Goal: Task Accomplishment & Management: Complete application form

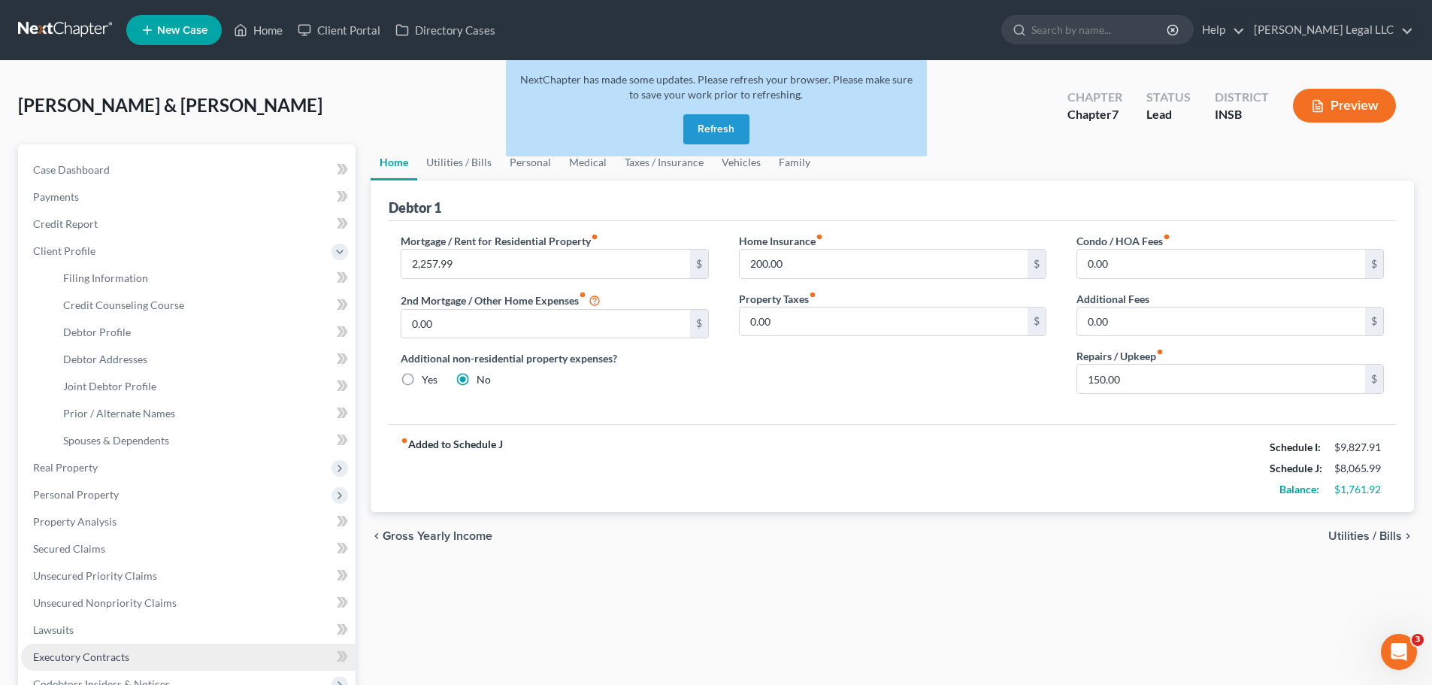
drag, startPoint x: 702, startPoint y: 118, endPoint x: 50, endPoint y: 665, distance: 851.1
click at [702, 119] on button "Refresh" at bounding box center [716, 129] width 66 height 30
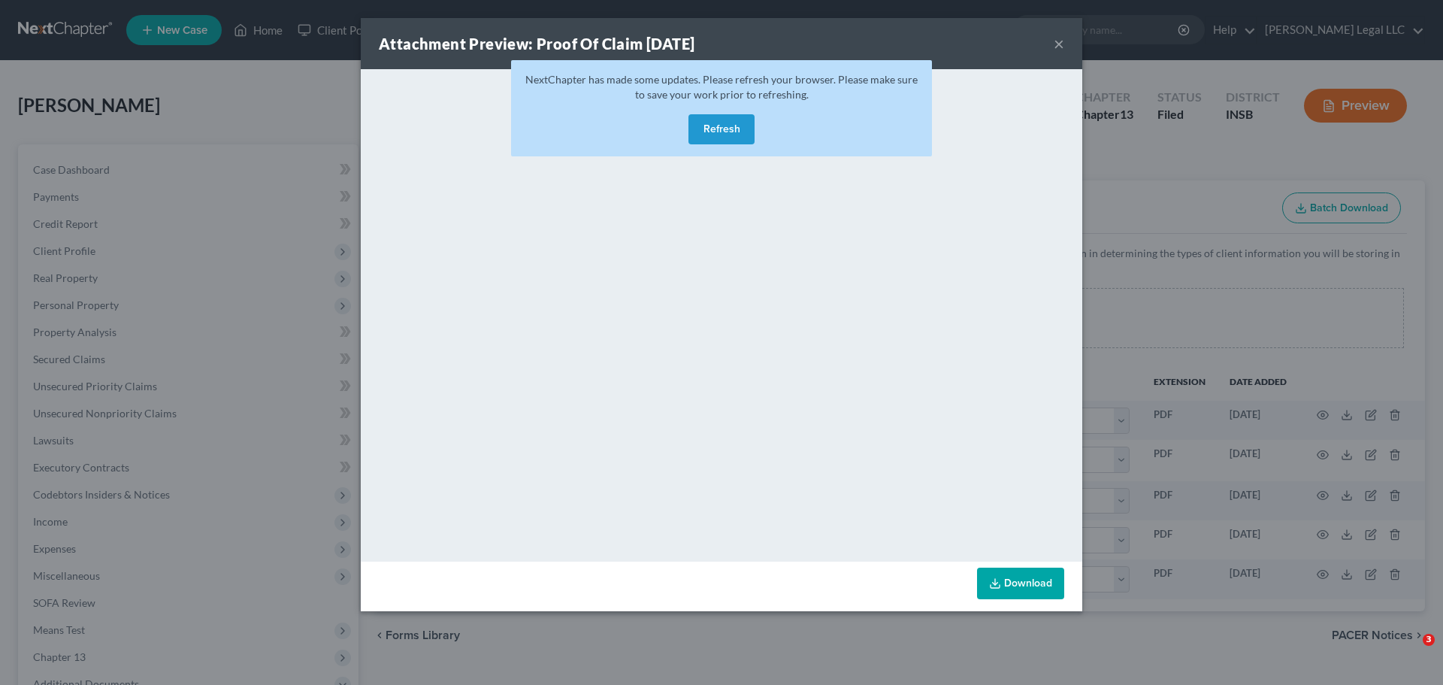
select select "18"
select select "6"
select select "15"
select select "9"
click at [1058, 44] on button "×" at bounding box center [1059, 44] width 11 height 18
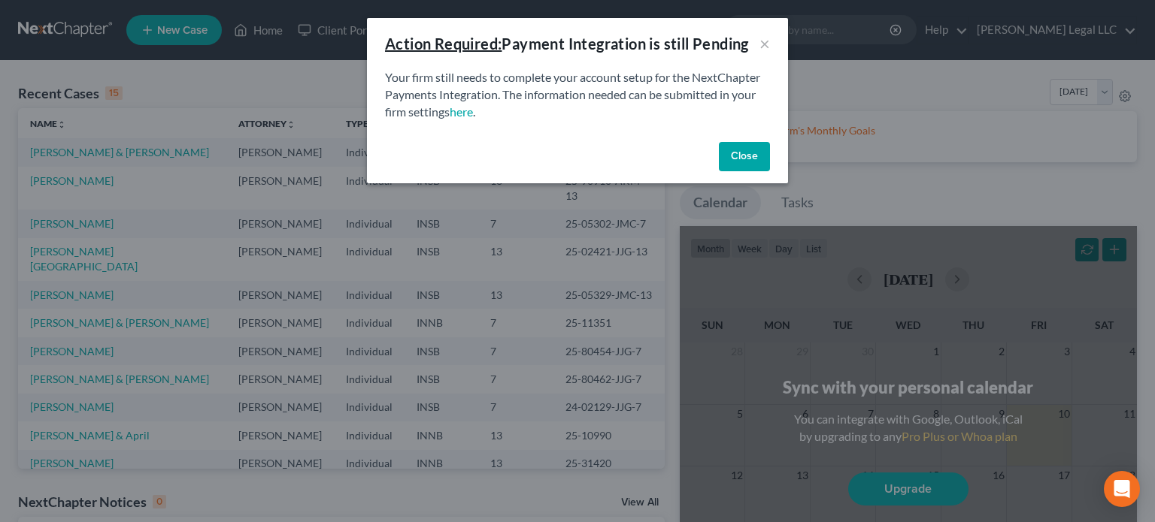
click at [731, 161] on button "Close" at bounding box center [744, 157] width 51 height 30
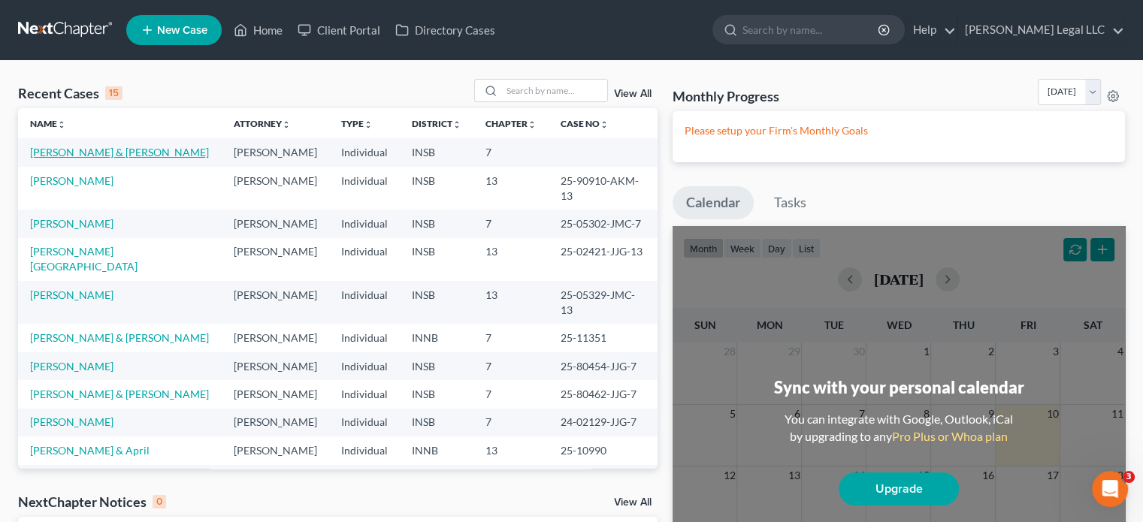
click at [91, 150] on link "[PERSON_NAME] & [PERSON_NAME]" at bounding box center [119, 152] width 179 height 13
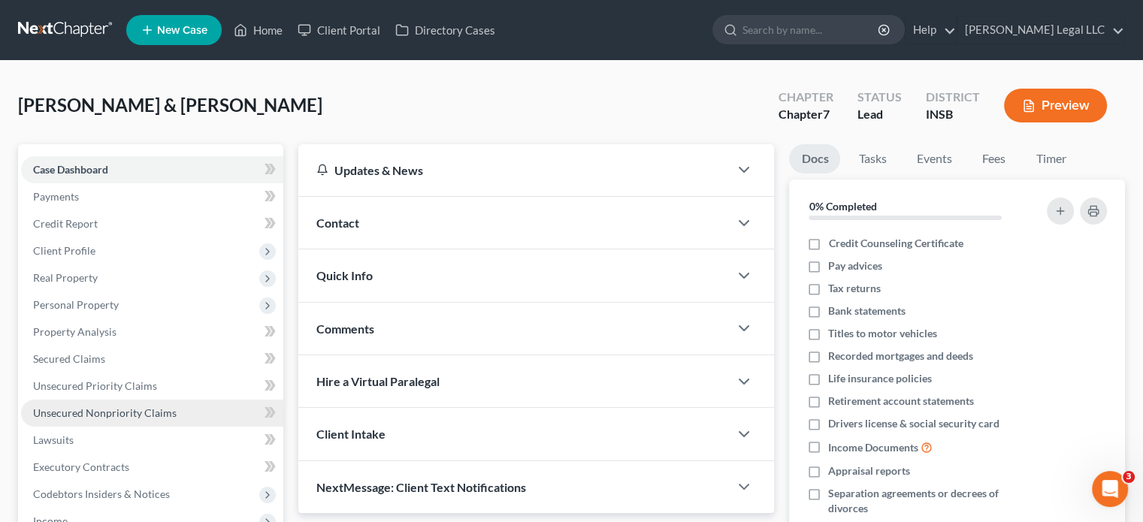
click at [66, 412] on span "Unsecured Nonpriority Claims" at bounding box center [105, 413] width 144 height 13
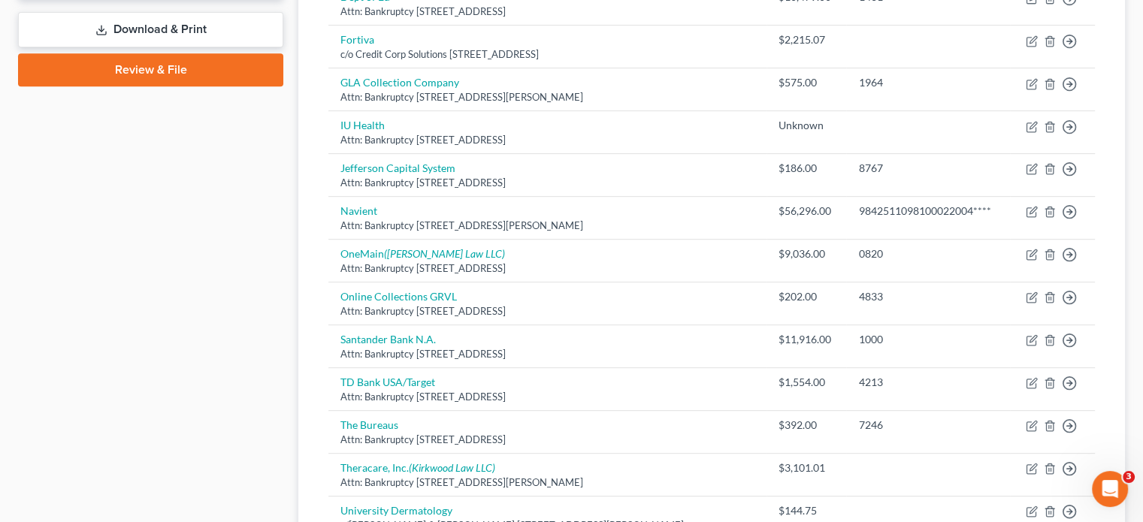
scroll to position [256, 0]
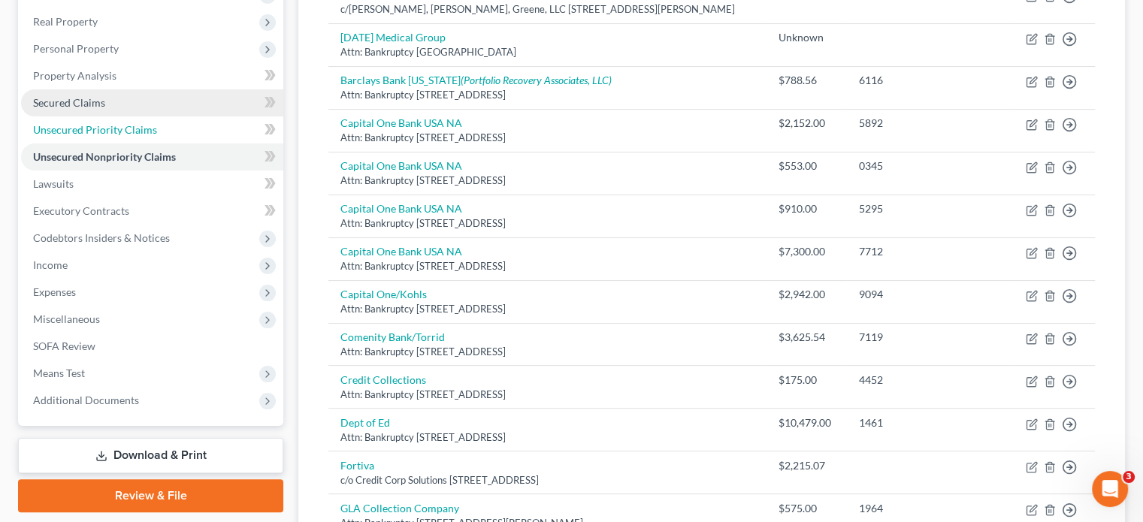
drag, startPoint x: 65, startPoint y: 126, endPoint x: 77, endPoint y: 109, distance: 21.1
click at [65, 126] on span "Unsecured Priority Claims" at bounding box center [95, 129] width 124 height 13
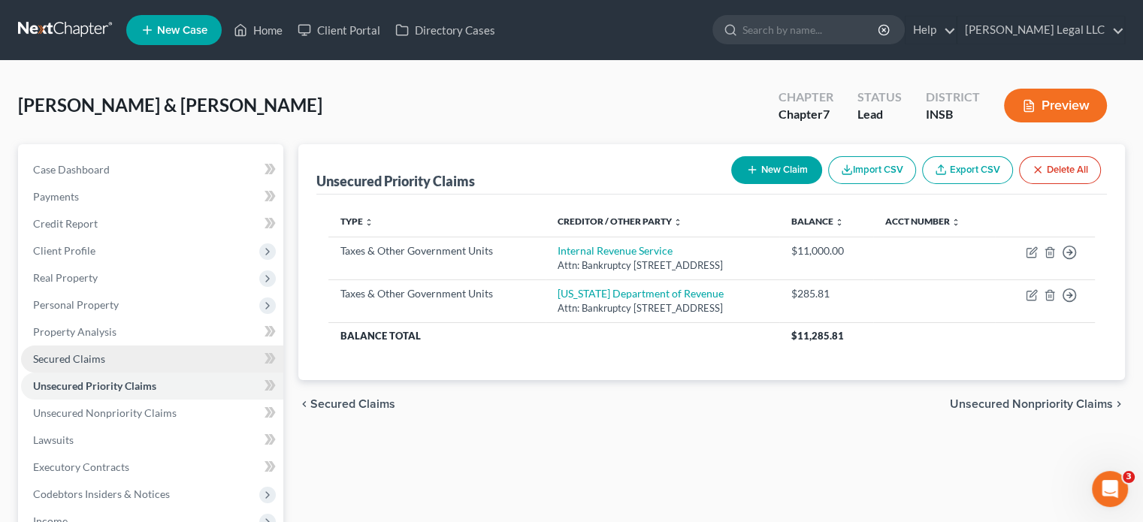
click at [63, 363] on span "Secured Claims" at bounding box center [69, 359] width 72 height 13
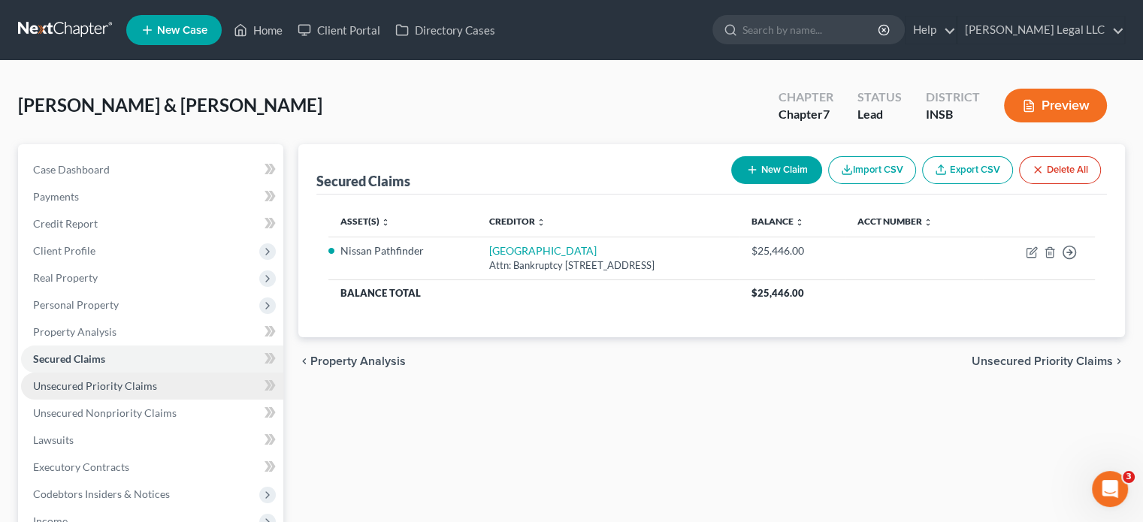
click at [70, 384] on span "Unsecured Priority Claims" at bounding box center [95, 386] width 124 height 13
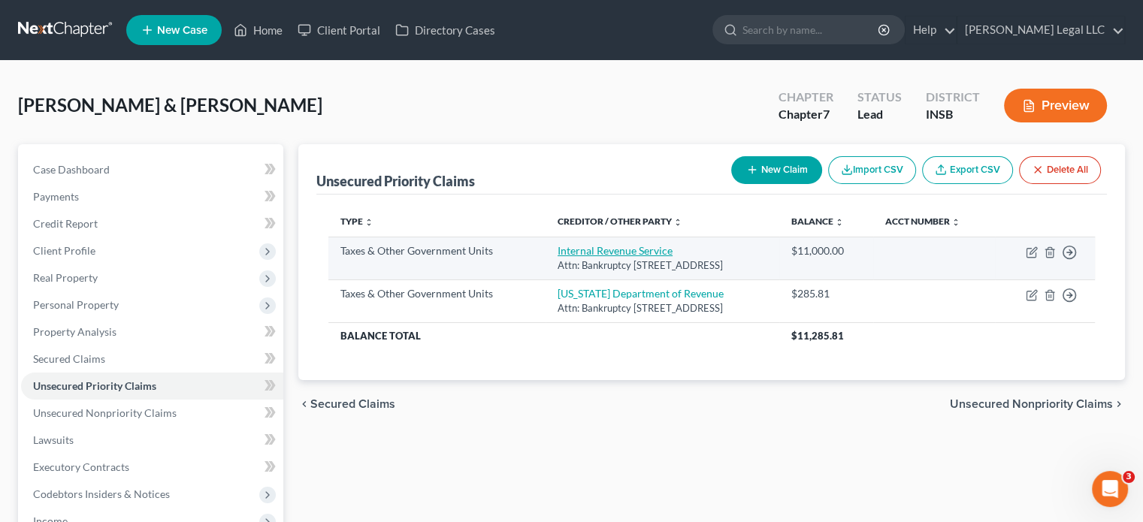
click at [558, 257] on link "Internal Revenue Service" at bounding box center [615, 250] width 115 height 13
select select "0"
select select "39"
select select "2"
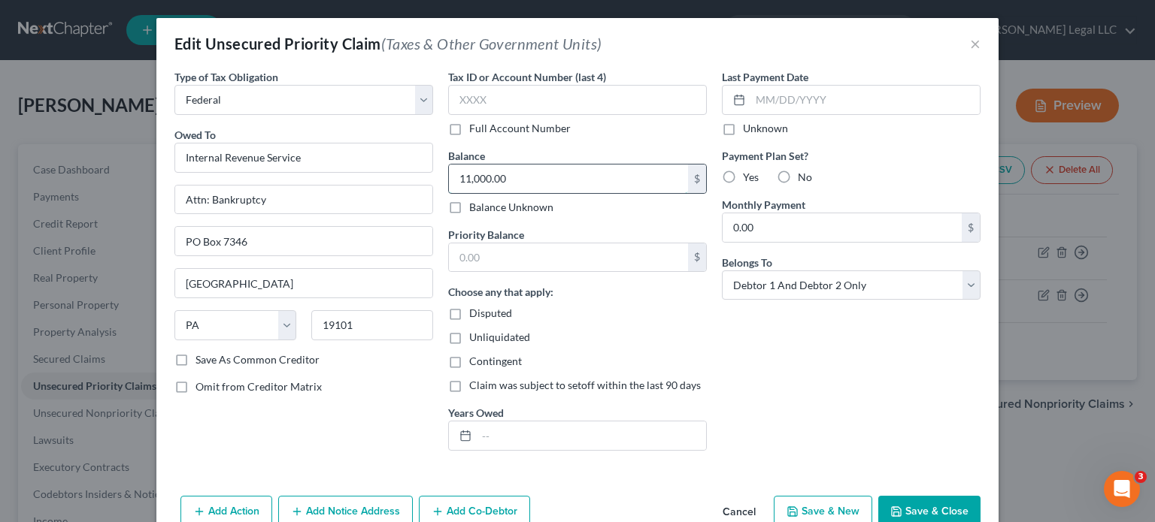
click at [498, 189] on input "11,000.00" at bounding box center [568, 179] width 239 height 29
type input "11,021.82"
click at [918, 500] on button "Save & Close" at bounding box center [929, 512] width 102 height 32
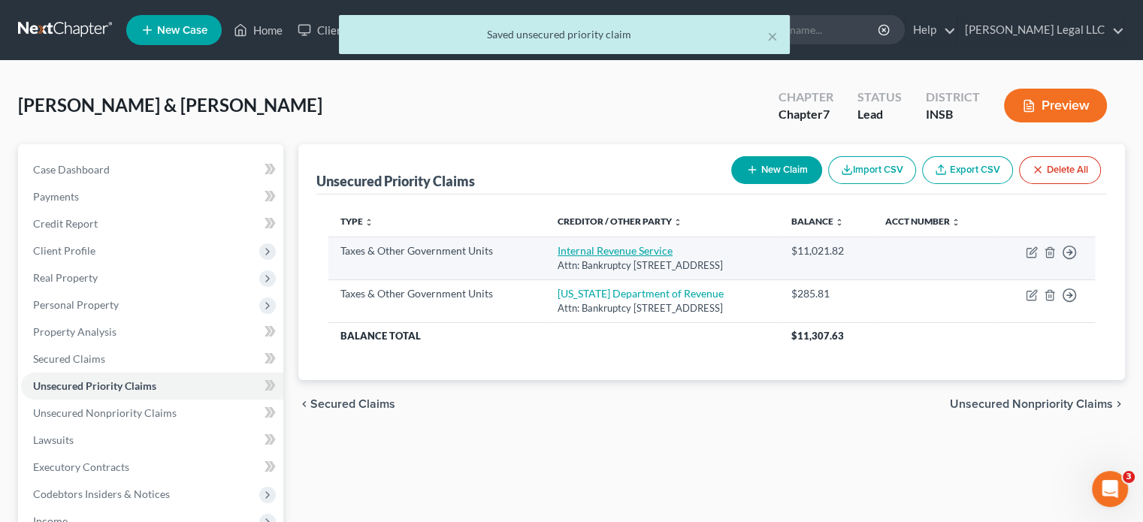
click at [558, 257] on link "Internal Revenue Service" at bounding box center [615, 250] width 115 height 13
select select "0"
select select "39"
select select "2"
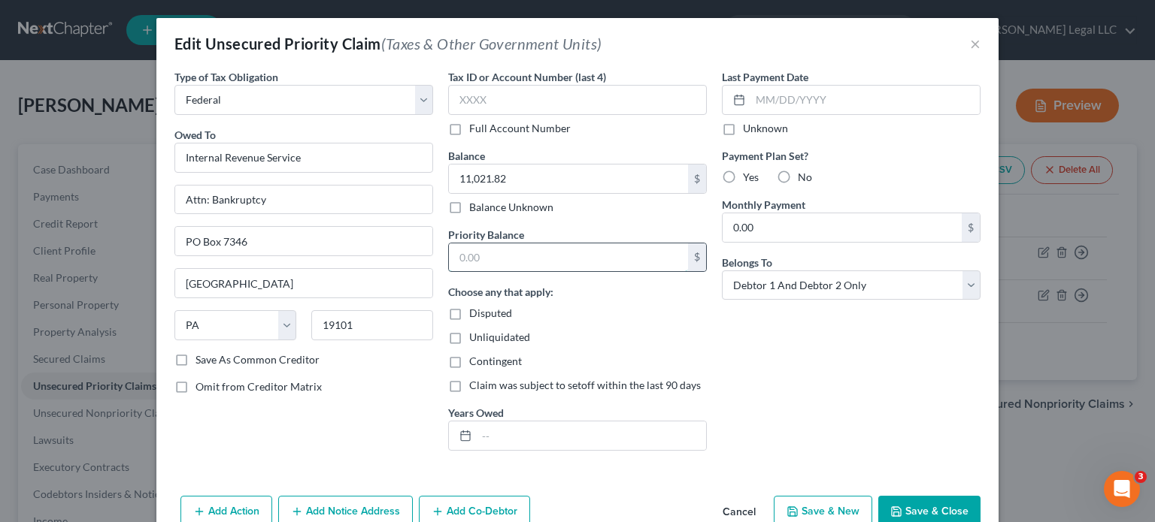
click at [496, 253] on input "text" at bounding box center [568, 258] width 239 height 29
click at [907, 506] on button "Save & Close" at bounding box center [929, 512] width 102 height 32
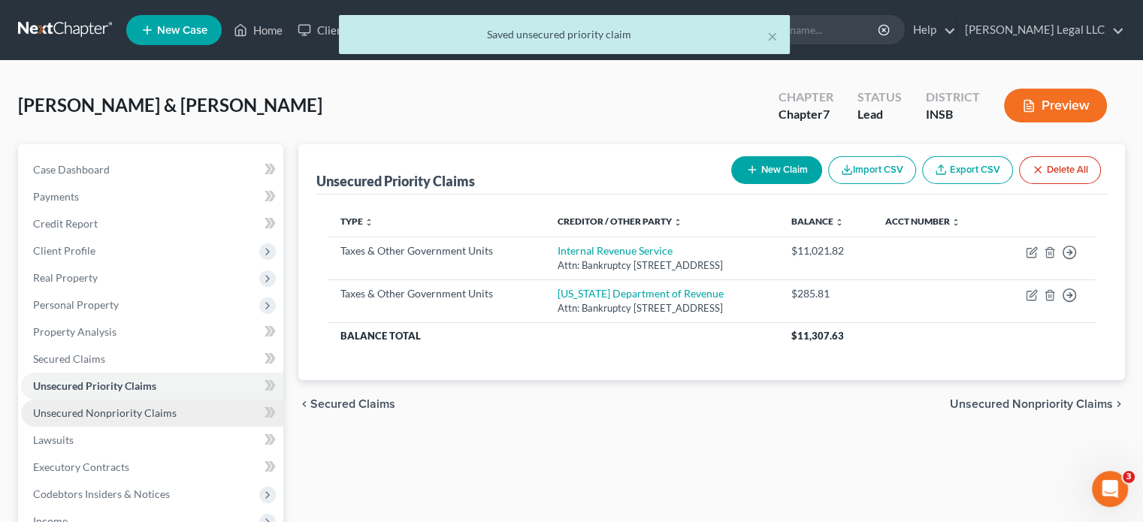
click at [158, 417] on span "Unsecured Nonpriority Claims" at bounding box center [105, 413] width 144 height 13
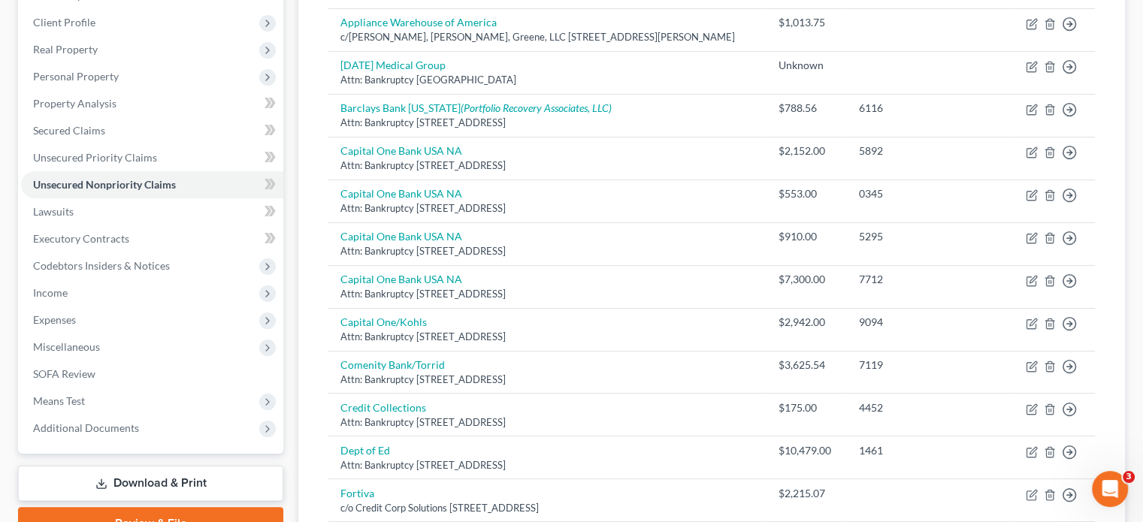
scroll to position [106, 0]
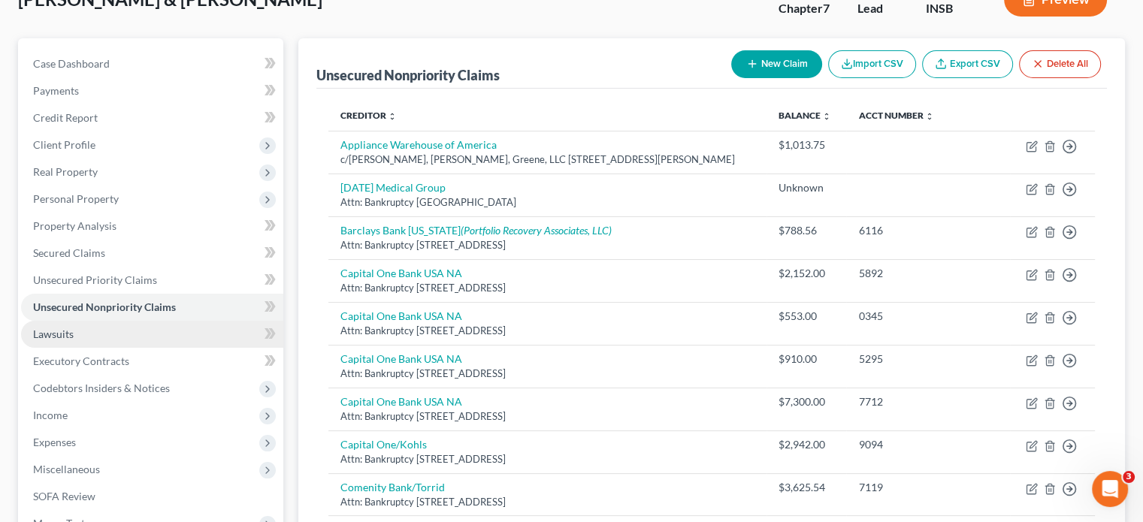
click at [81, 333] on link "Lawsuits" at bounding box center [152, 334] width 262 height 27
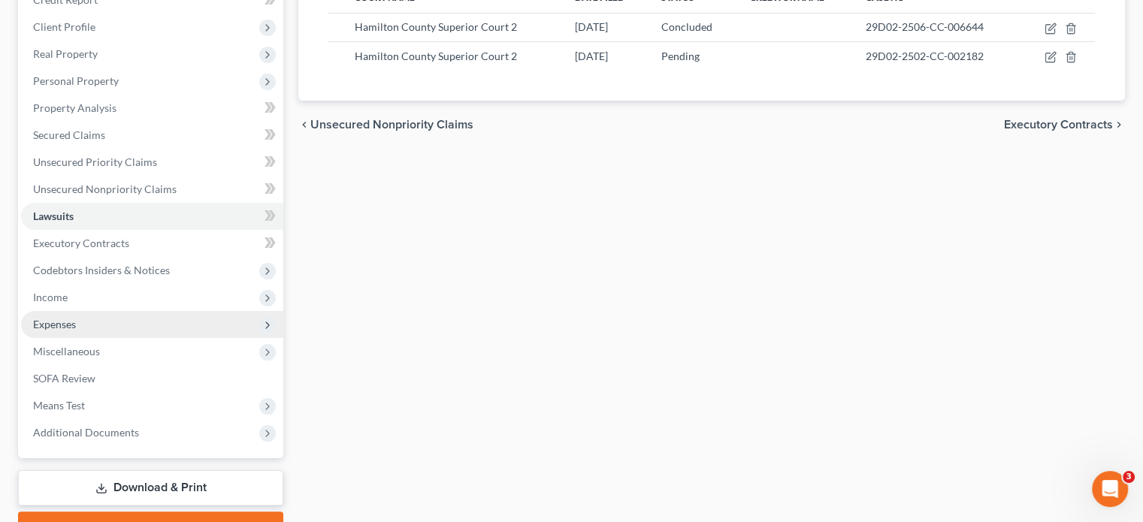
scroll to position [226, 0]
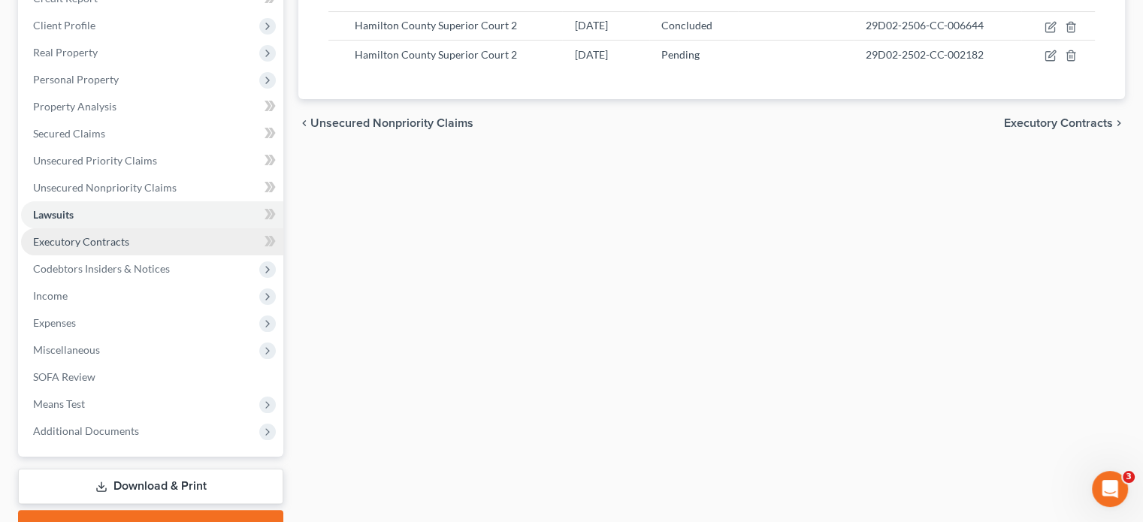
click at [53, 236] on span "Executory Contracts" at bounding box center [81, 241] width 96 height 13
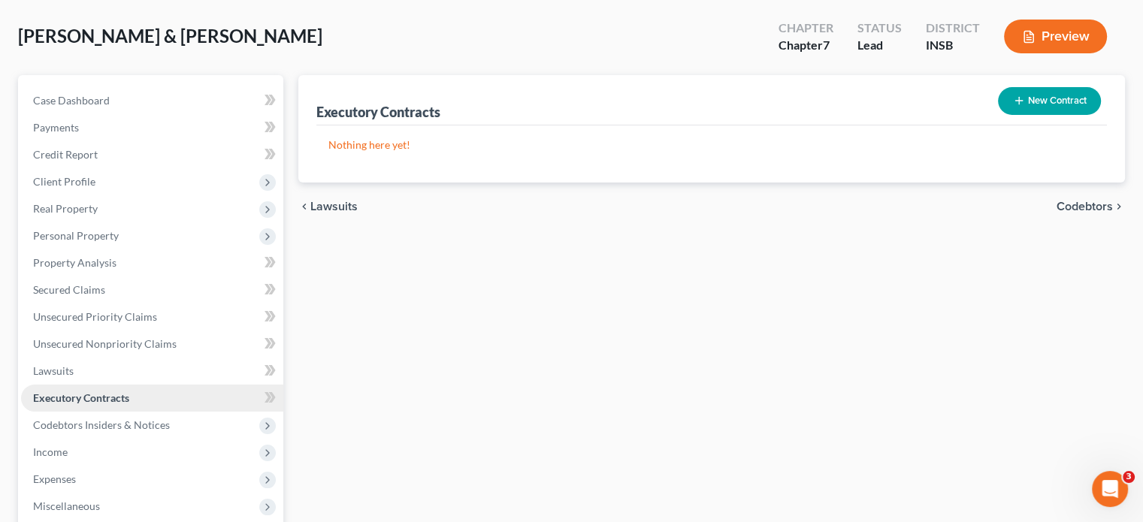
scroll to position [150, 0]
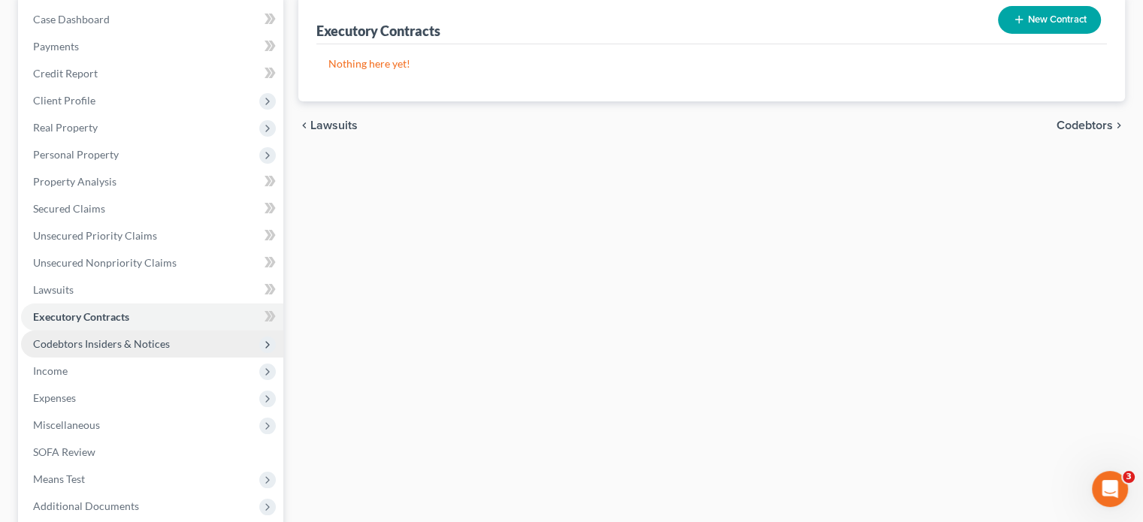
click at [49, 345] on span "Codebtors Insiders & Notices" at bounding box center [101, 344] width 137 height 13
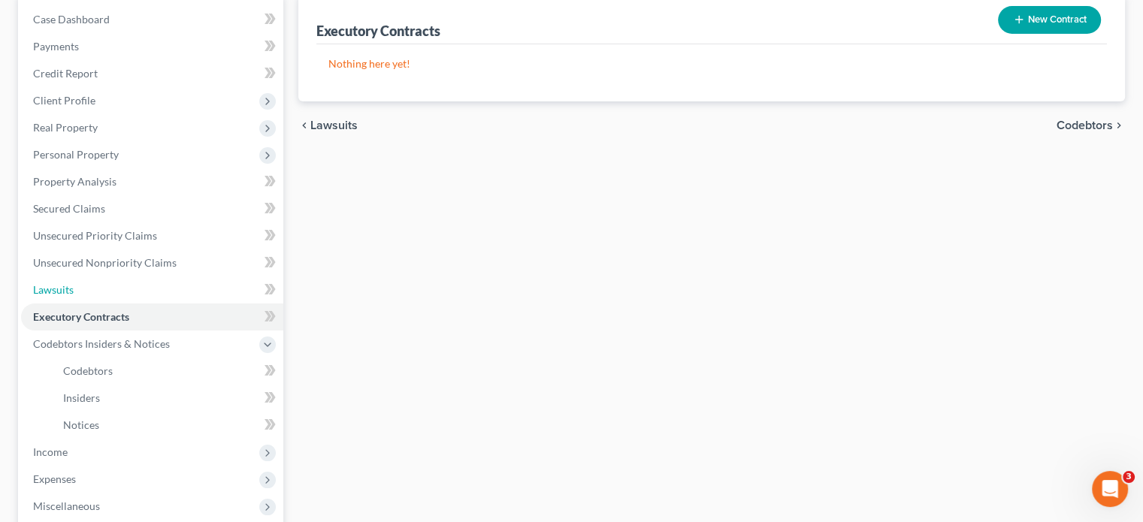
drag, startPoint x: 75, startPoint y: 294, endPoint x: 307, endPoint y: 219, distance: 243.4
click at [75, 294] on link "Lawsuits" at bounding box center [152, 290] width 262 height 27
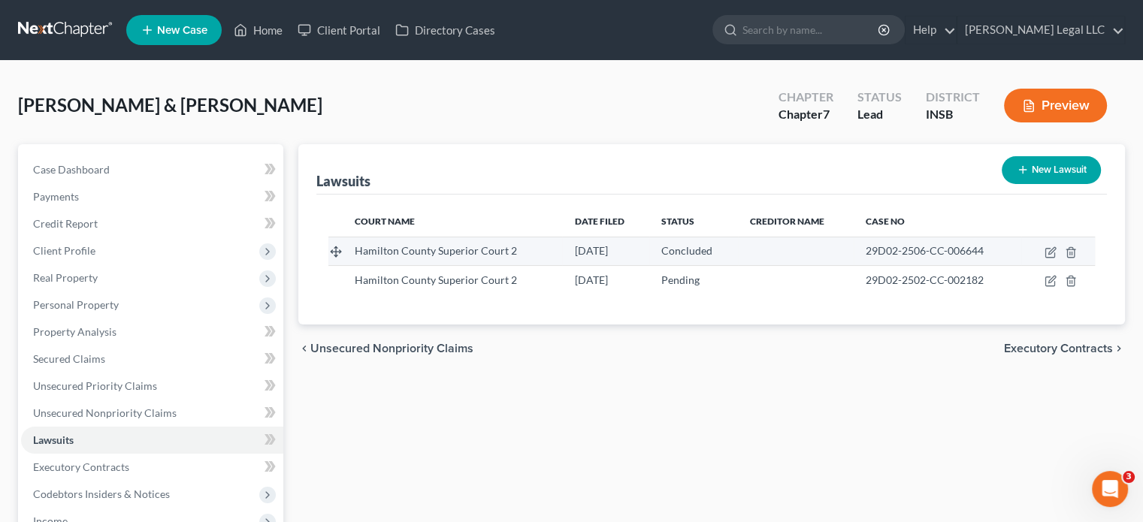
click at [1043, 250] on td at bounding box center [1059, 251] width 74 height 29
click at [1046, 250] on icon "button" at bounding box center [1051, 253] width 12 height 12
select select "15"
select select "2"
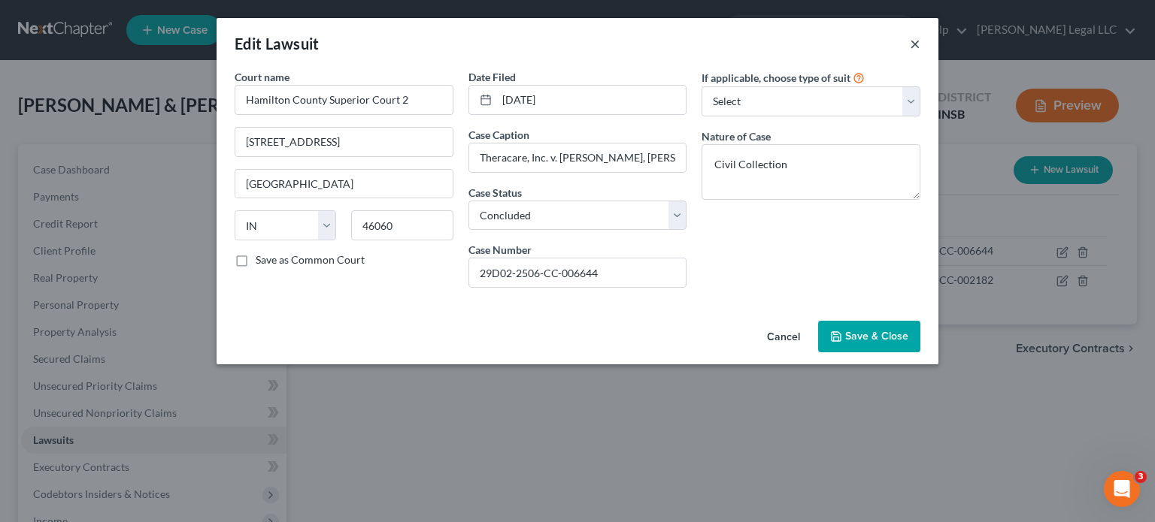
click at [917, 47] on button "×" at bounding box center [915, 44] width 11 height 18
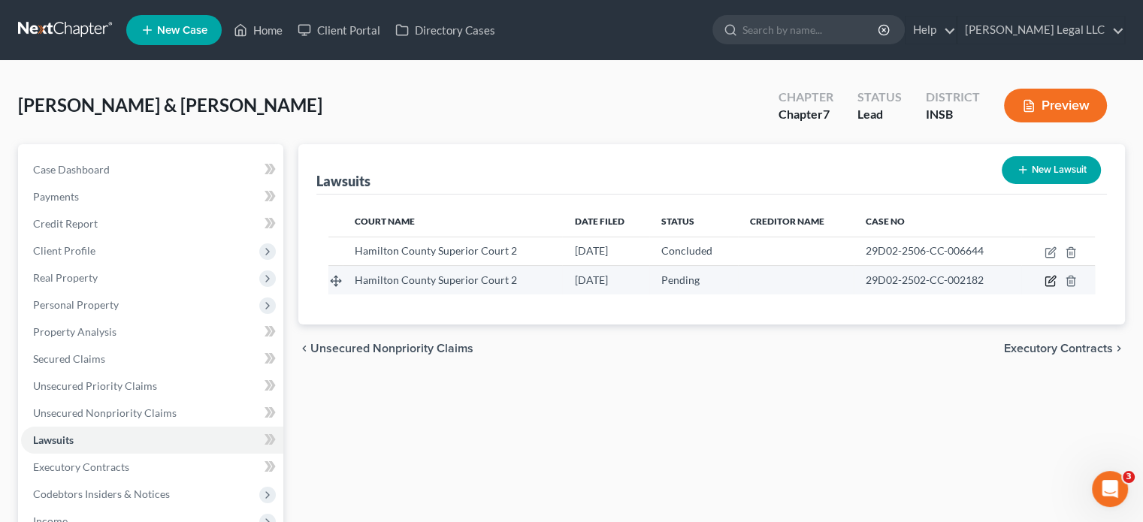
click at [1055, 279] on icon "button" at bounding box center [1051, 281] width 12 height 12
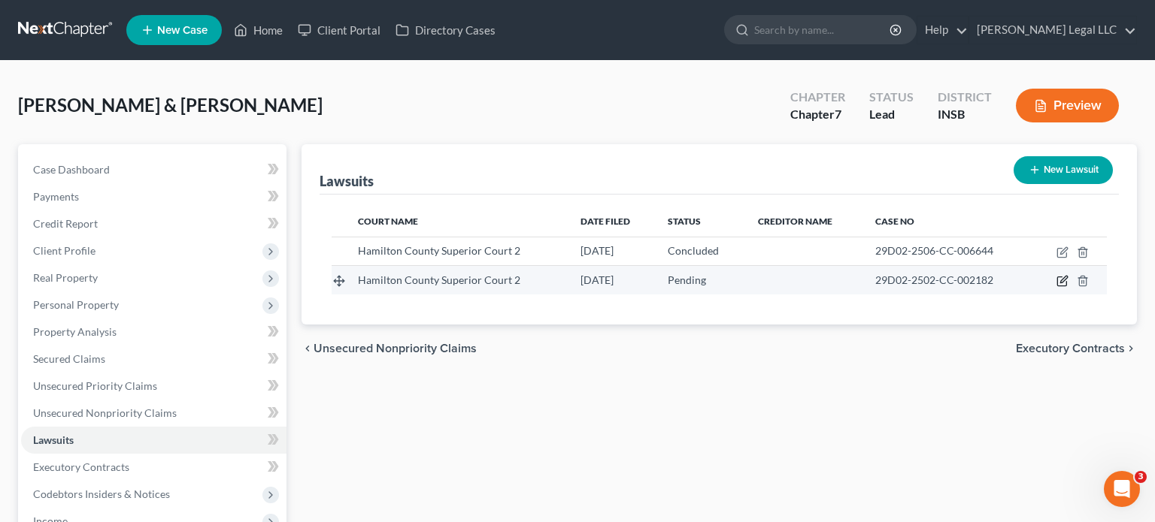
select select "15"
select select "0"
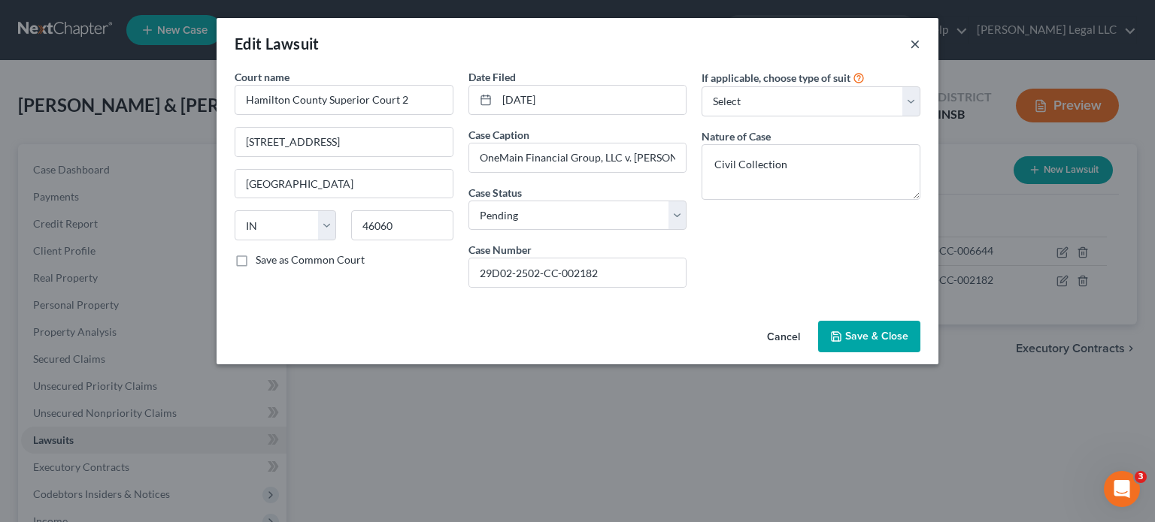
click at [917, 43] on button "×" at bounding box center [915, 44] width 11 height 18
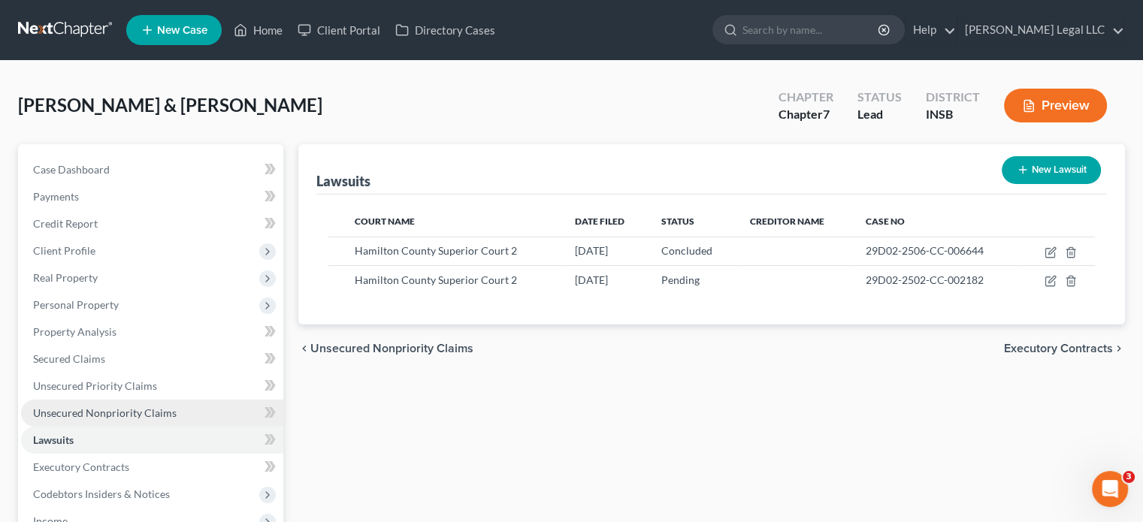
click at [82, 414] on span "Unsecured Nonpriority Claims" at bounding box center [105, 413] width 144 height 13
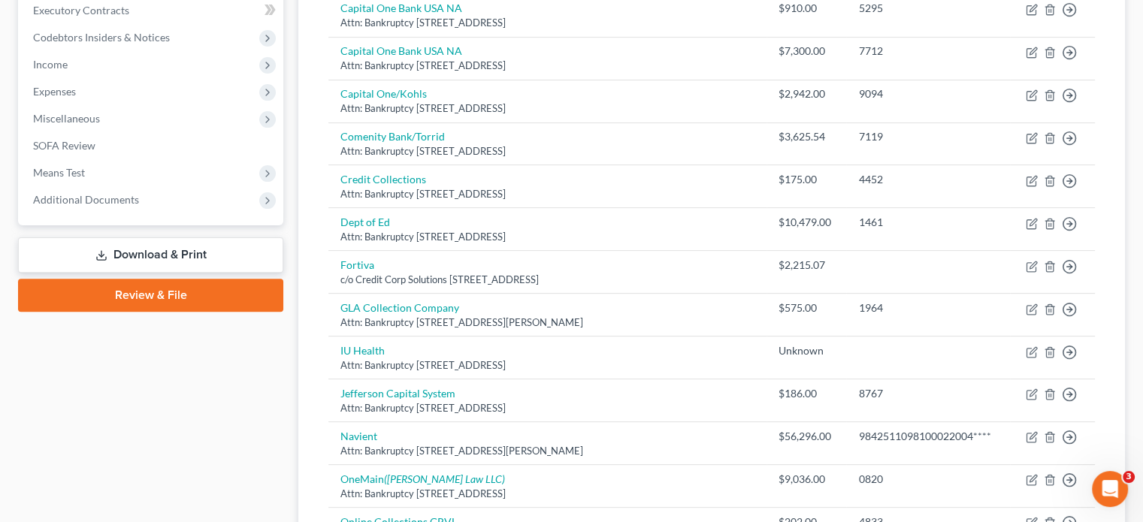
scroll to position [106, 0]
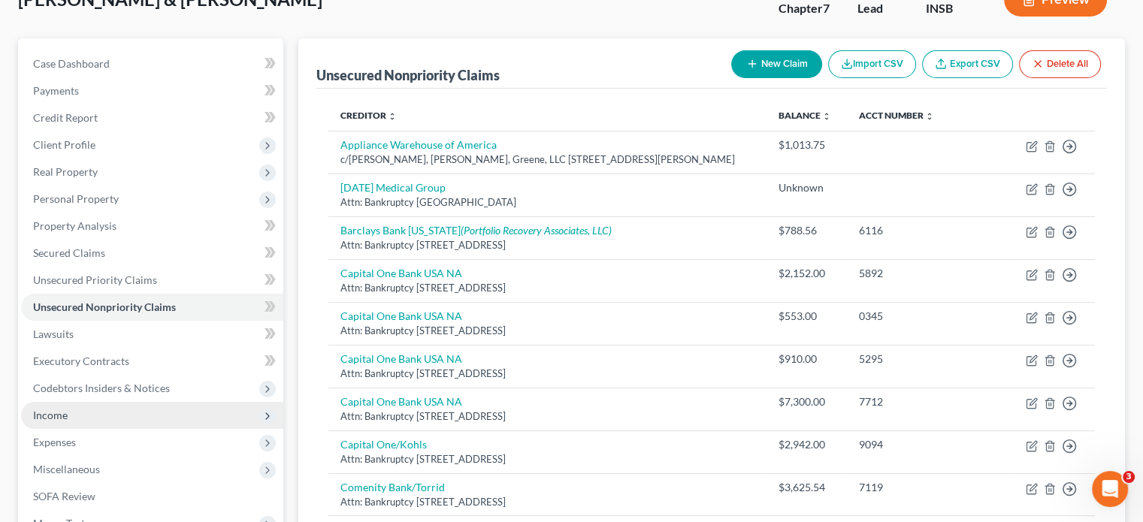
click at [48, 409] on span "Income" at bounding box center [50, 415] width 35 height 13
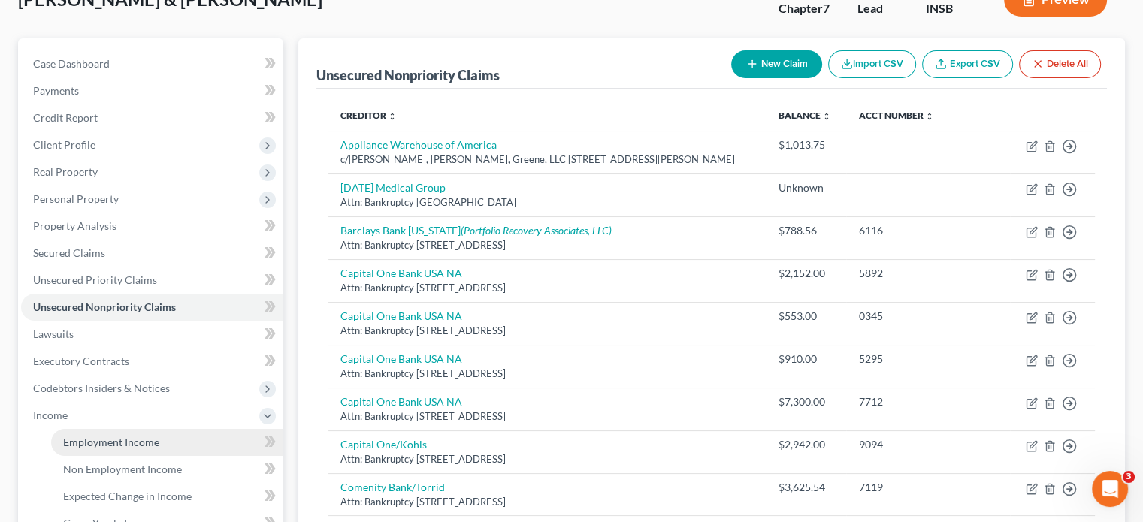
click at [77, 448] on link "Employment Income" at bounding box center [167, 442] width 232 height 27
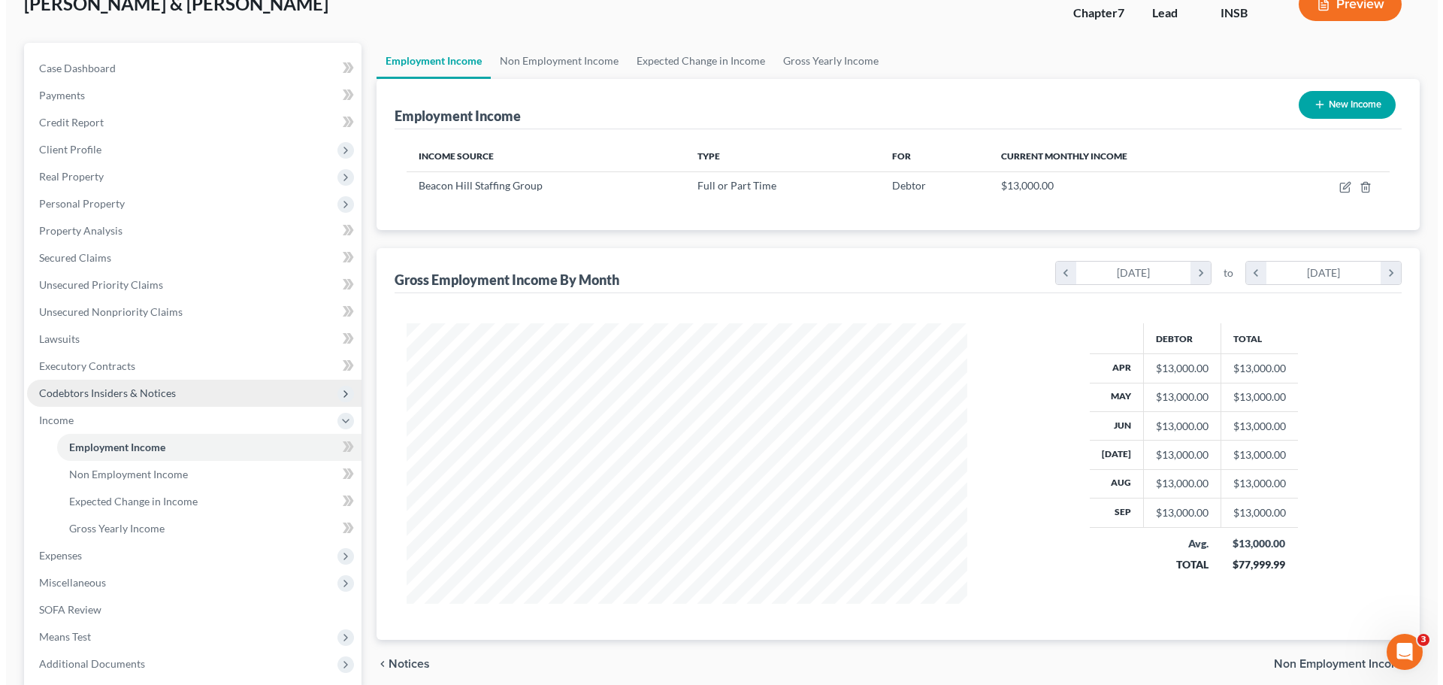
scroll to position [75, 0]
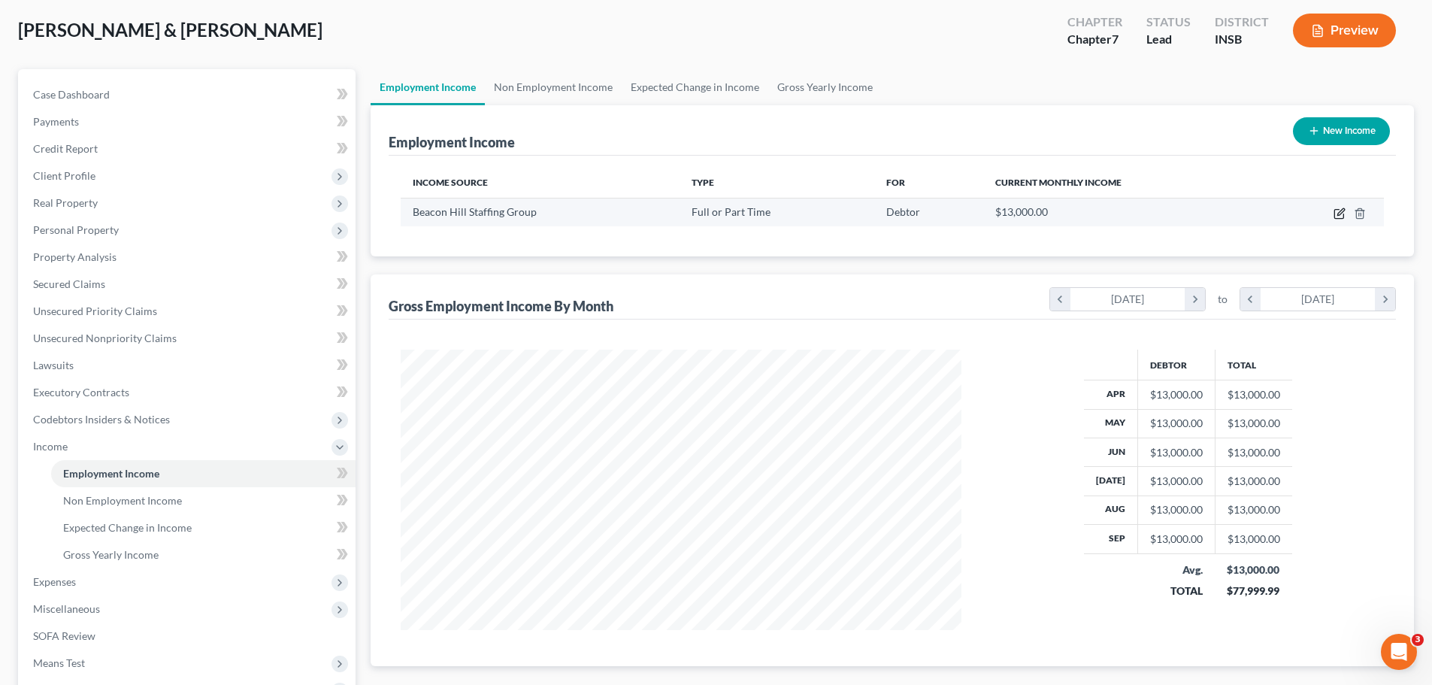
click at [1154, 213] on icon "button" at bounding box center [1340, 213] width 12 height 12
select select "0"
select select "22"
select select "3"
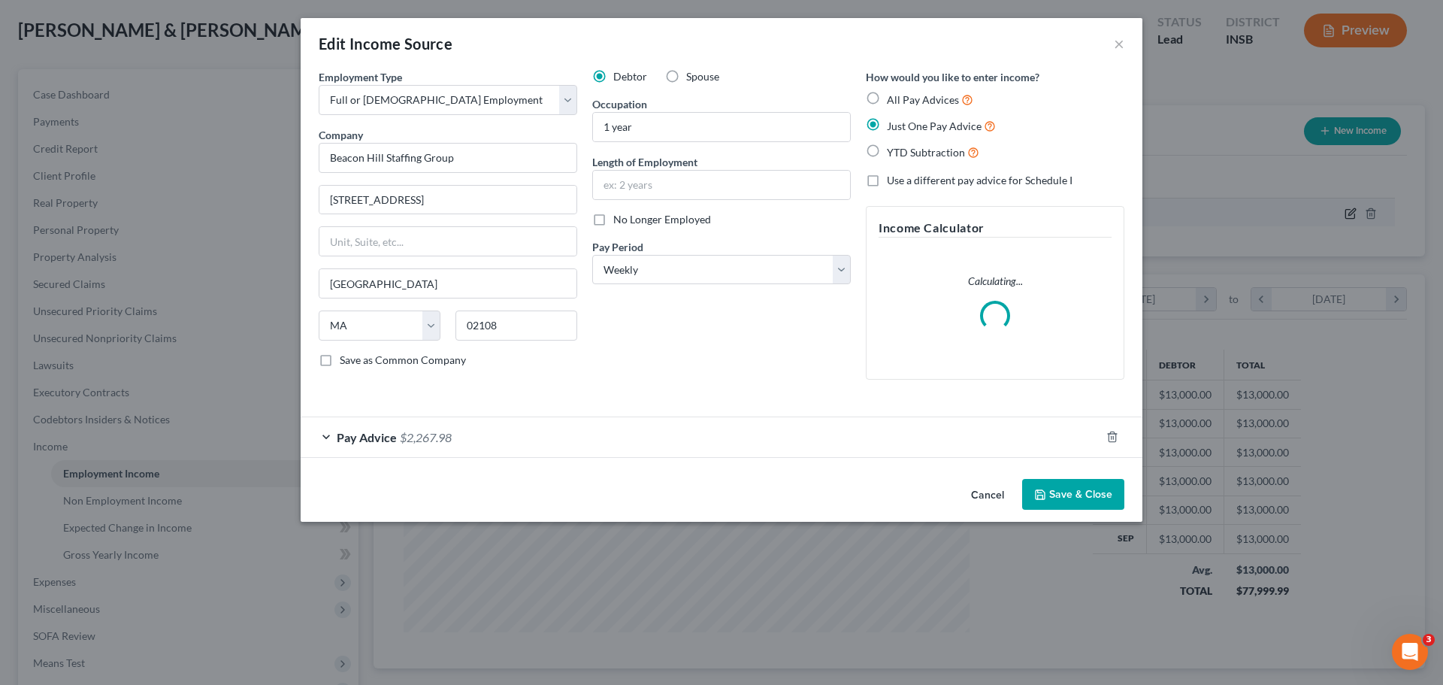
scroll to position [283, 596]
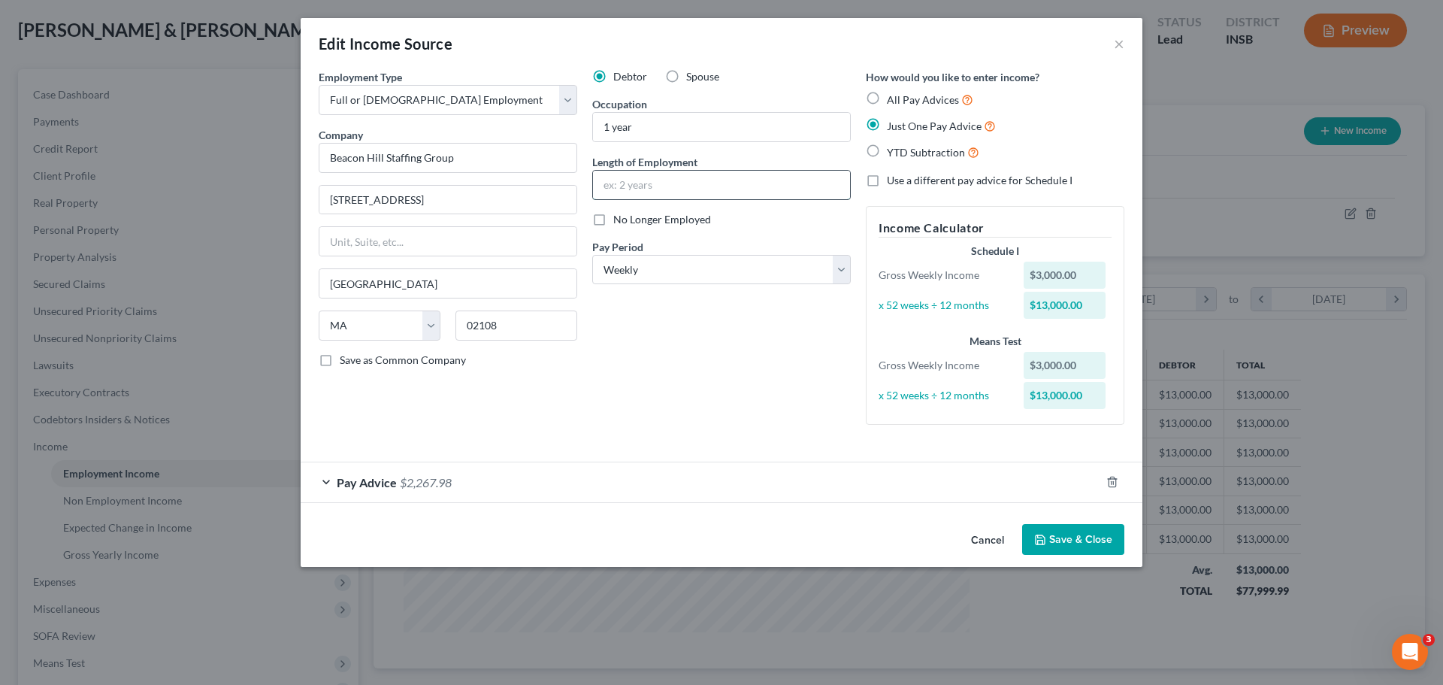
click at [649, 189] on input "text" at bounding box center [721, 185] width 257 height 29
click at [671, 186] on input "text" at bounding box center [721, 185] width 257 height 29
click at [525, 478] on div "Pay Advice $2,267.98" at bounding box center [701, 482] width 800 height 40
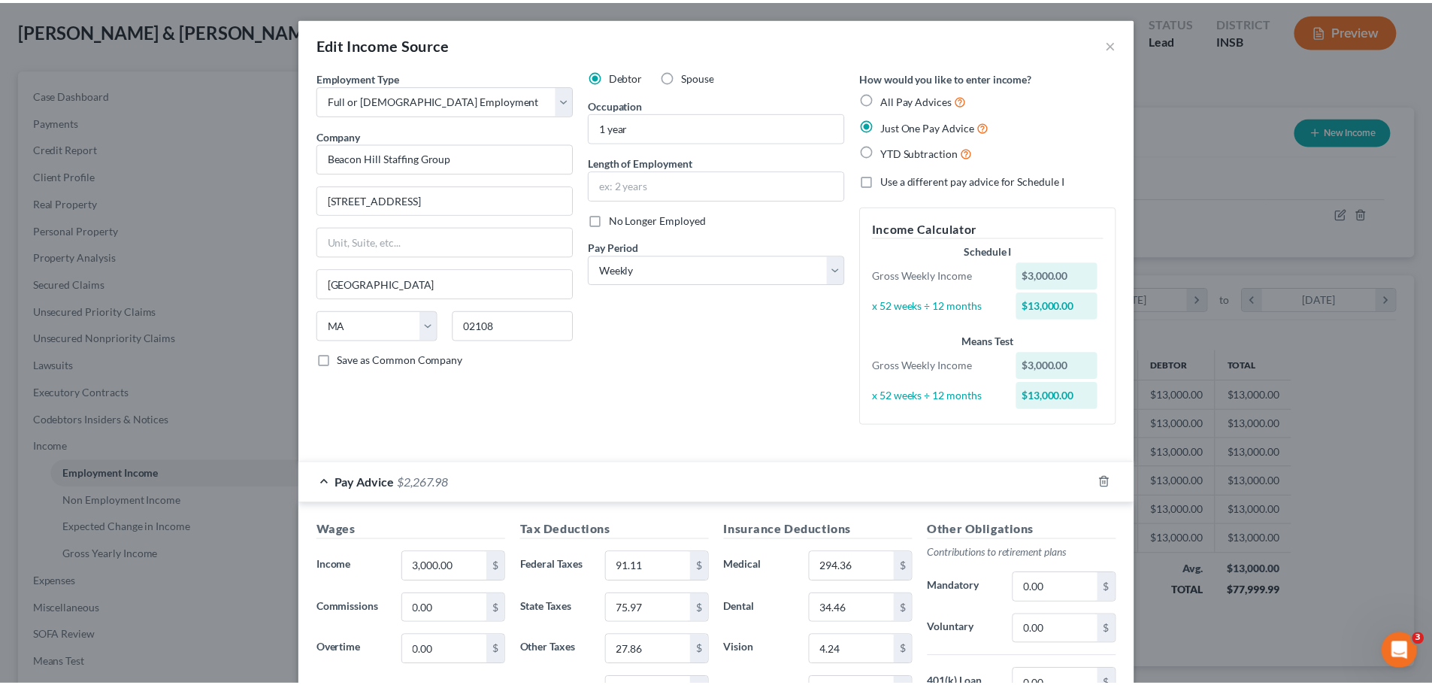
scroll to position [268, 0]
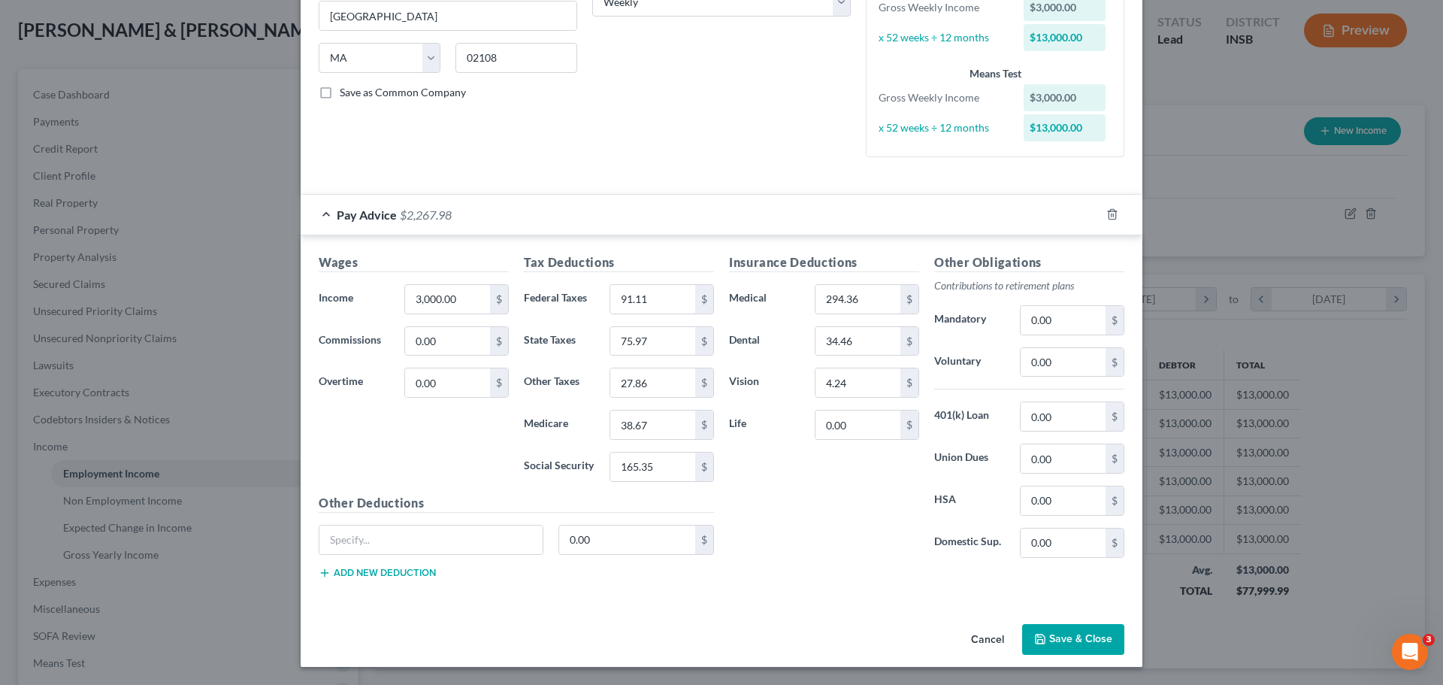
click at [1046, 522] on button "Save & Close" at bounding box center [1073, 640] width 102 height 32
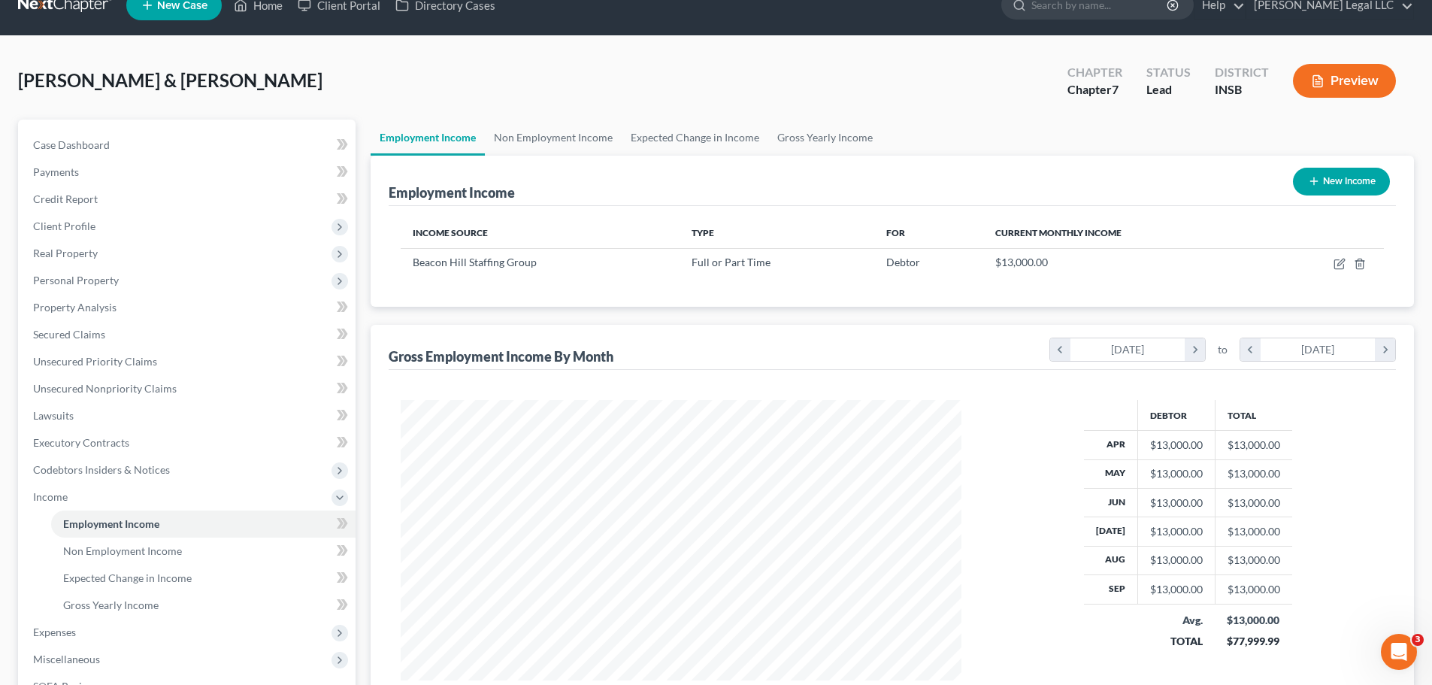
scroll to position [0, 0]
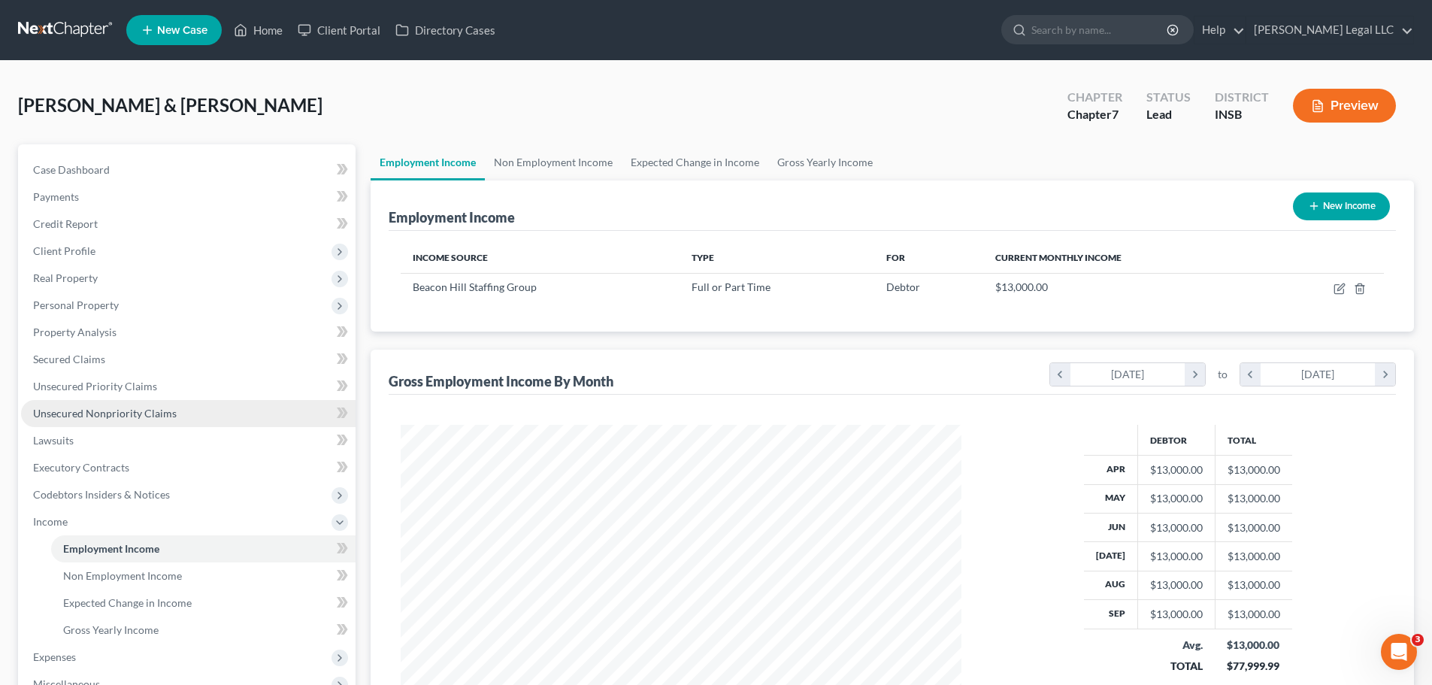
click at [66, 409] on span "Unsecured Nonpriority Claims" at bounding box center [105, 413] width 144 height 13
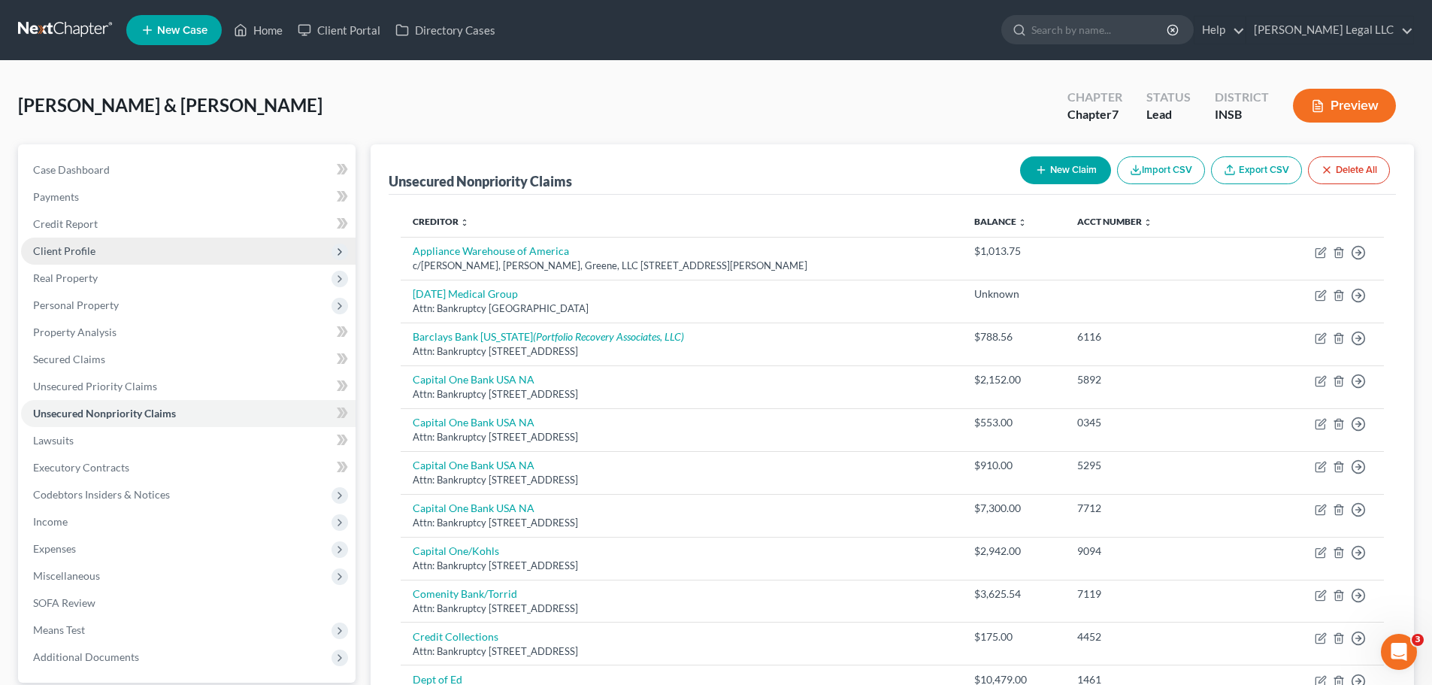
click at [53, 250] on span "Client Profile" at bounding box center [64, 250] width 62 height 13
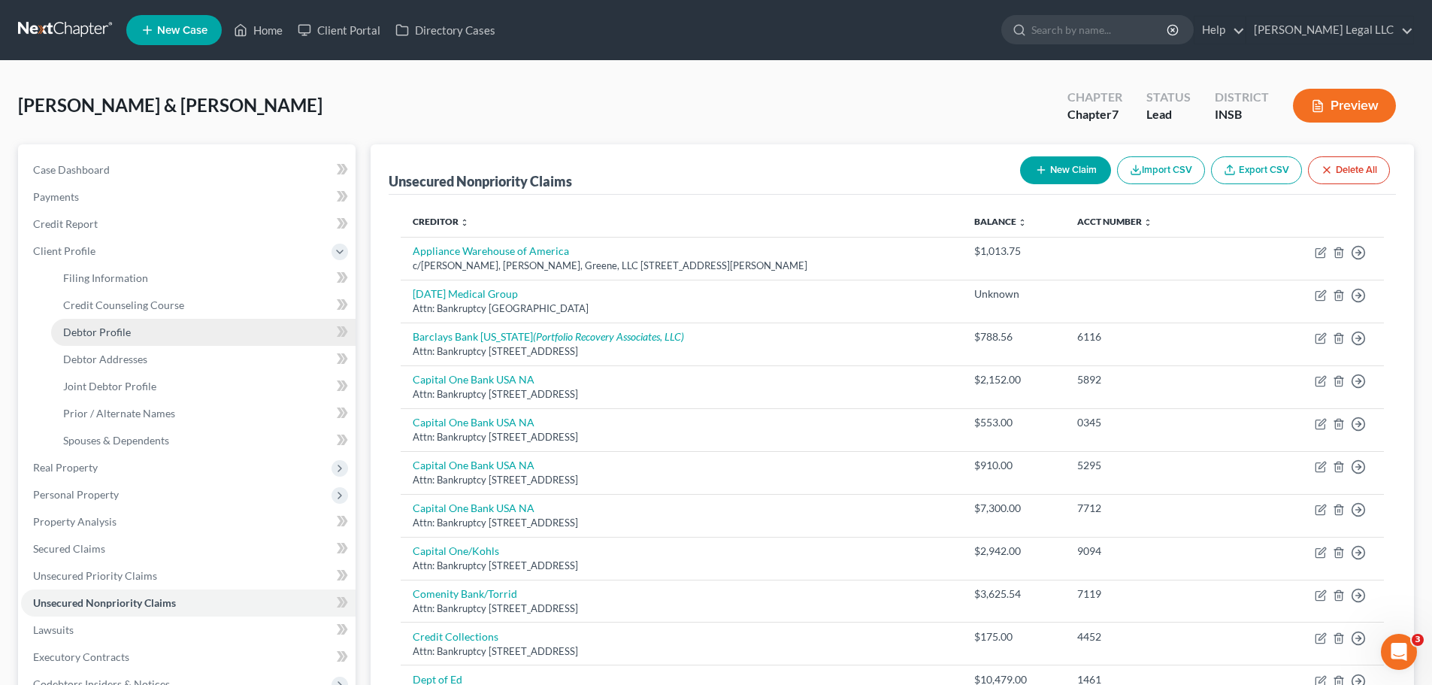
click at [100, 340] on link "Debtor Profile" at bounding box center [203, 332] width 304 height 27
select select "1"
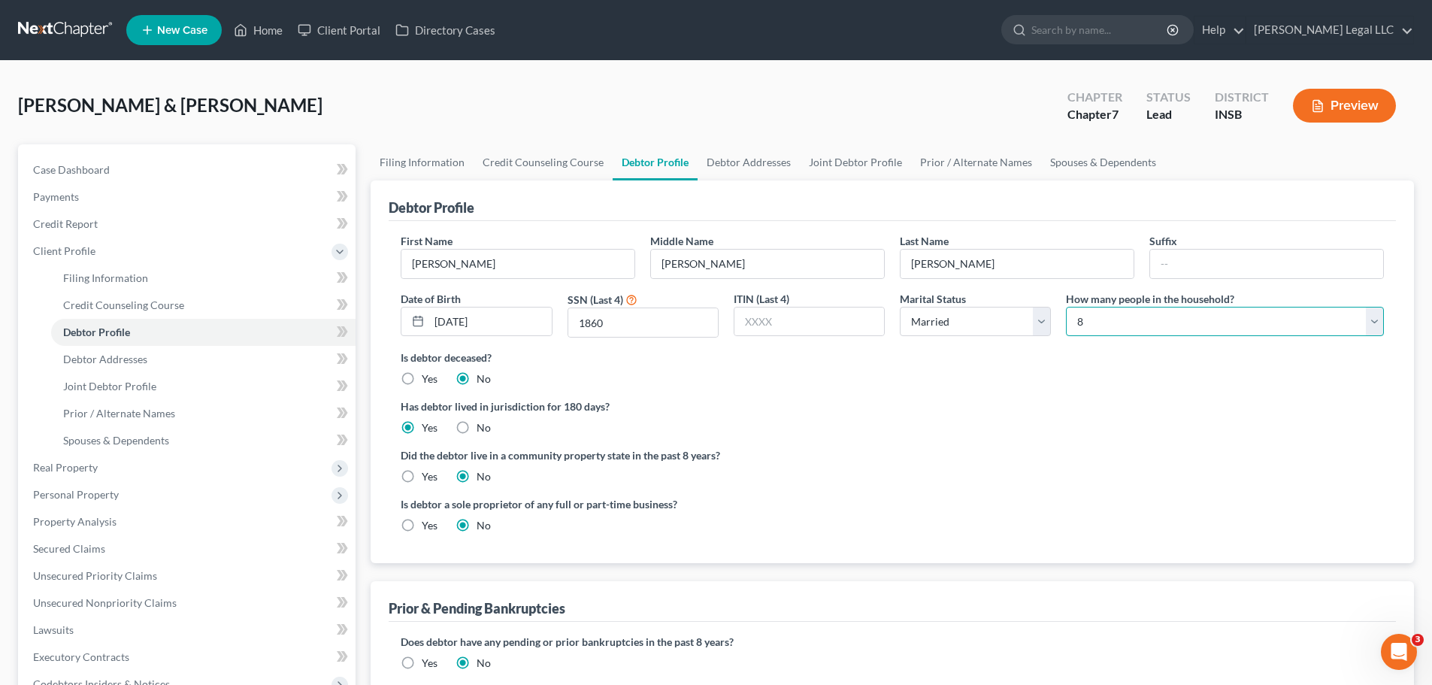
click at [1132, 325] on select "Select 1 2 3 4 5 6 7 8 9 10 11 12 13 14 15 16 17 18 19 20" at bounding box center [1225, 322] width 318 height 30
select select "6"
click at [1066, 307] on select "Select 1 2 3 4 5 6 7 8 9 10 11 12 13 14 15 16 17 18 19 20" at bounding box center [1225, 322] width 318 height 30
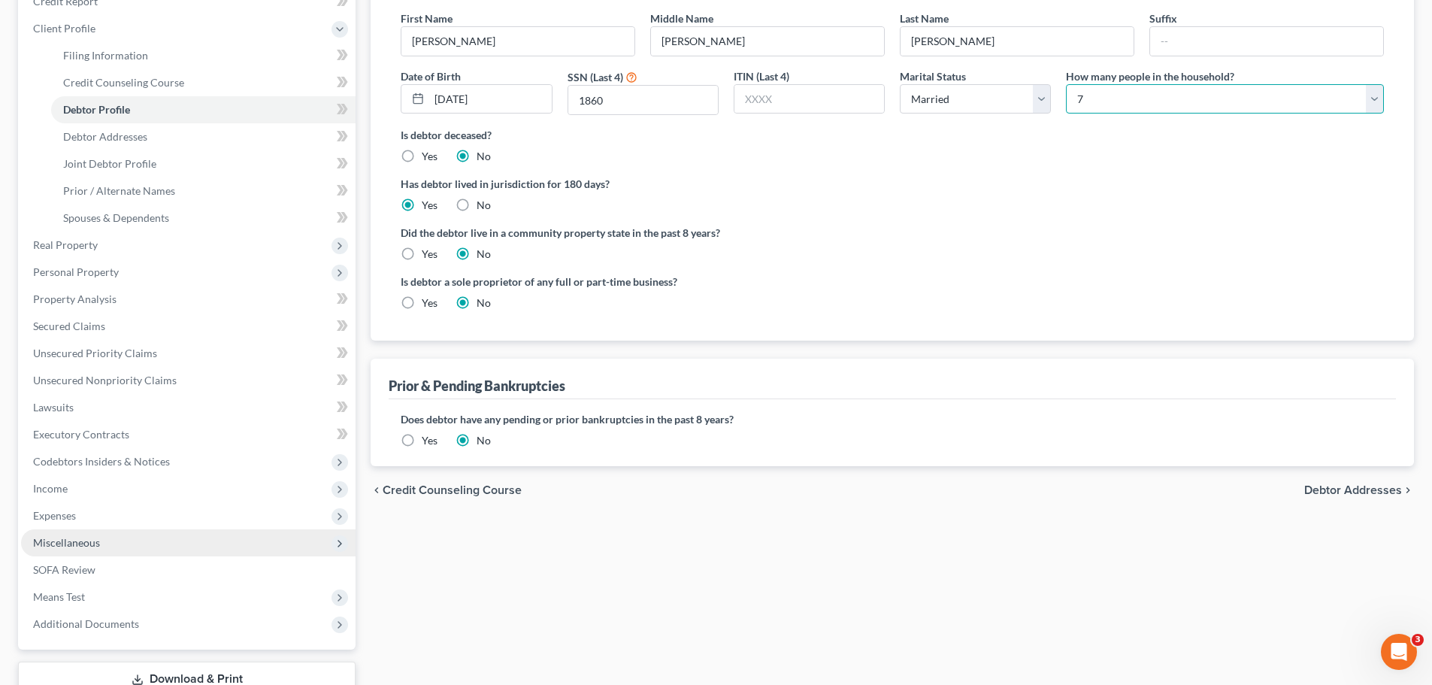
scroll to position [226, 0]
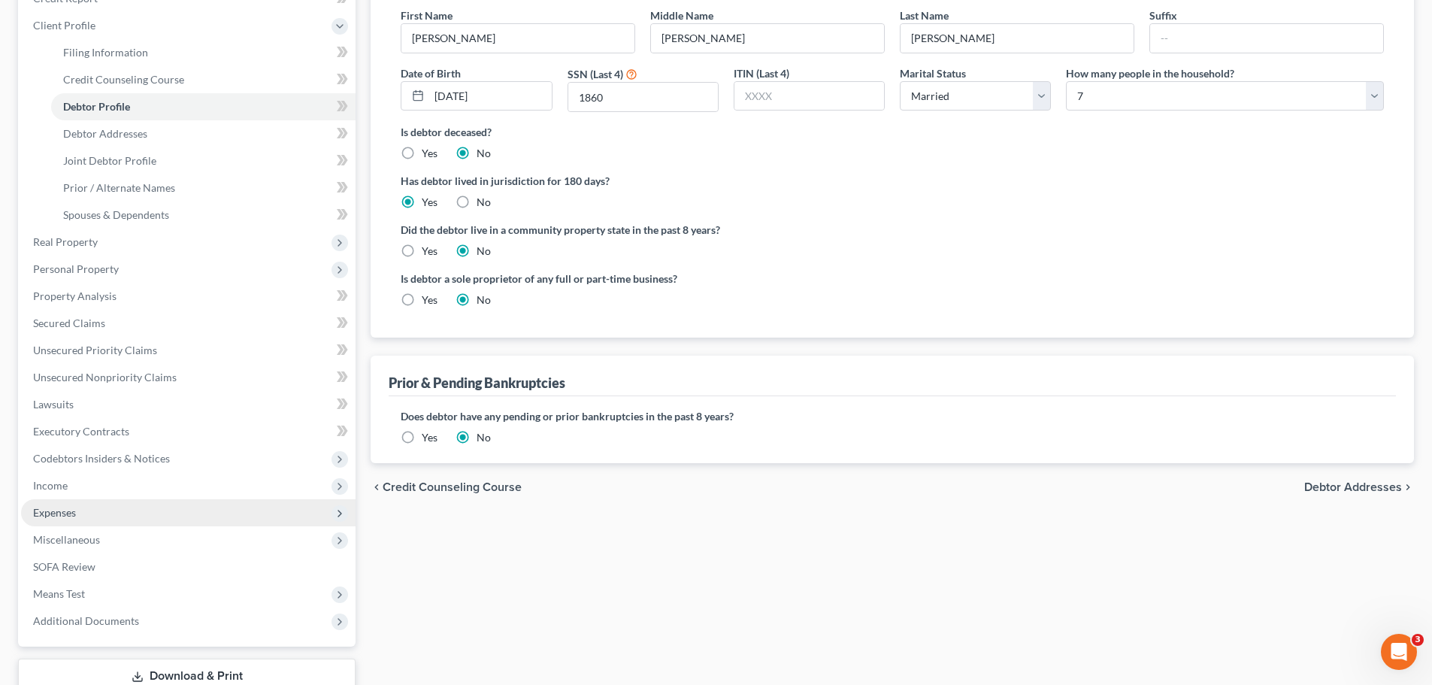
click at [38, 508] on span "Expenses" at bounding box center [54, 512] width 43 height 13
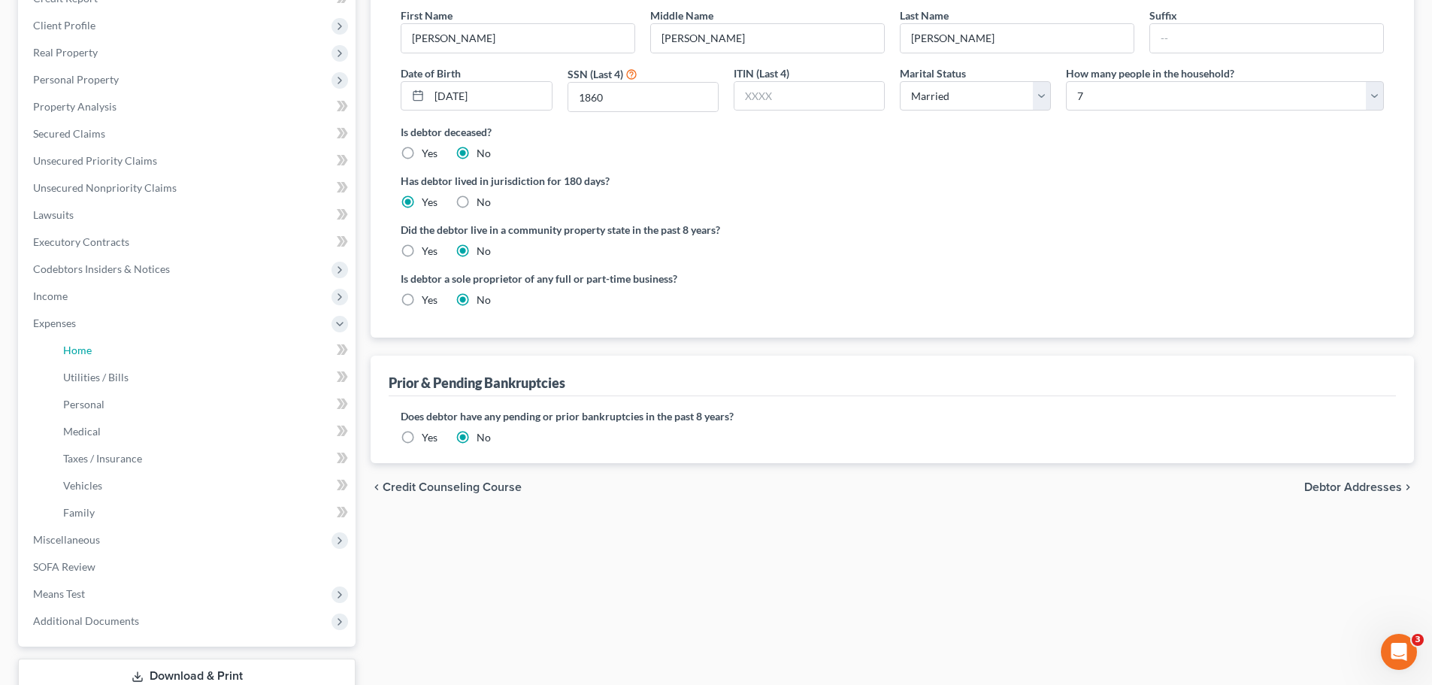
drag, startPoint x: 86, startPoint y: 351, endPoint x: 955, endPoint y: 664, distance: 923.6
click at [86, 351] on span "Home" at bounding box center [77, 350] width 29 height 13
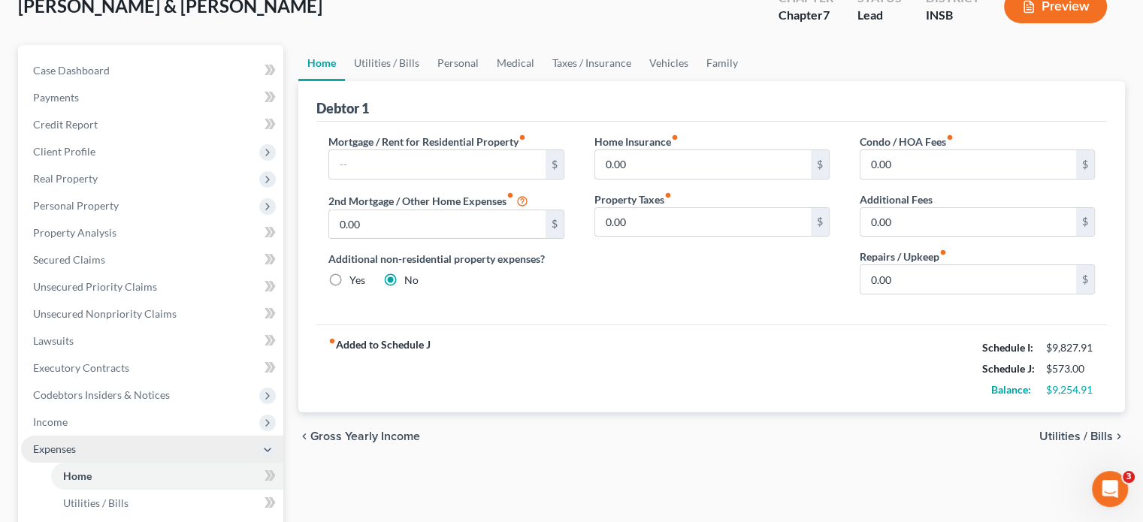
scroll to position [301, 0]
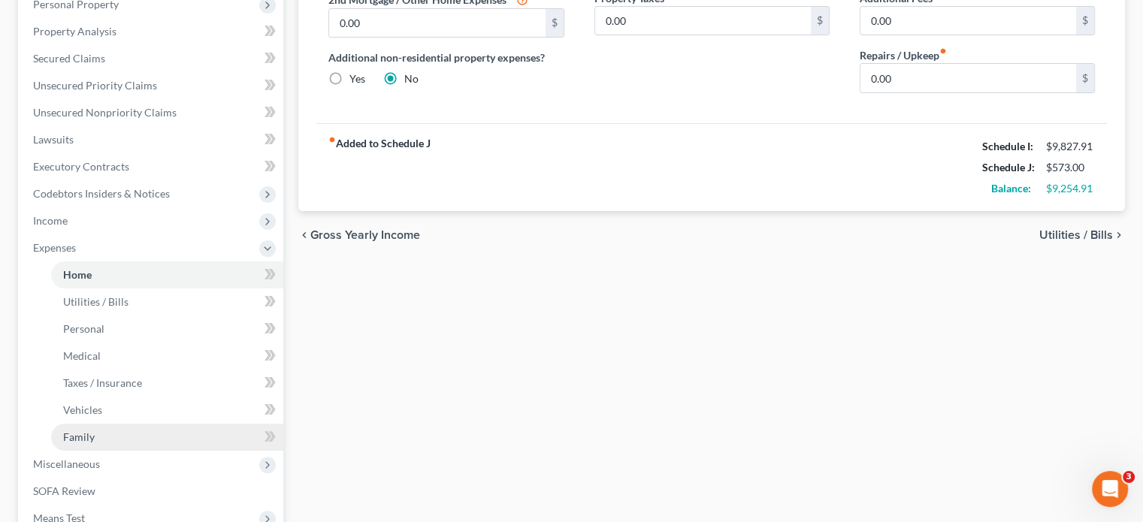
click at [73, 435] on span "Family" at bounding box center [79, 437] width 32 height 13
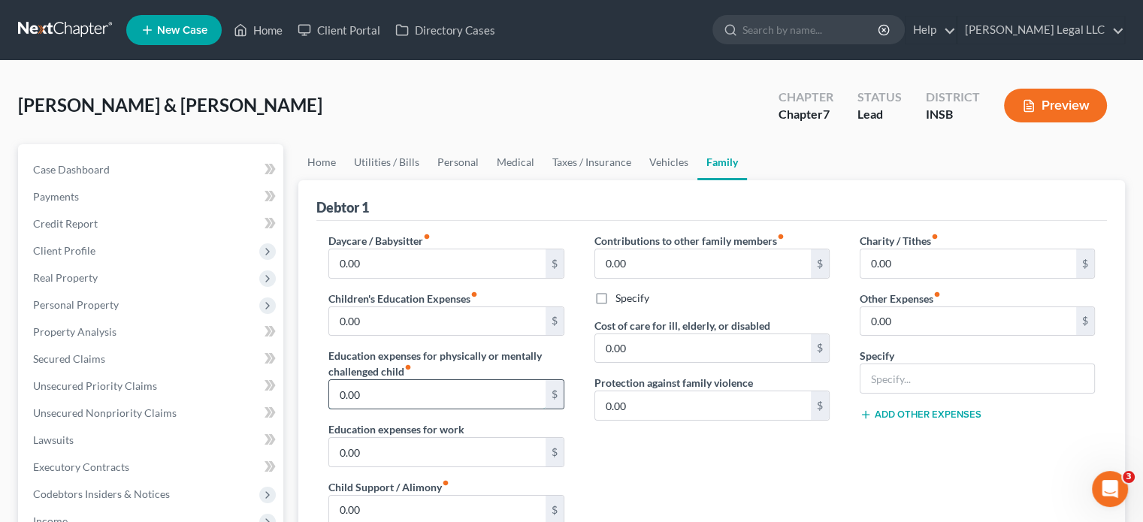
click at [385, 388] on input "0.00" at bounding box center [437, 394] width 216 height 29
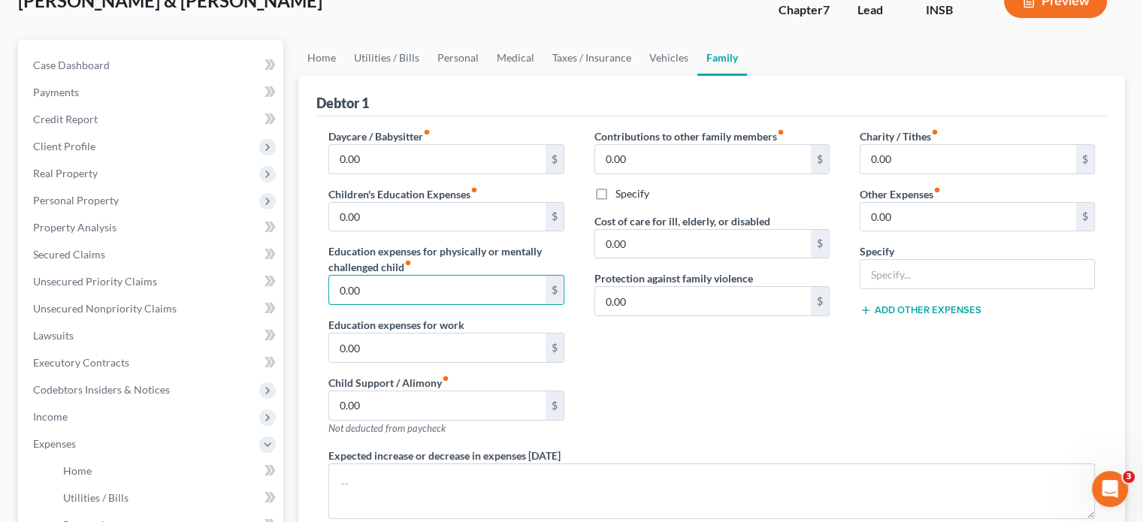
scroll to position [150, 0]
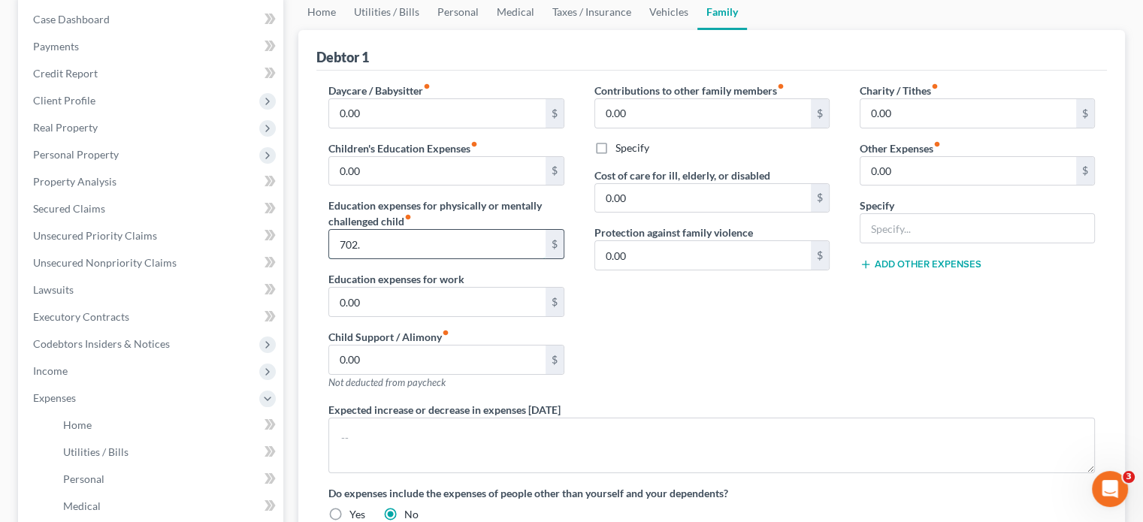
click at [382, 237] on input "702." at bounding box center [437, 244] width 216 height 29
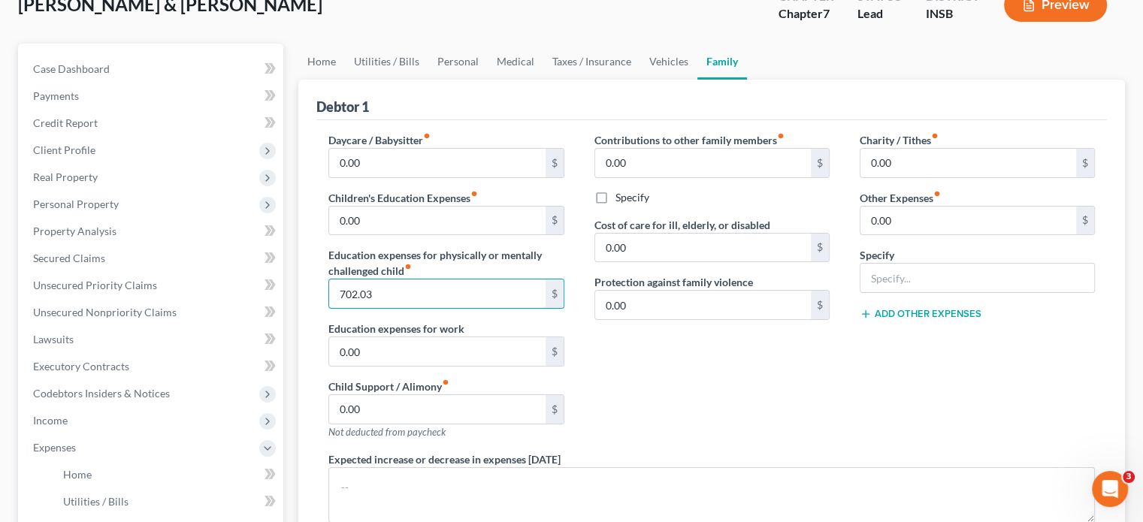
scroll to position [75, 0]
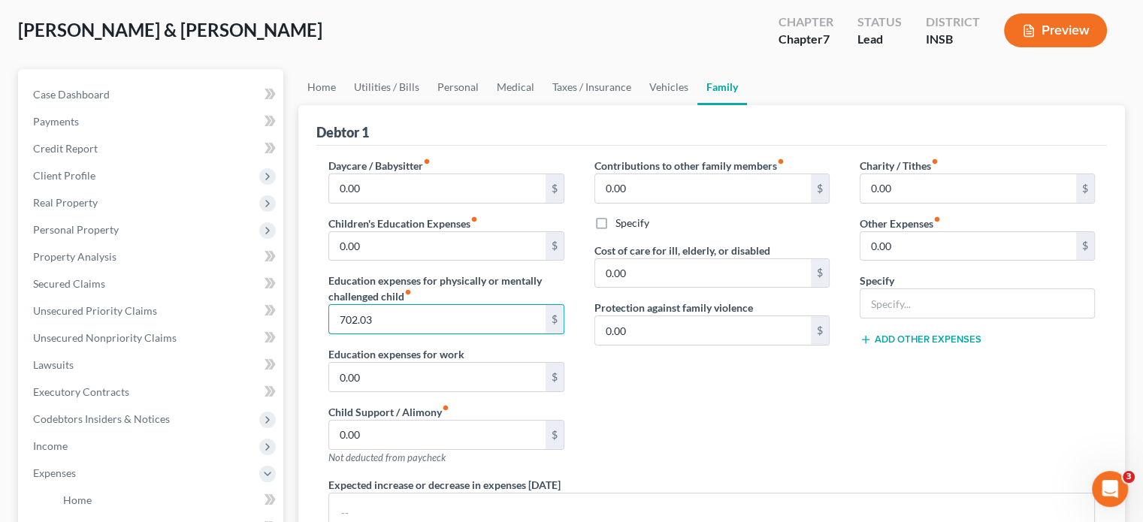
type input "702.03"
click at [714, 415] on div "Contributions to other family members fiber_manual_record 0.00 $ Specify Cost o…" at bounding box center [712, 317] width 265 height 319
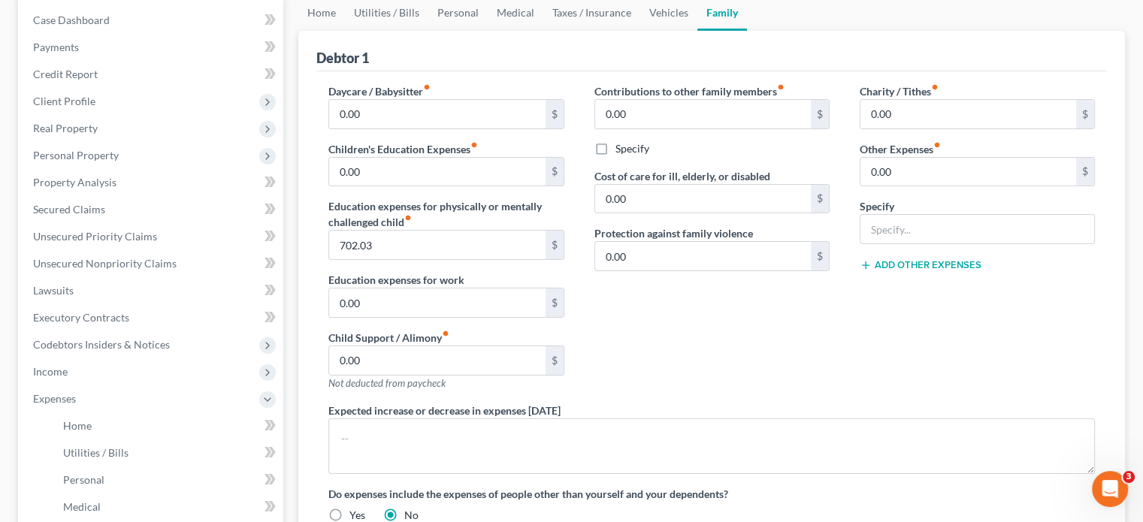
scroll to position [150, 0]
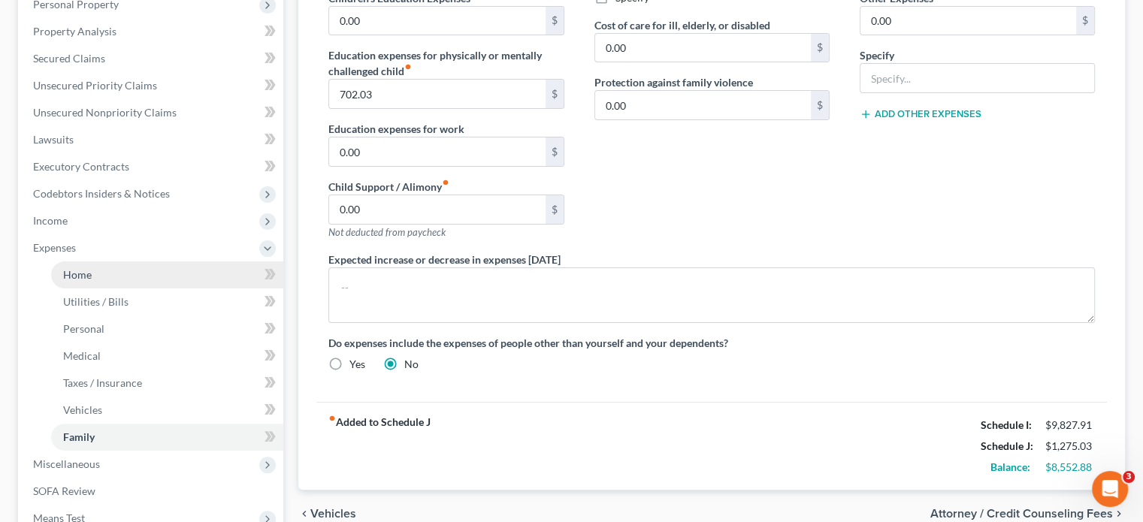
click at [77, 277] on span "Home" at bounding box center [77, 274] width 29 height 13
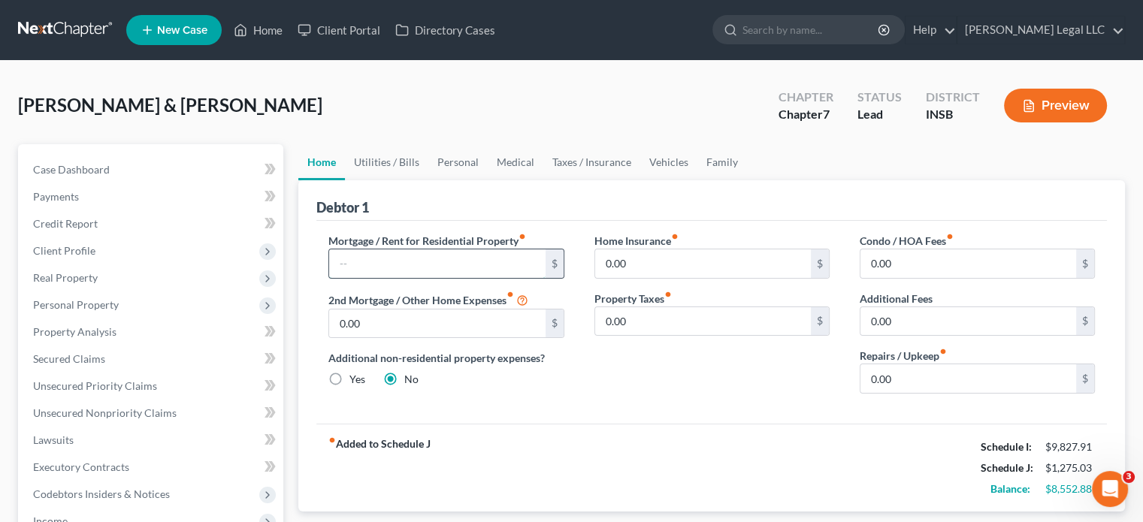
click at [383, 261] on input "text" at bounding box center [437, 264] width 216 height 29
click at [421, 259] on input "text" at bounding box center [437, 264] width 216 height 29
type input "2,767.09"
click at [644, 260] on input "0.00" at bounding box center [703, 264] width 216 height 29
type input "150"
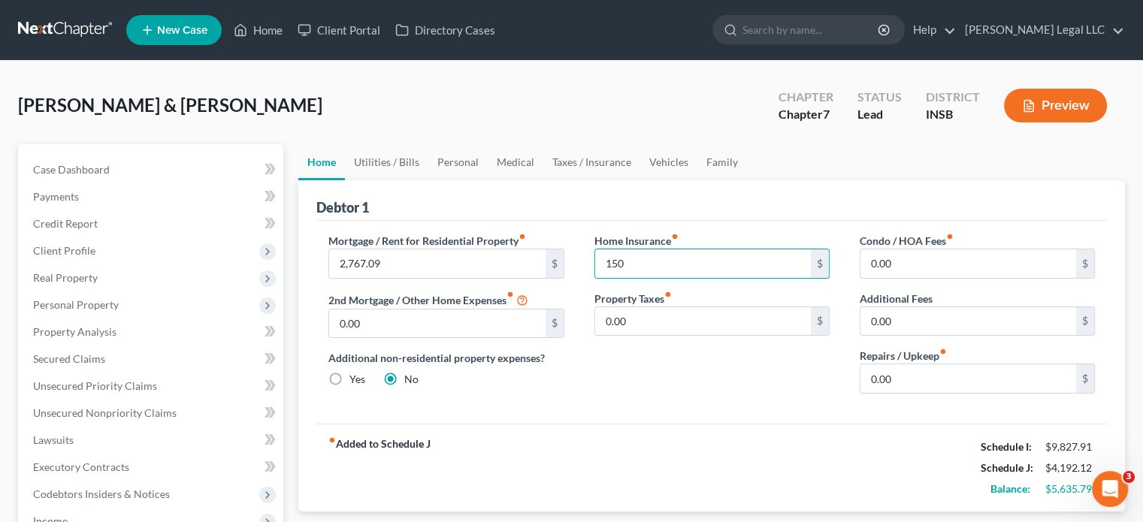
drag, startPoint x: 729, startPoint y: 195, endPoint x: 772, endPoint y: 244, distance: 65.0
click at [729, 195] on div "Debtor 1" at bounding box center [711, 200] width 791 height 41
click at [943, 388] on input "0.00" at bounding box center [969, 379] width 216 height 29
type input "200"
click at [693, 412] on div "Mortgage / Rent for Residential Property fiber_manual_record 2,767.09 $ 2nd Mor…" at bounding box center [711, 322] width 791 height 203
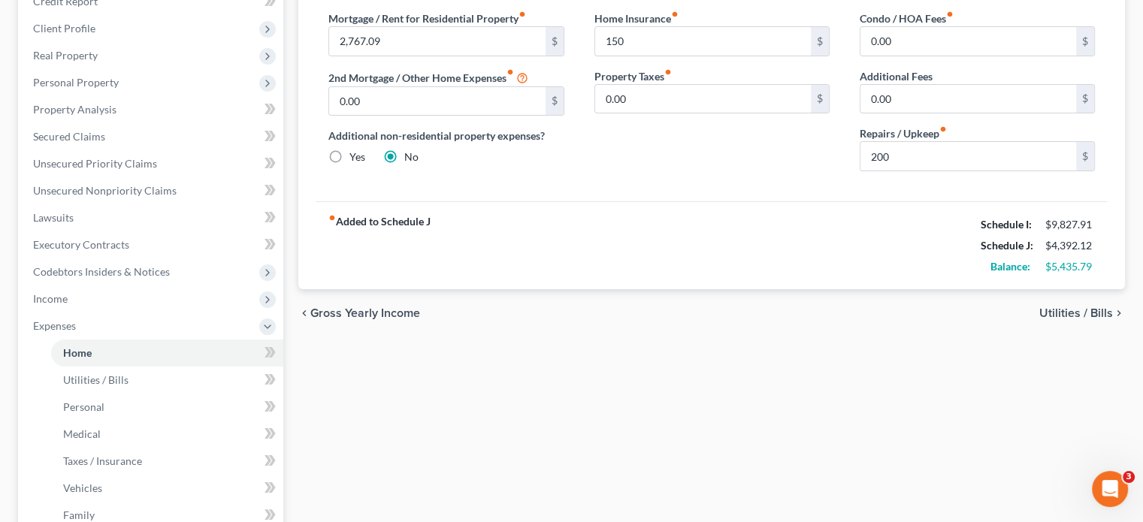
scroll to position [226, 0]
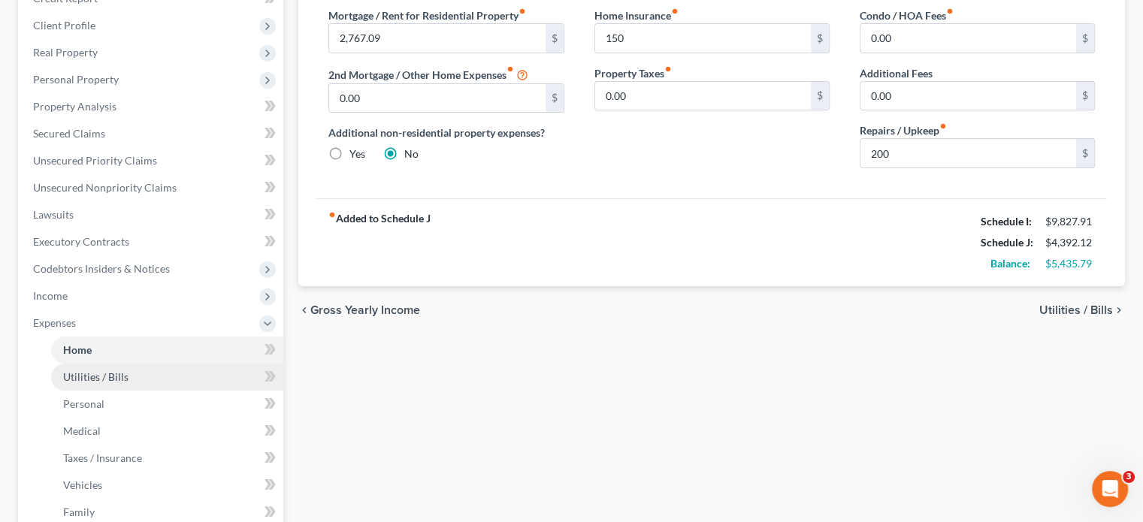
click at [80, 372] on span "Utilities / Bills" at bounding box center [95, 377] width 65 height 13
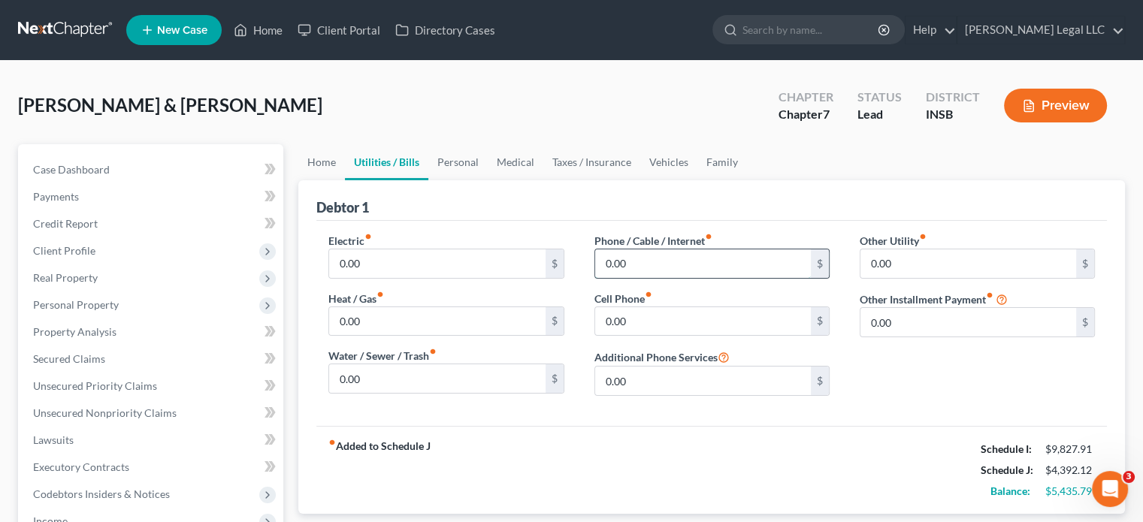
click at [649, 262] on input "0.00" at bounding box center [703, 264] width 216 height 29
click at [632, 330] on input "0.00" at bounding box center [703, 321] width 216 height 29
type input "250"
drag, startPoint x: 656, startPoint y: 259, endPoint x: 656, endPoint y: 216, distance: 42.9
click at [656, 259] on input "0.00" at bounding box center [703, 264] width 216 height 29
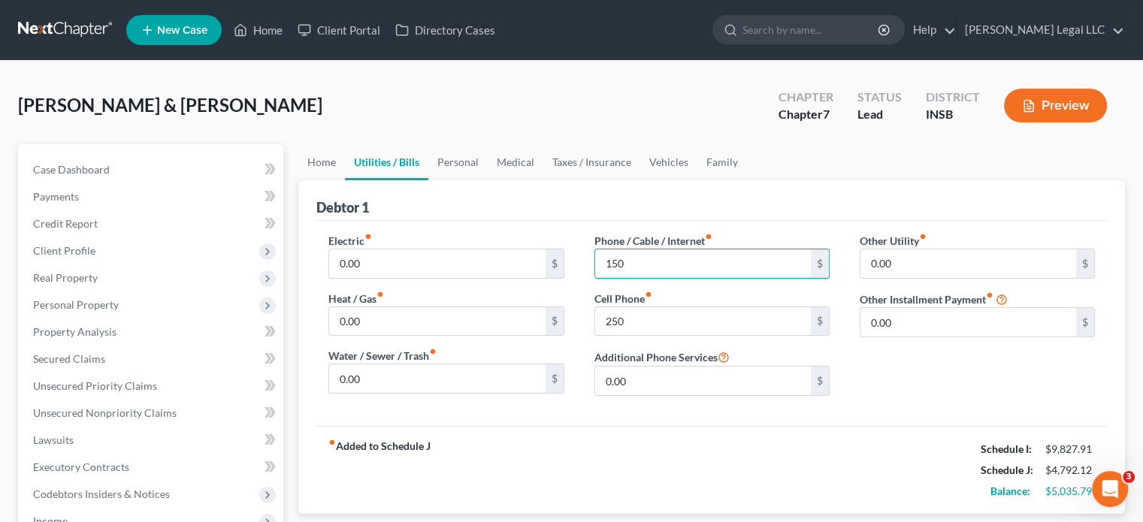
type input "150"
drag, startPoint x: 612, startPoint y: 458, endPoint x: 622, endPoint y: 449, distance: 13.9
click at [612, 458] on div "fiber_manual_record Added to Schedule J Schedule I: $9,827.91 Schedule J: $4,79…" at bounding box center [711, 470] width 791 height 88
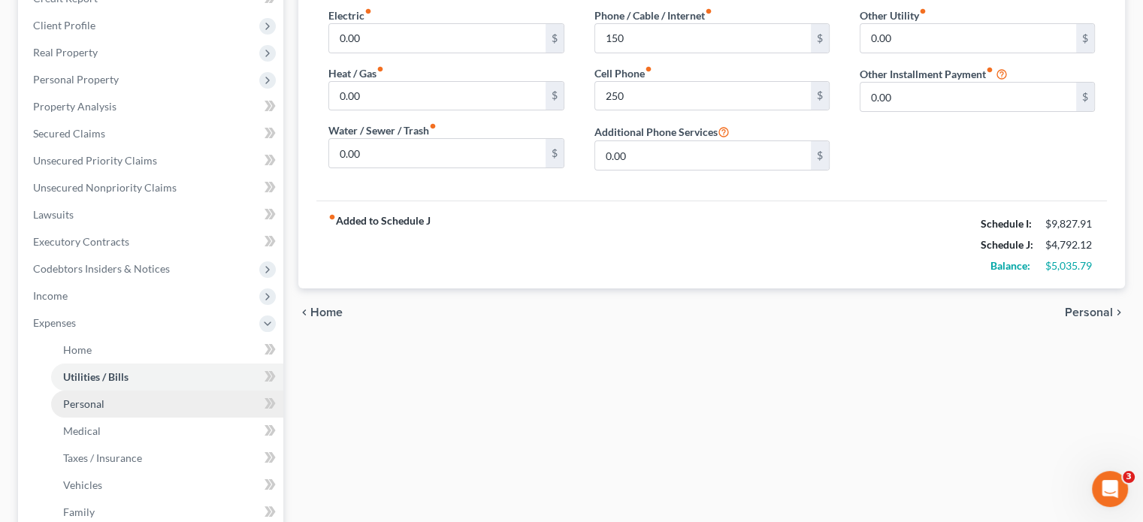
click at [89, 407] on span "Personal" at bounding box center [83, 404] width 41 height 13
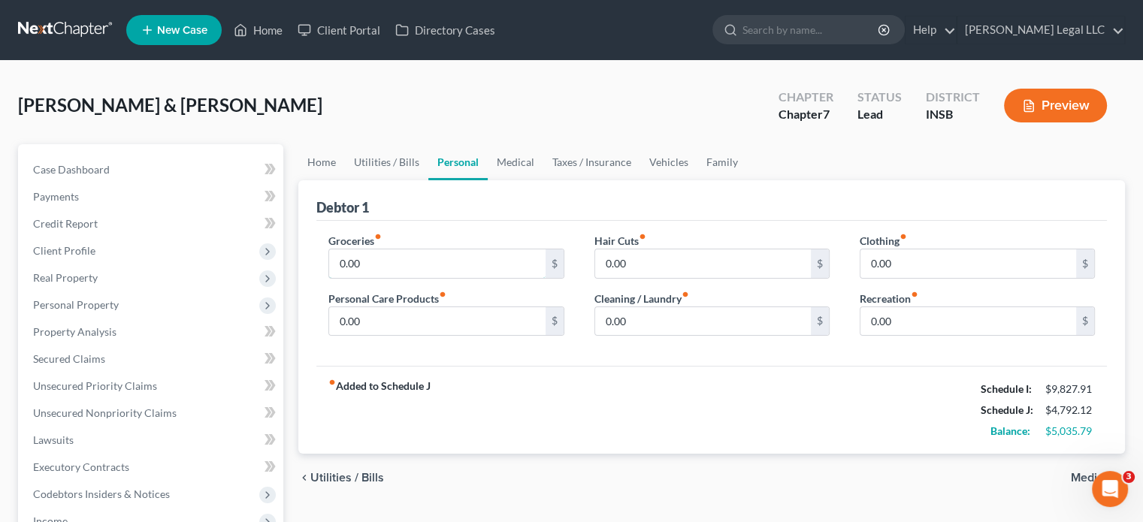
drag, startPoint x: 343, startPoint y: 253, endPoint x: 349, endPoint y: 236, distance: 18.3
click at [343, 253] on input "0.00" at bounding box center [437, 264] width 216 height 29
type input "1,600"
click at [361, 319] on input "0.00" at bounding box center [437, 321] width 216 height 29
type input "400"
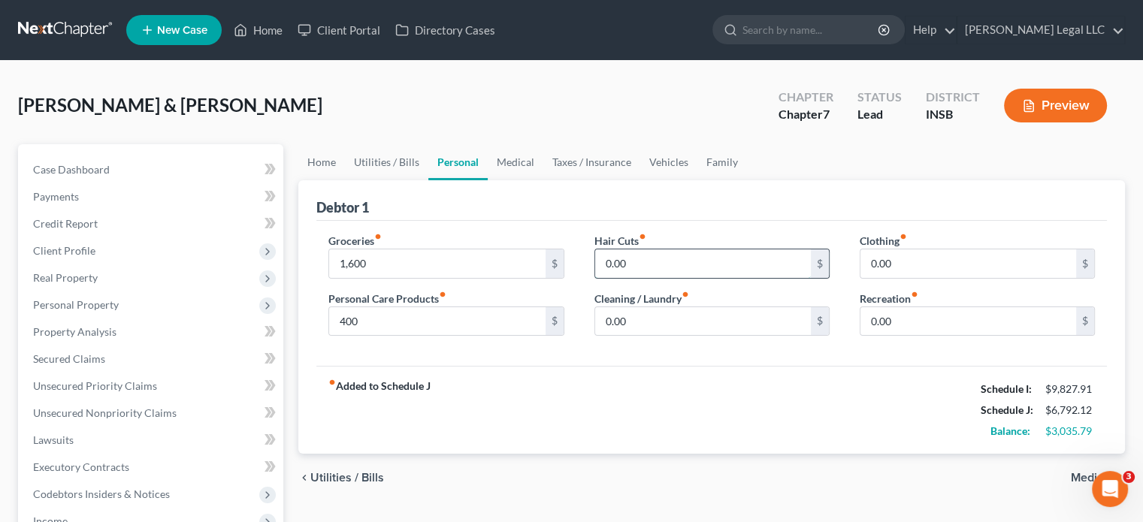
click at [637, 267] on input "0.00" at bounding box center [703, 264] width 216 height 29
click at [892, 261] on input "0.00" at bounding box center [969, 264] width 216 height 29
type input "200"
click at [881, 321] on input "0.00" at bounding box center [969, 321] width 216 height 29
click at [884, 310] on input "200" at bounding box center [969, 321] width 216 height 29
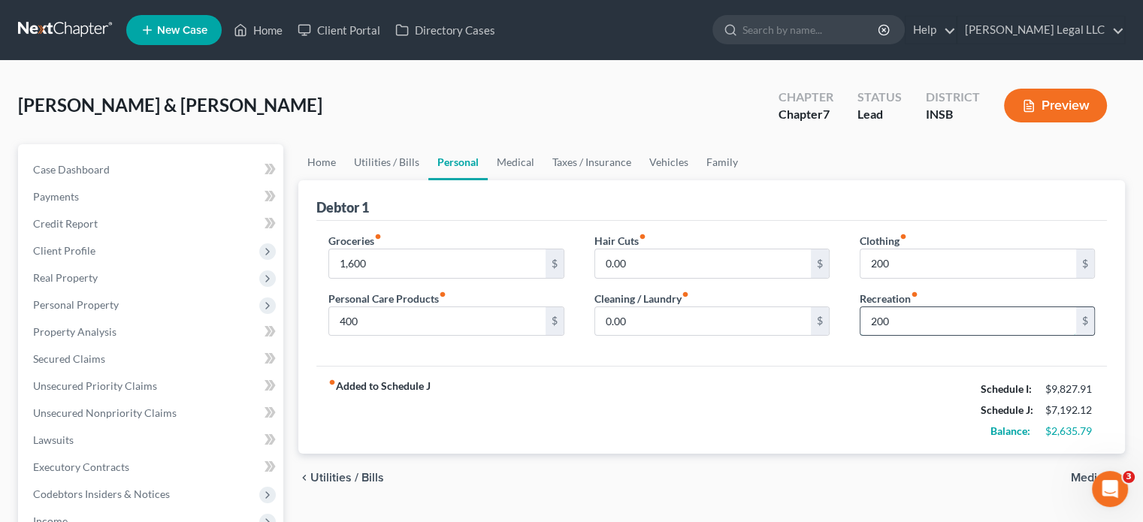
click at [883, 317] on input "200" at bounding box center [969, 321] width 216 height 29
click at [691, 267] on input "0.00" at bounding box center [703, 264] width 216 height 29
click at [952, 319] on input "200" at bounding box center [969, 321] width 216 height 29
type input "250"
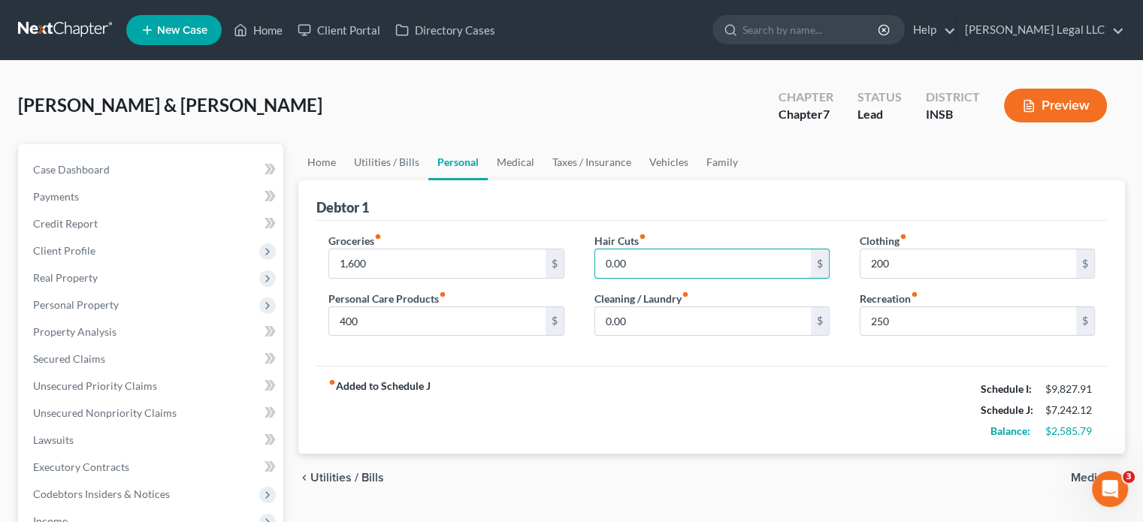
drag, startPoint x: 707, startPoint y: 259, endPoint x: 697, endPoint y: 206, distance: 54.3
click at [707, 259] on input "0.00" at bounding box center [703, 264] width 216 height 29
click at [628, 255] on input "250" at bounding box center [703, 264] width 216 height 29
type input "200"
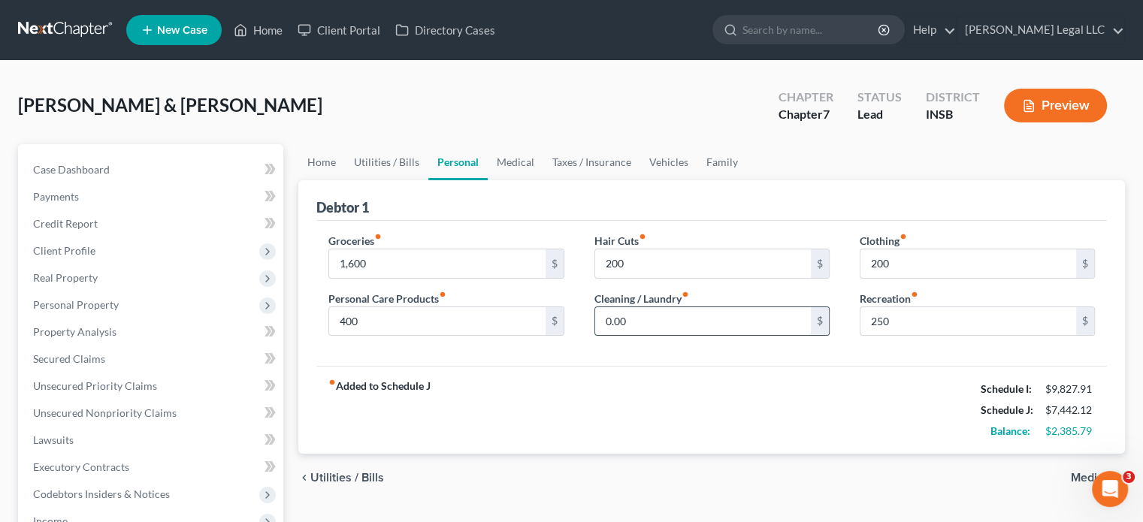
click at [608, 333] on input "0.00" at bounding box center [703, 321] width 216 height 29
type input "150"
drag, startPoint x: 595, startPoint y: 386, endPoint x: 535, endPoint y: 411, distance: 65.3
click at [595, 386] on div "fiber_manual_record Added to Schedule J Schedule I: $9,827.91 Schedule J: $7,59…" at bounding box center [711, 410] width 791 height 88
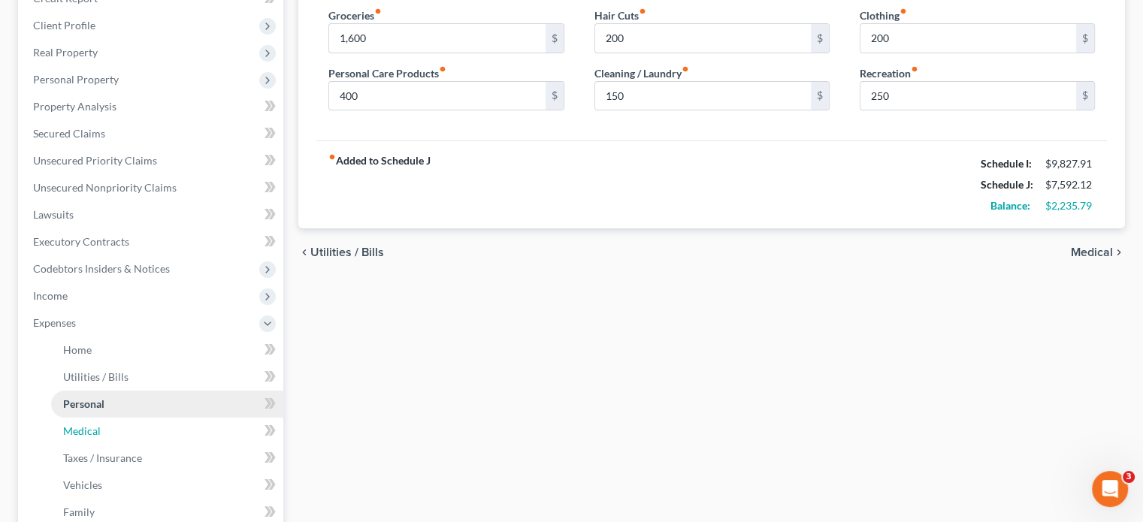
drag, startPoint x: 68, startPoint y: 430, endPoint x: 92, endPoint y: 400, distance: 38.5
click at [68, 430] on span "Medical" at bounding box center [82, 431] width 38 height 13
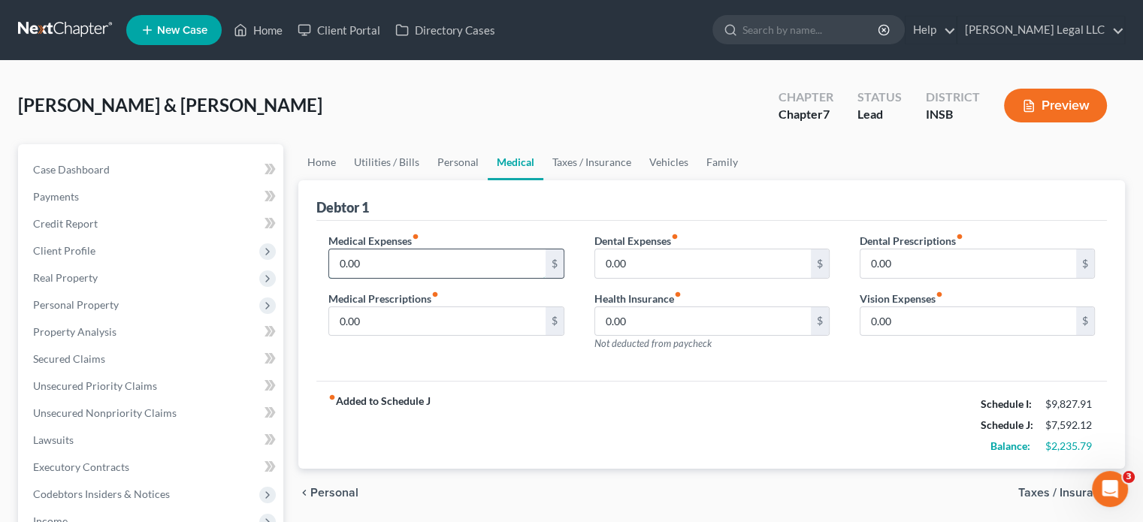
click at [355, 273] on input "0.00" at bounding box center [437, 264] width 216 height 29
click at [355, 256] on input "0.00" at bounding box center [437, 264] width 216 height 29
click at [377, 276] on input "0.00" at bounding box center [437, 264] width 216 height 29
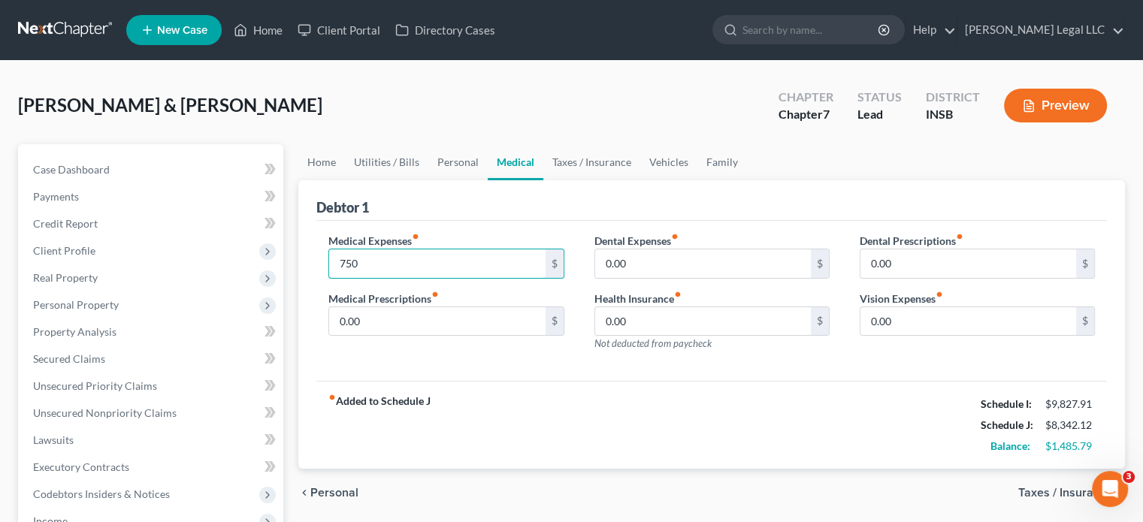
type input "750"
click at [467, 108] on div "[PERSON_NAME] & [PERSON_NAME] Upgraded Chapter Chapter 7 Status Lead District I…" at bounding box center [571, 111] width 1107 height 65
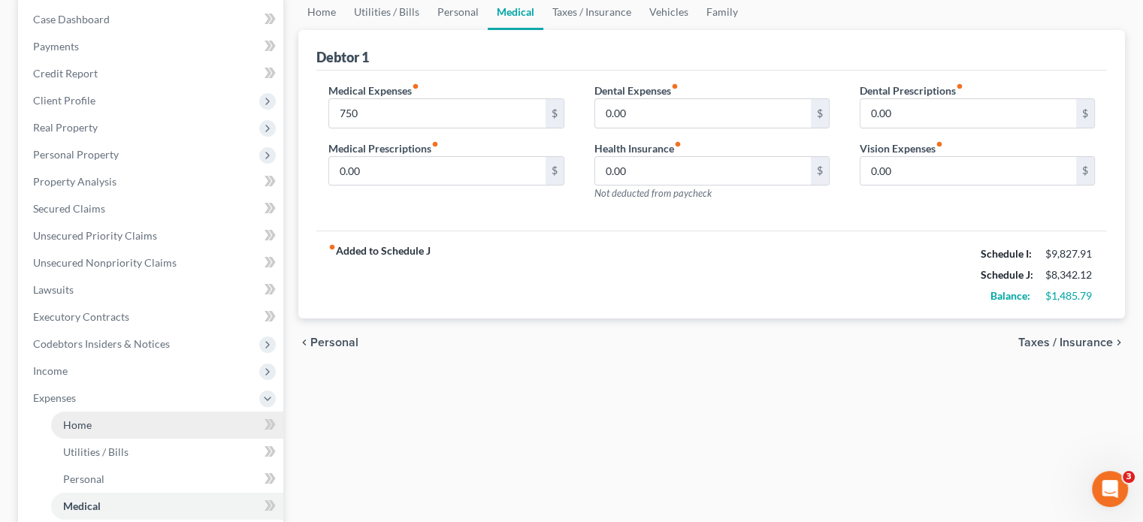
scroll to position [226, 0]
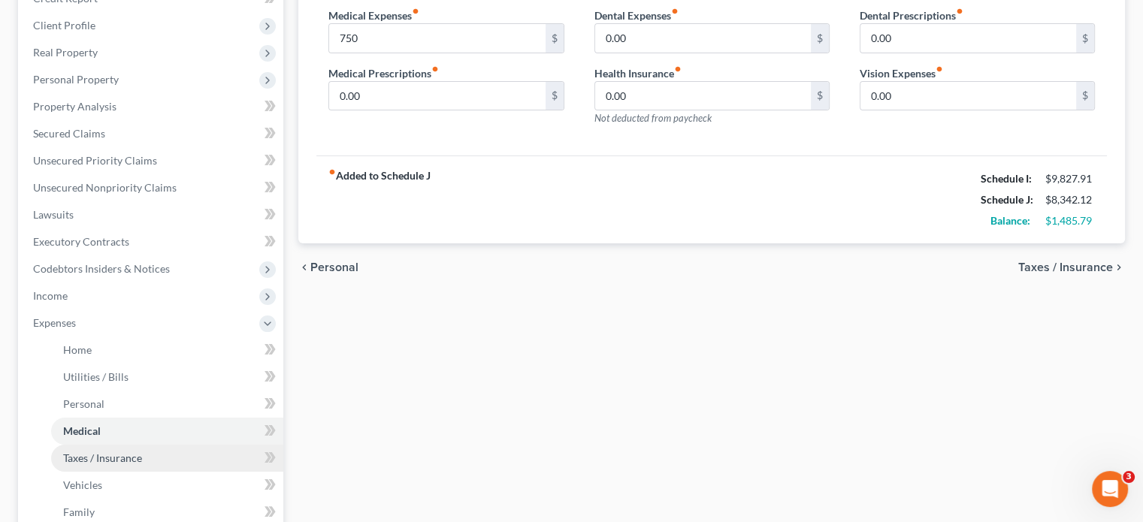
click at [87, 453] on span "Taxes / Insurance" at bounding box center [102, 458] width 79 height 13
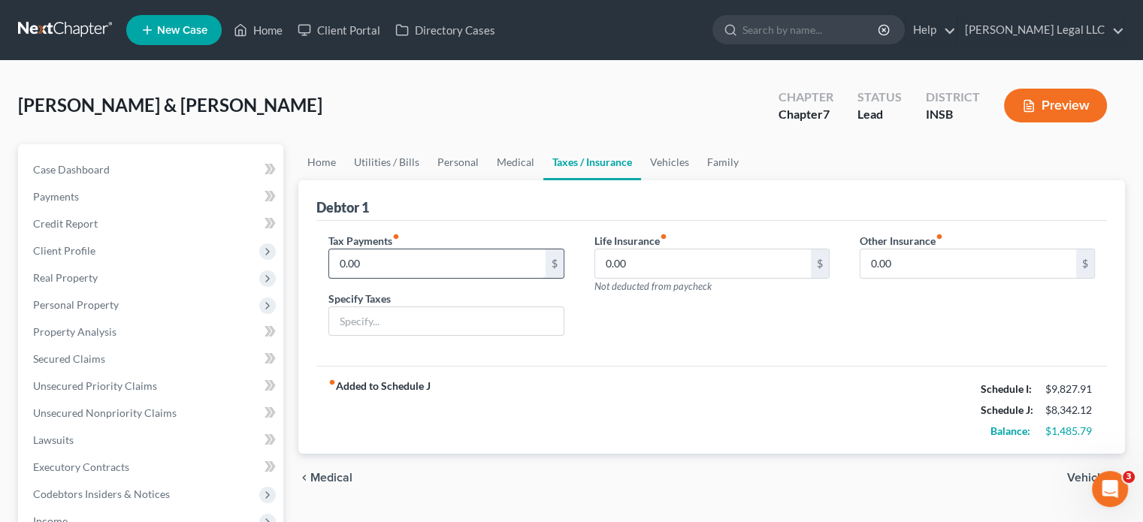
click at [347, 258] on input "0.00" at bounding box center [437, 264] width 216 height 29
type input "150"
drag, startPoint x: 387, startPoint y: 318, endPoint x: 400, endPoint y: 264, distance: 55.6
click at [387, 318] on input "text" at bounding box center [446, 321] width 234 height 29
type input "B"
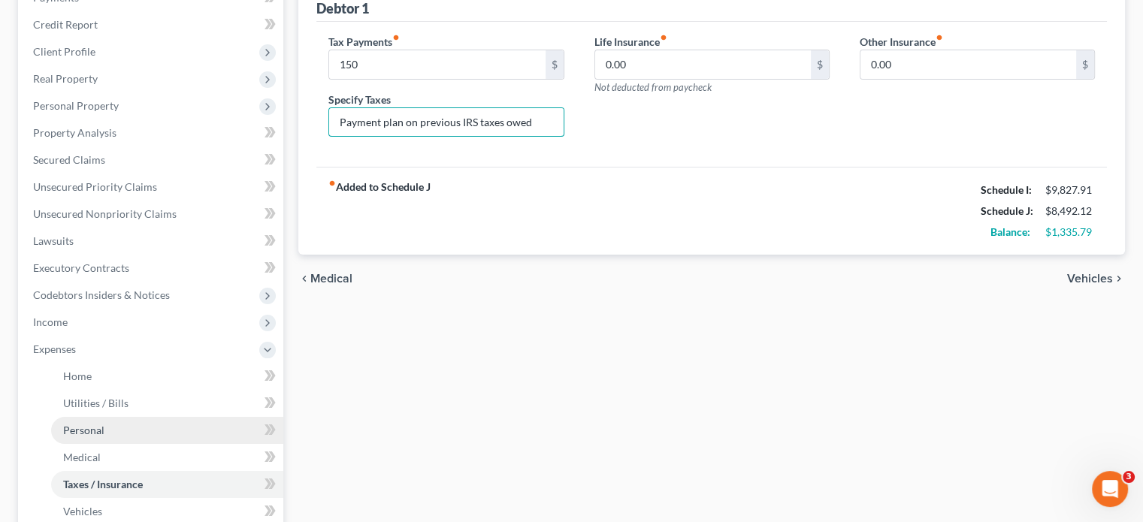
scroll to position [226, 0]
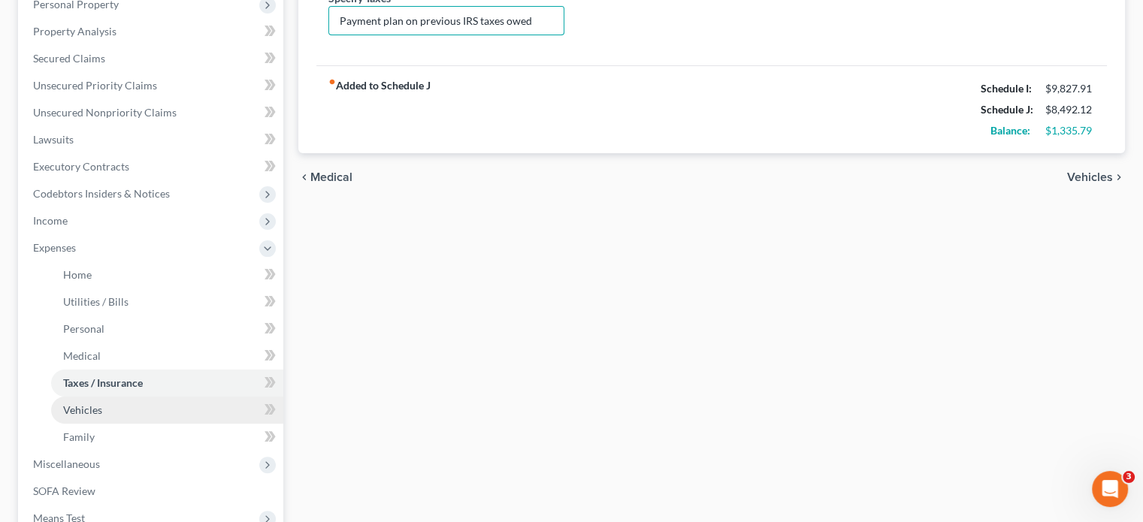
type input "Payment plan on previous IRS taxes owed"
click at [113, 413] on link "Vehicles" at bounding box center [167, 410] width 232 height 27
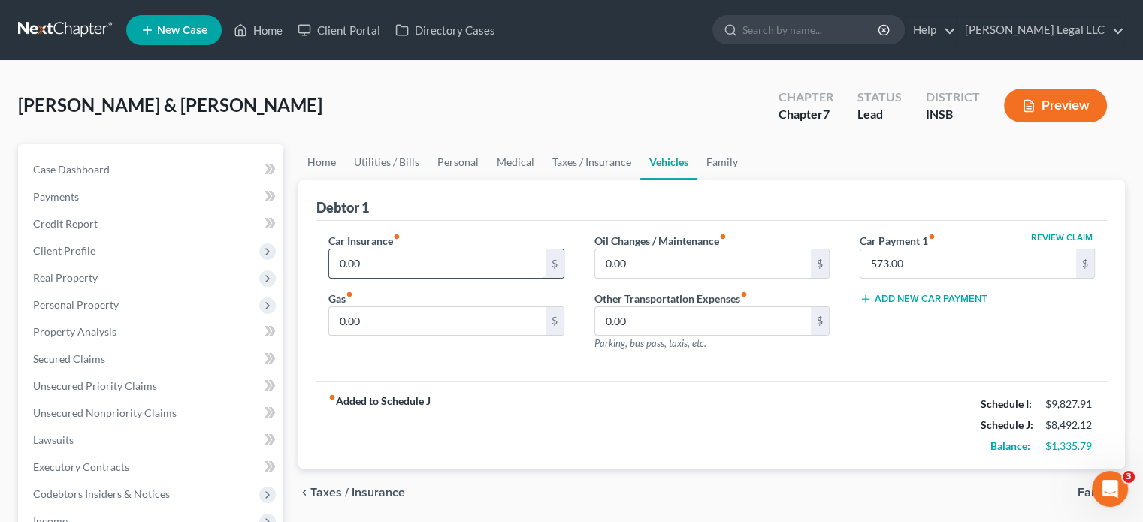
click at [347, 267] on input "0.00" at bounding box center [437, 264] width 216 height 29
type input "200"
click at [668, 259] on input "0.00" at bounding box center [703, 264] width 216 height 29
type input "100"
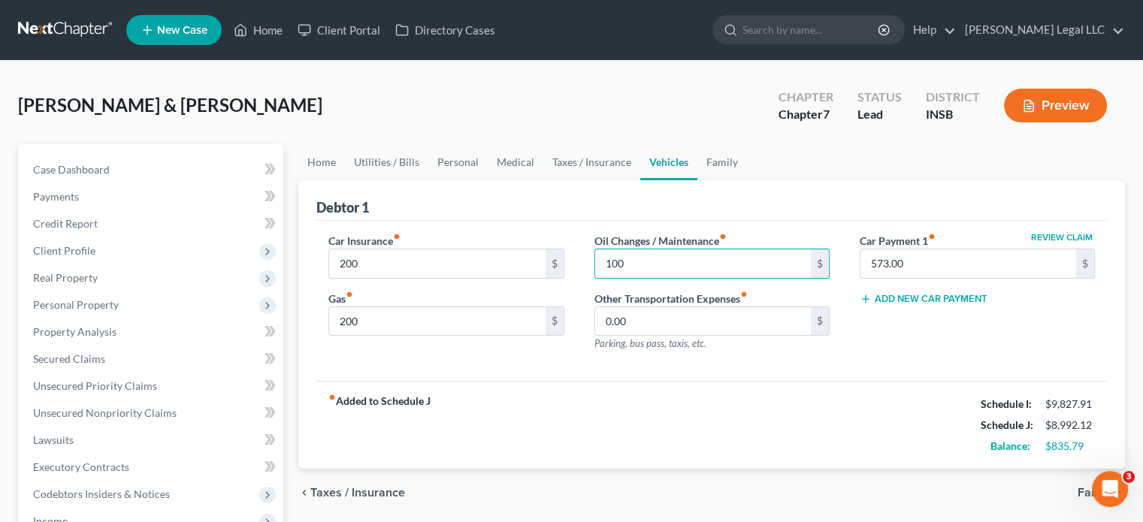
click at [644, 433] on div "fiber_manual_record Added to Schedule J Schedule I: $9,827.91 Schedule J: $8,99…" at bounding box center [711, 425] width 791 height 88
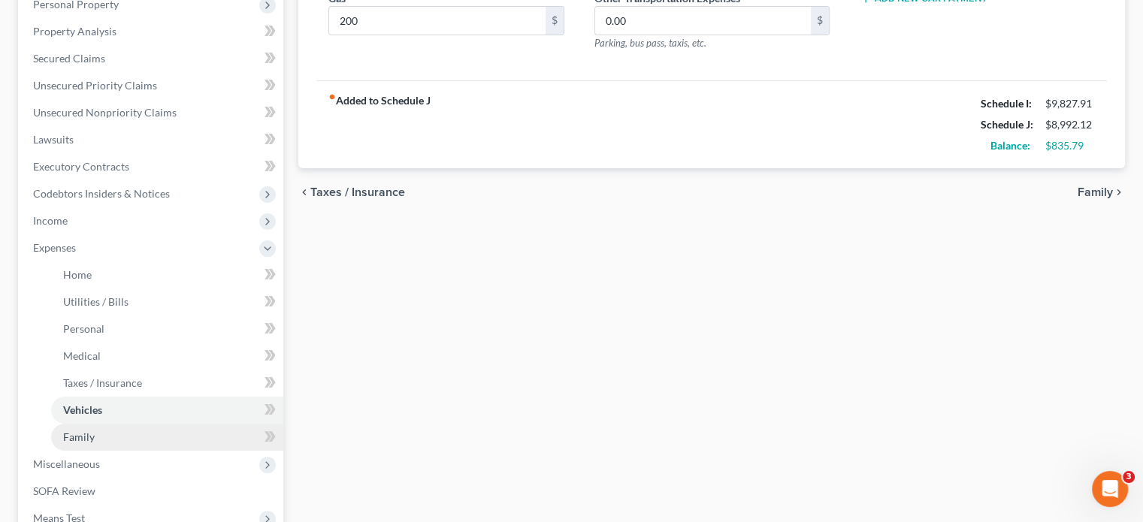
click at [86, 428] on link "Family" at bounding box center [167, 437] width 232 height 27
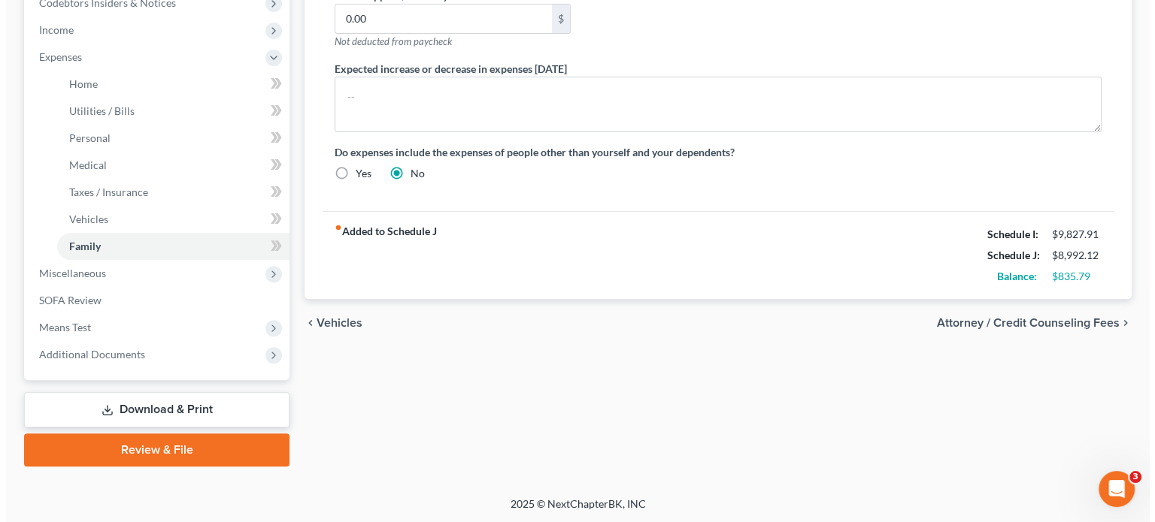
scroll to position [41, 0]
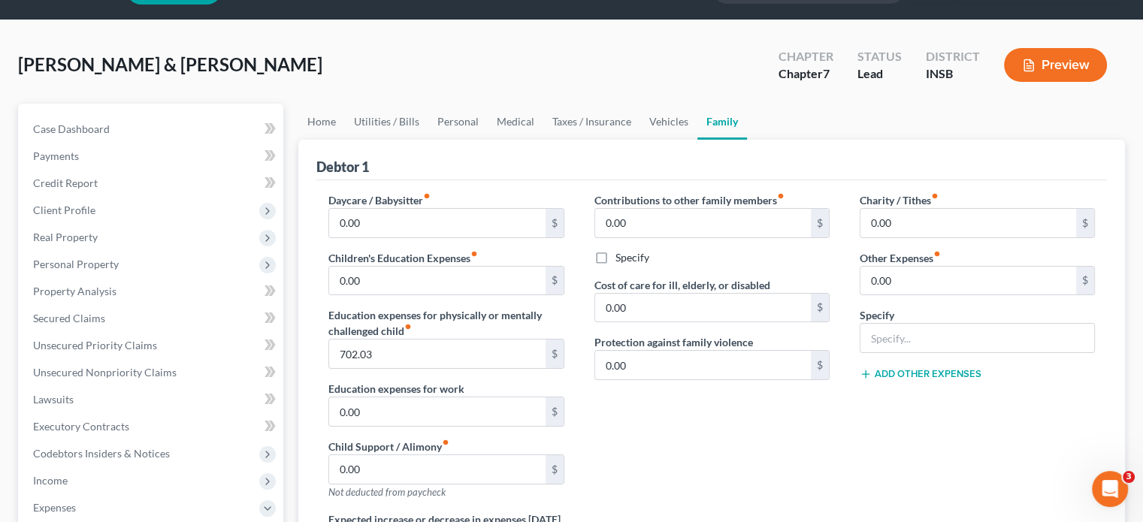
click at [1073, 63] on button "Preview" at bounding box center [1055, 65] width 103 height 34
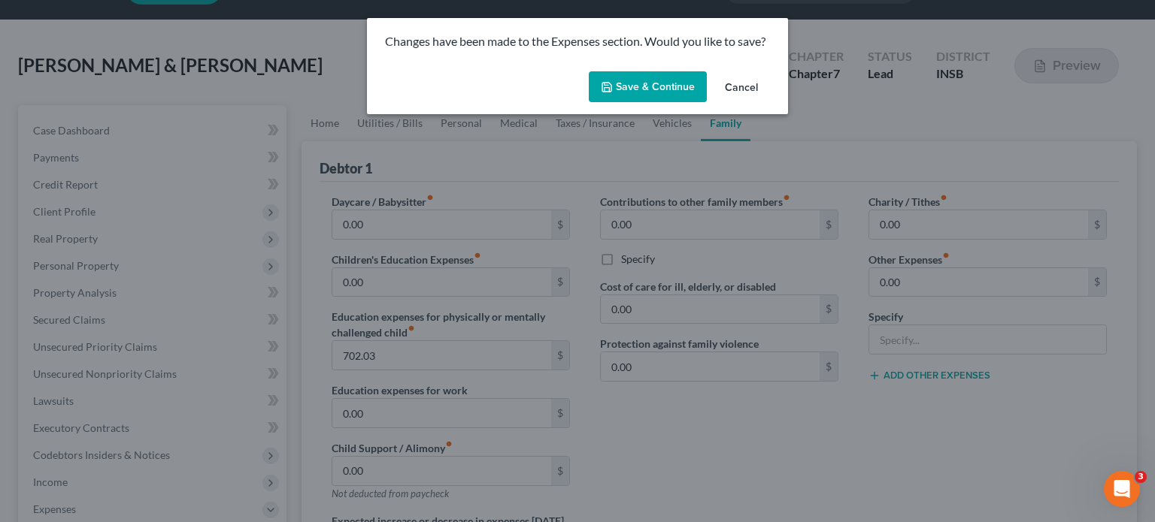
click at [642, 86] on button "Save & Continue" at bounding box center [648, 87] width 118 height 32
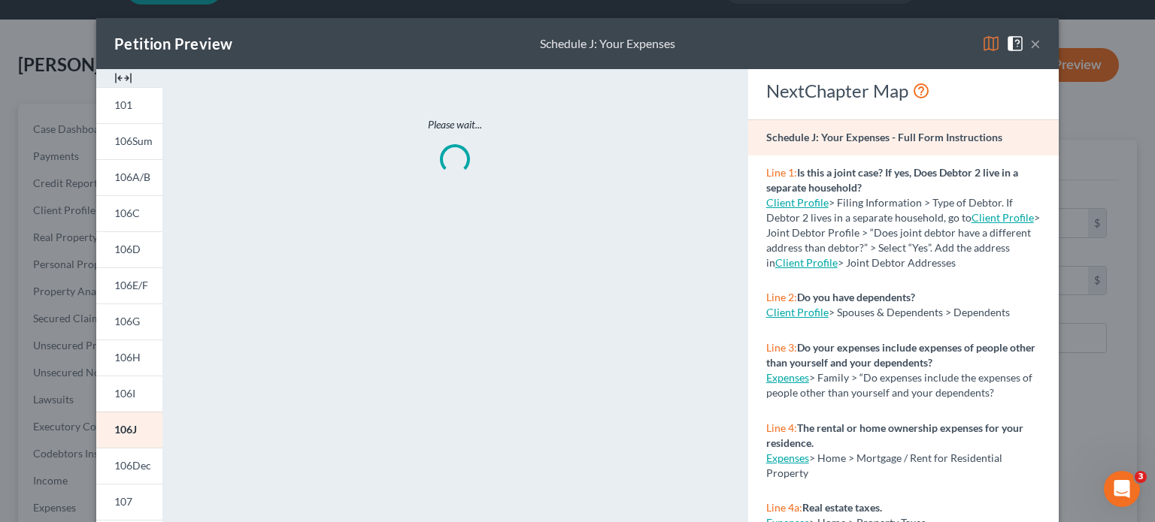
click at [120, 82] on img at bounding box center [123, 78] width 18 height 18
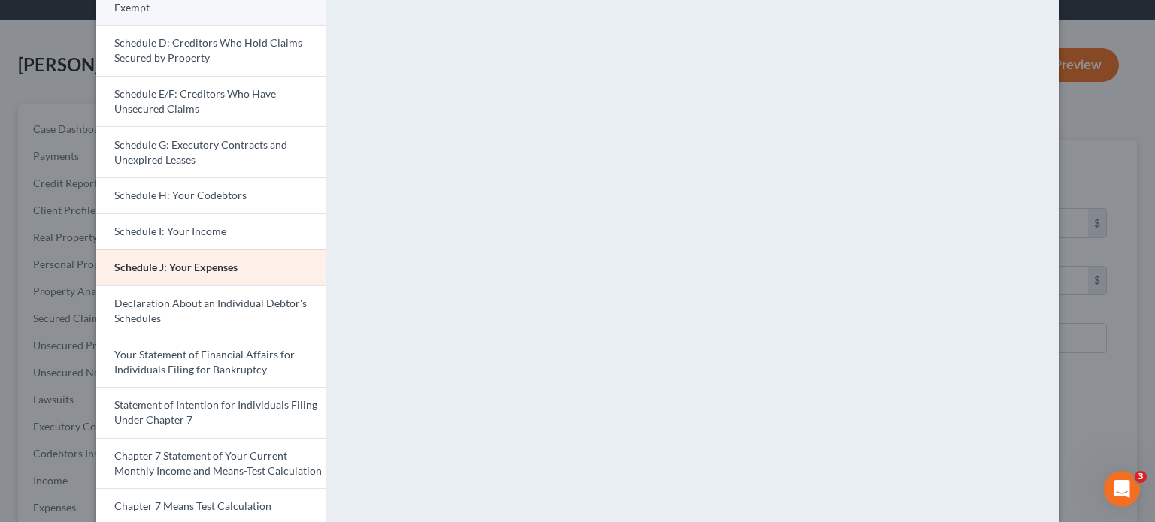
scroll to position [459, 0]
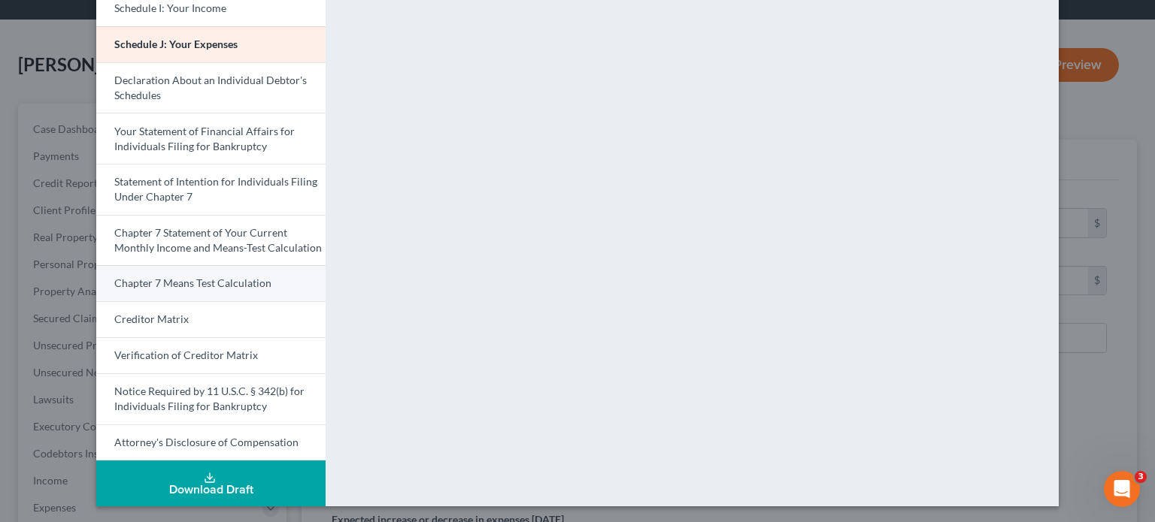
click at [177, 281] on span "Chapter 7 Means Test Calculation" at bounding box center [192, 283] width 157 height 13
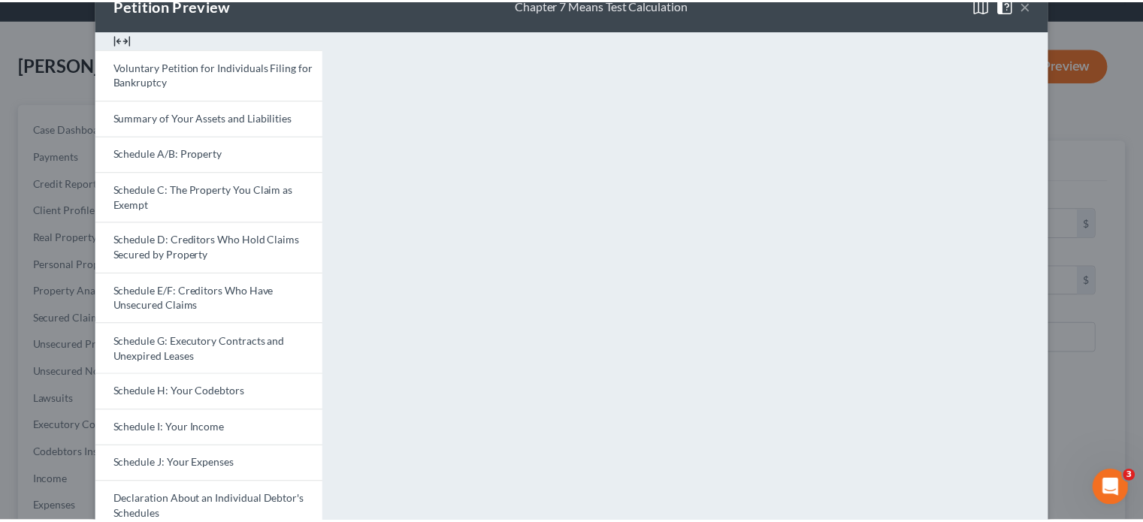
scroll to position [0, 0]
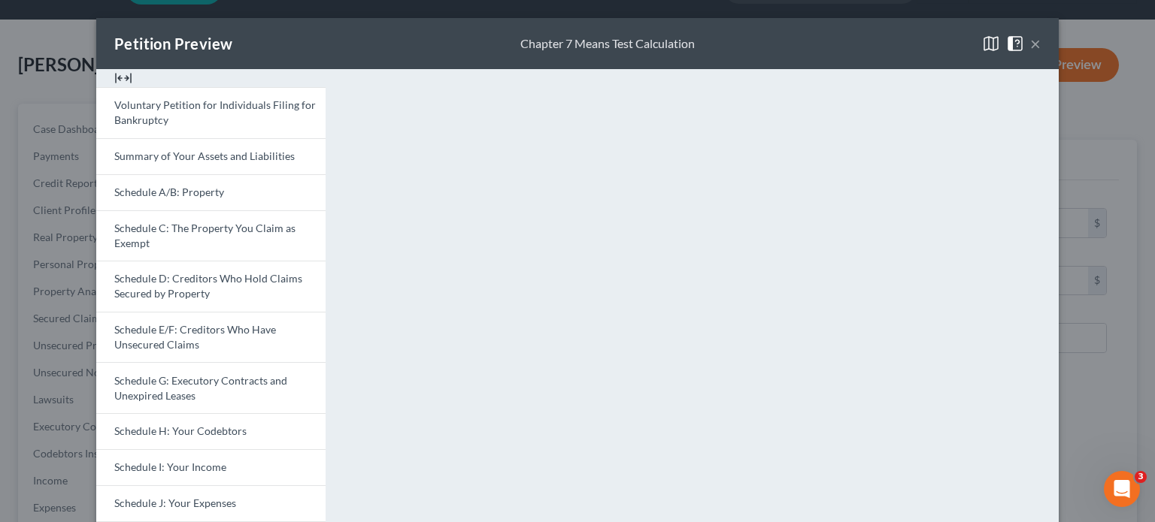
click at [1037, 47] on div "Petition Preview Chapter 7 Means Test Calculation ×" at bounding box center [577, 43] width 962 height 51
click at [1031, 47] on button "×" at bounding box center [1035, 44] width 11 height 18
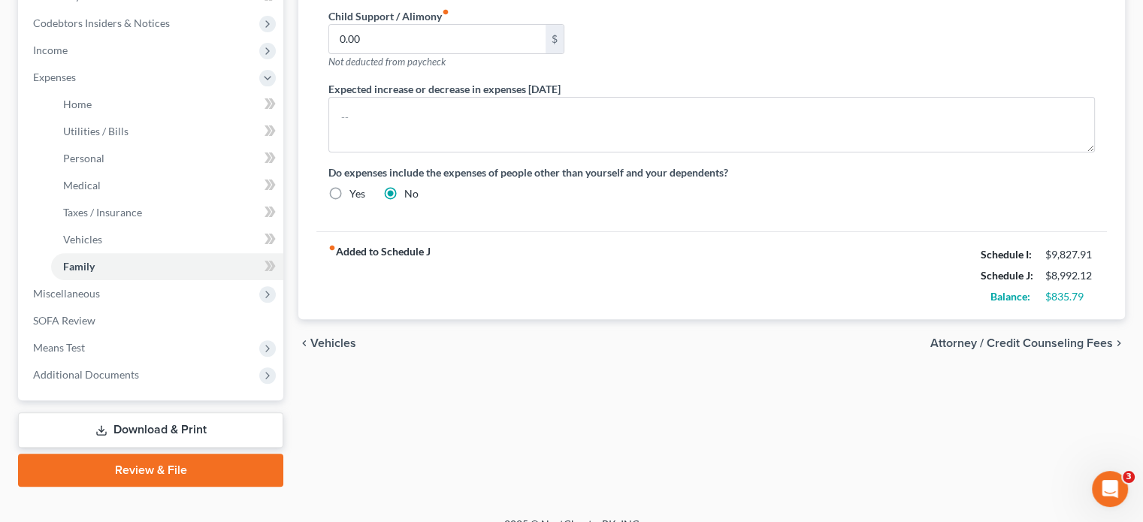
scroll to position [492, 0]
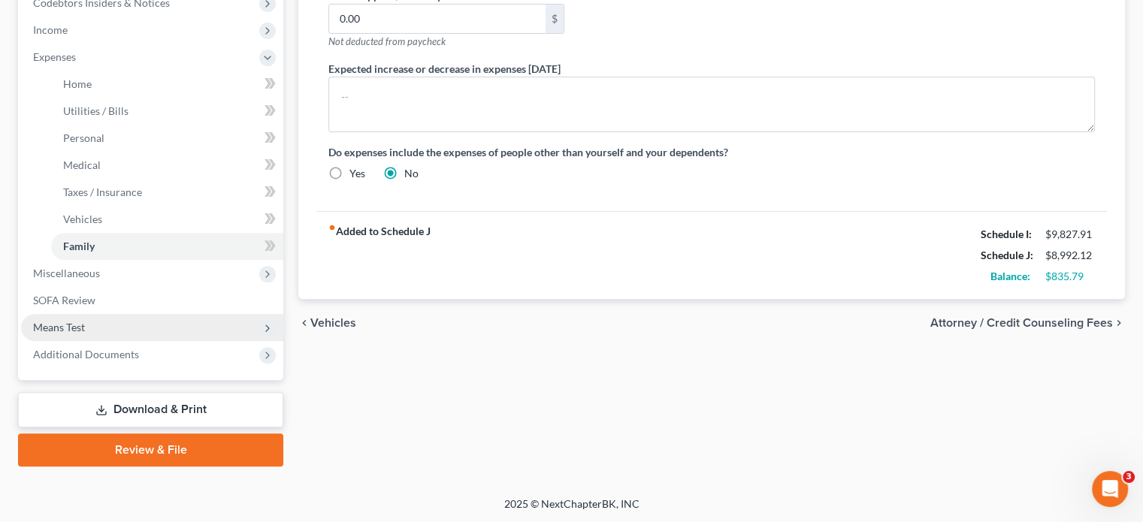
drag, startPoint x: 65, startPoint y: 323, endPoint x: 67, endPoint y: 316, distance: 7.8
click at [65, 323] on span "Means Test" at bounding box center [59, 327] width 52 height 13
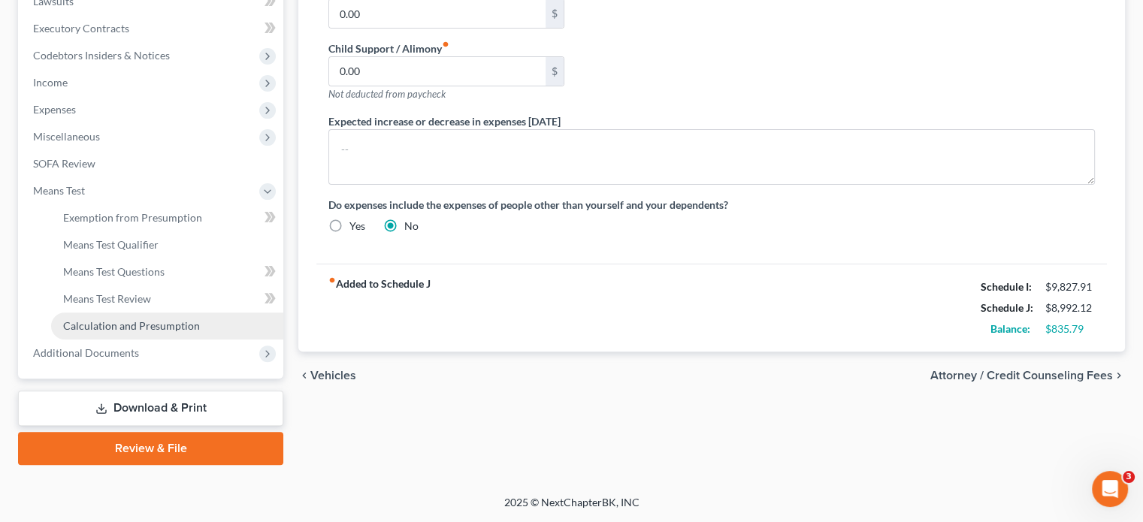
scroll to position [438, 0]
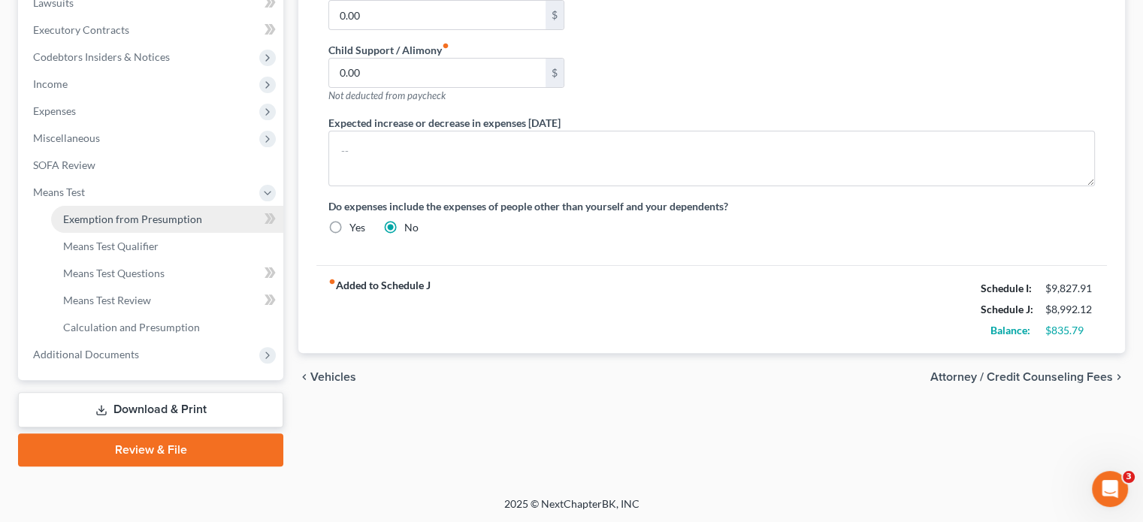
click at [107, 223] on span "Exemption from Presumption" at bounding box center [132, 219] width 139 height 13
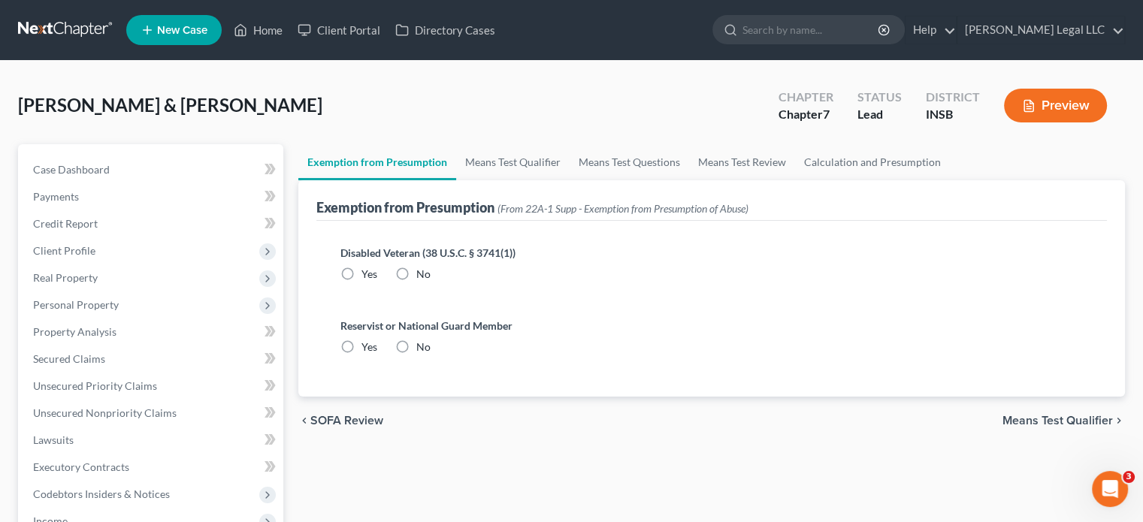
drag, startPoint x: 397, startPoint y: 270, endPoint x: 393, endPoint y: 314, distance: 44.5
click at [416, 270] on label "No" at bounding box center [423, 274] width 14 height 15
click at [422, 270] on input "No" at bounding box center [427, 272] width 10 height 10
radio input "true"
click at [416, 345] on label "No" at bounding box center [423, 347] width 14 height 15
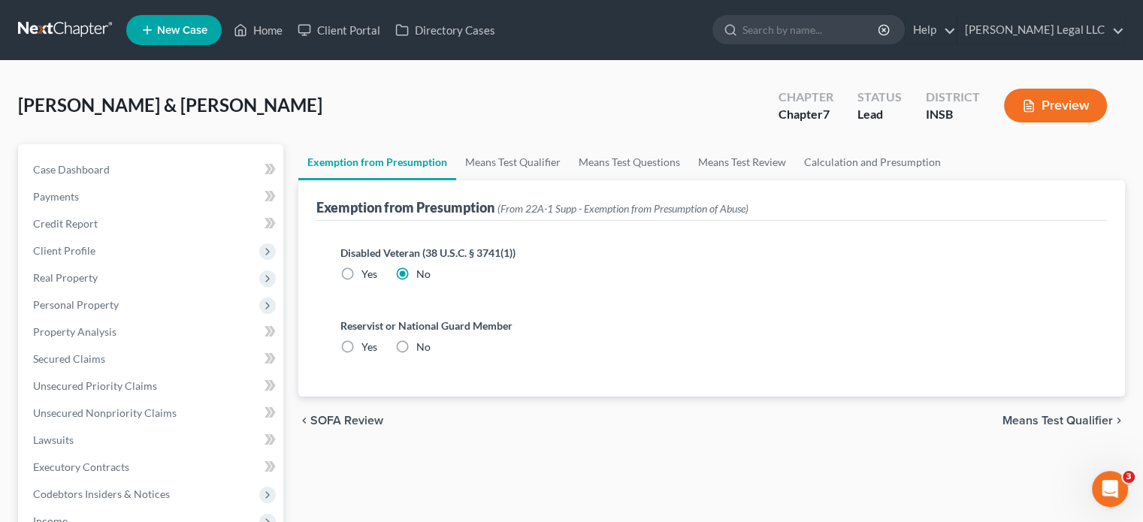
click at [422, 345] on input "No" at bounding box center [427, 345] width 10 height 10
radio input "true"
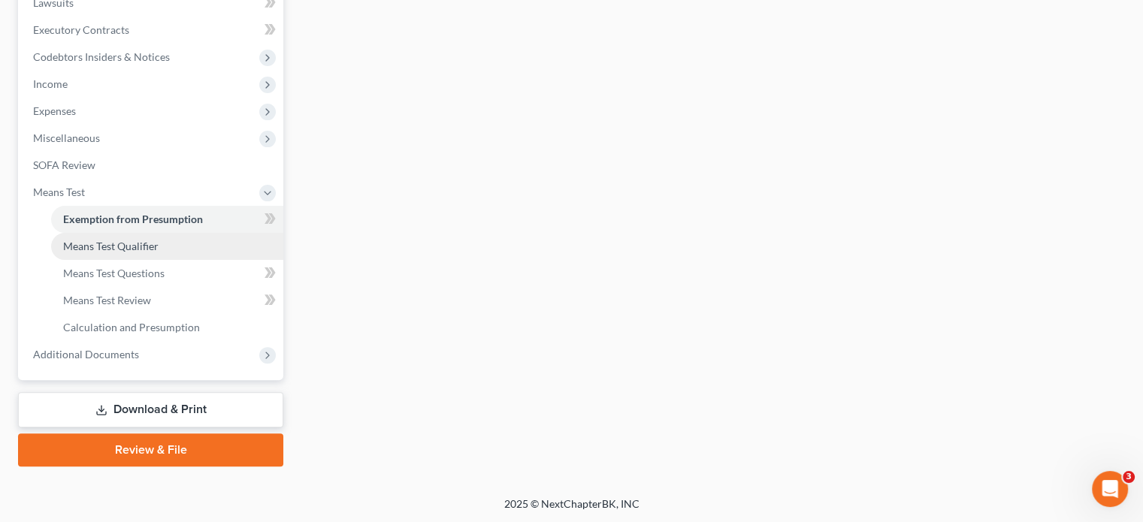
click at [114, 246] on span "Means Test Qualifier" at bounding box center [110, 246] width 95 height 13
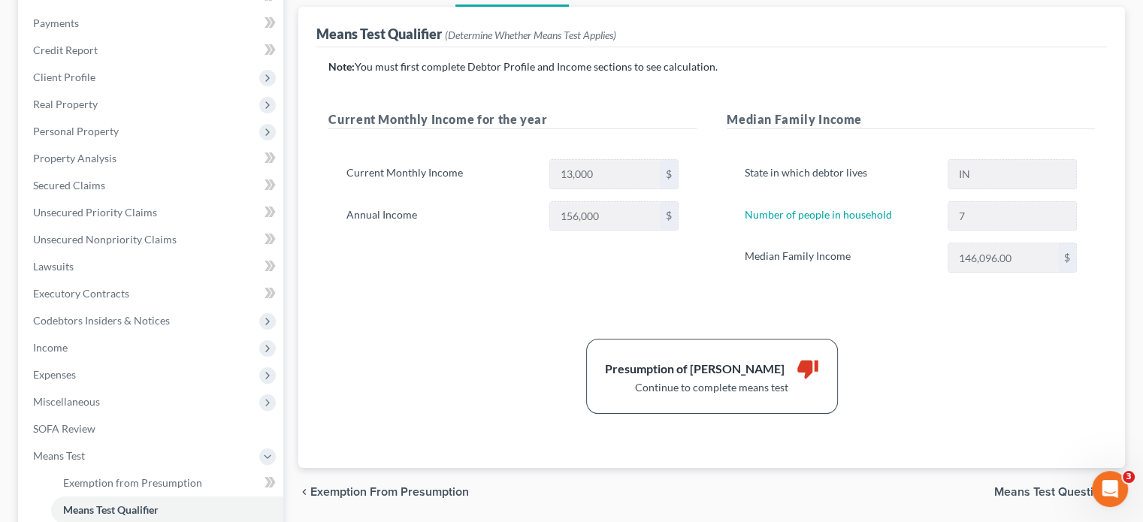
scroll to position [301, 0]
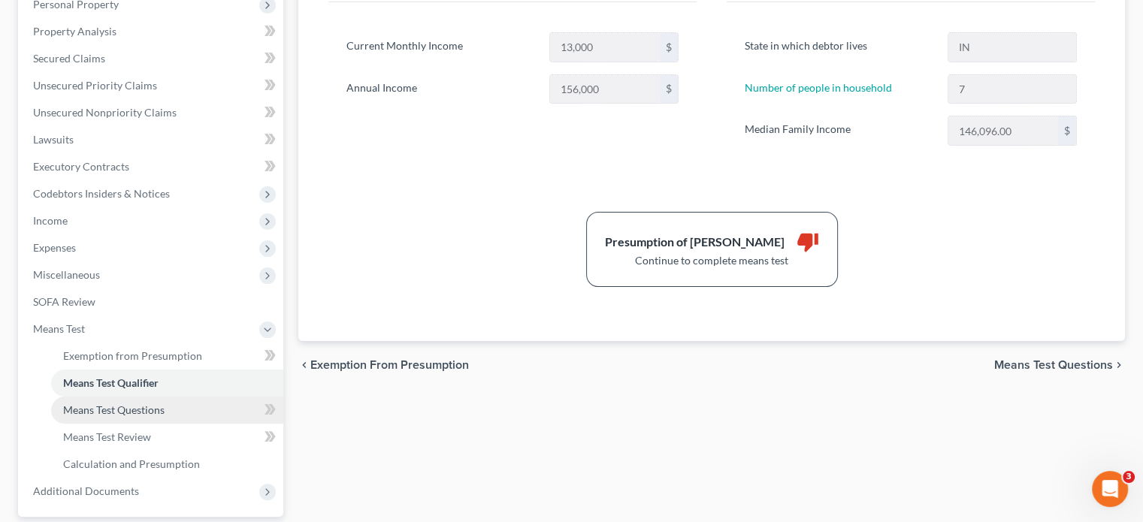
click at [120, 404] on span "Means Test Questions" at bounding box center [113, 410] width 101 height 13
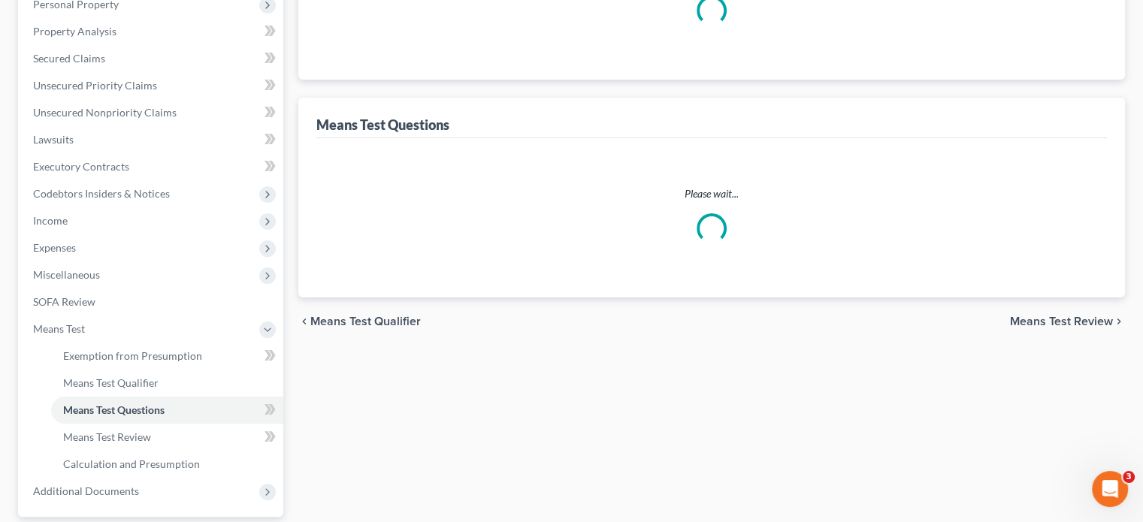
scroll to position [117, 0]
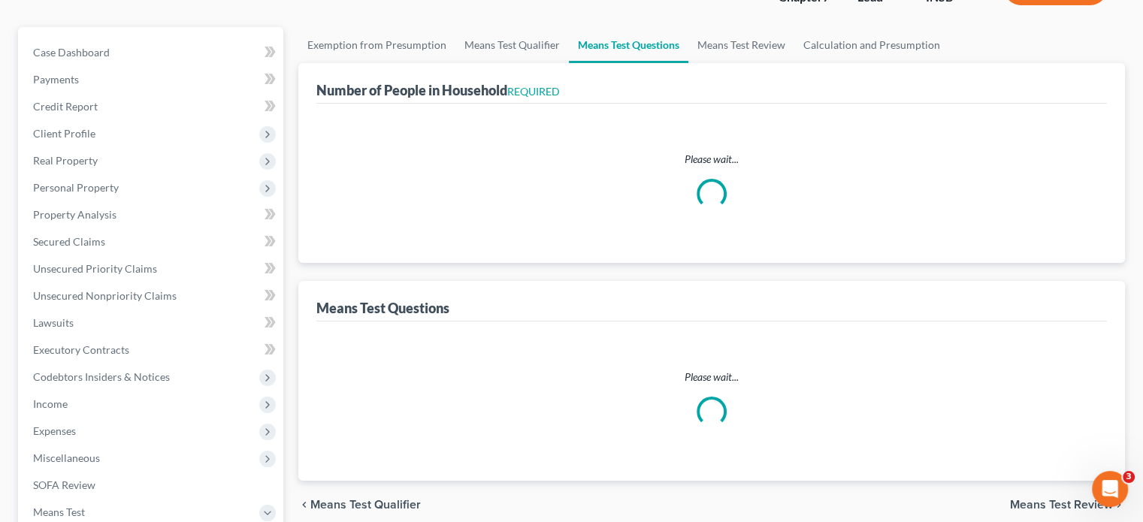
select select "1"
select select "60"
select select "1"
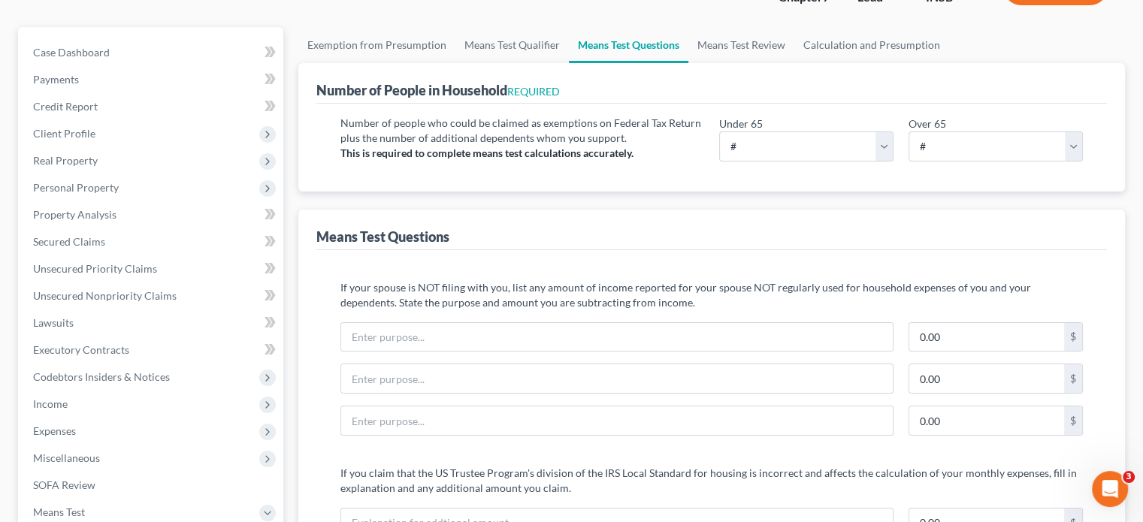
scroll to position [0, 0]
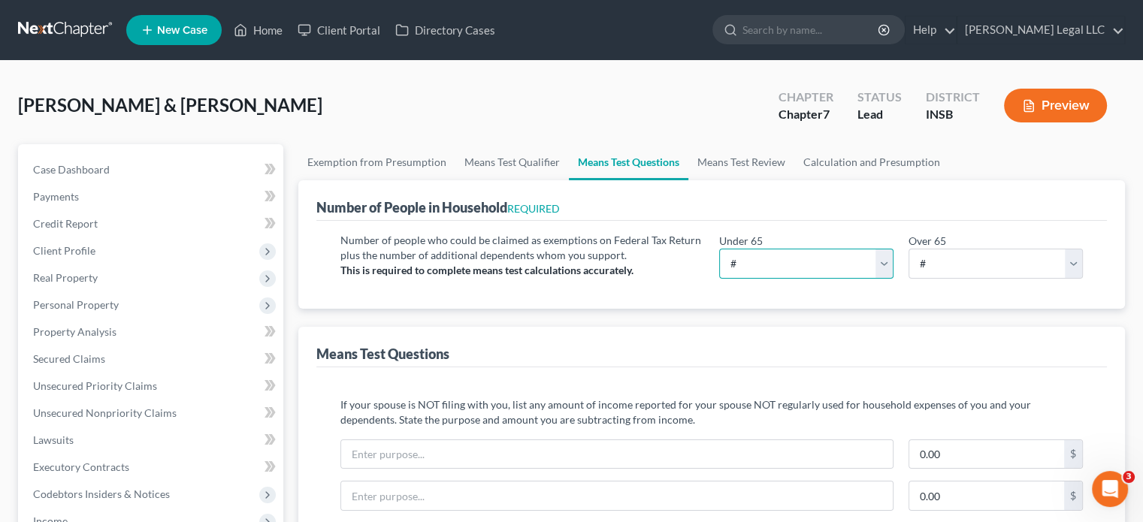
click at [778, 272] on select "# 0 1 2 3 4 5 6 7 8 9 10" at bounding box center [806, 264] width 174 height 30
select select "7"
click at [719, 249] on select "# 0 1 2 3 4 5 6 7 8 9 10" at bounding box center [806, 264] width 174 height 30
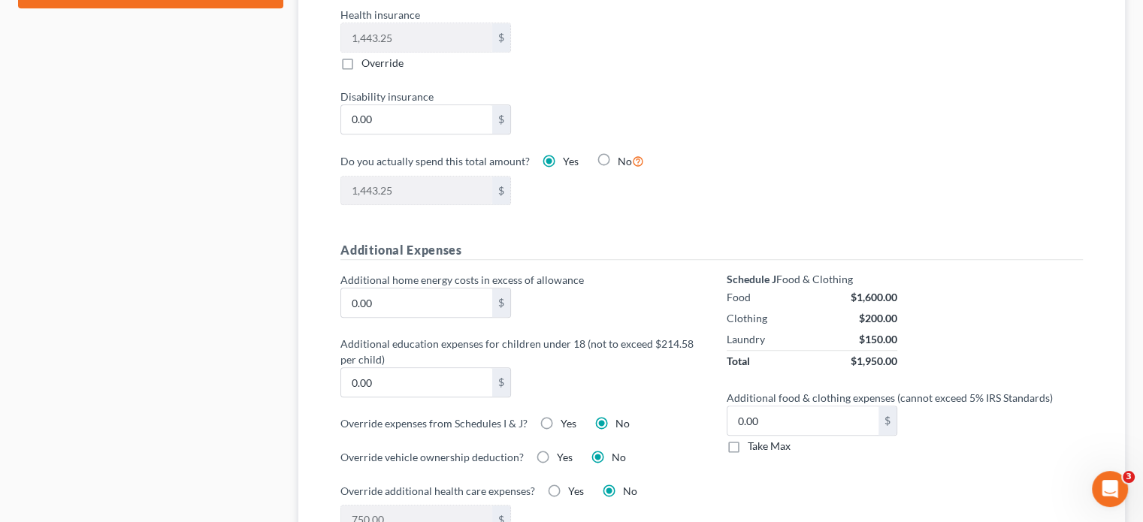
scroll to position [977, 0]
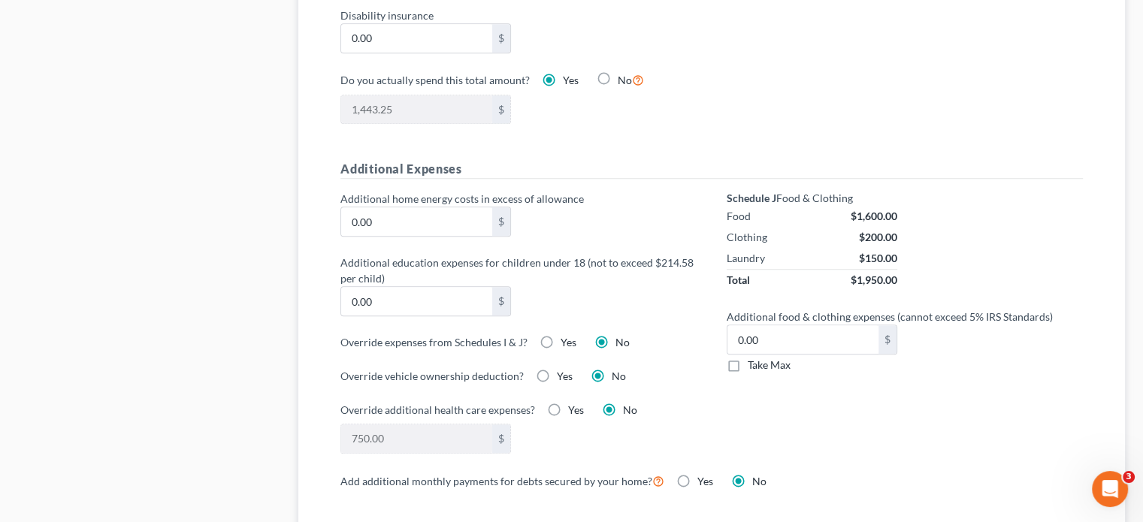
click at [748, 368] on label "Take Max" at bounding box center [769, 365] width 43 height 15
click at [754, 368] on input "Take Max" at bounding box center [759, 363] width 10 height 10
checkbox input "true"
type input "119.00"
click at [460, 304] on input "0.00" at bounding box center [416, 301] width 151 height 29
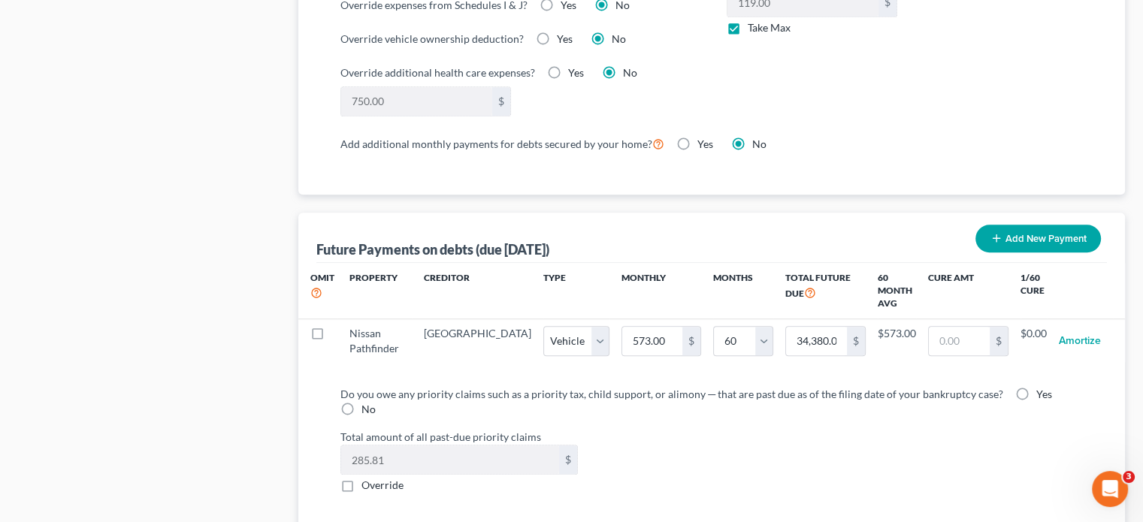
scroll to position [1615, 0]
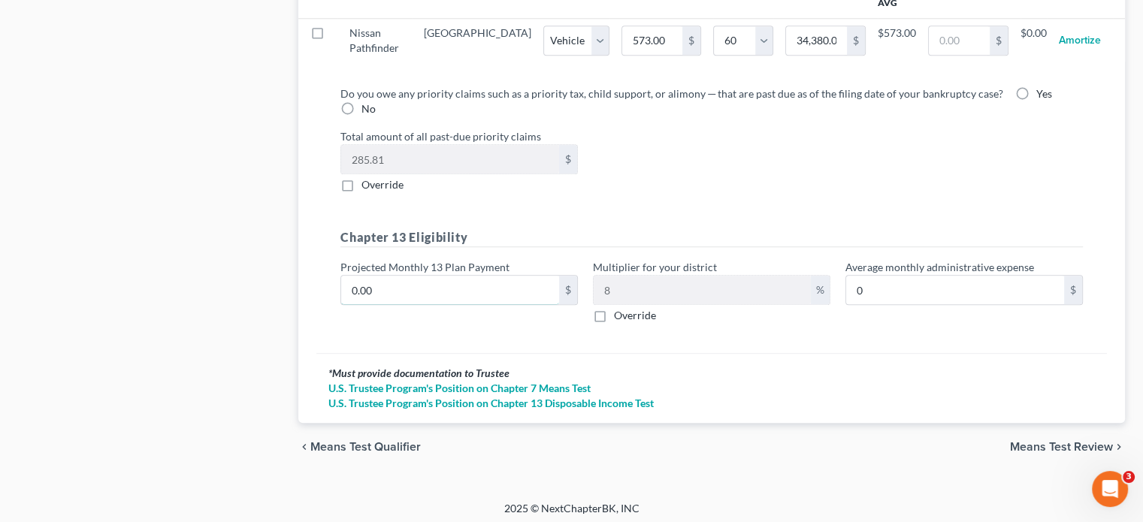
click at [374, 288] on input "0.00" at bounding box center [450, 290] width 218 height 29
type input "1"
type input "0.08"
type input "12"
type input "0.96"
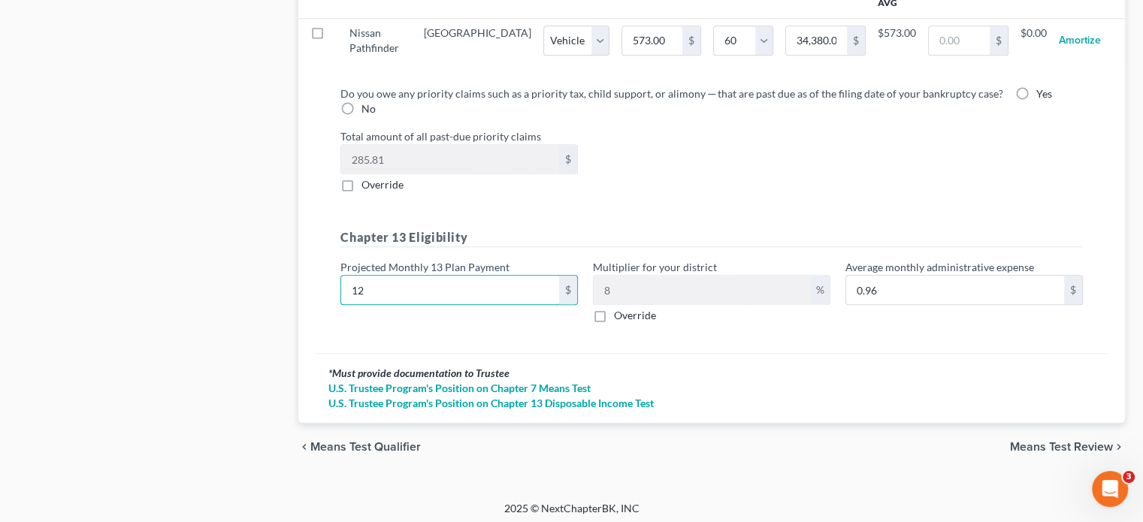
type input "120"
type input "9.60"
type input "1200"
type input "96.00"
type input "1,200"
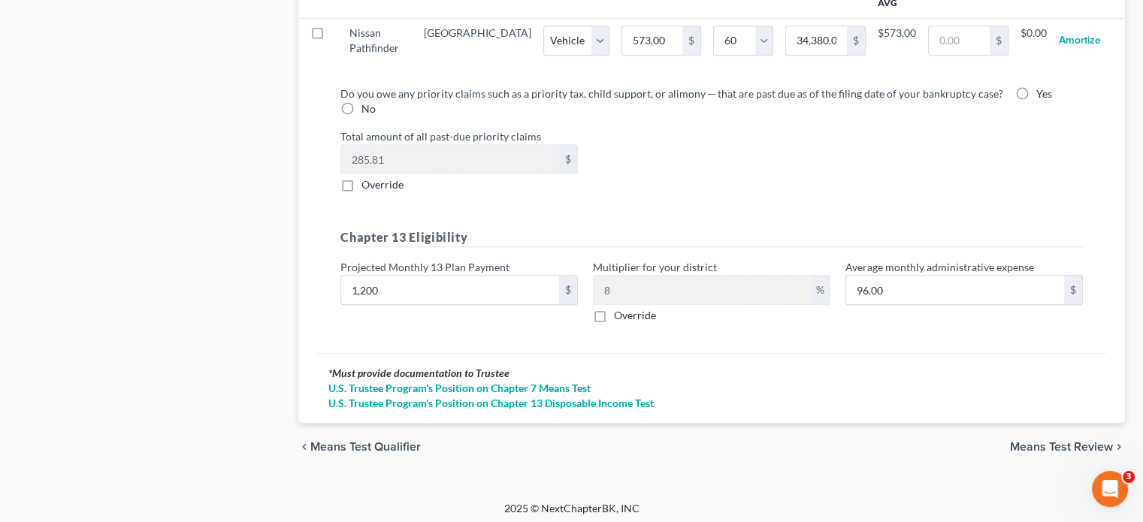
drag, startPoint x: 1037, startPoint y: 438, endPoint x: 952, endPoint y: 426, distance: 85.0
click at [1037, 441] on span "Means Test Review" at bounding box center [1061, 447] width 103 height 12
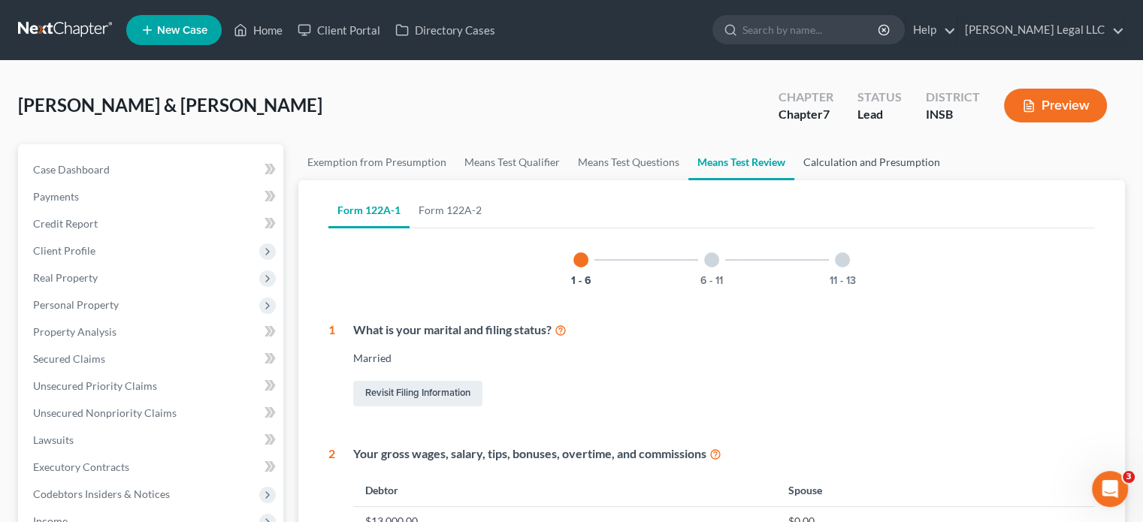
click at [836, 169] on link "Calculation and Presumption" at bounding box center [872, 162] width 155 height 36
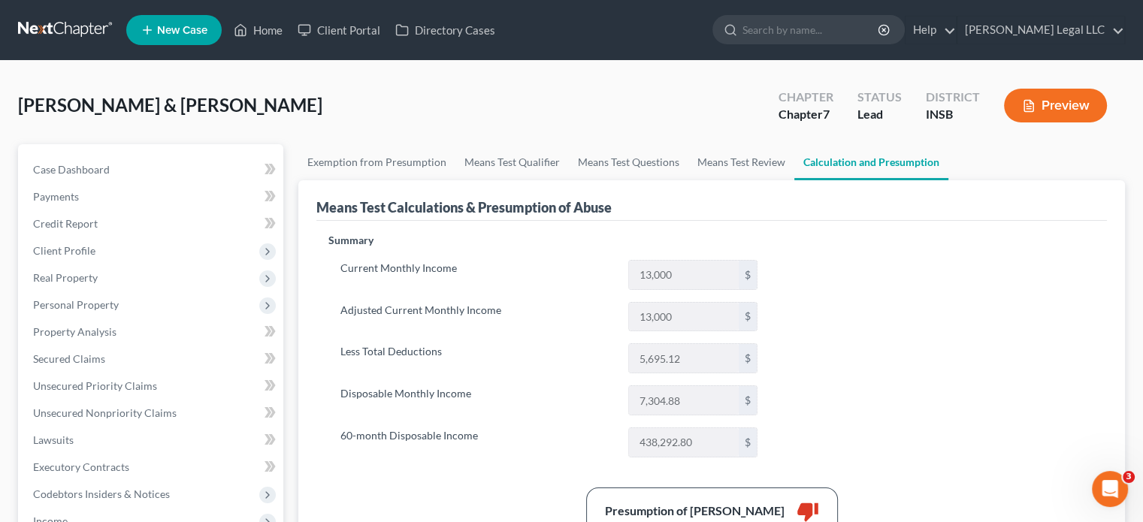
click at [1030, 103] on polyline "button" at bounding box center [1032, 103] width 4 height 4
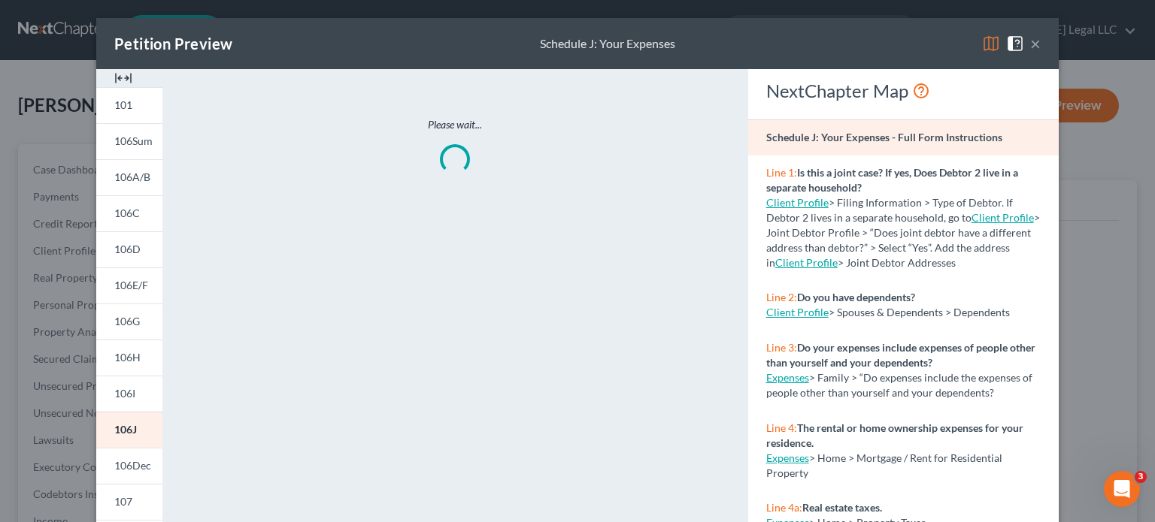
click at [114, 80] on img at bounding box center [123, 78] width 18 height 18
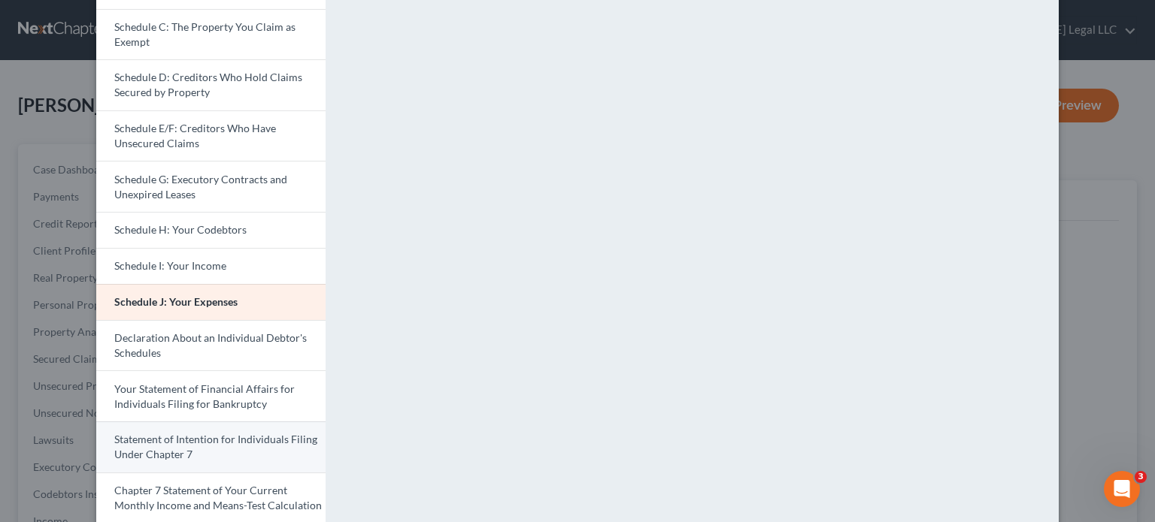
scroll to position [451, 0]
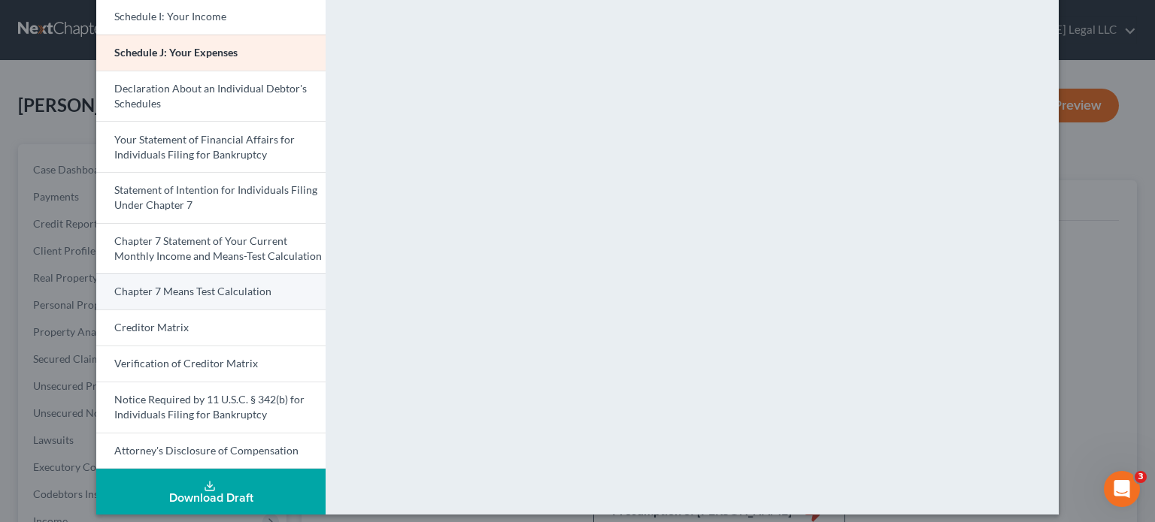
click at [156, 285] on span "Chapter 7 Means Test Calculation" at bounding box center [192, 291] width 157 height 13
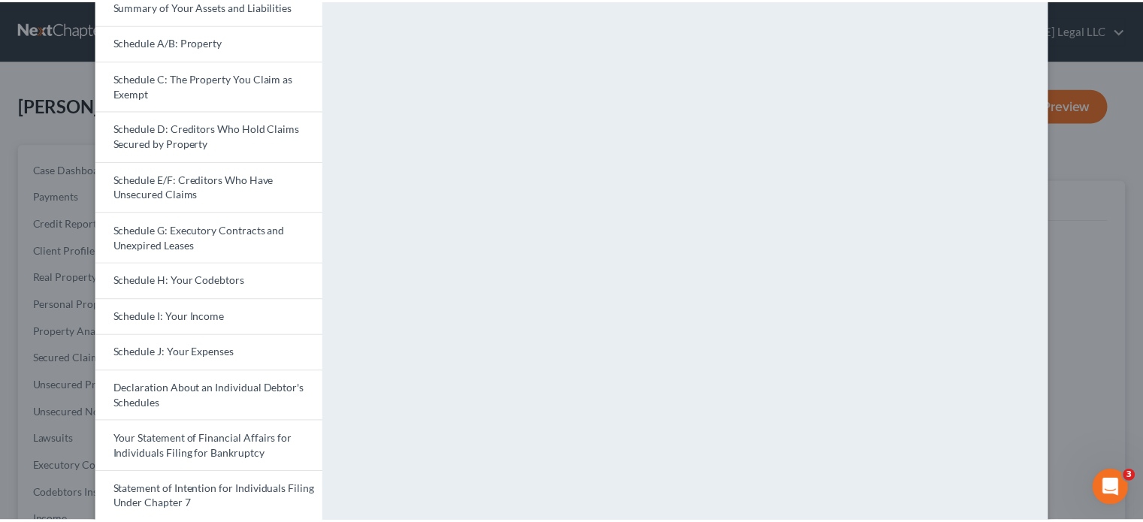
scroll to position [0, 0]
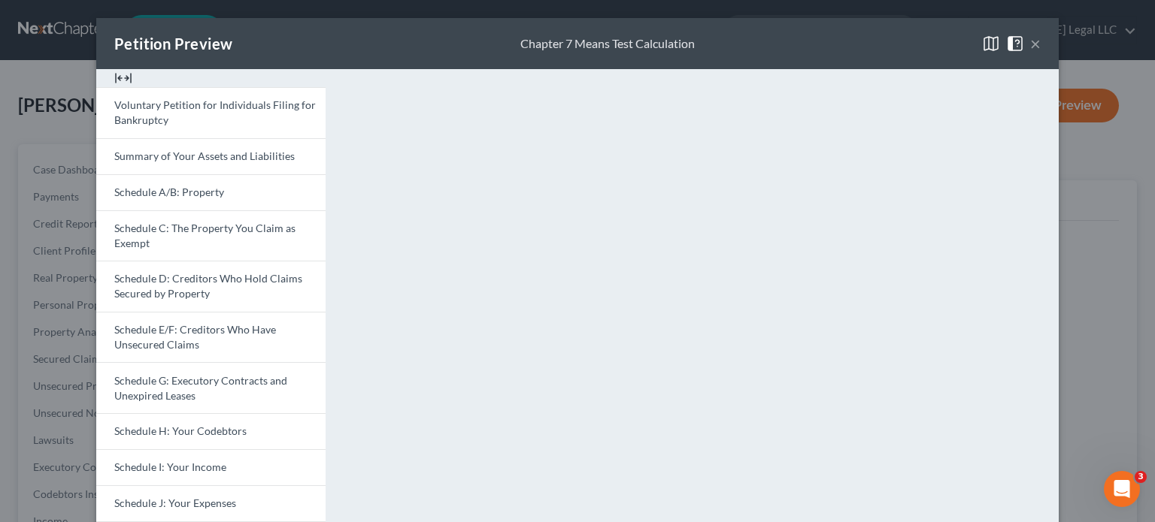
drag, startPoint x: 1029, startPoint y: 44, endPoint x: 1011, endPoint y: 52, distance: 19.8
click at [1030, 44] on button "×" at bounding box center [1035, 44] width 11 height 18
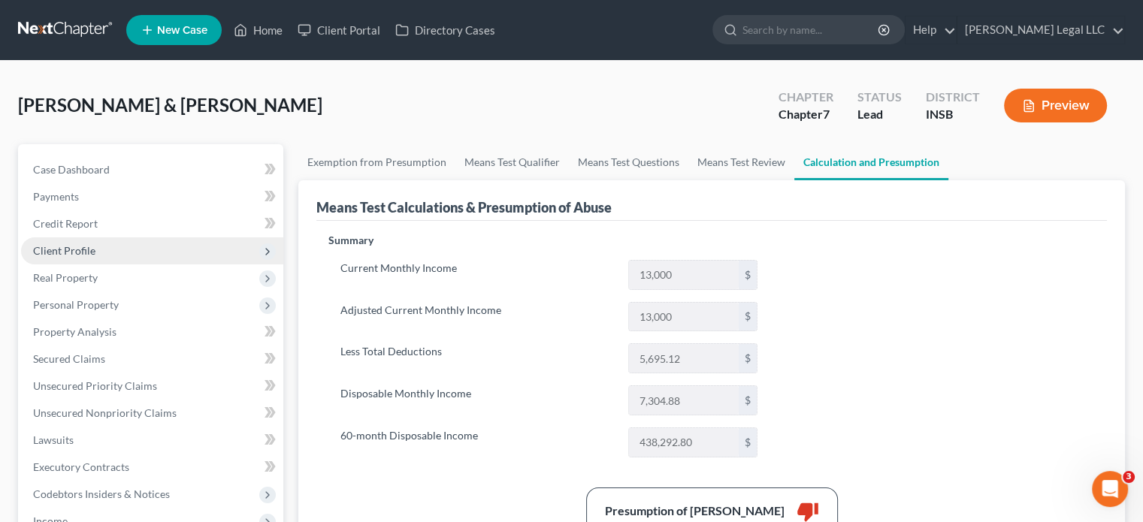
click at [69, 253] on span "Client Profile" at bounding box center [64, 250] width 62 height 13
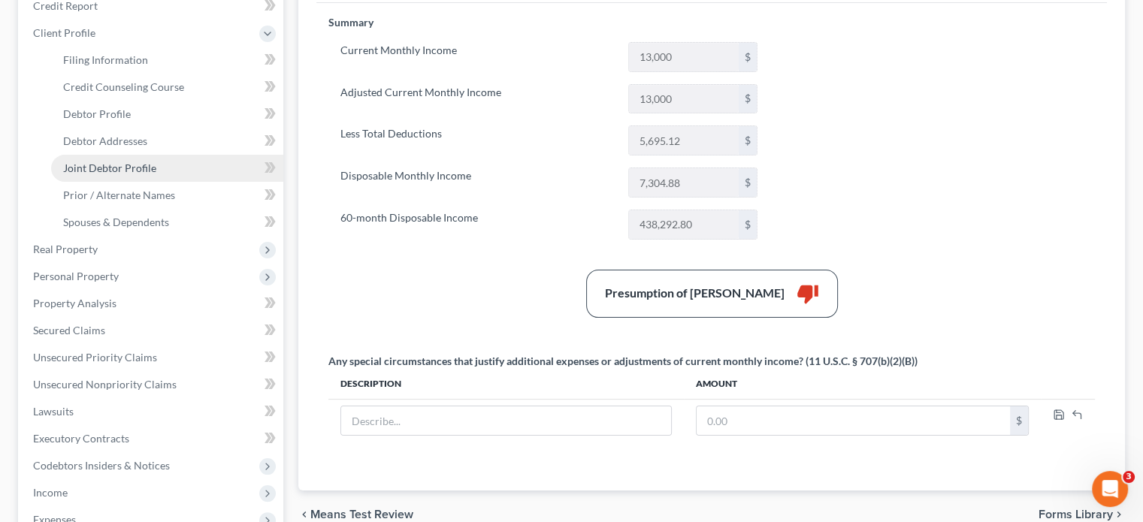
scroll to position [226, 0]
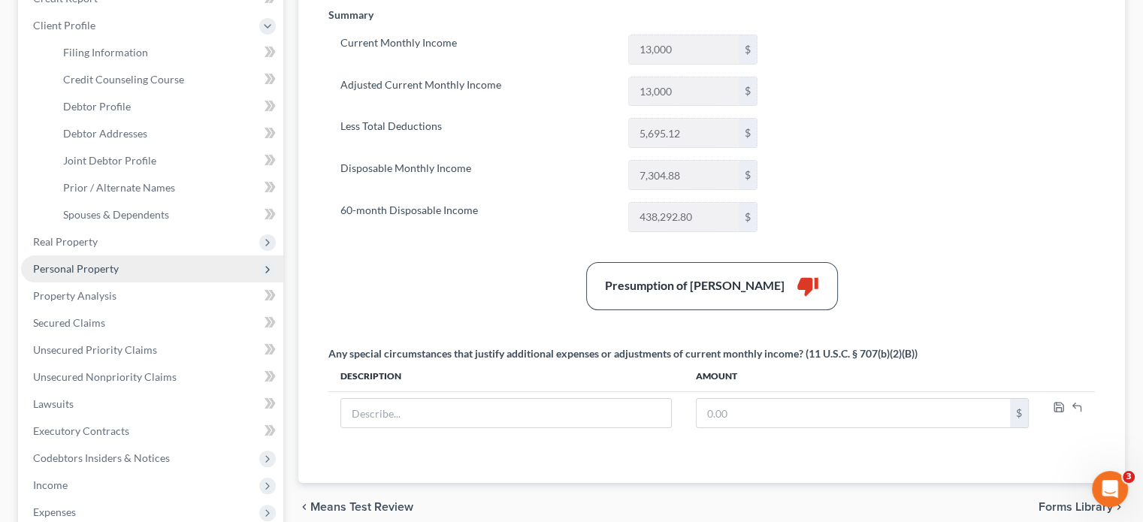
click at [83, 267] on span "Personal Property" at bounding box center [76, 268] width 86 height 13
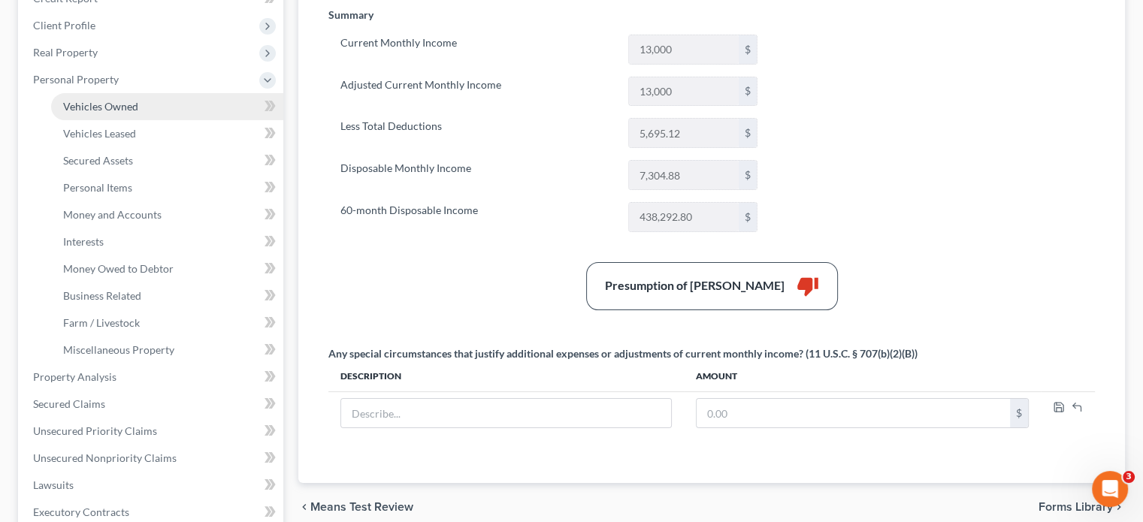
click at [103, 111] on span "Vehicles Owned" at bounding box center [100, 106] width 75 height 13
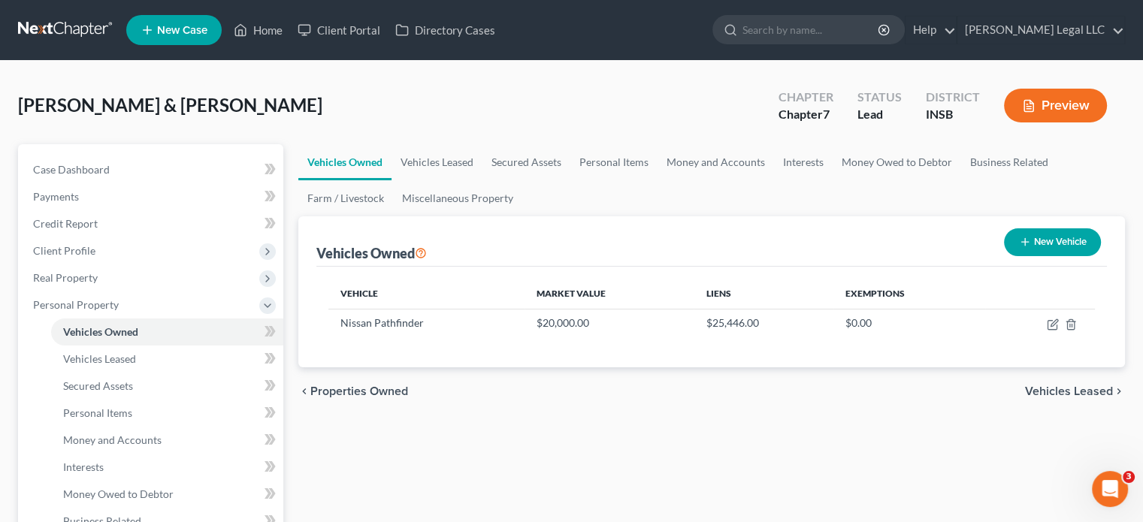
click at [1059, 243] on button "New Vehicle" at bounding box center [1052, 243] width 97 height 28
select select "0"
select select "2"
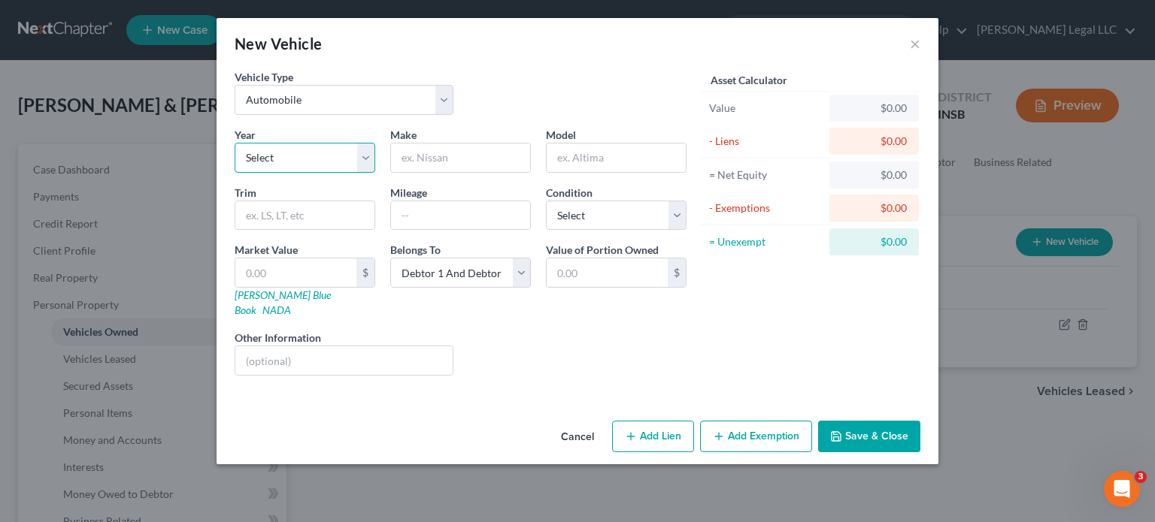
click at [313, 148] on select "Select 2026 2025 2024 2023 2022 2021 2020 2019 2018 2017 2016 2015 2014 2013 20…" at bounding box center [305, 158] width 141 height 30
drag, startPoint x: 463, startPoint y: 161, endPoint x: 472, endPoint y: 162, distance: 9.1
click at [463, 161] on input "text" at bounding box center [460, 158] width 139 height 29
type input "Toyota"
type input "Camry"
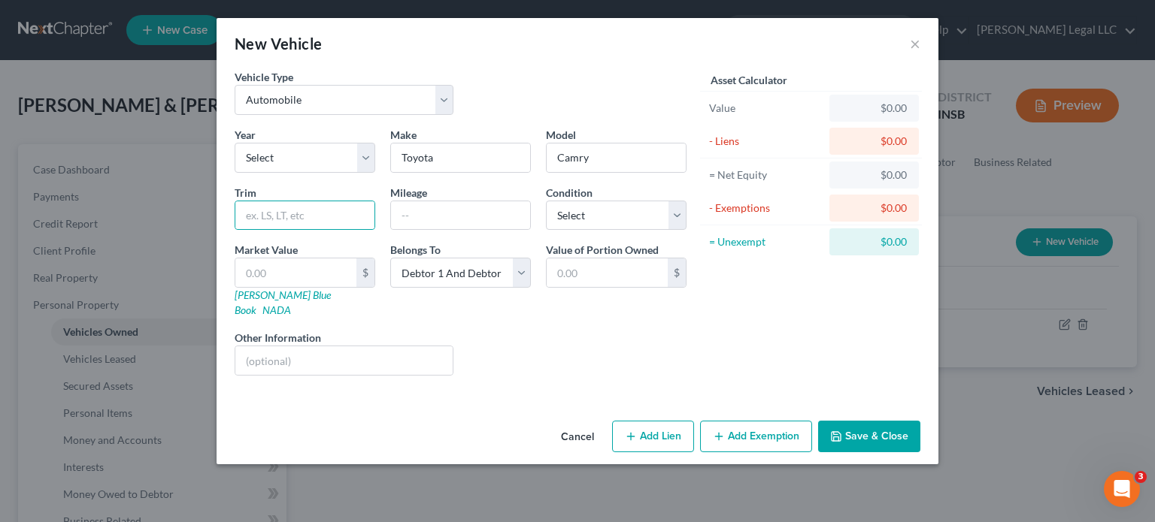
click at [454, 291] on div "Belongs To * Select Debtor 1 Only Debtor 2 Only Debtor 1 And Debtor 2 Only At L…" at bounding box center [461, 280] width 156 height 76
drag, startPoint x: 469, startPoint y: 275, endPoint x: 466, endPoint y: 263, distance: 12.4
click at [469, 275] on select "Select Debtor 1 Only Debtor 2 Only Debtor 1 And Debtor 2 Only At Least One Of T…" at bounding box center [460, 273] width 141 height 30
select select "3"
click at [390, 258] on select "Select Debtor 1 Only Debtor 2 Only Debtor 1 And Debtor 2 Only At Least One Of T…" at bounding box center [460, 273] width 141 height 30
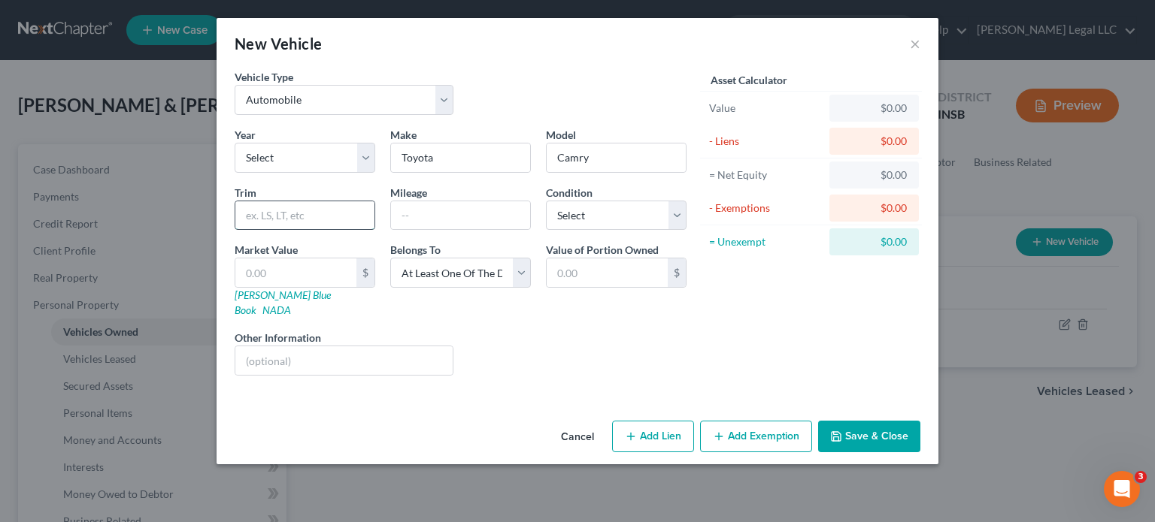
click at [304, 214] on input "text" at bounding box center [304, 215] width 139 height 29
click at [477, 206] on input "text" at bounding box center [460, 215] width 139 height 29
click at [598, 262] on input "text" at bounding box center [607, 273] width 121 height 29
type input "1,000"
click at [317, 277] on input "text" at bounding box center [295, 273] width 121 height 29
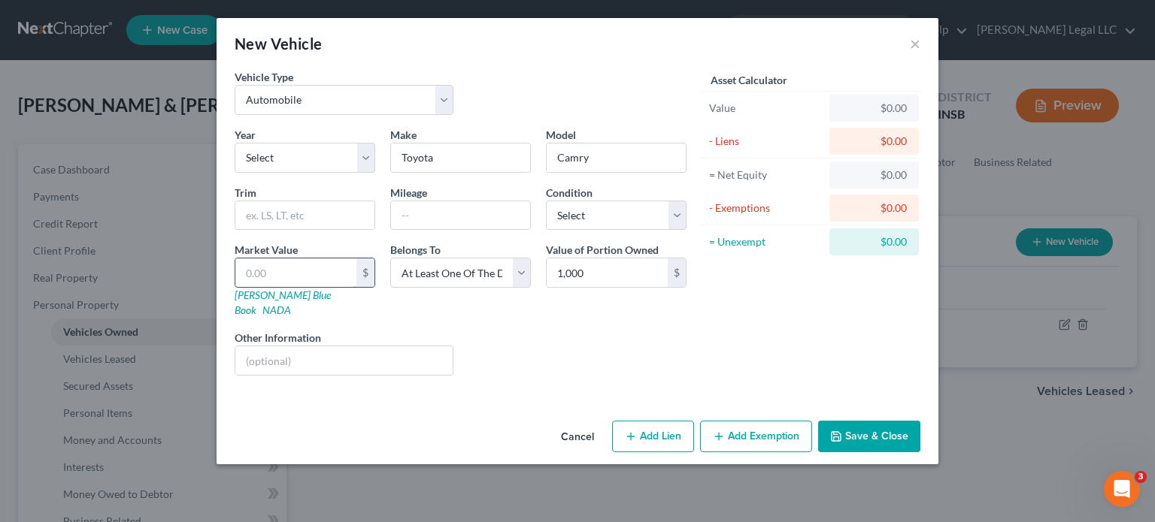
type input "1"
type input "1.00"
type input "10"
type input "10.00"
type input "100"
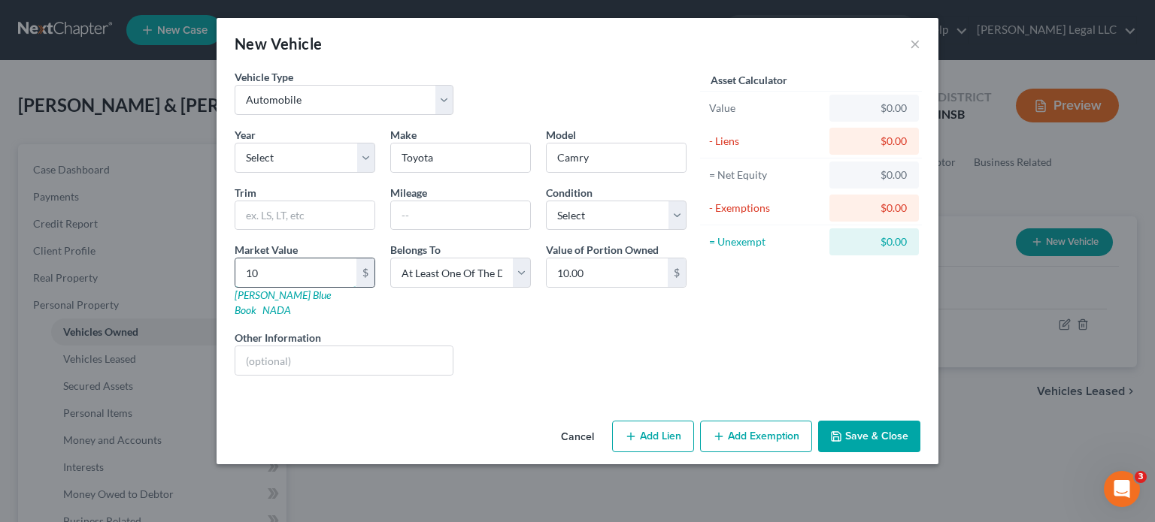
type input "100.00"
type input "1000"
type input "1,000.00"
type input "1,000"
click at [573, 212] on select "Select Excellent Very Good Good Fair Poor" at bounding box center [616, 216] width 141 height 30
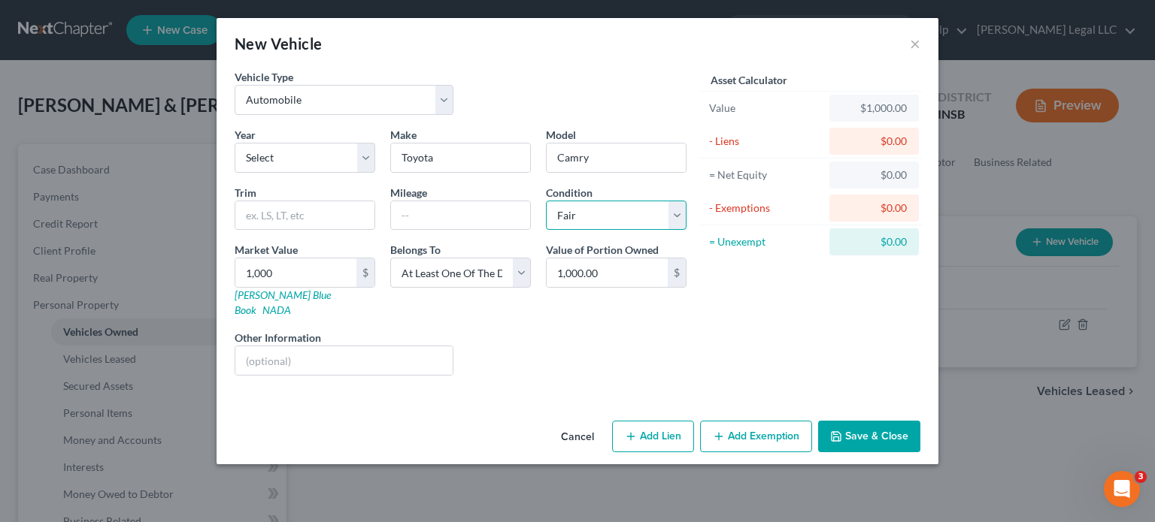
click at [546, 201] on select "Select Excellent Very Good Good Fair Poor" at bounding box center [616, 216] width 141 height 30
click at [584, 217] on select "Select Excellent Very Good Good Fair Poor" at bounding box center [616, 216] width 141 height 30
select select "4"
click at [546, 201] on select "Select Excellent Very Good Good Fair Poor" at bounding box center [616, 216] width 141 height 30
click at [574, 335] on div "Liens Select" at bounding box center [578, 353] width 234 height 46
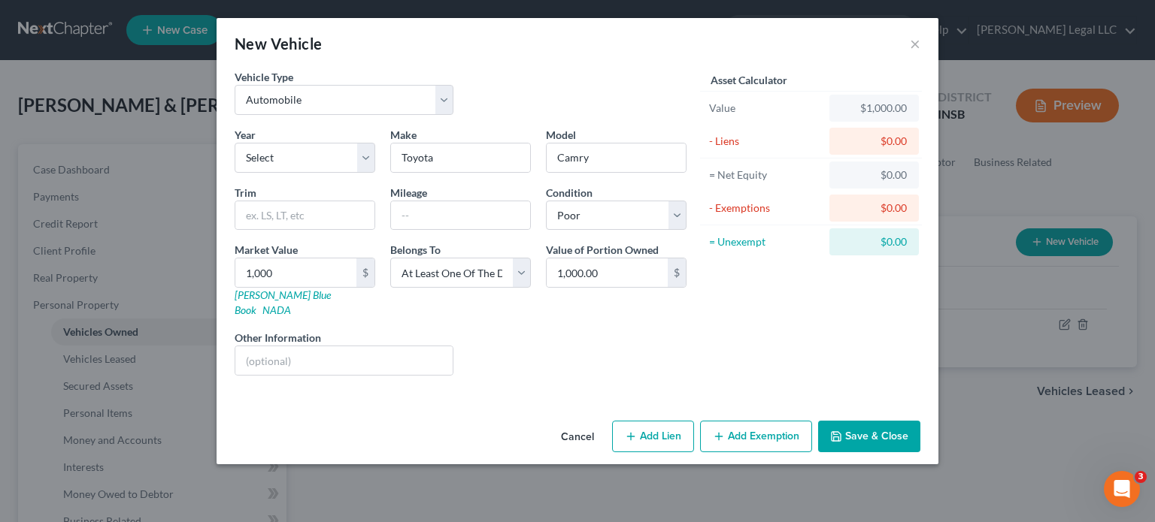
click at [737, 421] on button "Add Exemption" at bounding box center [756, 437] width 112 height 32
select select "2"
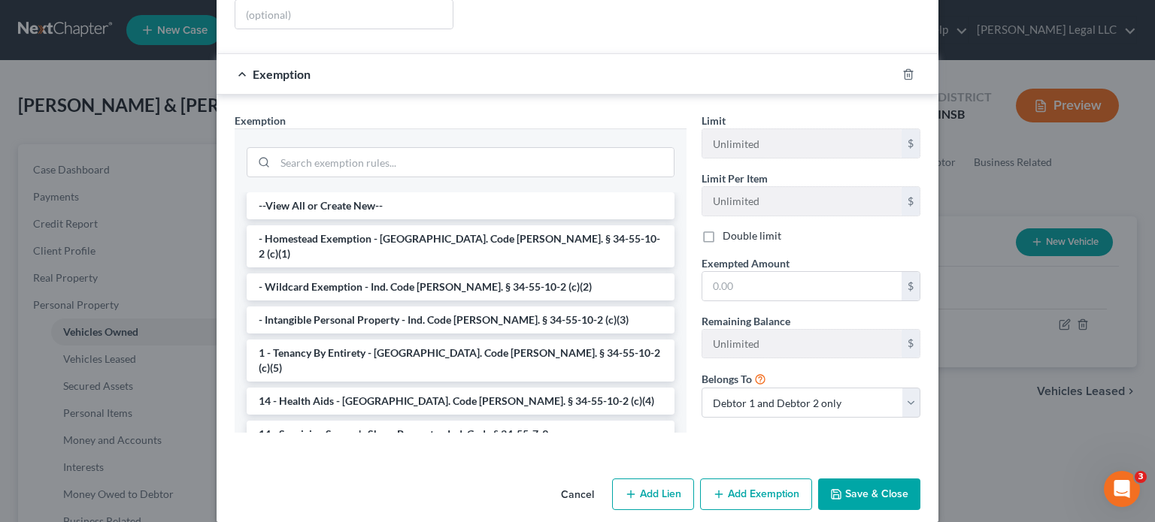
click at [325, 274] on li "- Wildcard Exemption - Ind. Code [PERSON_NAME]. § 34-55-10-2 (c)(2)" at bounding box center [461, 287] width 428 height 27
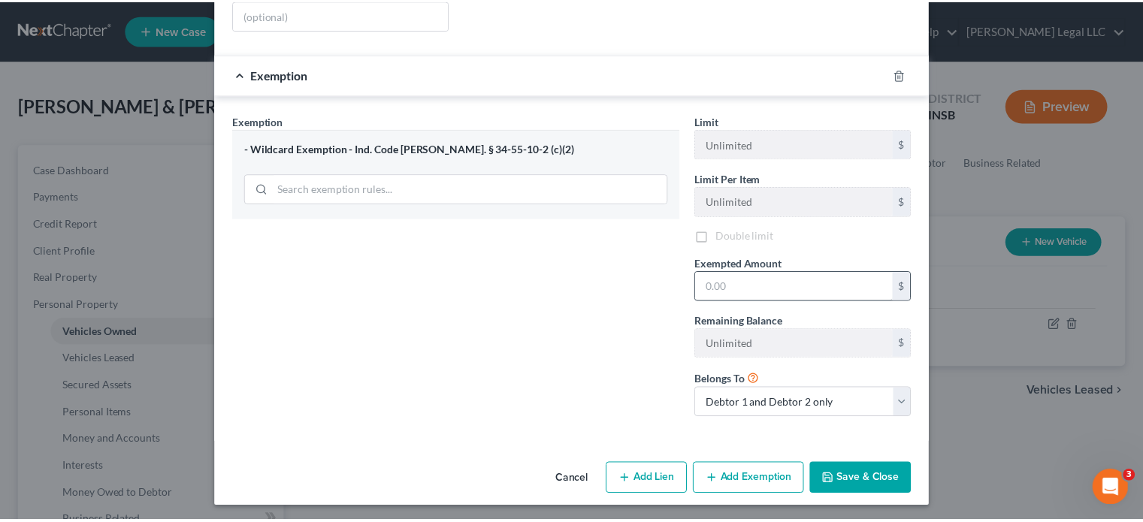
scroll to position [334, 0]
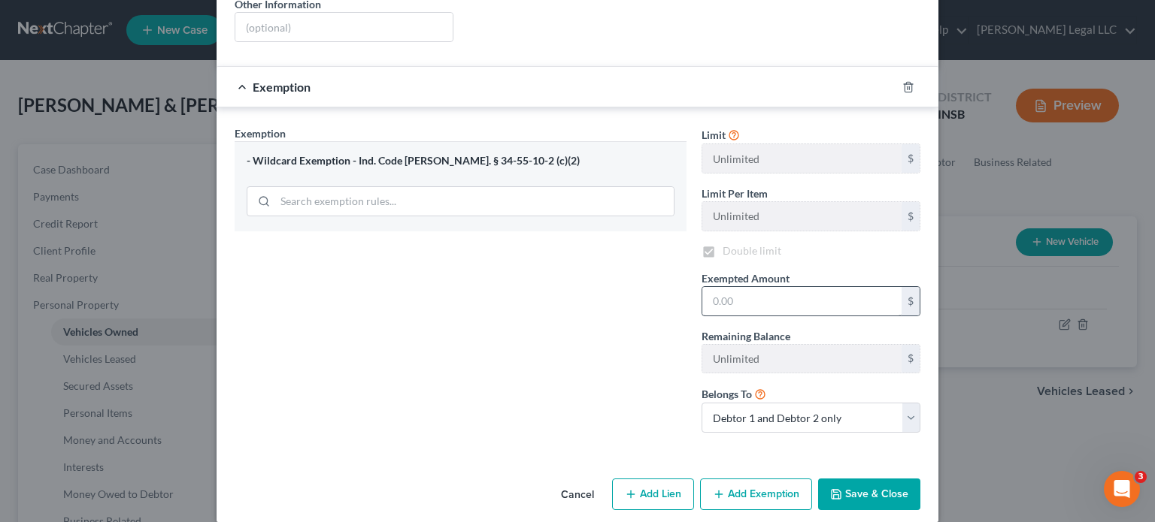
checkbox input "true"
click at [746, 287] on input "text" at bounding box center [801, 301] width 199 height 29
type input "1,000"
click at [865, 479] on button "Save & Close" at bounding box center [869, 495] width 102 height 32
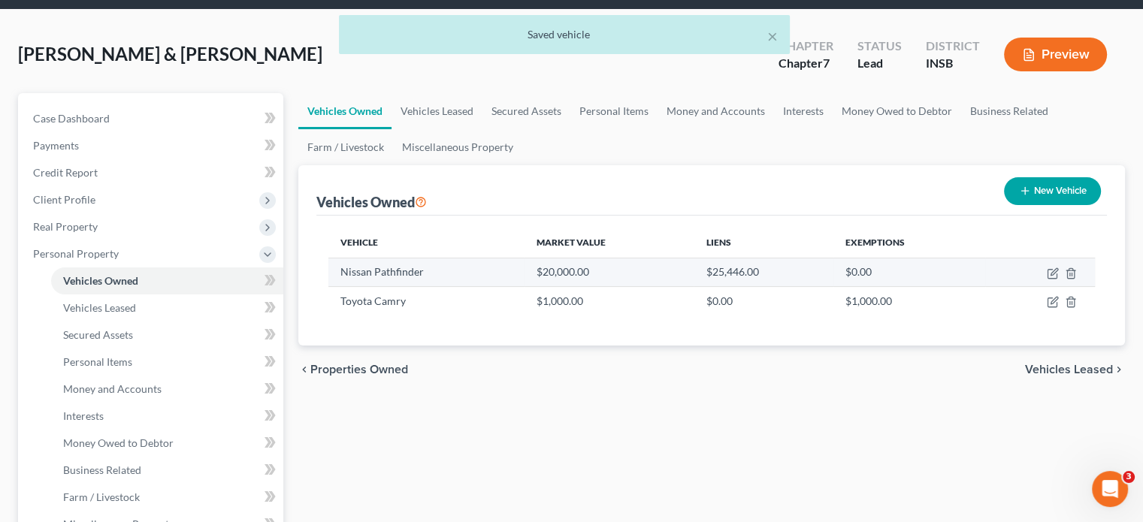
scroll to position [75, 0]
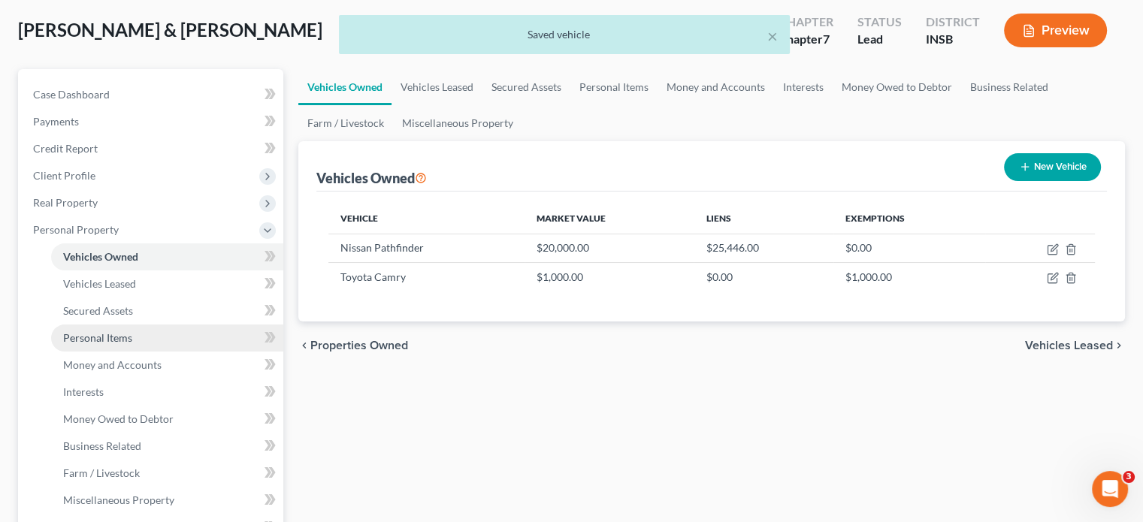
click at [110, 334] on span "Personal Items" at bounding box center [97, 338] width 69 height 13
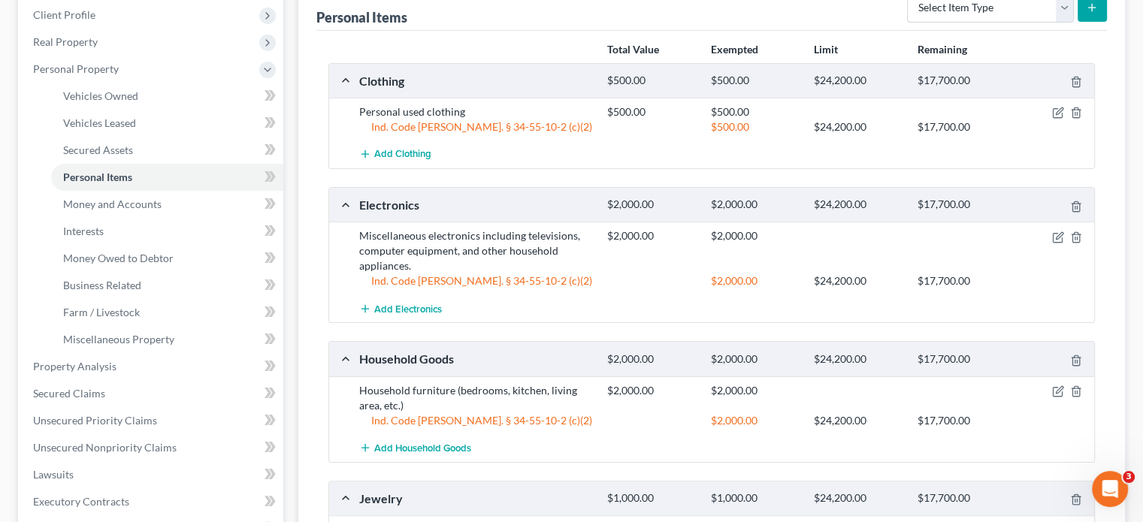
scroll to position [150, 0]
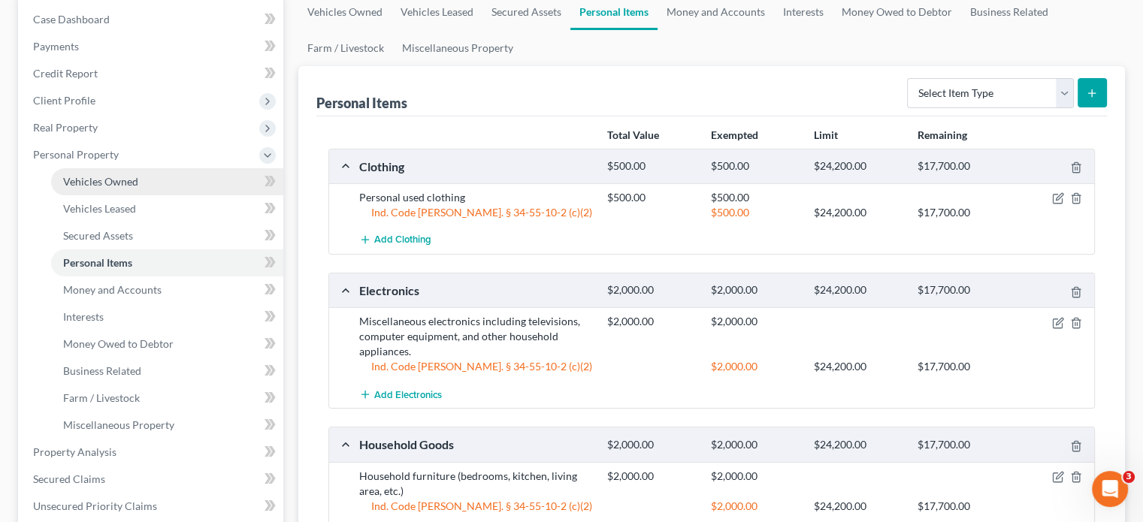
click at [98, 185] on span "Vehicles Owned" at bounding box center [100, 181] width 75 height 13
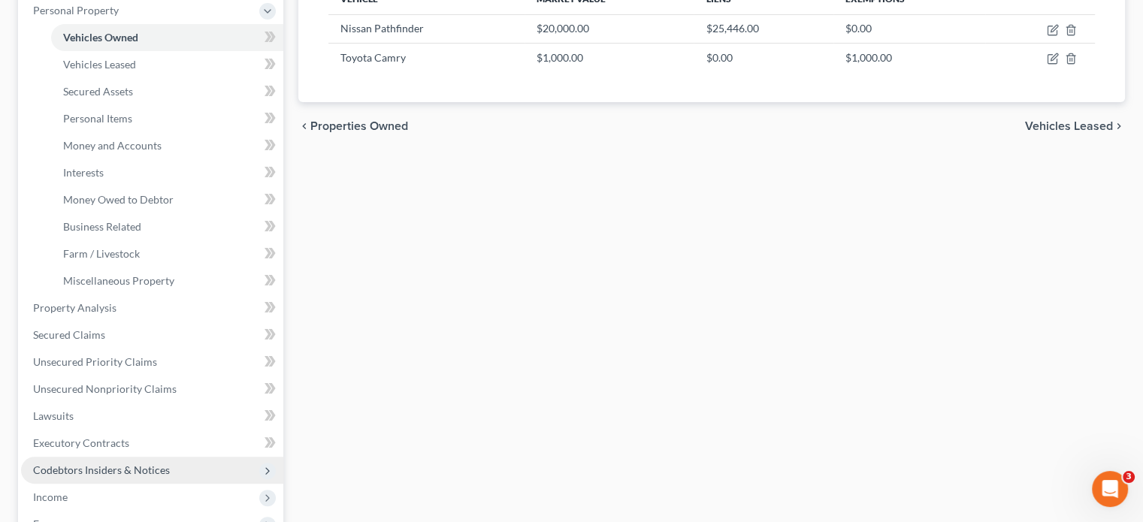
scroll to position [376, 0]
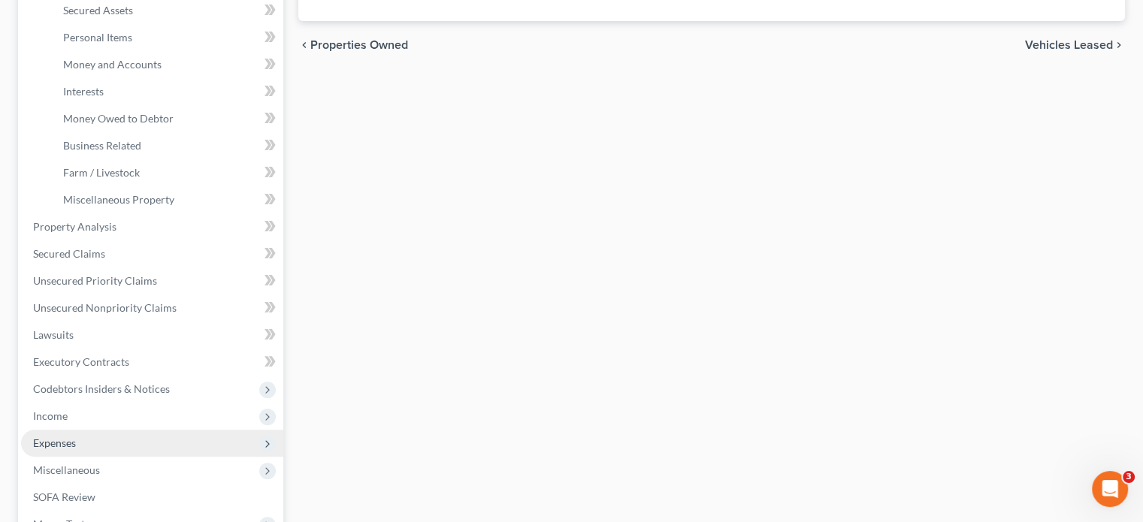
click at [65, 447] on span "Expenses" at bounding box center [54, 443] width 43 height 13
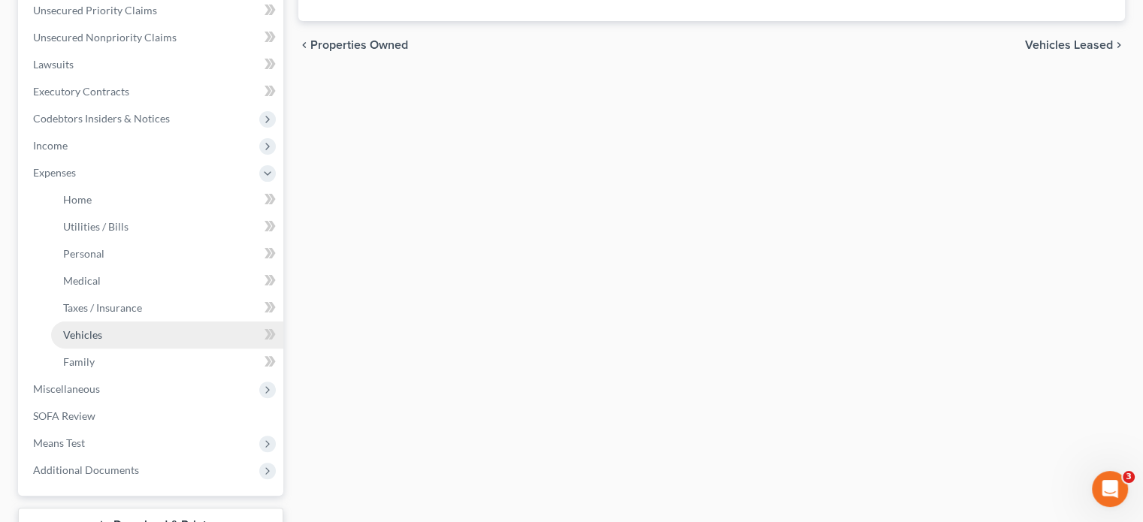
drag, startPoint x: 96, startPoint y: 335, endPoint x: 127, endPoint y: 339, distance: 31.1
click at [96, 335] on span "Vehicles" at bounding box center [82, 335] width 39 height 13
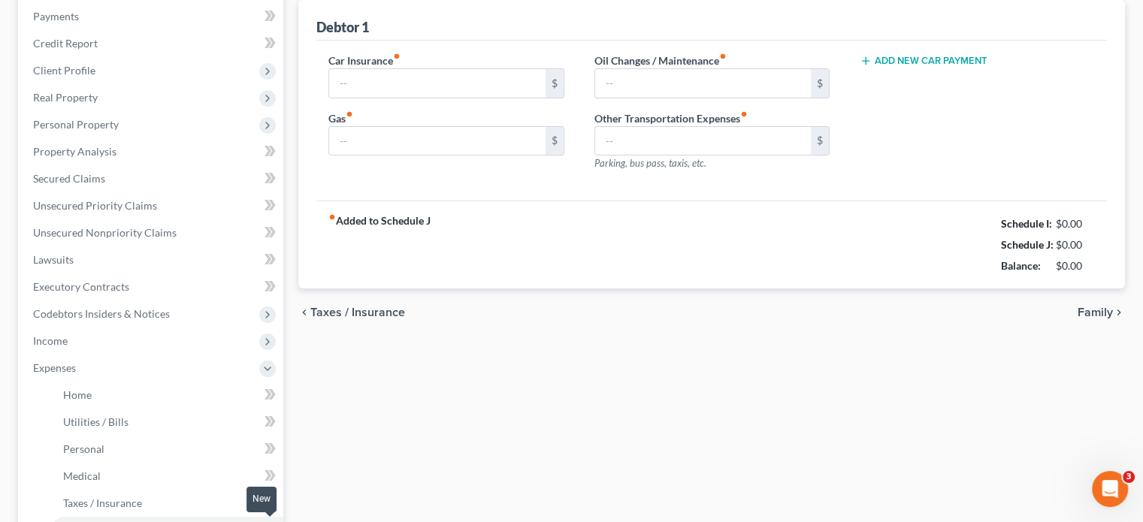
type input "200.00"
type input "100.00"
type input "0.00"
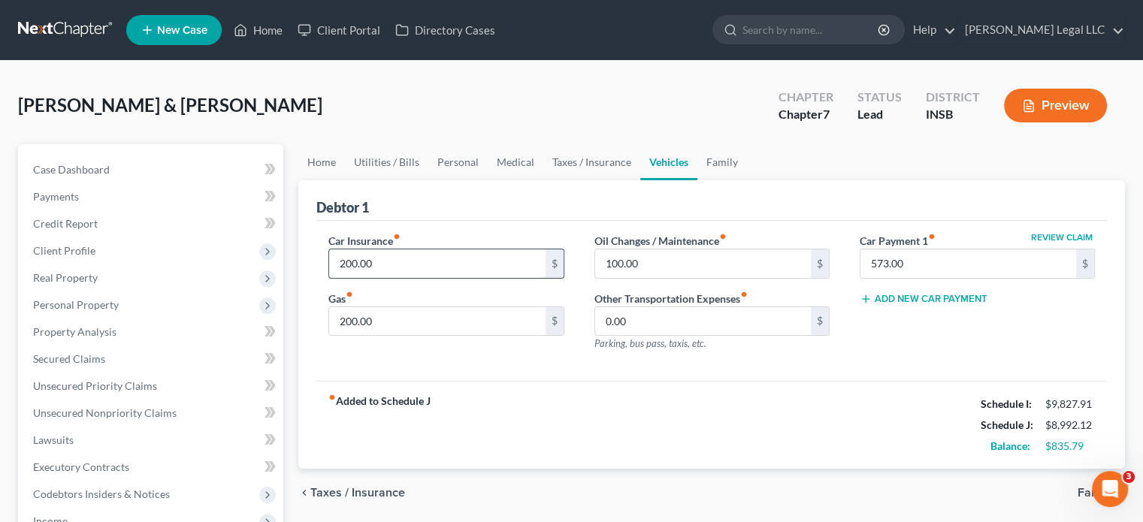
click at [389, 265] on input "200.00" at bounding box center [437, 264] width 216 height 29
type input "250"
click at [334, 313] on input "200.00" at bounding box center [437, 321] width 216 height 29
type input "250"
click at [631, 255] on input "100.00" at bounding box center [703, 264] width 216 height 29
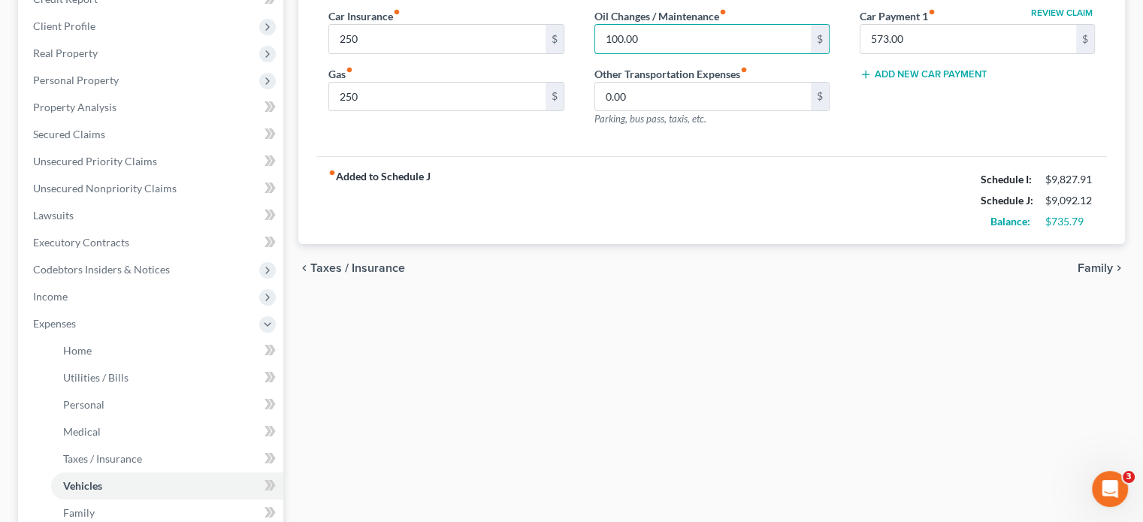
scroll to position [226, 0]
click at [129, 438] on link "Medical" at bounding box center [167, 431] width 232 height 27
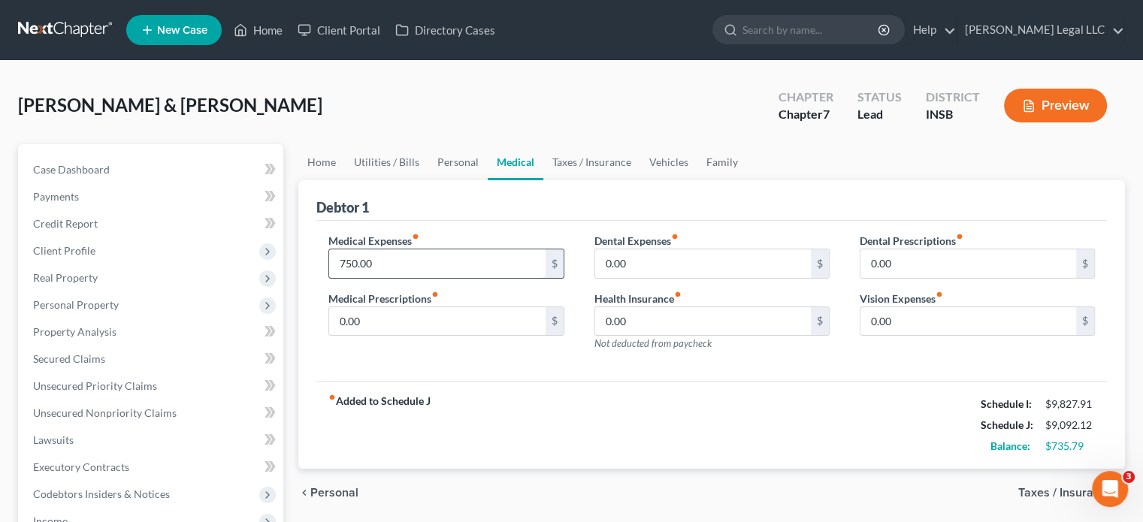
click at [358, 252] on input "750.00" at bounding box center [437, 264] width 216 height 29
type input "800"
click at [474, 208] on div "Debtor 1" at bounding box center [711, 200] width 791 height 41
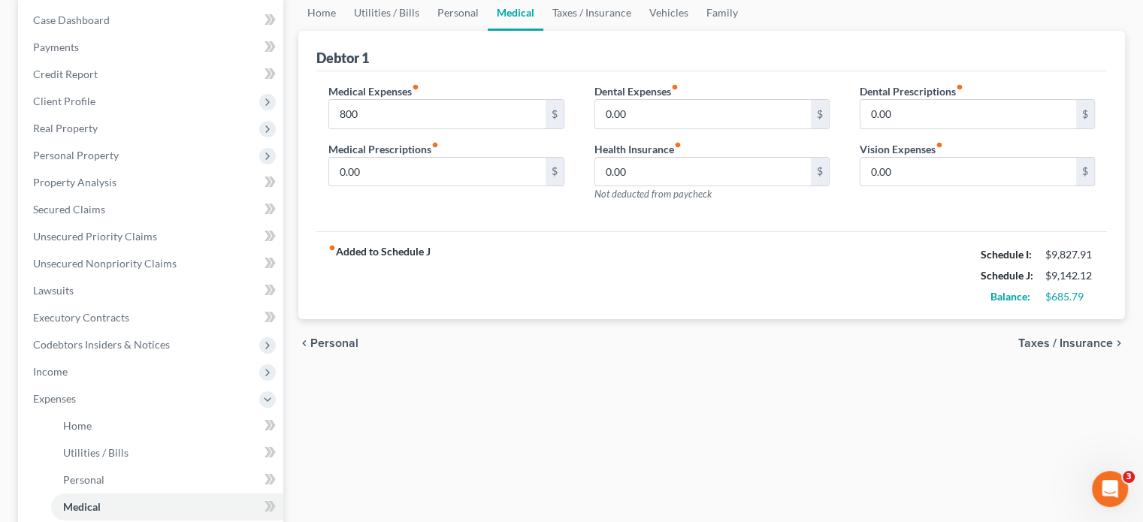
scroll to position [150, 0]
click at [89, 477] on span "Personal" at bounding box center [83, 479] width 41 height 13
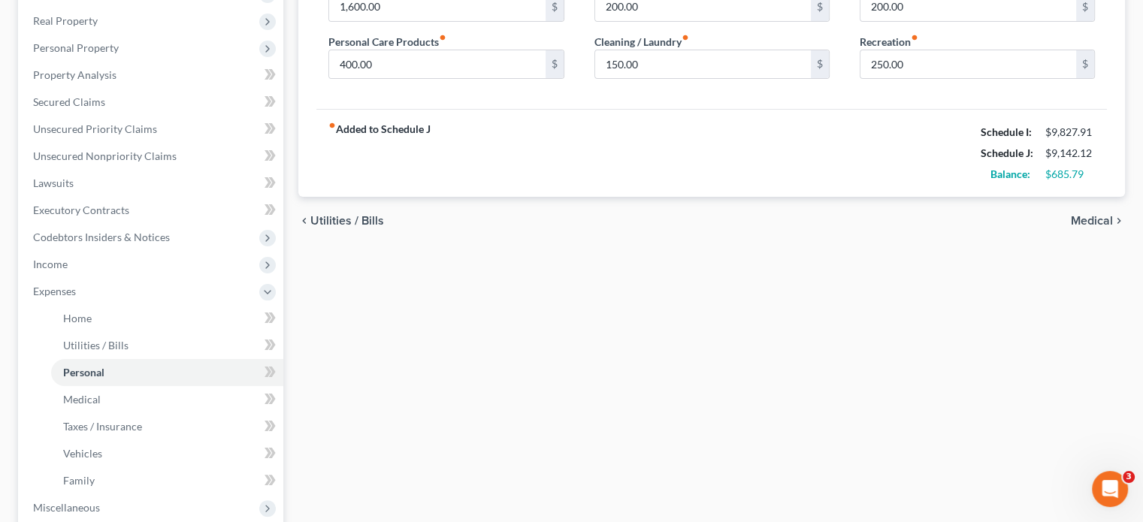
scroll to position [301, 0]
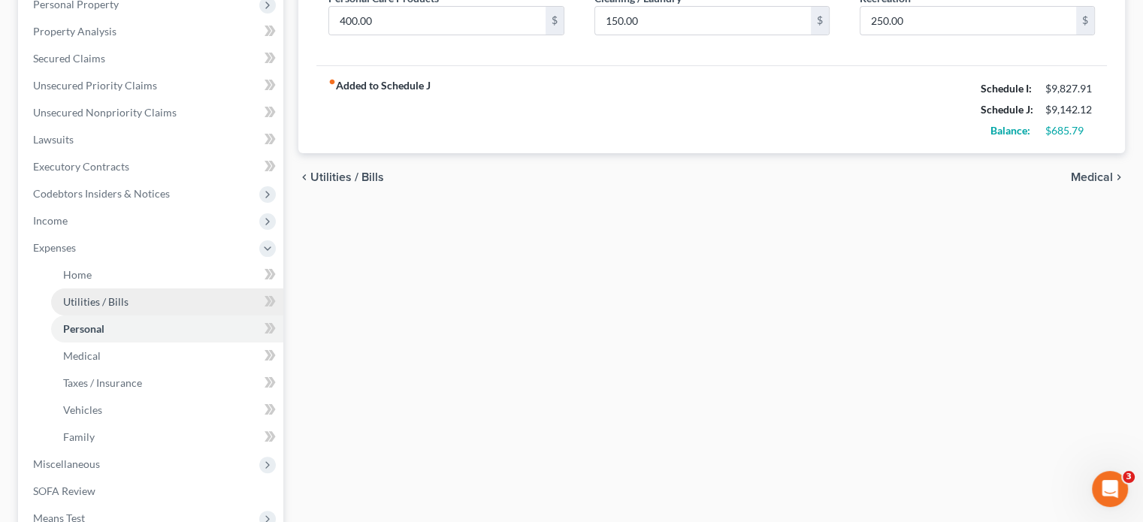
click at [79, 298] on span "Utilities / Bills" at bounding box center [95, 301] width 65 height 13
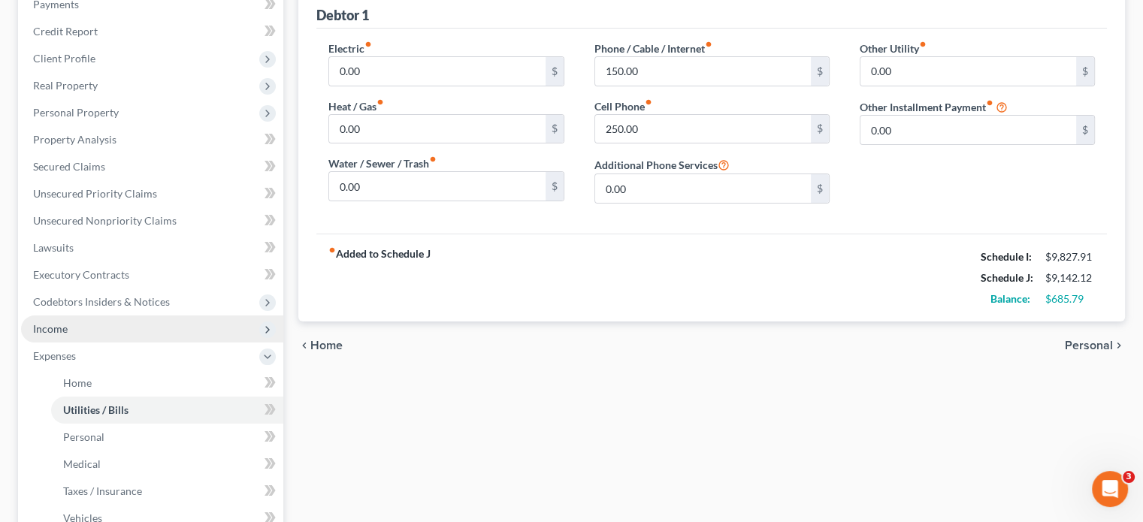
scroll to position [226, 0]
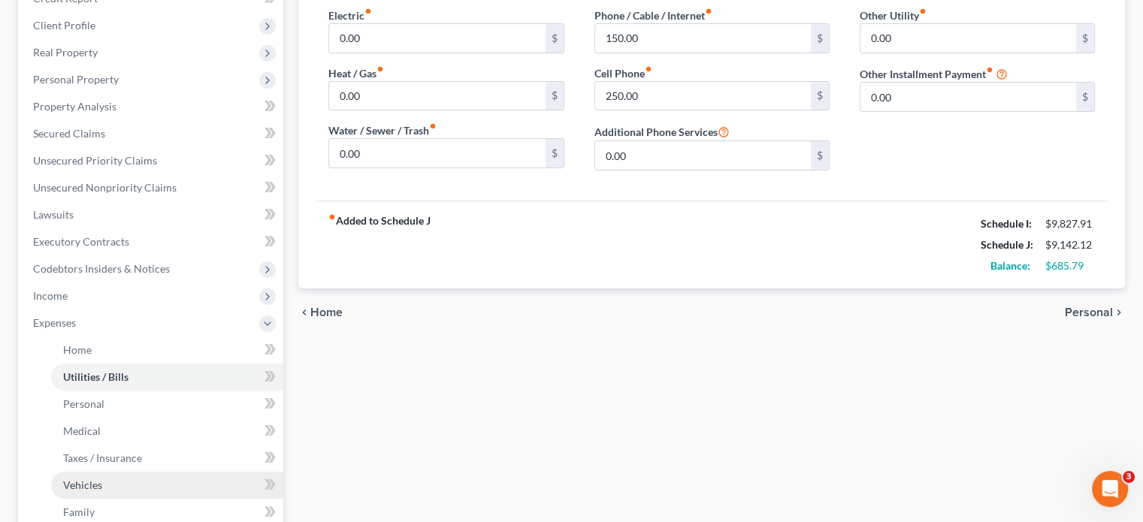
click at [83, 487] on span "Vehicles" at bounding box center [82, 485] width 39 height 13
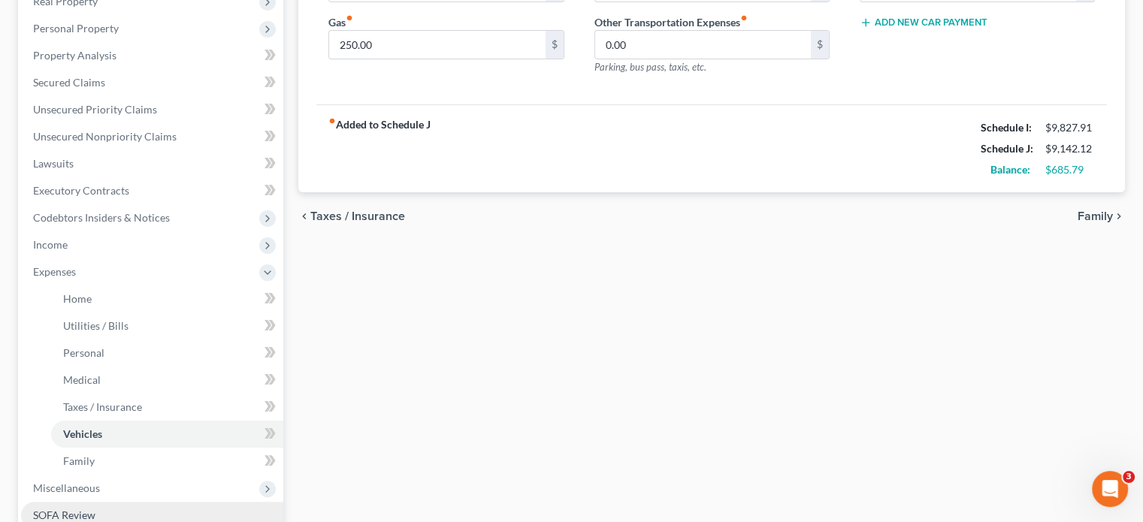
scroll to position [376, 0]
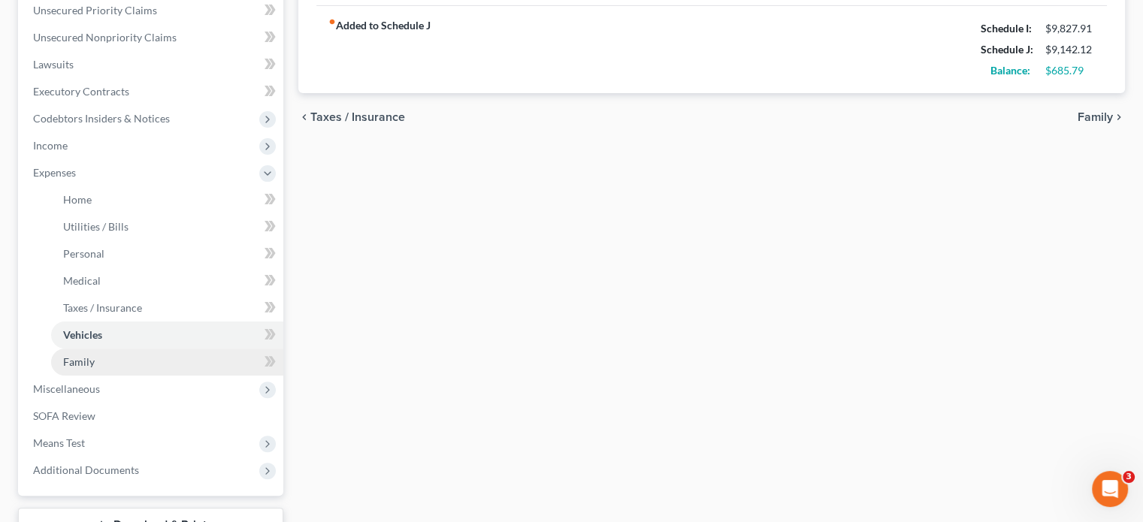
click at [84, 360] on span "Family" at bounding box center [79, 362] width 32 height 13
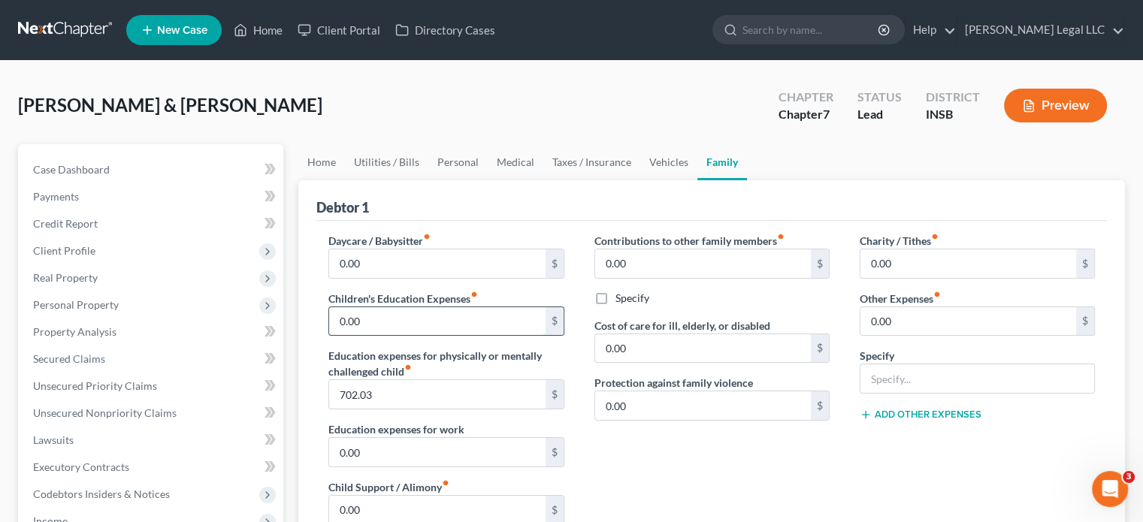
click at [386, 328] on input "0.00" at bounding box center [437, 321] width 216 height 29
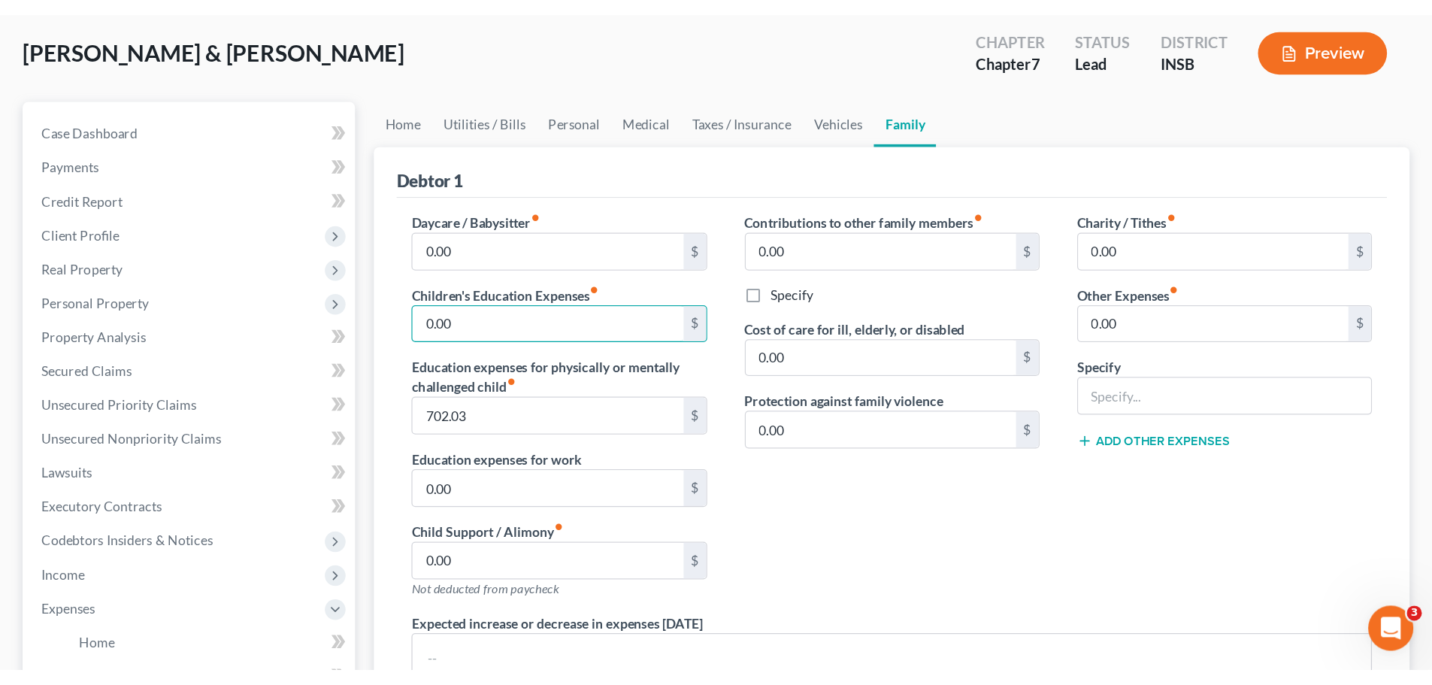
scroll to position [75, 0]
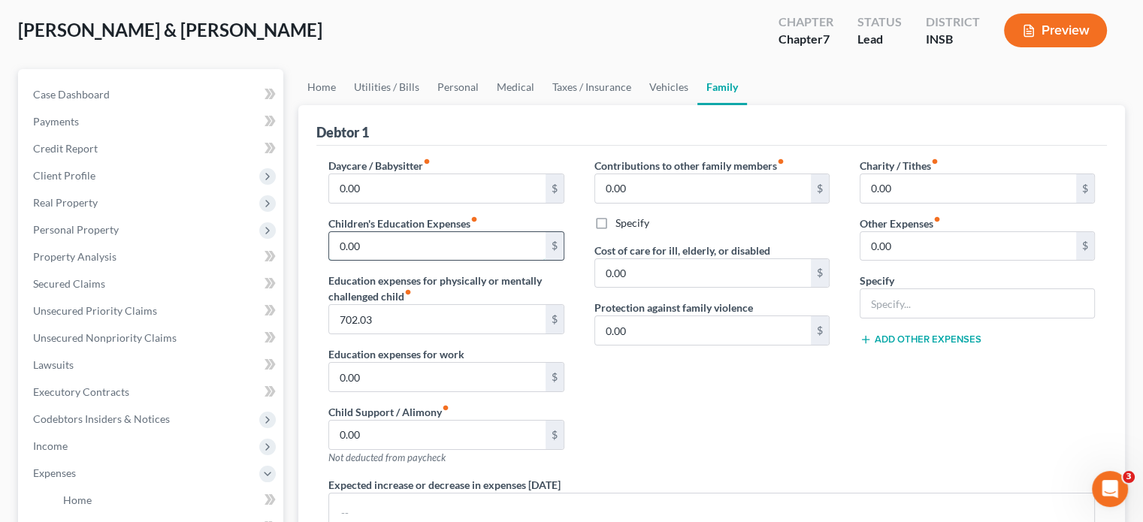
click at [412, 238] on input "0.00" at bounding box center [437, 246] width 216 height 29
type input "500"
click at [497, 131] on div "Debtor 1" at bounding box center [711, 125] width 791 height 41
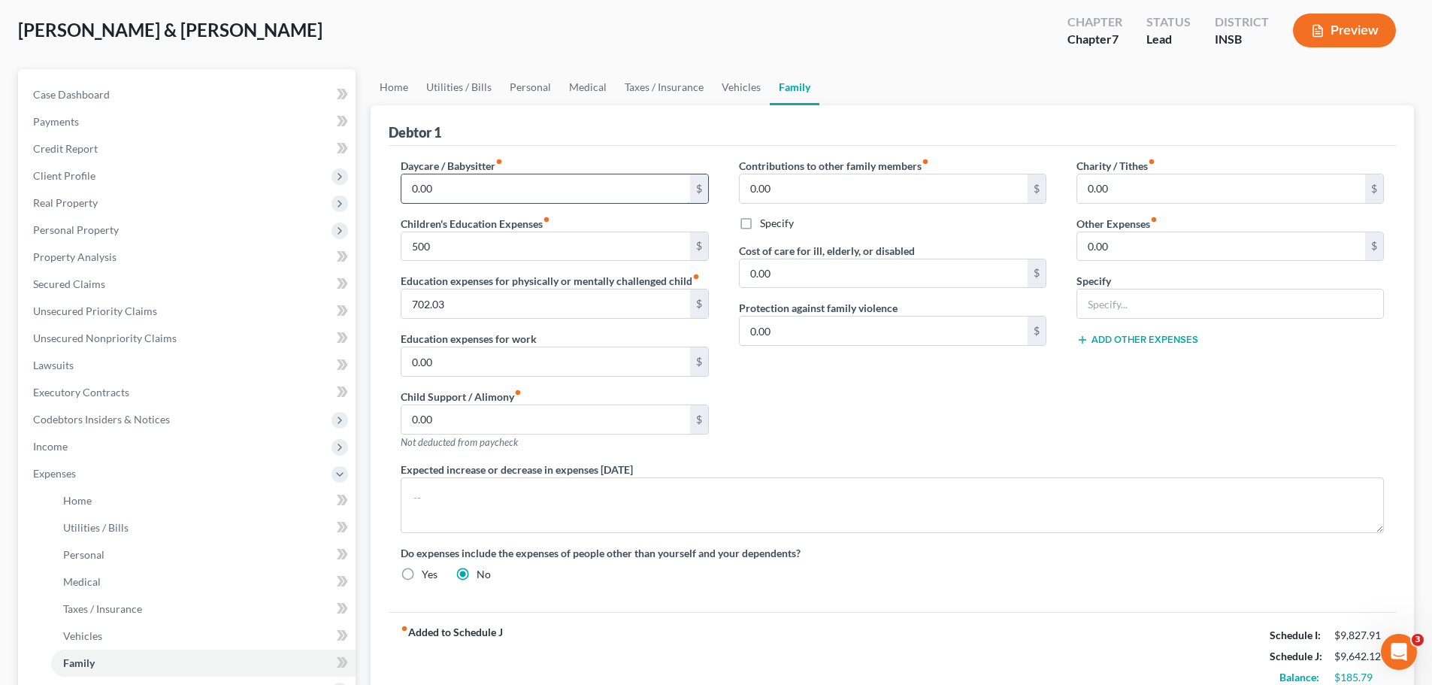
click at [489, 178] on input "0.00" at bounding box center [545, 188] width 288 height 29
type input "200"
drag, startPoint x: 524, startPoint y: 122, endPoint x: 534, endPoint y: 127, distance: 11.8
click at [524, 122] on div "Debtor 1" at bounding box center [892, 125] width 1007 height 41
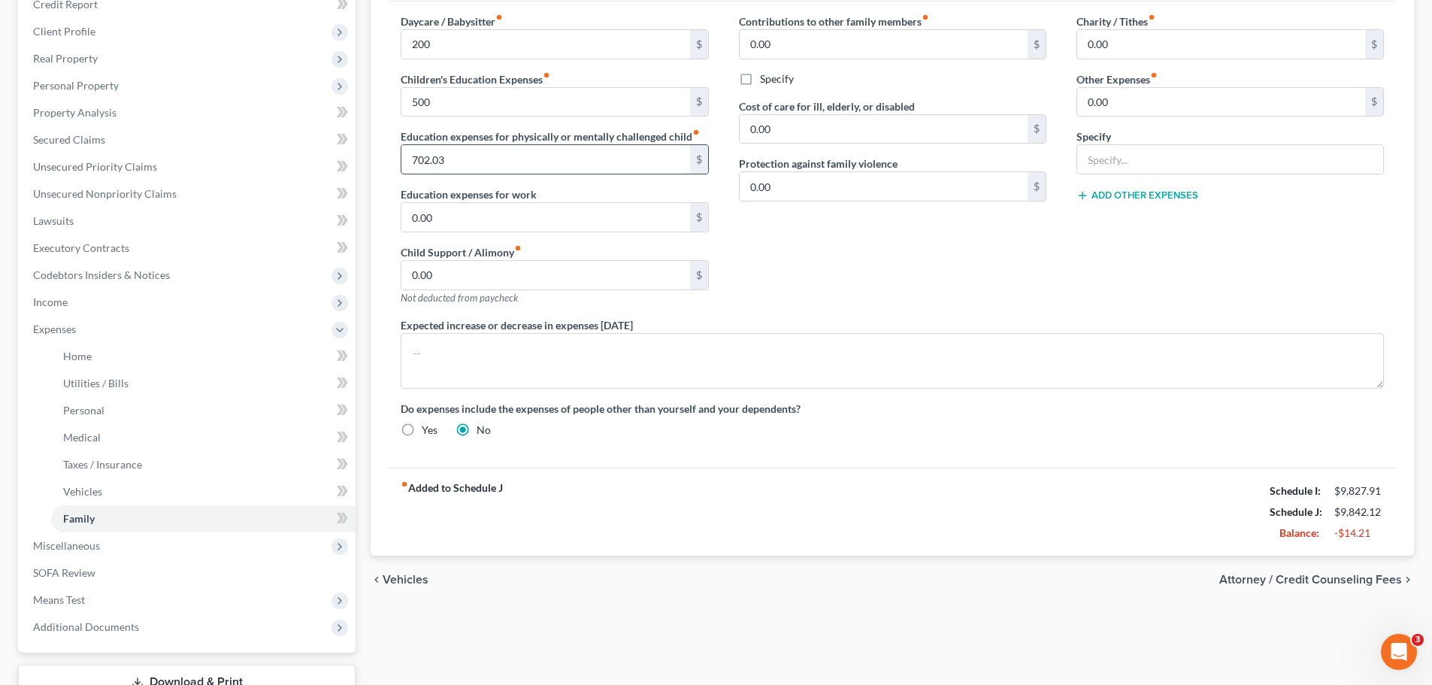
scroll to position [226, 0]
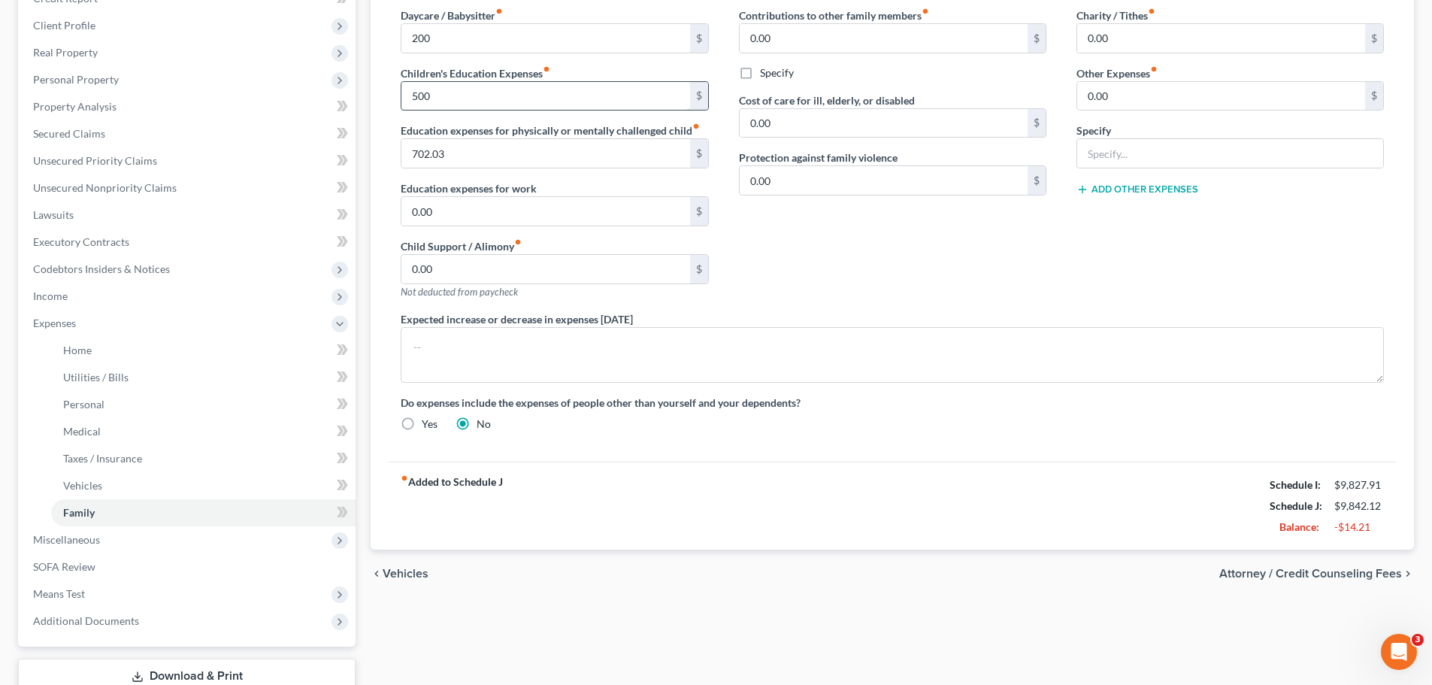
click at [471, 107] on input "500" at bounding box center [545, 96] width 288 height 29
type input "400"
click at [852, 223] on div "Contributions to other family members fiber_manual_record 0.00 $ Specify Cost o…" at bounding box center [893, 160] width 338 height 304
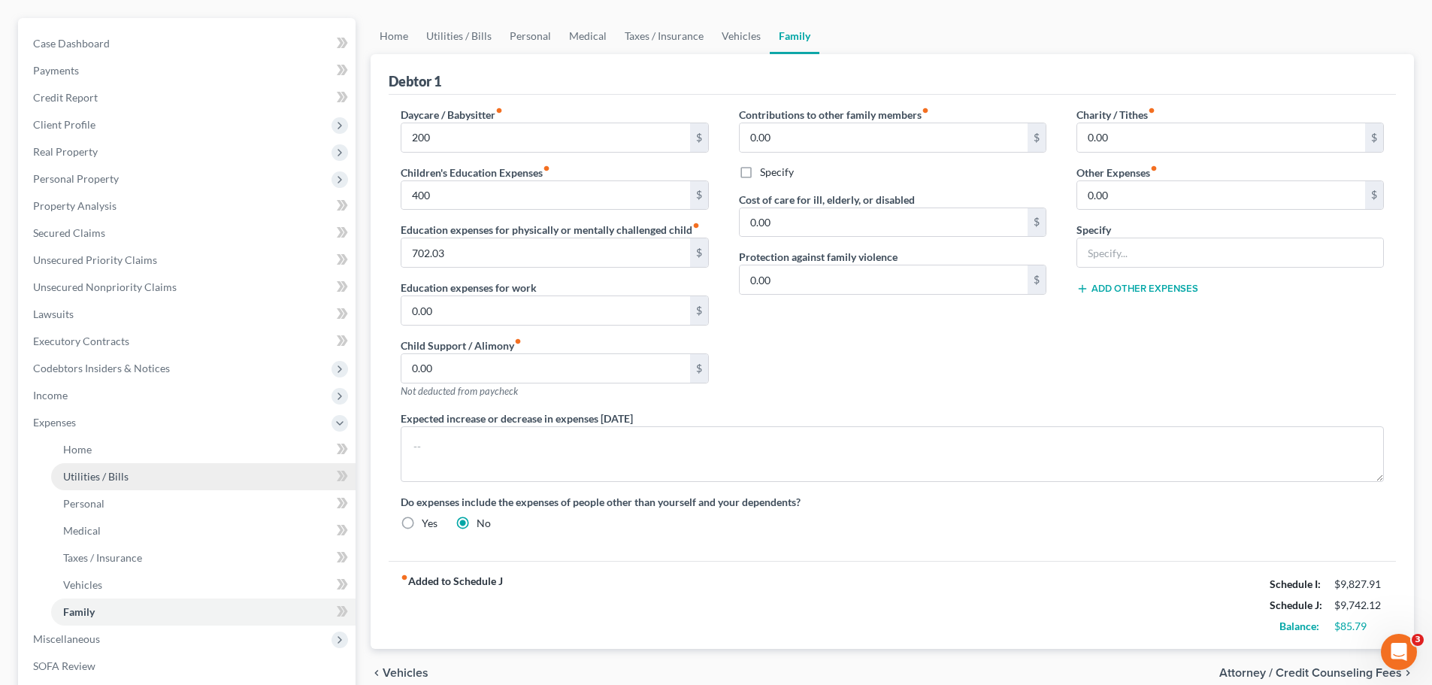
scroll to position [150, 0]
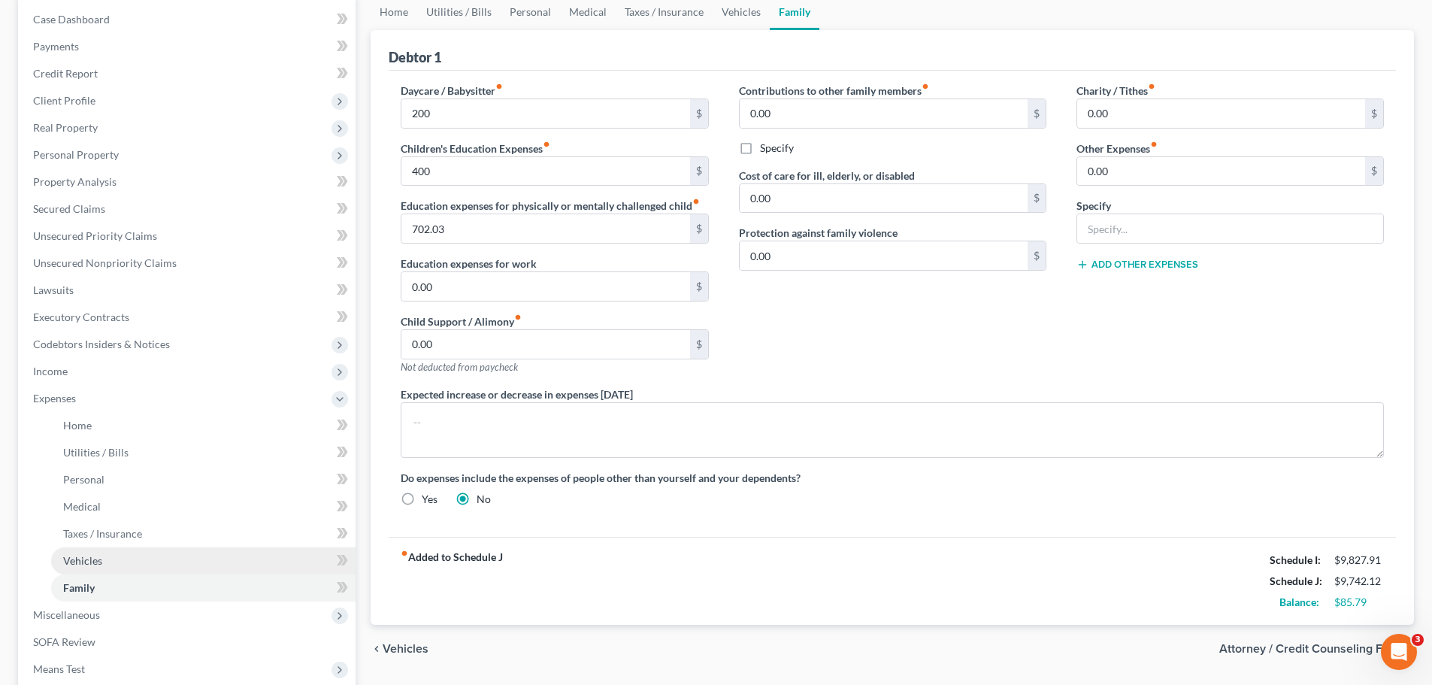
click at [102, 522] on link "Vehicles" at bounding box center [203, 560] width 304 height 27
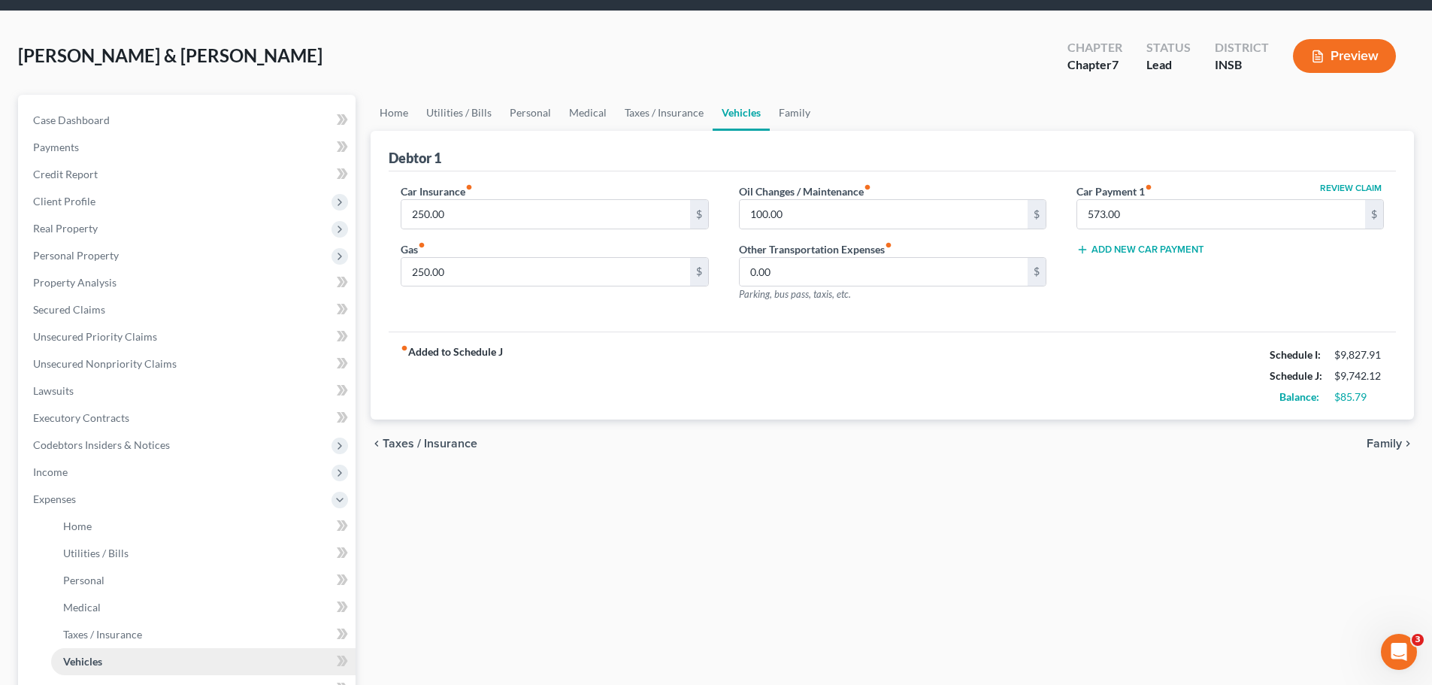
scroll to position [75, 0]
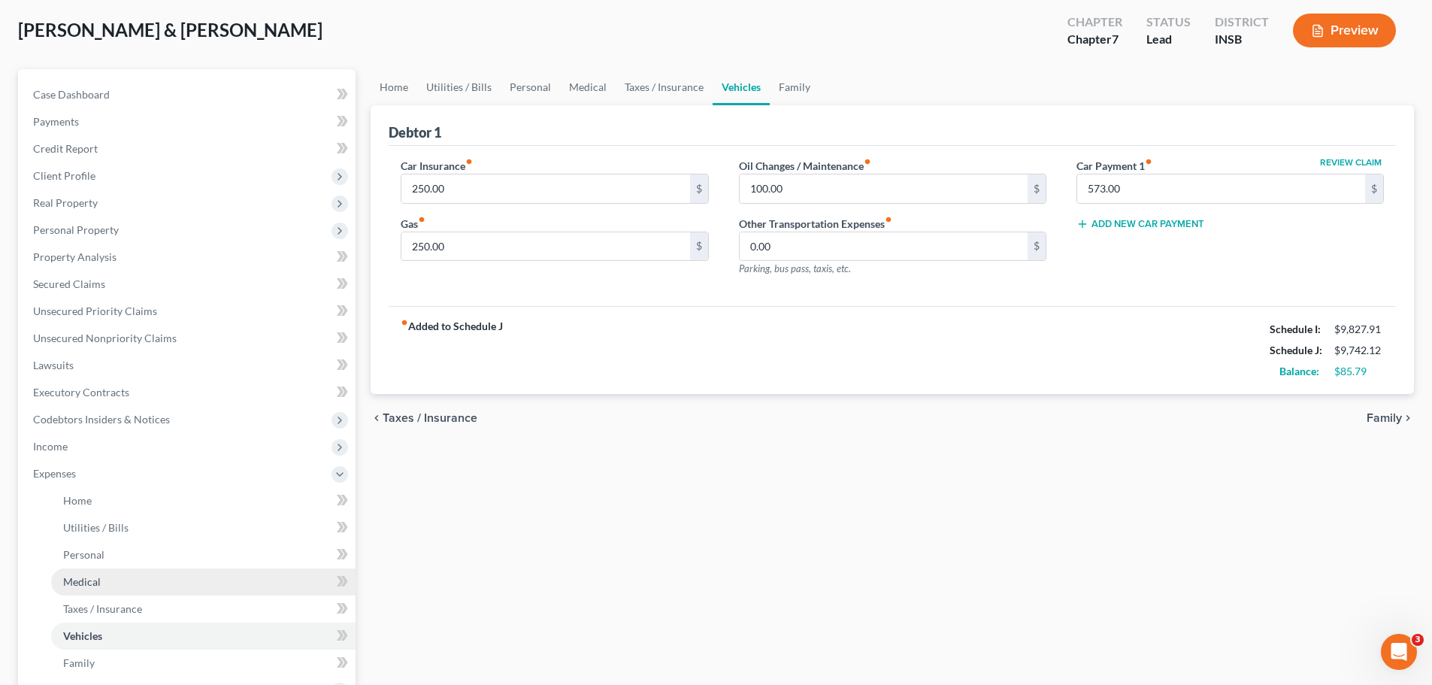
click at [66, 522] on span "Medical" at bounding box center [82, 581] width 38 height 13
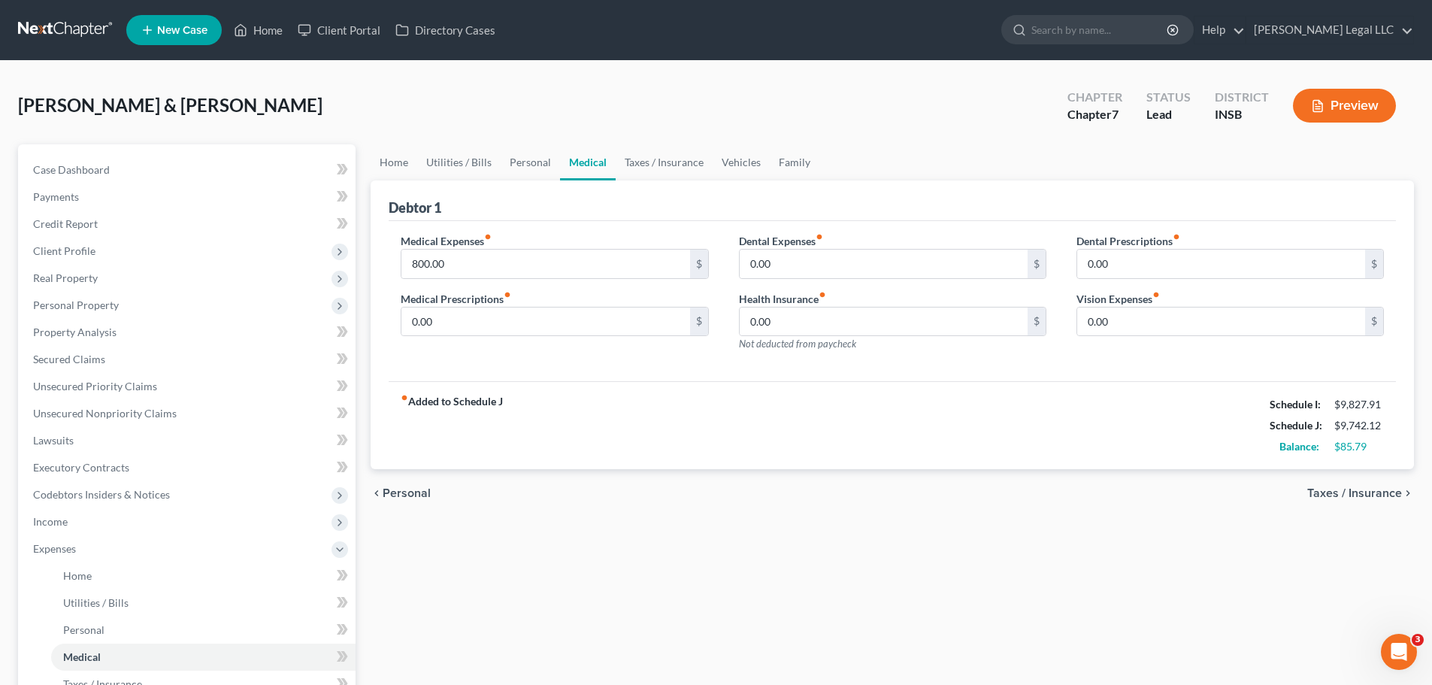
click at [1154, 106] on button "Preview" at bounding box center [1344, 106] width 103 height 34
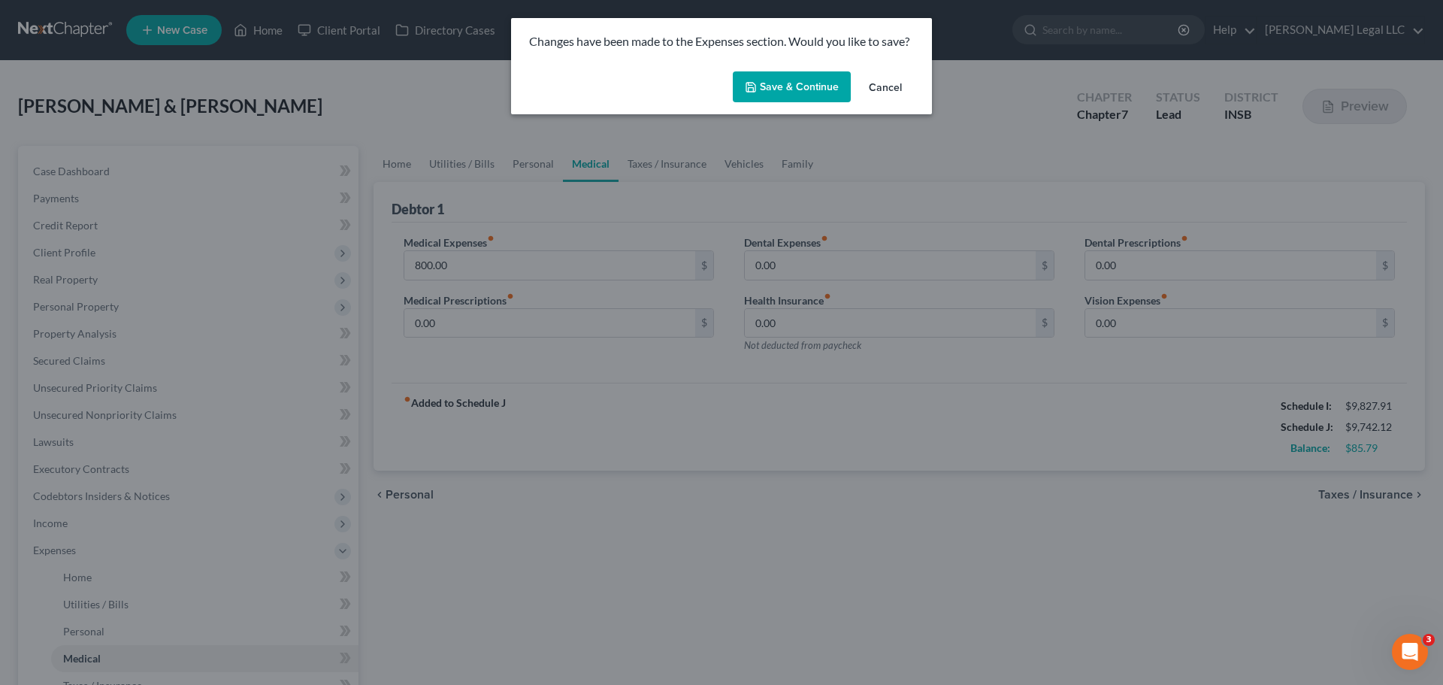
click at [792, 92] on button "Save & Continue" at bounding box center [792, 87] width 118 height 32
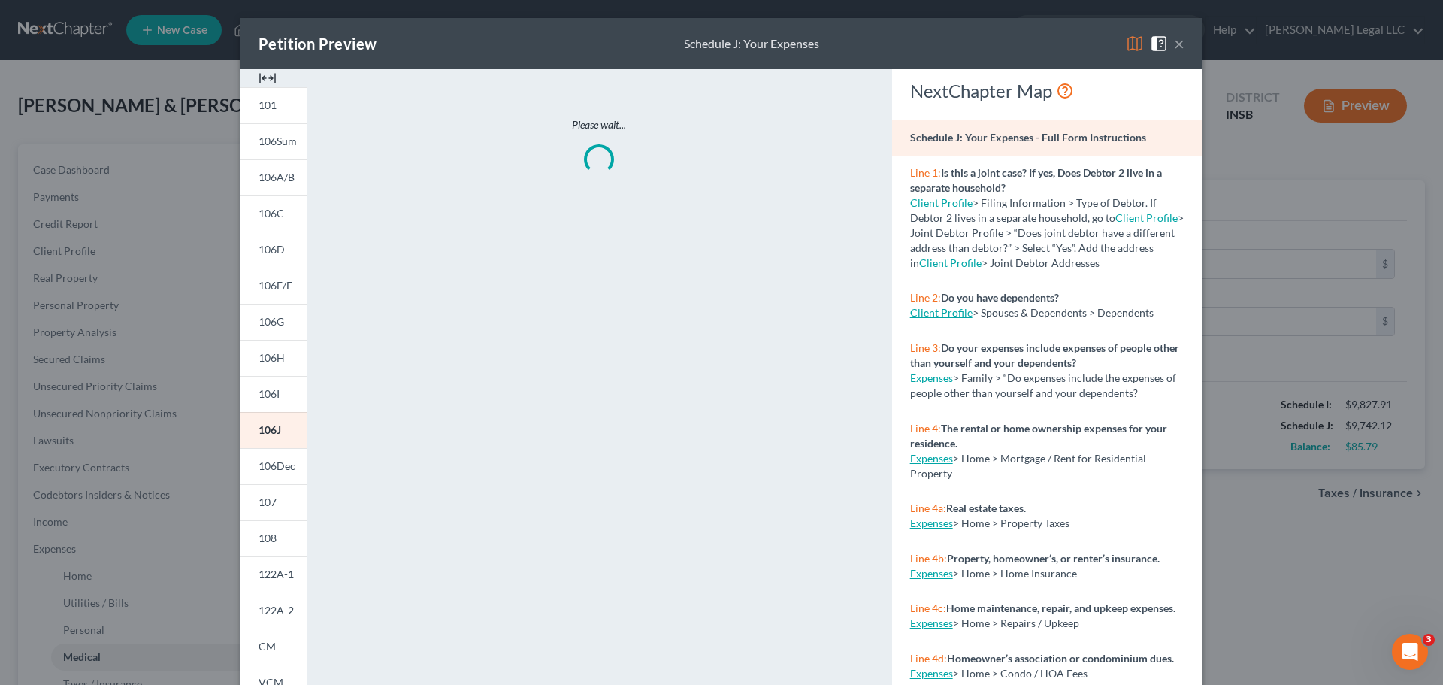
click at [259, 77] on img at bounding box center [268, 78] width 18 height 18
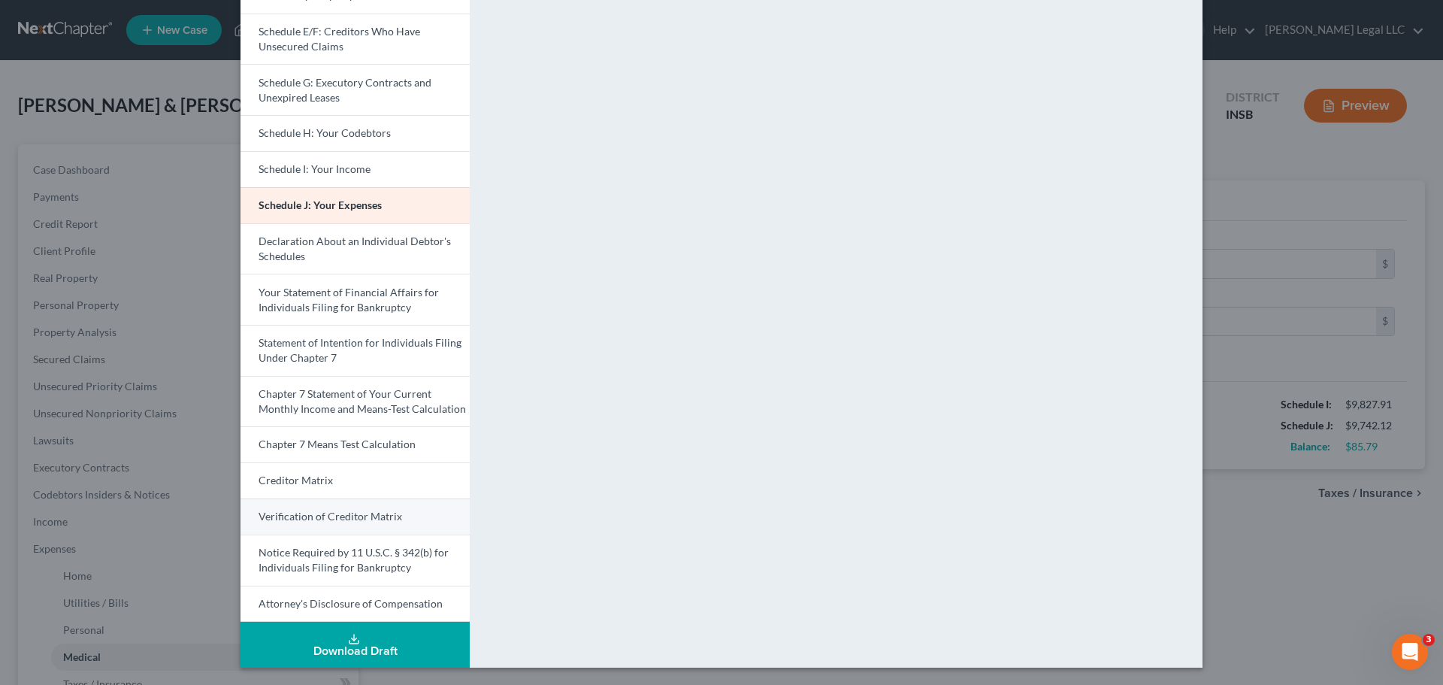
scroll to position [299, 0]
click at [331, 443] on span "Chapter 7 Means Test Calculation" at bounding box center [337, 443] width 157 height 13
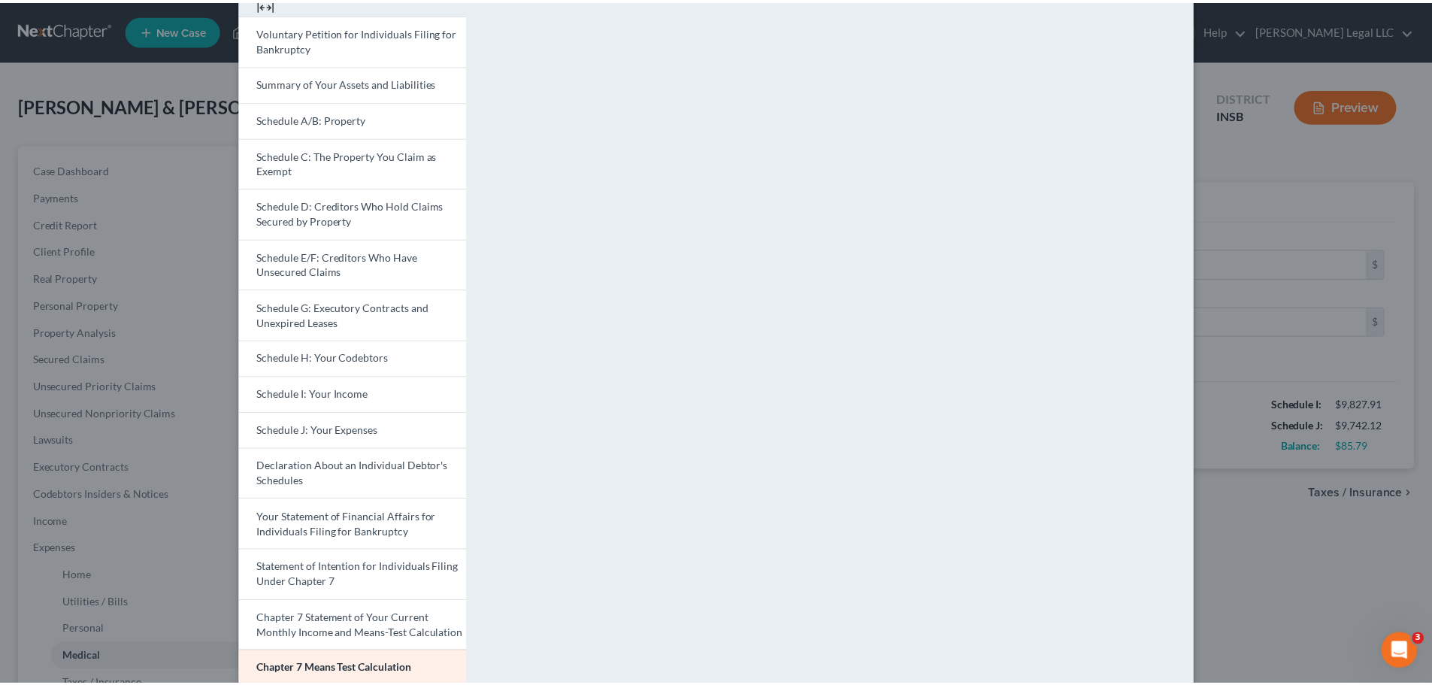
scroll to position [0, 0]
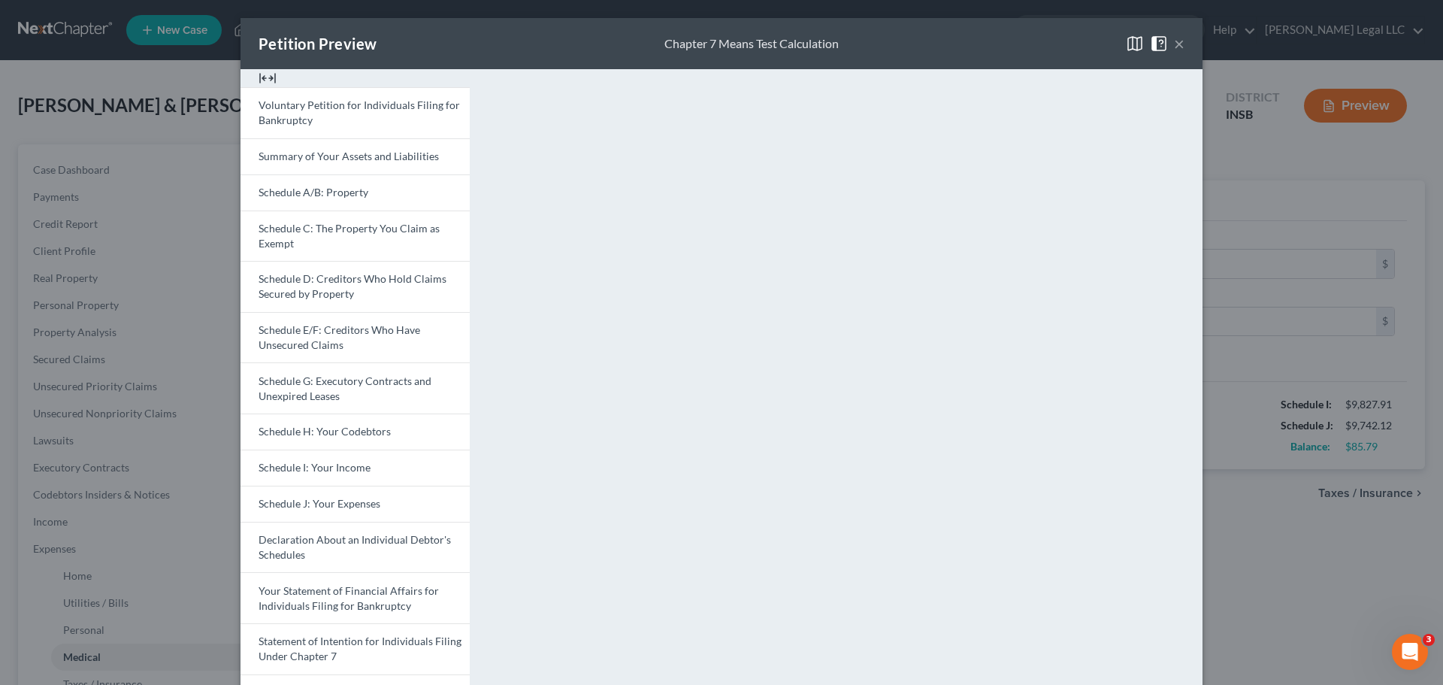
click at [1154, 42] on button "×" at bounding box center [1179, 44] width 11 height 18
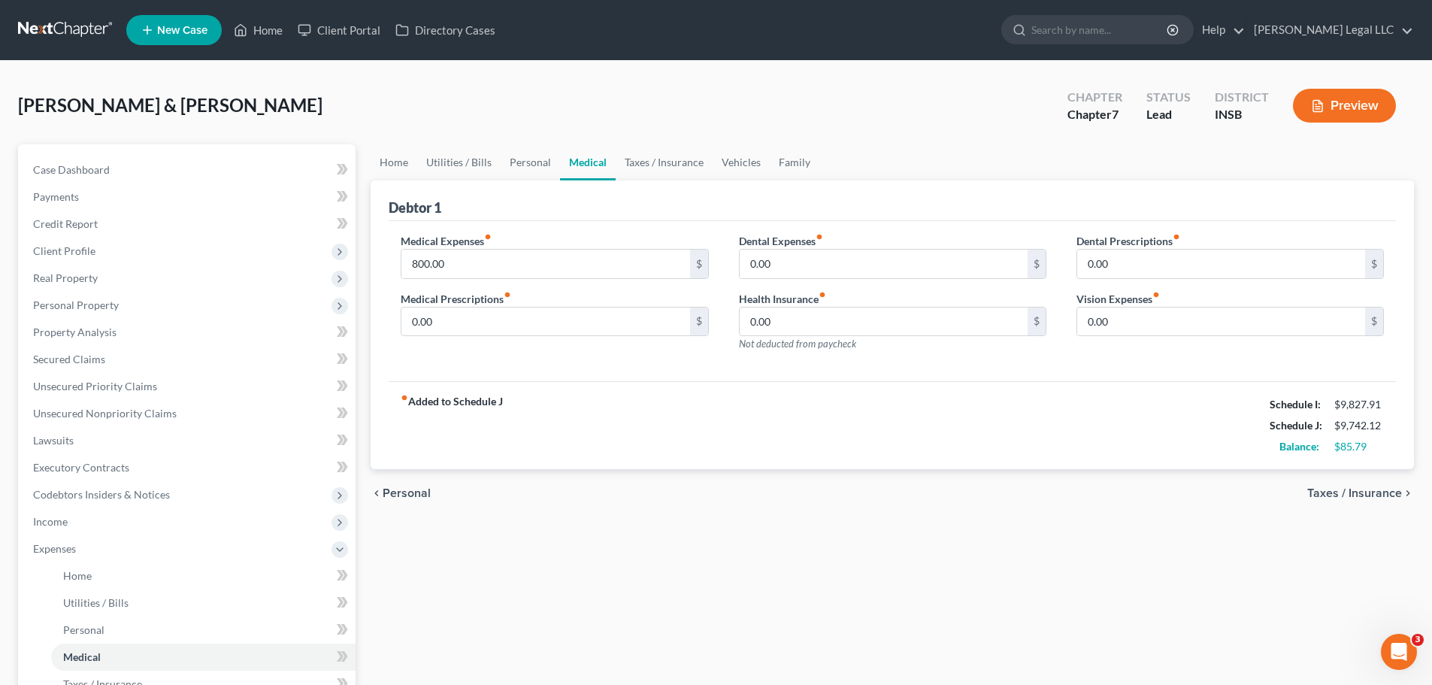
click at [480, 522] on div "Home Utilities / Bills Personal Medical Taxes / Insurance Vehicles Family Debto…" at bounding box center [892, 551] width 1058 height 814
click at [451, 265] on input "800.00" at bounding box center [545, 264] width 288 height 29
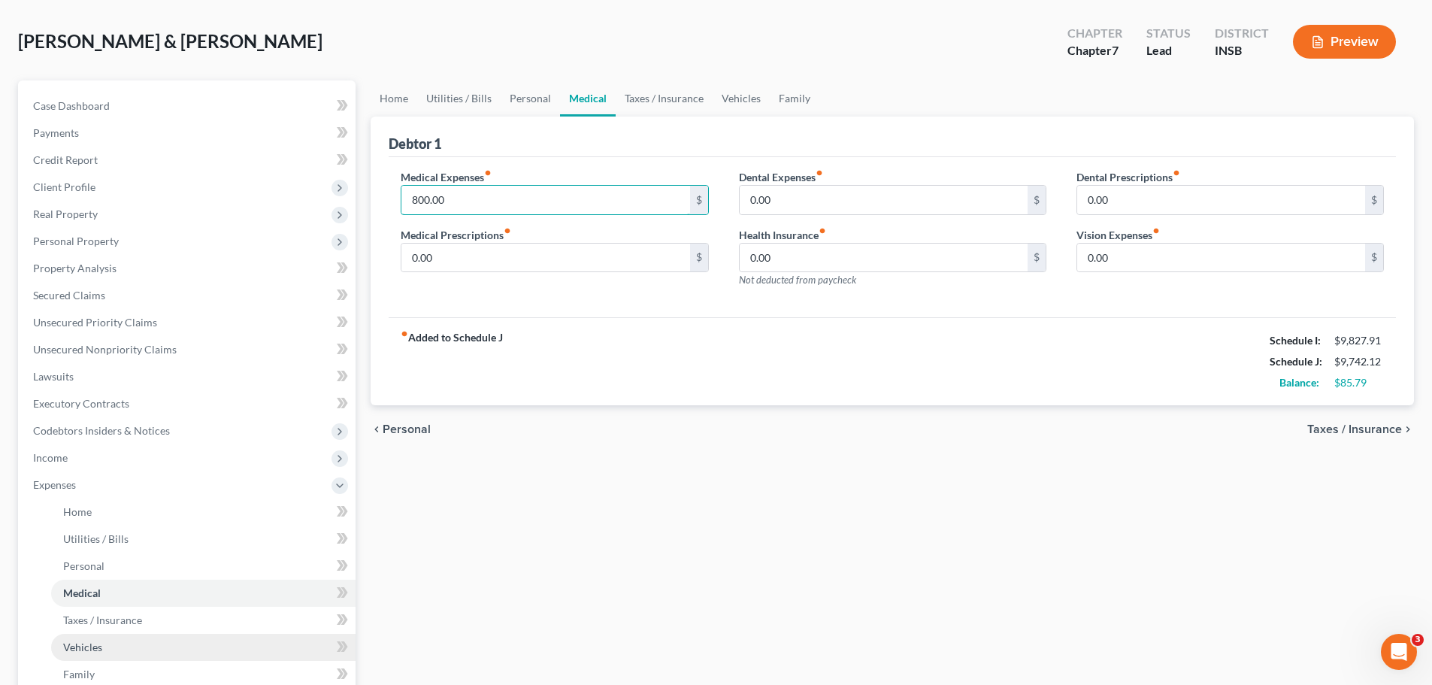
scroll to position [150, 0]
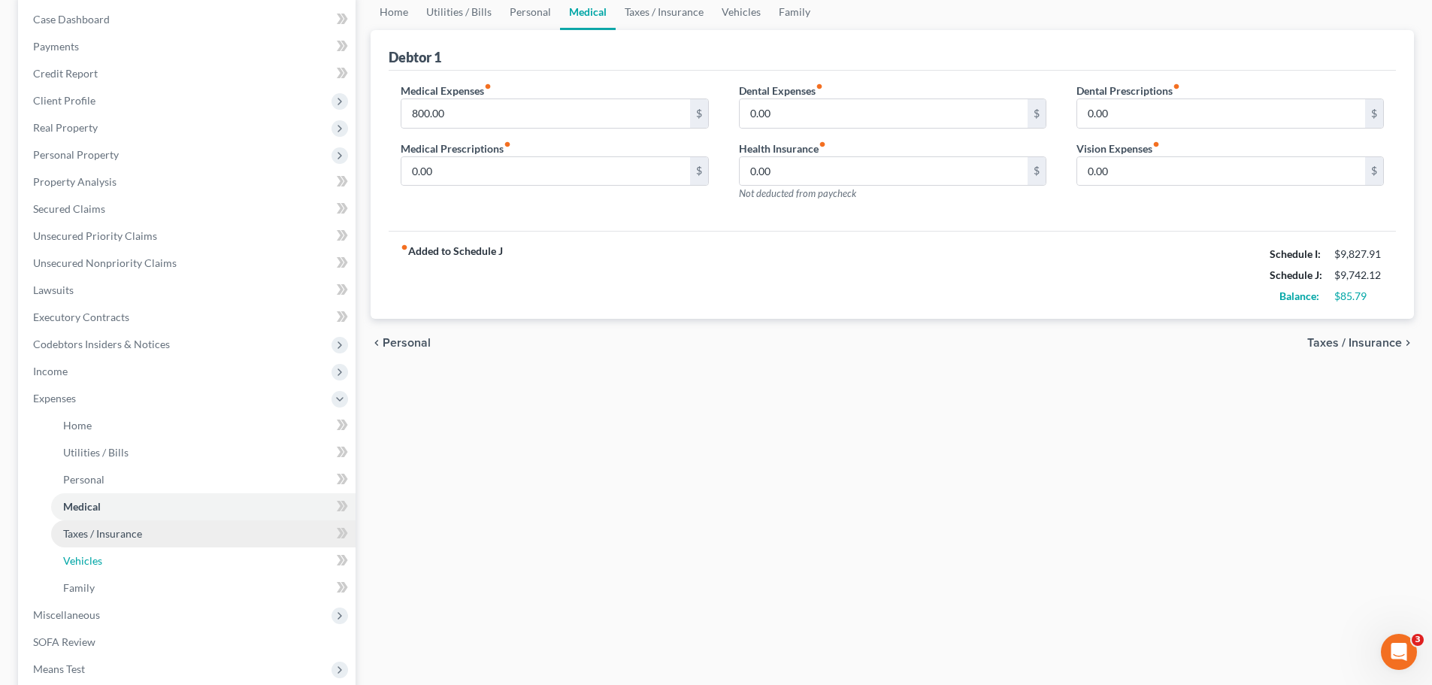
drag, startPoint x: 106, startPoint y: 566, endPoint x: 120, endPoint y: 539, distance: 30.6
click at [106, 522] on link "Vehicles" at bounding box center [203, 560] width 304 height 27
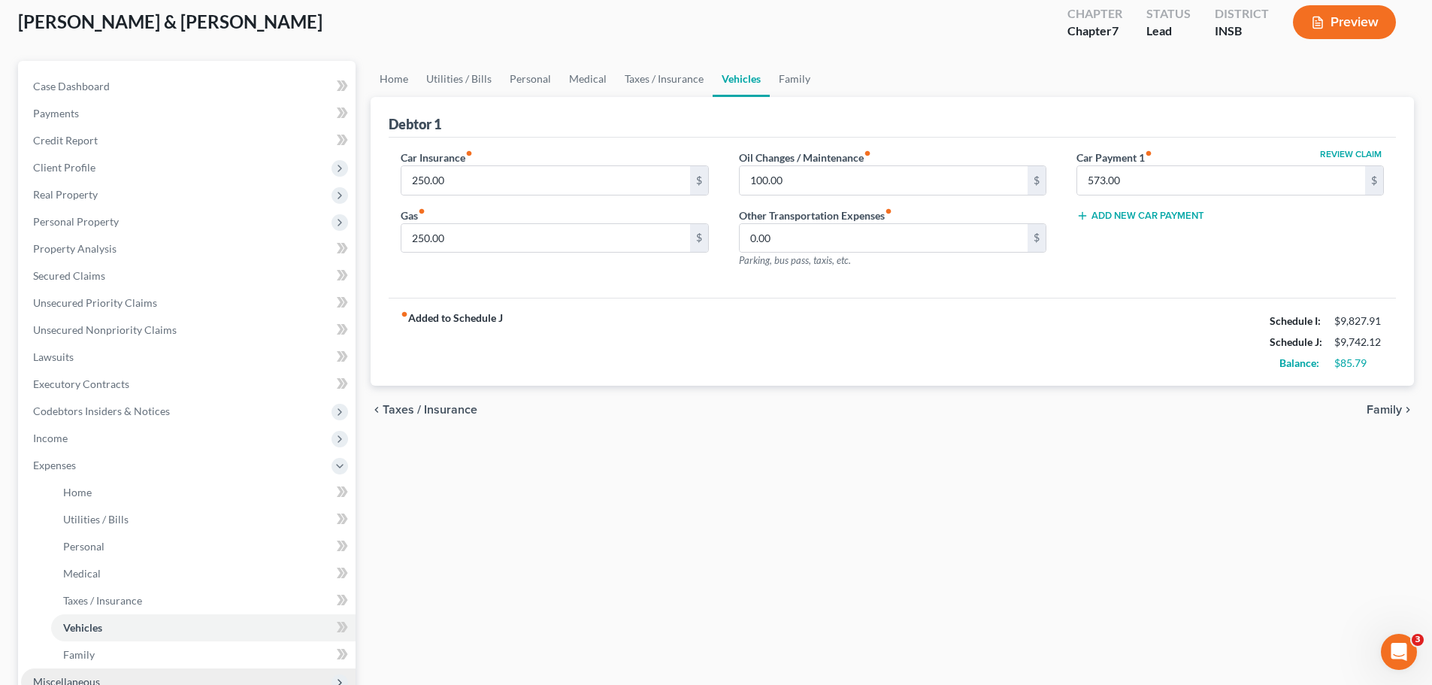
scroll to position [226, 0]
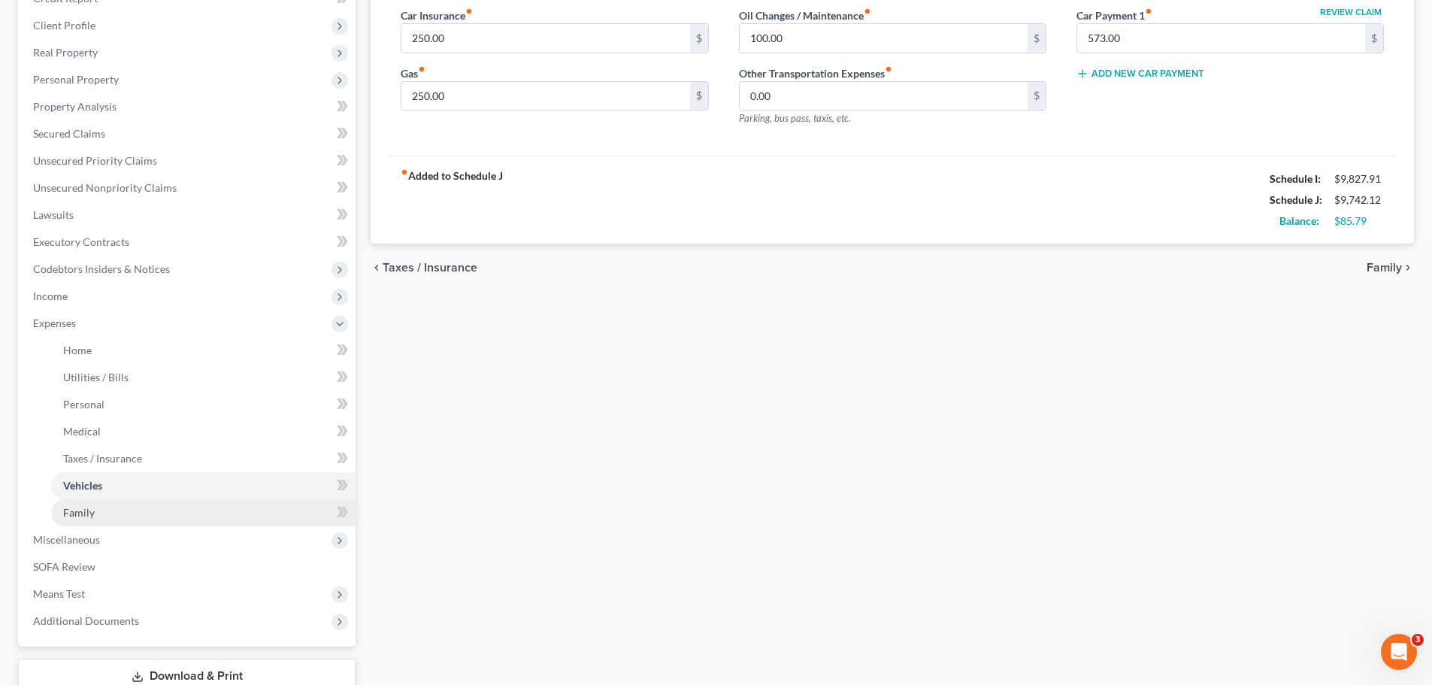
click at [71, 506] on span "Family" at bounding box center [79, 512] width 32 height 13
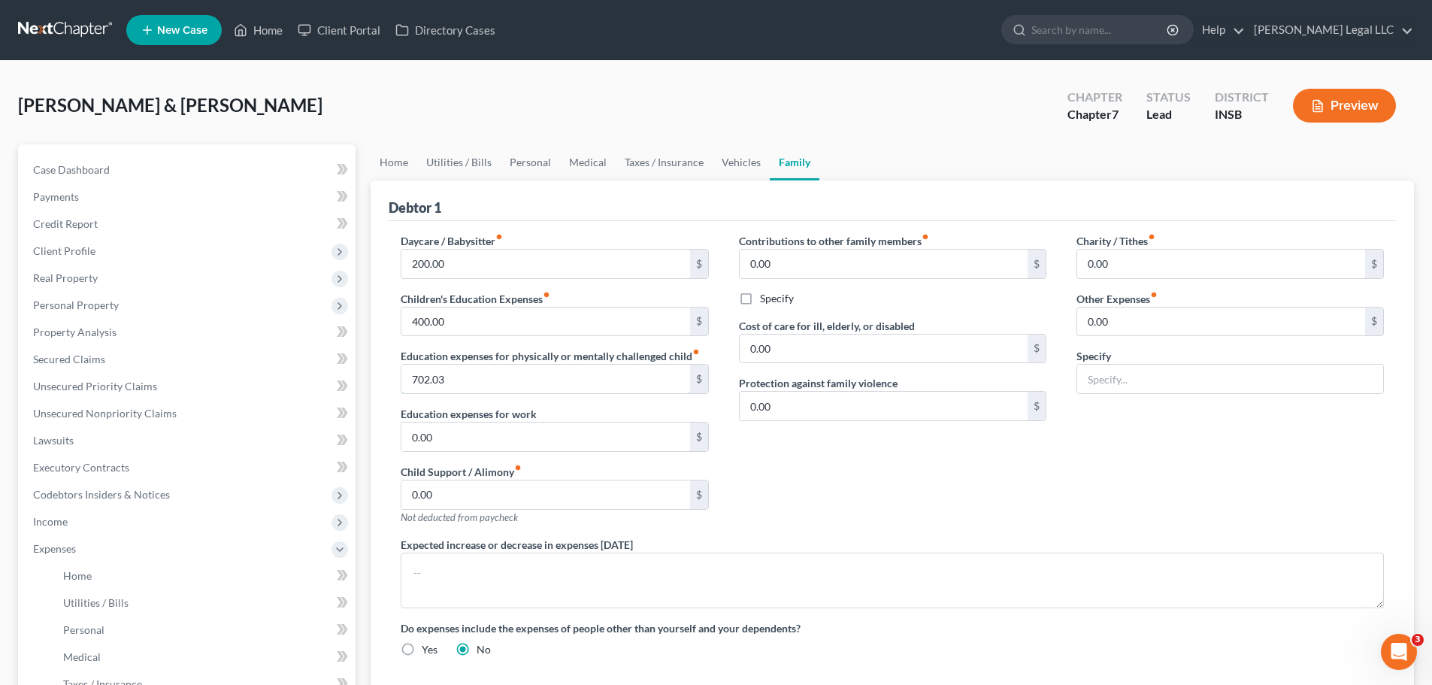
drag, startPoint x: 444, startPoint y: 383, endPoint x: 639, endPoint y: 661, distance: 339.5
click at [444, 383] on input "702.03" at bounding box center [545, 379] width 288 height 29
click at [450, 377] on input "702.03" at bounding box center [545, 379] width 288 height 29
click at [883, 470] on div "Contributions to other family members fiber_manual_record 0.00 $ Specify Cost o…" at bounding box center [893, 385] width 338 height 304
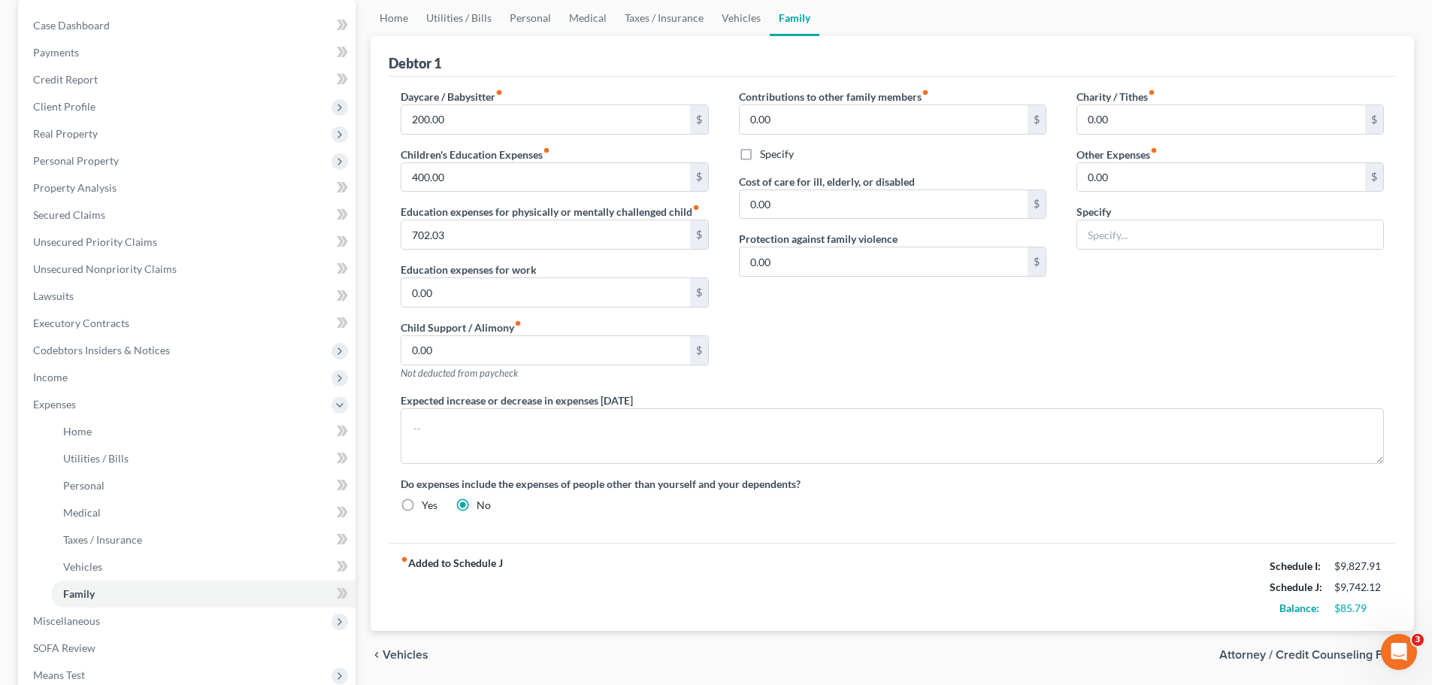
scroll to position [150, 0]
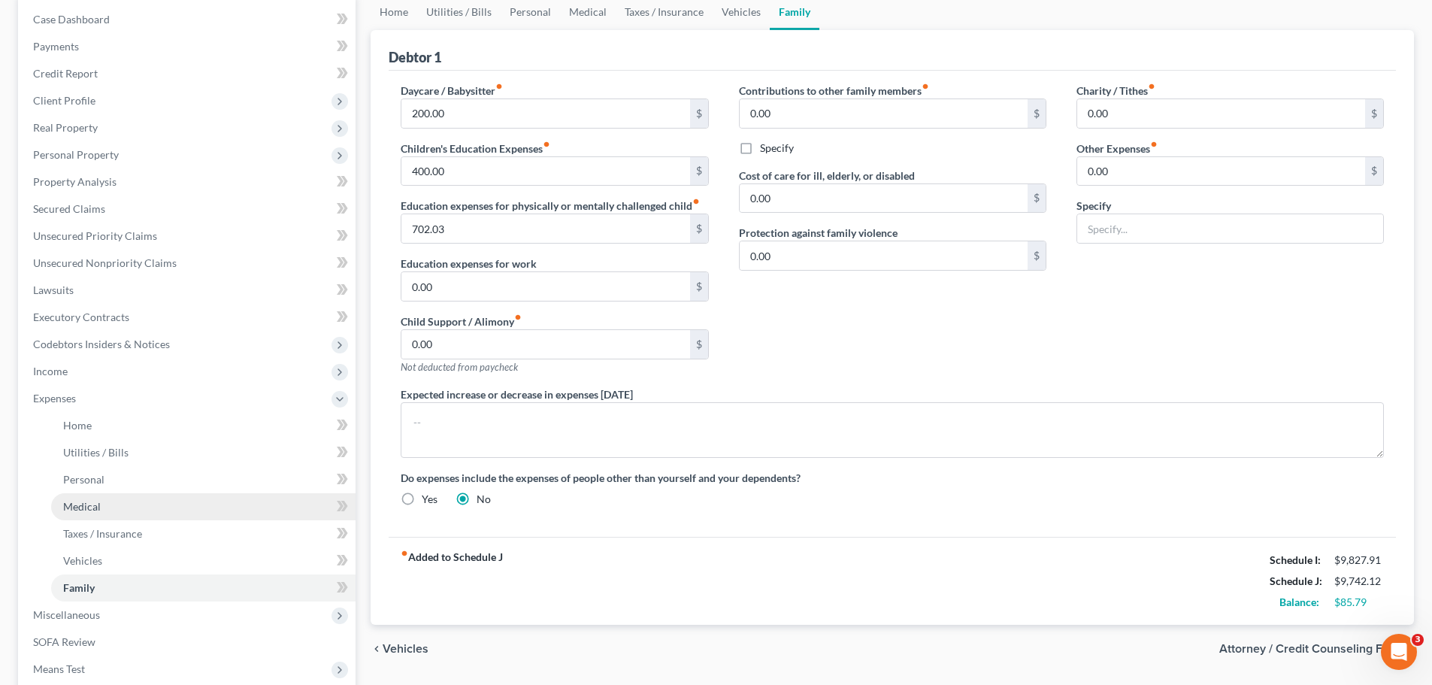
click at [97, 512] on span "Medical" at bounding box center [82, 506] width 38 height 13
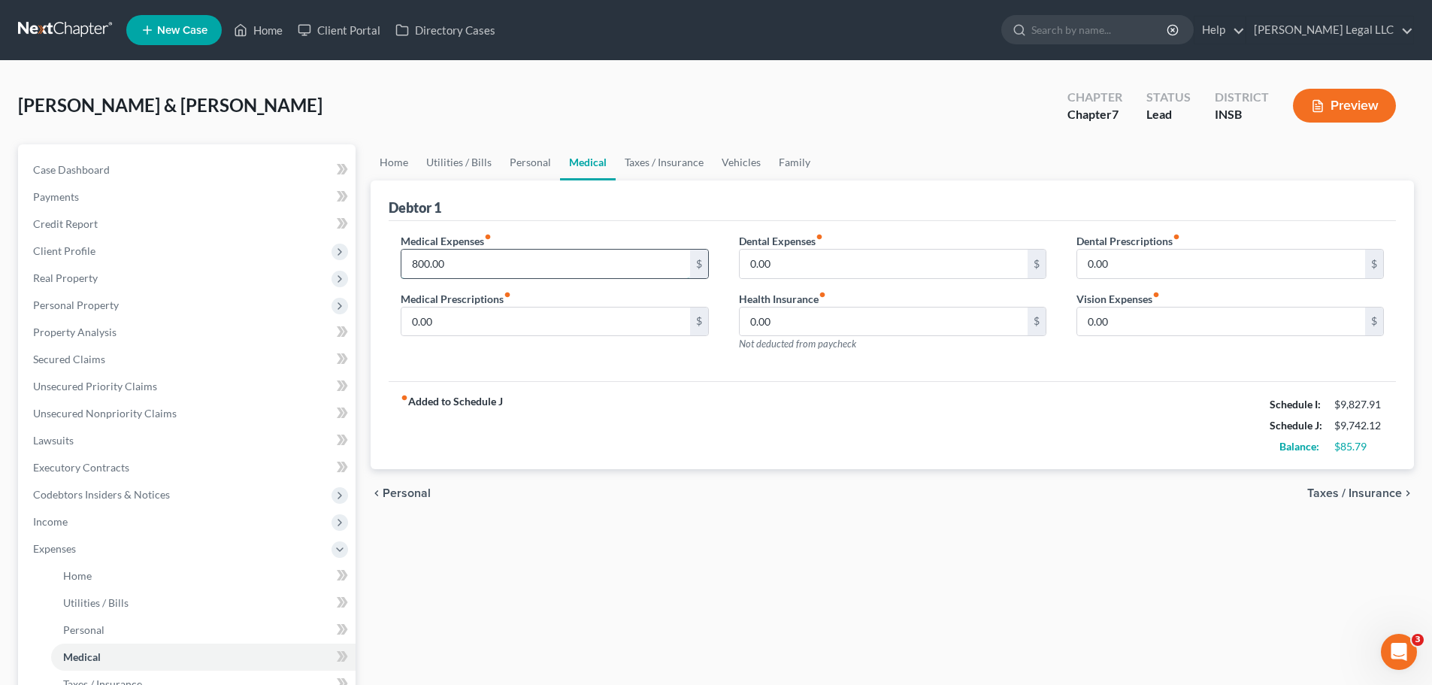
click at [444, 258] on input "800.00" at bounding box center [545, 264] width 288 height 29
click at [486, 325] on input "0.00" at bounding box center [545, 321] width 288 height 29
click at [489, 325] on input "0.00" at bounding box center [545, 321] width 288 height 29
type input "150"
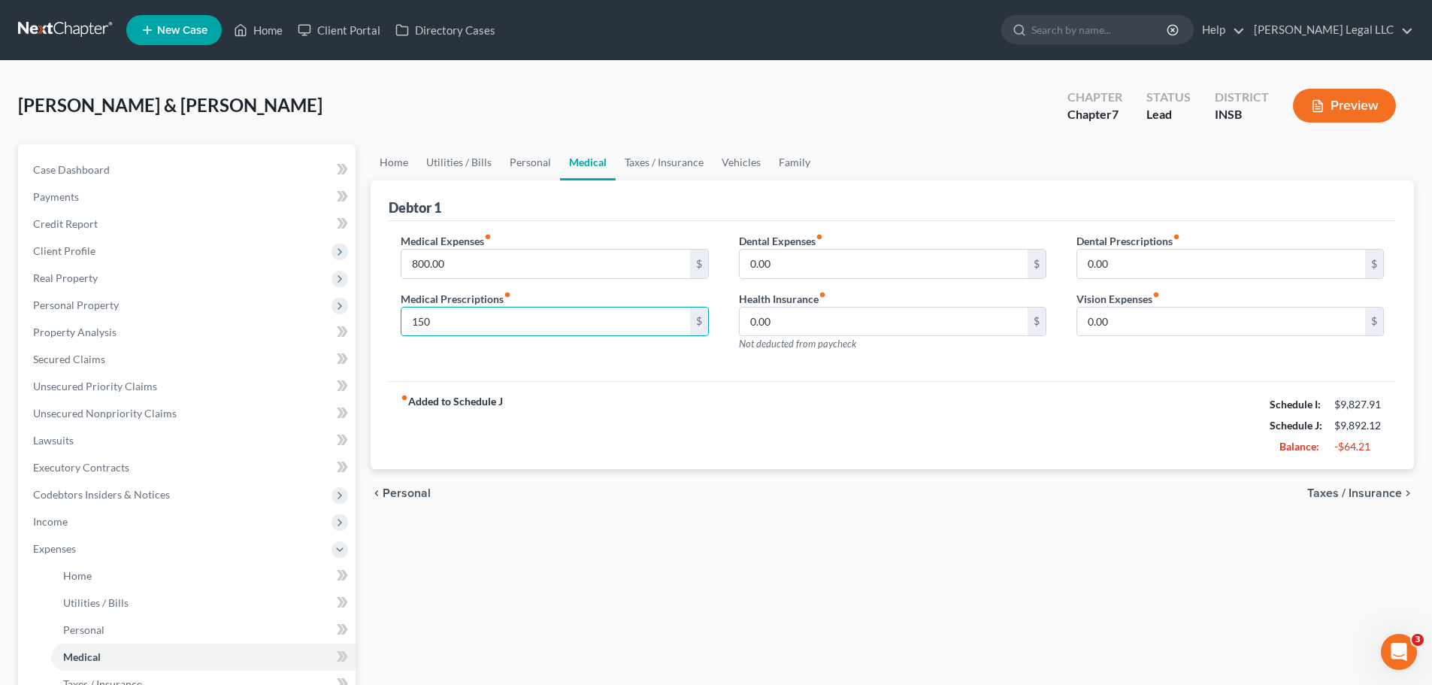
click at [527, 476] on div "chevron_left Personal Taxes / Insurance chevron_right" at bounding box center [892, 493] width 1043 height 48
click at [504, 273] on input "800.00" at bounding box center [545, 264] width 288 height 29
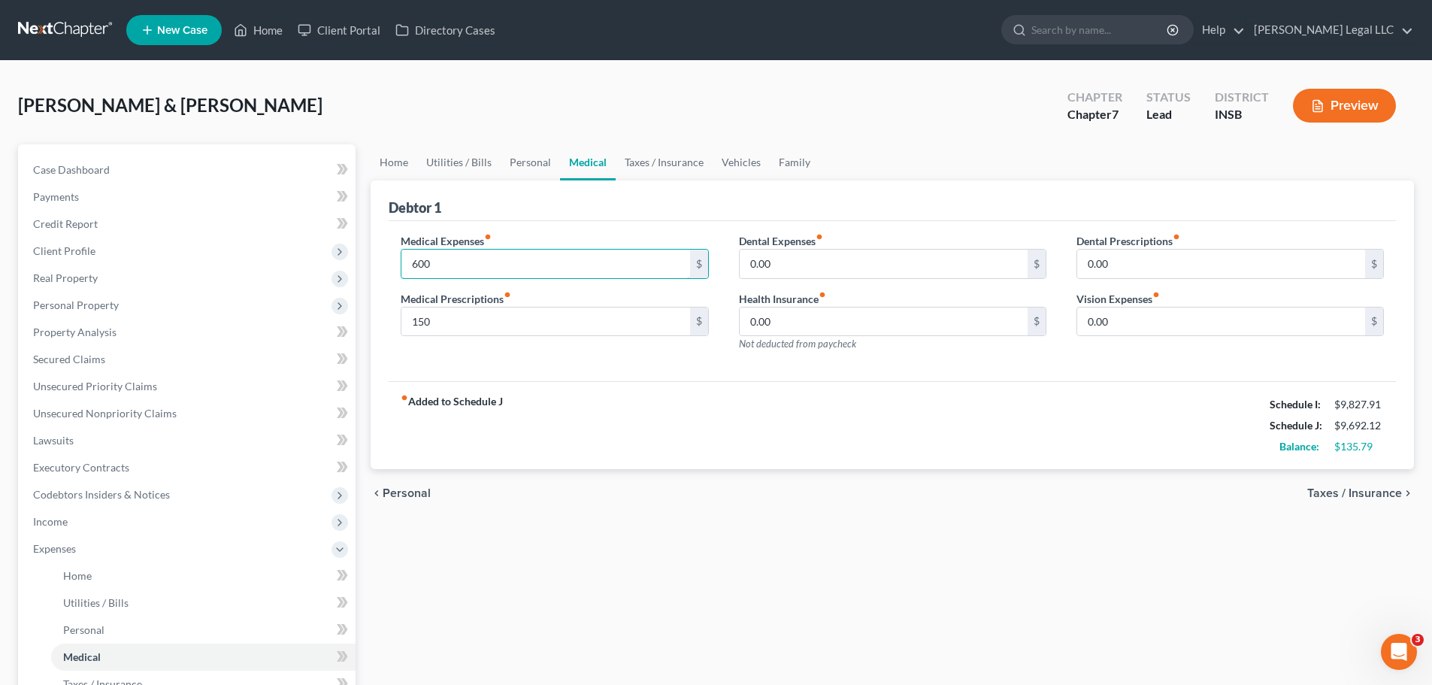
type input "600"
click at [677, 450] on div "fiber_manual_record Added to Schedule J Schedule I: $9,827.91 Schedule J: $9,69…" at bounding box center [892, 425] width 1007 height 88
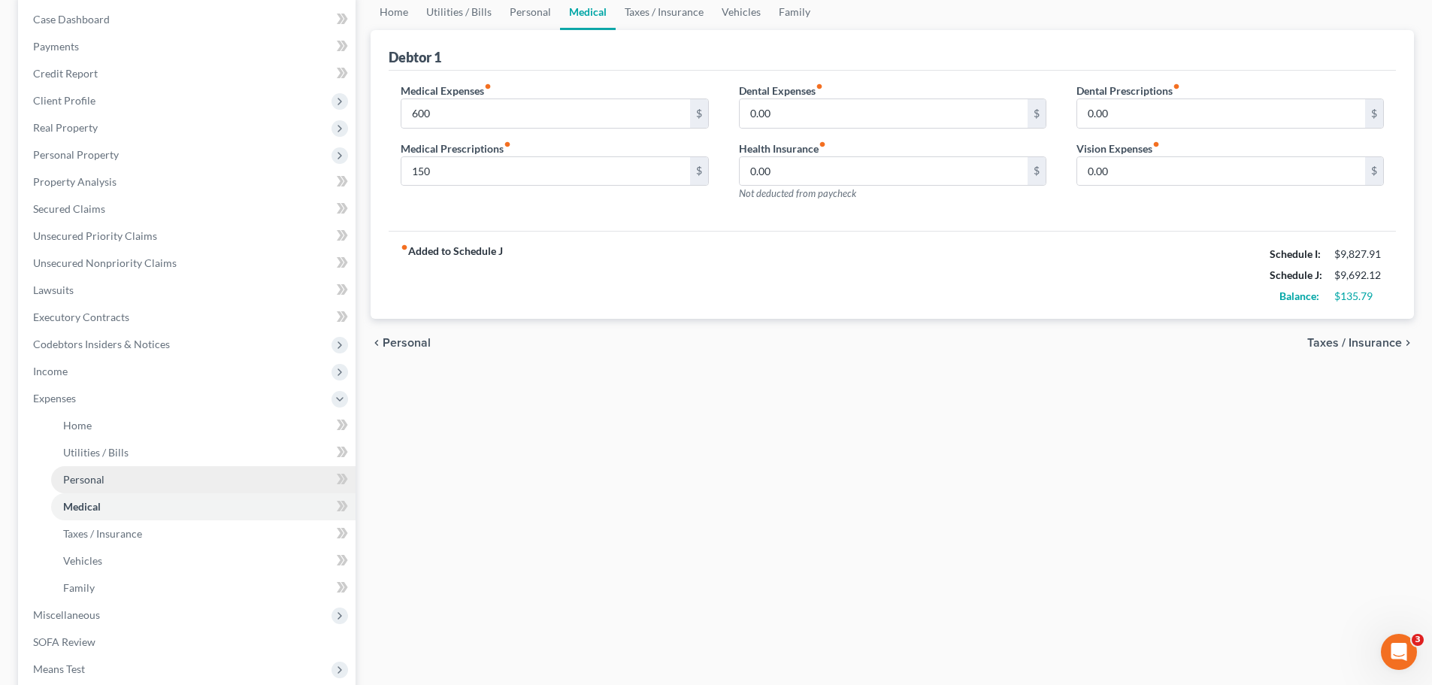
click at [98, 481] on span "Personal" at bounding box center [83, 479] width 41 height 13
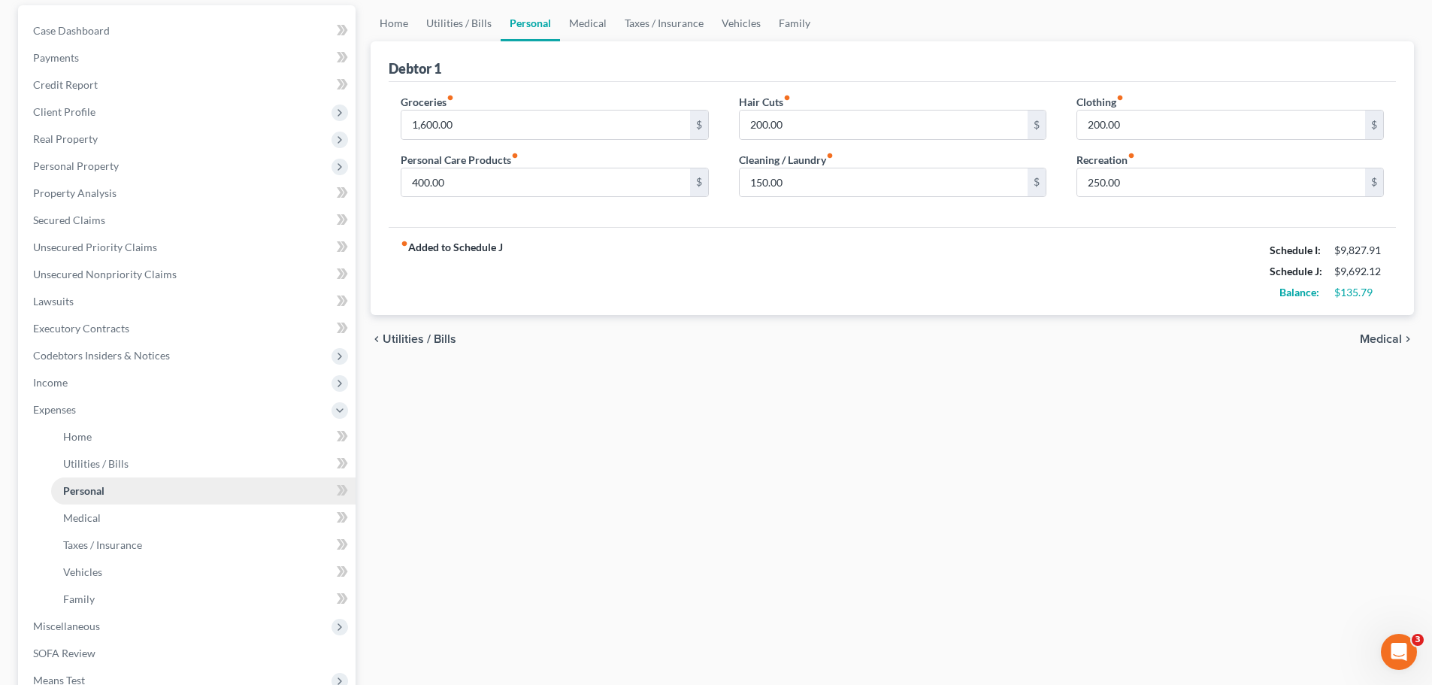
scroll to position [150, 0]
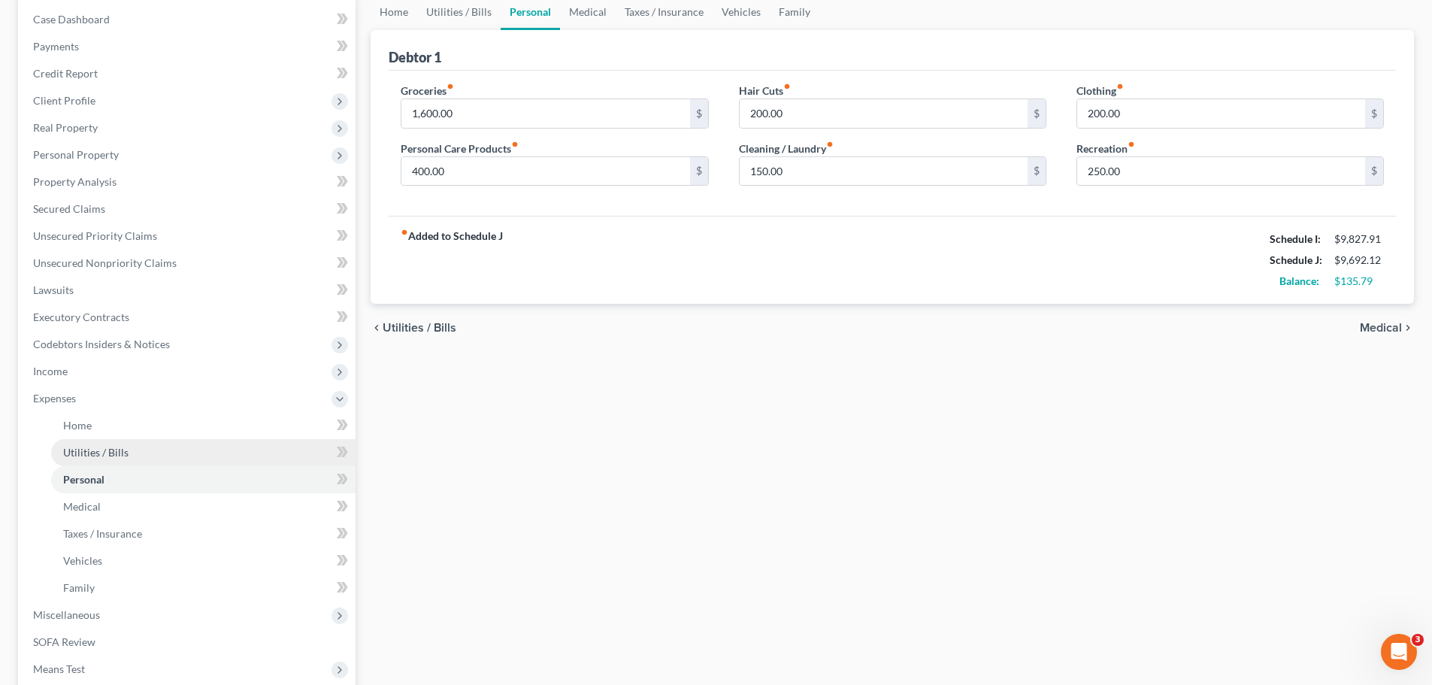
click at [83, 457] on span "Utilities / Bills" at bounding box center [95, 452] width 65 height 13
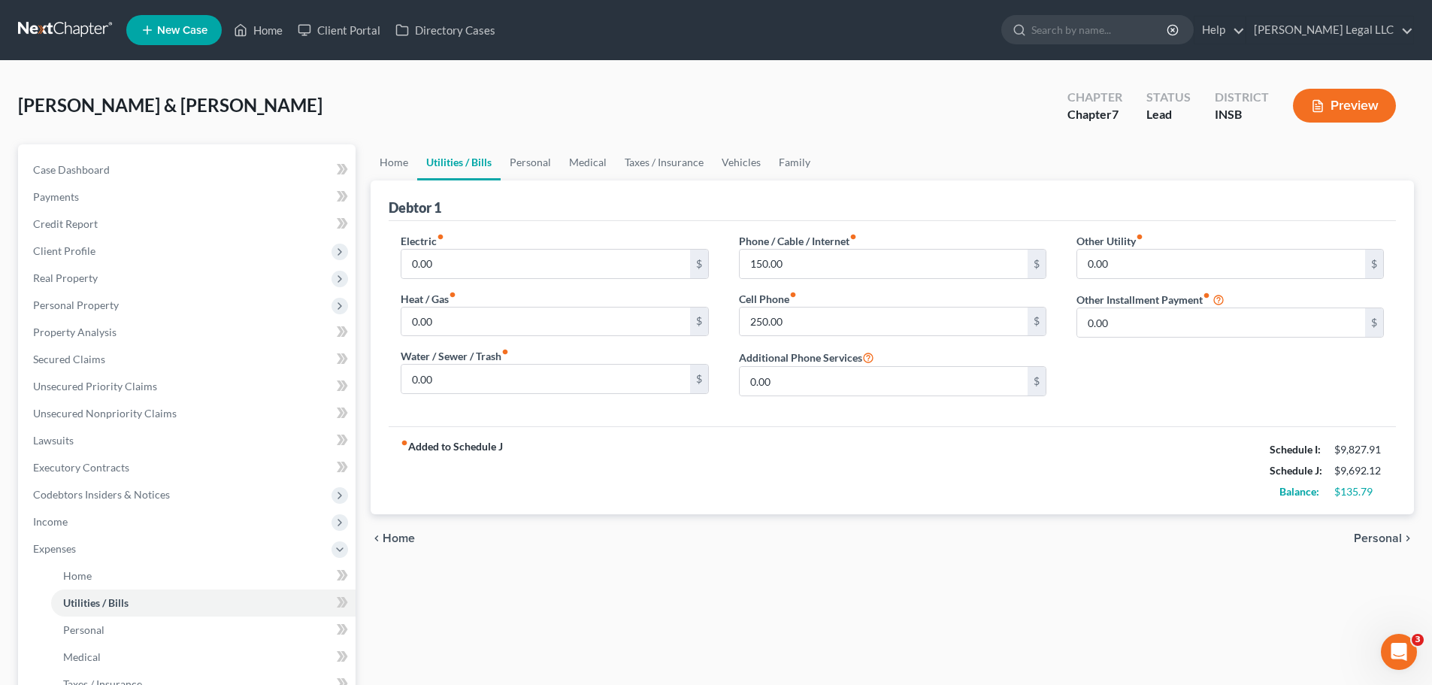
click at [689, 492] on div "fiber_manual_record Added to Schedule J Schedule I: $9,827.91 Schedule J: $9,69…" at bounding box center [892, 470] width 1007 height 88
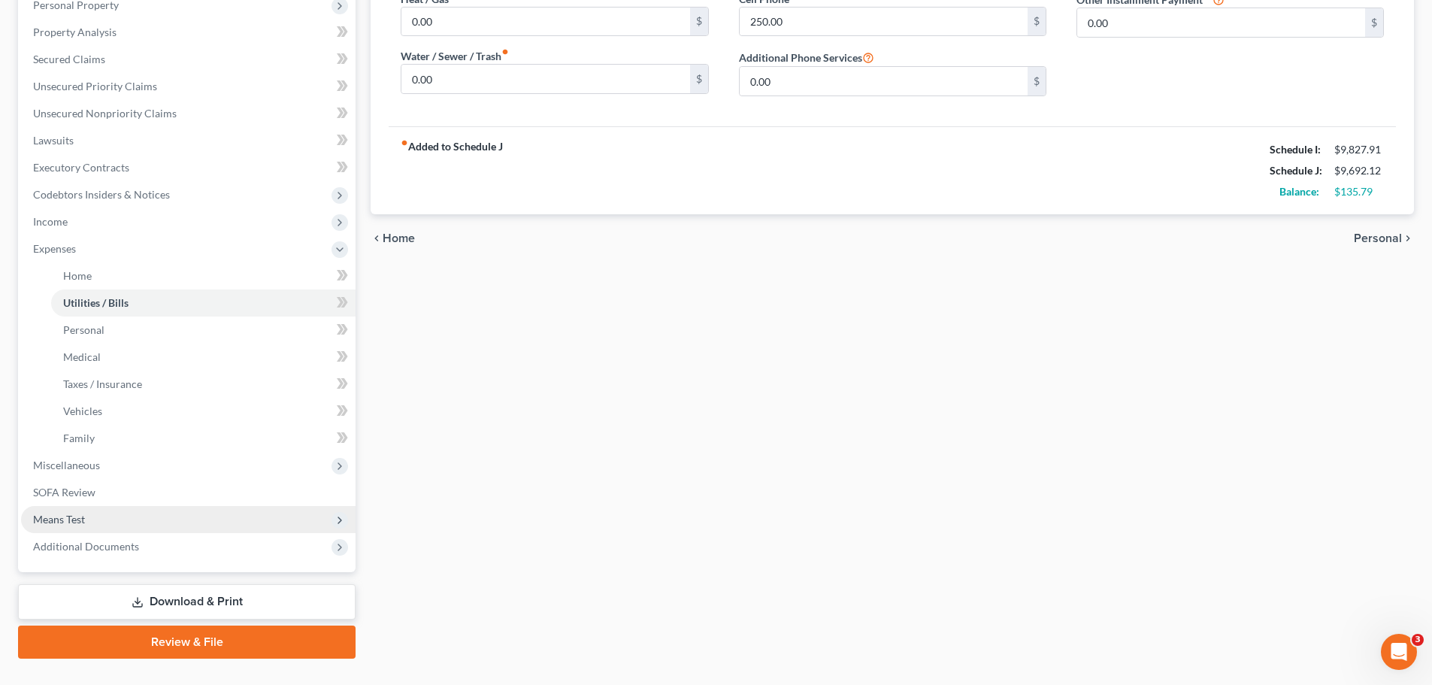
scroll to position [331, 0]
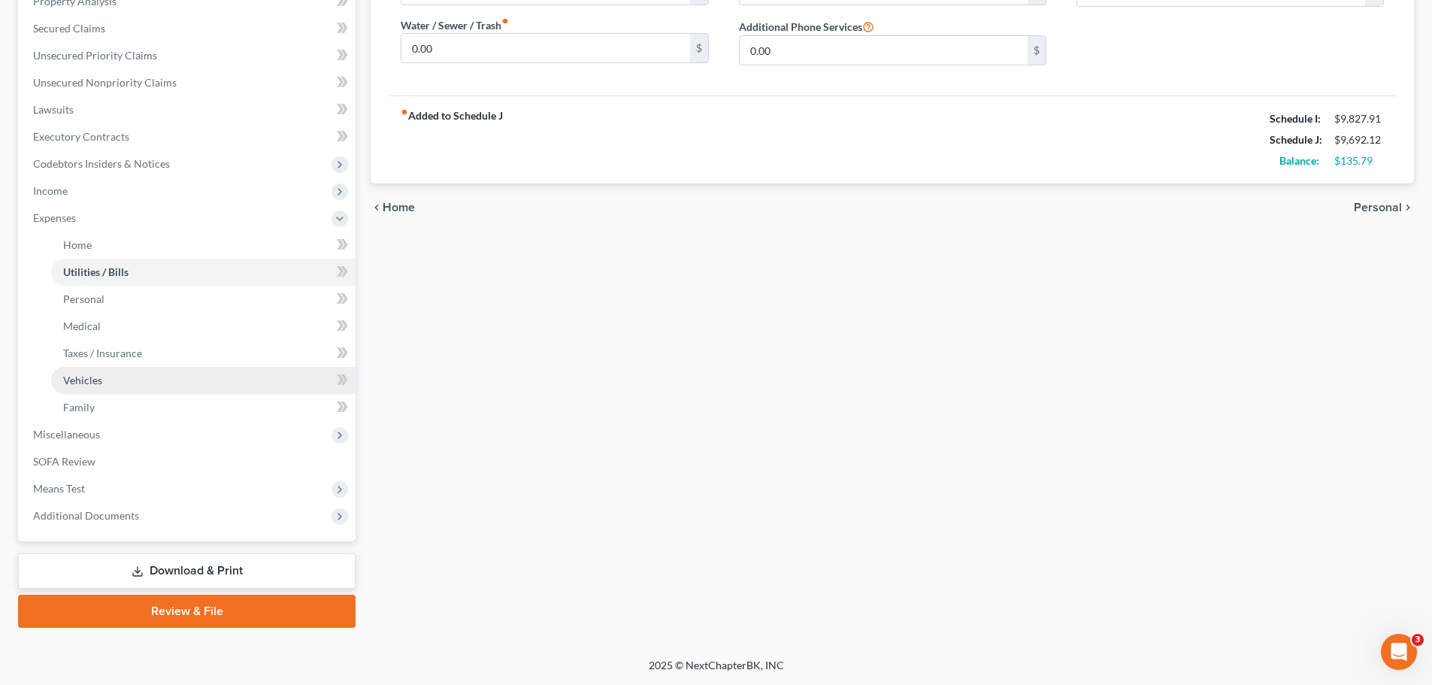
click at [81, 390] on link "Vehicles" at bounding box center [203, 380] width 304 height 27
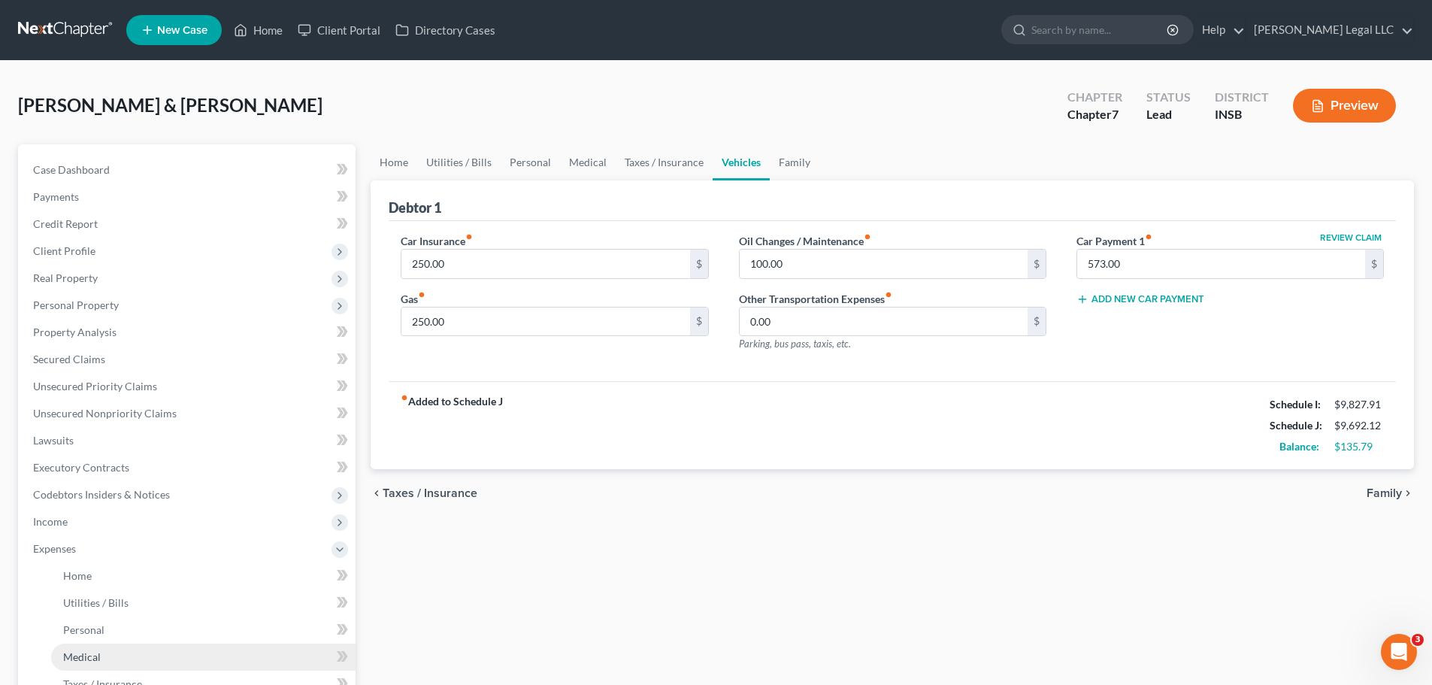
click at [81, 522] on span "Medical" at bounding box center [82, 656] width 38 height 13
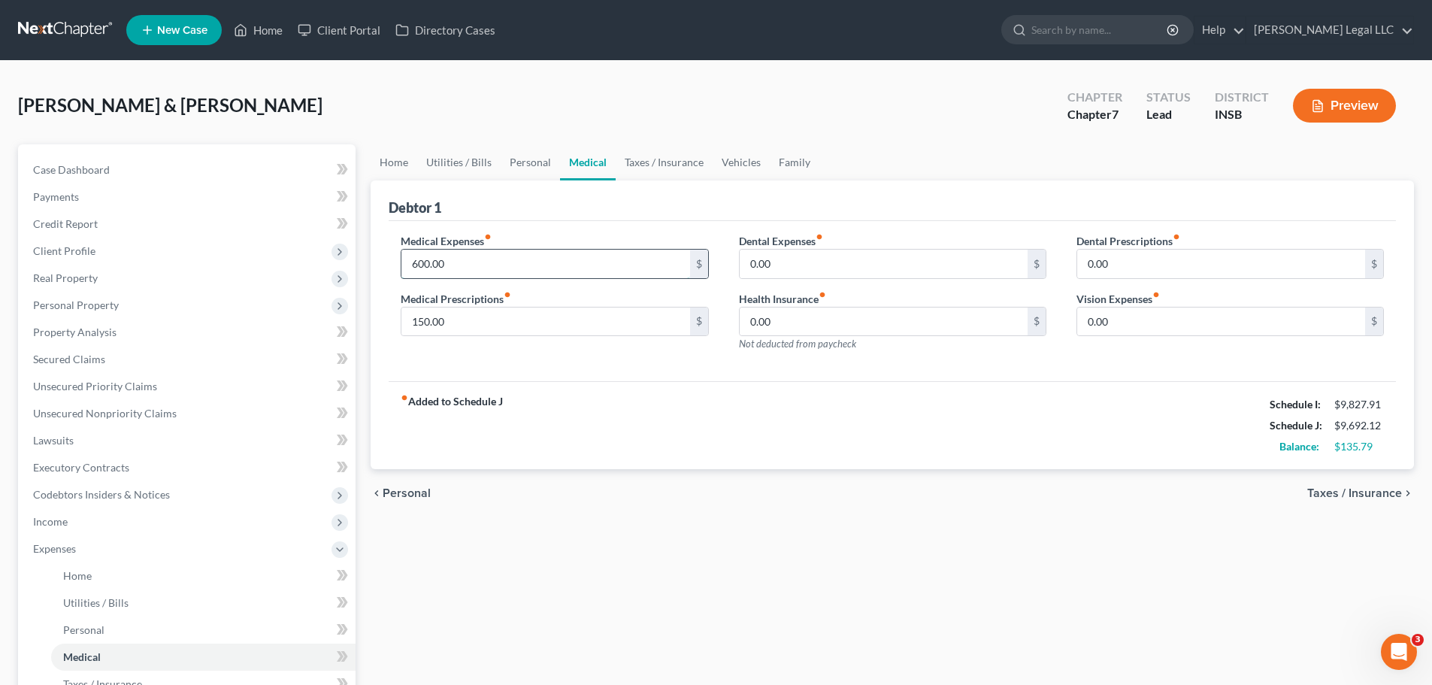
click at [451, 262] on input "600.00" at bounding box center [545, 264] width 288 height 29
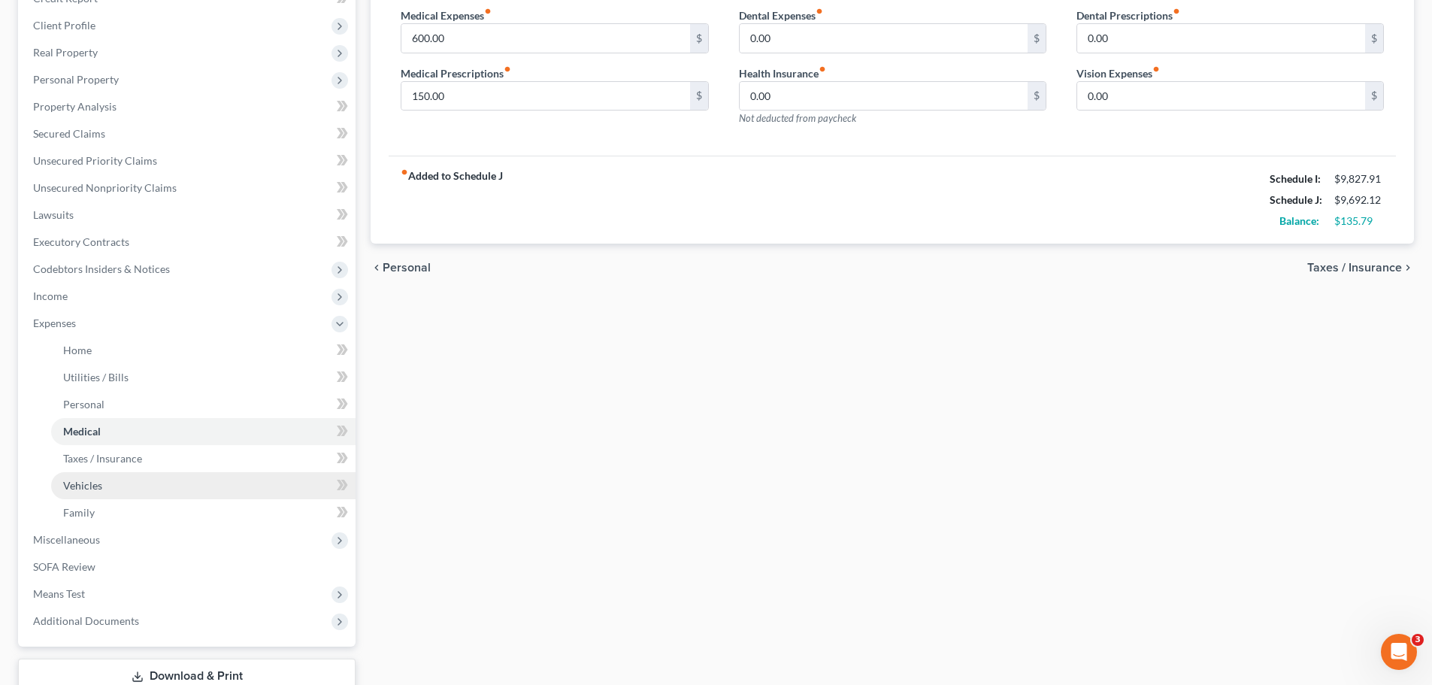
click at [94, 479] on span "Vehicles" at bounding box center [82, 485] width 39 height 13
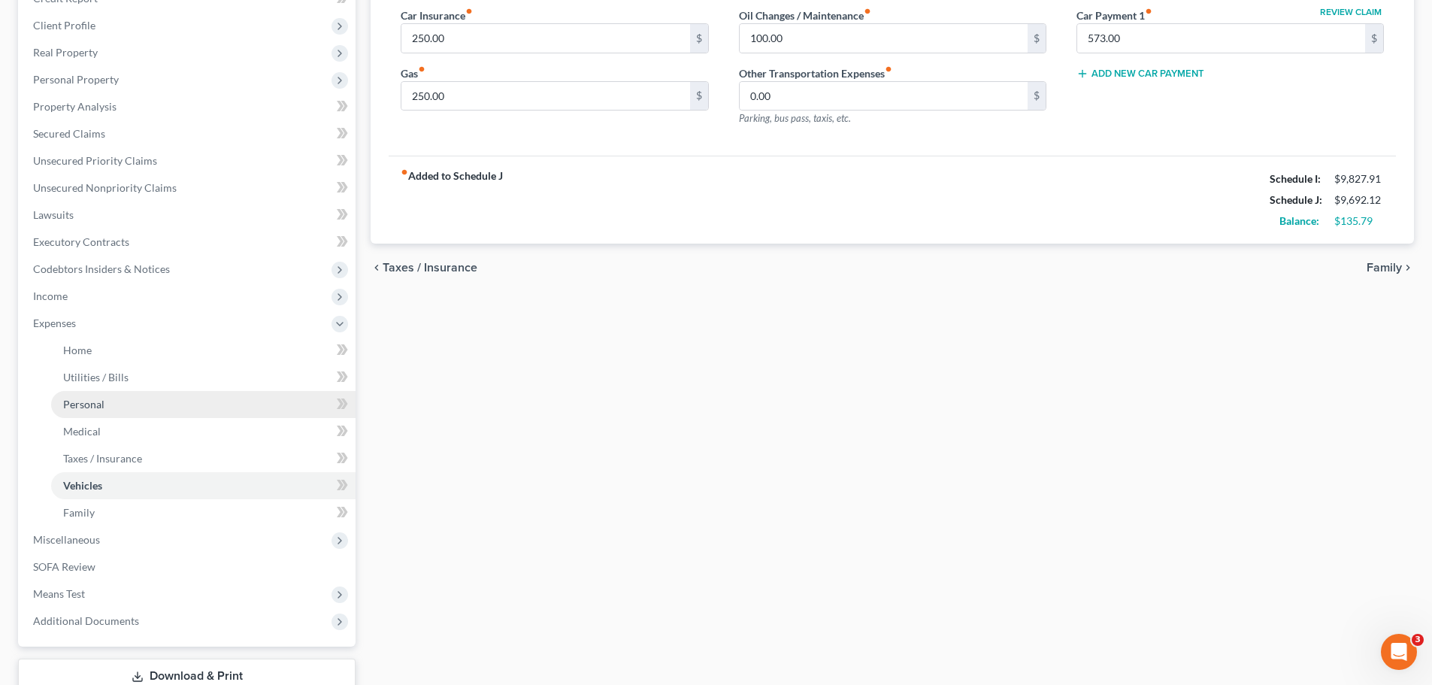
click at [85, 406] on span "Personal" at bounding box center [83, 404] width 41 height 13
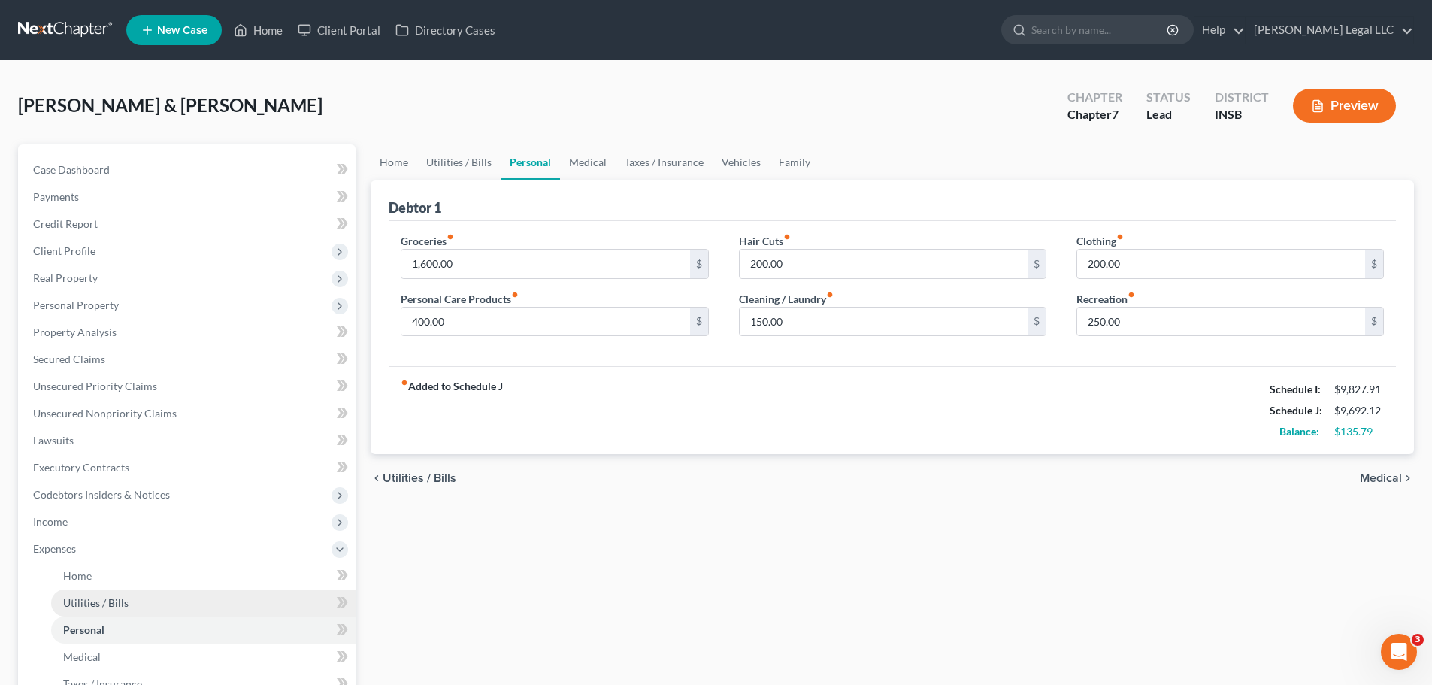
click at [82, 522] on span "Utilities / Bills" at bounding box center [95, 602] width 65 height 13
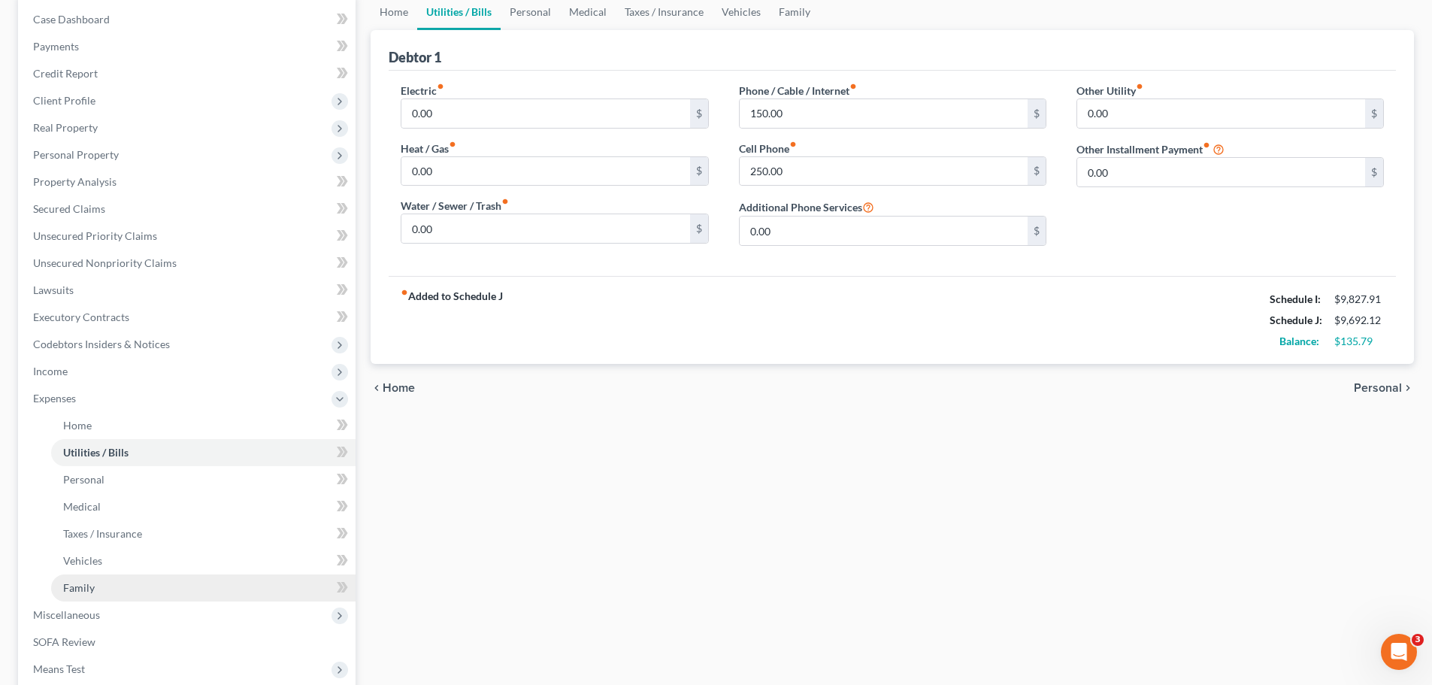
click at [71, 522] on span "Family" at bounding box center [79, 587] width 32 height 13
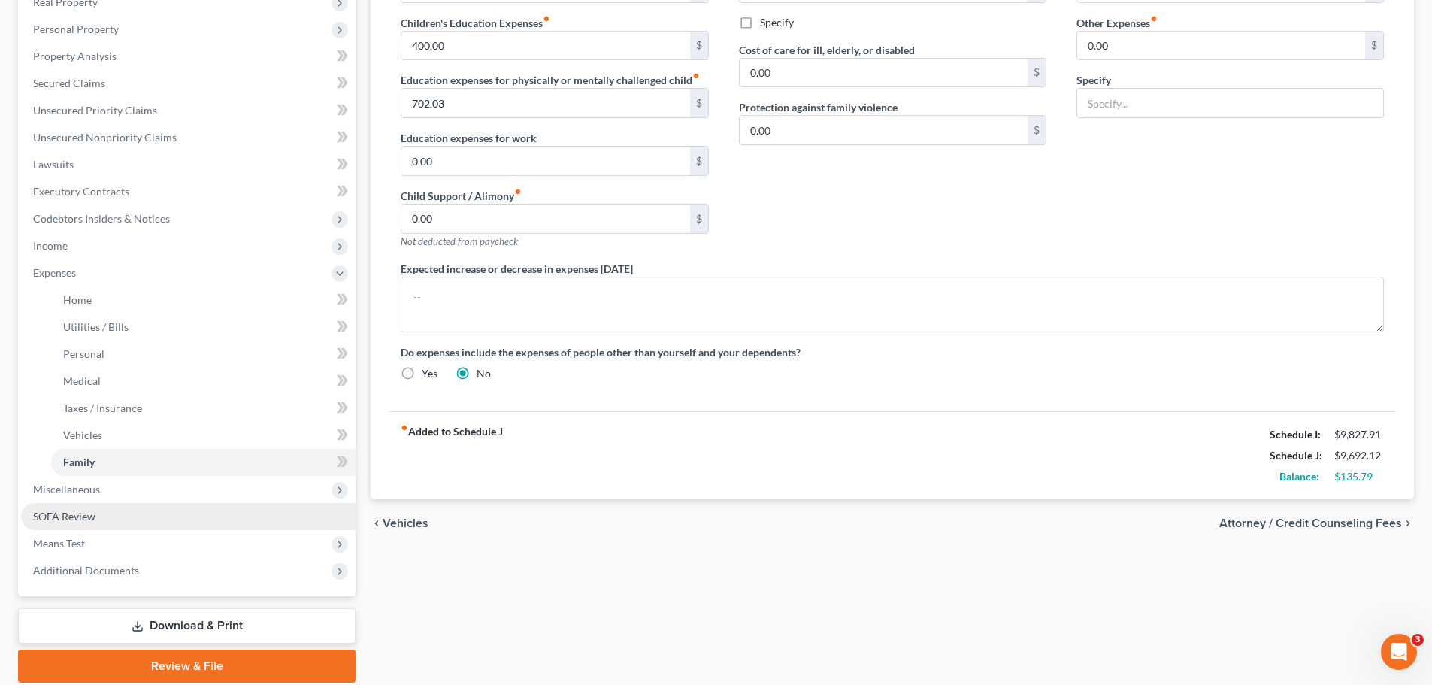
scroll to position [331, 0]
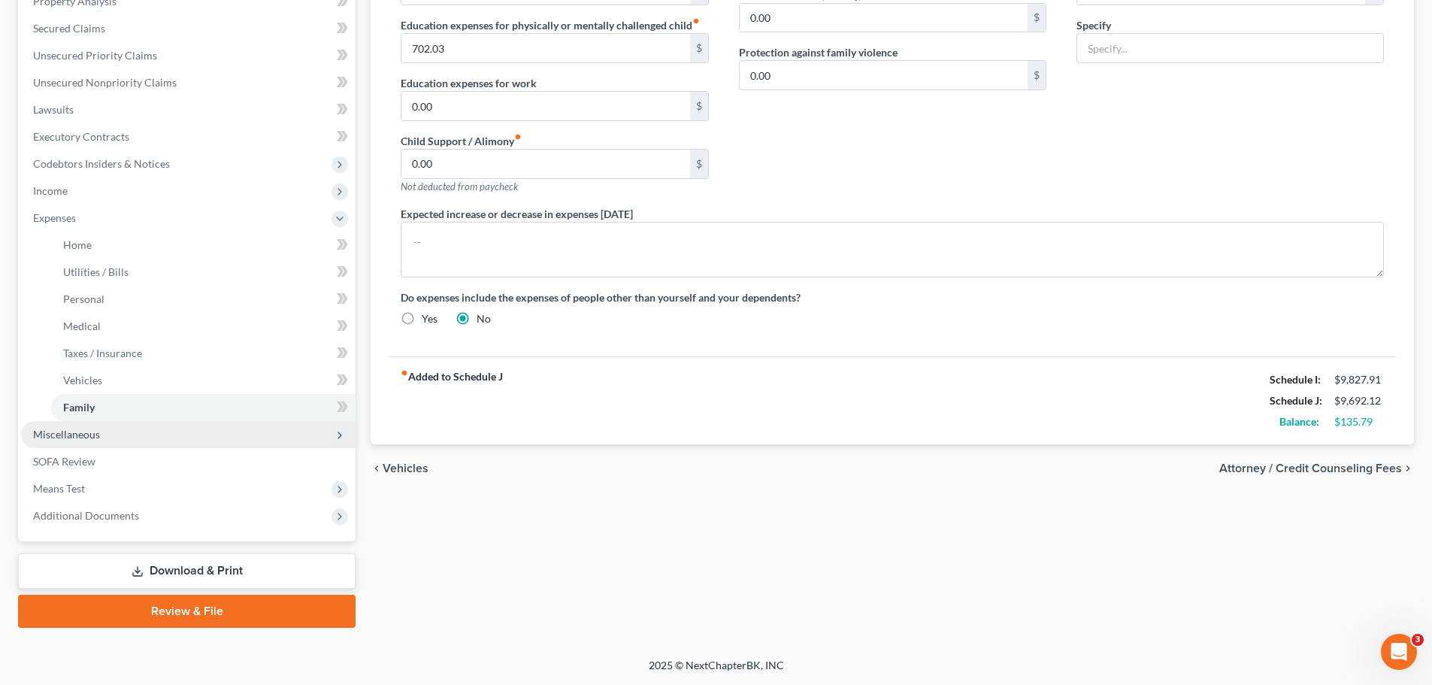
click at [104, 439] on span "Miscellaneous" at bounding box center [188, 434] width 335 height 27
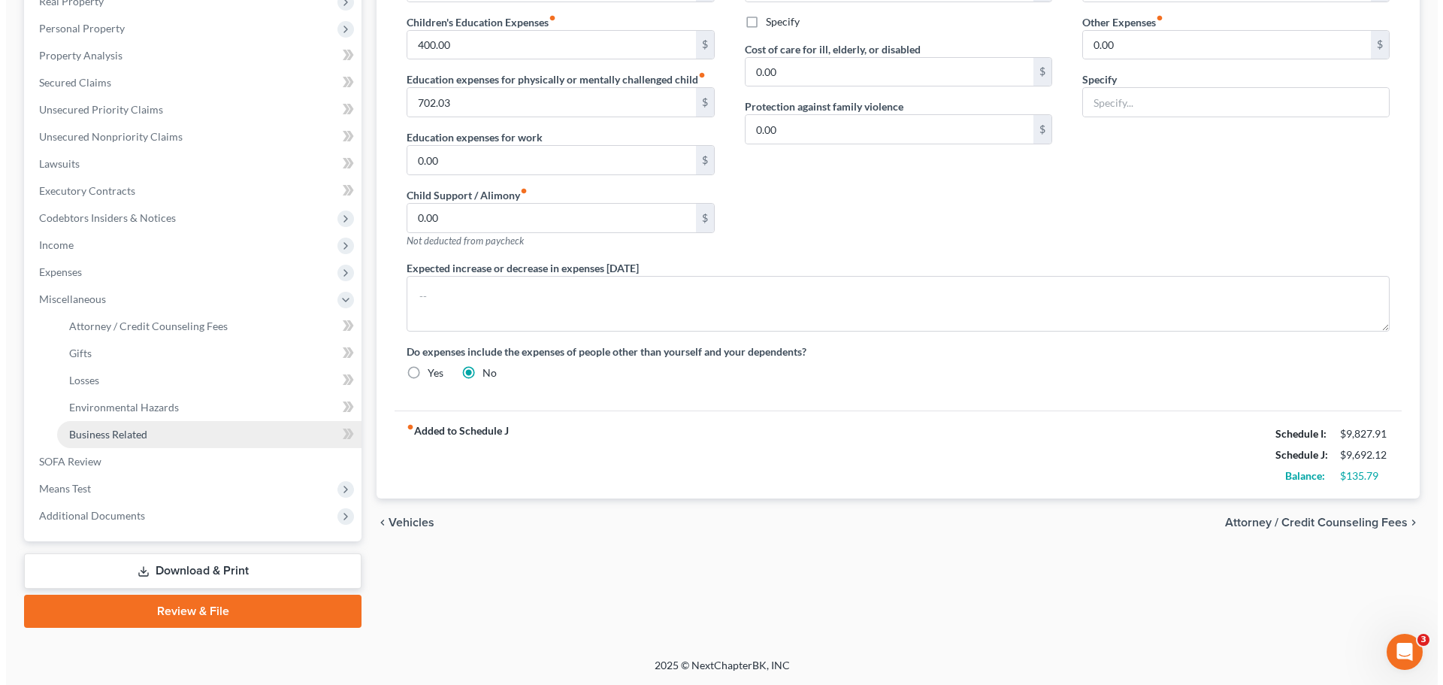
scroll to position [277, 0]
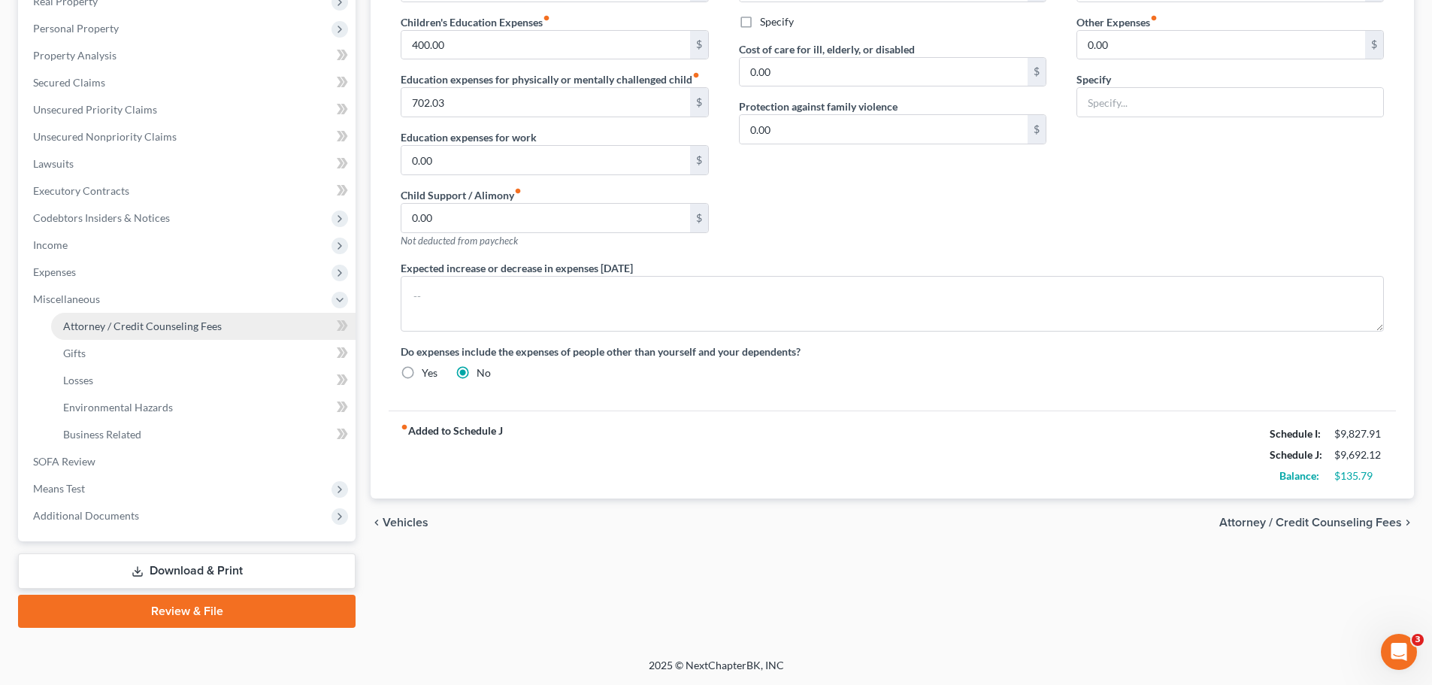
click at [119, 329] on span "Attorney / Credit Counseling Fees" at bounding box center [142, 325] width 159 height 13
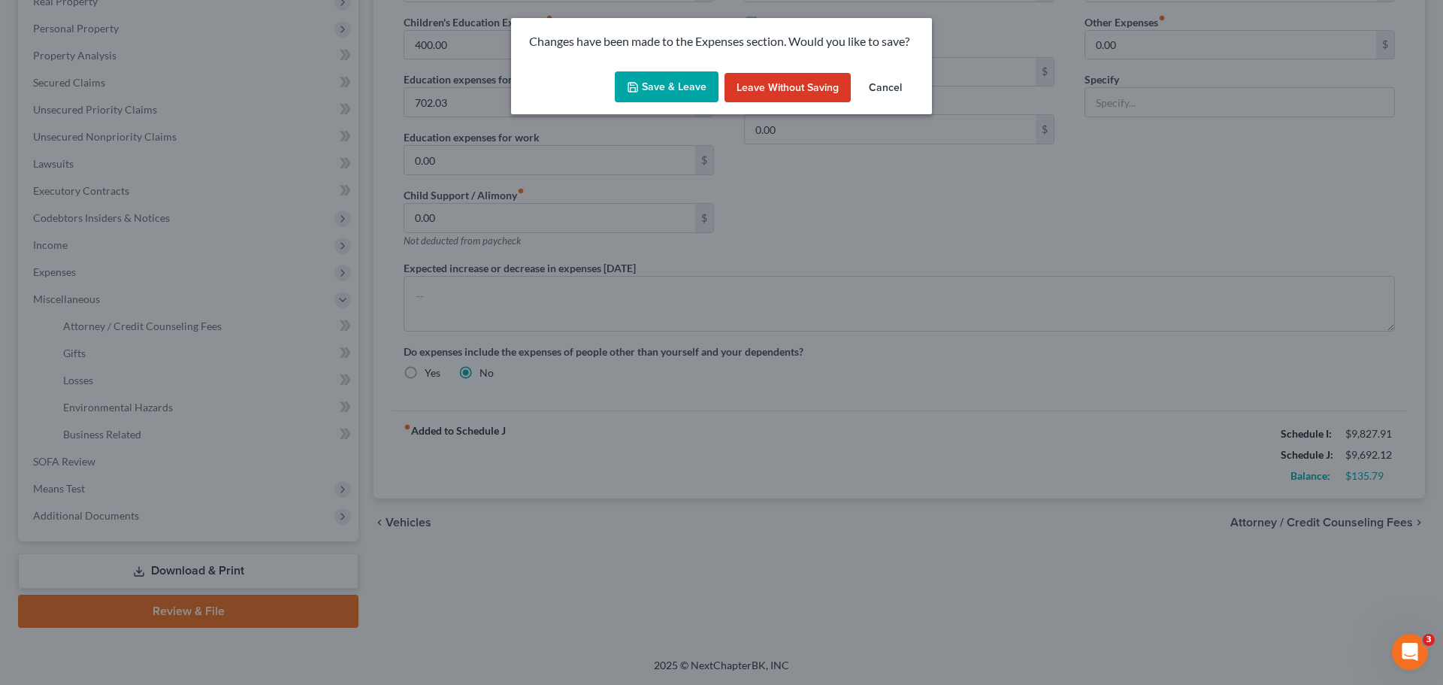
click at [690, 89] on button "Save & Leave" at bounding box center [667, 87] width 104 height 32
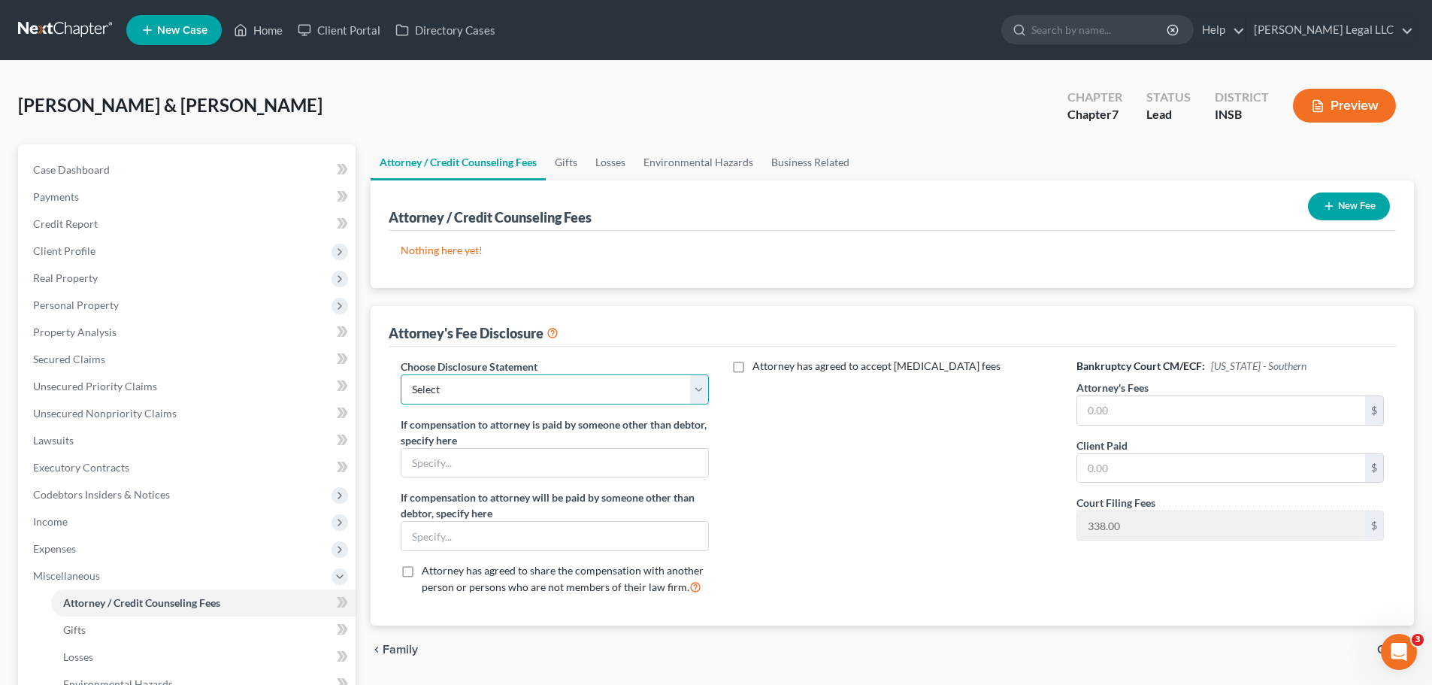
click at [441, 398] on select "Select Attorney Compensation Disclosure" at bounding box center [554, 389] width 307 height 30
select select "0"
click at [401, 374] on select "Select Attorney Compensation Disclosure" at bounding box center [554, 389] width 307 height 30
click at [1128, 419] on input "text" at bounding box center [1221, 410] width 288 height 29
type input "1,600"
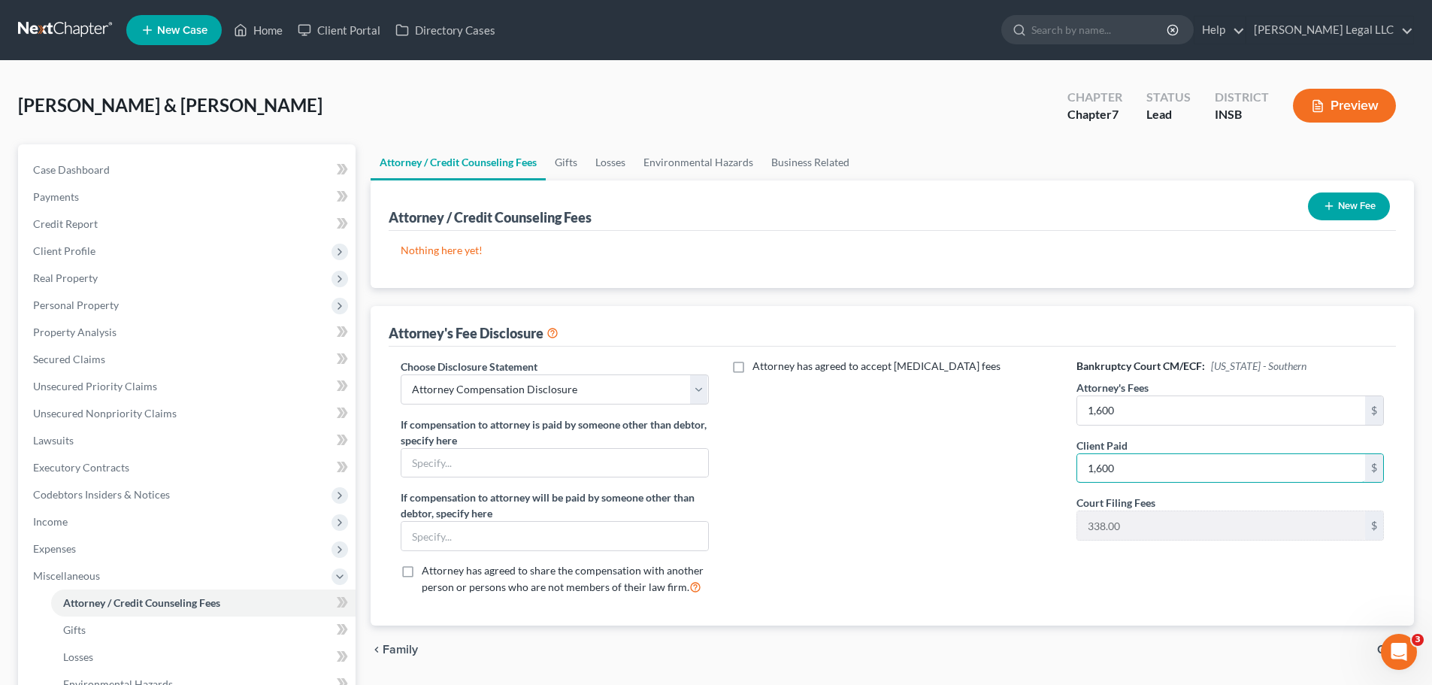
type input "1,600"
click at [981, 522] on div "Attorney has agreed to accept [MEDICAL_DATA] fees" at bounding box center [893, 483] width 338 height 249
click at [1154, 207] on button "New Fee" at bounding box center [1349, 206] width 82 height 28
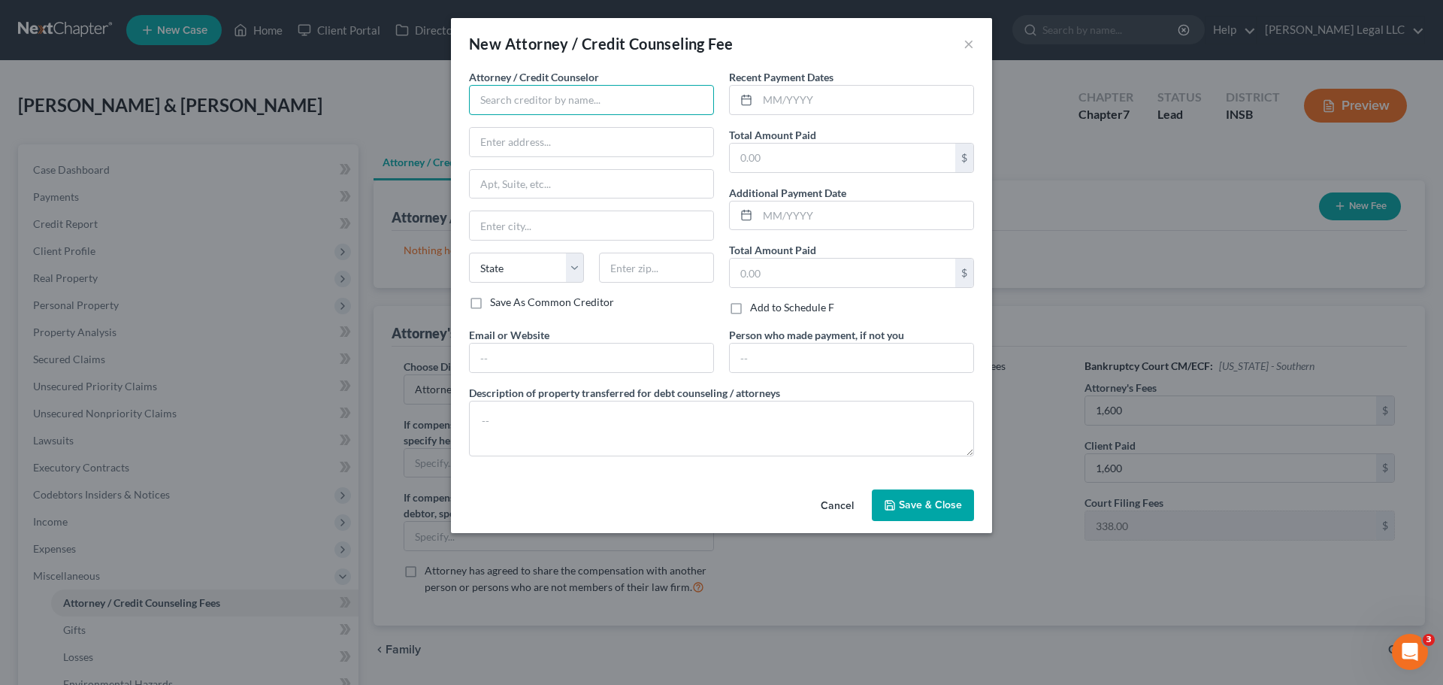
click at [498, 95] on input "text" at bounding box center [591, 100] width 245 height 30
drag, startPoint x: 510, startPoint y: 126, endPoint x: 562, endPoint y: 121, distance: 51.4
click at [510, 126] on div "[PERSON_NAME] Legal LLC" at bounding box center [559, 126] width 156 height 15
type input "[PERSON_NAME] Legal LLC"
type input "[STREET_ADDRESS][PERSON_NAME]"
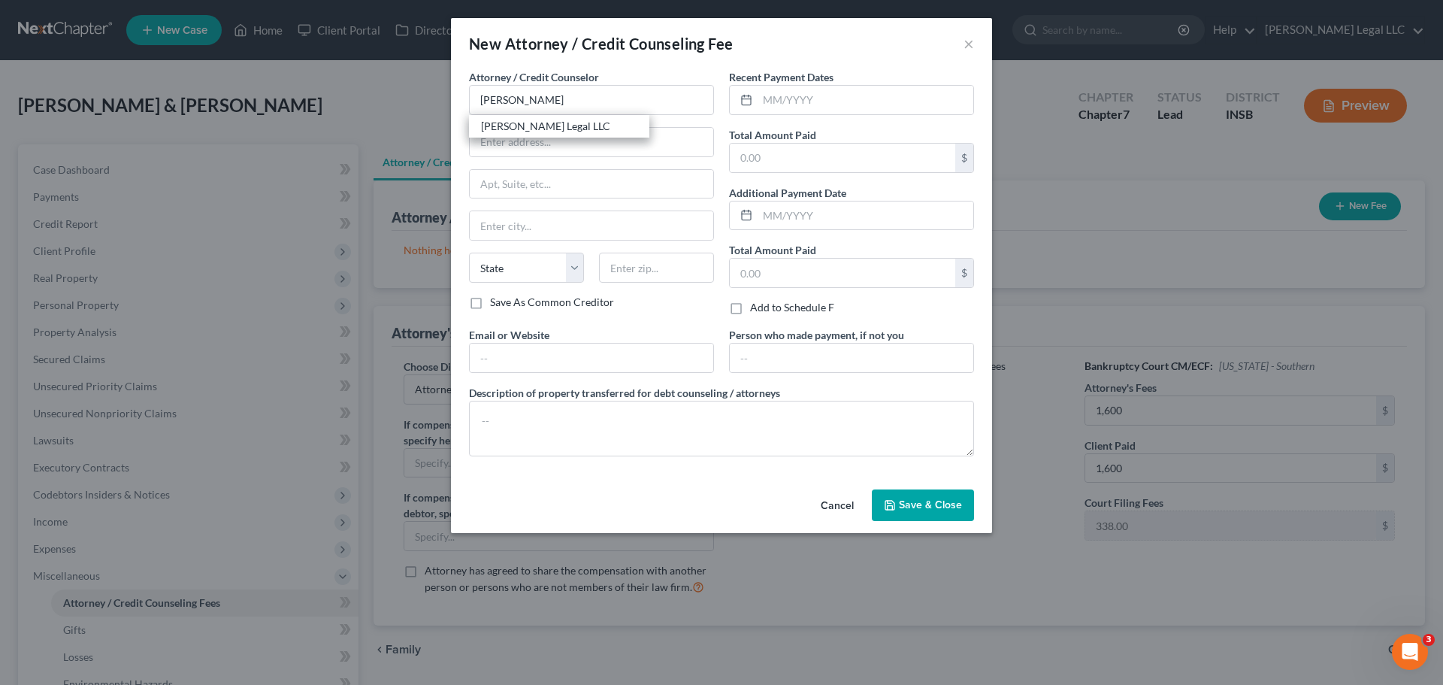
type input "[GEOGRAPHIC_DATA]"
select select "15"
type input "46062"
click at [804, 95] on input "text" at bounding box center [866, 100] width 216 height 29
click at [784, 213] on input "text" at bounding box center [866, 215] width 216 height 29
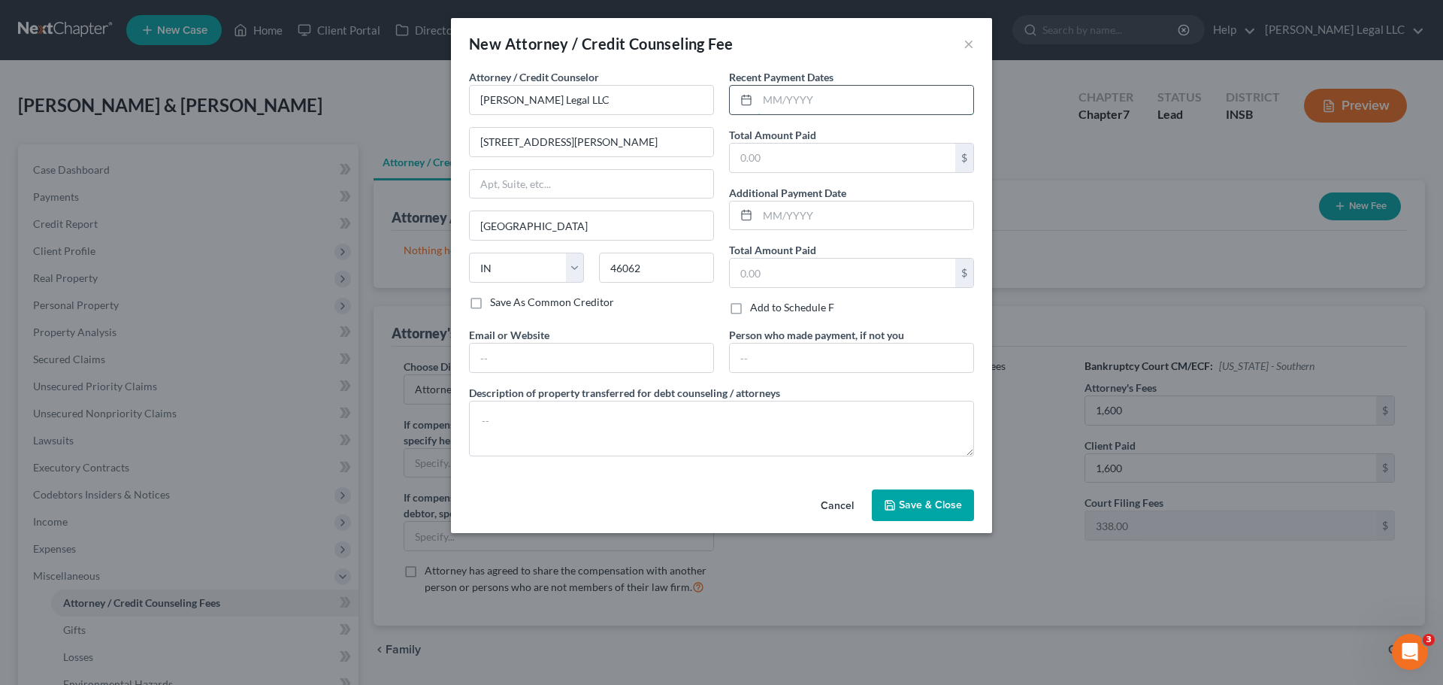
click at [804, 111] on input "text" at bounding box center [866, 100] width 216 height 29
click at [785, 112] on input "text" at bounding box center [866, 100] width 216 height 29
type input "10/2025"
type input "1,200"
click at [819, 225] on input "01" at bounding box center [866, 215] width 216 height 29
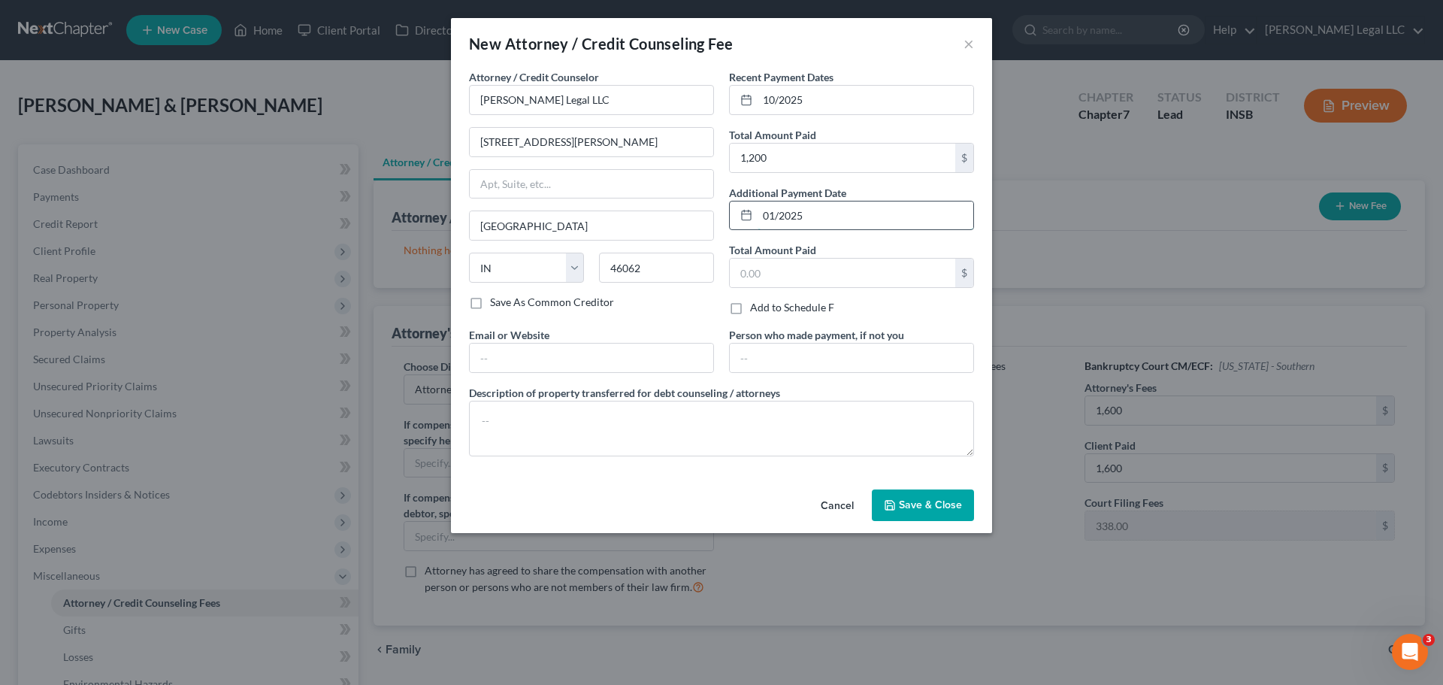
type input "01/2025"
type input "400"
click at [549, 346] on input "text" at bounding box center [592, 358] width 244 height 29
type input "[PERSON_NAME][EMAIL_ADDRESS][DOMAIN_NAME]"
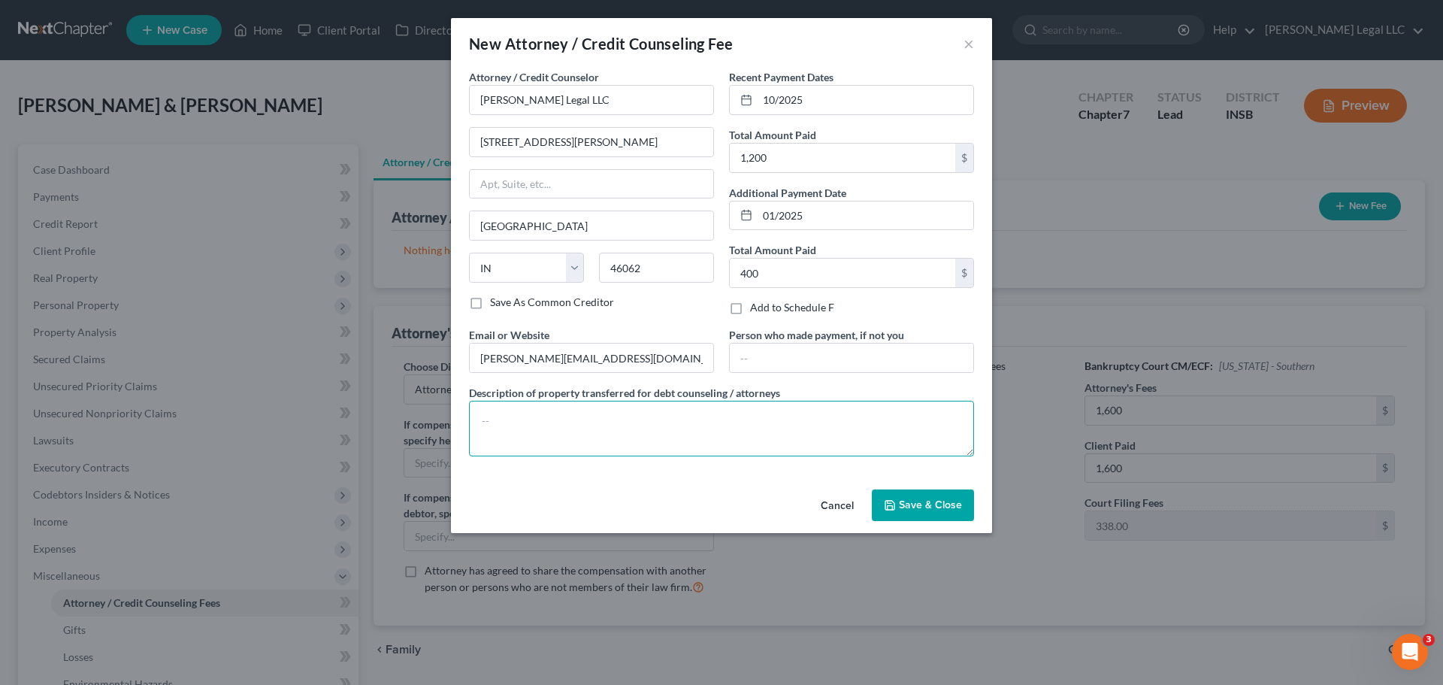
click at [643, 431] on textarea at bounding box center [721, 429] width 505 height 56
click at [932, 512] on button "Save & Close" at bounding box center [923, 505] width 102 height 32
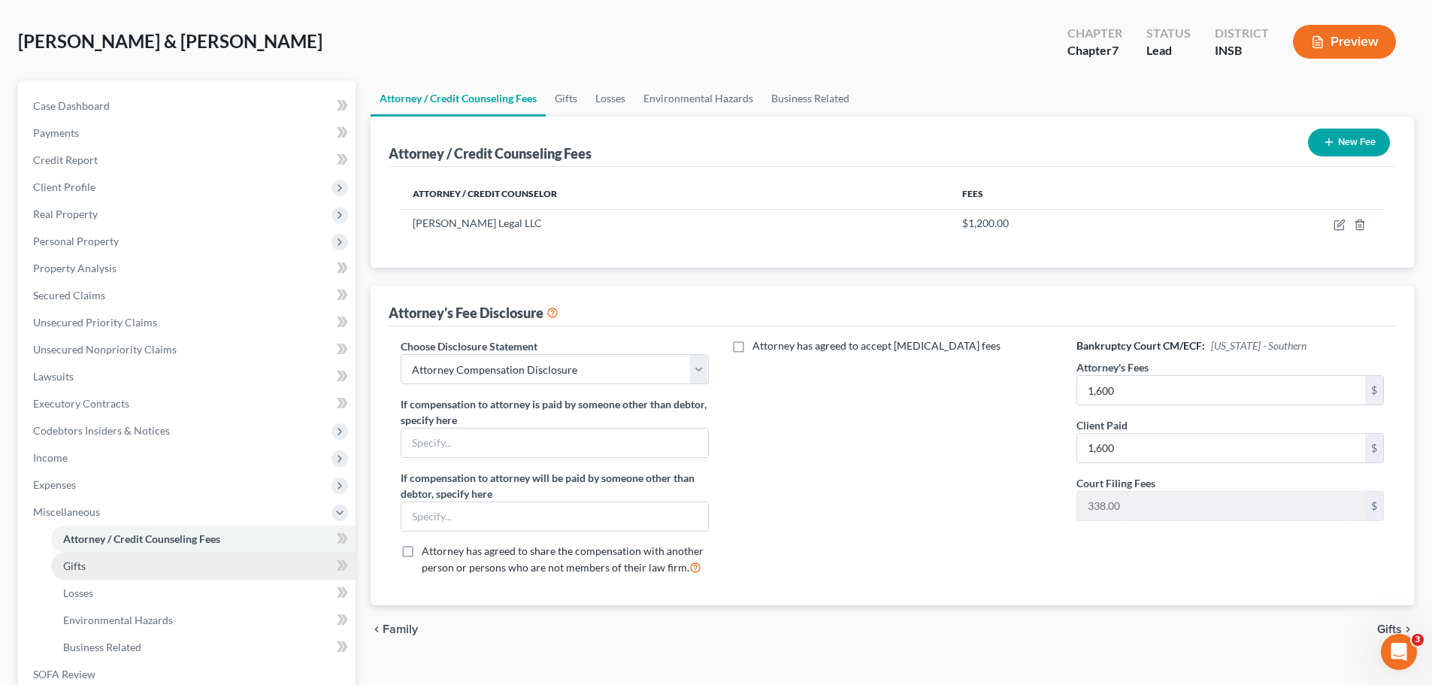
scroll to position [150, 0]
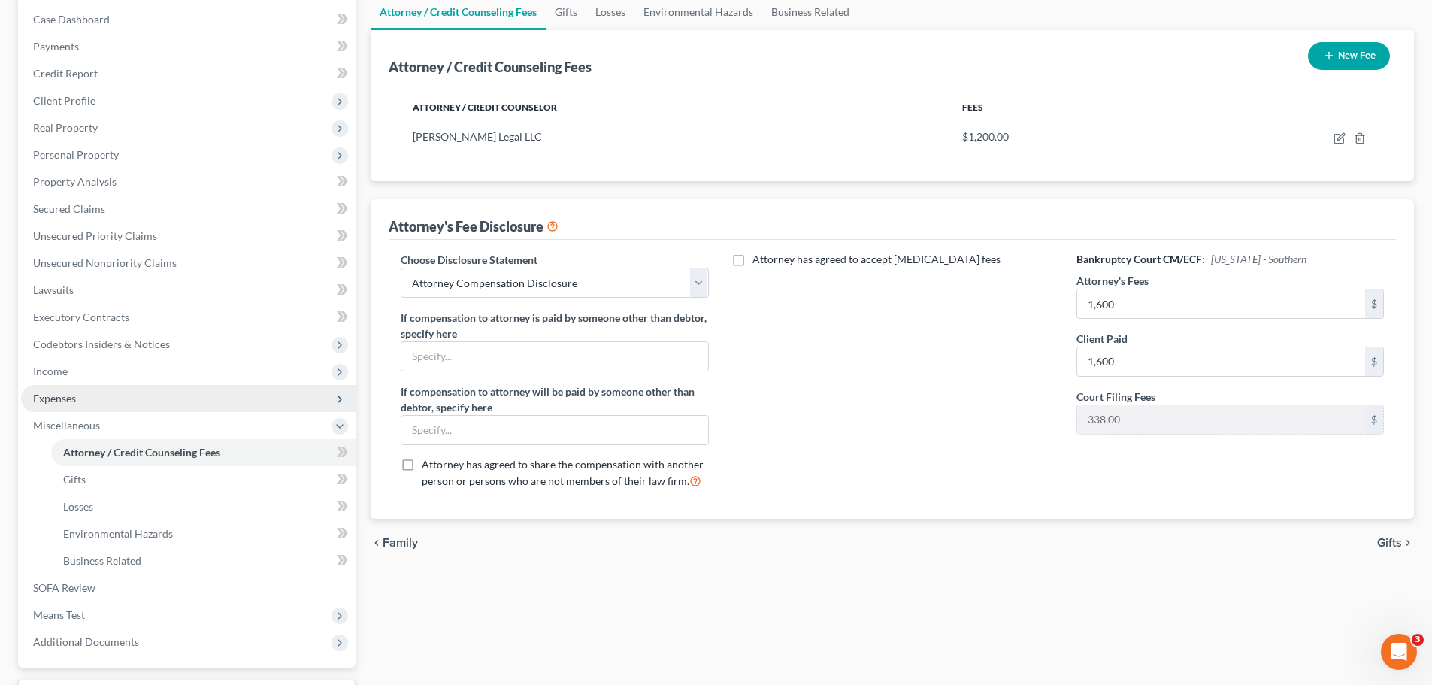
drag, startPoint x: 50, startPoint y: 389, endPoint x: 54, endPoint y: 396, distance: 8.1
click at [50, 389] on span "Expenses" at bounding box center [188, 398] width 335 height 27
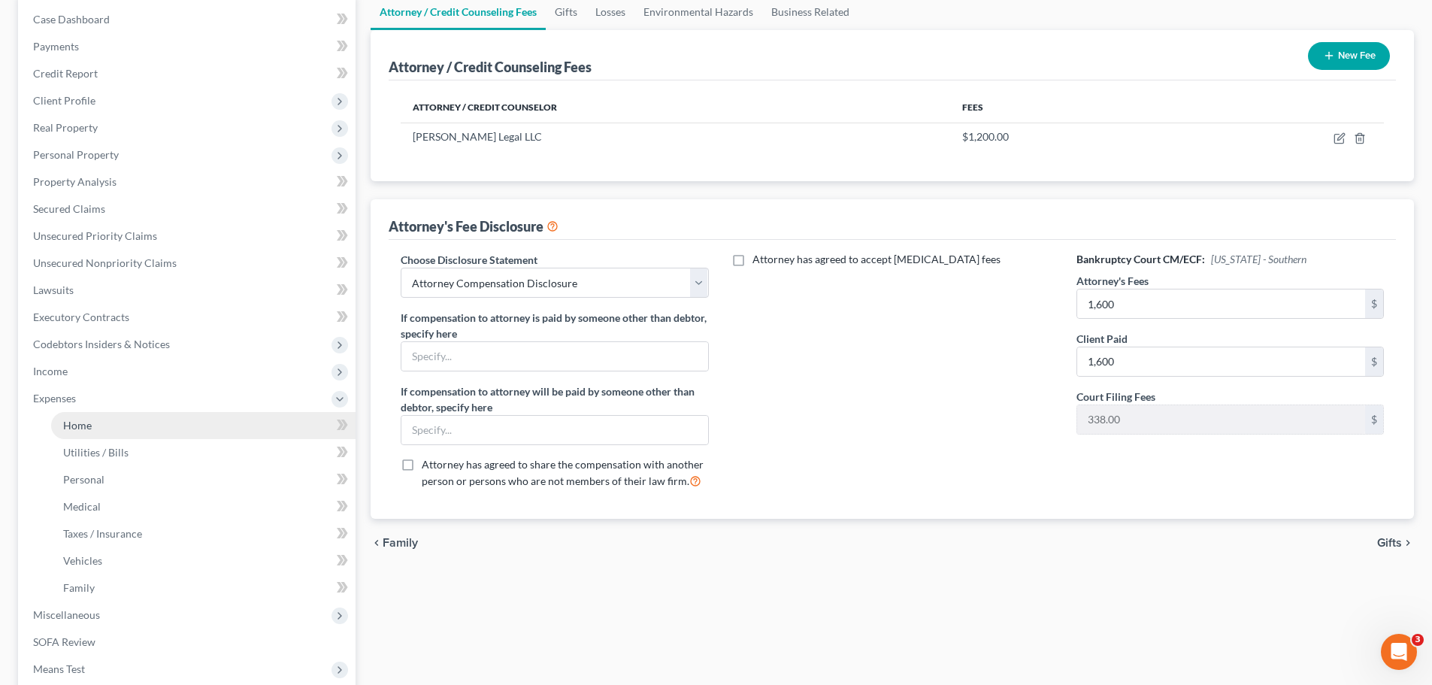
click at [72, 417] on link "Home" at bounding box center [203, 425] width 304 height 27
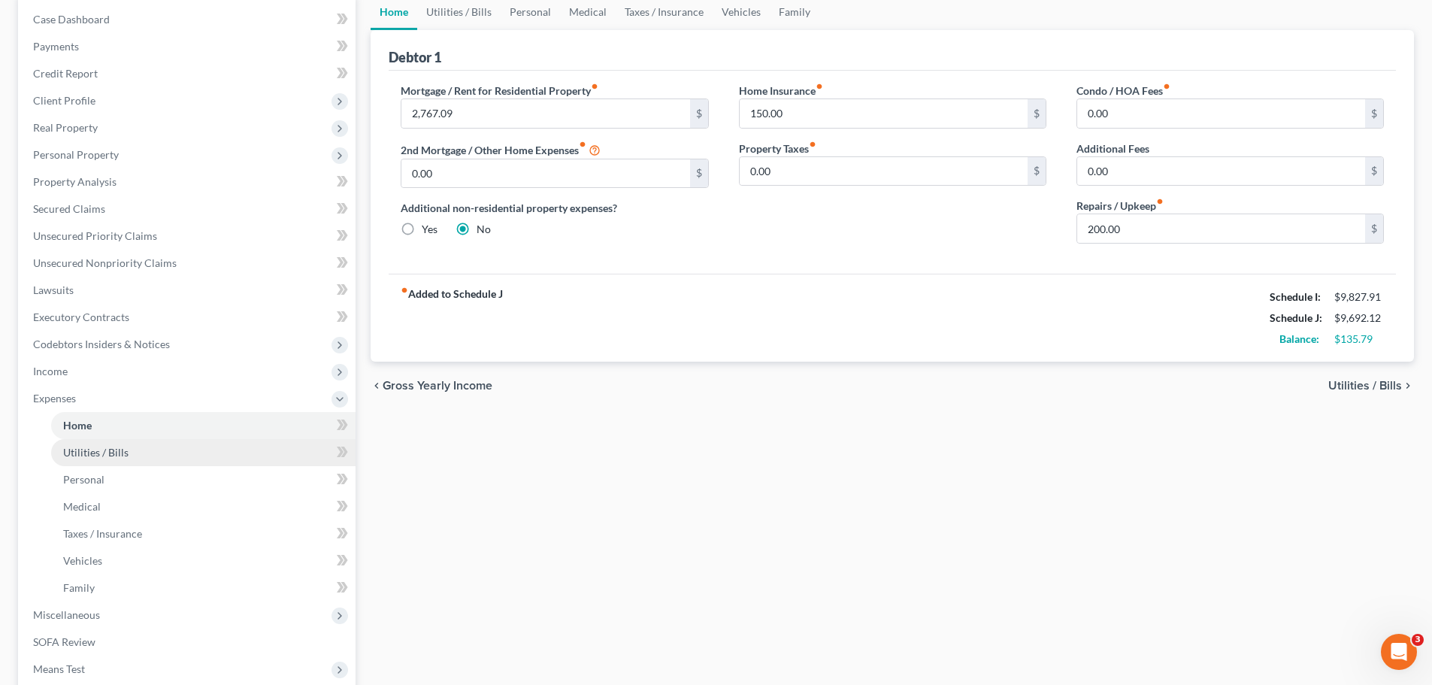
click at [81, 461] on link "Utilities / Bills" at bounding box center [203, 452] width 304 height 27
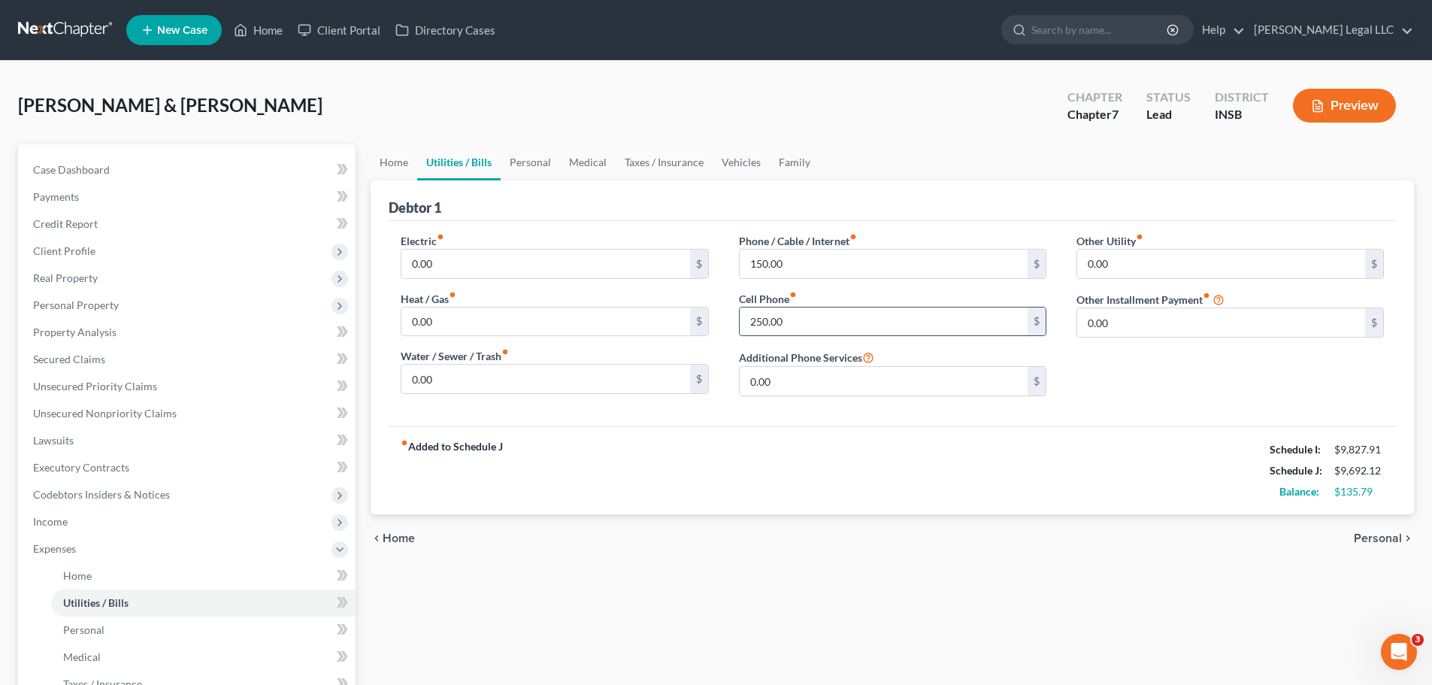
click at [771, 321] on input "250.00" at bounding box center [884, 321] width 288 height 29
type input "300"
click at [911, 522] on div "chevron_left Home Personal chevron_right" at bounding box center [892, 538] width 1043 height 48
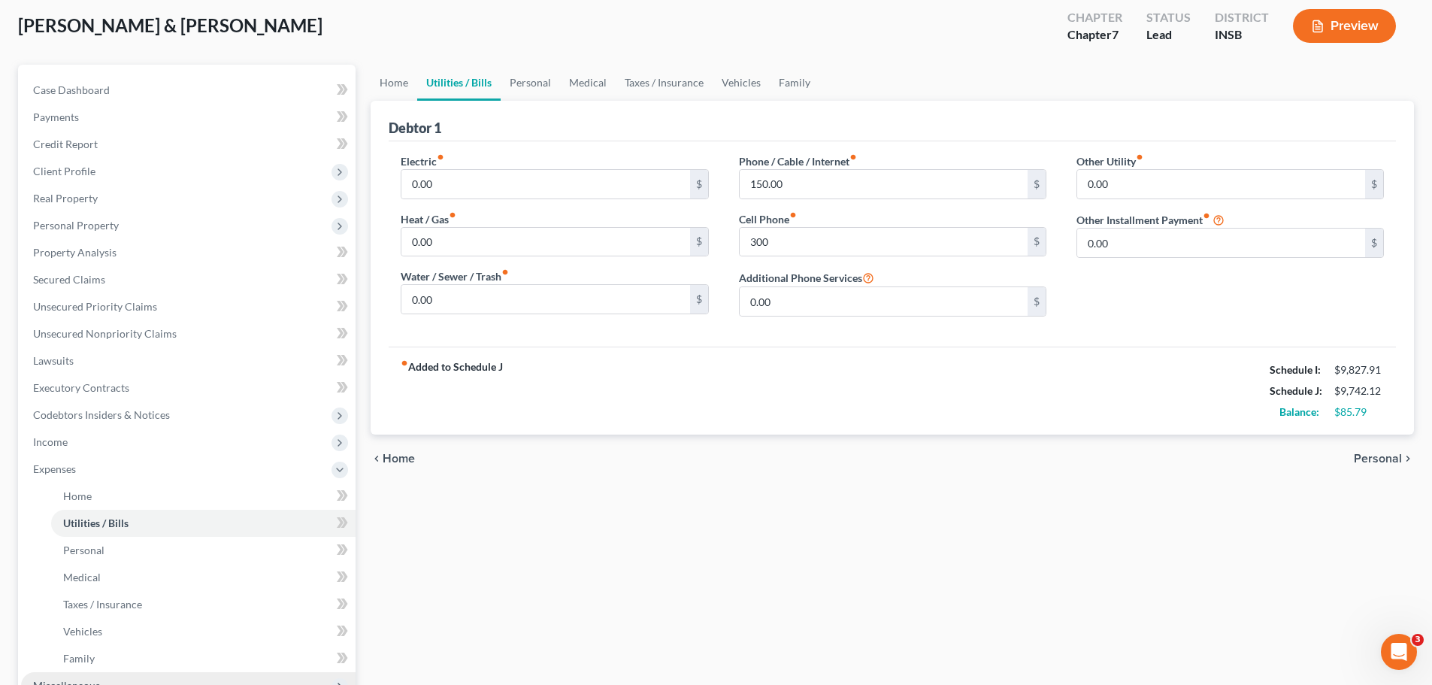
scroll to position [226, 0]
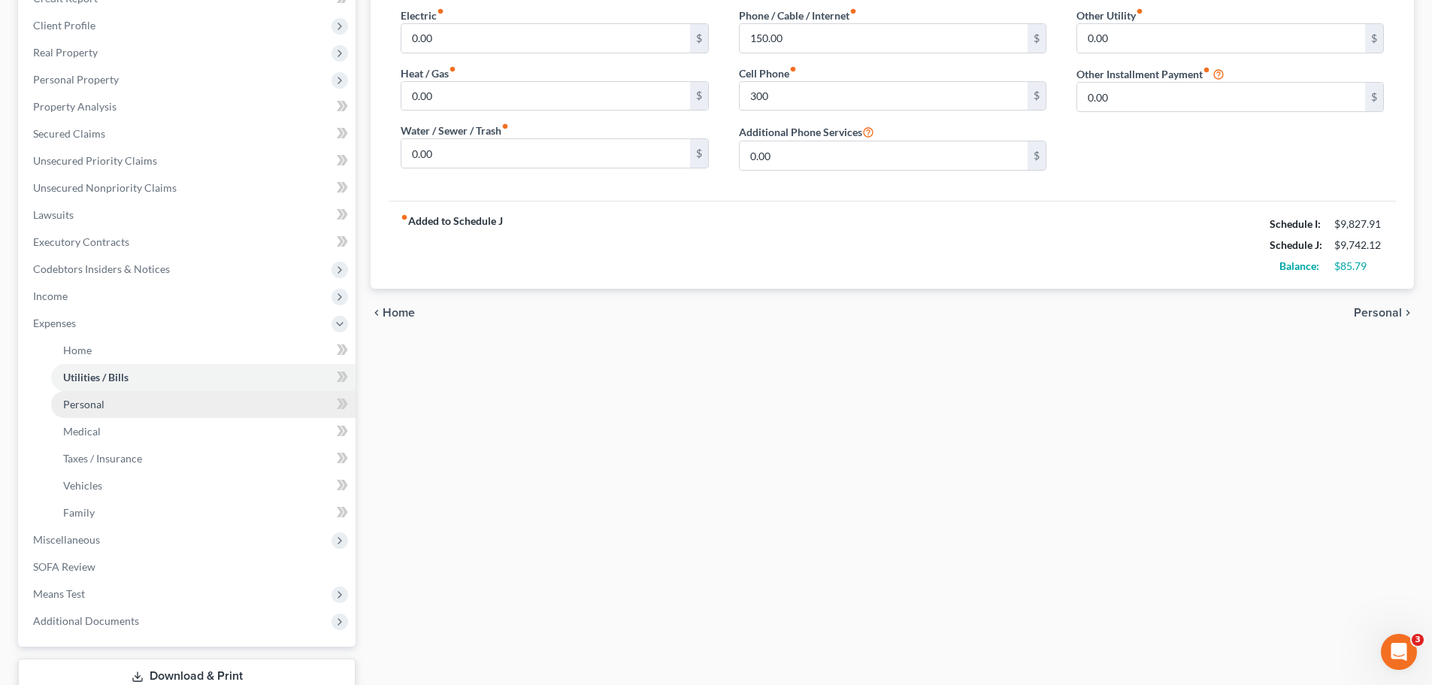
click at [138, 411] on link "Personal" at bounding box center [203, 404] width 304 height 27
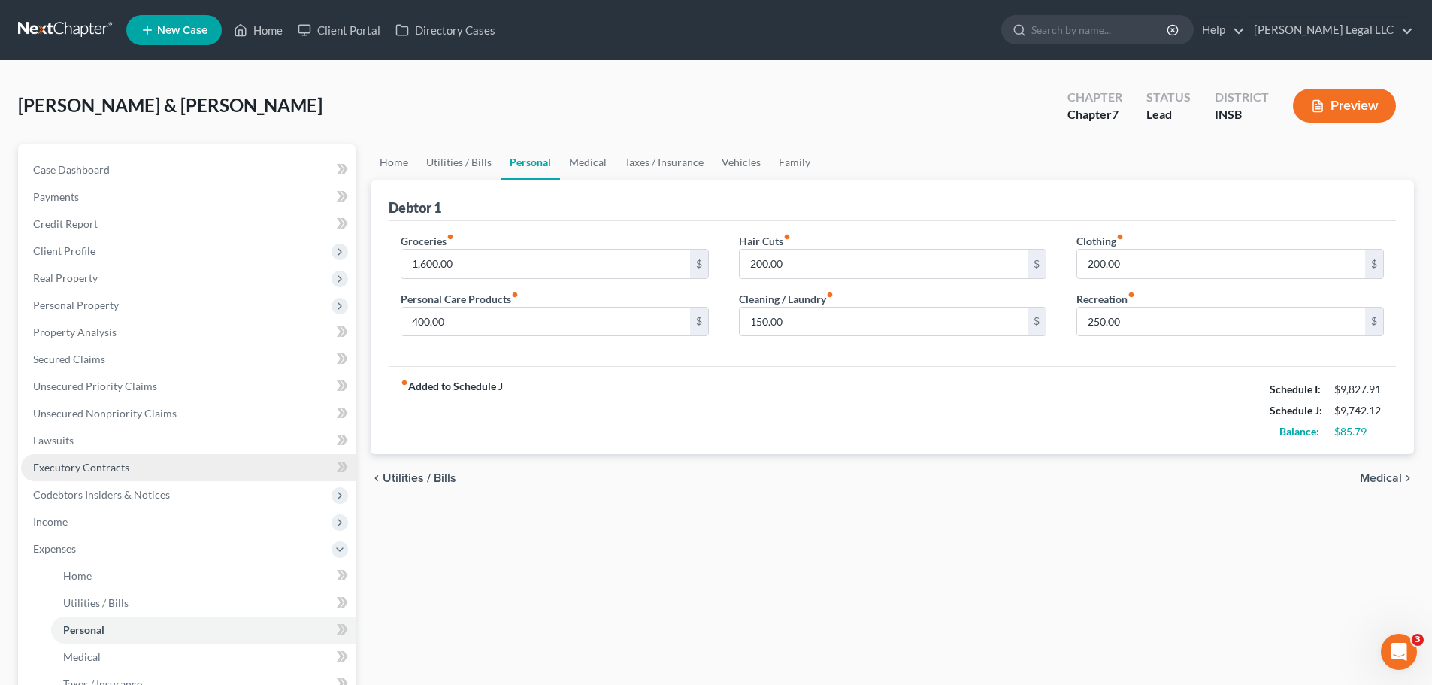
drag, startPoint x: 480, startPoint y: 493, endPoint x: 73, endPoint y: 455, distance: 408.5
click at [480, 493] on div "chevron_left Utilities / Bills Medical chevron_right" at bounding box center [892, 478] width 1043 height 48
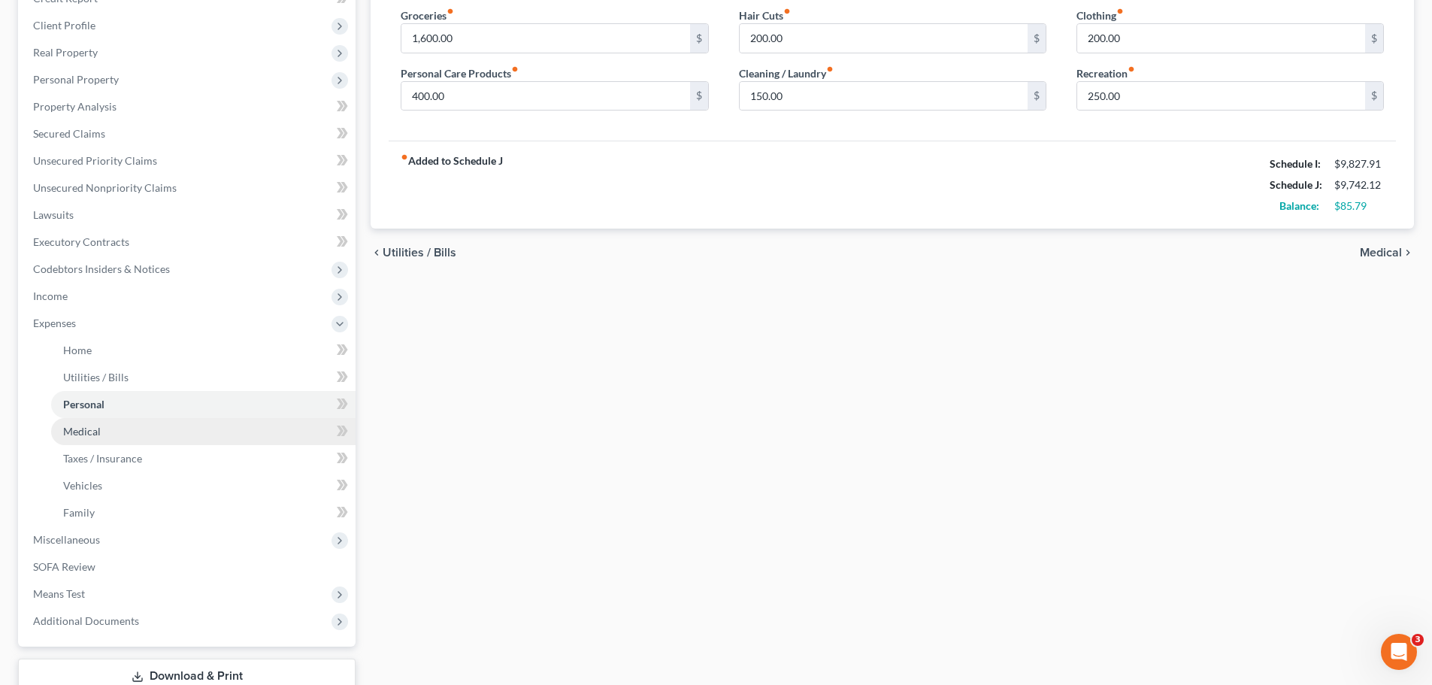
click at [77, 435] on span "Medical" at bounding box center [82, 431] width 38 height 13
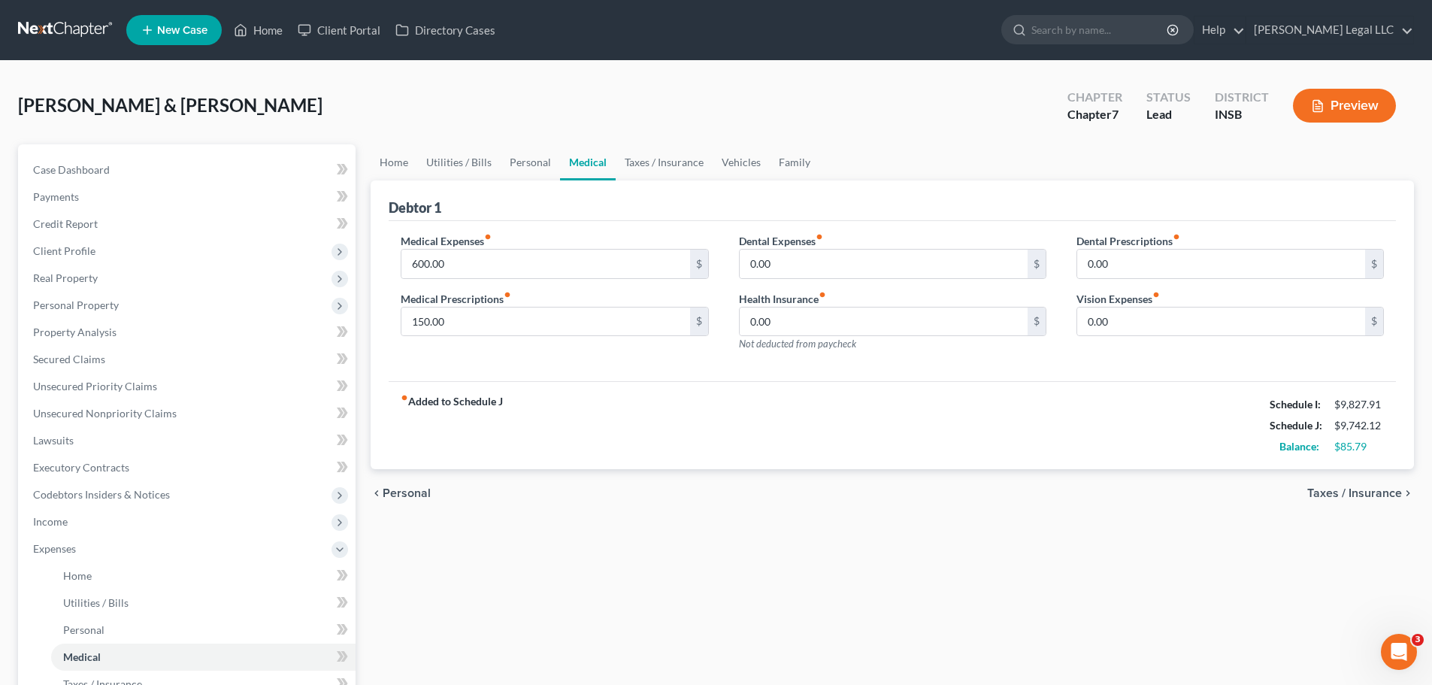
drag, startPoint x: 839, startPoint y: 607, endPoint x: 839, endPoint y: 581, distance: 25.6
click at [839, 522] on div "Home Utilities / Bills Personal Medical Taxes / Insurance Vehicles Family Debto…" at bounding box center [892, 551] width 1058 height 814
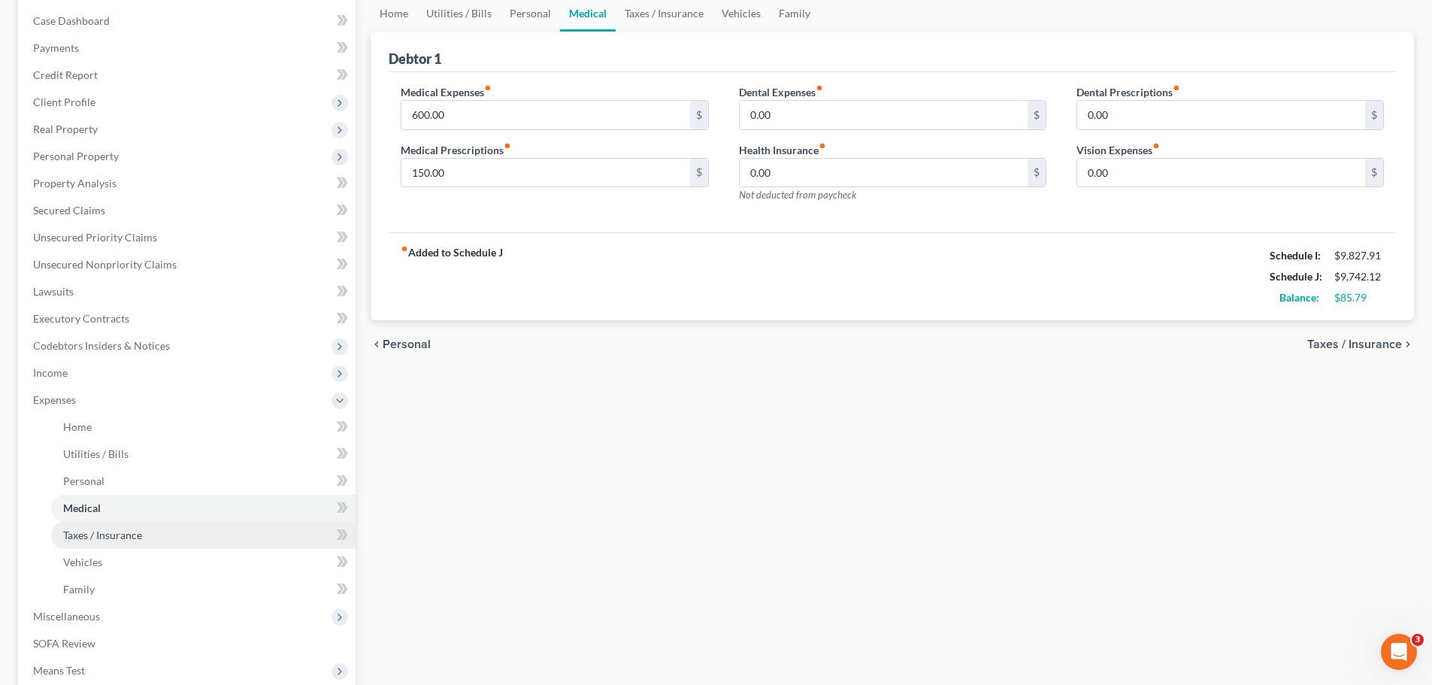
scroll to position [150, 0]
drag, startPoint x: 88, startPoint y: 555, endPoint x: 90, endPoint y: 541, distance: 13.7
click at [88, 522] on span "Vehicles" at bounding box center [82, 560] width 39 height 13
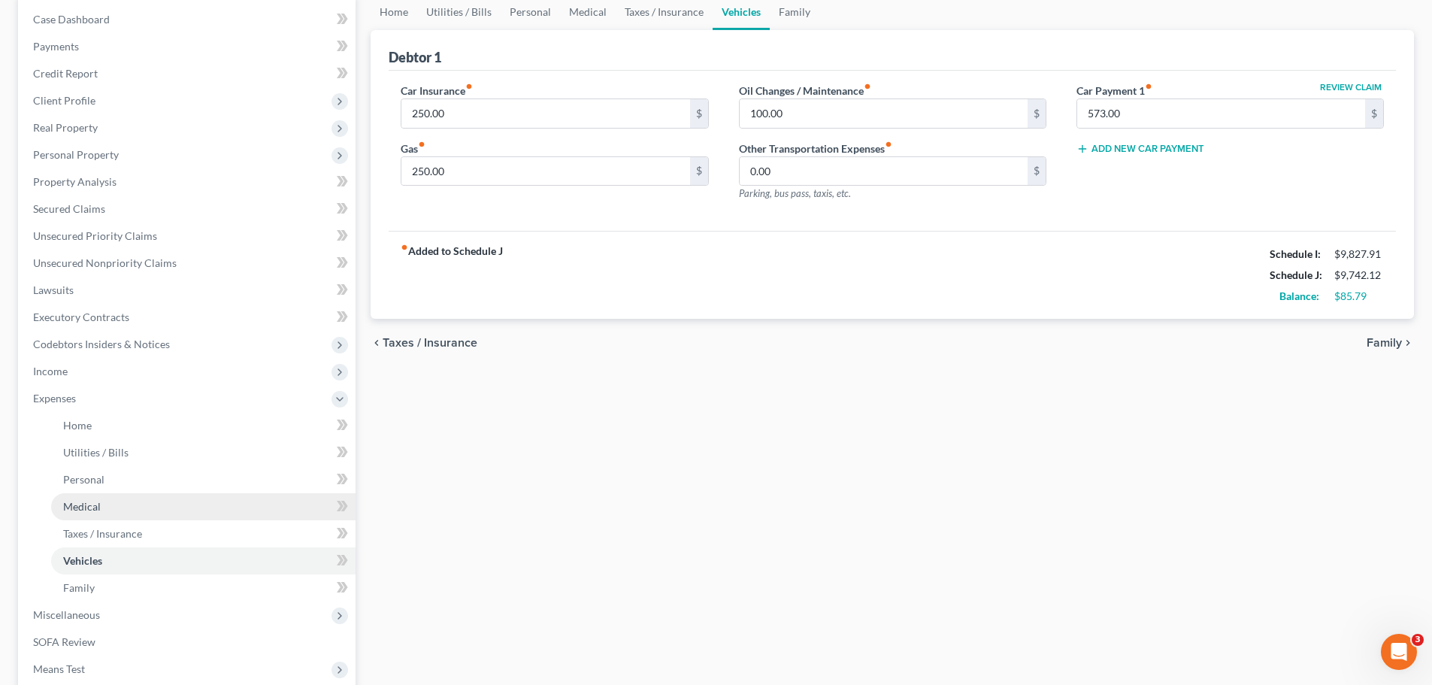
click at [77, 522] on ul "Home Utilities / Bills Personal Medical" at bounding box center [188, 506] width 335 height 189
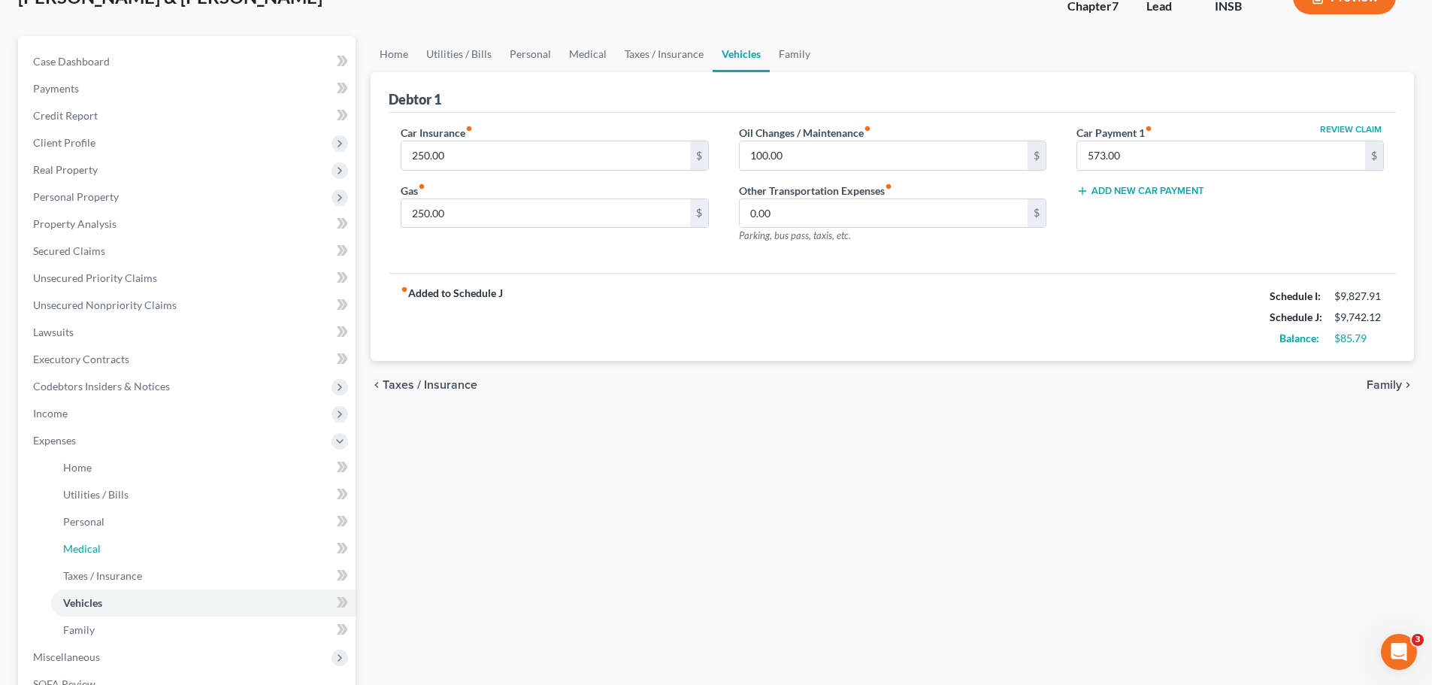
scroll to position [331, 0]
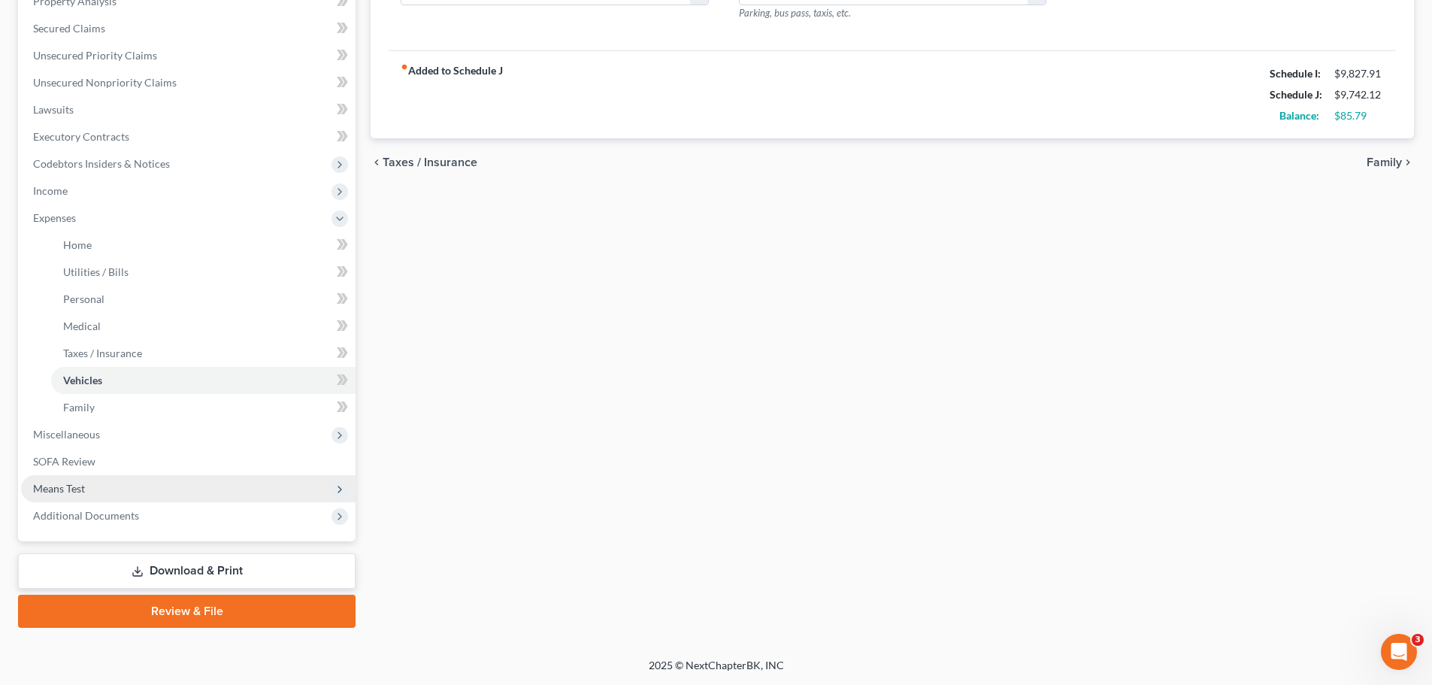
click at [81, 480] on span "Means Test" at bounding box center [188, 488] width 335 height 27
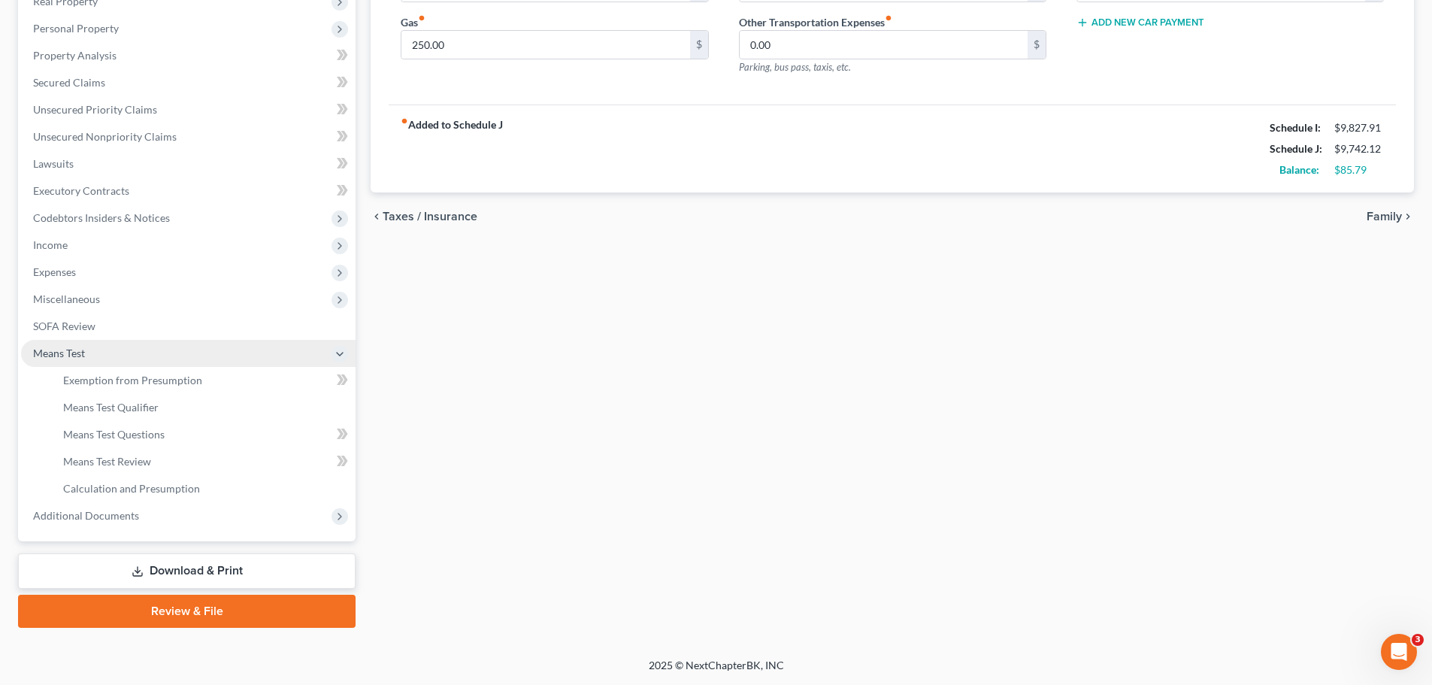
scroll to position [277, 0]
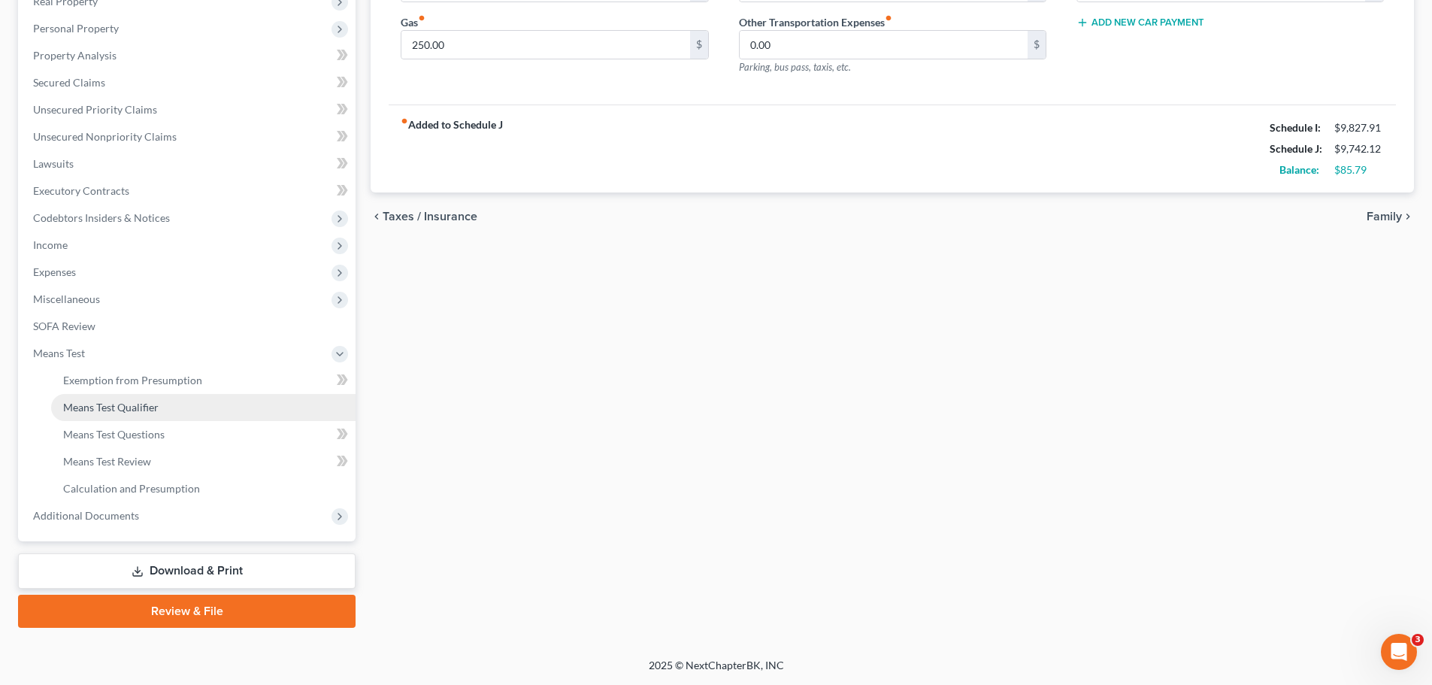
click at [112, 408] on span "Means Test Qualifier" at bounding box center [110, 407] width 95 height 13
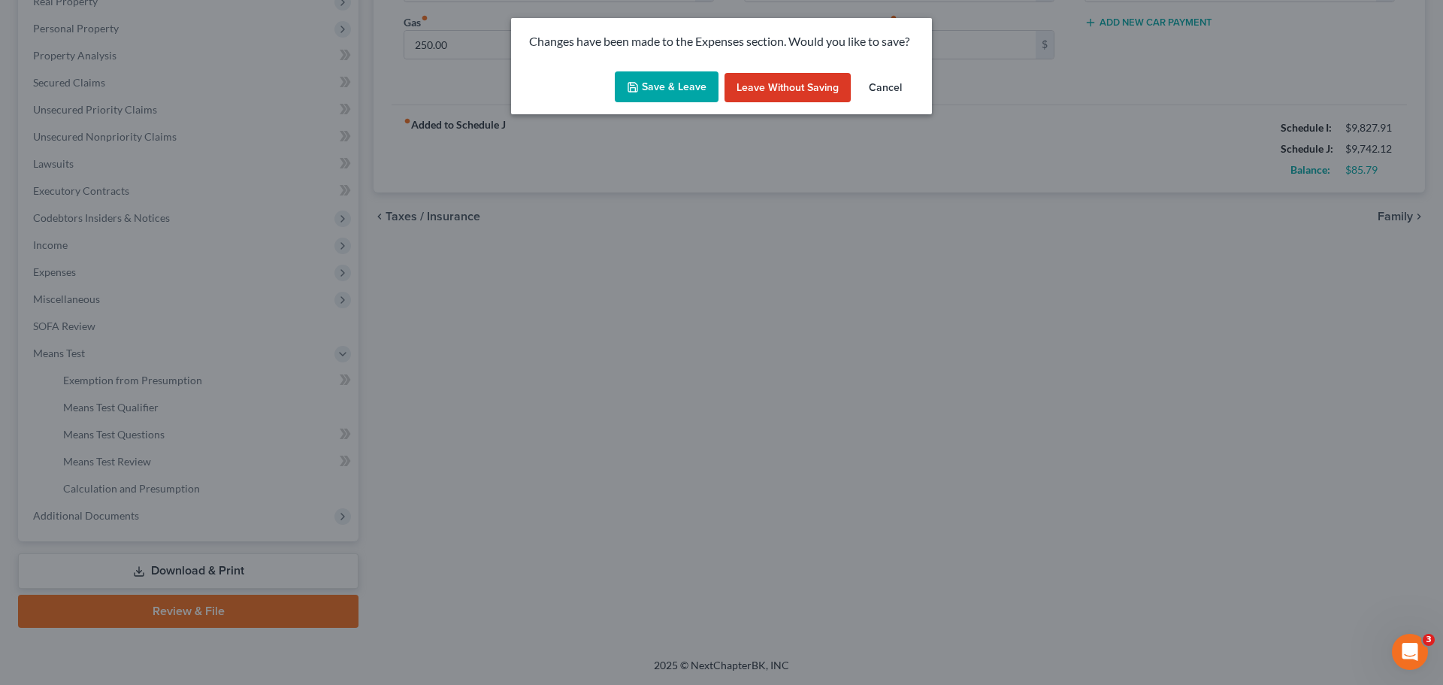
click at [644, 84] on button "Save & Leave" at bounding box center [667, 87] width 104 height 32
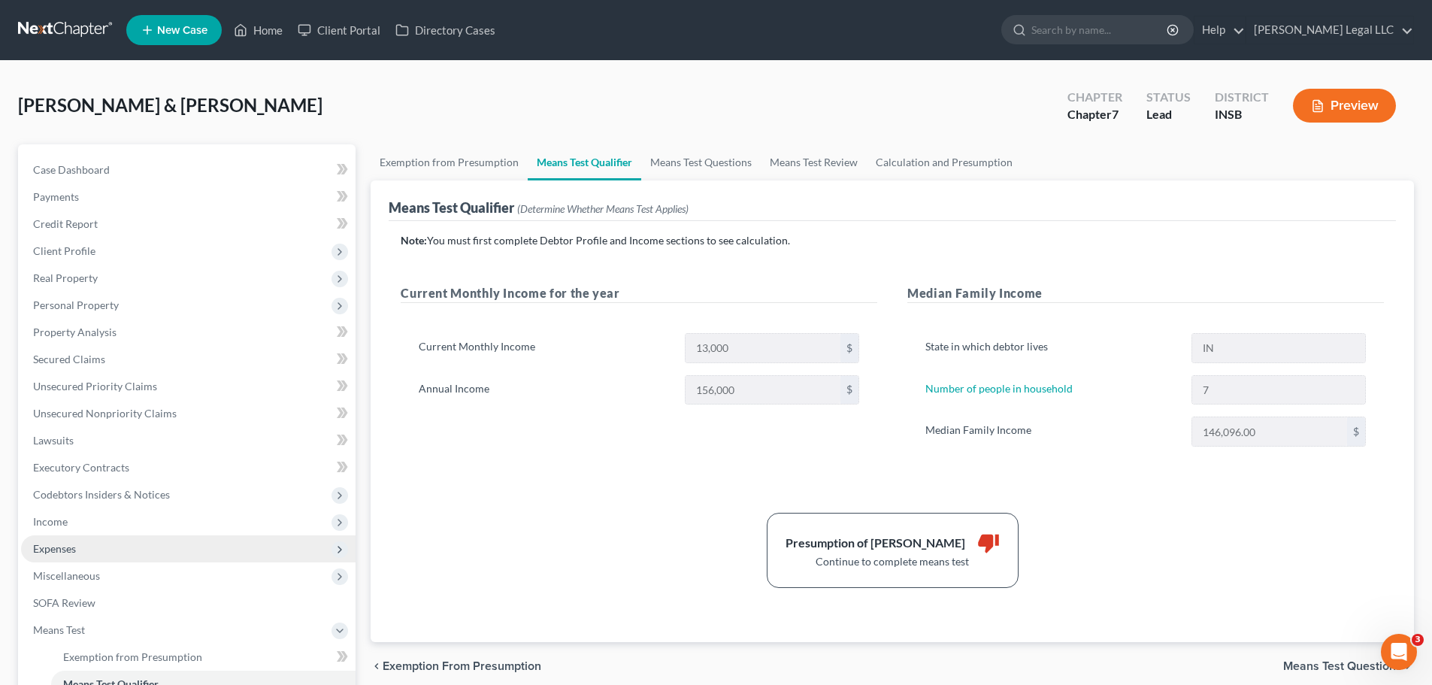
click at [67, 522] on span "Expenses" at bounding box center [188, 548] width 335 height 27
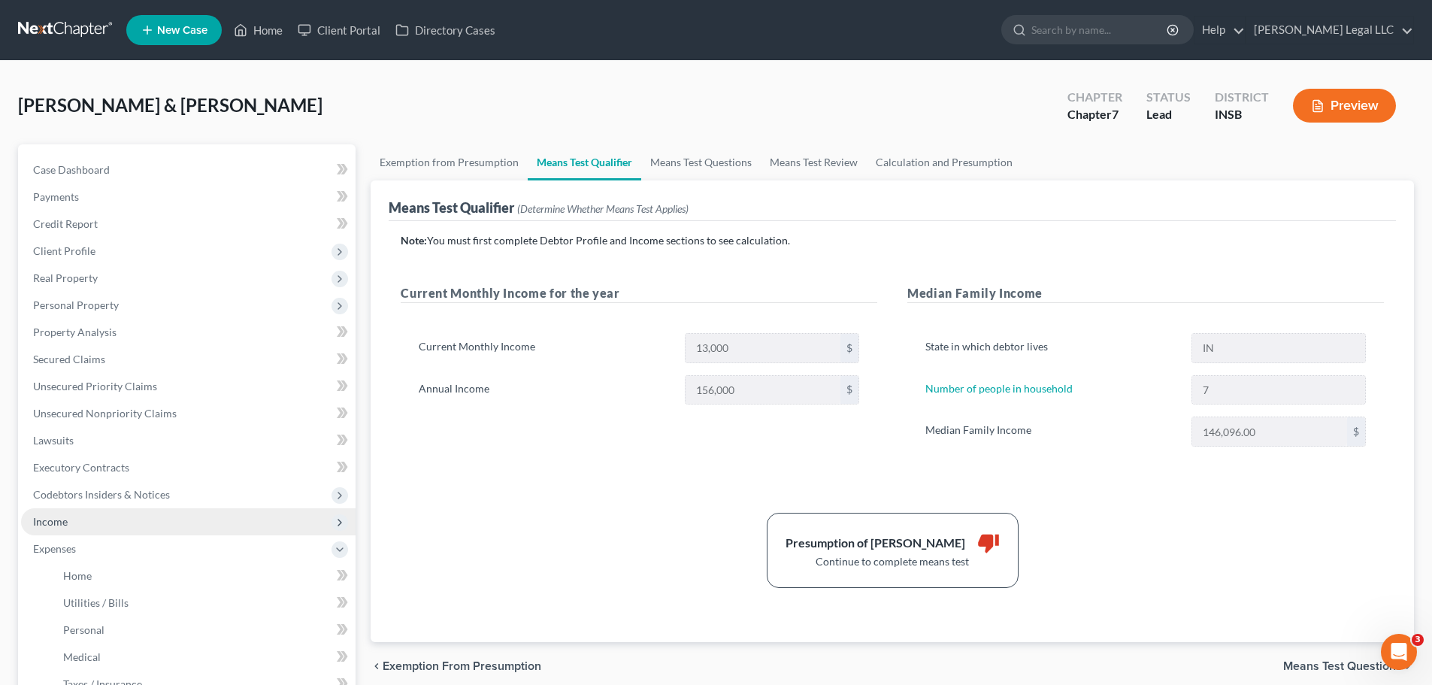
scroll to position [331, 0]
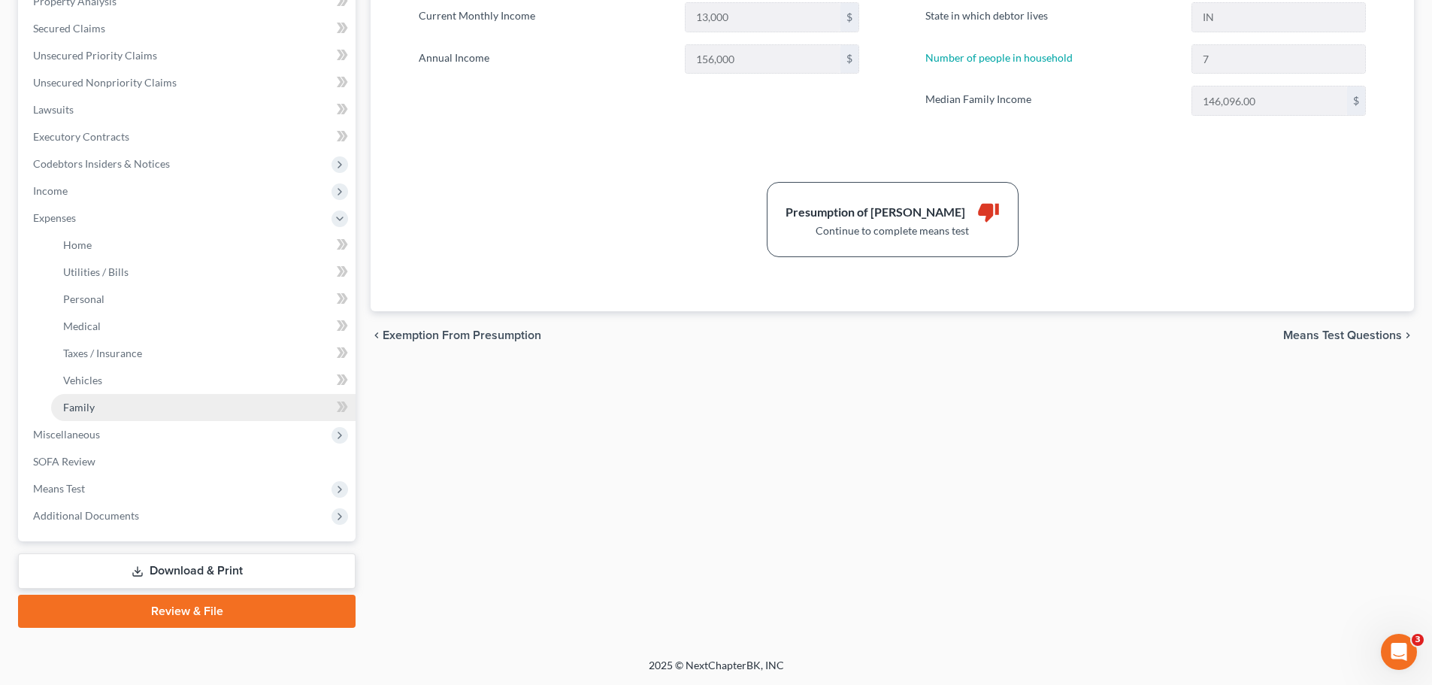
click at [78, 410] on span "Family" at bounding box center [79, 407] width 32 height 13
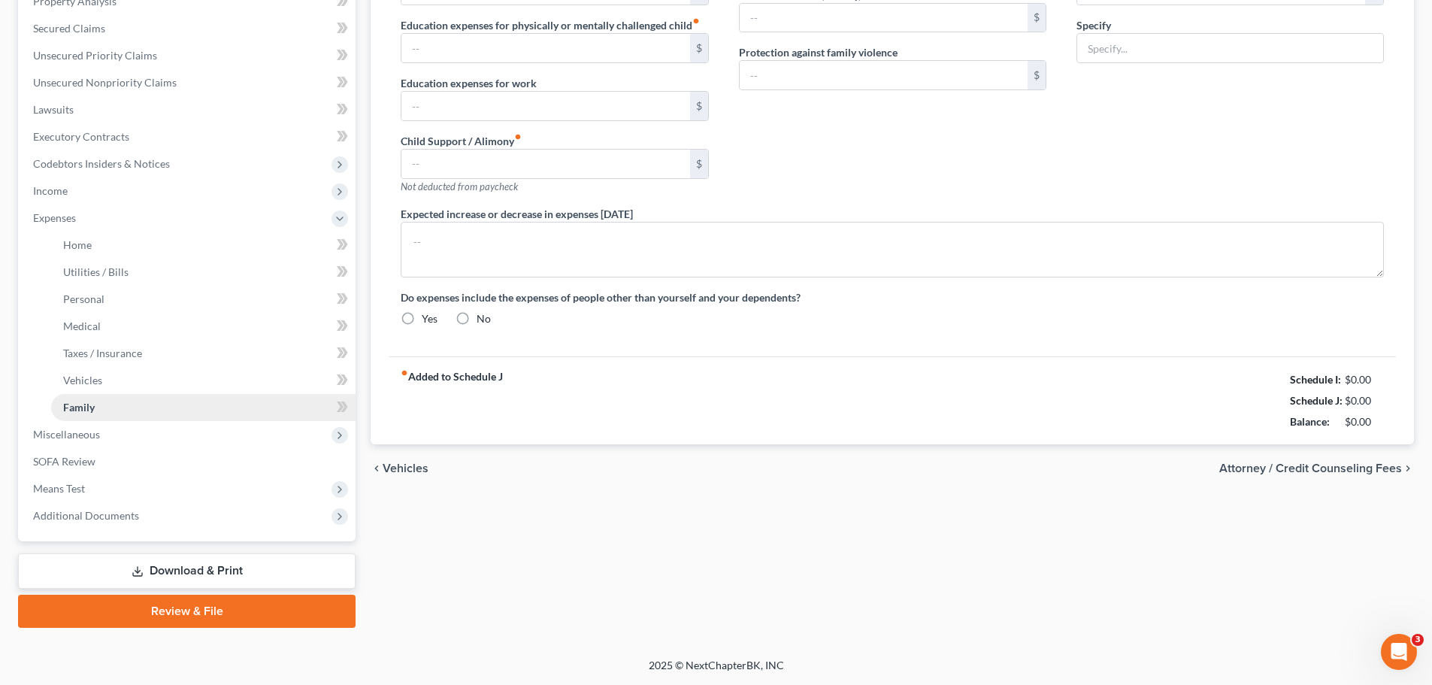
scroll to position [68, 0]
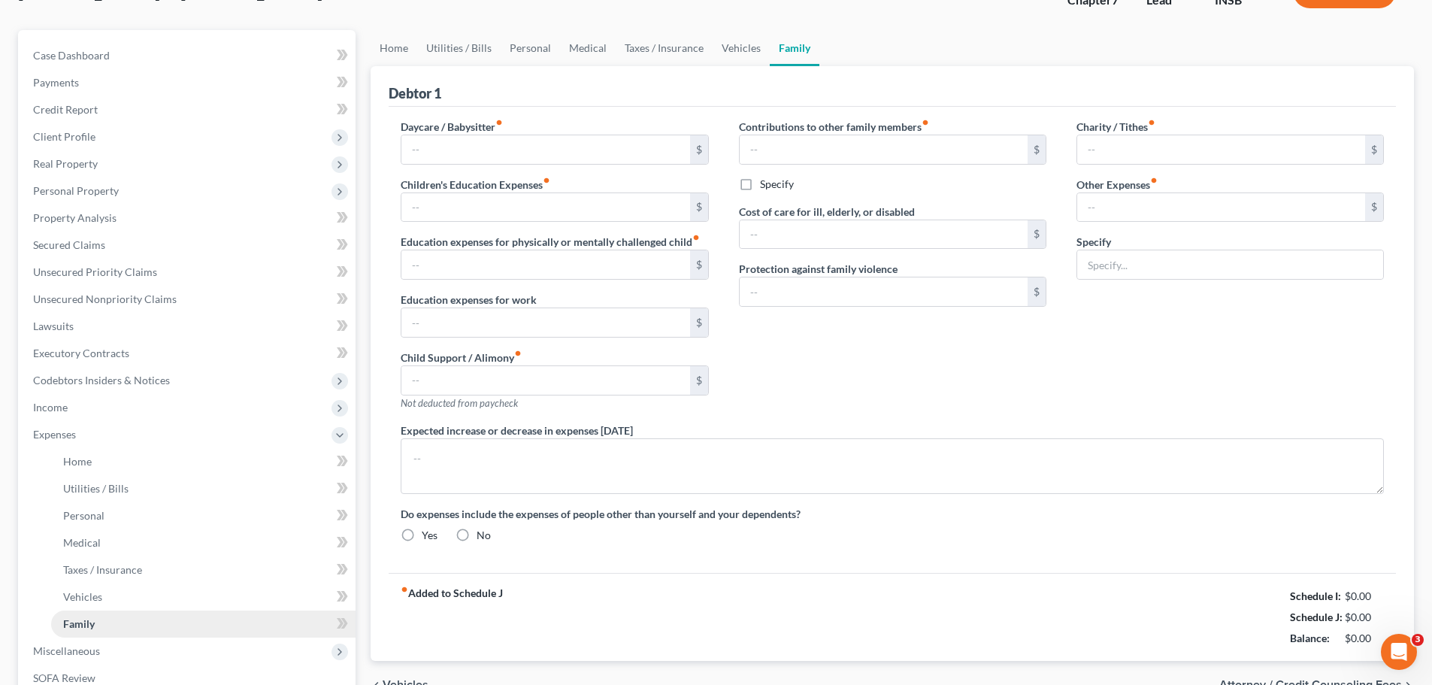
type input "200.00"
type input "400.00"
type input "702.03"
type input "0.00"
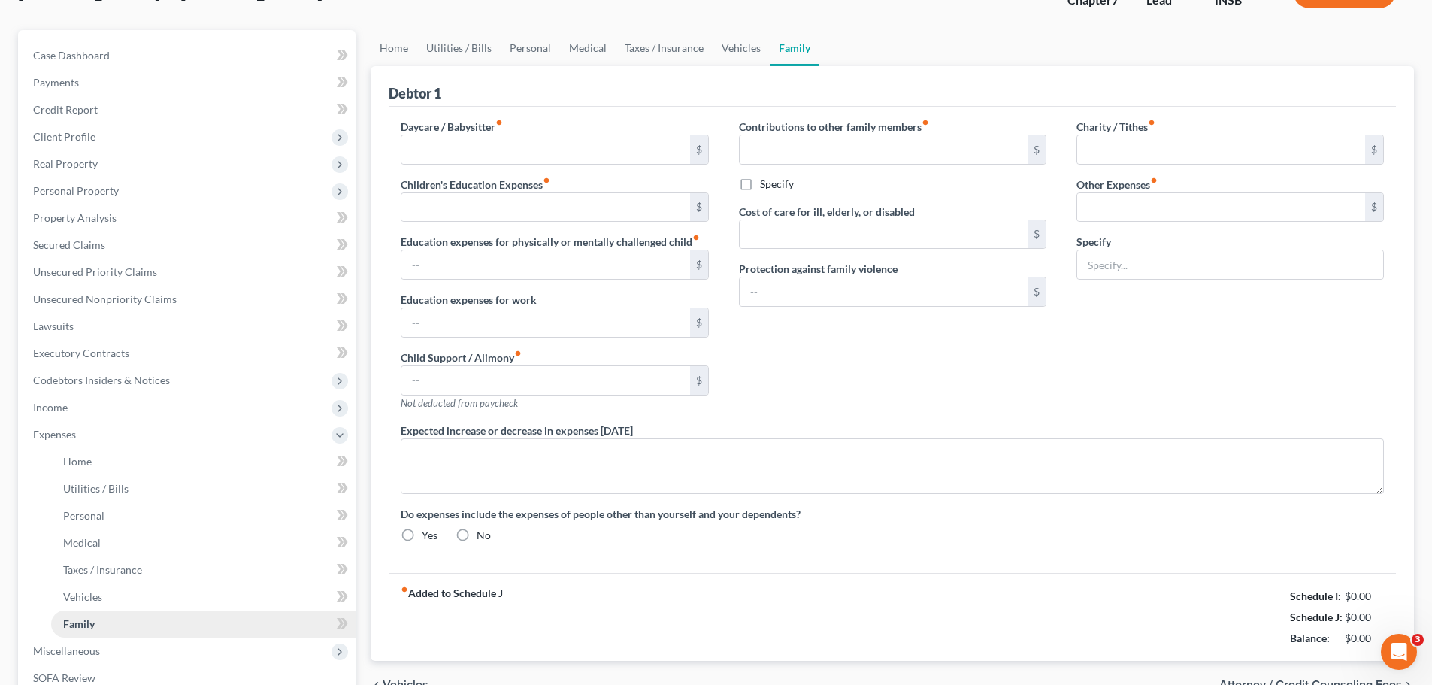
type input "0.00"
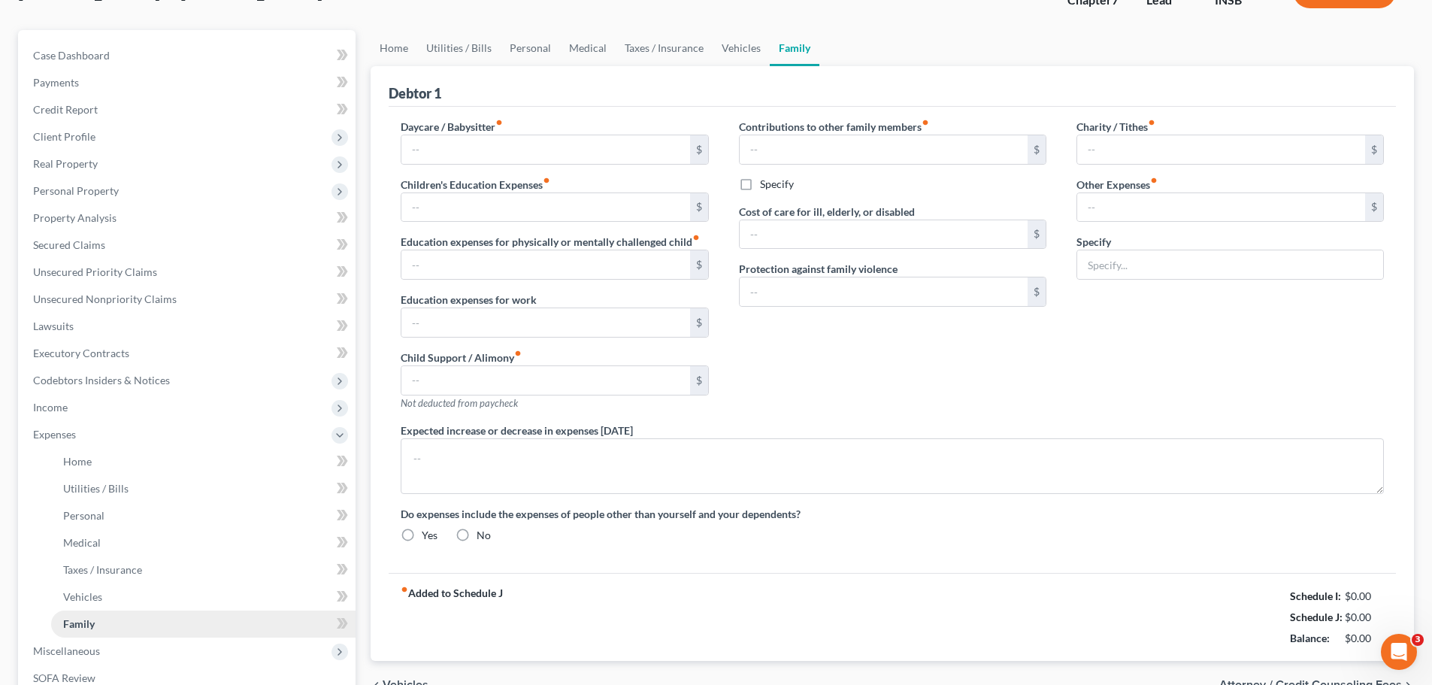
radio input "true"
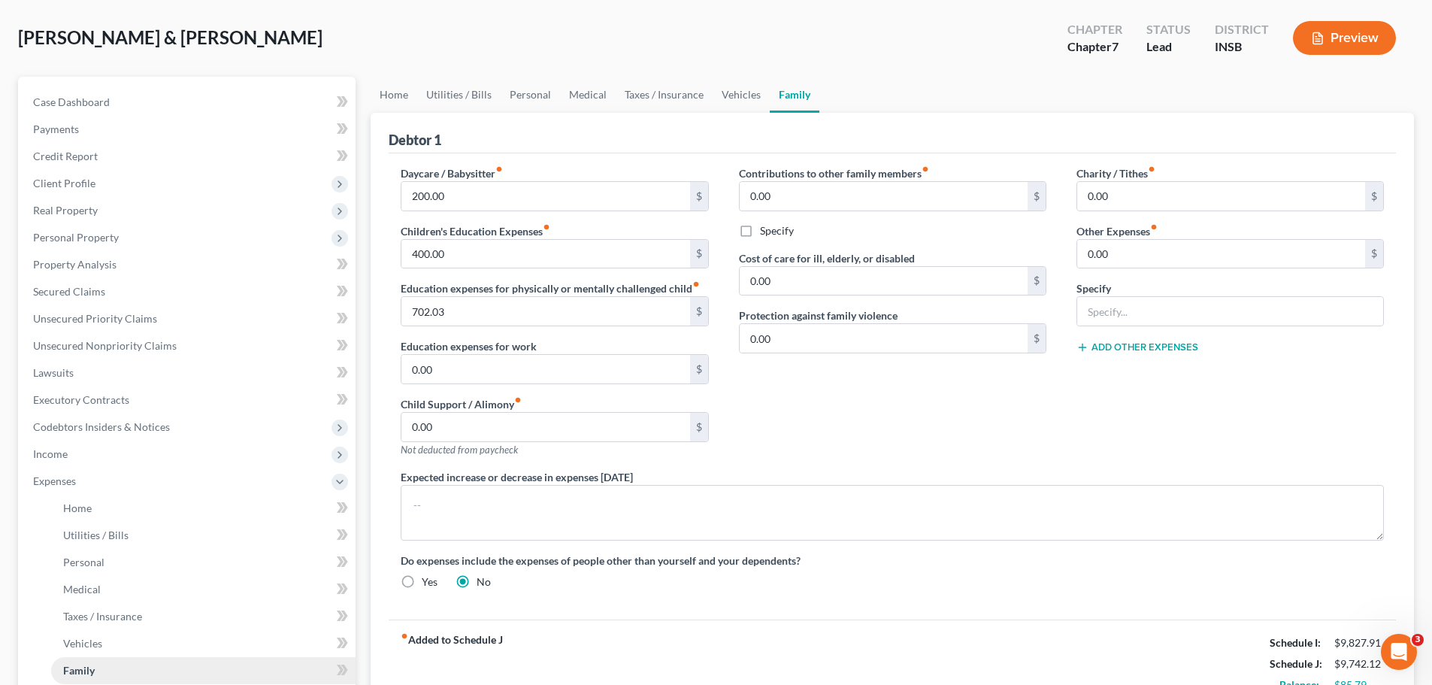
scroll to position [0, 0]
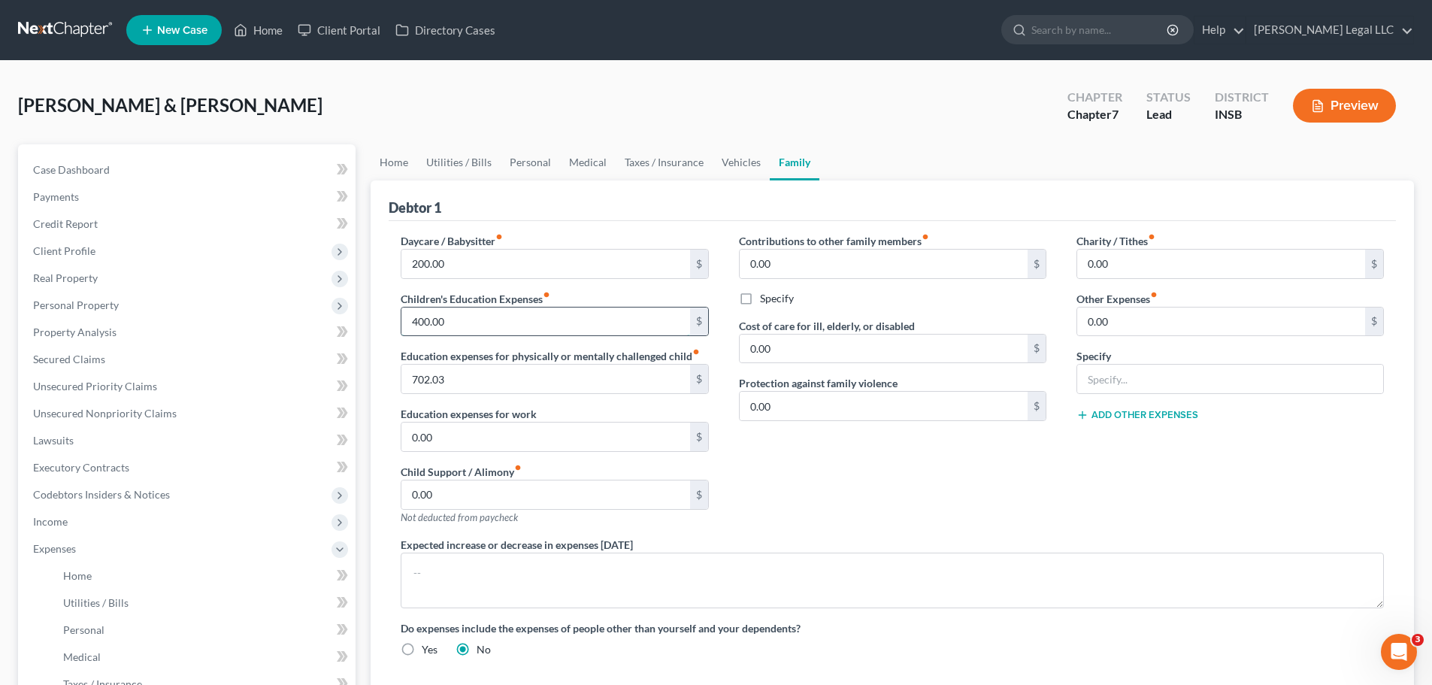
click at [465, 322] on input "400.00" at bounding box center [545, 321] width 288 height 29
click at [878, 244] on label "Contributions to other family members fiber_manual_record" at bounding box center [834, 241] width 190 height 16
click at [841, 412] on input "0.00" at bounding box center [884, 406] width 288 height 29
click at [511, 259] on input "200.00" at bounding box center [545, 264] width 288 height 29
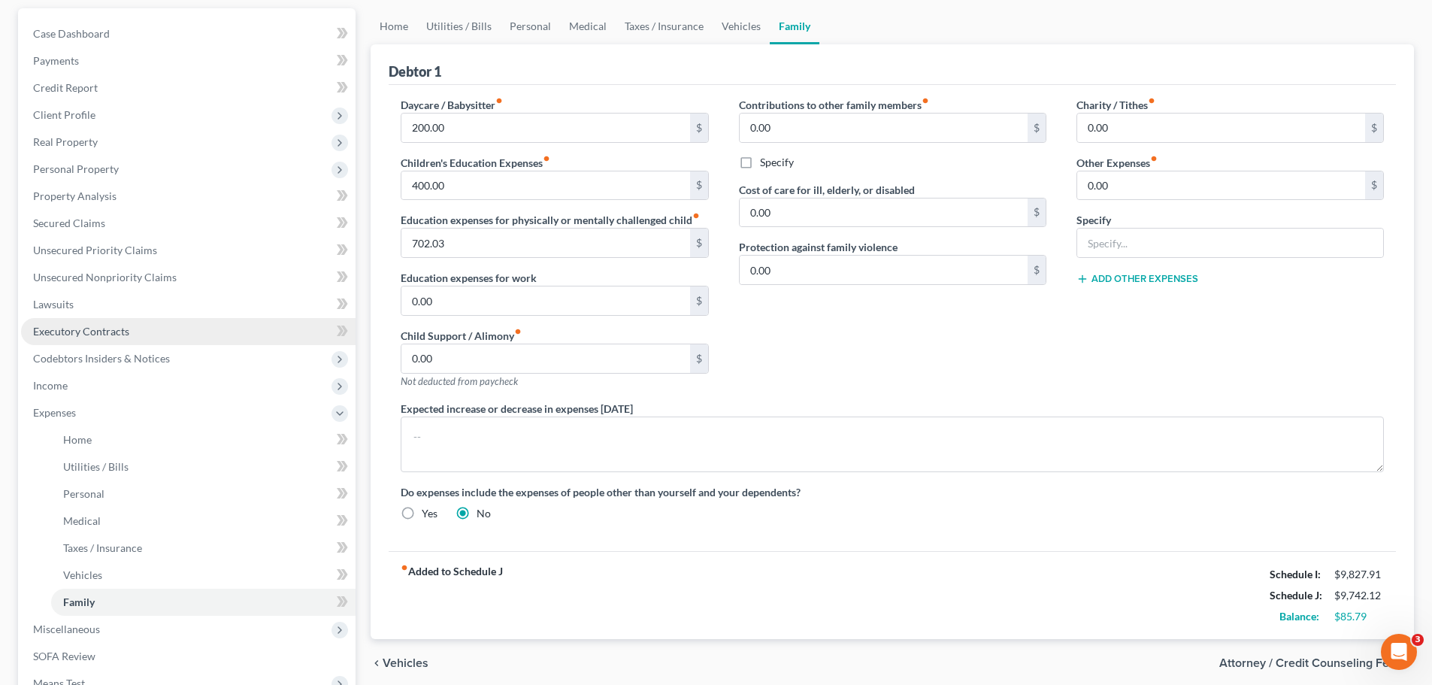
scroll to position [301, 0]
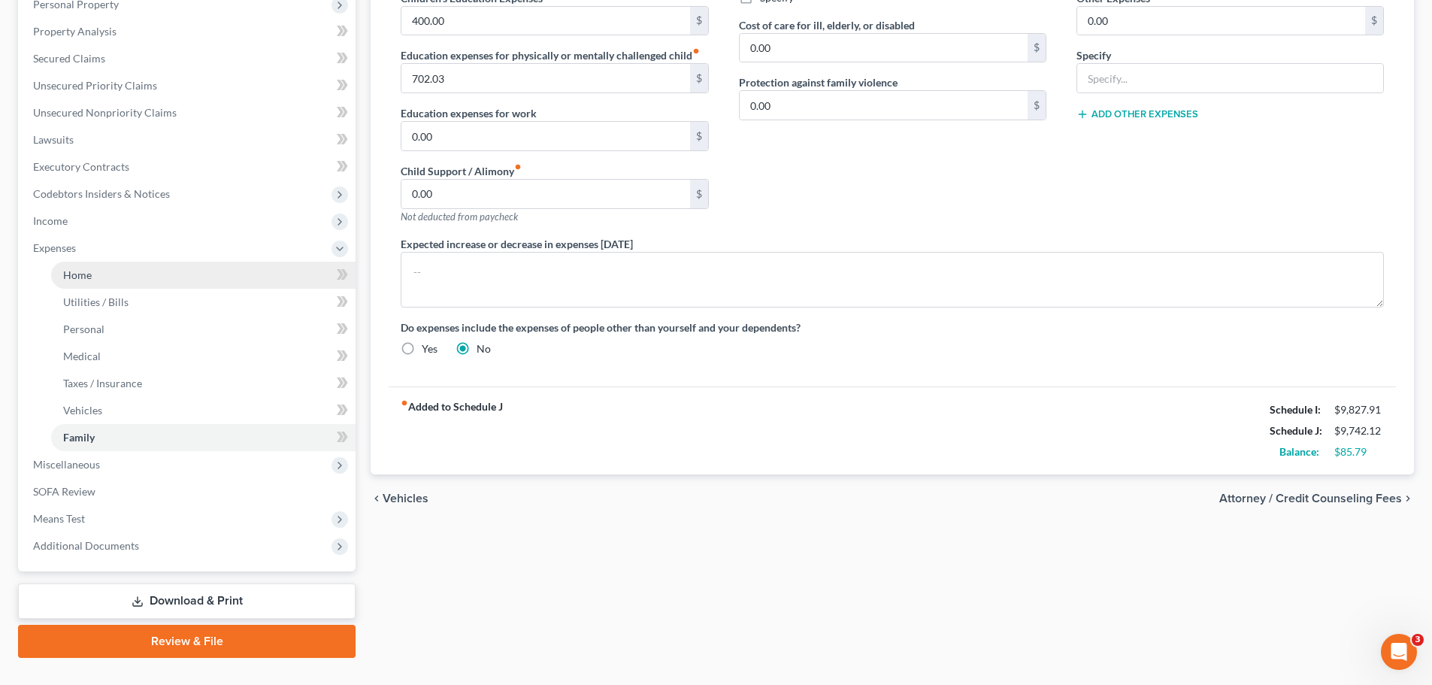
drag, startPoint x: 49, startPoint y: 223, endPoint x: 52, endPoint y: 275, distance: 52.7
click at [49, 223] on span "Income" at bounding box center [50, 220] width 35 height 13
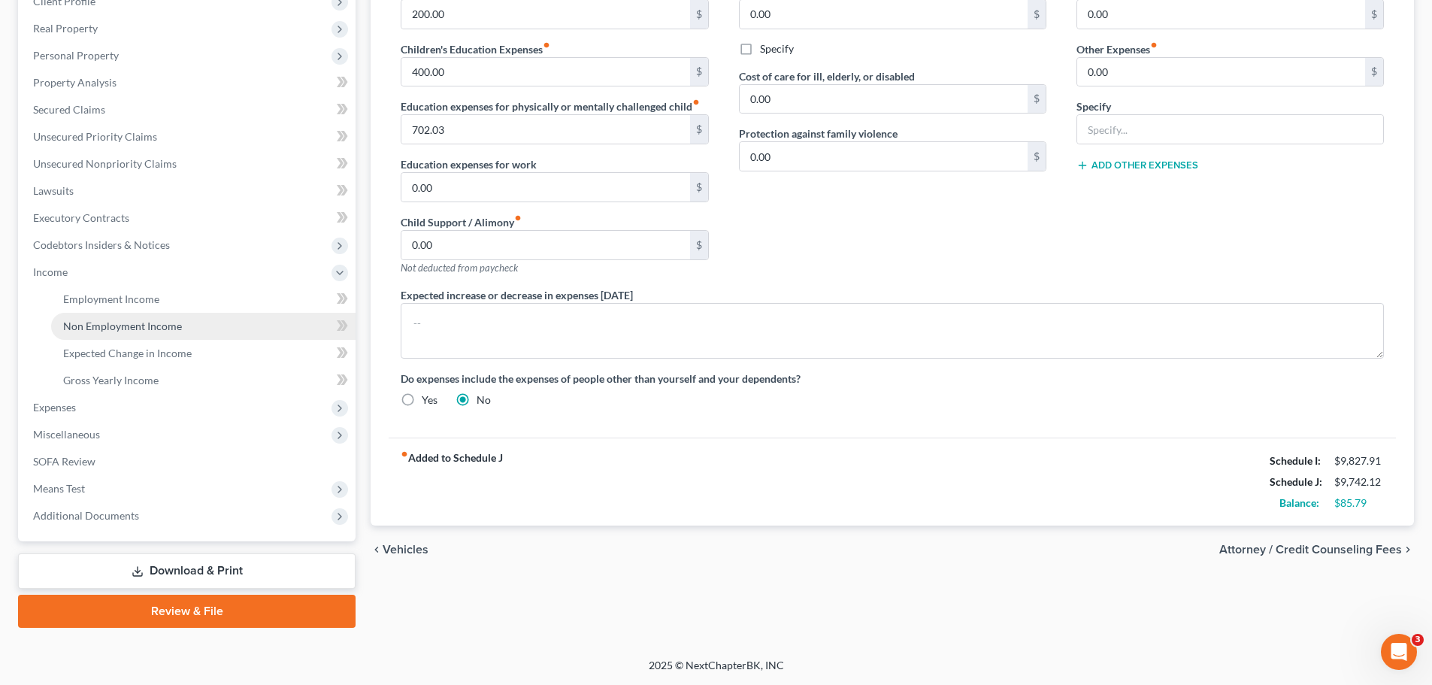
scroll to position [250, 0]
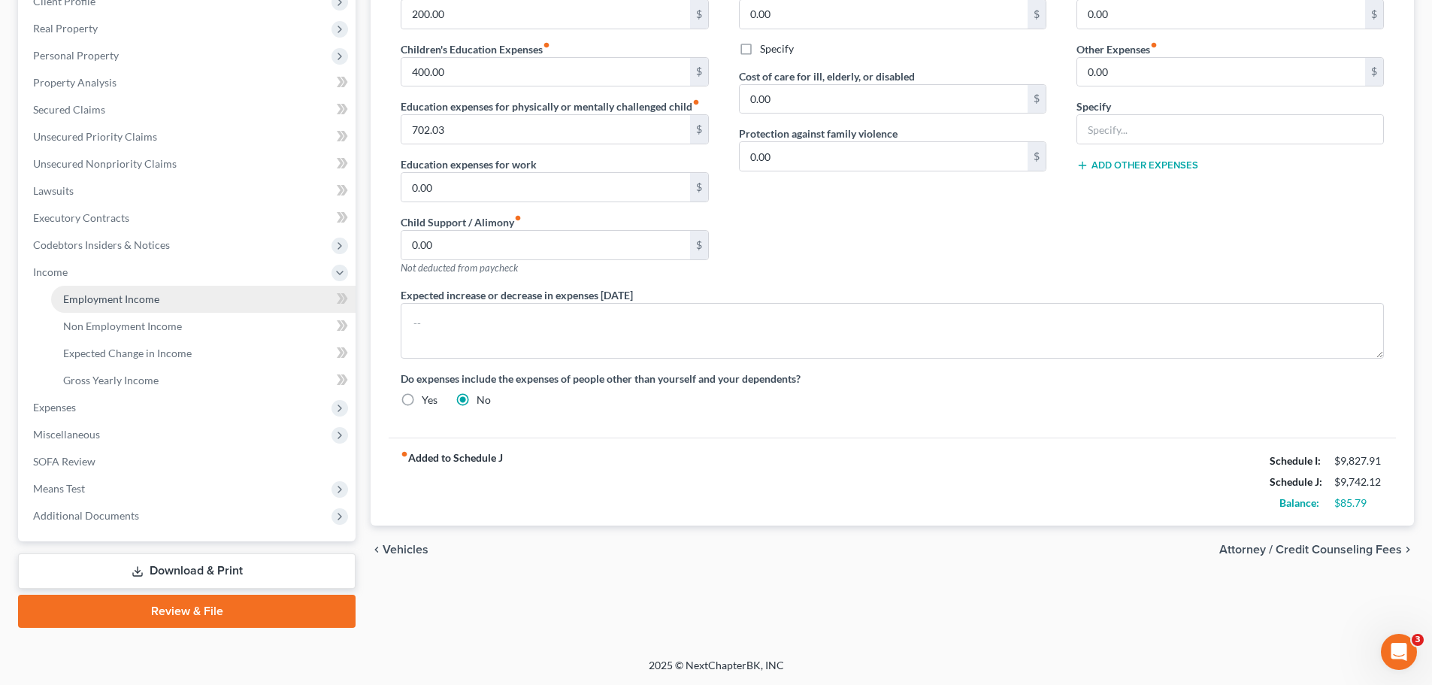
click at [92, 303] on span "Employment Income" at bounding box center [111, 298] width 96 height 13
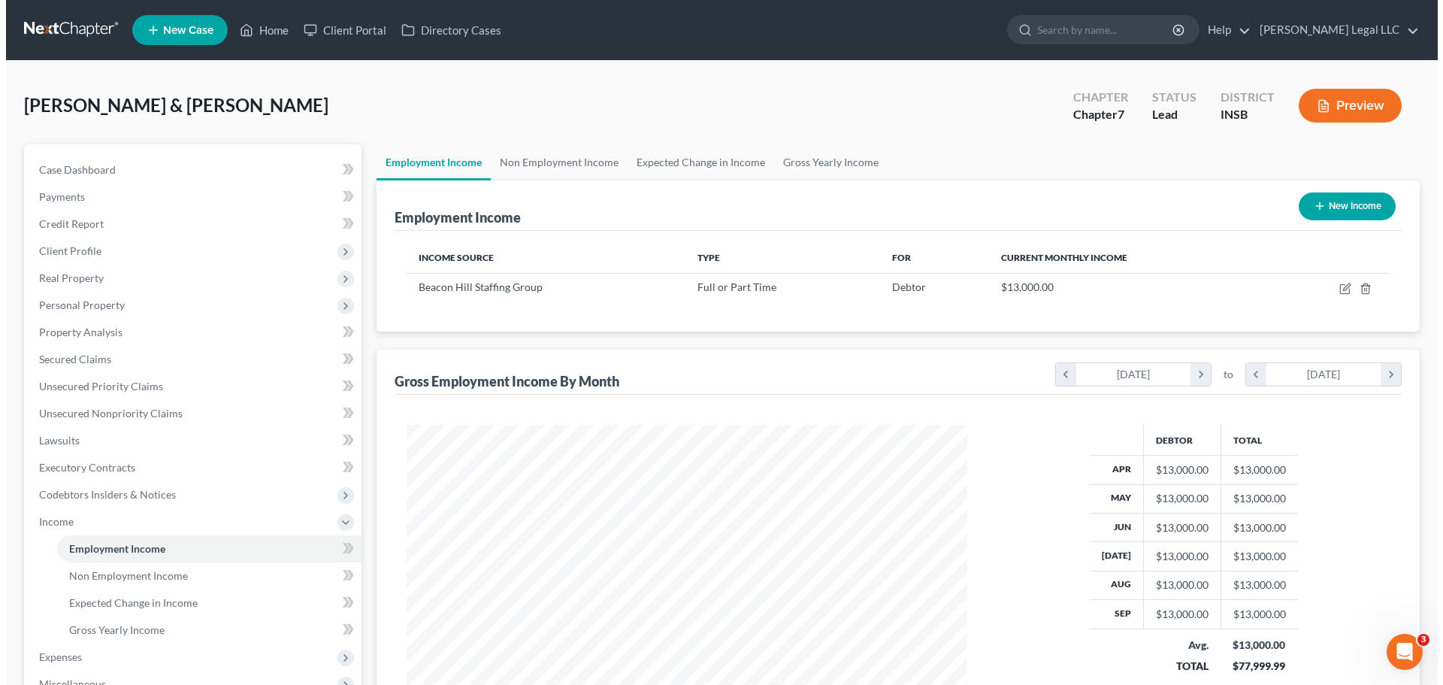
scroll to position [280, 591]
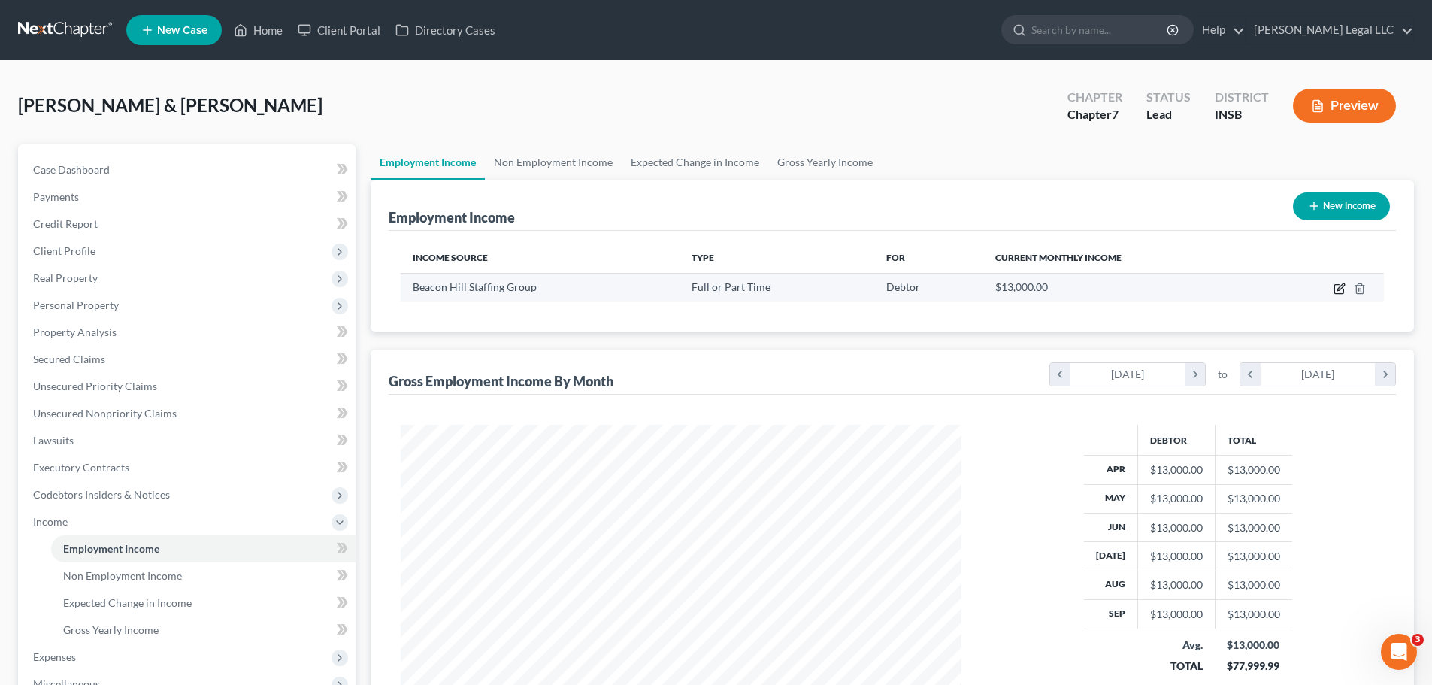
click at [1154, 288] on icon "button" at bounding box center [1340, 289] width 12 height 12
select select "0"
select select "22"
select select "3"
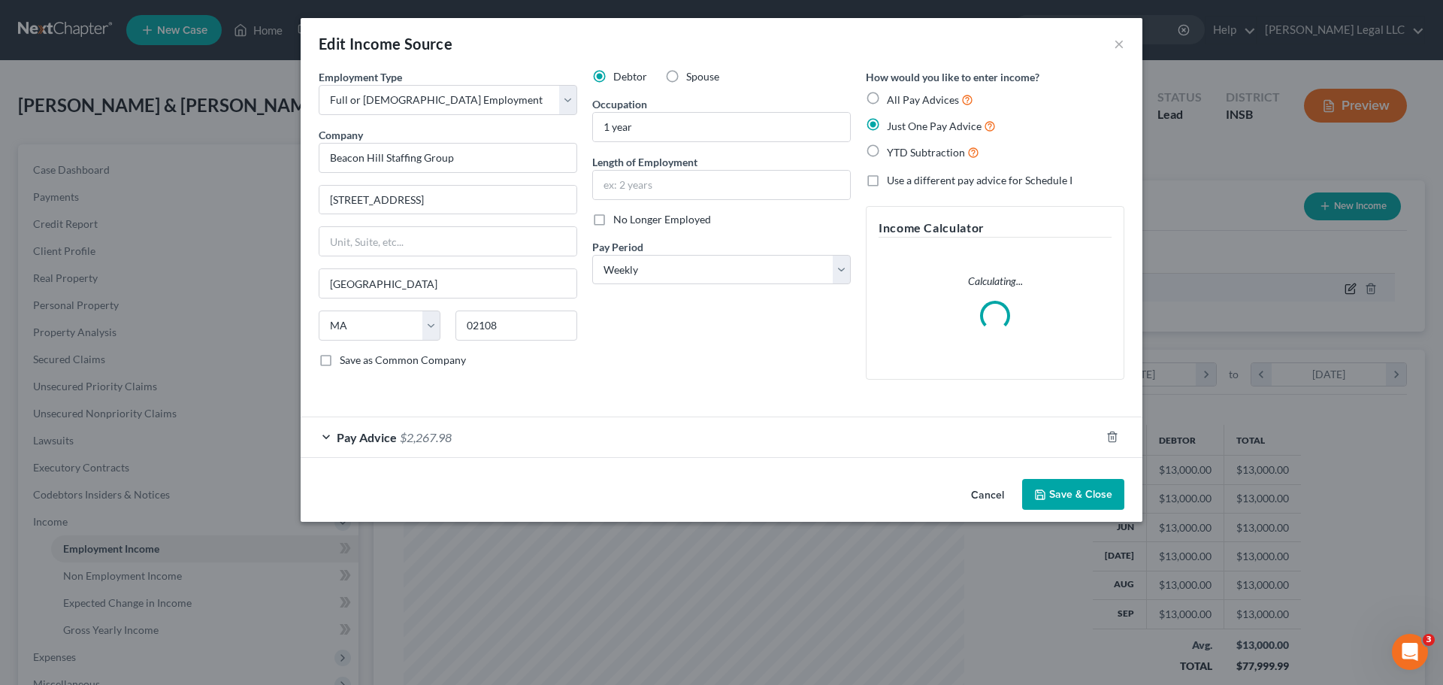
scroll to position [283, 596]
click at [566, 456] on div "Pay Advice $2,267.98" at bounding box center [701, 437] width 800 height 40
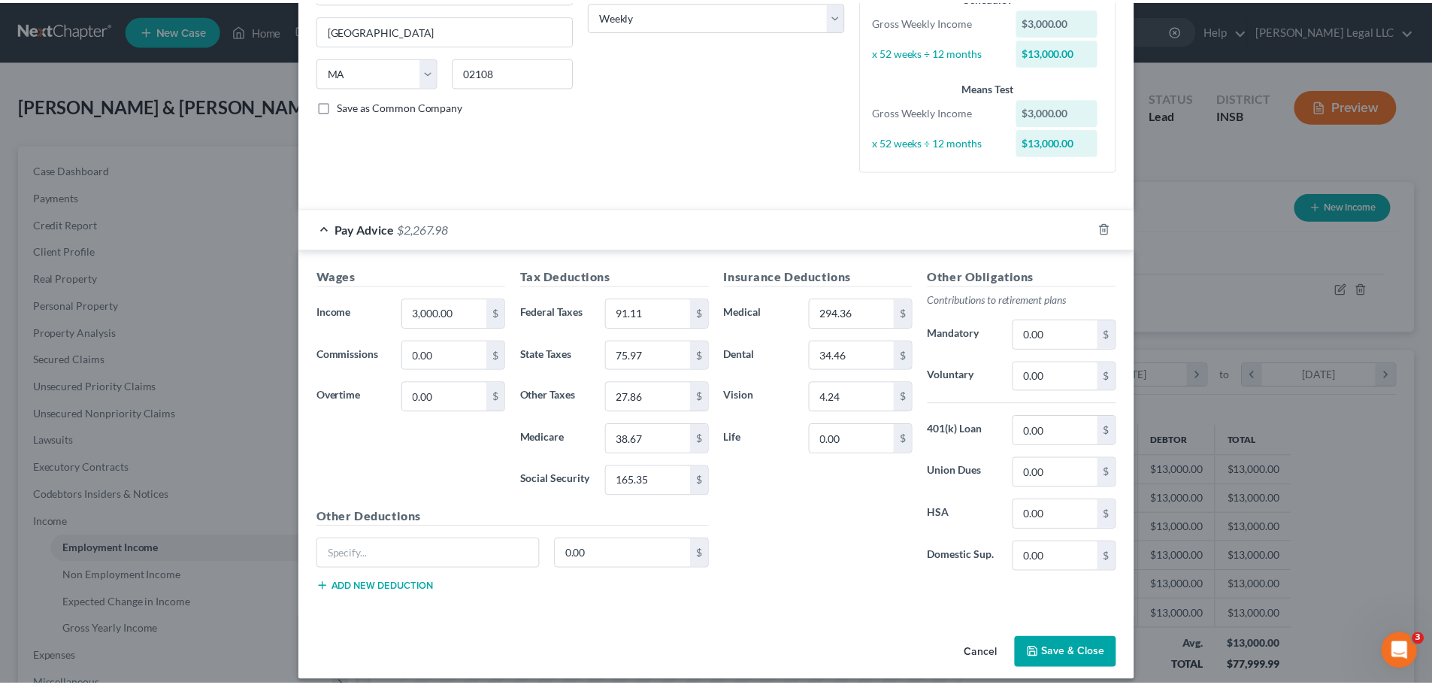
scroll to position [268, 0]
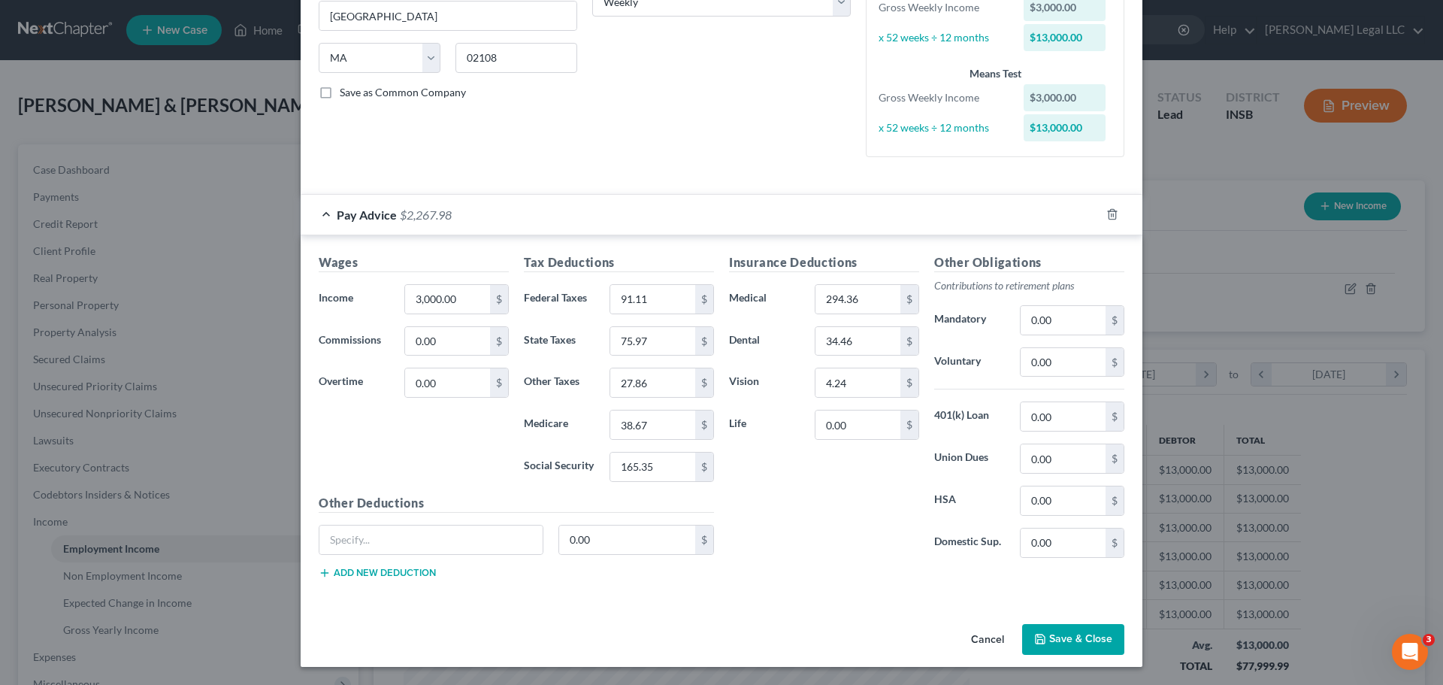
click at [1077, 522] on button "Save & Close" at bounding box center [1073, 640] width 102 height 32
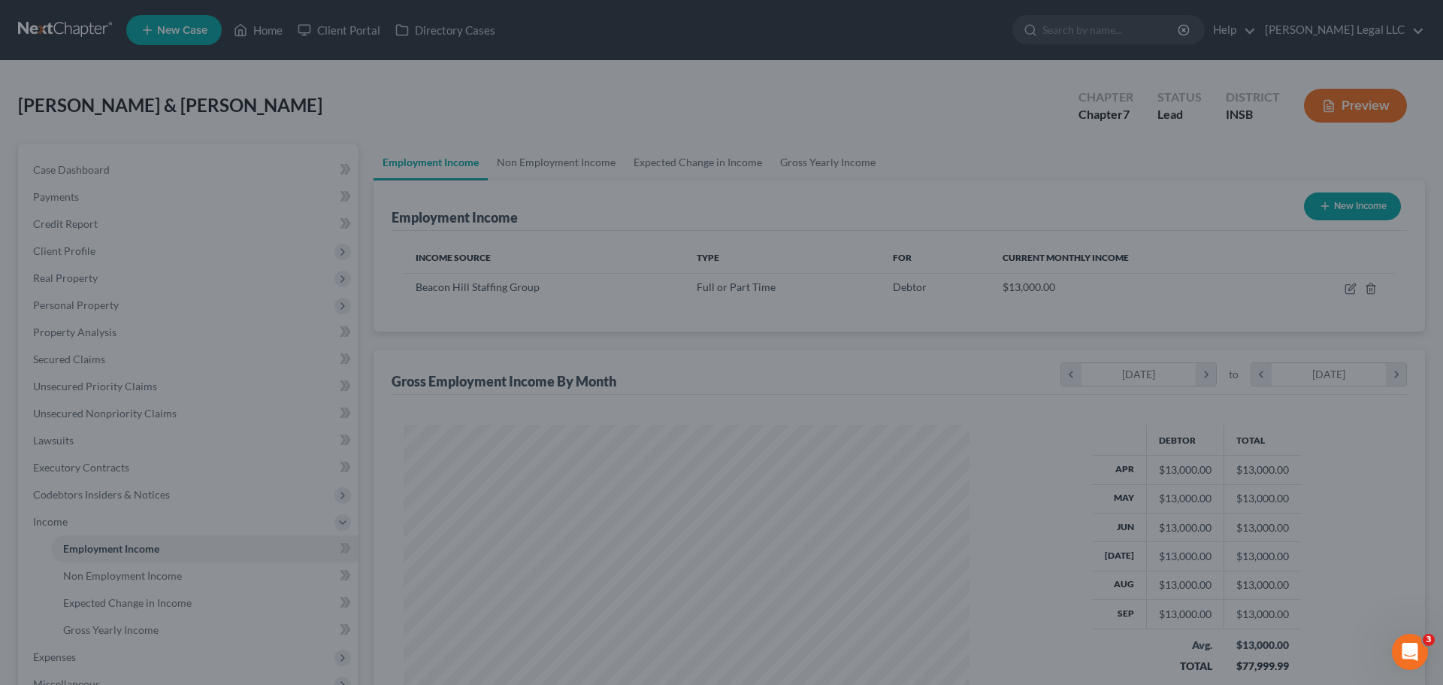
scroll to position [751454, 751144]
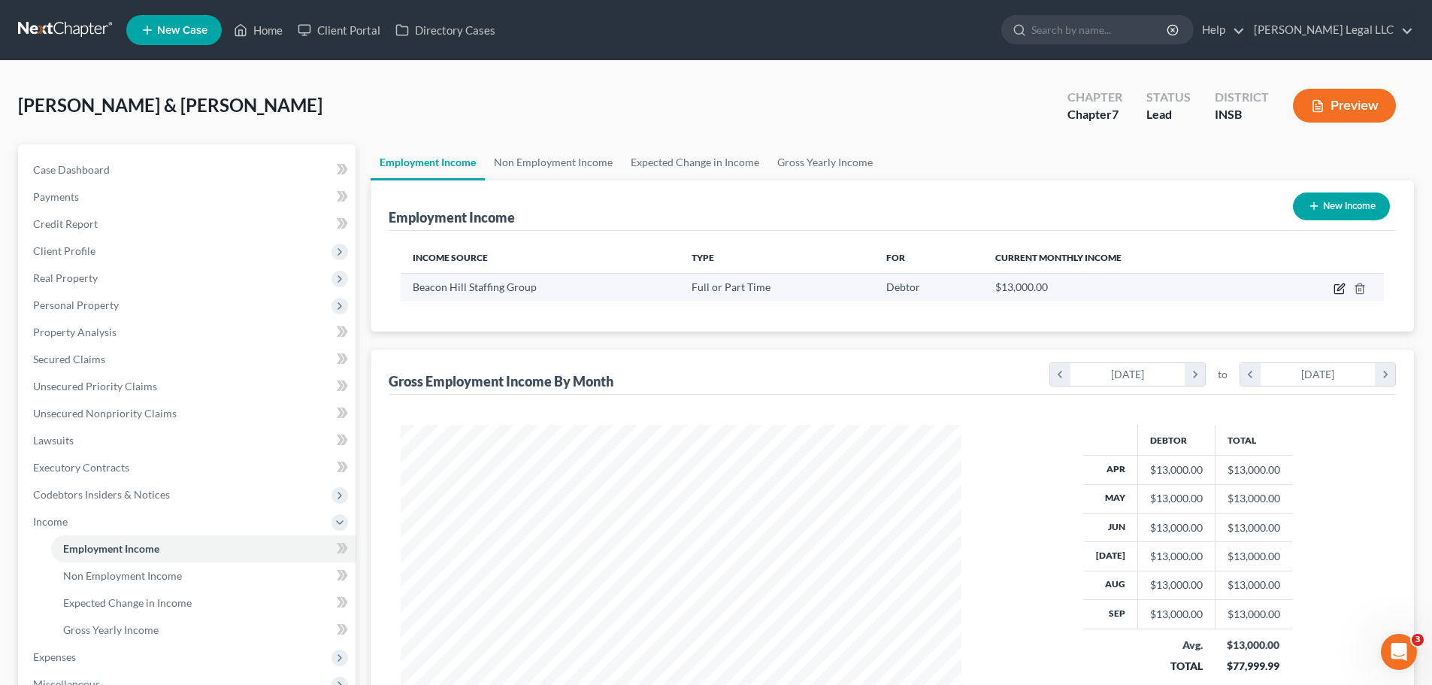
click at [1154, 289] on icon "button" at bounding box center [1340, 289] width 12 height 12
select select "0"
select select "22"
select select "3"
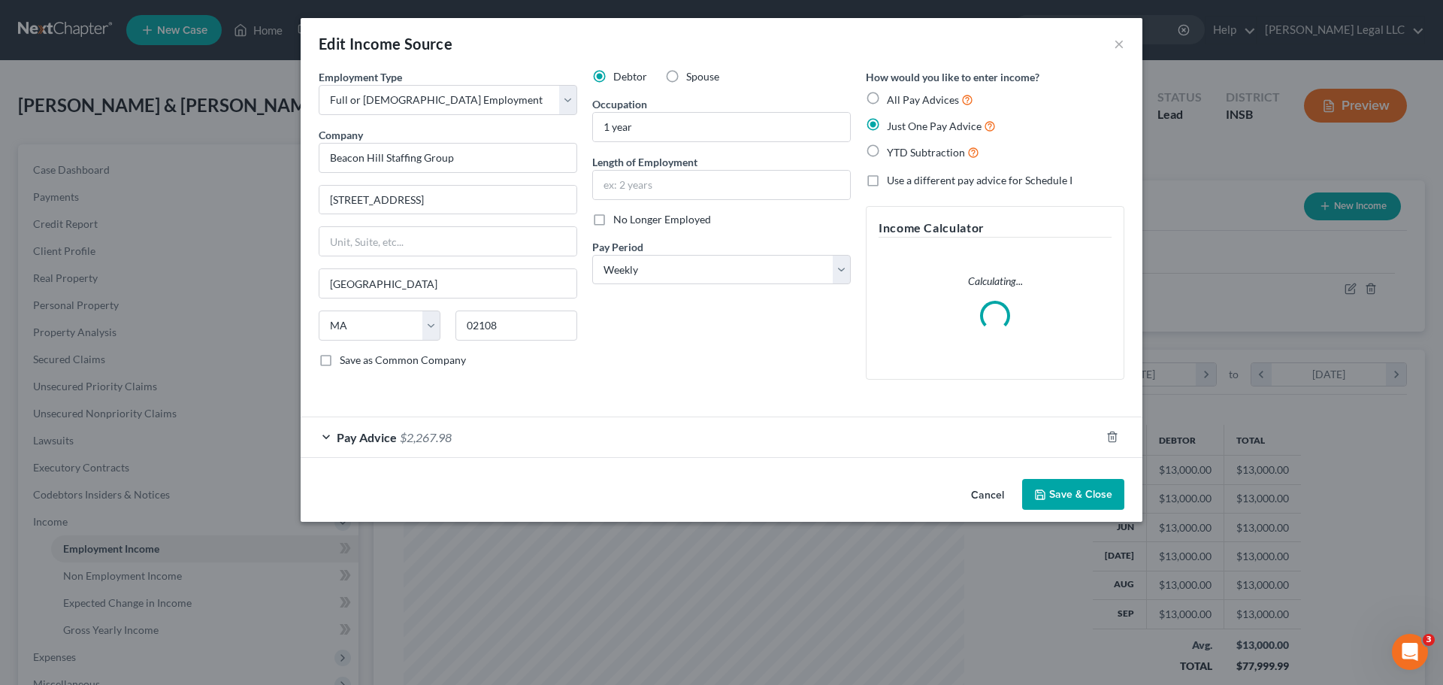
scroll to position [283, 596]
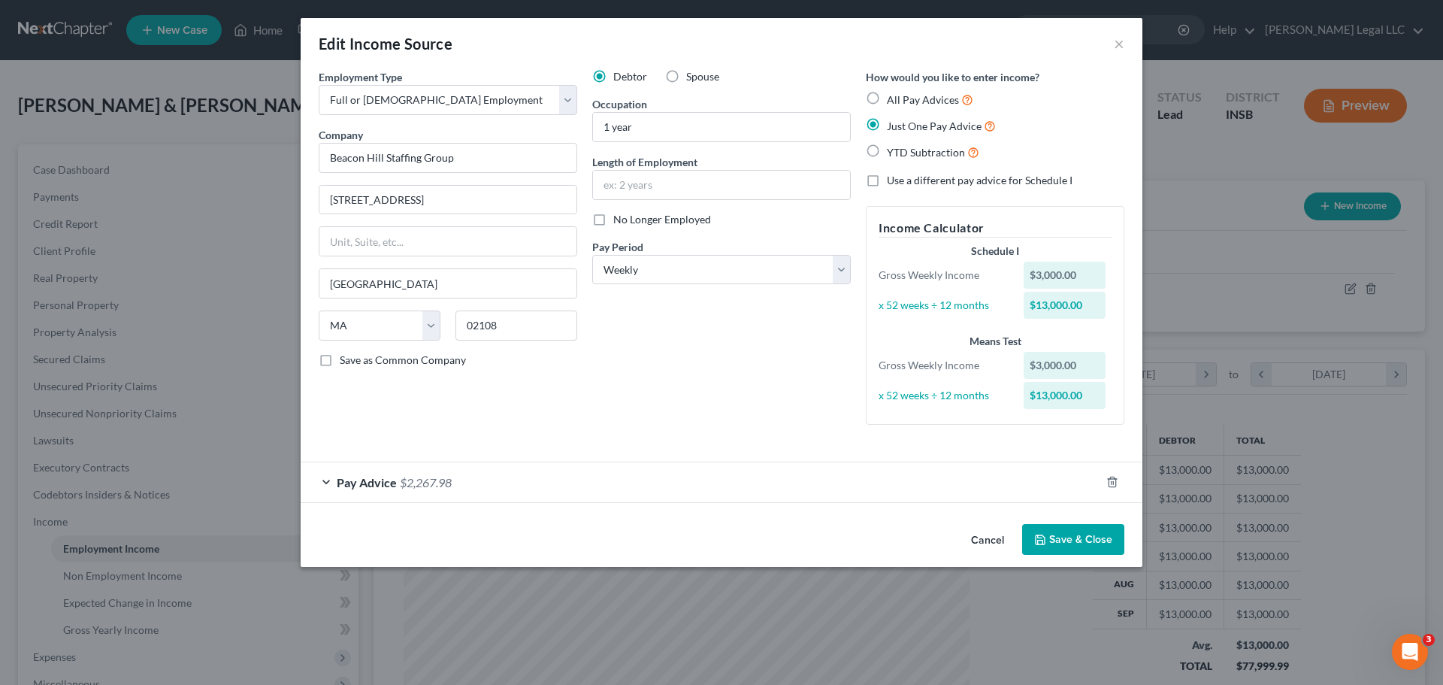
drag, startPoint x: 444, startPoint y: 477, endPoint x: 566, endPoint y: 456, distance: 123.5
click at [444, 477] on span "$2,267.98" at bounding box center [426, 482] width 52 height 14
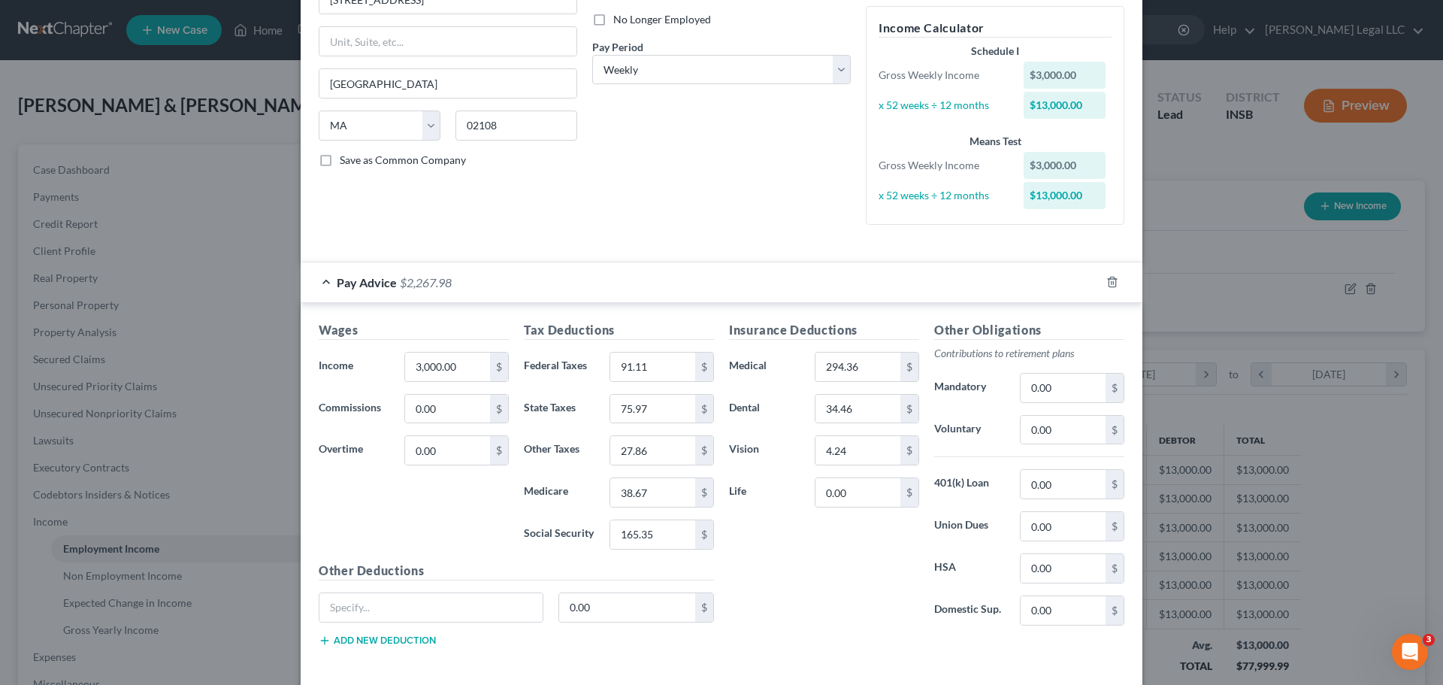
scroll to position [226, 0]
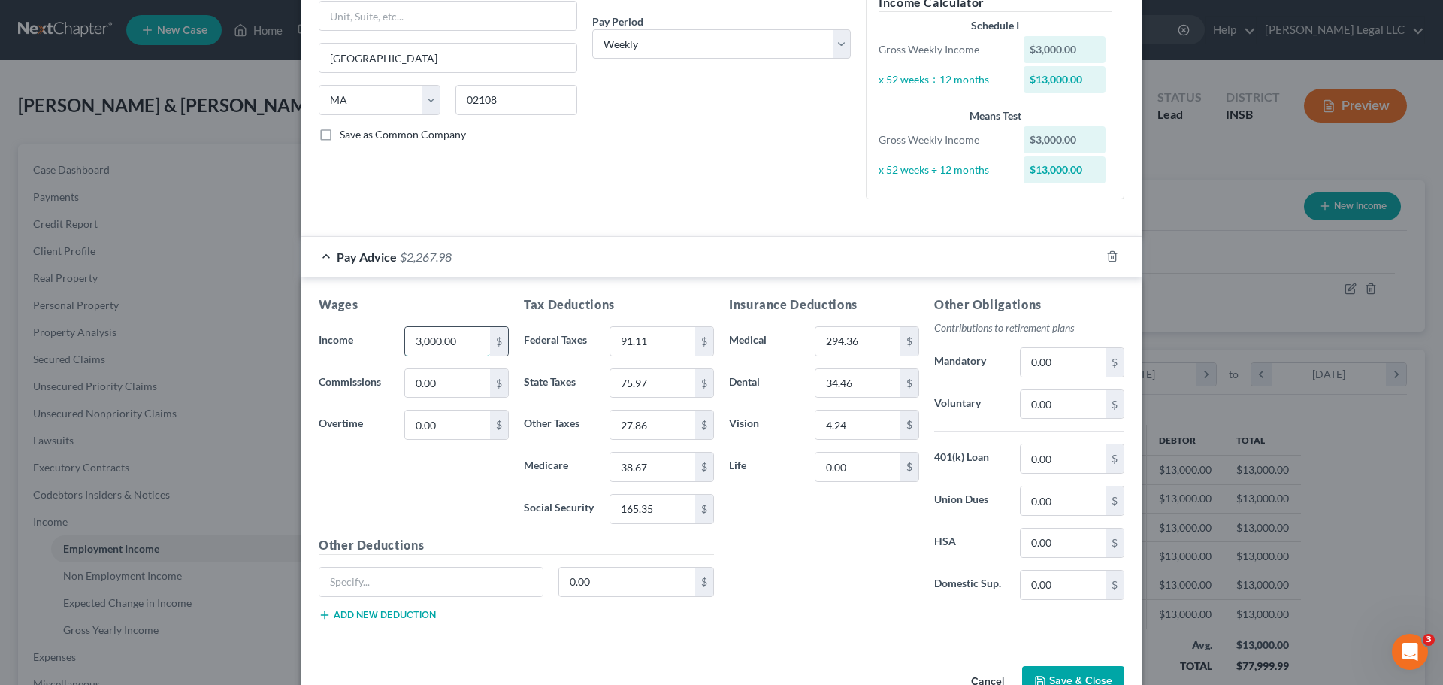
click at [431, 338] on input "3,000.00" at bounding box center [447, 341] width 85 height 29
type input "2,969.71"
click at [552, 259] on div "Pay Advice $2,237.69" at bounding box center [701, 257] width 800 height 40
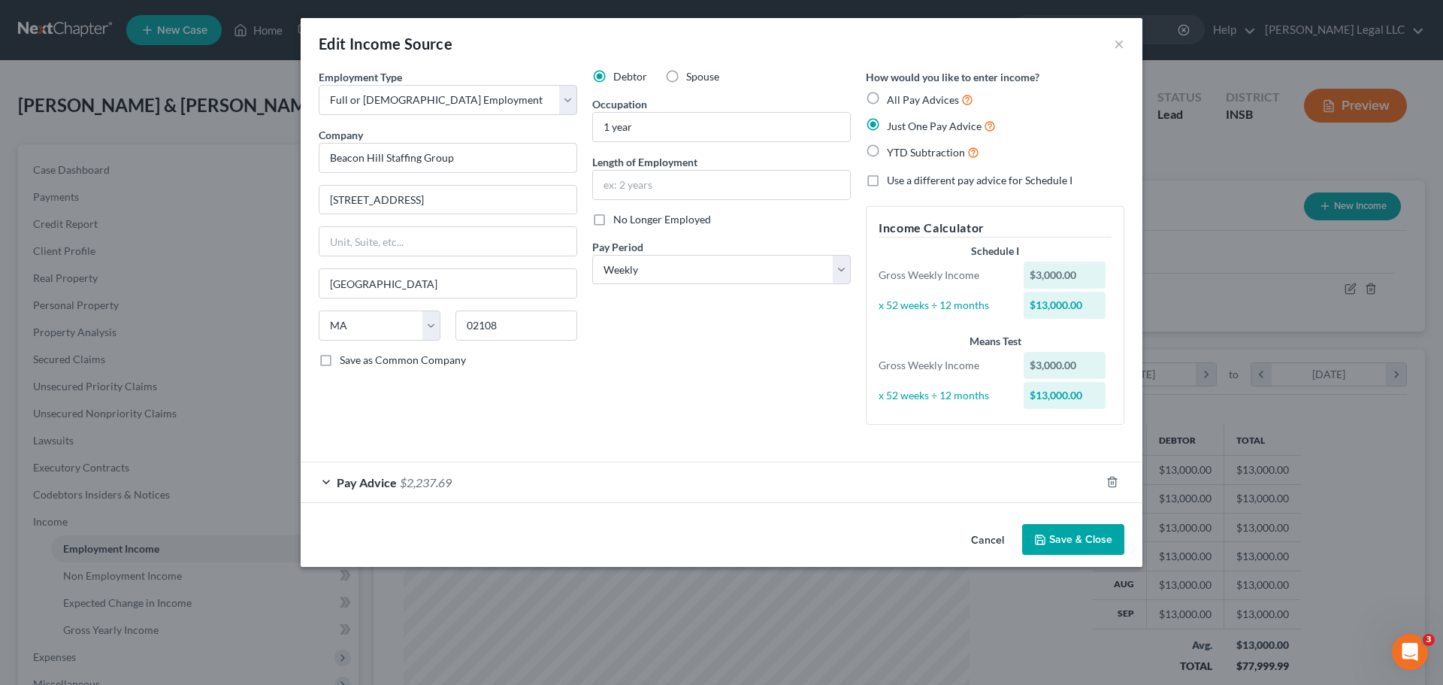
scroll to position [0, 0]
click at [522, 477] on div "Pay Advice $2,237.69" at bounding box center [701, 482] width 800 height 40
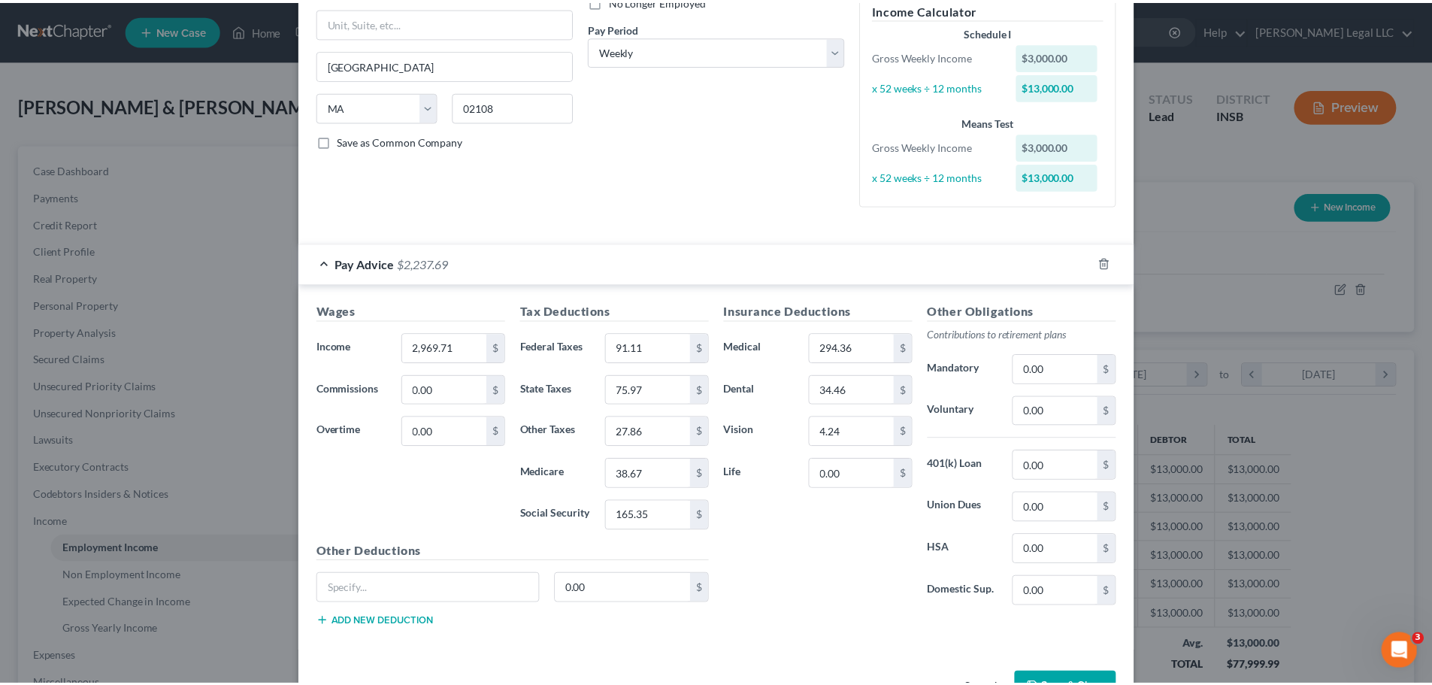
scroll to position [226, 0]
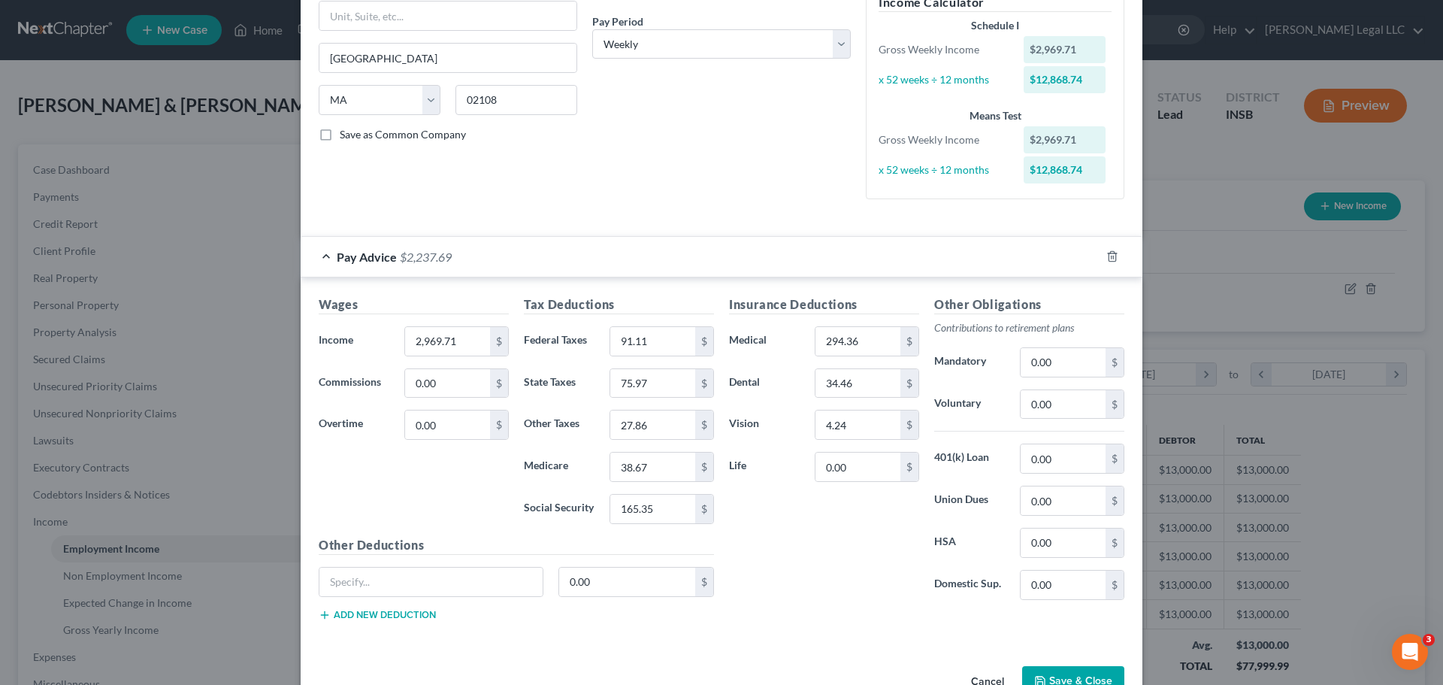
click at [1055, 522] on button "Save & Close" at bounding box center [1073, 682] width 102 height 32
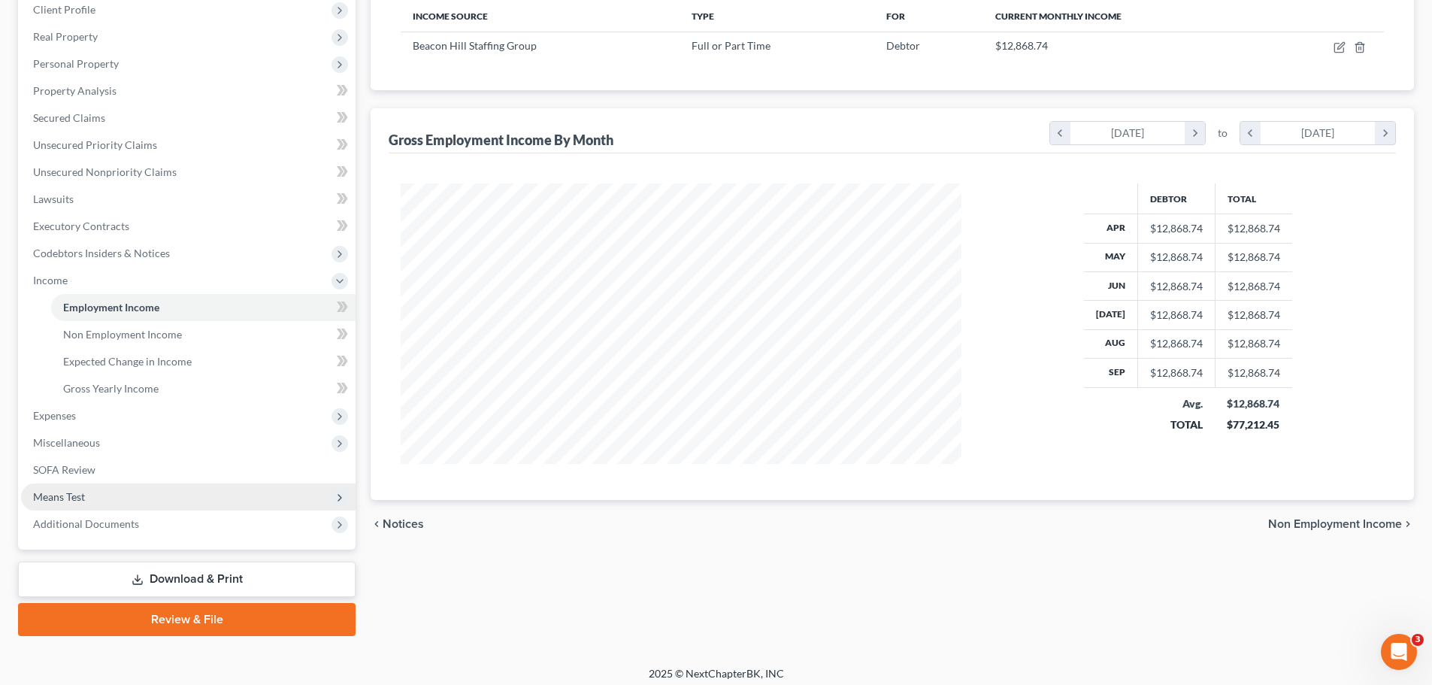
scroll to position [250, 0]
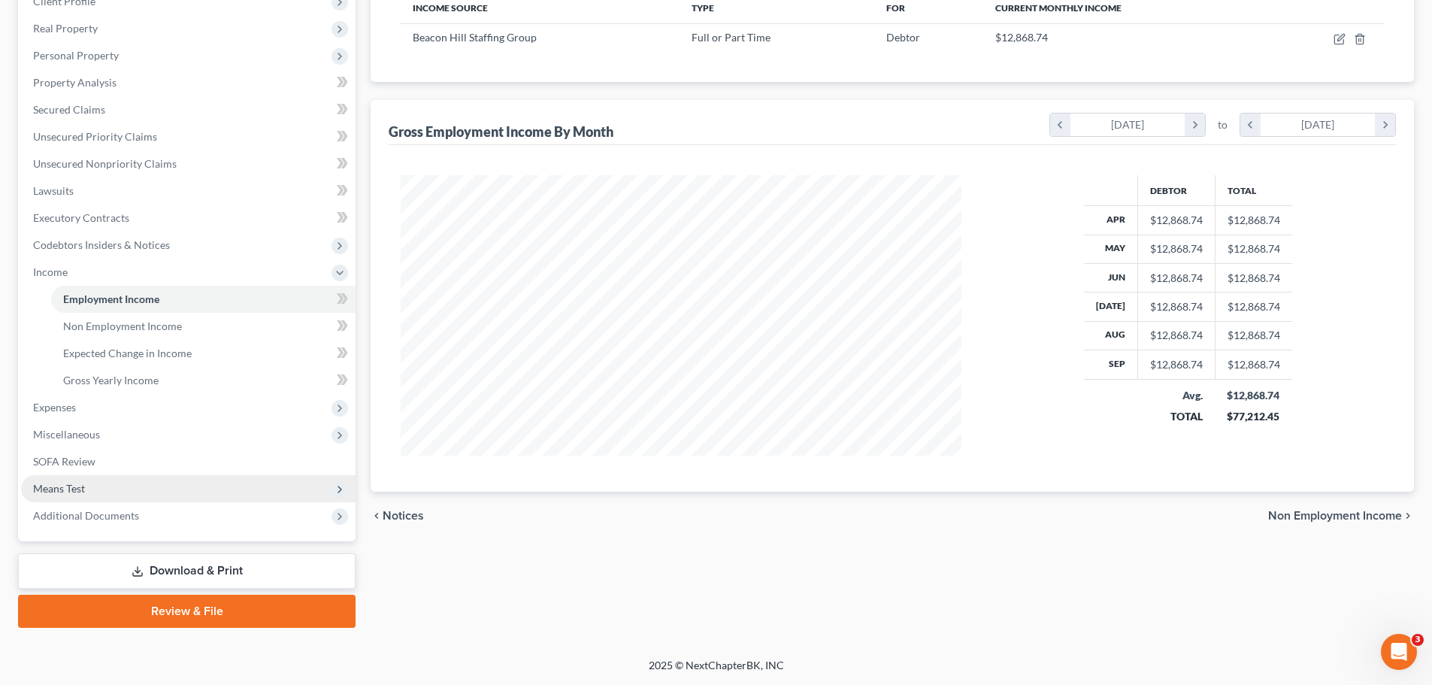
click at [80, 491] on span "Means Test" at bounding box center [59, 488] width 52 height 13
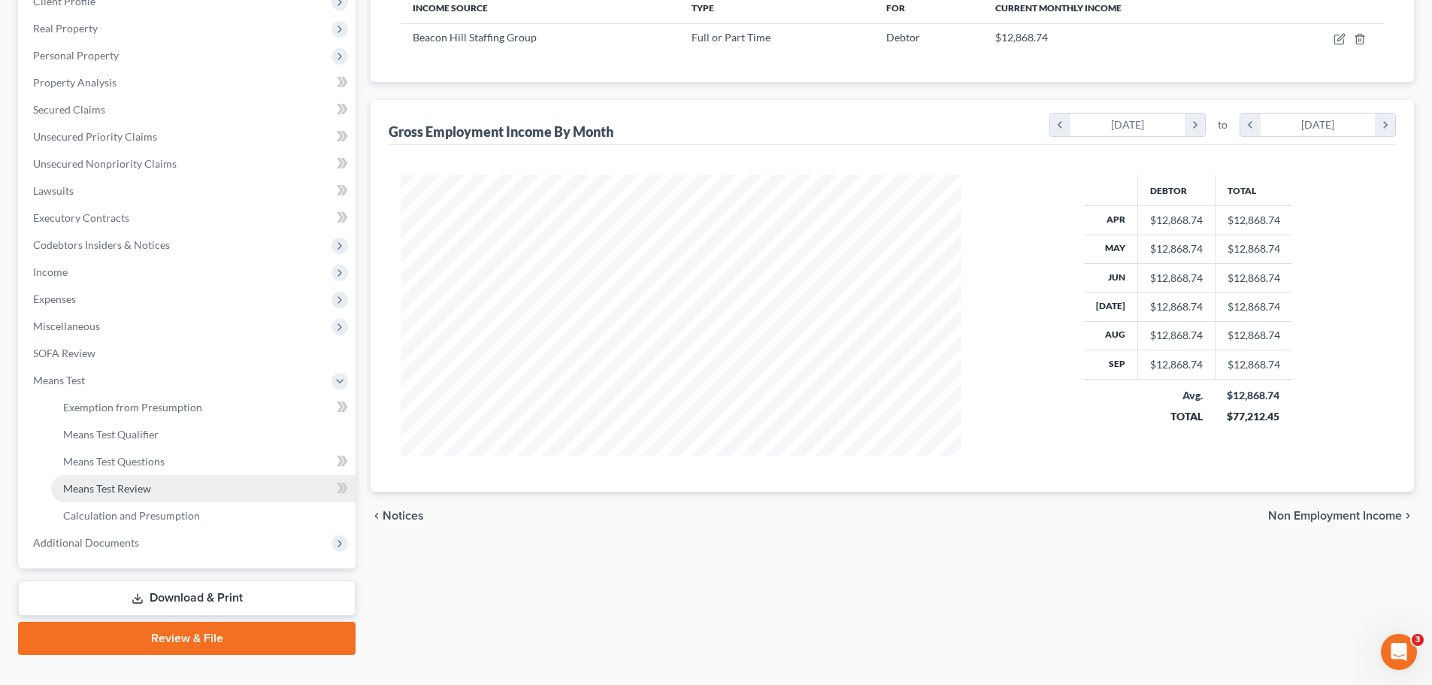
click at [95, 486] on span "Means Test Review" at bounding box center [107, 488] width 88 height 13
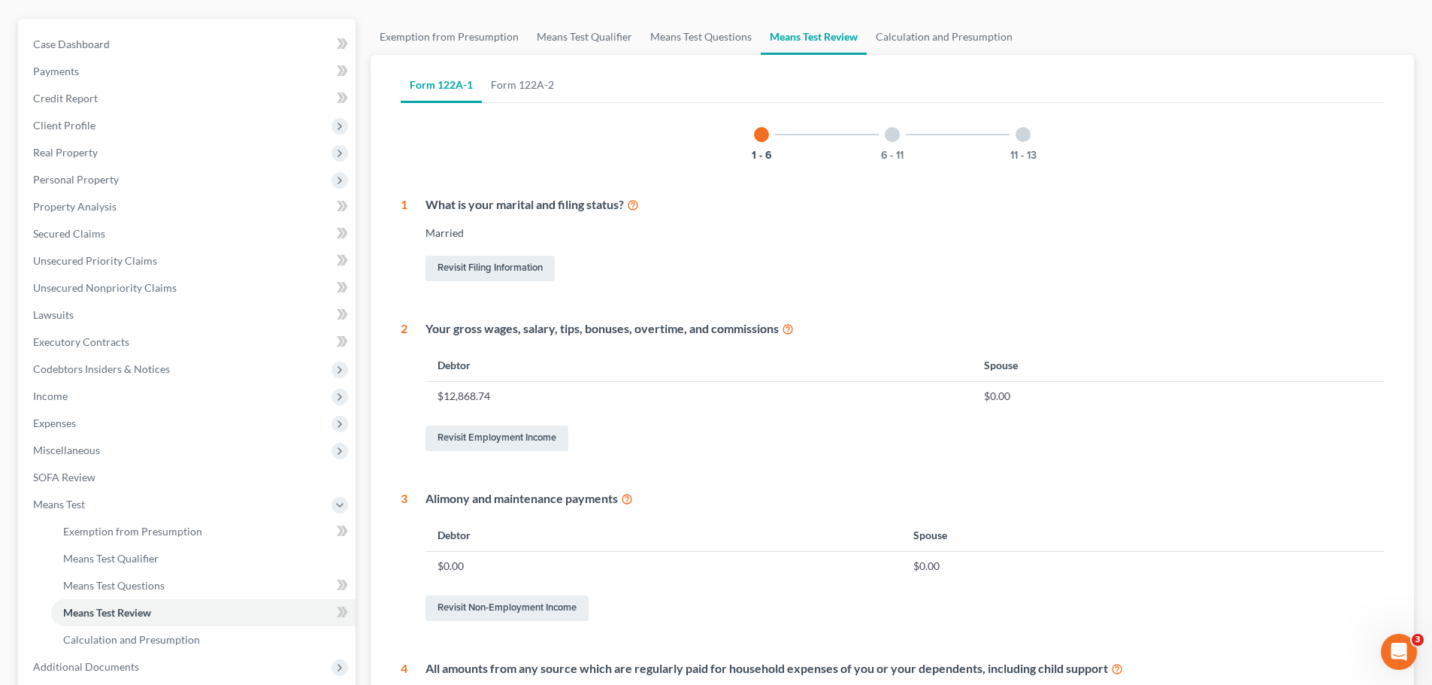
scroll to position [451, 0]
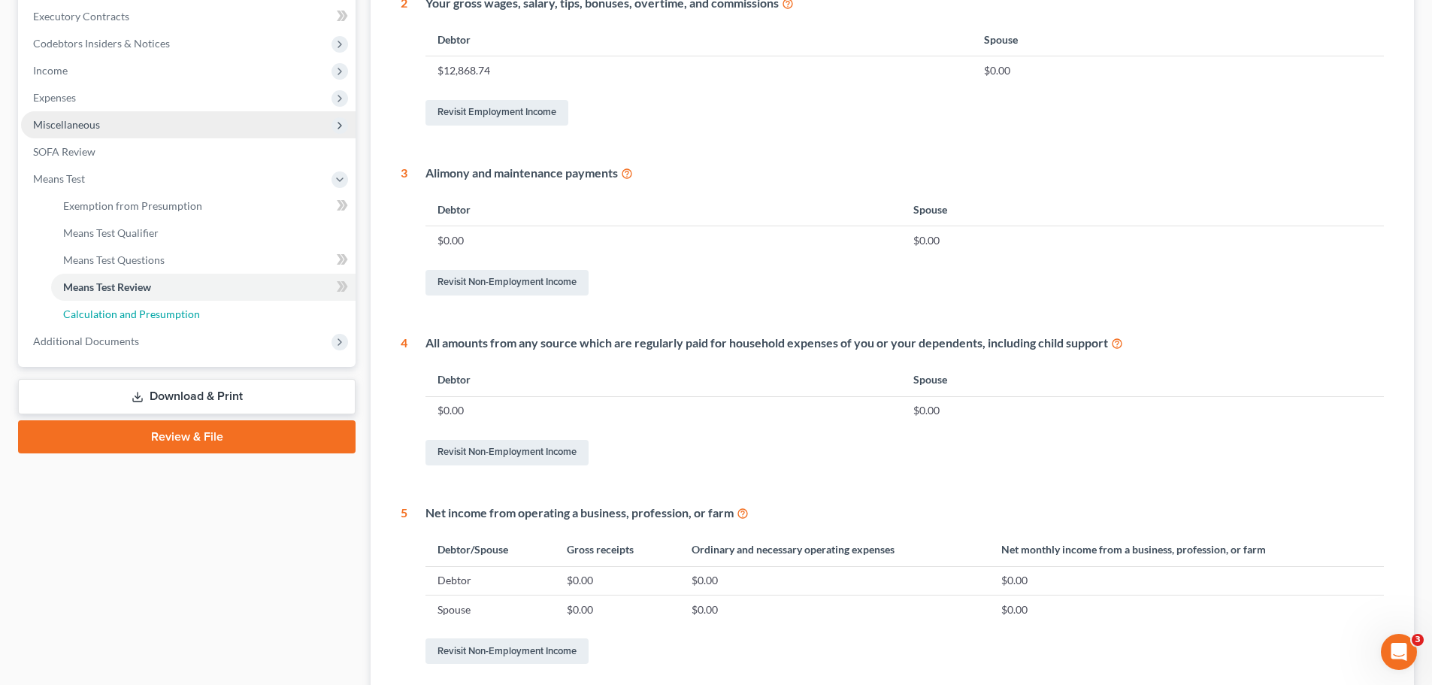
drag, startPoint x: 126, startPoint y: 307, endPoint x: 222, endPoint y: 309, distance: 95.5
click at [126, 307] on span "Calculation and Presumption" at bounding box center [131, 313] width 137 height 13
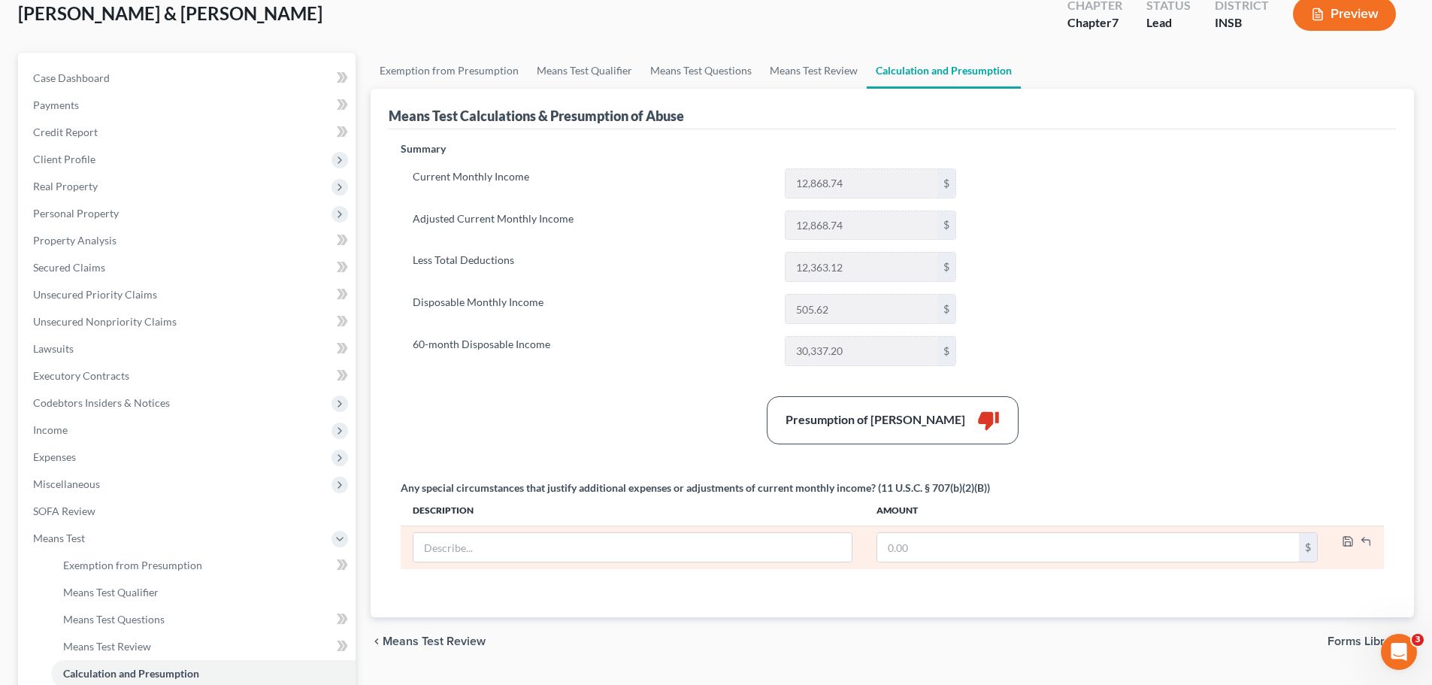
scroll to position [277, 0]
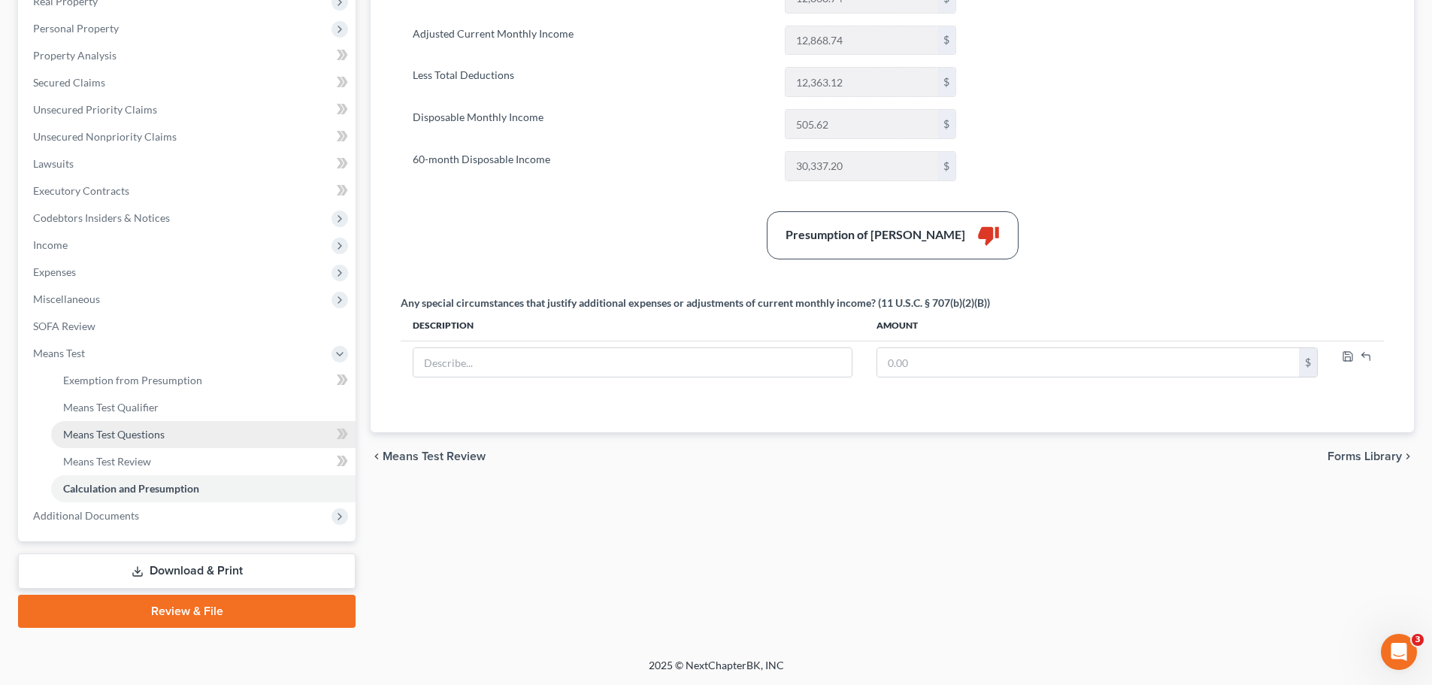
click at [160, 443] on link "Means Test Questions" at bounding box center [203, 434] width 304 height 27
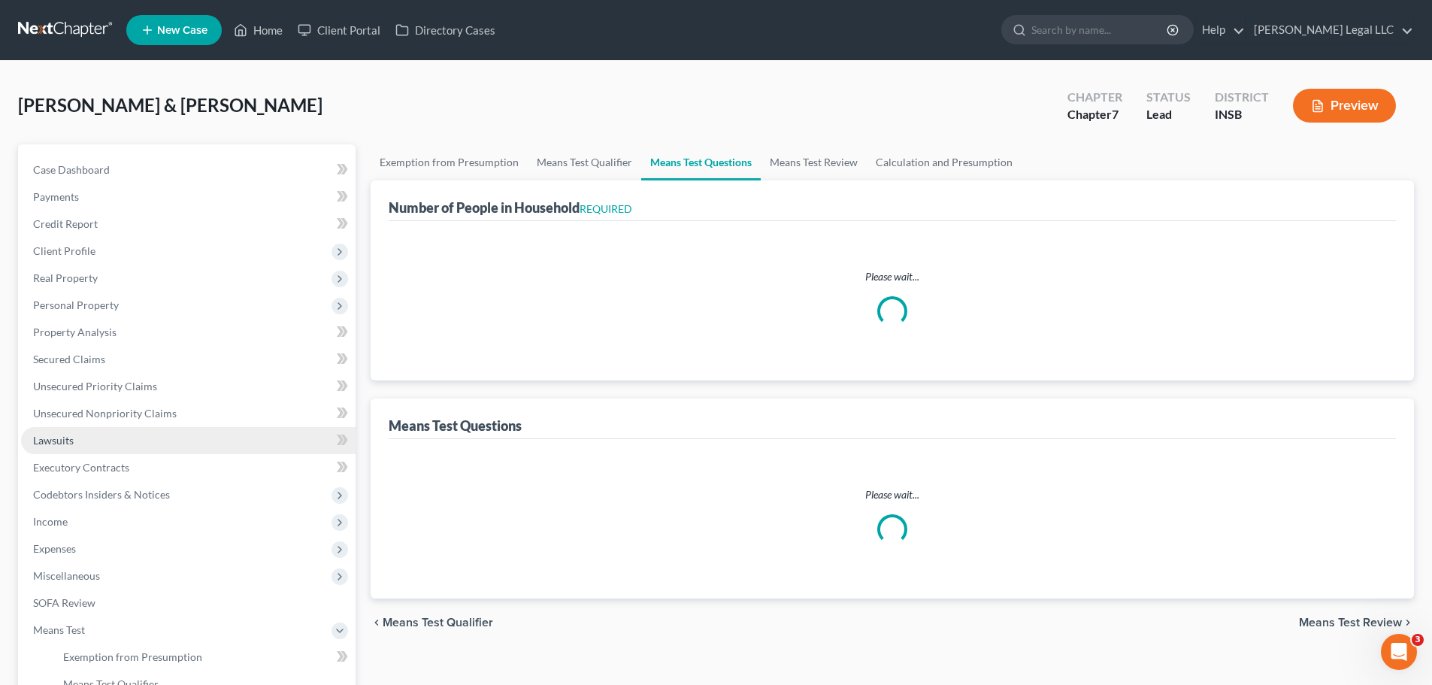
select select "1"
select select "60"
select select "7"
select select "1"
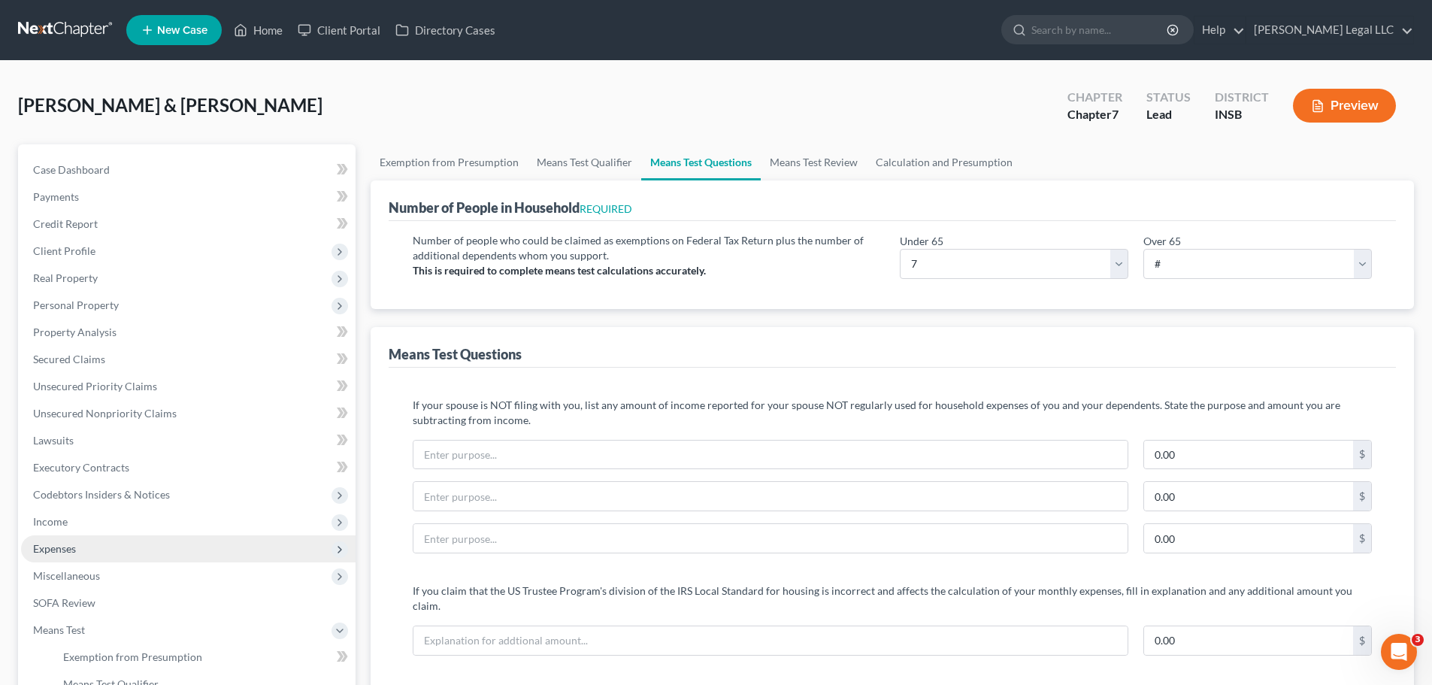
click at [49, 522] on span "Expenses" at bounding box center [54, 548] width 43 height 13
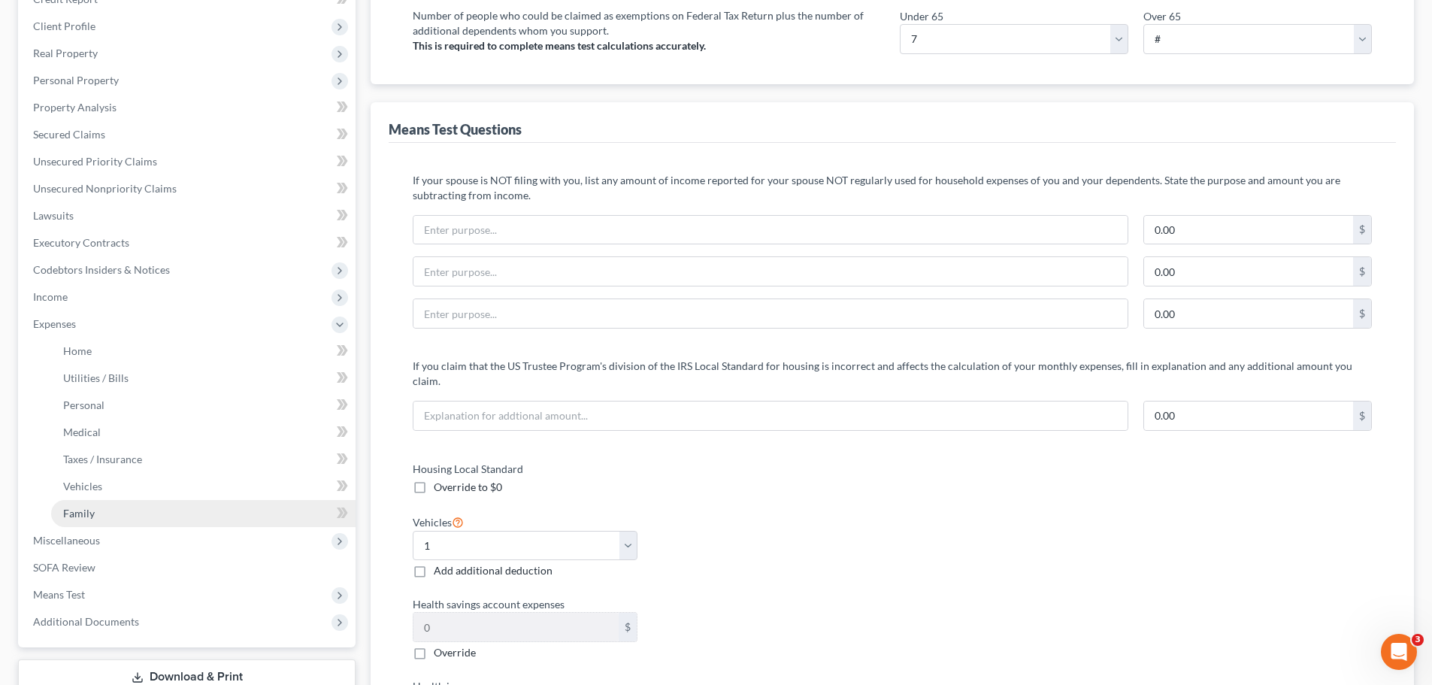
scroll to position [226, 0]
click at [99, 428] on span "Medical" at bounding box center [82, 431] width 38 height 13
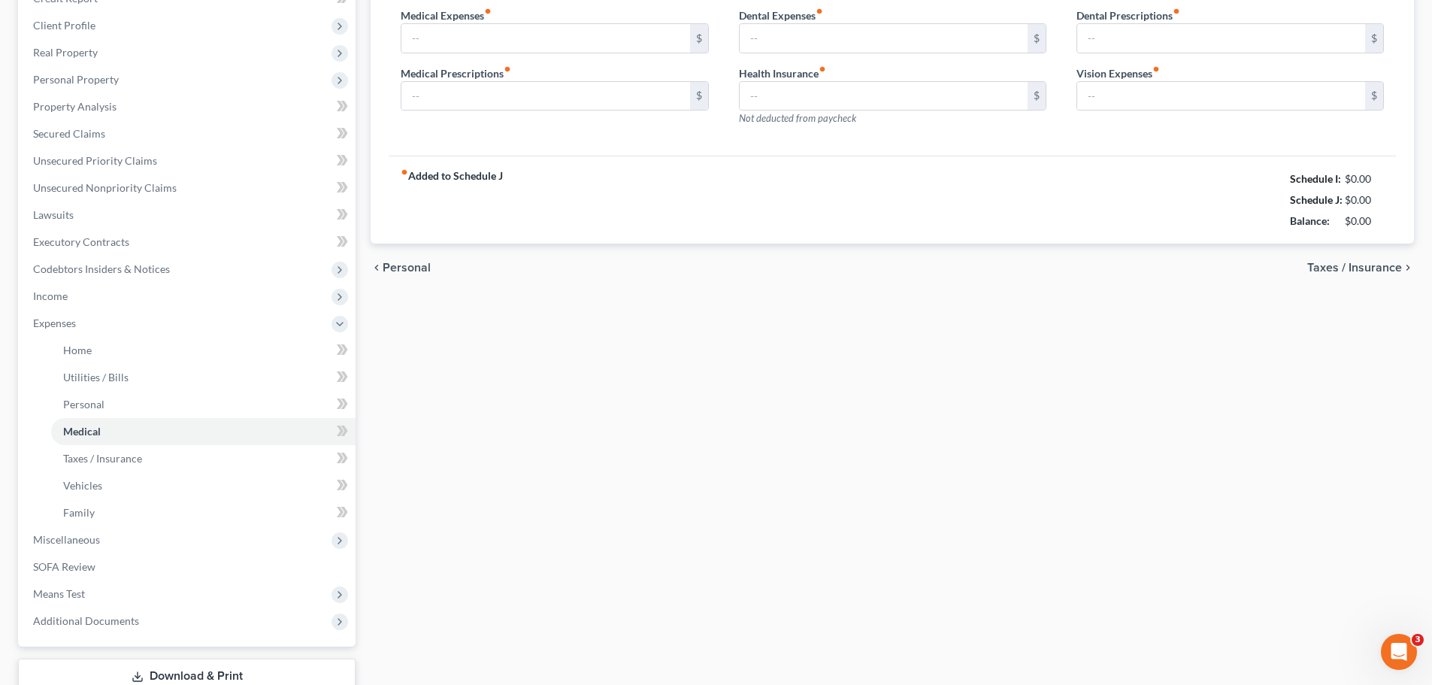
type input "600.00"
type input "150.00"
type input "0.00"
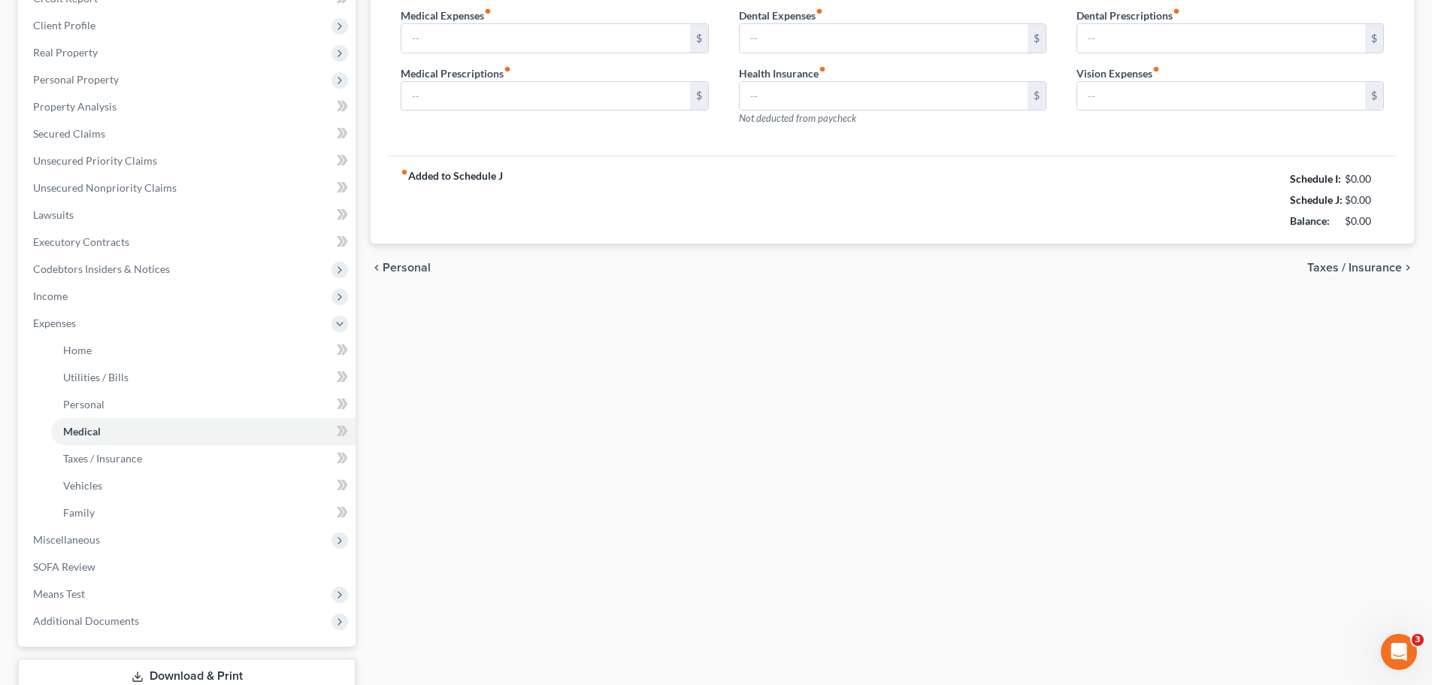
type input "0.00"
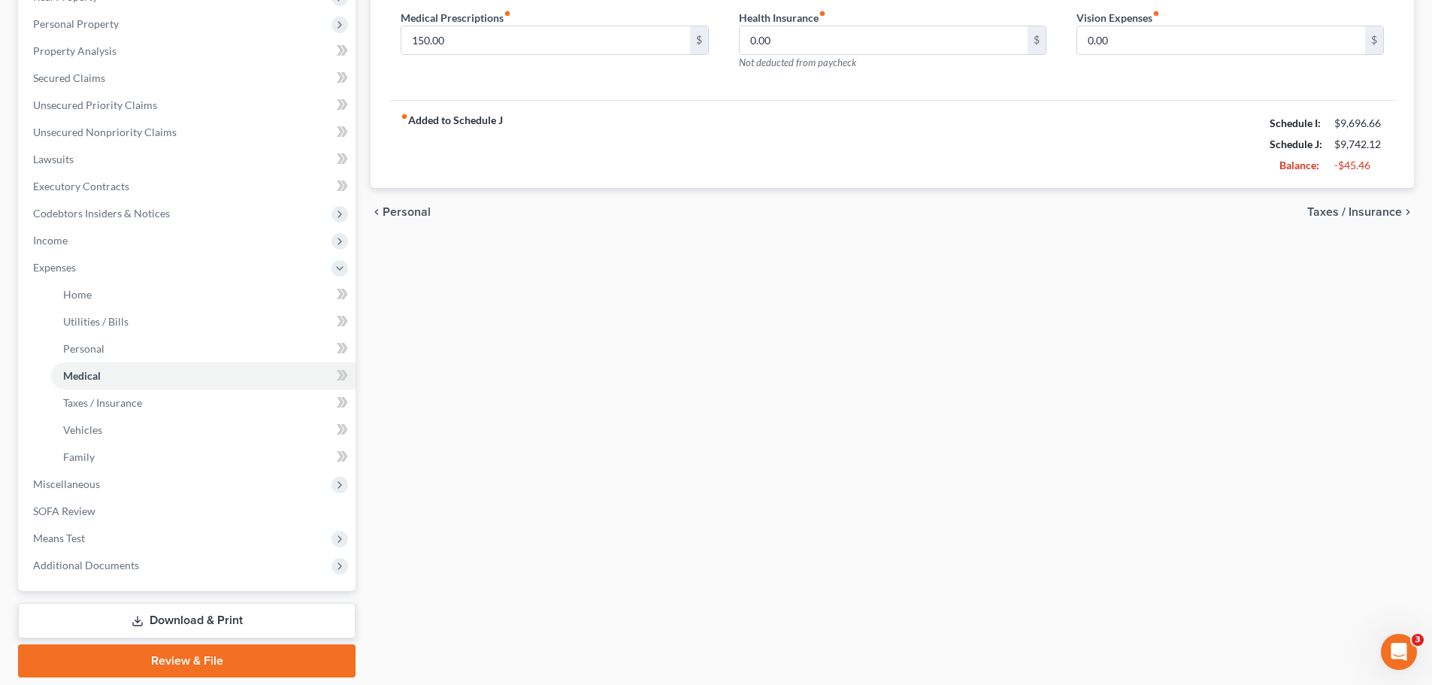
scroll to position [301, 0]
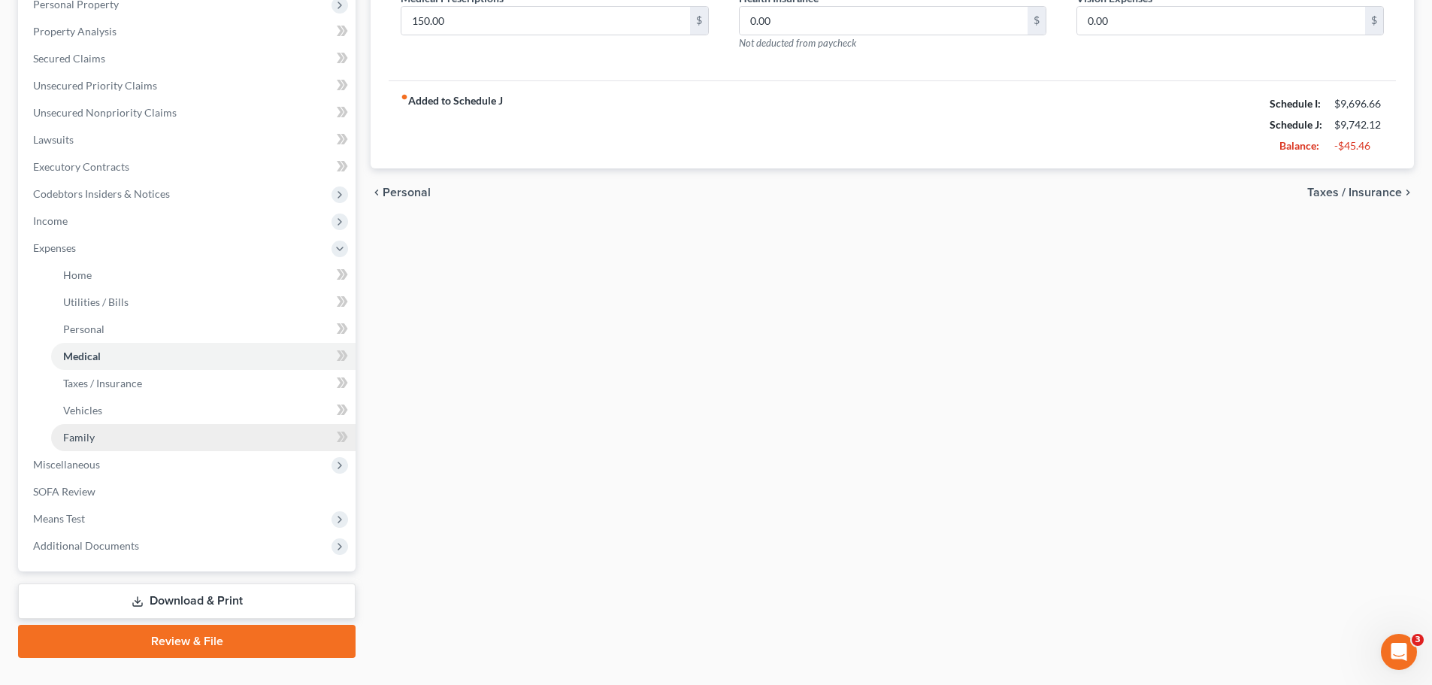
click at [77, 434] on span "Family" at bounding box center [79, 437] width 32 height 13
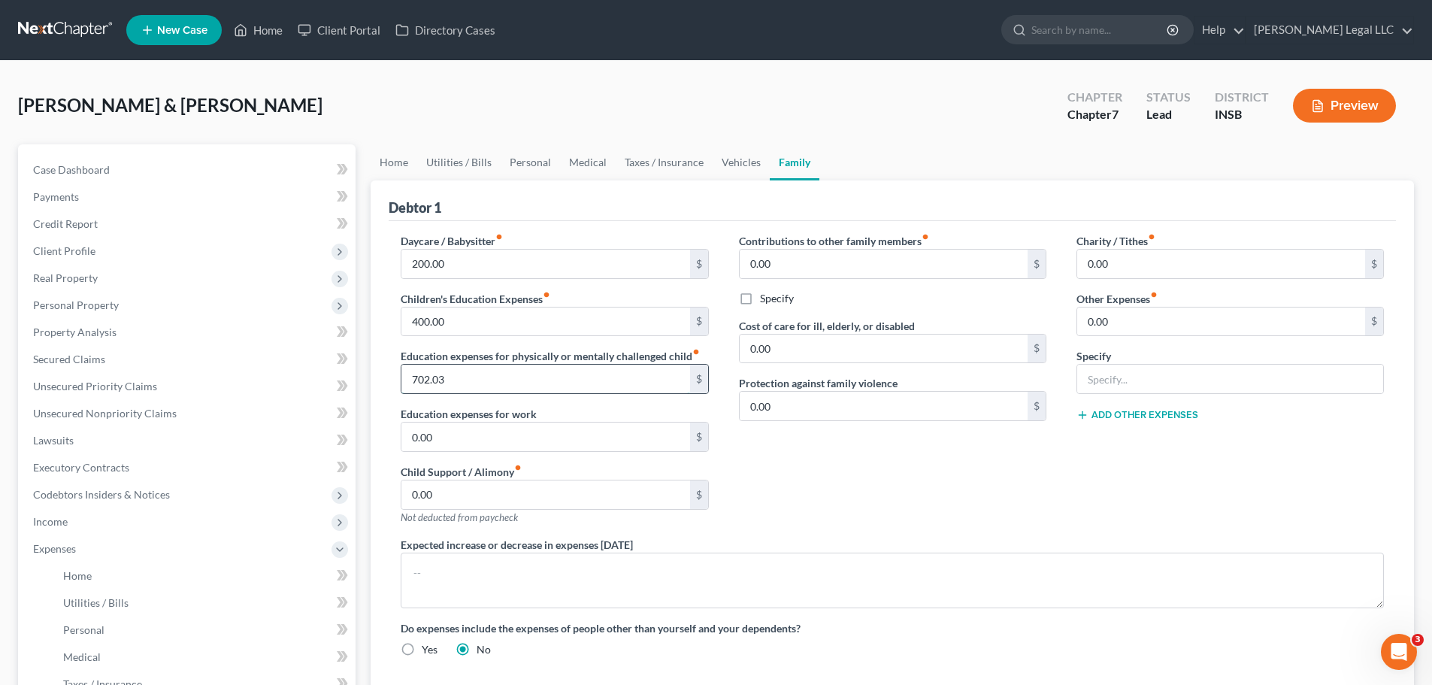
click at [540, 370] on input "702.03" at bounding box center [545, 379] width 288 height 29
click at [445, 377] on input "702.03" at bounding box center [545, 379] width 288 height 29
type input "842.43"
click at [849, 495] on div "Contributions to other family members fiber_manual_record 0.00 $ Specify Cost o…" at bounding box center [893, 385] width 338 height 304
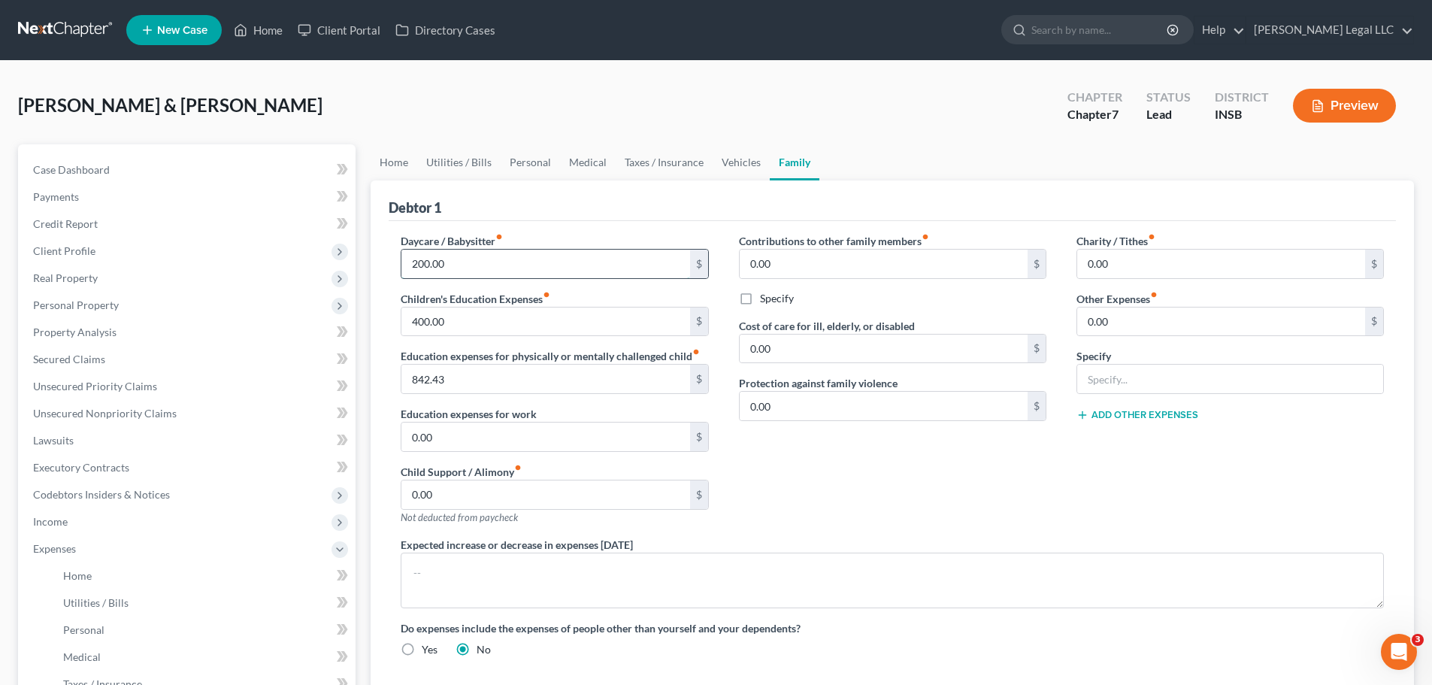
click at [490, 257] on input "200.00" at bounding box center [545, 264] width 288 height 29
type input "150"
click at [621, 220] on div "Debtor 1" at bounding box center [892, 200] width 1007 height 41
click at [483, 317] on input "400.00" at bounding box center [545, 321] width 288 height 29
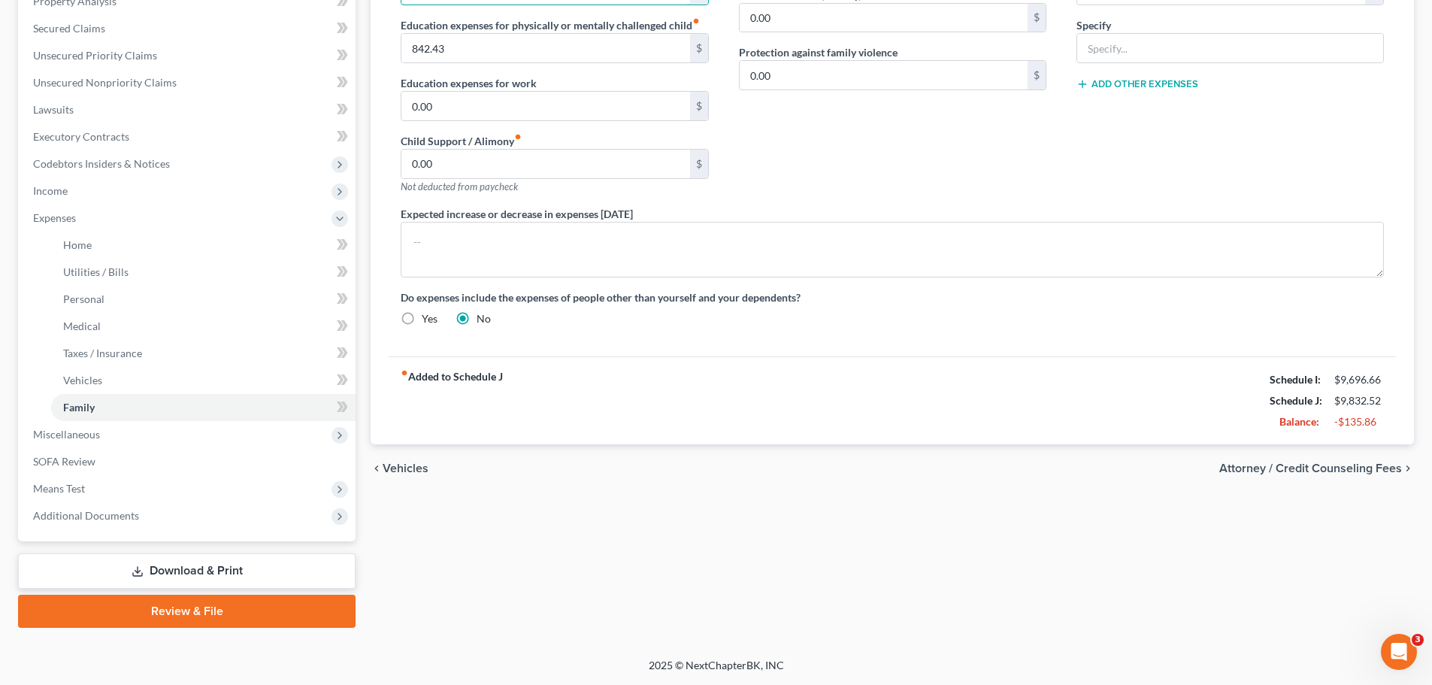
scroll to position [30, 0]
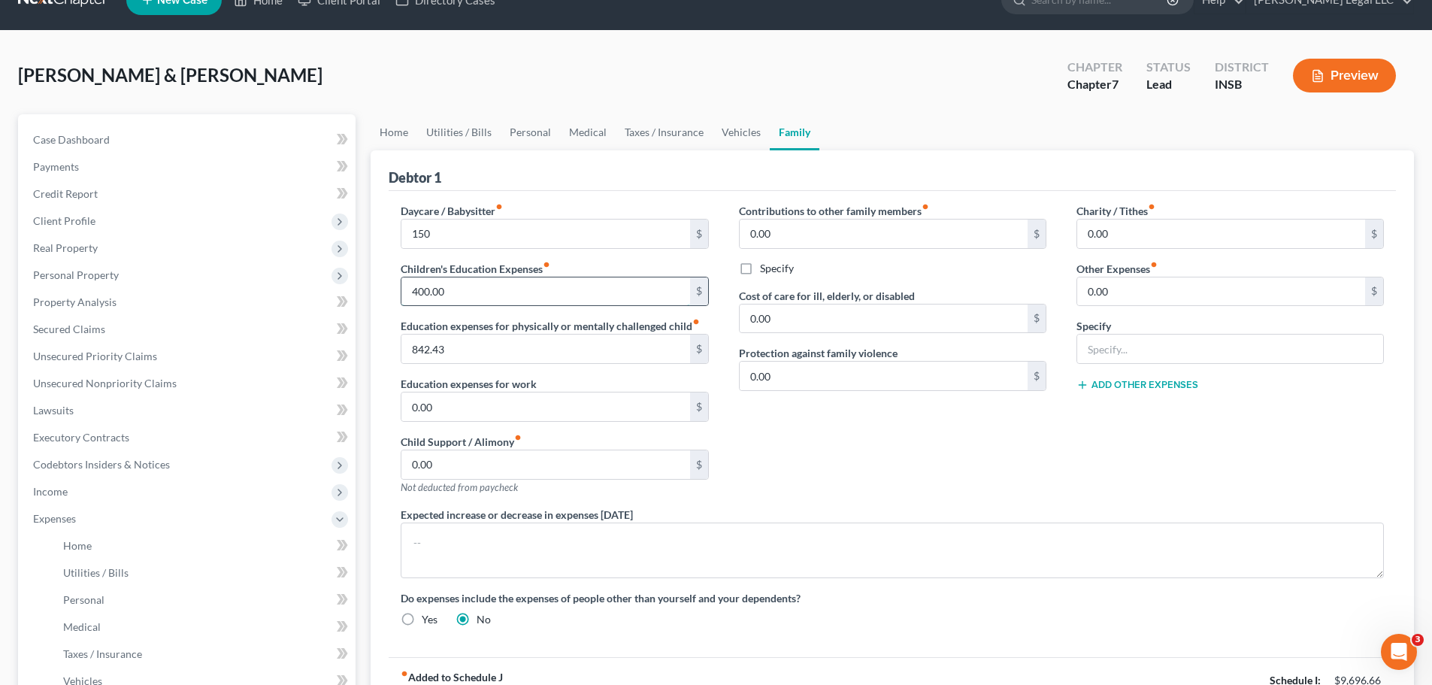
click at [484, 289] on input "400.00" at bounding box center [545, 291] width 288 height 29
type input "200"
click at [1005, 468] on div "Contributions to other family members fiber_manual_record 0.00 $ Specify Cost o…" at bounding box center [893, 355] width 338 height 304
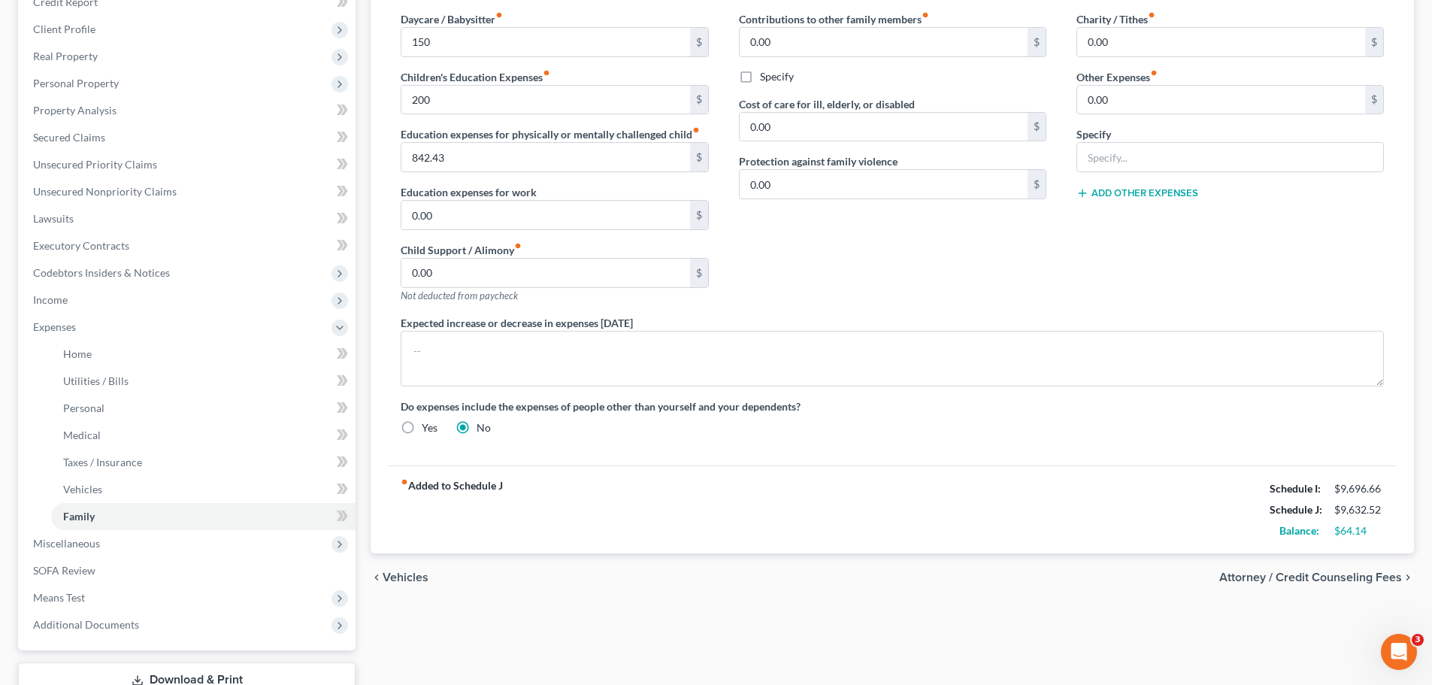
scroll to position [105, 0]
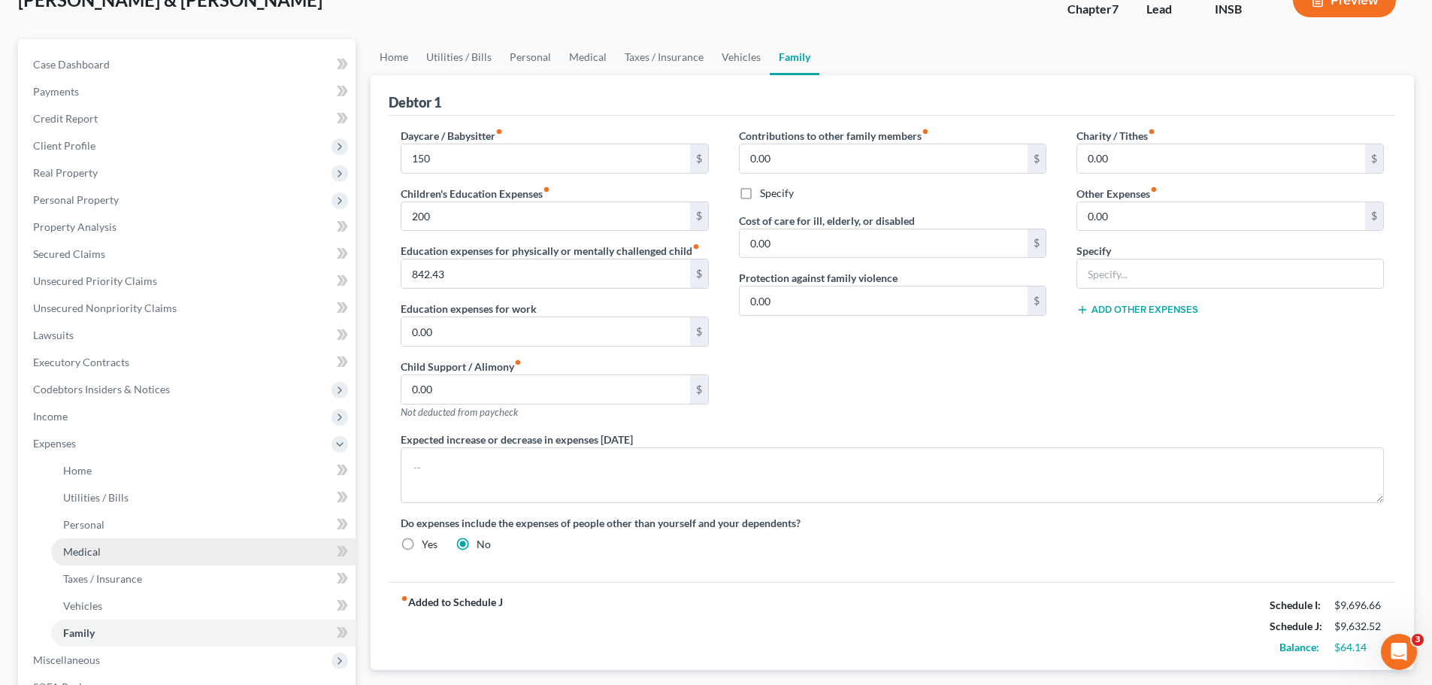
click at [102, 522] on link "Medical" at bounding box center [203, 551] width 304 height 27
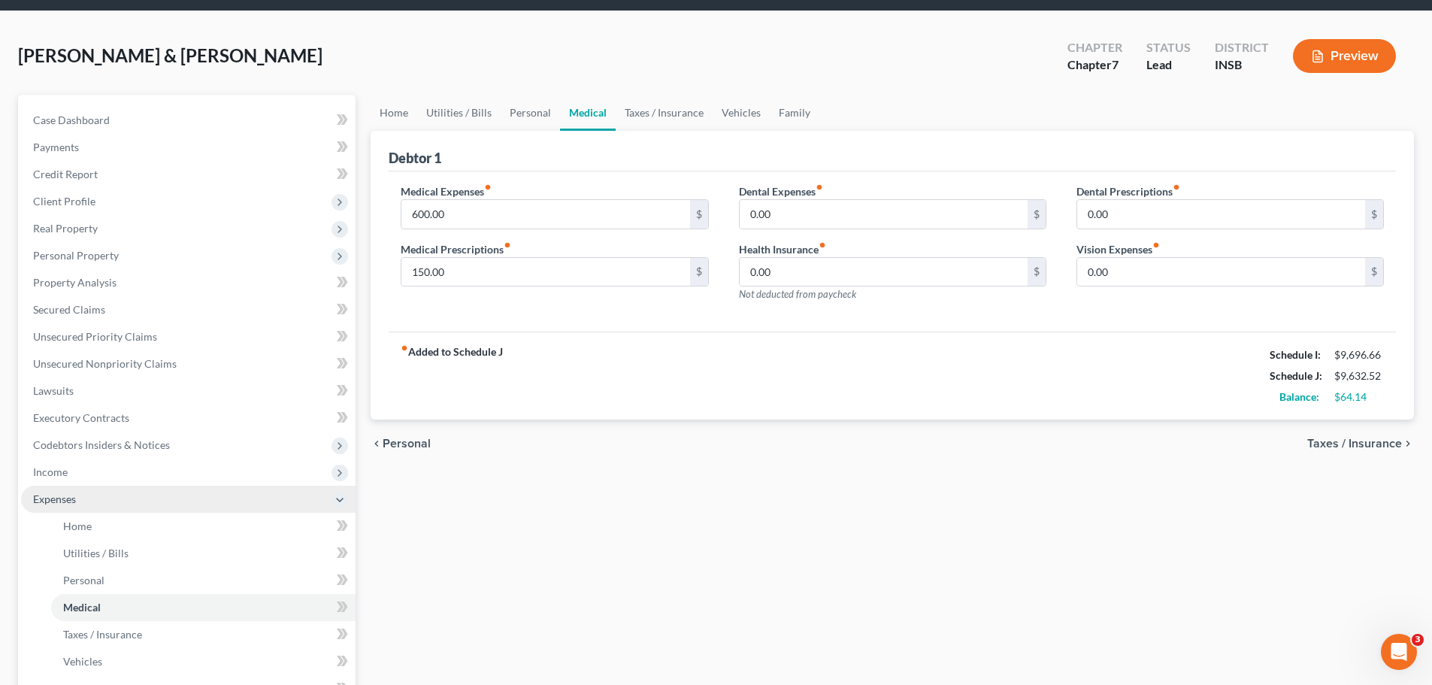
scroll to position [75, 0]
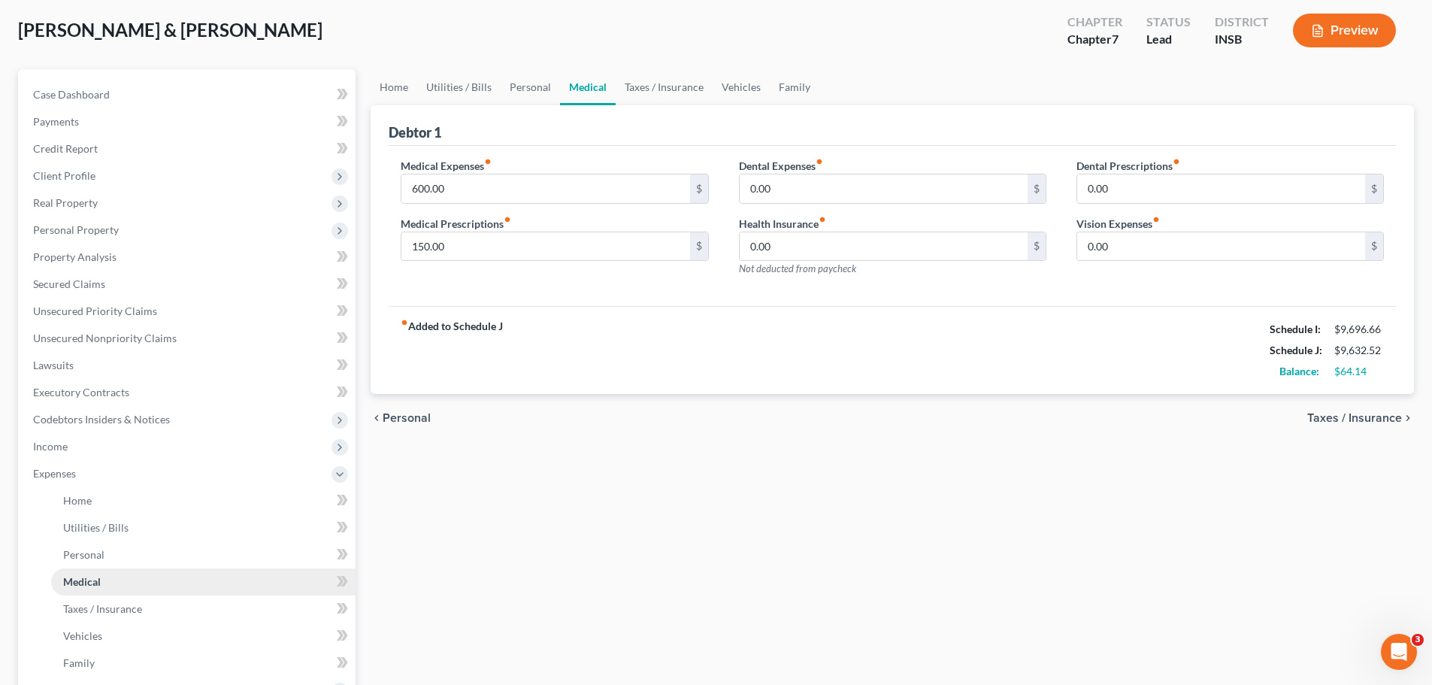
click at [88, 522] on link "Medical" at bounding box center [203, 581] width 304 height 27
click at [98, 522] on span "Personal" at bounding box center [83, 554] width 41 height 13
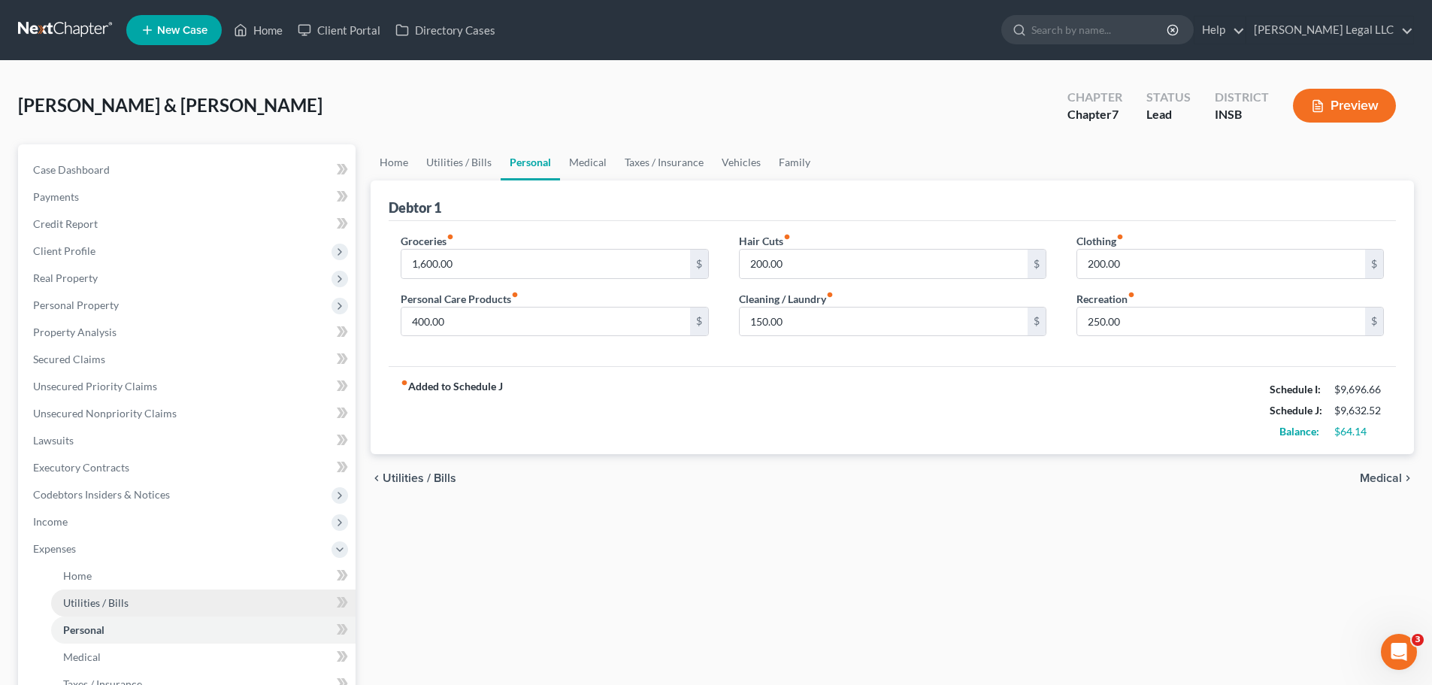
drag, startPoint x: 98, startPoint y: 598, endPoint x: 95, endPoint y: 590, distance: 8.6
click at [98, 522] on span "Utilities / Bills" at bounding box center [95, 602] width 65 height 13
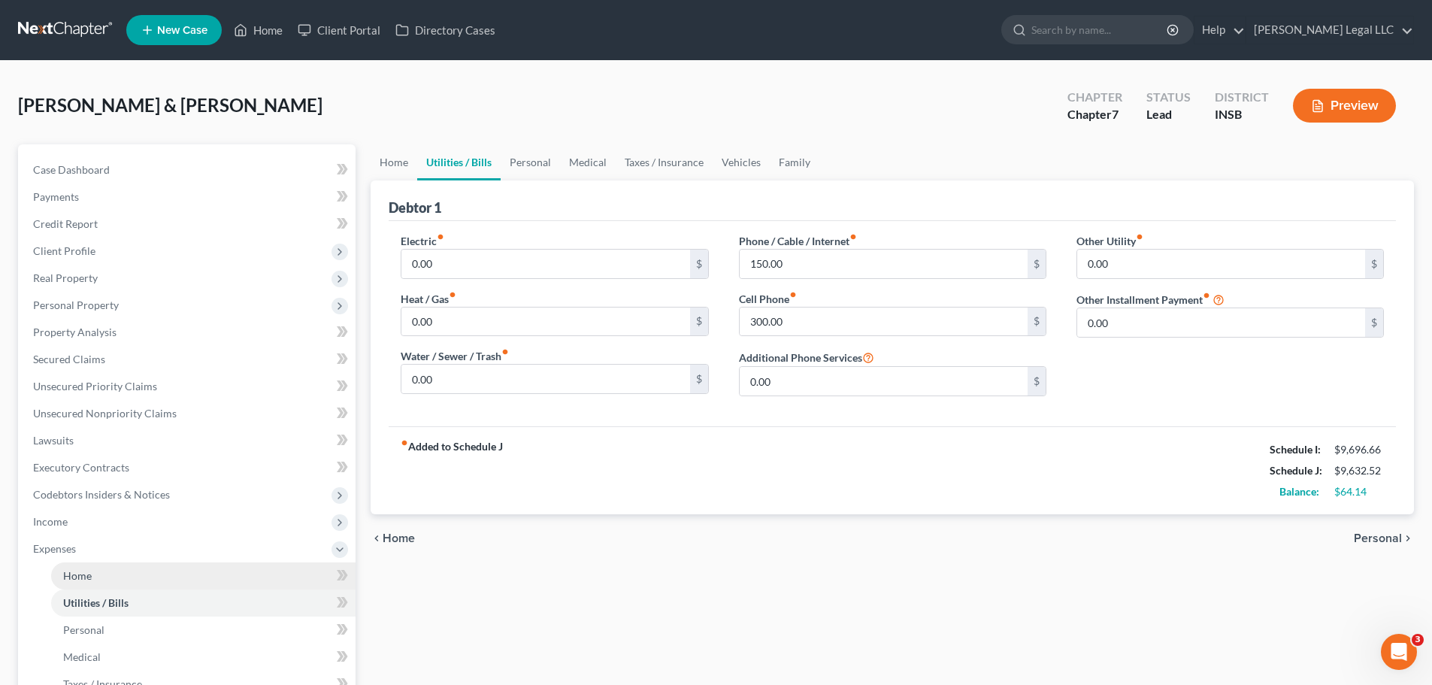
click at [95, 522] on link "Home" at bounding box center [203, 575] width 304 height 27
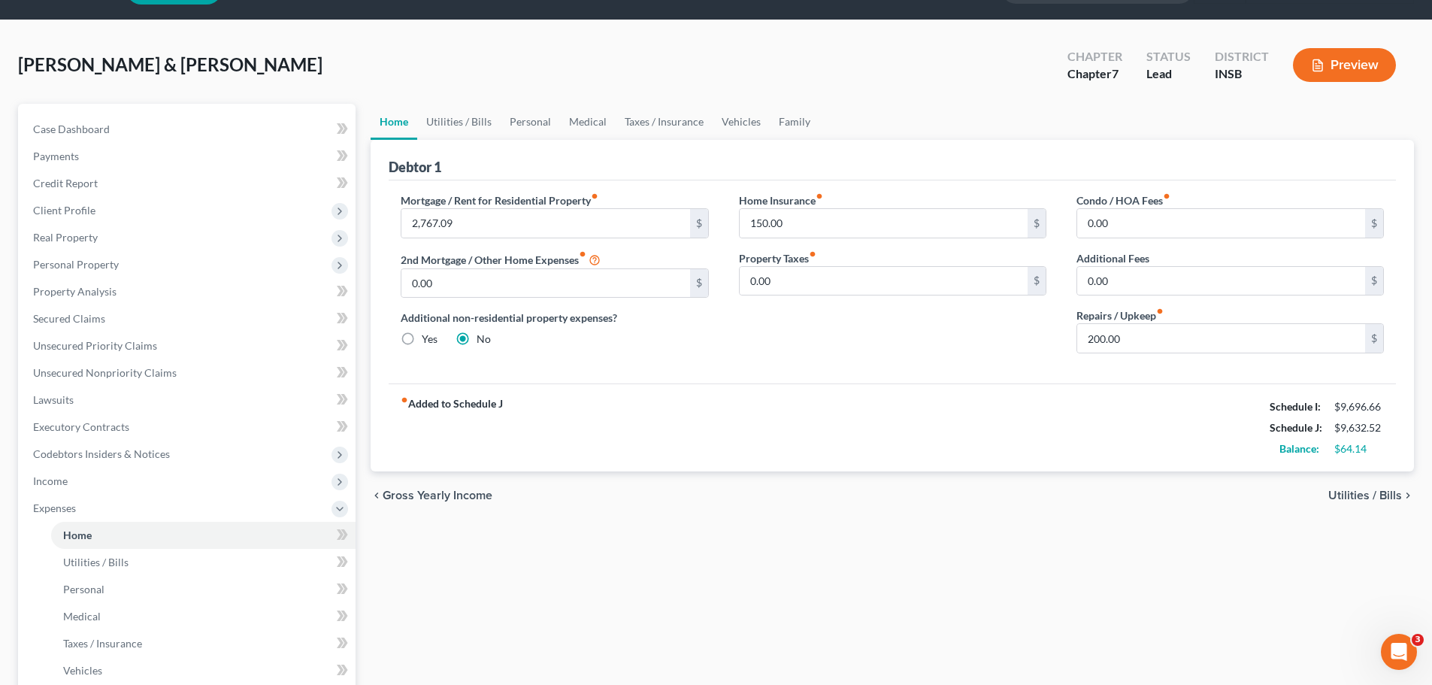
scroll to position [75, 0]
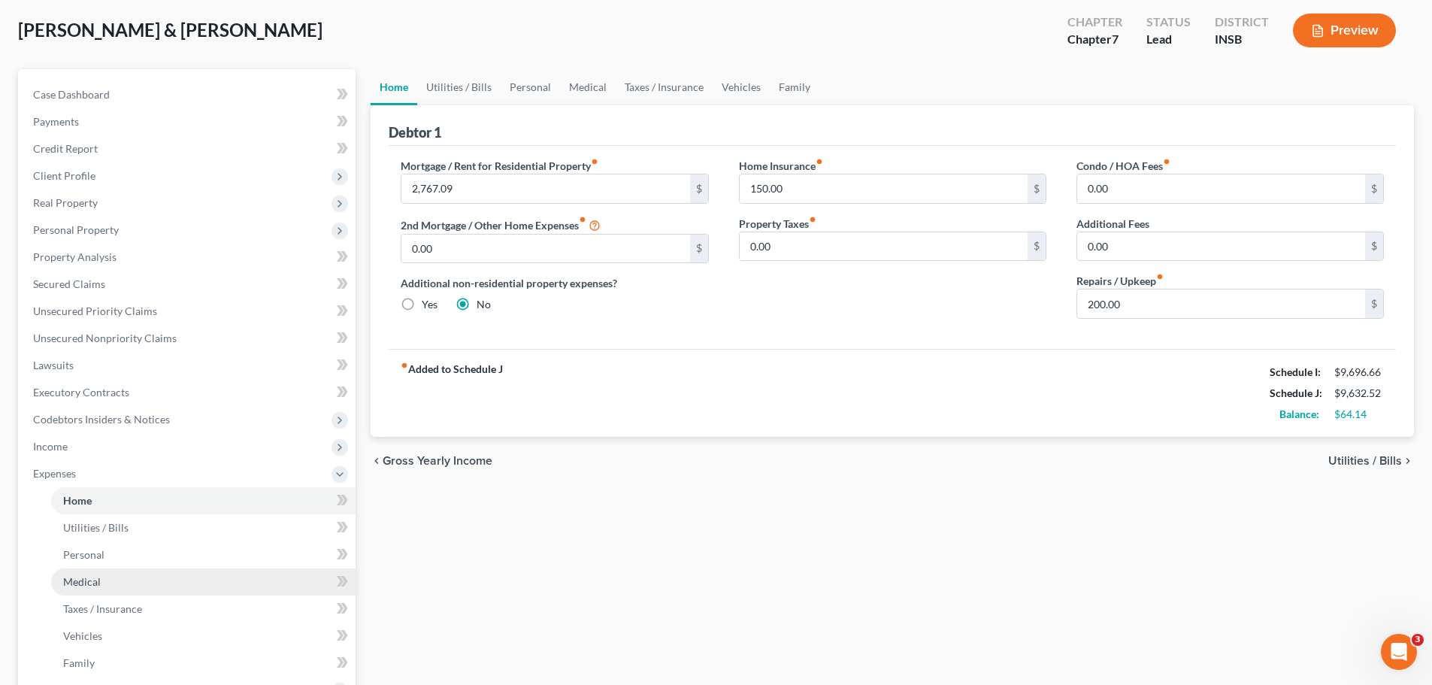
click at [89, 522] on span "Medical" at bounding box center [82, 581] width 38 height 13
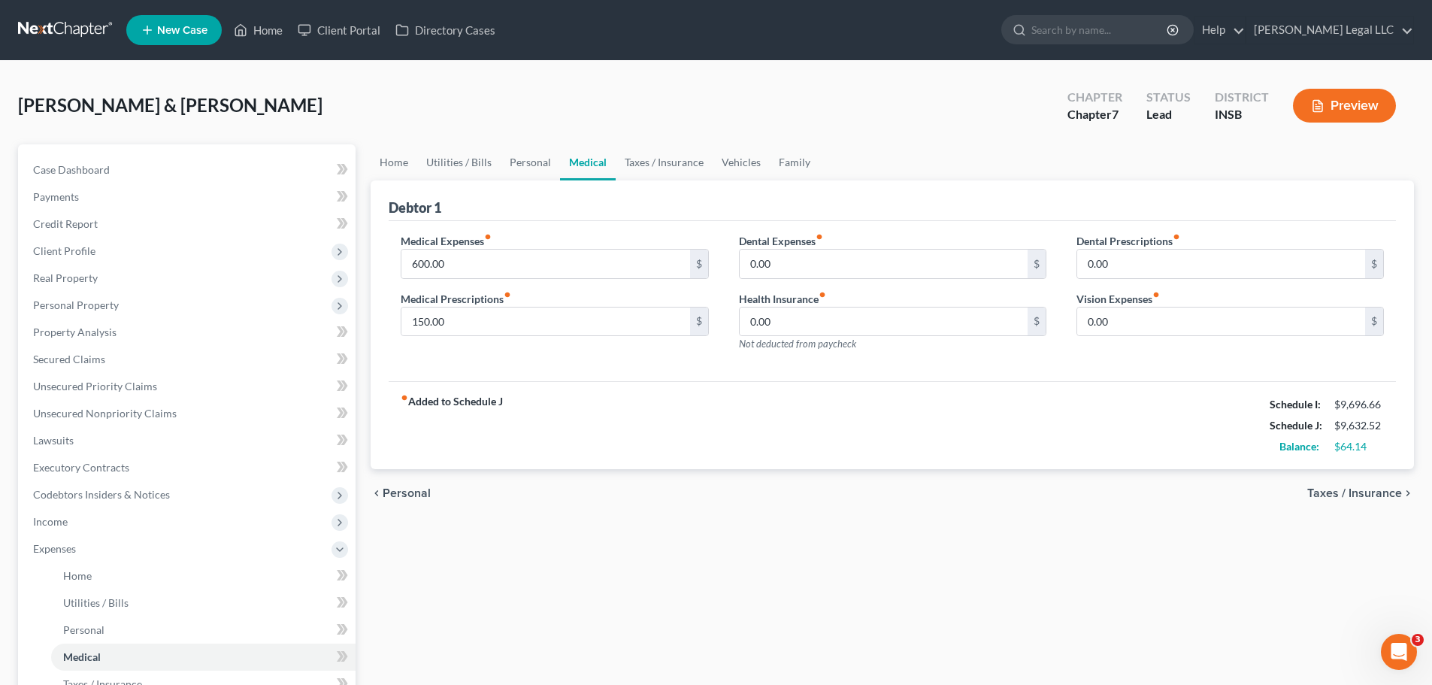
click at [1154, 102] on button "Preview" at bounding box center [1344, 106] width 103 height 34
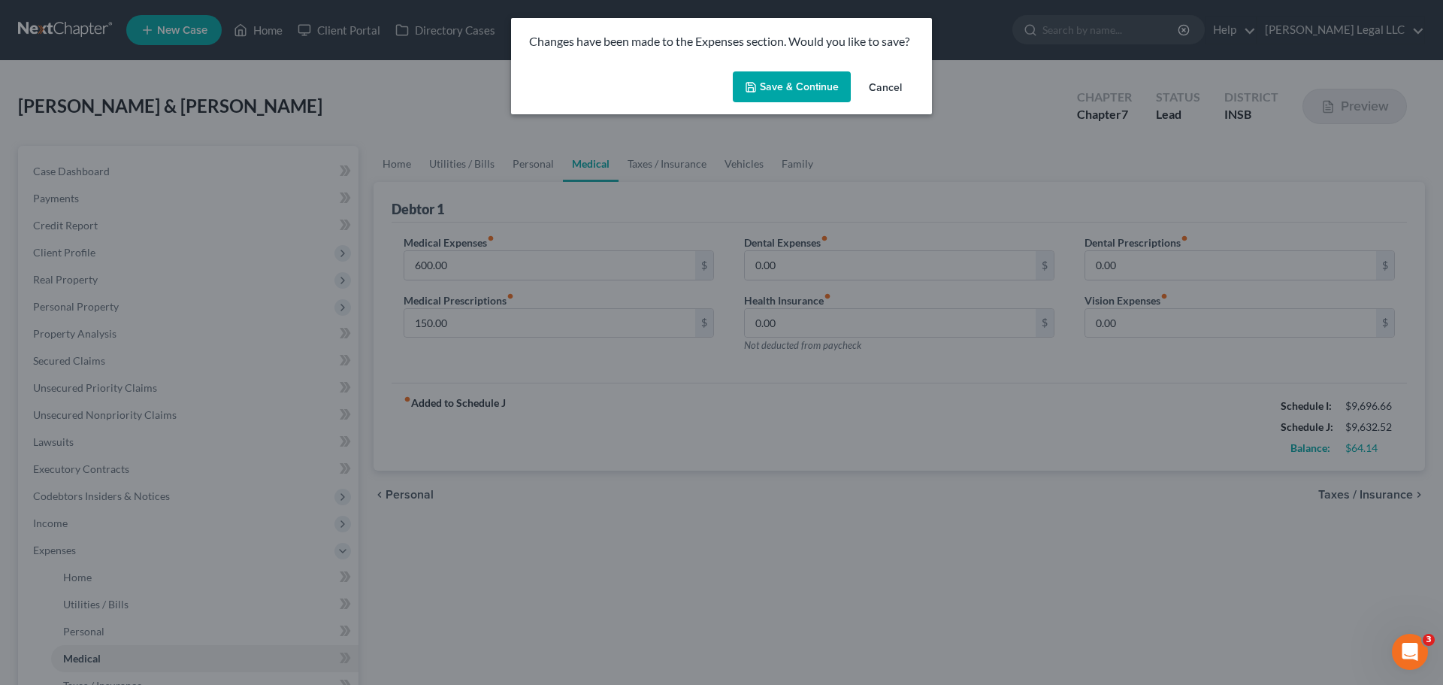
click at [810, 83] on button "Save & Continue" at bounding box center [792, 87] width 118 height 32
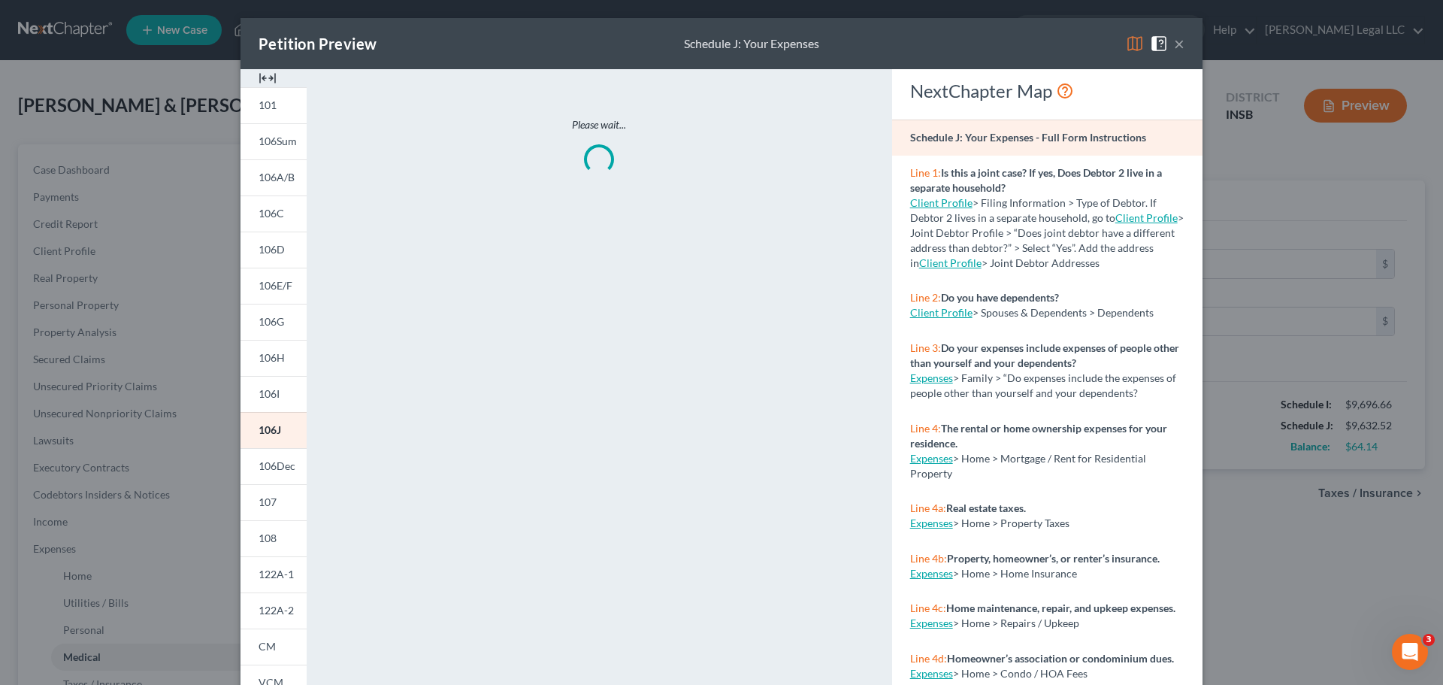
click at [259, 75] on img at bounding box center [268, 78] width 18 height 18
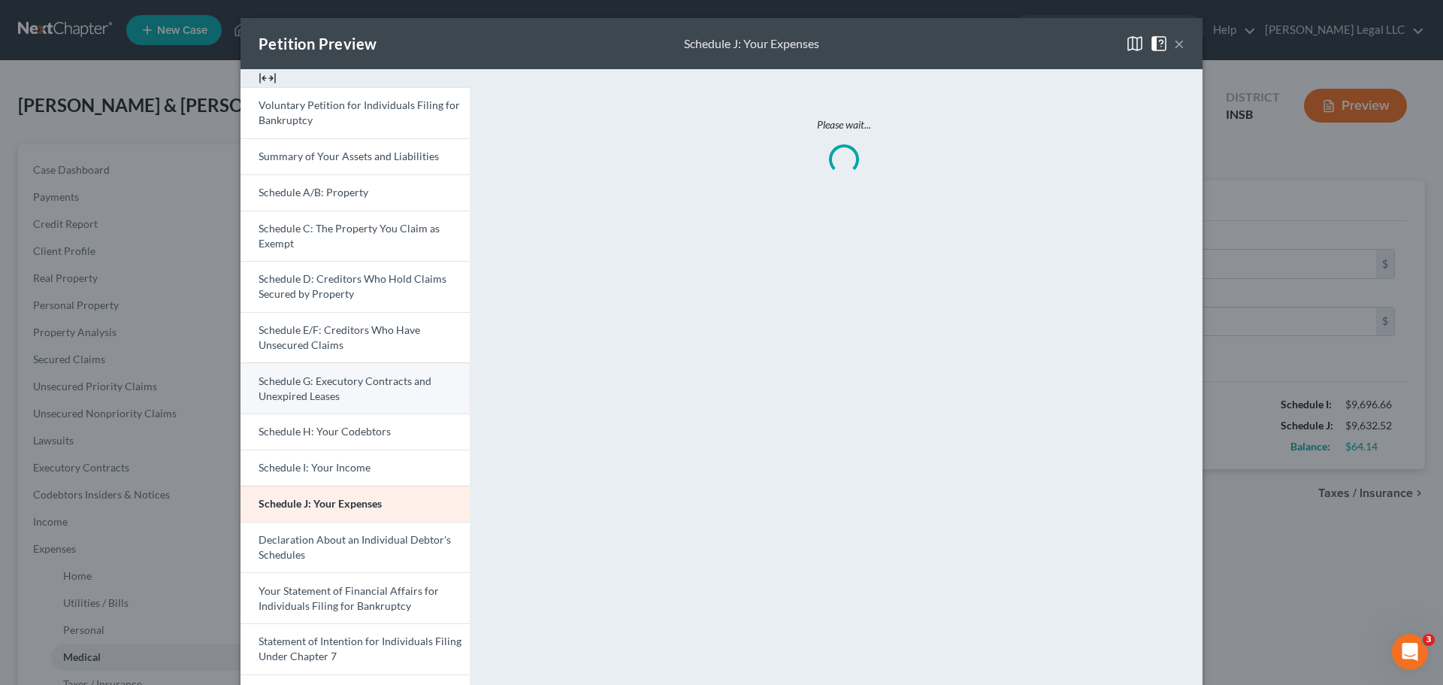
scroll to position [299, 0]
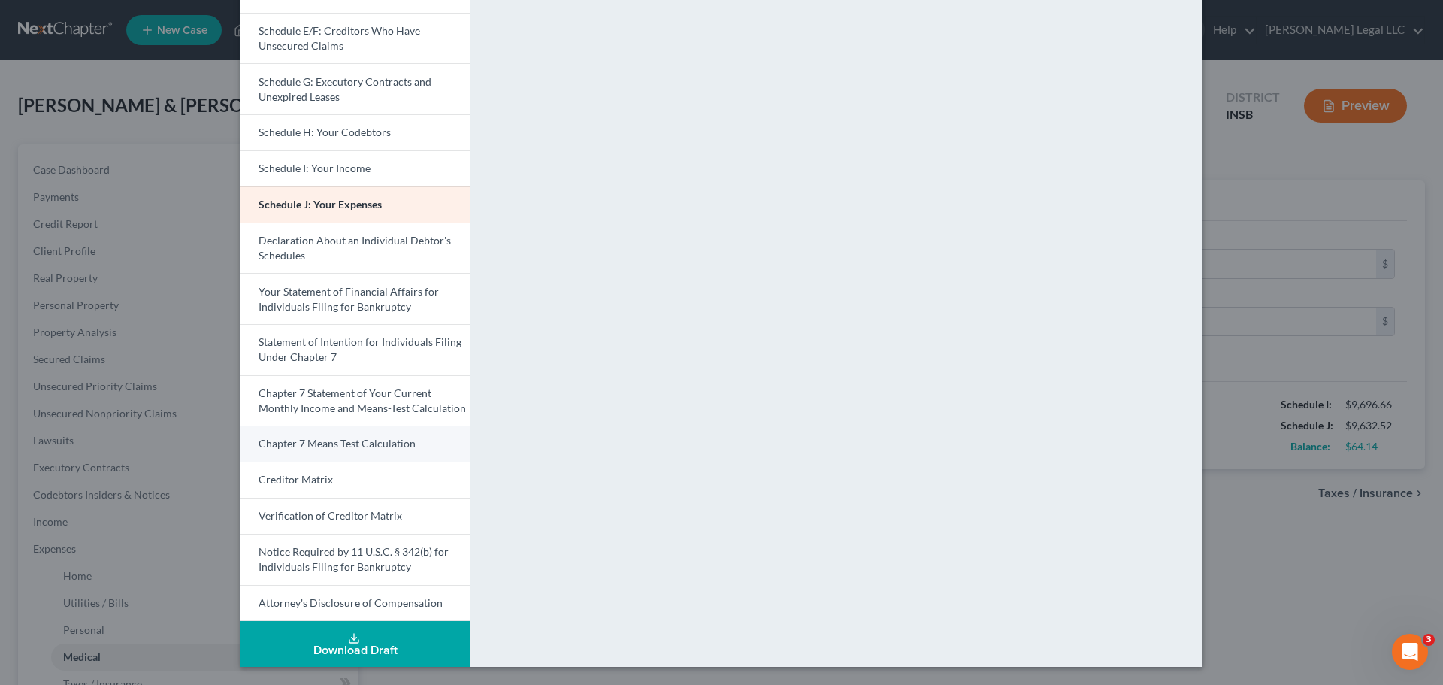
click at [315, 445] on span "Chapter 7 Means Test Calculation" at bounding box center [337, 443] width 157 height 13
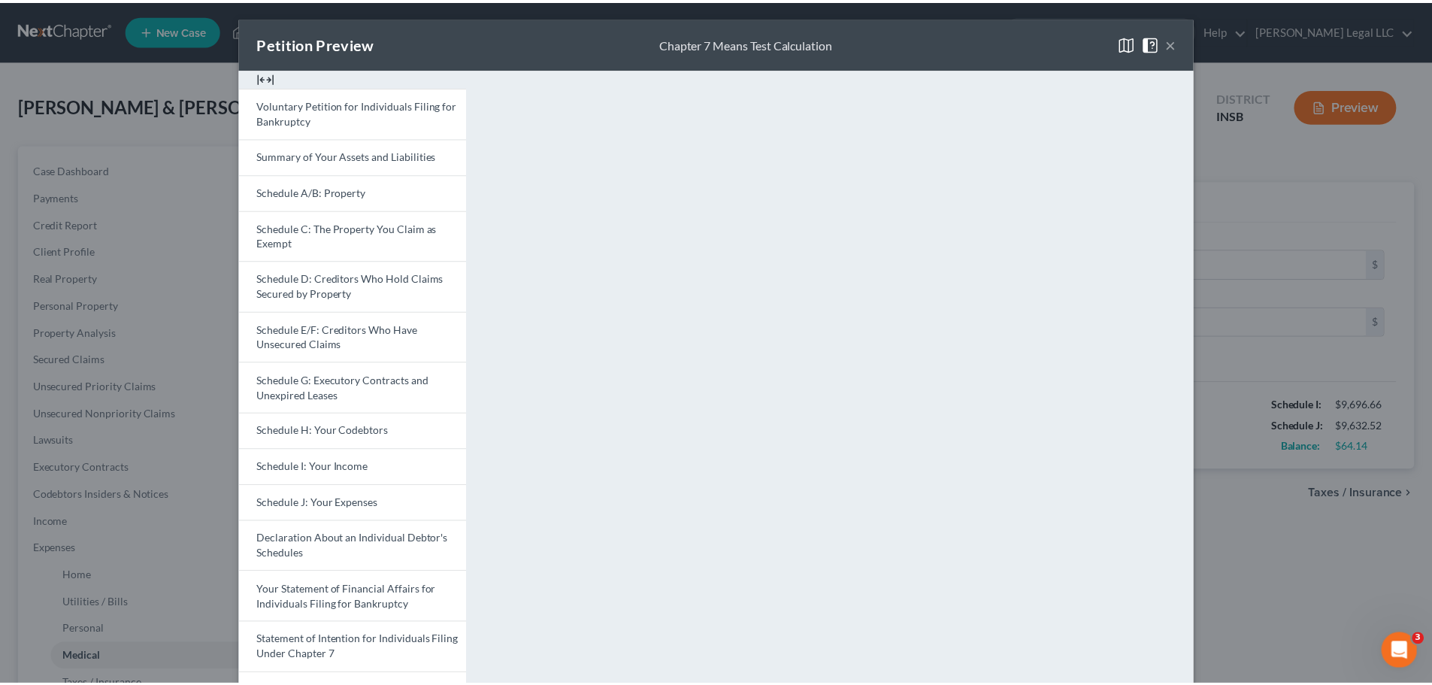
scroll to position [0, 0]
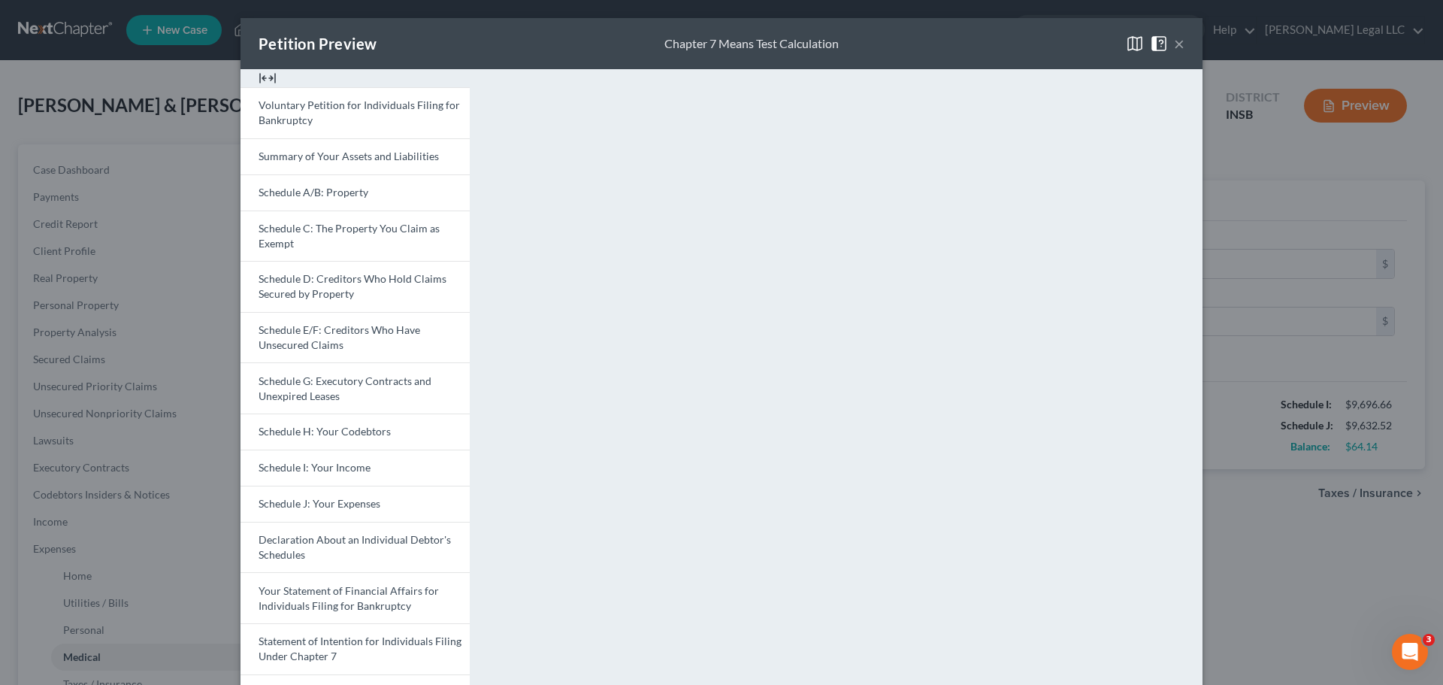
click at [1154, 47] on button "×" at bounding box center [1179, 44] width 11 height 18
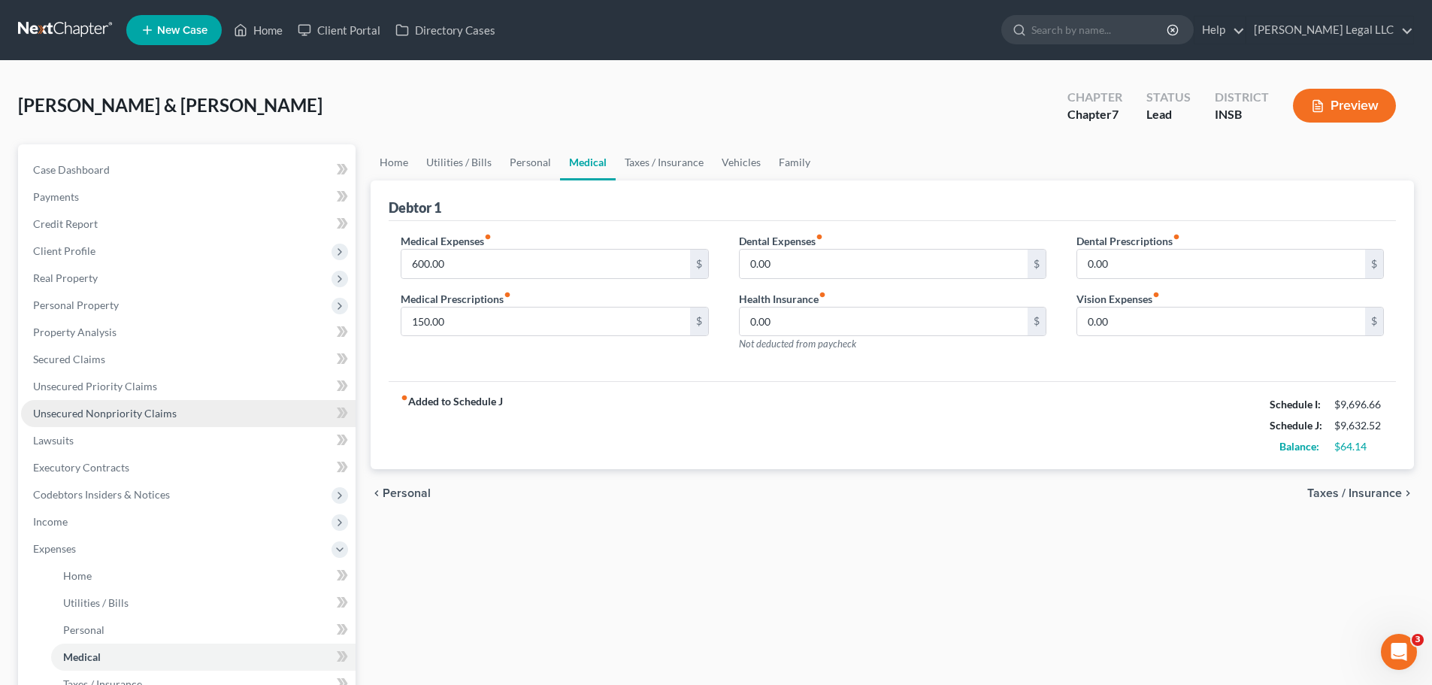
click at [120, 416] on span "Unsecured Nonpriority Claims" at bounding box center [105, 413] width 144 height 13
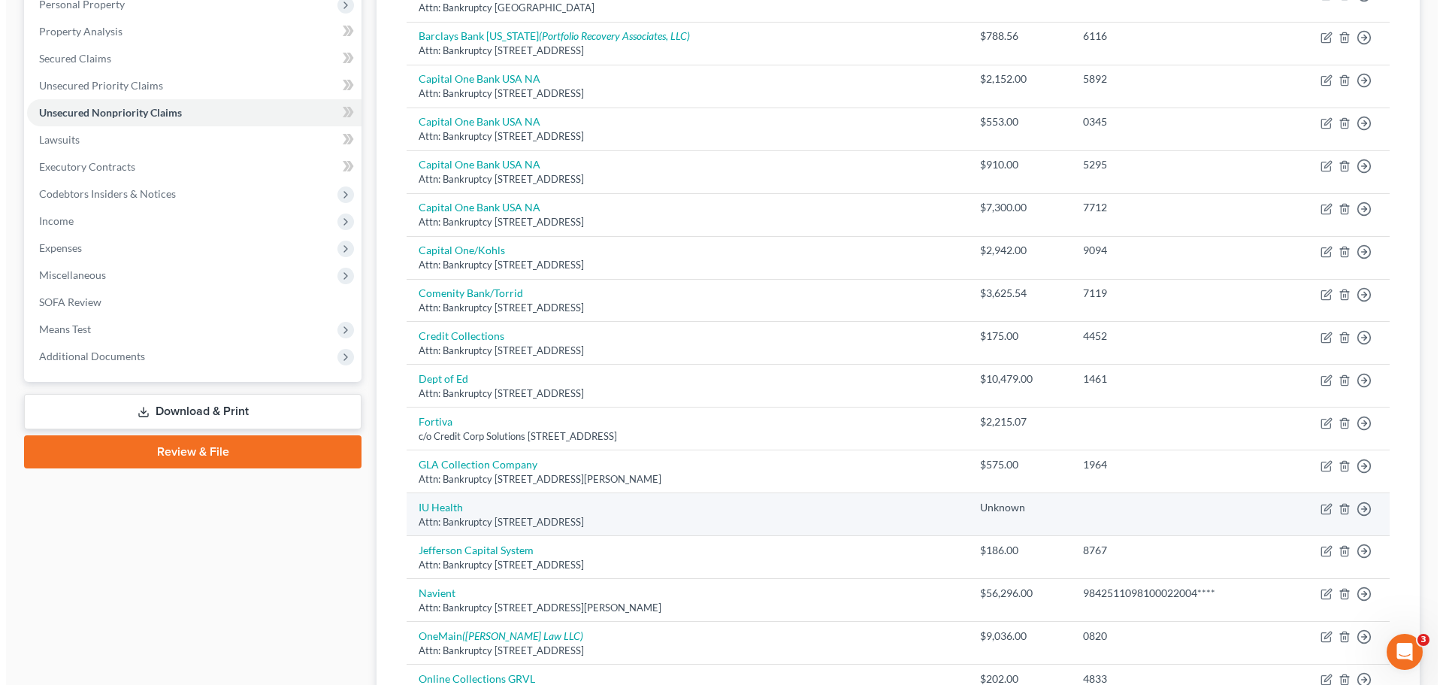
scroll to position [75, 0]
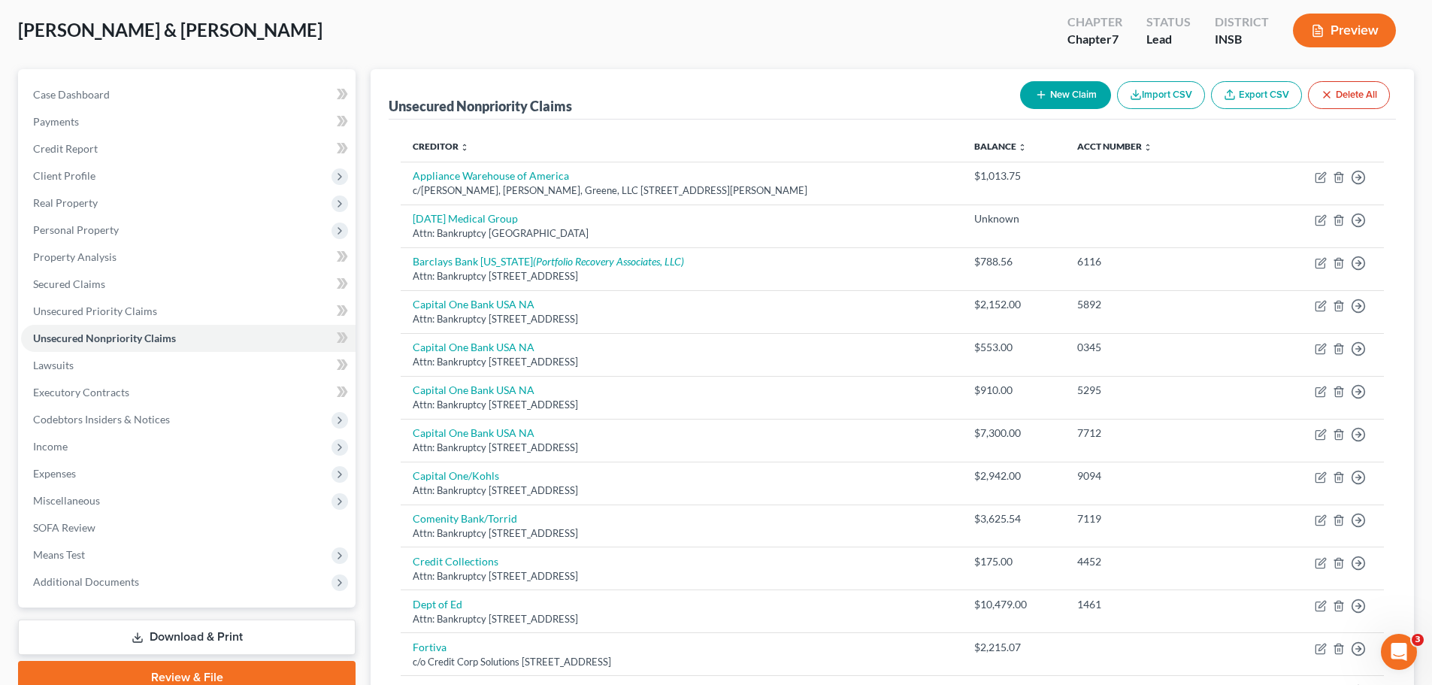
click at [1154, 32] on button "Preview" at bounding box center [1344, 31] width 103 height 34
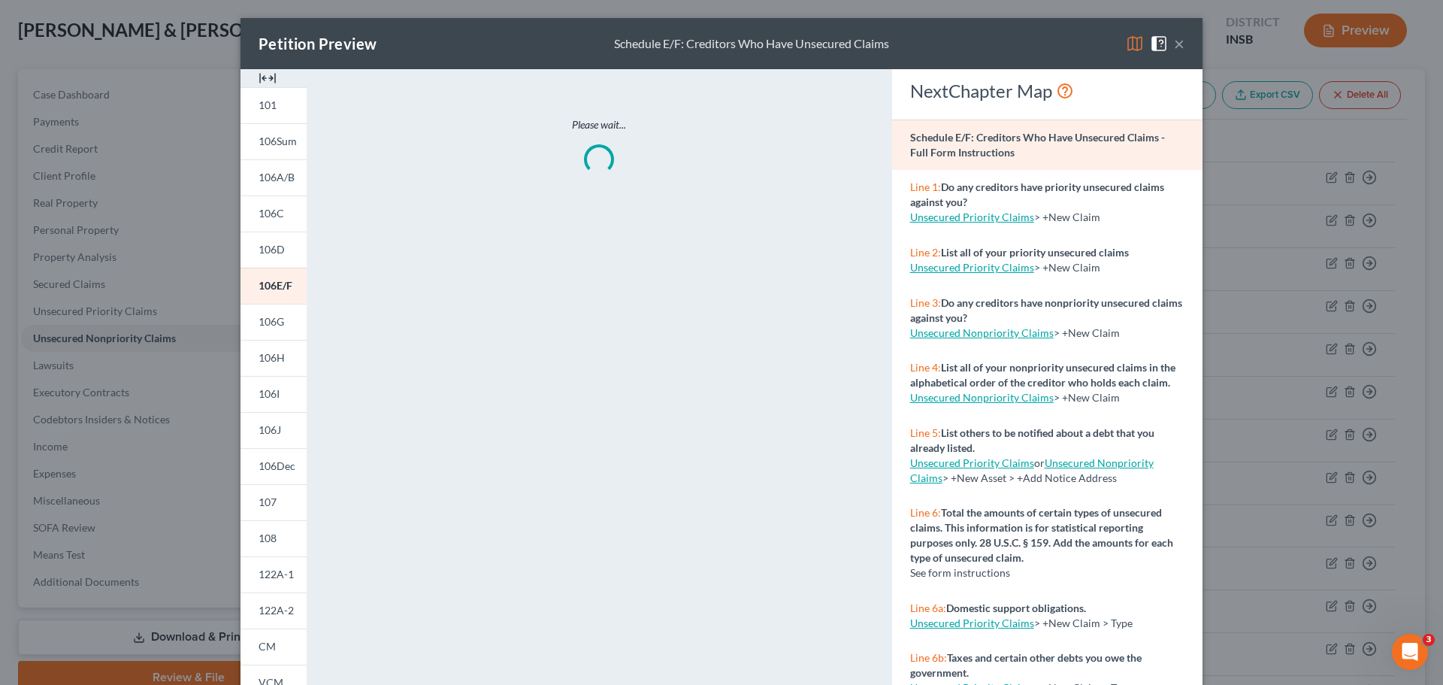
click at [262, 77] on img at bounding box center [268, 78] width 18 height 18
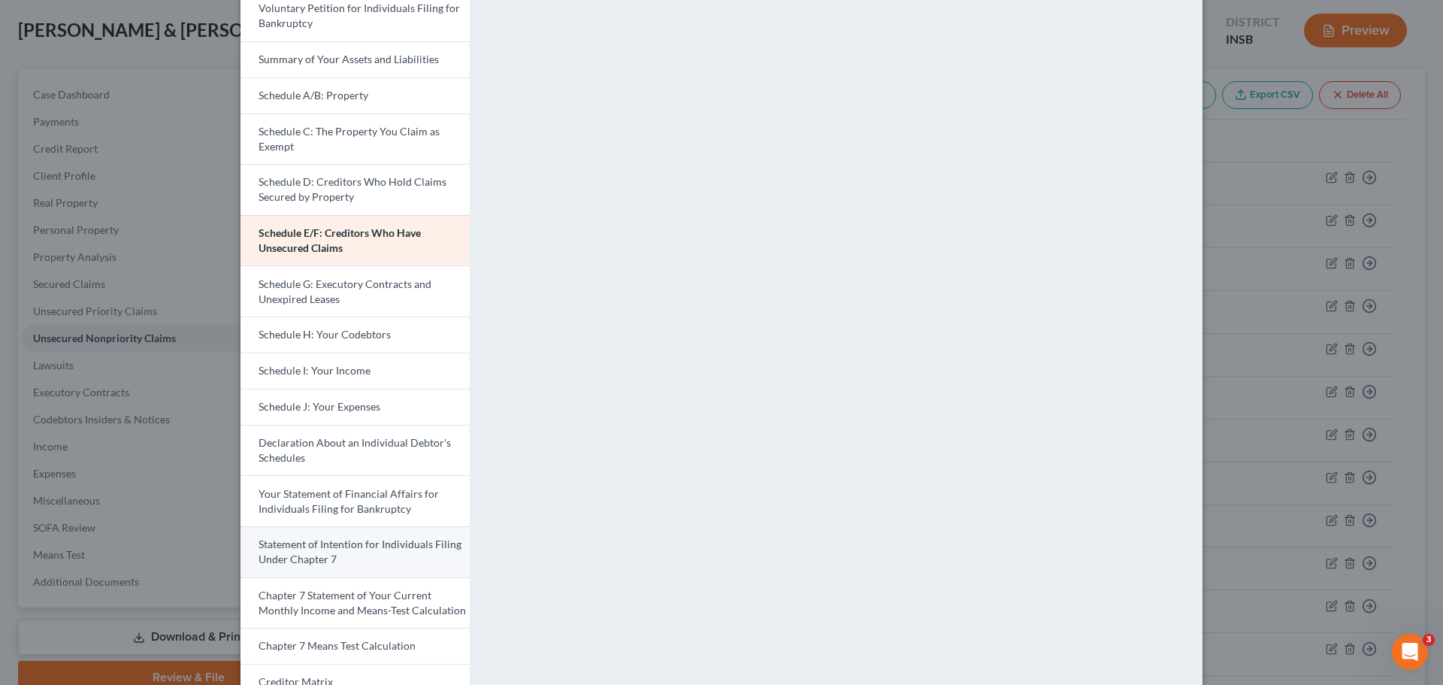
scroll to position [299, 0]
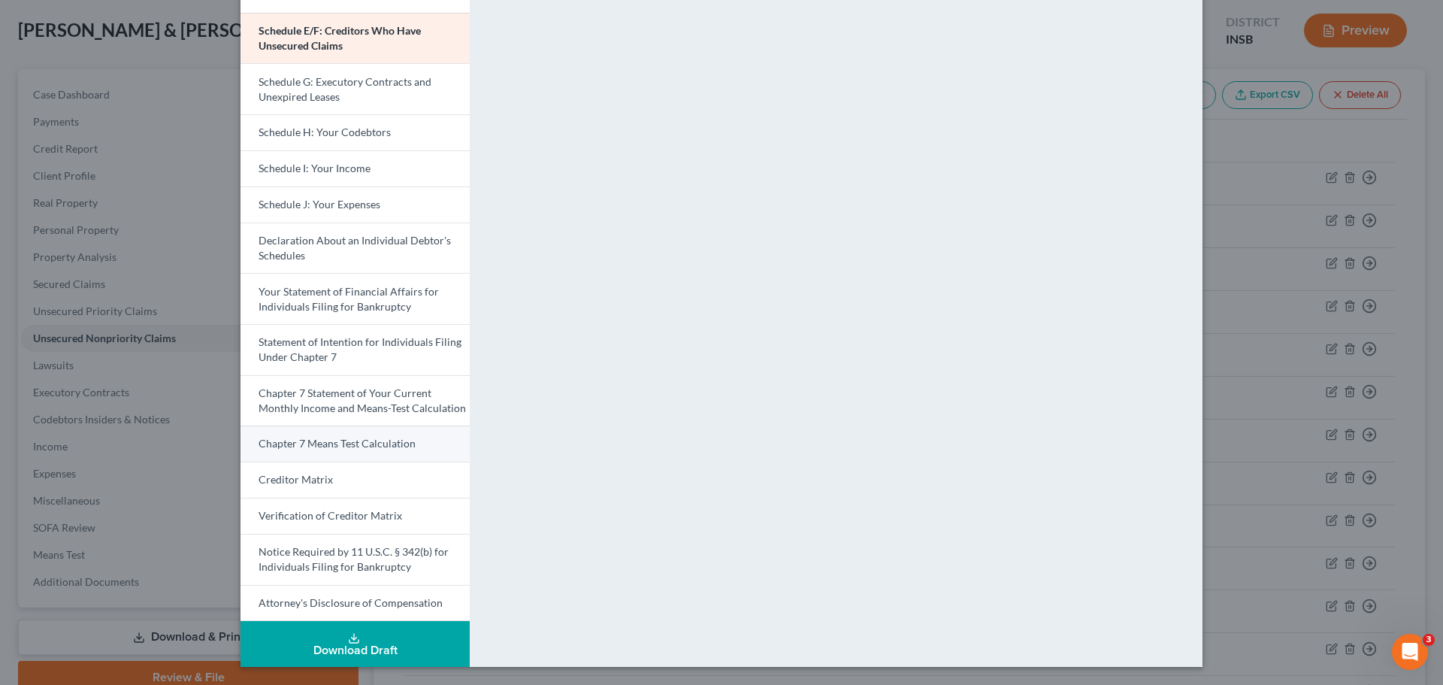
click at [353, 446] on span "Chapter 7 Means Test Calculation" at bounding box center [337, 443] width 157 height 13
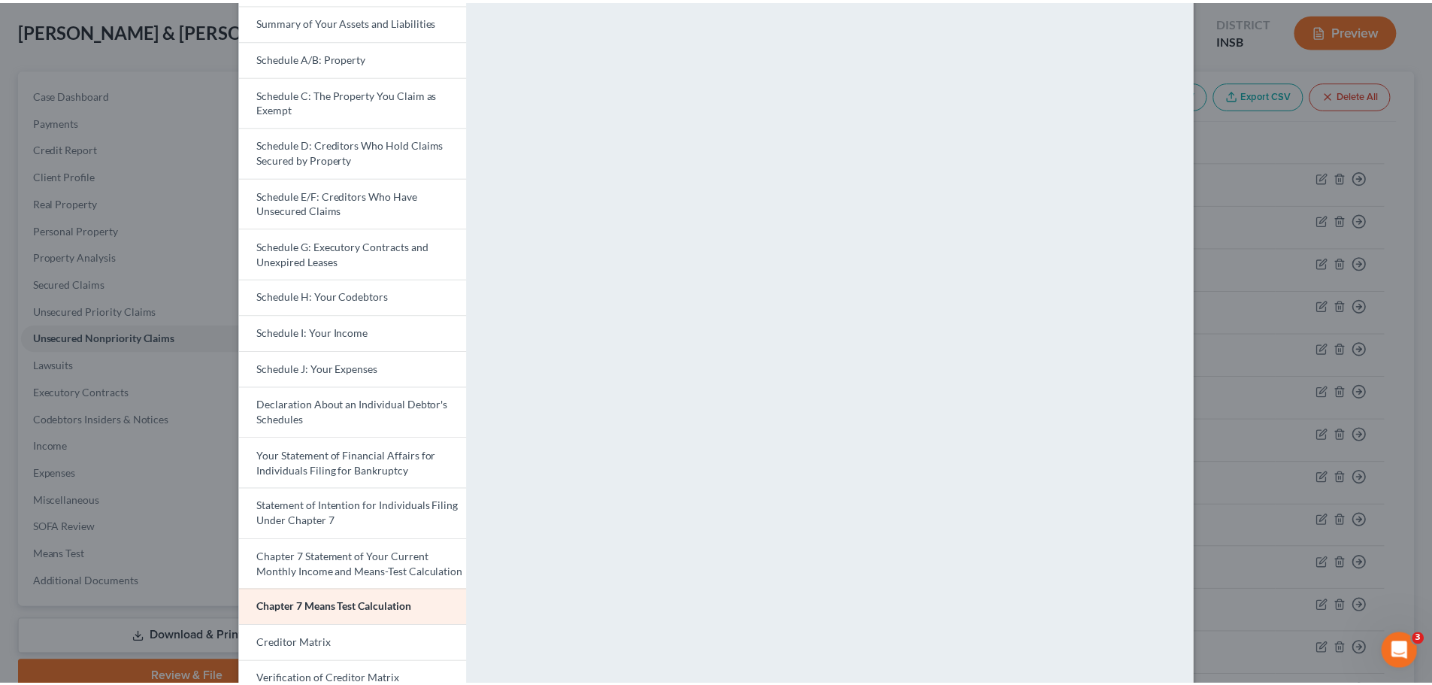
scroll to position [0, 0]
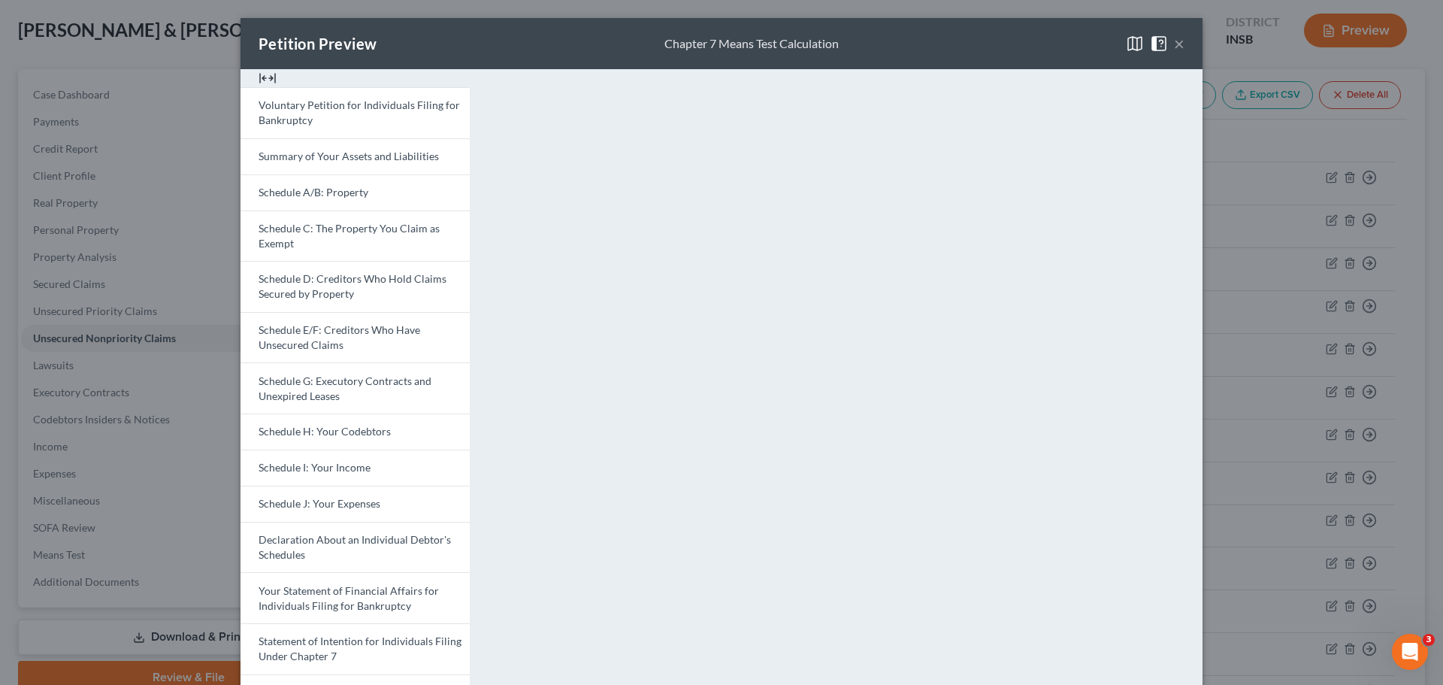
click at [1154, 49] on button "×" at bounding box center [1179, 44] width 11 height 18
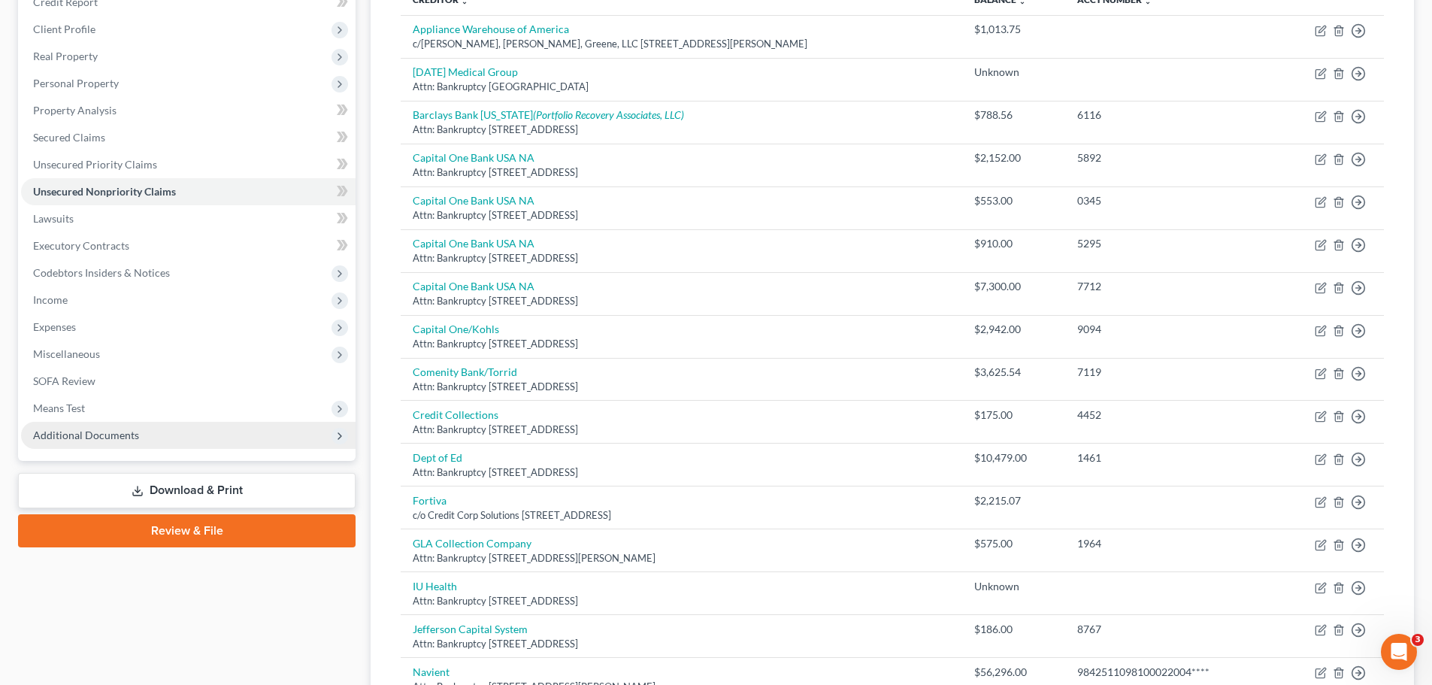
scroll to position [226, 0]
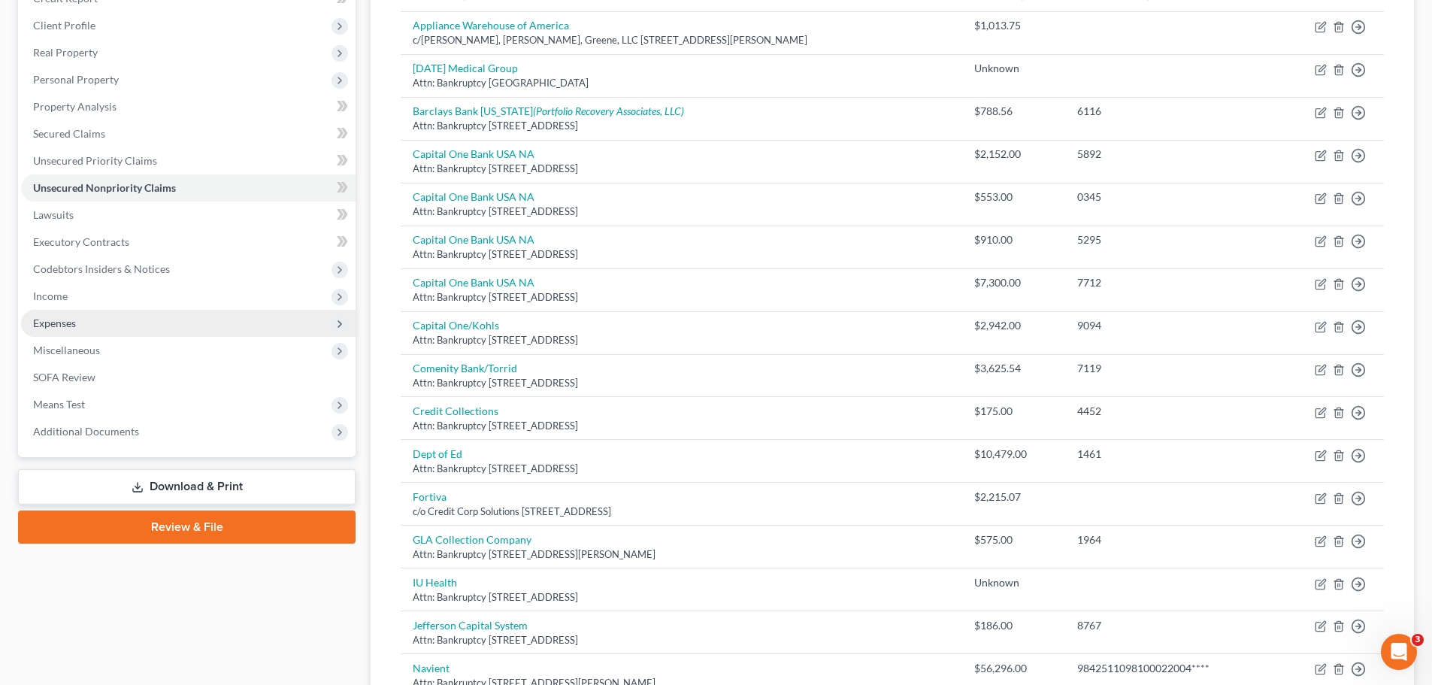
click at [56, 322] on span "Expenses" at bounding box center [54, 322] width 43 height 13
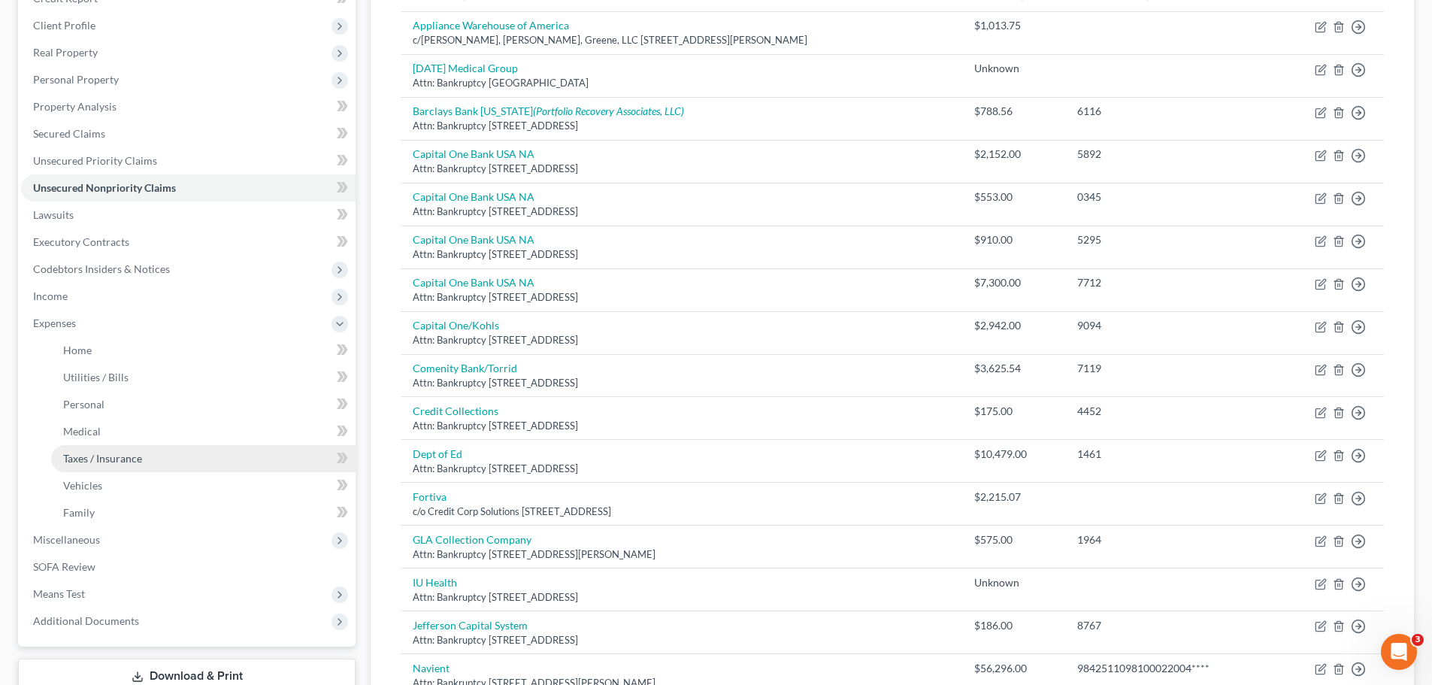
click at [87, 462] on span "Taxes / Insurance" at bounding box center [102, 458] width 79 height 13
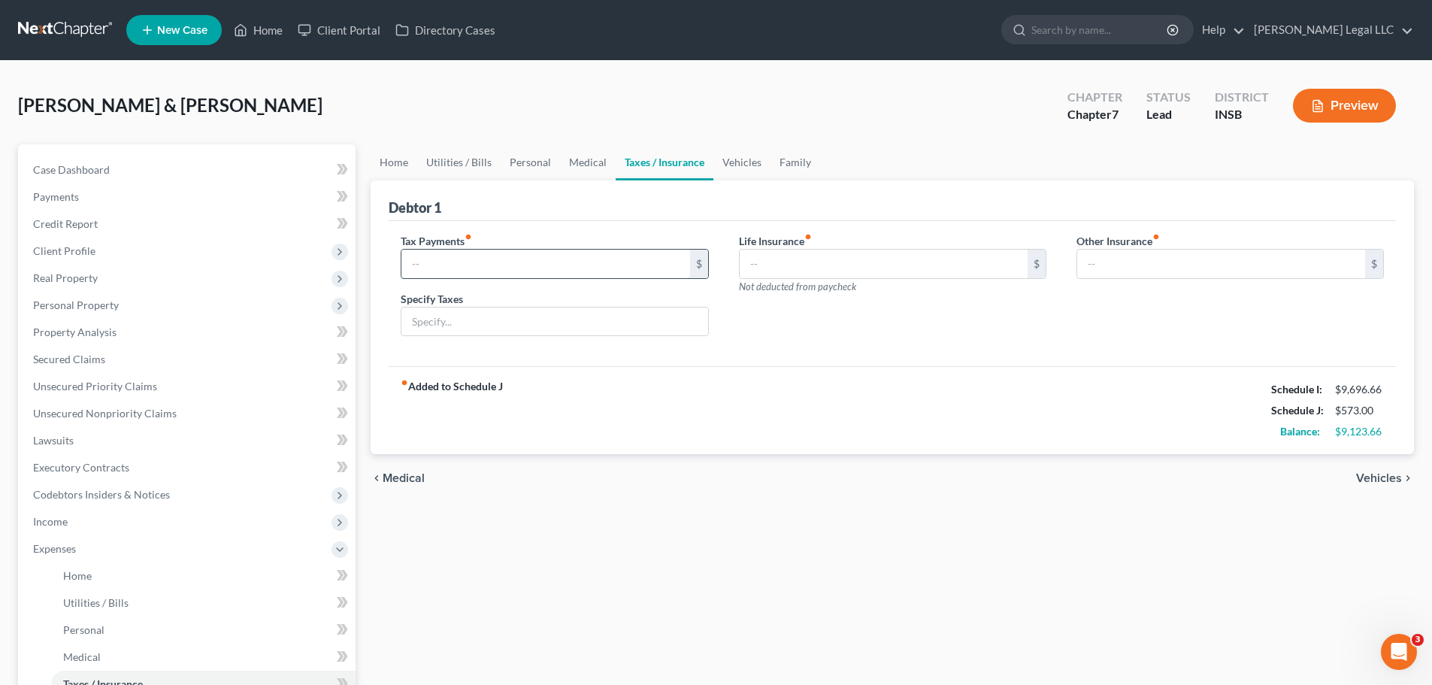
type input "150.00"
type input "Payment plan on previous IRS taxes owed"
type input "0.00"
click at [451, 267] on input "150.00" at bounding box center [545, 264] width 288 height 29
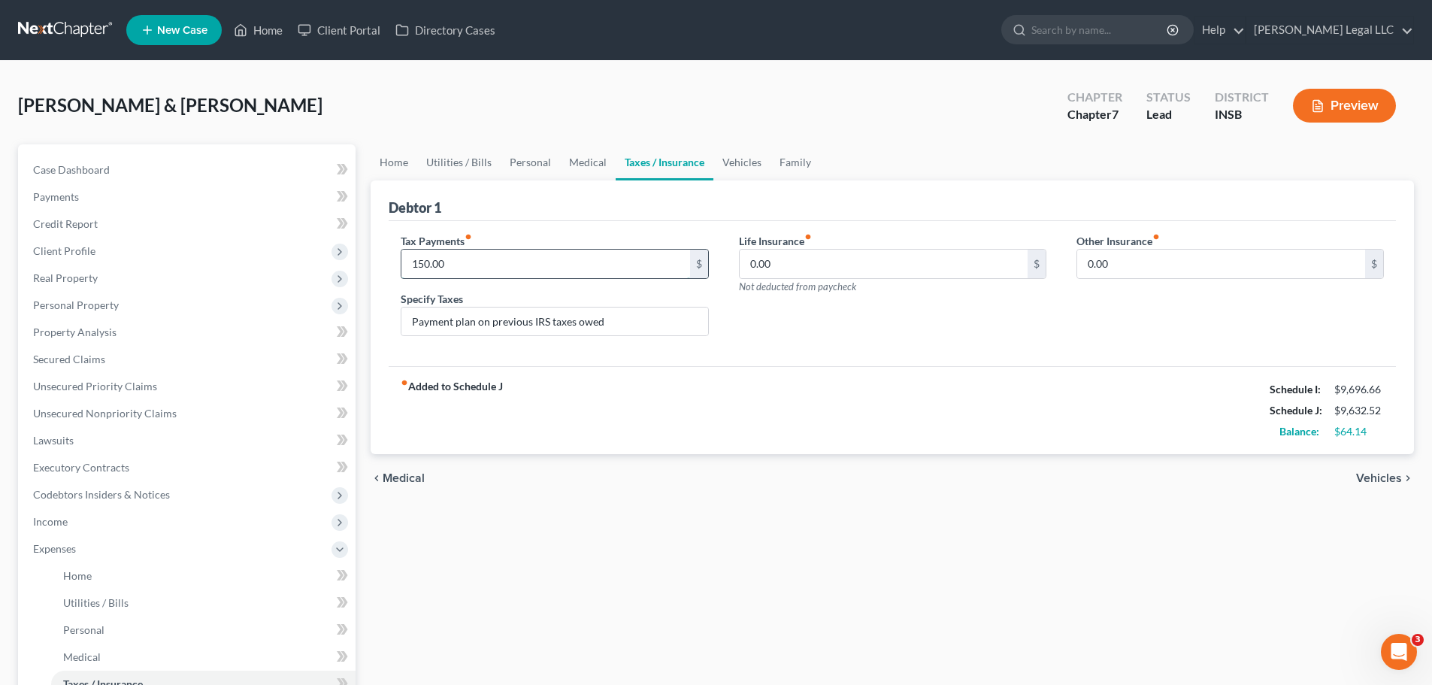
click at [452, 262] on input "150.00" at bounding box center [545, 264] width 288 height 29
type input "300"
click at [506, 202] on div "Debtor 1" at bounding box center [892, 200] width 1007 height 41
click at [513, 359] on div "Tax Payments fiber_manual_record 300 $ Specify Taxes Payment plan on previous I…" at bounding box center [892, 294] width 1007 height 146
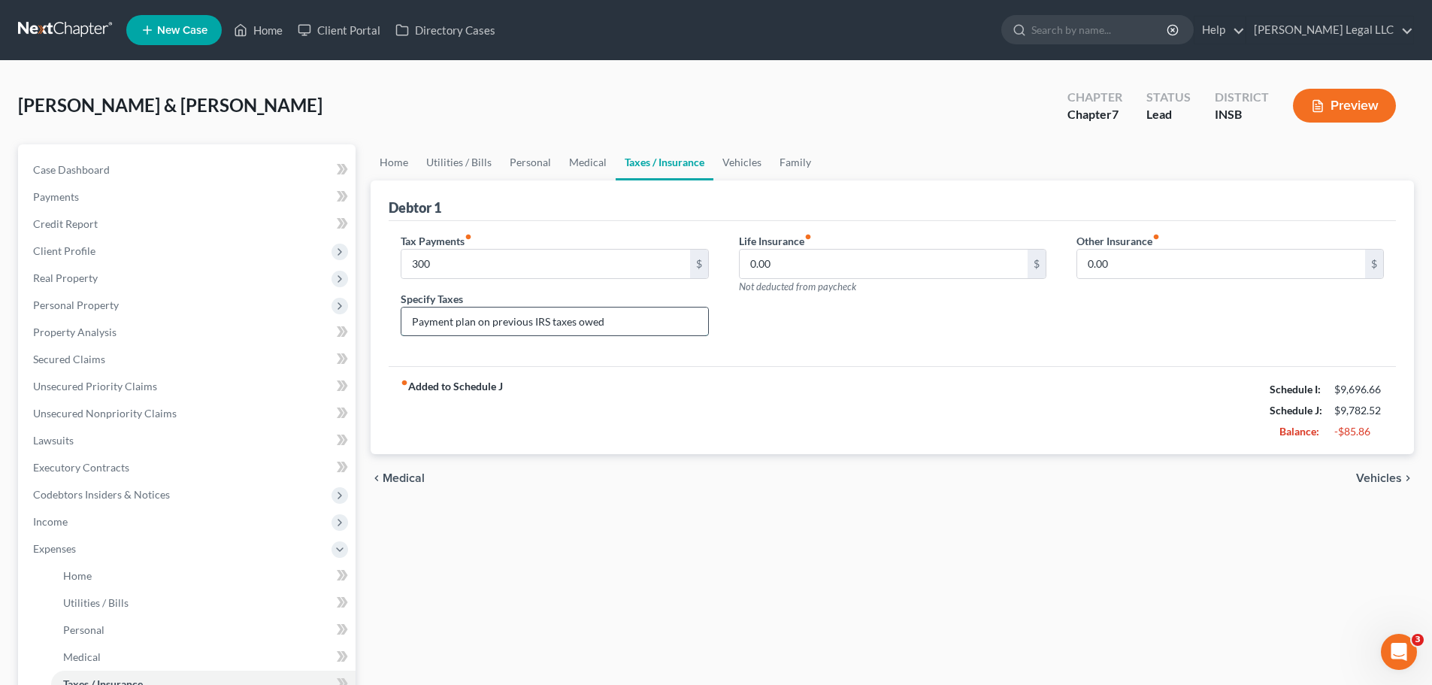
click at [636, 322] on input "Payment plan on previous IRS taxes owed" at bounding box center [554, 321] width 306 height 29
drag, startPoint x: 698, startPoint y: 320, endPoint x: 611, endPoint y: 326, distance: 87.4
click at [611, 326] on input "Payment plan on previous IRS taxes owed, plus ongoing necessary" at bounding box center [554, 321] width 306 height 29
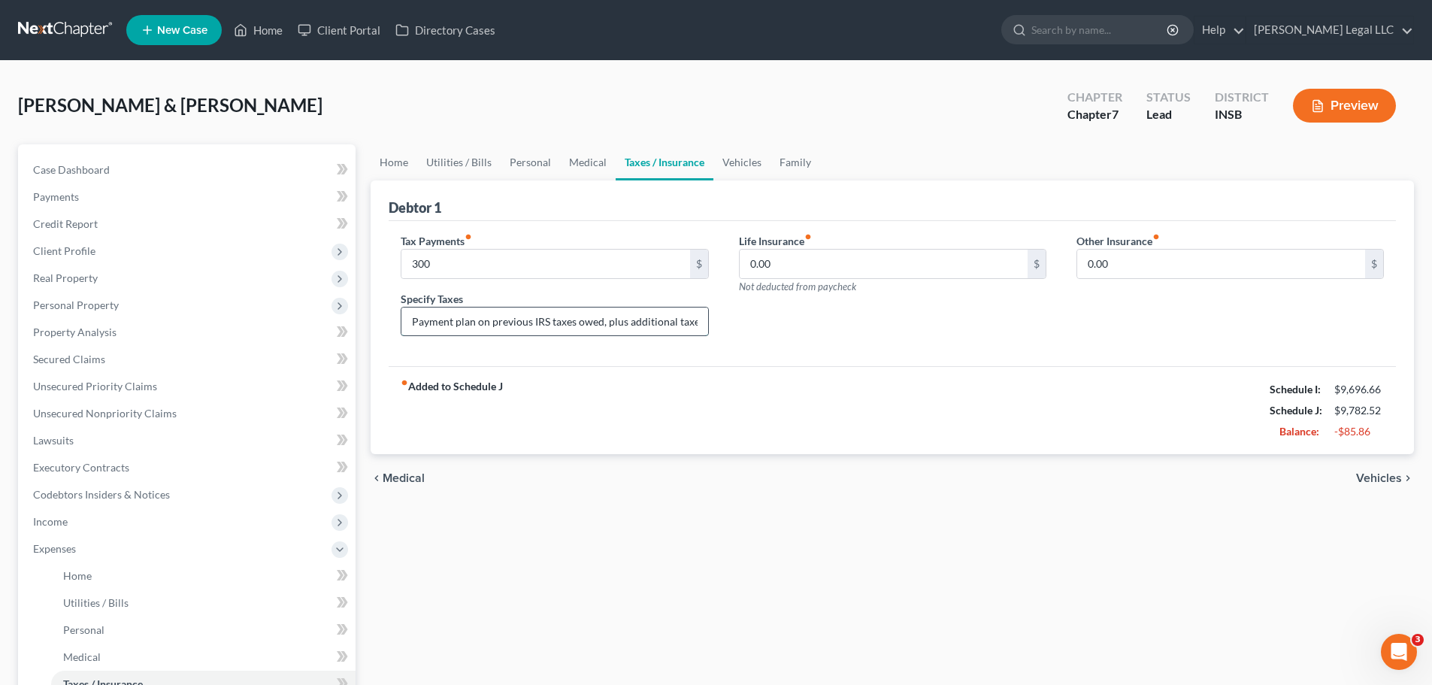
click at [664, 326] on input "Payment plan on previous IRS taxes owed, plus additional taxe" at bounding box center [554, 321] width 306 height 29
click at [693, 326] on input "Payment plan on previous IRS taxes owed, plus additional taxe" at bounding box center [554, 321] width 306 height 29
drag, startPoint x: 702, startPoint y: 324, endPoint x: 676, endPoint y: 327, distance: 26.5
click at [676, 327] on input "Payment plan on previous IRS taxes owed, plus additional taxe" at bounding box center [554, 321] width 306 height 29
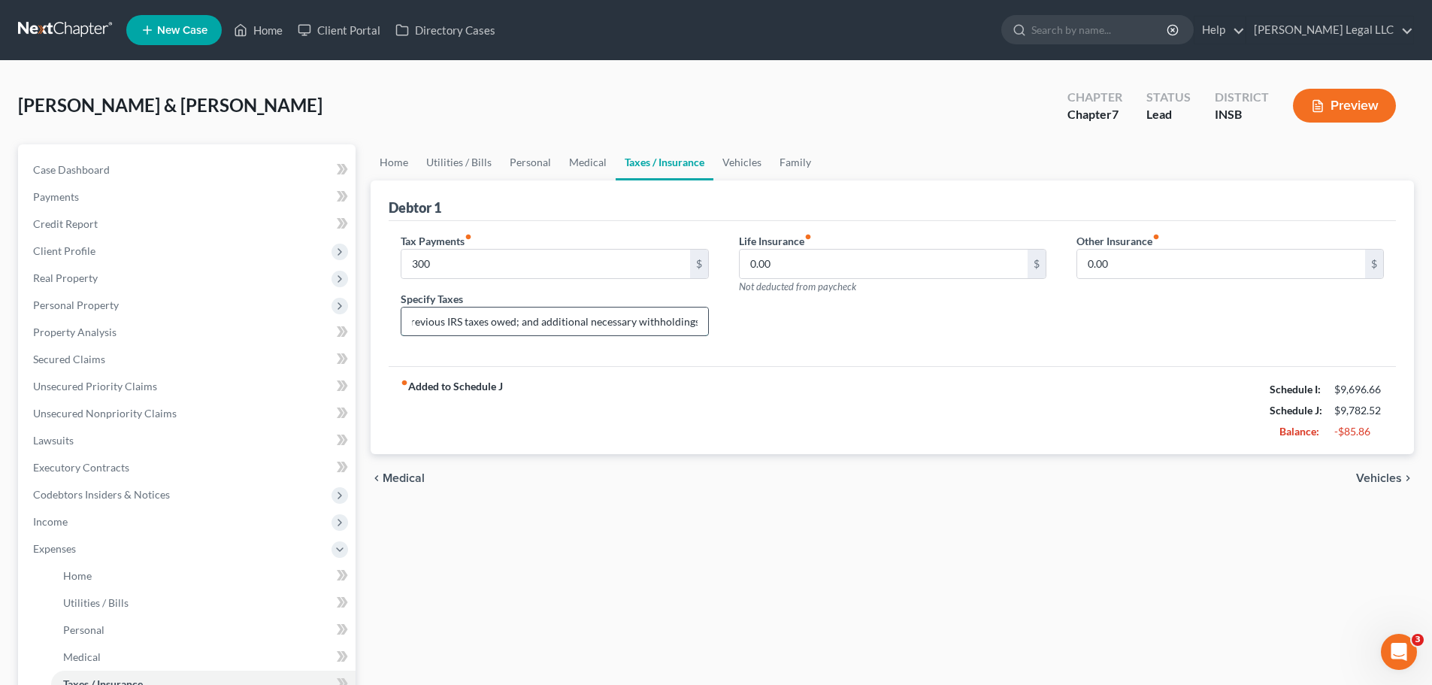
scroll to position [0, 83]
type input "Payment plan on previous IRS taxes owed; and additional necessary withholdings"
click at [724, 323] on div "Life Insurance fiber_manual_record 0.00 $ Not deducted from paycheck" at bounding box center [893, 291] width 338 height 116
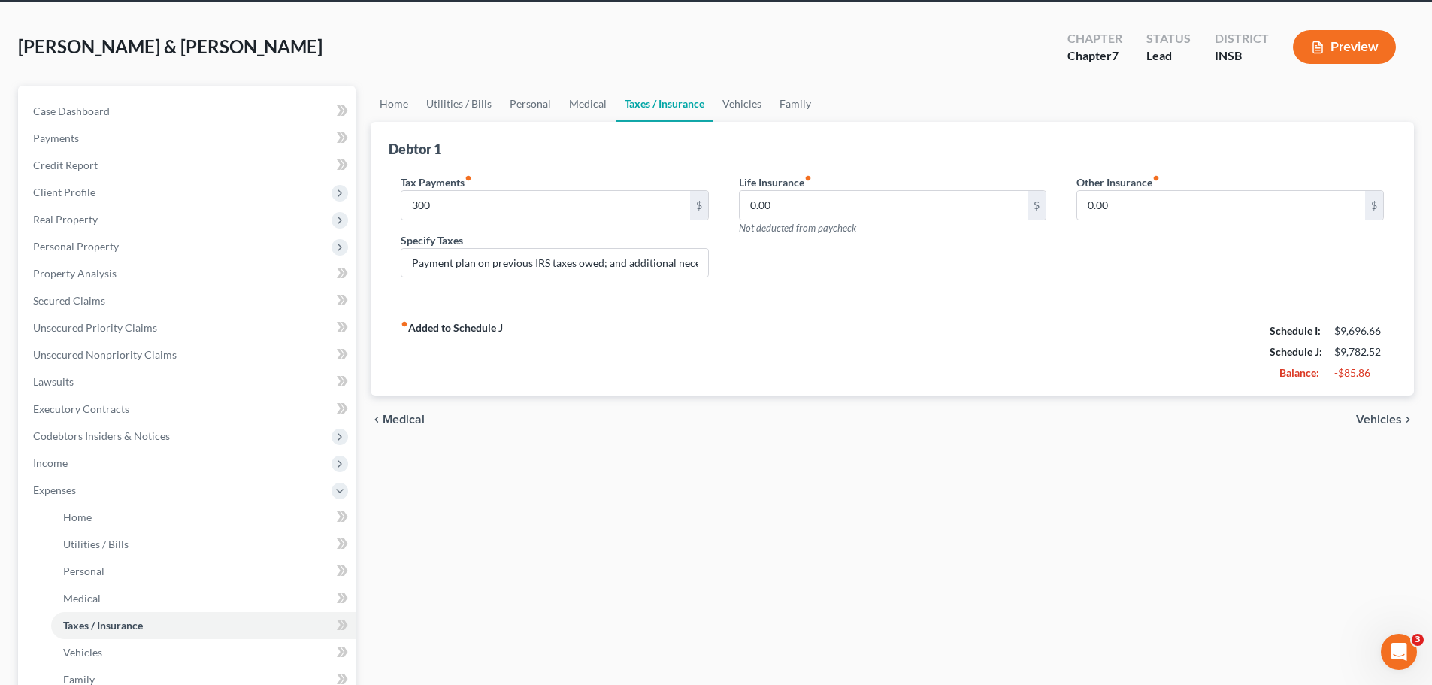
scroll to position [226, 0]
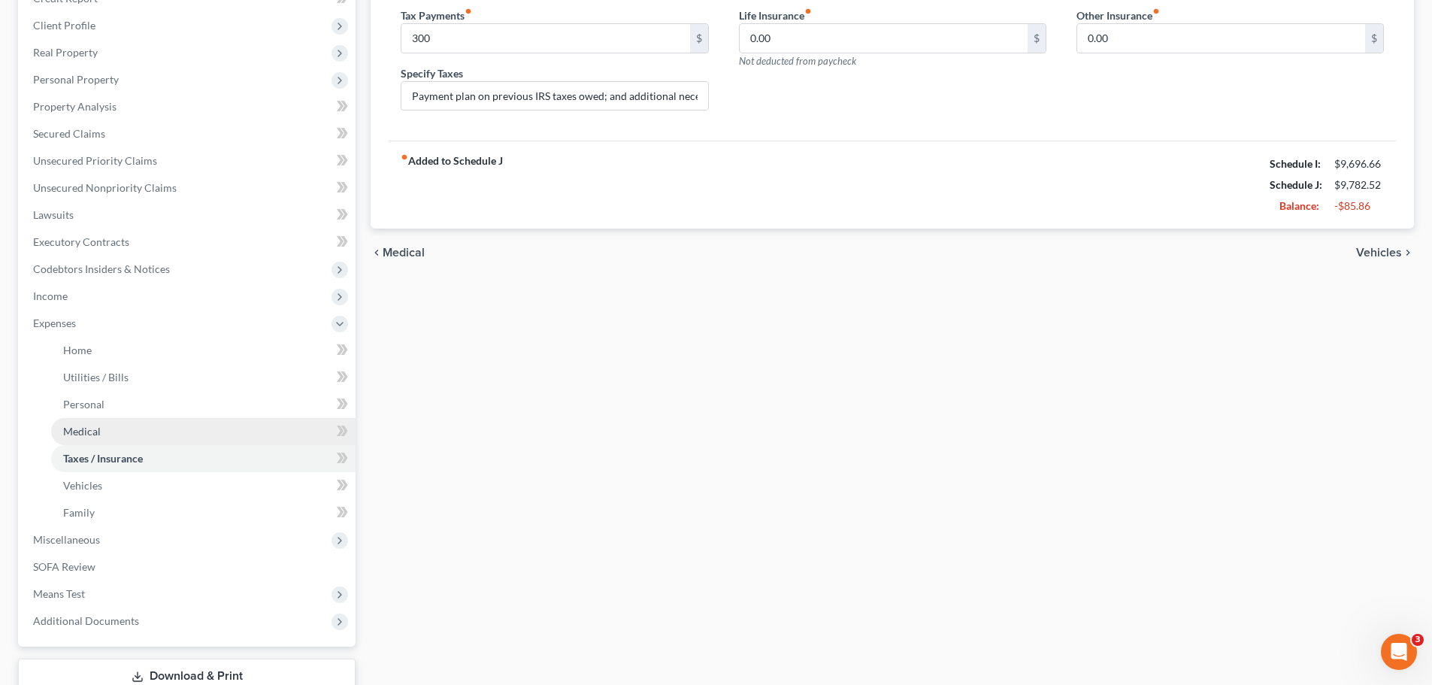
click at [100, 440] on link "Medical" at bounding box center [203, 431] width 304 height 27
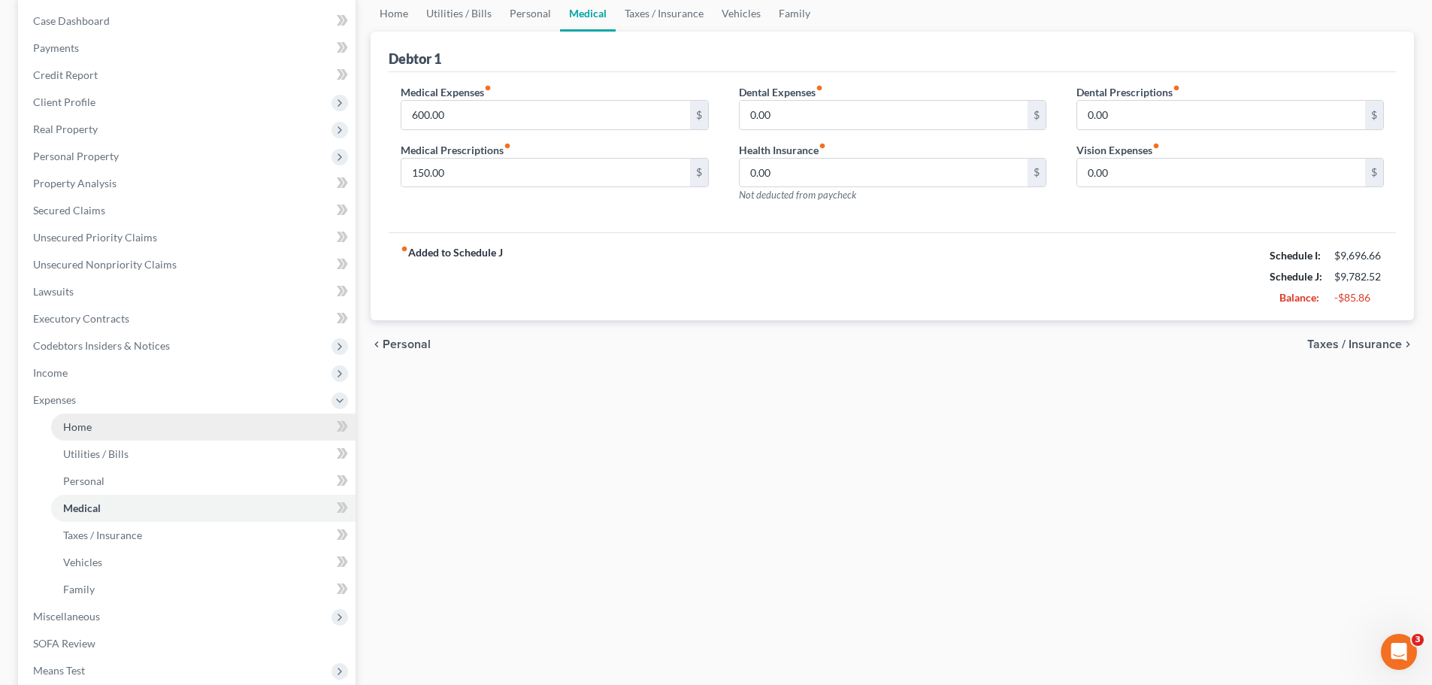
scroll to position [150, 0]
click at [80, 522] on span "Family" at bounding box center [79, 587] width 32 height 13
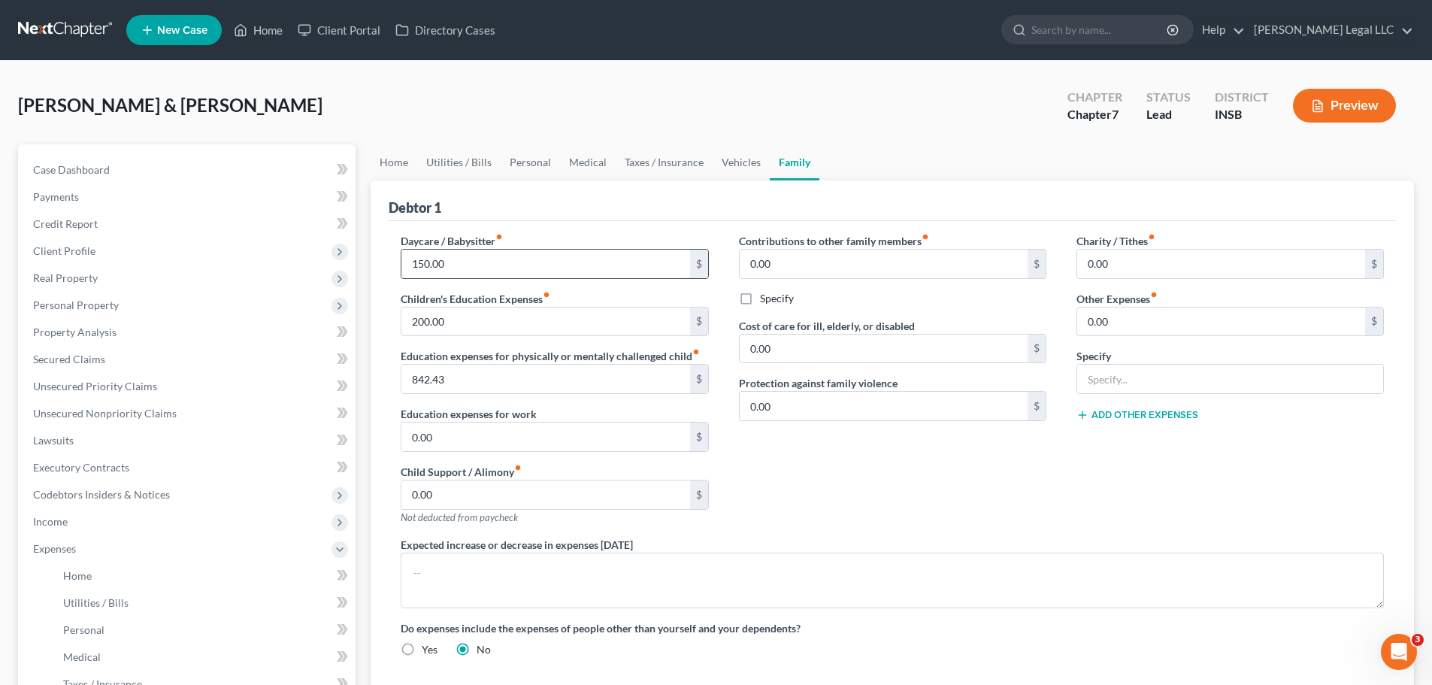
click at [436, 267] on input "150.00" at bounding box center [545, 264] width 288 height 29
type input "100"
click at [574, 213] on div "Debtor 1" at bounding box center [892, 200] width 1007 height 41
click at [495, 322] on input "200.00" at bounding box center [545, 321] width 288 height 29
click at [495, 204] on div "Debtor 1" at bounding box center [892, 200] width 1007 height 41
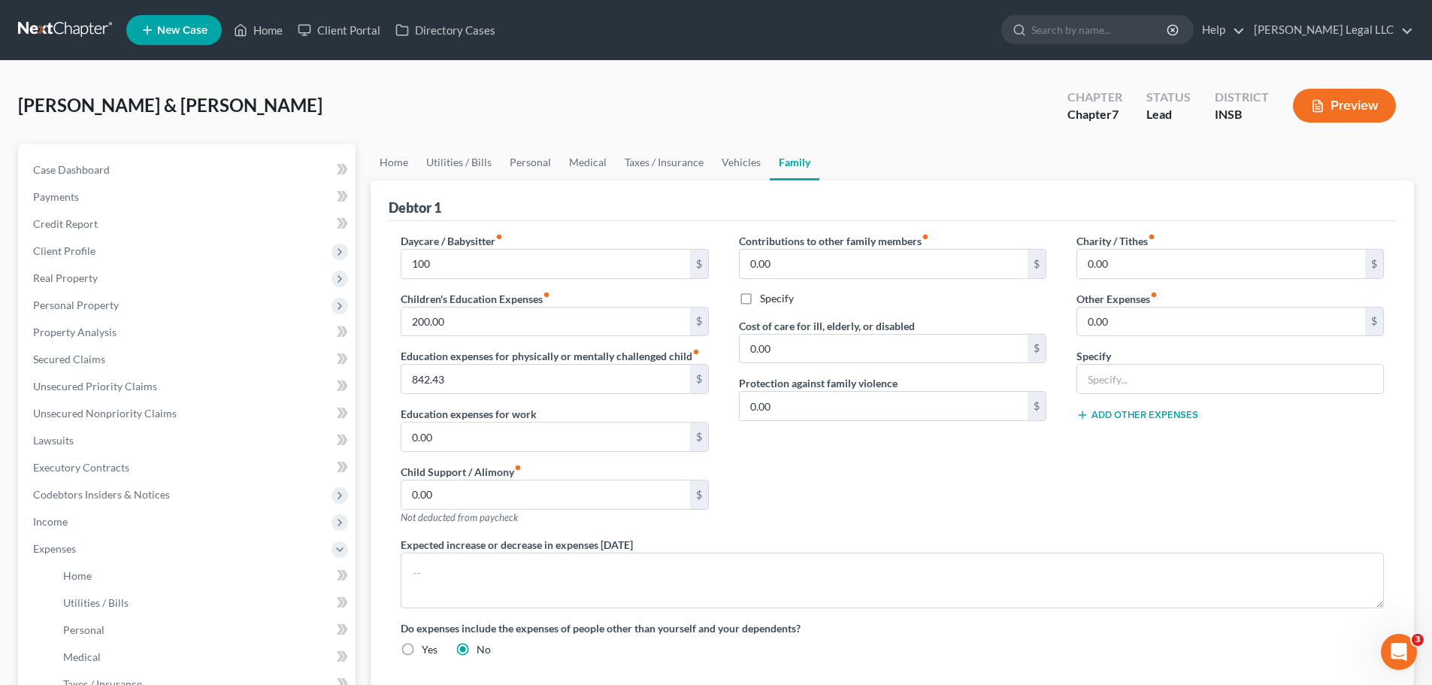
click at [1016, 522] on div "Contributions to other family members fiber_manual_record 0.00 $ Specify Cost o…" at bounding box center [893, 385] width 338 height 304
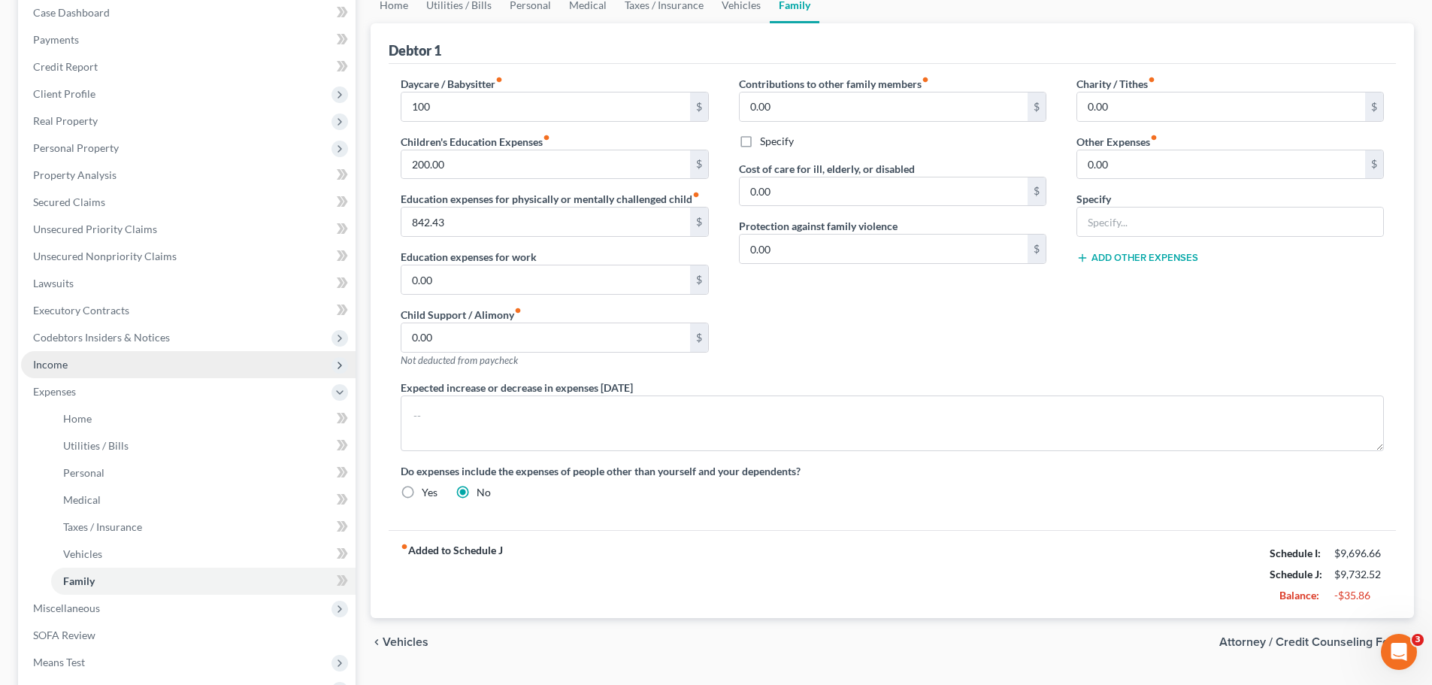
scroll to position [75, 0]
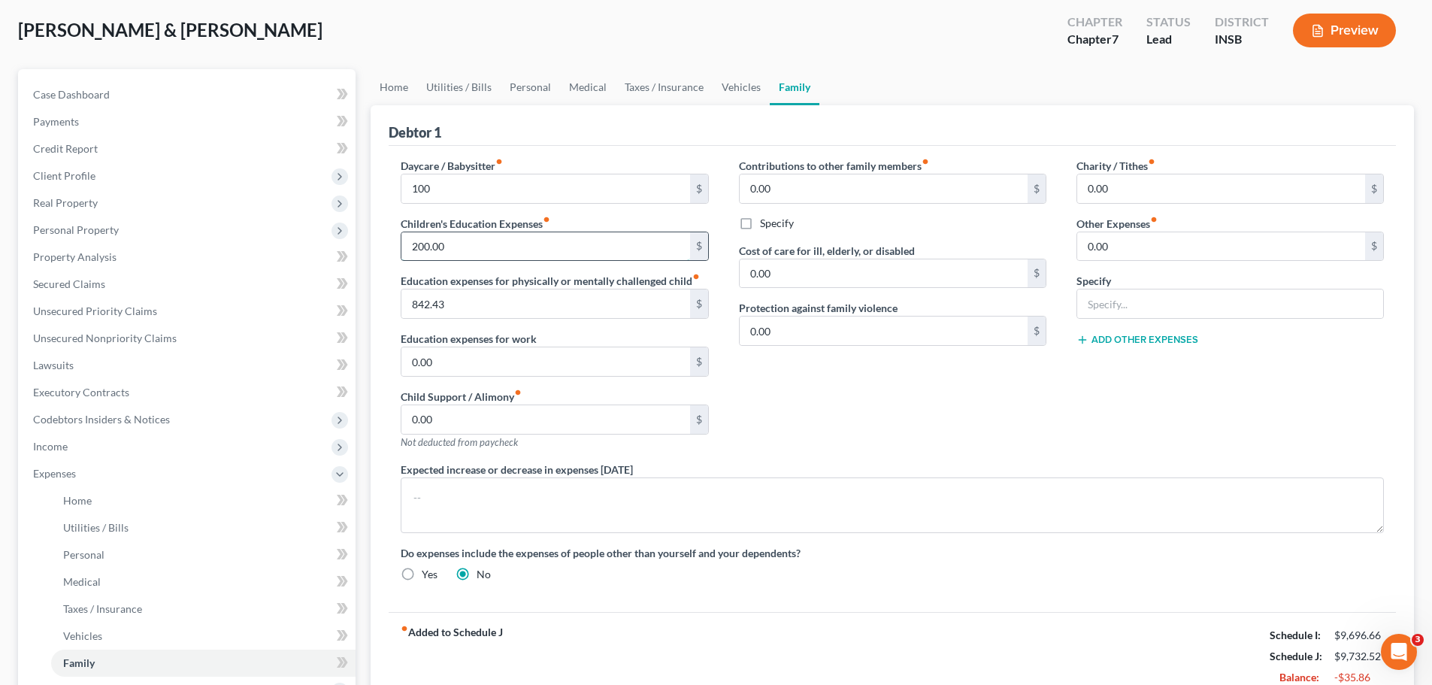
click at [498, 246] on input "200.00" at bounding box center [545, 246] width 288 height 29
type input "150"
drag, startPoint x: 791, startPoint y: 389, endPoint x: 816, endPoint y: 402, distance: 28.3
click at [794, 392] on div "Contributions to other family members fiber_manual_record 0.00 $ Specify Cost o…" at bounding box center [893, 310] width 338 height 304
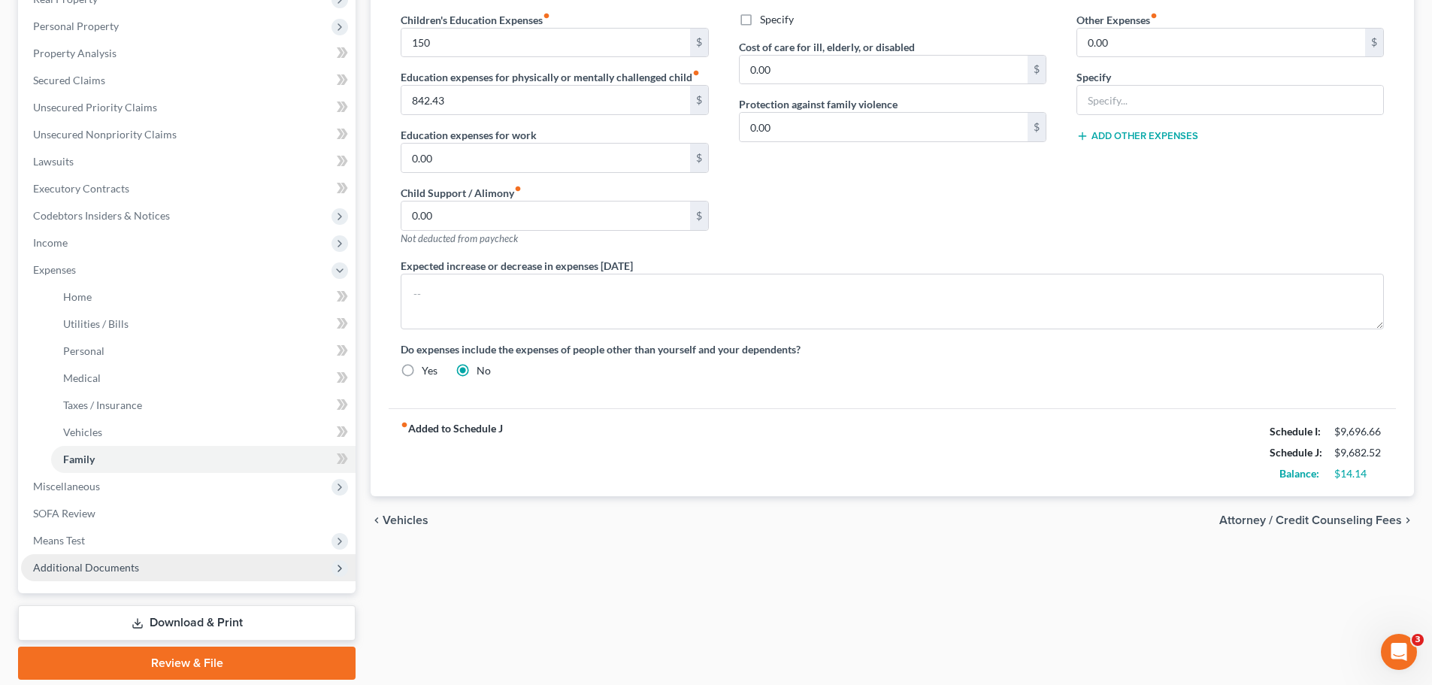
scroll to position [301, 0]
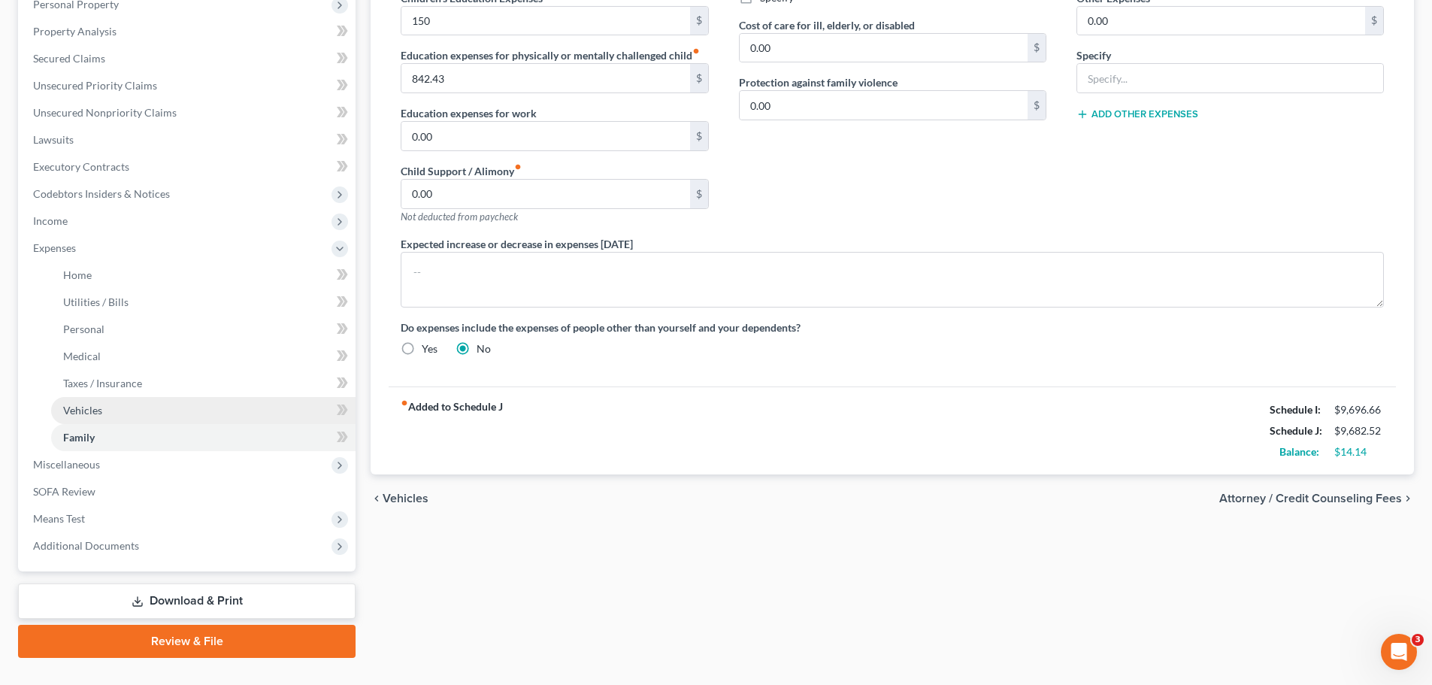
click at [98, 398] on link "Vehicles" at bounding box center [203, 410] width 304 height 27
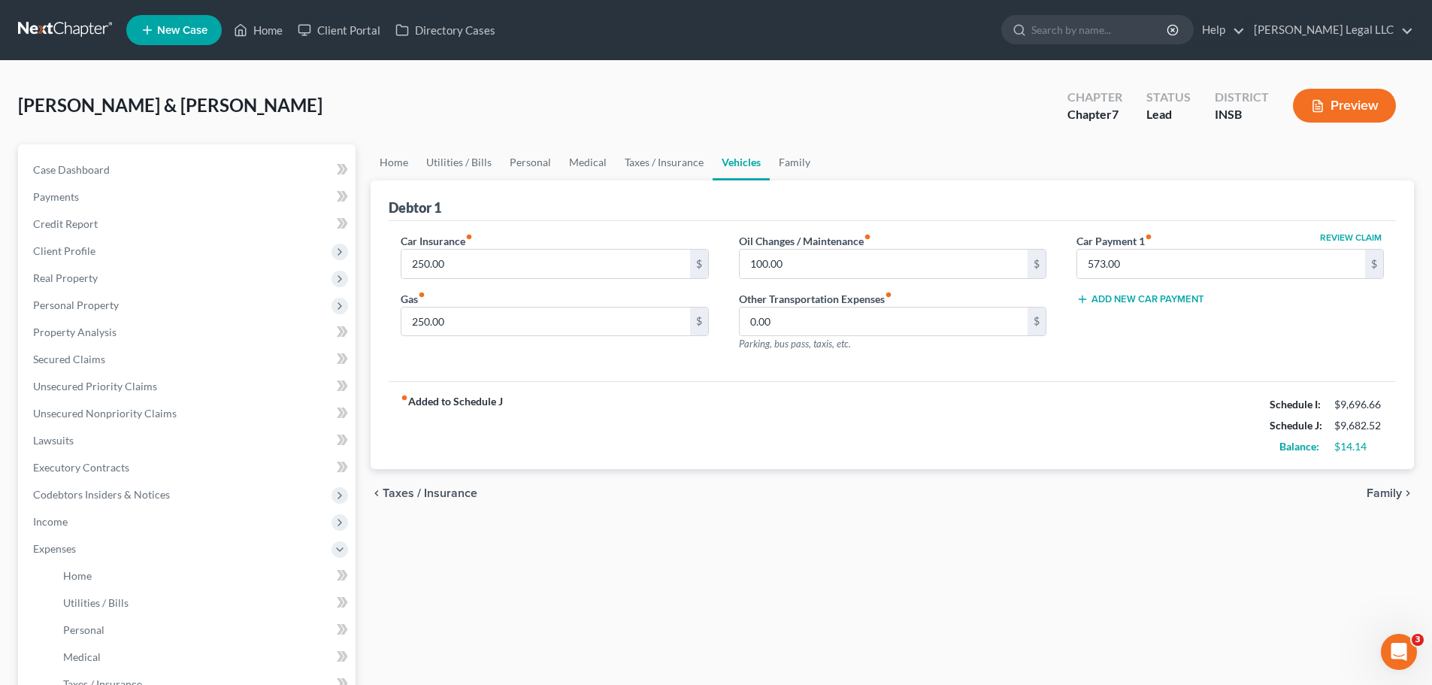
click at [1154, 96] on button "Preview" at bounding box center [1344, 106] width 103 height 34
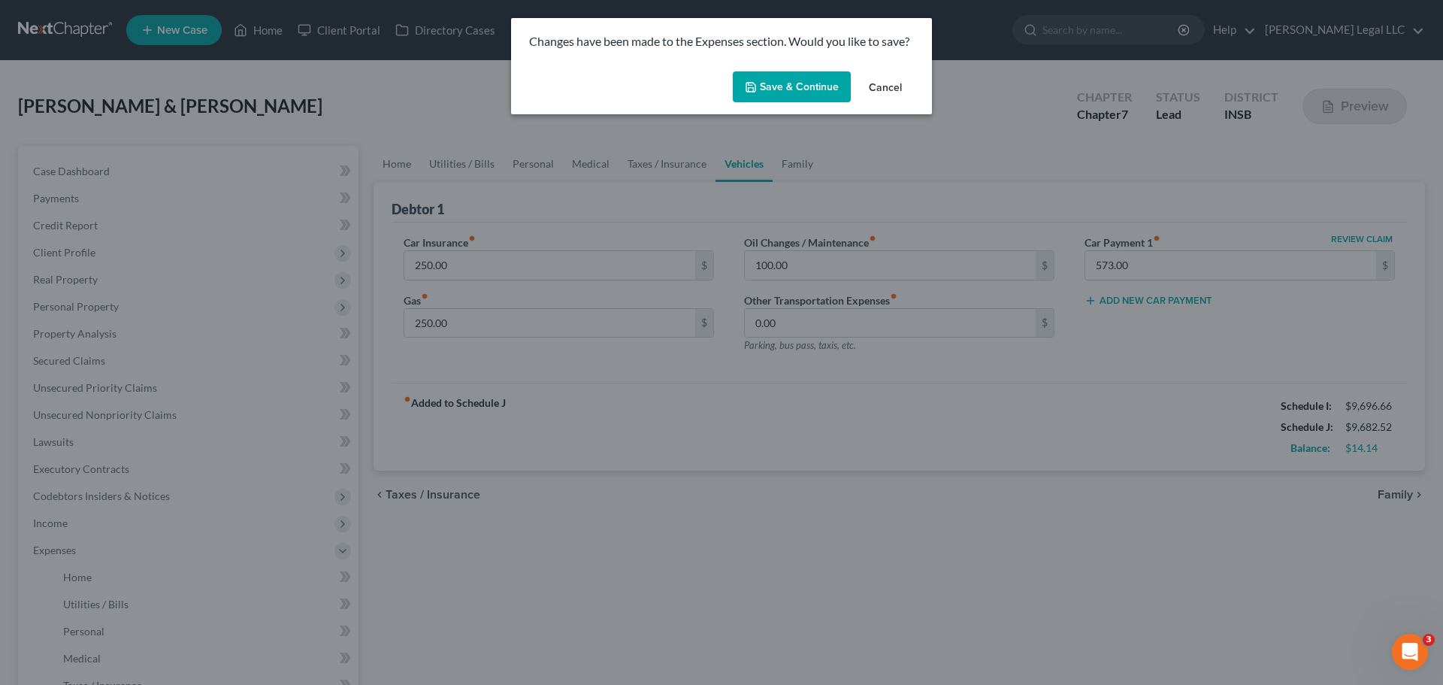
click at [775, 89] on button "Save & Continue" at bounding box center [792, 87] width 118 height 32
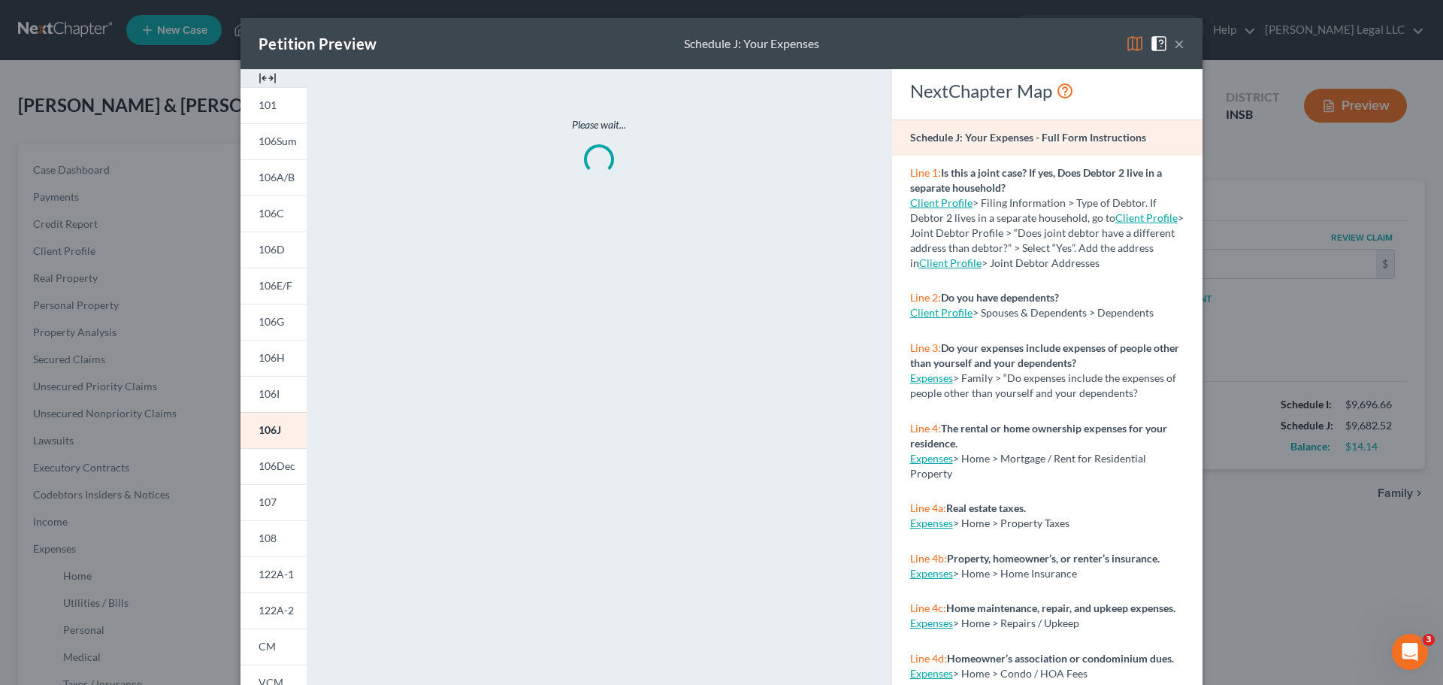
click at [259, 72] on img at bounding box center [268, 78] width 18 height 18
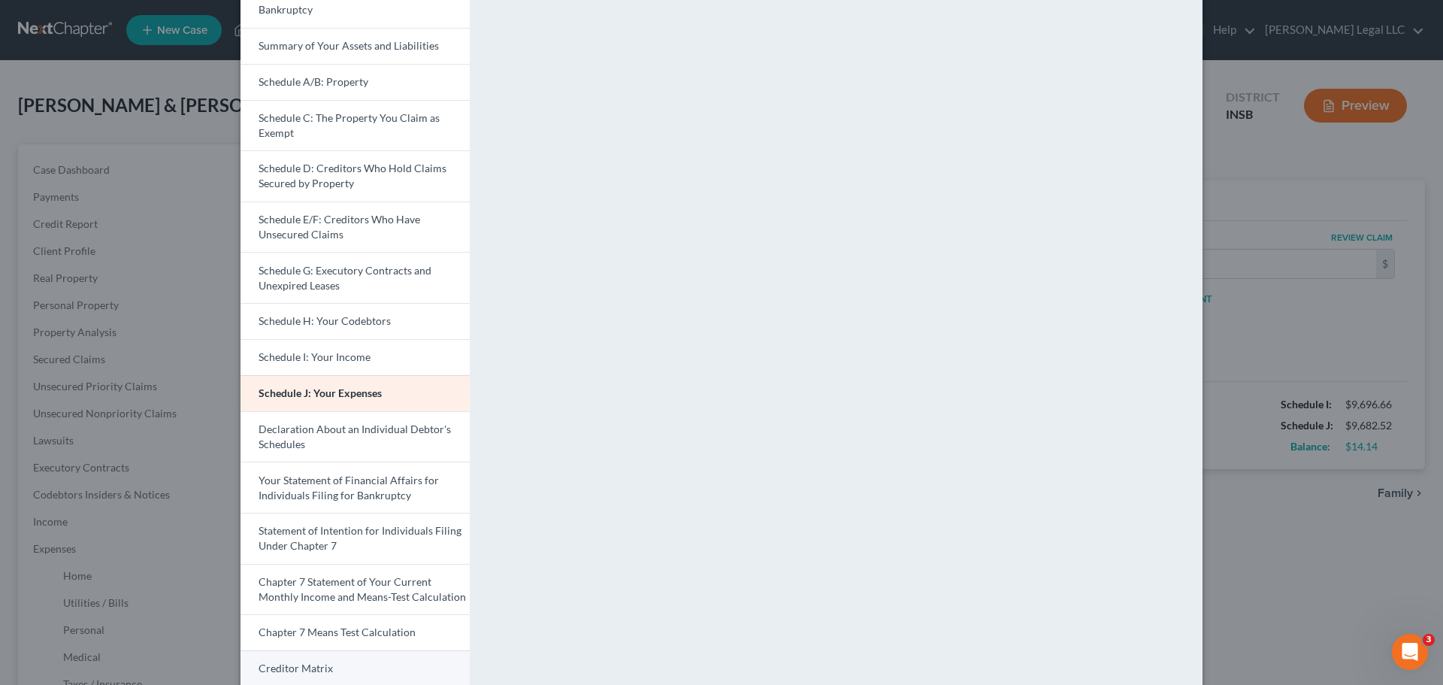
scroll to position [299, 0]
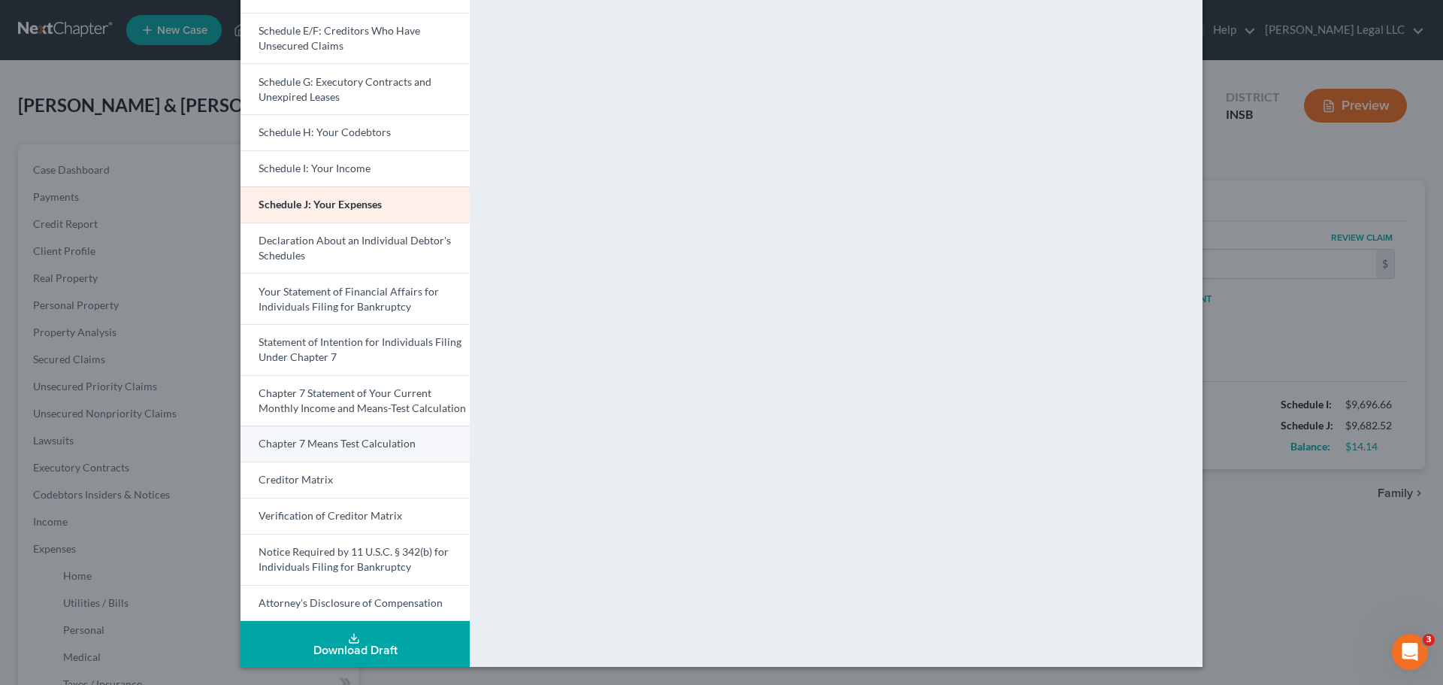
click at [329, 444] on span "Chapter 7 Means Test Calculation" at bounding box center [337, 443] width 157 height 13
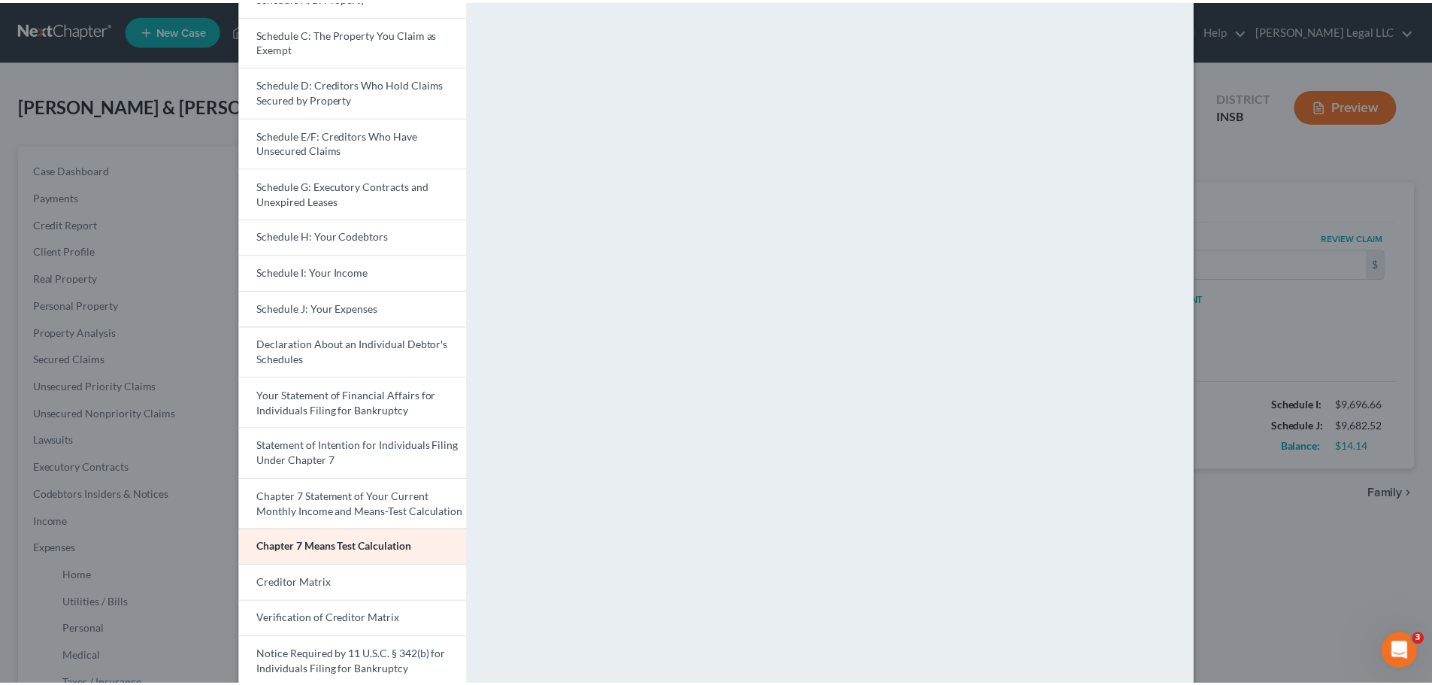
scroll to position [0, 0]
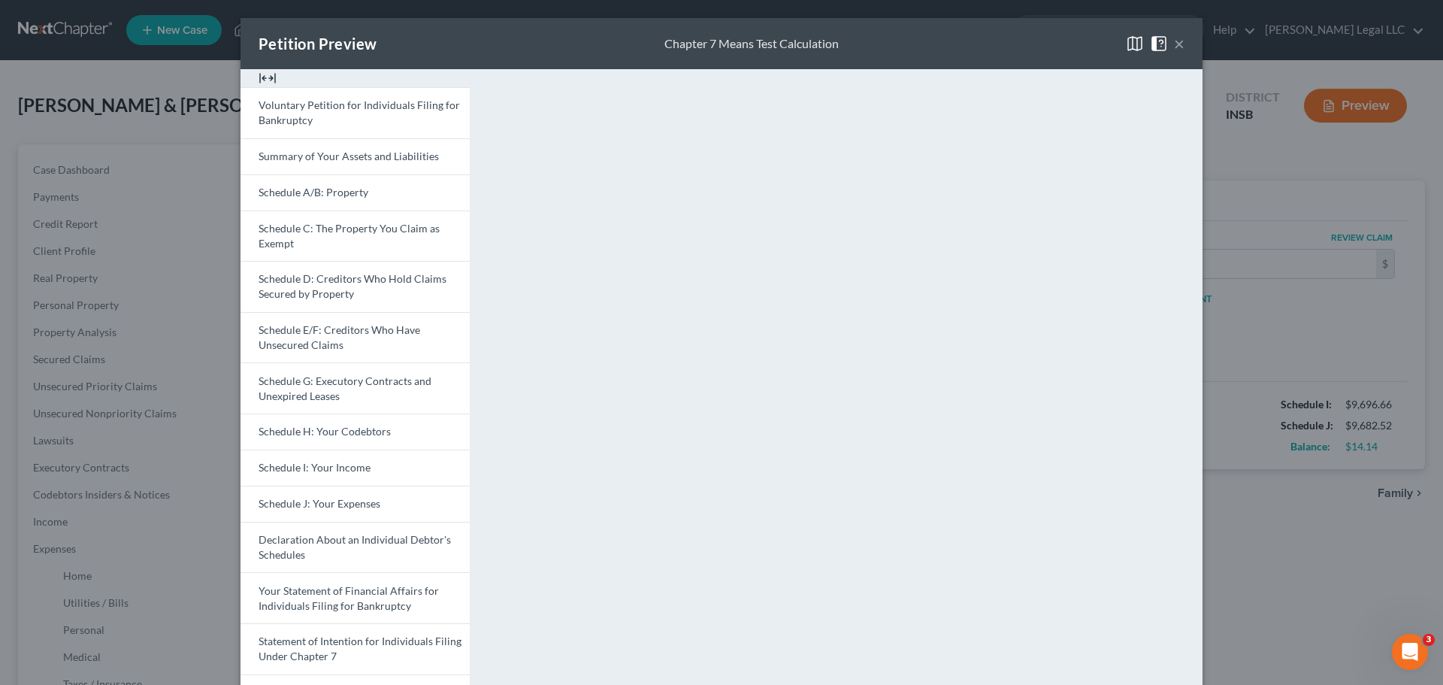
click at [1154, 43] on button "×" at bounding box center [1179, 44] width 11 height 18
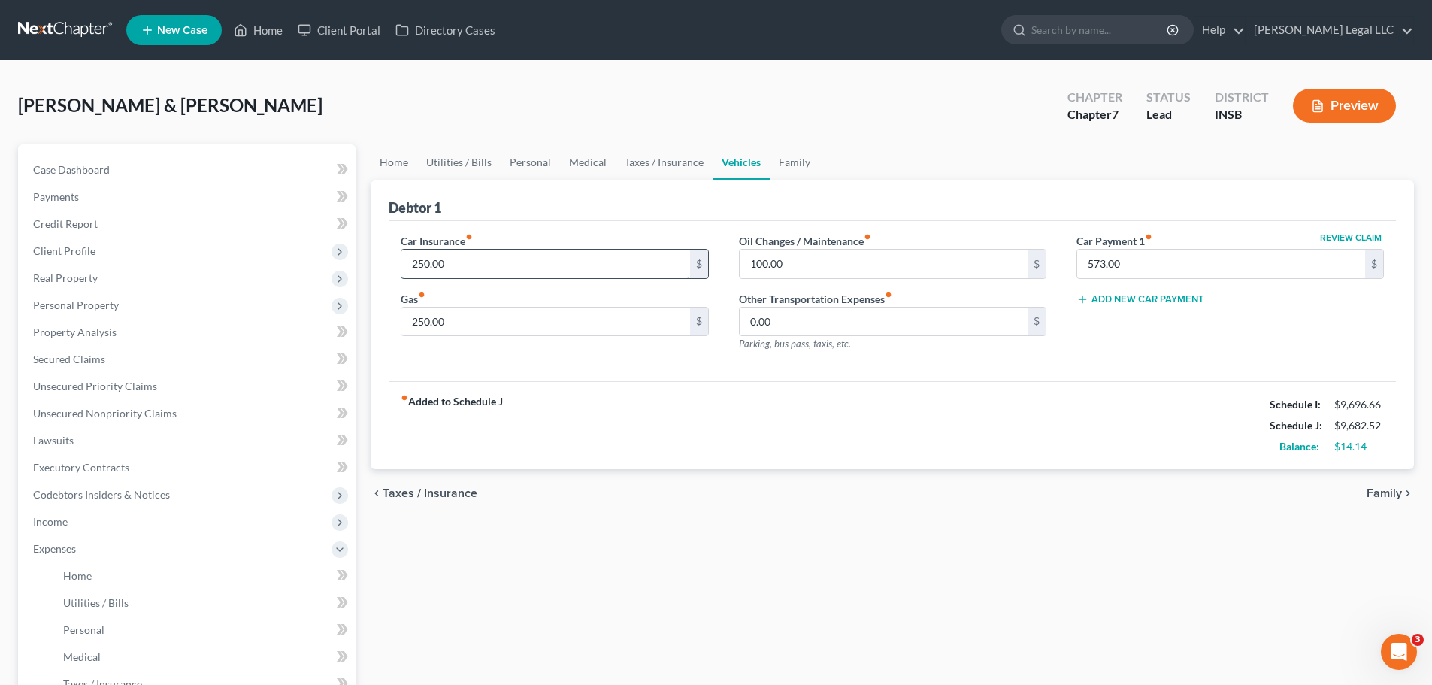
click at [569, 262] on input "250.00" at bounding box center [545, 264] width 288 height 29
click at [500, 326] on input "250.00" at bounding box center [545, 321] width 288 height 29
click at [498, 252] on input "250.00" at bounding box center [545, 264] width 288 height 29
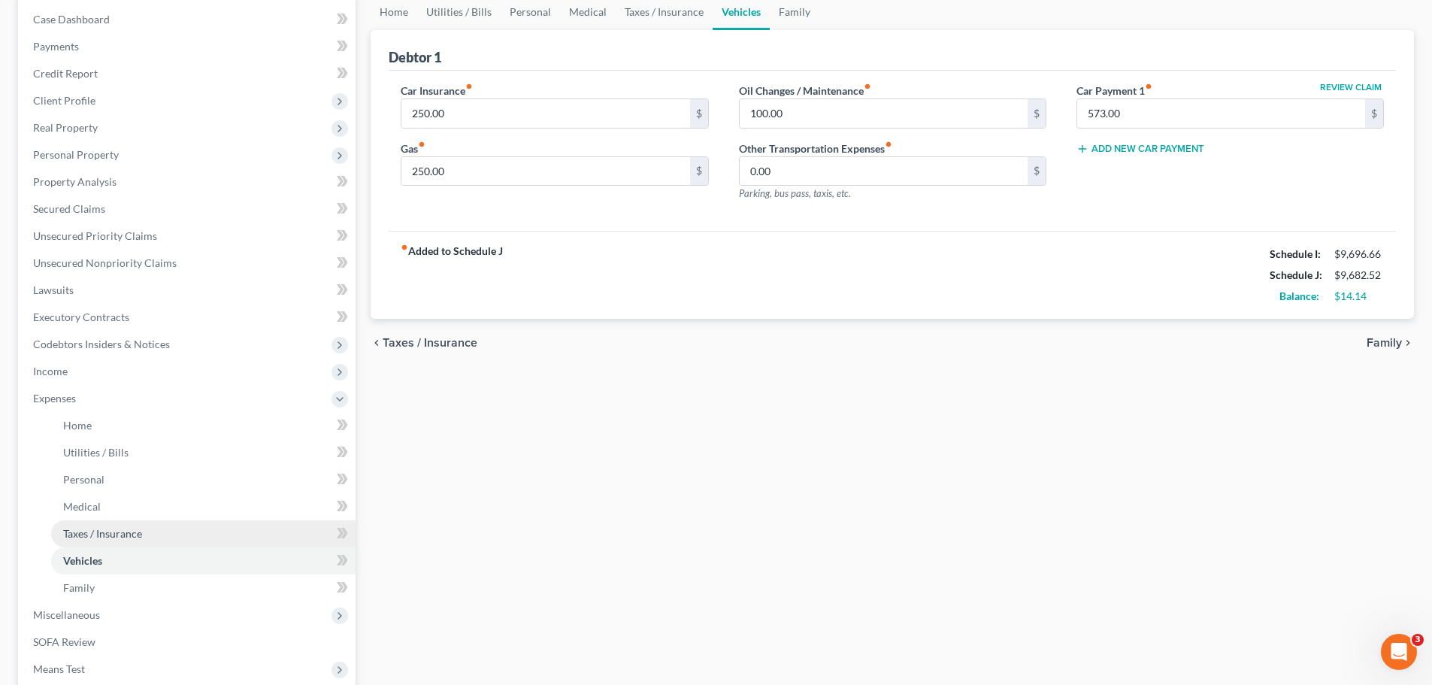
click at [80, 522] on link "Taxes / Insurance" at bounding box center [203, 533] width 304 height 27
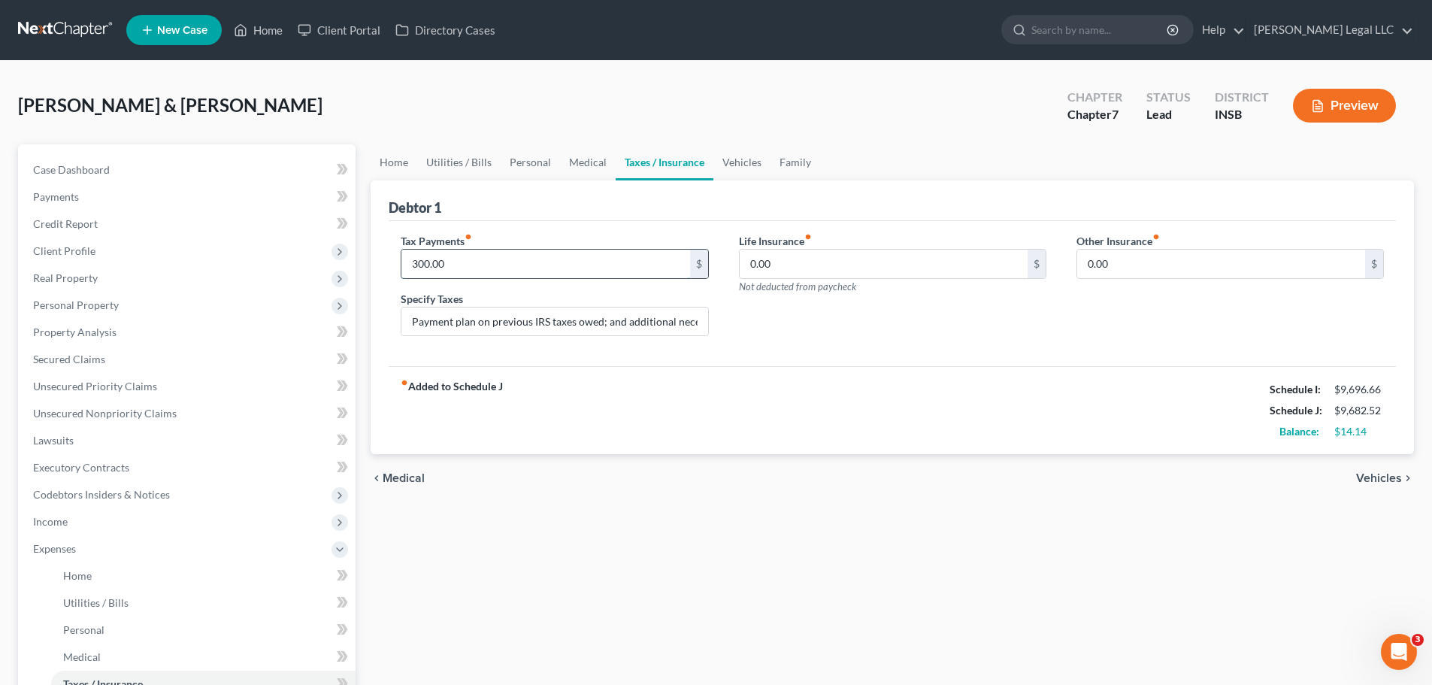
click at [450, 267] on input "300.00" at bounding box center [545, 264] width 288 height 29
type input "350"
click at [703, 480] on div "chevron_left Medical Vehicles chevron_right" at bounding box center [892, 478] width 1043 height 48
click at [113, 522] on span "Utilities / Bills" at bounding box center [95, 602] width 65 height 13
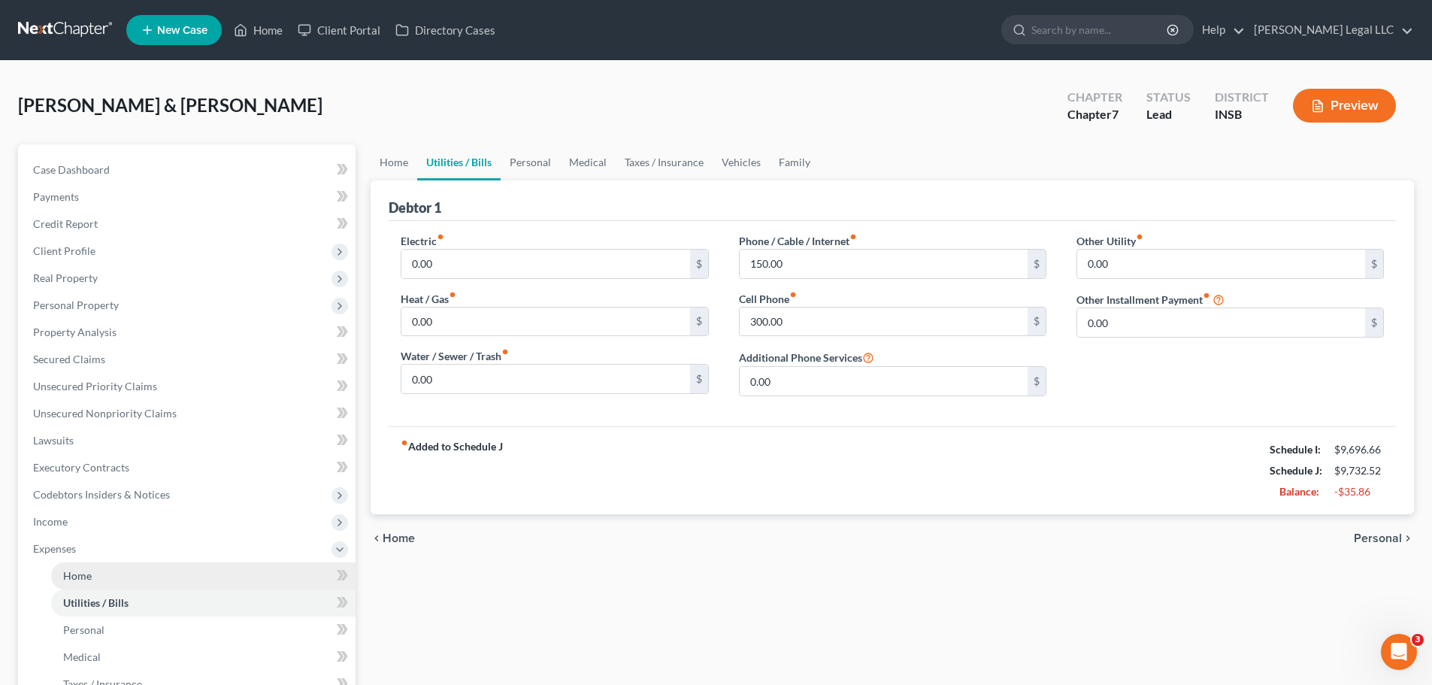
scroll to position [75, 0]
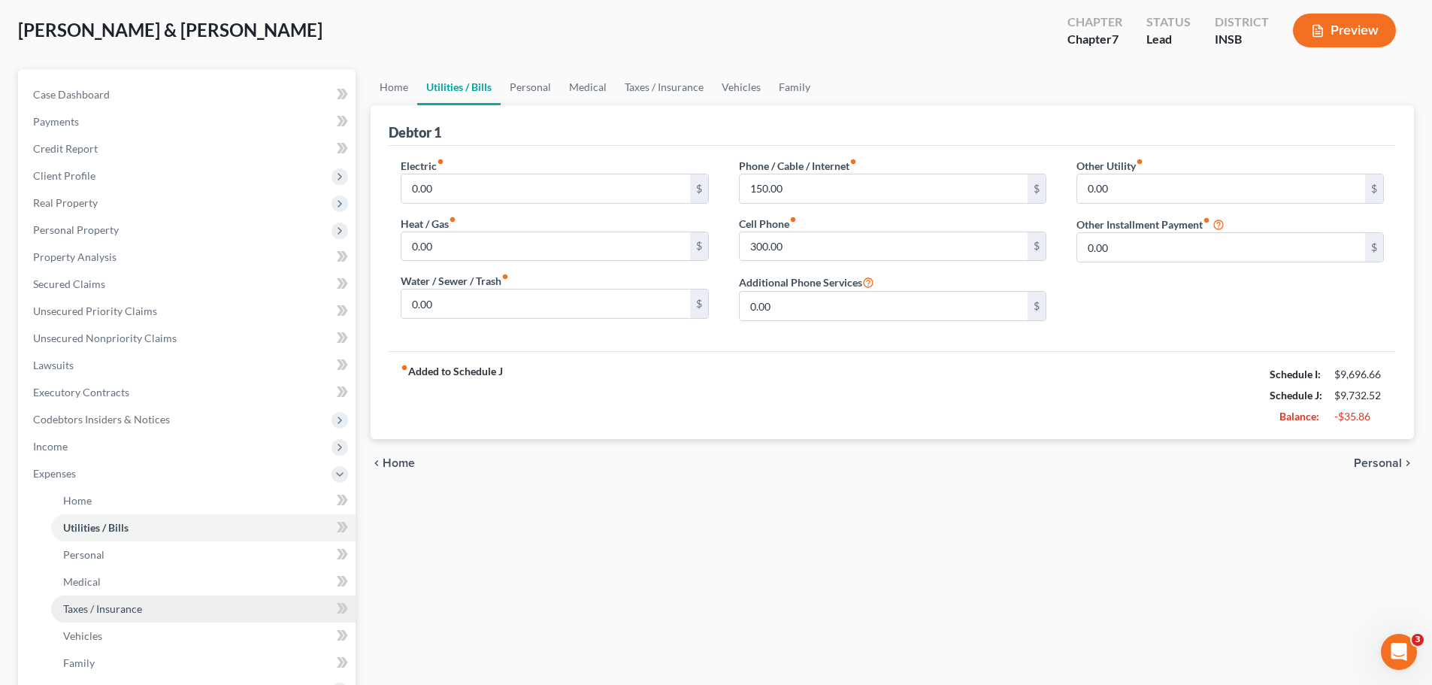
click at [95, 522] on span "Taxes / Insurance" at bounding box center [102, 608] width 79 height 13
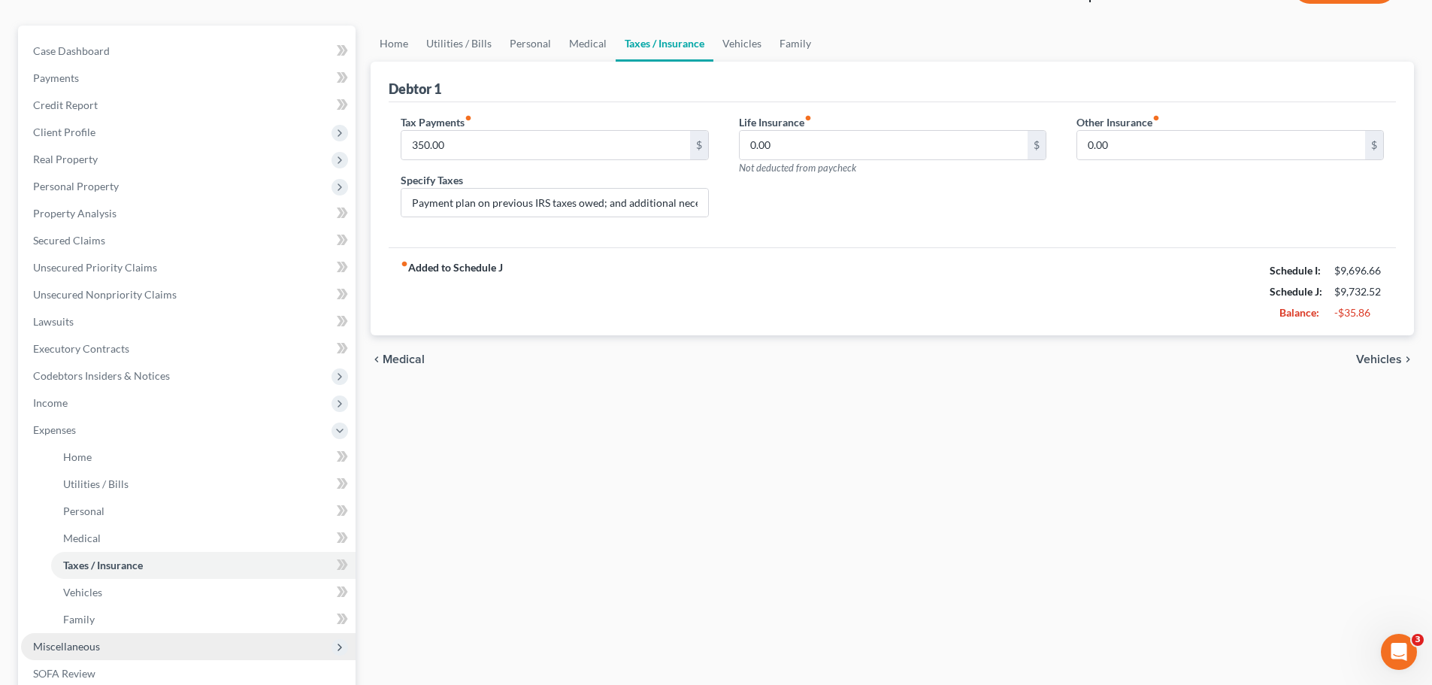
scroll to position [301, 0]
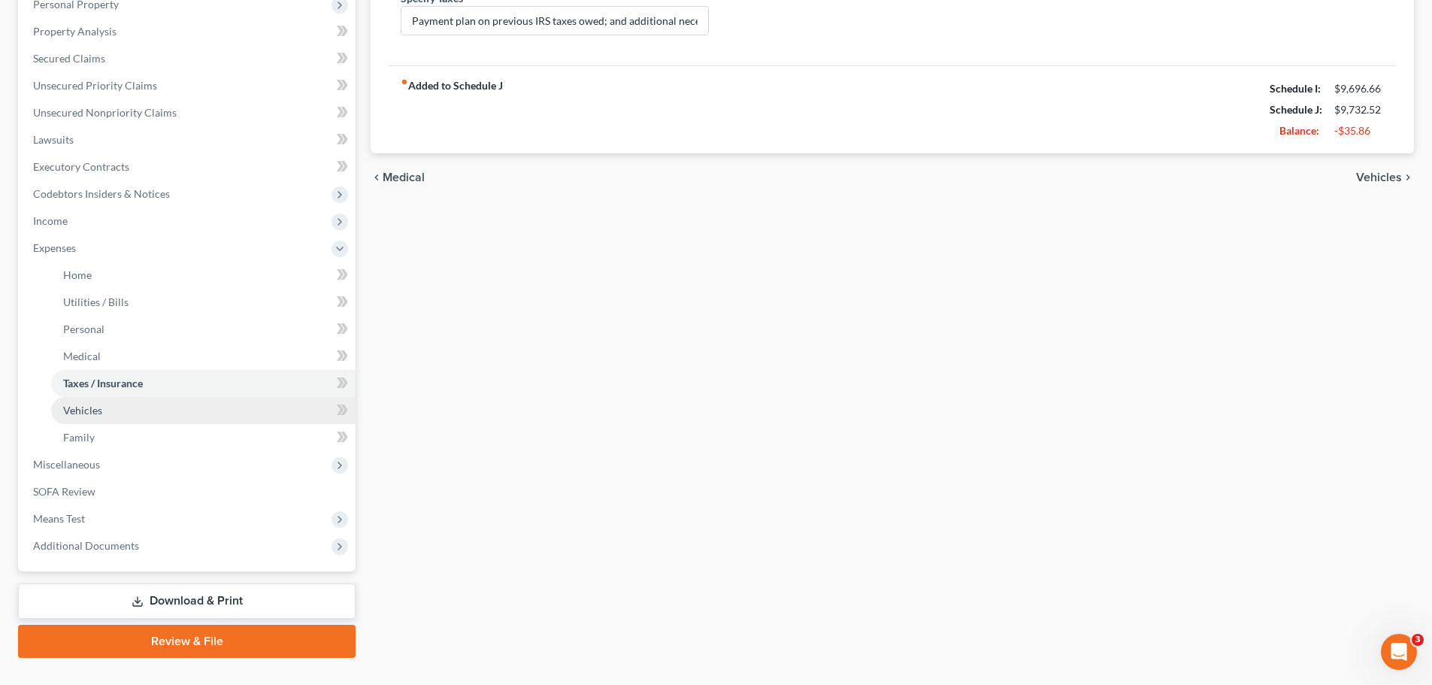
click at [77, 413] on span "Vehicles" at bounding box center [82, 410] width 39 height 13
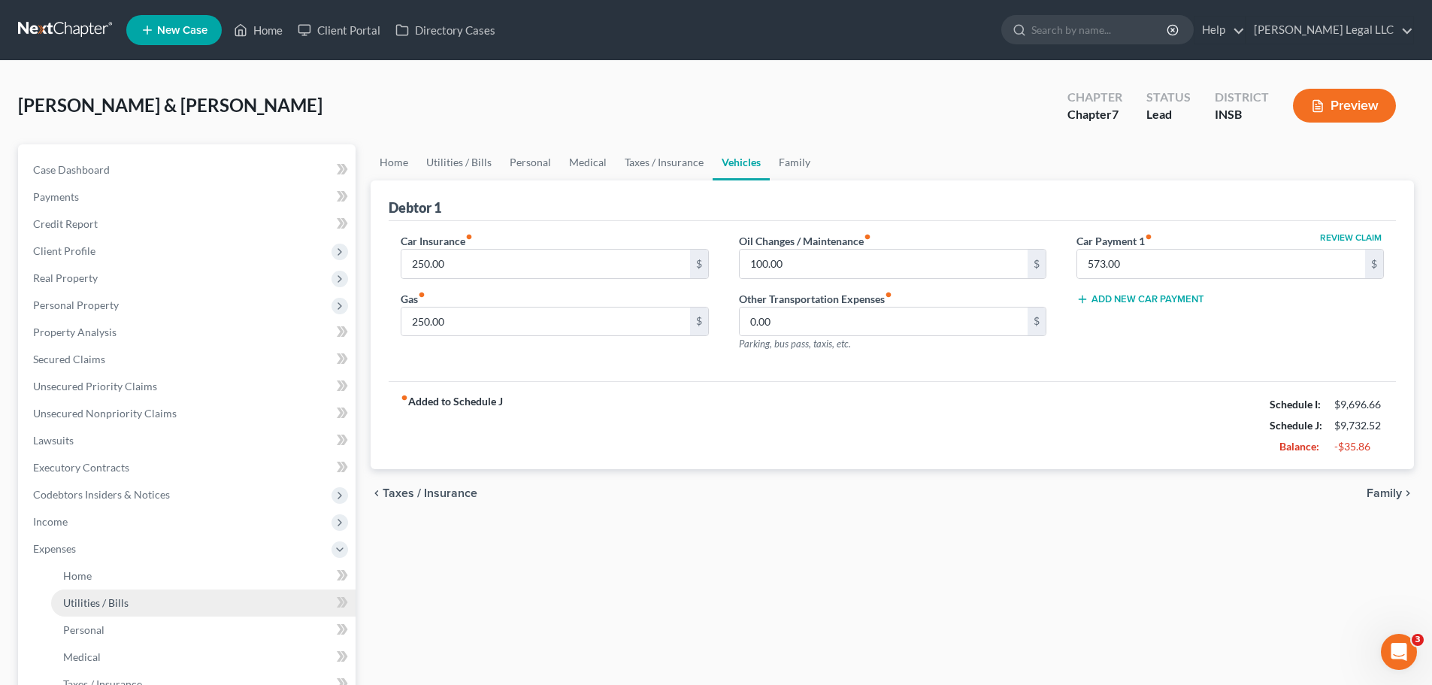
click at [99, 522] on span "Utilities / Bills" at bounding box center [95, 602] width 65 height 13
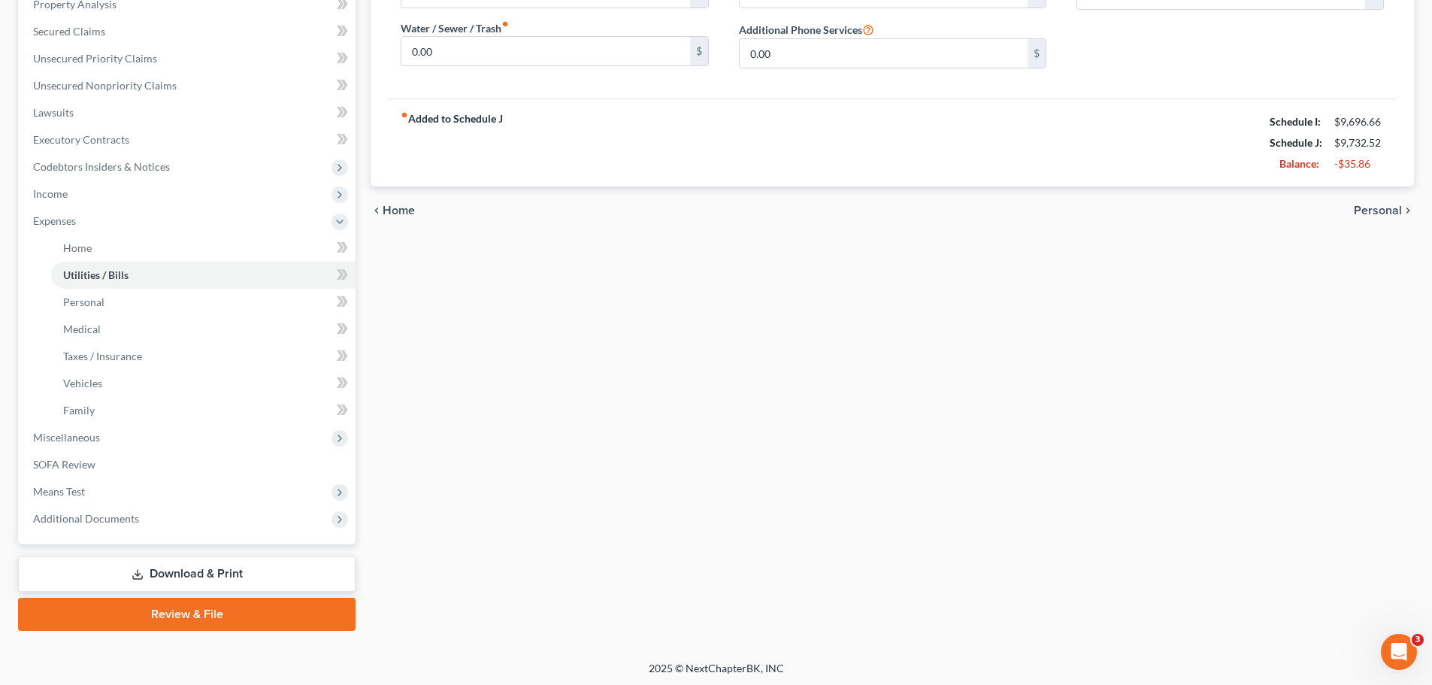
scroll to position [331, 0]
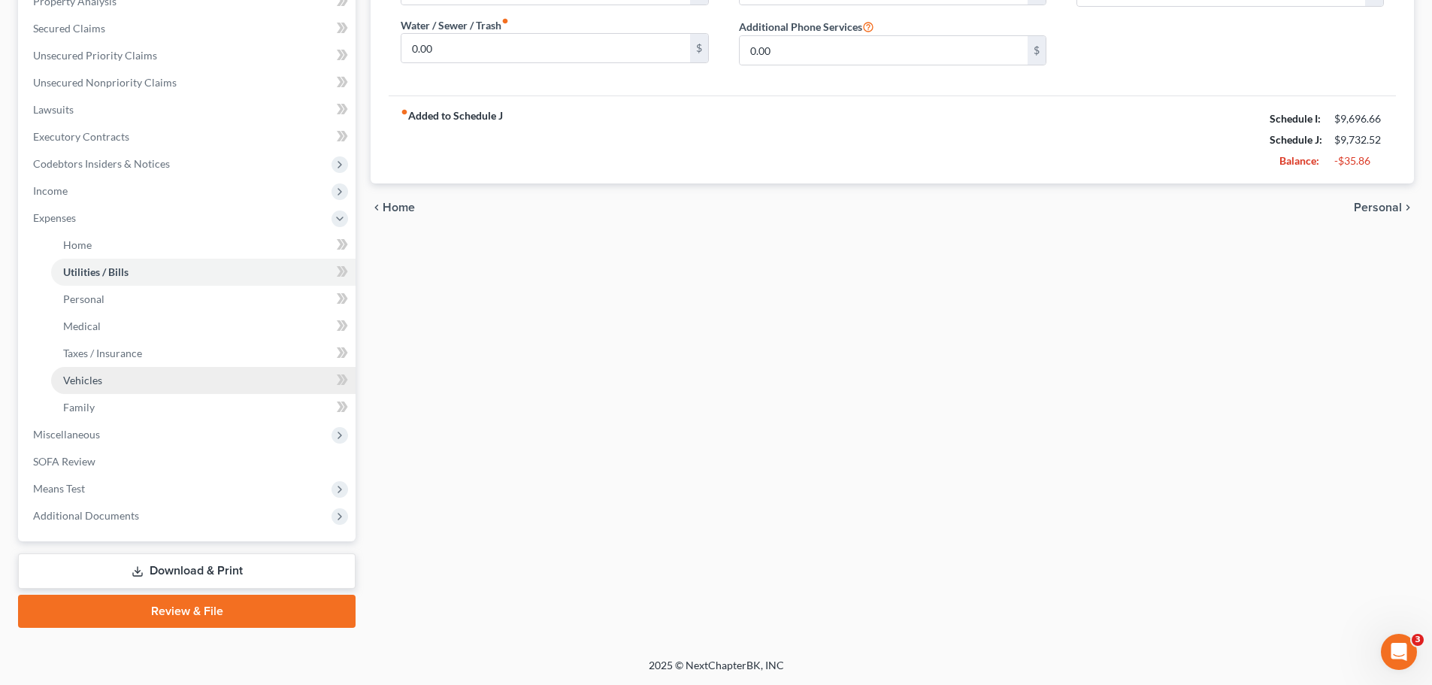
click at [86, 383] on span "Vehicles" at bounding box center [82, 380] width 39 height 13
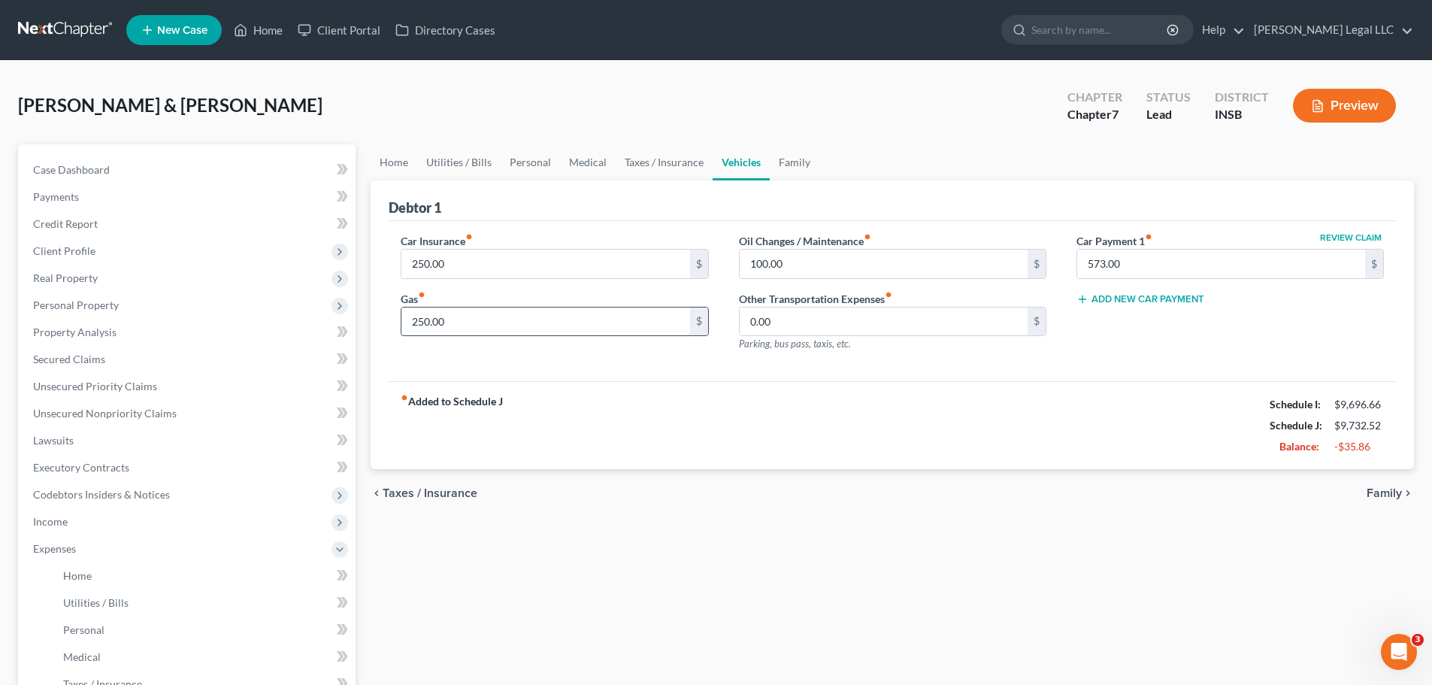
click at [422, 307] on input "250.00" at bounding box center [545, 321] width 288 height 29
click at [95, 522] on link "Personal" at bounding box center [203, 629] width 304 height 27
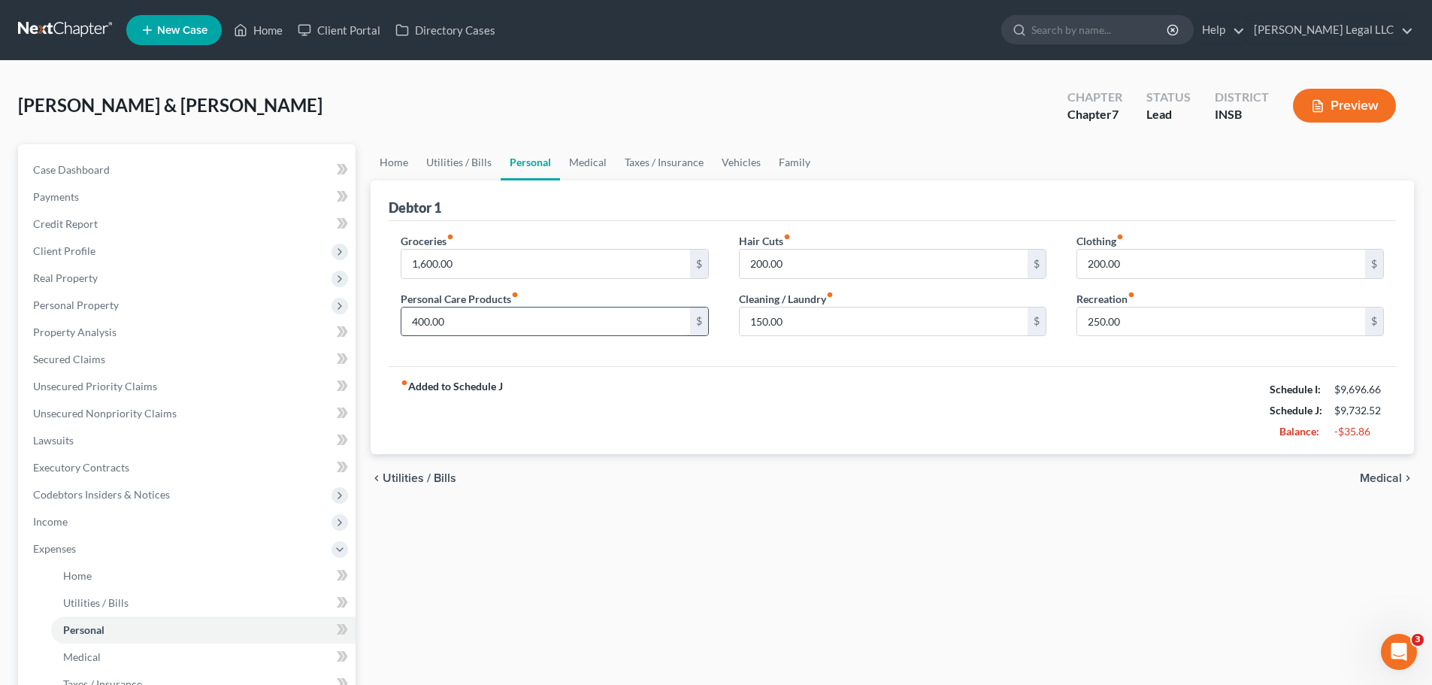
click at [423, 328] on input "400.00" at bounding box center [545, 321] width 288 height 29
drag, startPoint x: 723, startPoint y: 443, endPoint x: 705, endPoint y: 448, distance: 18.8
click at [723, 443] on div "fiber_manual_record Added to Schedule J Schedule I: $9,696.66 Schedule J: $9,68…" at bounding box center [892, 410] width 1007 height 88
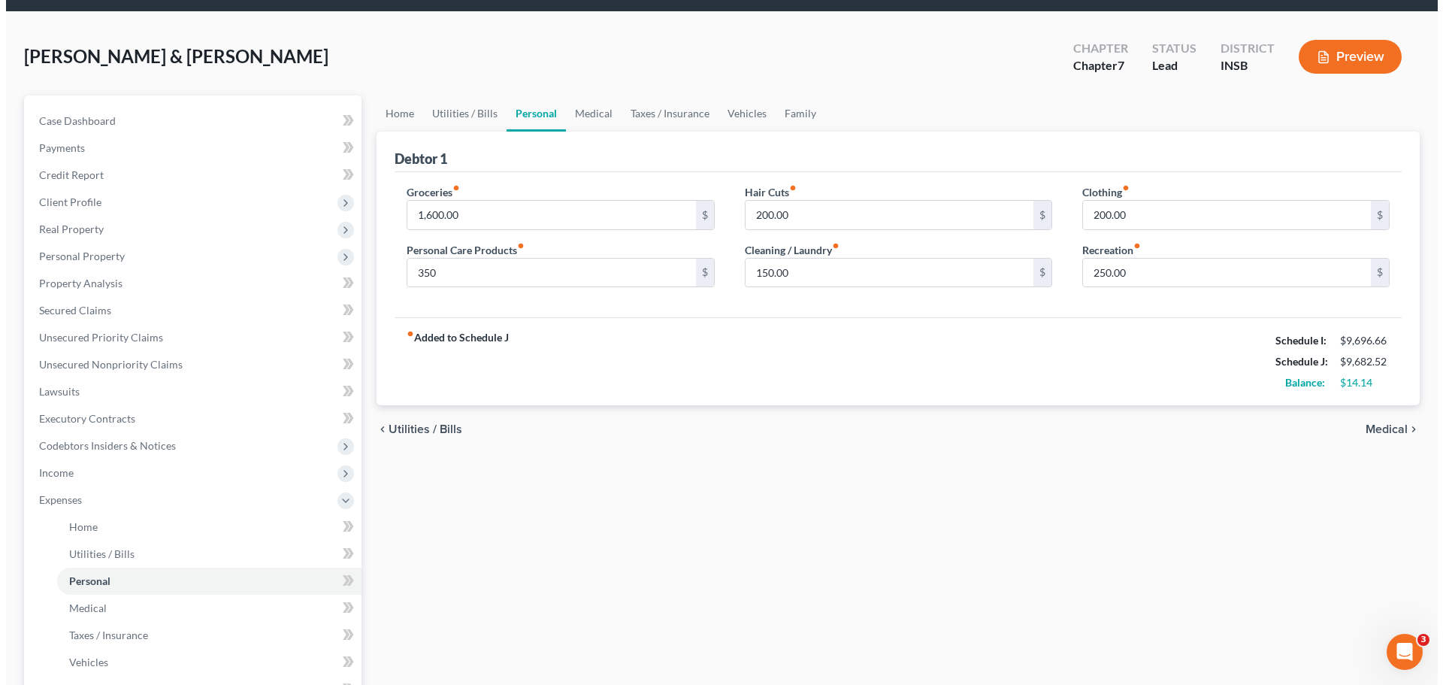
scroll to position [75, 0]
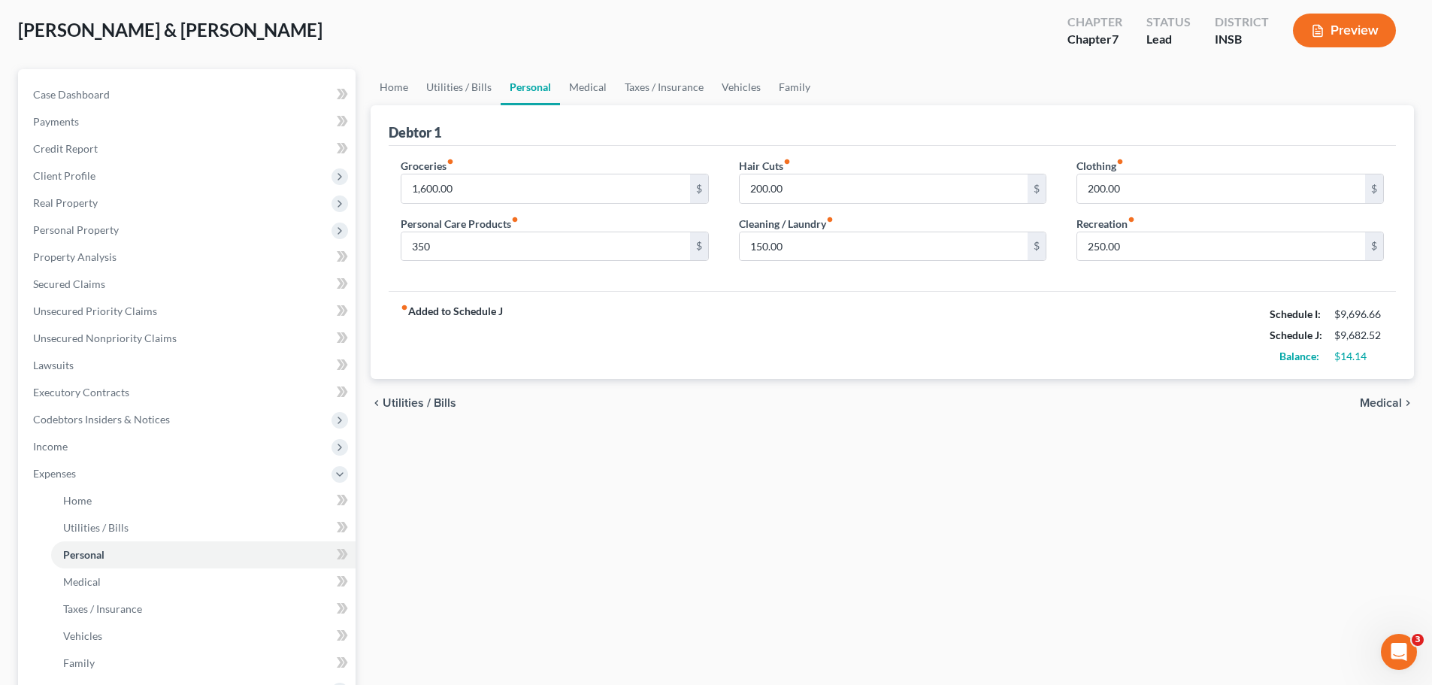
click at [1154, 23] on button "Preview" at bounding box center [1344, 31] width 103 height 34
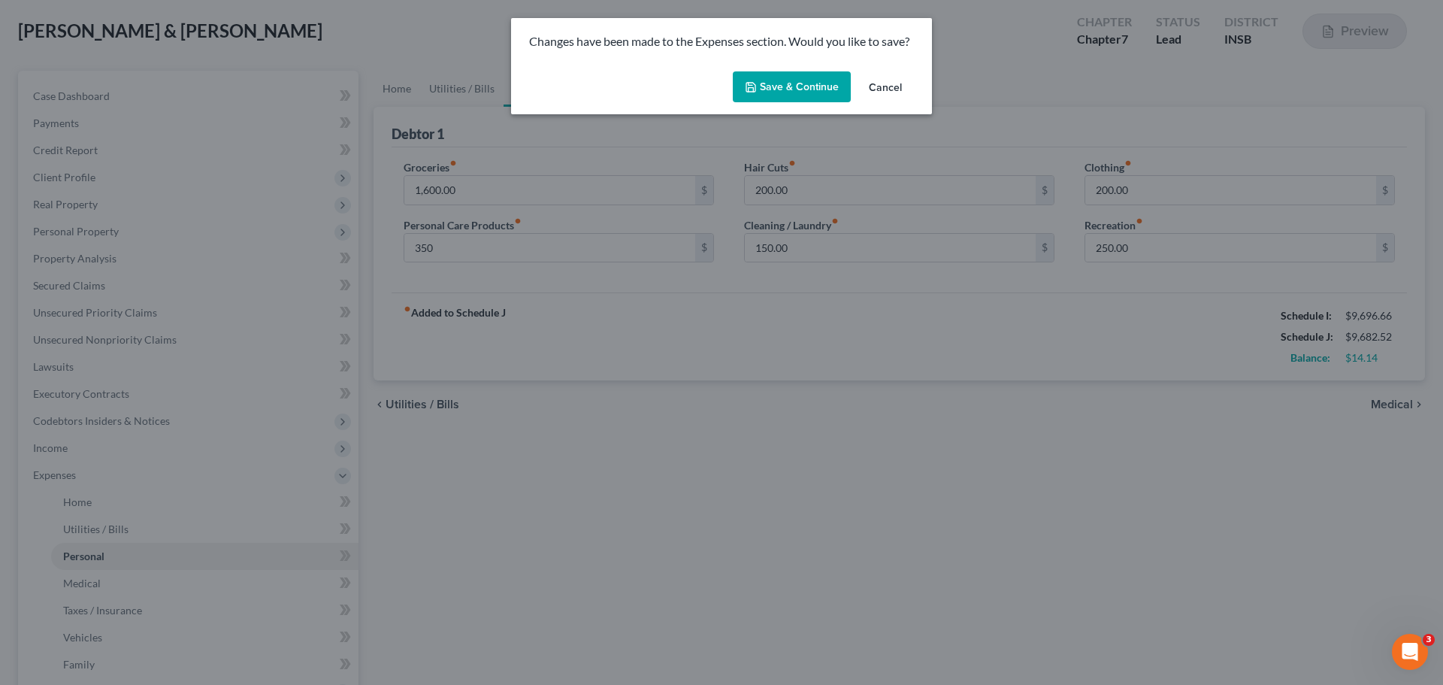
click at [780, 74] on button "Save & Continue" at bounding box center [792, 87] width 118 height 32
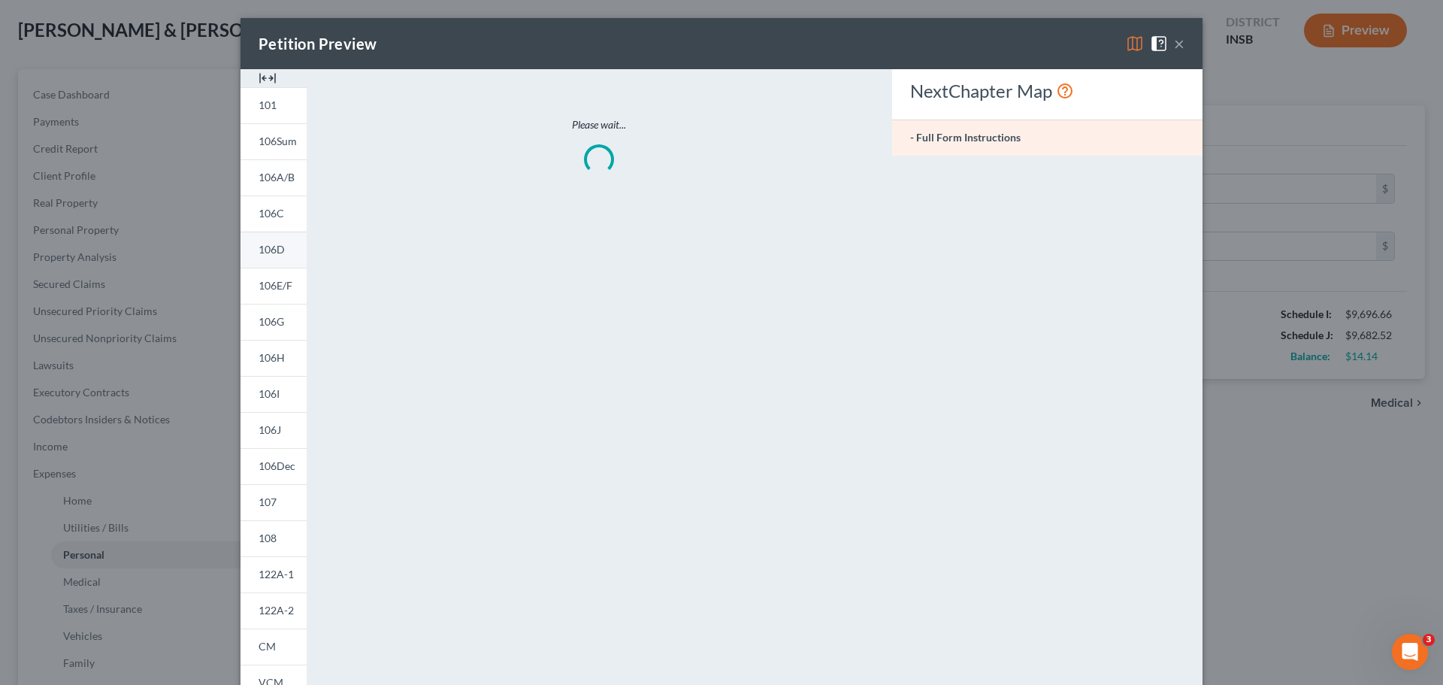
type input "350.00"
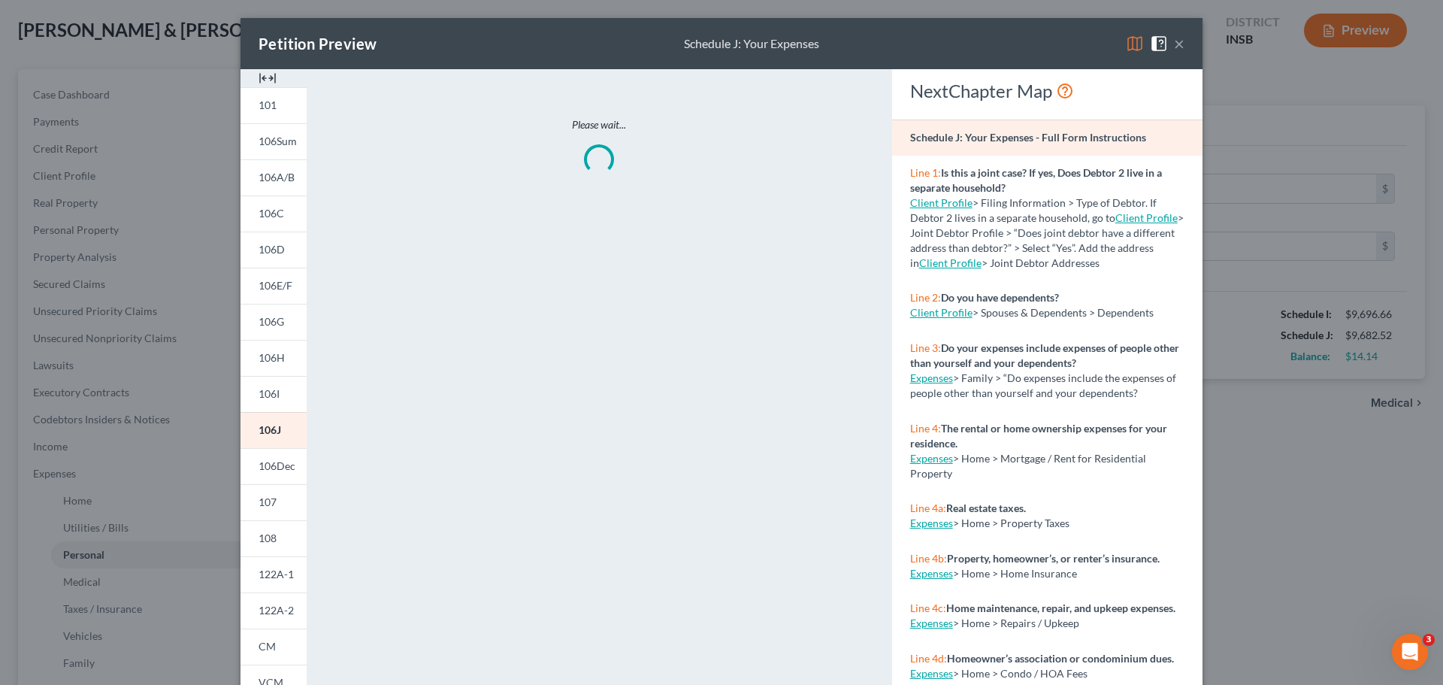
click at [265, 80] on img at bounding box center [268, 78] width 18 height 18
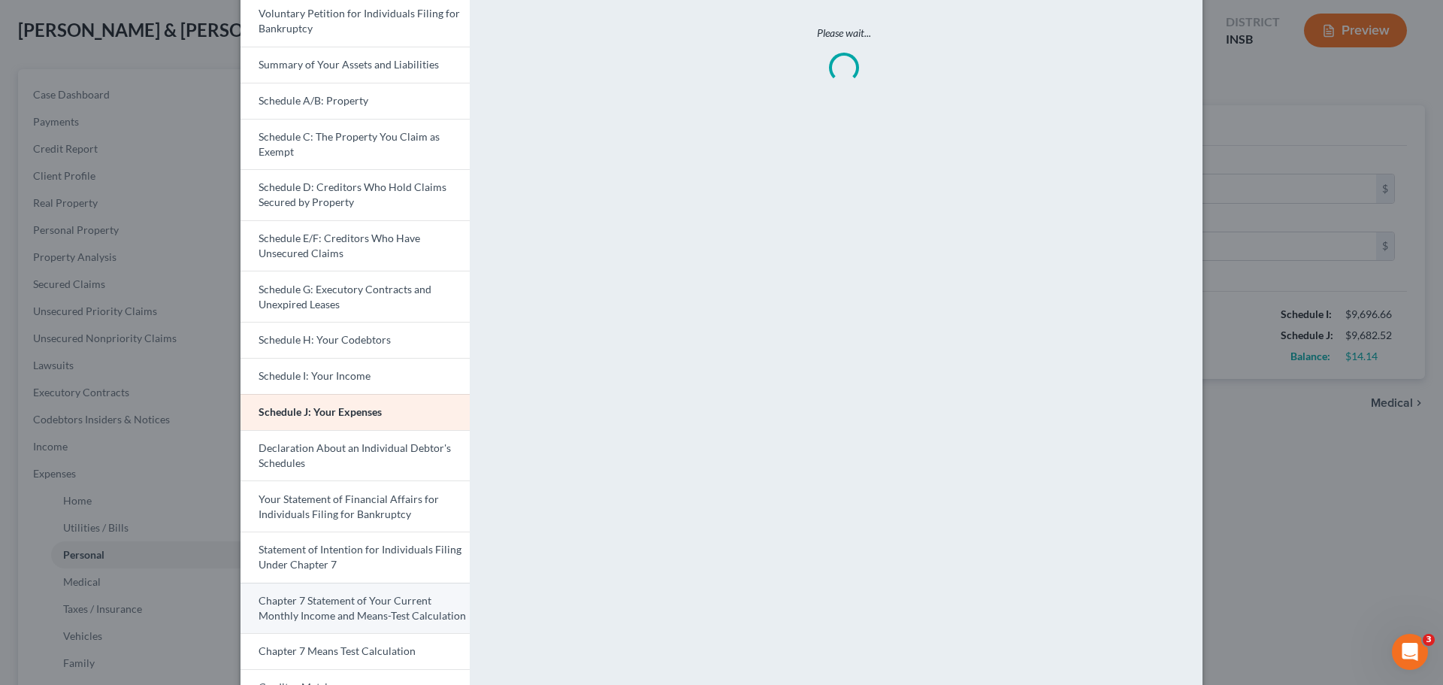
scroll to position [299, 0]
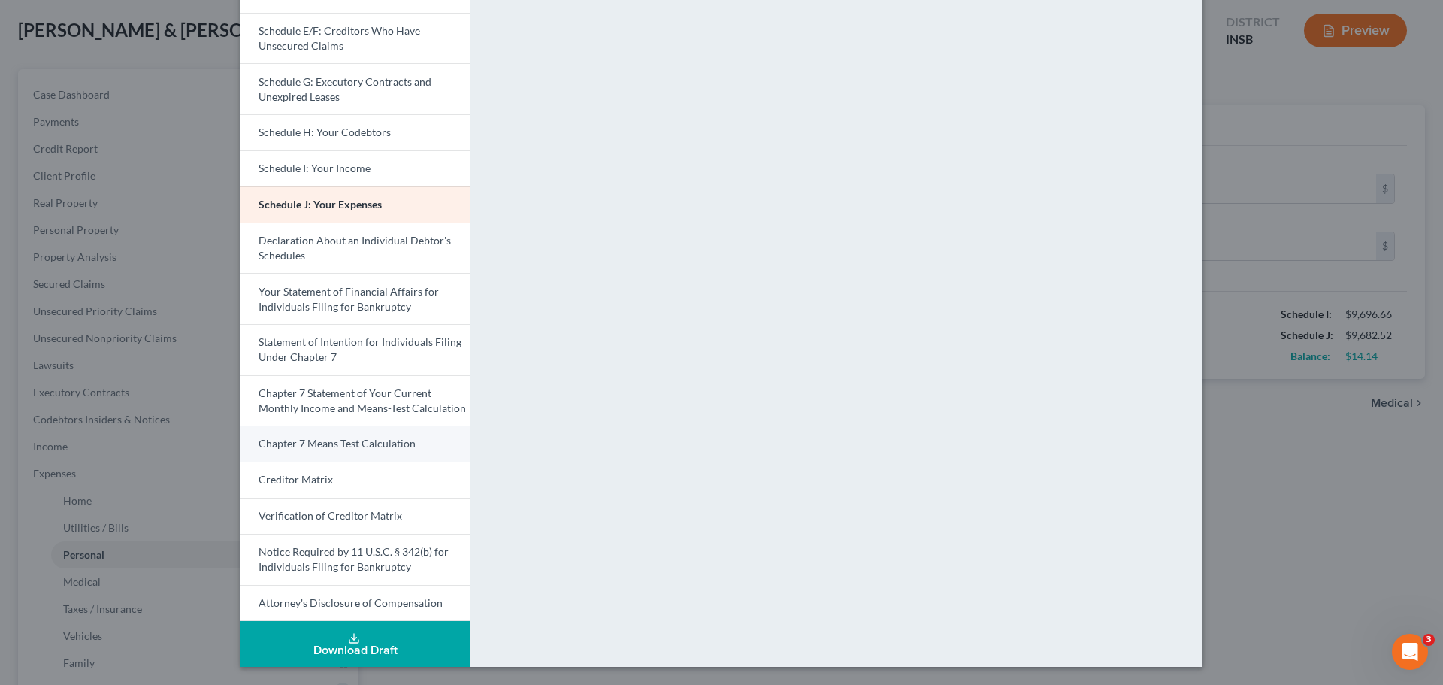
click at [305, 448] on span "Chapter 7 Means Test Calculation" at bounding box center [337, 443] width 157 height 13
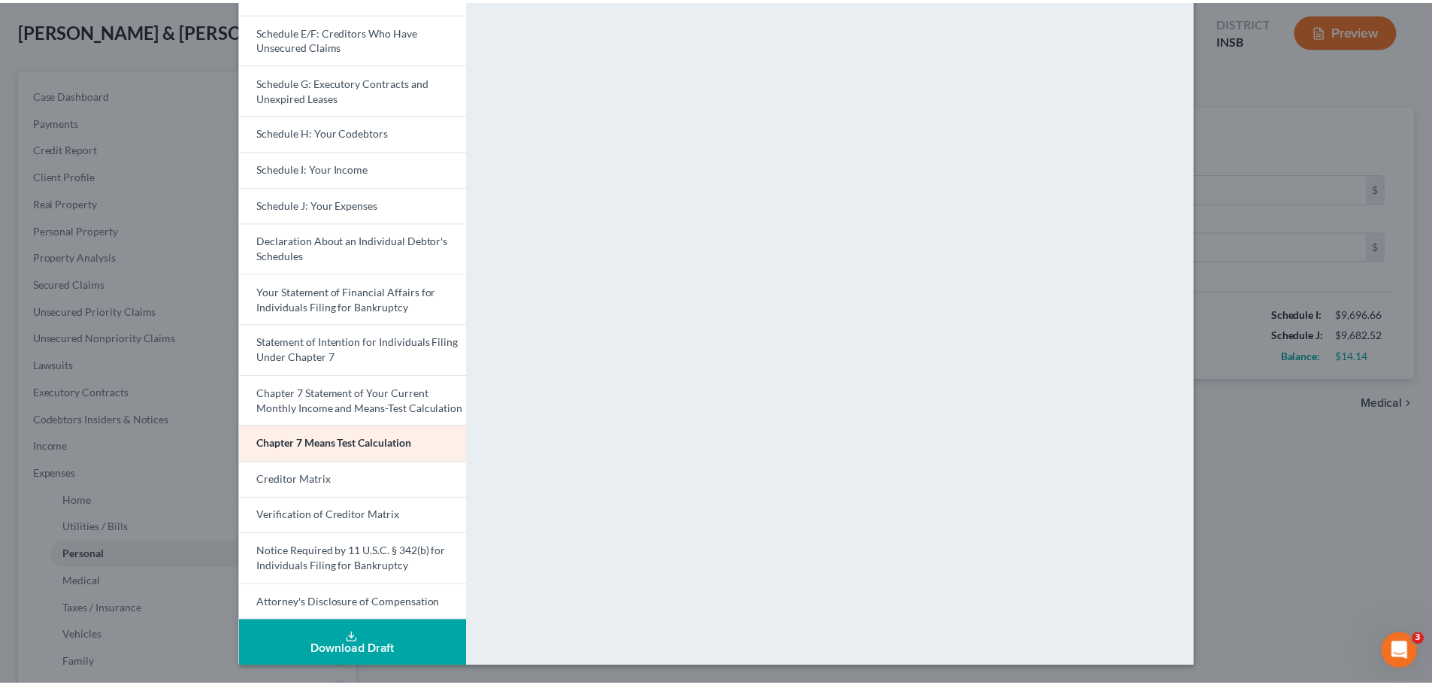
scroll to position [0, 0]
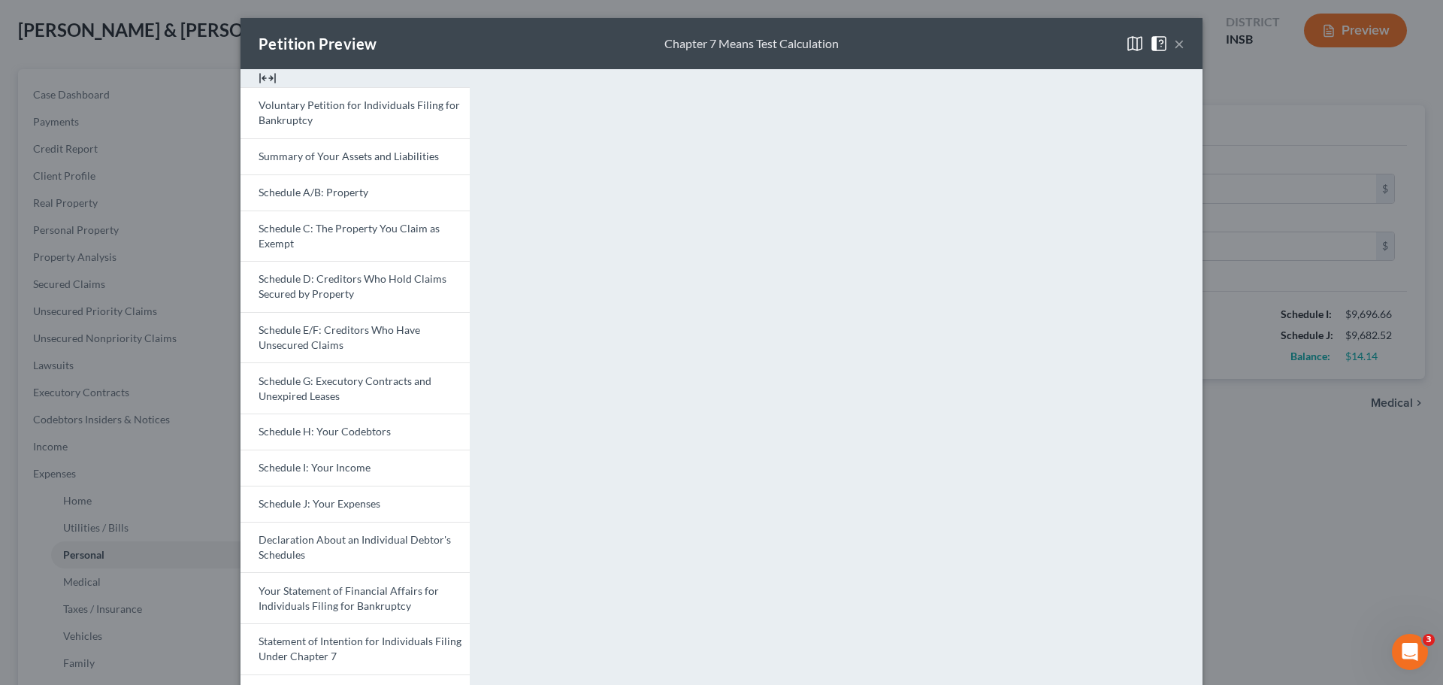
click at [1154, 45] on button "×" at bounding box center [1179, 44] width 11 height 18
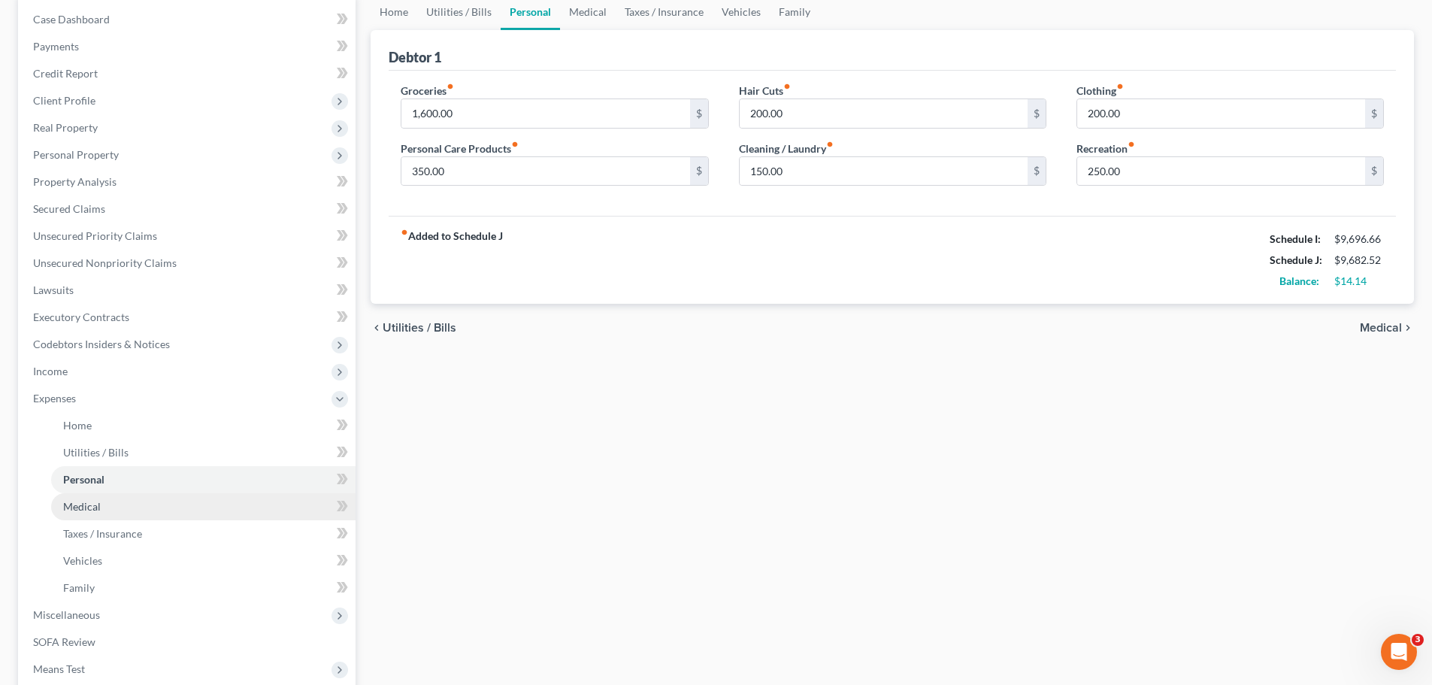
click at [113, 510] on link "Medical" at bounding box center [203, 506] width 304 height 27
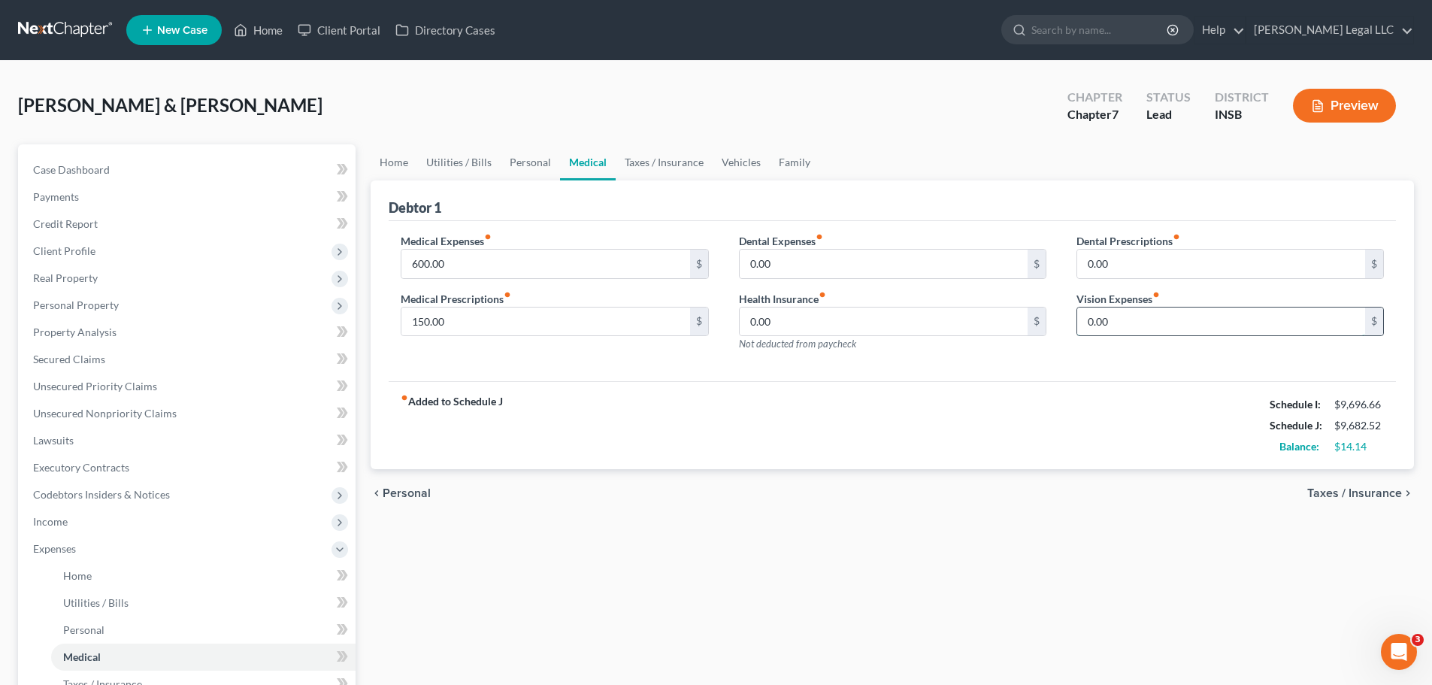
click at [1154, 314] on input "0.00" at bounding box center [1221, 321] width 288 height 29
type input "100"
click at [531, 286] on div "Medical Expenses fiber_manual_record 600.00 $ Medical Prescriptions fiber_manua…" at bounding box center [555, 298] width 338 height 131
click at [525, 271] on input "600.00" at bounding box center [545, 264] width 288 height 29
click at [789, 447] on div "fiber_manual_record Added to Schedule J Schedule I: $9,696.66 Schedule J: $9,68…" at bounding box center [892, 425] width 1007 height 88
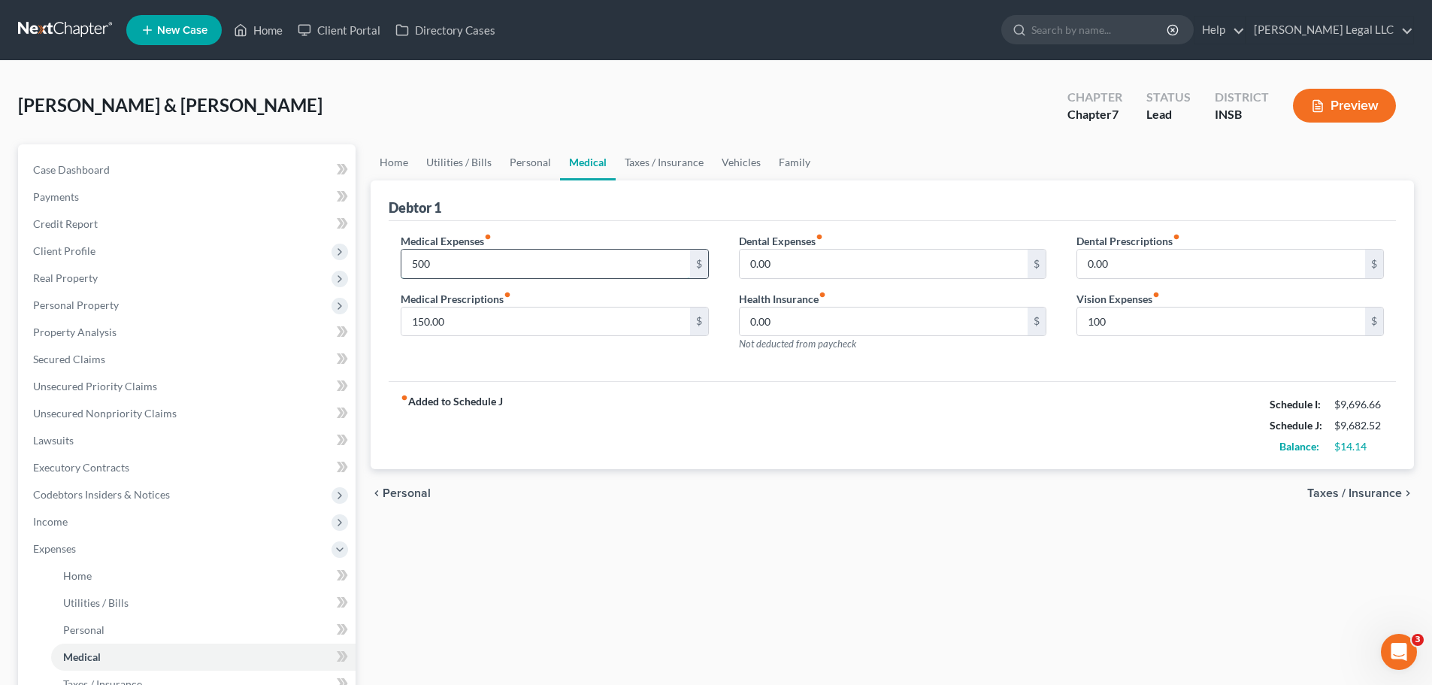
click at [492, 263] on input "500" at bounding box center [545, 264] width 288 height 29
type input "550"
click at [889, 434] on div "fiber_manual_record Added to Schedule J Schedule I: $9,696.66 Schedule J: $9,73…" at bounding box center [892, 425] width 1007 height 88
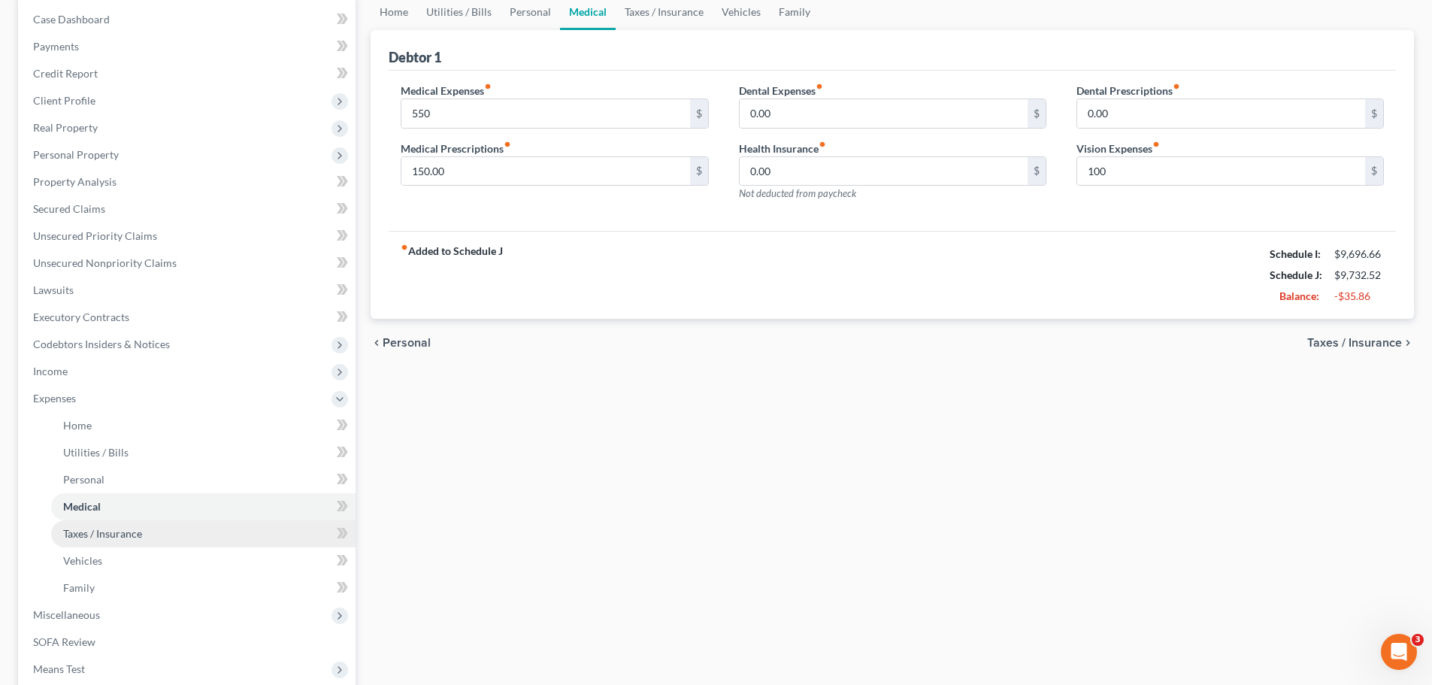
click at [60, 522] on link "Taxes / Insurance" at bounding box center [203, 533] width 304 height 27
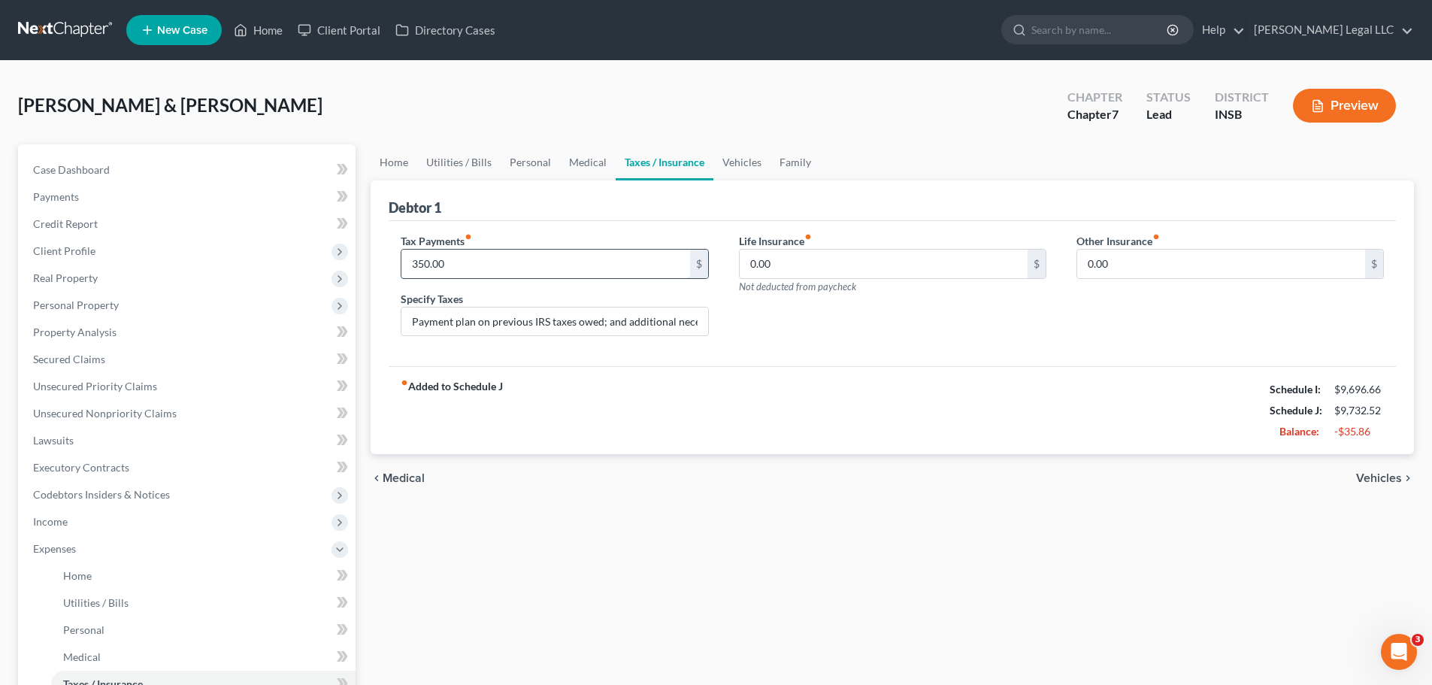
click at [450, 273] on input "350.00" at bounding box center [545, 264] width 288 height 29
click at [454, 268] on input "350.00" at bounding box center [545, 264] width 288 height 29
click at [480, 272] on input "350.00" at bounding box center [545, 264] width 288 height 29
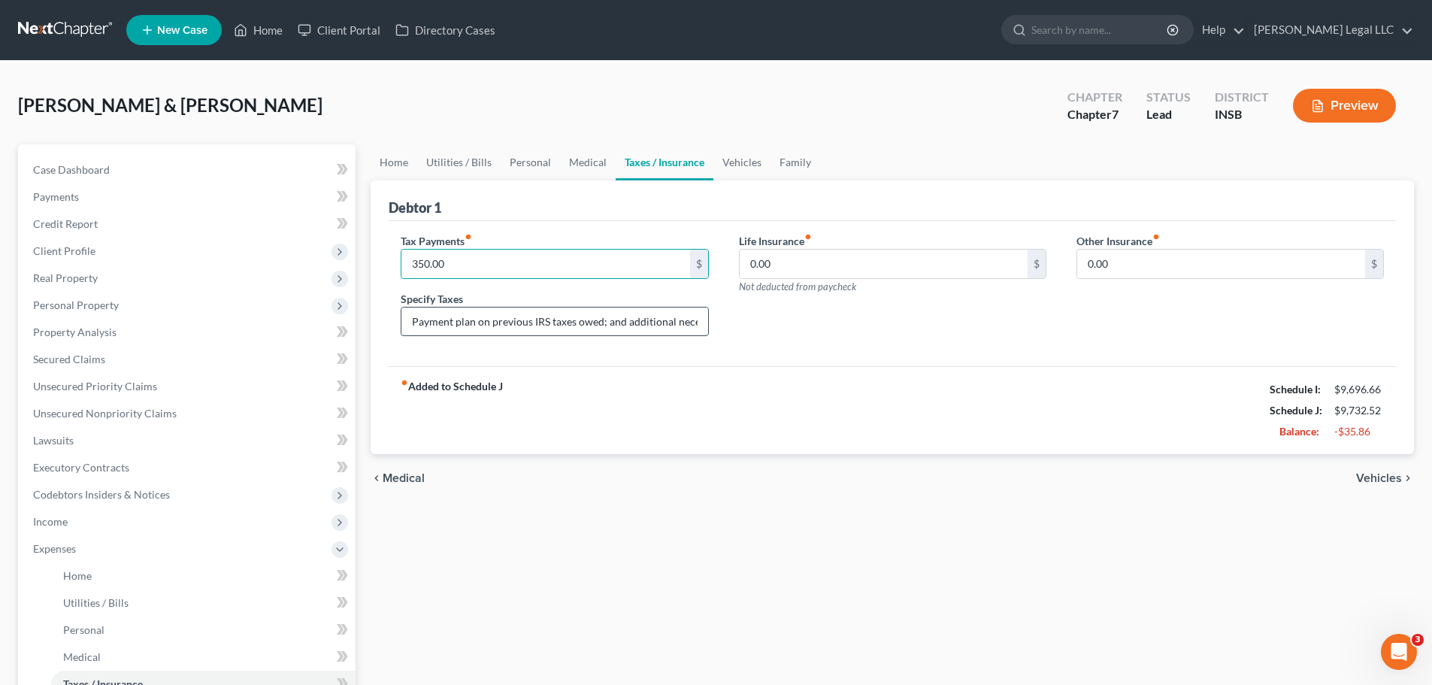
drag, startPoint x: 601, startPoint y: 322, endPoint x: 590, endPoint y: 322, distance: 11.3
click at [601, 322] on input "Payment plan on previous IRS taxes owed; and additional necessary withholdings" at bounding box center [554, 321] width 306 height 29
drag, startPoint x: 589, startPoint y: 322, endPoint x: 686, endPoint y: 323, distance: 97.7
click at [795, 319] on div "Tax Payments fiber_manual_record 350.00 $ Specify Taxes Payment plan on previou…" at bounding box center [892, 291] width 1013 height 116
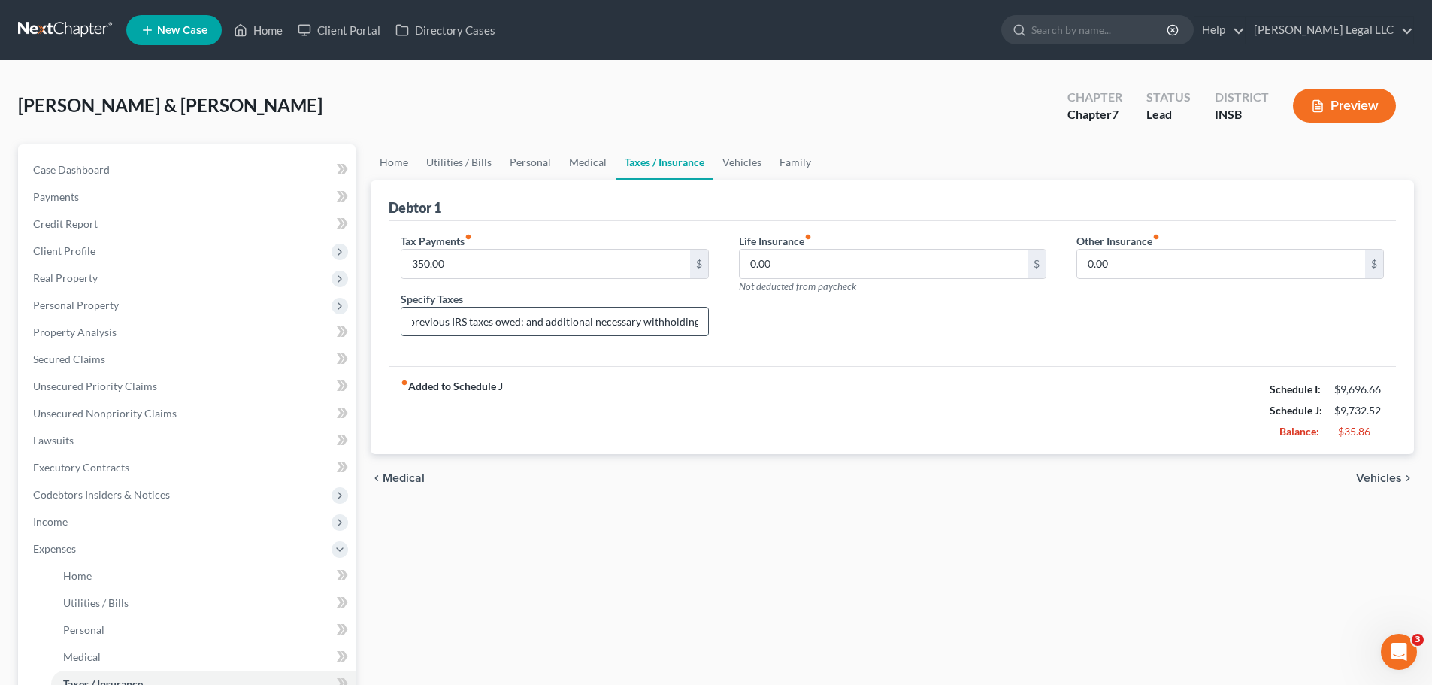
click at [686, 323] on input "Payment plan on previous IRS taxes owed; and additional necessary withholdings" at bounding box center [554, 321] width 306 height 29
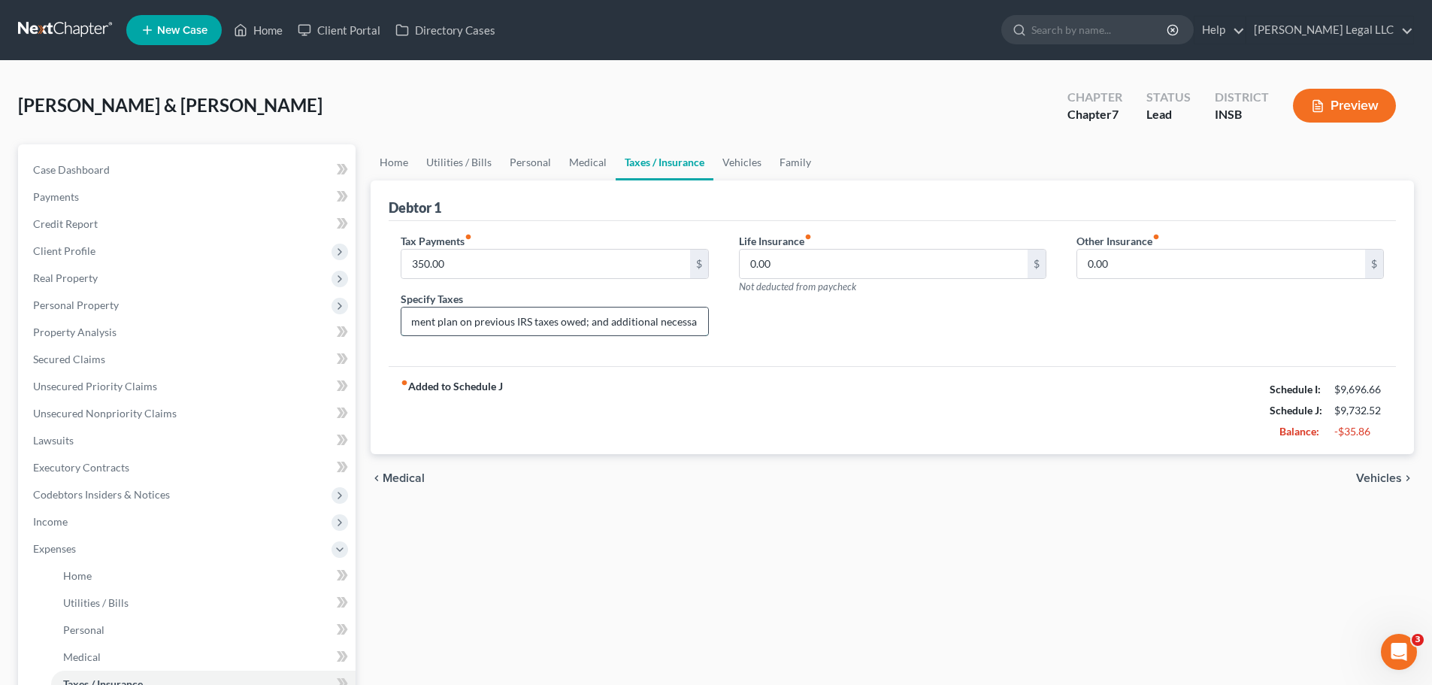
scroll to position [0, 0]
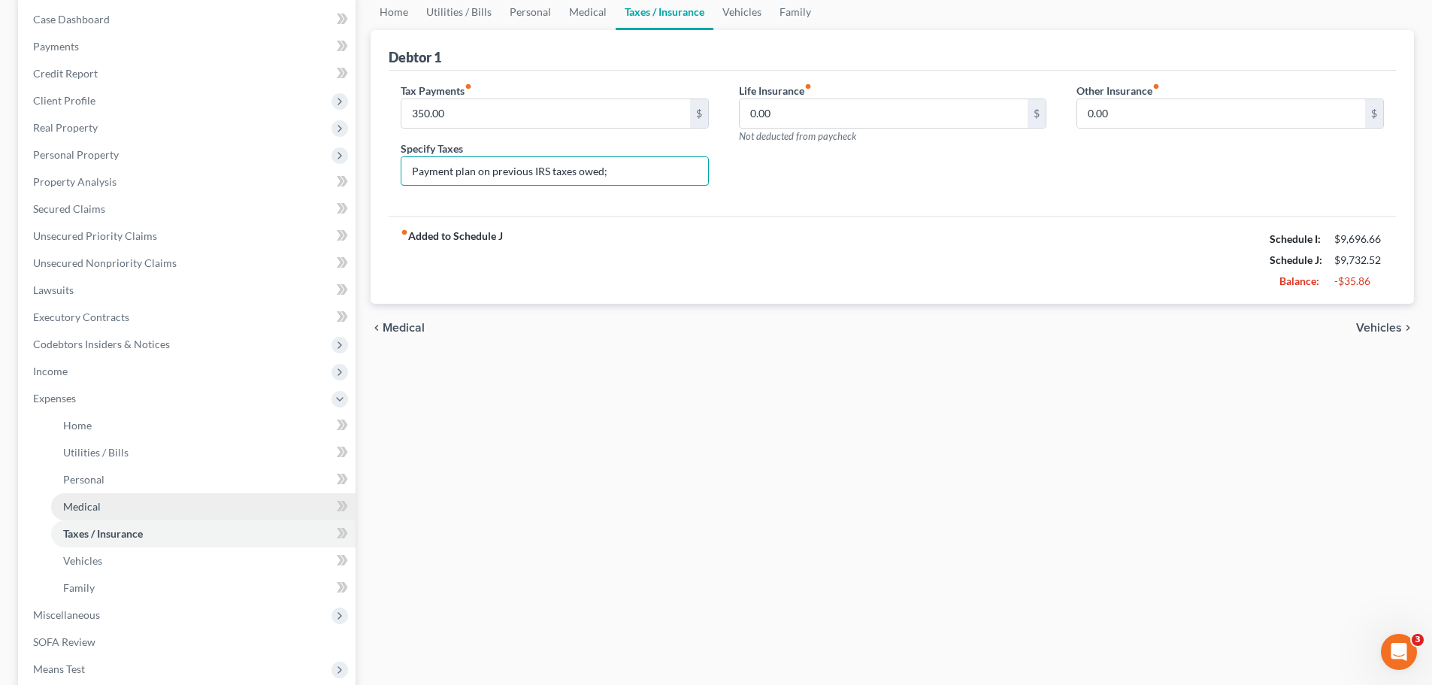
type input "Payment plan on previous IRS taxes owed;"
click at [103, 511] on link "Medical" at bounding box center [203, 506] width 304 height 27
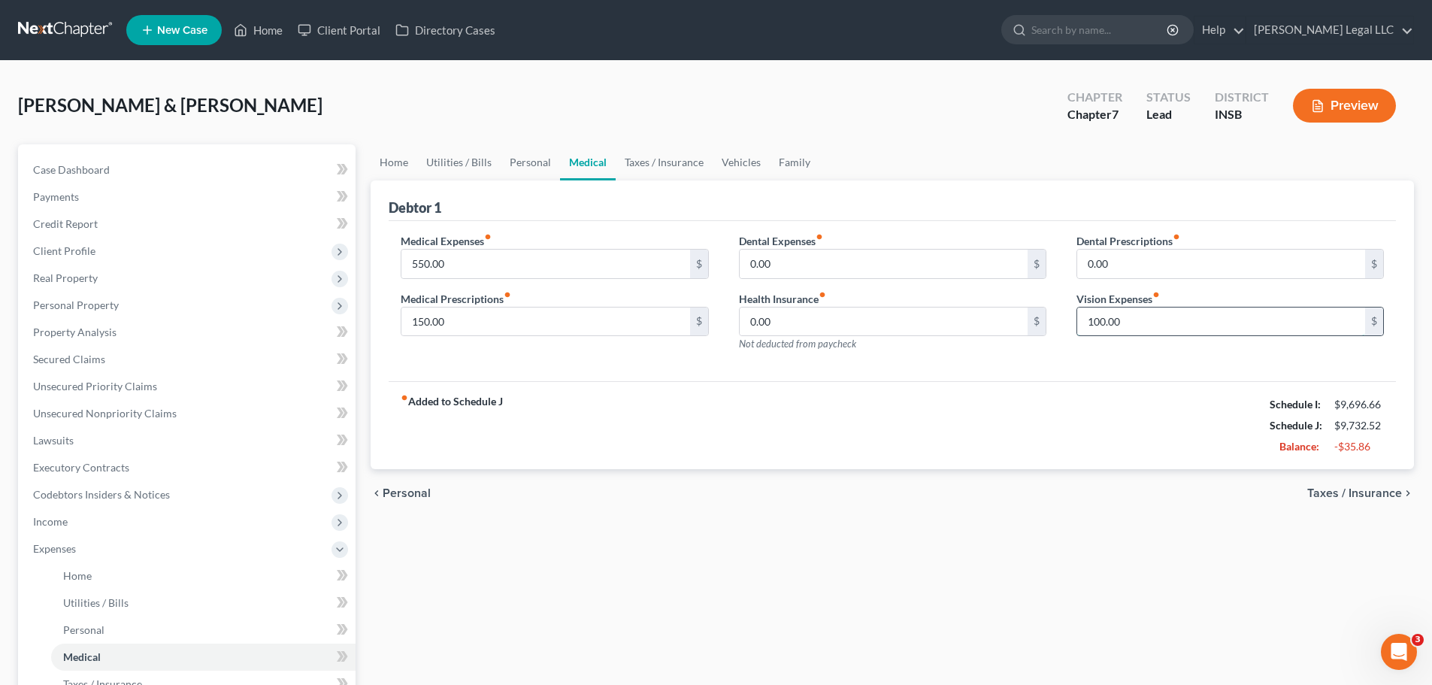
click at [1123, 315] on input "100.00" at bounding box center [1221, 321] width 288 height 29
type input "200"
drag, startPoint x: 1060, startPoint y: 427, endPoint x: 987, endPoint y: 427, distance: 72.9
click at [1060, 427] on div "fiber_manual_record Added to Schedule J Schedule I: $9,696.66 Schedule J: $9,83…" at bounding box center [892, 425] width 1007 height 88
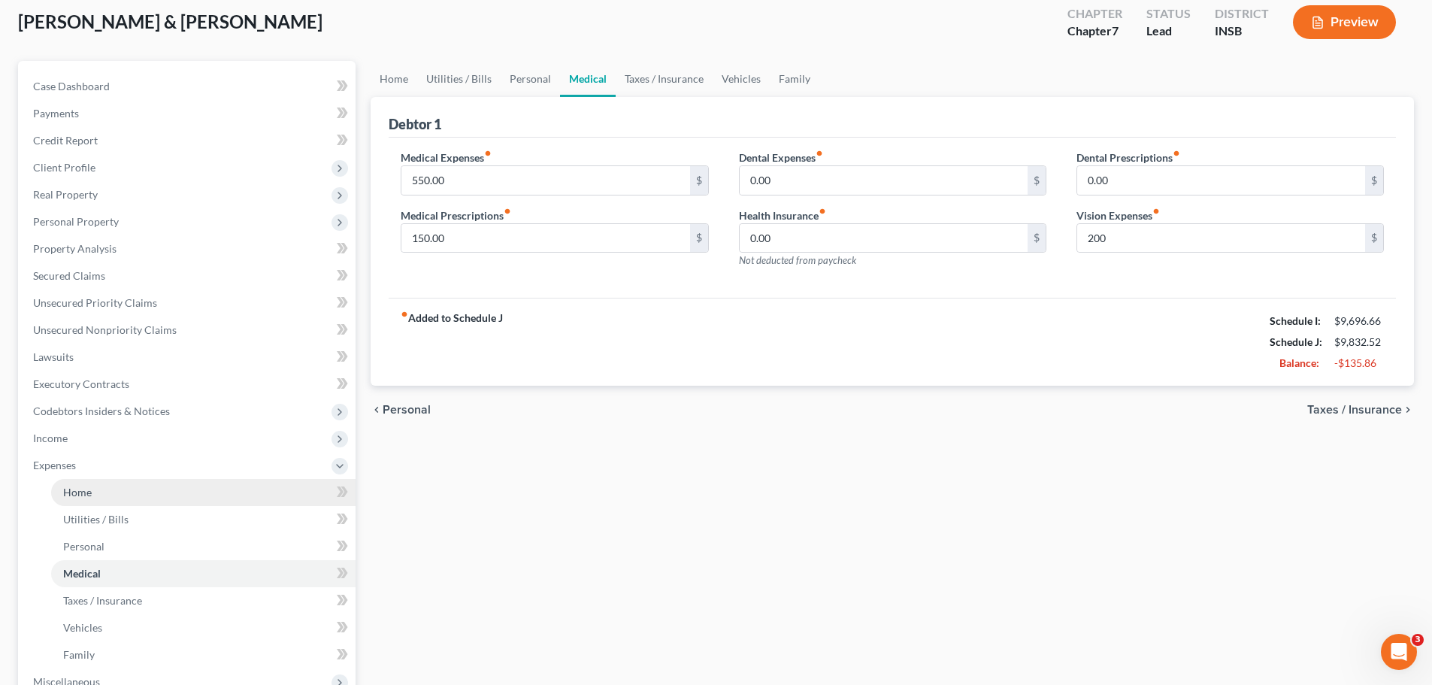
scroll to position [226, 0]
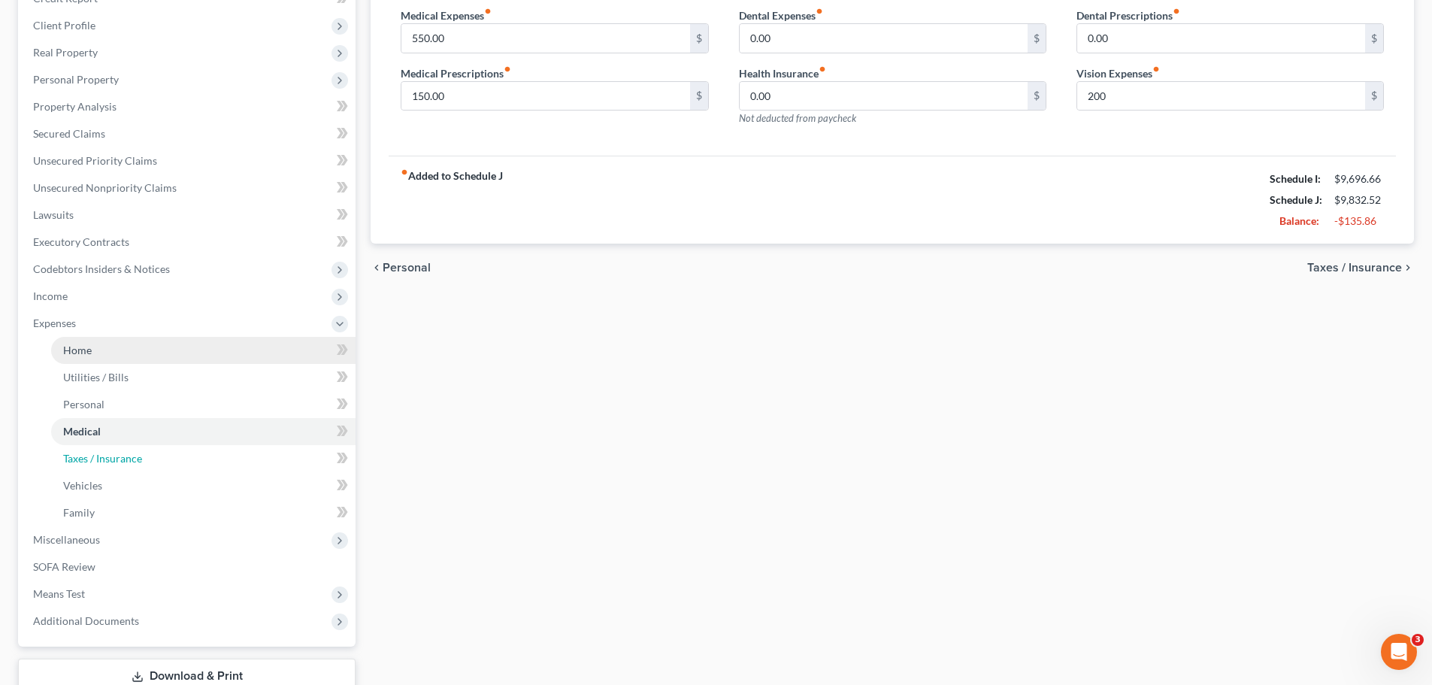
drag, startPoint x: 86, startPoint y: 456, endPoint x: 310, endPoint y: 359, distance: 244.8
click at [86, 456] on span "Taxes / Insurance" at bounding box center [102, 458] width 79 height 13
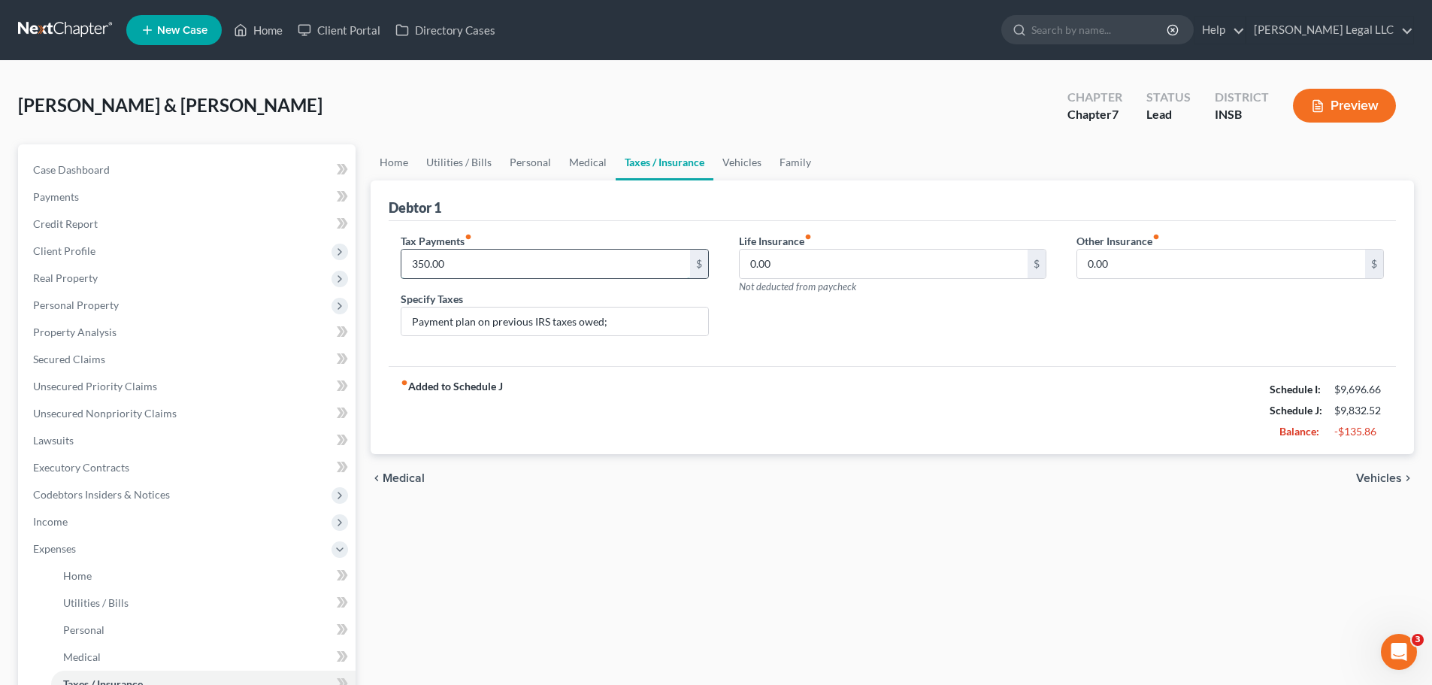
click at [451, 268] on input "350.00" at bounding box center [545, 264] width 288 height 29
click at [713, 519] on div "Home Utilities / Bills Personal Medical Taxes / Insurance Vehicles Family Debto…" at bounding box center [892, 551] width 1058 height 814
click at [1154, 96] on button "Preview" at bounding box center [1344, 106] width 103 height 34
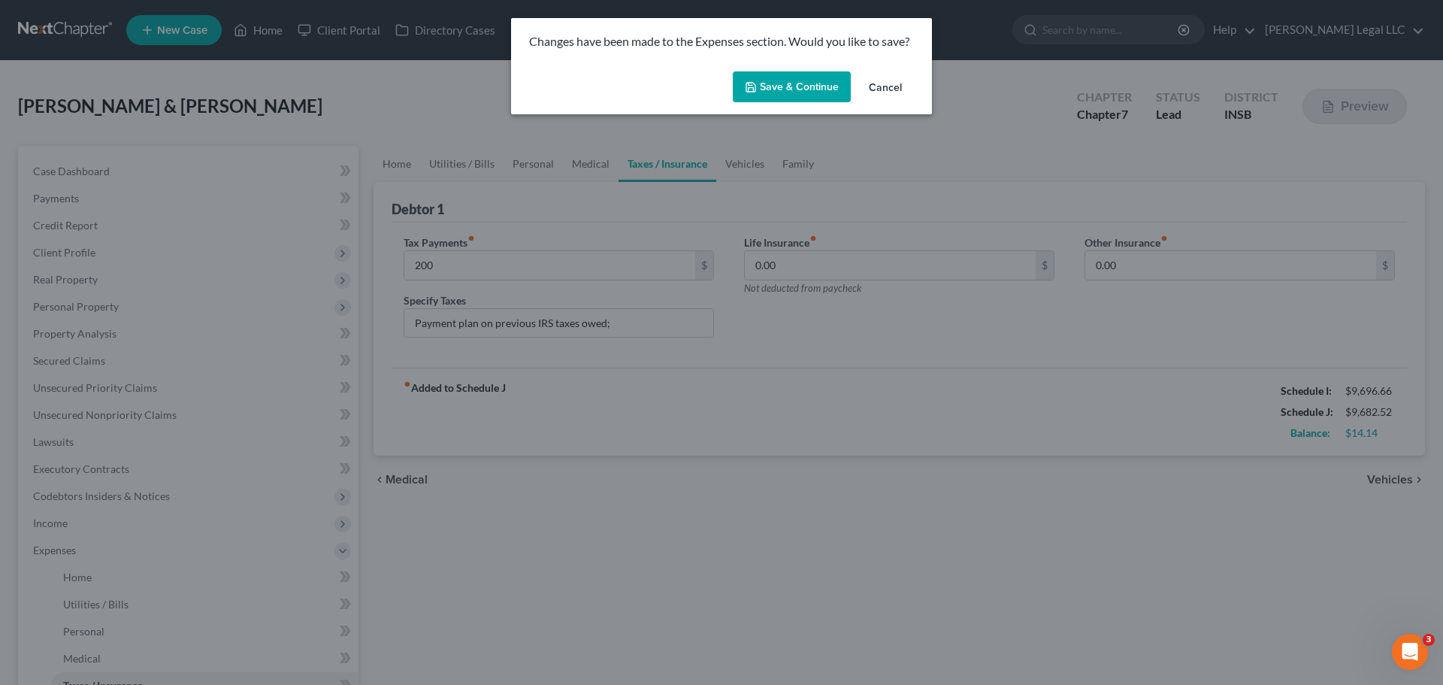
click at [767, 91] on button "Save & Continue" at bounding box center [792, 87] width 118 height 32
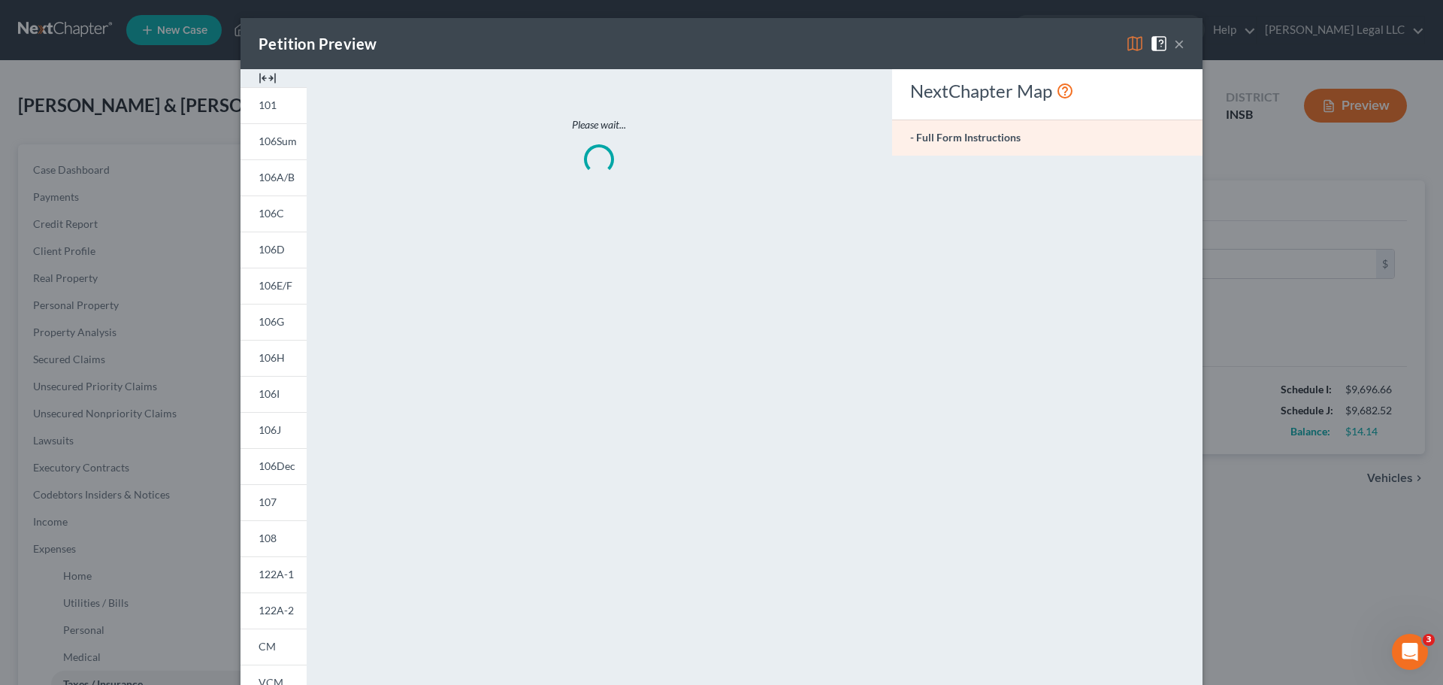
type input "200.00"
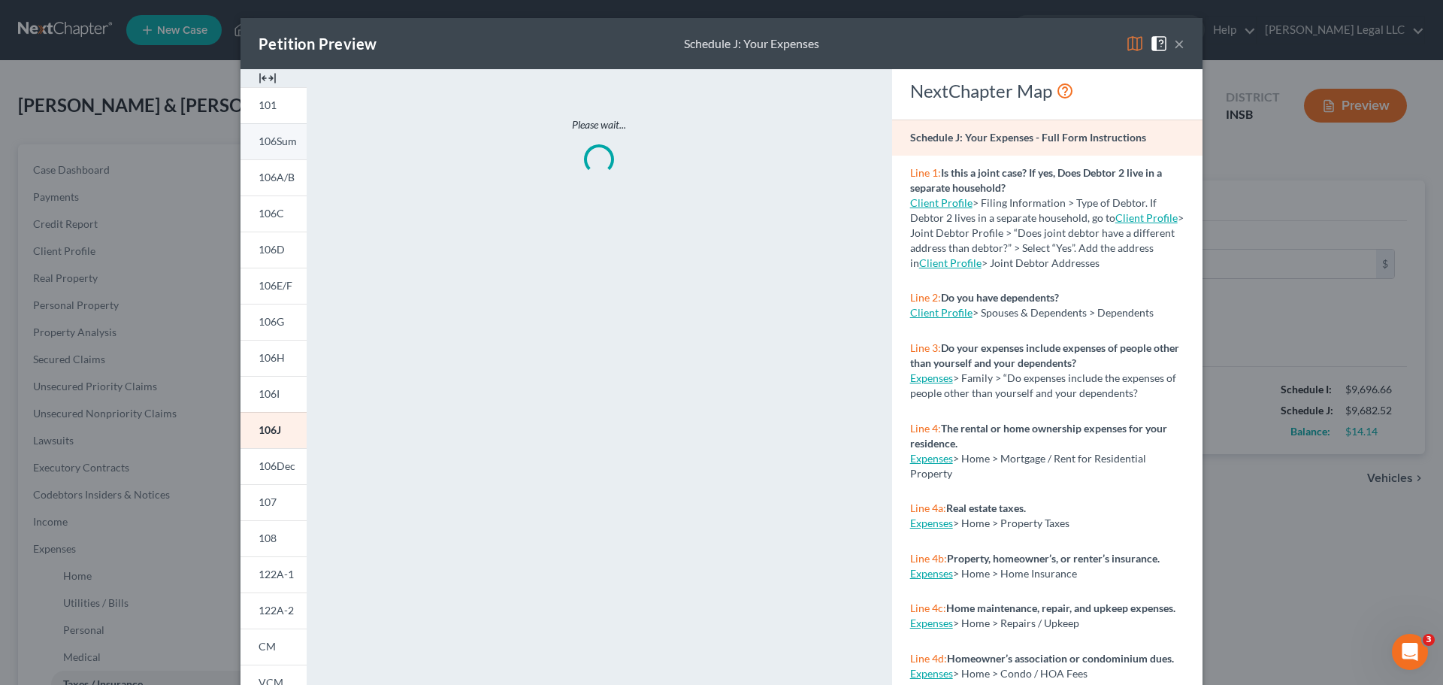
drag, startPoint x: 254, startPoint y: 82, endPoint x: 259, endPoint y: 138, distance: 56.6
click at [259, 82] on img at bounding box center [268, 78] width 18 height 18
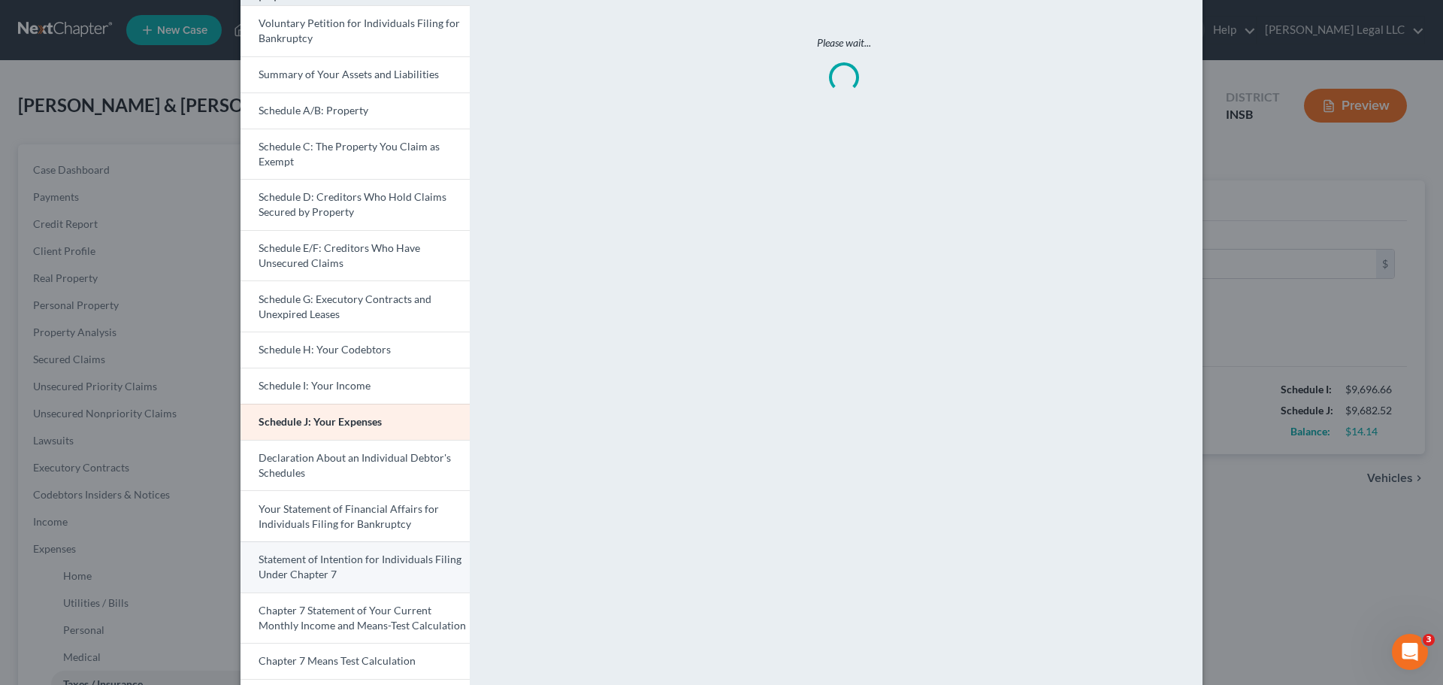
scroll to position [299, 0]
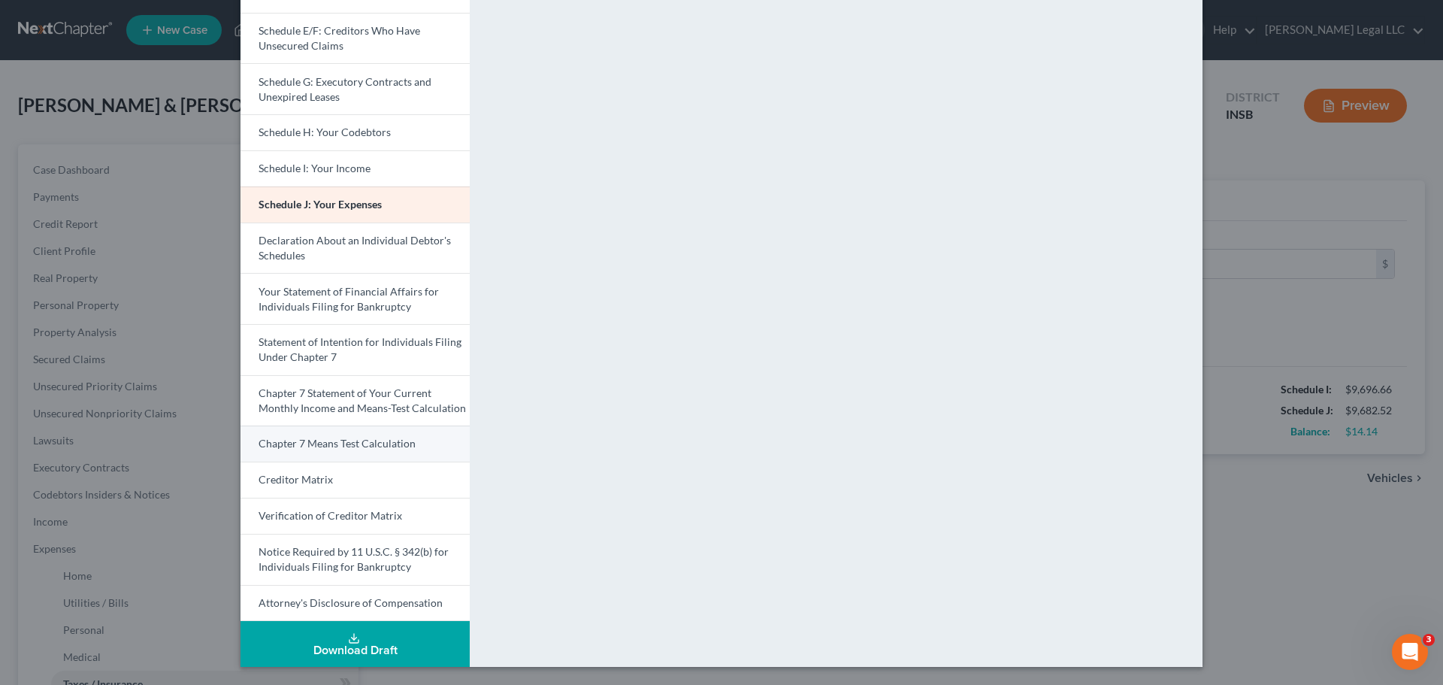
click at [316, 441] on span "Chapter 7 Means Test Calculation" at bounding box center [337, 443] width 157 height 13
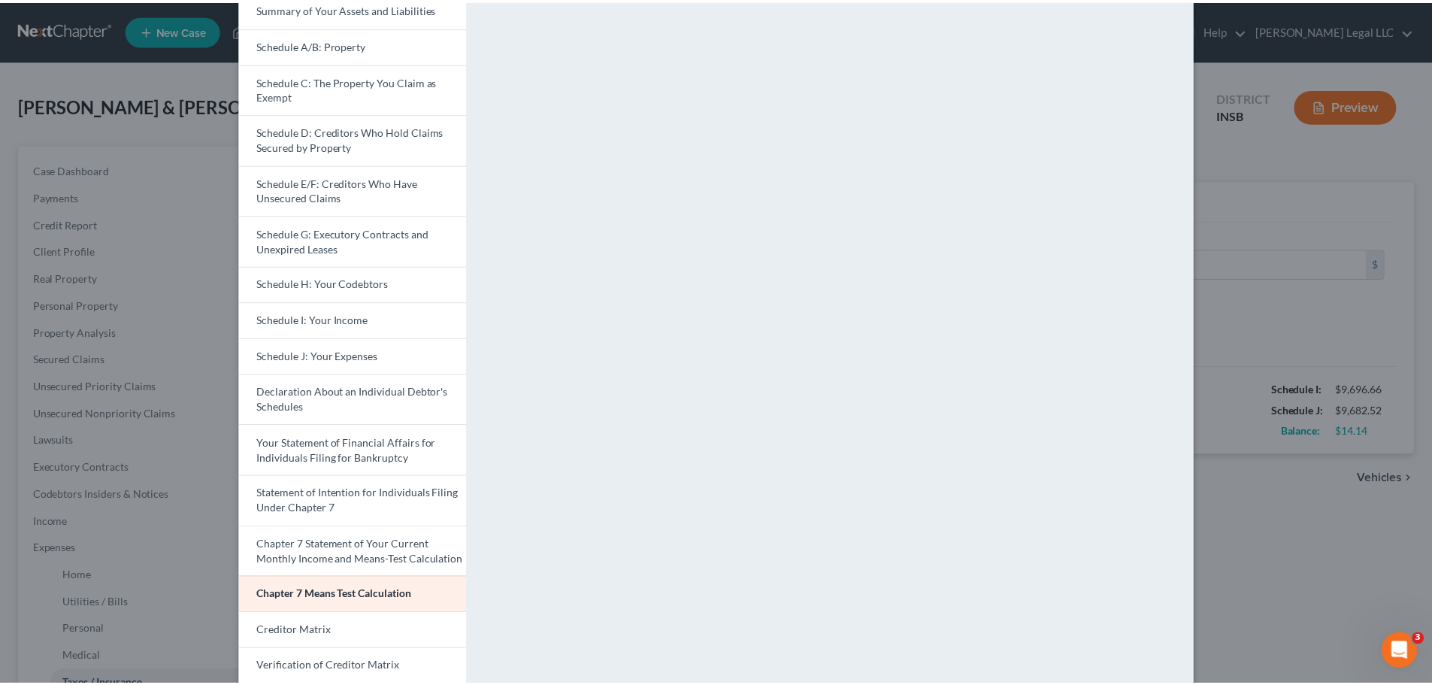
scroll to position [0, 0]
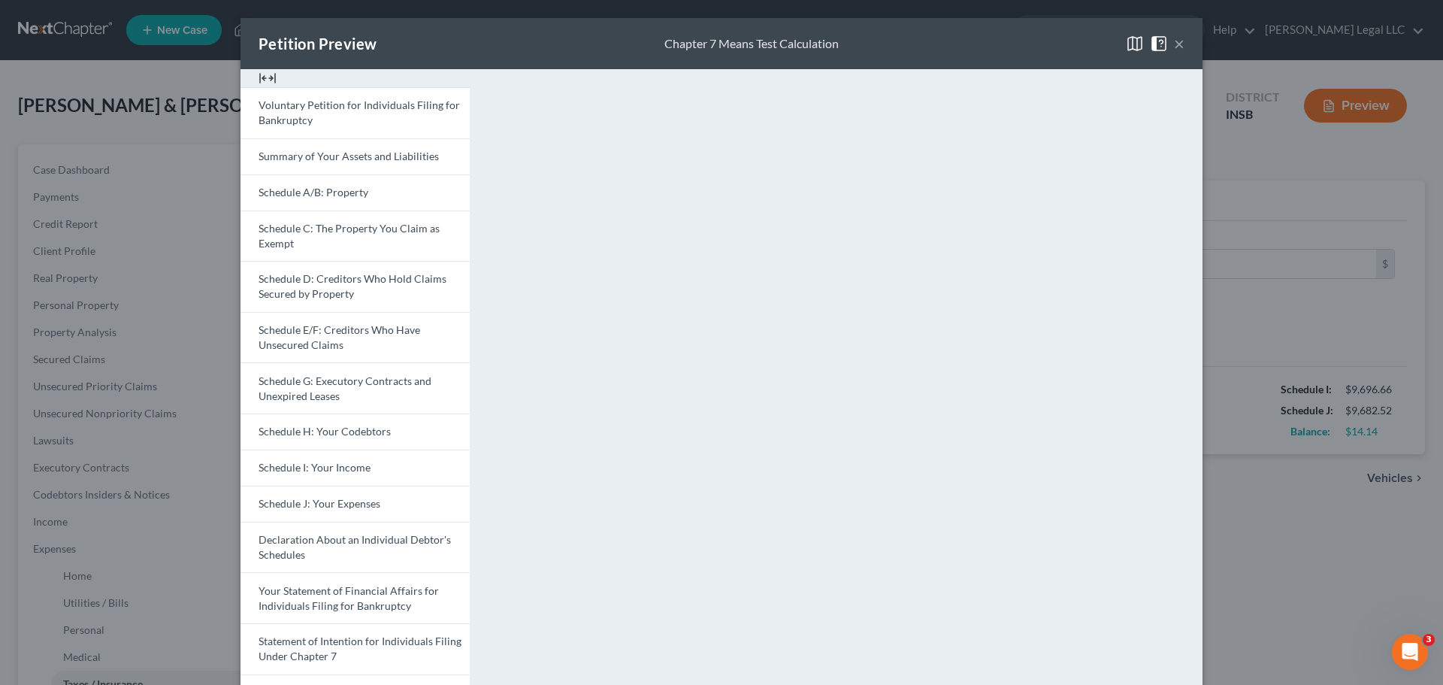
click at [1154, 45] on button "×" at bounding box center [1179, 44] width 11 height 18
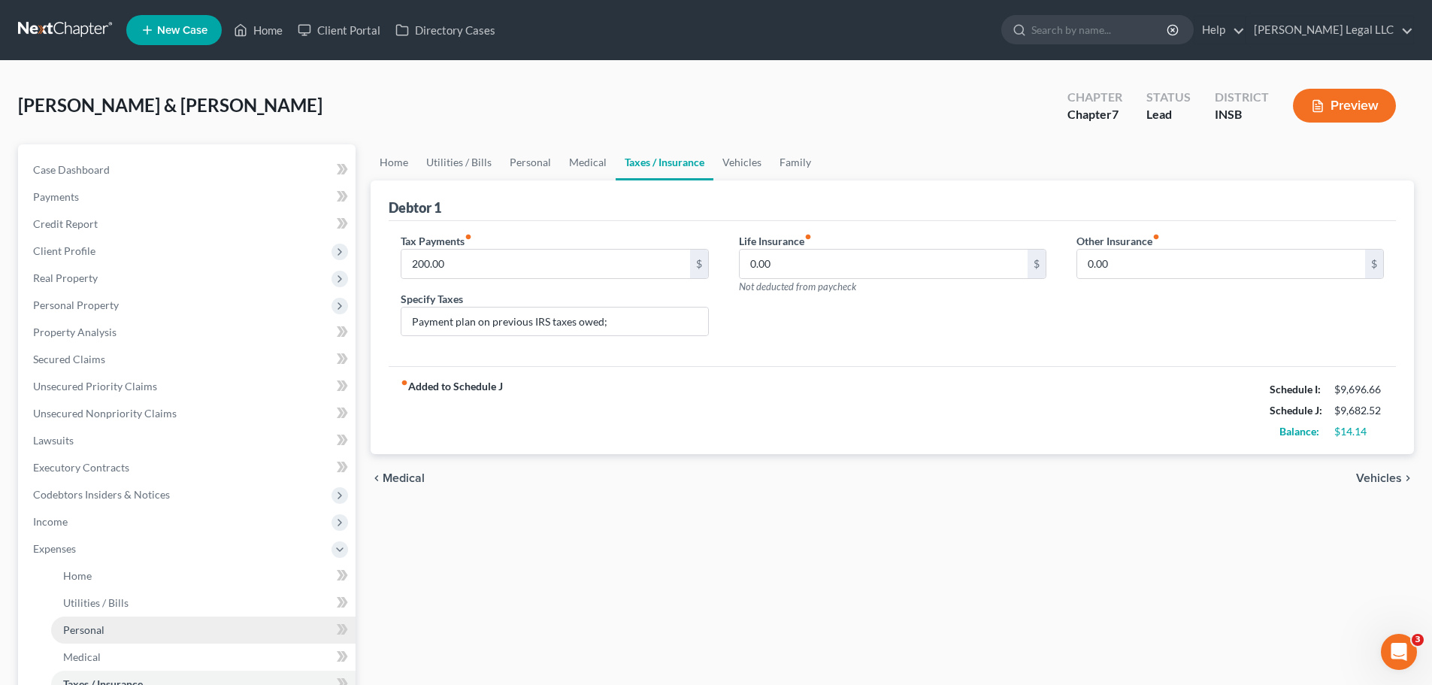
click at [87, 522] on link "Personal" at bounding box center [203, 629] width 304 height 27
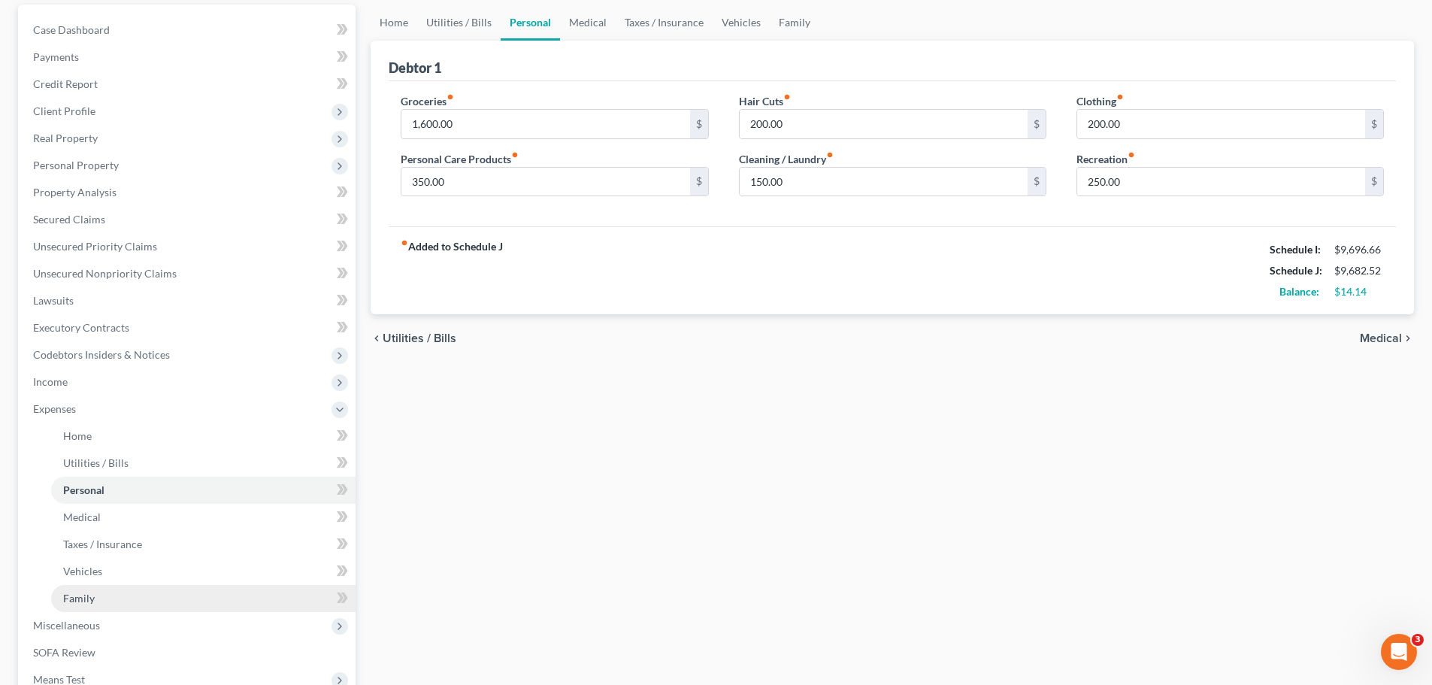
scroll to position [150, 0]
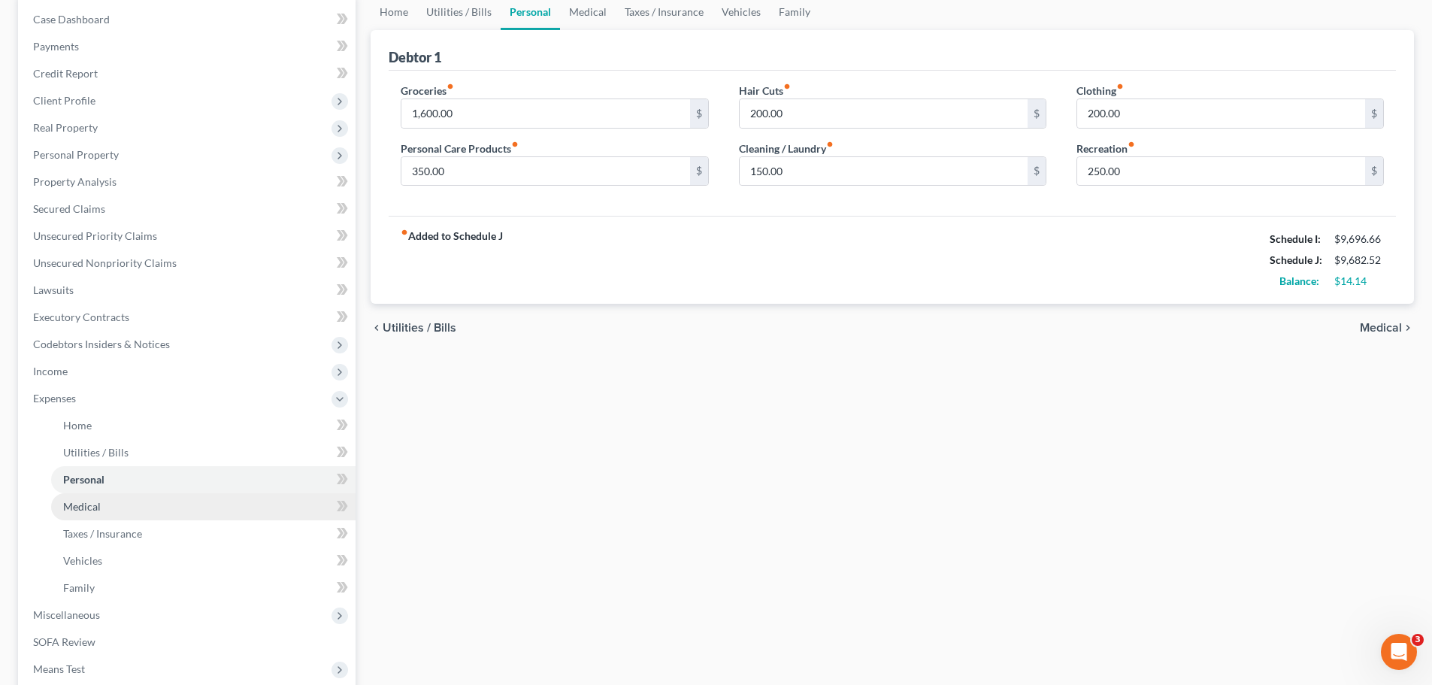
click at [86, 509] on span "Medical" at bounding box center [82, 506] width 38 height 13
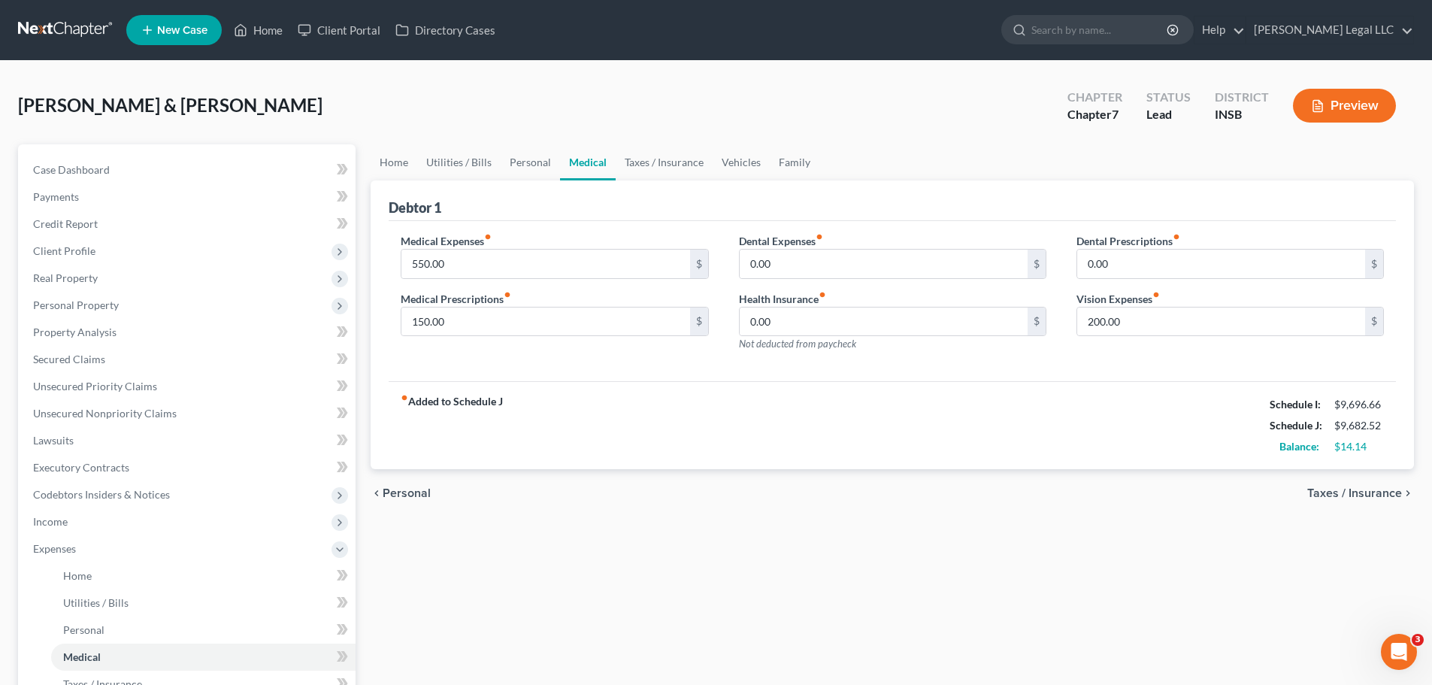
click at [755, 522] on div "Home Utilities / Bills Personal Medical Taxes / Insurance Vehicles Family Debto…" at bounding box center [892, 551] width 1058 height 814
click at [102, 522] on span "Personal" at bounding box center [83, 629] width 41 height 13
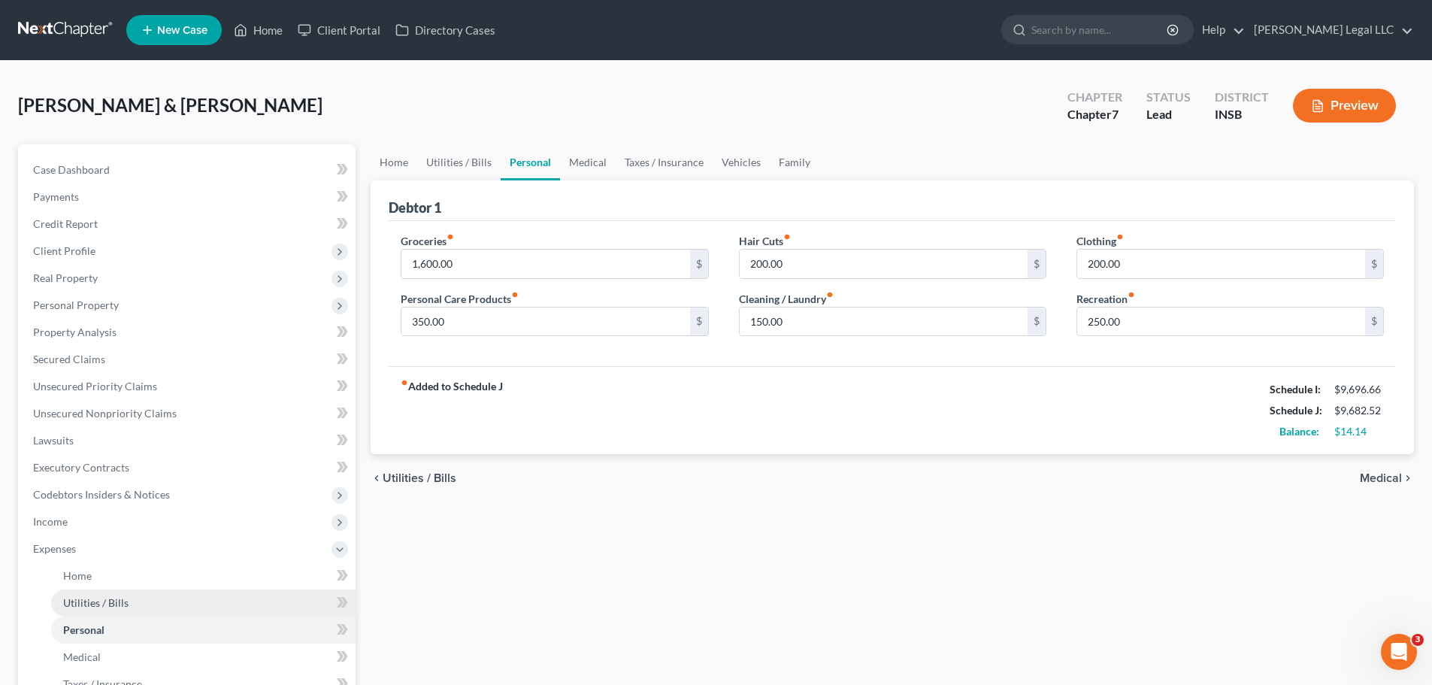
click at [121, 522] on span "Utilities / Bills" at bounding box center [95, 602] width 65 height 13
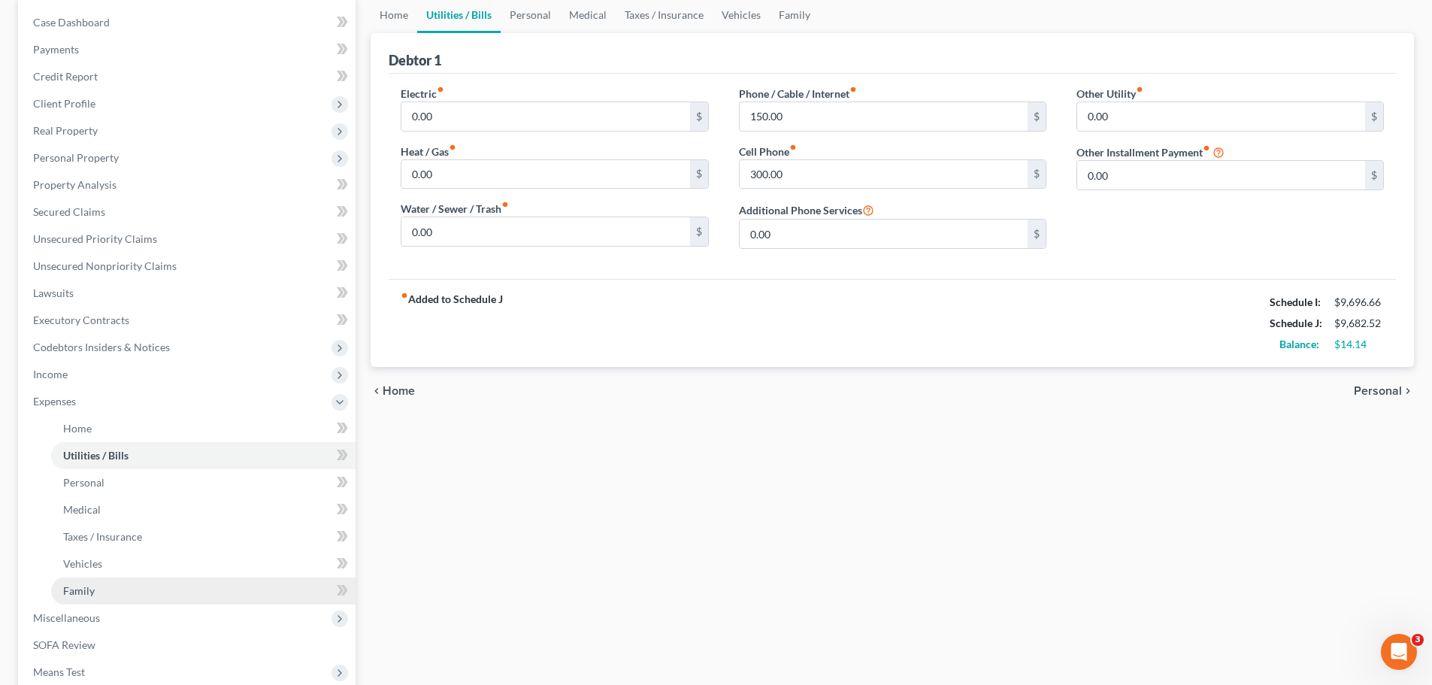
scroll to position [150, 0]
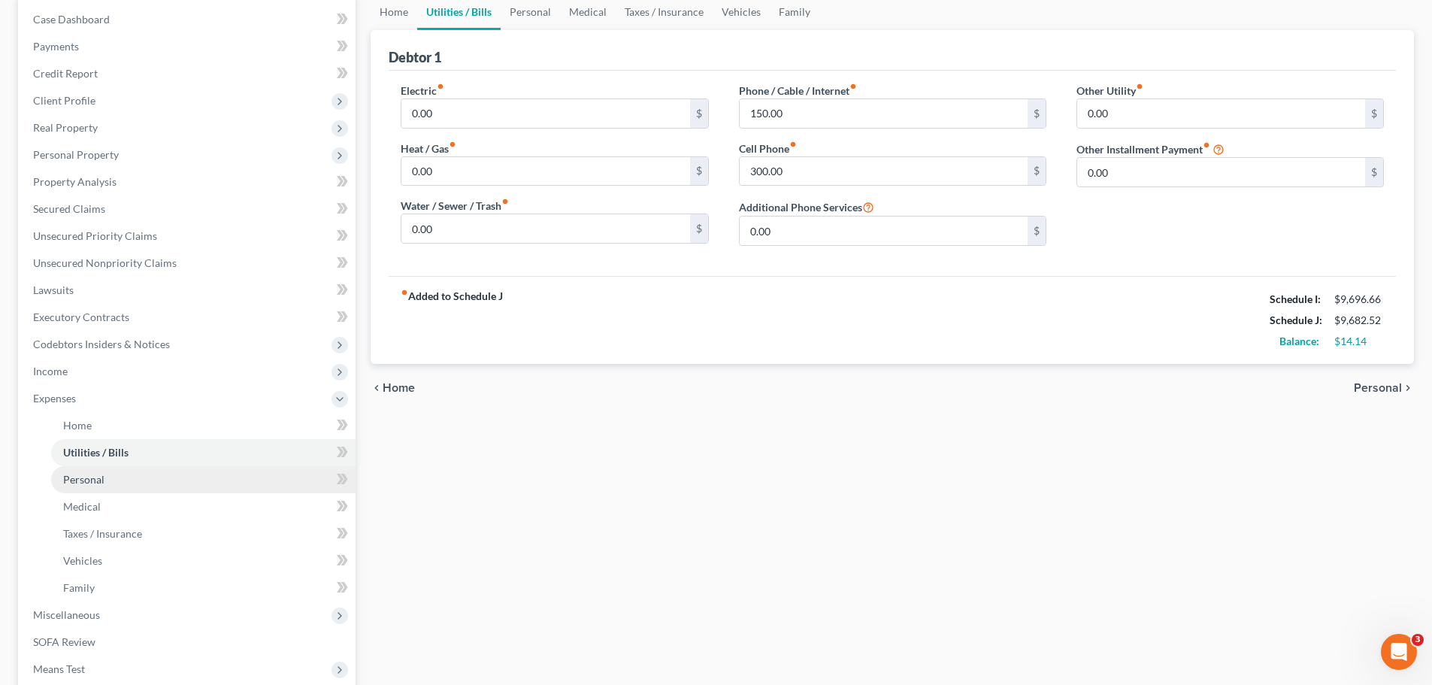
click at [107, 479] on link "Personal" at bounding box center [203, 479] width 304 height 27
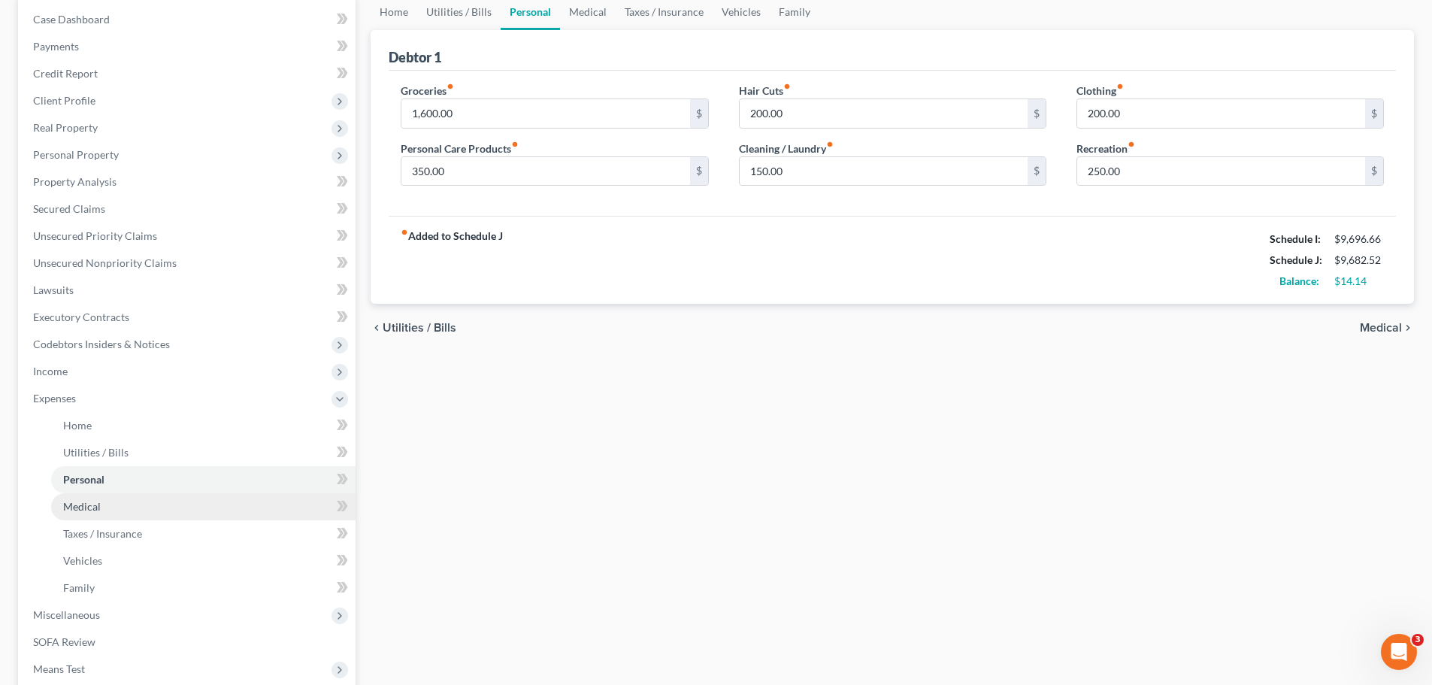
click at [77, 505] on span "Medical" at bounding box center [82, 506] width 38 height 13
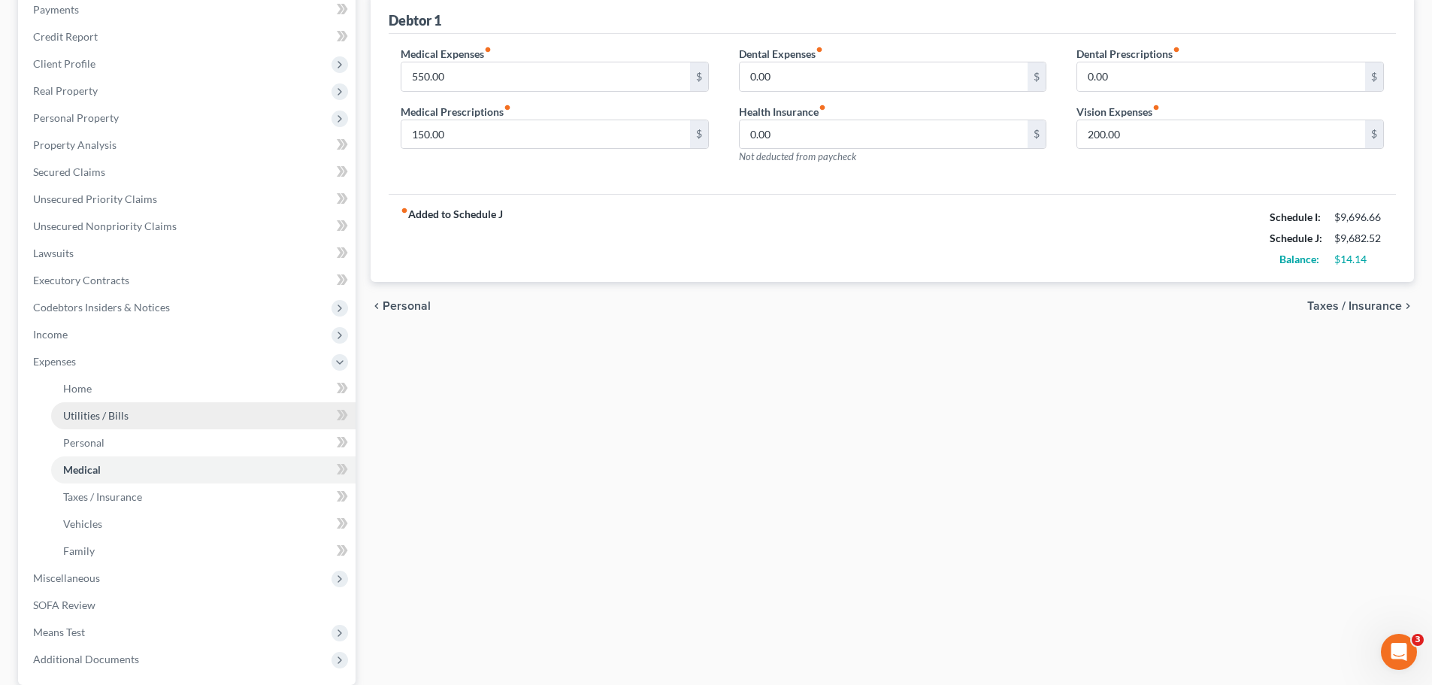
scroll to position [226, 0]
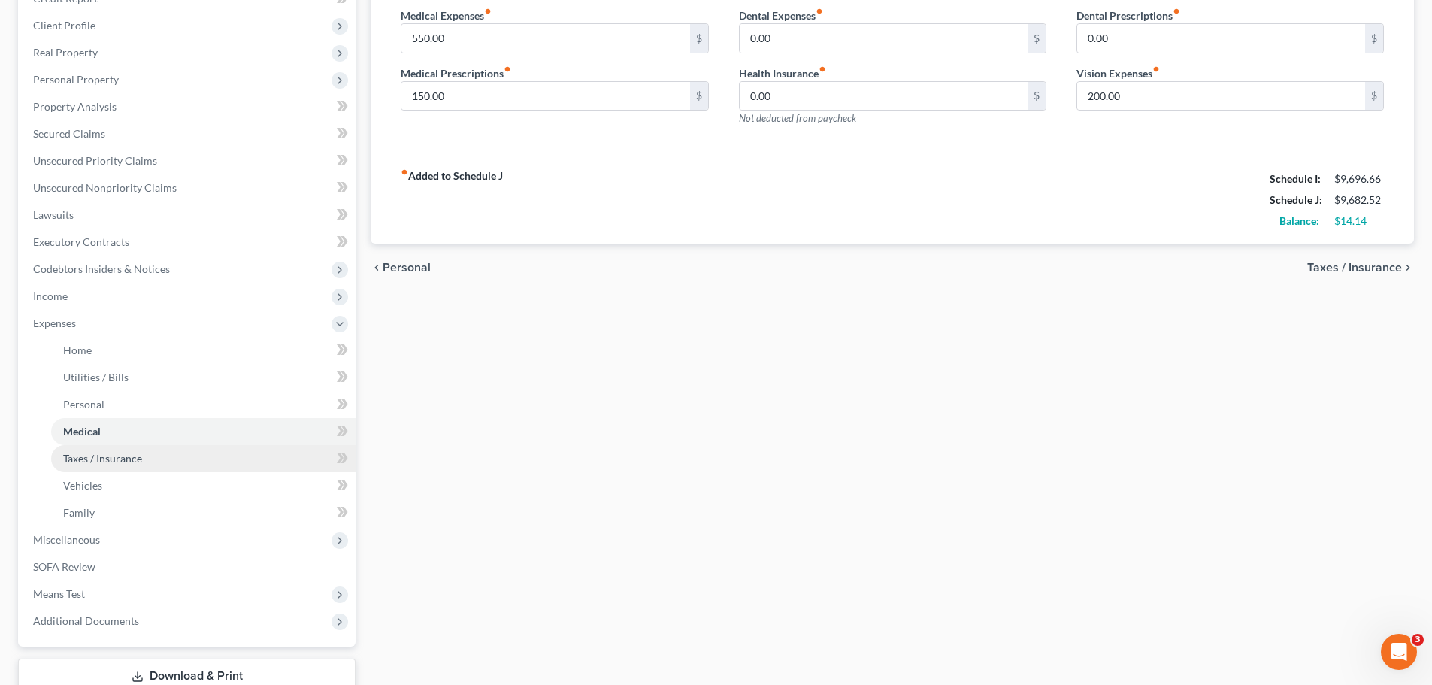
click at [126, 468] on link "Taxes / Insurance" at bounding box center [203, 458] width 304 height 27
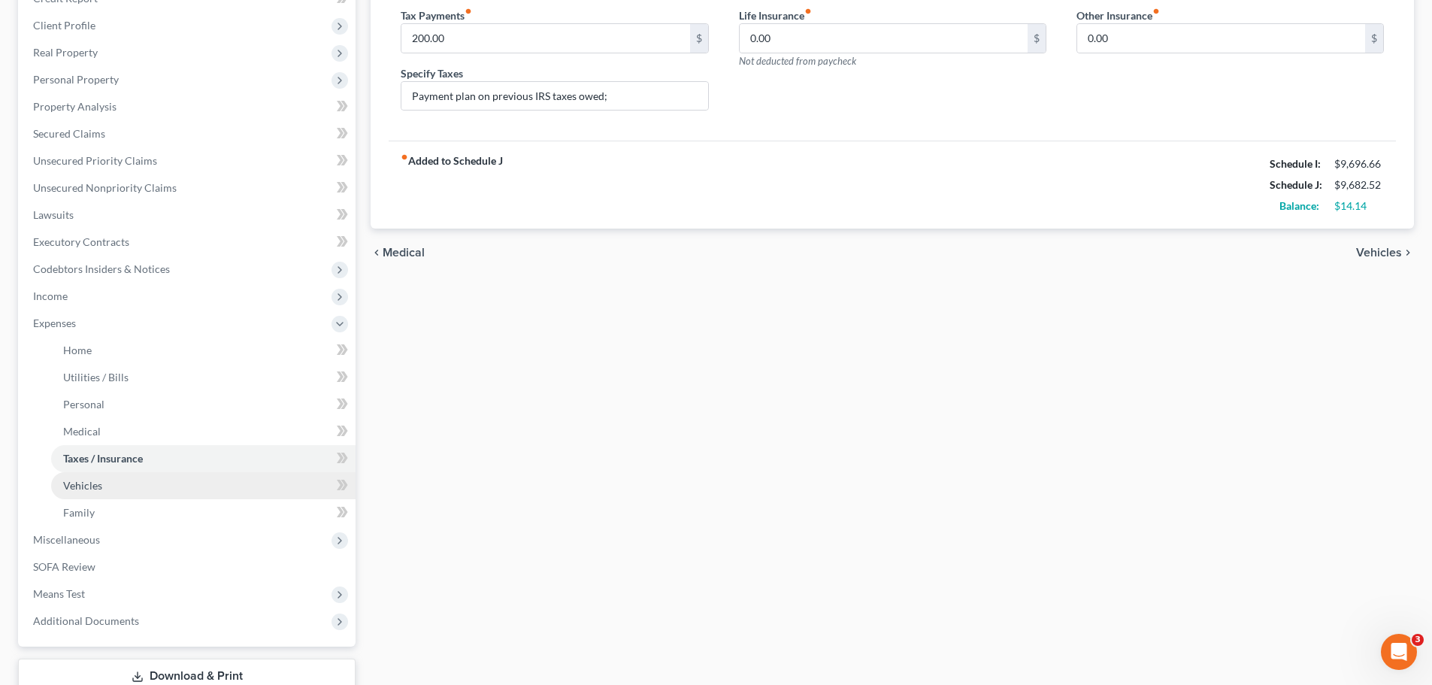
click at [111, 486] on link "Vehicles" at bounding box center [203, 485] width 304 height 27
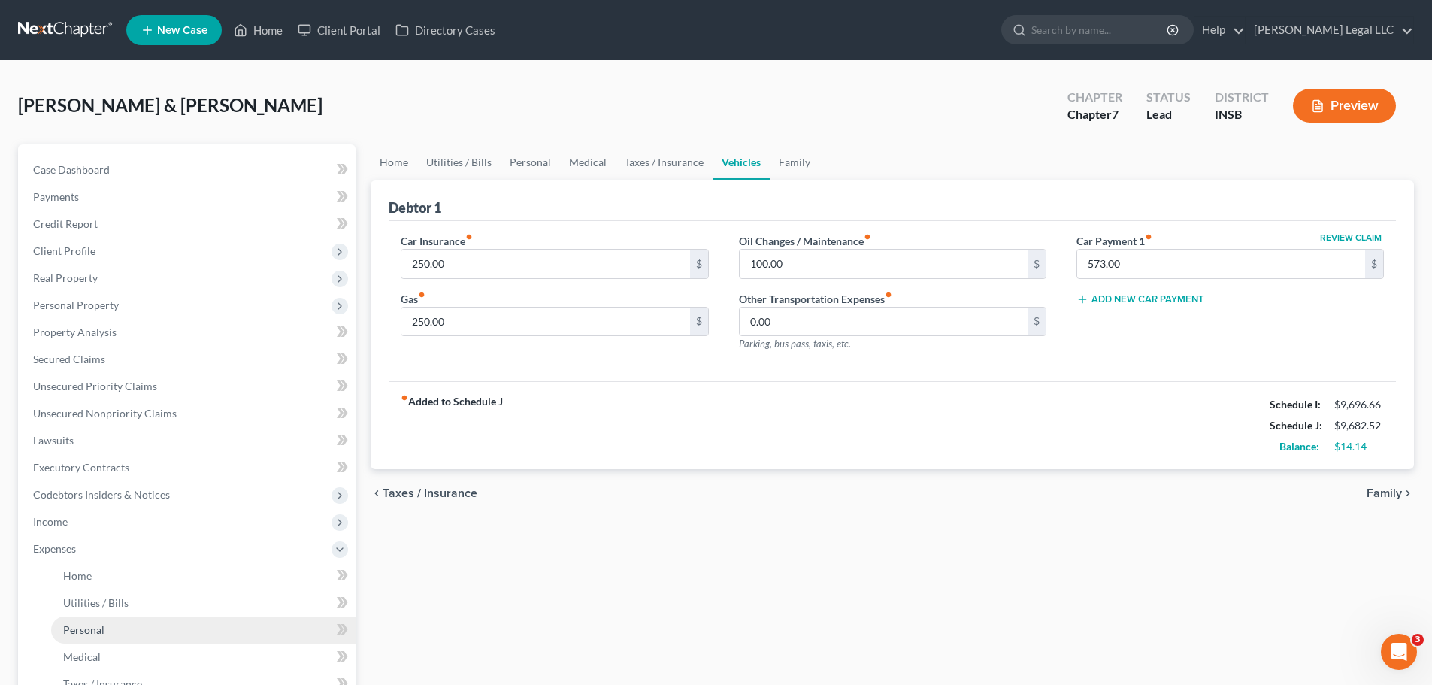
scroll to position [75, 0]
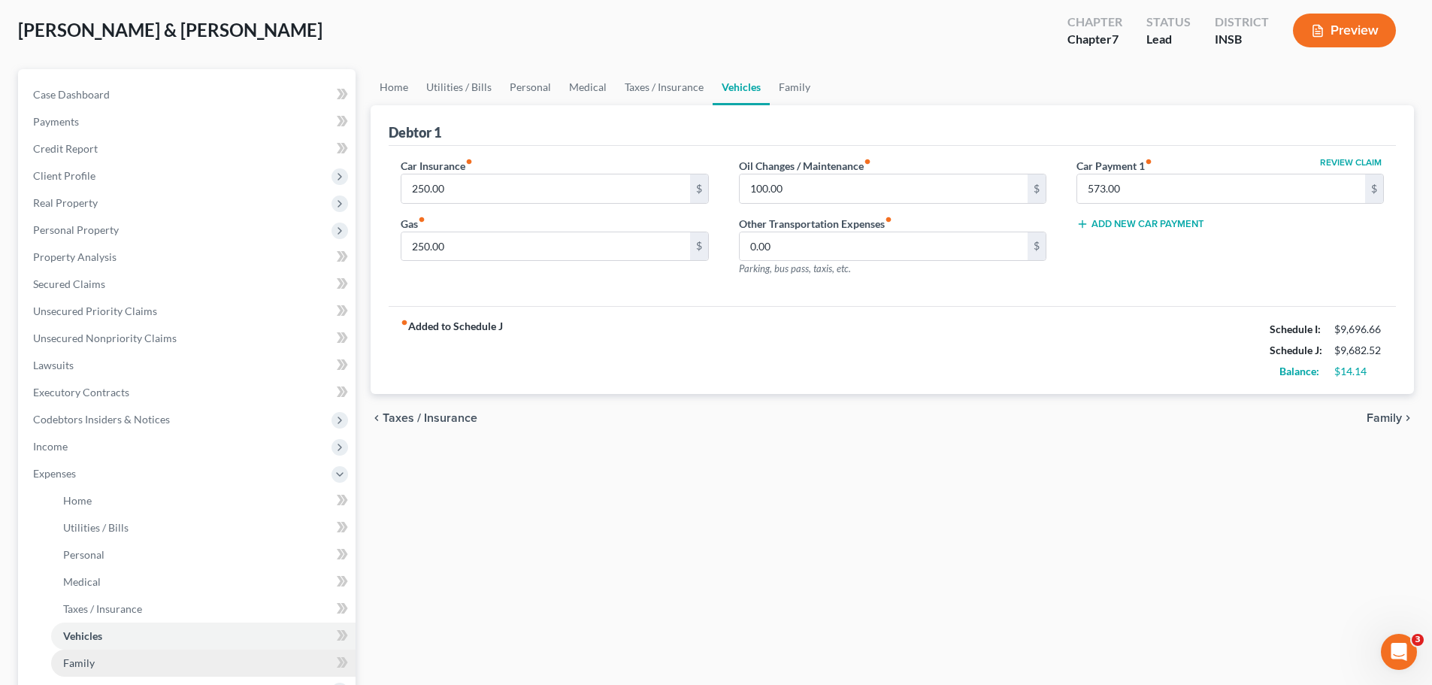
click at [73, 522] on link "Family" at bounding box center [203, 662] width 304 height 27
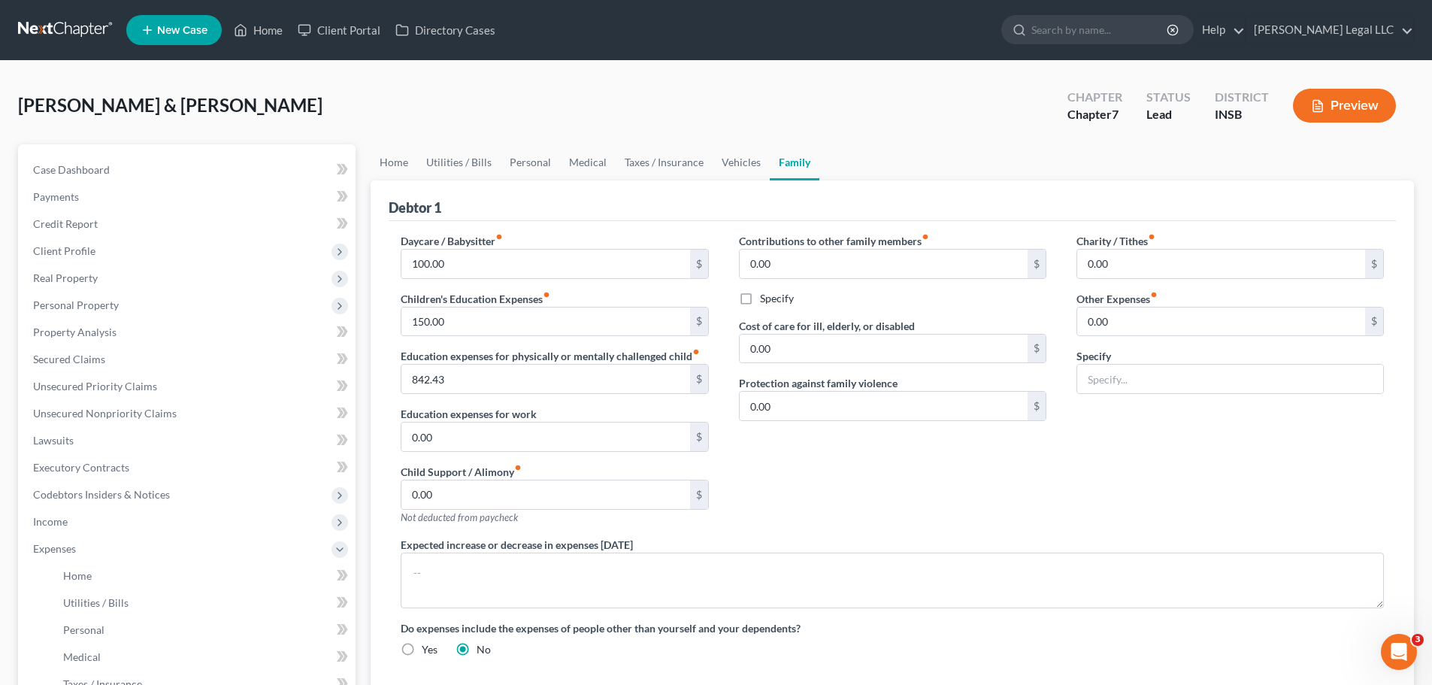
click at [1154, 110] on button "Preview" at bounding box center [1344, 106] width 103 height 34
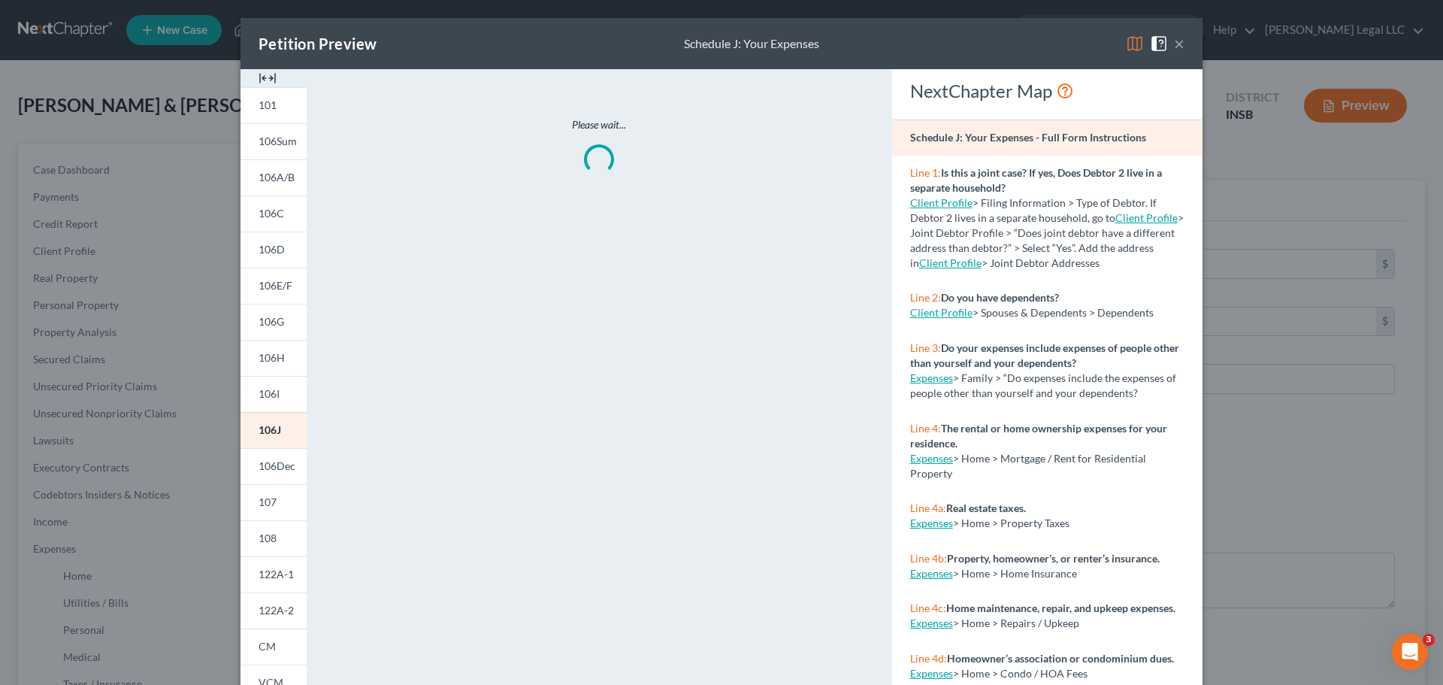
click at [259, 75] on img at bounding box center [268, 78] width 18 height 18
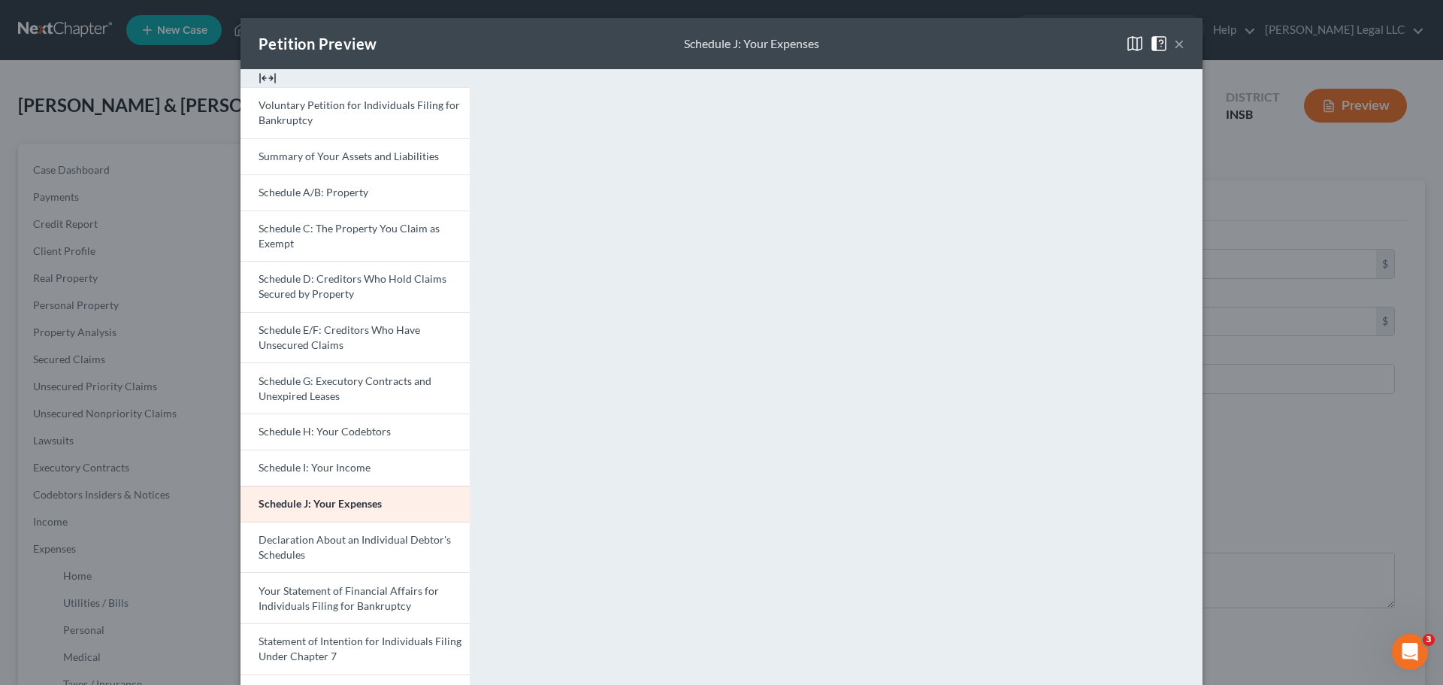
drag, startPoint x: 1175, startPoint y: 43, endPoint x: 1125, endPoint y: 82, distance: 63.8
click at [1154, 43] on button "×" at bounding box center [1179, 44] width 11 height 18
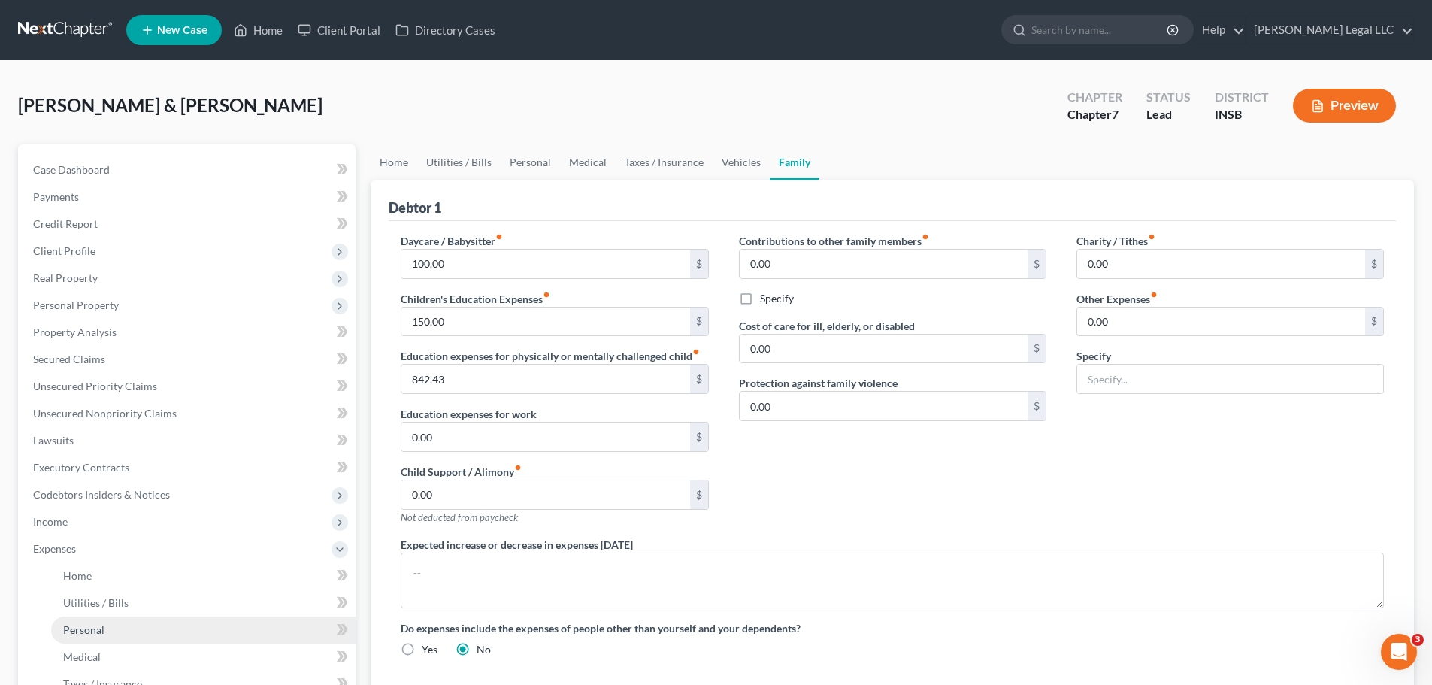
click at [83, 522] on span "Personal" at bounding box center [83, 629] width 41 height 13
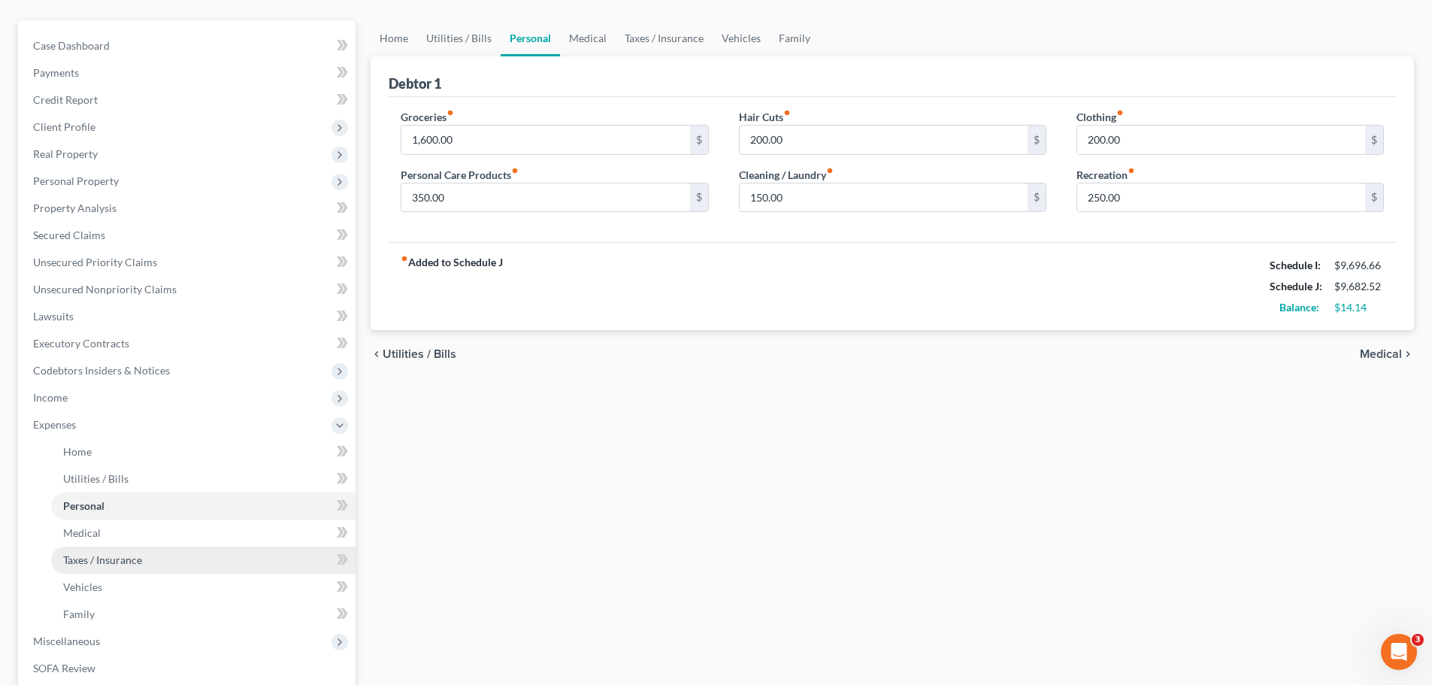
scroll to position [150, 0]
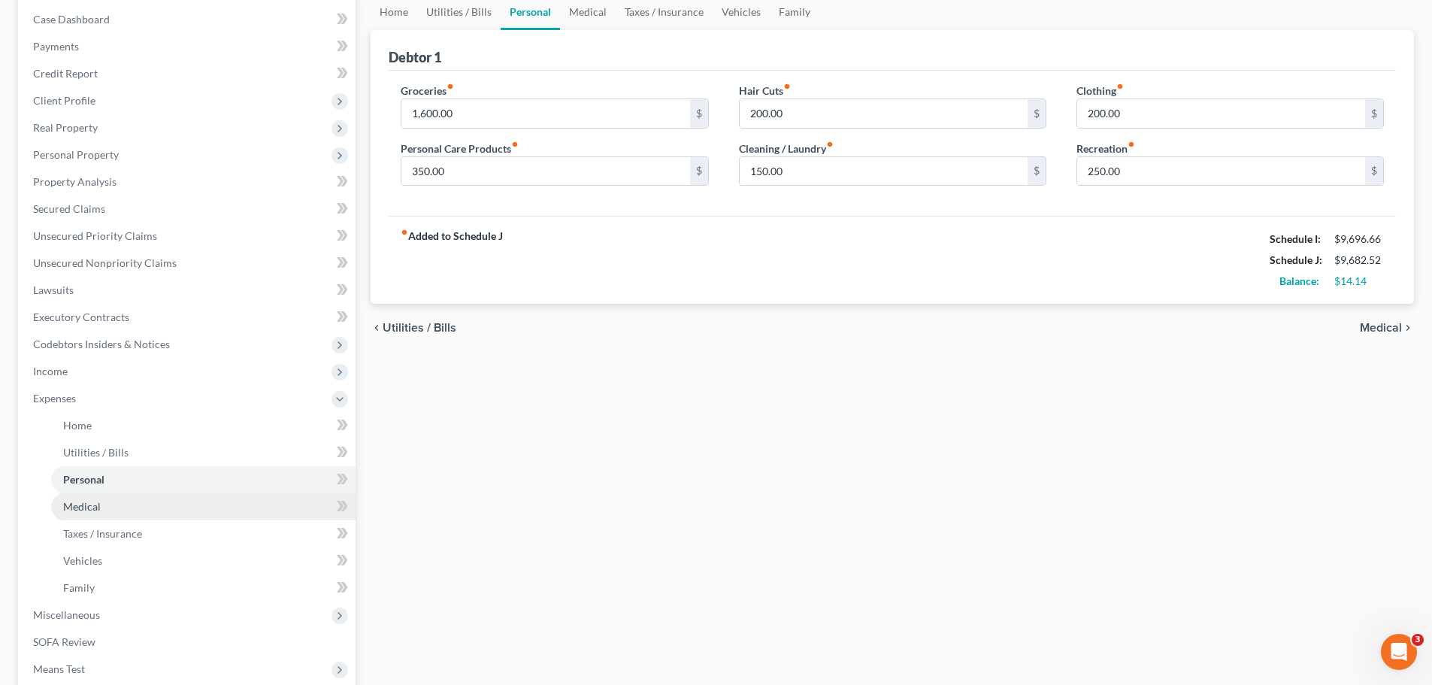
click at [124, 514] on link "Medical" at bounding box center [203, 506] width 304 height 27
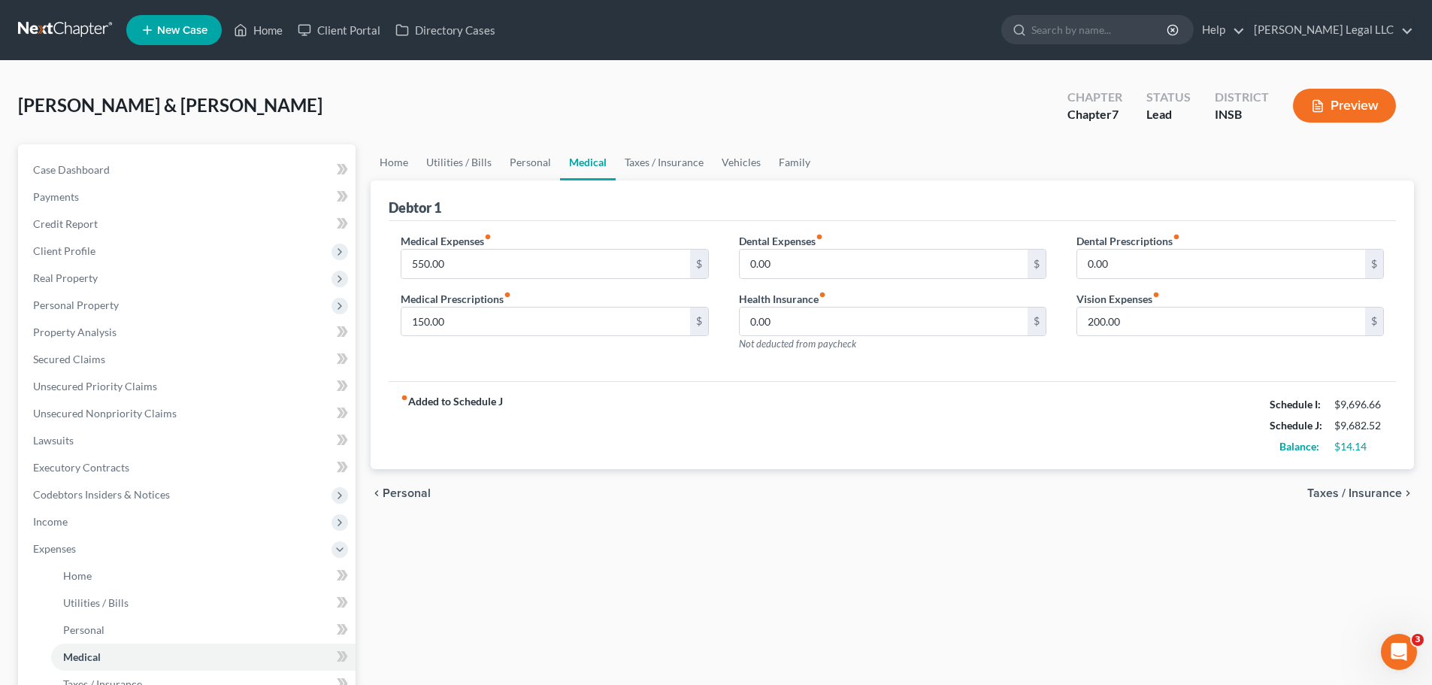
click at [825, 522] on div "Home Utilities / Bills Personal Medical Taxes / Insurance Vehicles Family Debto…" at bounding box center [892, 551] width 1058 height 814
click at [1154, 101] on button "Preview" at bounding box center [1344, 106] width 103 height 34
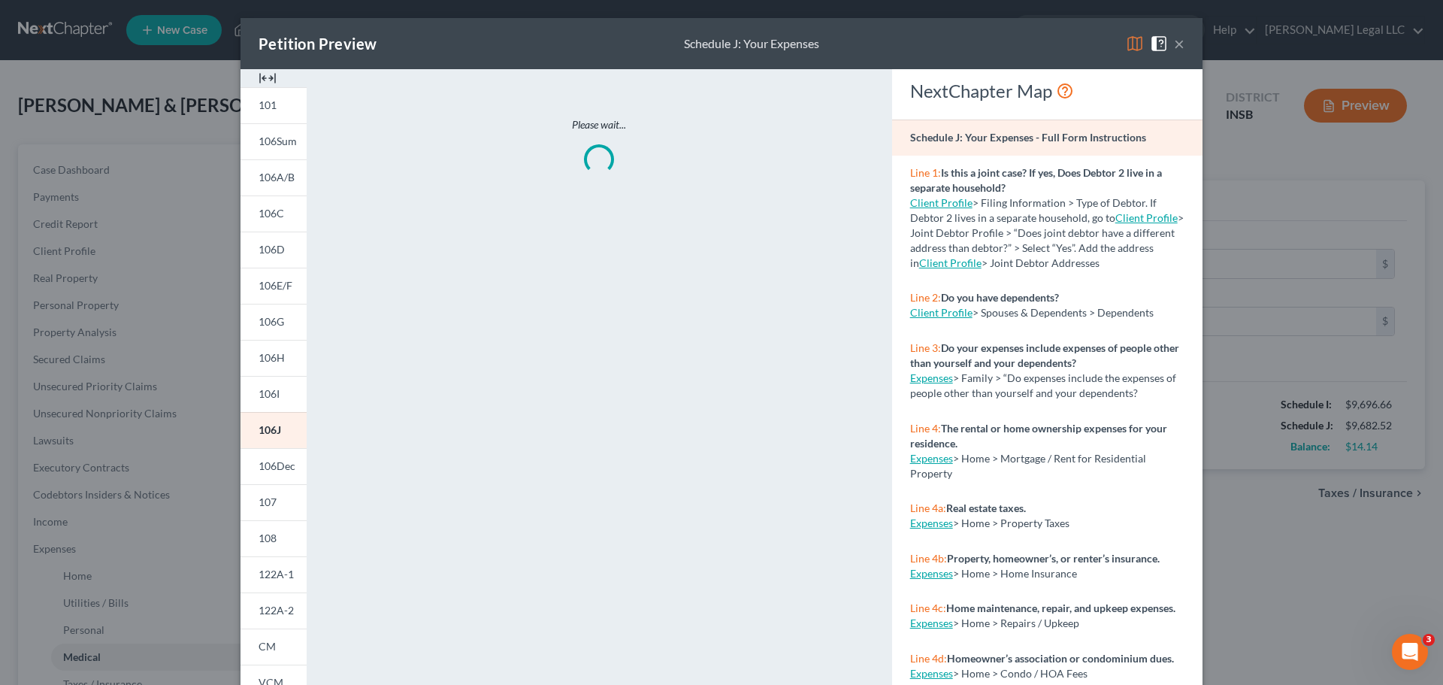
click at [259, 80] on img at bounding box center [268, 78] width 18 height 18
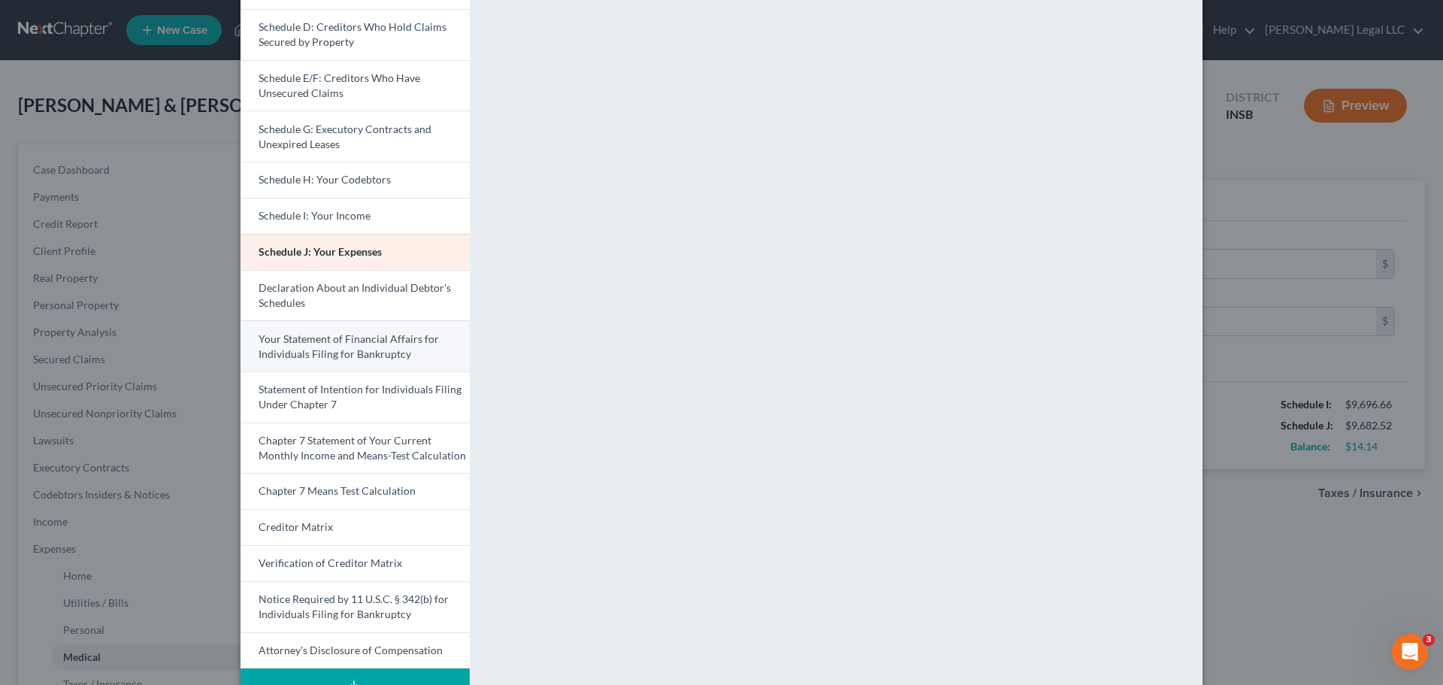
scroll to position [299, 0]
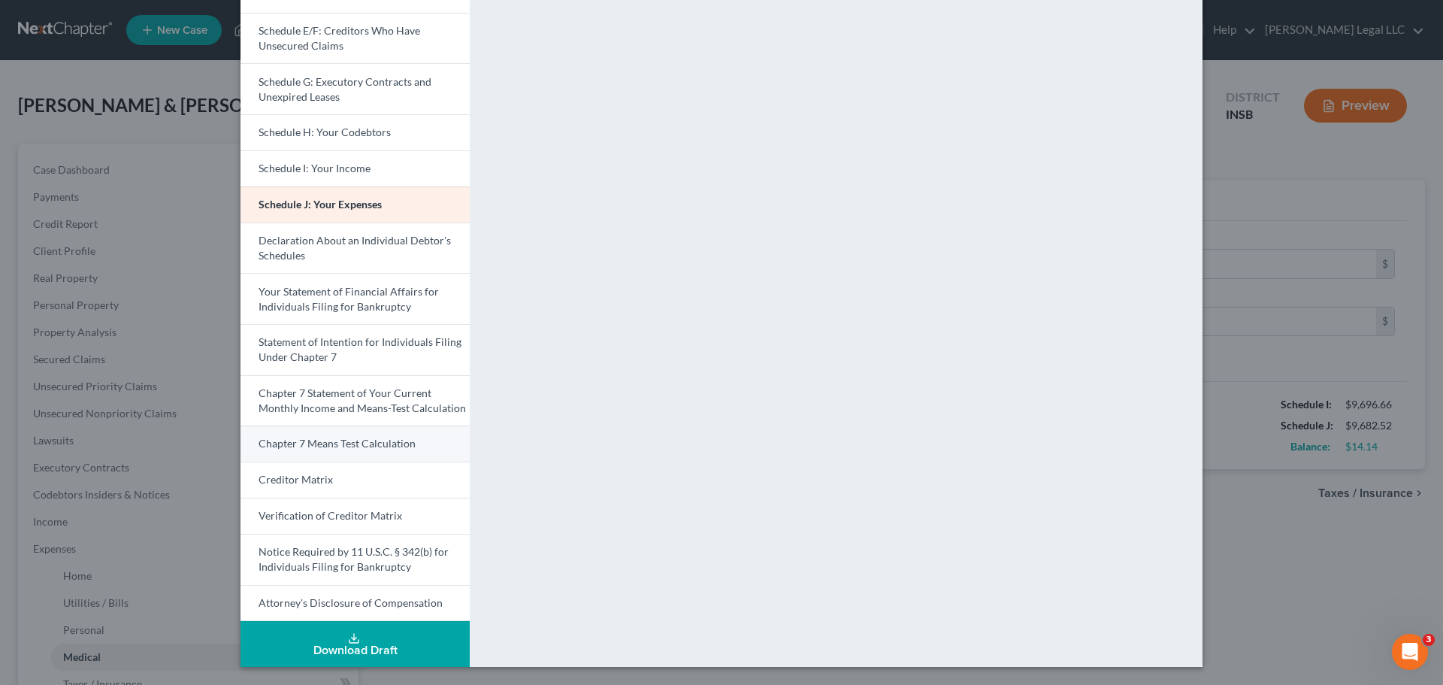
click at [338, 445] on span "Chapter 7 Means Test Calculation" at bounding box center [337, 443] width 157 height 13
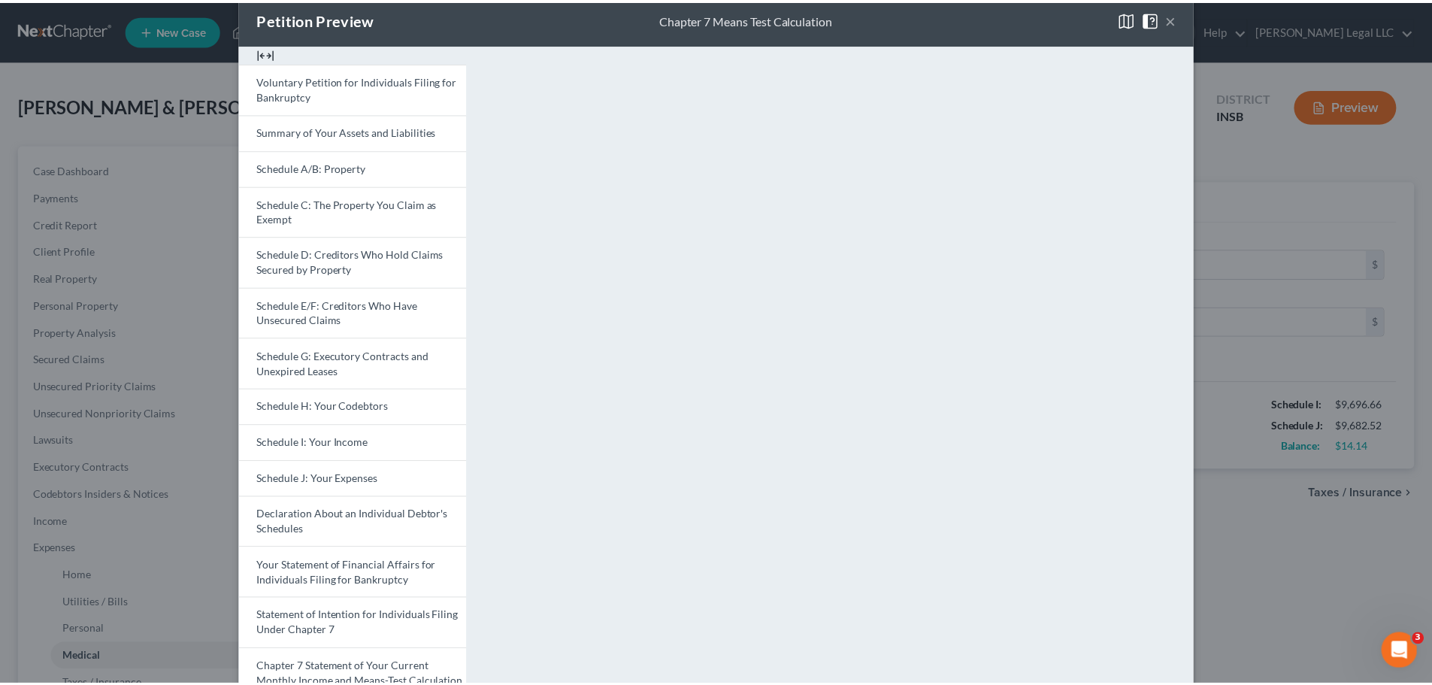
scroll to position [0, 0]
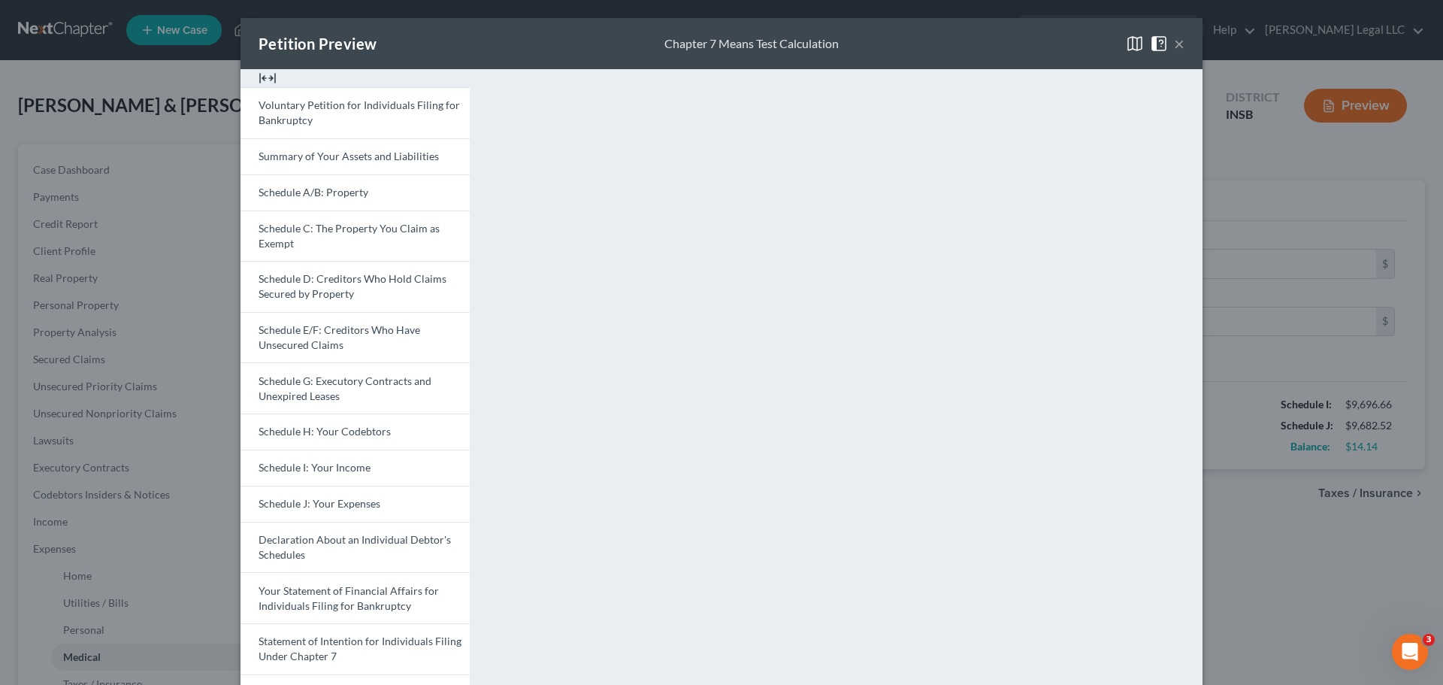
click at [1154, 45] on button "×" at bounding box center [1179, 44] width 11 height 18
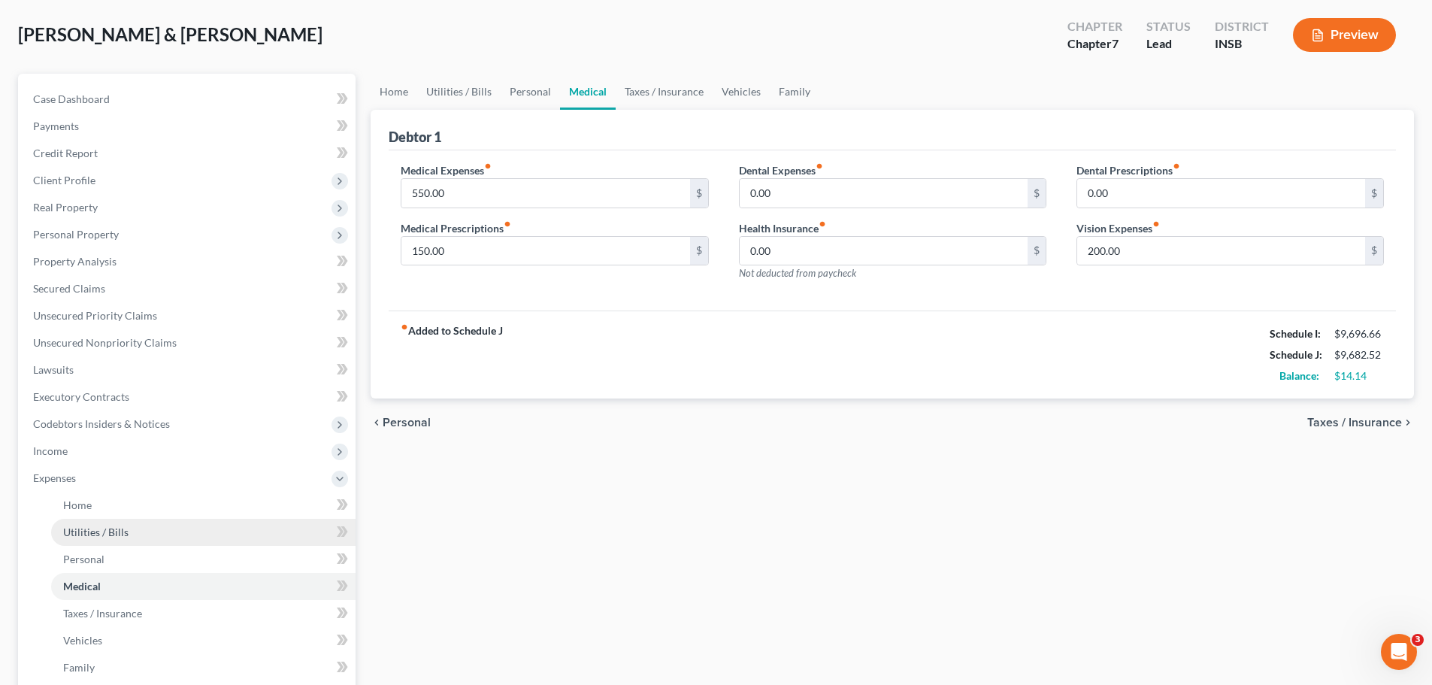
scroll to position [301, 0]
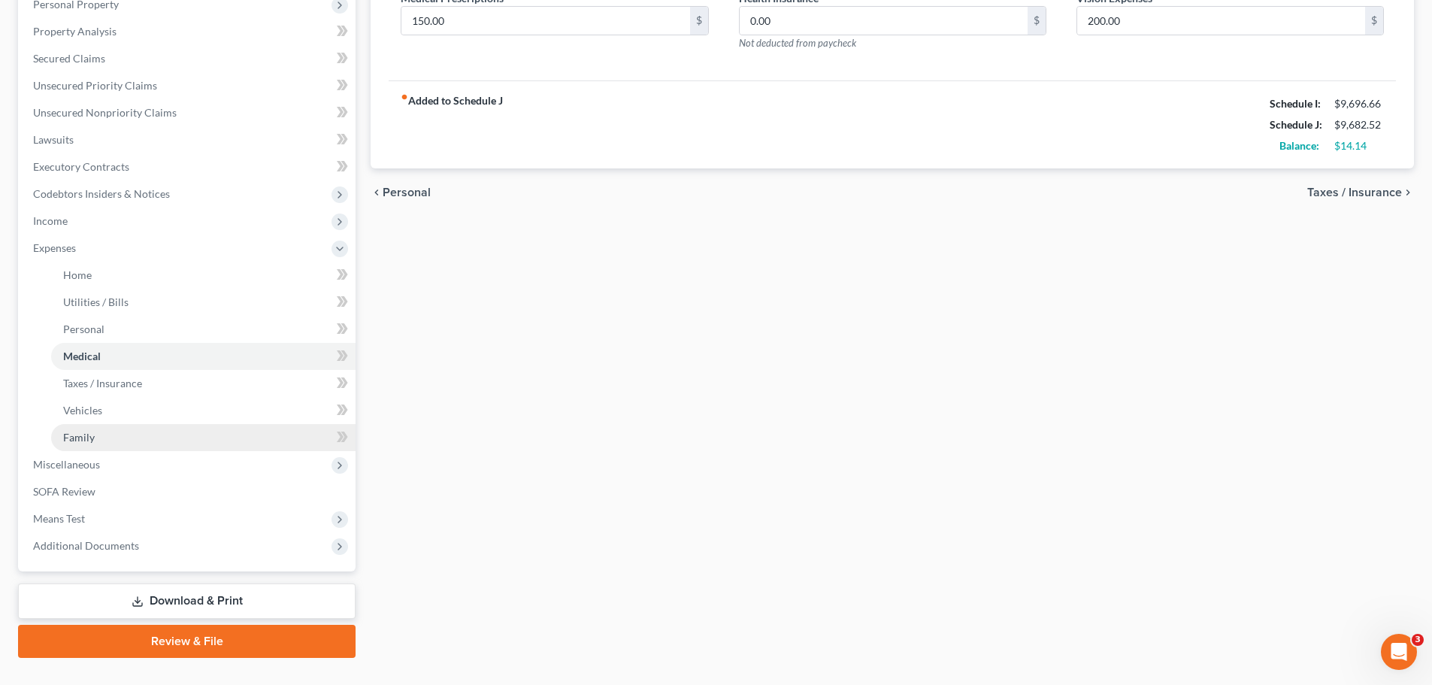
click at [76, 431] on span "Family" at bounding box center [79, 437] width 32 height 13
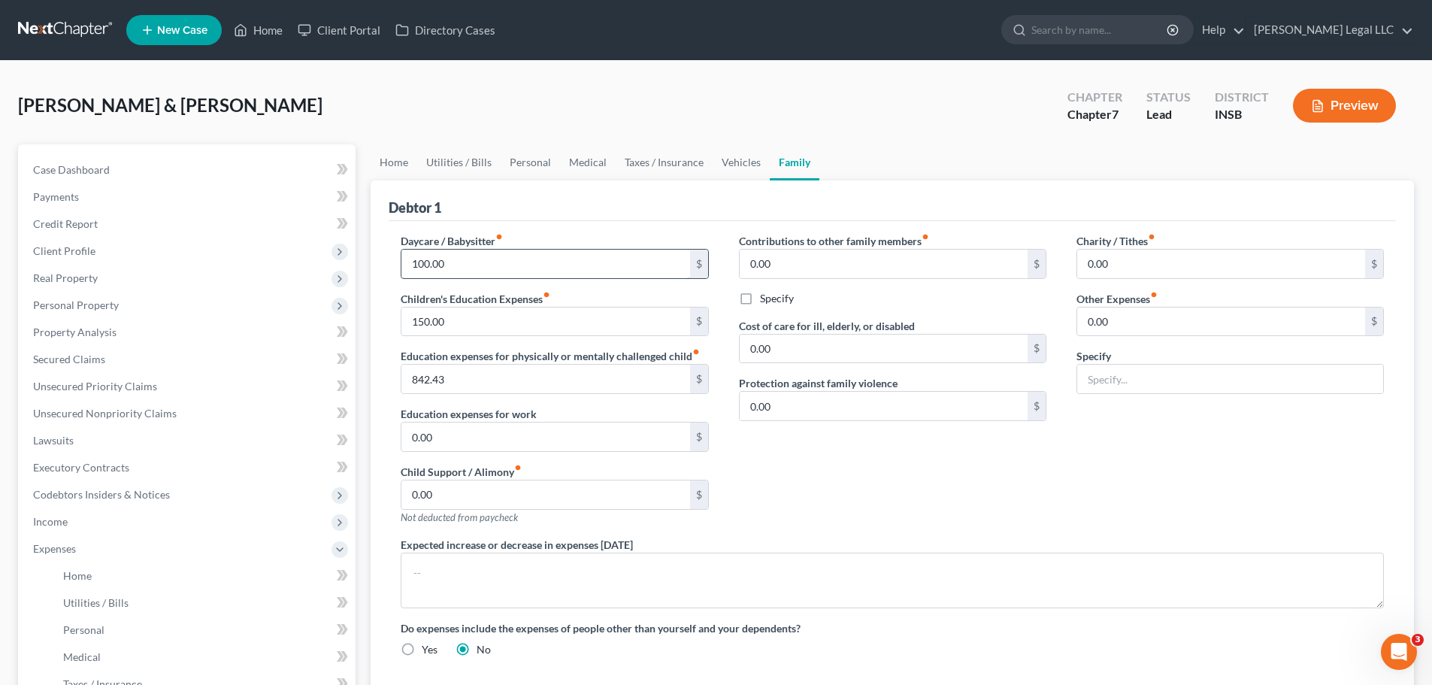
click at [452, 277] on input "100.00" at bounding box center [545, 264] width 288 height 29
click at [566, 212] on div "Debtor 1" at bounding box center [892, 200] width 1007 height 41
click at [94, 522] on span "Personal" at bounding box center [83, 629] width 41 height 13
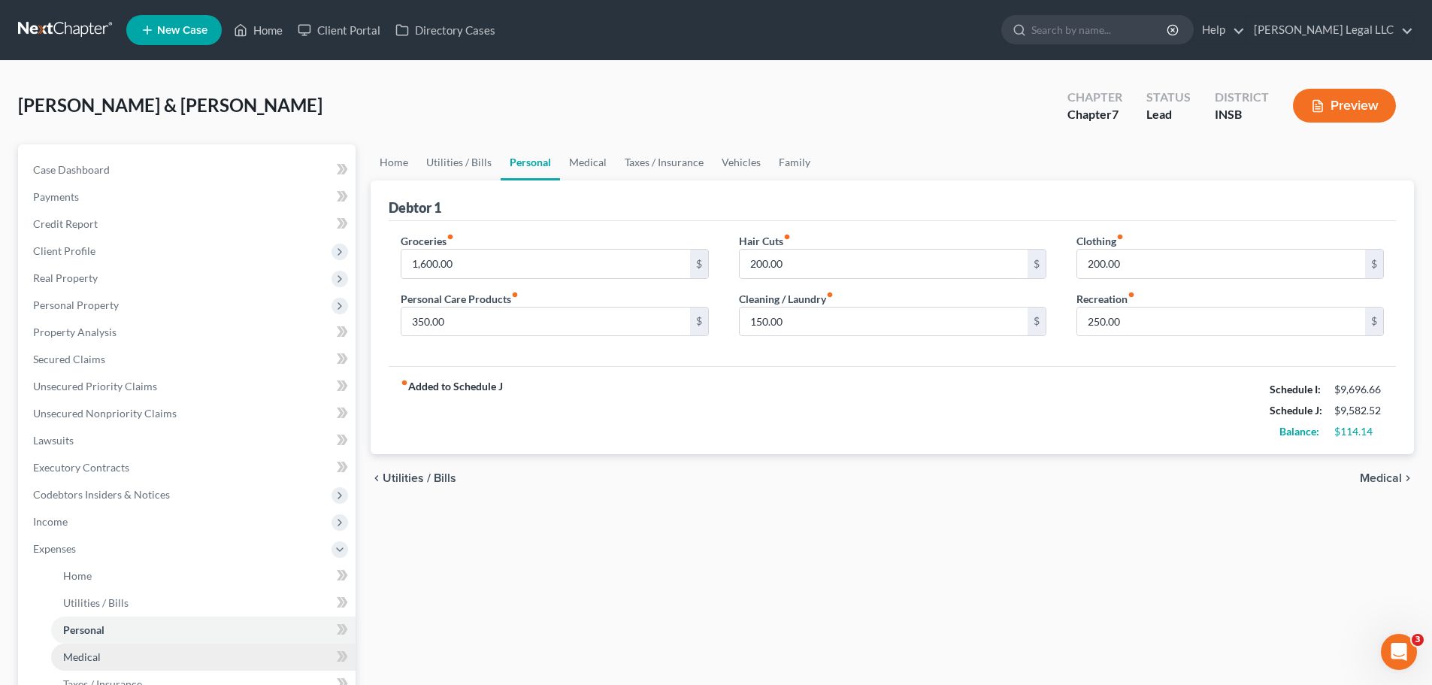
click at [94, 522] on link "Medical" at bounding box center [203, 656] width 304 height 27
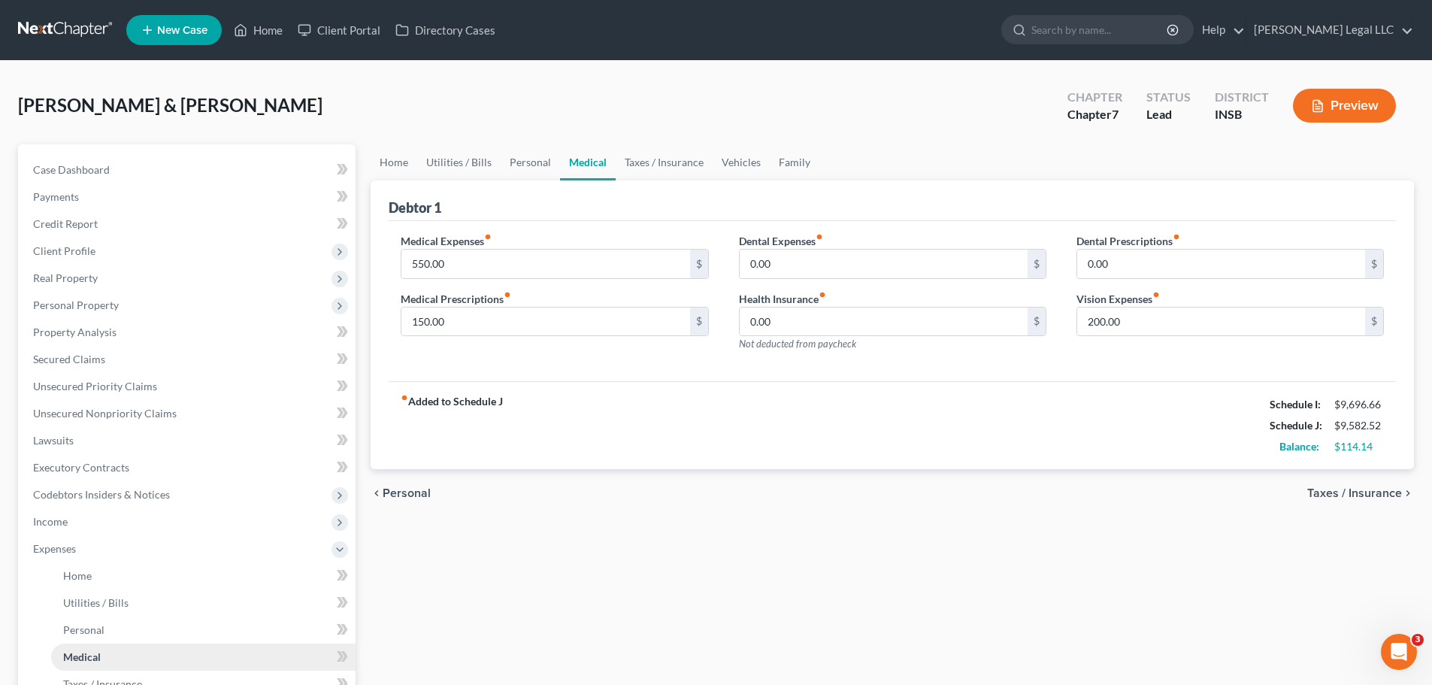
click at [92, 522] on span "Medical" at bounding box center [82, 656] width 38 height 13
click at [494, 253] on input "550.00" at bounding box center [545, 264] width 288 height 29
click at [456, 327] on input "150.00" at bounding box center [545, 321] width 288 height 29
type input "200"
click at [468, 269] on input "550.00" at bounding box center [545, 264] width 288 height 29
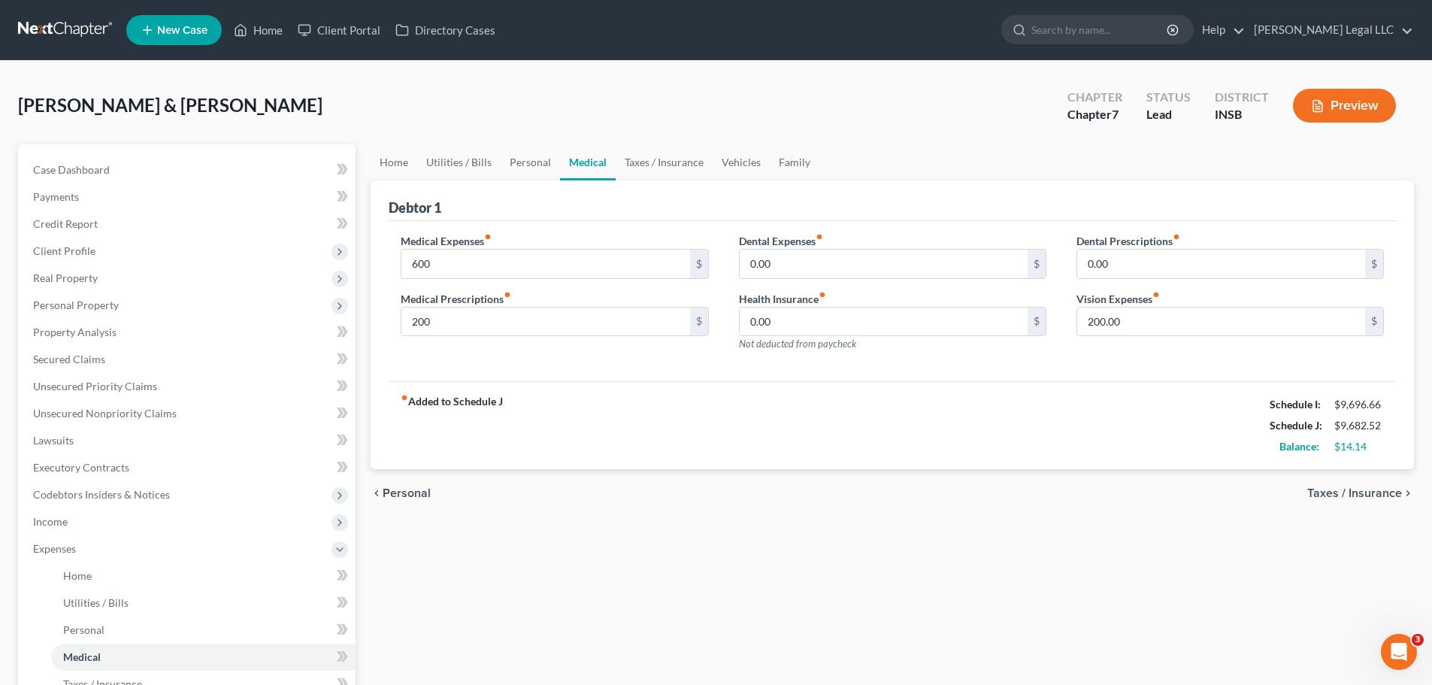
click at [482, 213] on div "Debtor 1" at bounding box center [892, 200] width 1007 height 41
click at [706, 472] on div "chevron_left Personal Taxes / Insurance chevron_right" at bounding box center [892, 493] width 1043 height 48
click at [500, 265] on input "600" at bounding box center [545, 264] width 288 height 29
click at [662, 453] on div "fiber_manual_record Added to Schedule J Schedule I: $9,696.66 Schedule J: $9,63…" at bounding box center [892, 425] width 1007 height 88
click at [667, 440] on div "fiber_manual_record Added to Schedule J Schedule I: $9,696.66 Schedule J: $9,63…" at bounding box center [892, 425] width 1007 height 88
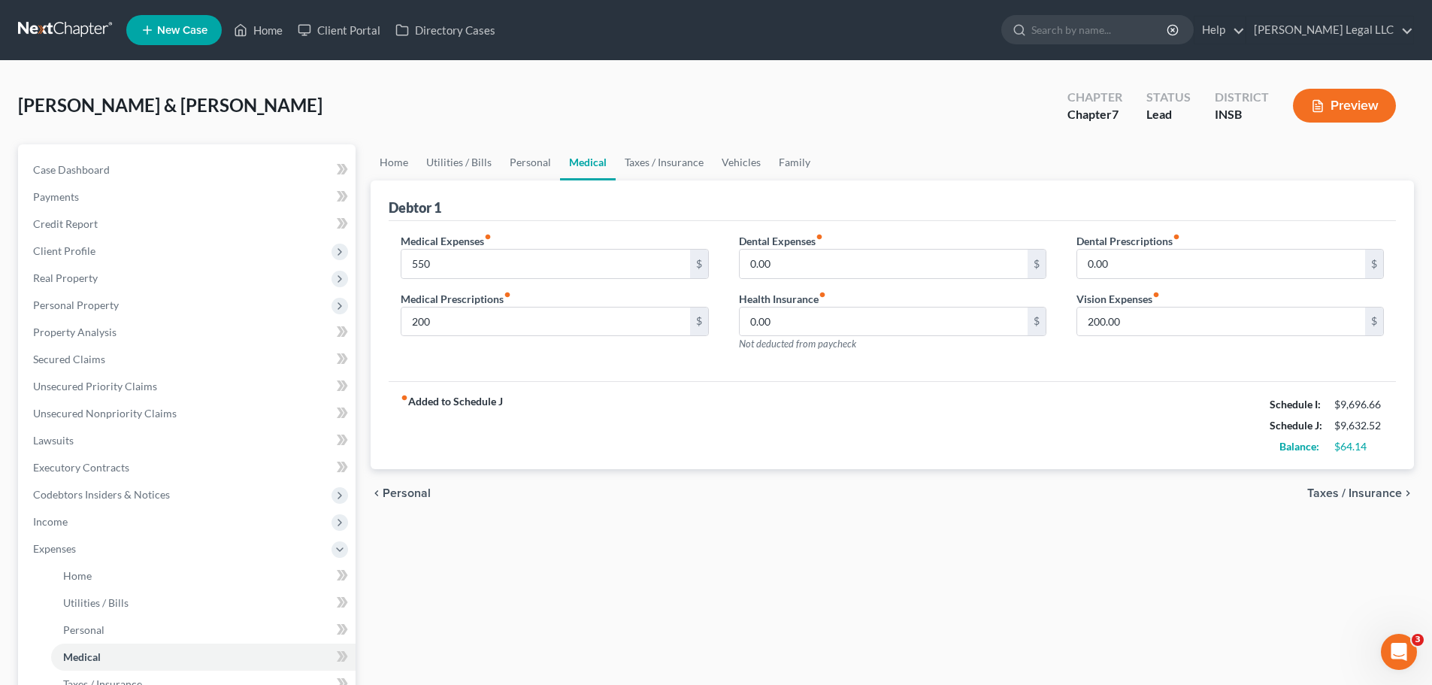
click at [740, 474] on div "chevron_left Personal Taxes / Insurance chevron_right" at bounding box center [892, 493] width 1043 height 48
click at [1154, 98] on button "Preview" at bounding box center [1344, 106] width 103 height 34
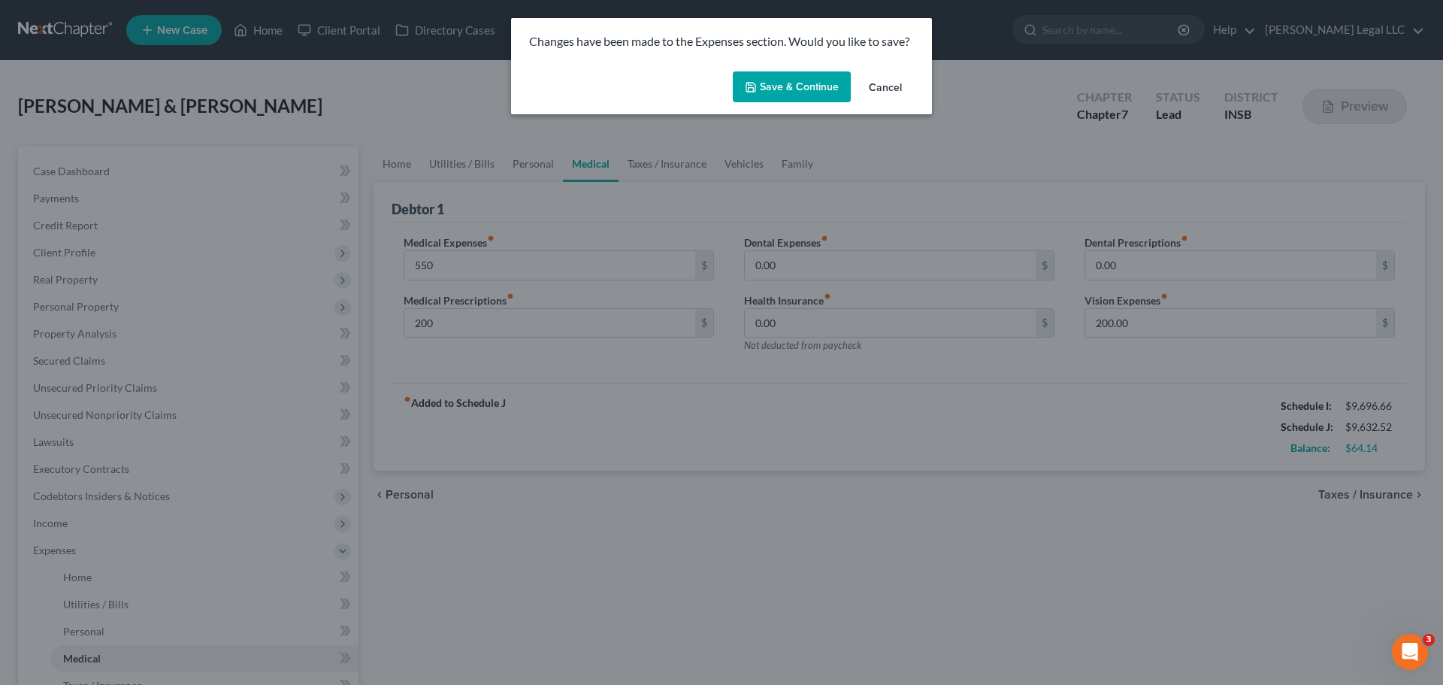
click at [780, 79] on button "Save & Continue" at bounding box center [792, 87] width 118 height 32
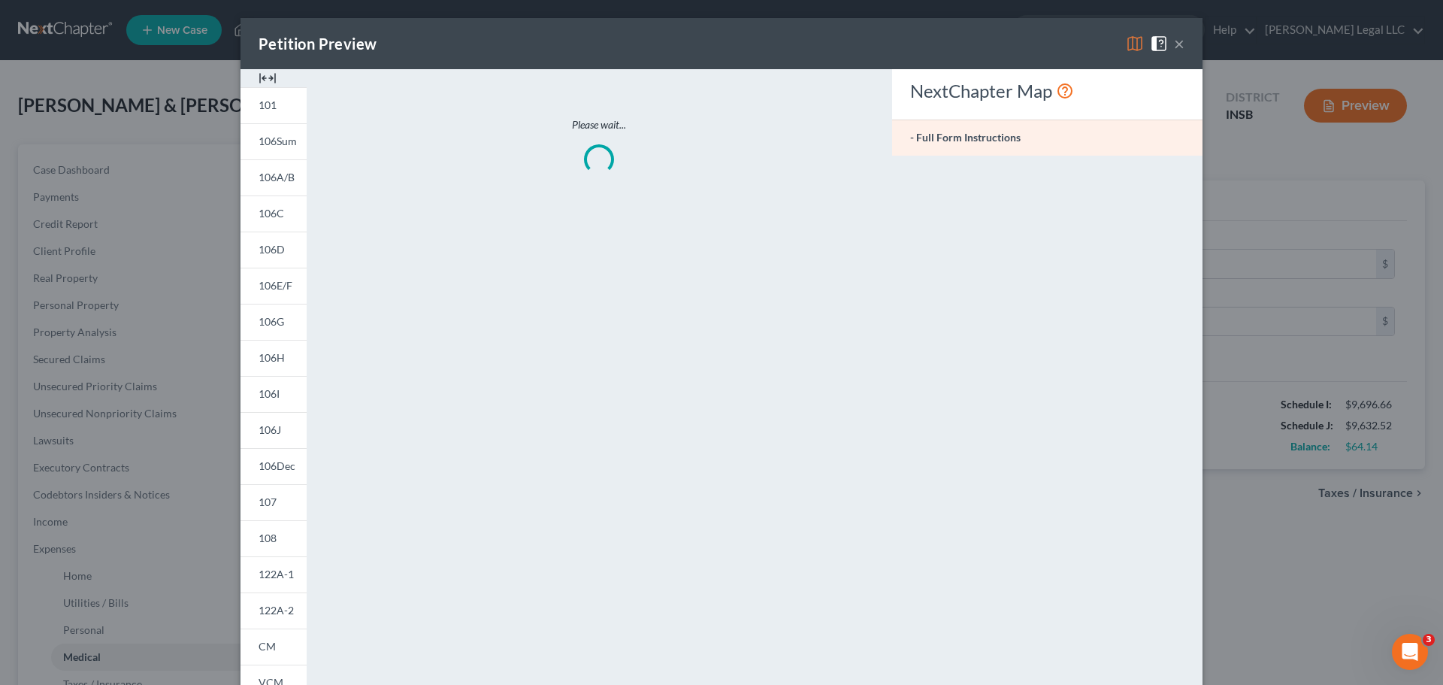
type input "550.00"
type input "200.00"
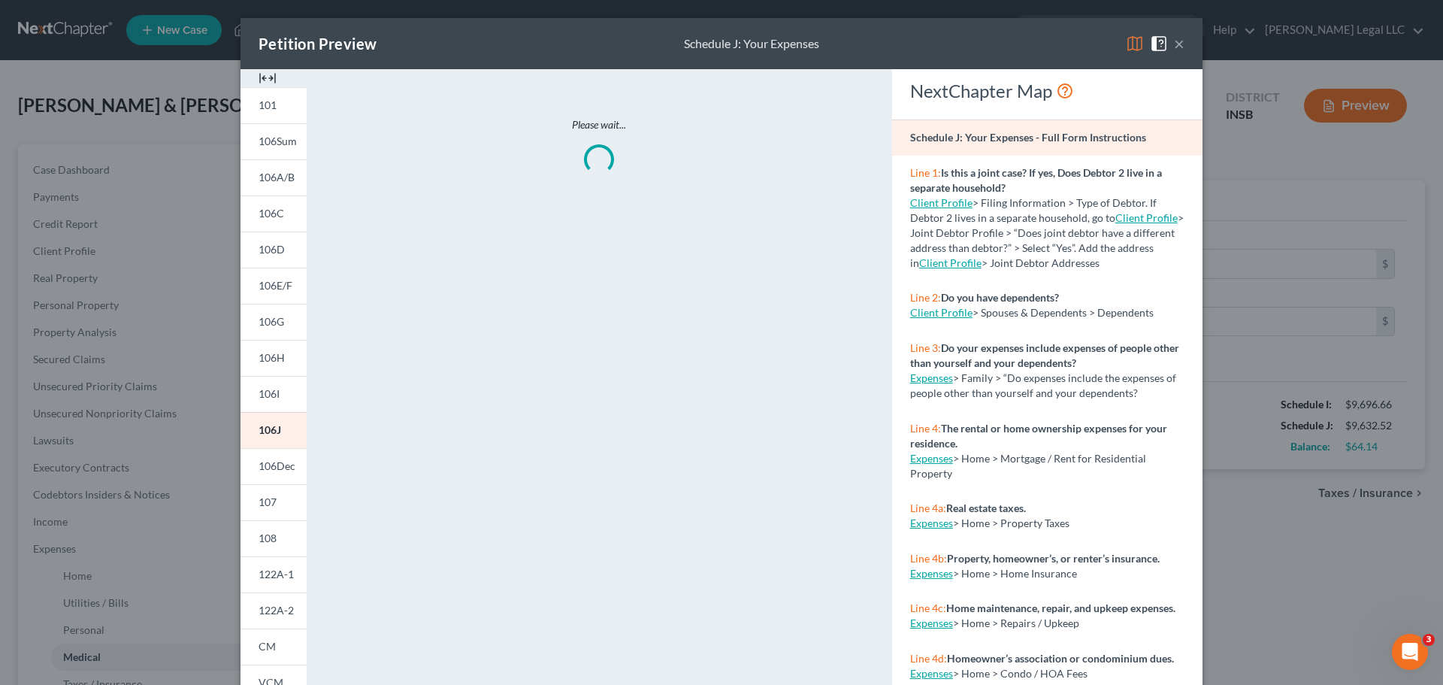
click at [267, 80] on img at bounding box center [268, 78] width 18 height 18
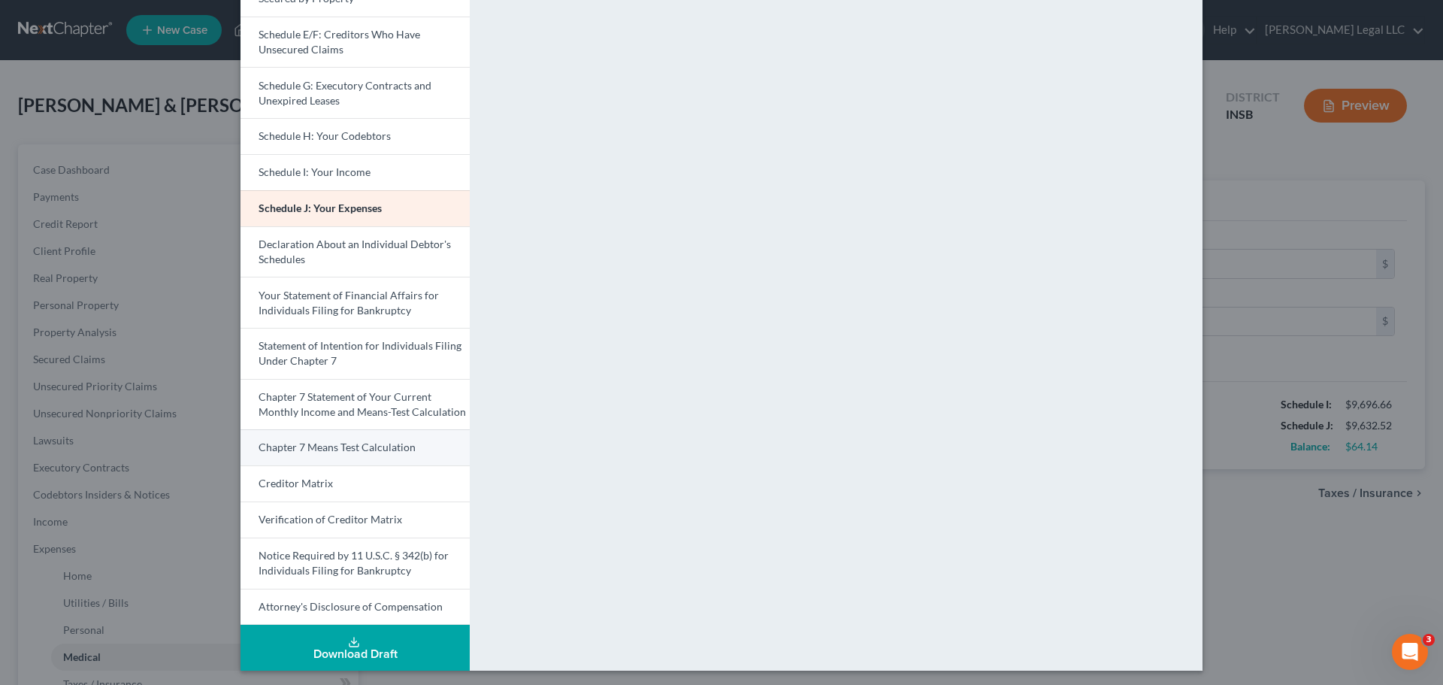
scroll to position [299, 0]
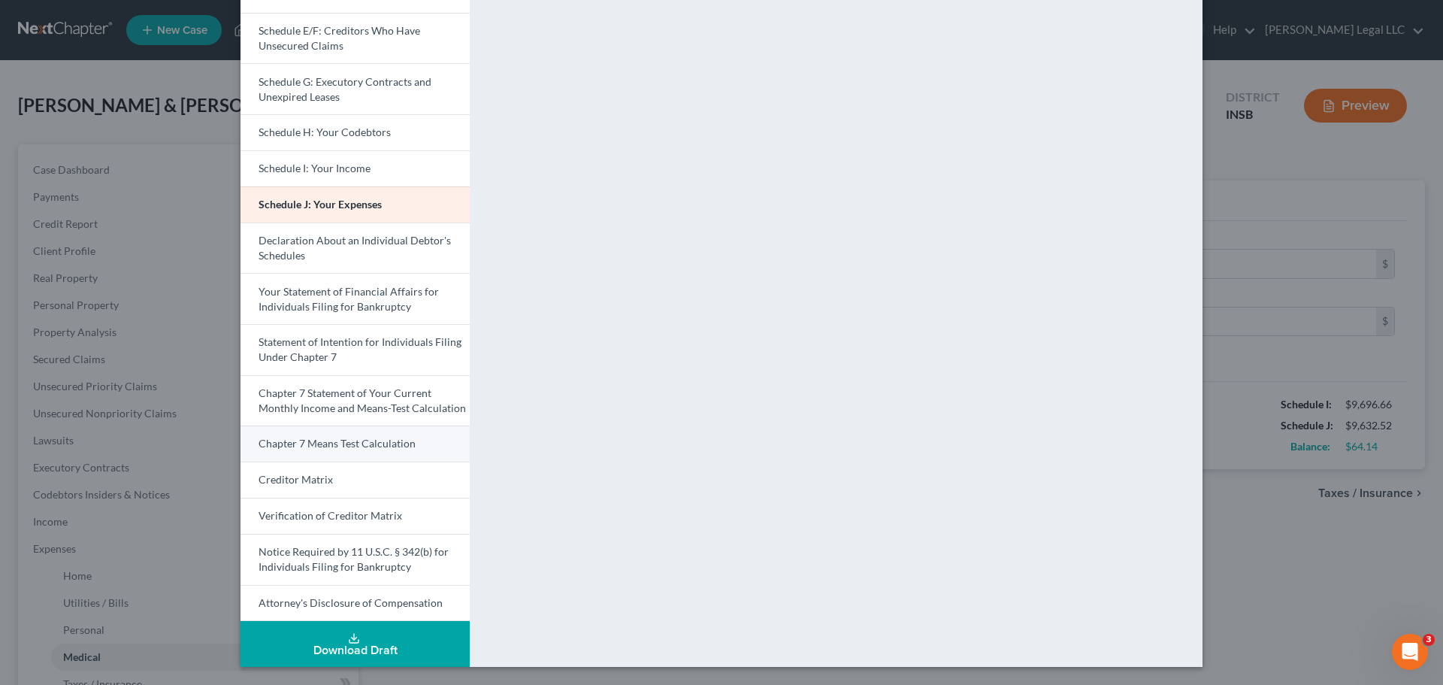
click at [319, 445] on span "Chapter 7 Means Test Calculation" at bounding box center [337, 443] width 157 height 13
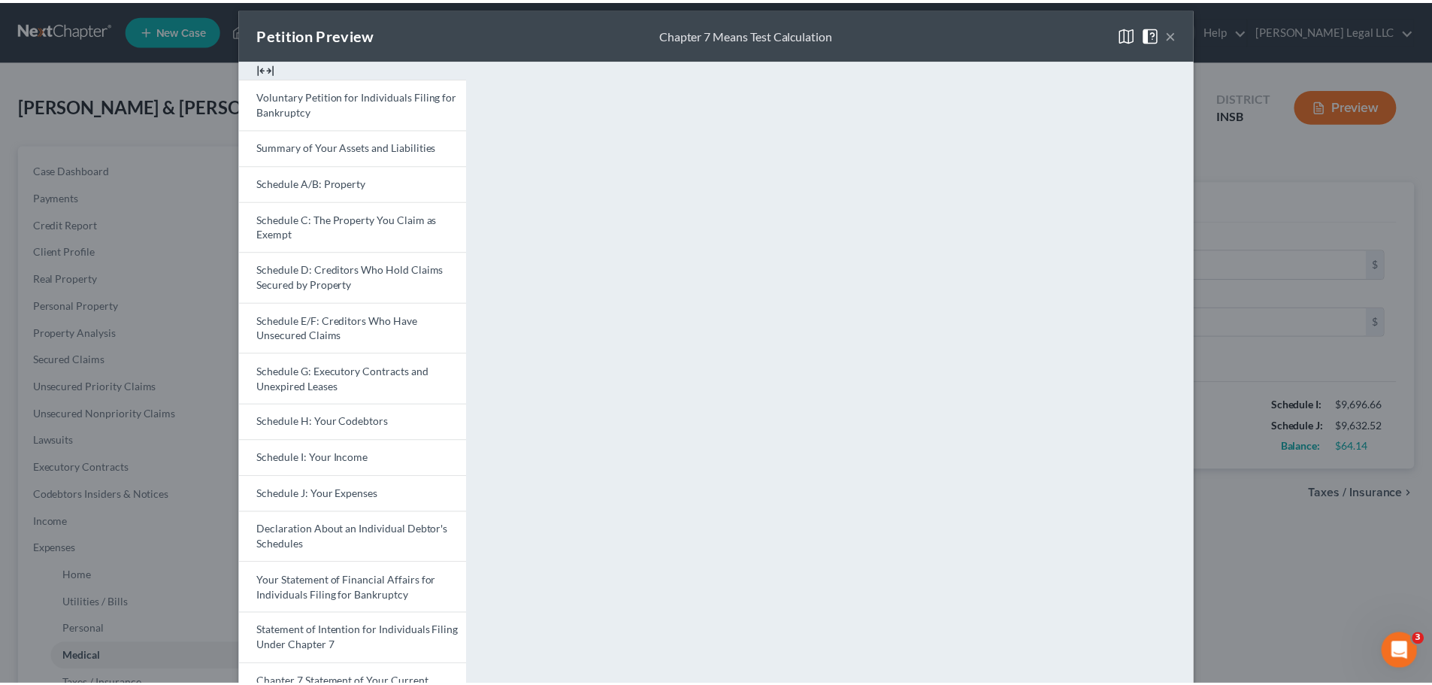
scroll to position [0, 0]
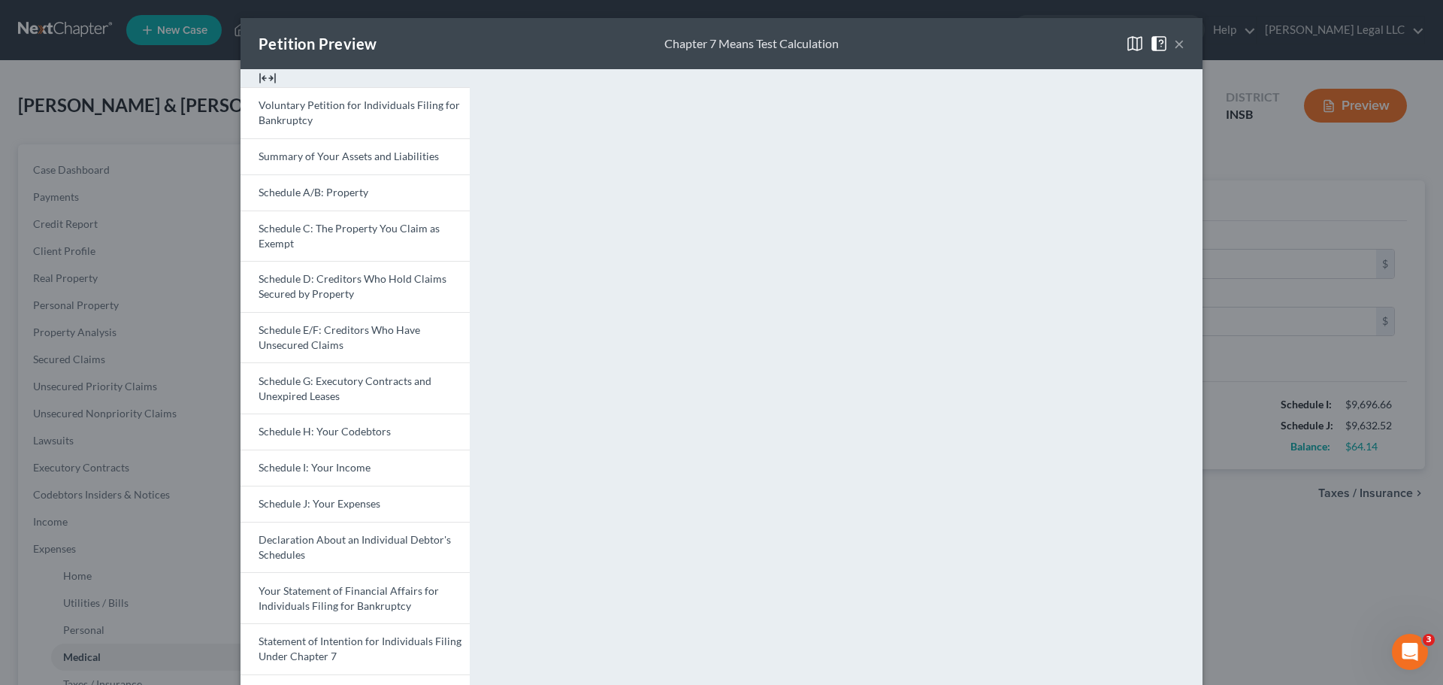
click at [1154, 47] on div "Petition Preview Chapter 7 Means Test Calculation ×" at bounding box center [722, 43] width 962 height 51
click at [1154, 47] on button "×" at bounding box center [1179, 44] width 11 height 18
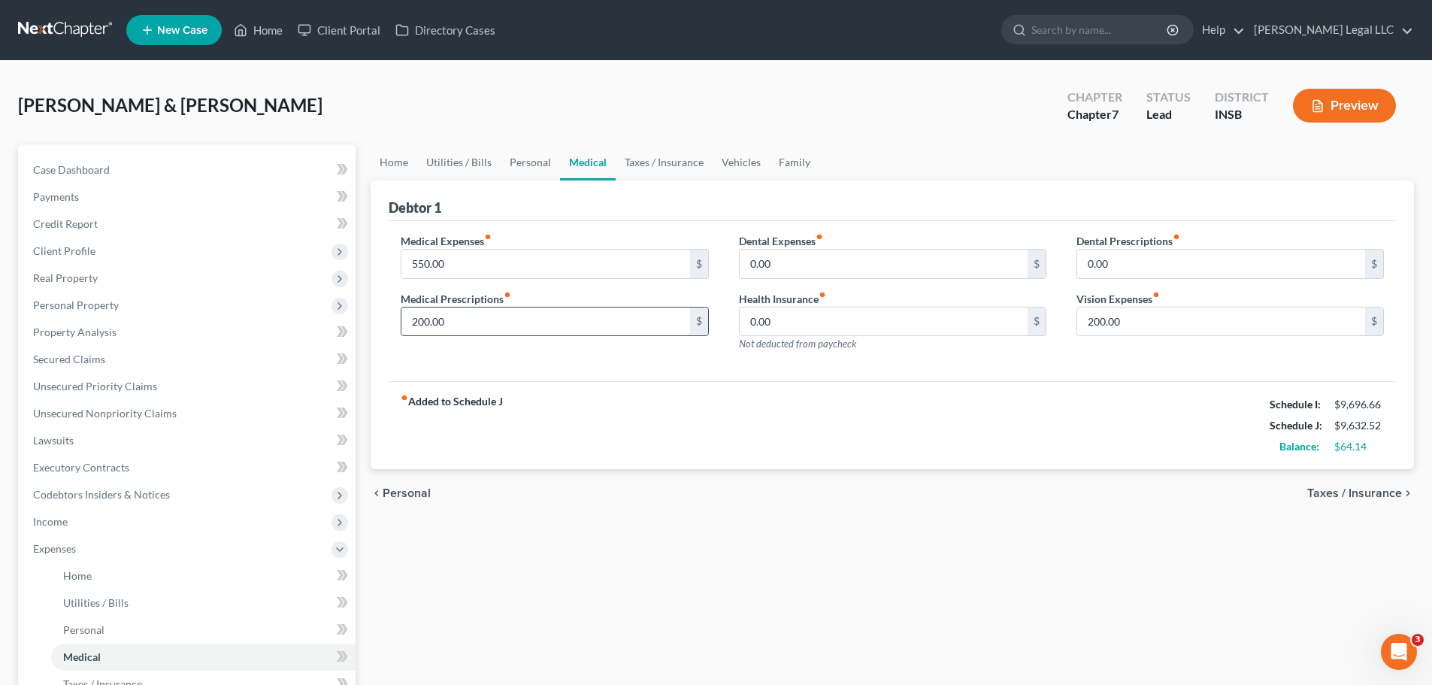
click at [474, 328] on input "200.00" at bounding box center [545, 321] width 288 height 29
click at [465, 261] on input "550.00" at bounding box center [545, 264] width 288 height 29
click at [1085, 325] on input "200.00" at bounding box center [1221, 321] width 288 height 29
click at [1154, 319] on input "200.00" at bounding box center [1221, 321] width 288 height 29
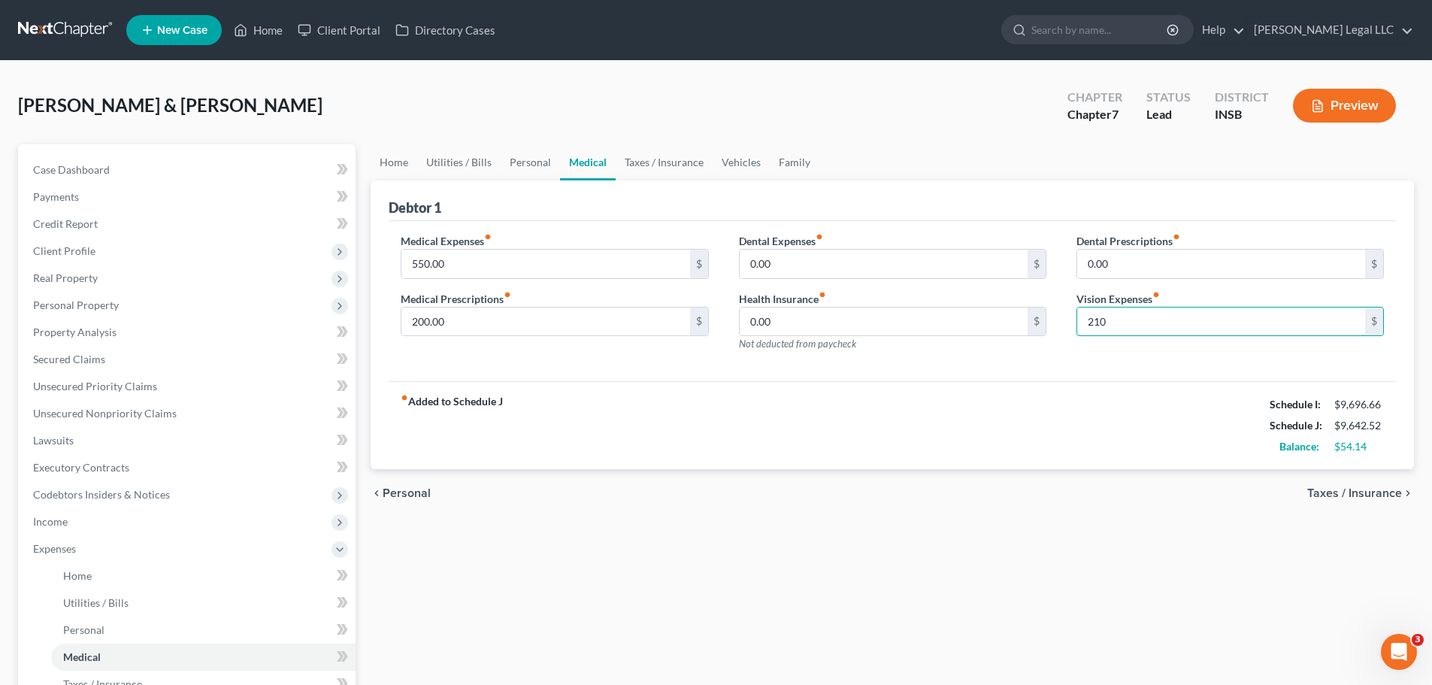
type input "210"
click at [980, 416] on div "fiber_manual_record Added to Schedule J Schedule I: $9,696.66 Schedule J: $9,64…" at bounding box center [892, 425] width 1007 height 88
click at [483, 322] on input "200.00" at bounding box center [545, 321] width 288 height 29
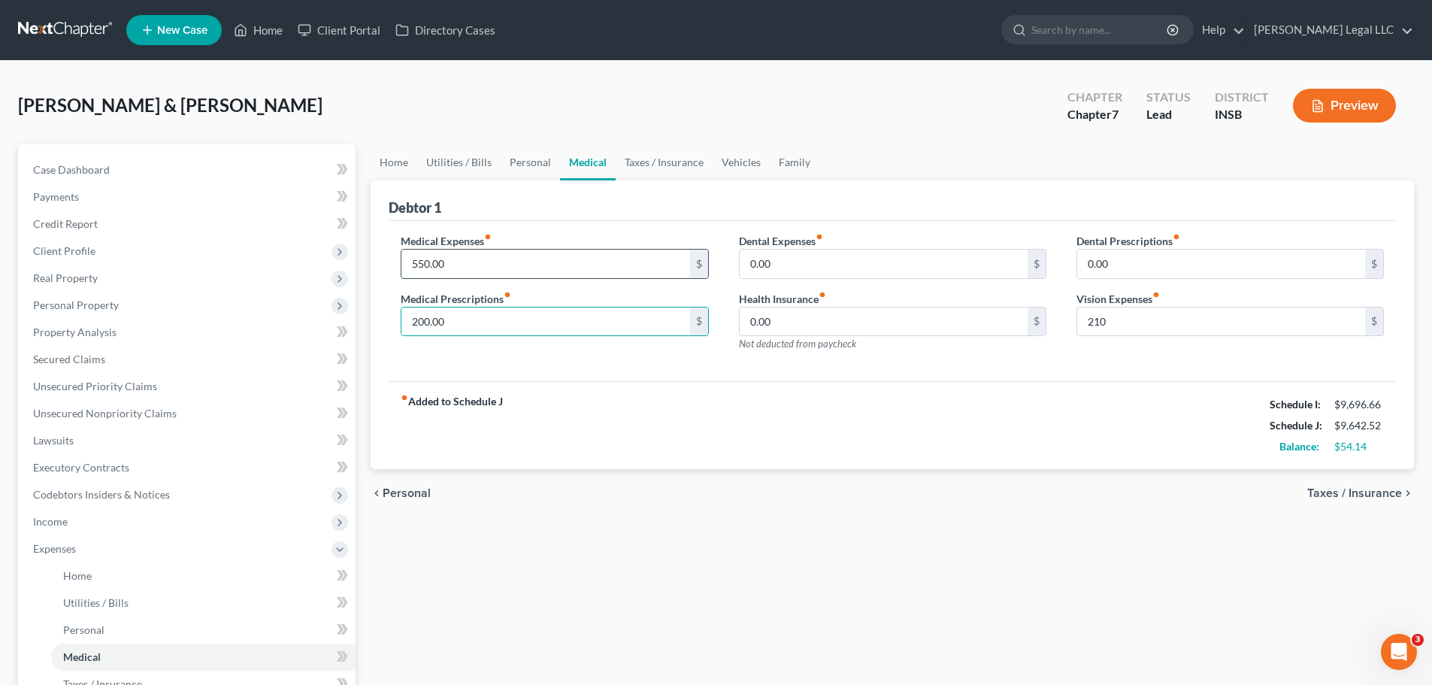
click at [453, 262] on input "550.00" at bounding box center [545, 264] width 288 height 29
click at [783, 522] on div "Home Utilities / Bills Personal Medical Taxes / Insurance Vehicles Family Debto…" at bounding box center [892, 551] width 1058 height 814
click at [597, 472] on div "chevron_left Personal Taxes / Insurance chevron_right" at bounding box center [892, 493] width 1043 height 48
drag, startPoint x: 584, startPoint y: 477, endPoint x: 547, endPoint y: 496, distance: 41.4
click at [584, 477] on div "chevron_left Personal Taxes / Insurance chevron_right" at bounding box center [892, 493] width 1043 height 48
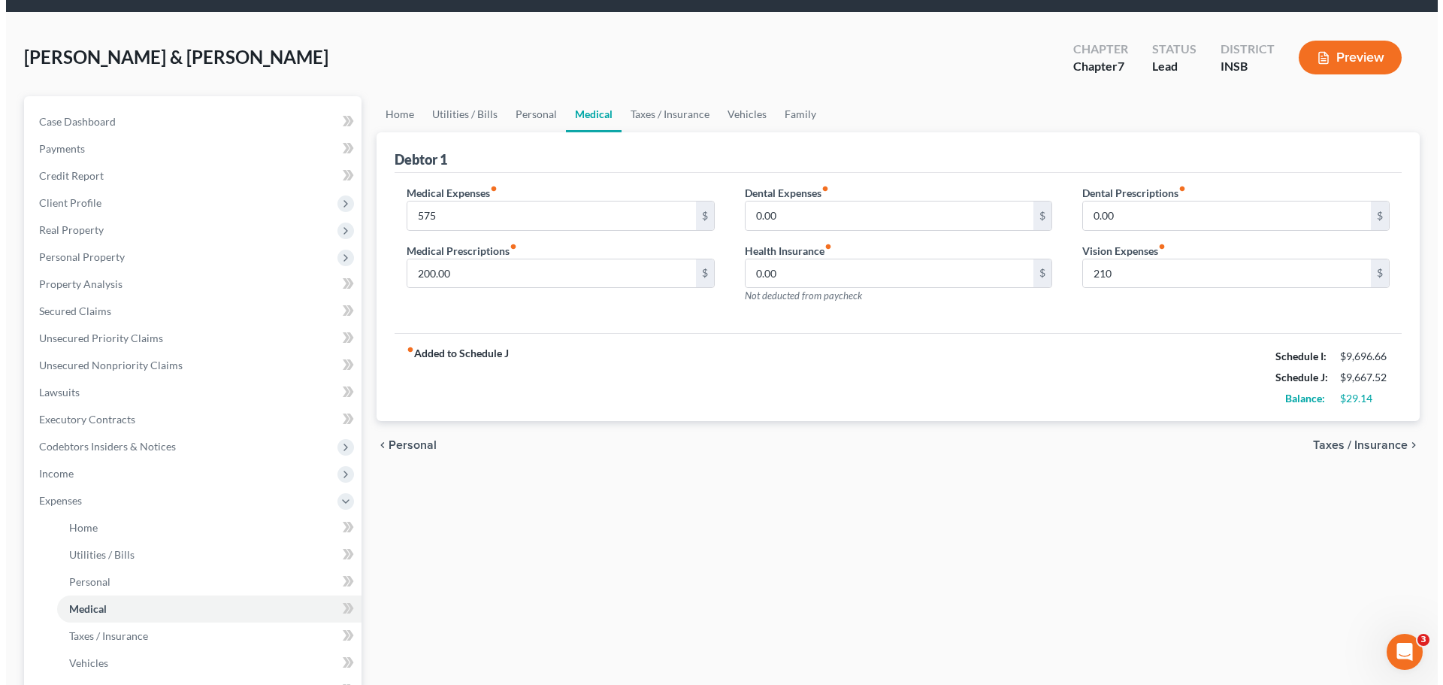
scroll to position [75, 0]
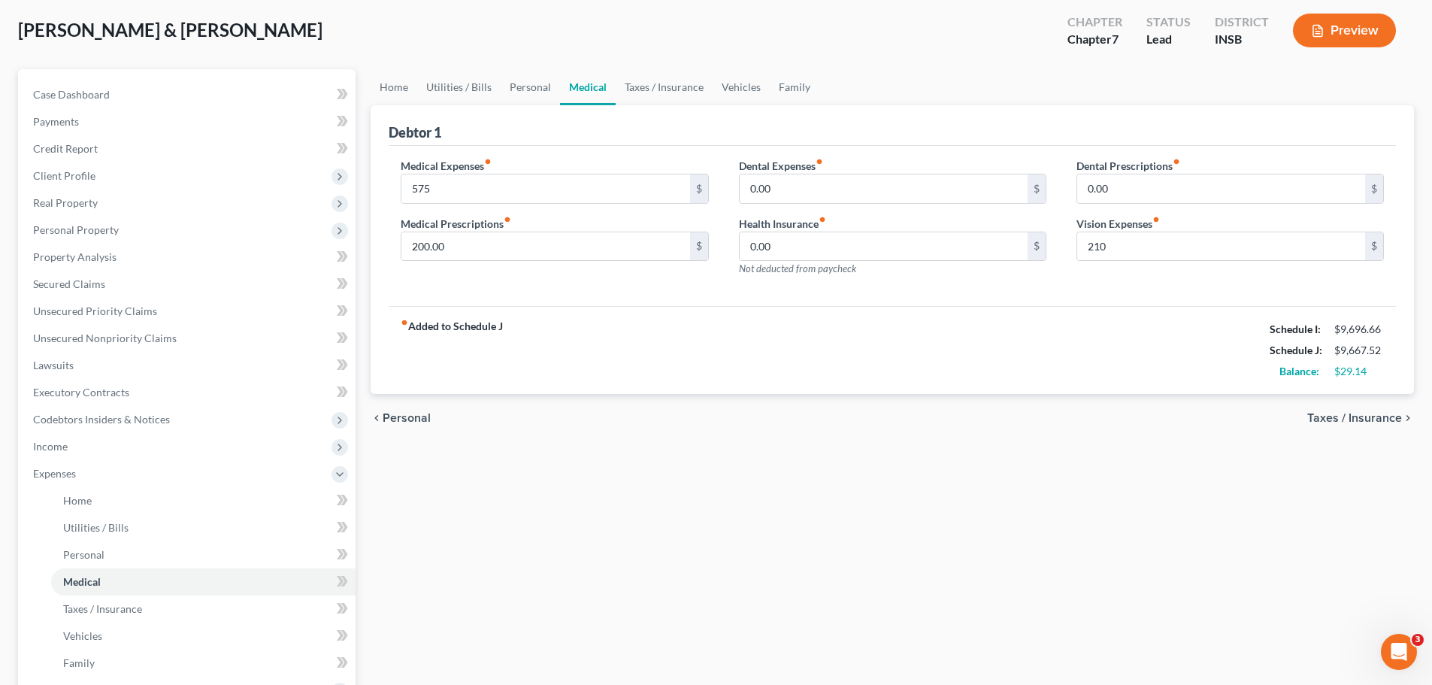
click at [1154, 38] on button "Preview" at bounding box center [1344, 31] width 103 height 34
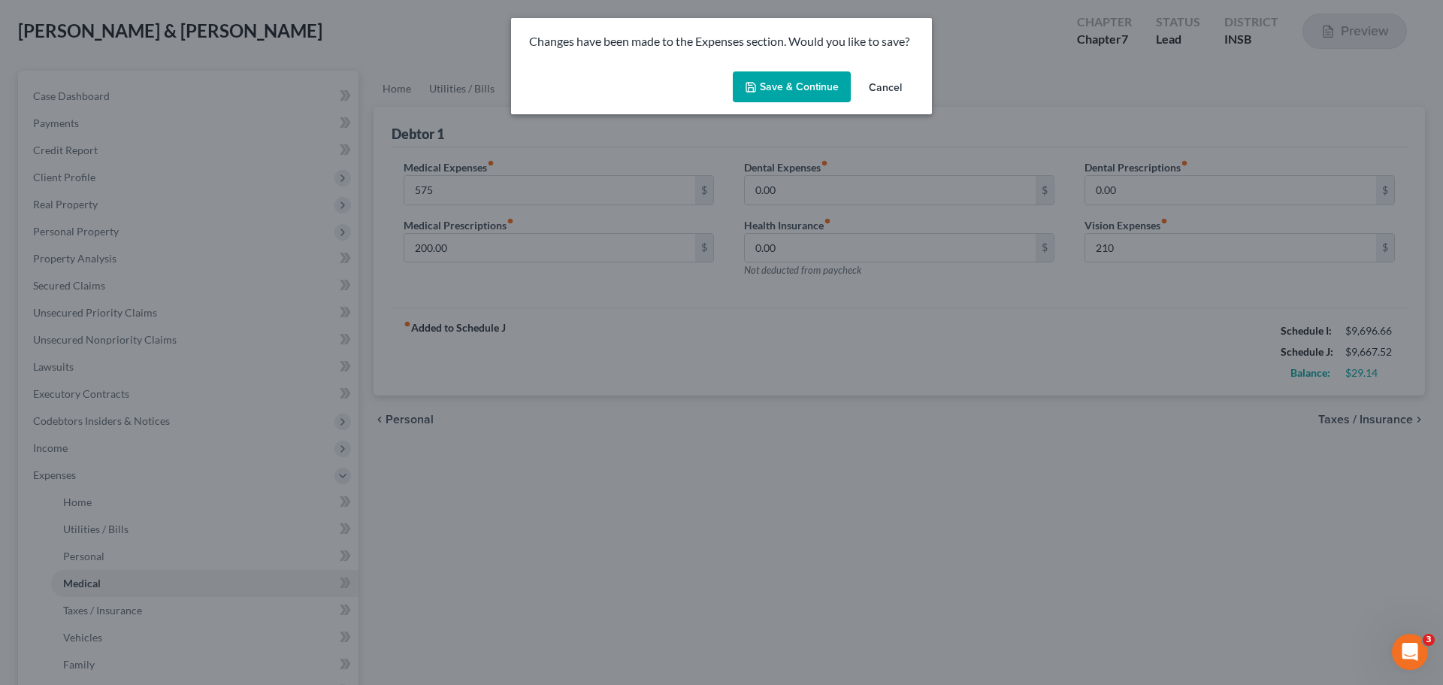
click at [762, 76] on button "Save & Continue" at bounding box center [792, 87] width 118 height 32
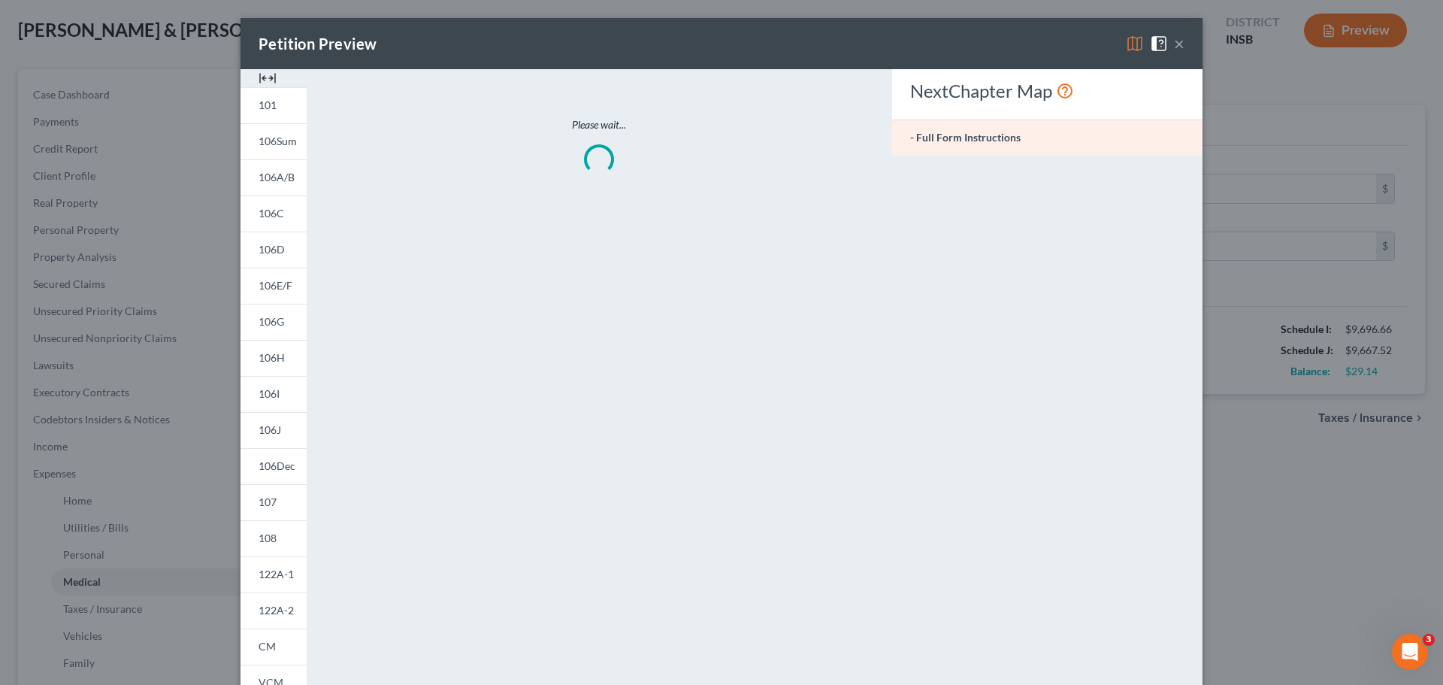
type input "575.00"
type input "210.00"
click at [265, 78] on img at bounding box center [268, 78] width 18 height 18
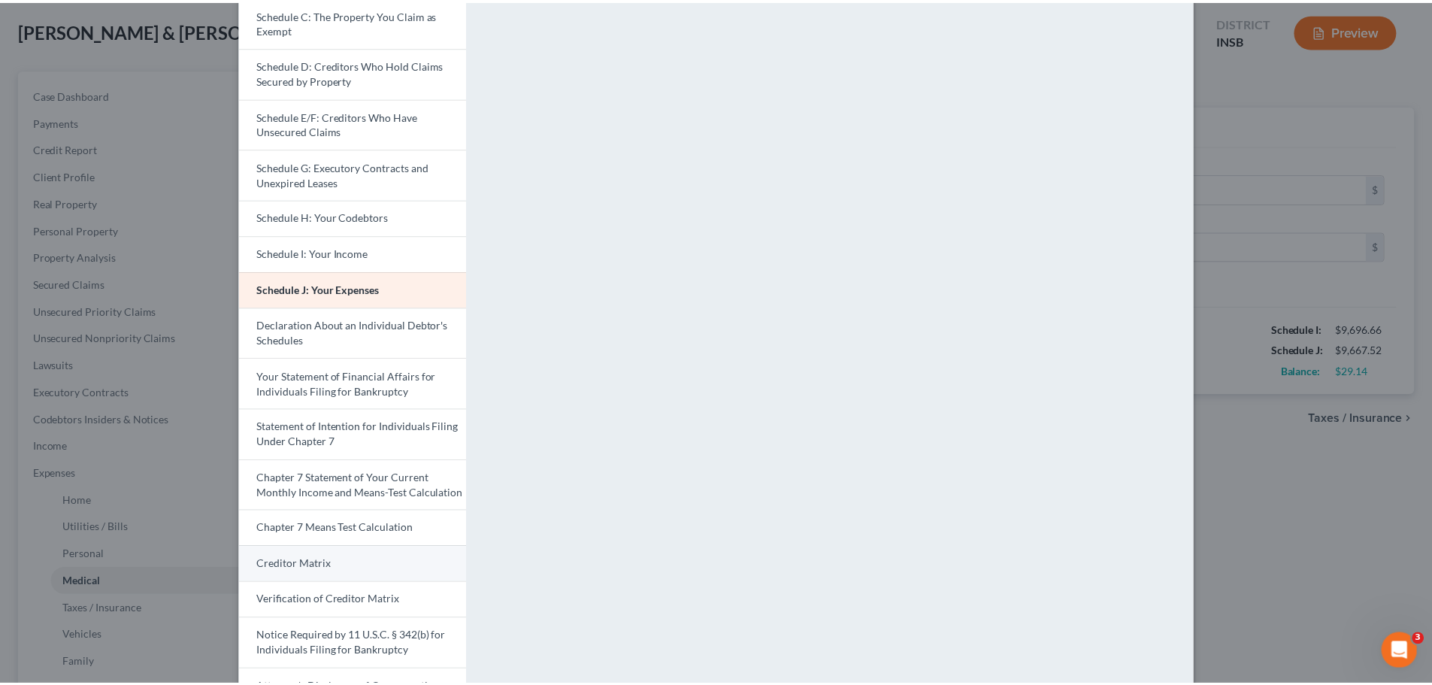
scroll to position [299, 0]
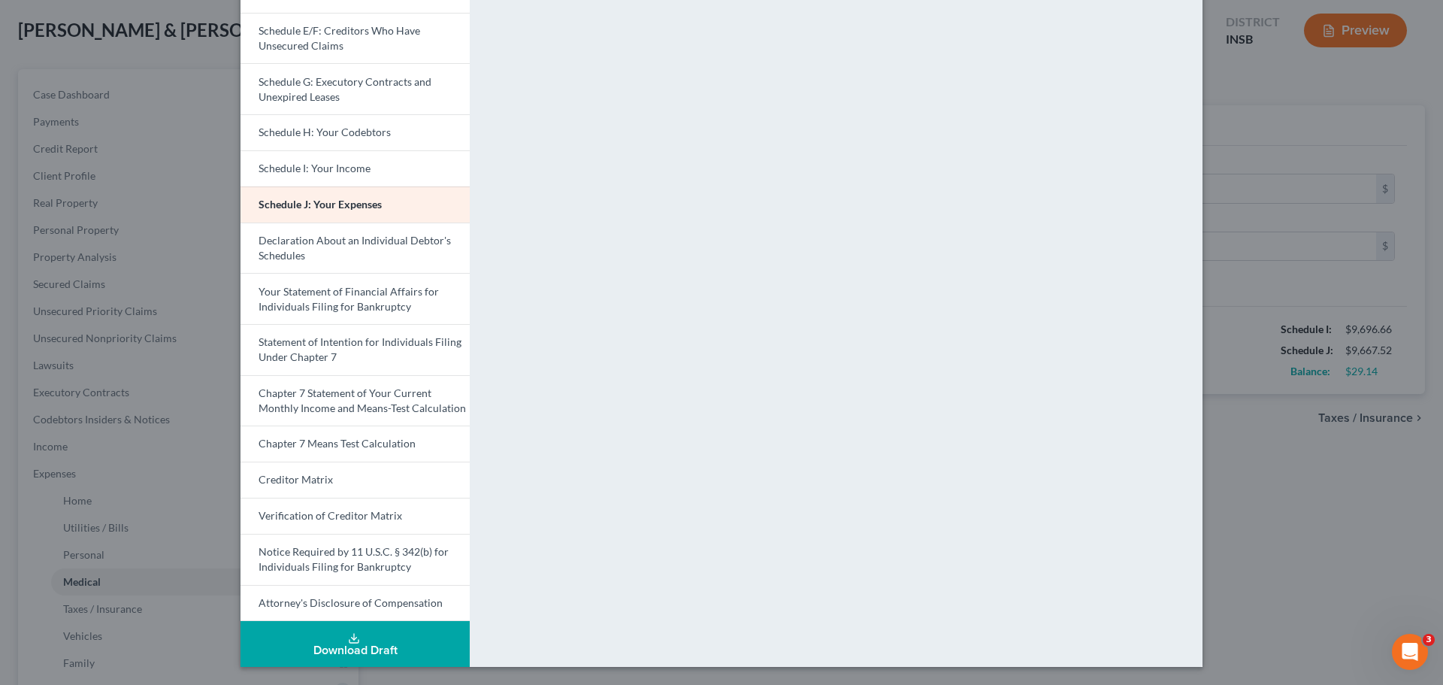
drag, startPoint x: 1274, startPoint y: 76, endPoint x: 1185, endPoint y: 35, distance: 98.2
click at [1154, 76] on div "Petition Preview Schedule J: Your Expenses × Voluntary Petition for Individuals…" at bounding box center [721, 342] width 1443 height 685
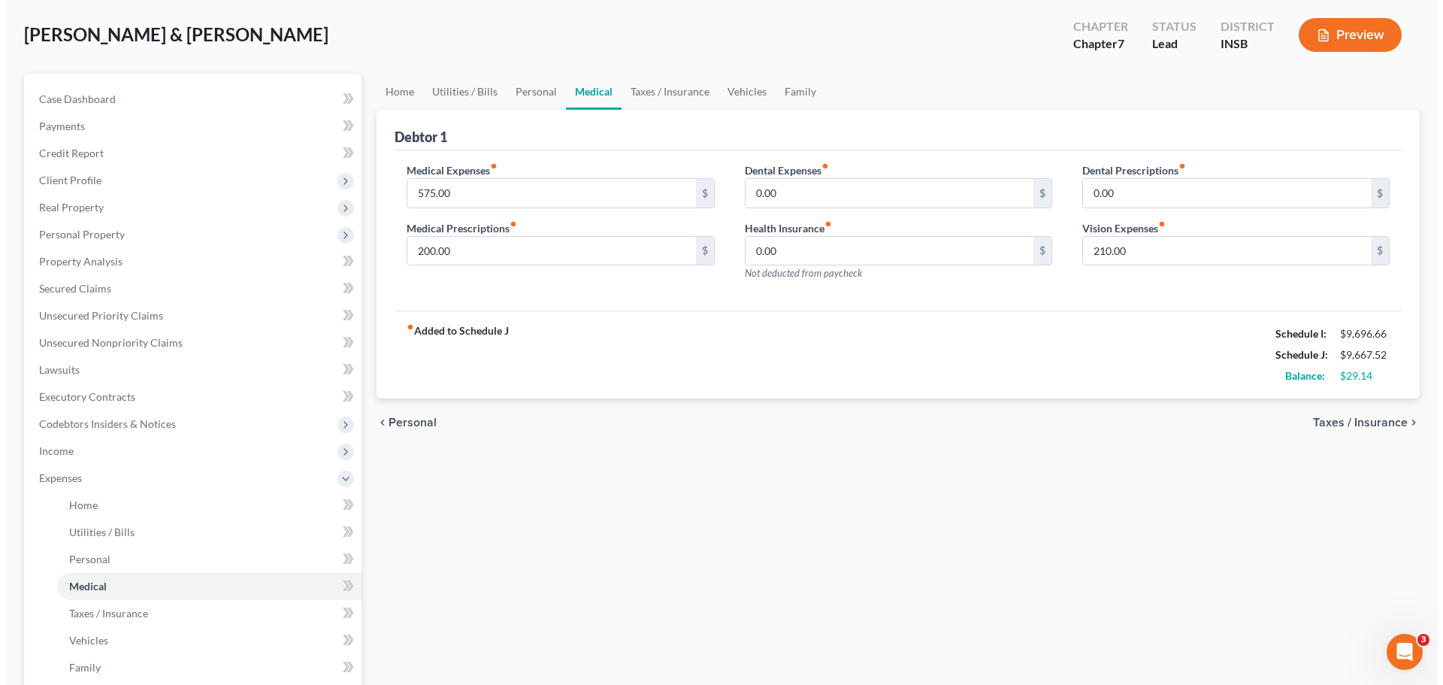
scroll to position [0, 0]
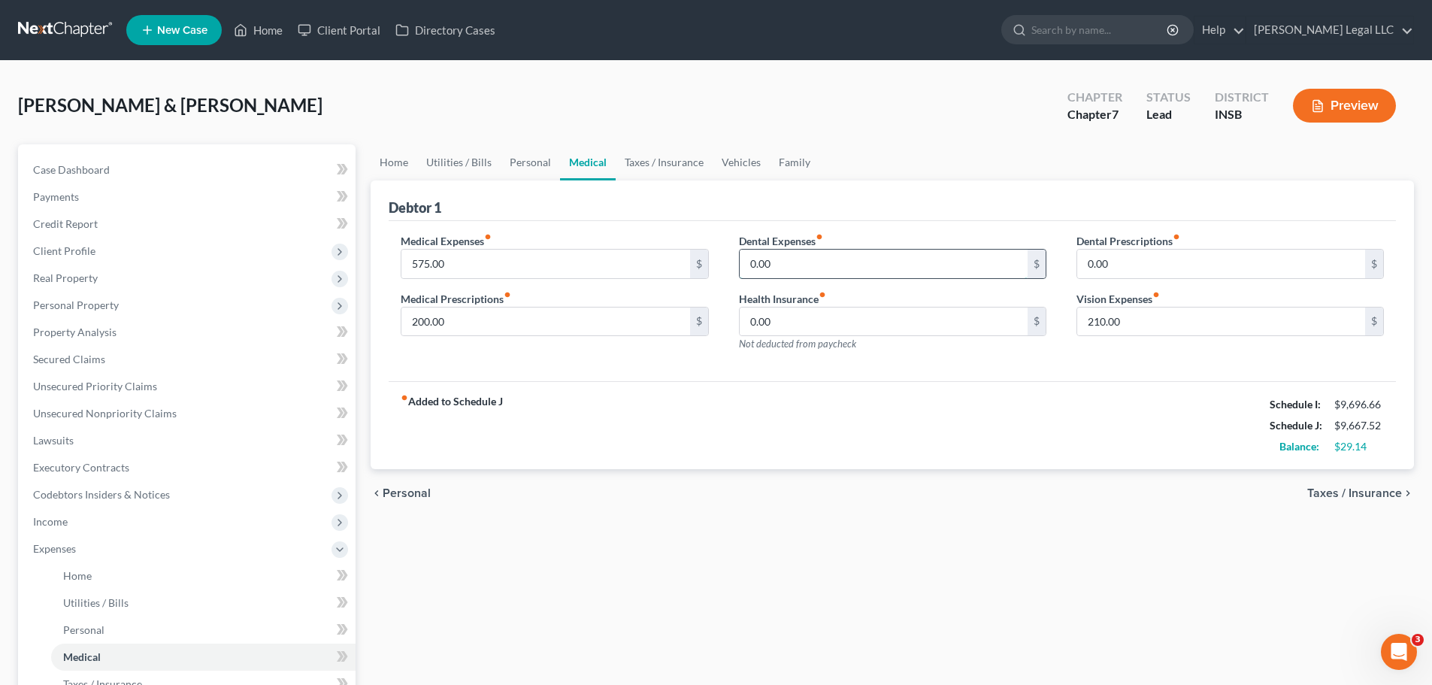
click at [806, 260] on input "0.00" at bounding box center [884, 264] width 288 height 29
type input "30"
click at [750, 445] on div "fiber_manual_record Added to Schedule J Schedule I: $9,696.66 Schedule J: $9,69…" at bounding box center [892, 425] width 1007 height 88
click at [526, 257] on input "575.00" at bounding box center [545, 264] width 288 height 29
drag, startPoint x: 762, startPoint y: 536, endPoint x: 1106, endPoint y: 298, distance: 418.1
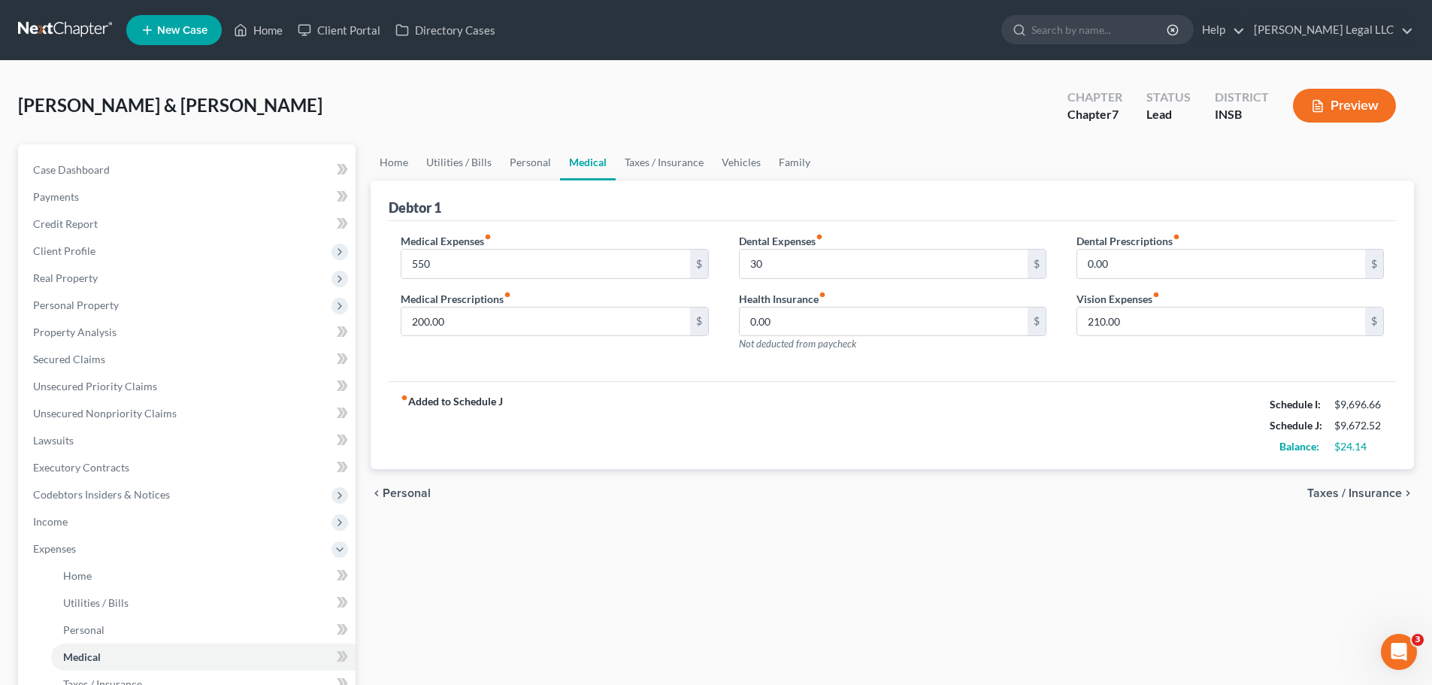
click at [762, 522] on div "Home Utilities / Bills Personal Medical Taxes / Insurance Vehicles Family Debto…" at bounding box center [892, 551] width 1058 height 814
click at [1154, 112] on button "Preview" at bounding box center [1344, 106] width 103 height 34
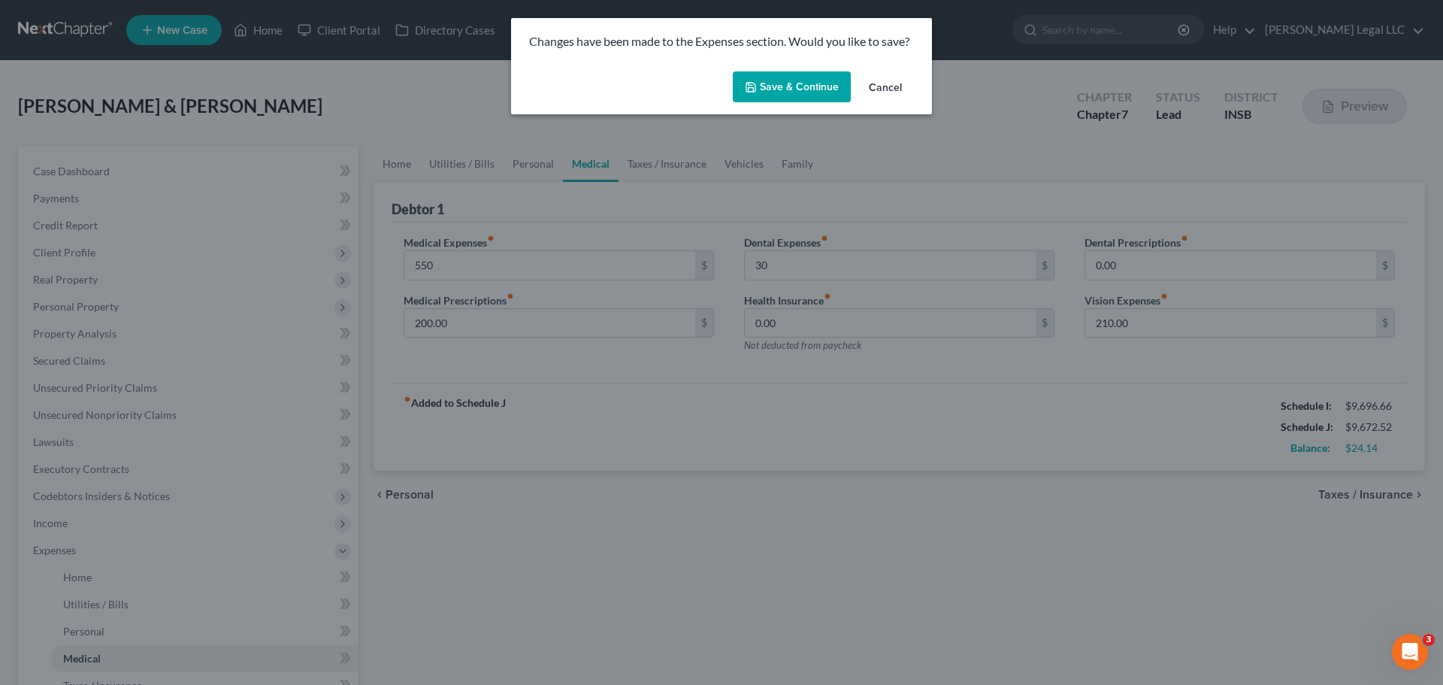
click at [820, 90] on button "Save & Continue" at bounding box center [792, 87] width 118 height 32
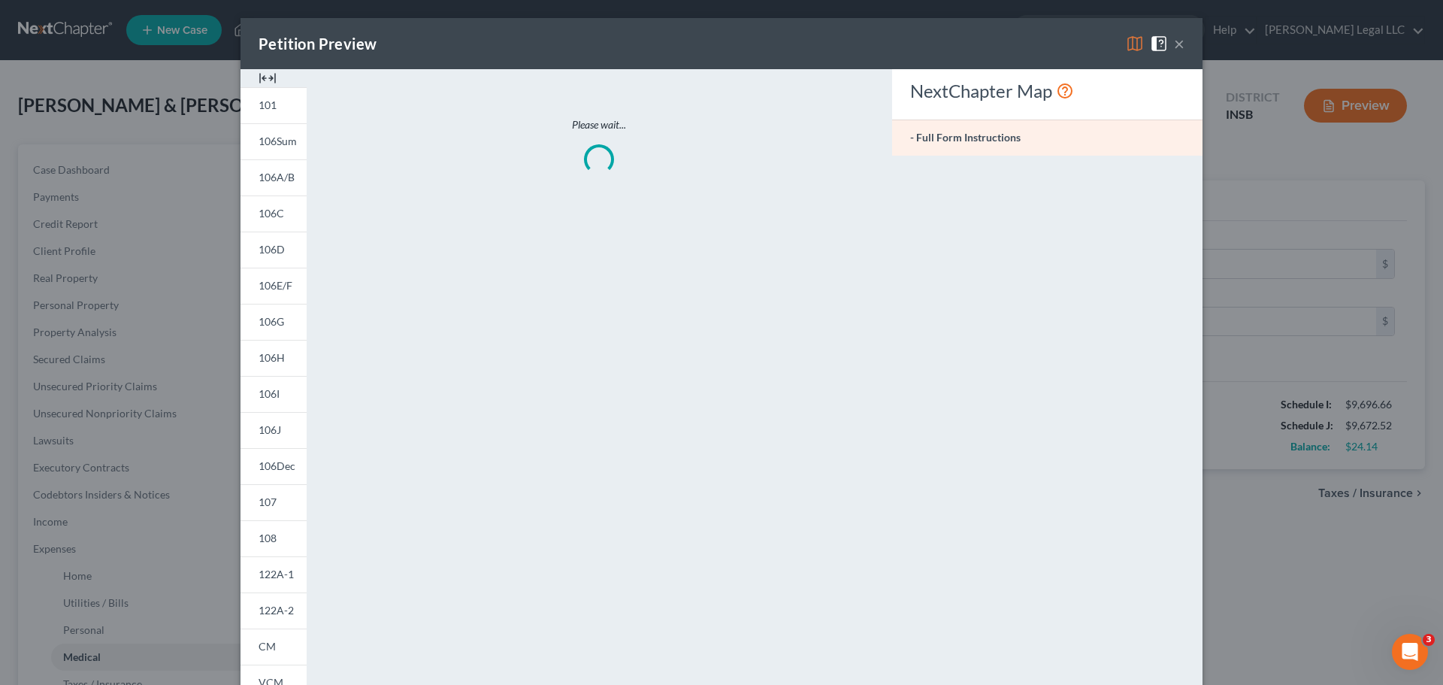
type input "550.00"
type input "30.00"
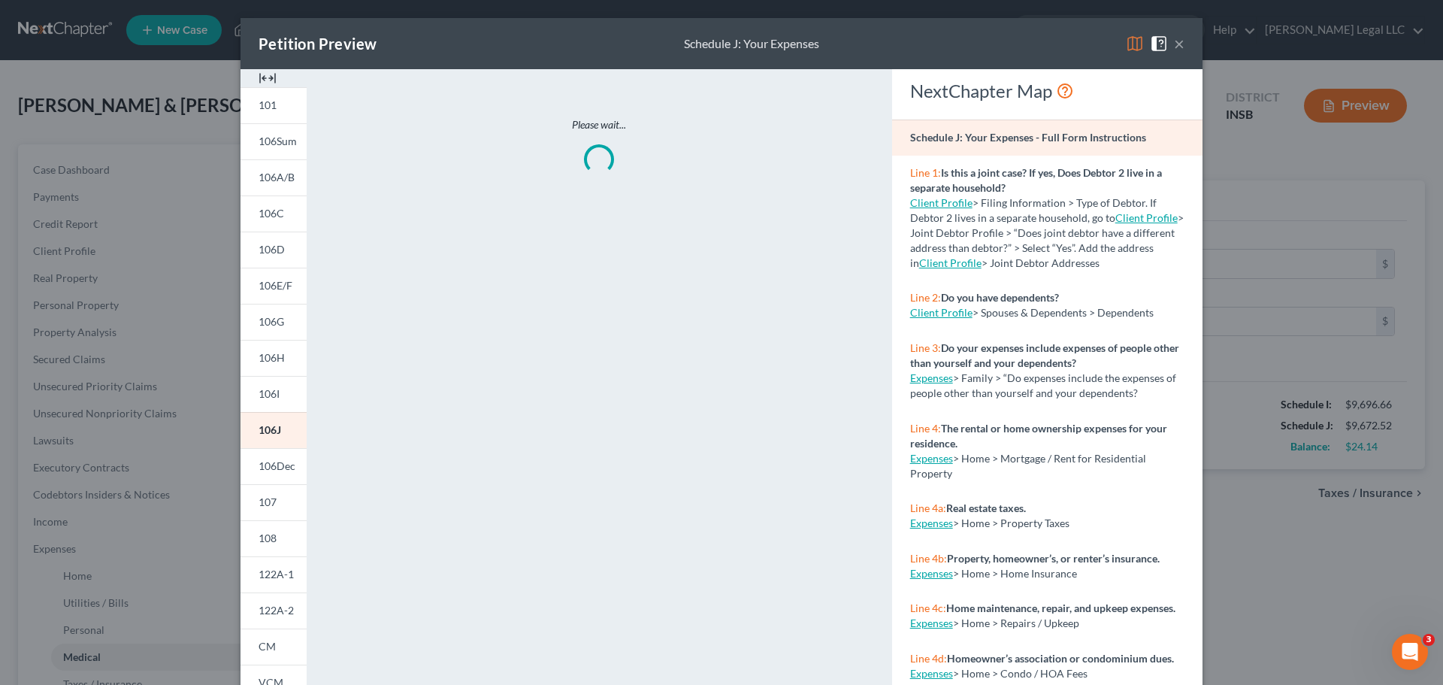
click at [259, 77] on img at bounding box center [268, 78] width 18 height 18
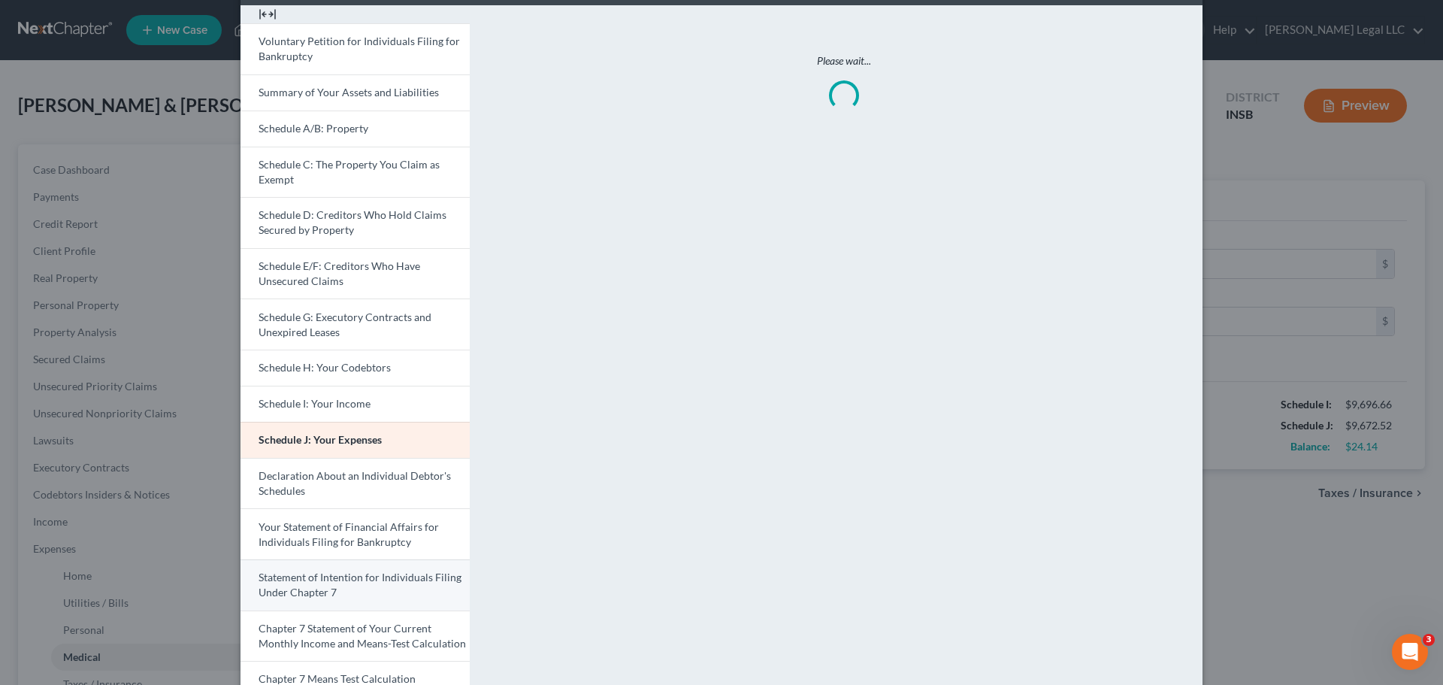
scroll to position [150, 0]
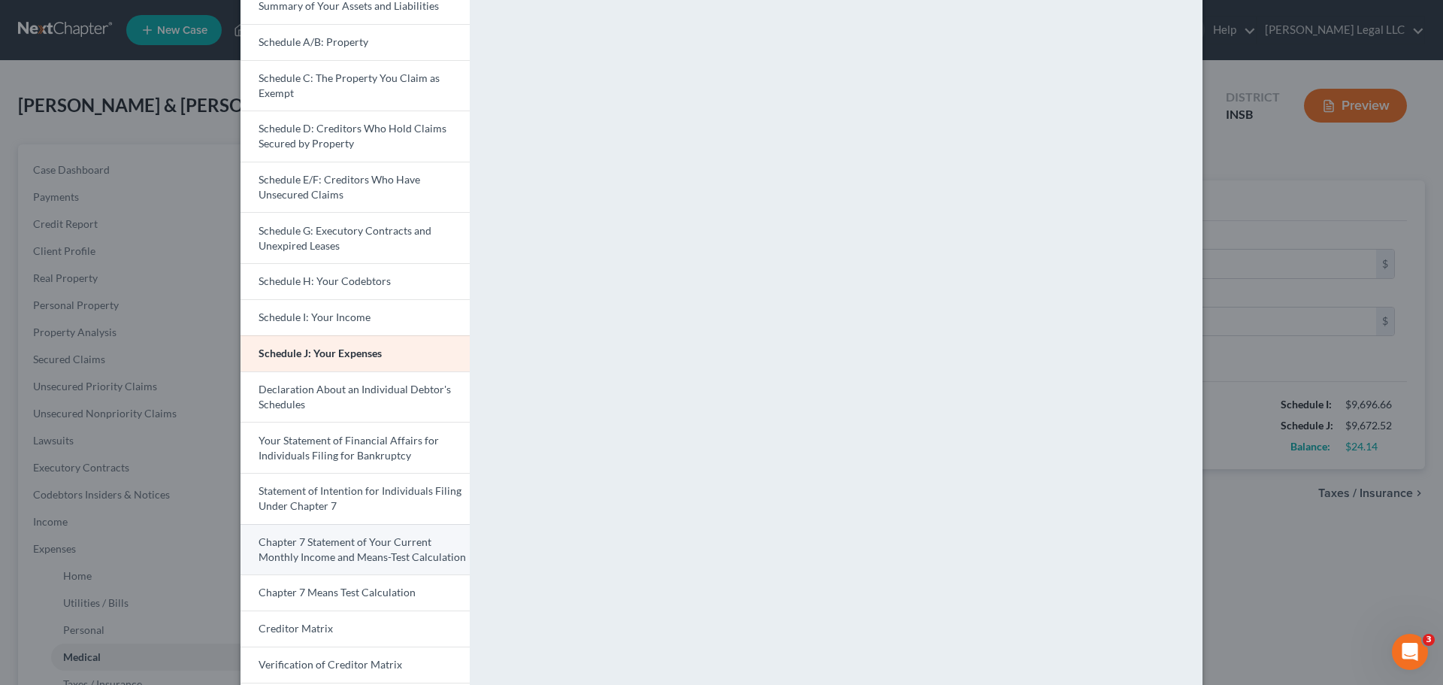
click at [356, 522] on span "Chapter 7 Statement of Your Current Monthly Income and Means-Test Calculation" at bounding box center [362, 549] width 207 height 28
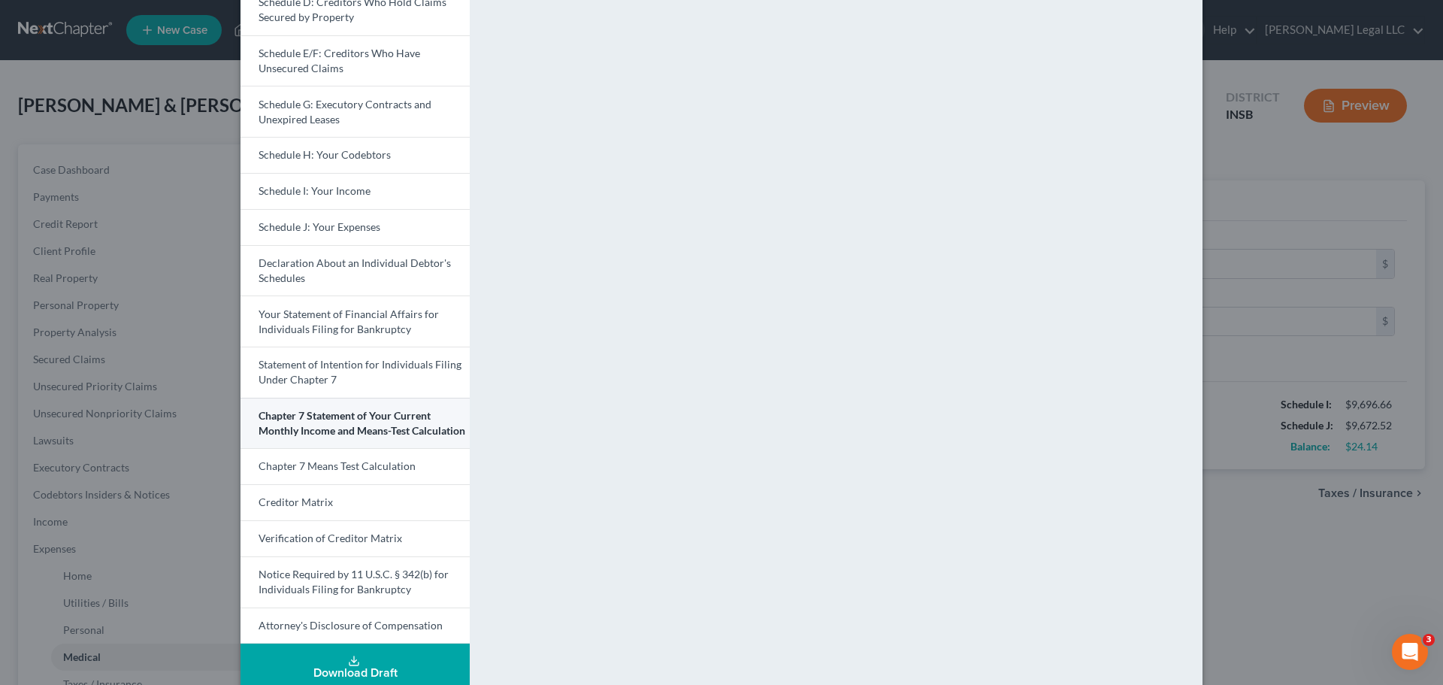
scroll to position [299, 0]
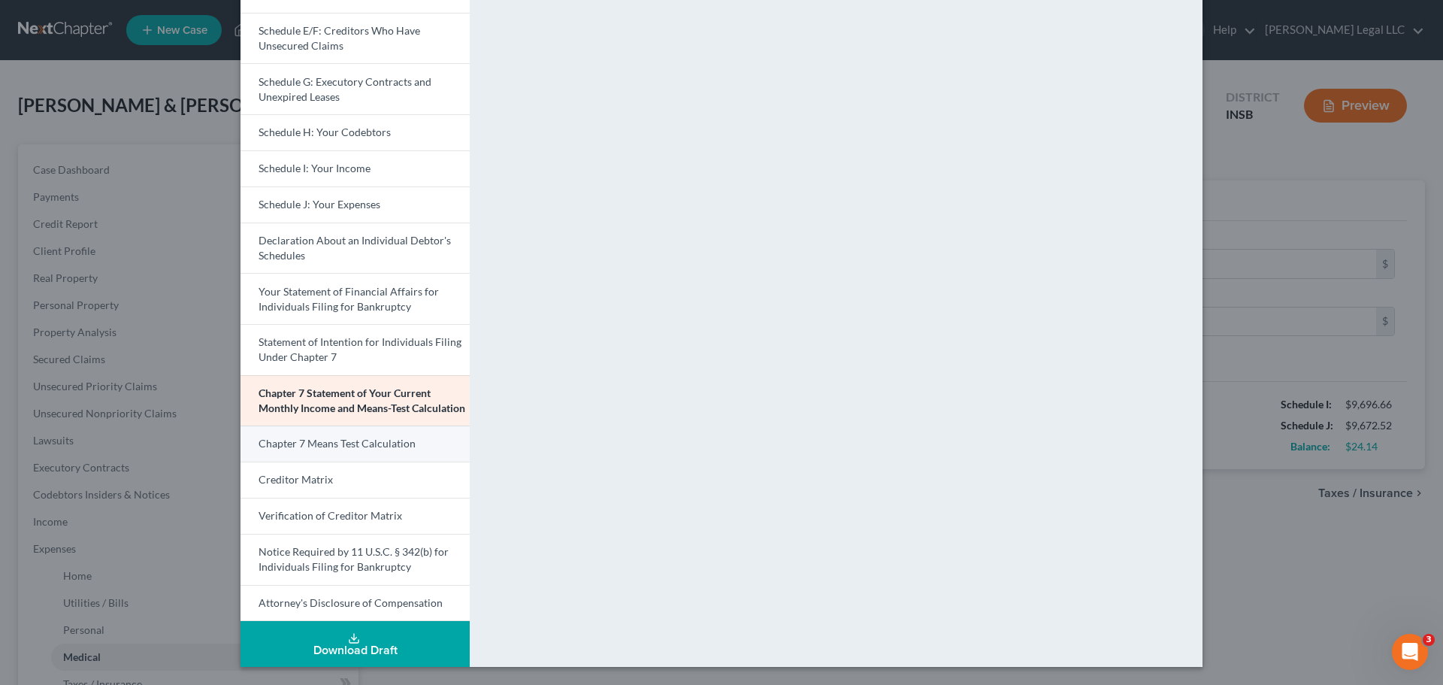
click at [359, 441] on span "Chapter 7 Means Test Calculation" at bounding box center [337, 443] width 157 height 13
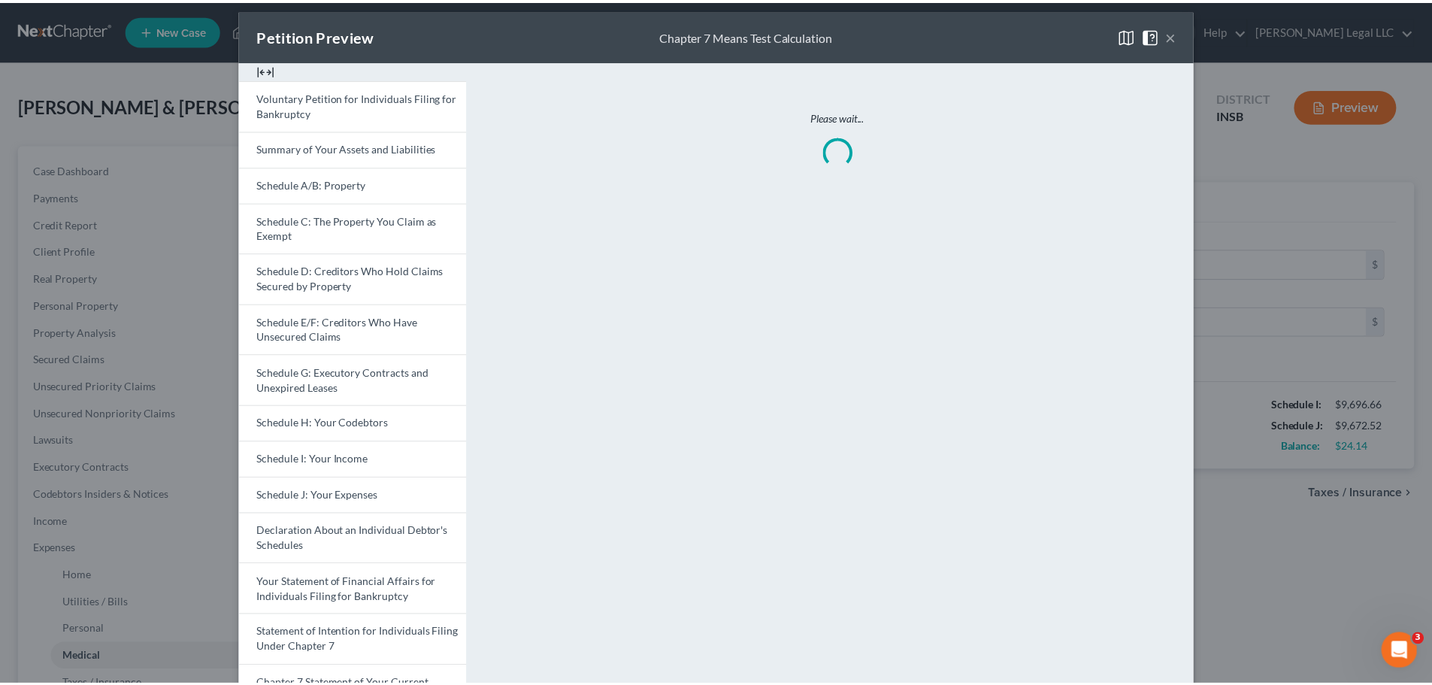
scroll to position [0, 0]
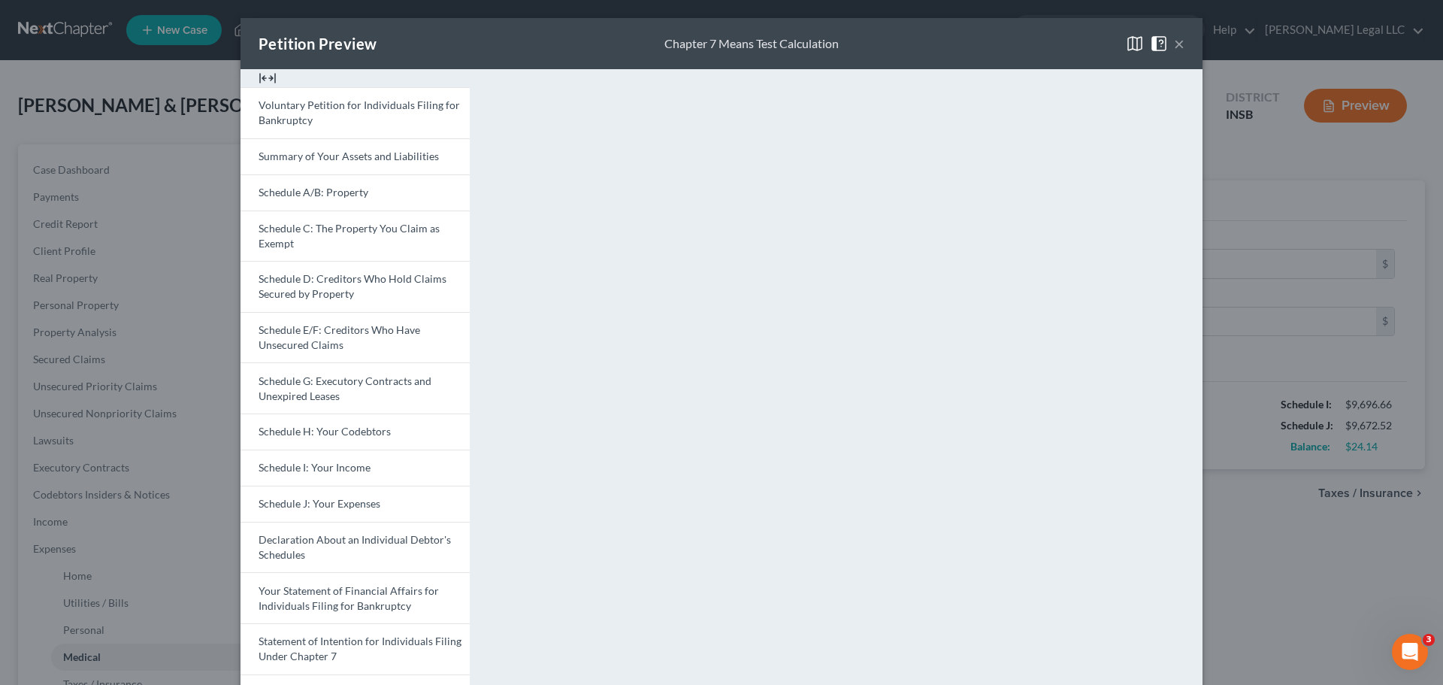
click at [1154, 46] on button "×" at bounding box center [1179, 44] width 11 height 18
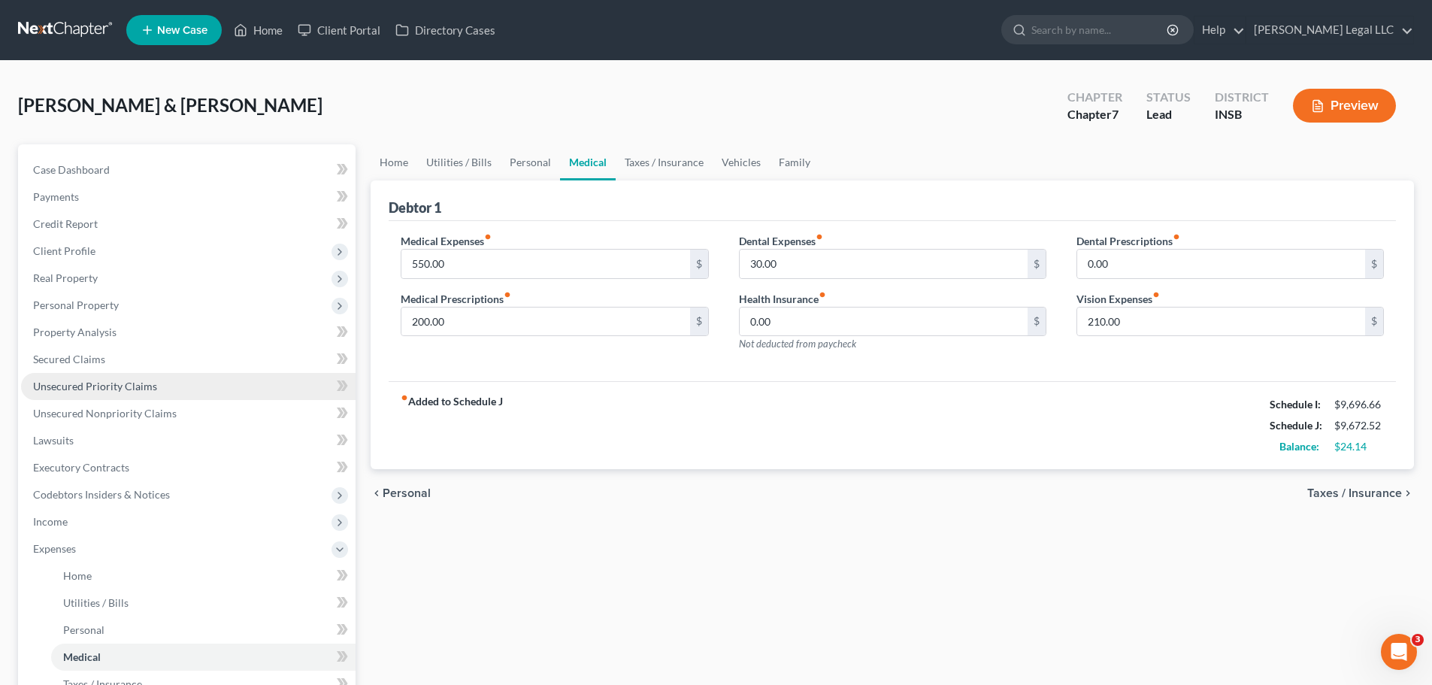
click at [147, 380] on span "Unsecured Priority Claims" at bounding box center [95, 386] width 124 height 13
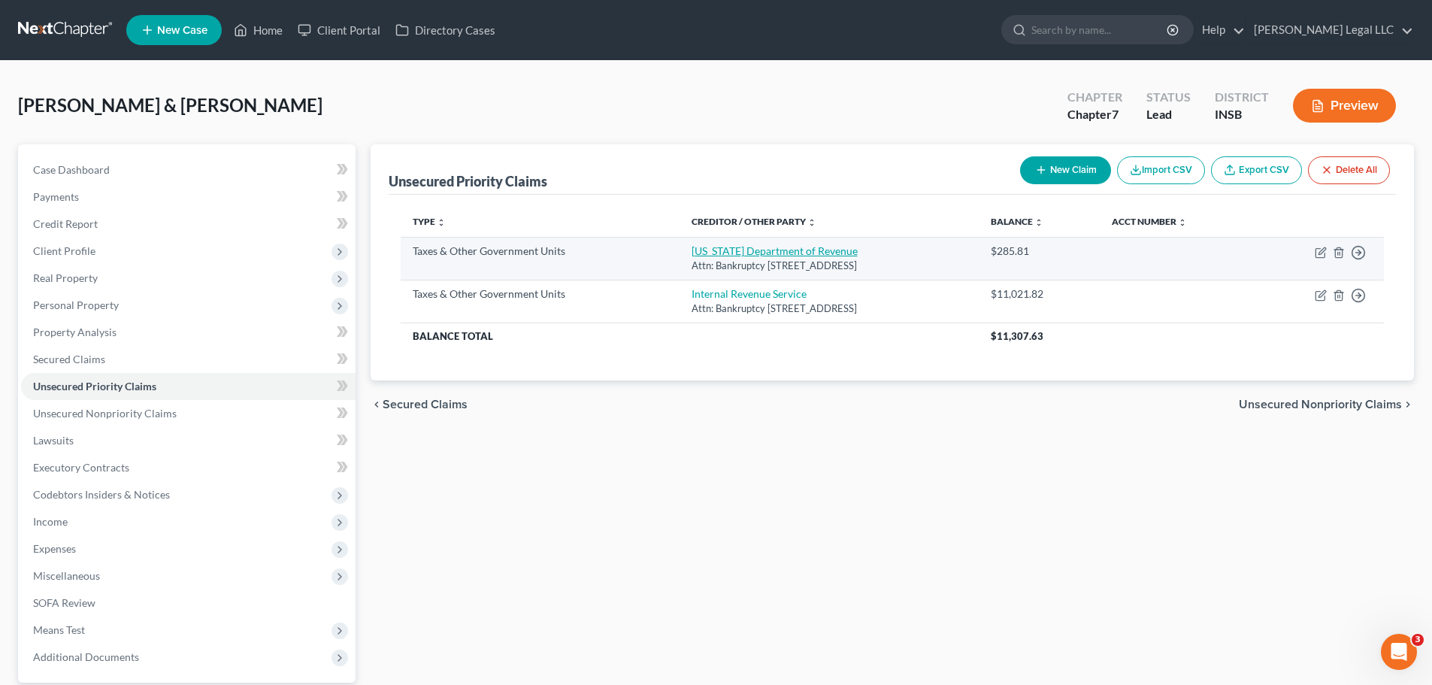
click at [749, 254] on link "[US_STATE] Department of Revenue" at bounding box center [775, 250] width 166 height 13
select select "2"
select select "15"
select select "2"
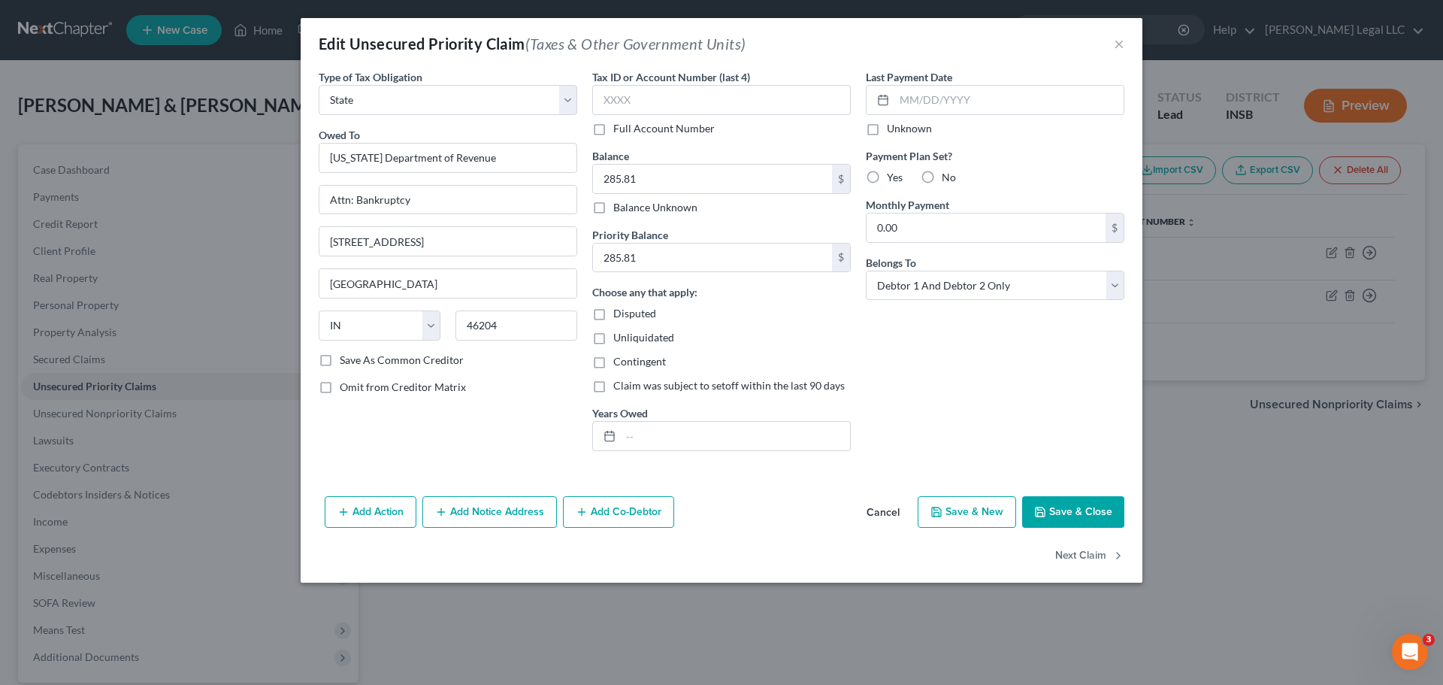
drag, startPoint x: 1067, startPoint y: 506, endPoint x: 1186, endPoint y: 325, distance: 216.6
click at [1067, 506] on button "Save & Close" at bounding box center [1073, 512] width 102 height 32
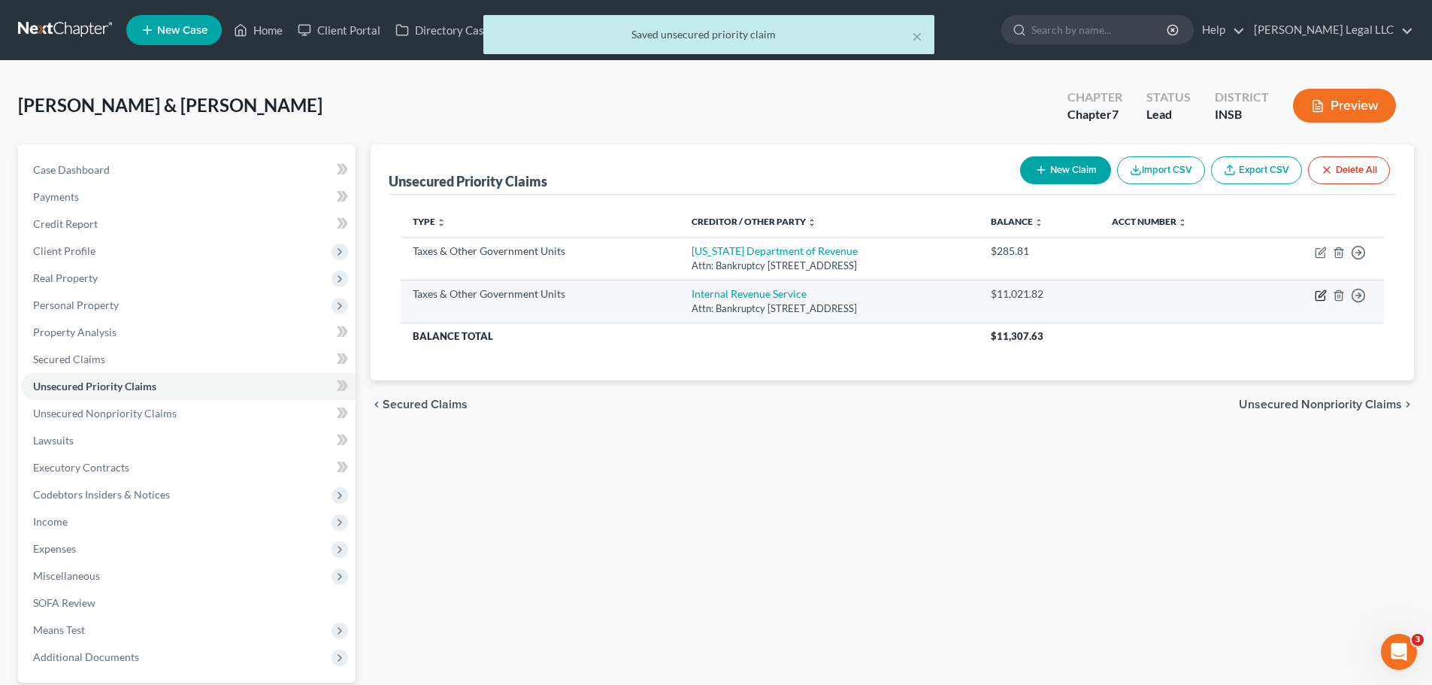
click at [1154, 298] on icon "button" at bounding box center [1321, 295] width 12 height 12
select select "0"
select select "39"
select select "2"
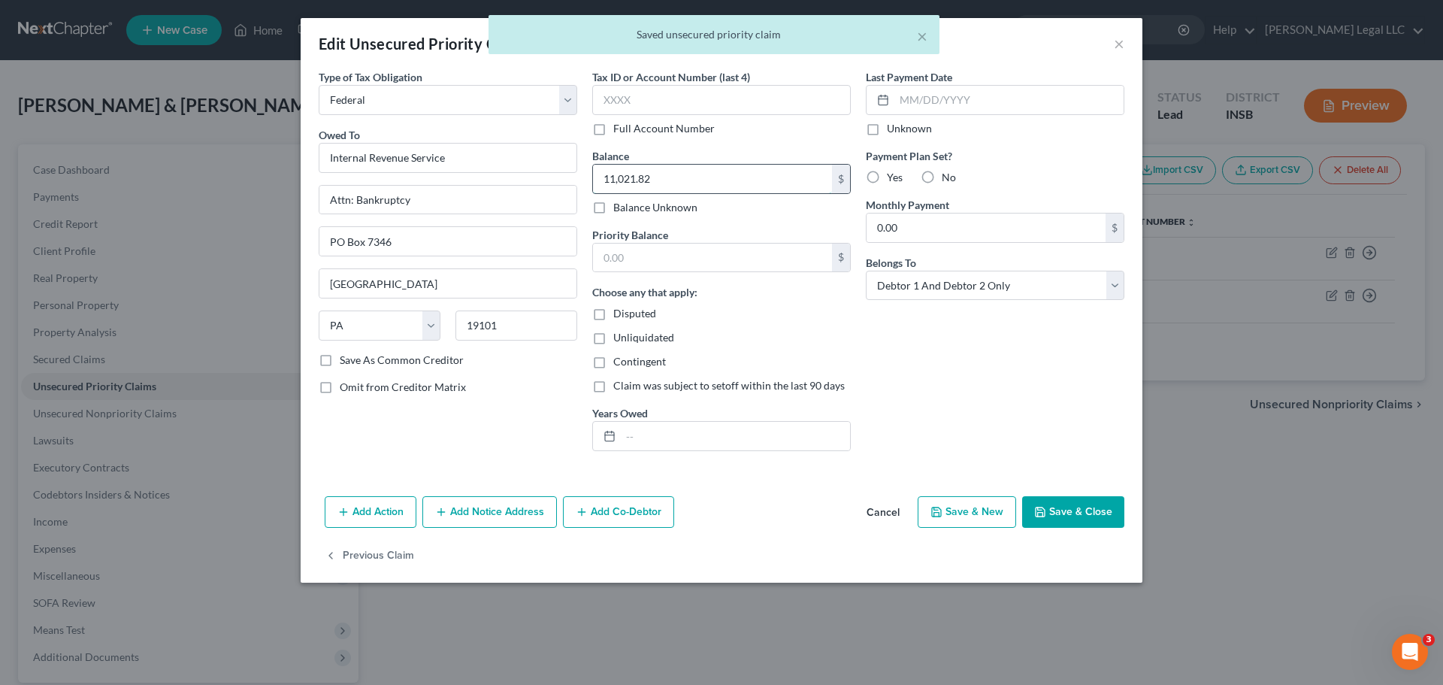
click at [687, 174] on input "11,021.82" at bounding box center [712, 179] width 239 height 29
click at [651, 257] on input "text" at bounding box center [712, 258] width 239 height 29
paste input "11,021.82"
type input "11,021.82"
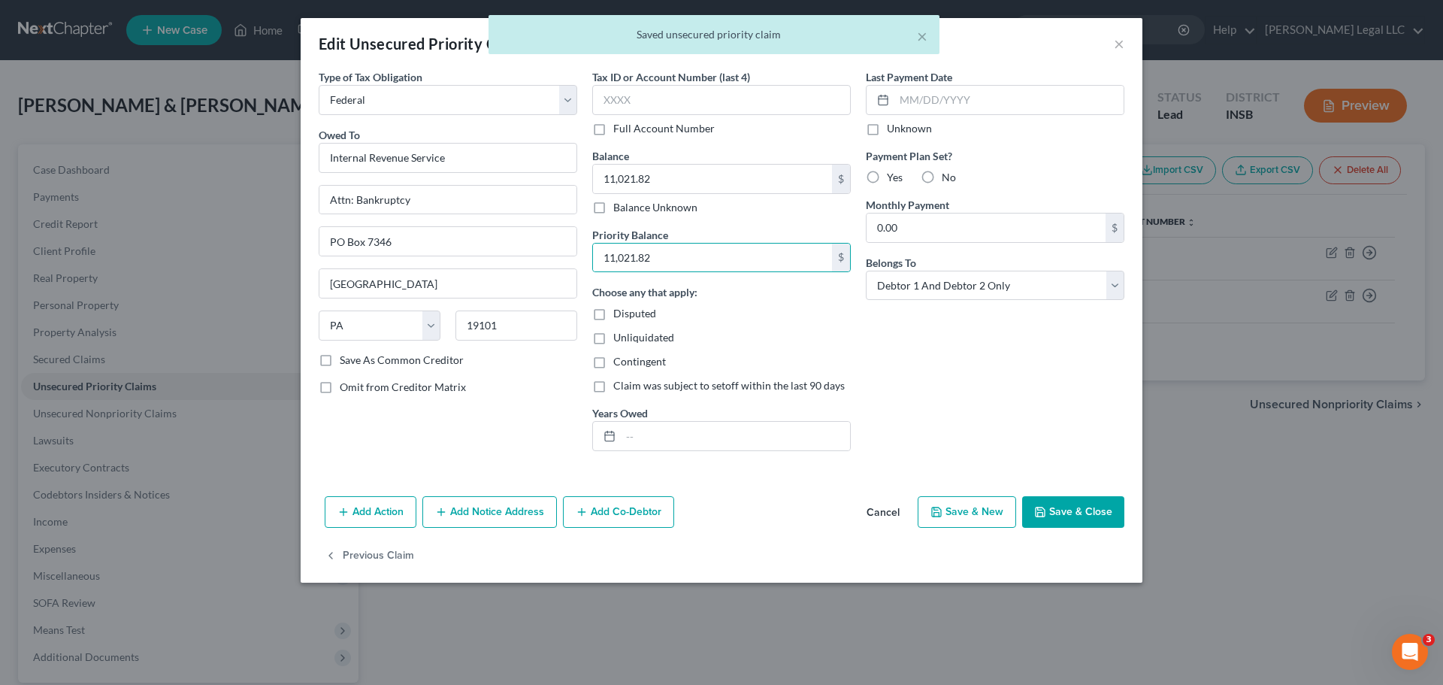
click at [911, 355] on div "Last Payment Date Unknown Payment Plan Set? Yes No Monthly Payment 0.00 $ Belon…" at bounding box center [995, 266] width 274 height 394
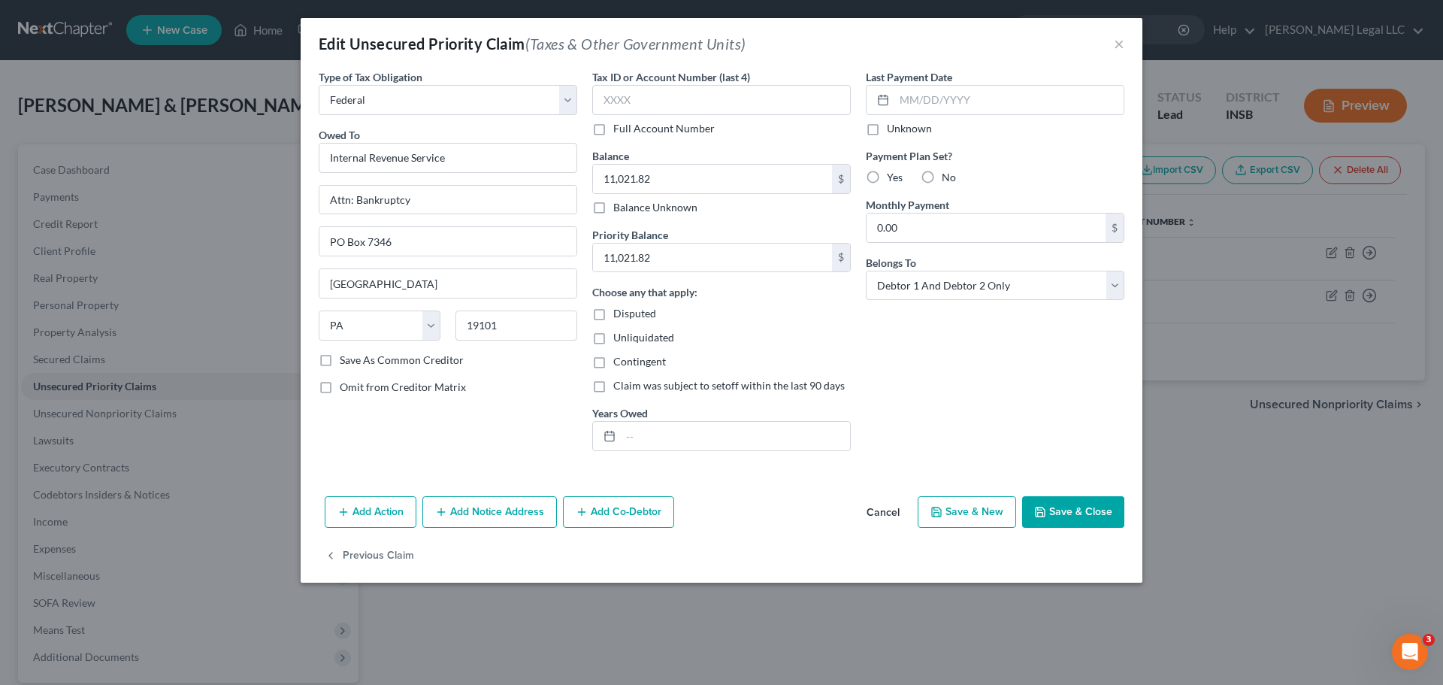
click at [1091, 516] on button "Save & Close" at bounding box center [1073, 512] width 102 height 32
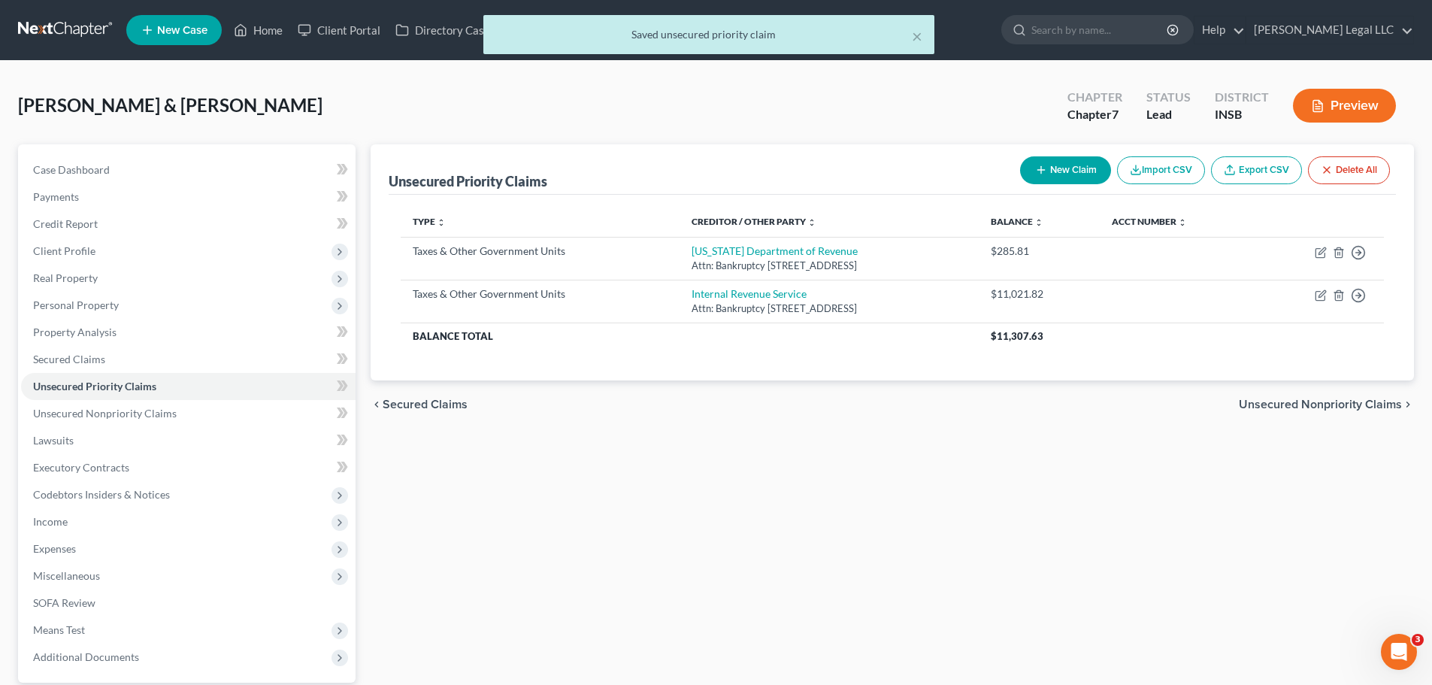
drag, startPoint x: 1043, startPoint y: 542, endPoint x: 994, endPoint y: 539, distance: 49.7
click at [1043, 522] on div "Unsecured Priority Claims New Claim Import CSV Export CSV Delete All Type expan…" at bounding box center [892, 456] width 1058 height 625
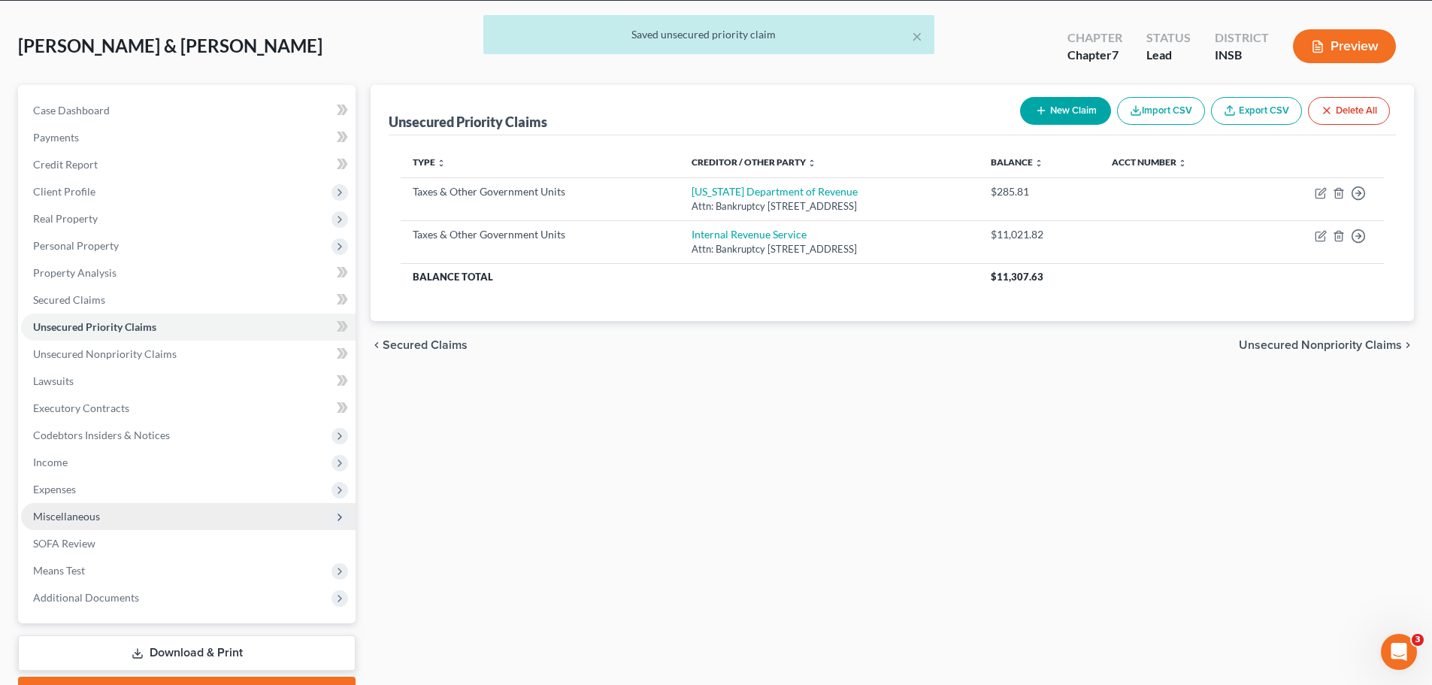
scroll to position [141, 0]
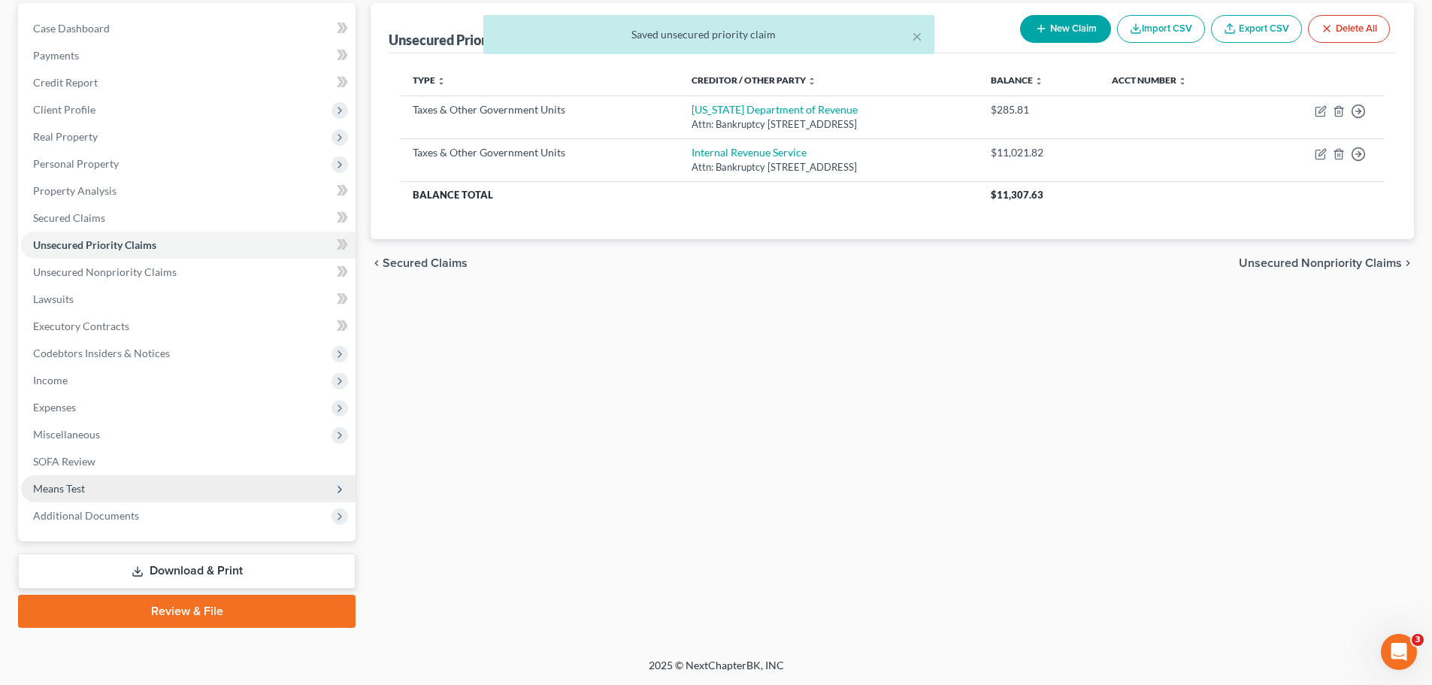
click at [77, 486] on span "Means Test" at bounding box center [59, 488] width 52 height 13
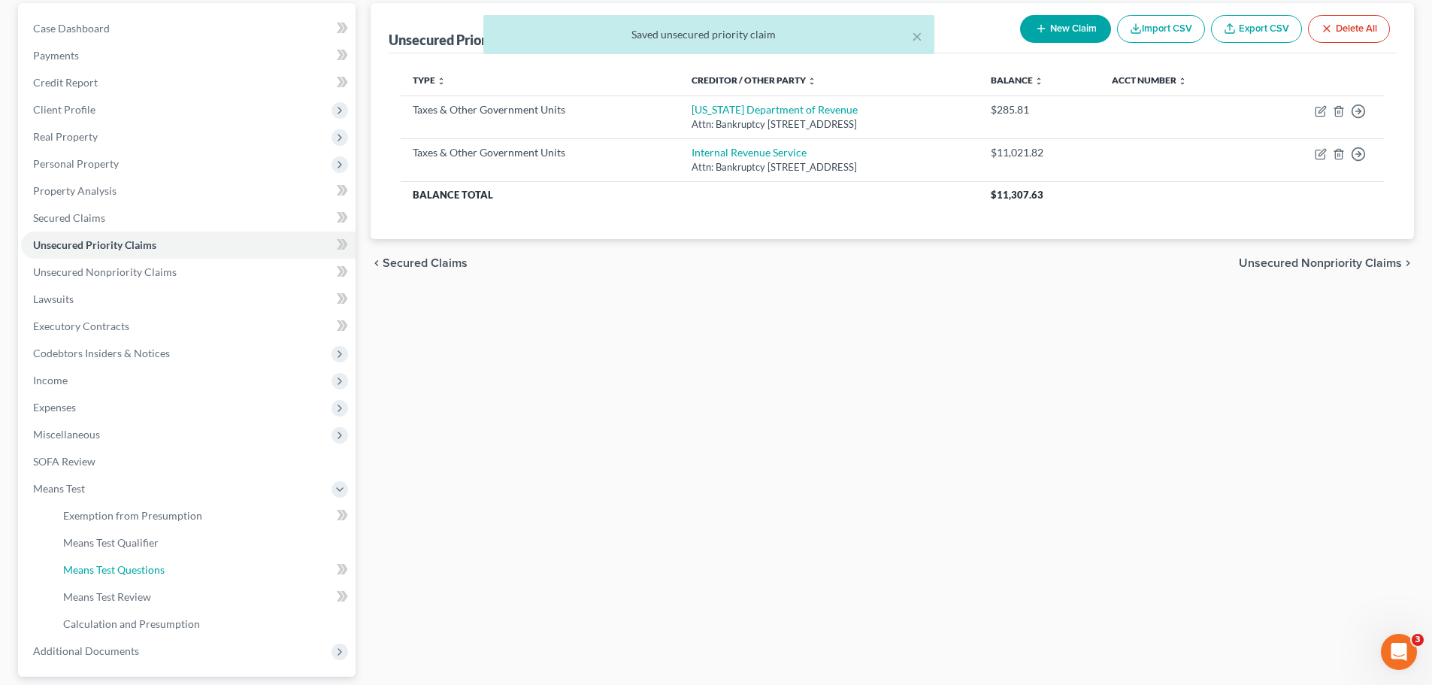
click at [93, 522] on span "Means Test Questions" at bounding box center [113, 569] width 101 height 13
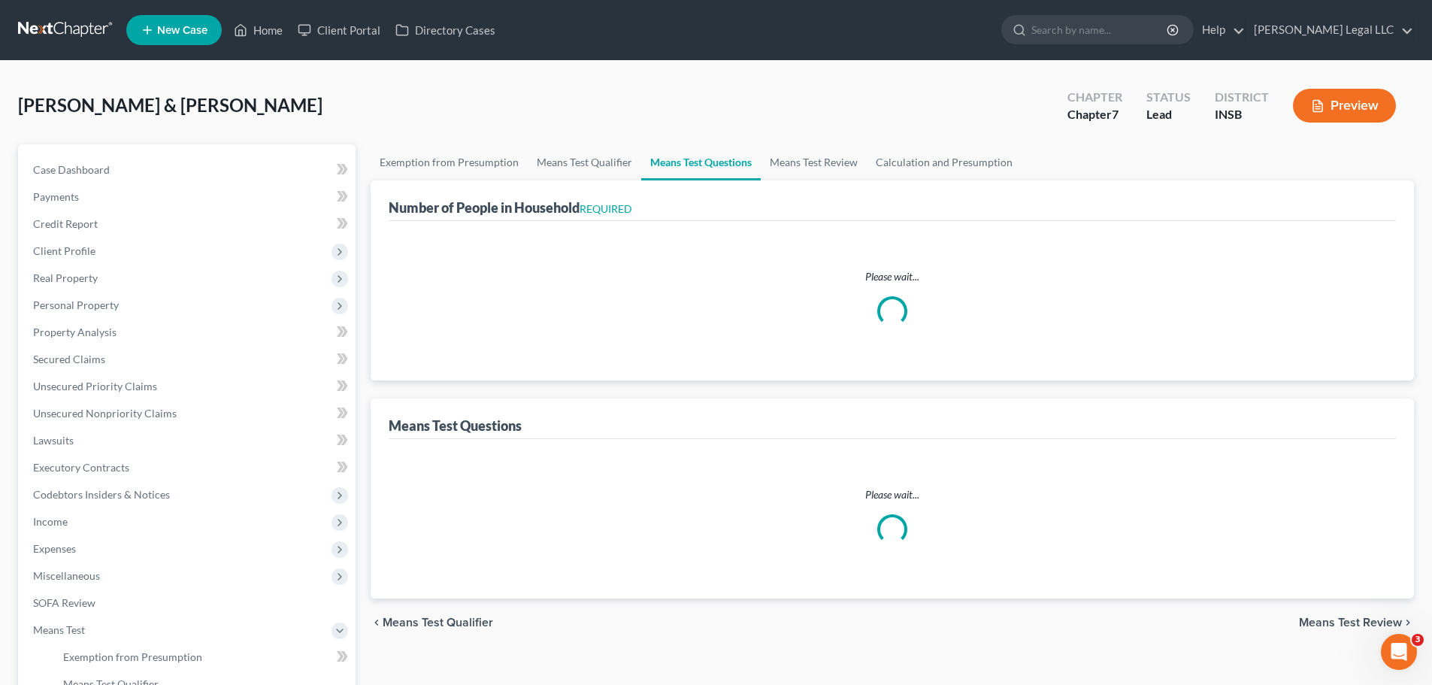
select select "1"
select select "60"
select select "1"
select select "7"
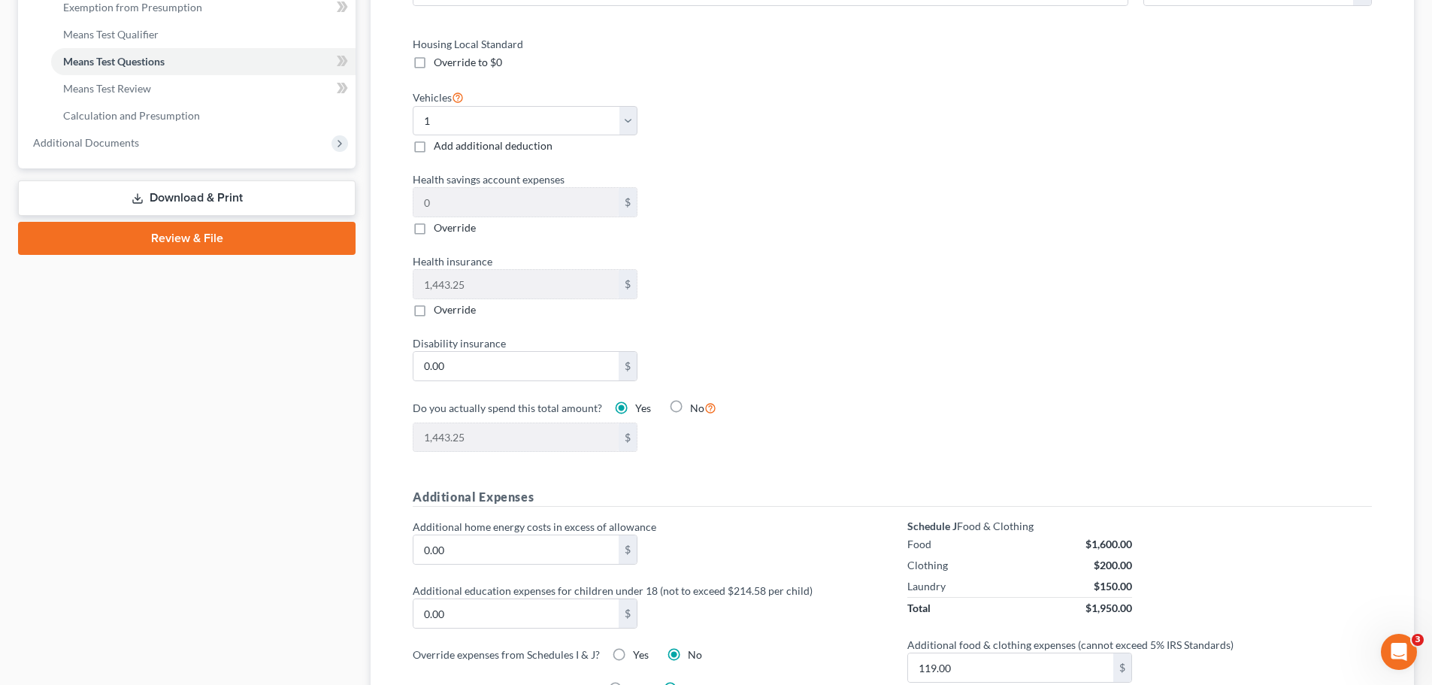
scroll to position [554, 0]
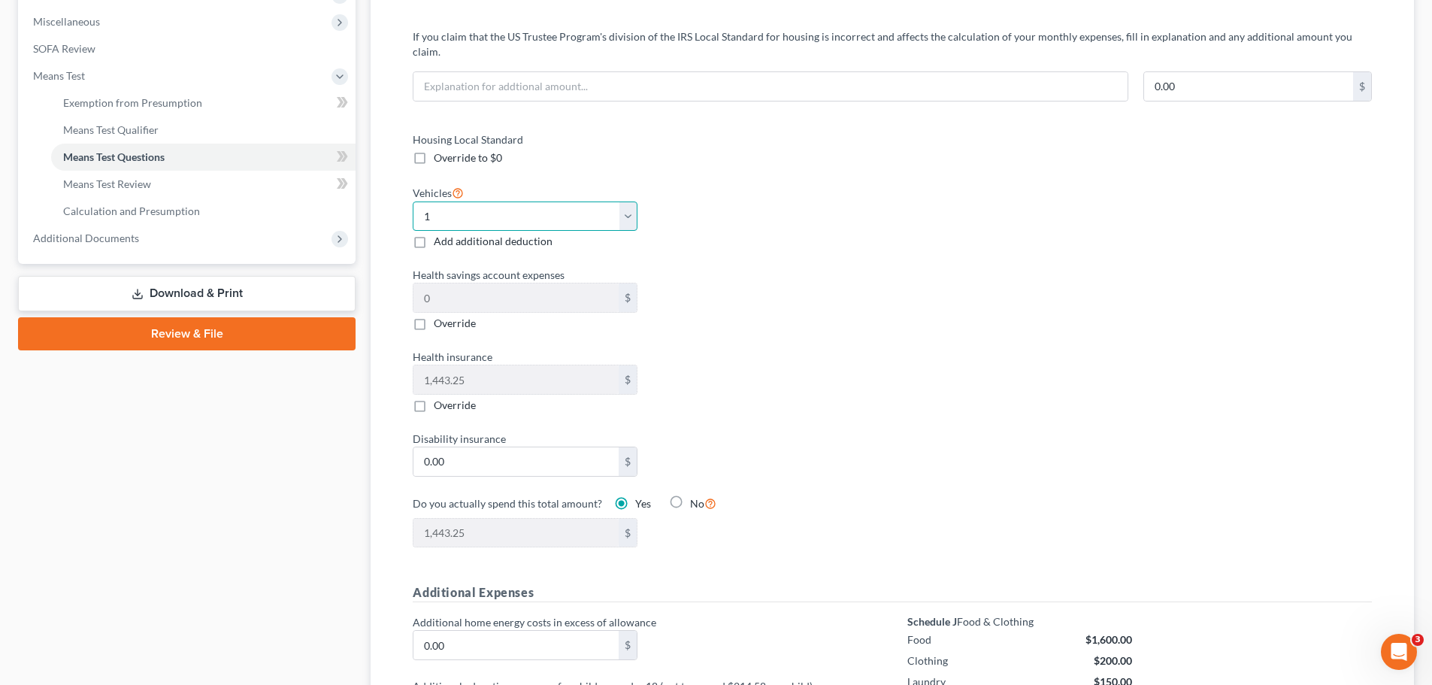
drag, startPoint x: 472, startPoint y: 198, endPoint x: 465, endPoint y: 213, distance: 16.5
click at [472, 201] on select "Select 0 1 2 3 4 5" at bounding box center [525, 216] width 225 height 30
select select "2"
click at [413, 201] on select "Select 0 1 2 3 4 5" at bounding box center [525, 216] width 225 height 30
click at [884, 267] on label "Health savings account expenses" at bounding box center [645, 275] width 480 height 16
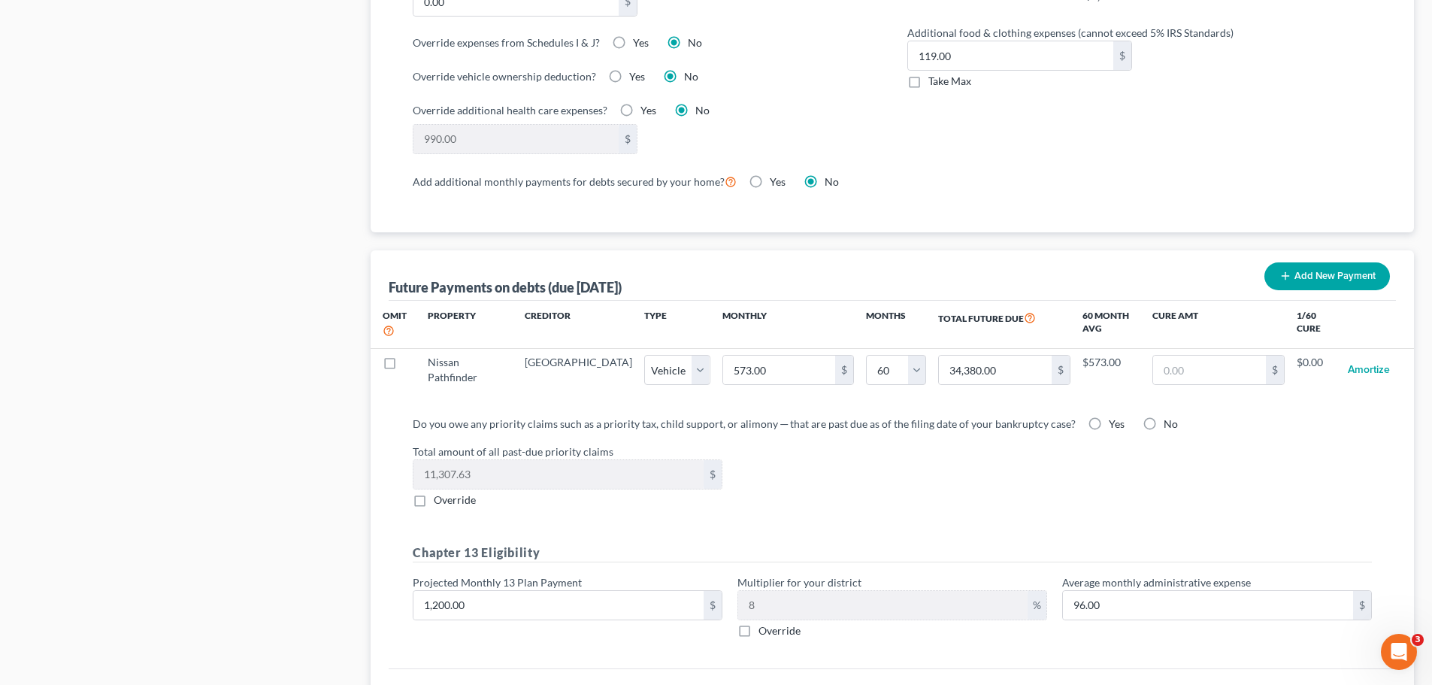
scroll to position [1306, 0]
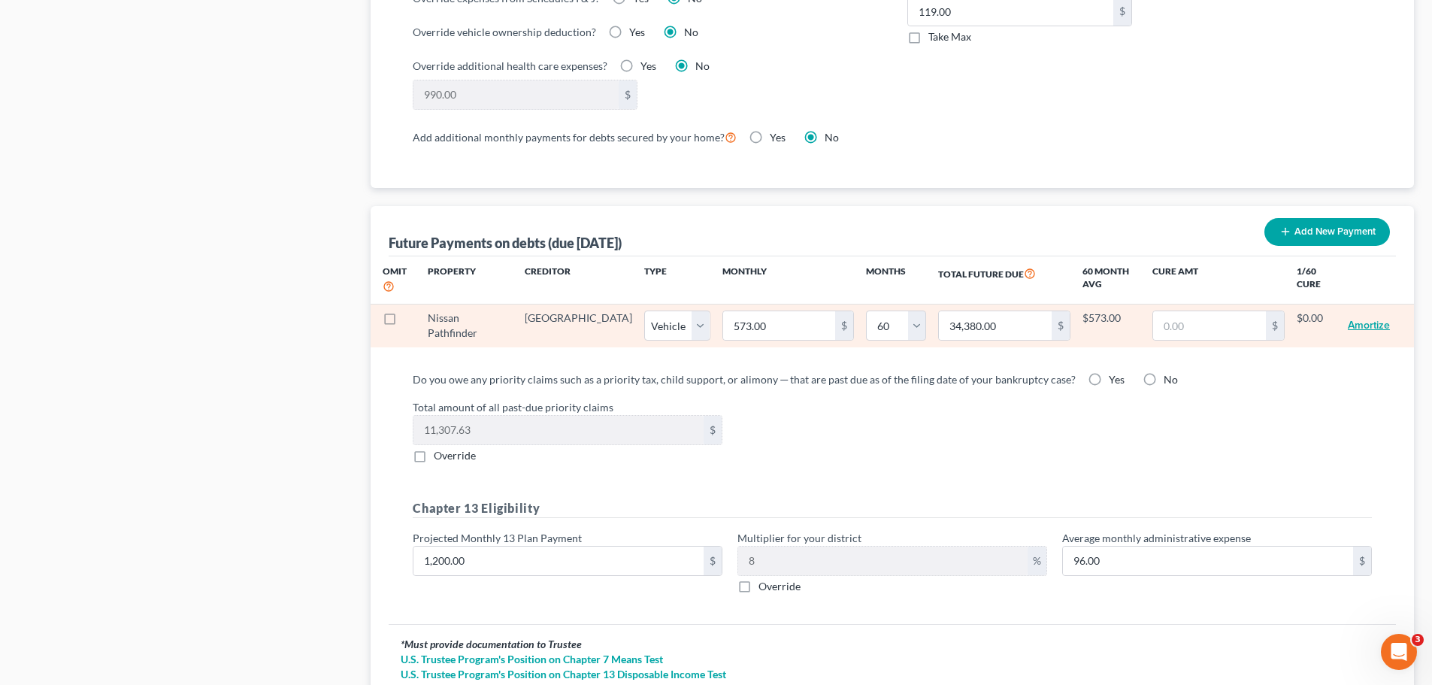
click at [1154, 311] on button "Amortize" at bounding box center [1369, 325] width 42 height 30
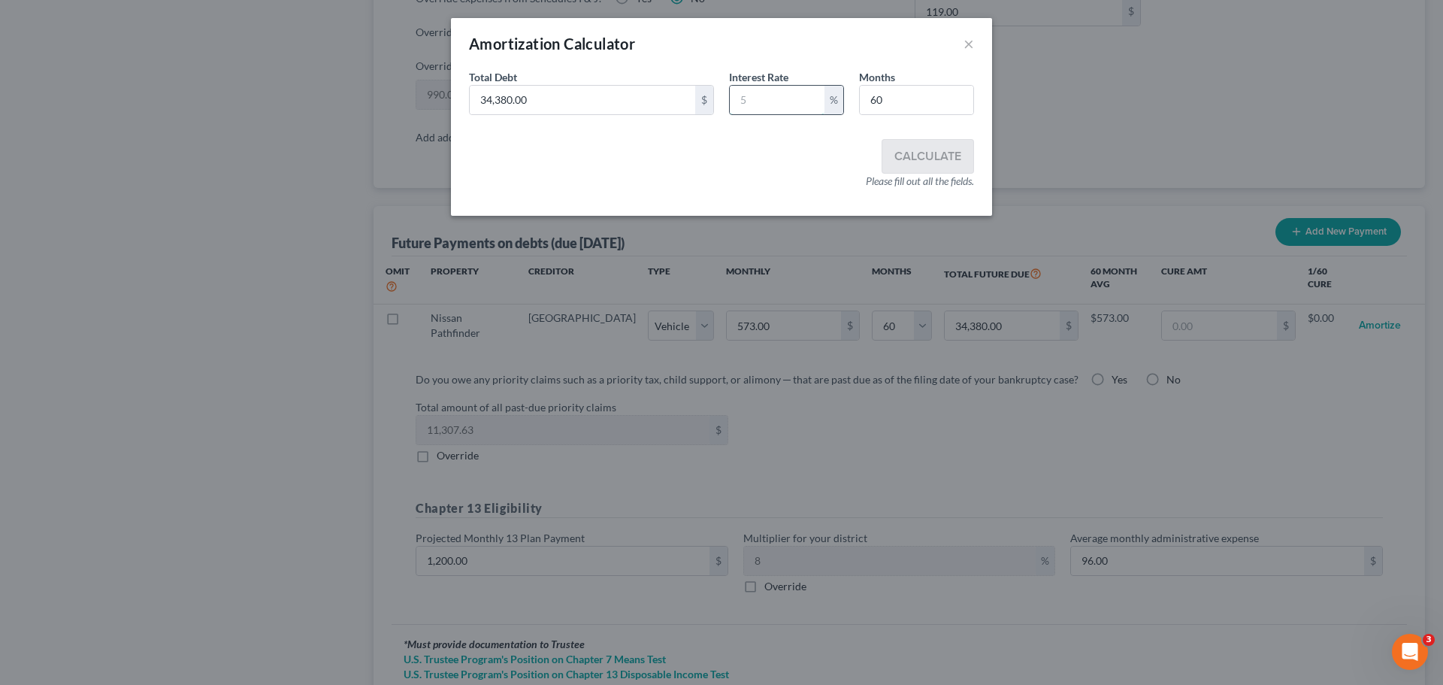
click at [765, 98] on input "text" at bounding box center [777, 100] width 95 height 29
click at [649, 118] on div "Total Debt 34,380.00 $ Interest Rate % Months 60" at bounding box center [722, 98] width 520 height 58
click at [625, 108] on input "34,380.00" at bounding box center [583, 100] width 226 height 29
type input "26,228"
click at [750, 98] on input "text" at bounding box center [777, 100] width 95 height 29
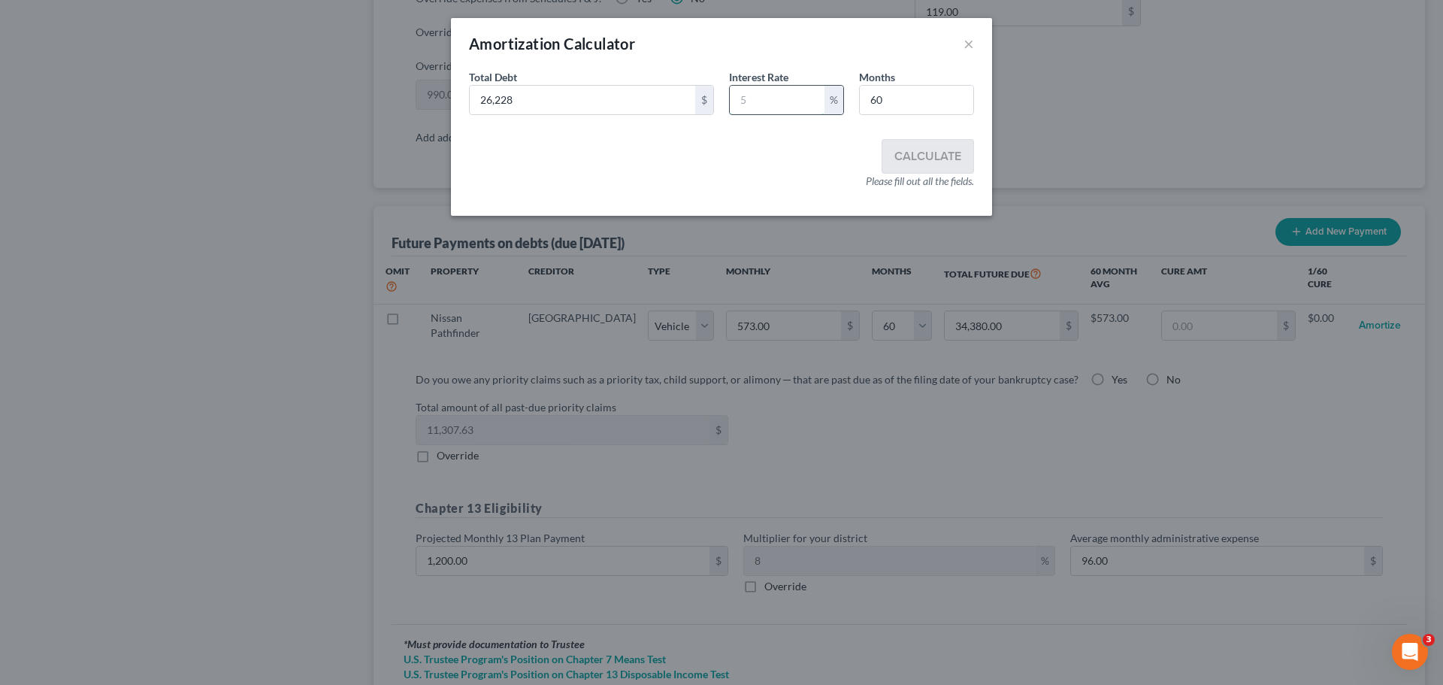
click at [772, 93] on input "text" at bounding box center [777, 100] width 95 height 29
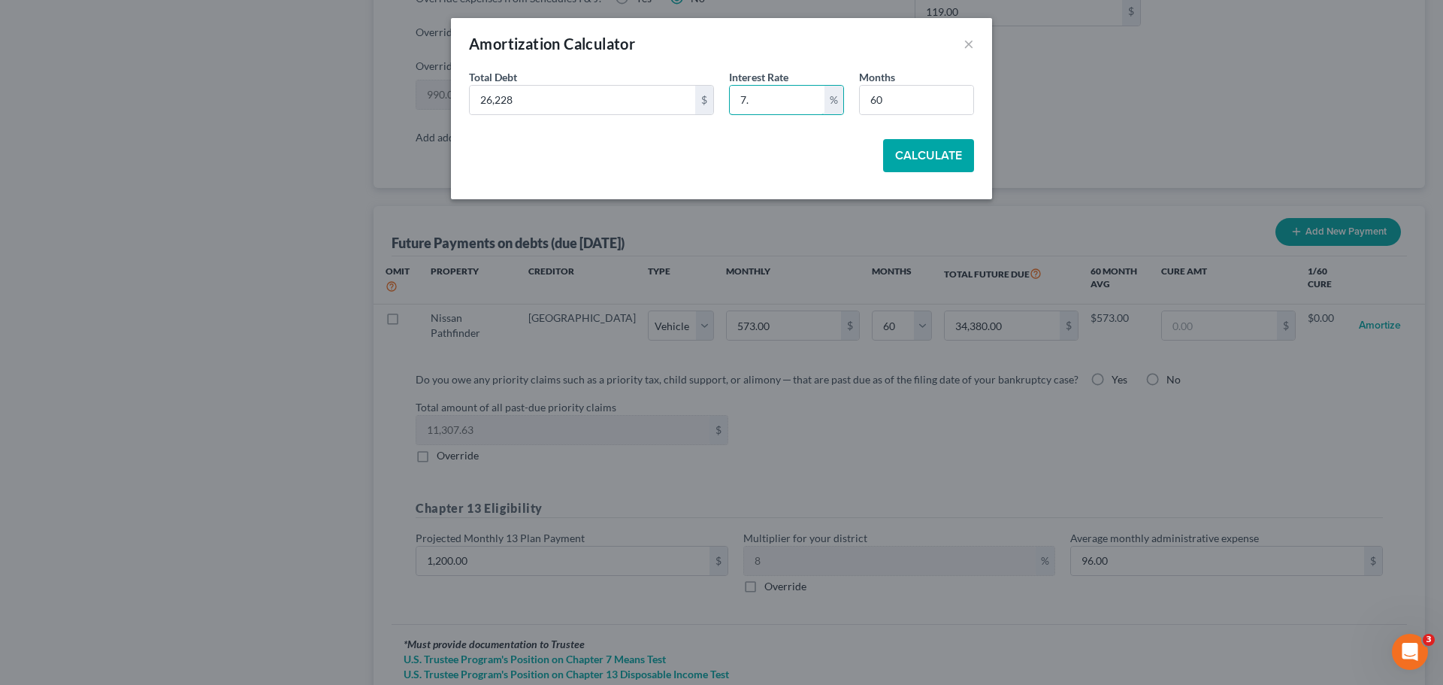
type input "7"
click at [933, 159] on button "Calculate" at bounding box center [928, 155] width 91 height 33
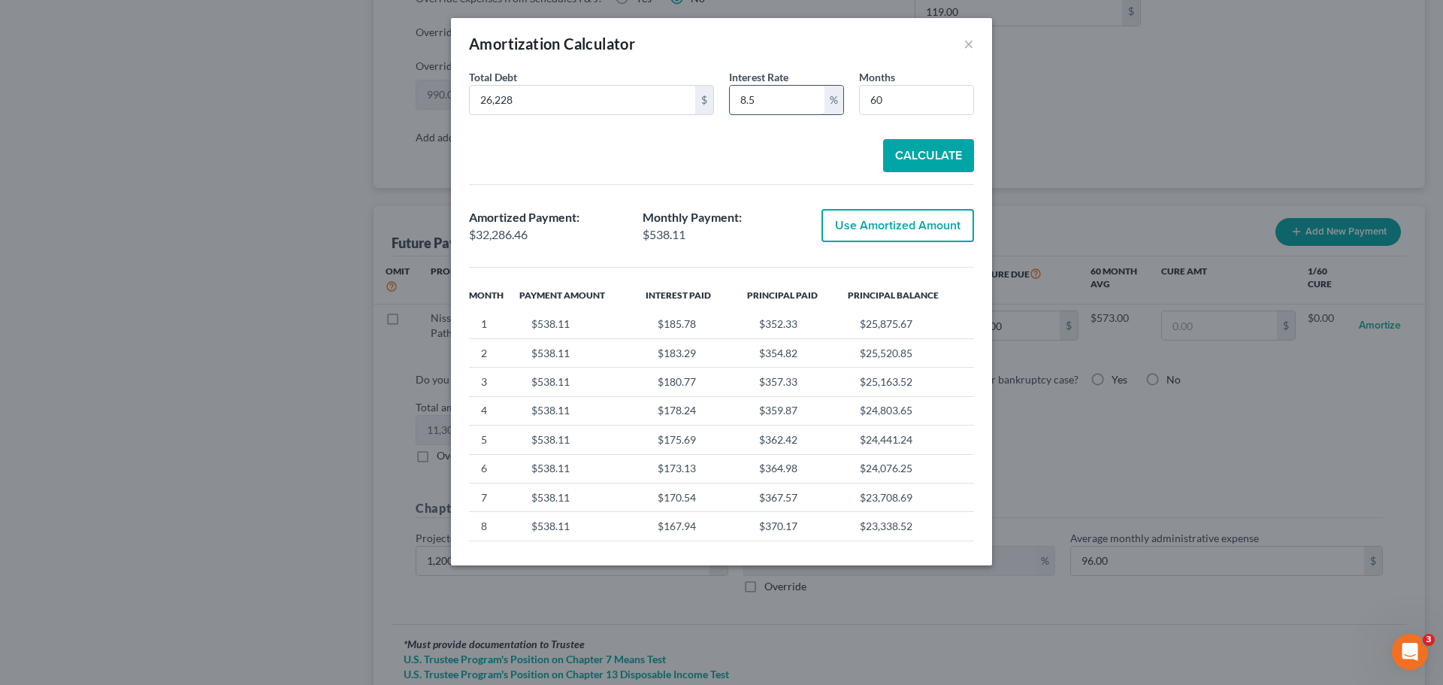
click at [802, 94] on input "8.5" at bounding box center [777, 100] width 95 height 29
click at [777, 101] on input "8.5" at bounding box center [777, 100] width 95 height 29
type input "9.5"
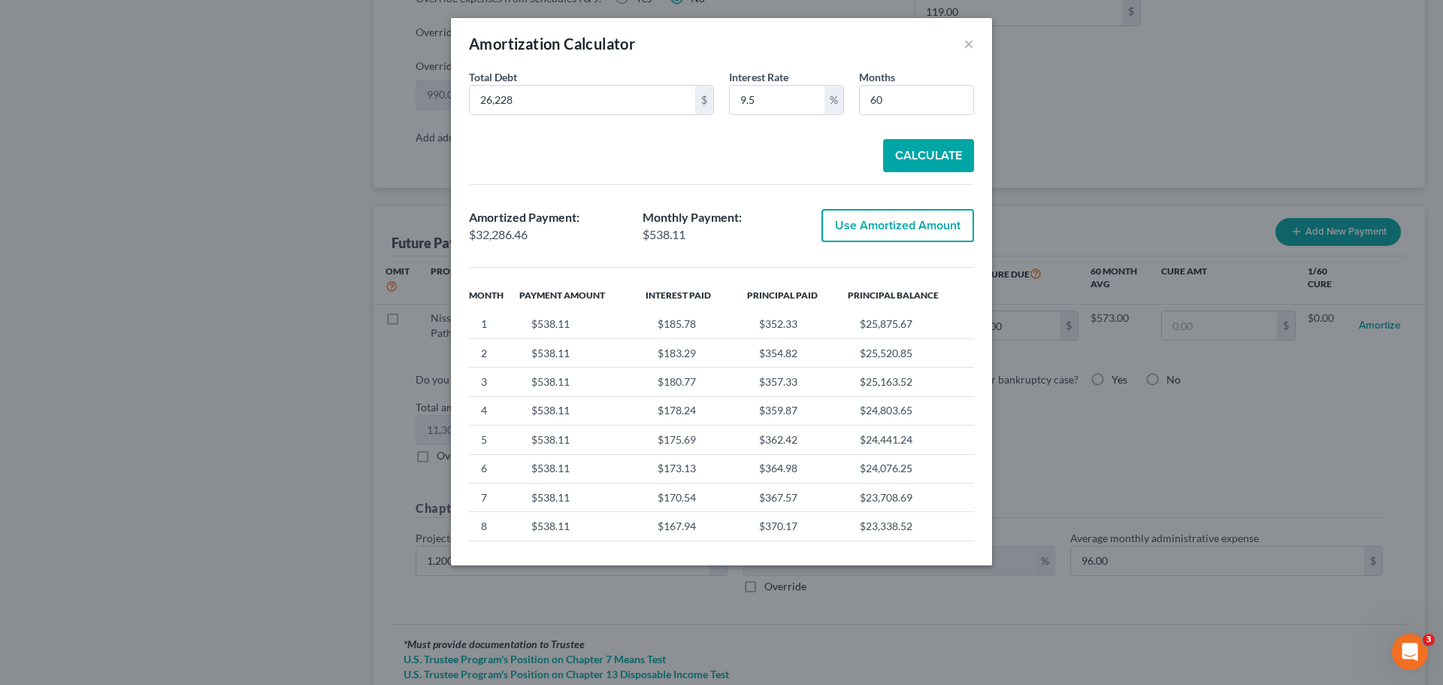
click at [908, 149] on button "Calculate" at bounding box center [928, 155] width 91 height 33
click at [970, 40] on button "×" at bounding box center [969, 44] width 11 height 18
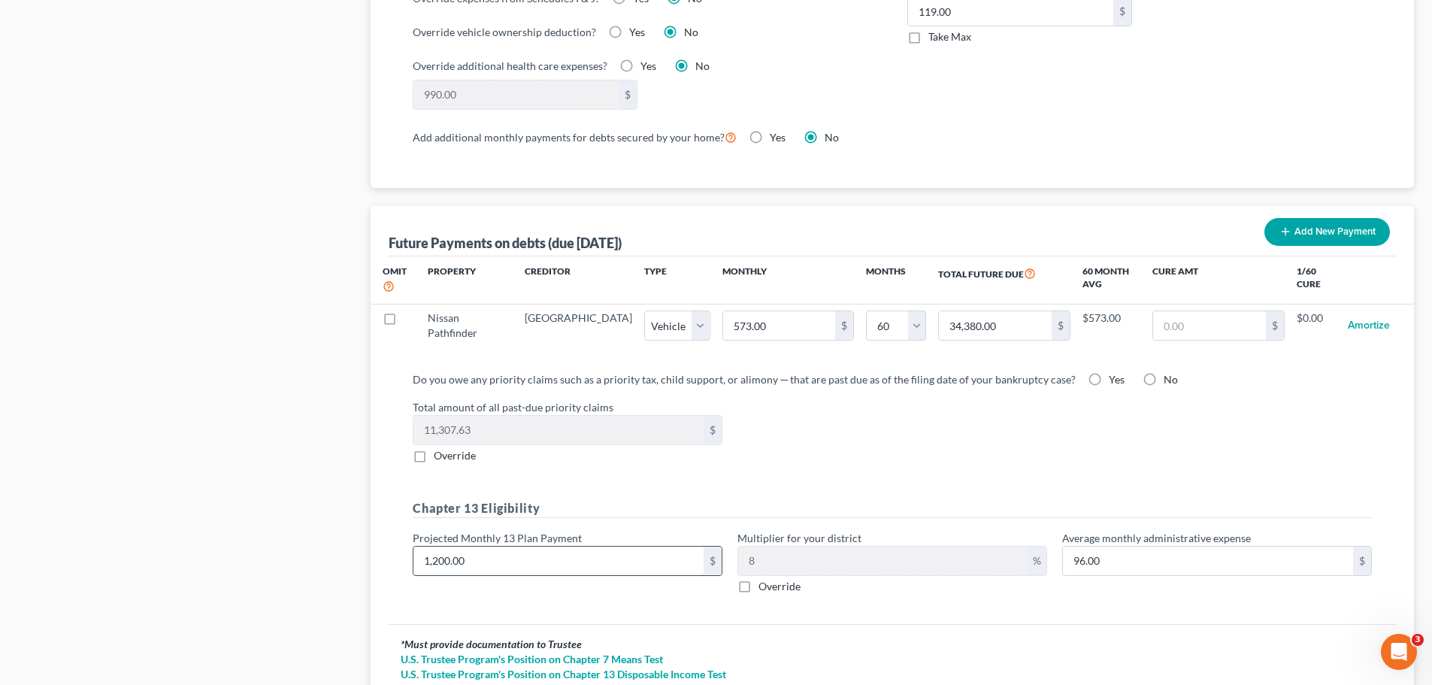
click at [487, 522] on input "1,200.00" at bounding box center [558, 561] width 290 height 29
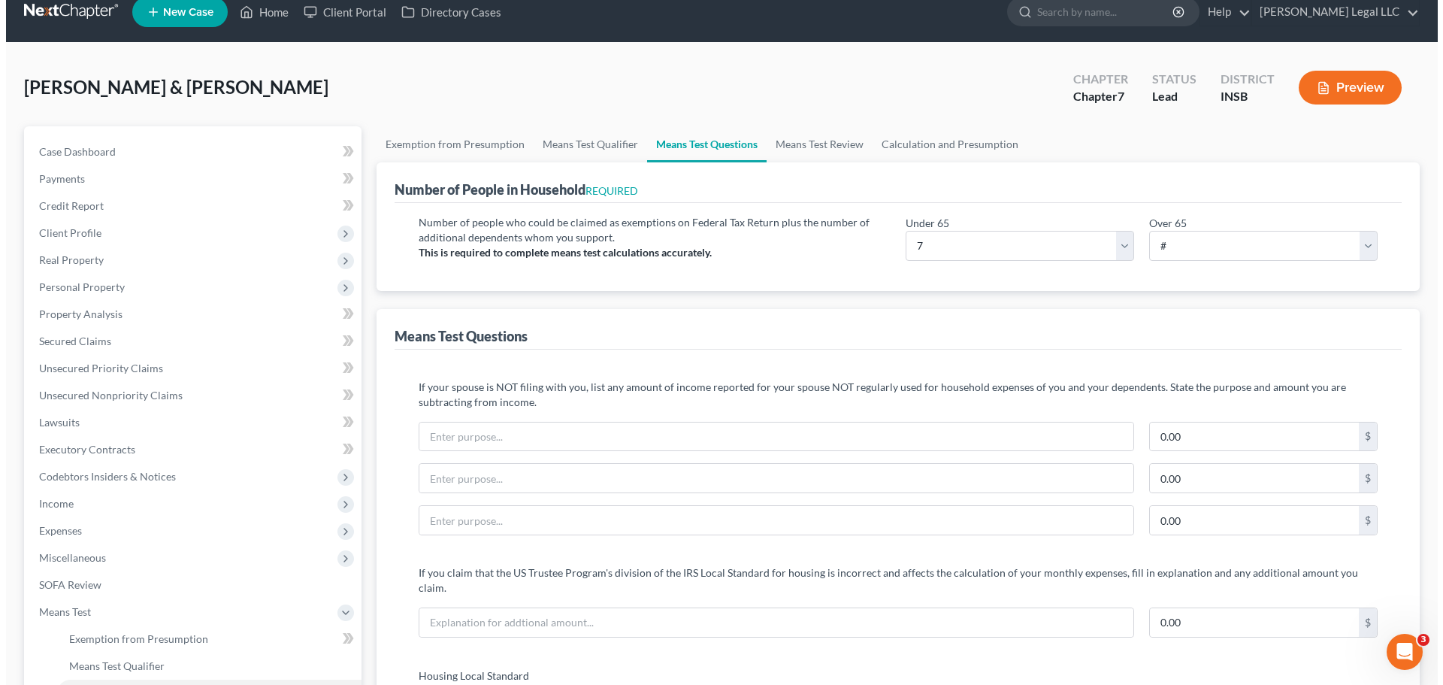
scroll to position [0, 0]
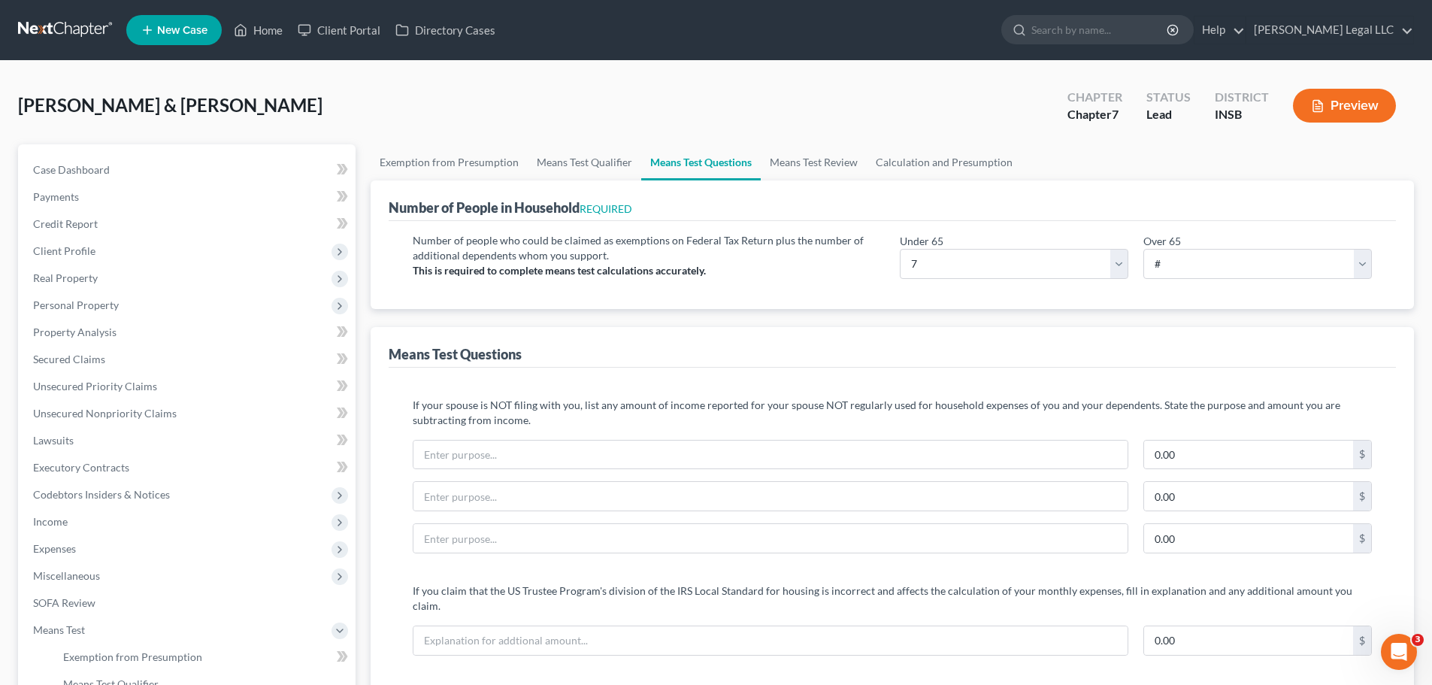
click at [1154, 105] on button "Preview" at bounding box center [1344, 106] width 103 height 34
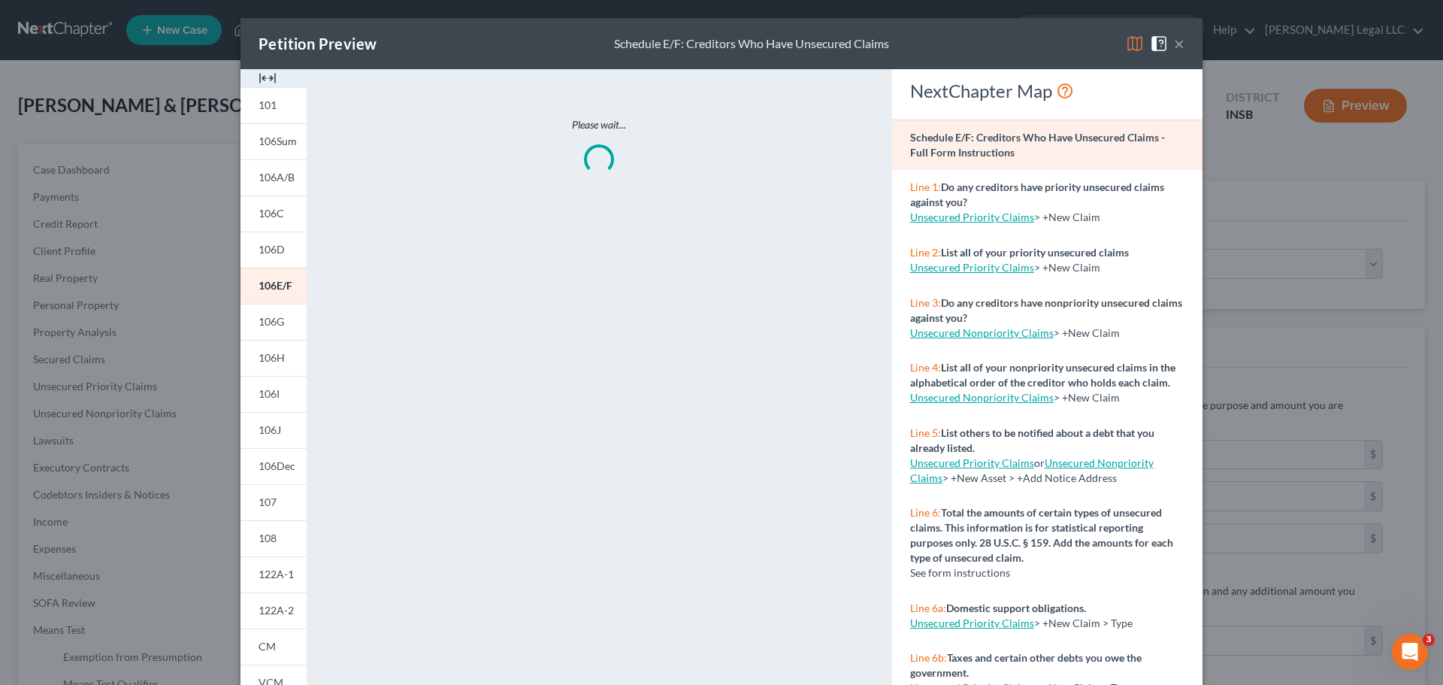
click at [259, 75] on img at bounding box center [268, 78] width 18 height 18
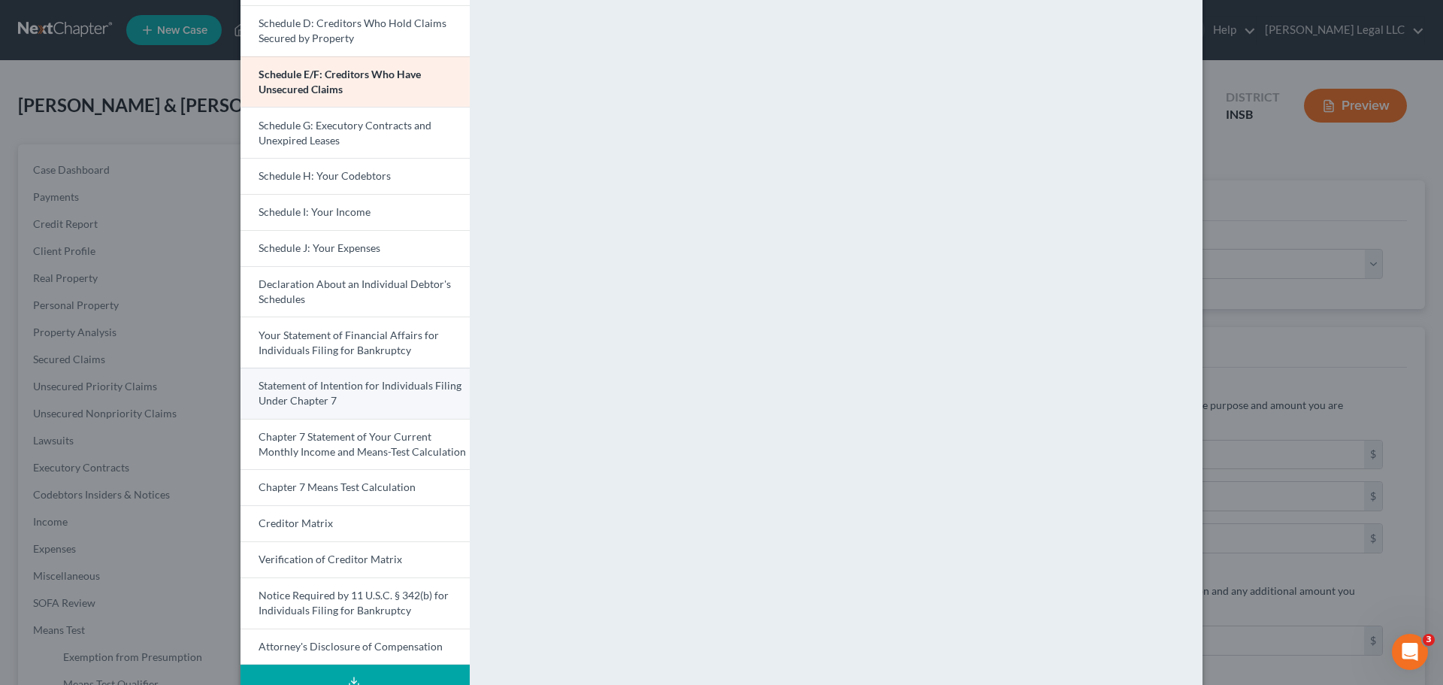
scroll to position [299, 0]
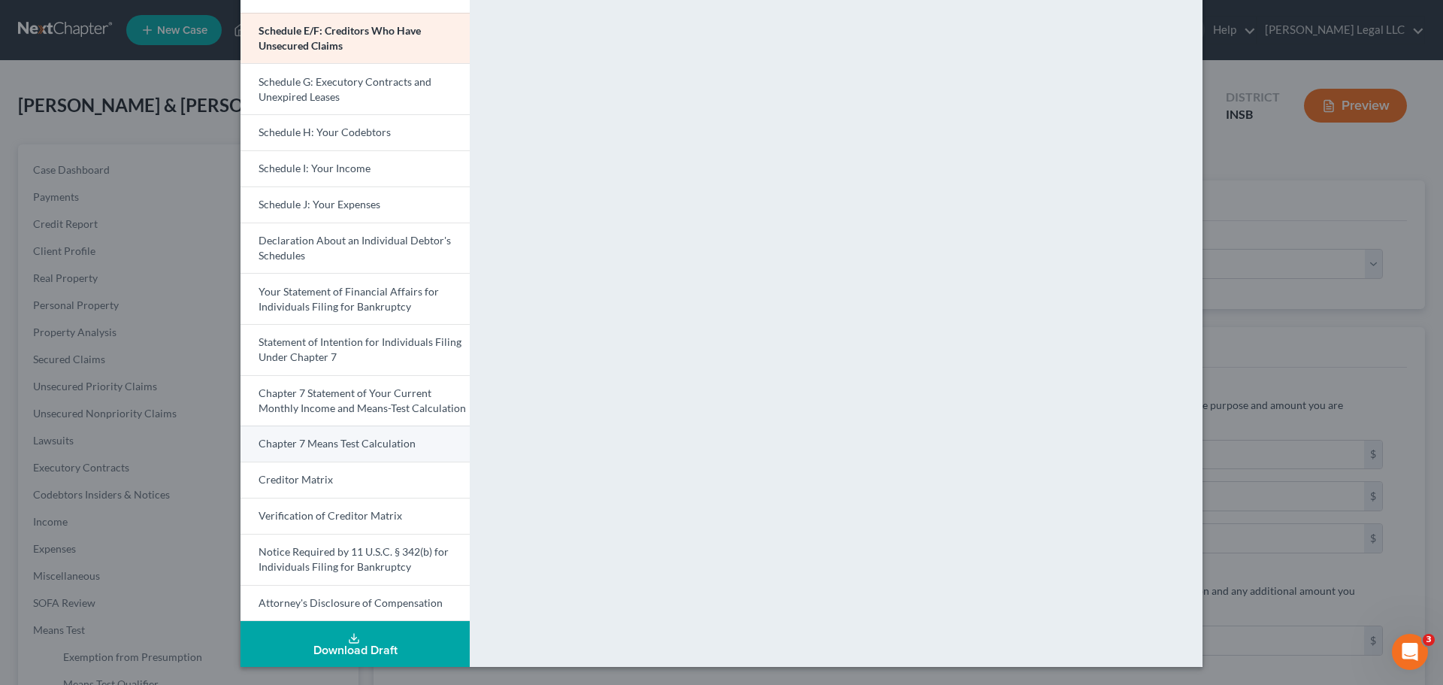
click at [295, 447] on span "Chapter 7 Means Test Calculation" at bounding box center [337, 443] width 157 height 13
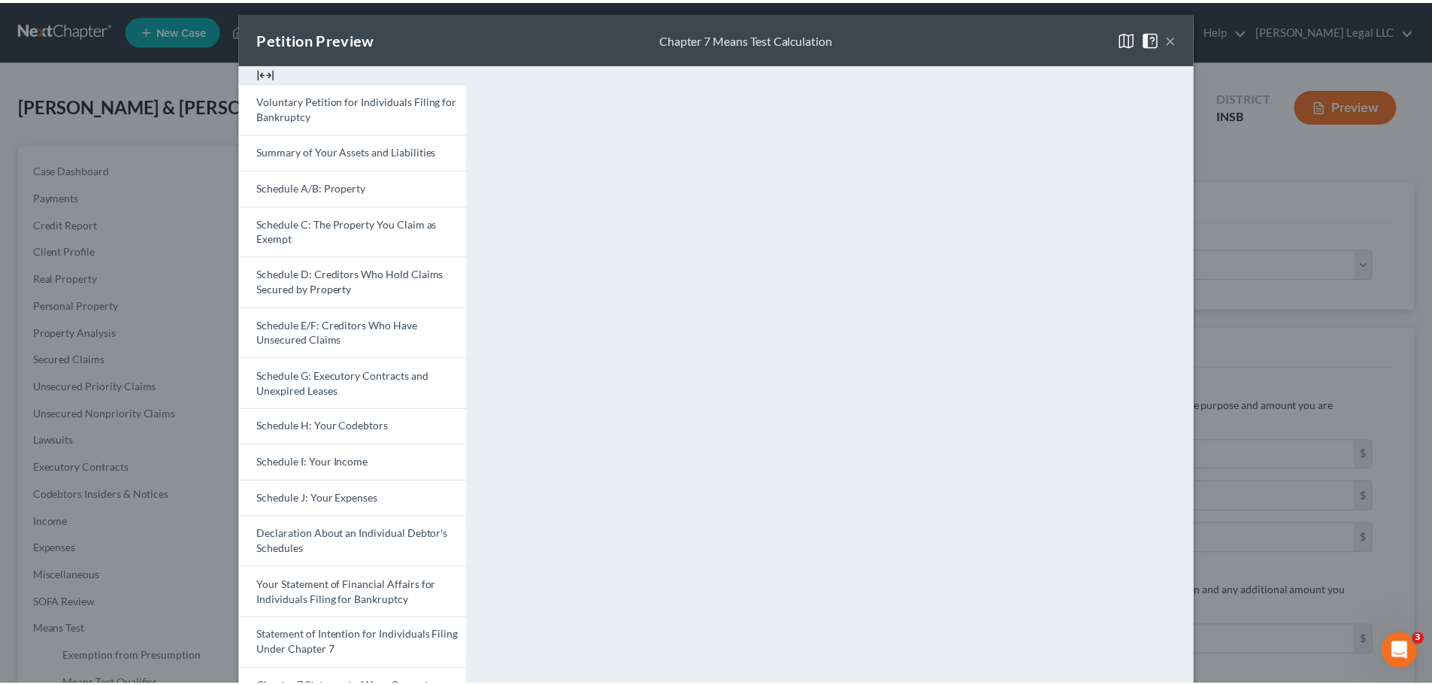
scroll to position [0, 0]
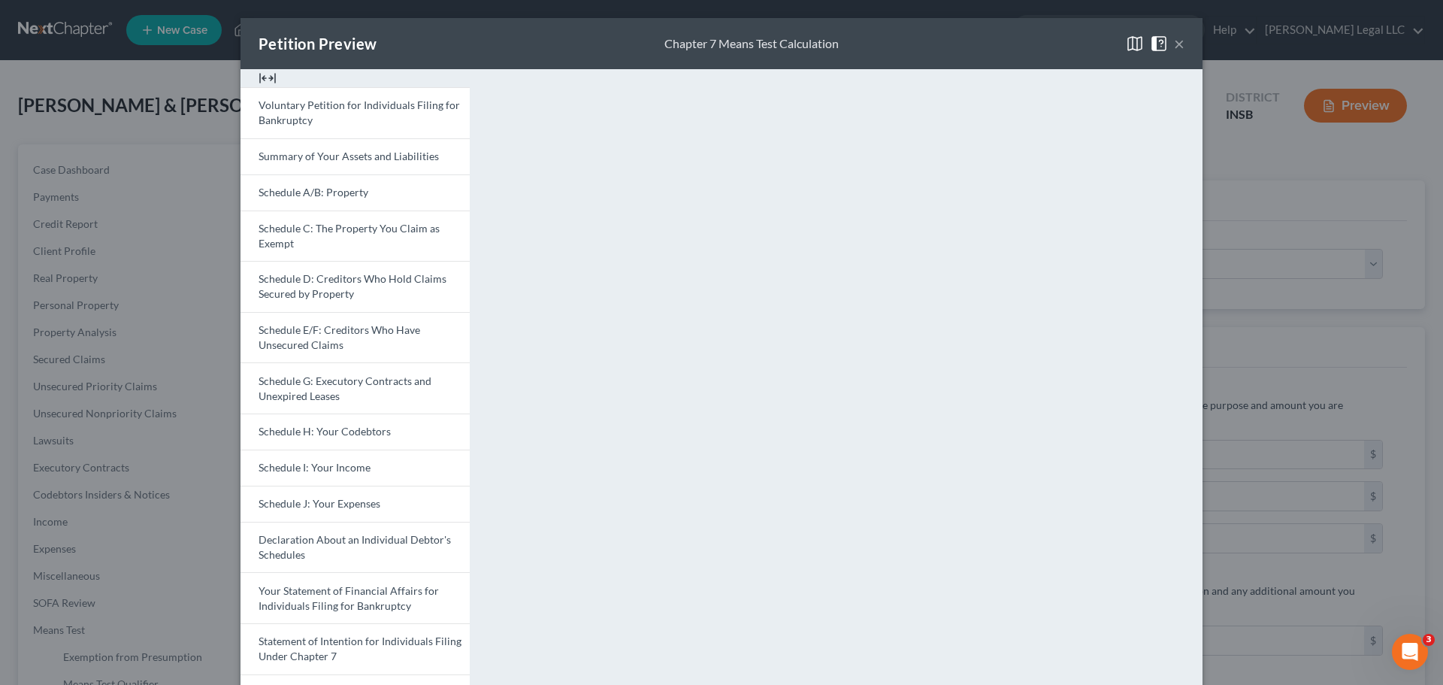
drag, startPoint x: 1173, startPoint y: 43, endPoint x: 1131, endPoint y: 92, distance: 65.1
click at [1154, 43] on button "×" at bounding box center [1179, 44] width 11 height 18
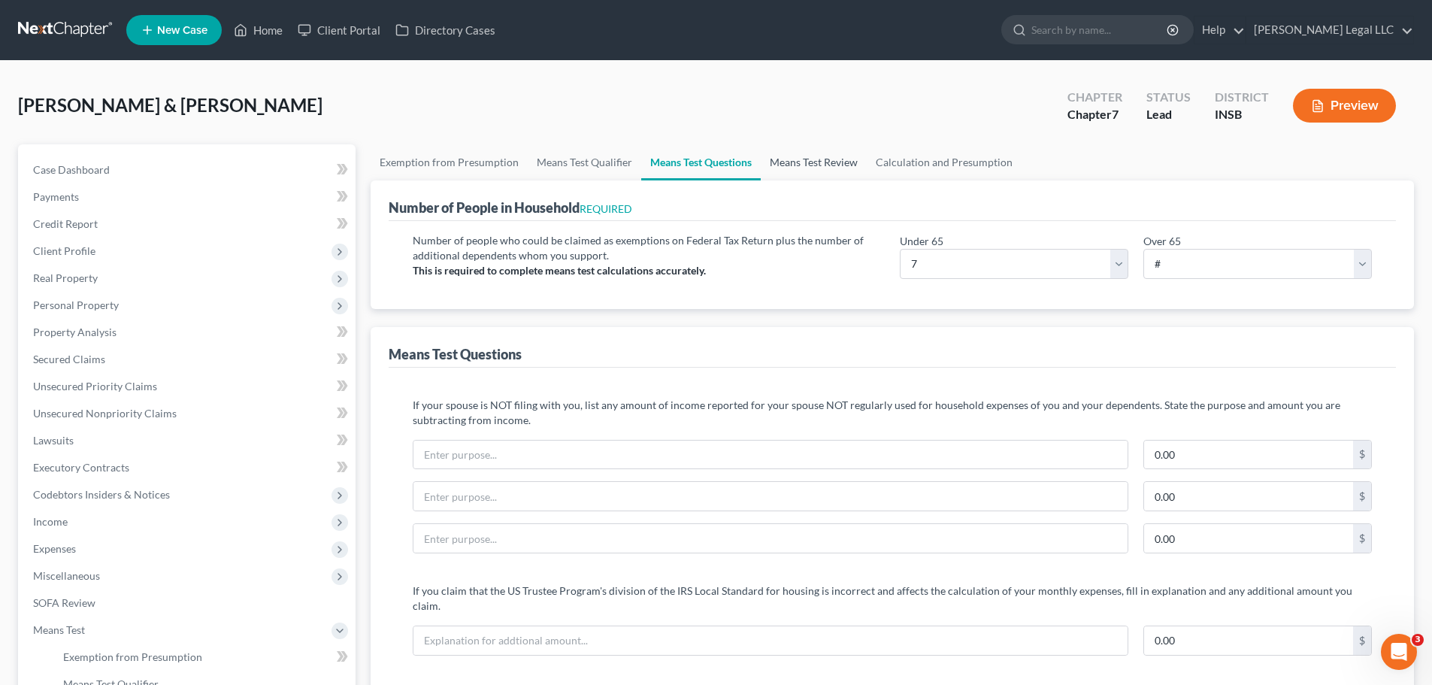
click at [822, 163] on link "Means Test Review" at bounding box center [814, 162] width 106 height 36
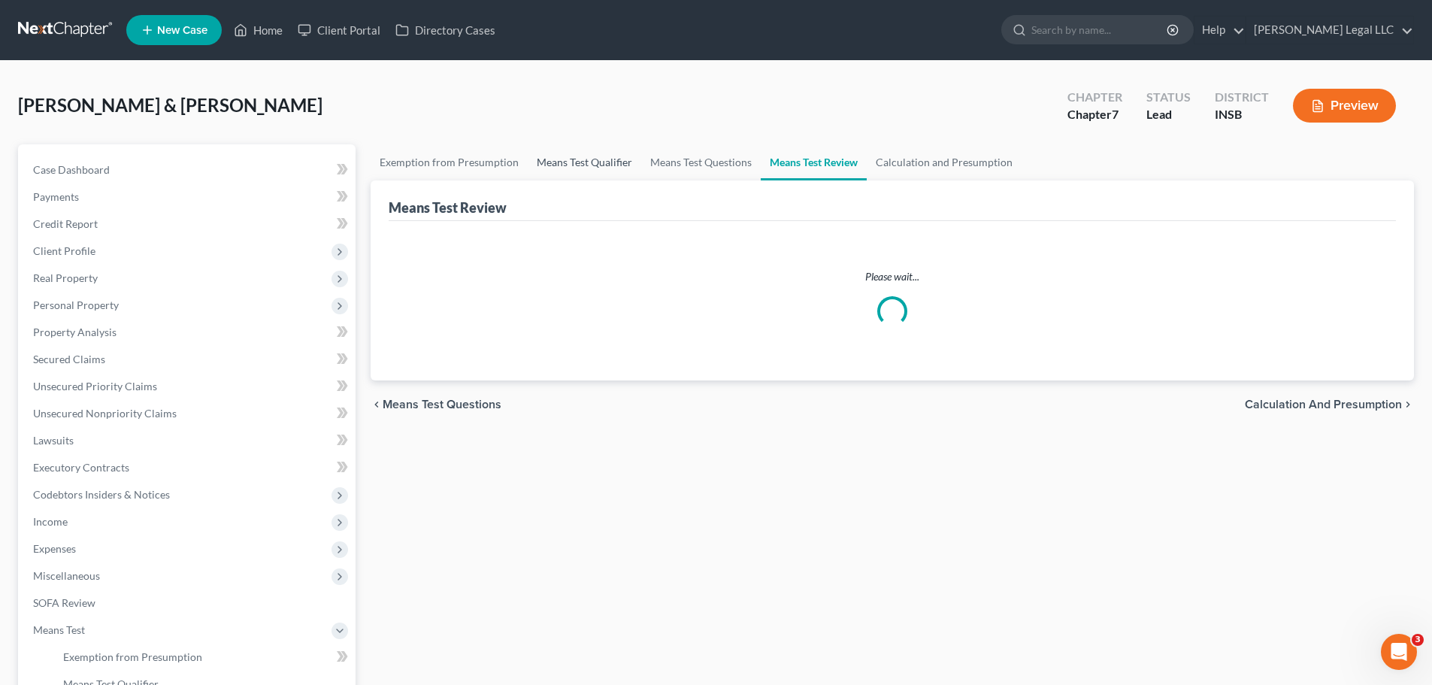
click at [571, 168] on link "Means Test Qualifier" at bounding box center [585, 162] width 114 height 36
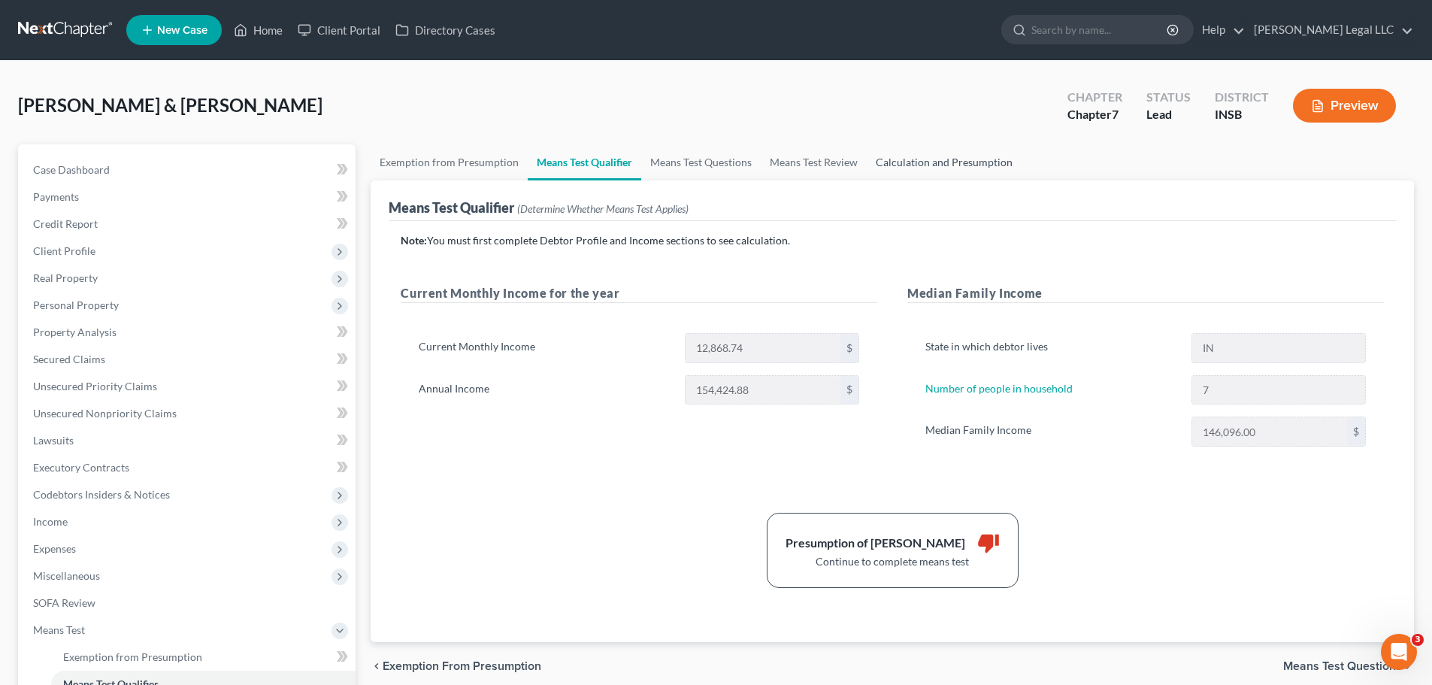
click at [908, 160] on link "Calculation and Presumption" at bounding box center [944, 162] width 155 height 36
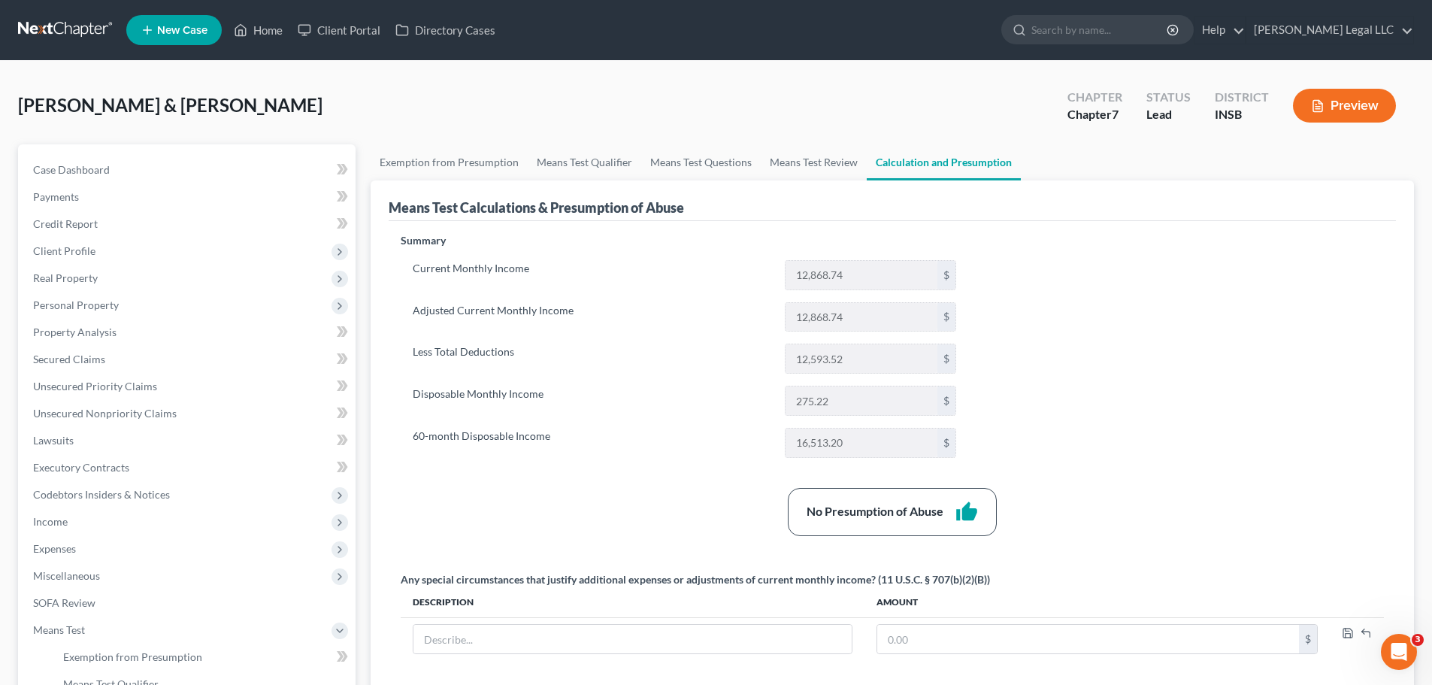
click at [1154, 116] on button "Preview" at bounding box center [1344, 106] width 103 height 34
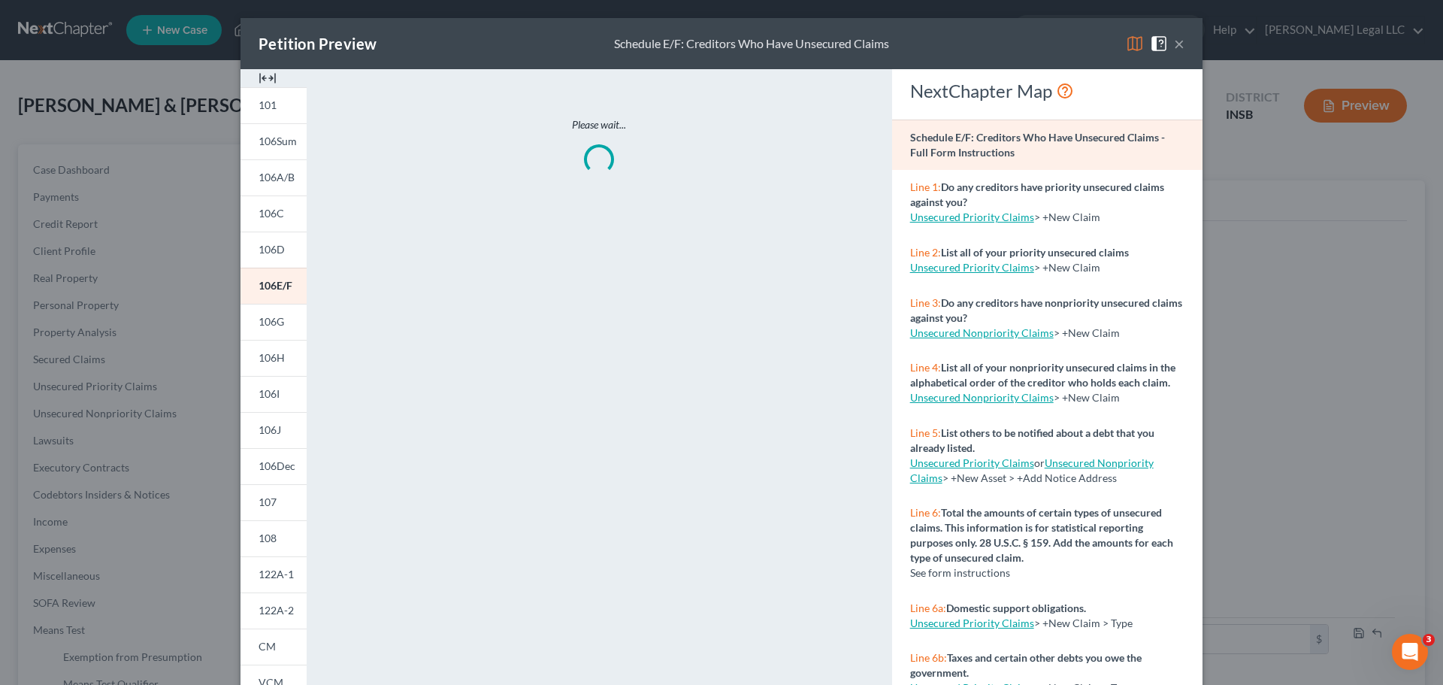
click at [262, 79] on img at bounding box center [268, 78] width 18 height 18
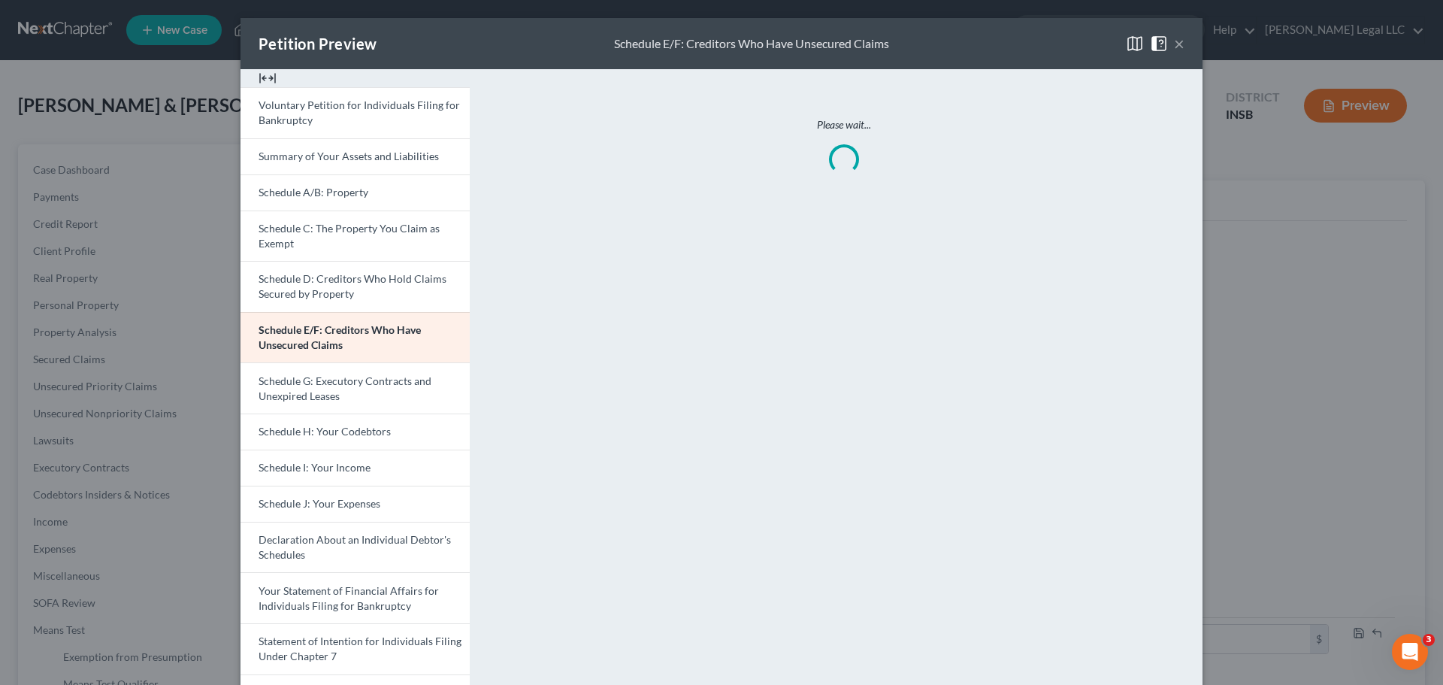
click at [1154, 39] on button "×" at bounding box center [1179, 44] width 11 height 18
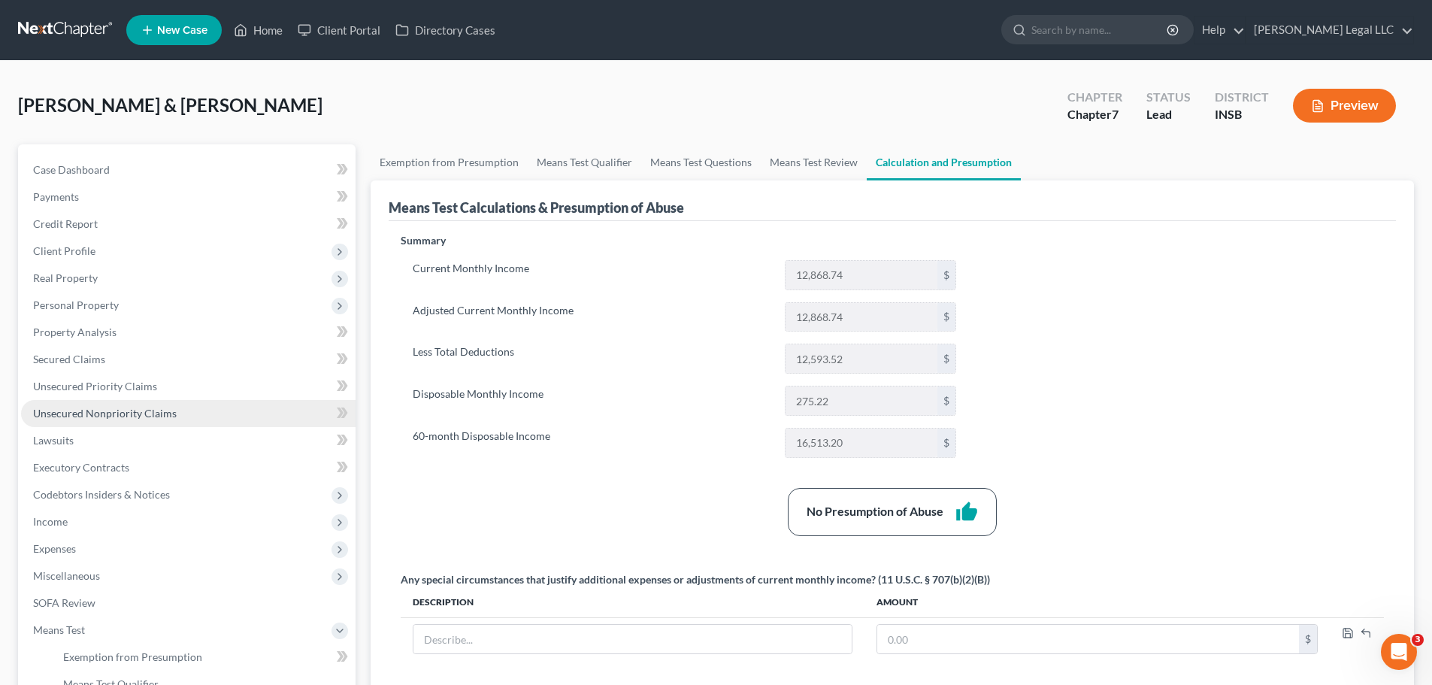
click at [80, 408] on span "Unsecured Nonpriority Claims" at bounding box center [105, 413] width 144 height 13
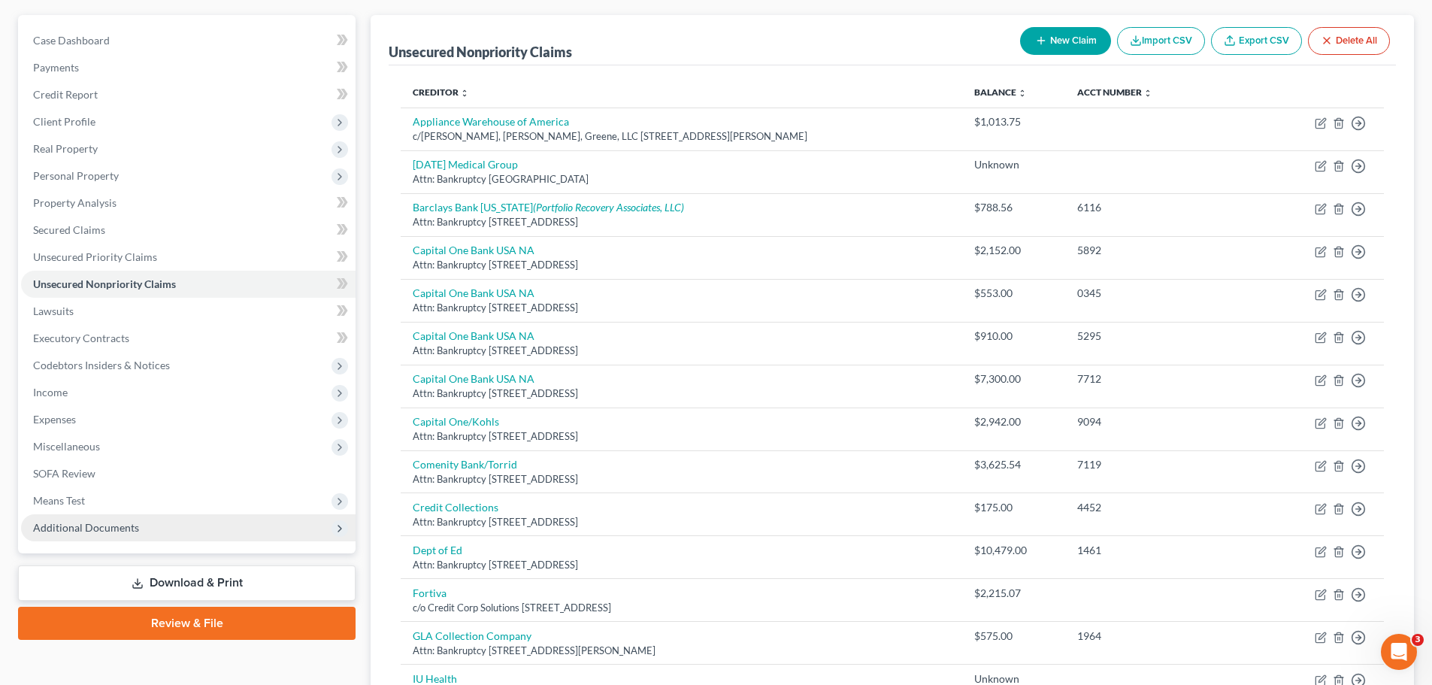
scroll to position [216, 0]
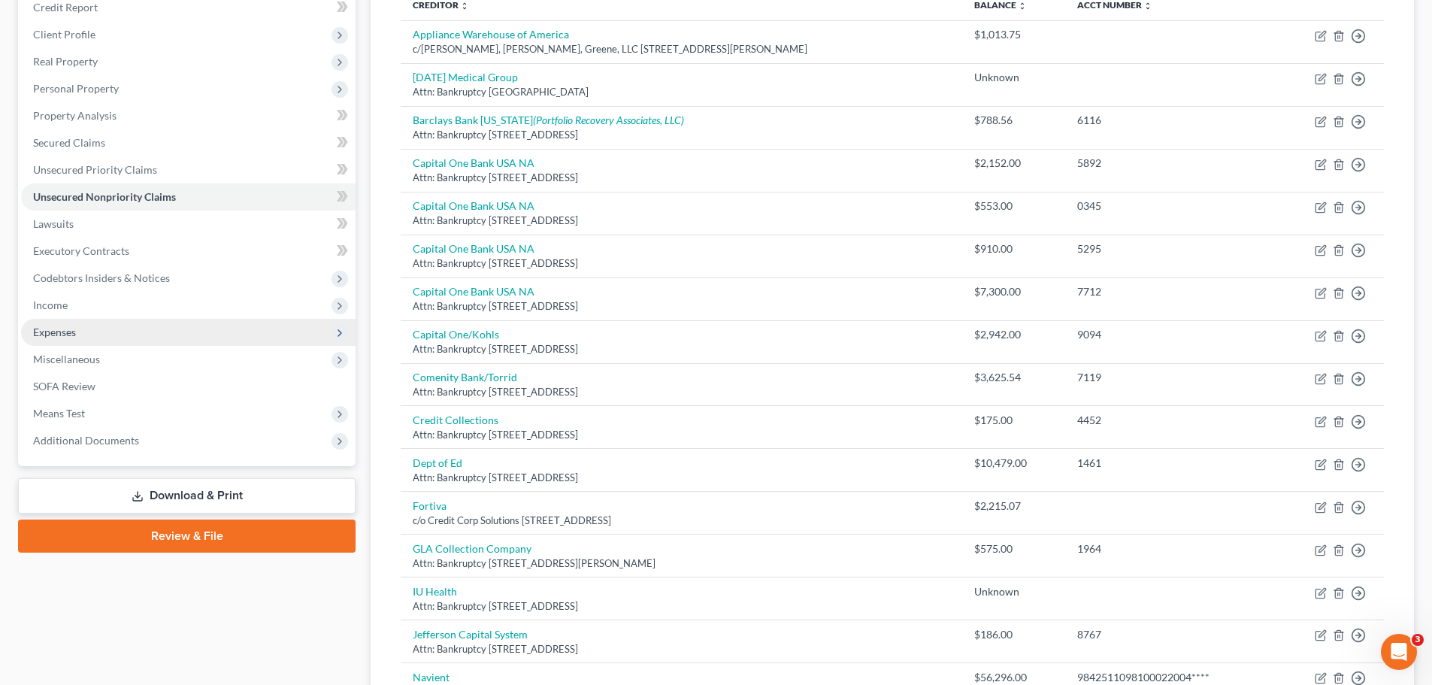
click at [67, 339] on span "Expenses" at bounding box center [188, 332] width 335 height 27
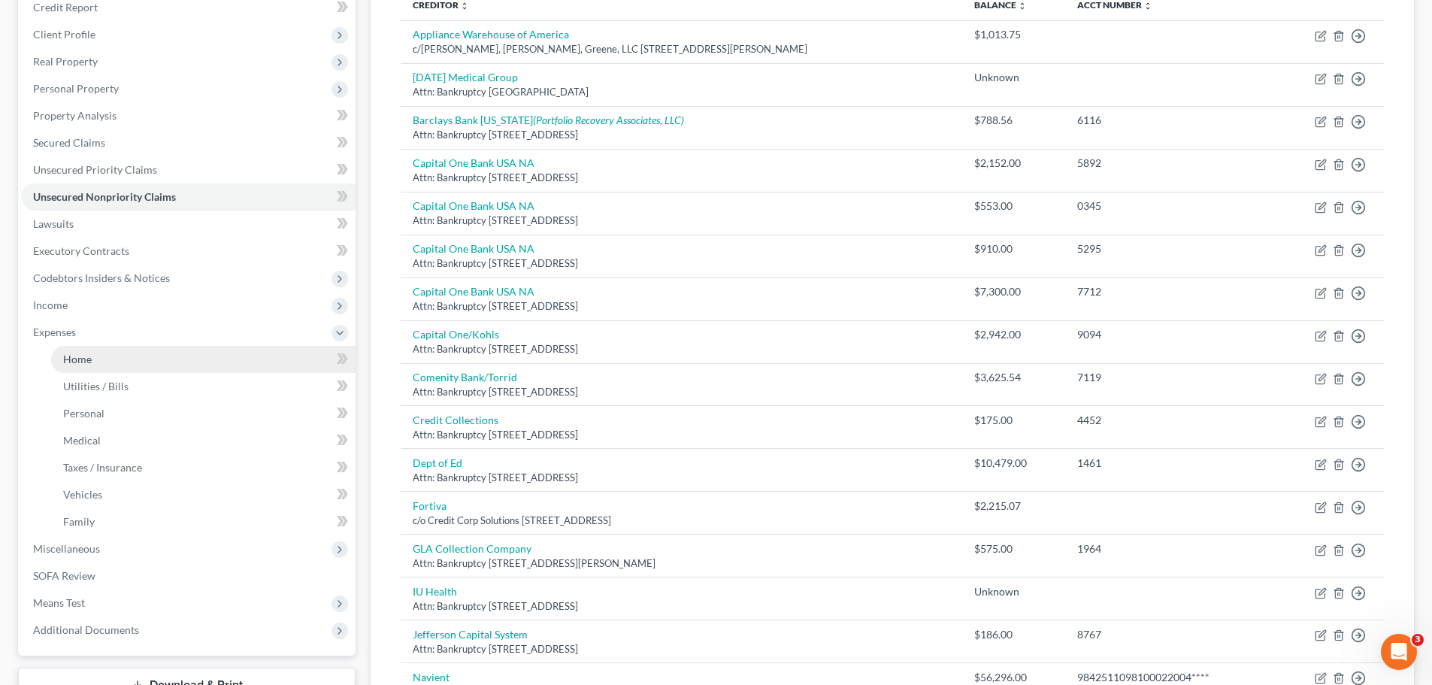
click at [72, 364] on span "Home" at bounding box center [77, 359] width 29 height 13
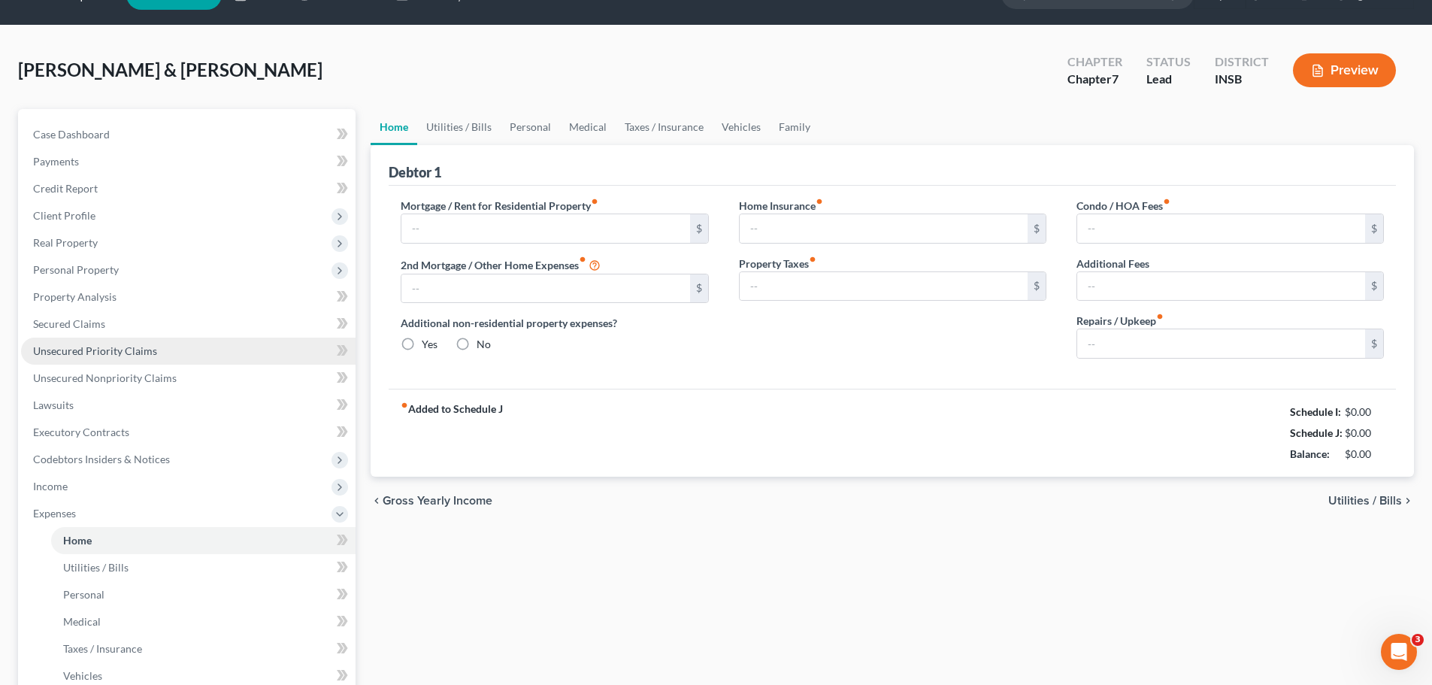
type input "2,767.09"
type input "0.00"
radio input "true"
type input "150.00"
type input "0.00"
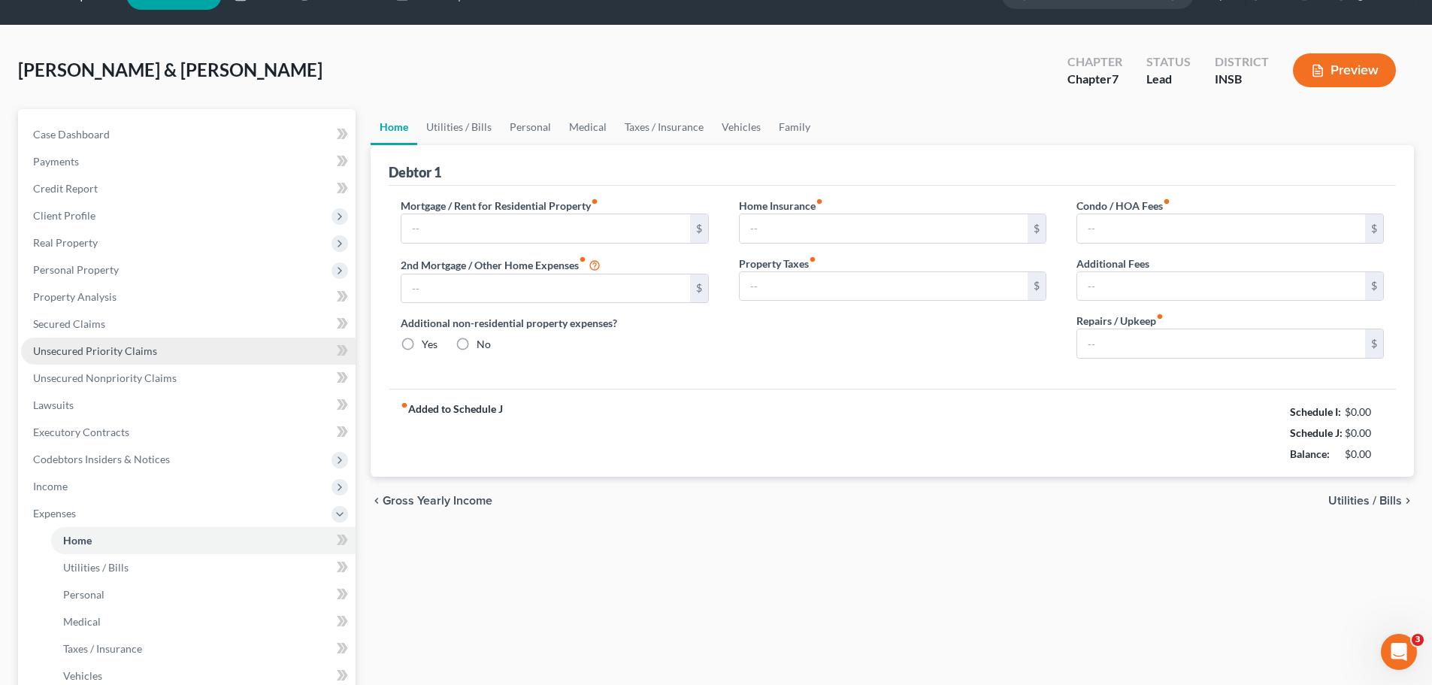
type input "0.00"
type input "200.00"
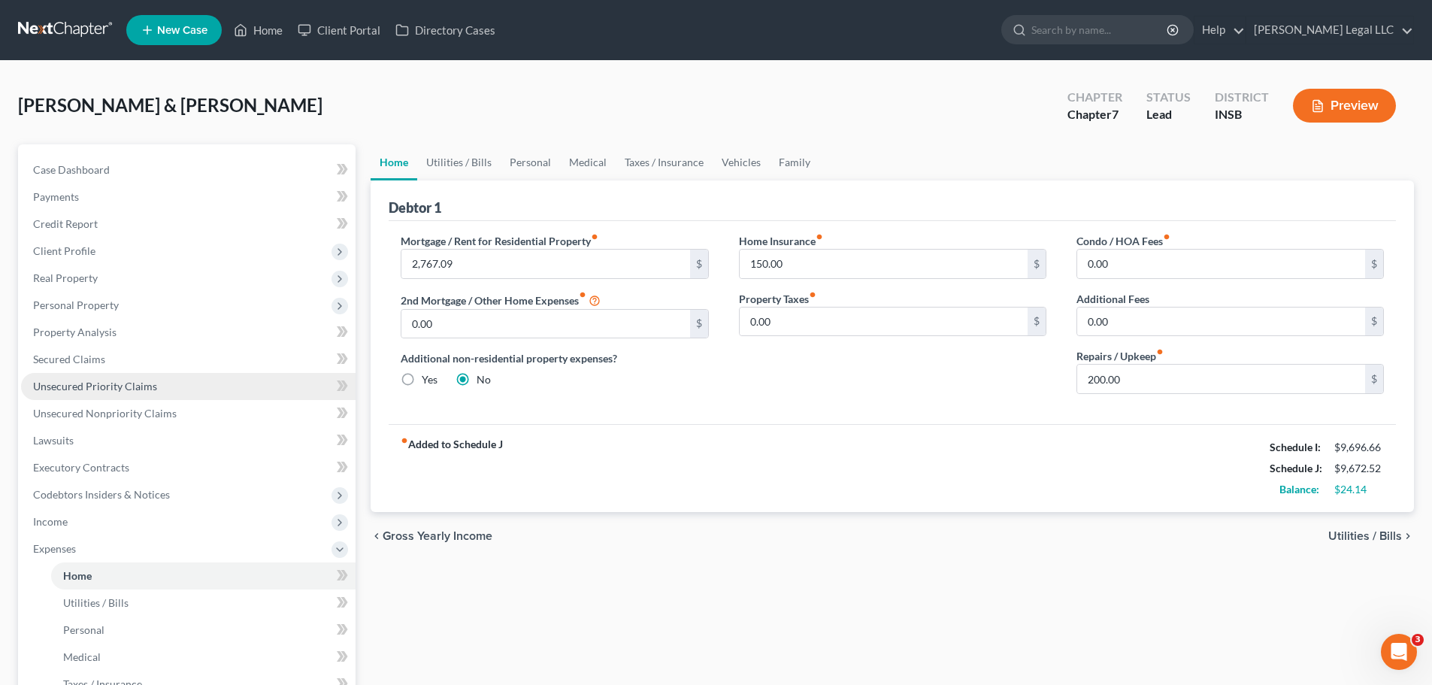
click at [150, 389] on span "Unsecured Priority Claims" at bounding box center [95, 386] width 124 height 13
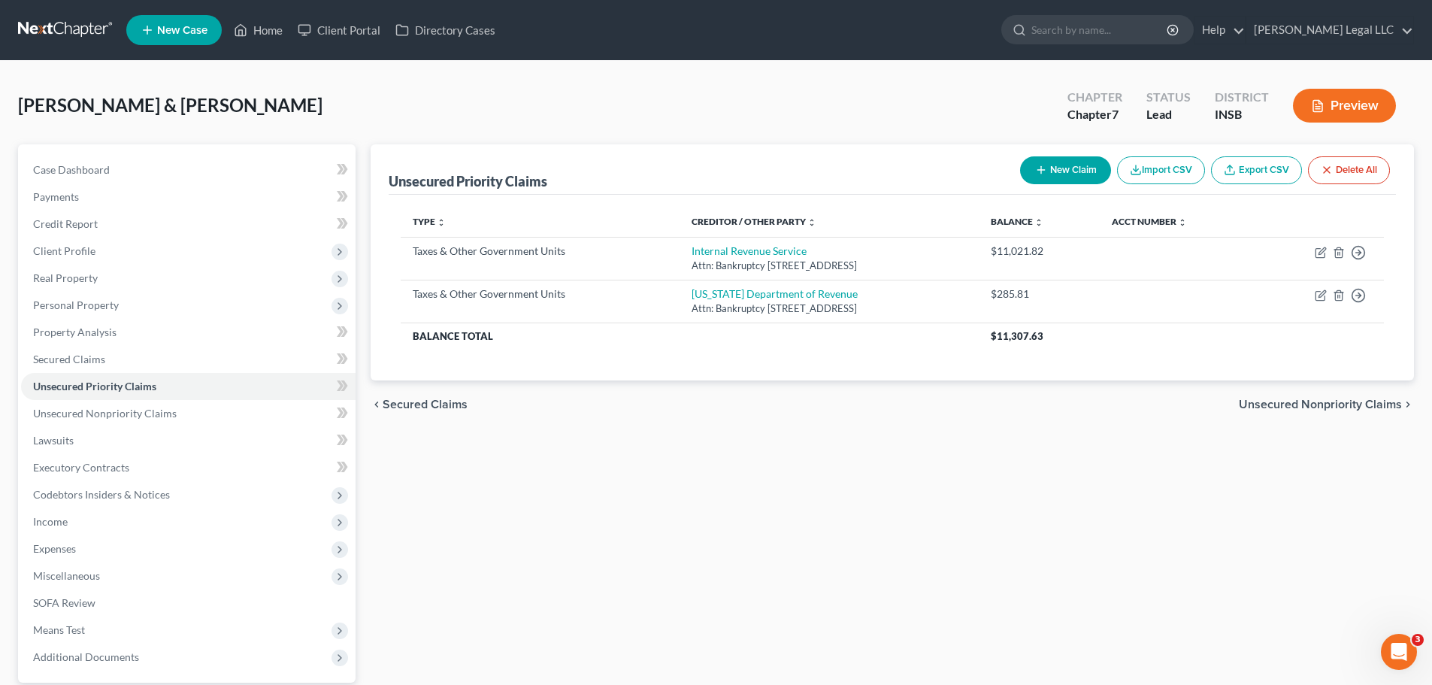
click at [1154, 108] on button "Preview" at bounding box center [1344, 106] width 103 height 34
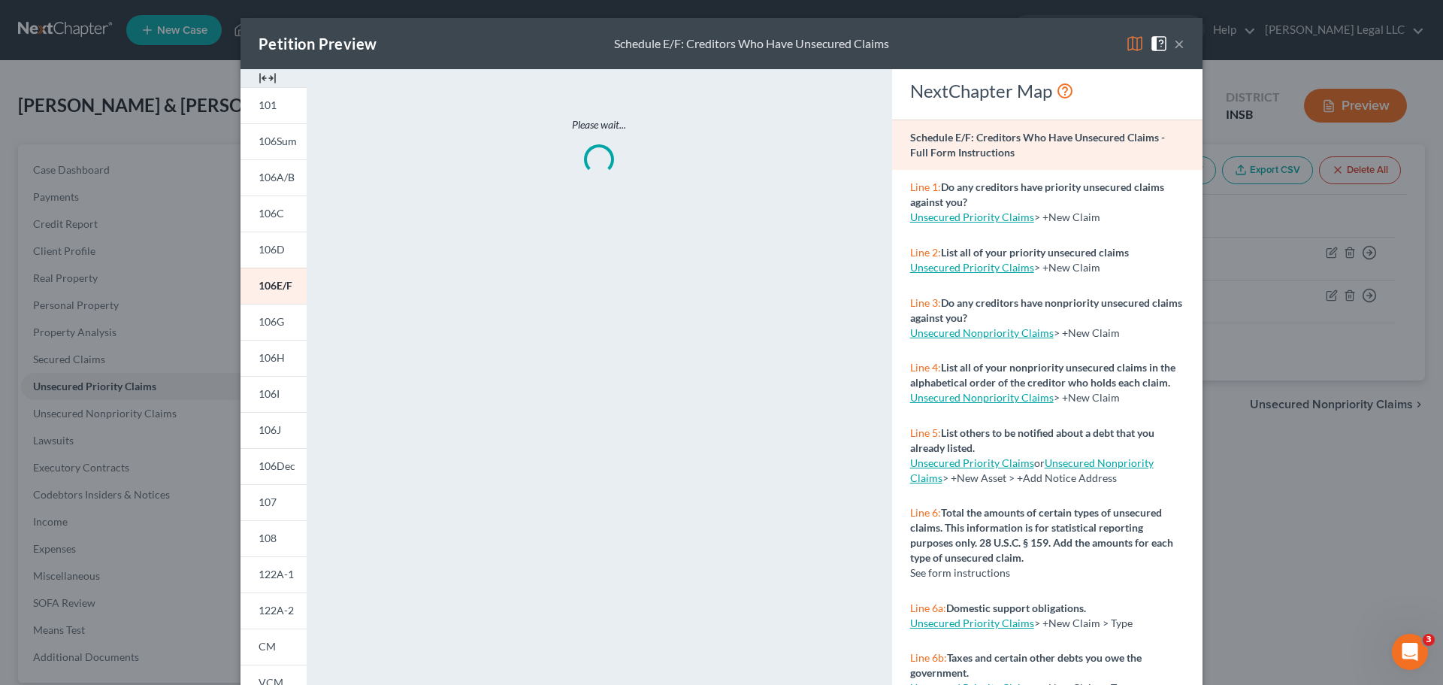
click at [265, 79] on img at bounding box center [268, 78] width 18 height 18
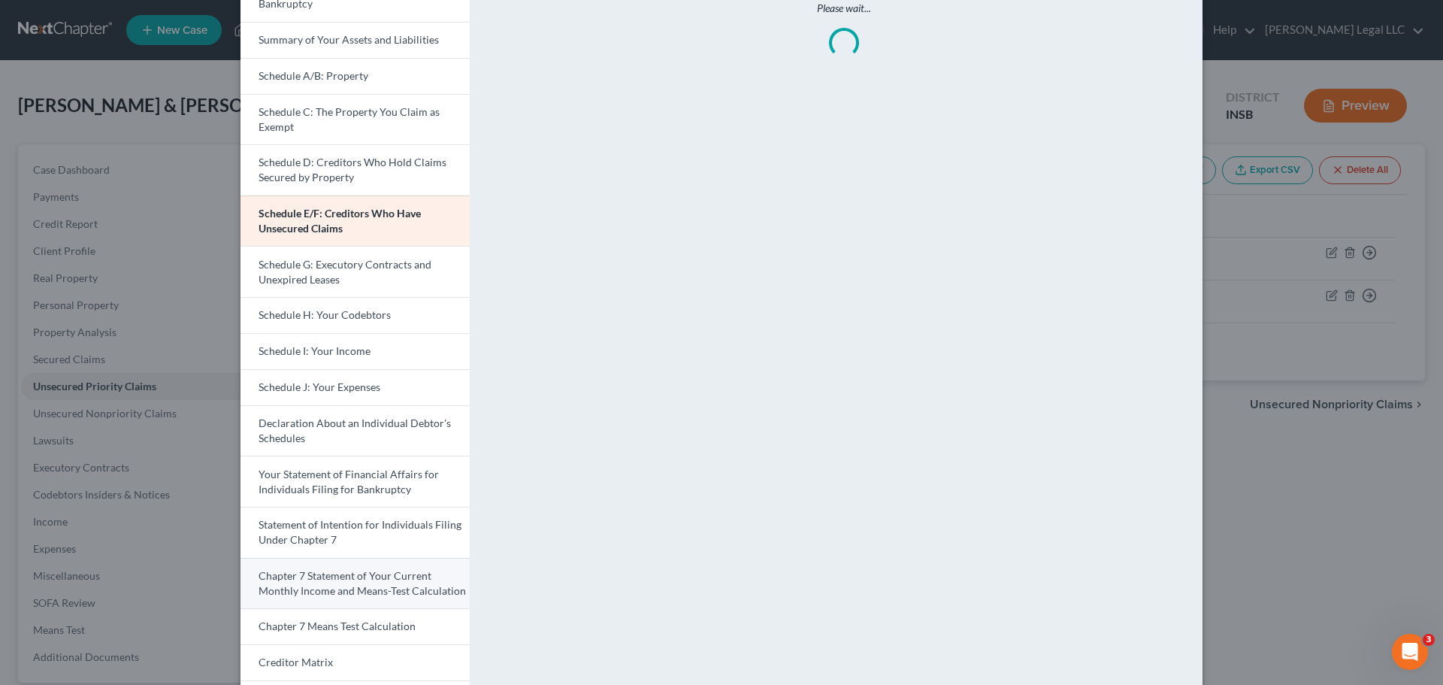
scroll to position [299, 0]
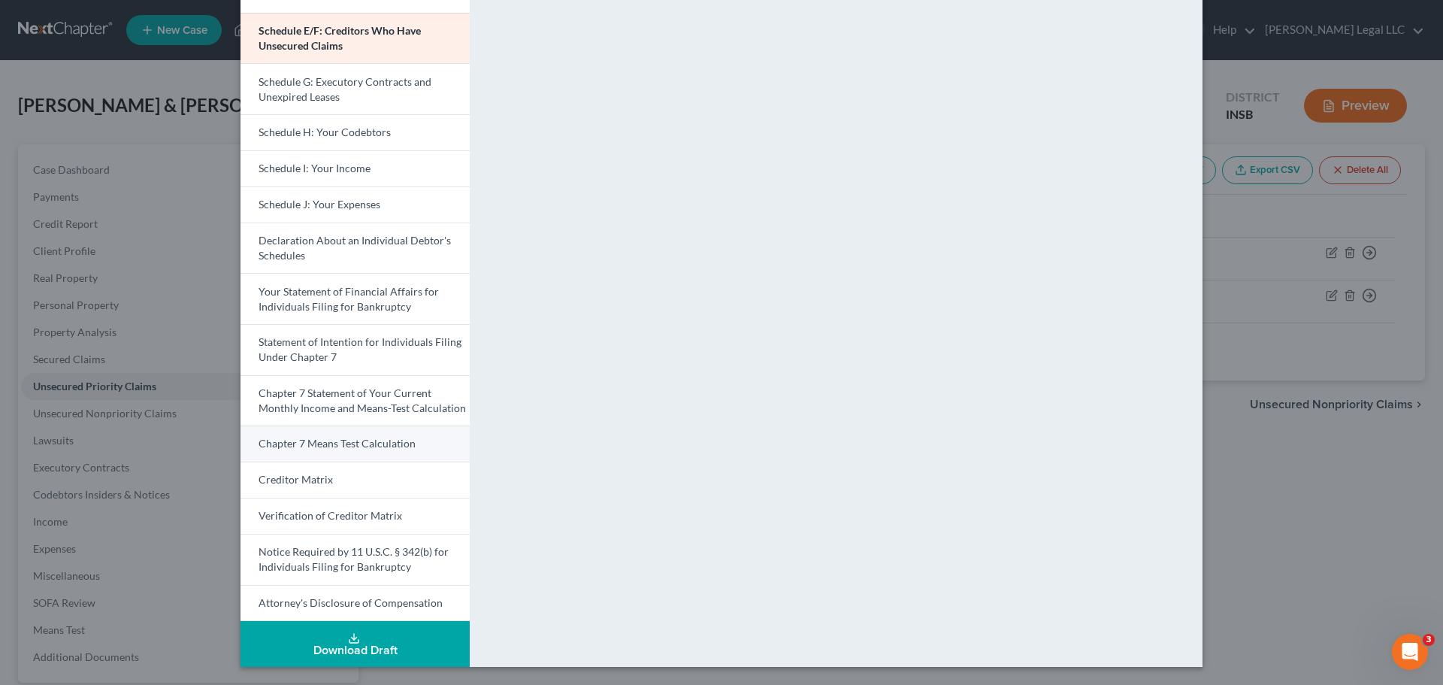
click at [351, 445] on span "Chapter 7 Means Test Calculation" at bounding box center [337, 443] width 157 height 13
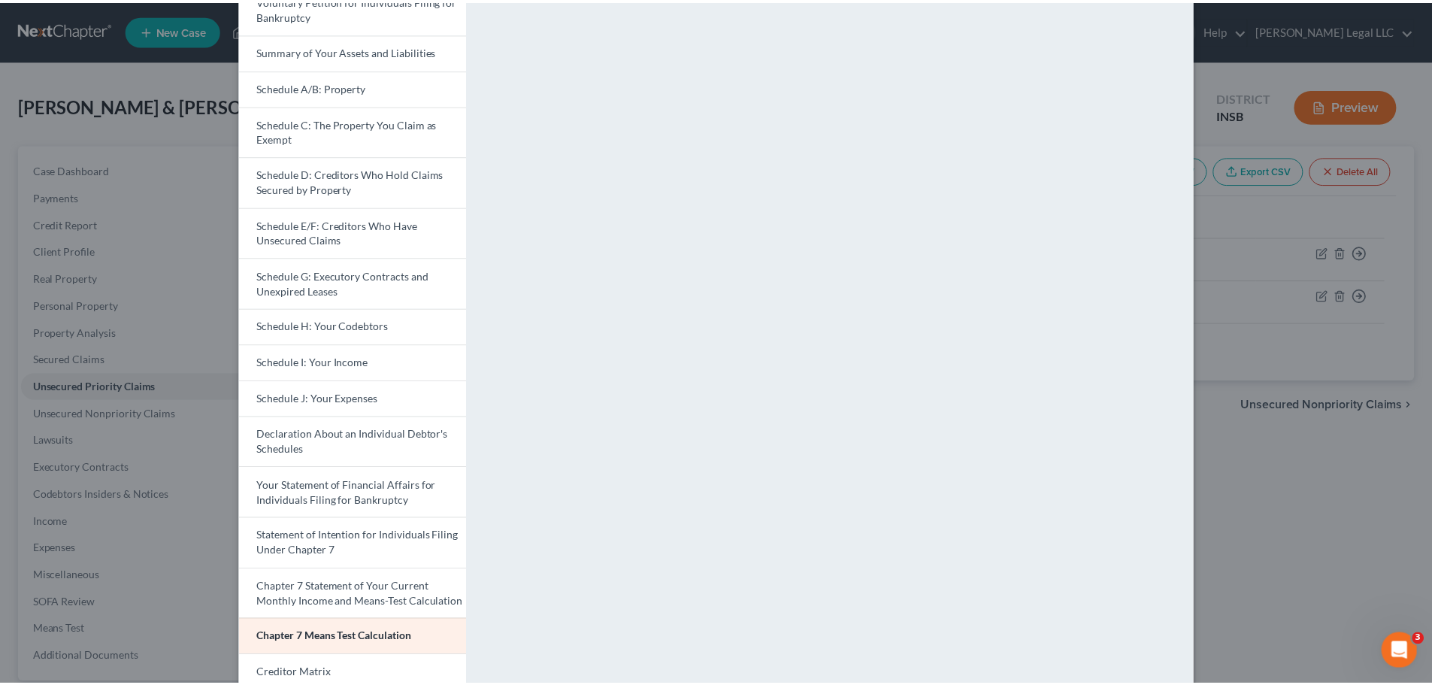
scroll to position [0, 0]
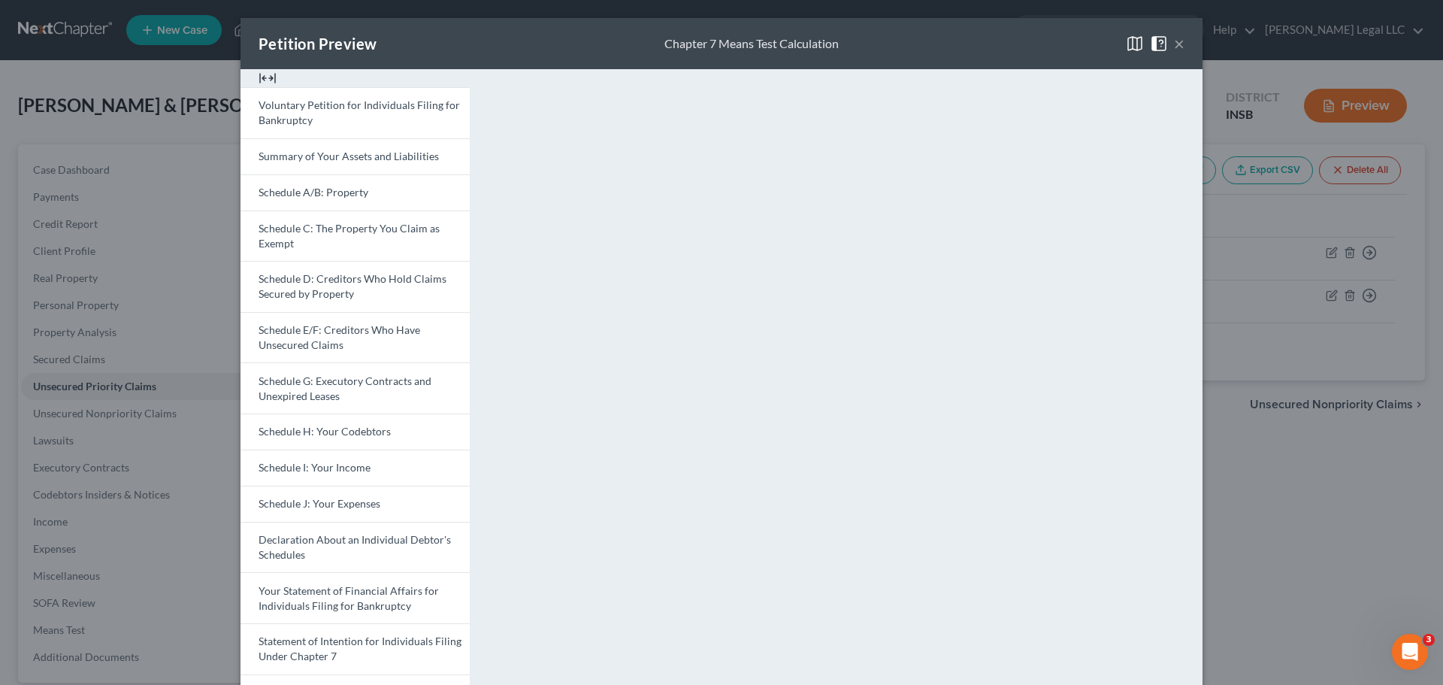
drag, startPoint x: 1176, startPoint y: 47, endPoint x: 1102, endPoint y: 91, distance: 86.3
click at [1154, 47] on button "×" at bounding box center [1179, 44] width 11 height 18
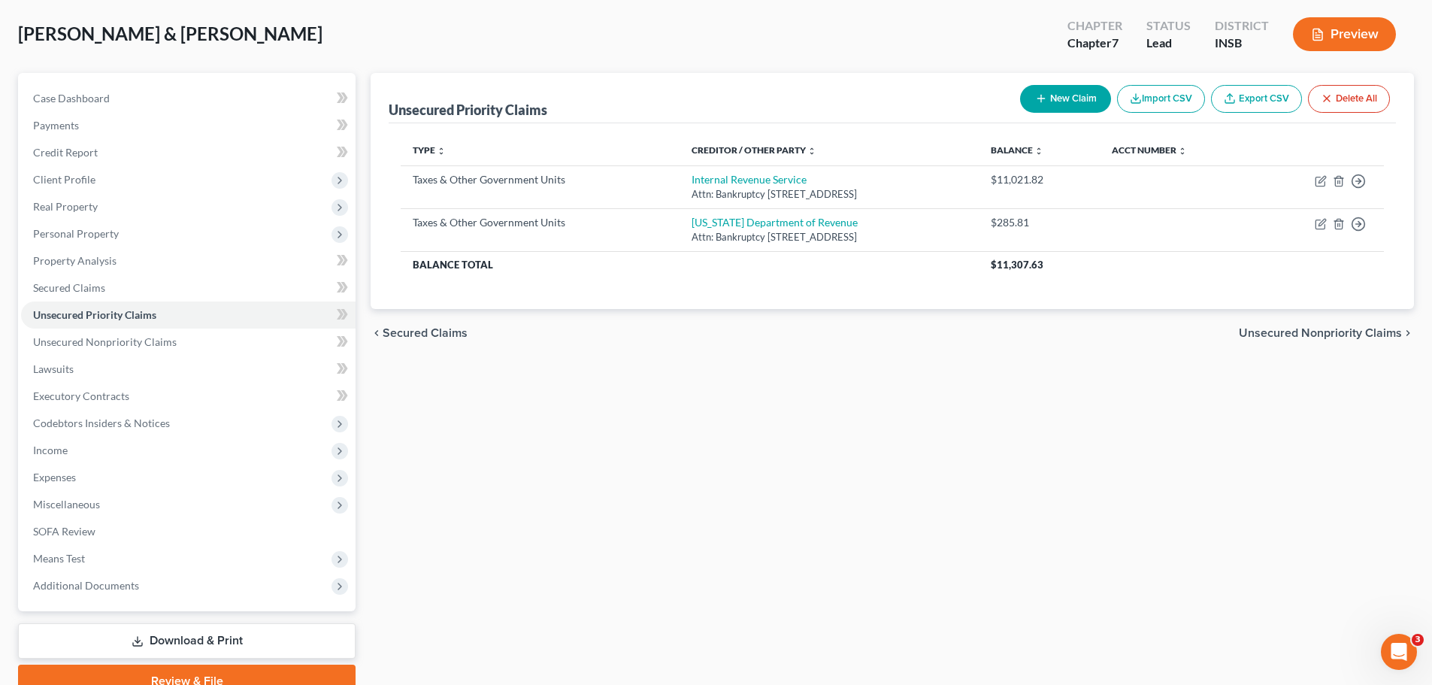
scroll to position [141, 0]
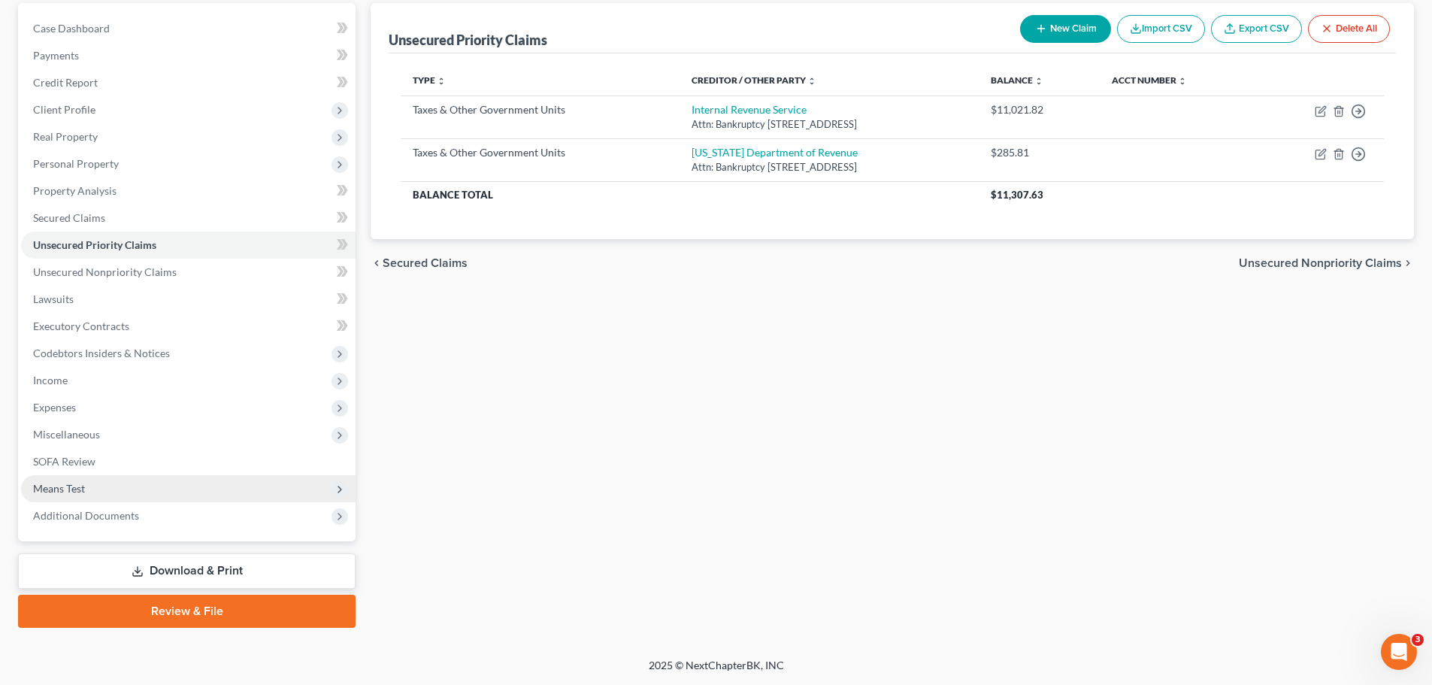
drag, startPoint x: 65, startPoint y: 481, endPoint x: 65, endPoint y: 490, distance: 9.1
click at [65, 482] on span "Means Test" at bounding box center [59, 488] width 52 height 13
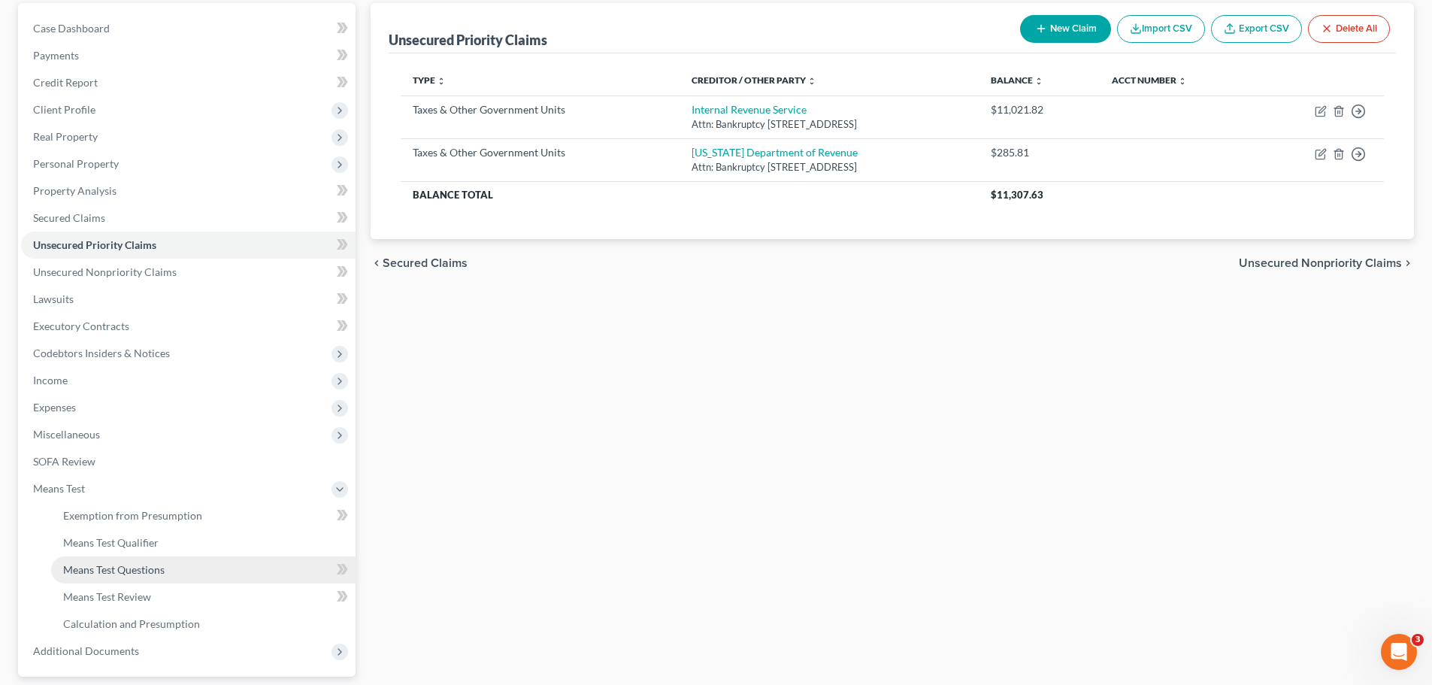
click at [103, 522] on span "Means Test Questions" at bounding box center [113, 569] width 101 height 13
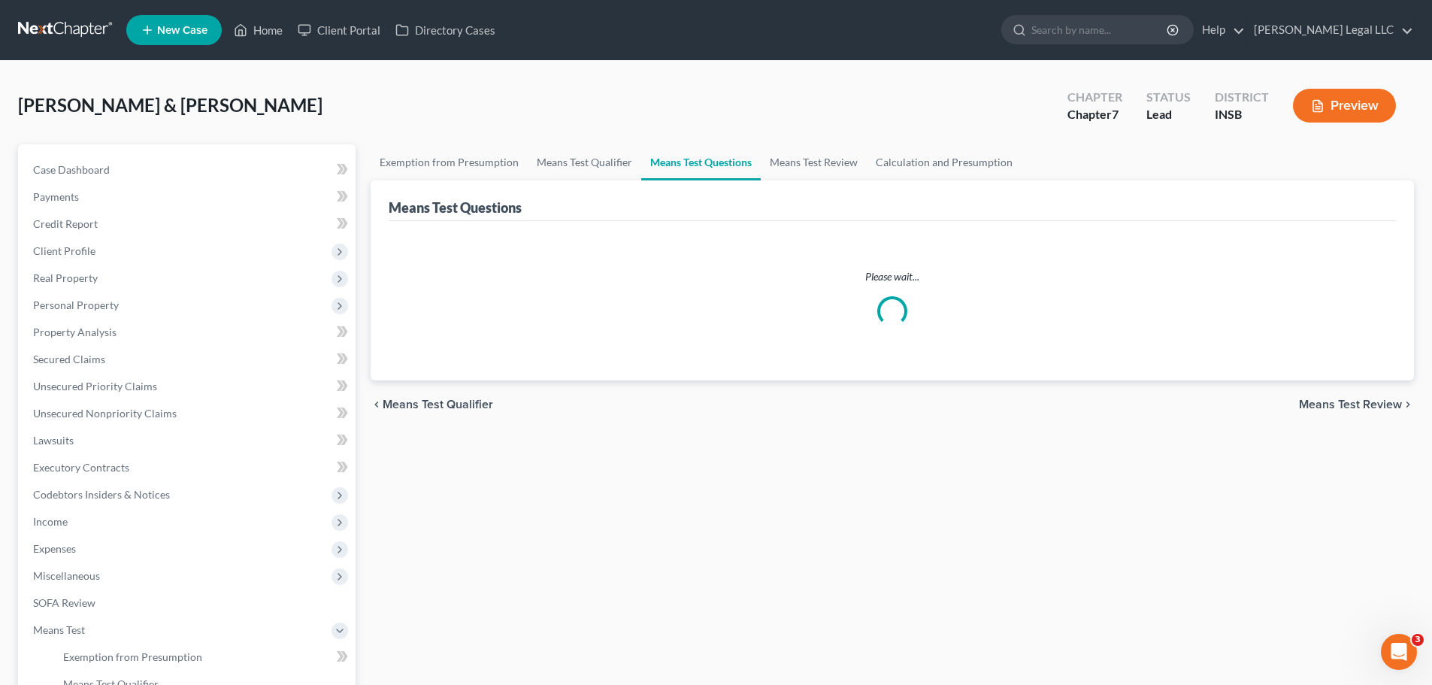
select select "7"
select select "1"
select select "60"
select select "2"
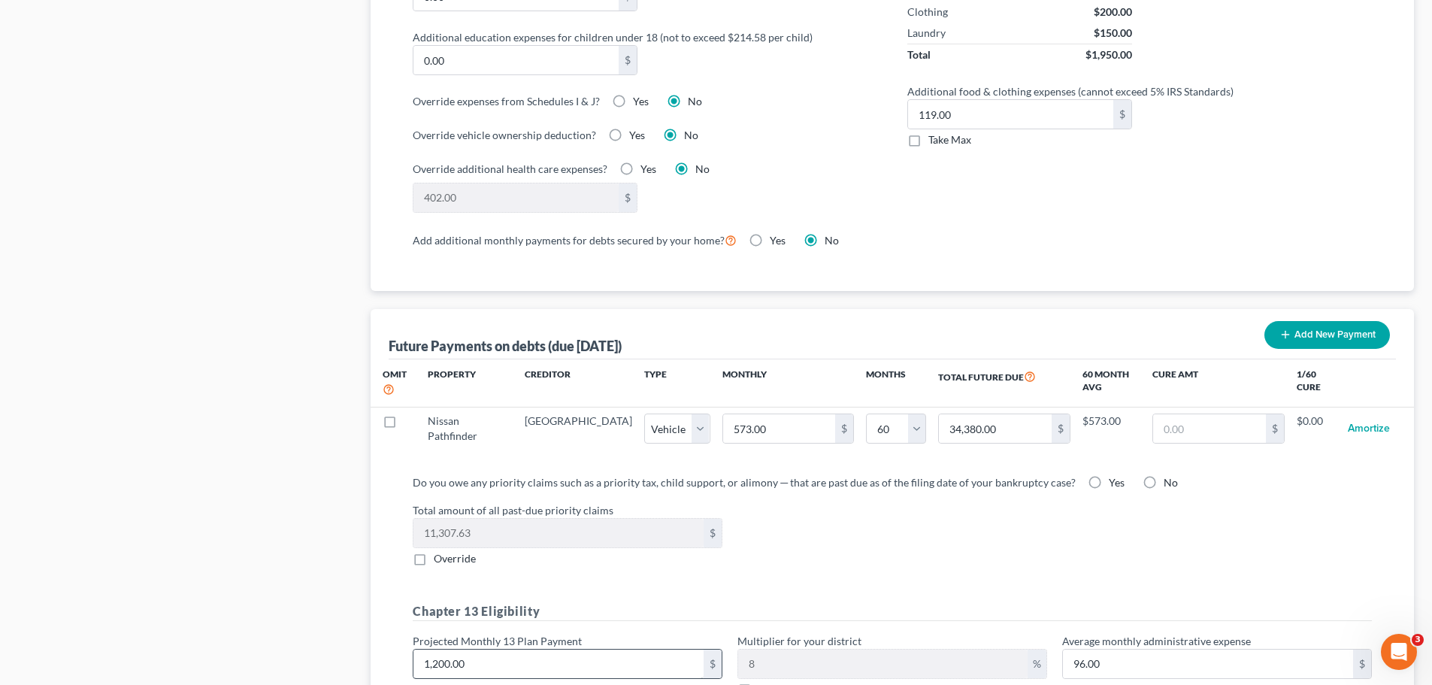
scroll to position [1405, 0]
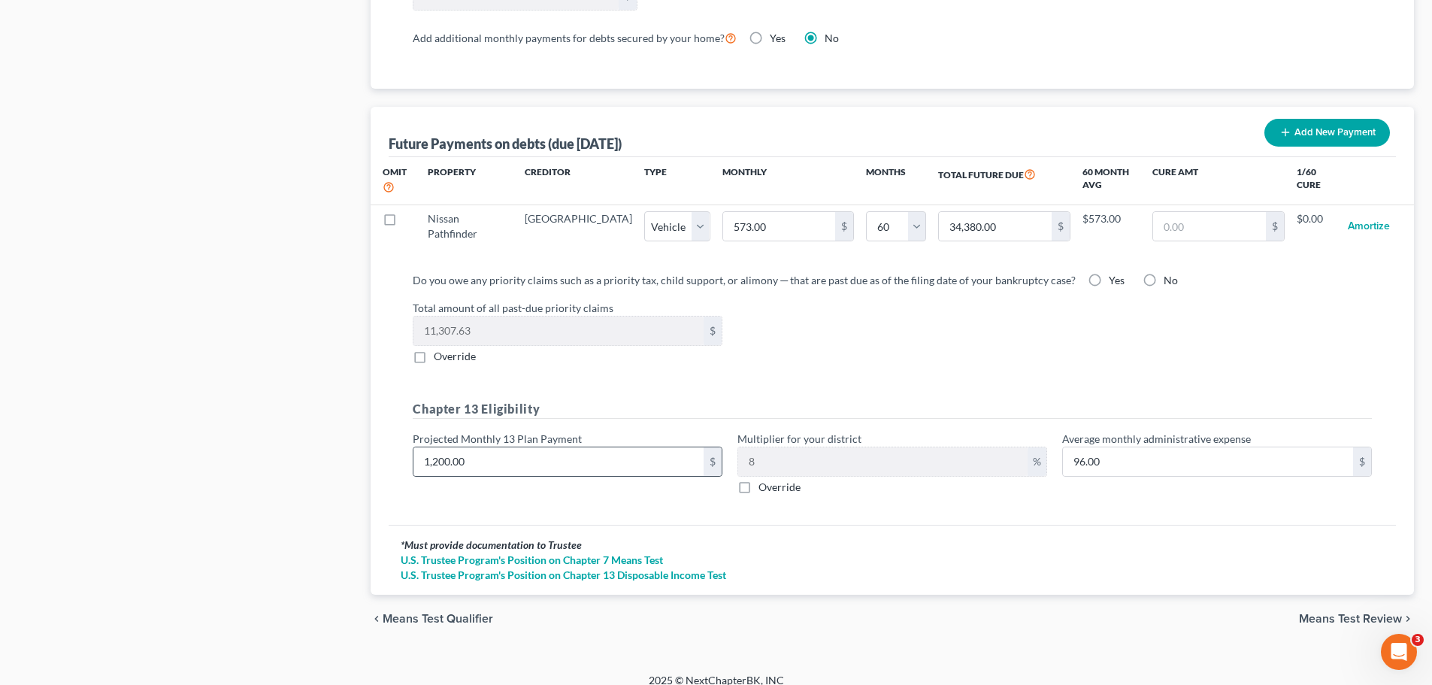
click at [545, 461] on div "1,200.00 $" at bounding box center [568, 462] width 310 height 30
click at [546, 455] on input "1,200.00" at bounding box center [558, 461] width 290 height 29
type input "1"
type input "0.08"
type input "10"
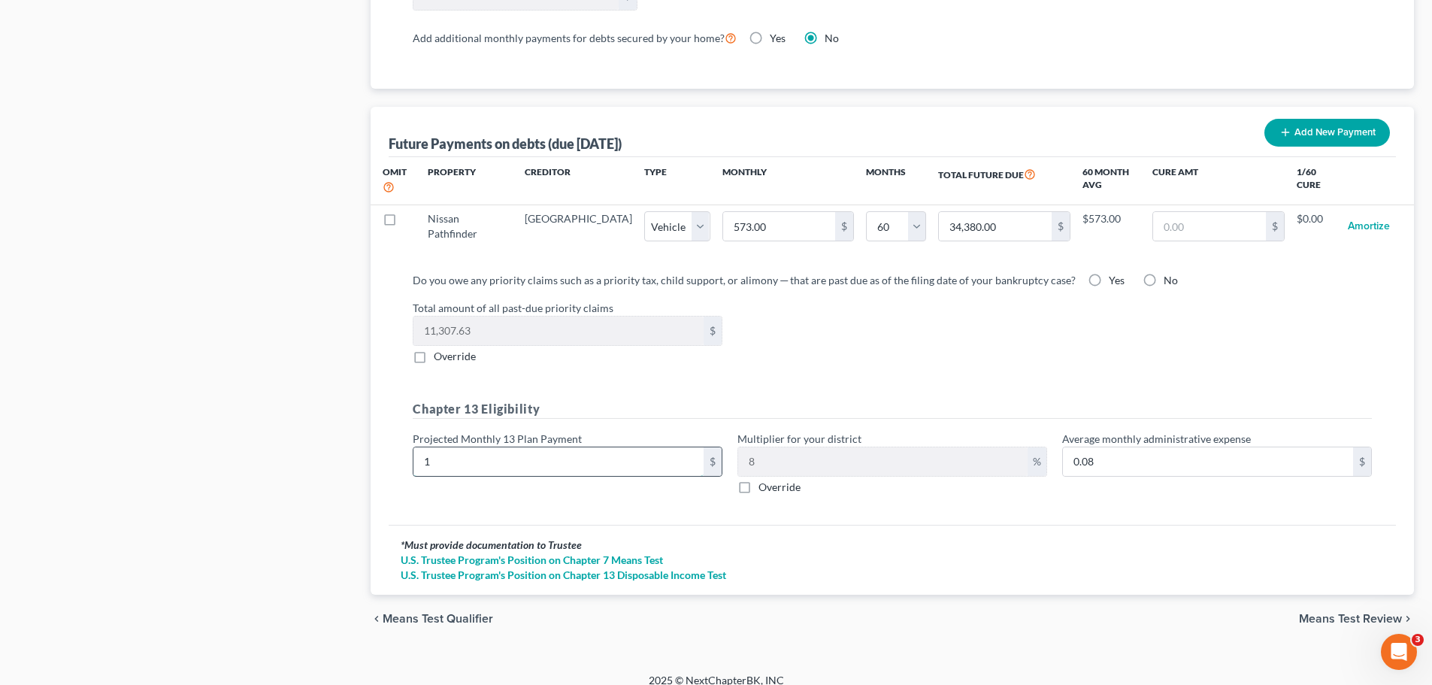
type input "0.80"
type input "100"
type input "8.00"
type input "1000"
type input "80.00"
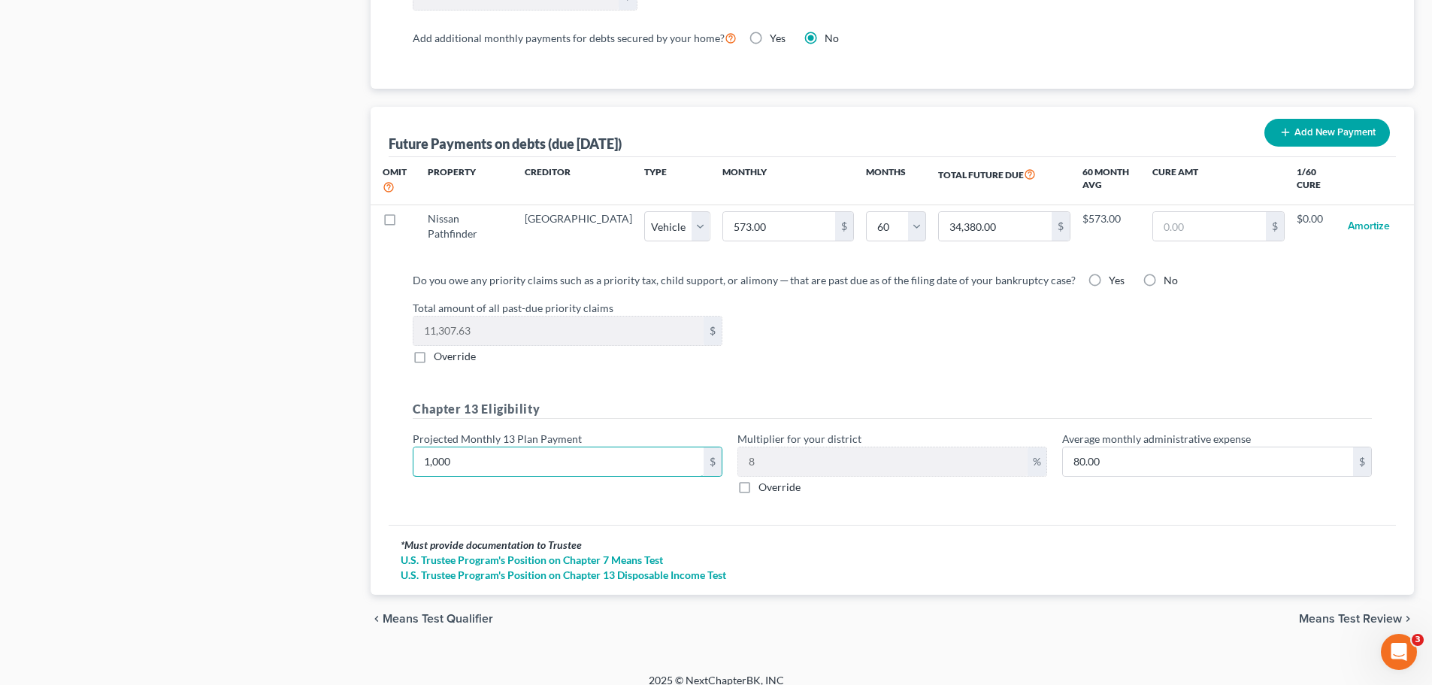
type input "1,000"
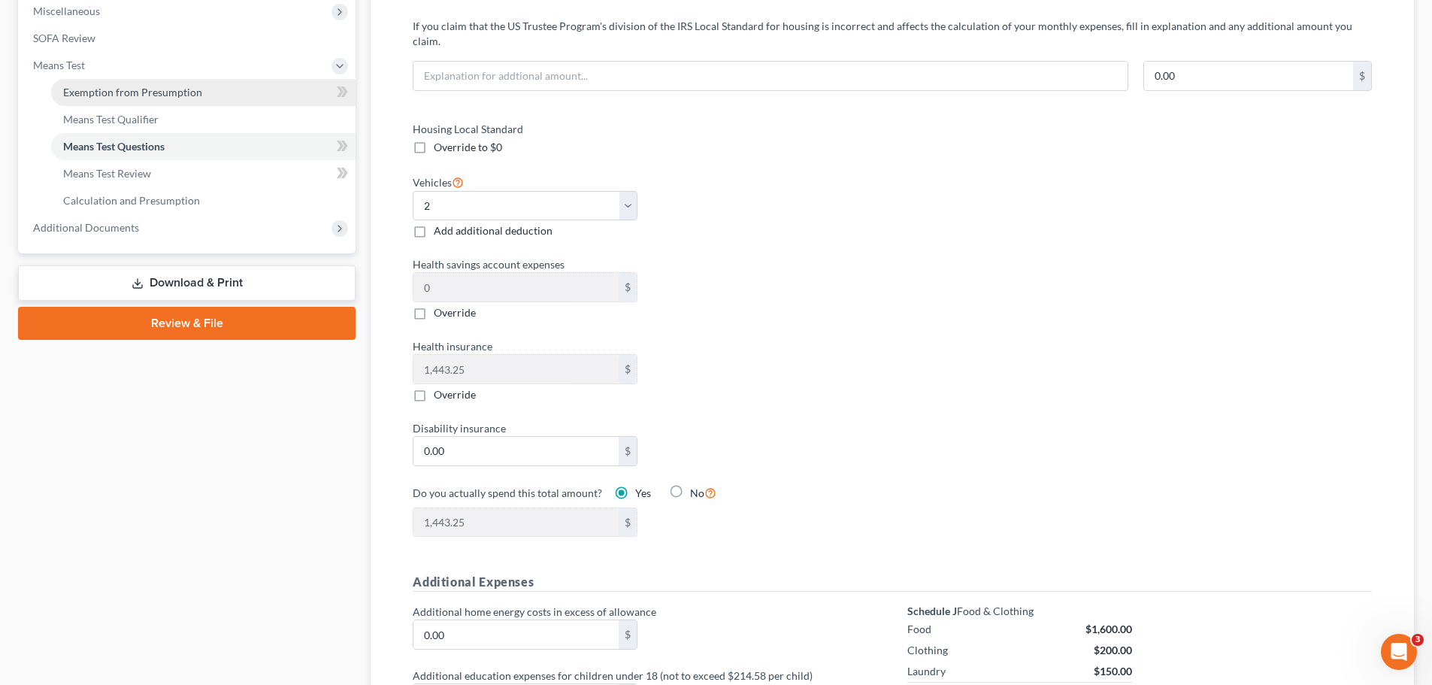
scroll to position [277, 0]
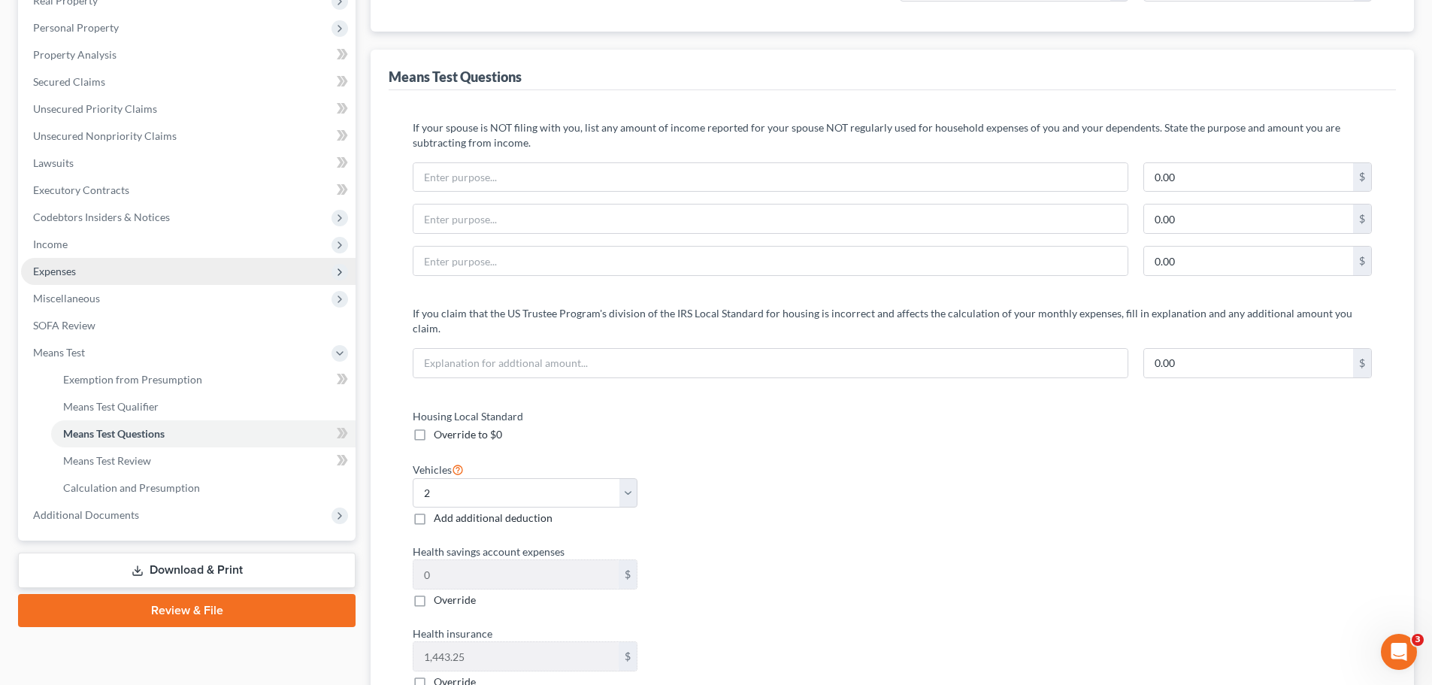
click at [56, 282] on span "Expenses" at bounding box center [188, 271] width 335 height 27
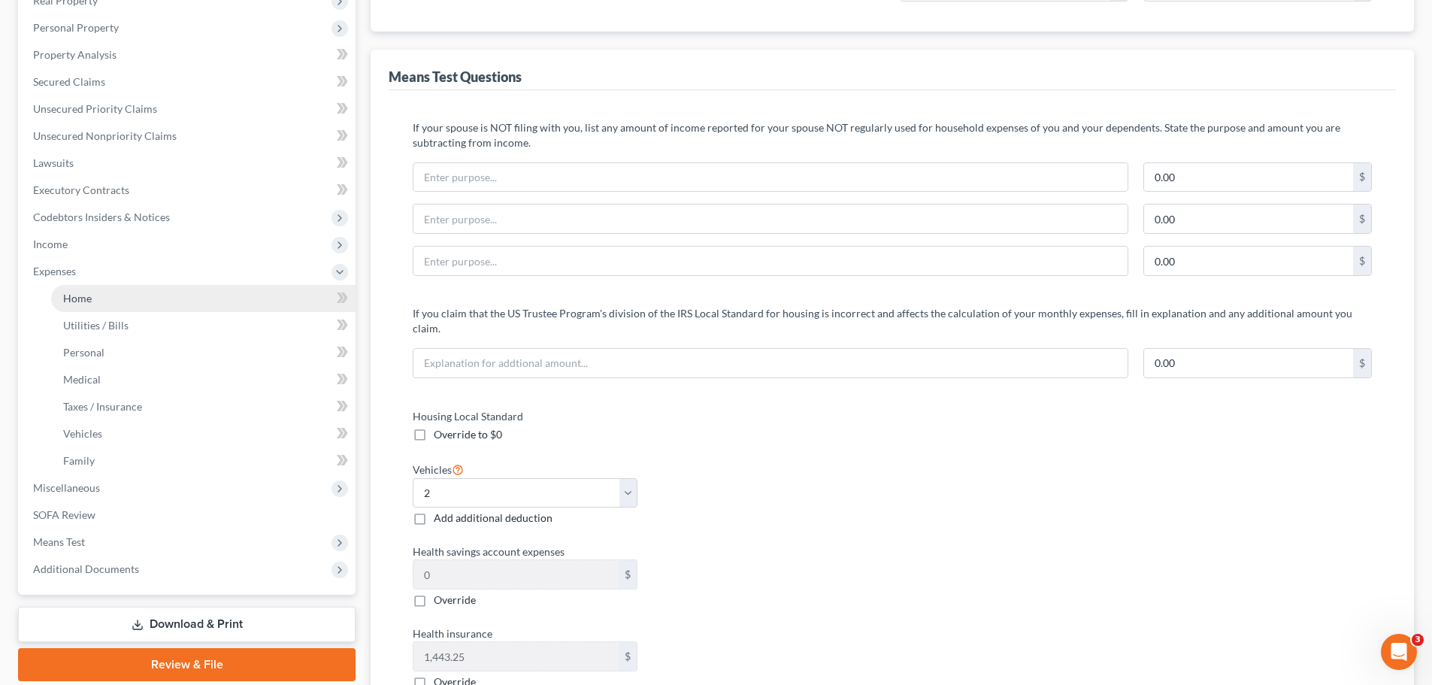
click at [63, 301] on span "Home" at bounding box center [77, 298] width 29 height 13
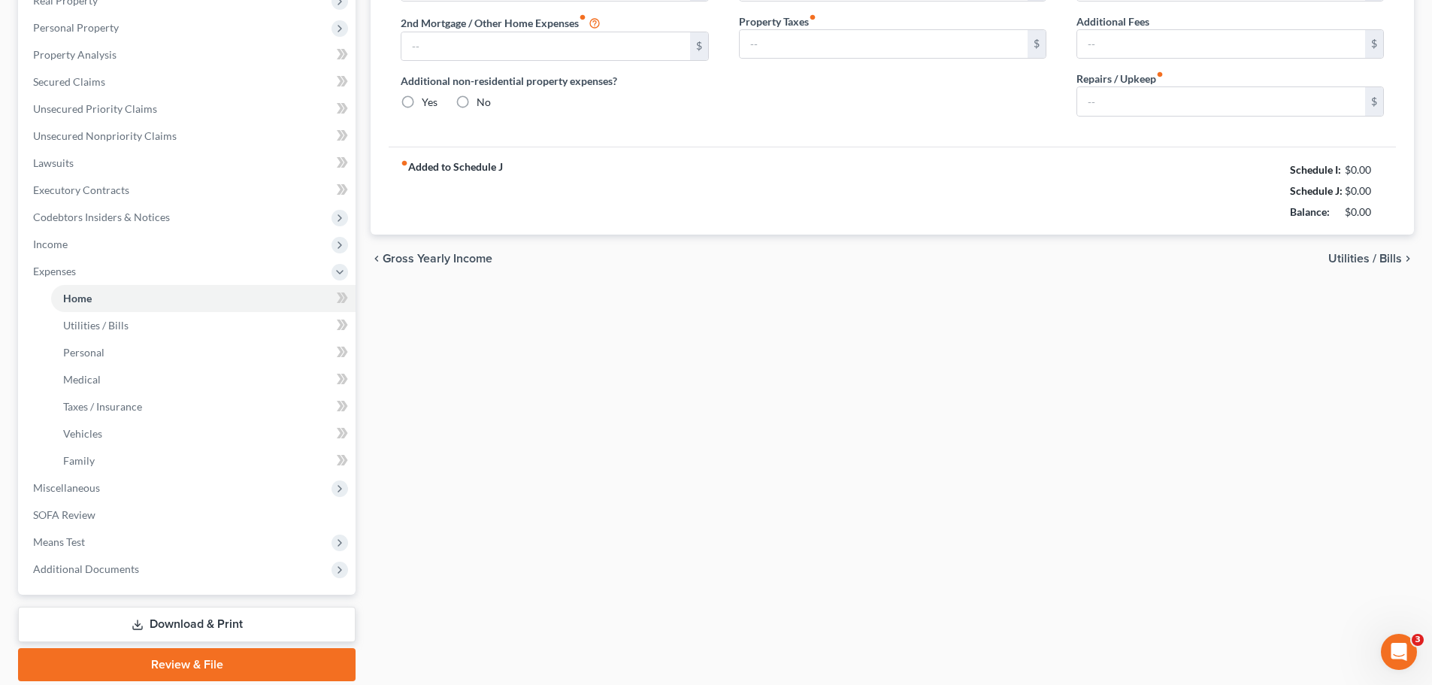
scroll to position [60, 0]
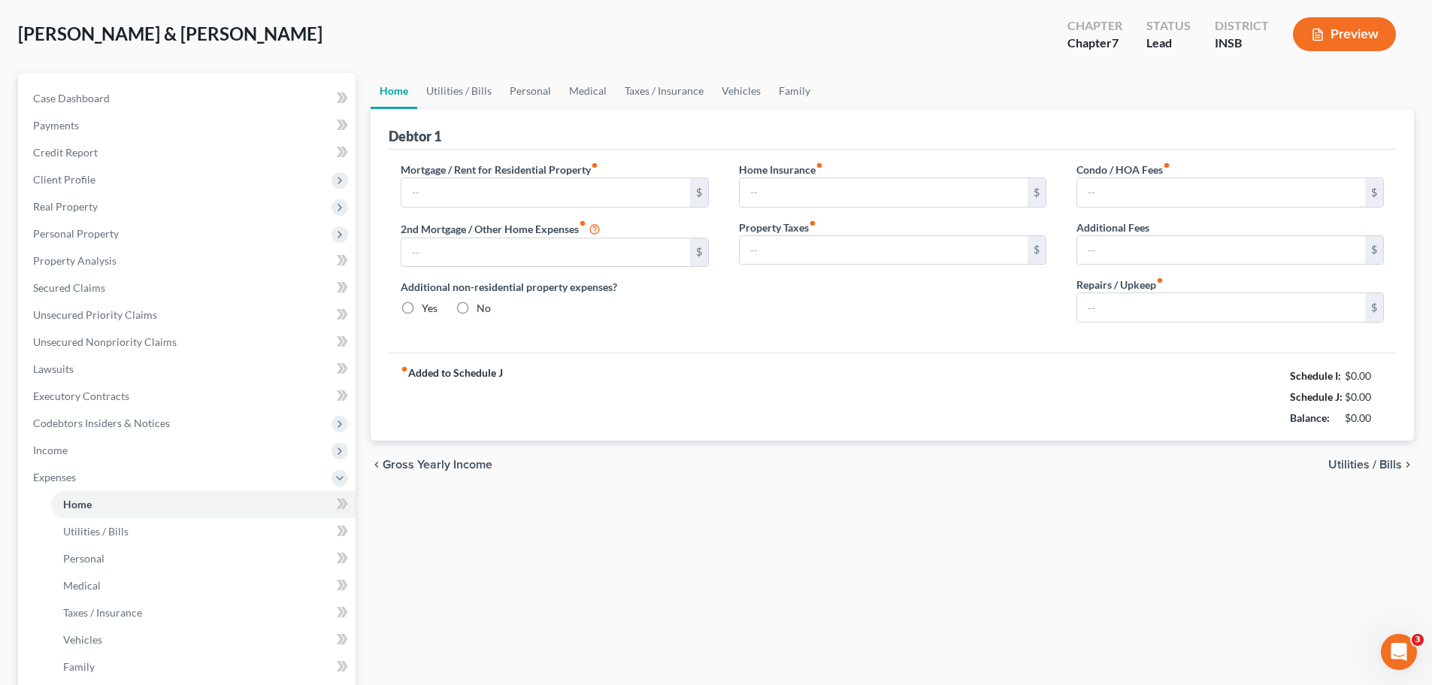
type input "2,767.09"
type input "0.00"
radio input "true"
type input "150.00"
type input "0.00"
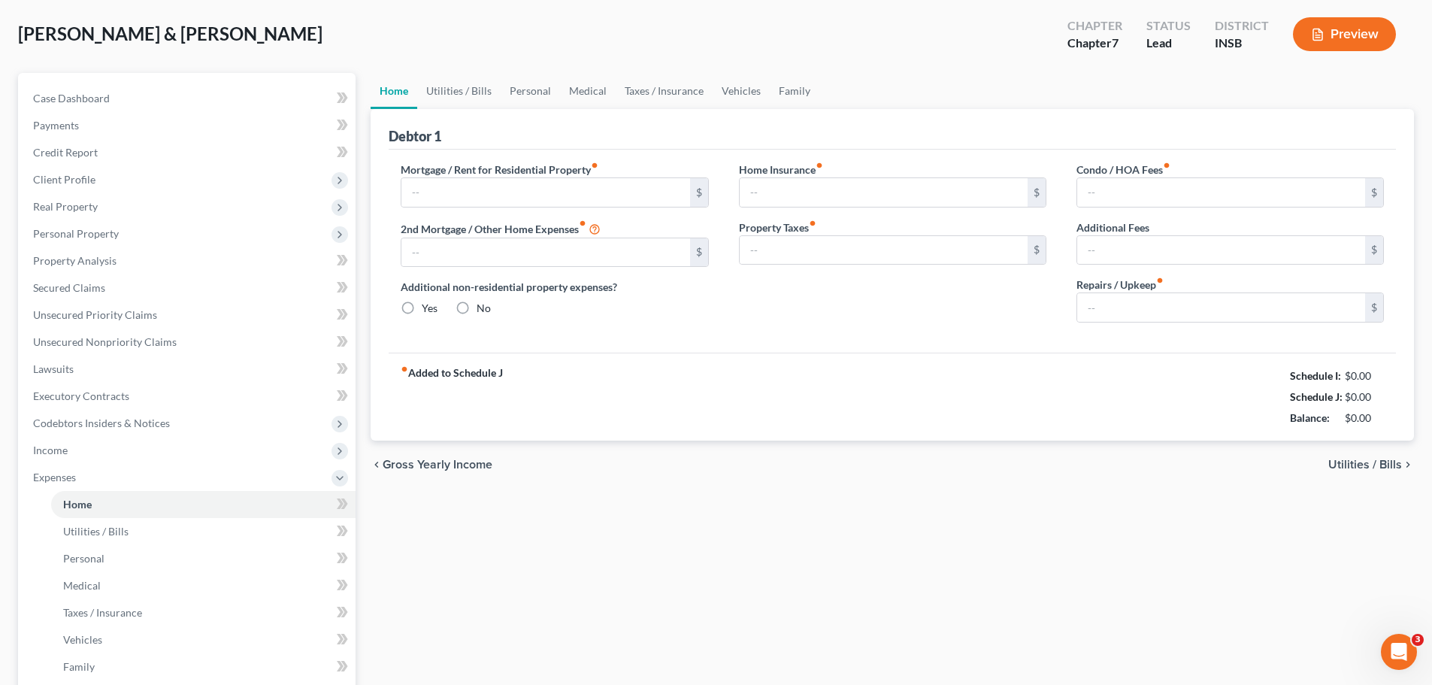
type input "0.00"
type input "200.00"
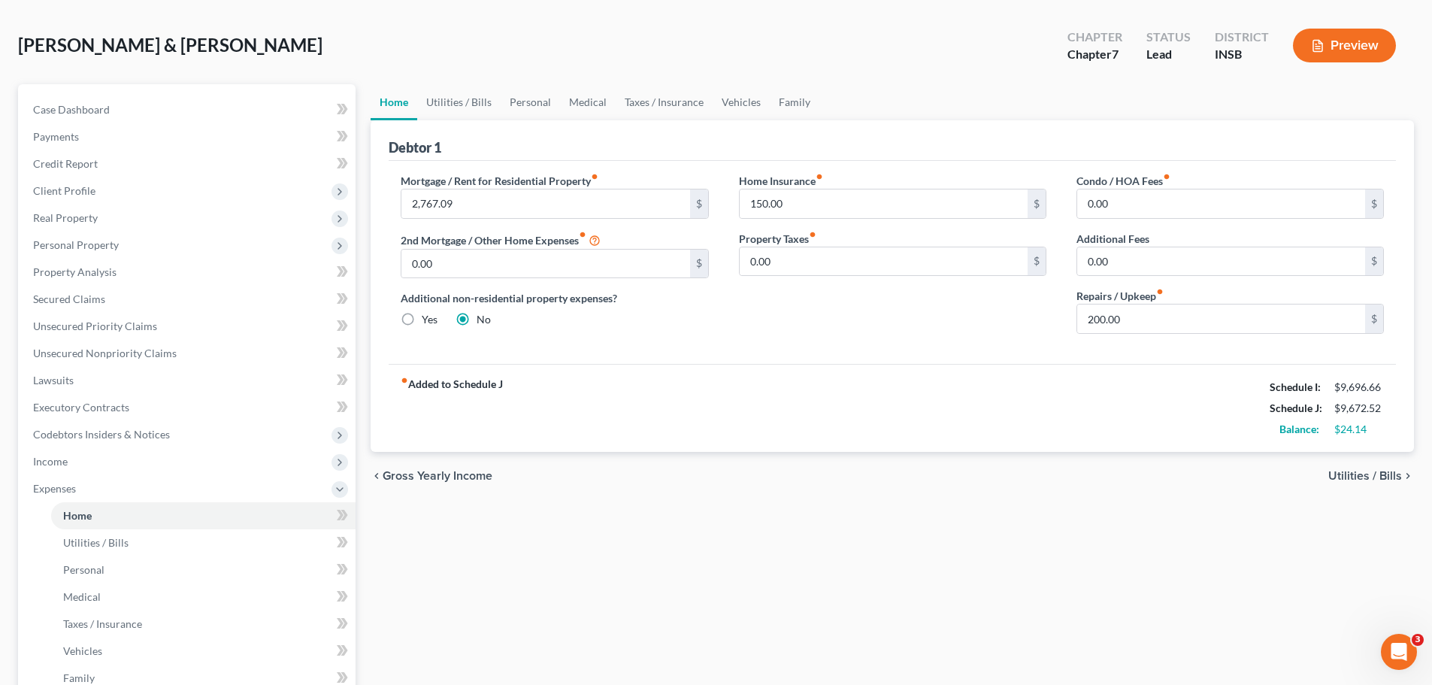
scroll to position [0, 0]
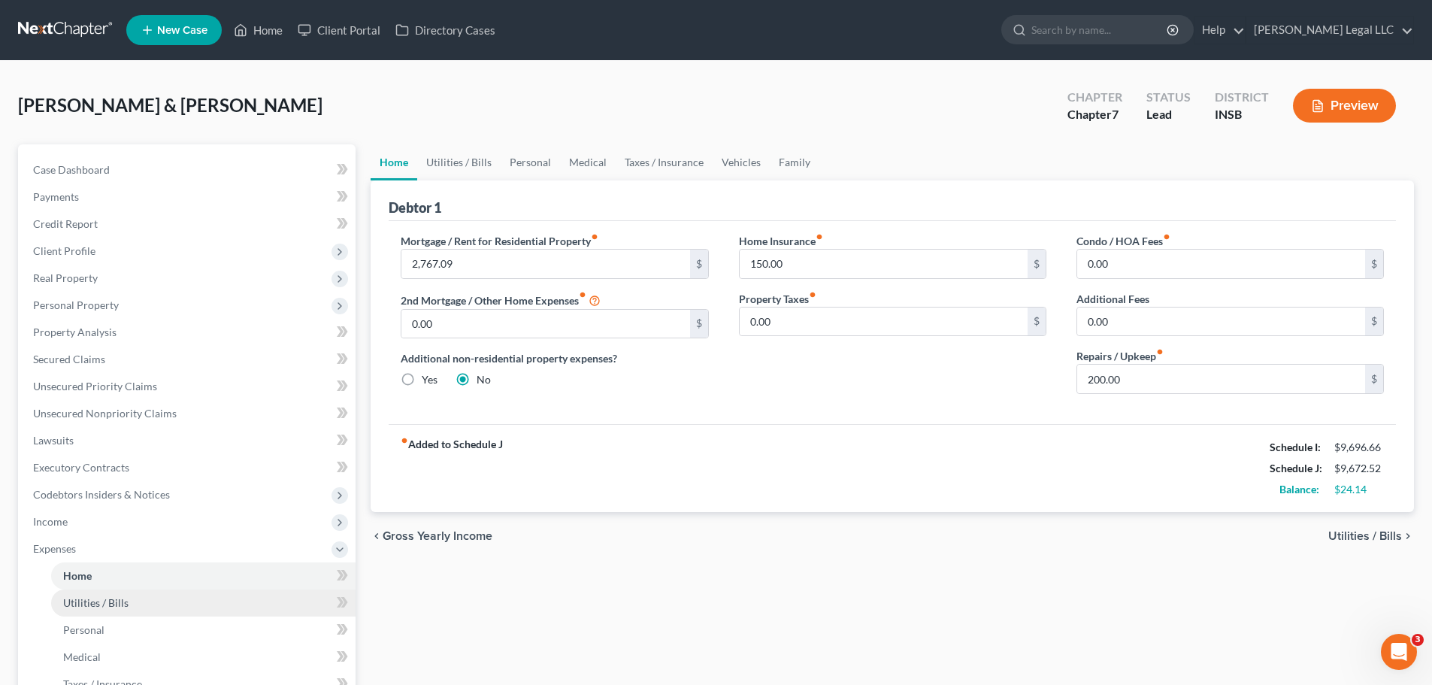
click at [100, 522] on span "Utilities / Bills" at bounding box center [95, 602] width 65 height 13
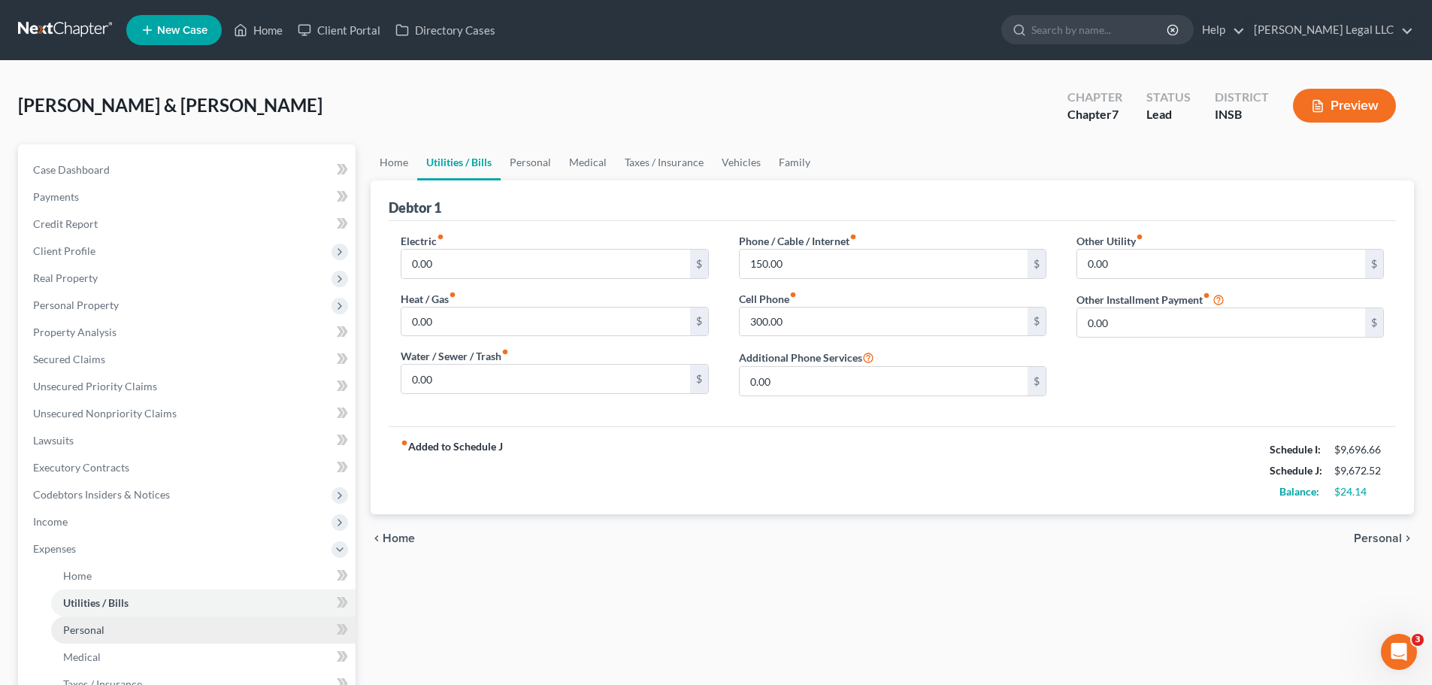
click at [101, 522] on span "Personal" at bounding box center [83, 629] width 41 height 13
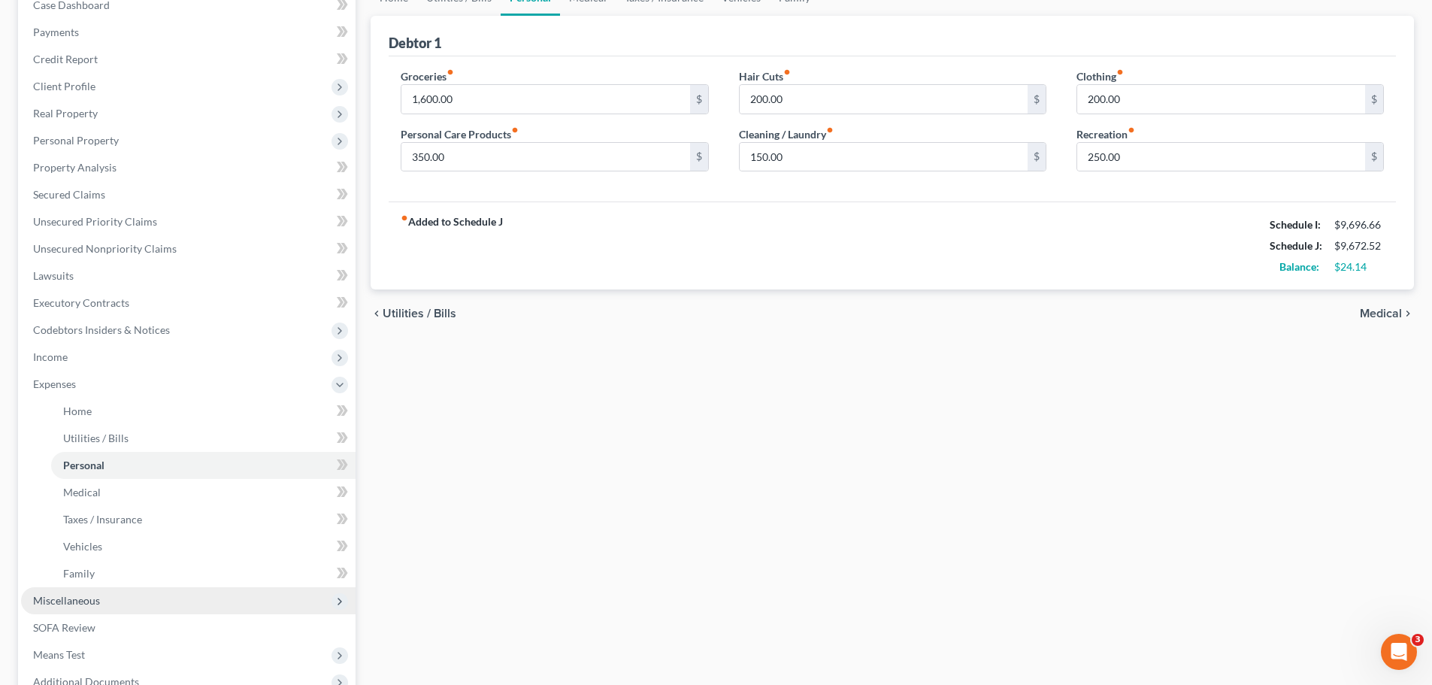
scroll to position [226, 0]
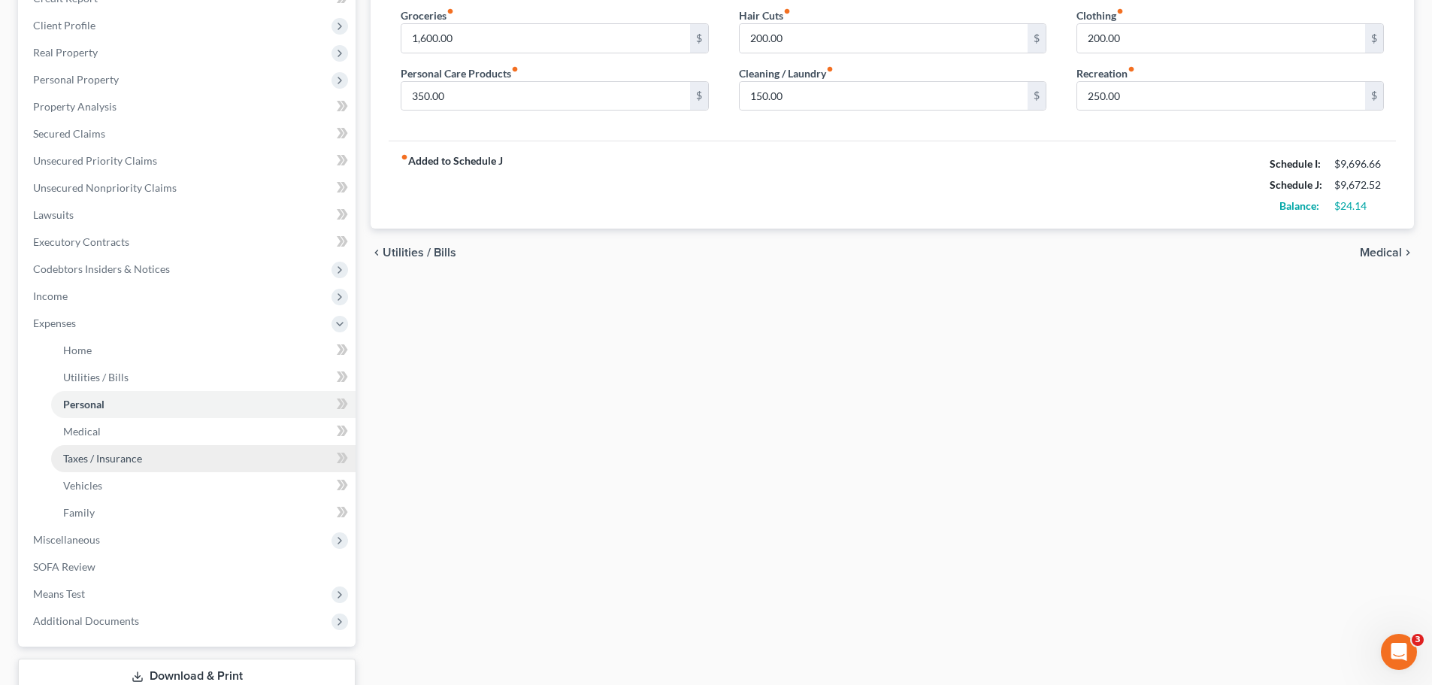
click at [99, 462] on span "Taxes / Insurance" at bounding box center [102, 458] width 79 height 13
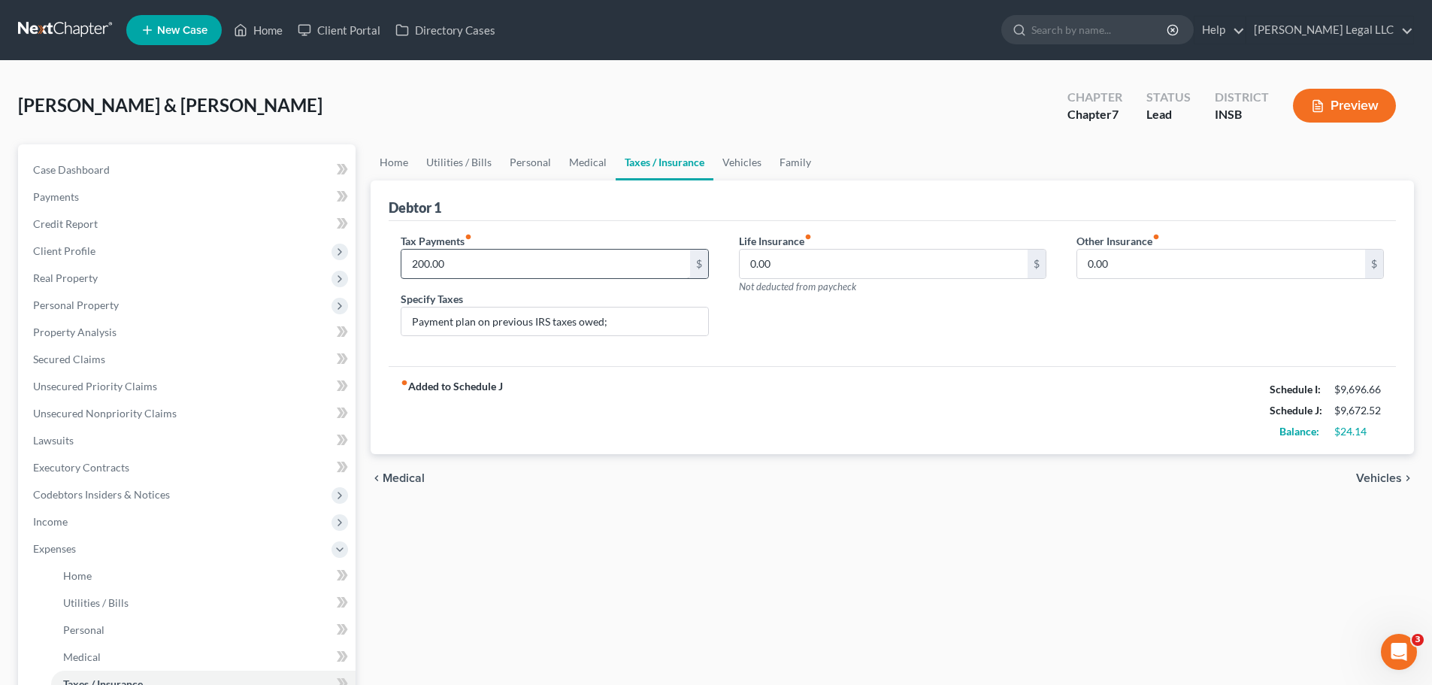
click at [517, 249] on div "200.00 $" at bounding box center [554, 264] width 307 height 30
click at [512, 259] on input "200.00" at bounding box center [545, 264] width 288 height 29
click at [519, 298] on div "Specify Taxes Payment plan on previous IRS taxes owed;" at bounding box center [554, 314] width 307 height 46
click at [516, 324] on input "Payment plan on previous IRS taxes owed;" at bounding box center [554, 321] width 306 height 29
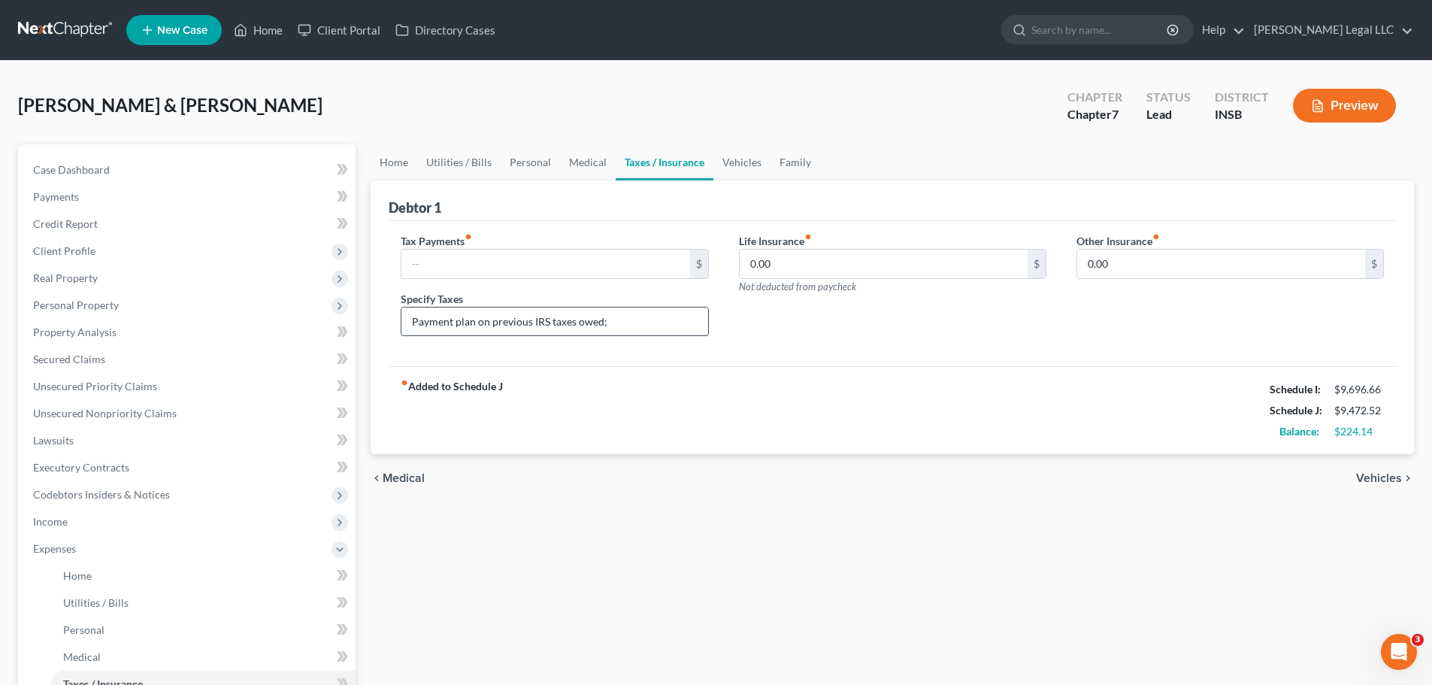
type input "Payment plan on IRS taxes owed;"
drag, startPoint x: 468, startPoint y: 324, endPoint x: 572, endPoint y: 385, distance: 120.9
click at [207, 295] on div "Petition Navigation Case Dashboard Payments Invoices Payments Payments Credit R…" at bounding box center [716, 551] width 1411 height 814
click at [849, 418] on div "fiber_manual_record Added to Schedule J Schedule I: $9,696.66 Schedule J: $9,47…" at bounding box center [892, 410] width 1007 height 88
click at [1154, 118] on button "Preview" at bounding box center [1344, 106] width 103 height 34
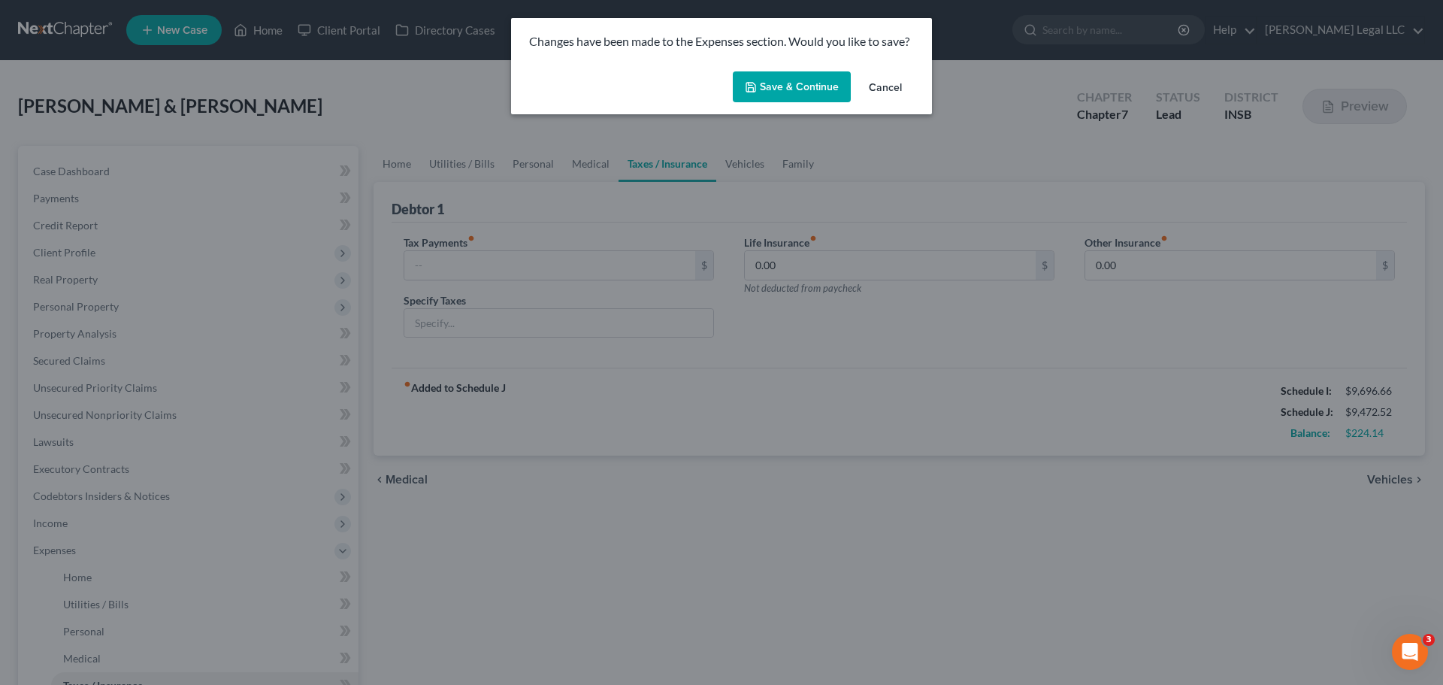
click at [771, 83] on button "Save & Continue" at bounding box center [792, 87] width 118 height 32
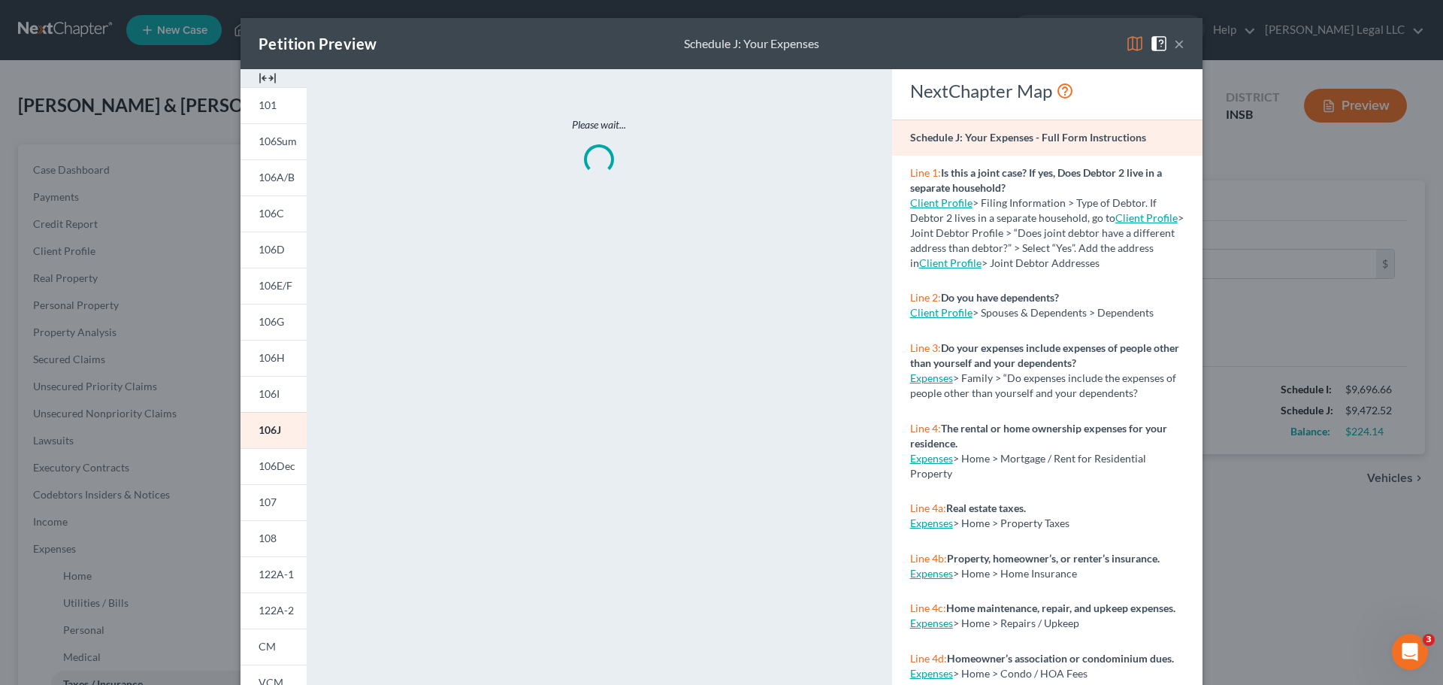
click at [261, 77] on img at bounding box center [268, 78] width 18 height 18
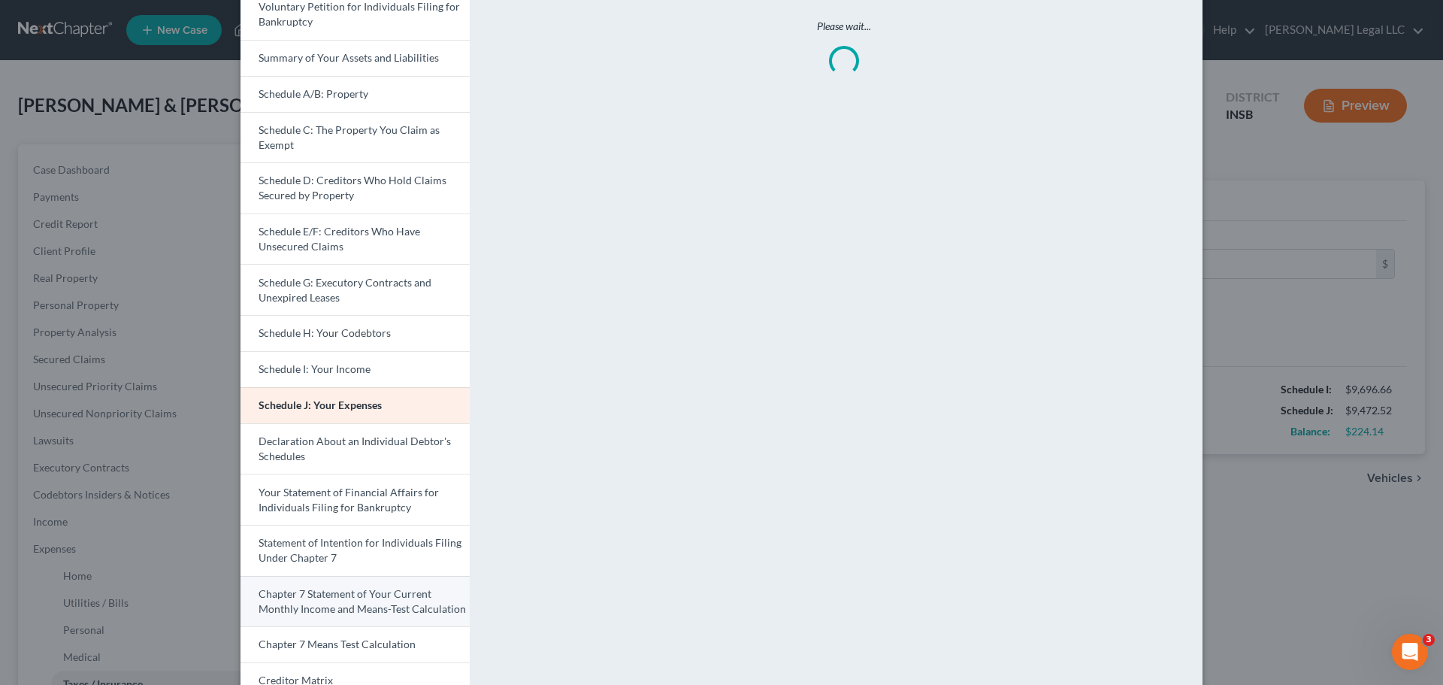
scroll to position [299, 0]
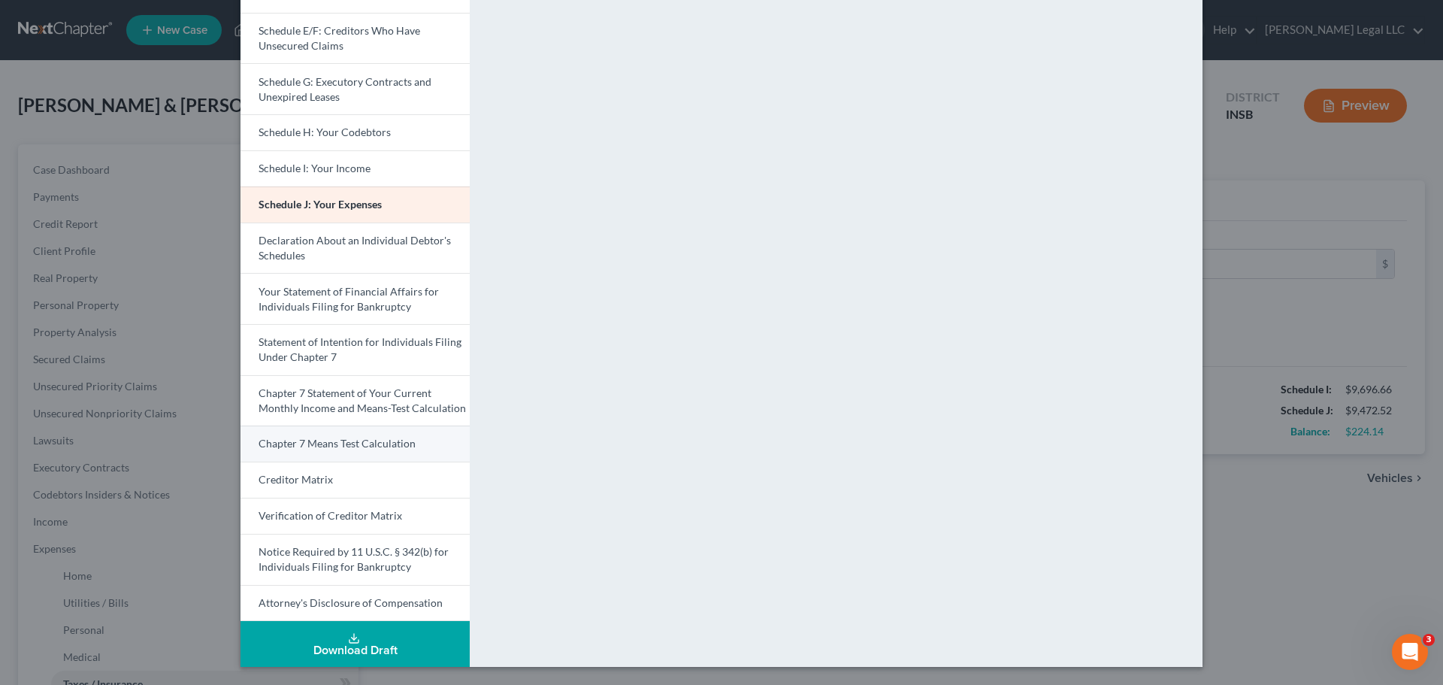
drag, startPoint x: 329, startPoint y: 445, endPoint x: 418, endPoint y: 446, distance: 89.5
click at [329, 445] on span "Chapter 7 Means Test Calculation" at bounding box center [337, 443] width 157 height 13
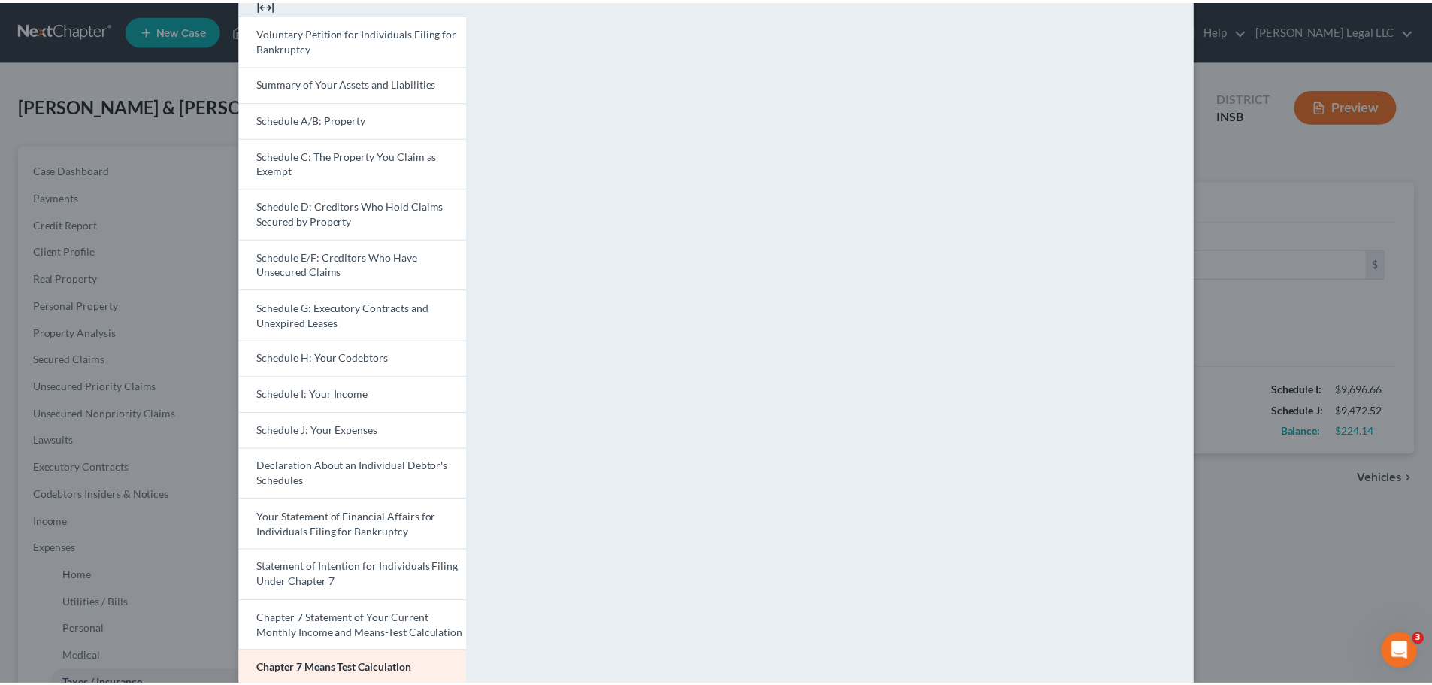
scroll to position [0, 0]
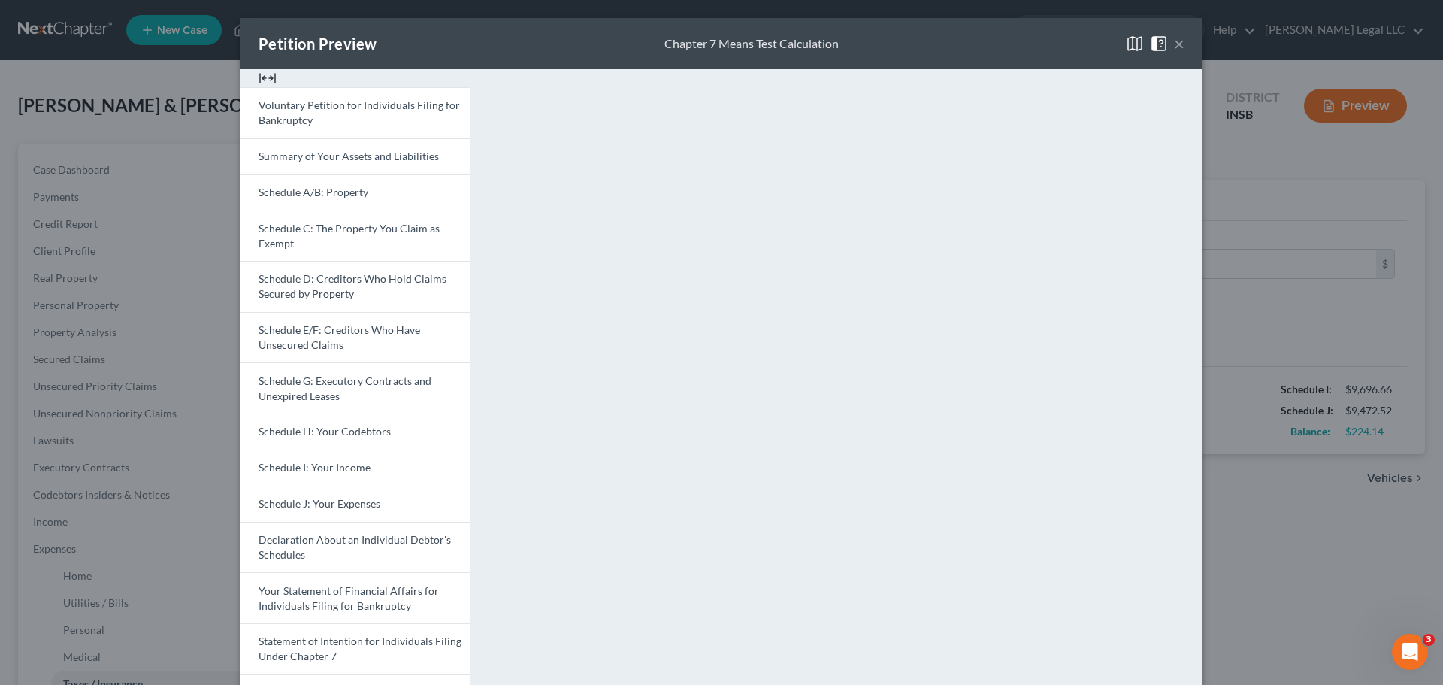
click at [1154, 47] on button "×" at bounding box center [1179, 44] width 11 height 18
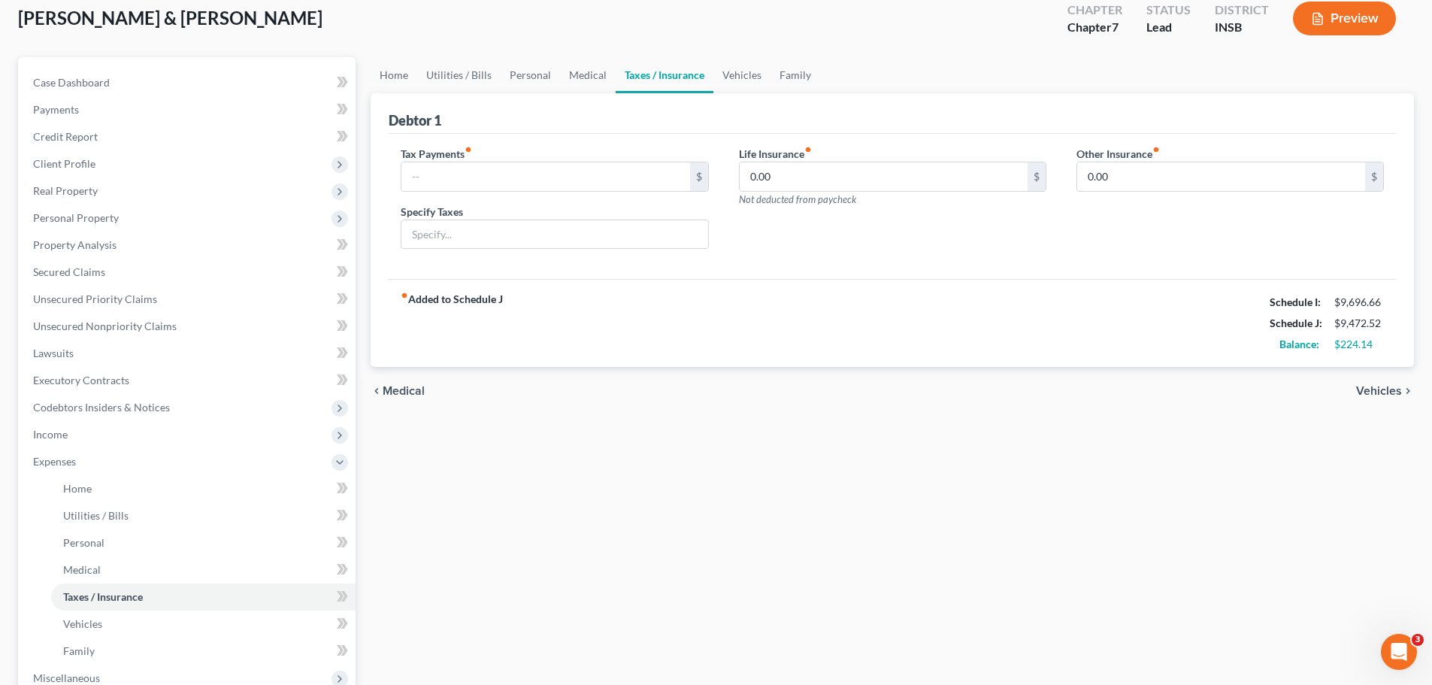
scroll to position [301, 0]
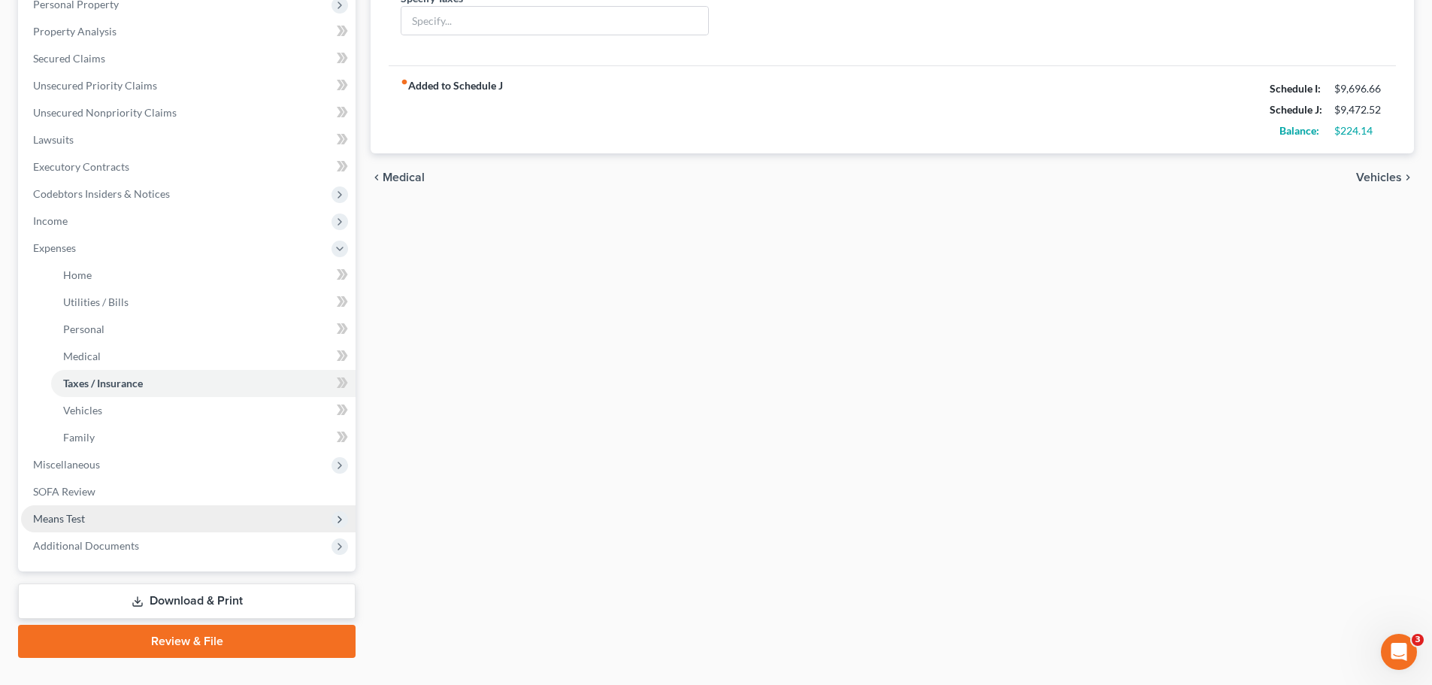
drag, startPoint x: 40, startPoint y: 512, endPoint x: 50, endPoint y: 512, distance: 9.8
click at [40, 512] on span "Means Test" at bounding box center [59, 518] width 52 height 13
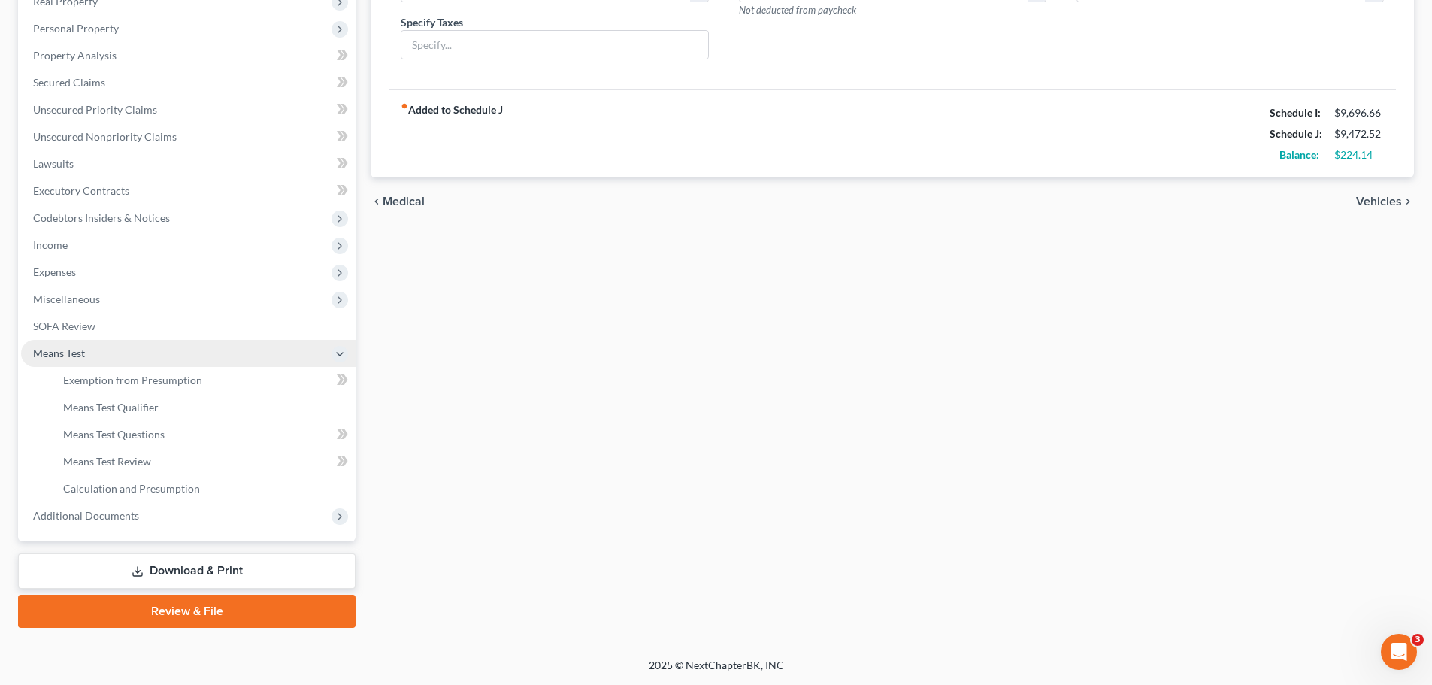
scroll to position [277, 0]
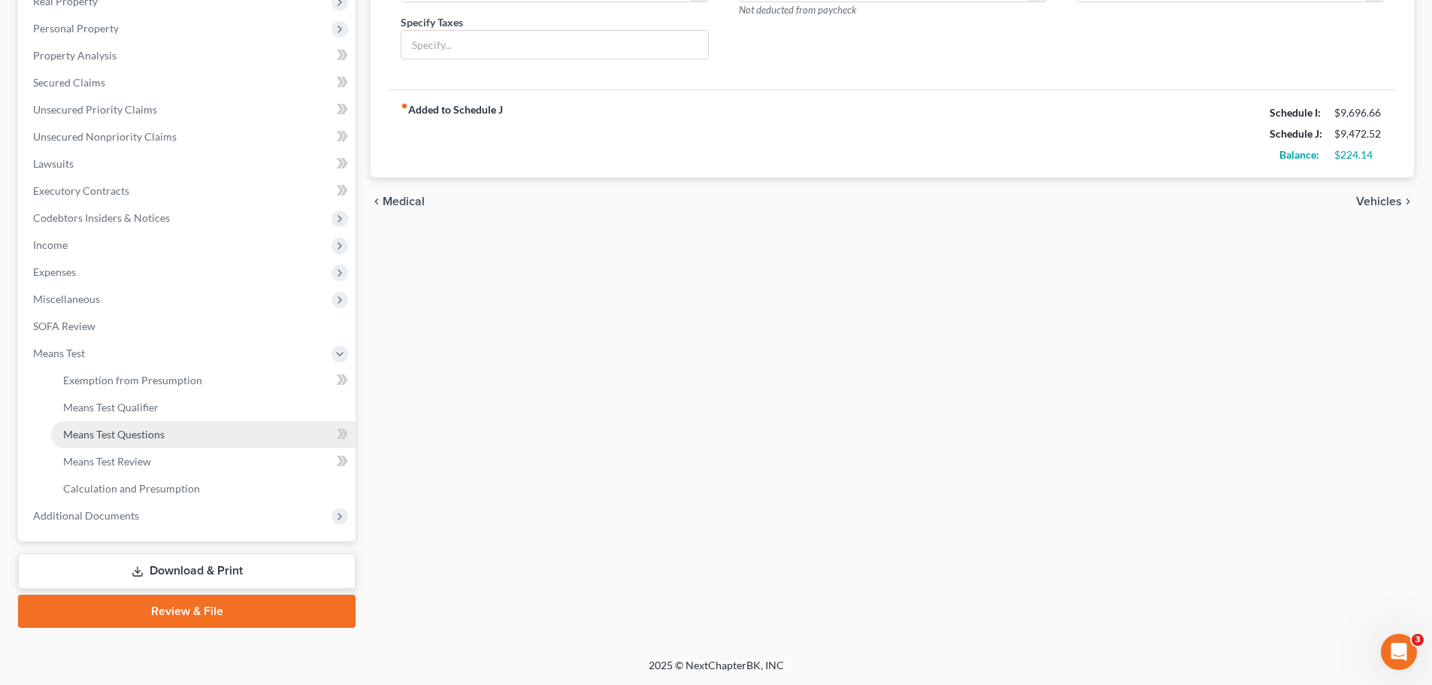
drag, startPoint x: 103, startPoint y: 436, endPoint x: 279, endPoint y: 423, distance: 176.4
click at [103, 436] on span "Means Test Questions" at bounding box center [113, 434] width 101 height 13
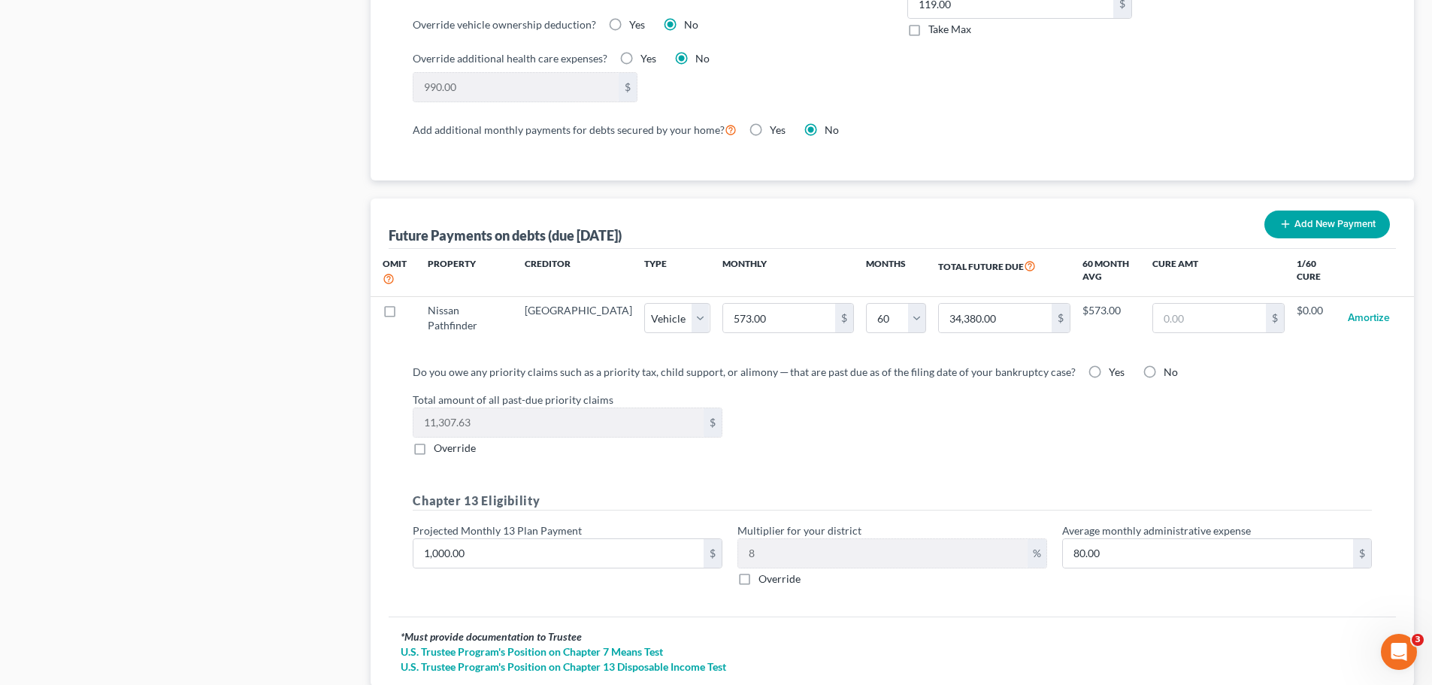
scroll to position [1405, 0]
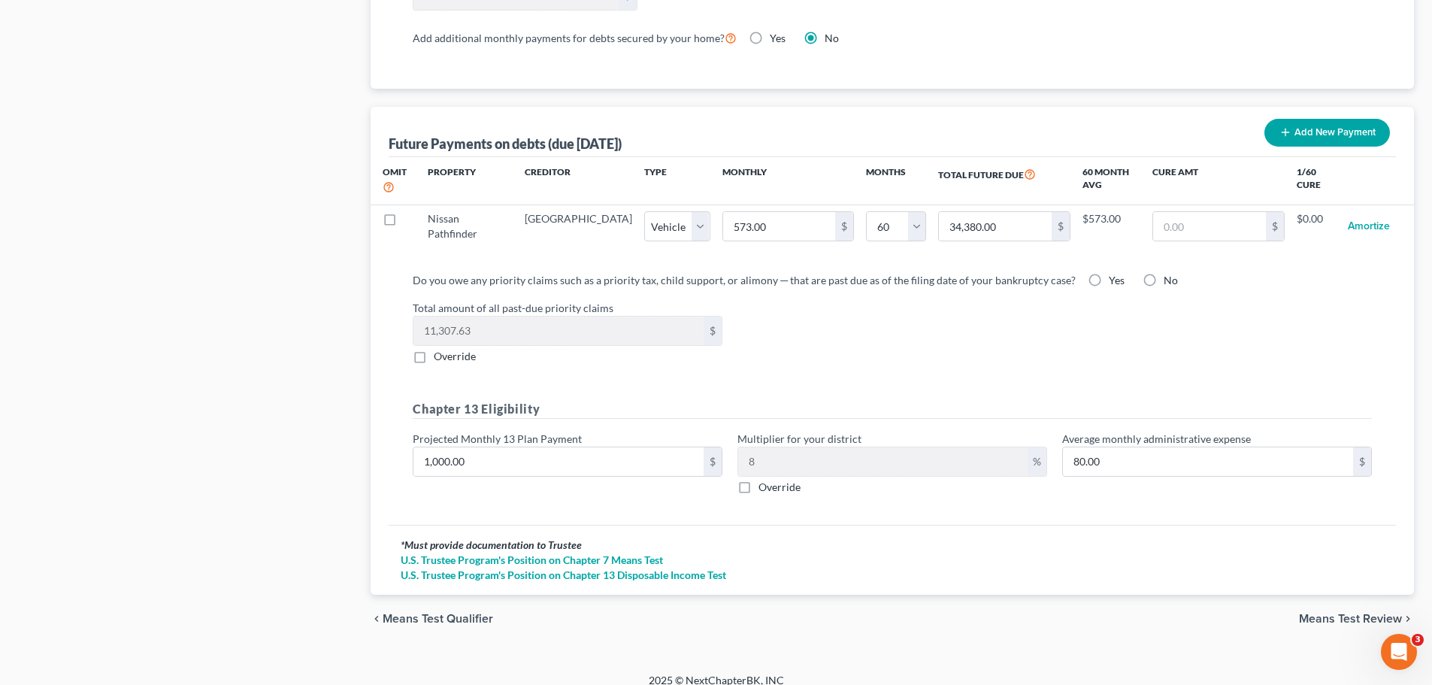
click at [434, 349] on label "Override" at bounding box center [455, 356] width 42 height 15
click at [440, 349] on input "Override" at bounding box center [445, 354] width 10 height 10
drag, startPoint x: 416, startPoint y: 343, endPoint x: 392, endPoint y: 338, distance: 25.4
click at [434, 349] on label "Override" at bounding box center [455, 356] width 42 height 15
click at [440, 349] on input "Override" at bounding box center [445, 354] width 10 height 10
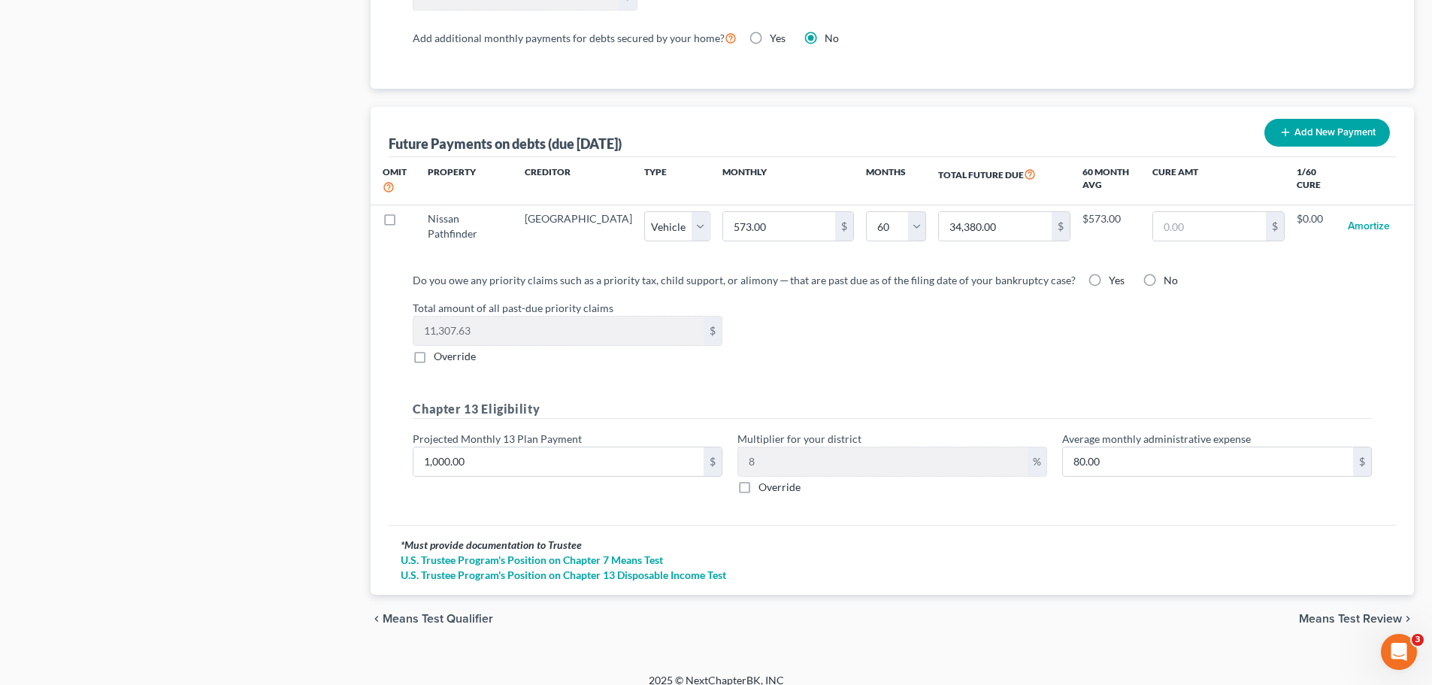
drag, startPoint x: 1338, startPoint y: 606, endPoint x: 1245, endPoint y: 638, distance: 98.7
click at [1154, 522] on span "Means Test Review" at bounding box center [1350, 619] width 103 height 12
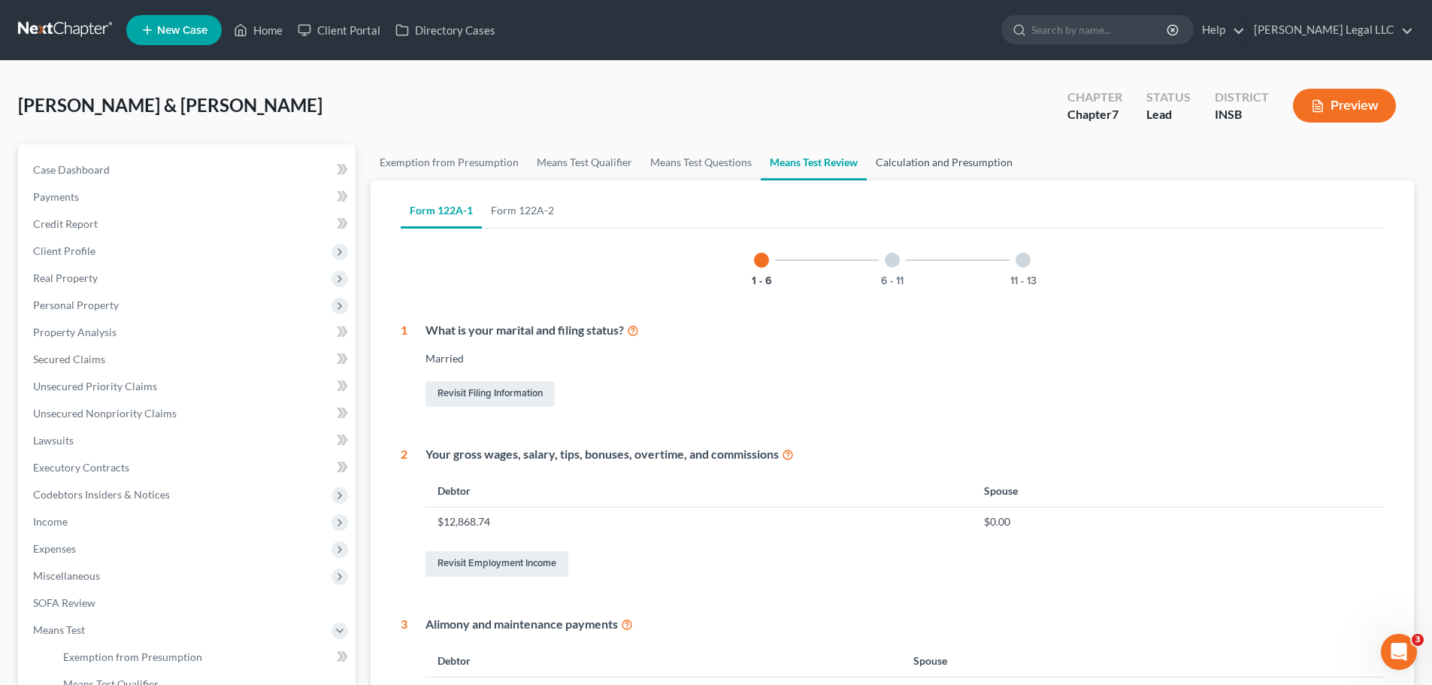
click at [883, 168] on link "Calculation and Presumption" at bounding box center [944, 162] width 155 height 36
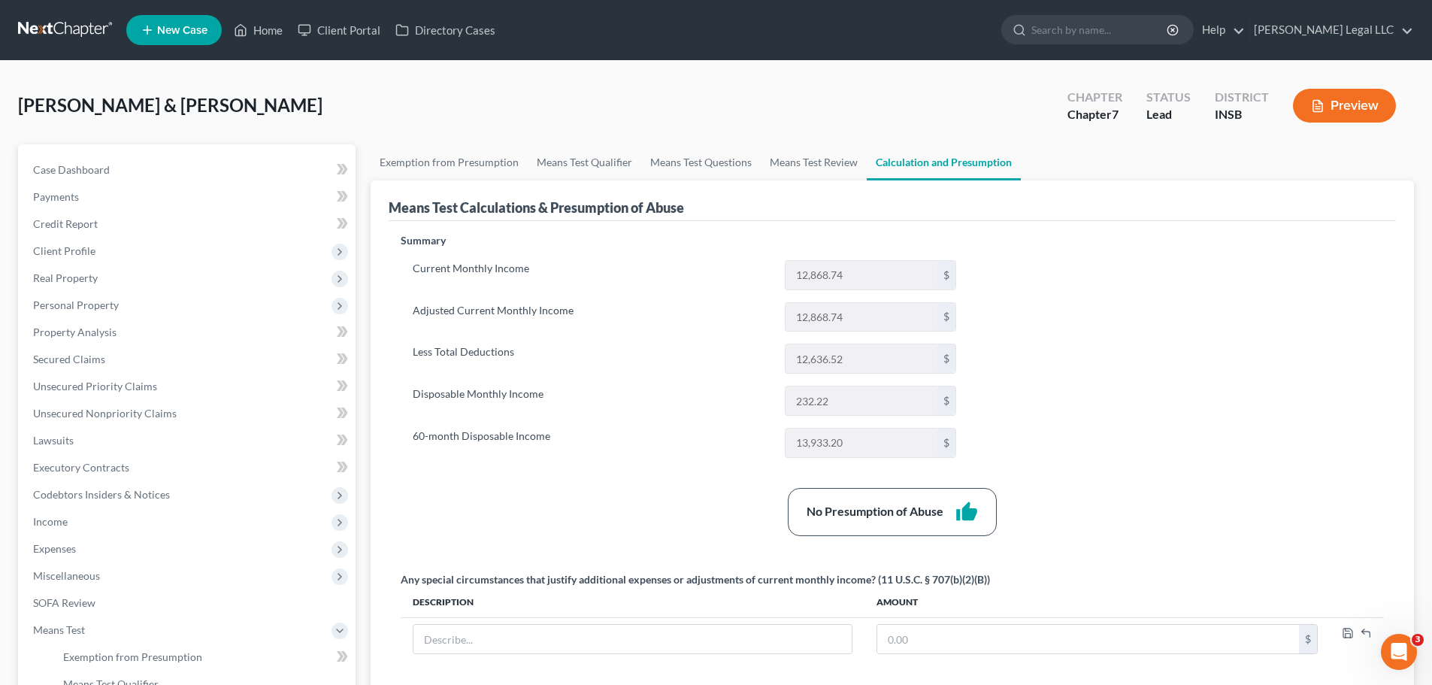
click at [1154, 104] on button "Preview" at bounding box center [1344, 106] width 103 height 34
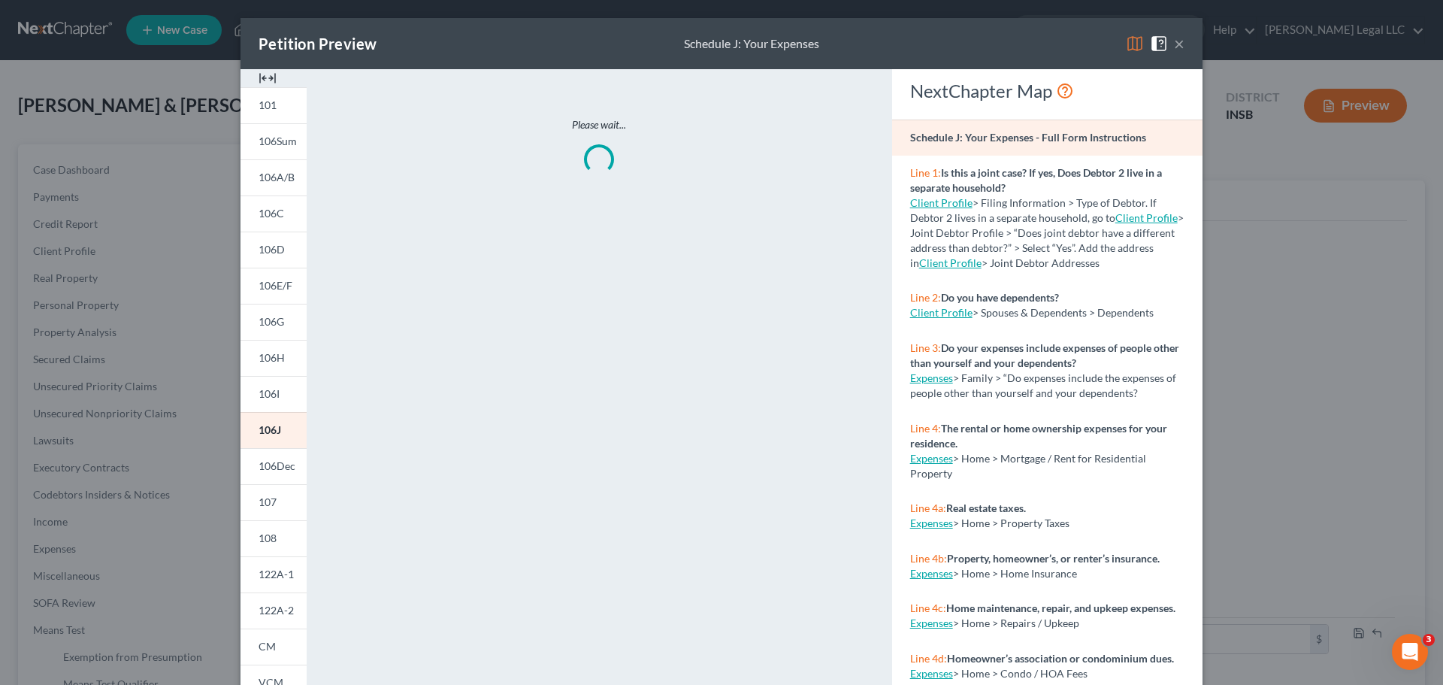
click at [259, 77] on img at bounding box center [268, 78] width 18 height 18
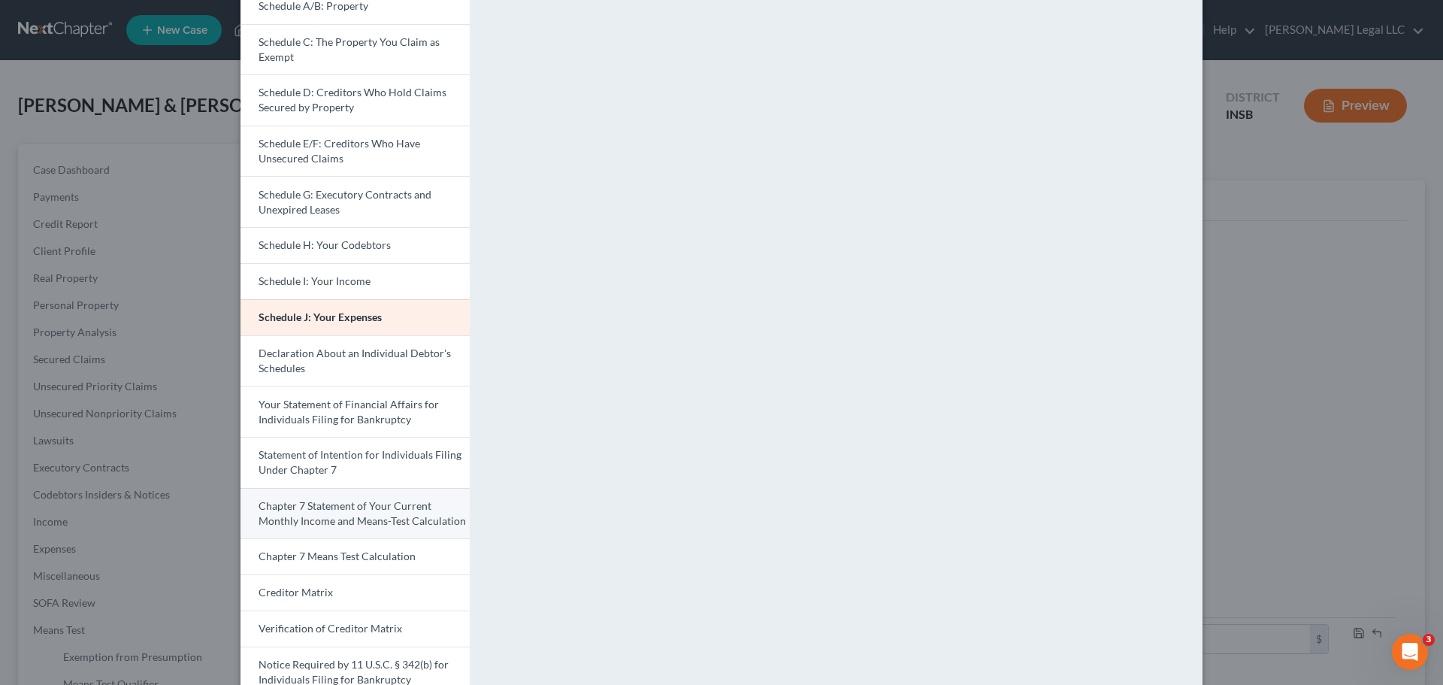
scroll to position [299, 0]
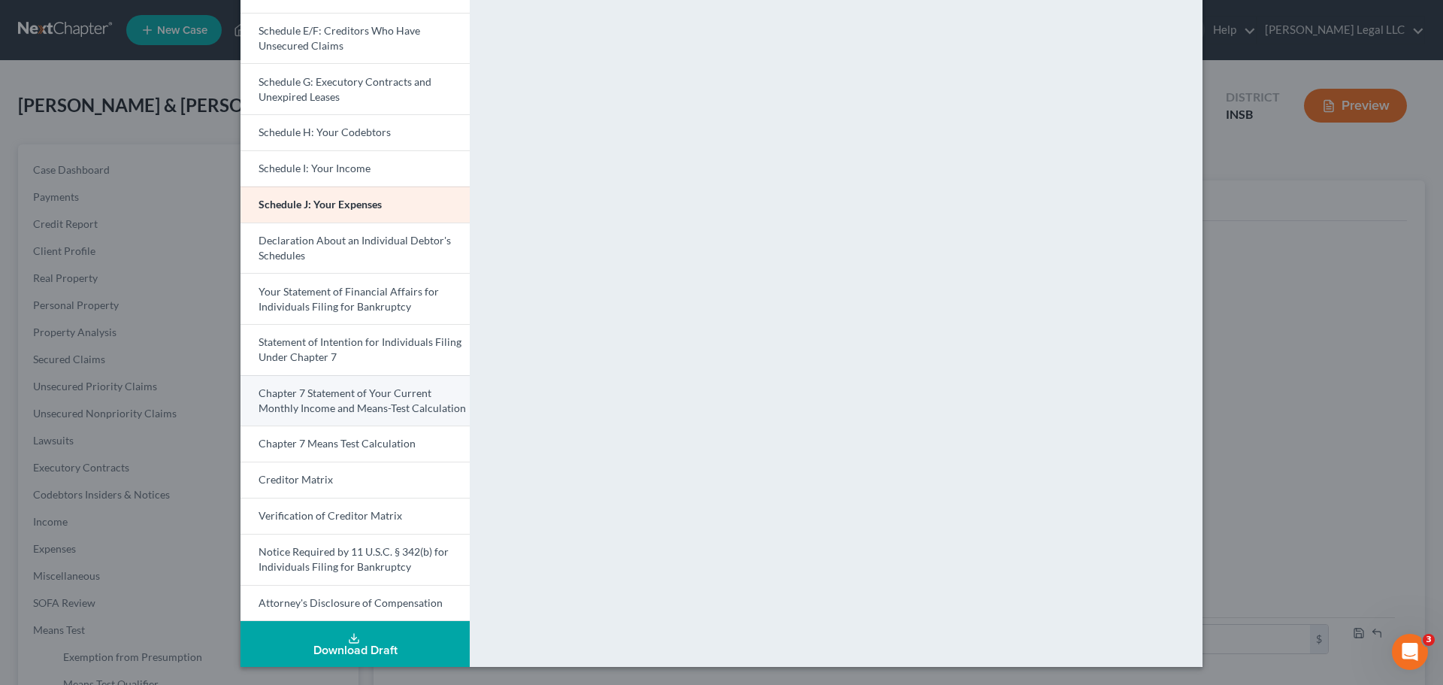
click at [297, 394] on span "Chapter 7 Statement of Your Current Monthly Income and Means-Test Calculation" at bounding box center [362, 400] width 207 height 28
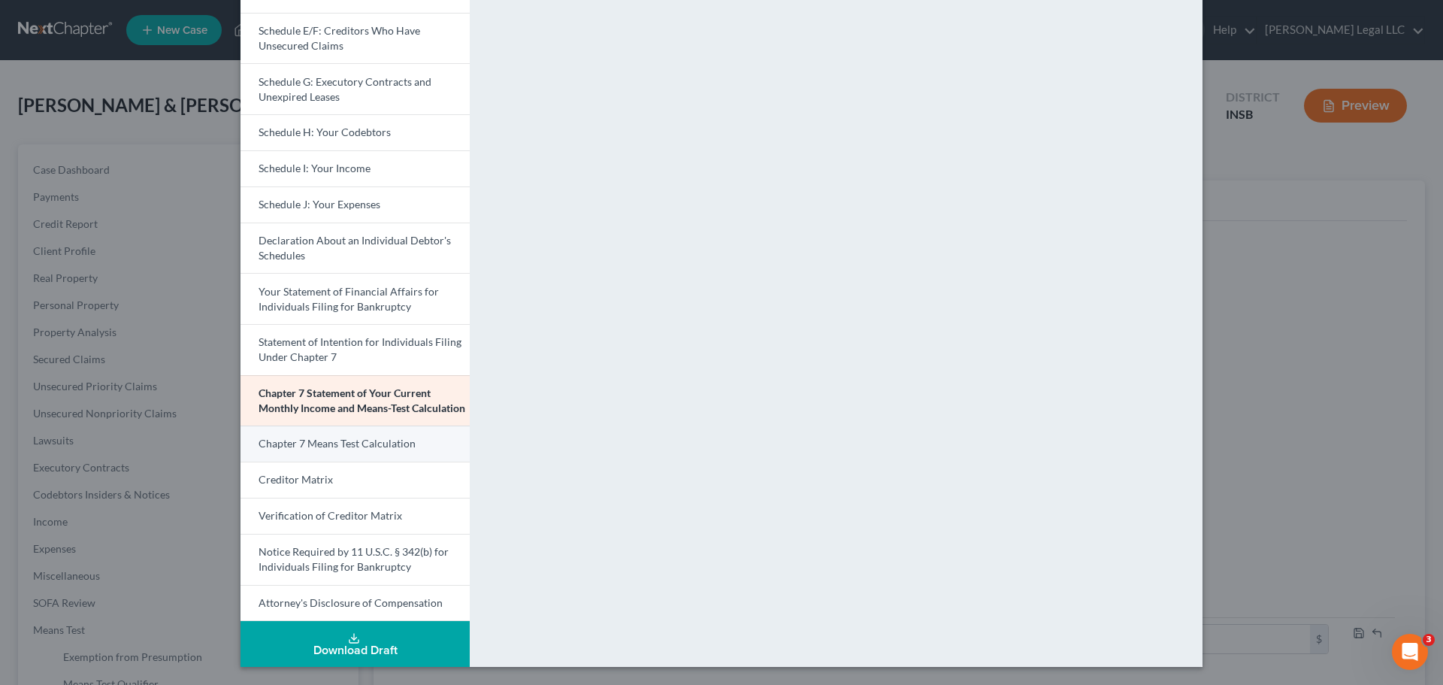
click at [299, 444] on span "Chapter 7 Means Test Calculation" at bounding box center [337, 443] width 157 height 13
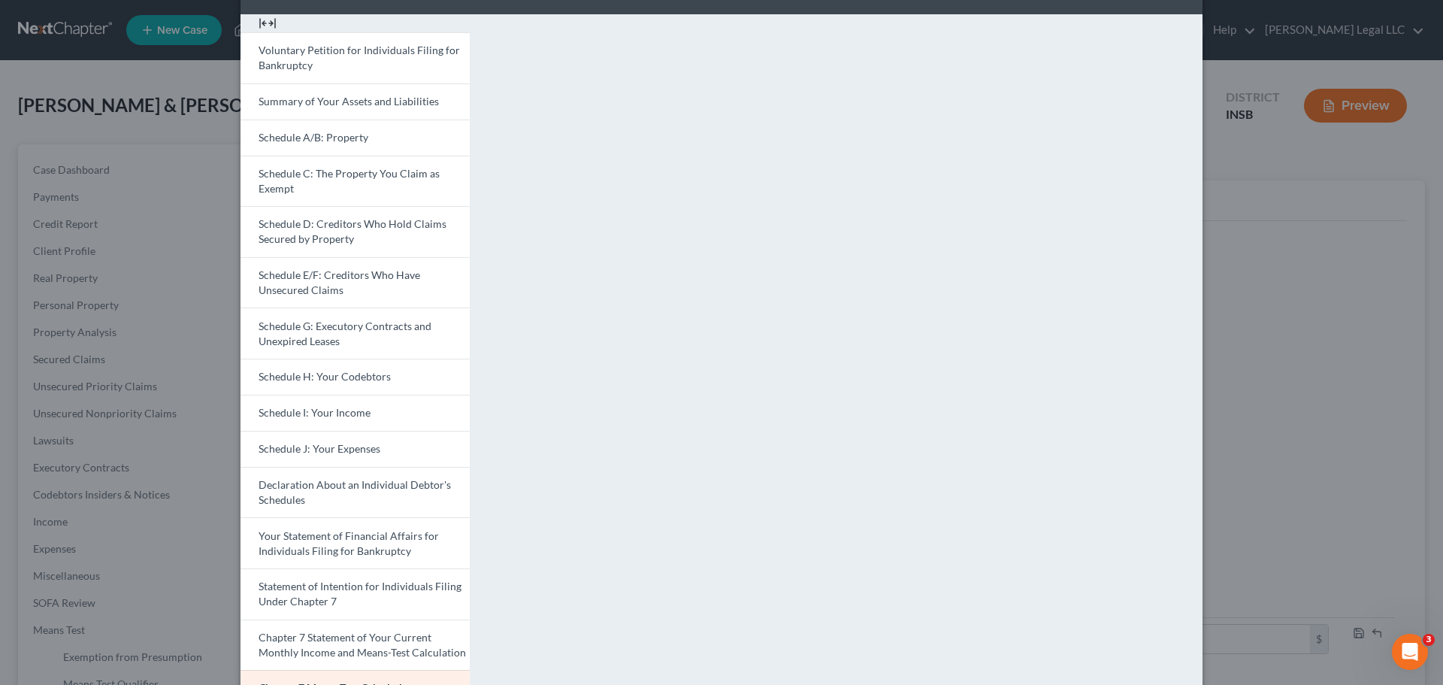
scroll to position [0, 0]
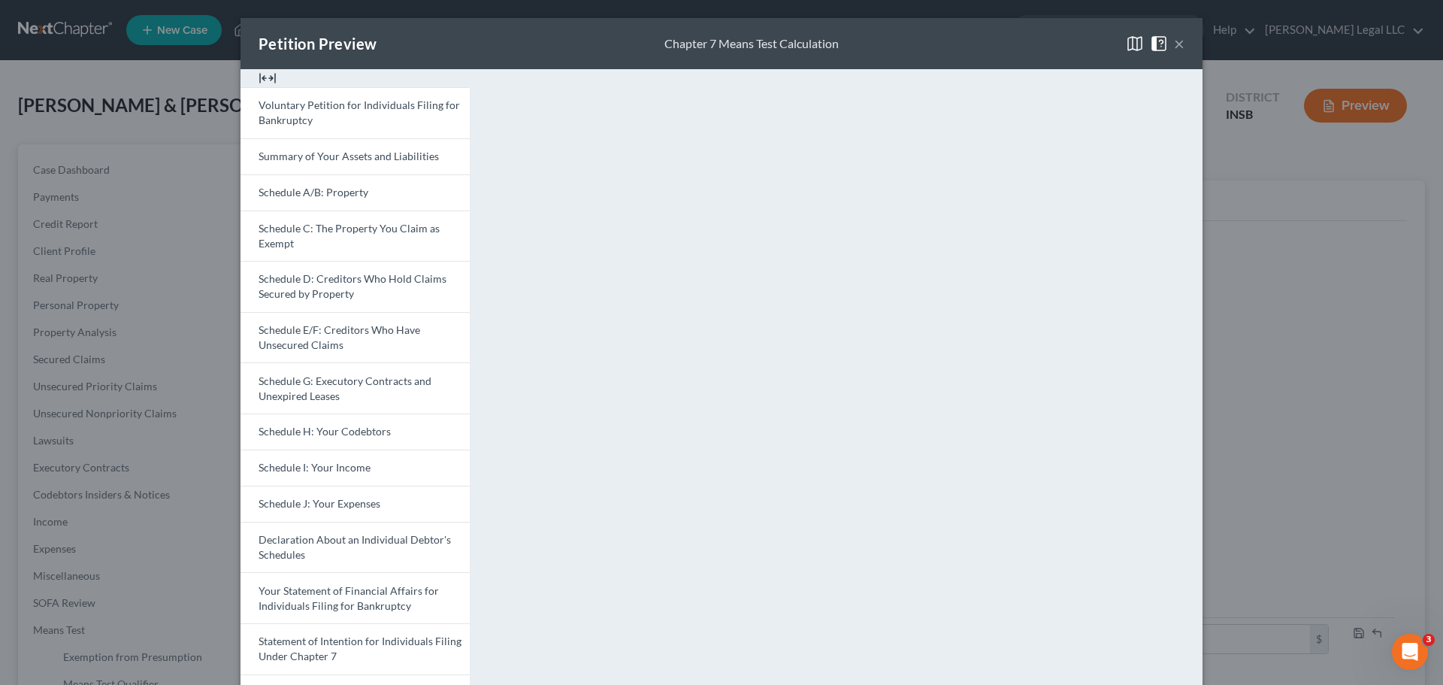
click at [1154, 39] on div "Petition Preview Chapter 7 Means Test Calculation ×" at bounding box center [722, 43] width 962 height 51
click at [1154, 46] on button "×" at bounding box center [1179, 44] width 11 height 18
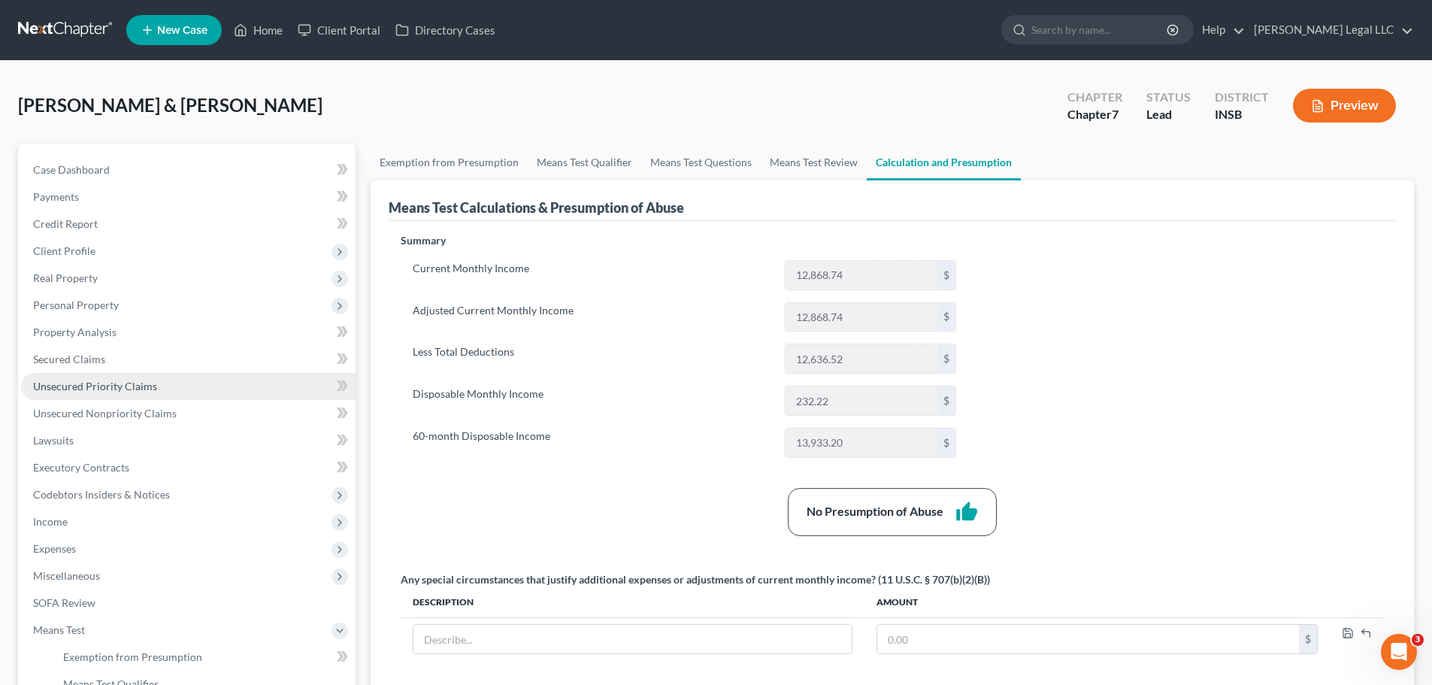
click at [101, 392] on span "Unsecured Priority Claims" at bounding box center [95, 386] width 124 height 13
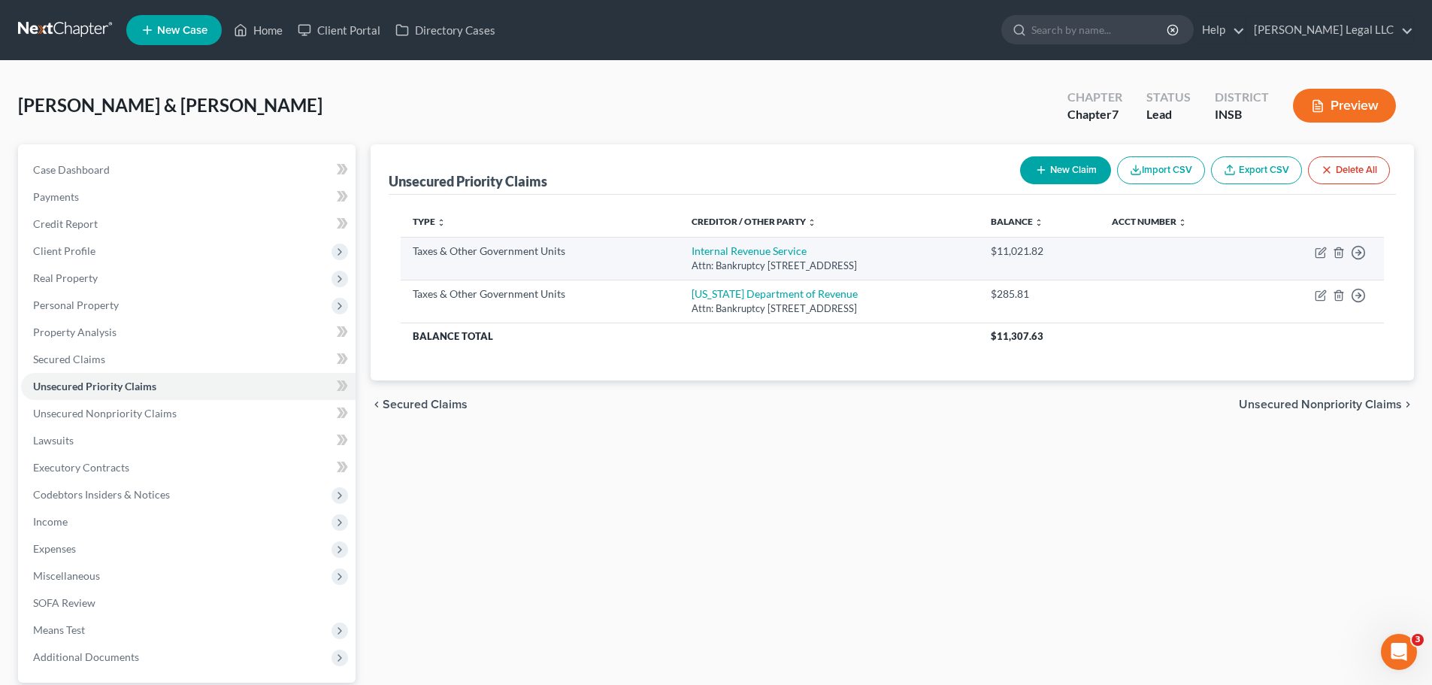
click at [720, 261] on div "Attn: Bankruptcy [STREET_ADDRESS]" at bounding box center [830, 266] width 276 height 14
click at [727, 251] on link "Internal Revenue Service" at bounding box center [749, 250] width 115 height 13
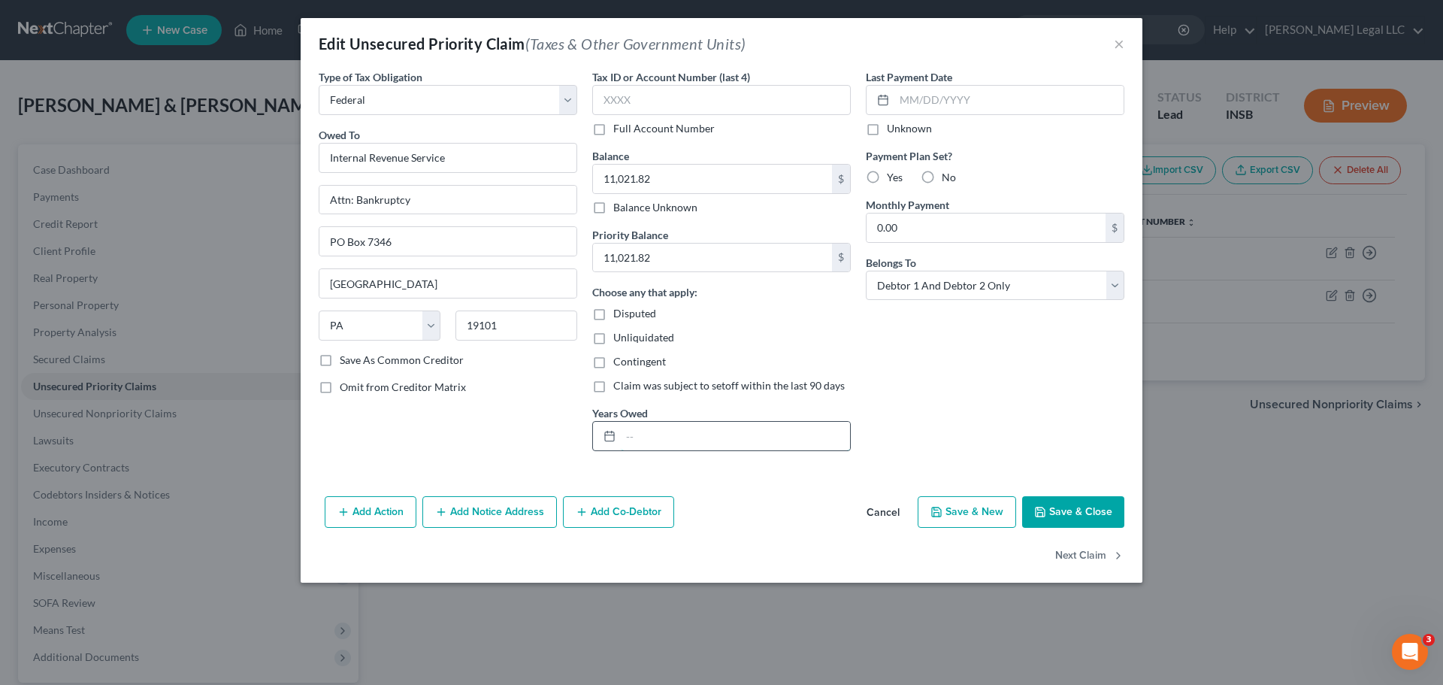
click at [665, 438] on input "text" at bounding box center [735, 436] width 229 height 29
click at [921, 229] on input "0.00" at bounding box center [986, 227] width 239 height 29
click at [993, 454] on div "Last Payment Date Unknown Payment Plan Set? Yes No Monthly Payment 150 $ Belong…" at bounding box center [995, 266] width 274 height 394
click at [908, 217] on input "150" at bounding box center [986, 227] width 239 height 29
click at [953, 231] on input "150" at bounding box center [986, 227] width 239 height 29
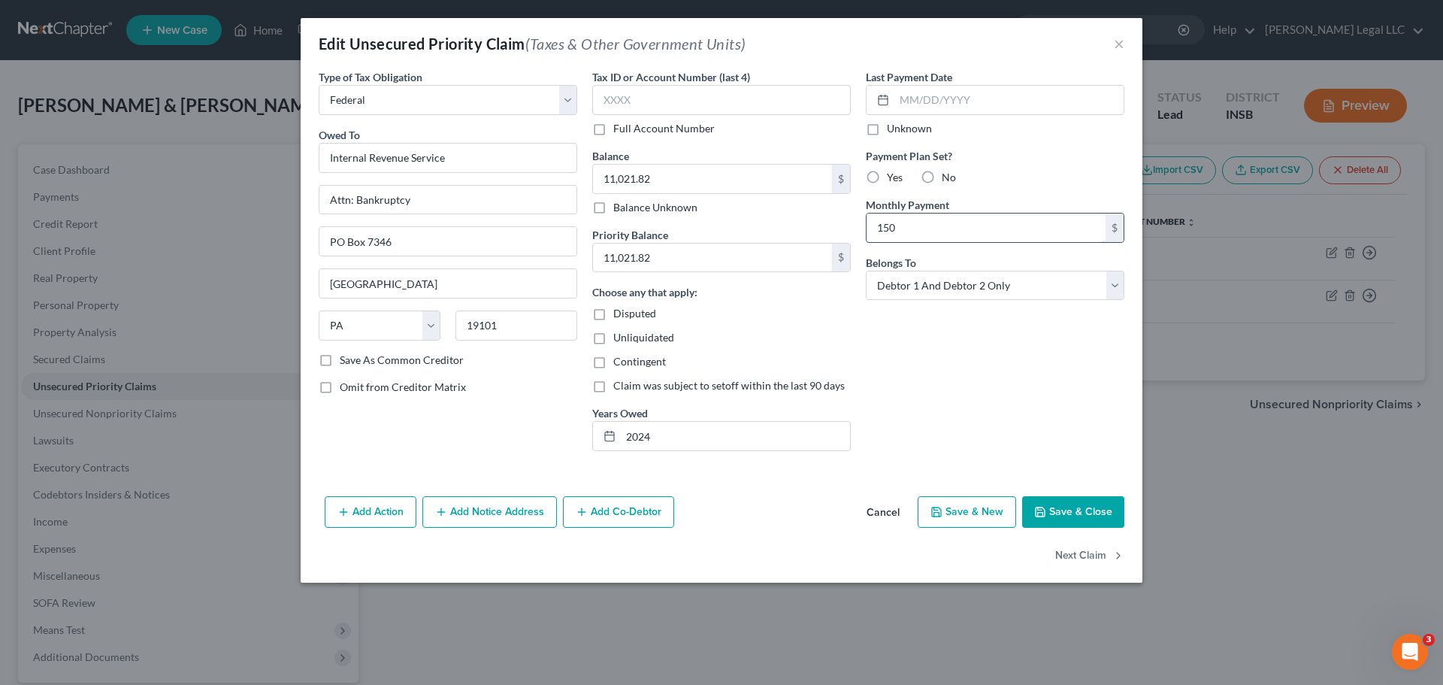
click at [953, 231] on input "150" at bounding box center [986, 227] width 239 height 29
click at [966, 359] on div "Last Payment Date Unknown Payment Plan Set? Yes No Monthly Payment 185 $ Belong…" at bounding box center [995, 266] width 274 height 394
drag, startPoint x: 1080, startPoint y: 513, endPoint x: 975, endPoint y: 464, distance: 116.0
click at [1081, 513] on button "Save & Close" at bounding box center [1073, 512] width 102 height 32
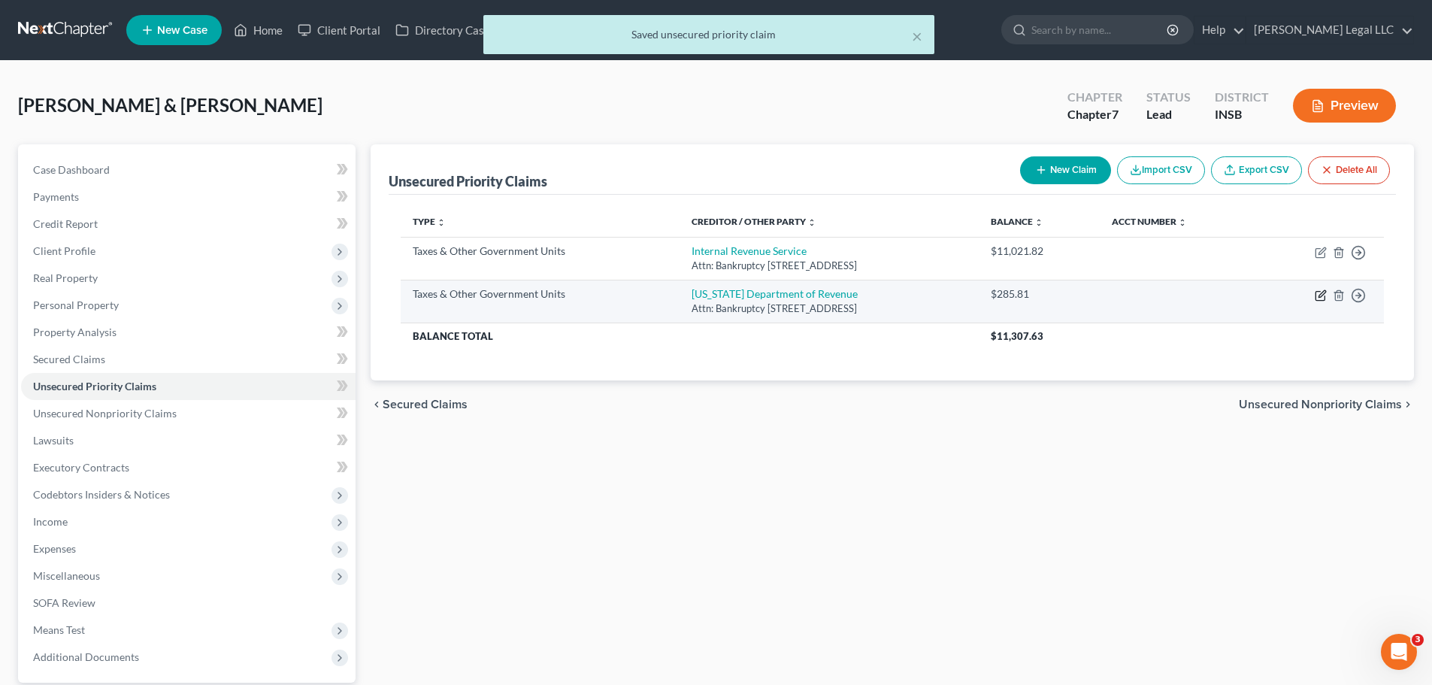
click at [1154, 294] on icon "button" at bounding box center [1321, 295] width 12 height 12
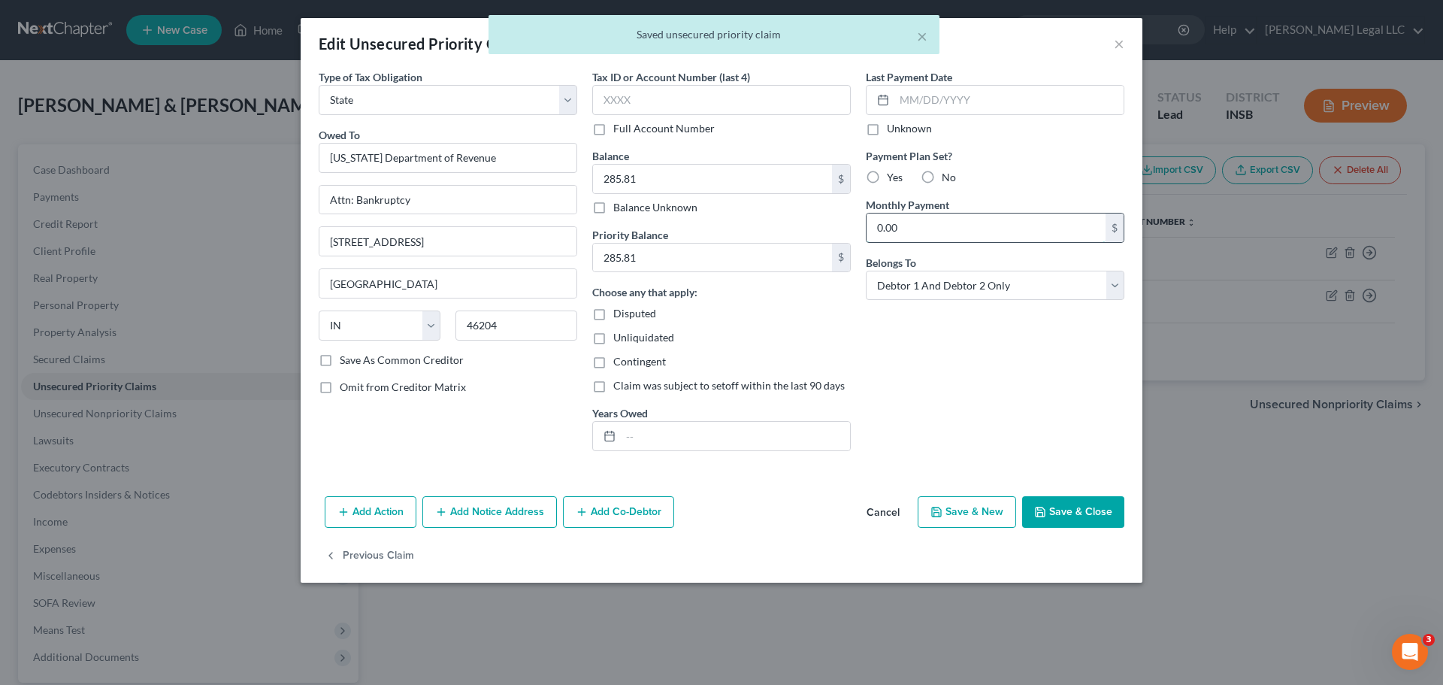
click at [913, 238] on input "0.00" at bounding box center [986, 227] width 239 height 29
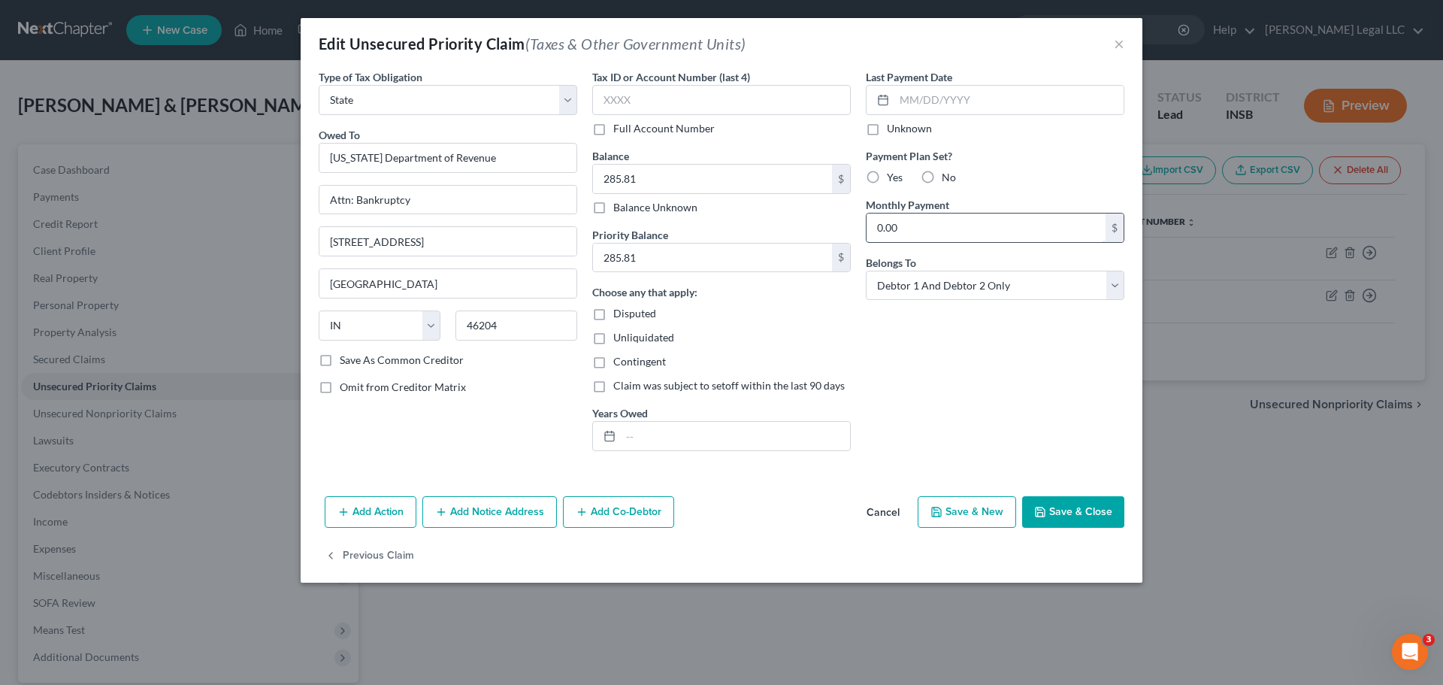
click at [955, 232] on input "0.00" at bounding box center [986, 227] width 239 height 29
drag, startPoint x: 852, startPoint y: 324, endPoint x: 1023, endPoint y: 492, distance: 240.3
click at [852, 324] on div "Tax ID or Account Number (last 4) Full Account Number Balance 285.81 $ Balance …" at bounding box center [722, 266] width 274 height 394
click at [1057, 512] on button "Save & Close" at bounding box center [1073, 512] width 102 height 32
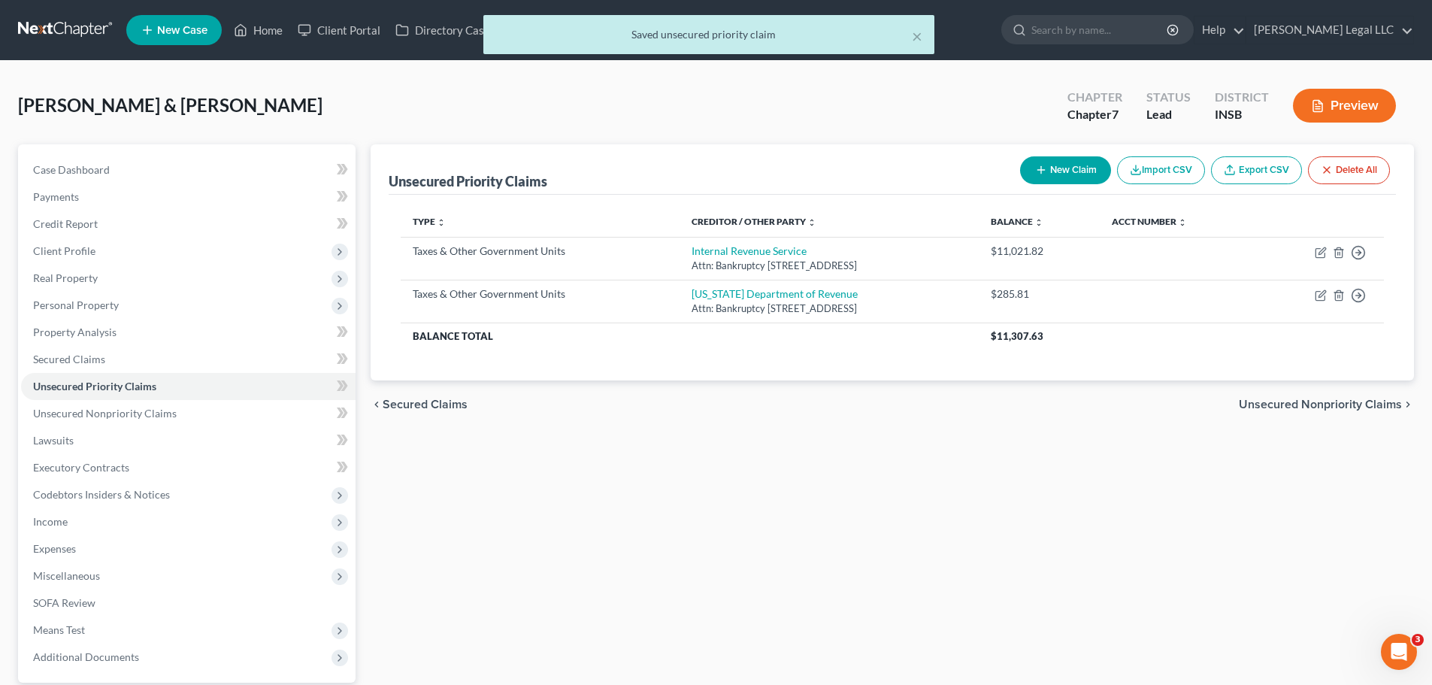
click at [1040, 518] on div "Unsecured Priority Claims New Claim Import CSV Export CSV Delete All Type expan…" at bounding box center [892, 456] width 1058 height 625
click at [1154, 108] on button "Preview" at bounding box center [1344, 106] width 103 height 34
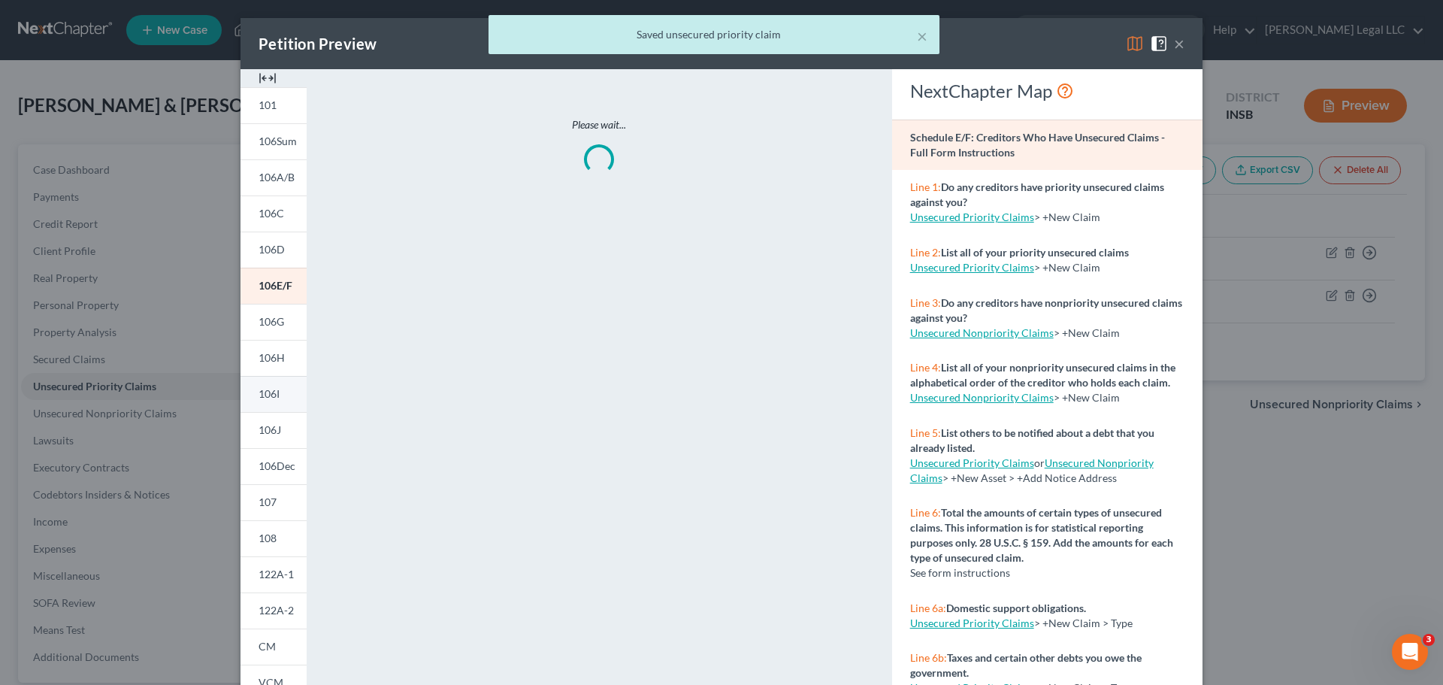
drag, startPoint x: 264, startPoint y: 79, endPoint x: 297, endPoint y: 451, distance: 373.6
click at [264, 79] on img at bounding box center [268, 78] width 18 height 18
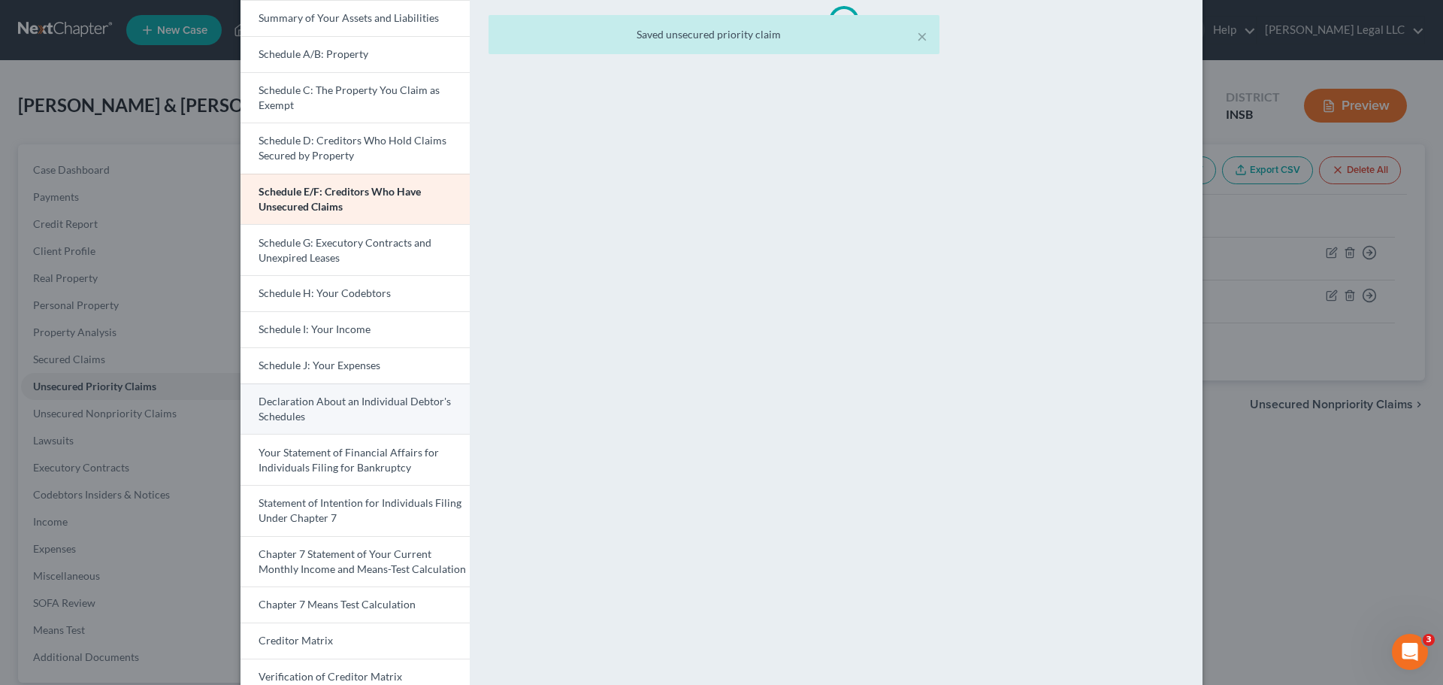
scroll to position [299, 0]
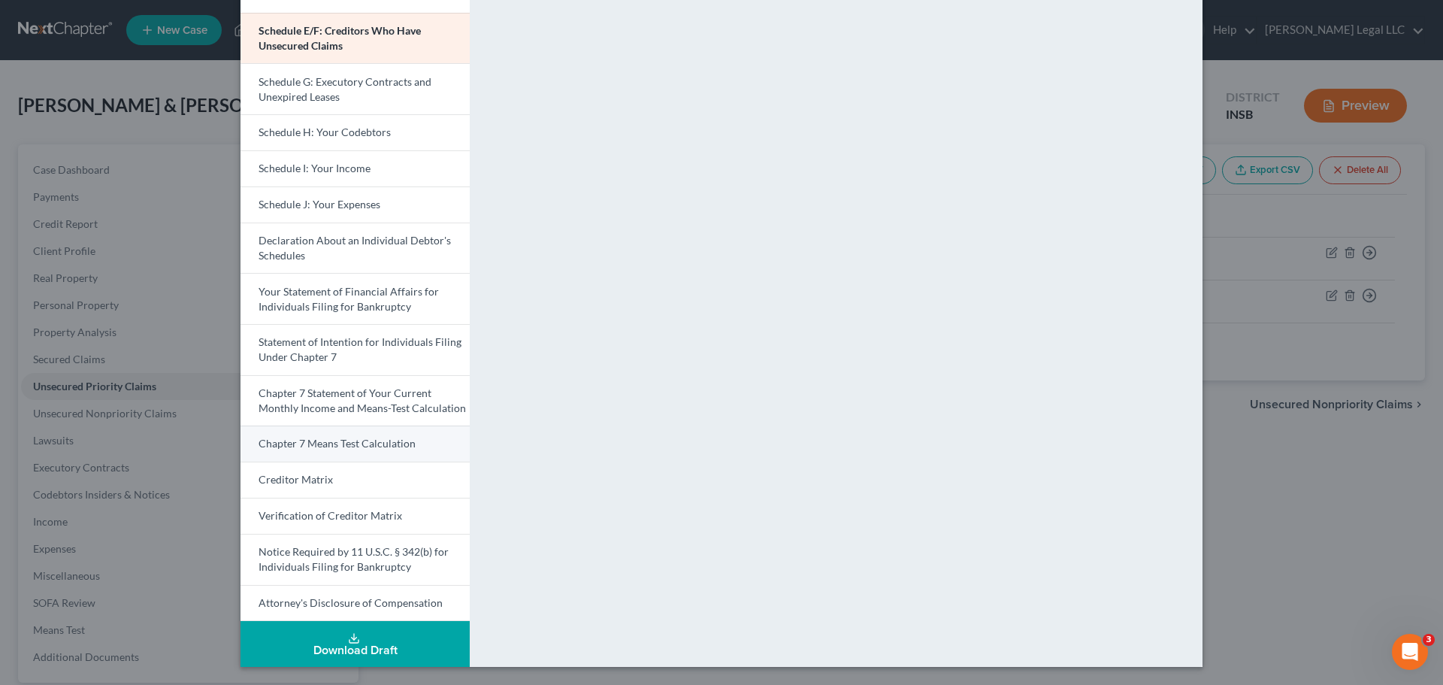
click at [336, 447] on span "Chapter 7 Means Test Calculation" at bounding box center [337, 443] width 157 height 13
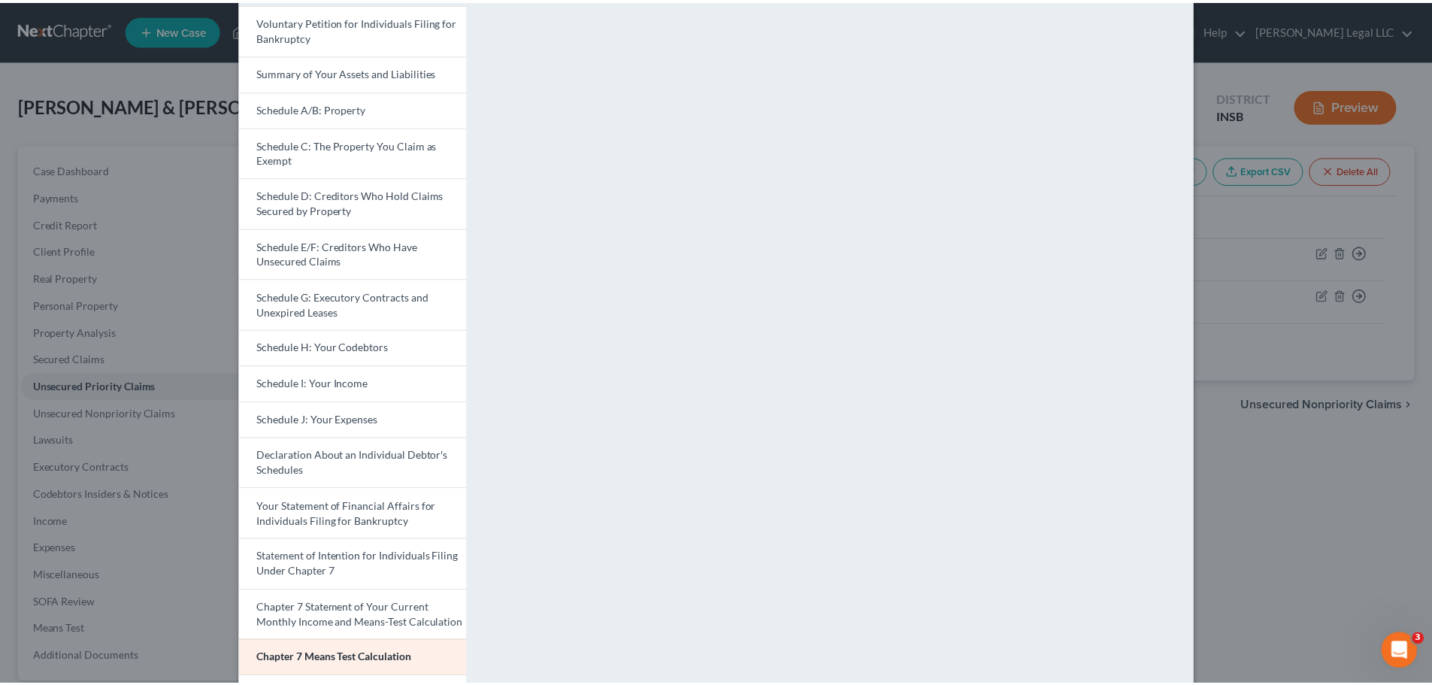
scroll to position [0, 0]
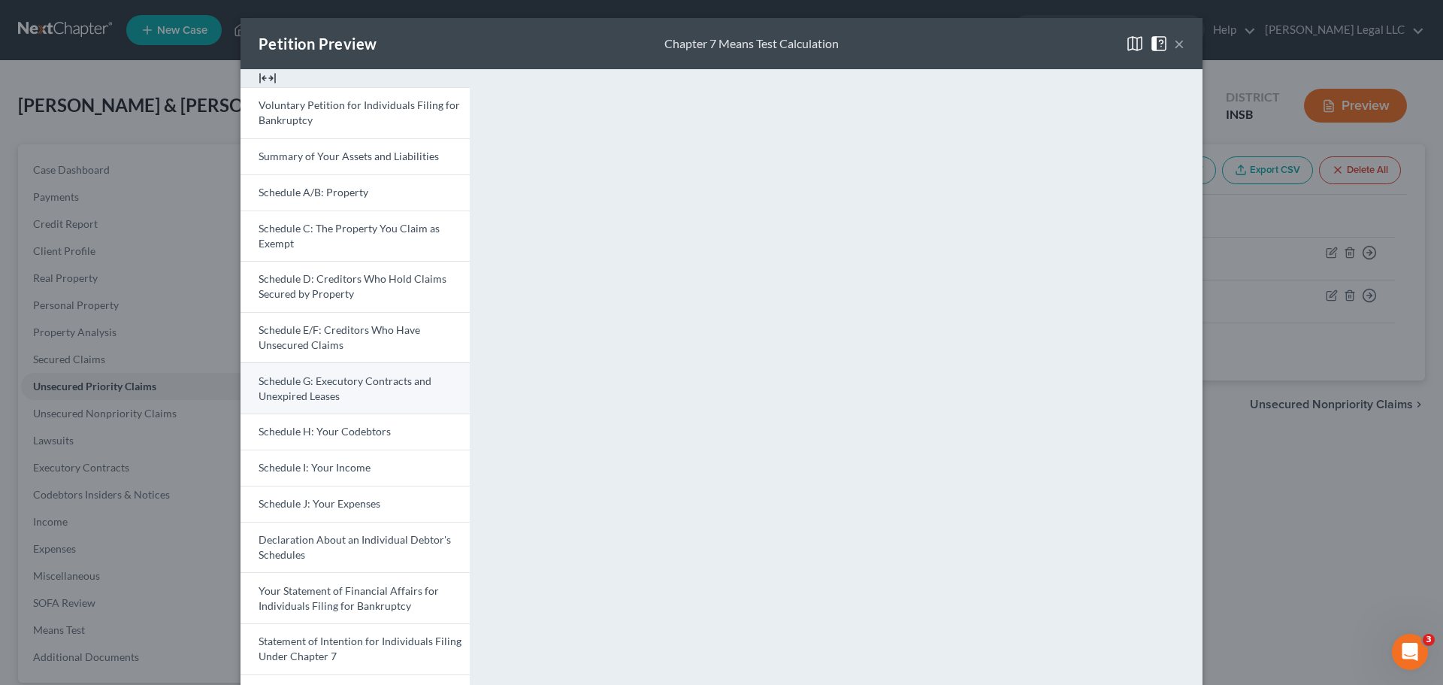
drag, startPoint x: 1173, startPoint y: 39, endPoint x: 326, endPoint y: 383, distance: 915.2
click at [1154, 40] on button "×" at bounding box center [1179, 44] width 11 height 18
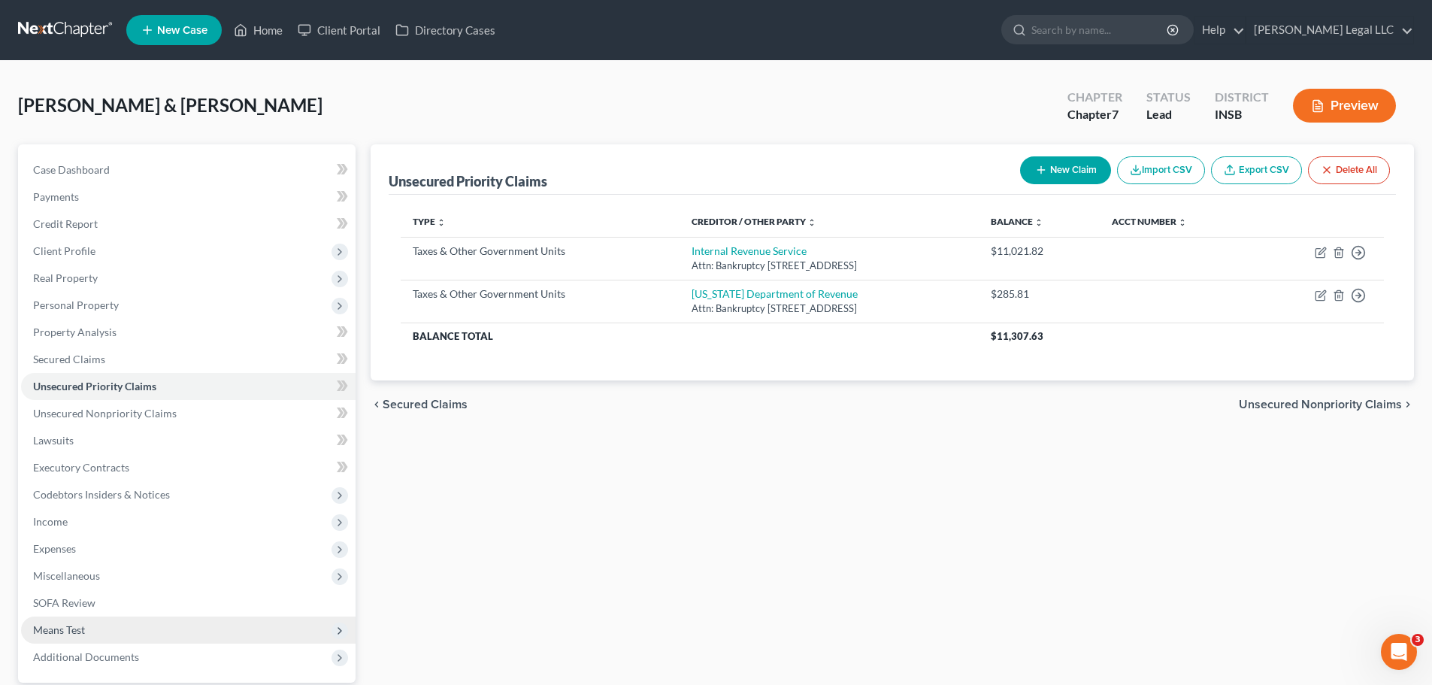
click at [57, 522] on span "Means Test" at bounding box center [59, 629] width 52 height 13
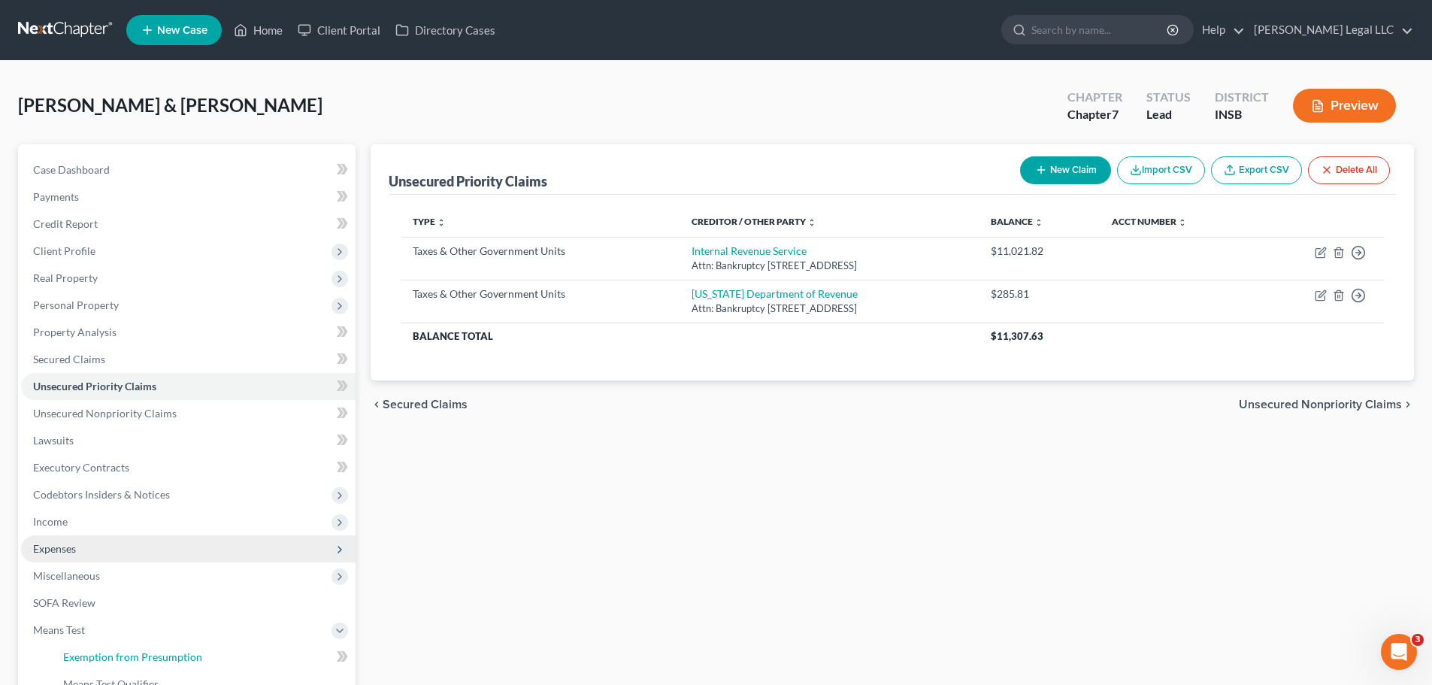
drag, startPoint x: 71, startPoint y: 659, endPoint x: 321, endPoint y: 560, distance: 269.0
click at [71, 522] on span "Exemption from Presumption" at bounding box center [132, 656] width 139 height 13
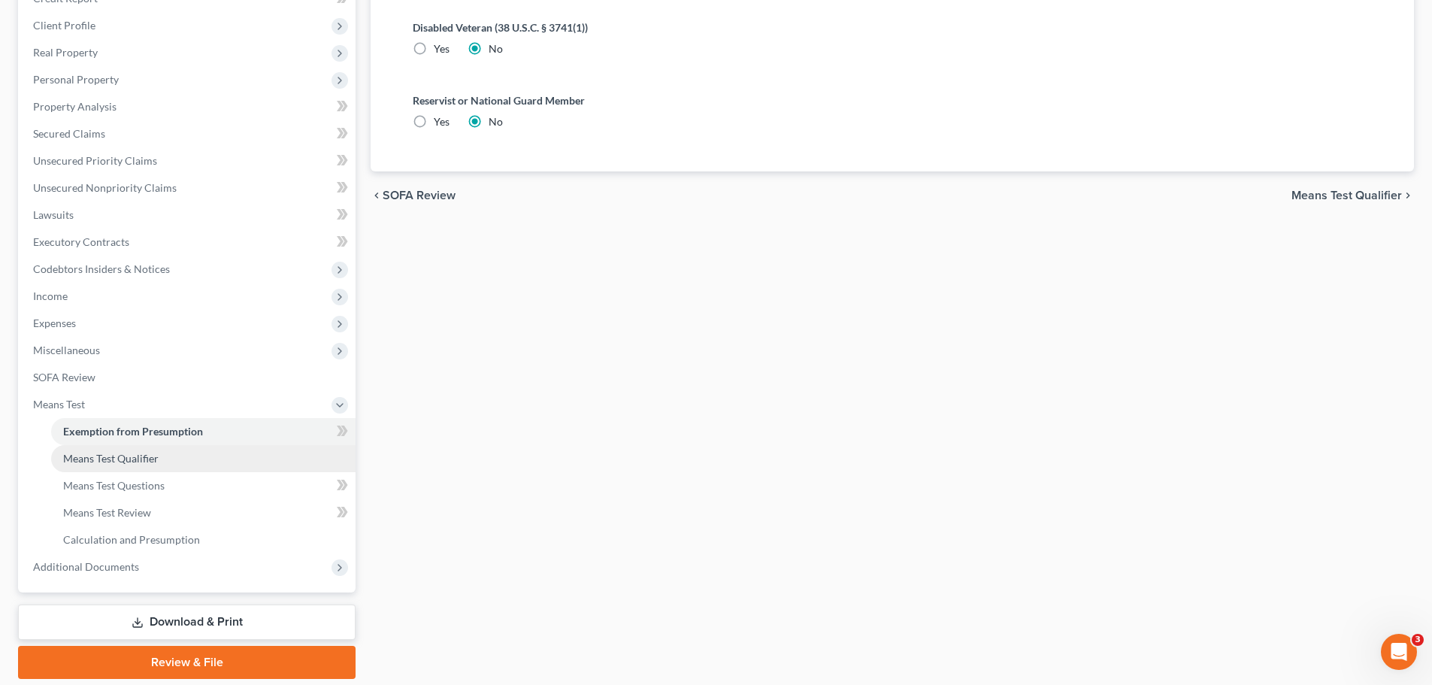
click at [168, 455] on link "Means Test Qualifier" at bounding box center [203, 458] width 304 height 27
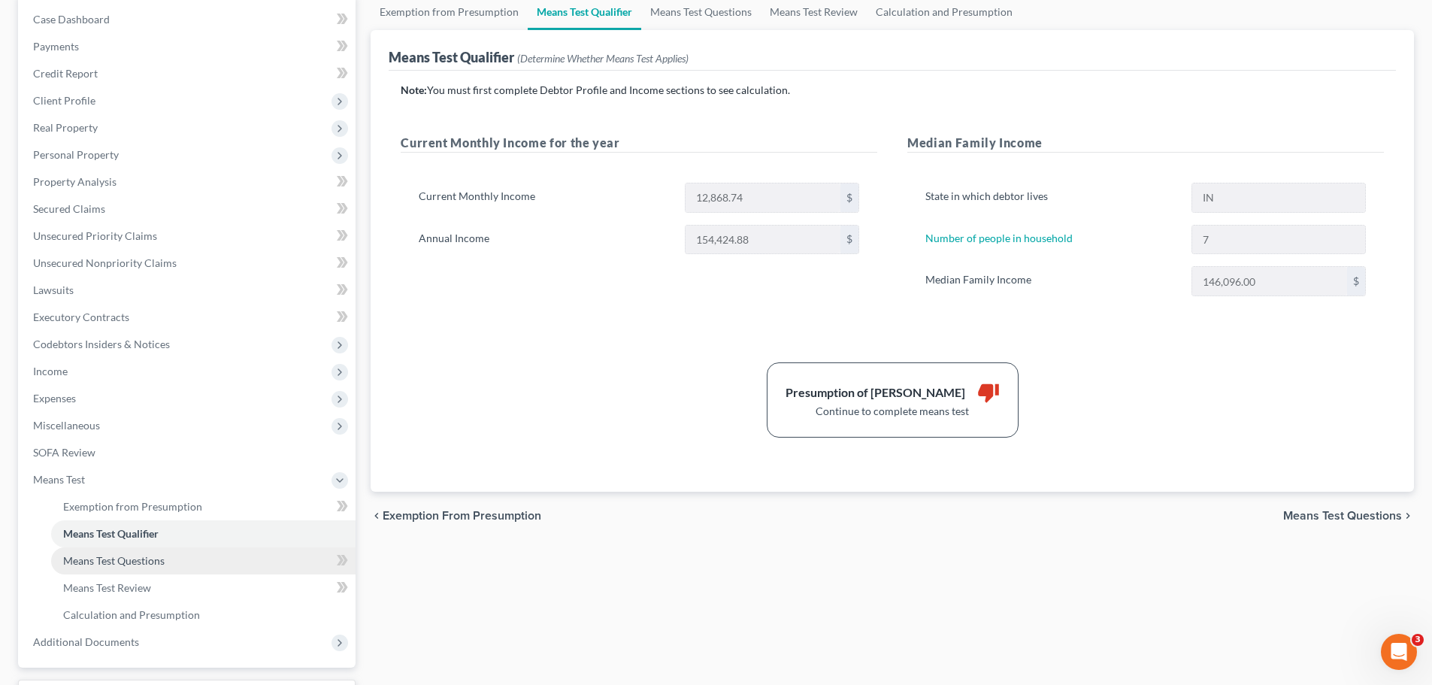
click at [145, 522] on link "Means Test Questions" at bounding box center [203, 560] width 304 height 27
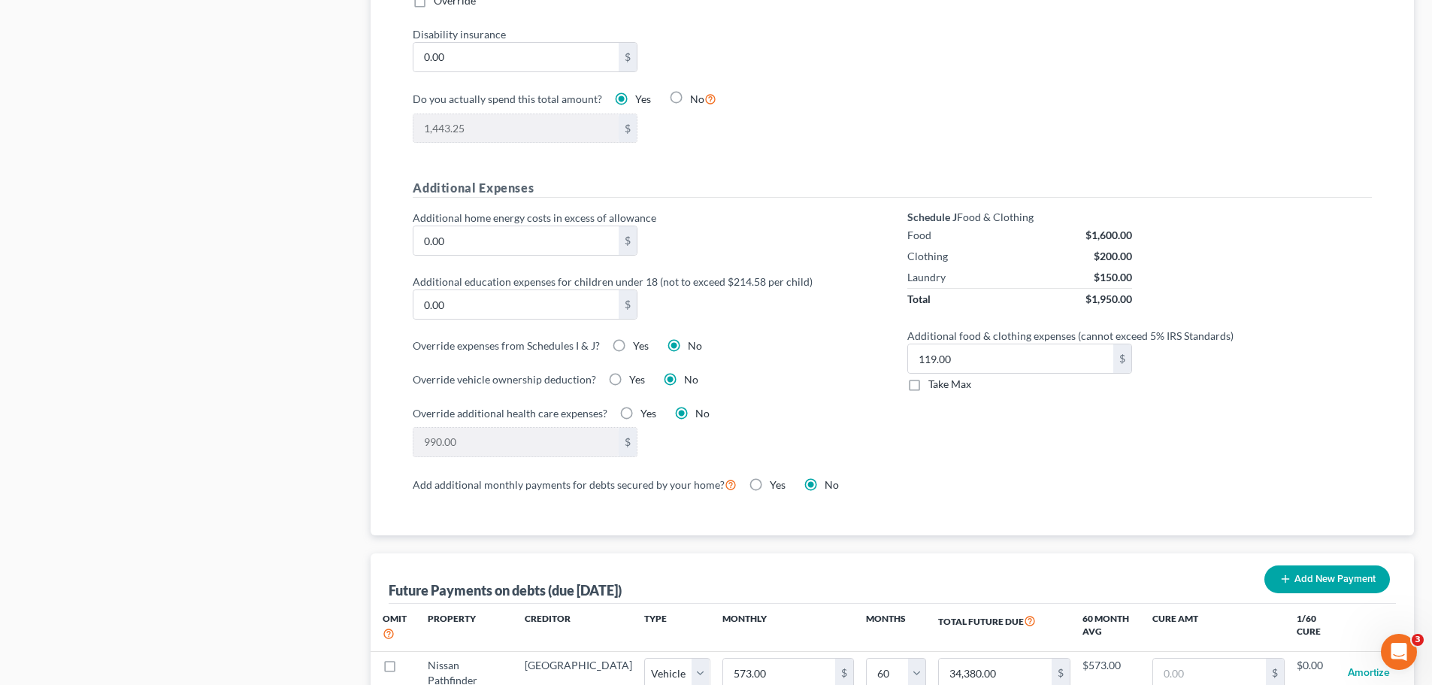
scroll to position [977, 0]
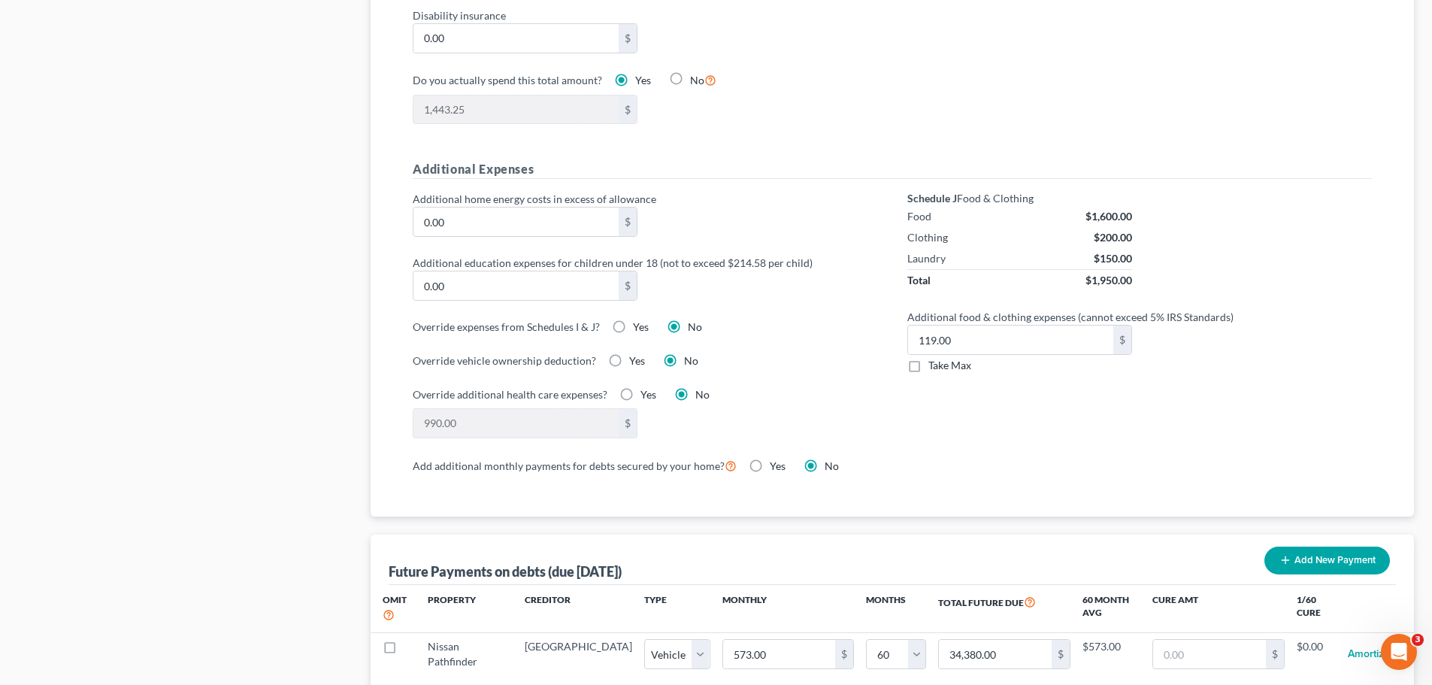
click at [629, 353] on label "Yes" at bounding box center [637, 360] width 16 height 15
click at [635, 353] on input "Yes" at bounding box center [640, 358] width 10 height 10
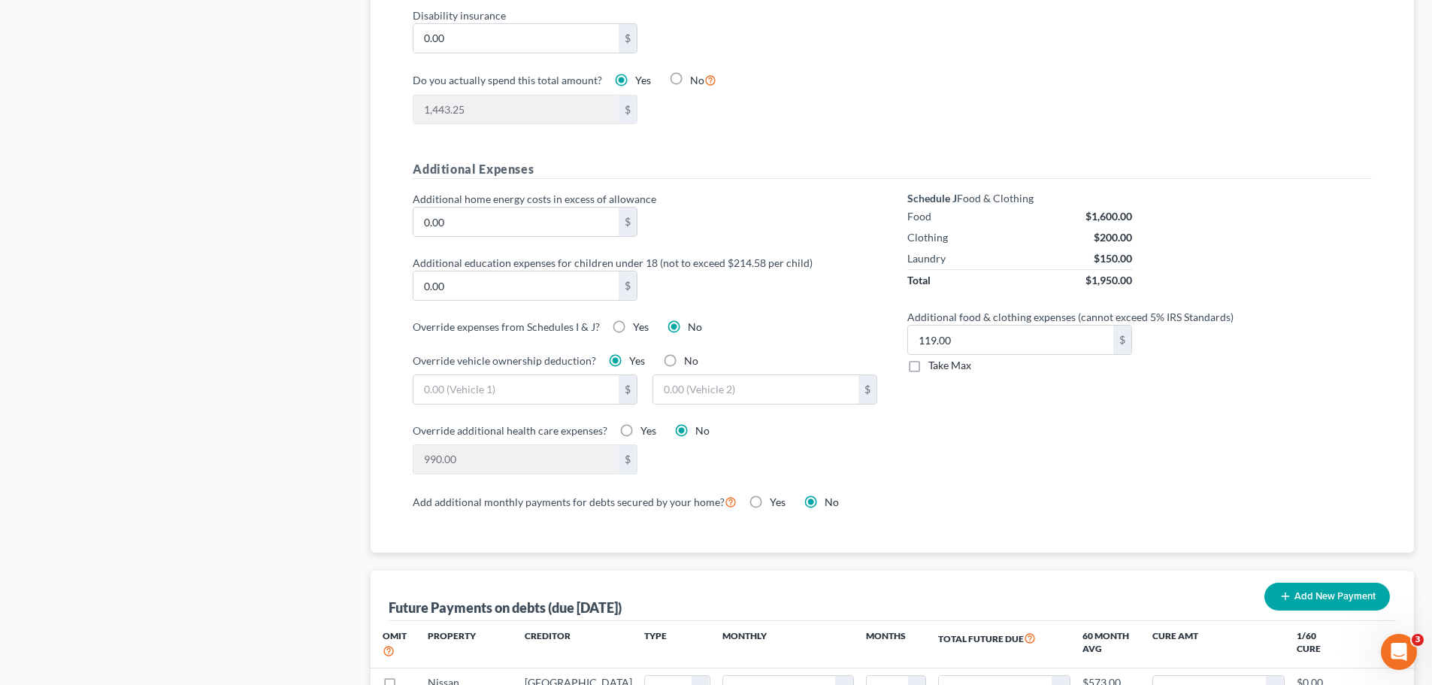
drag, startPoint x: 668, startPoint y: 344, endPoint x: 157, endPoint y: 395, distance: 513.0
click at [684, 353] on label "No" at bounding box center [691, 360] width 14 height 15
click at [690, 353] on input "No" at bounding box center [695, 358] width 10 height 10
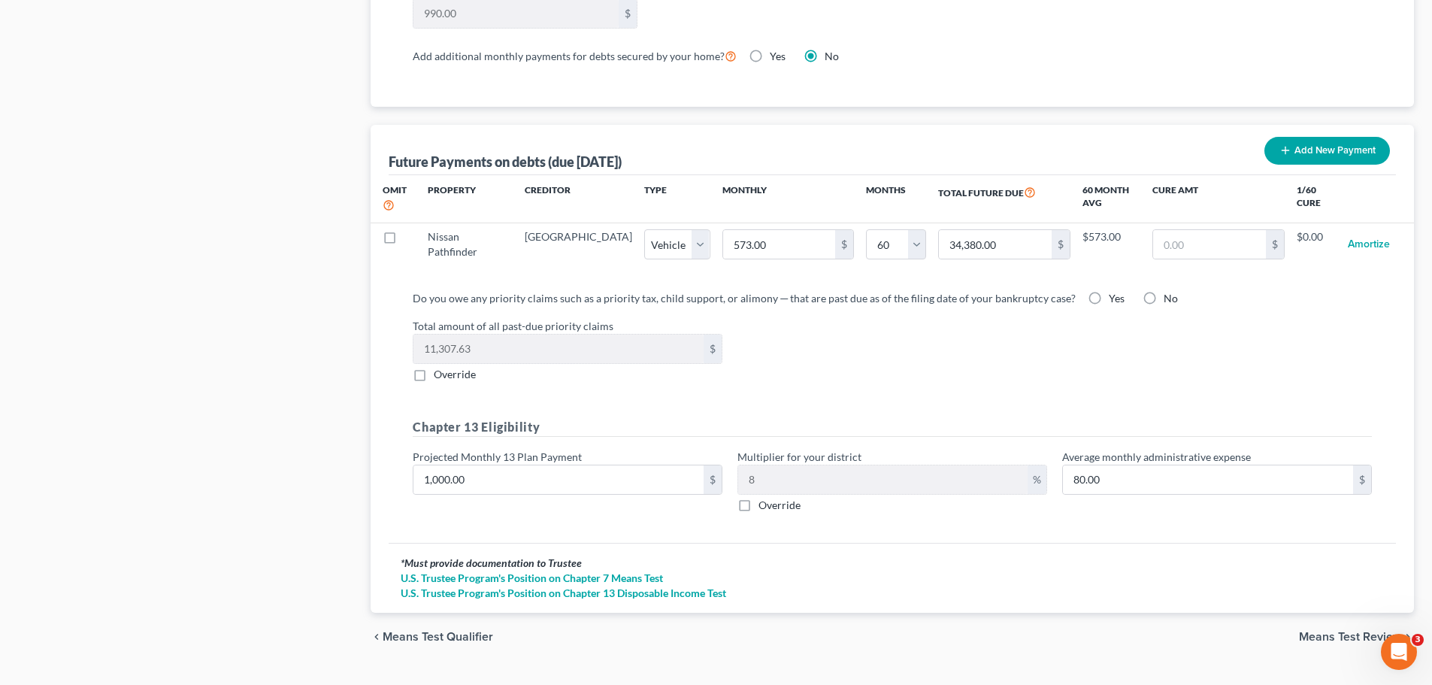
scroll to position [1405, 0]
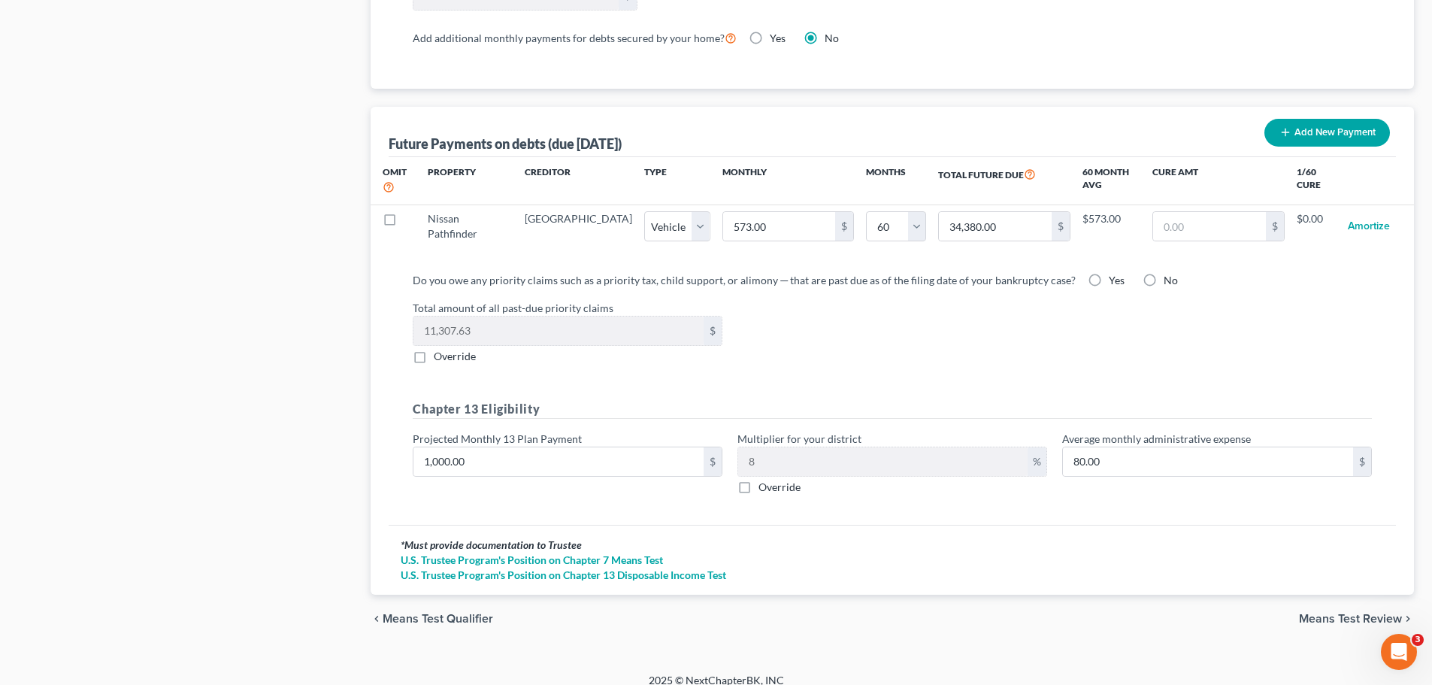
drag, startPoint x: 1340, startPoint y: 602, endPoint x: 671, endPoint y: 406, distance: 697.2
click at [1154, 522] on span "Means Test Review" at bounding box center [1350, 619] width 103 height 12
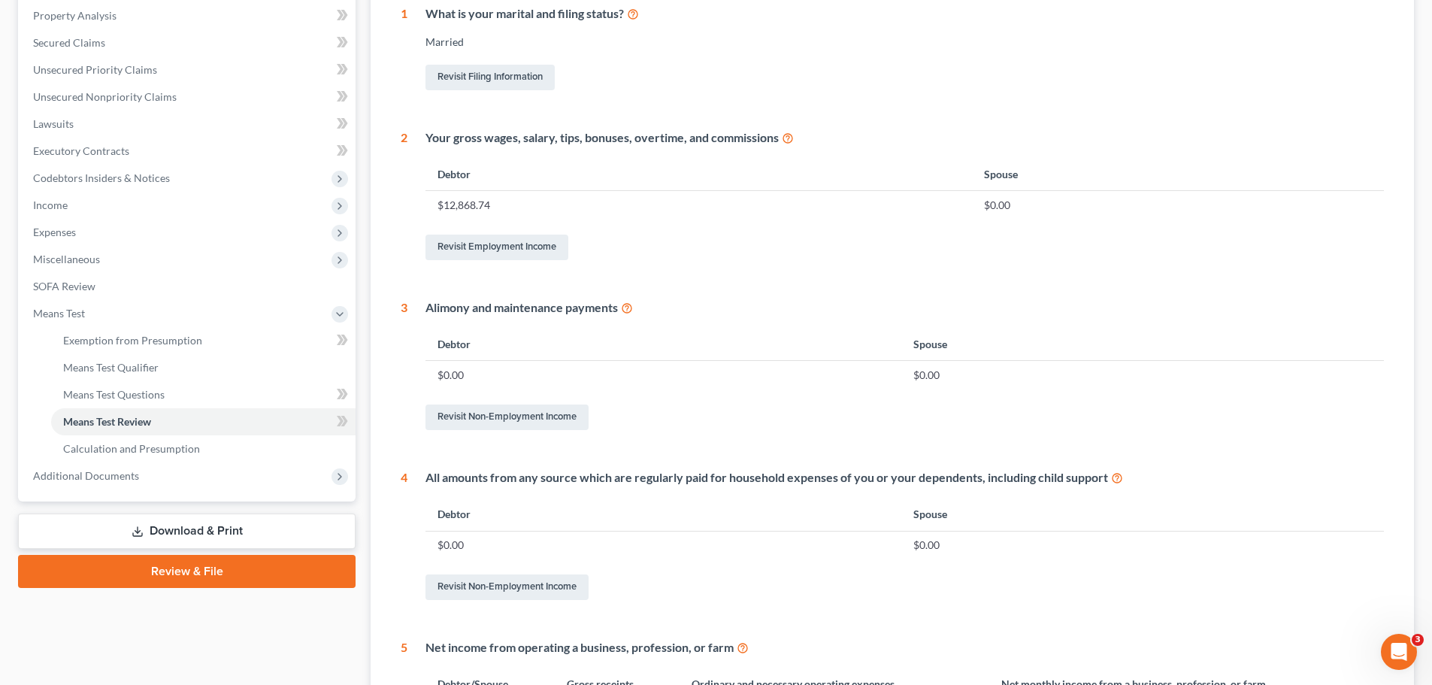
scroll to position [592, 0]
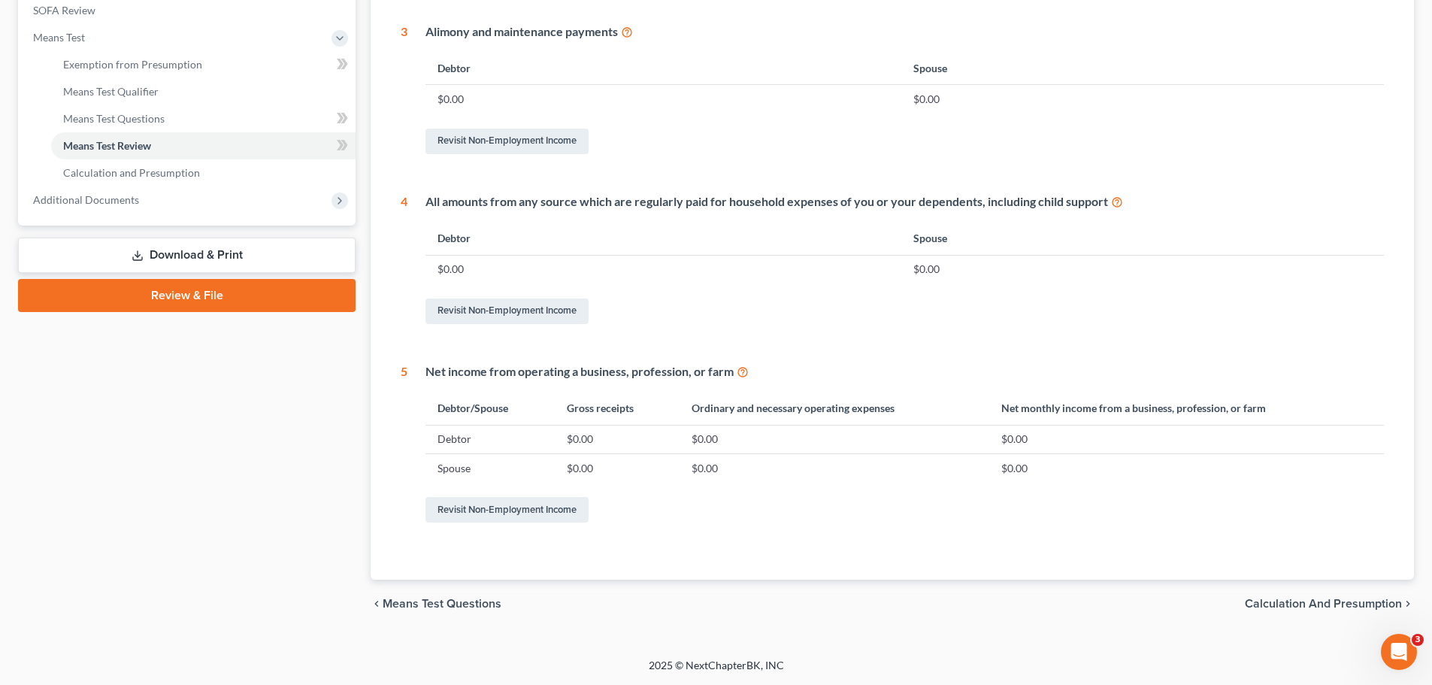
click at [1154, 522] on span "Calculation and Presumption" at bounding box center [1323, 604] width 157 height 12
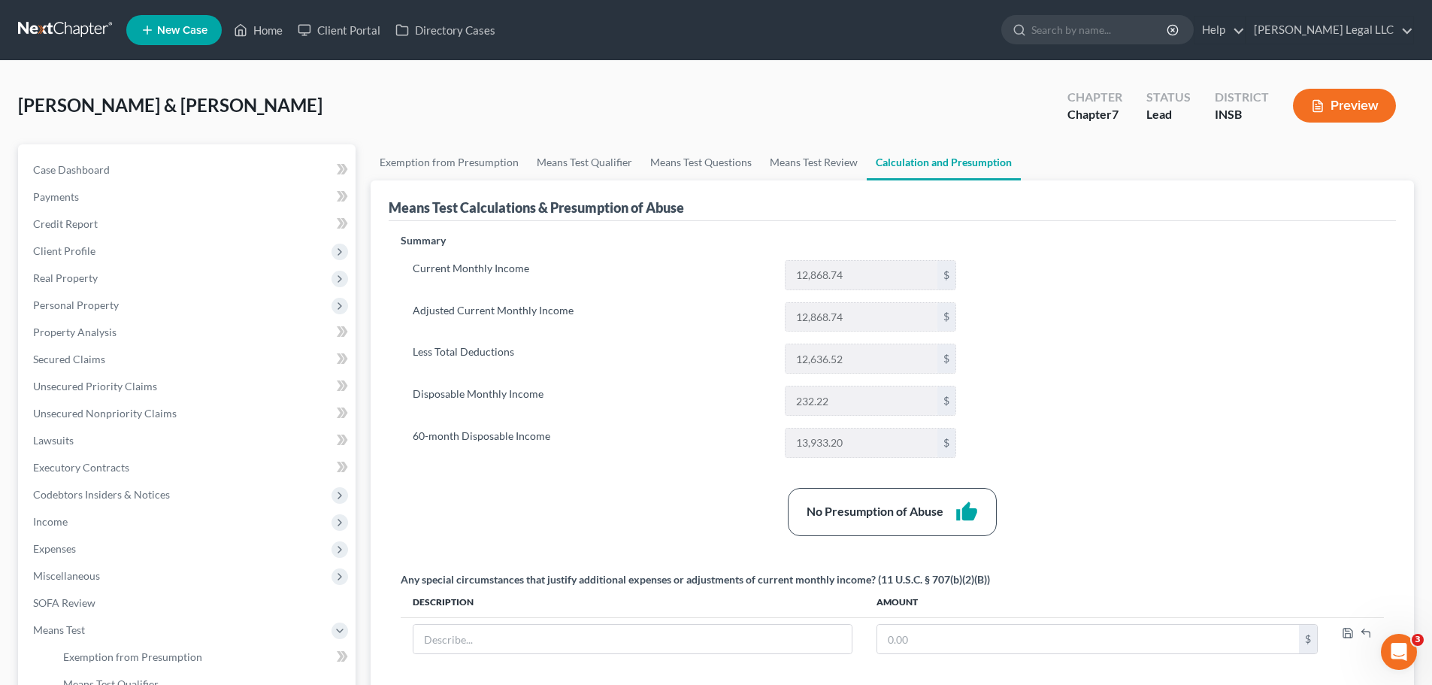
click at [1154, 103] on button "Preview" at bounding box center [1344, 106] width 103 height 34
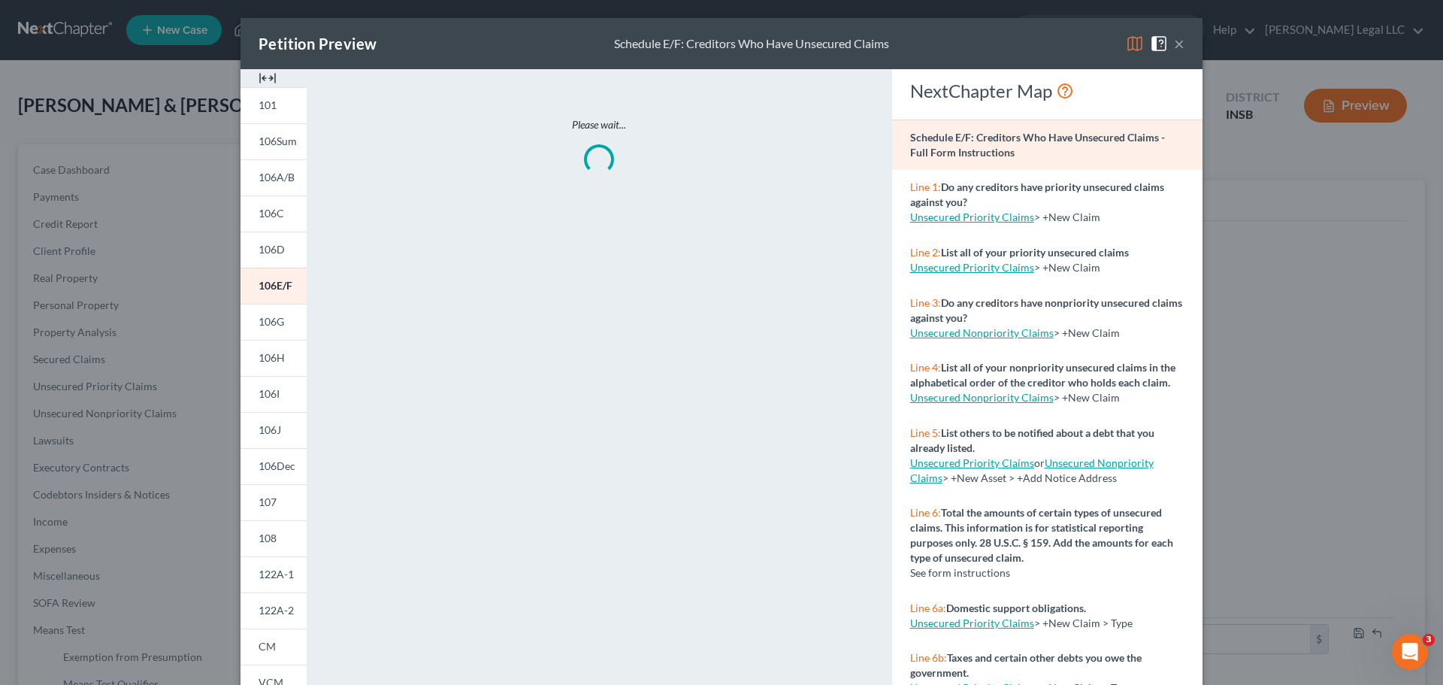
click at [259, 75] on img at bounding box center [268, 78] width 18 height 18
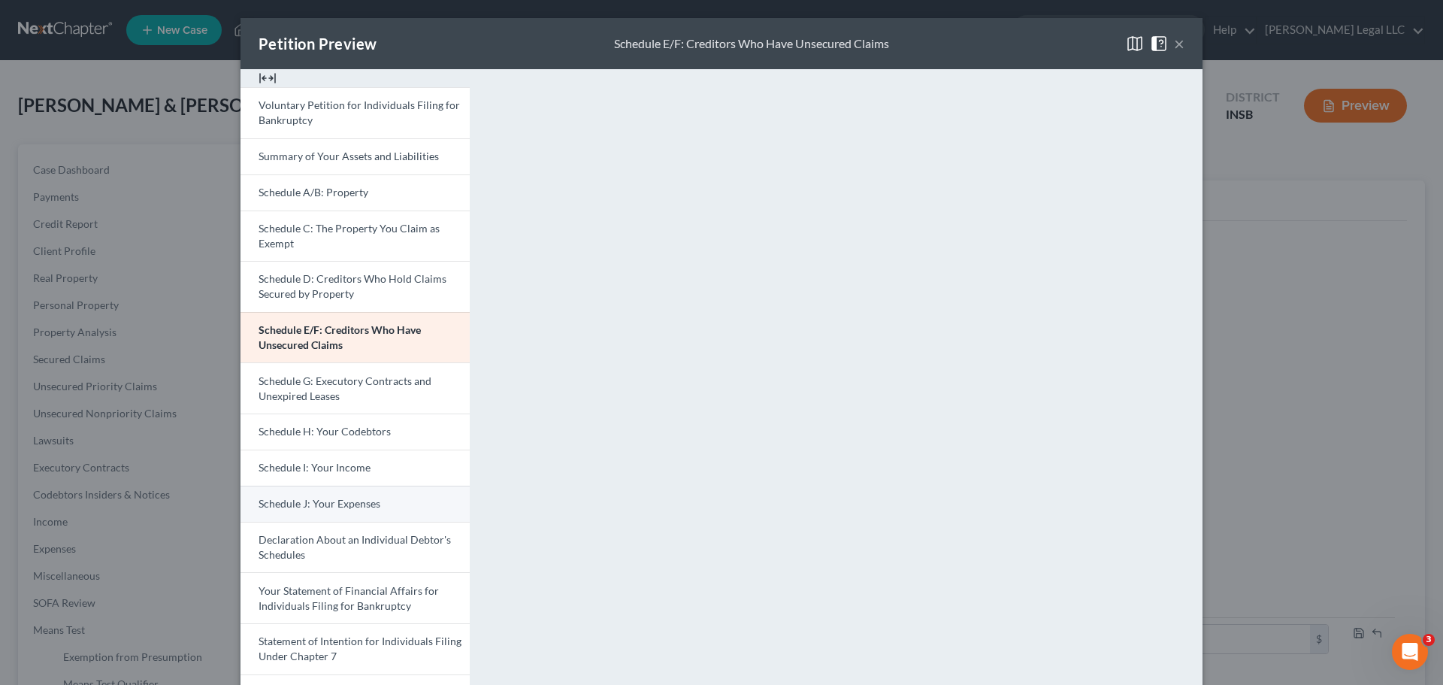
click at [1154, 41] on button "×" at bounding box center [1179, 44] width 11 height 18
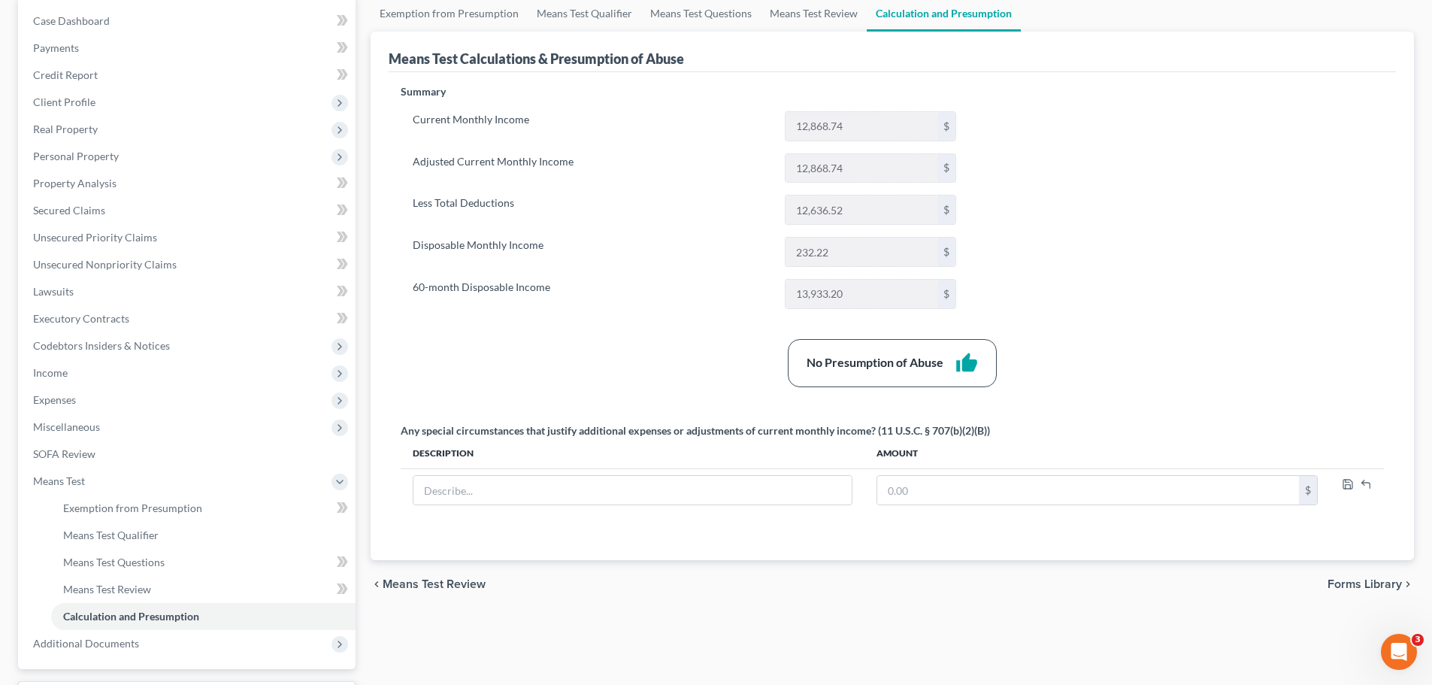
scroll to position [277, 0]
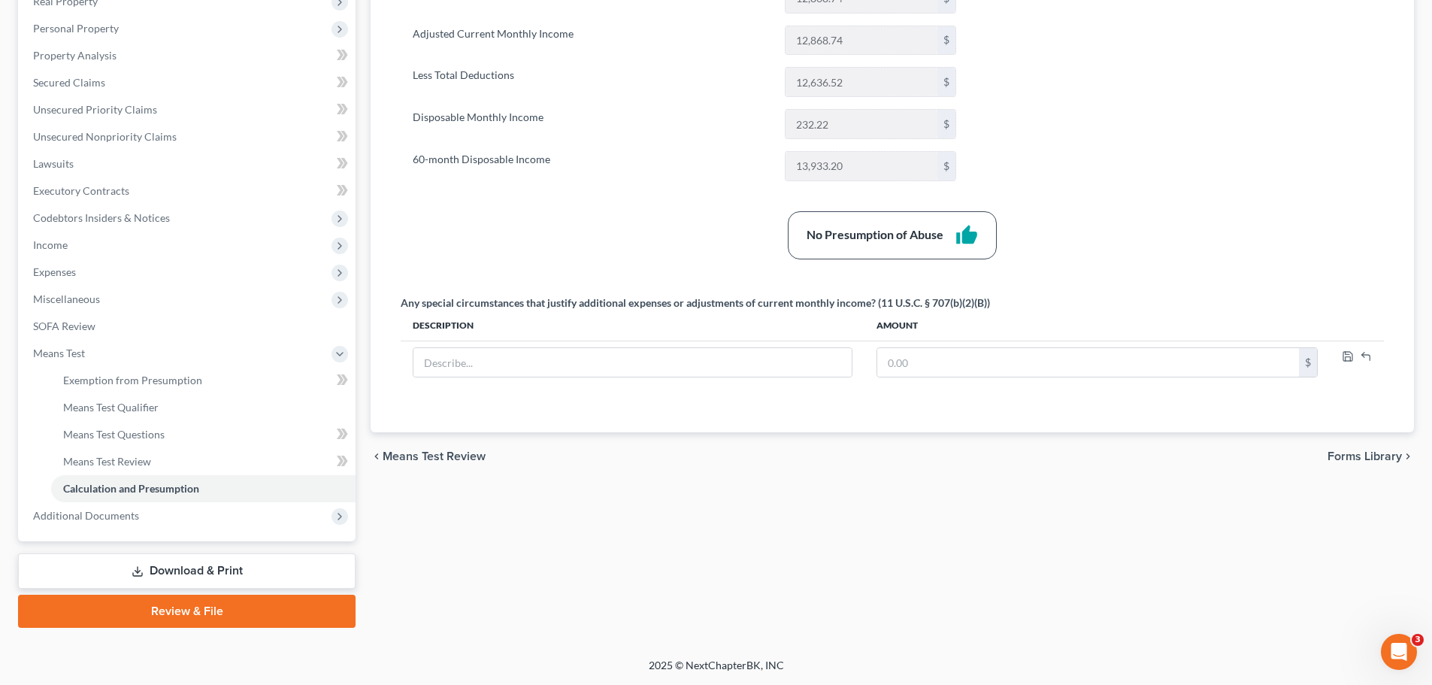
click at [152, 522] on link "Download & Print" at bounding box center [187, 570] width 338 height 35
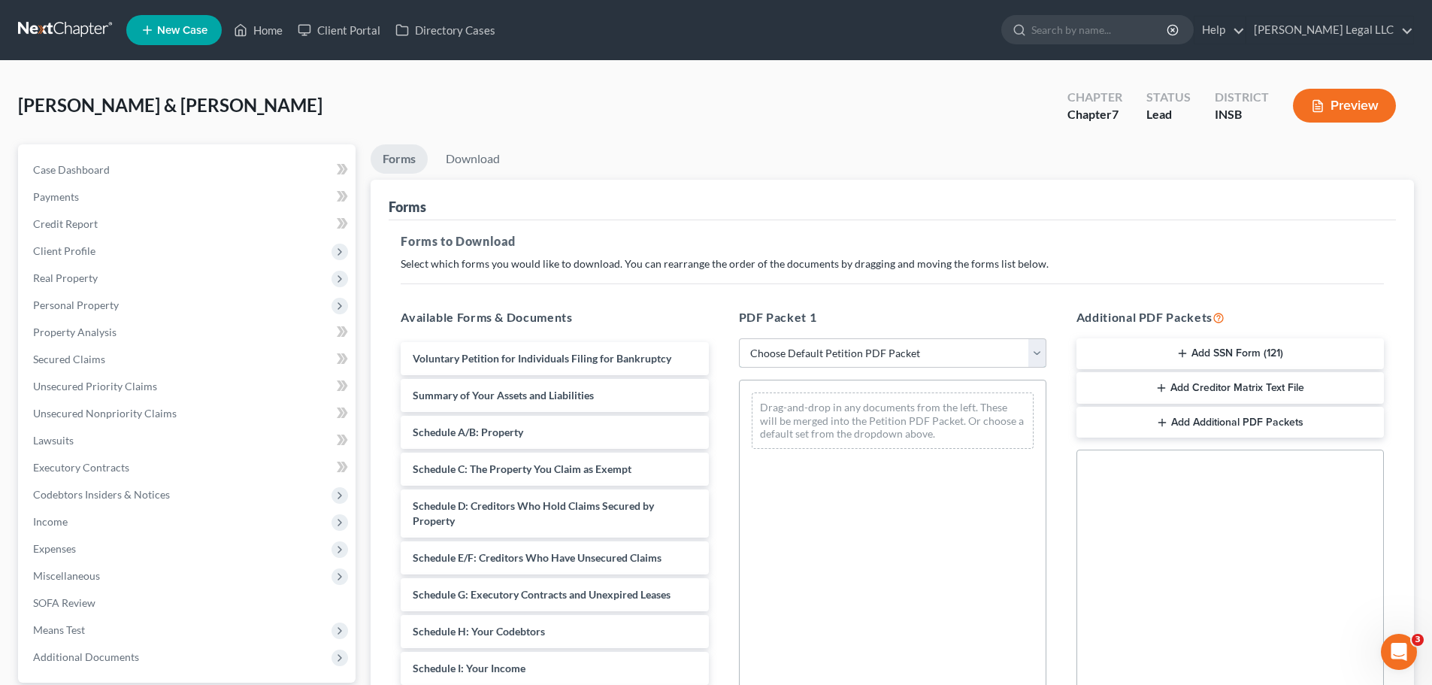
click at [833, 353] on select "Choose Default Petition PDF Packet Complete Bankruptcy Petition (all forms and …" at bounding box center [892, 353] width 307 height 30
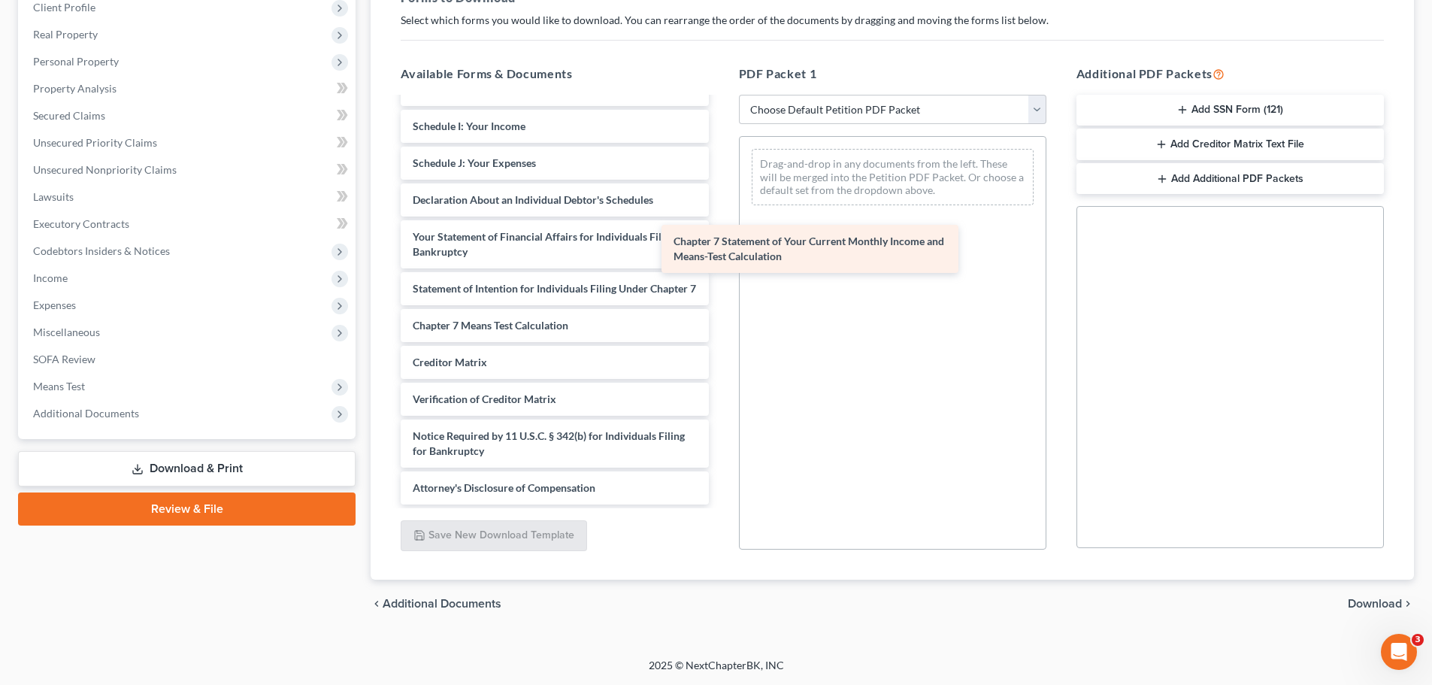
scroll to position [313, 0]
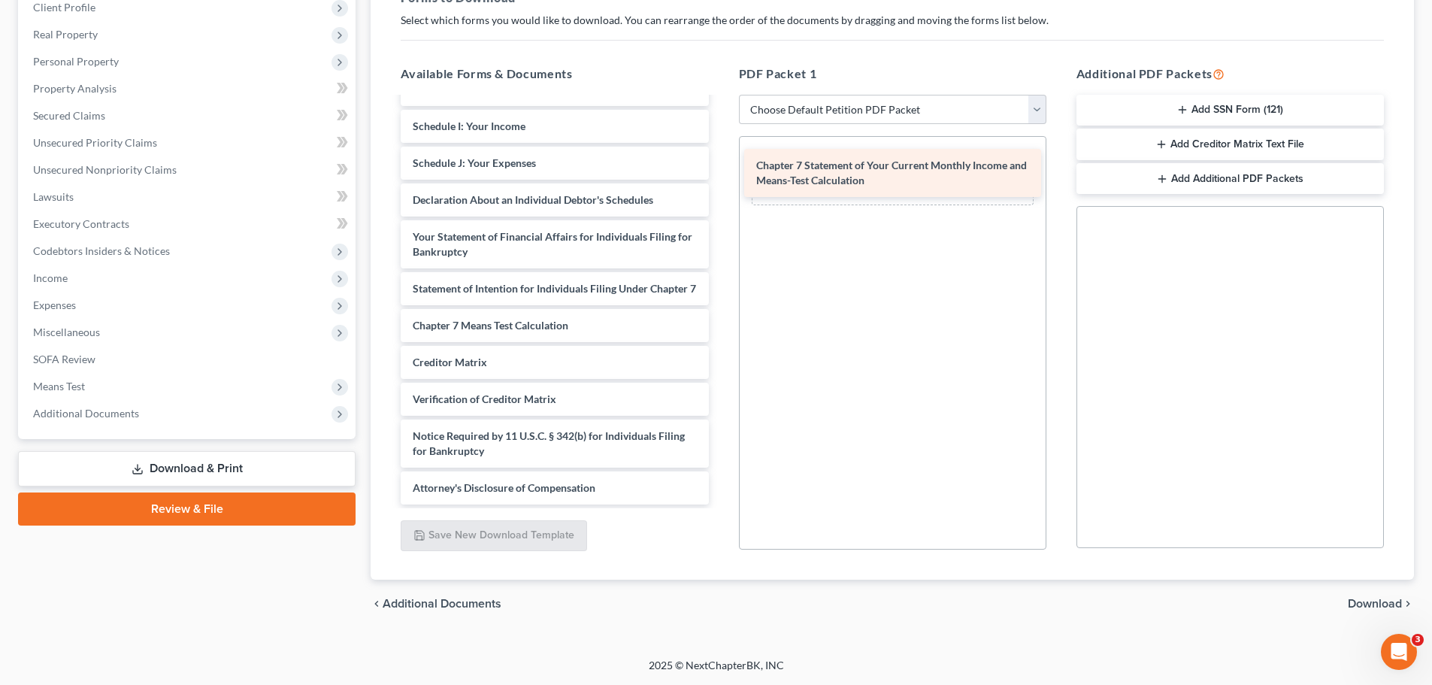
drag, startPoint x: 502, startPoint y: 281, endPoint x: 846, endPoint y: 173, distance: 360.2
click at [720, 173] on div "Chapter 7 Statement of Your Current Monthly Income and Means-Test Calculation V…" at bounding box center [555, 152] width 332 height 704
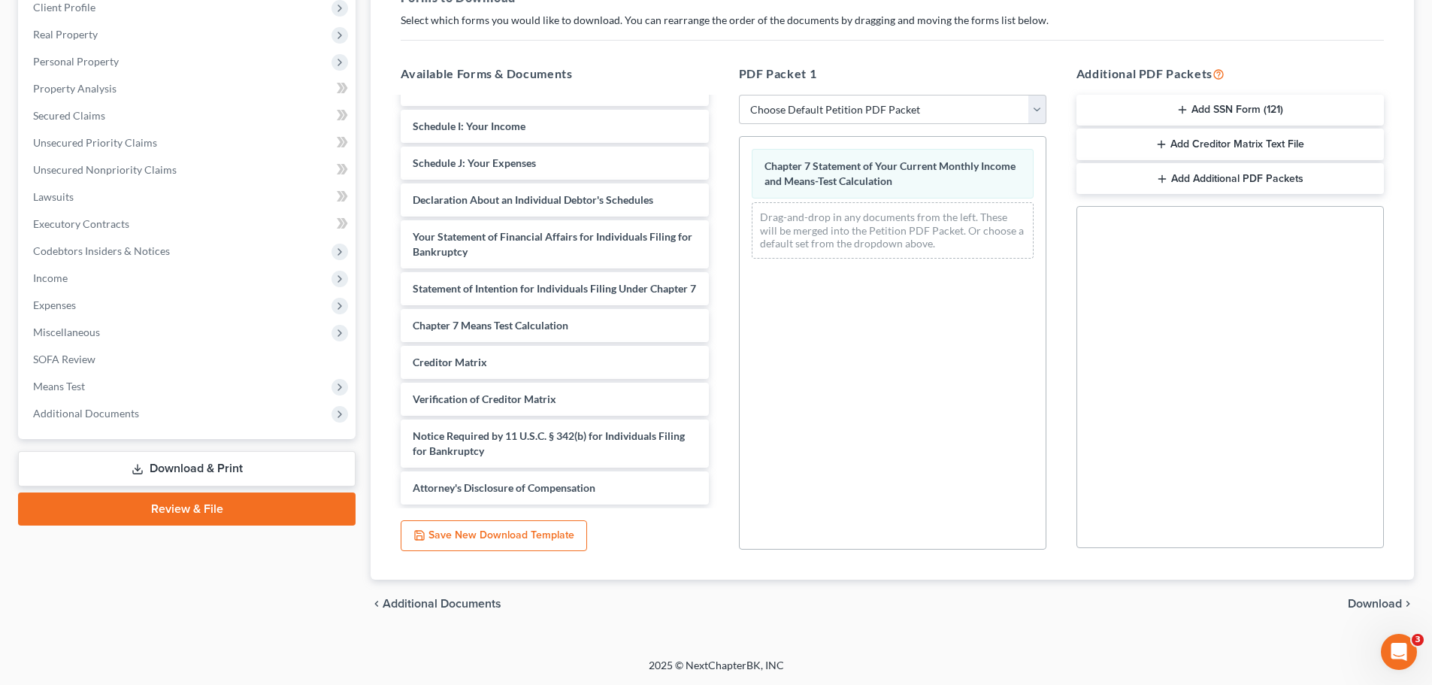
click at [1154, 522] on span "Download" at bounding box center [1375, 604] width 54 height 12
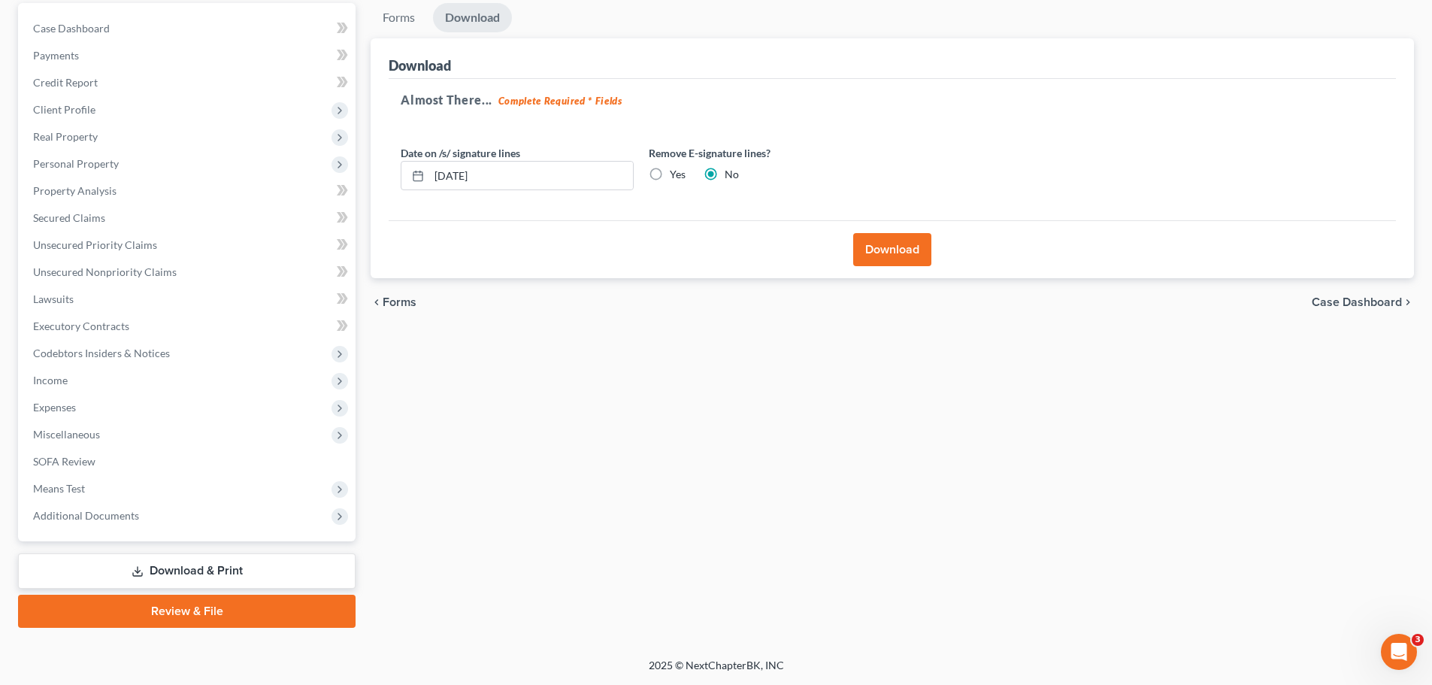
scroll to position [141, 0]
click at [899, 248] on button "Download" at bounding box center [892, 249] width 78 height 33
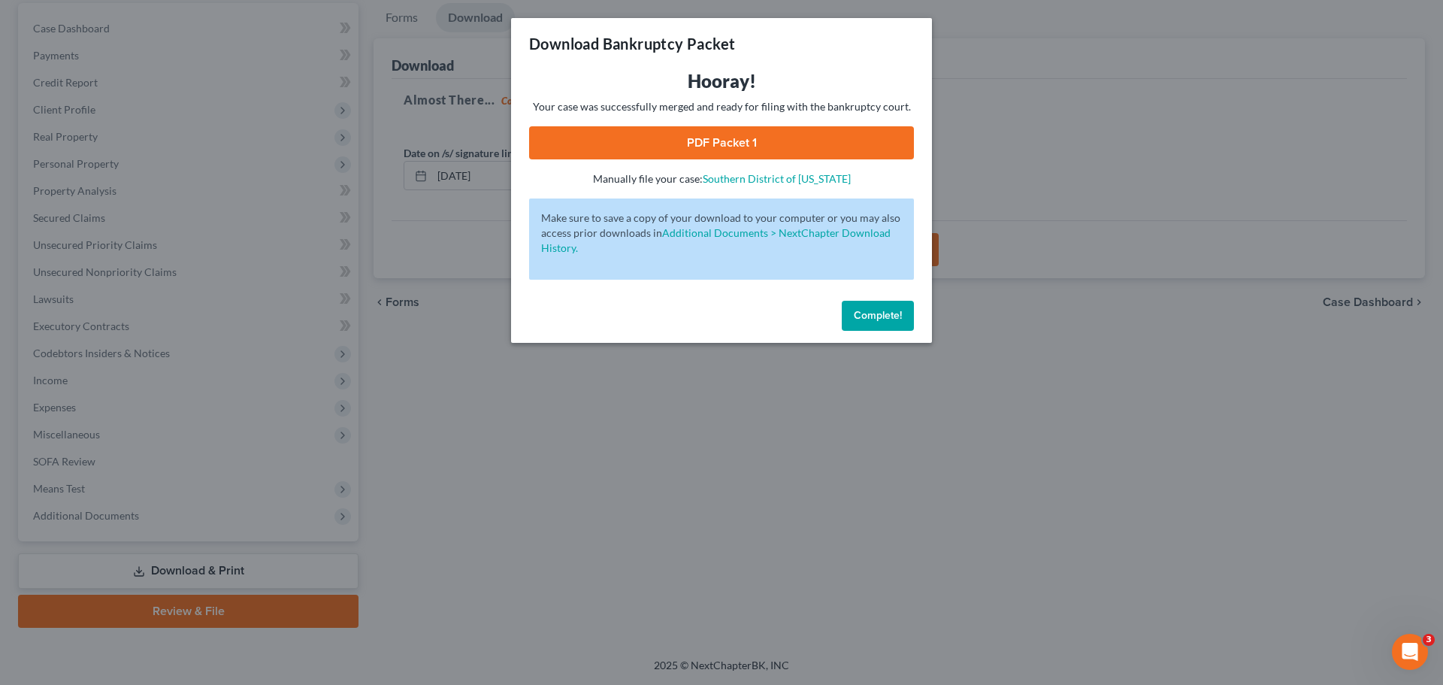
click at [635, 135] on link "PDF Packet 1" at bounding box center [721, 142] width 385 height 33
click at [893, 322] on button "Complete!" at bounding box center [878, 316] width 72 height 30
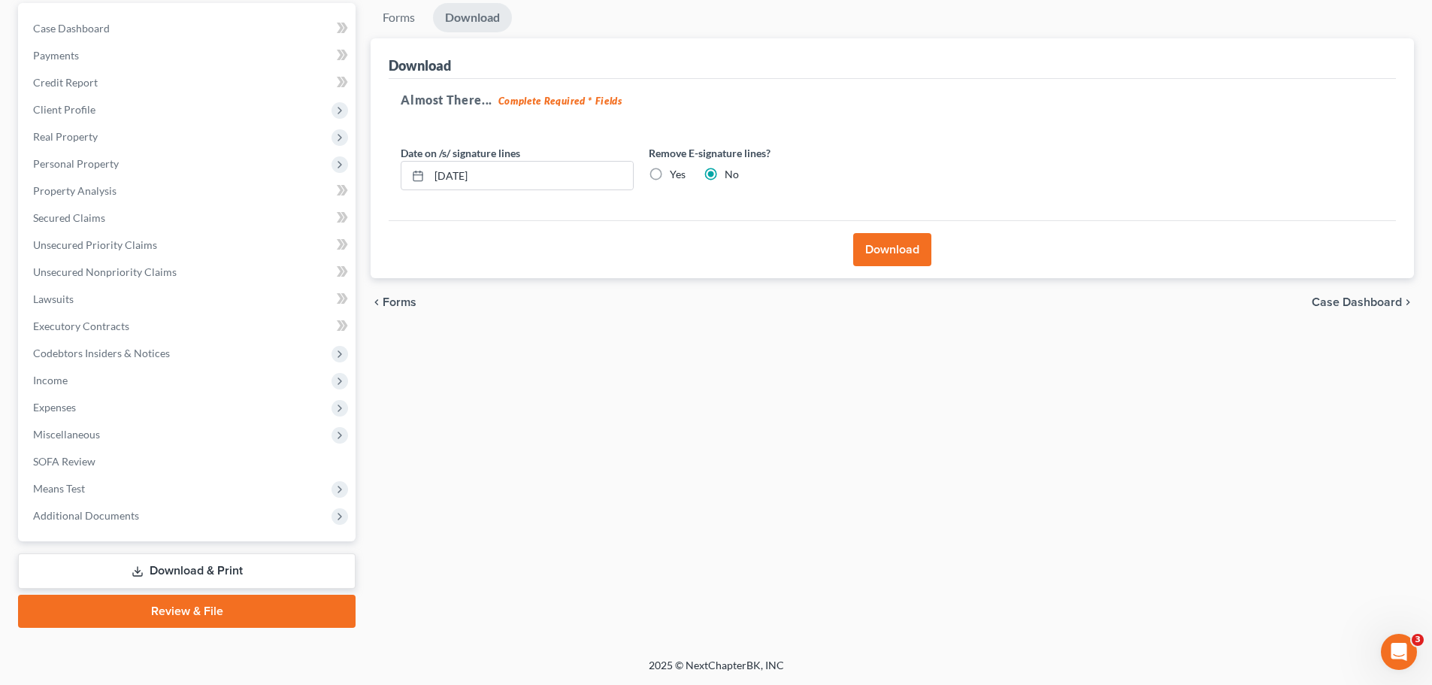
click at [148, 522] on link "Download & Print" at bounding box center [187, 570] width 338 height 35
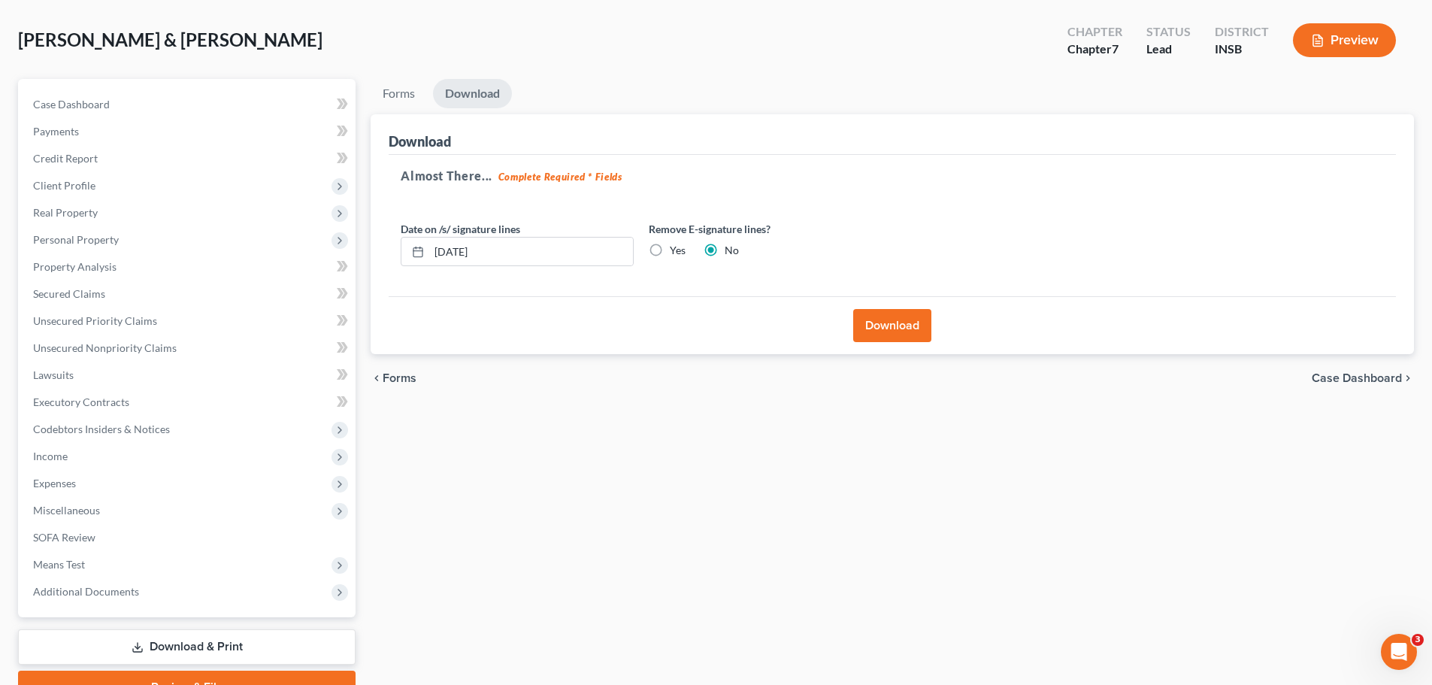
scroll to position [0, 0]
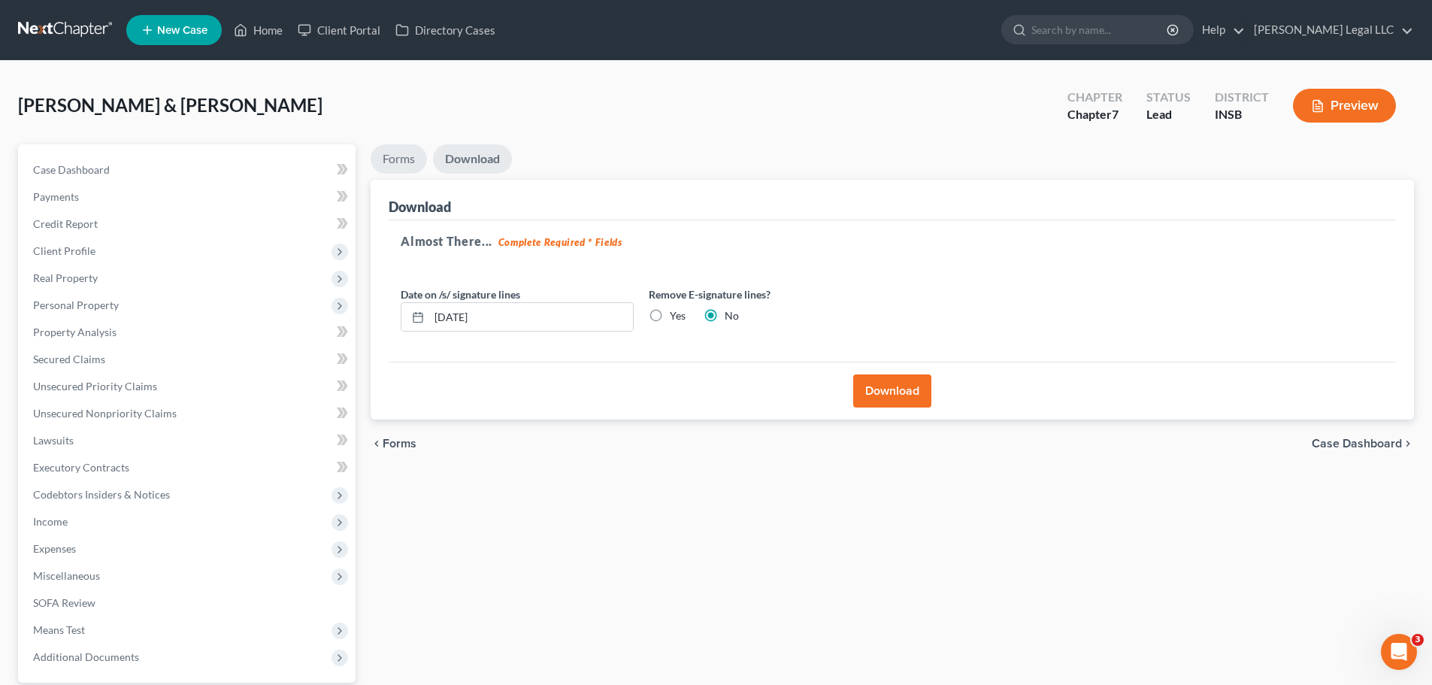
click at [398, 155] on link "Forms" at bounding box center [399, 158] width 56 height 29
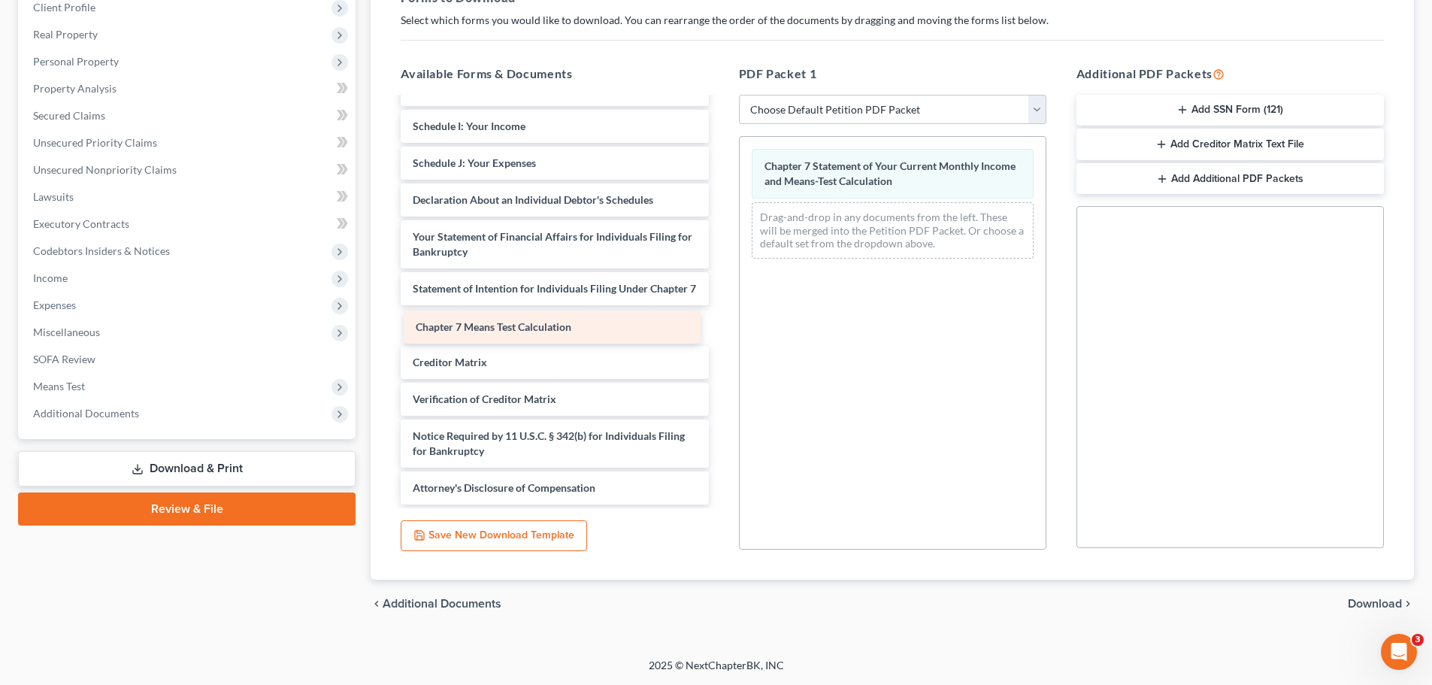
scroll to position [277, 0]
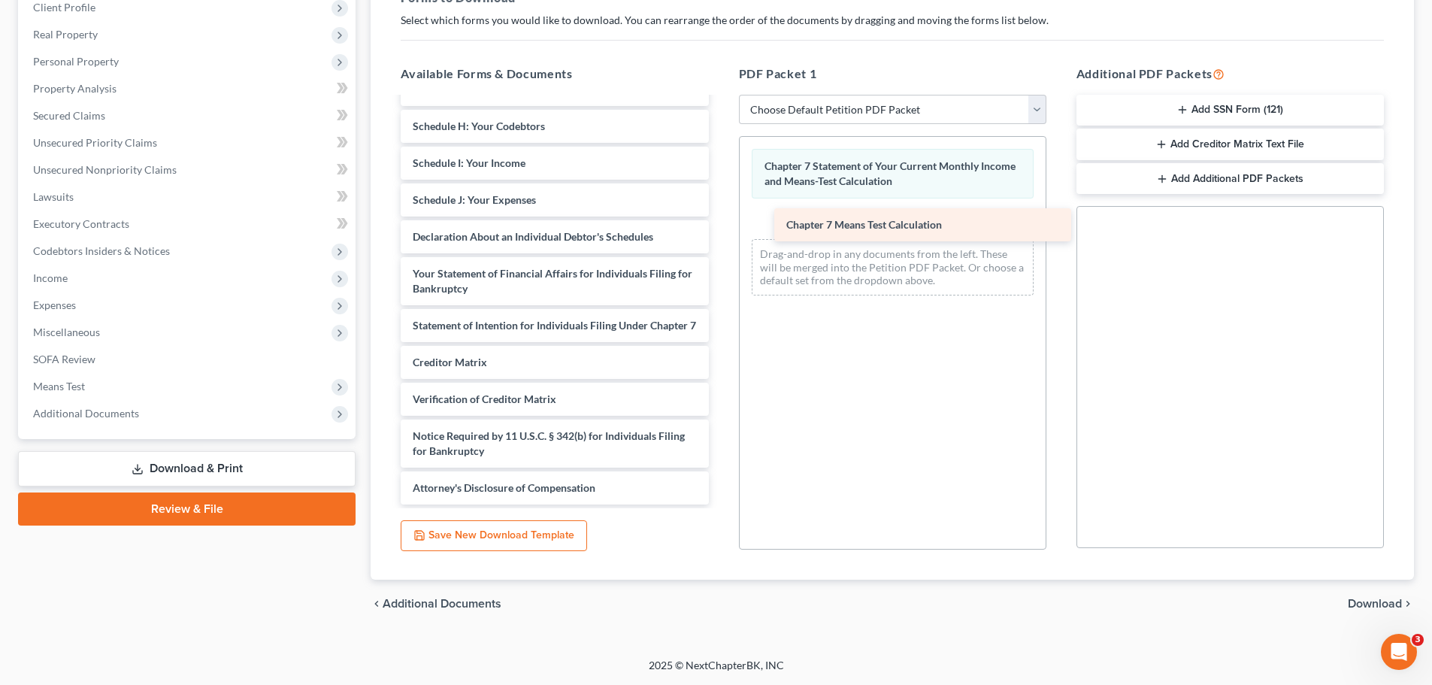
drag, startPoint x: 464, startPoint y: 328, endPoint x: 837, endPoint y: 226, distance: 387.1
click at [720, 226] on div "Chapter 7 Means Test Calculation Voluntary Petition for Individuals Filing for …" at bounding box center [555, 171] width 332 height 668
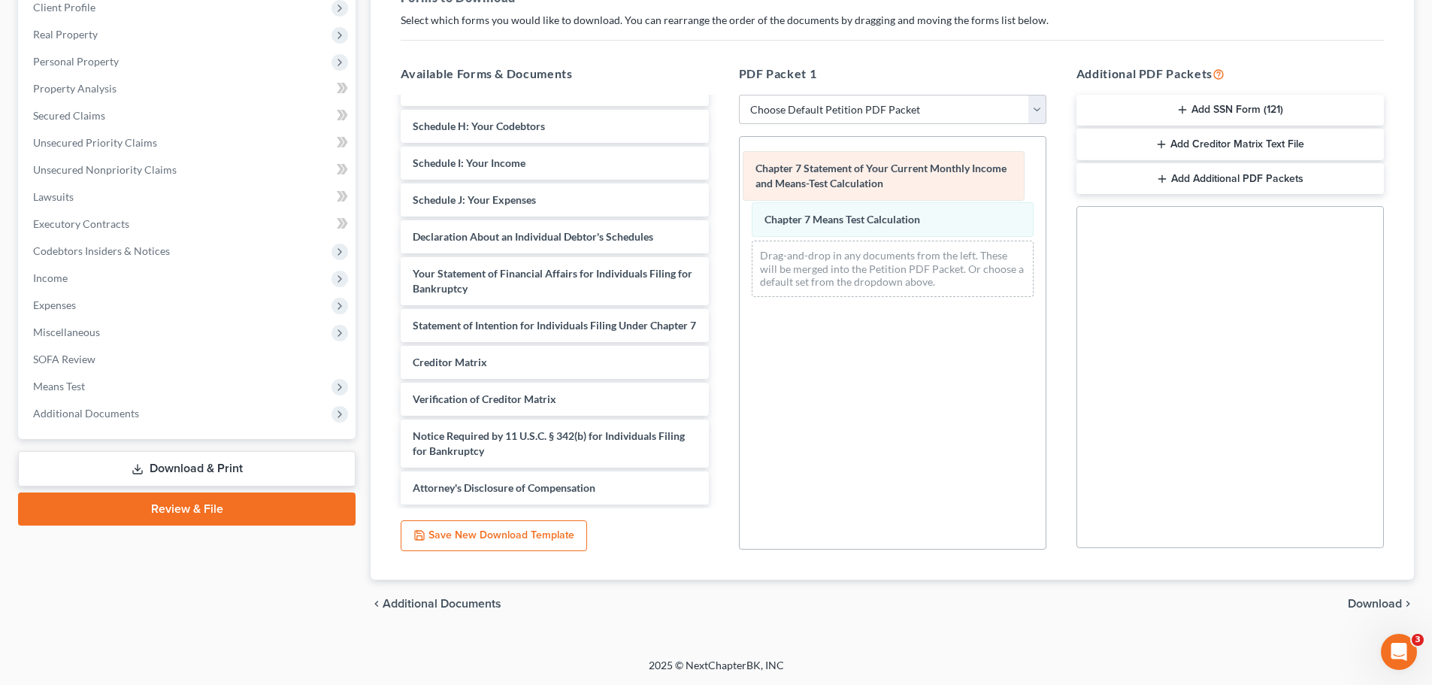
scroll to position [313, 0]
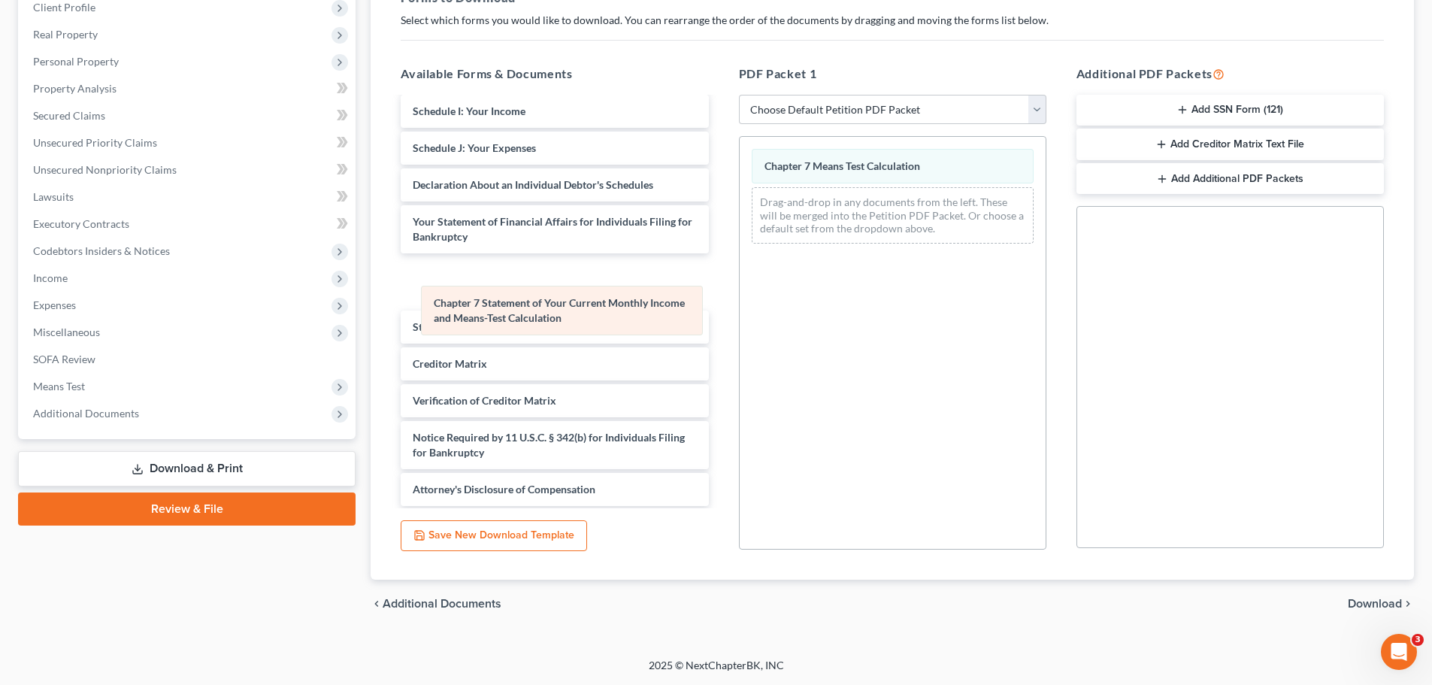
drag, startPoint x: 819, startPoint y: 174, endPoint x: 490, endPoint y: 314, distance: 357.3
click at [740, 256] on div "Chapter 7 Statement of Your Current Monthly Income and Means-Test Calculation C…" at bounding box center [893, 196] width 306 height 119
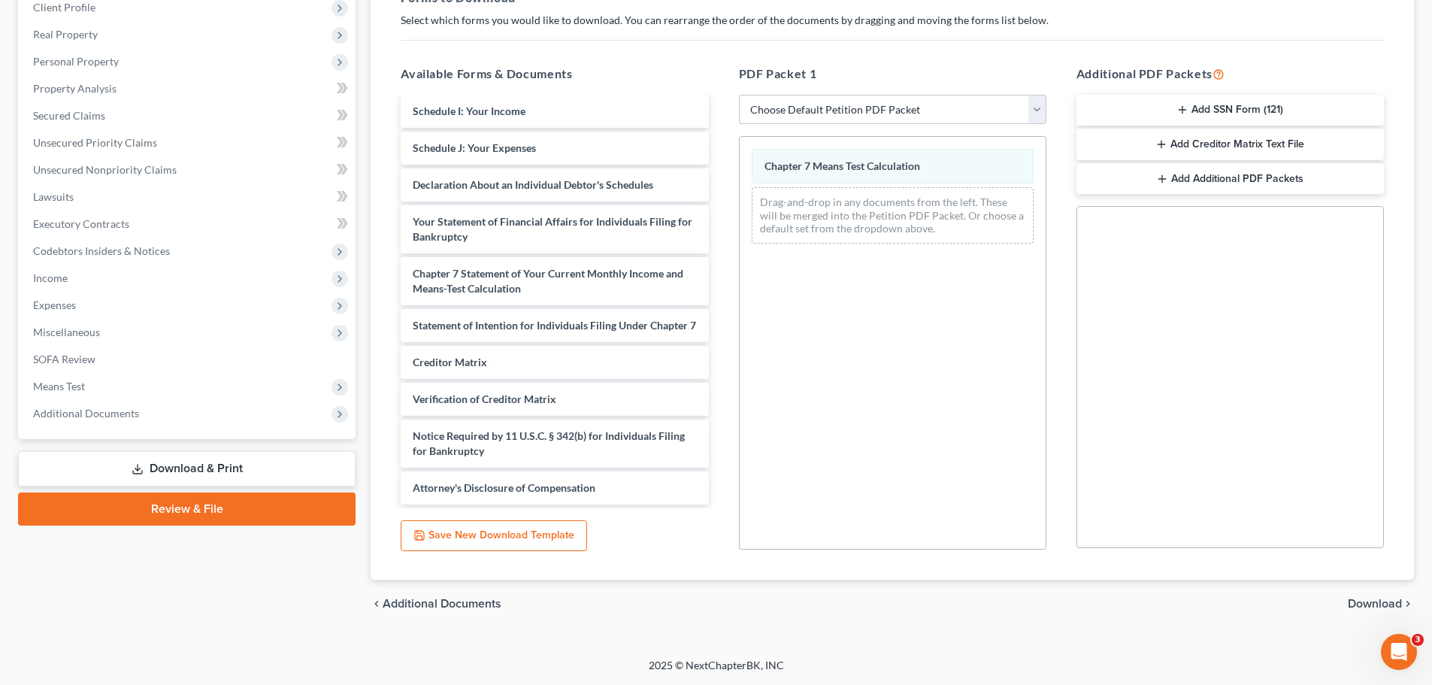
click at [1154, 522] on span "Download" at bounding box center [1375, 604] width 54 height 12
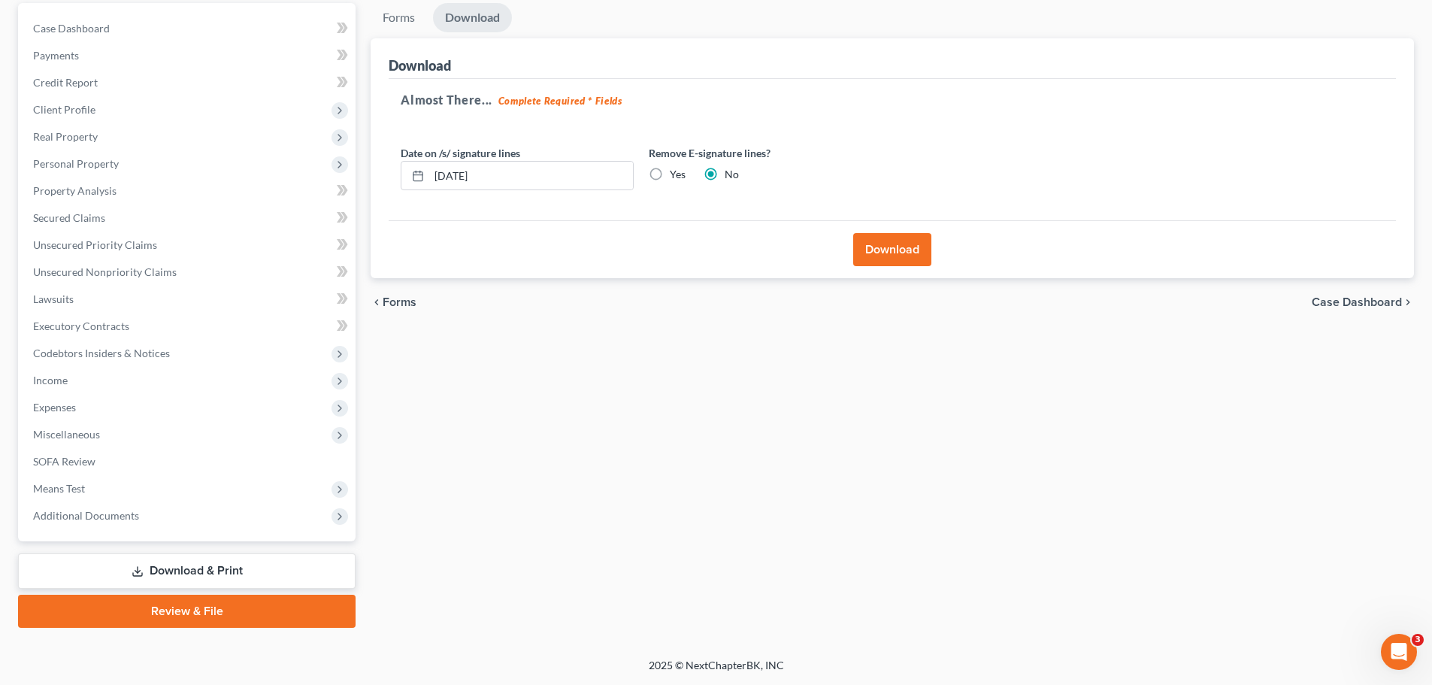
scroll to position [141, 0]
drag, startPoint x: 889, startPoint y: 249, endPoint x: 691, endPoint y: 278, distance: 200.6
click at [889, 249] on button "Download" at bounding box center [892, 249] width 78 height 33
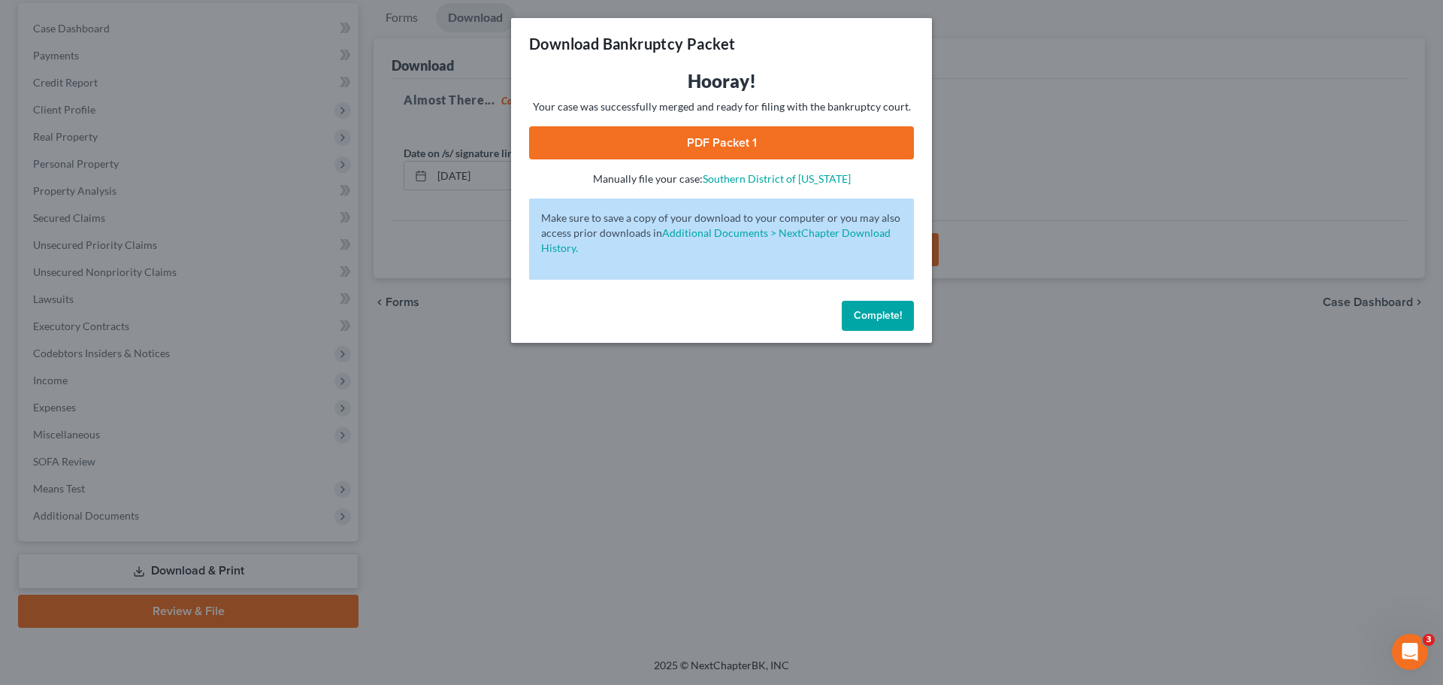
click at [702, 132] on link "PDF Packet 1" at bounding box center [721, 142] width 385 height 33
drag, startPoint x: 892, startPoint y: 321, endPoint x: 386, endPoint y: 350, distance: 506.7
click at [892, 321] on span "Complete!" at bounding box center [878, 315] width 48 height 13
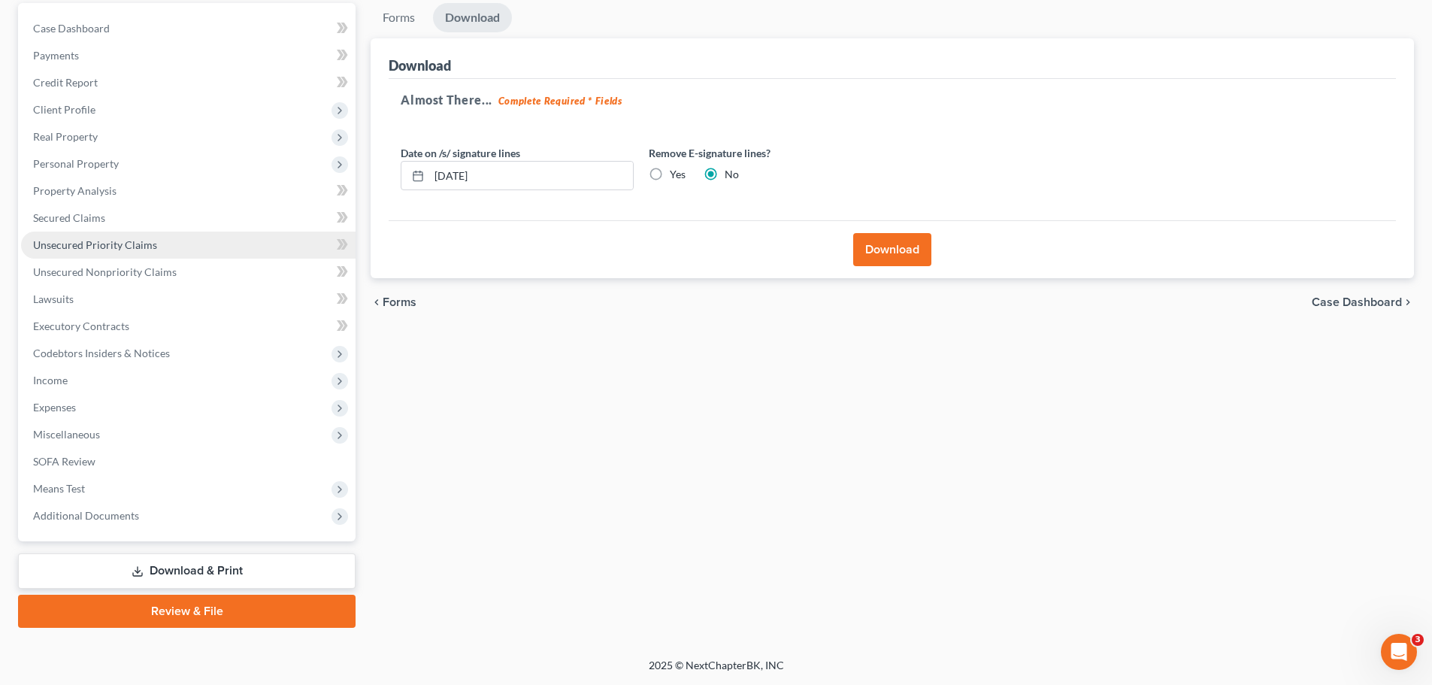
click at [107, 241] on span "Unsecured Priority Claims" at bounding box center [95, 244] width 124 height 13
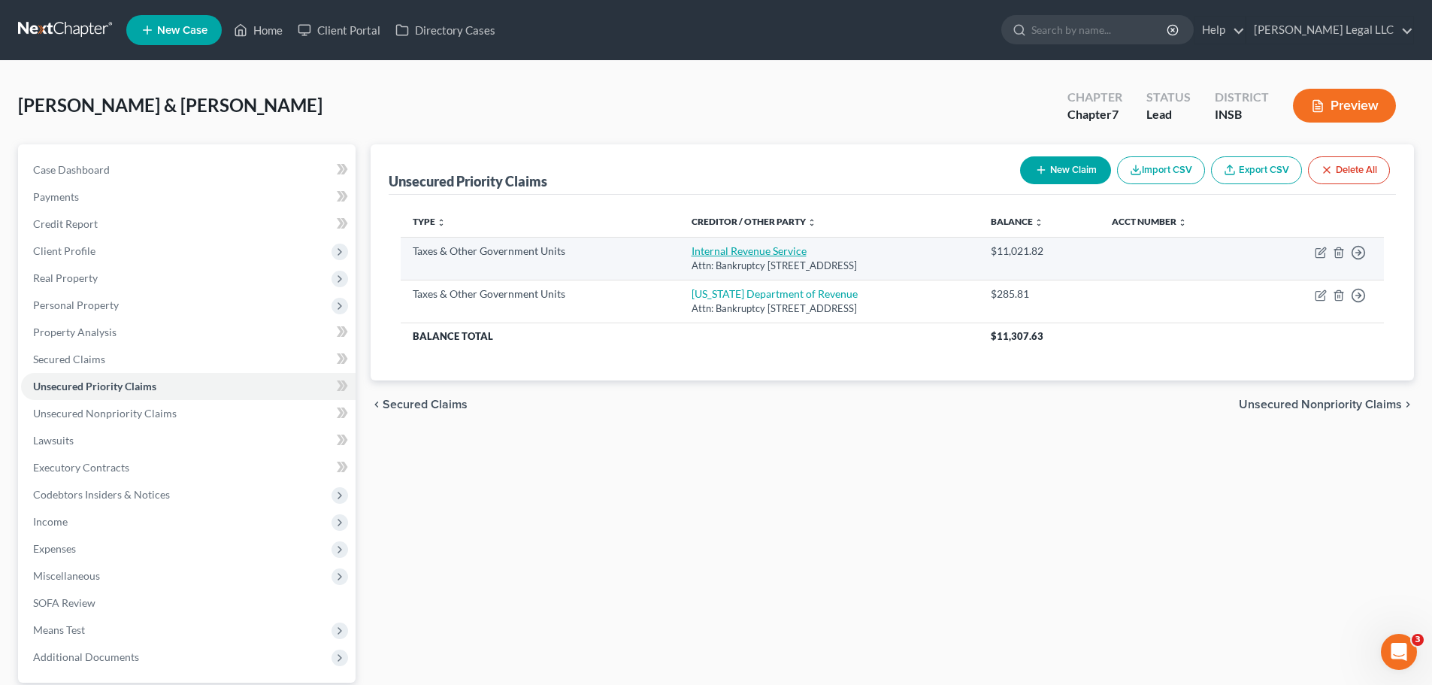
click at [711, 253] on link "Internal Revenue Service" at bounding box center [749, 250] width 115 height 13
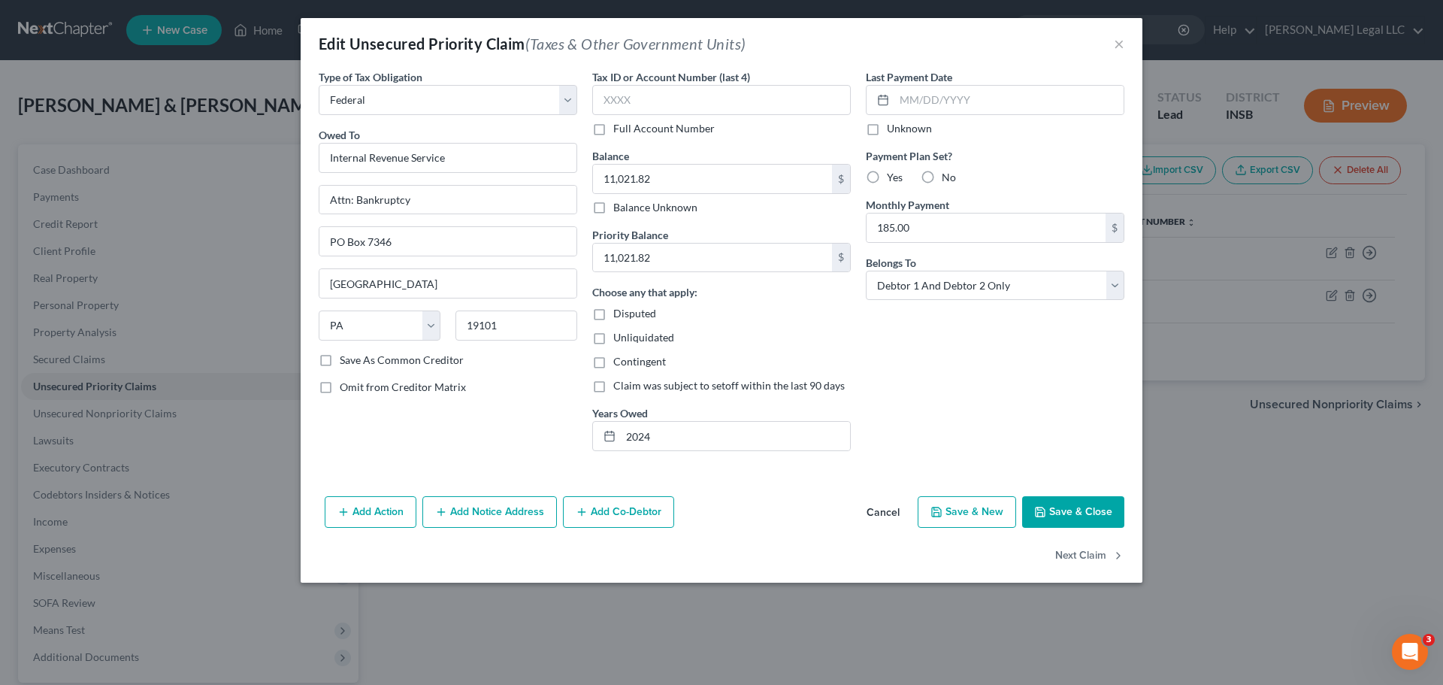
click at [1078, 508] on button "Save & Close" at bounding box center [1073, 512] width 102 height 32
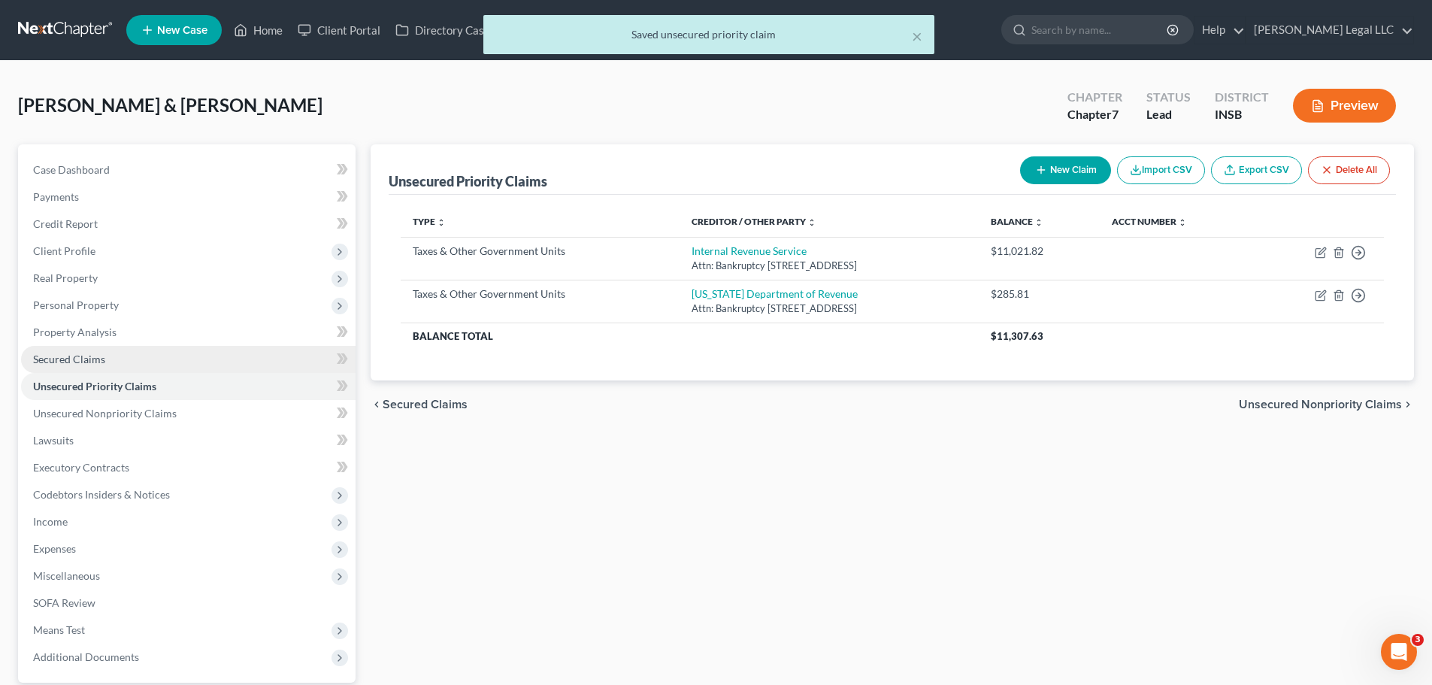
click at [56, 363] on span "Secured Claims" at bounding box center [69, 359] width 72 height 13
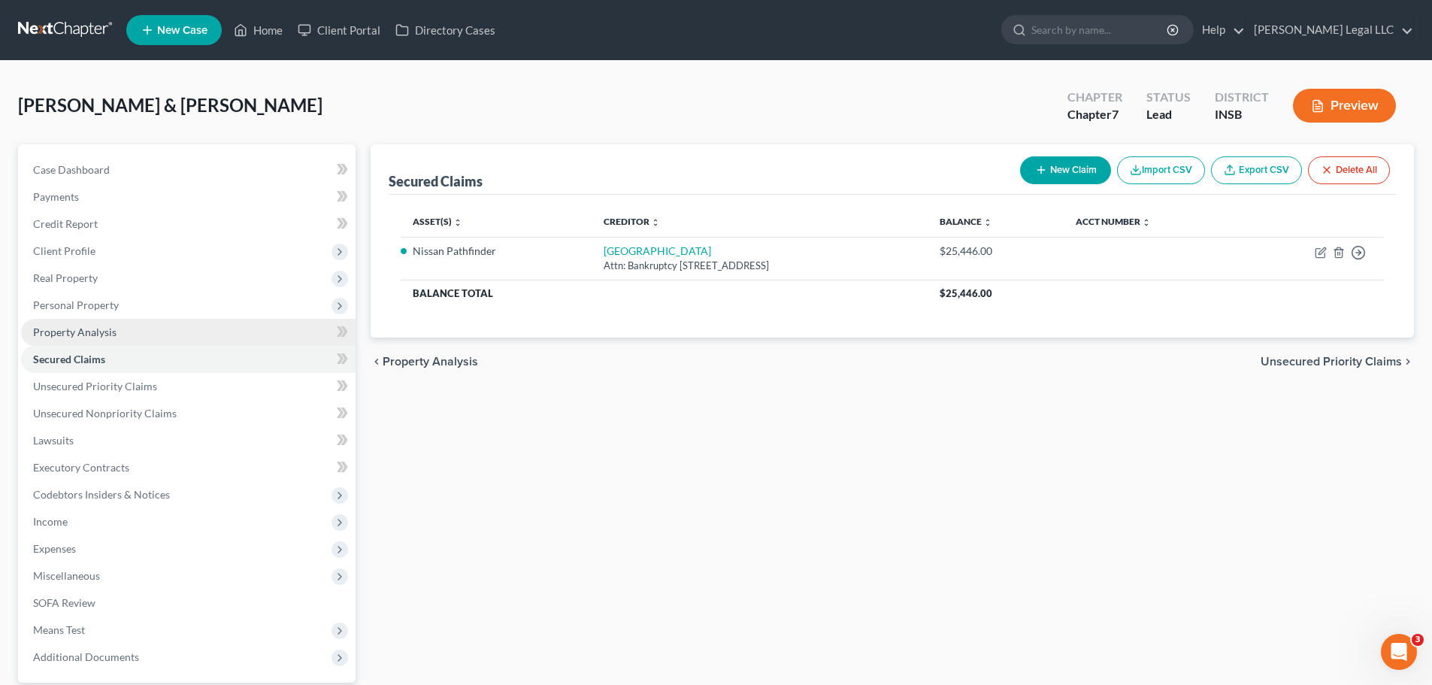
click at [65, 333] on span "Property Analysis" at bounding box center [74, 332] width 83 height 13
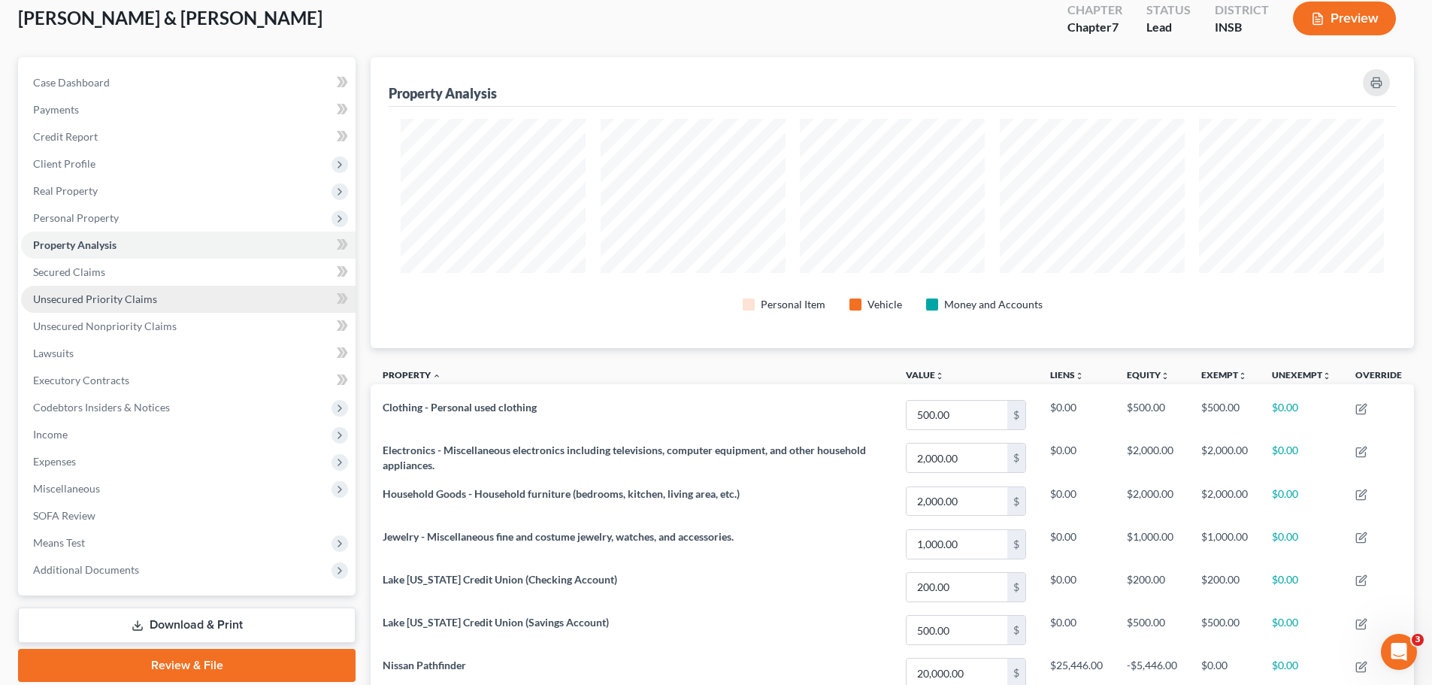
scroll to position [287, 0]
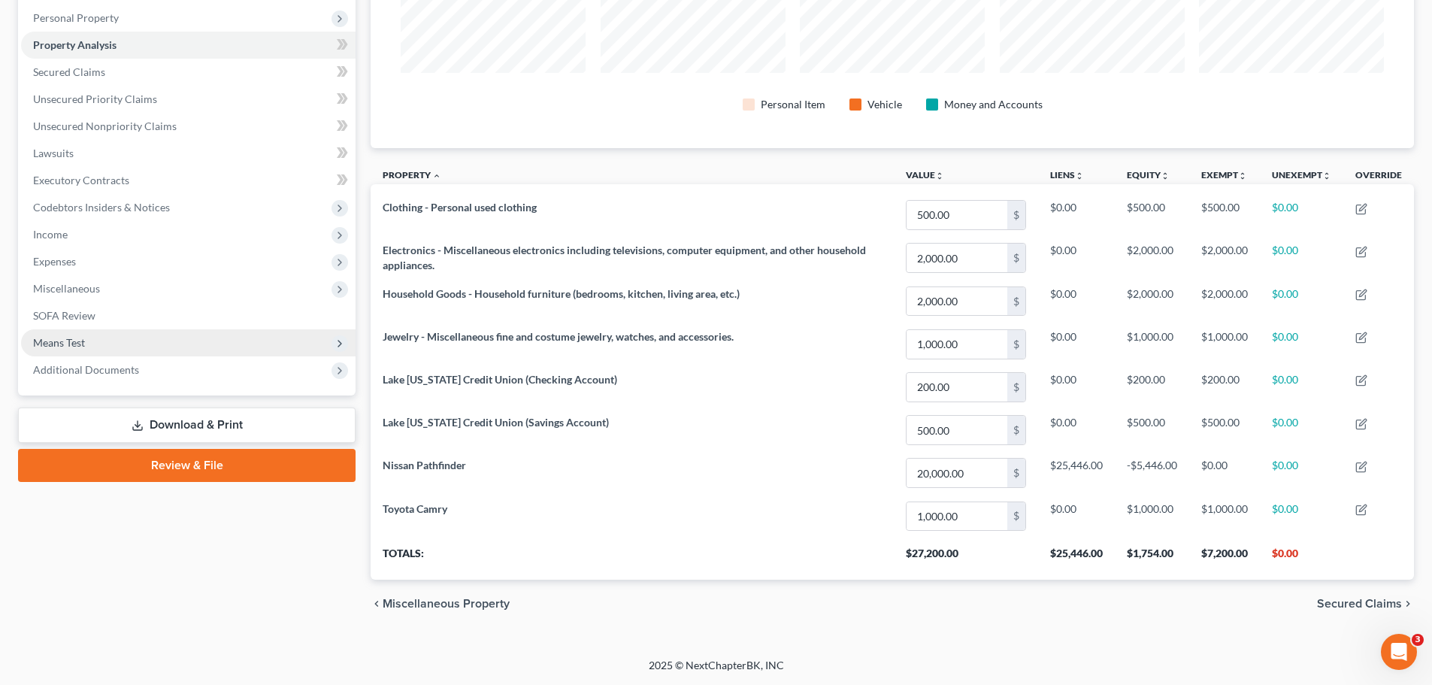
click at [79, 347] on span "Means Test" at bounding box center [59, 342] width 52 height 13
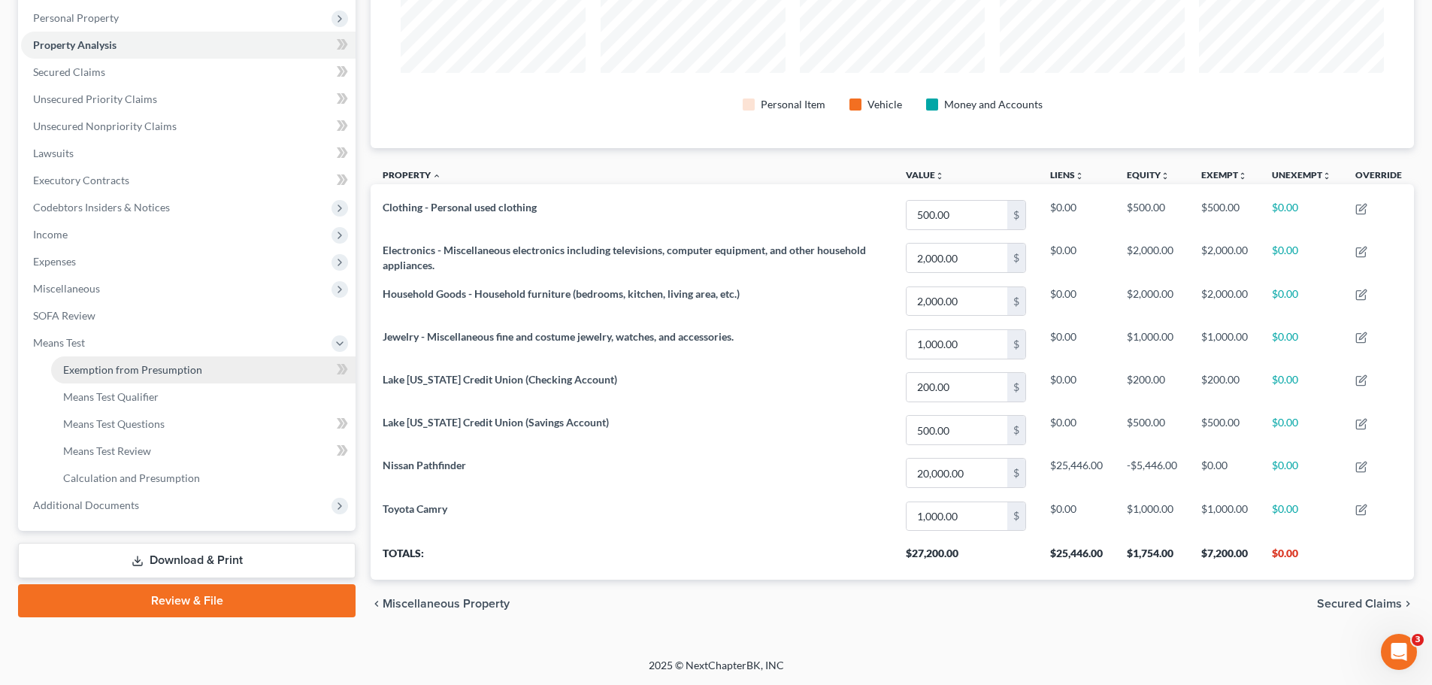
click at [129, 378] on link "Exemption from Presumption" at bounding box center [203, 369] width 304 height 27
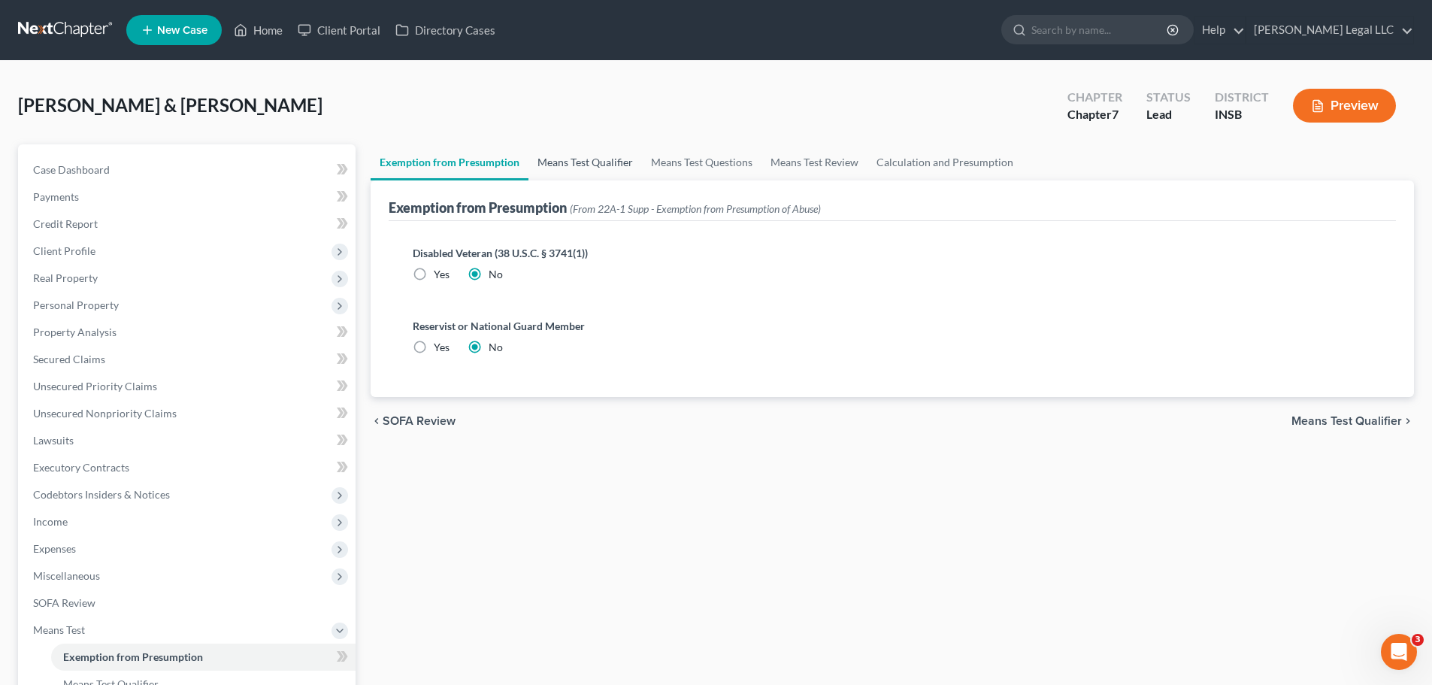
click at [583, 150] on link "Means Test Qualifier" at bounding box center [585, 162] width 114 height 36
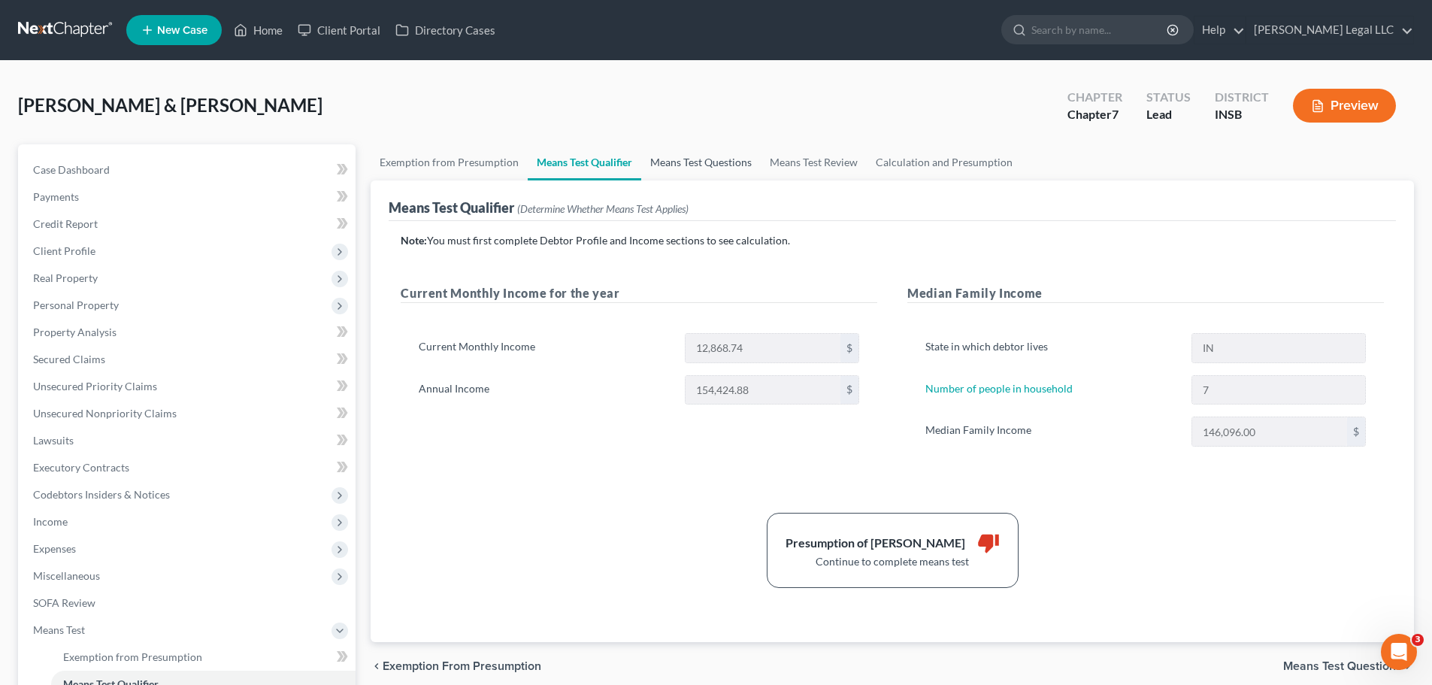
click at [699, 152] on link "Means Test Questions" at bounding box center [701, 162] width 120 height 36
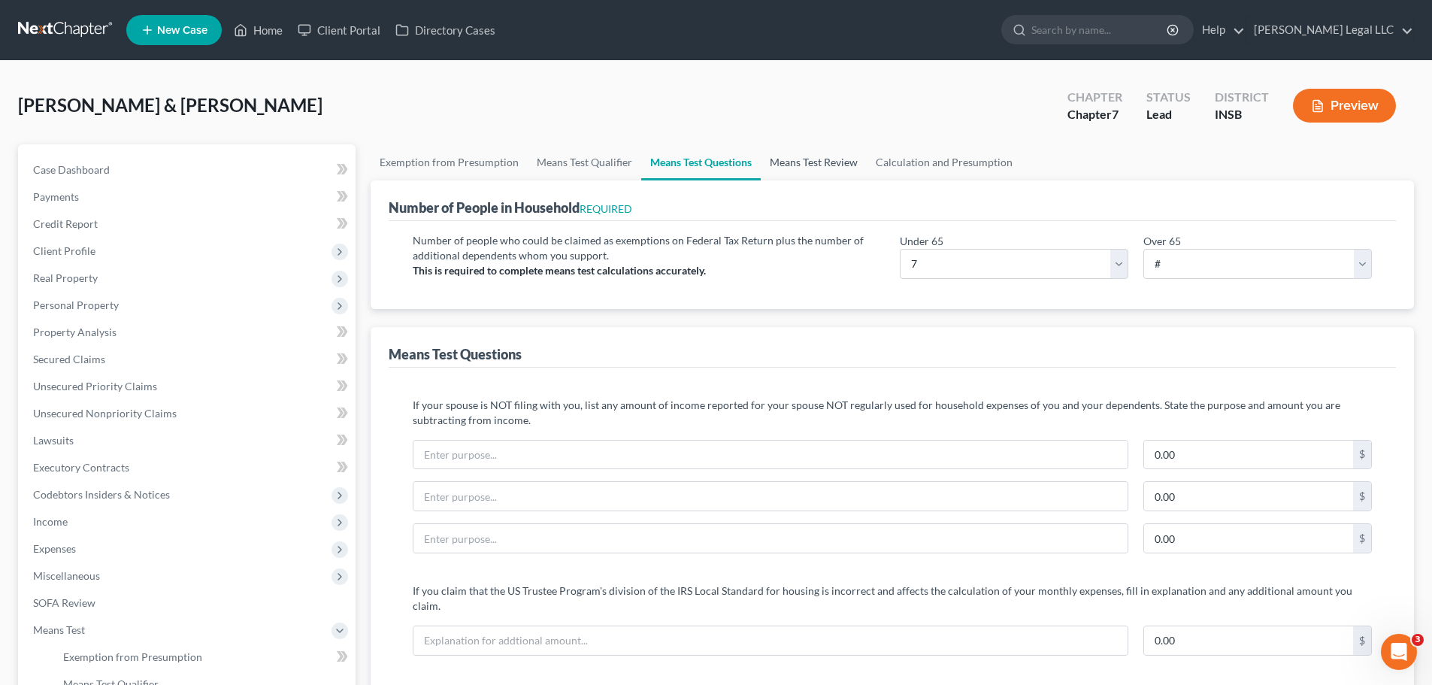
click at [798, 155] on link "Means Test Review" at bounding box center [814, 162] width 106 height 36
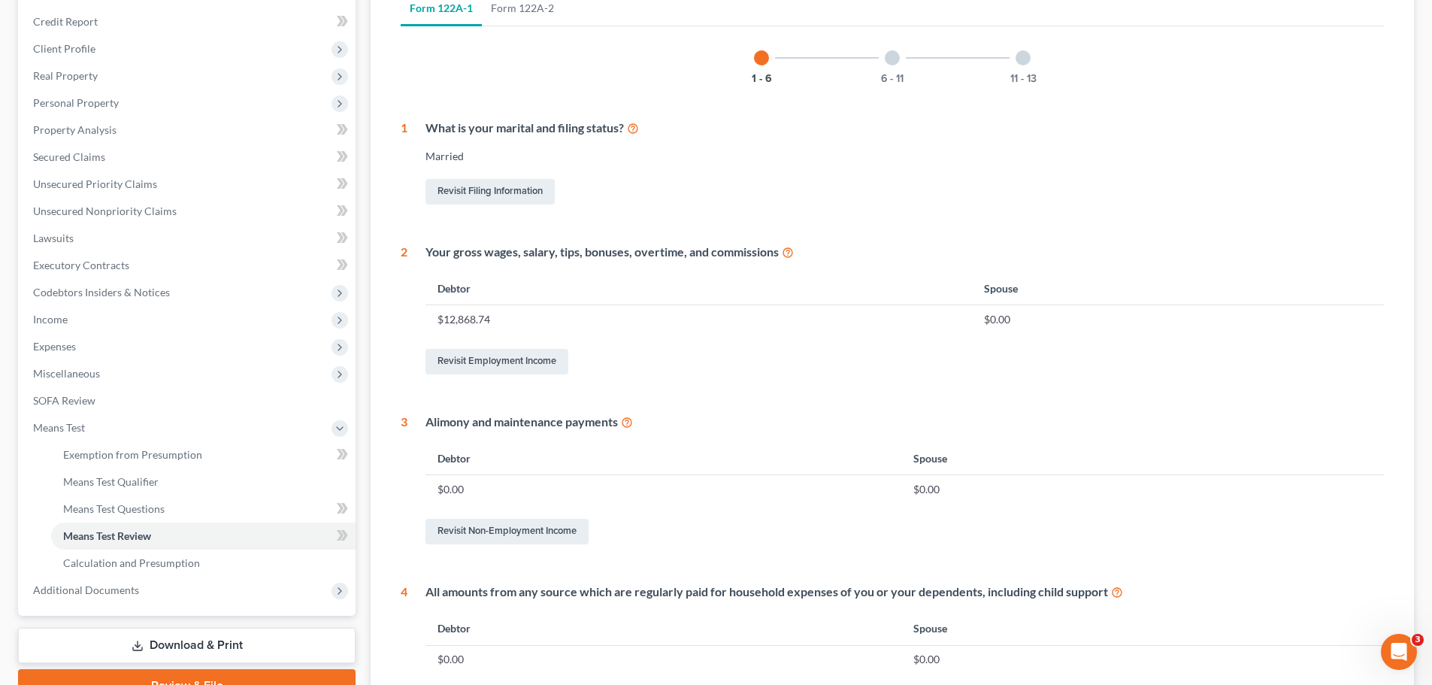
scroll to position [66, 0]
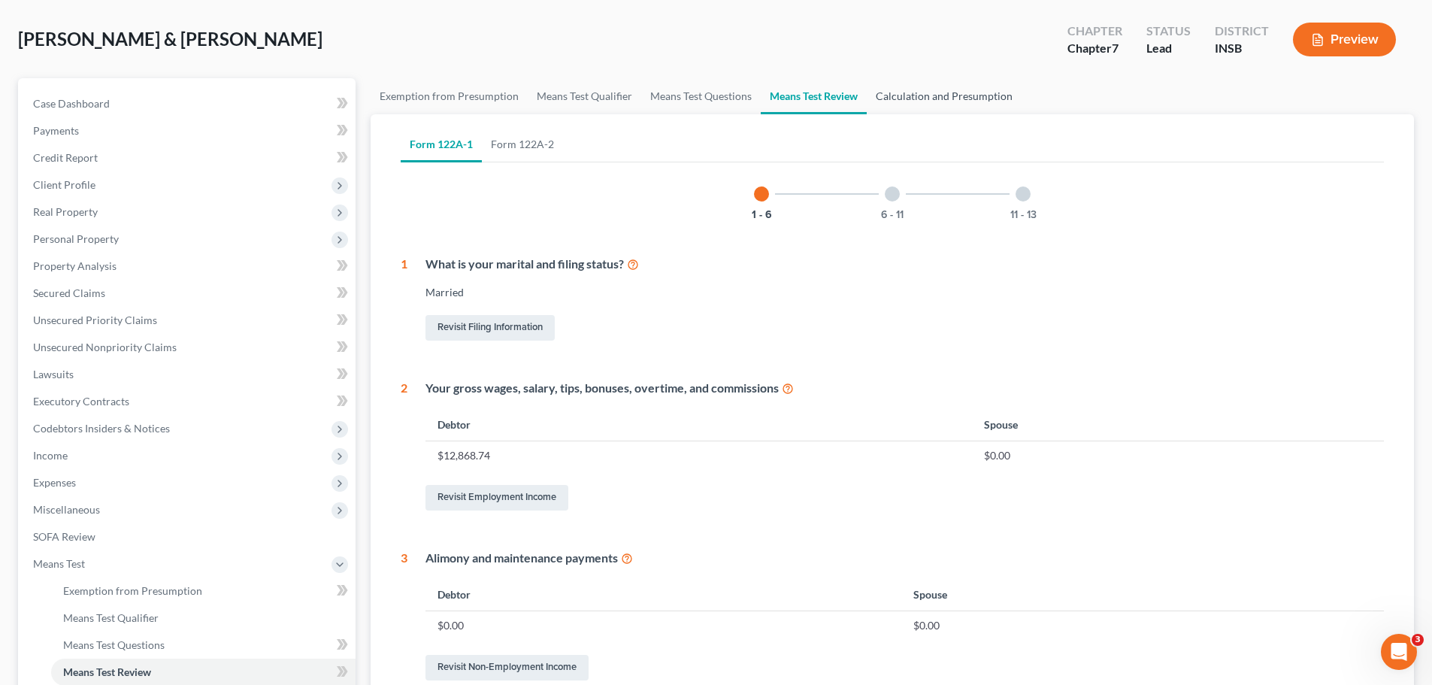
click at [949, 108] on link "Calculation and Presumption" at bounding box center [944, 96] width 155 height 36
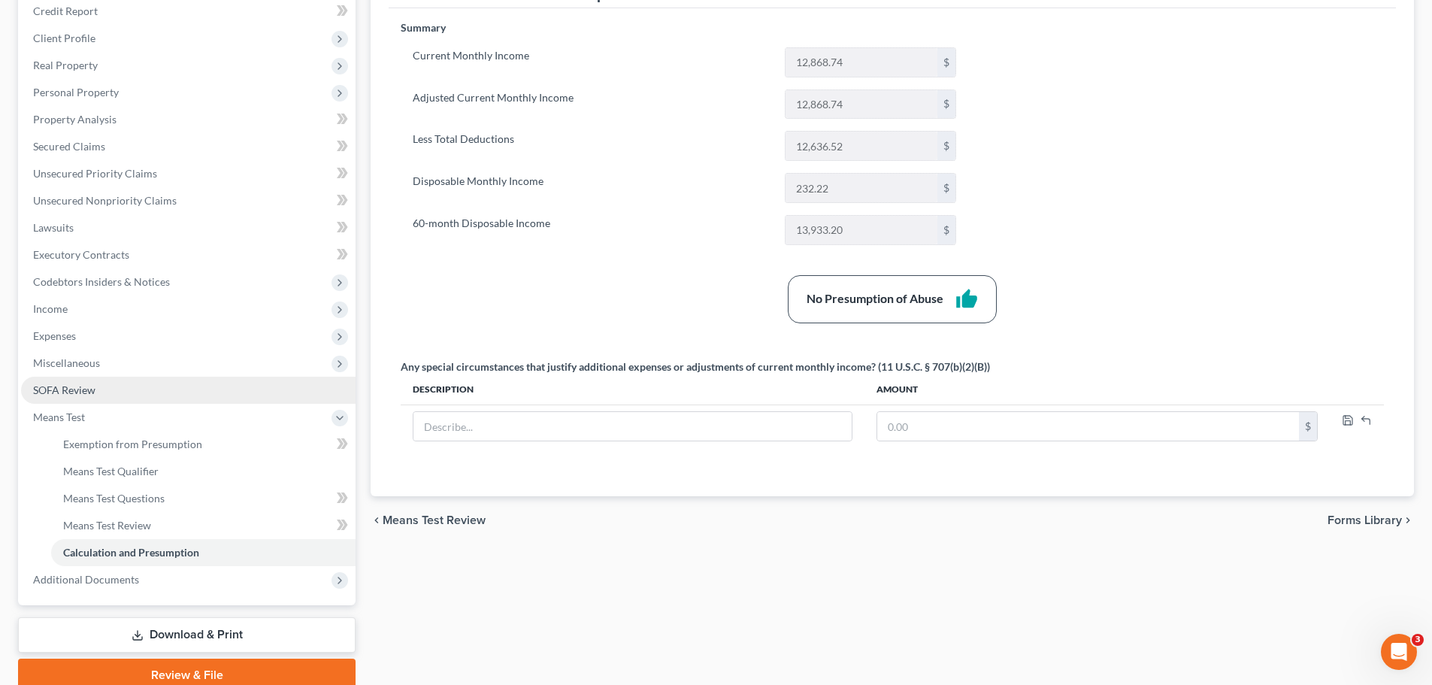
scroll to position [126, 0]
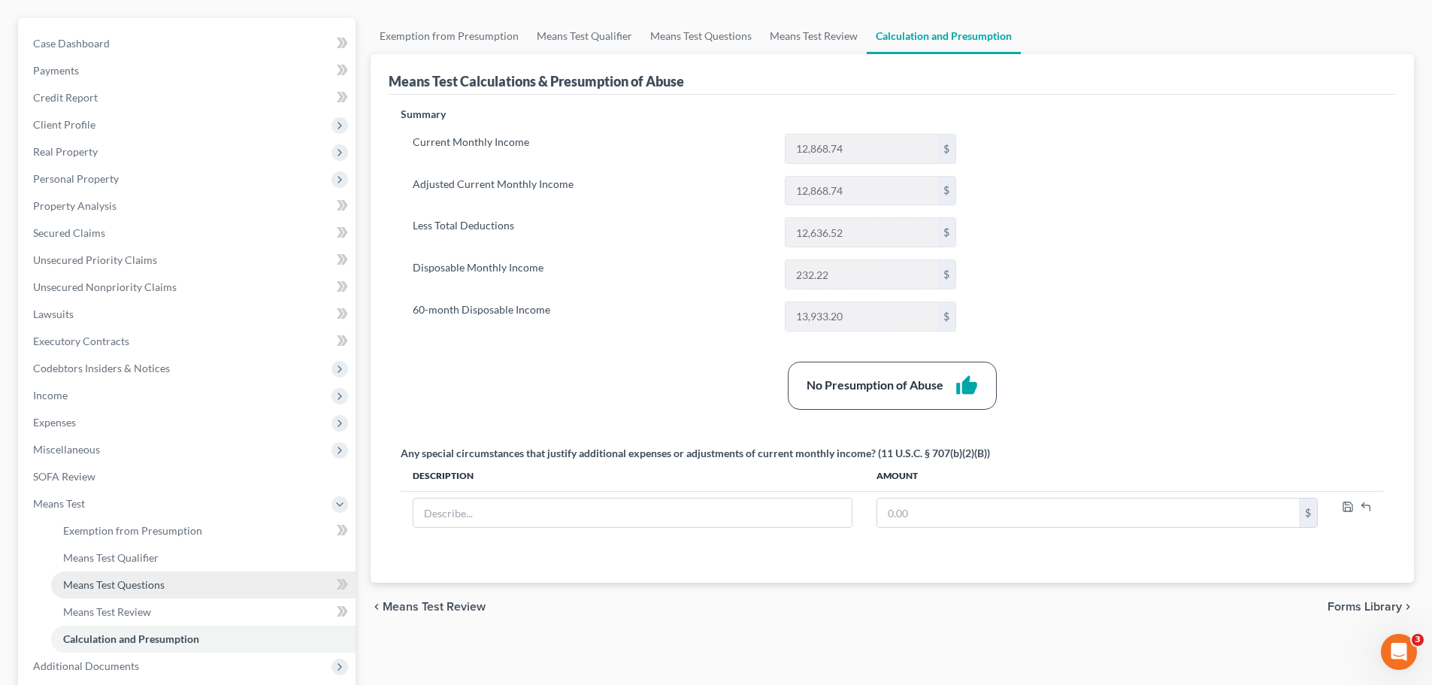
click at [106, 522] on span "Means Test Questions" at bounding box center [113, 584] width 101 height 13
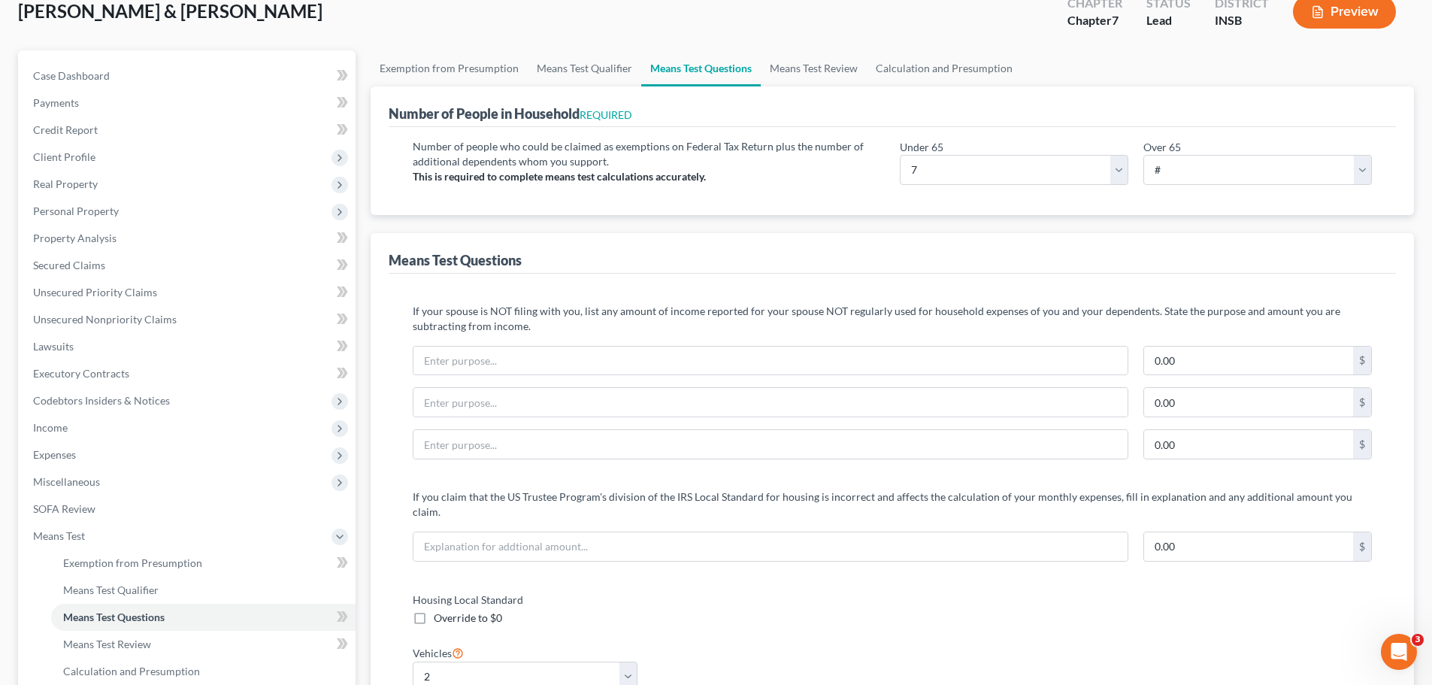
scroll to position [526, 0]
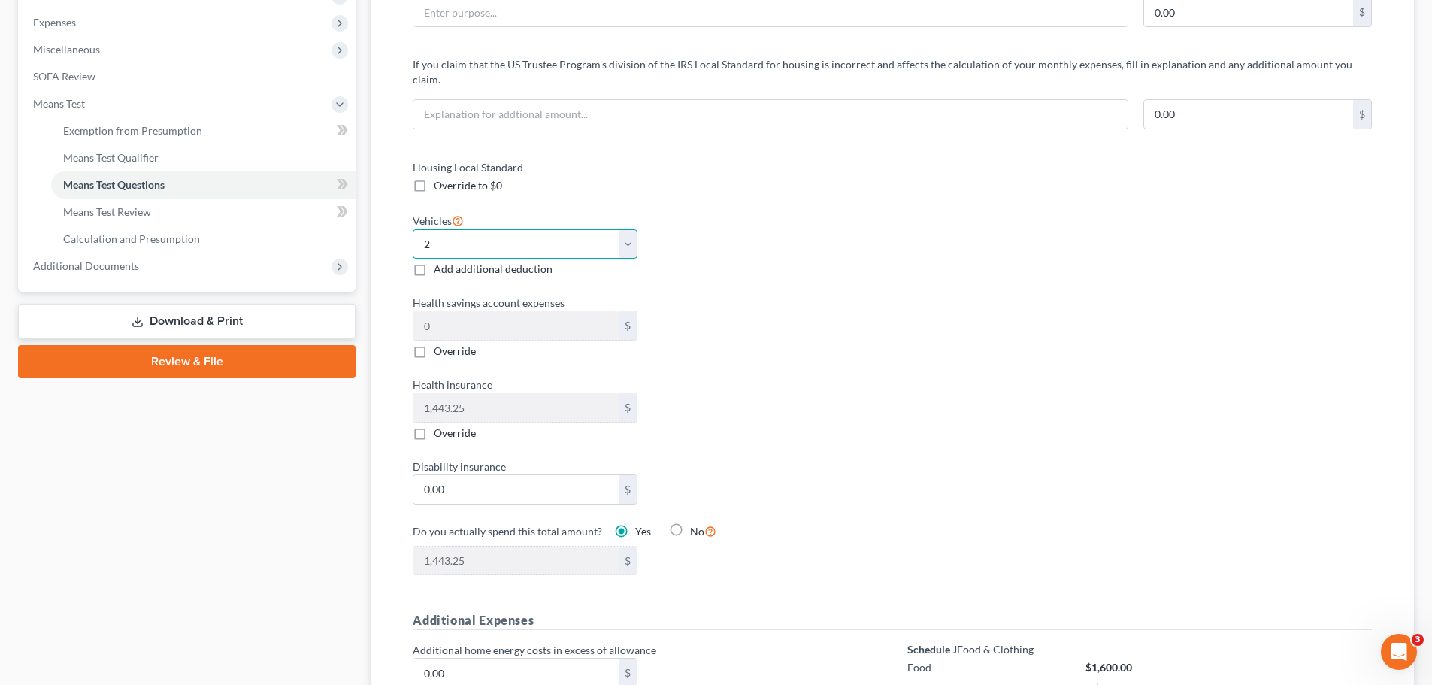
click at [508, 240] on select "Select 0 1 2 3 4 5" at bounding box center [525, 244] width 225 height 30
click at [413, 229] on select "Select 0 1 2 3 4 5" at bounding box center [525, 244] width 225 height 30
click at [892, 265] on div "Housing Local Standard Override to $0 Vehicles Select 0 1 2 3 4 5 Add additiona…" at bounding box center [645, 376] width 495 height 435
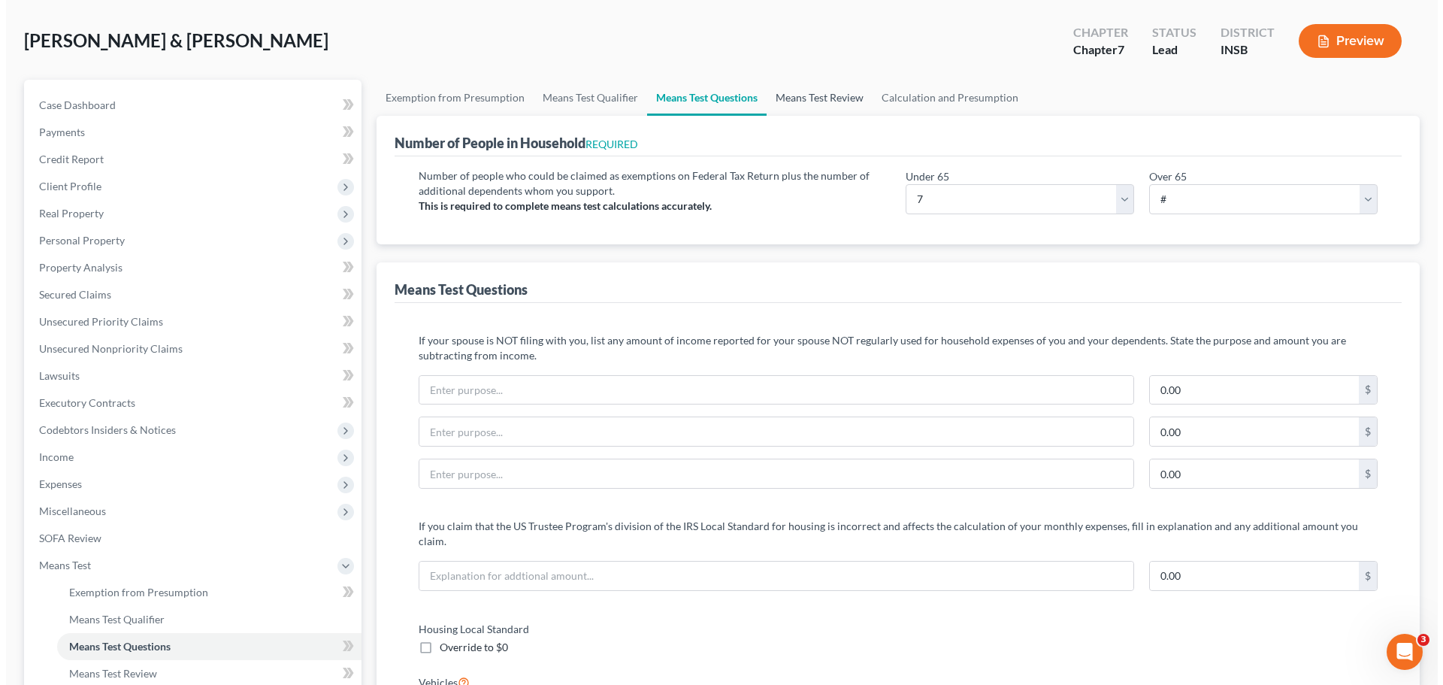
scroll to position [0, 0]
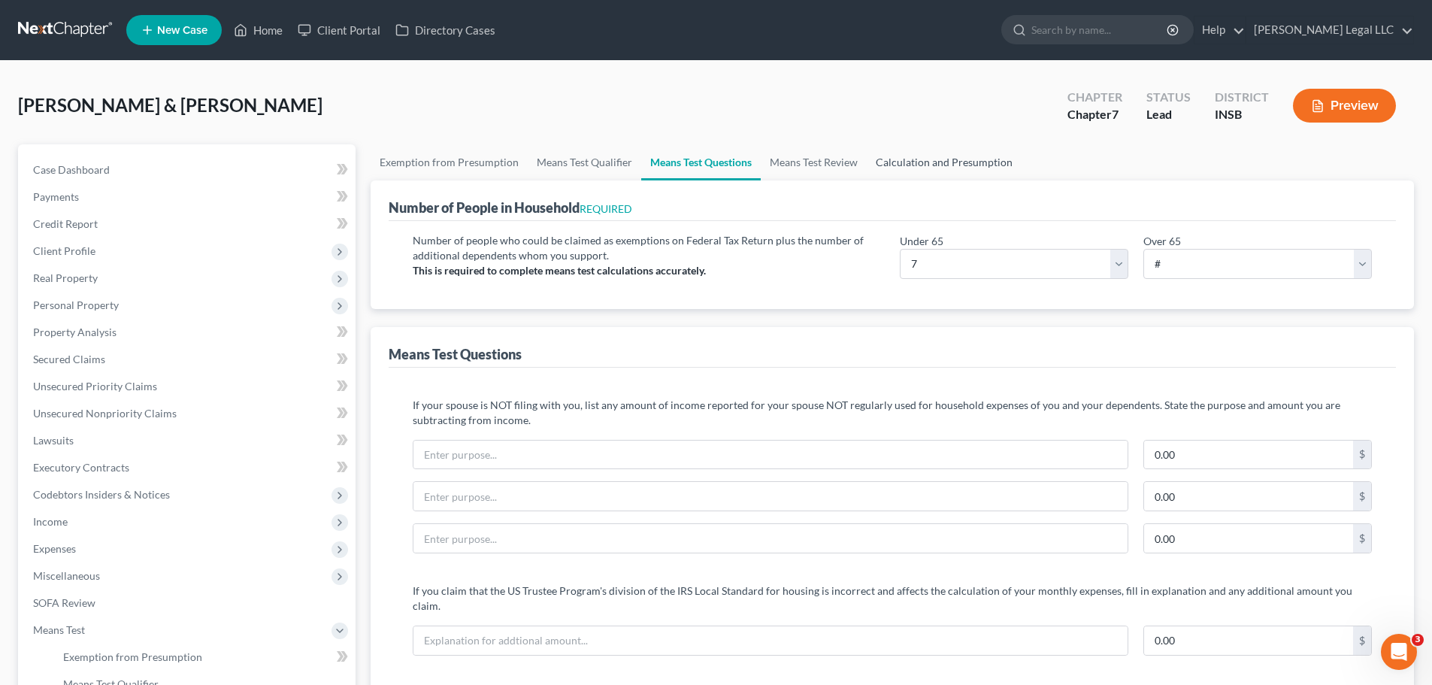
click at [891, 156] on link "Calculation and Presumption" at bounding box center [944, 162] width 155 height 36
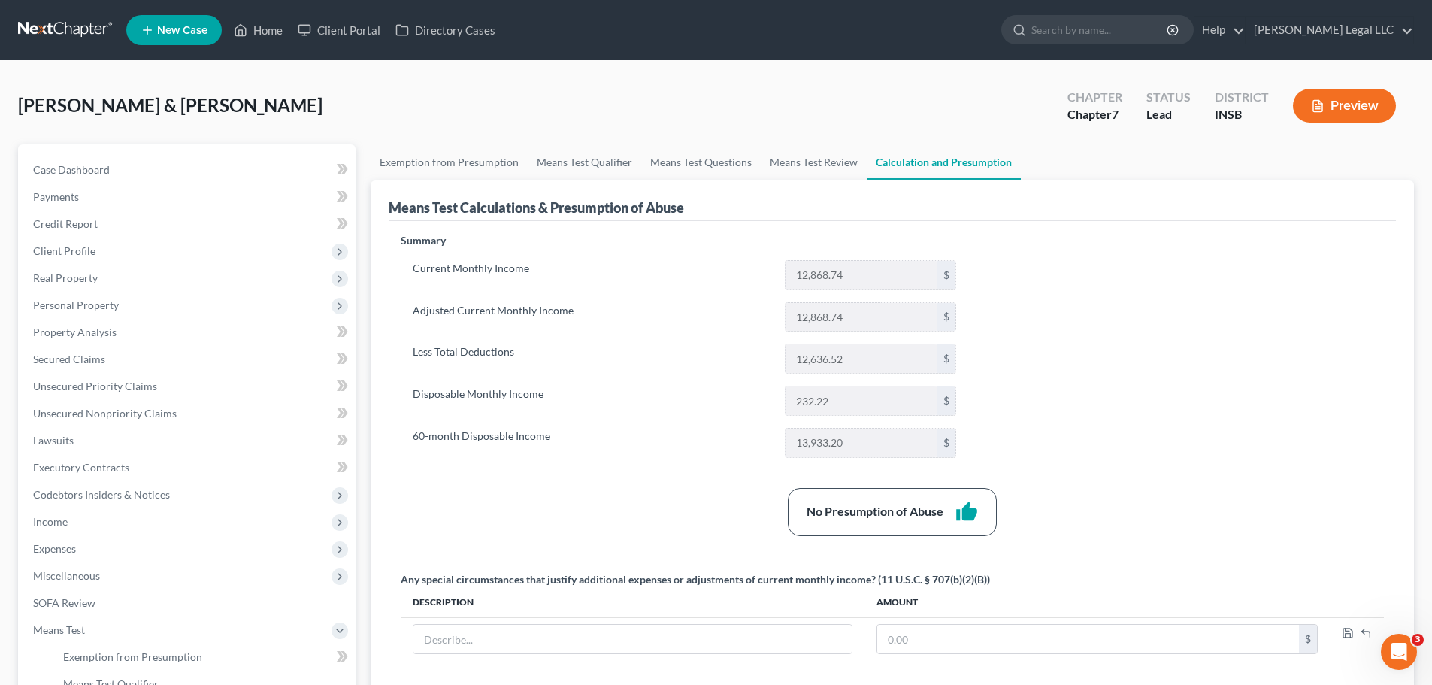
click at [1154, 98] on button "Preview" at bounding box center [1344, 106] width 103 height 34
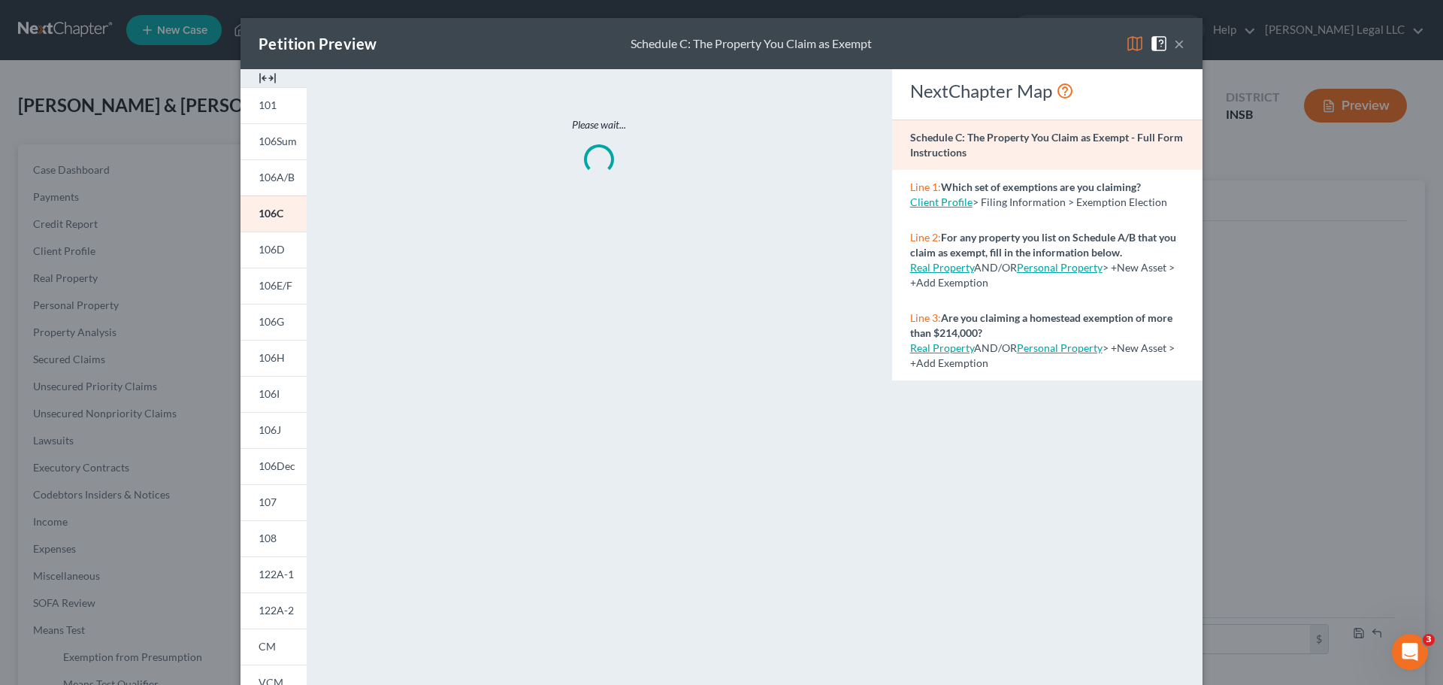
click at [268, 82] on img at bounding box center [268, 78] width 18 height 18
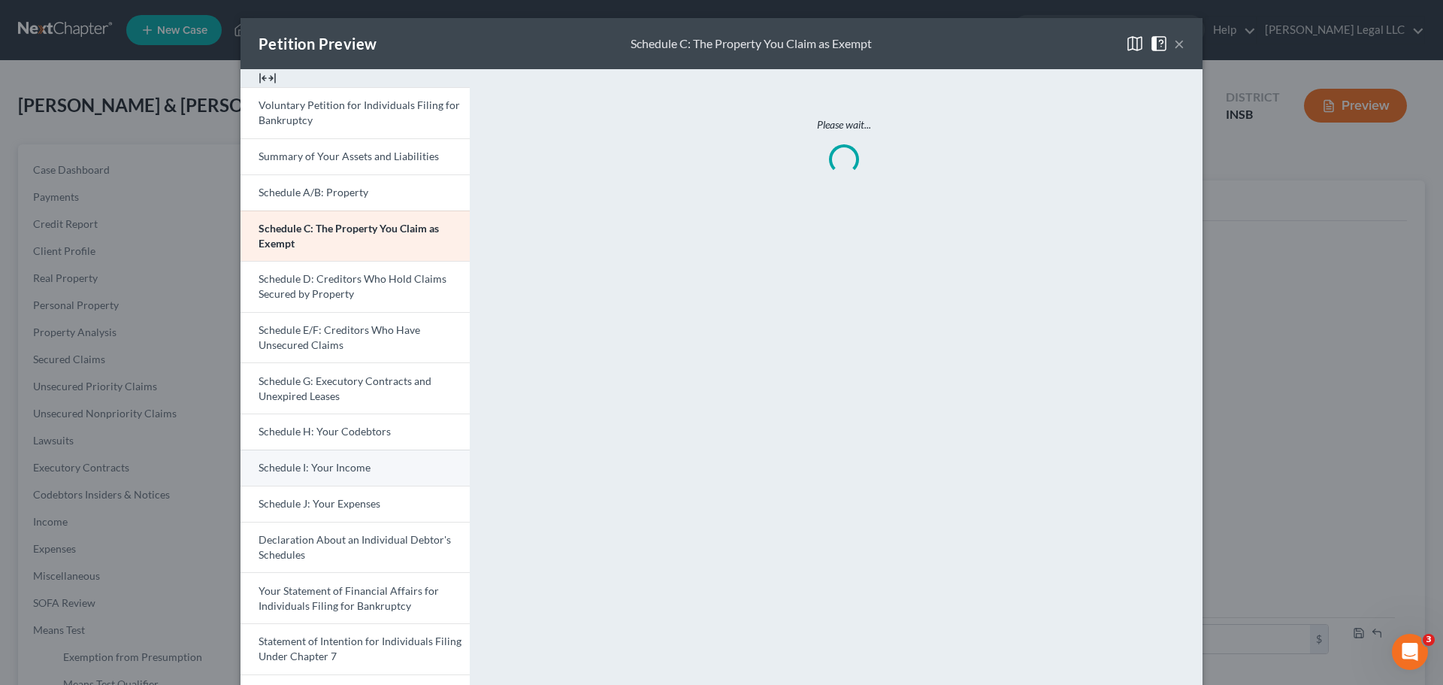
scroll to position [299, 0]
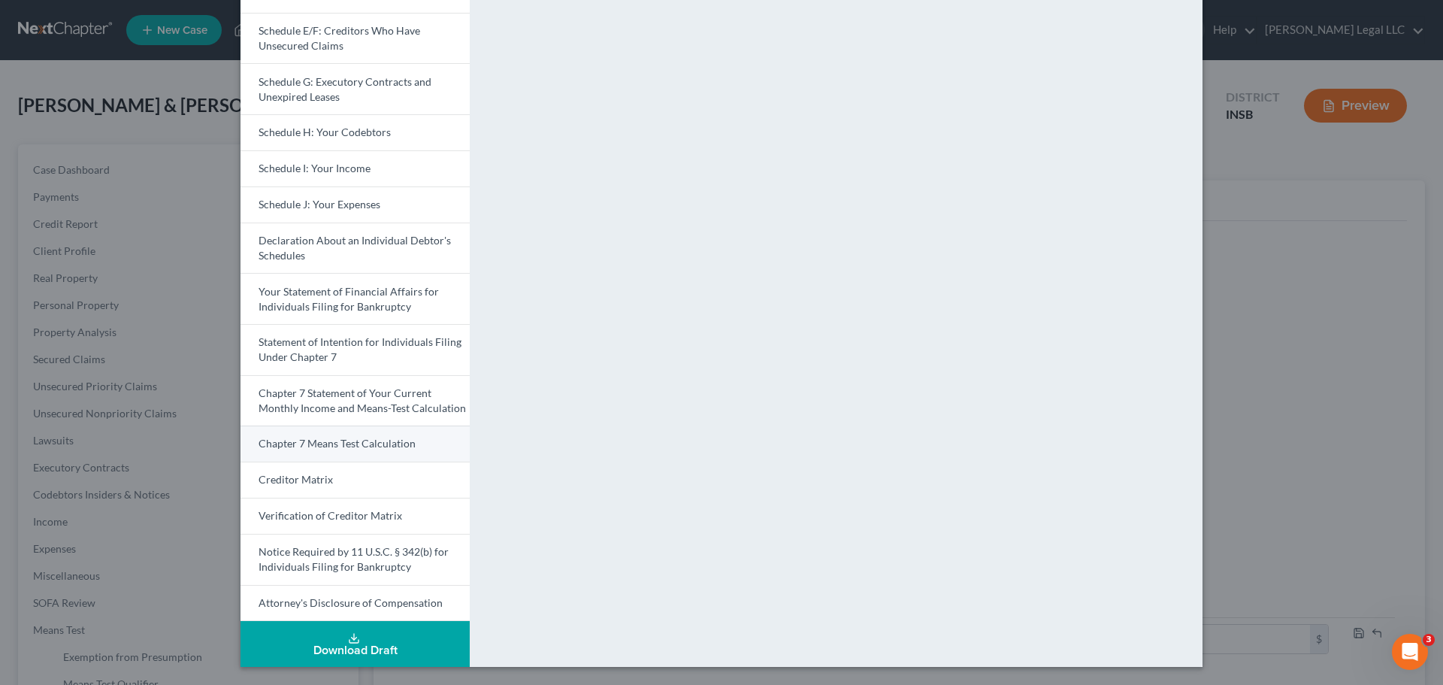
click at [326, 444] on span "Chapter 7 Means Test Calculation" at bounding box center [337, 443] width 157 height 13
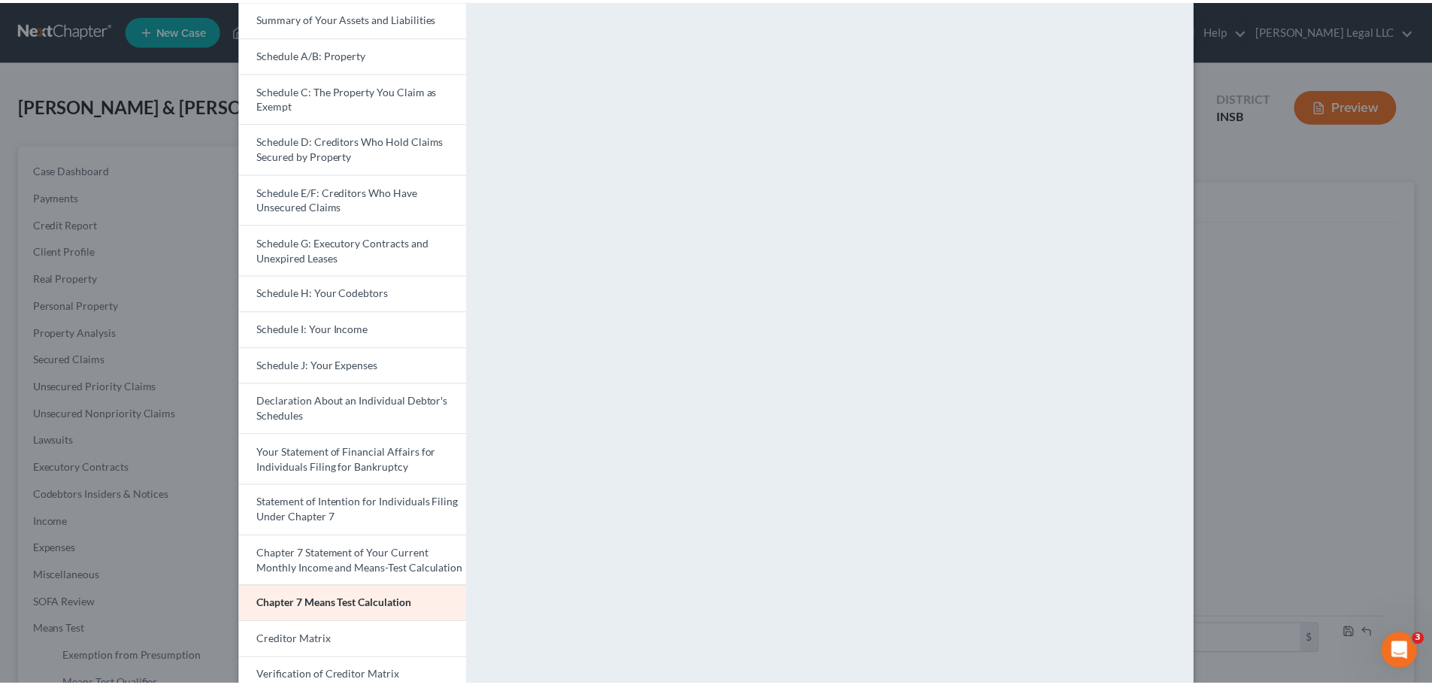
scroll to position [0, 0]
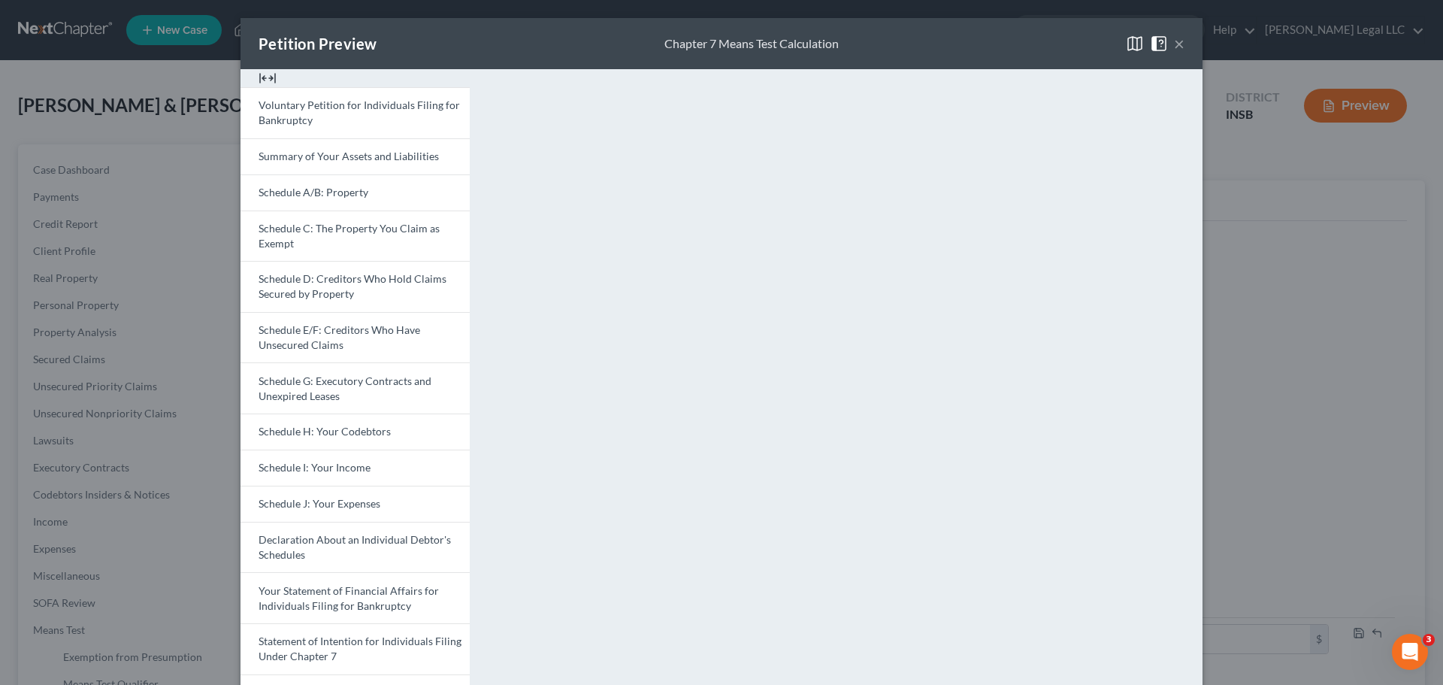
click at [1154, 43] on button "×" at bounding box center [1179, 44] width 11 height 18
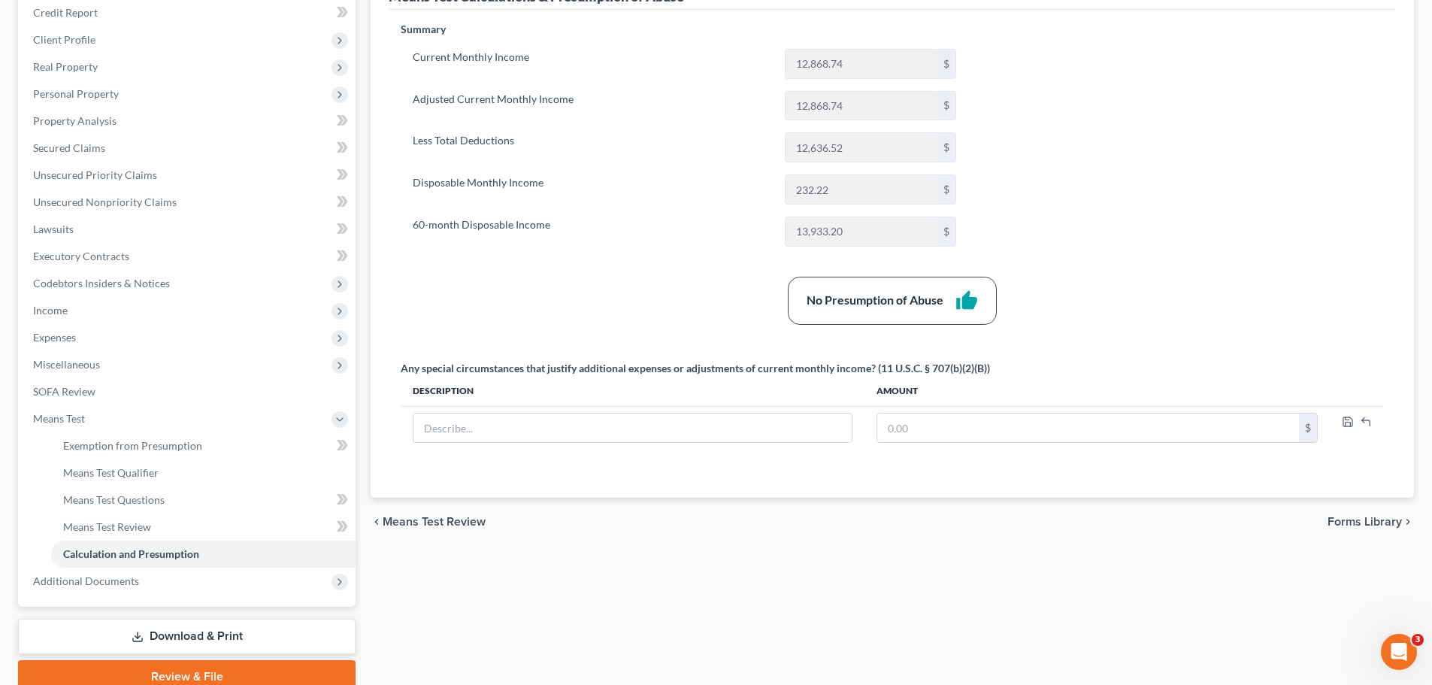
scroll to position [126, 0]
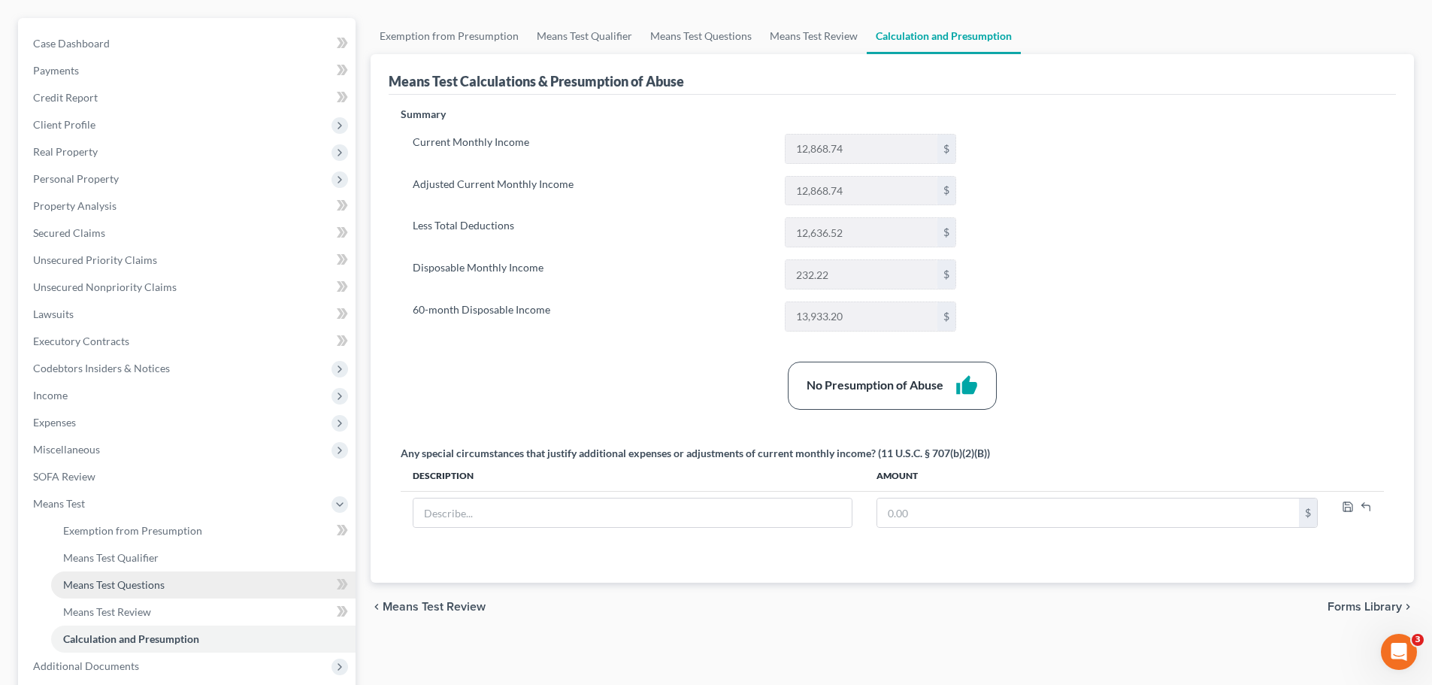
click at [129, 522] on span "Means Test Questions" at bounding box center [113, 584] width 101 height 13
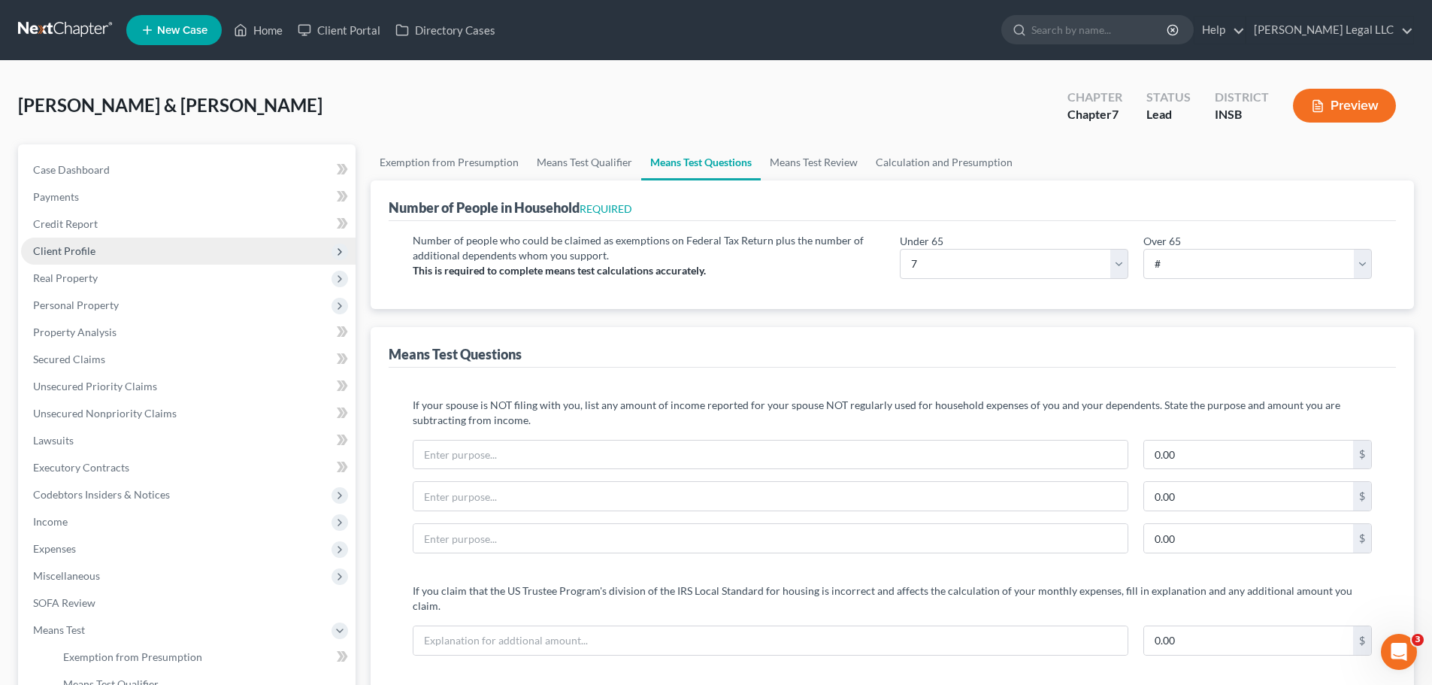
click at [51, 260] on span "Client Profile" at bounding box center [188, 251] width 335 height 27
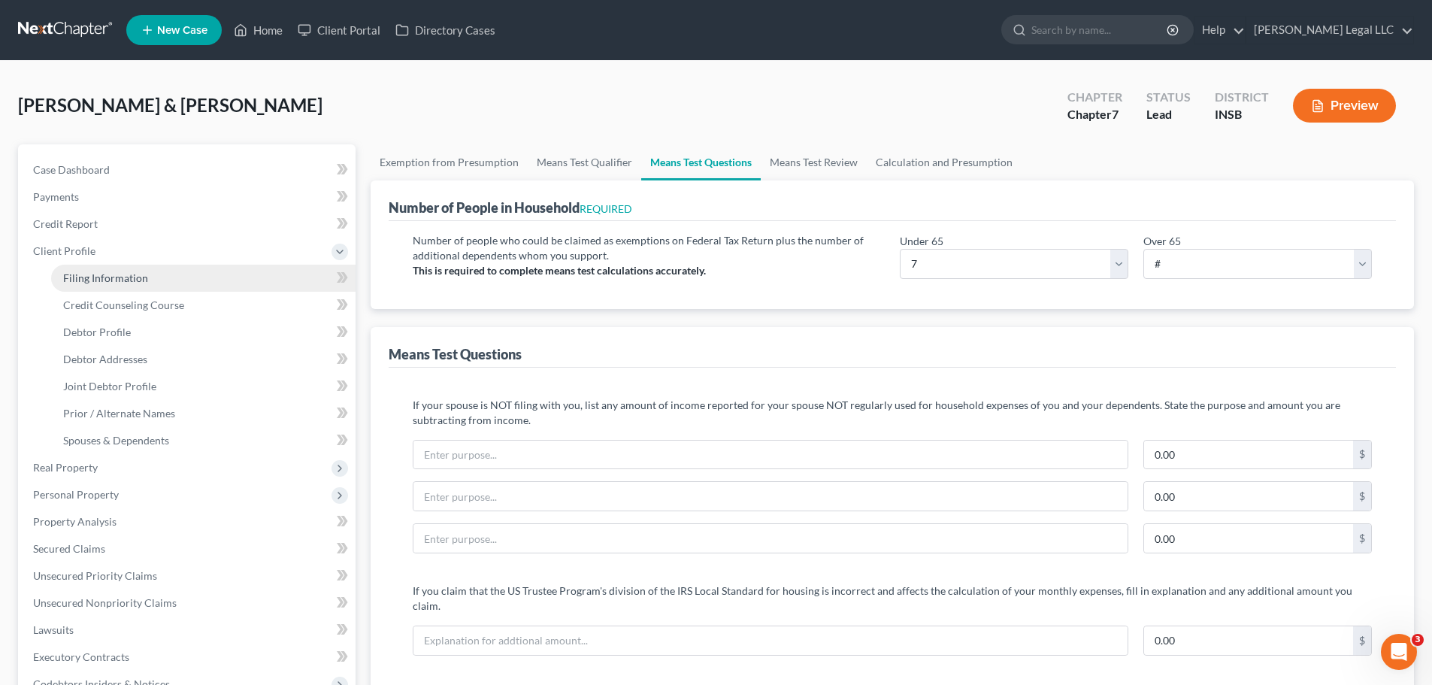
click at [90, 278] on span "Filing Information" at bounding box center [105, 277] width 85 height 13
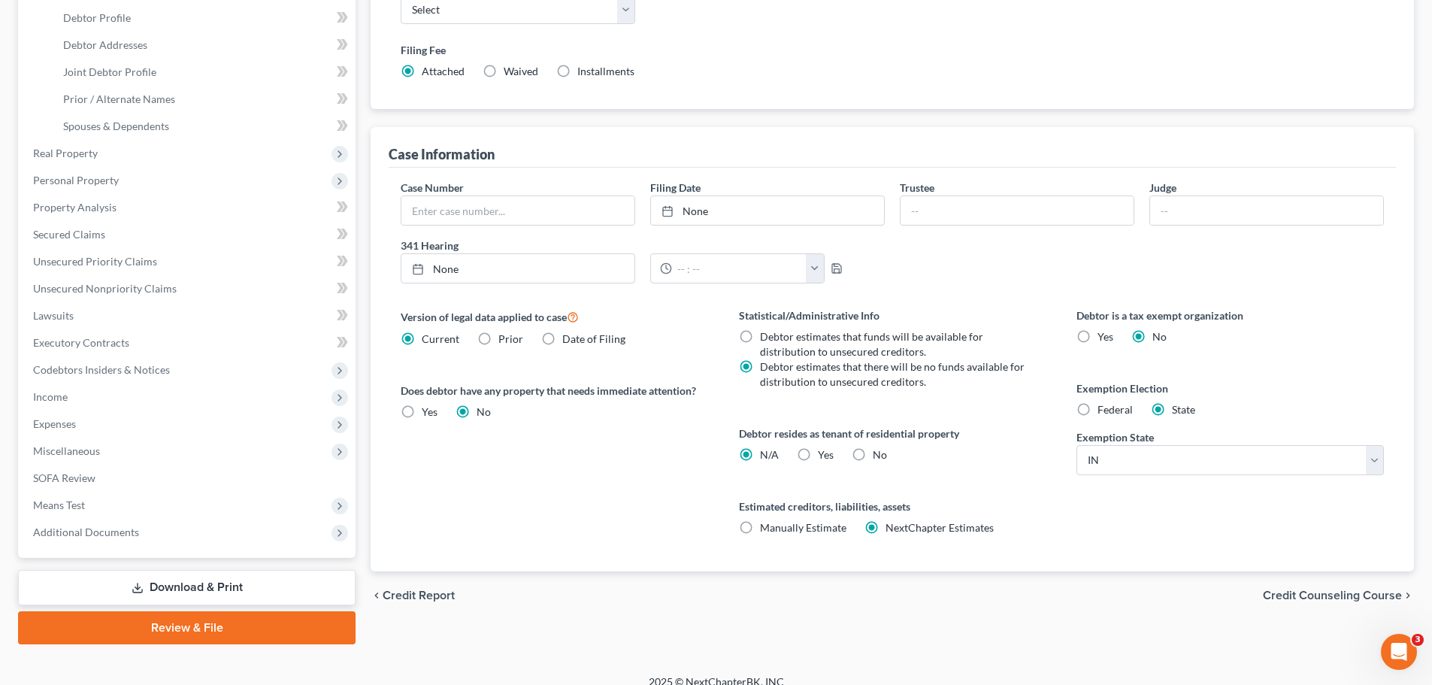
scroll to position [331, 0]
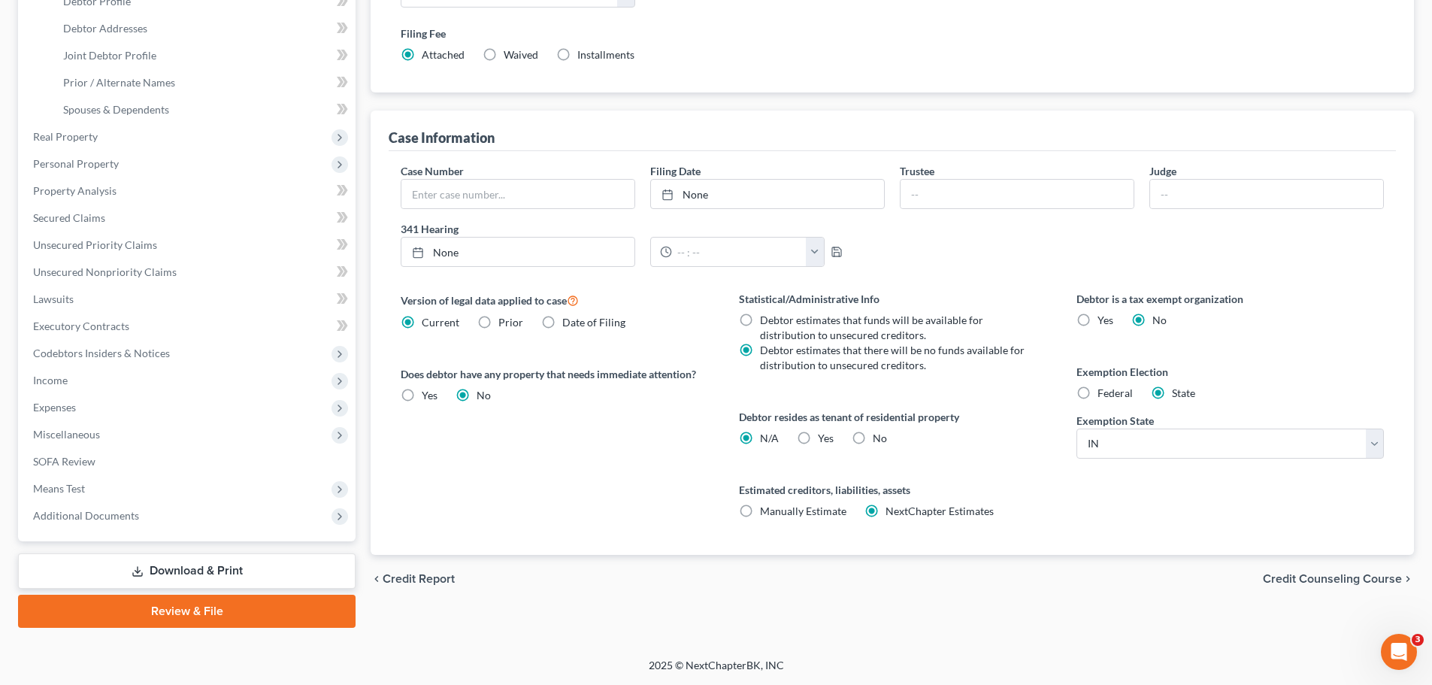
click at [818, 438] on label "Yes Yes" at bounding box center [826, 438] width 16 height 15
click at [824, 438] on input "Yes Yes" at bounding box center [829, 436] width 10 height 10
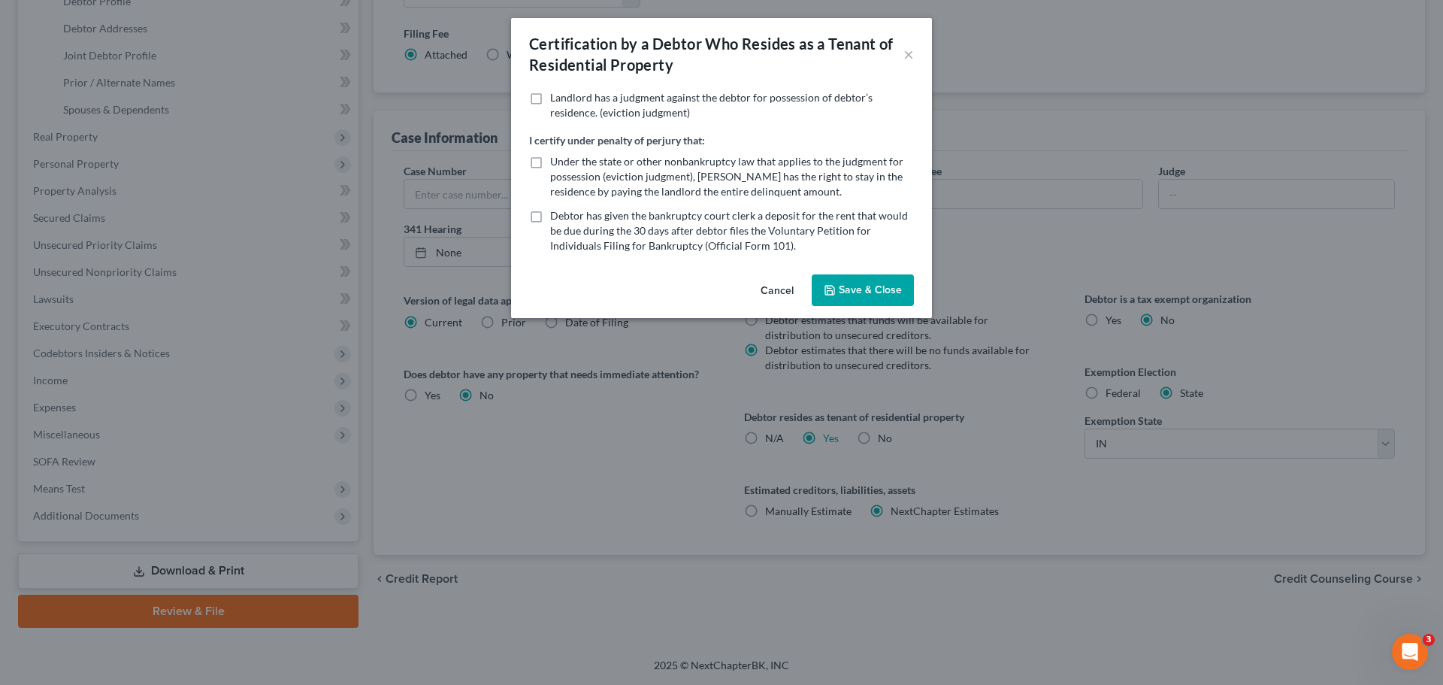
click at [858, 298] on button "Save & Close" at bounding box center [863, 290] width 102 height 32
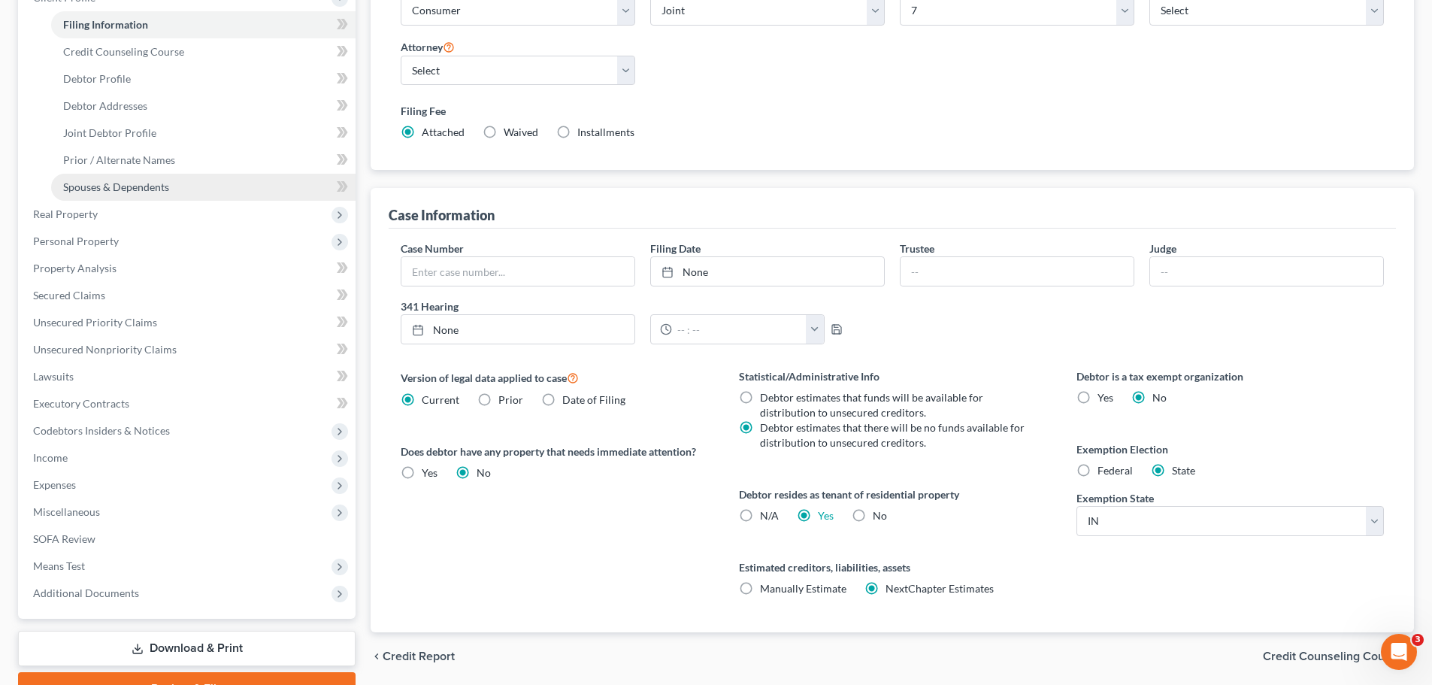
scroll to position [180, 0]
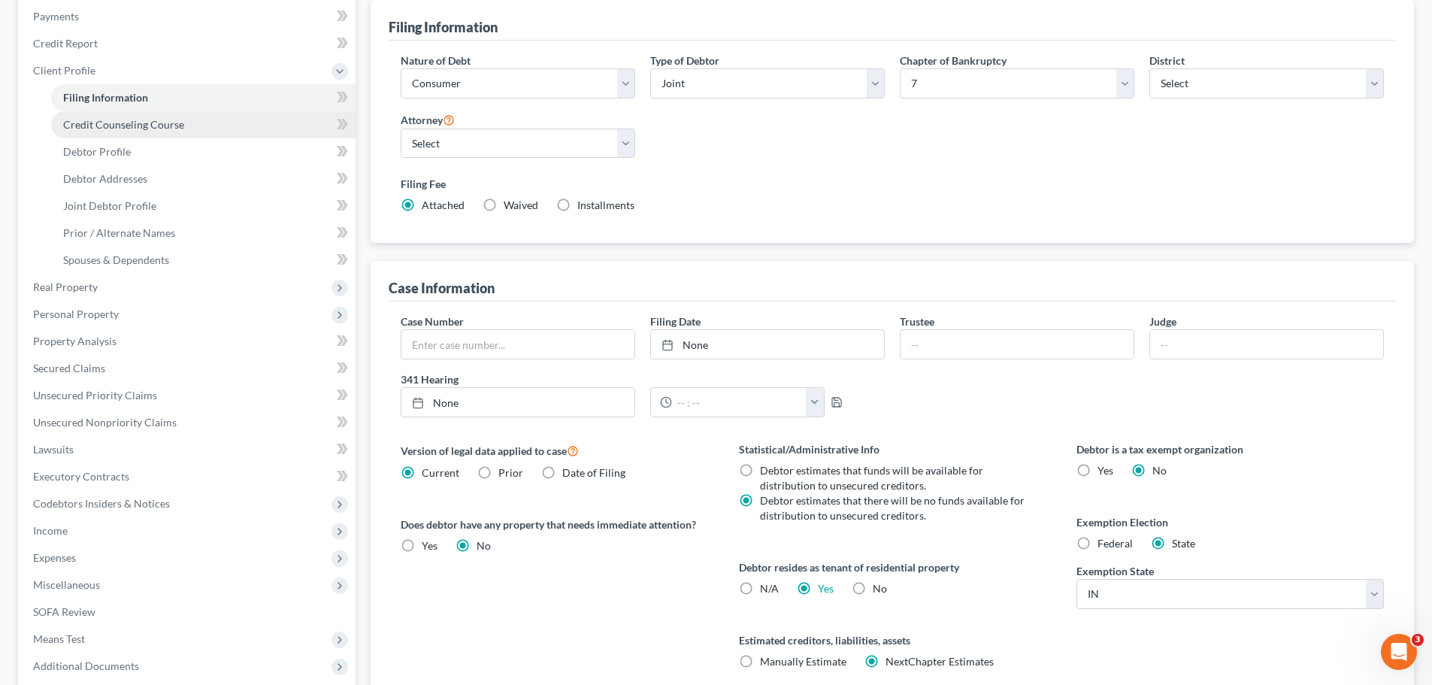
click at [88, 123] on span "Credit Counseling Course" at bounding box center [123, 124] width 121 height 13
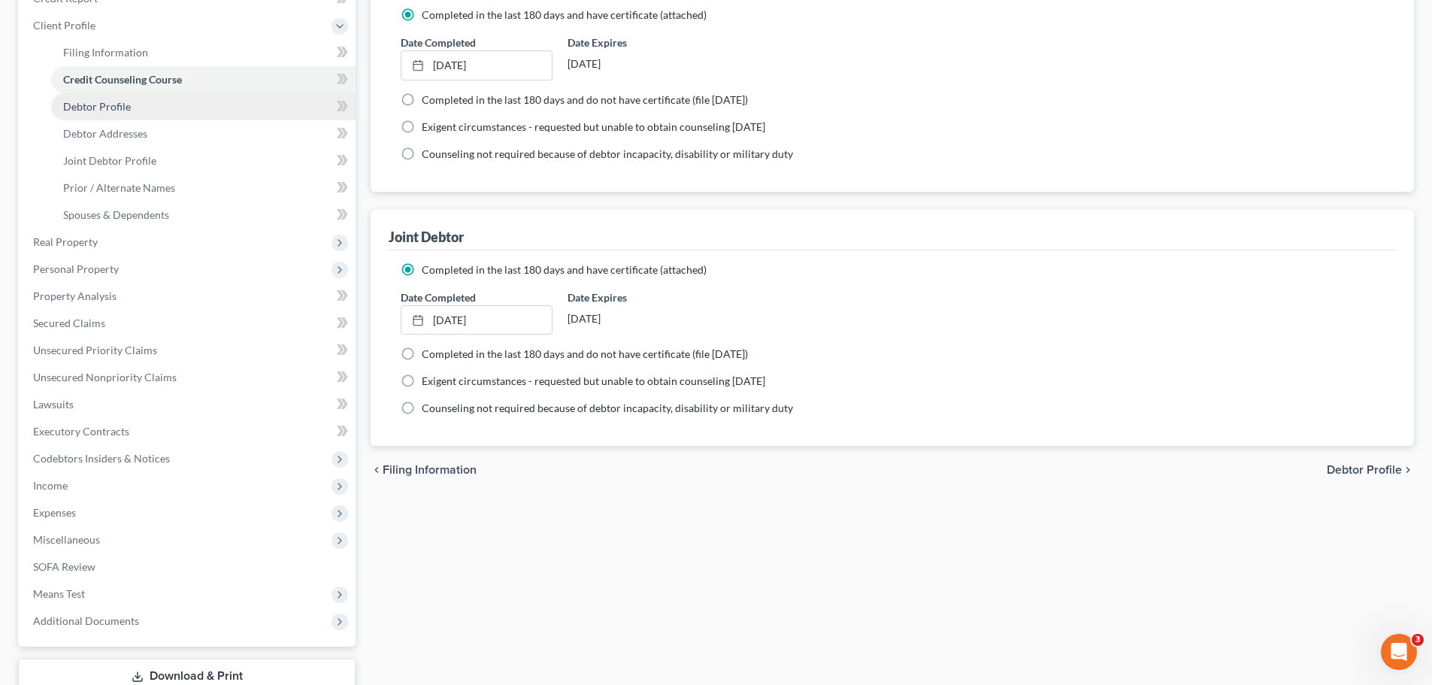
click at [126, 103] on span "Debtor Profile" at bounding box center [97, 106] width 68 height 13
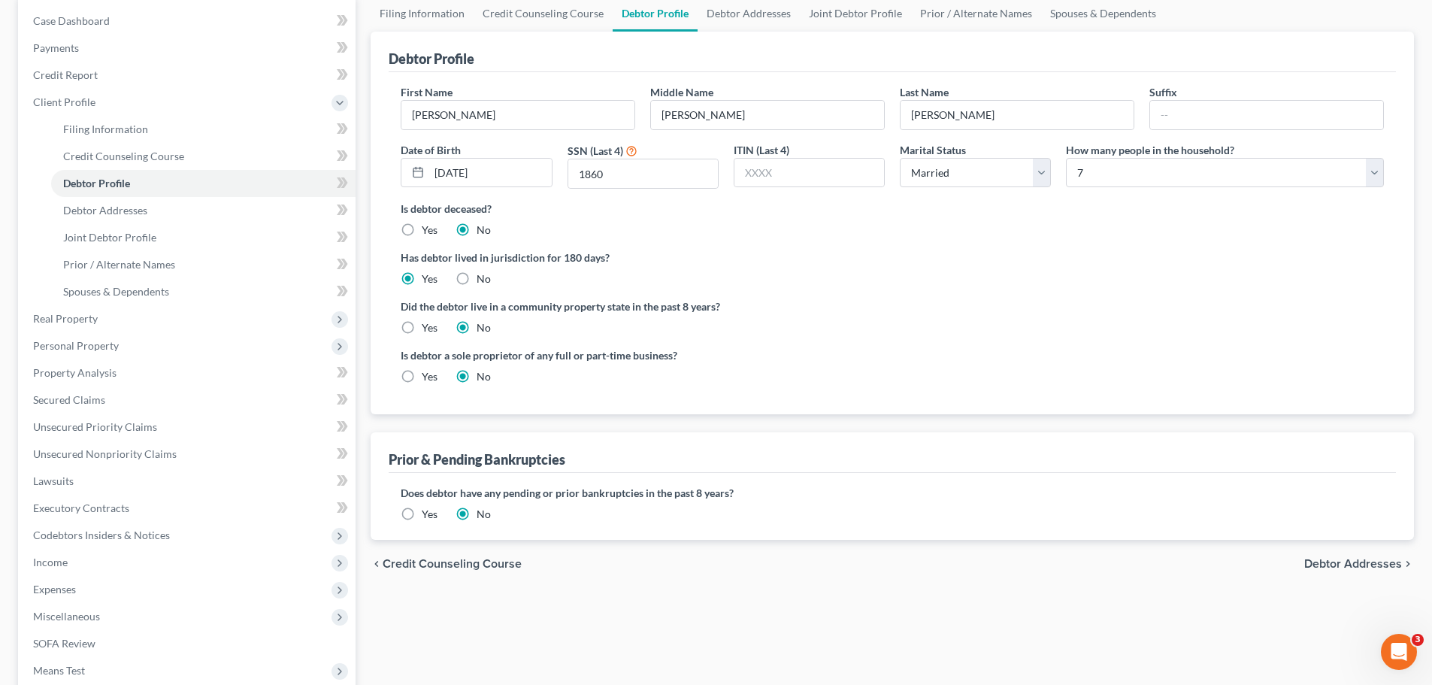
scroll to position [150, 0]
drag, startPoint x: 163, startPoint y: 214, endPoint x: 248, endPoint y: 228, distance: 86.0
click at [163, 214] on link "Debtor Addresses" at bounding box center [203, 208] width 304 height 27
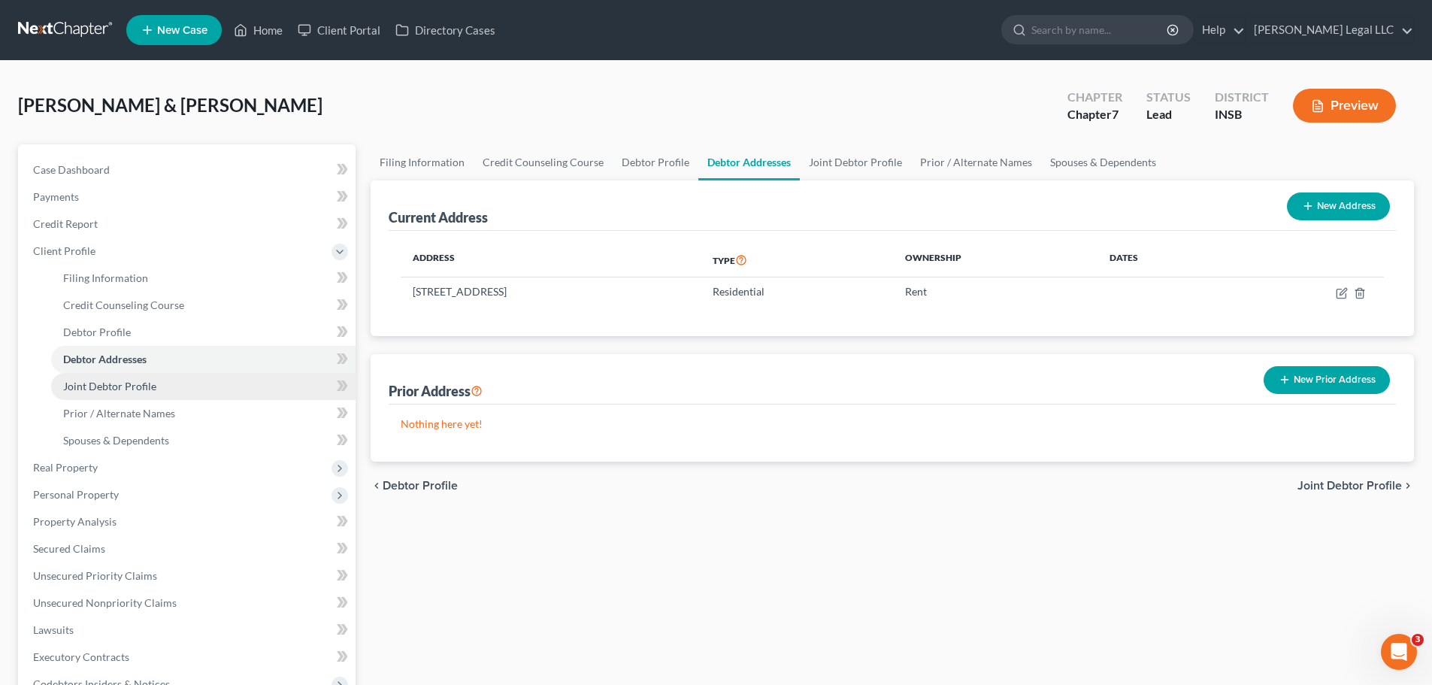
click at [208, 380] on link "Joint Debtor Profile" at bounding box center [203, 386] width 304 height 27
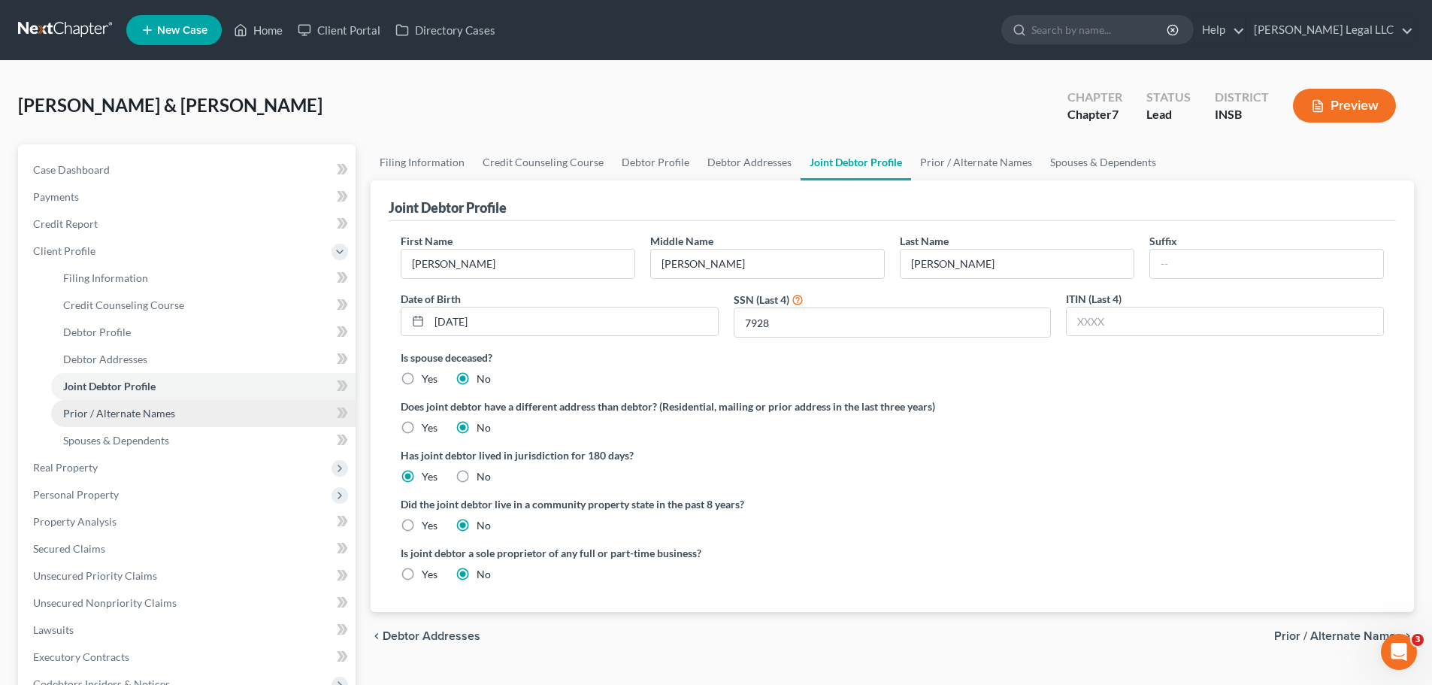
click at [141, 419] on span "Prior / Alternate Names" at bounding box center [119, 413] width 112 height 13
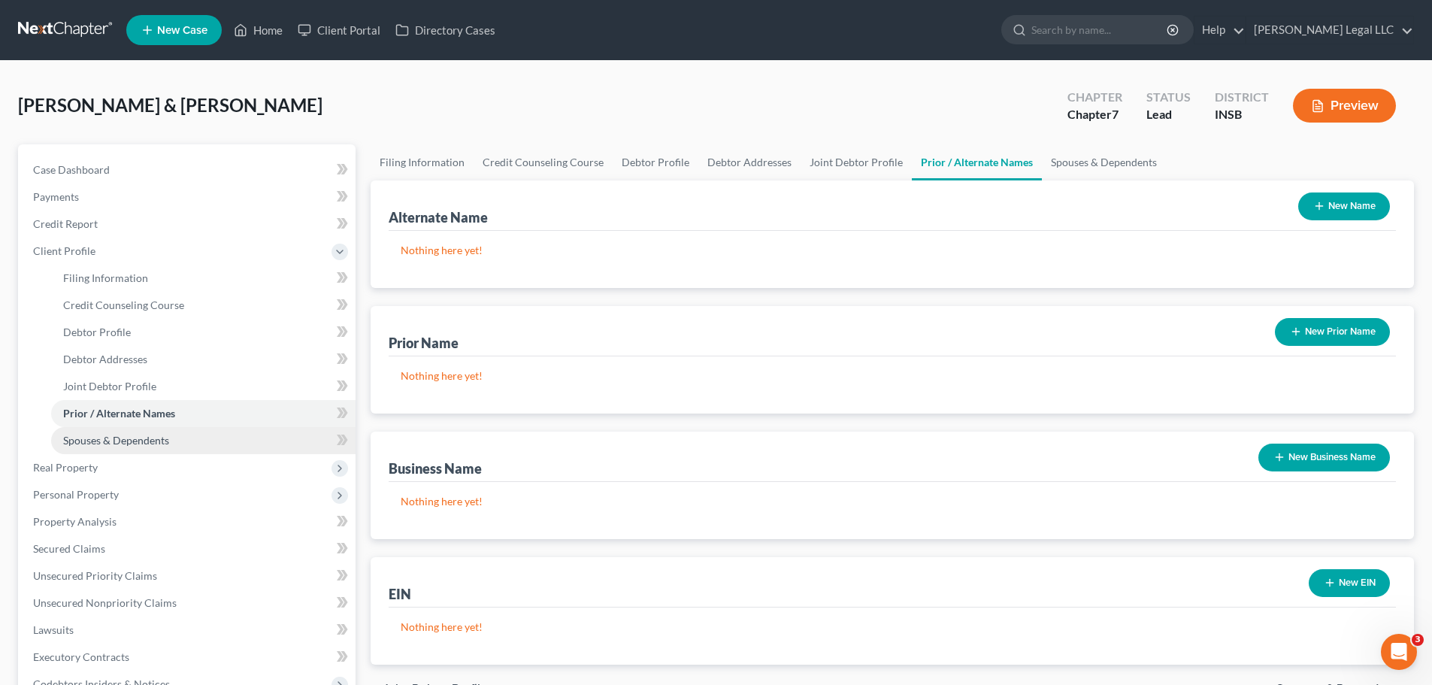
click at [132, 441] on span "Spouses & Dependents" at bounding box center [116, 440] width 106 height 13
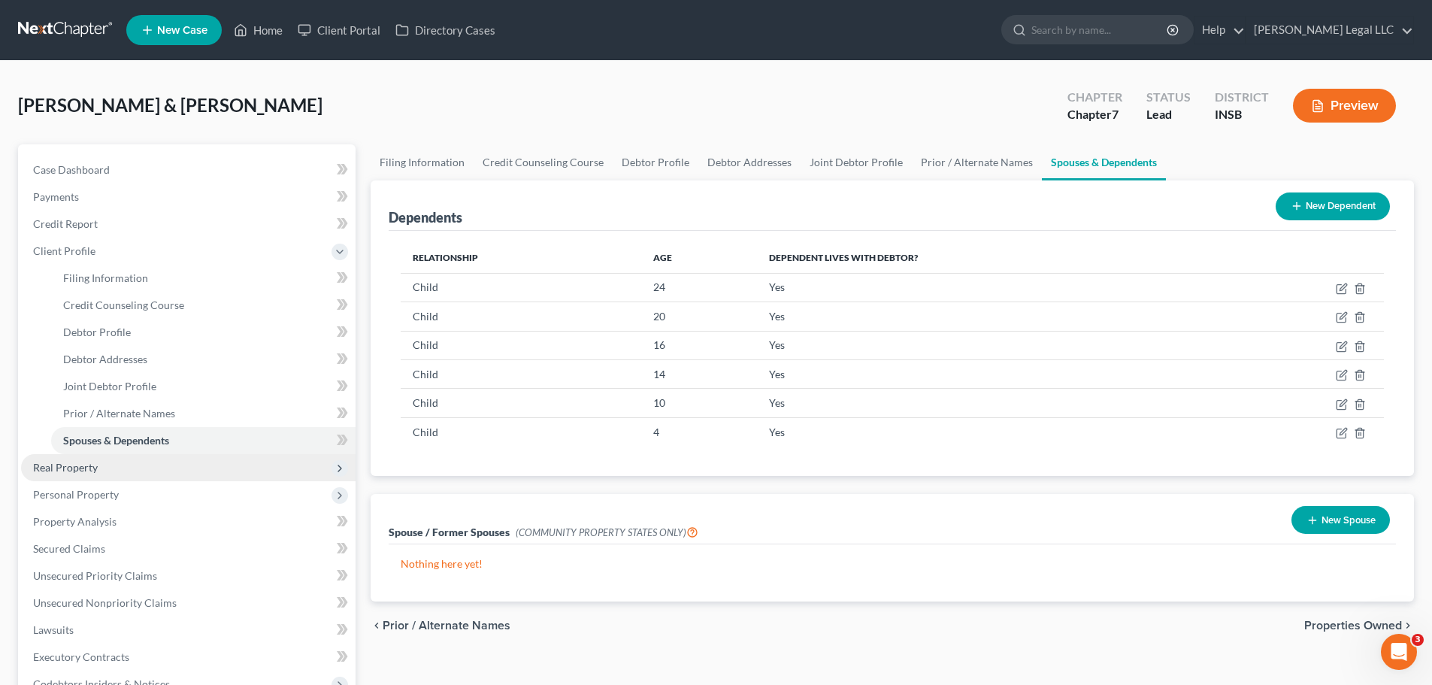
click at [122, 468] on span "Real Property" at bounding box center [188, 467] width 335 height 27
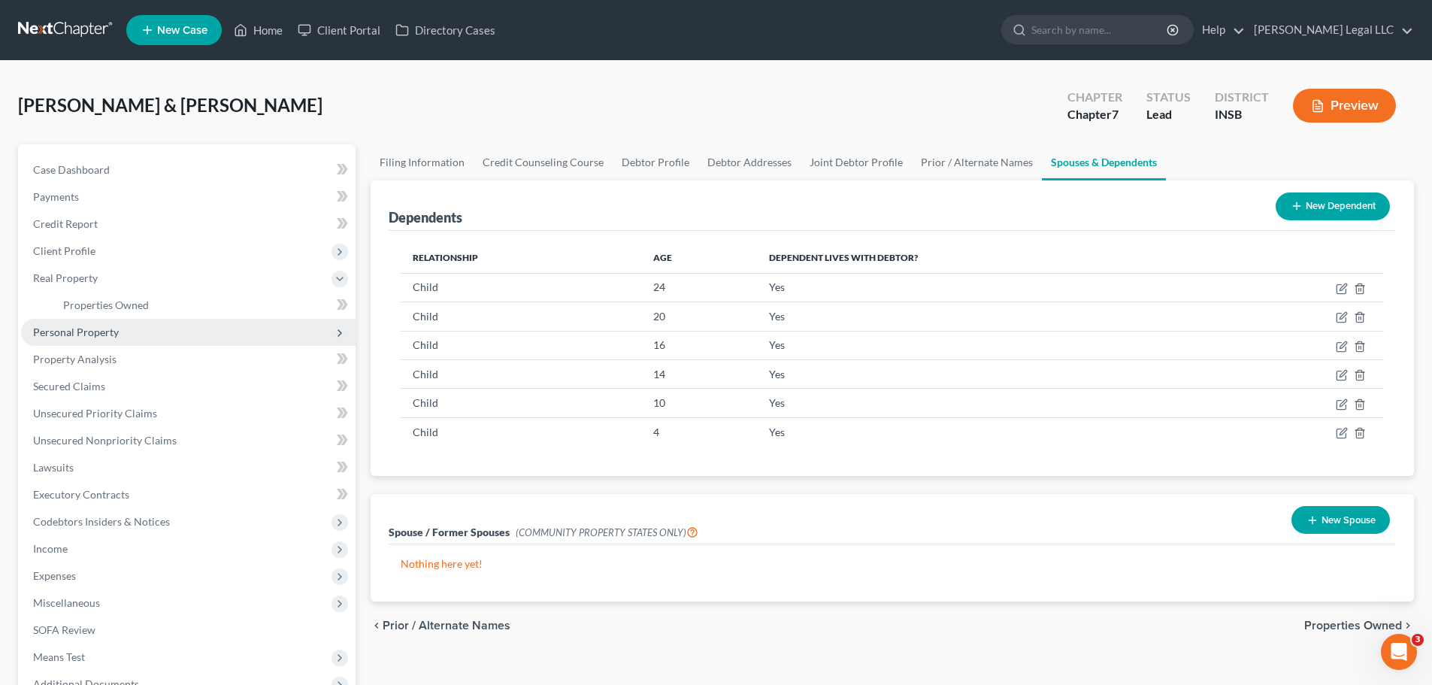
click at [107, 326] on span "Personal Property" at bounding box center [76, 332] width 86 height 13
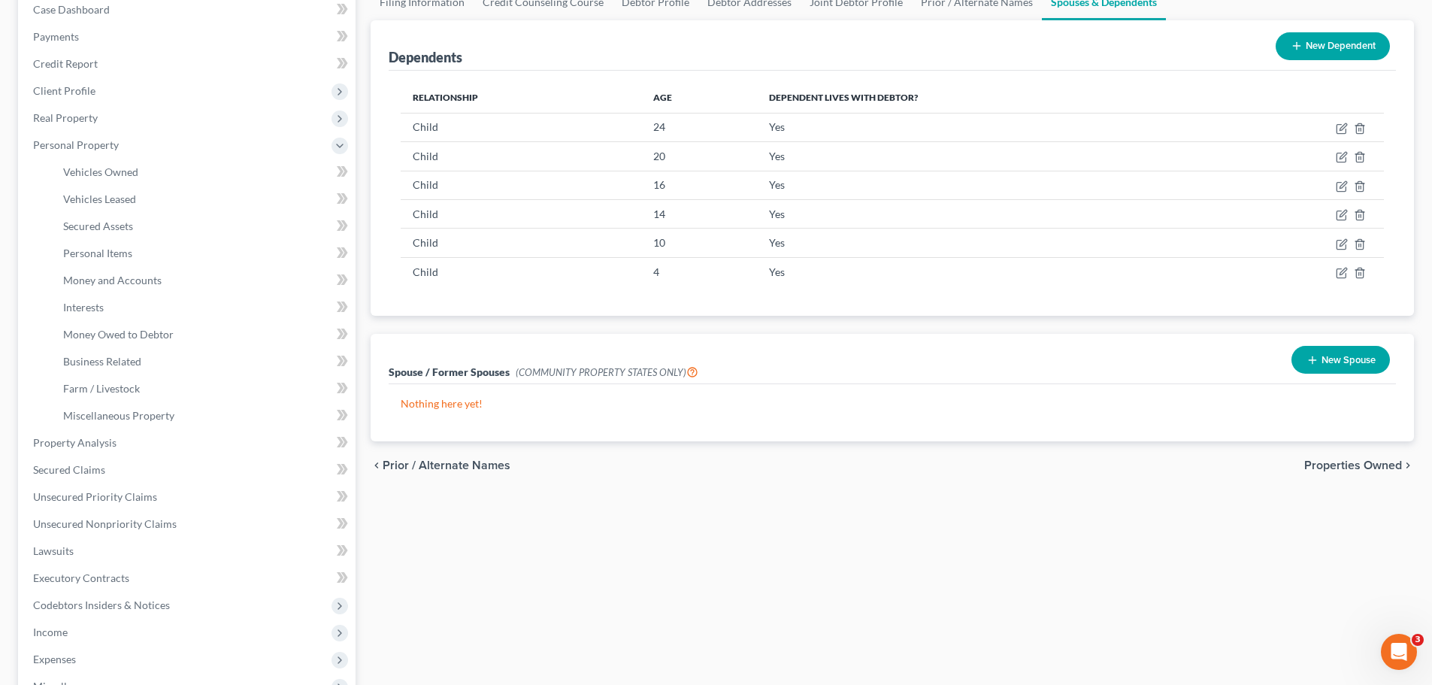
scroll to position [75, 0]
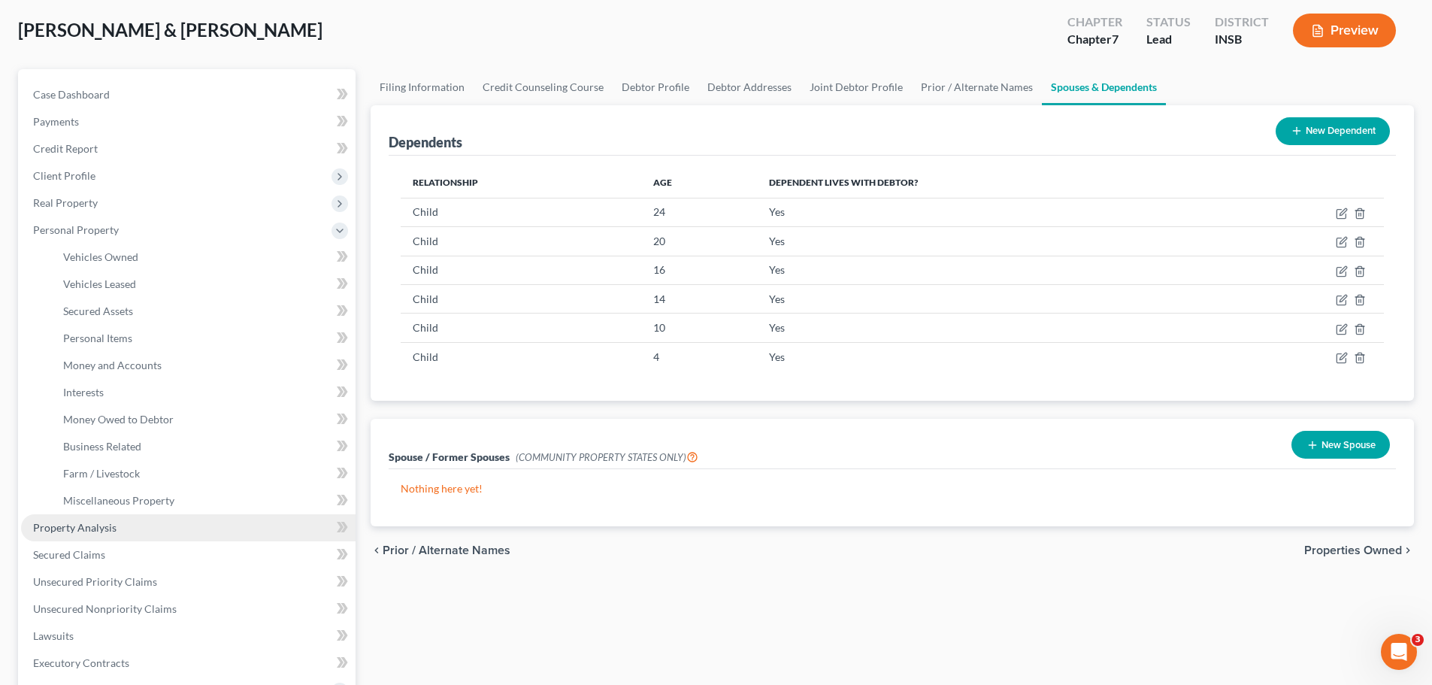
click at [92, 522] on span "Property Analysis" at bounding box center [74, 527] width 83 height 13
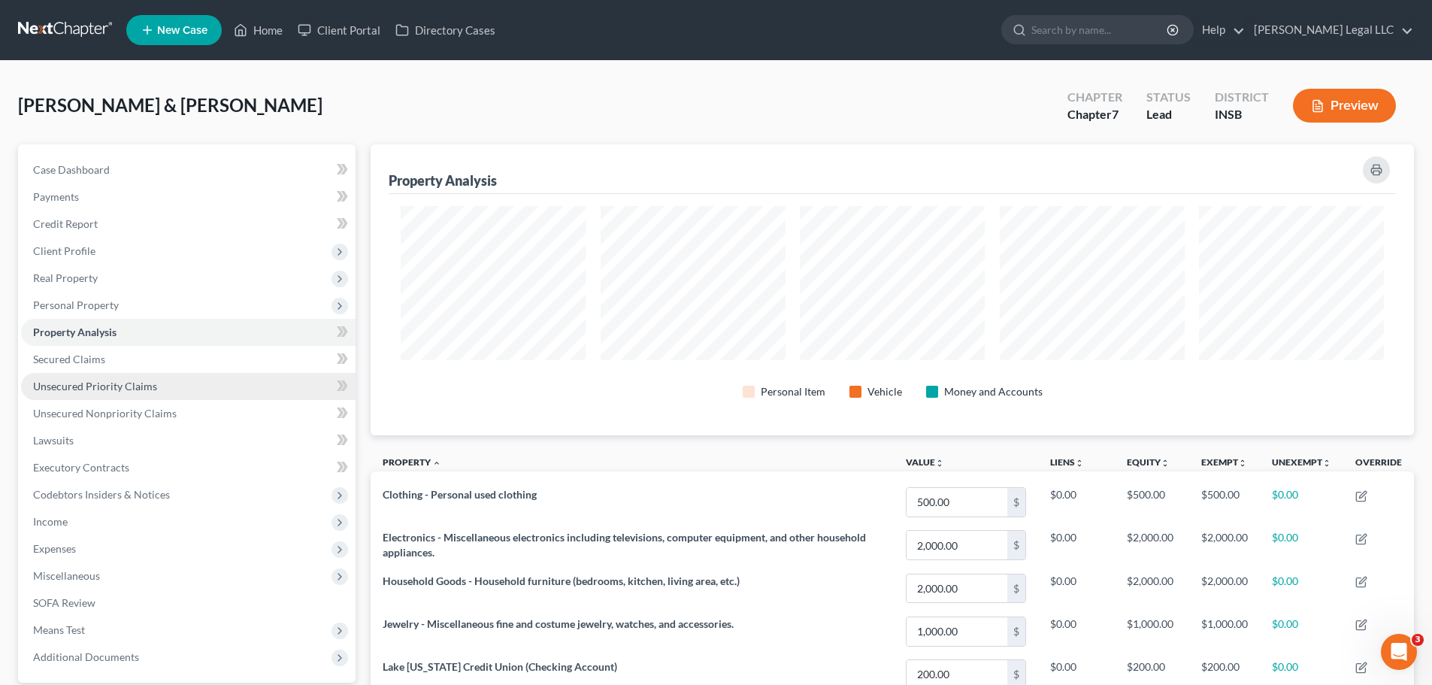
click at [98, 390] on span "Unsecured Priority Claims" at bounding box center [95, 386] width 124 height 13
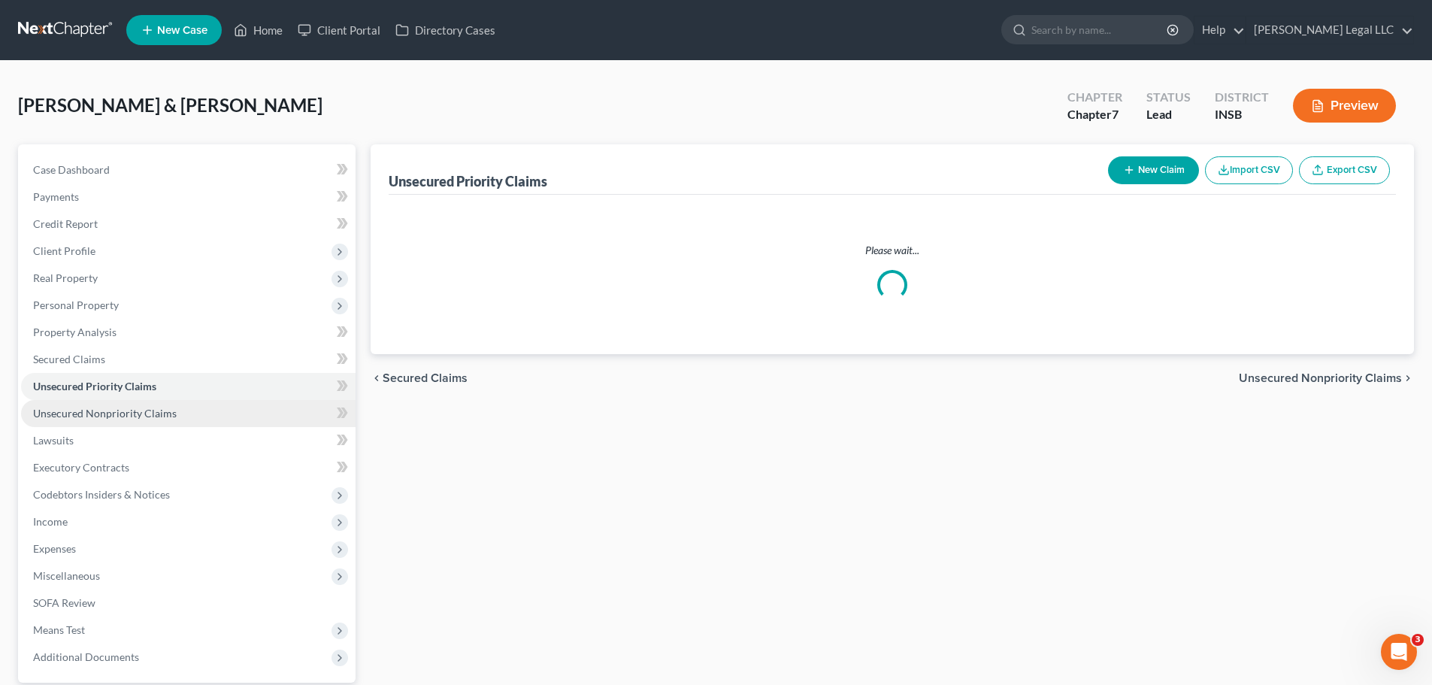
click at [98, 410] on span "Unsecured Nonpriority Claims" at bounding box center [105, 413] width 144 height 13
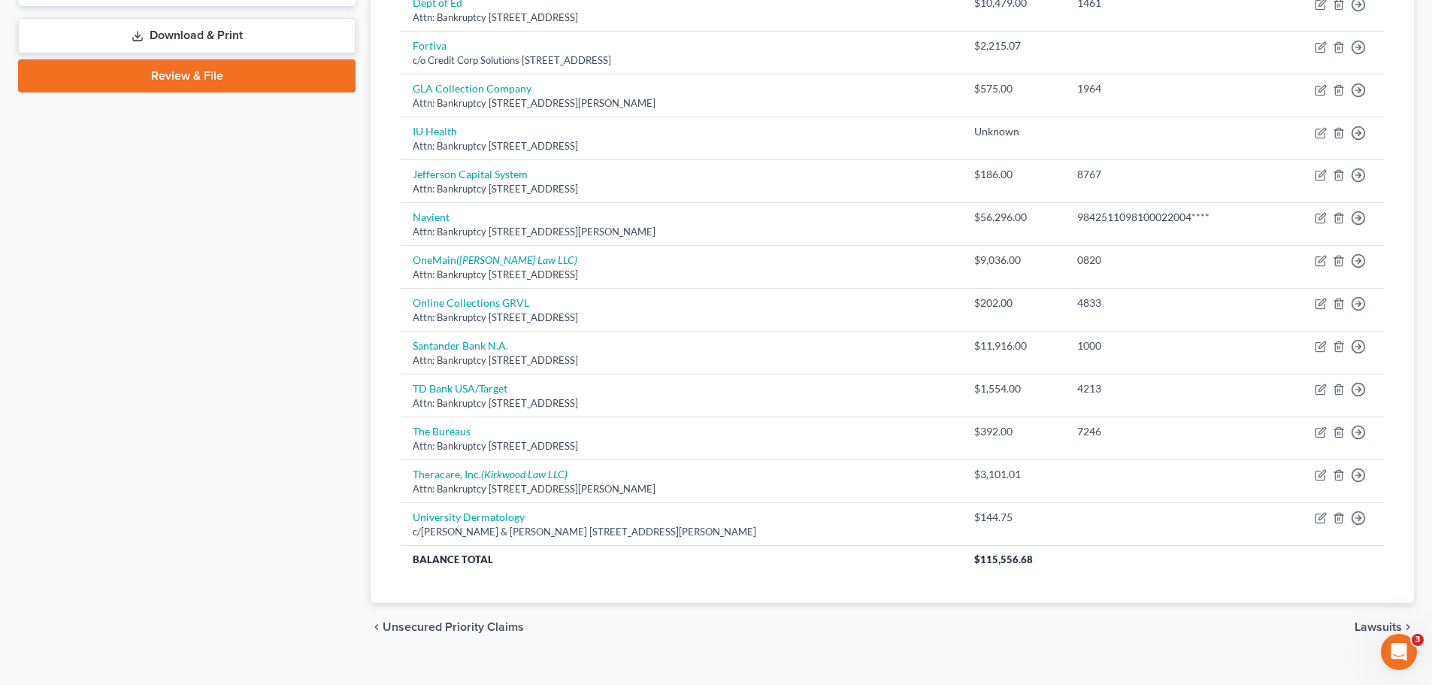
scroll to position [301, 0]
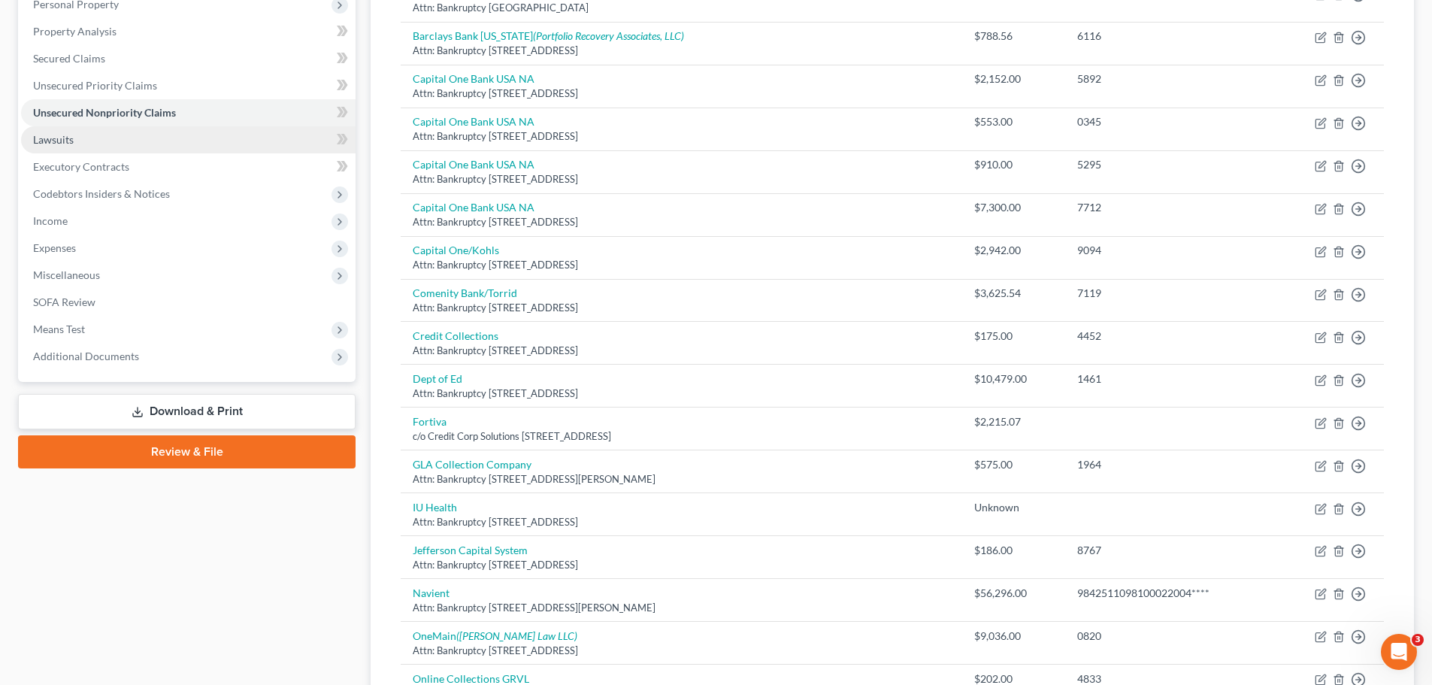
click at [52, 137] on span "Lawsuits" at bounding box center [53, 139] width 41 height 13
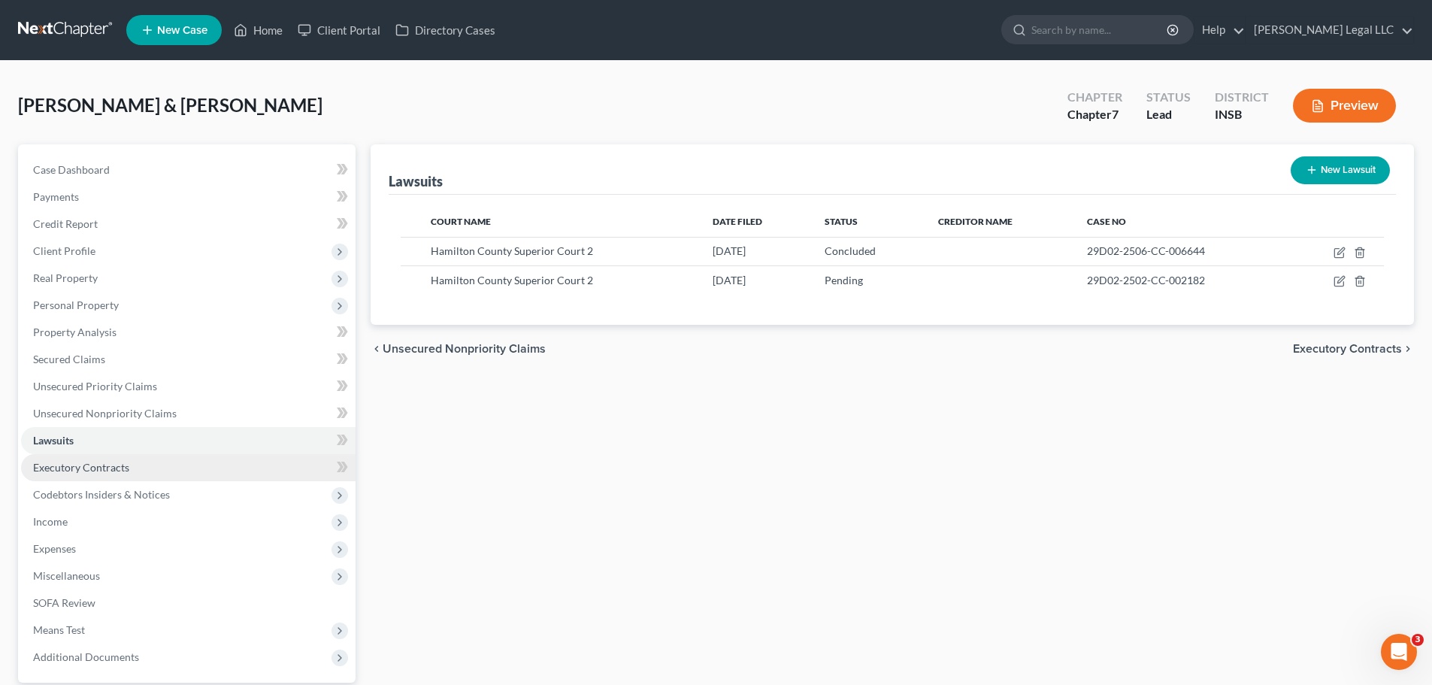
click at [75, 459] on link "Executory Contracts" at bounding box center [188, 467] width 335 height 27
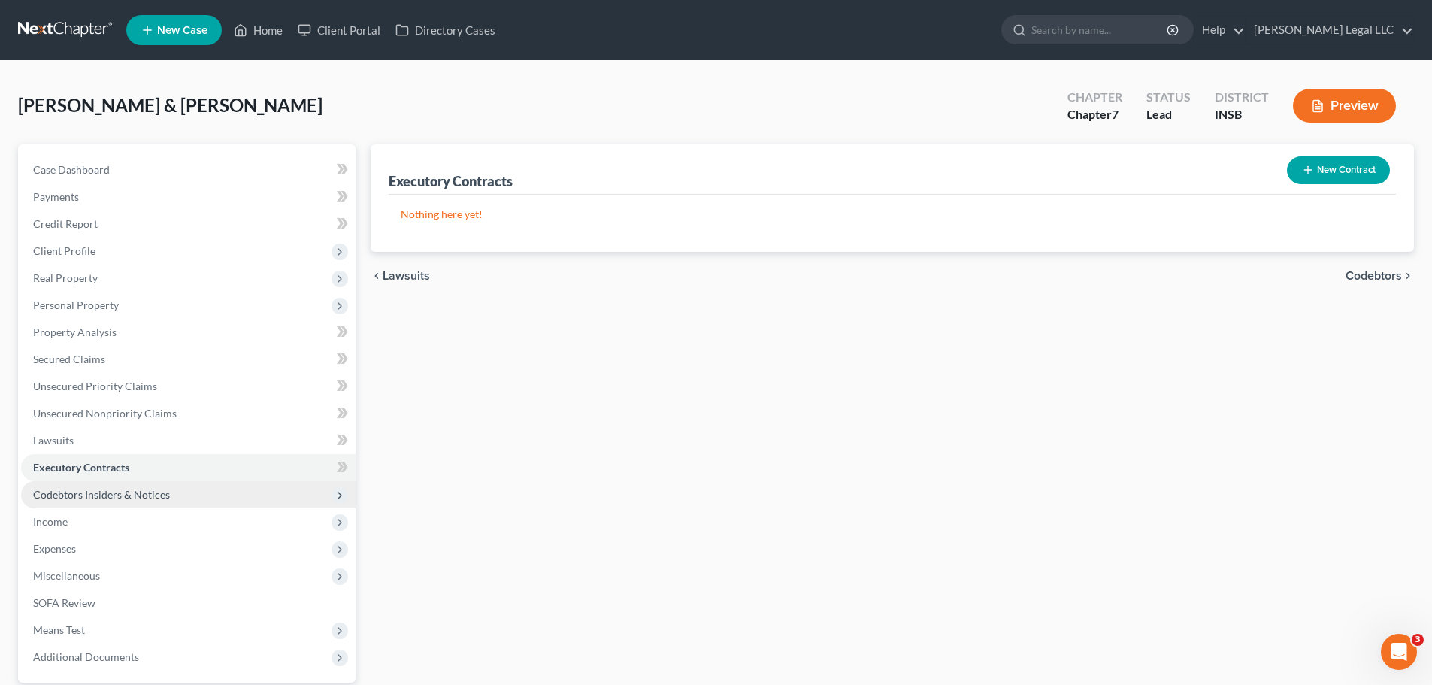
click at [88, 491] on span "Codebtors Insiders & Notices" at bounding box center [101, 494] width 137 height 13
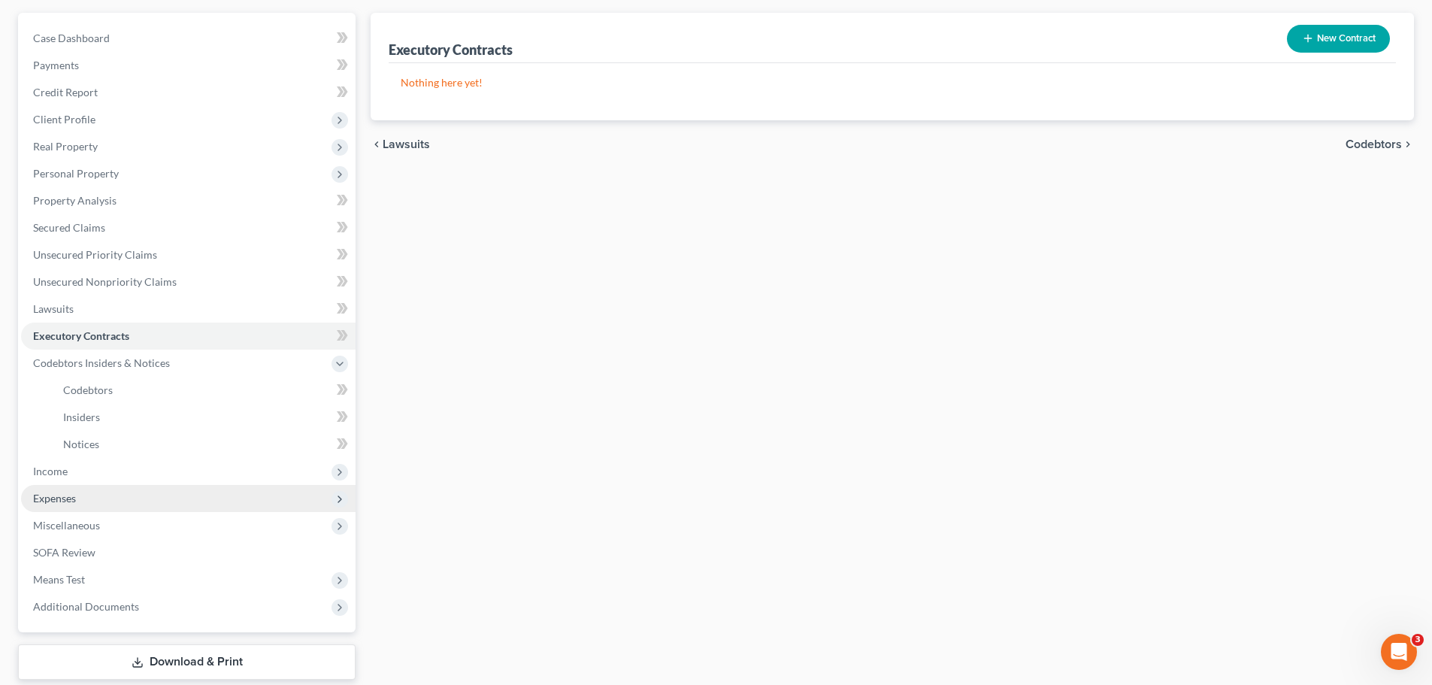
scroll to position [223, 0]
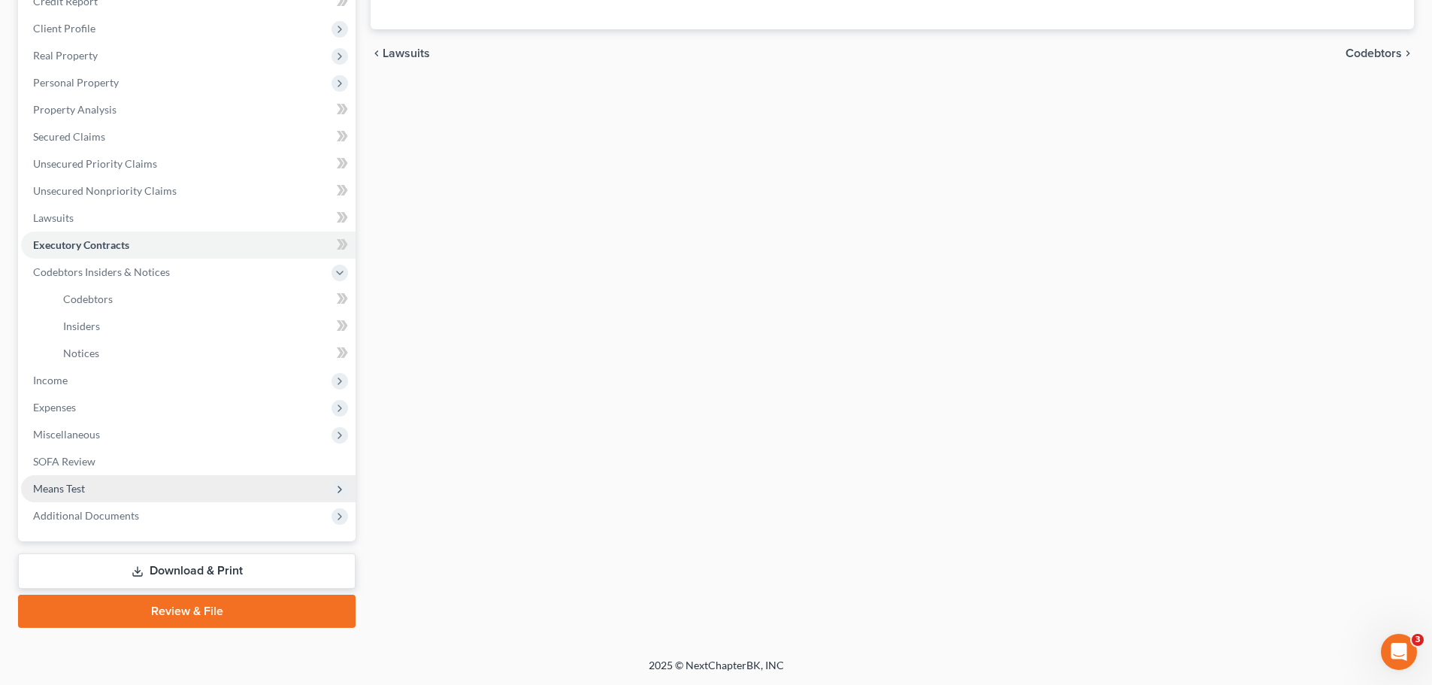
click at [59, 486] on span "Means Test" at bounding box center [59, 488] width 52 height 13
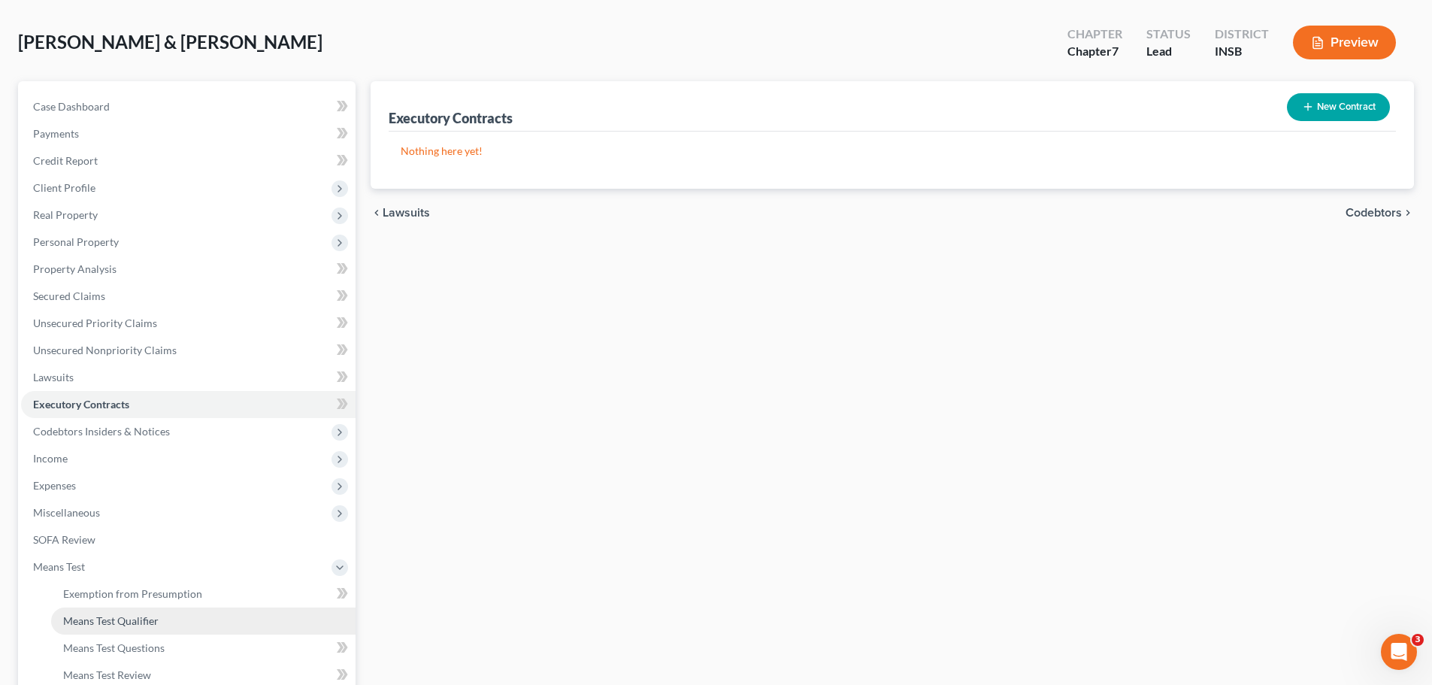
scroll to position [150, 0]
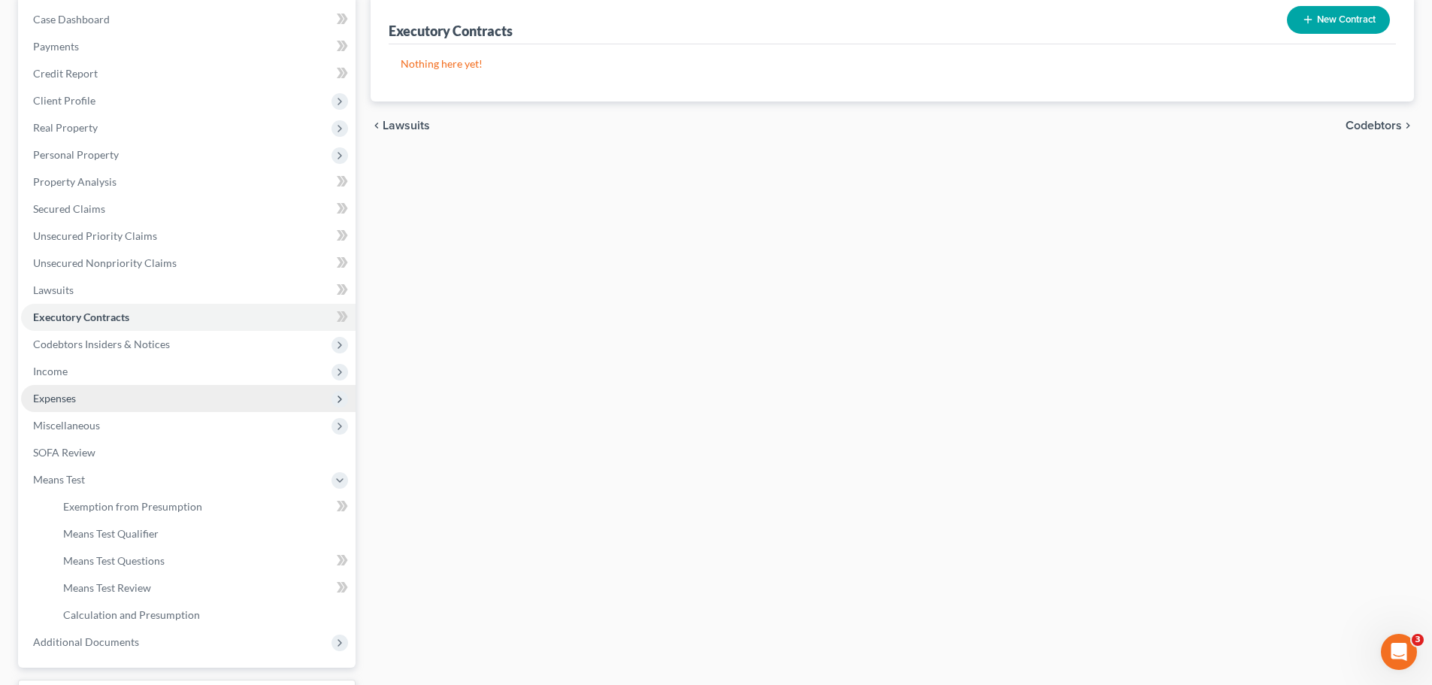
click at [54, 403] on span "Expenses" at bounding box center [54, 398] width 43 height 13
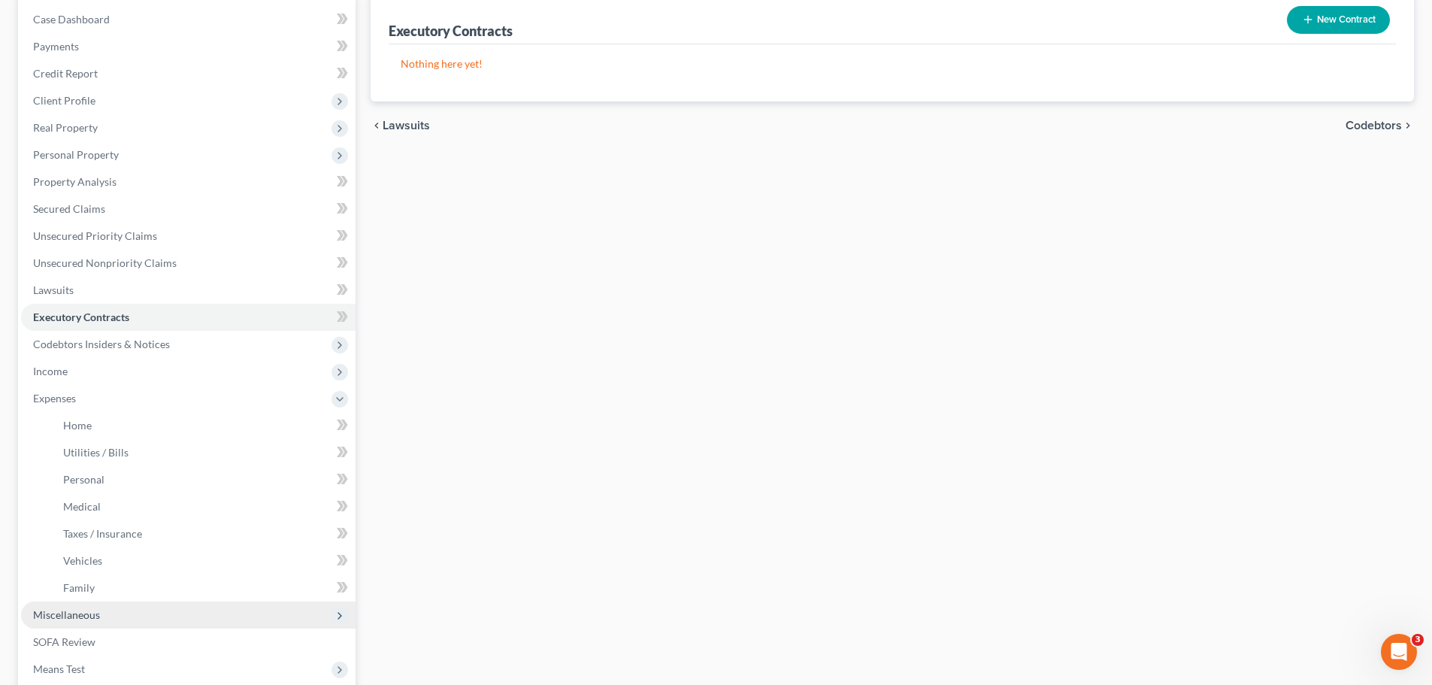
click at [76, 522] on span "Miscellaneous" at bounding box center [188, 614] width 335 height 27
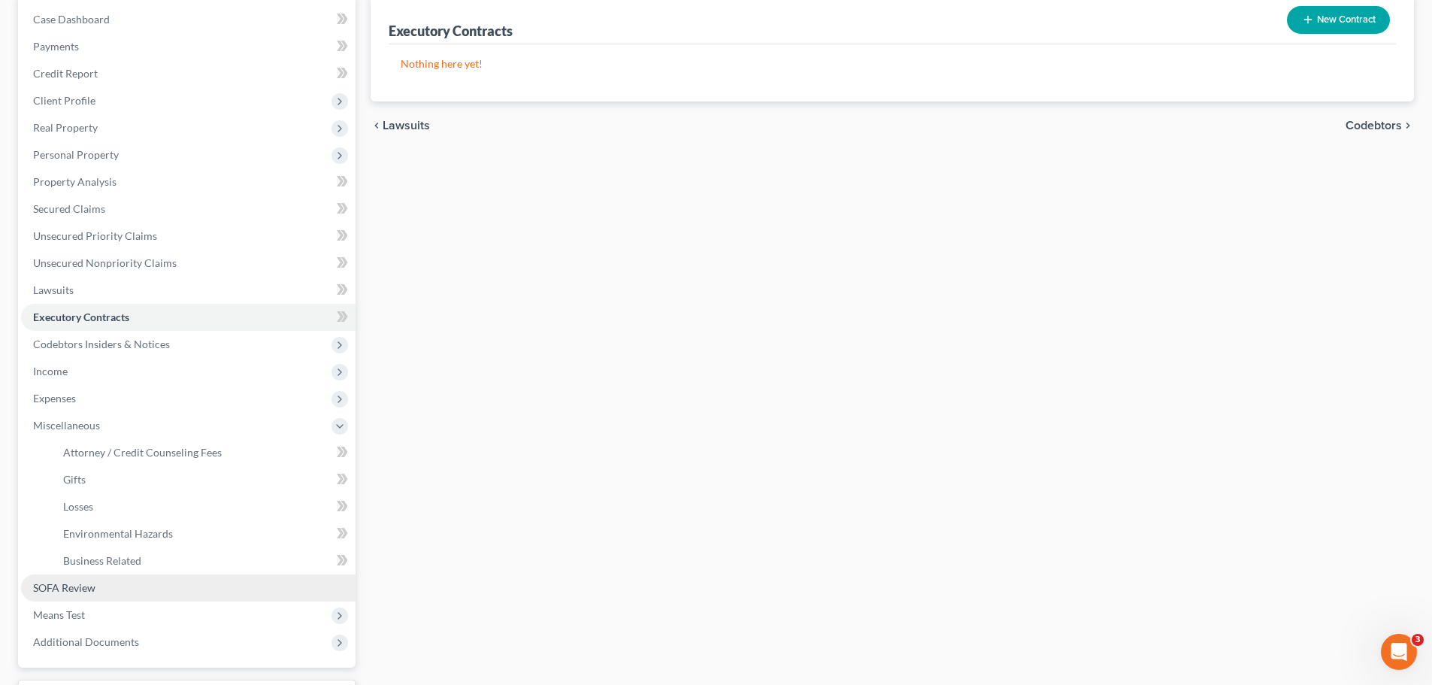
click at [83, 522] on span "SOFA Review" at bounding box center [64, 587] width 62 height 13
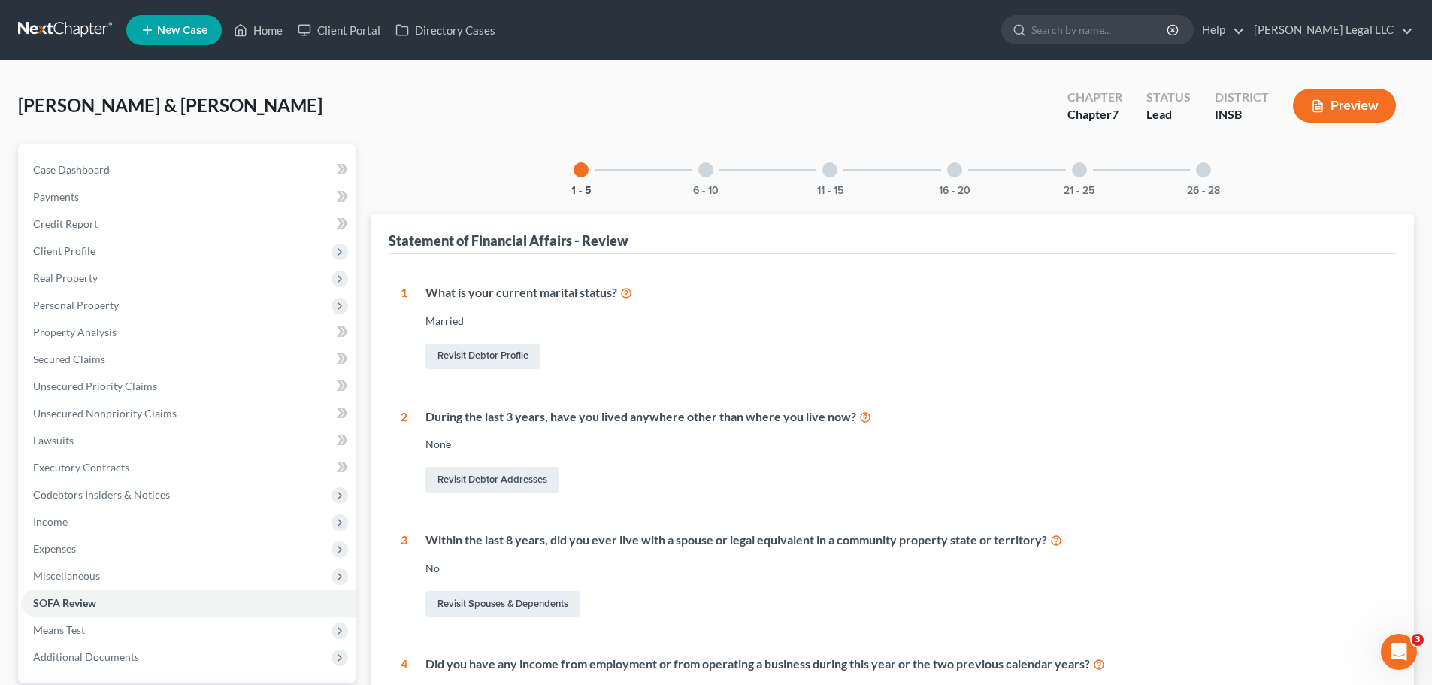
click at [1078, 168] on div at bounding box center [1079, 169] width 15 height 15
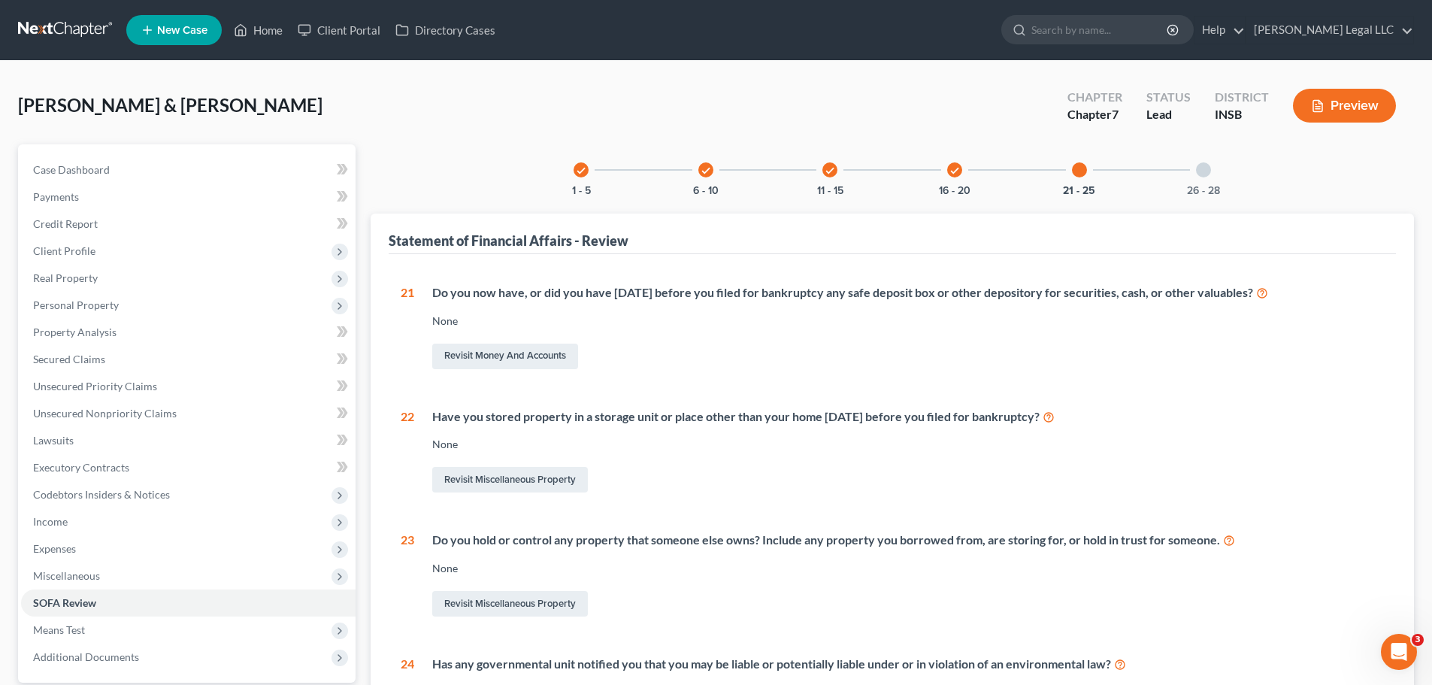
click at [1012, 180] on div "check 1 - 5 check 6 - 10 check 11 - 15 check 16 - 20 21 - 25 26 - 28" at bounding box center [893, 169] width 674 height 51
click at [1154, 171] on div at bounding box center [1203, 169] width 15 height 15
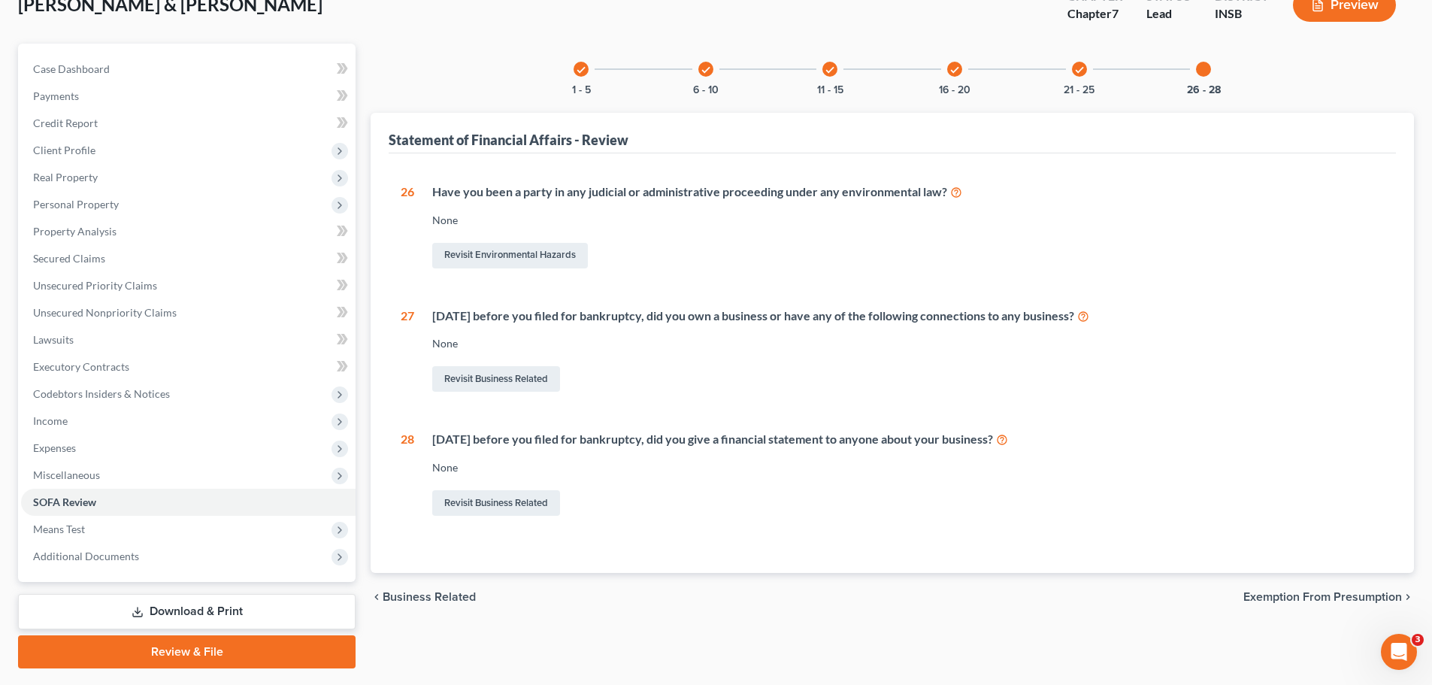
scroll to position [66, 0]
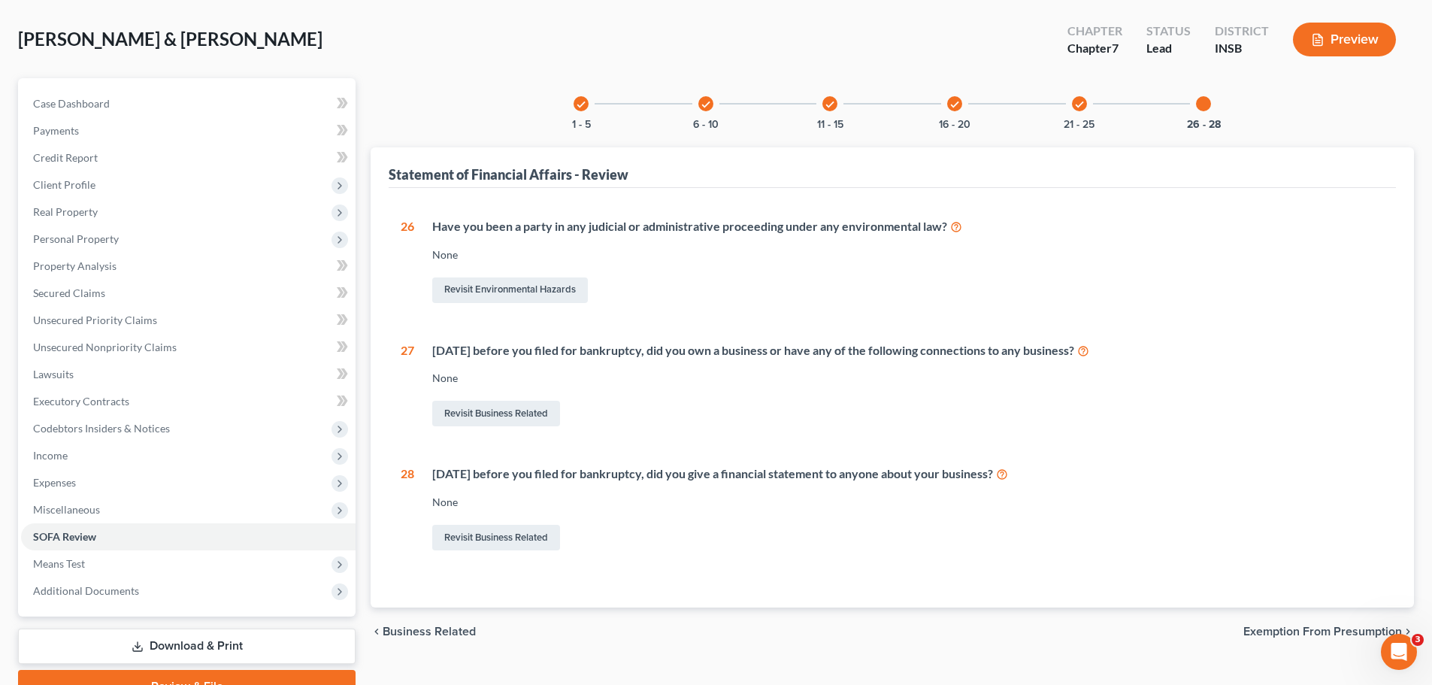
click at [958, 107] on icon "check" at bounding box center [954, 104] width 11 height 11
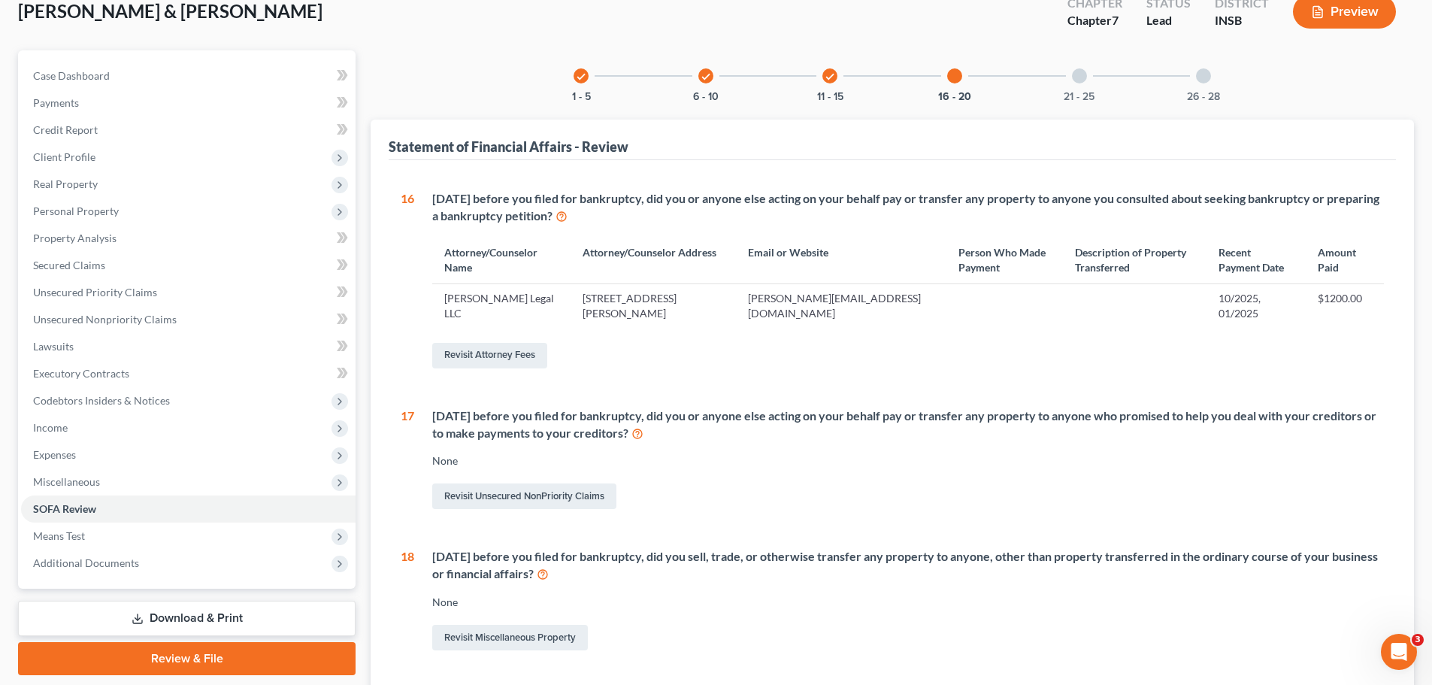
click at [824, 77] on div "check" at bounding box center [829, 75] width 15 height 15
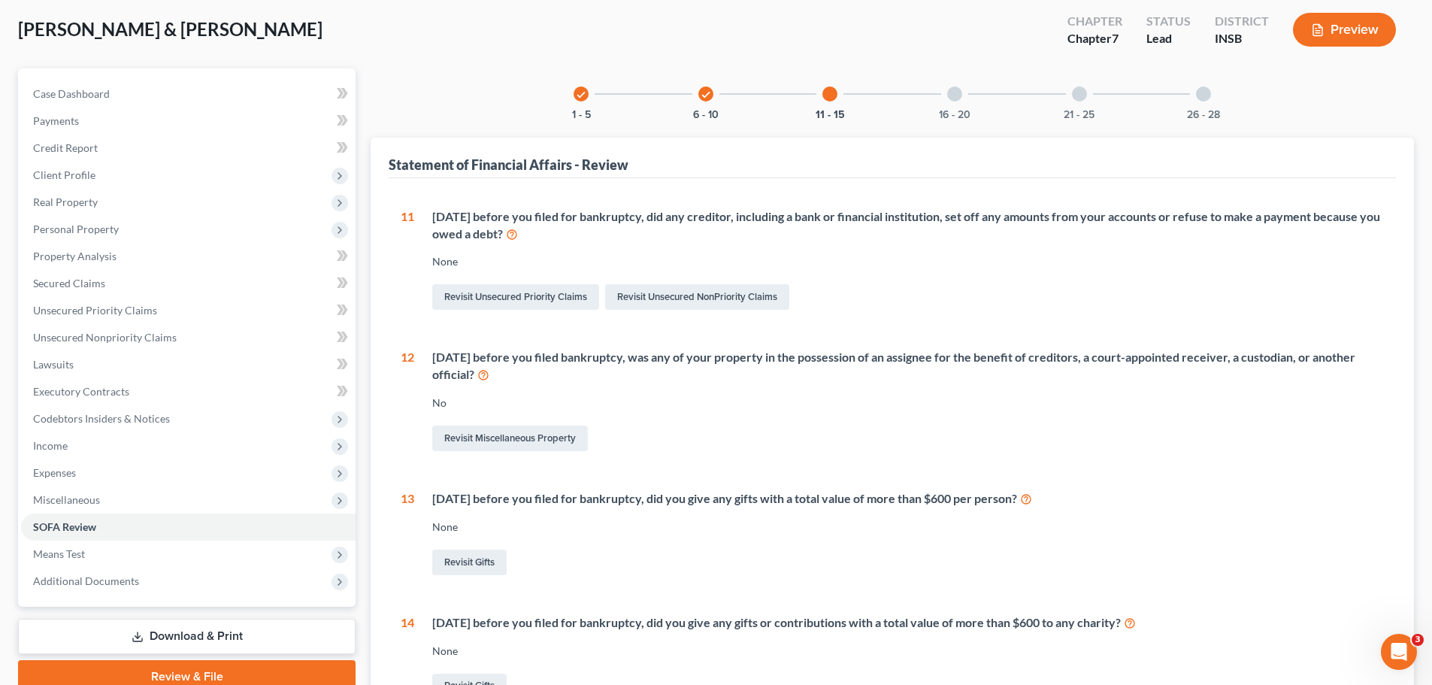
click at [713, 88] on div "check 6 - 10" at bounding box center [705, 93] width 51 height 51
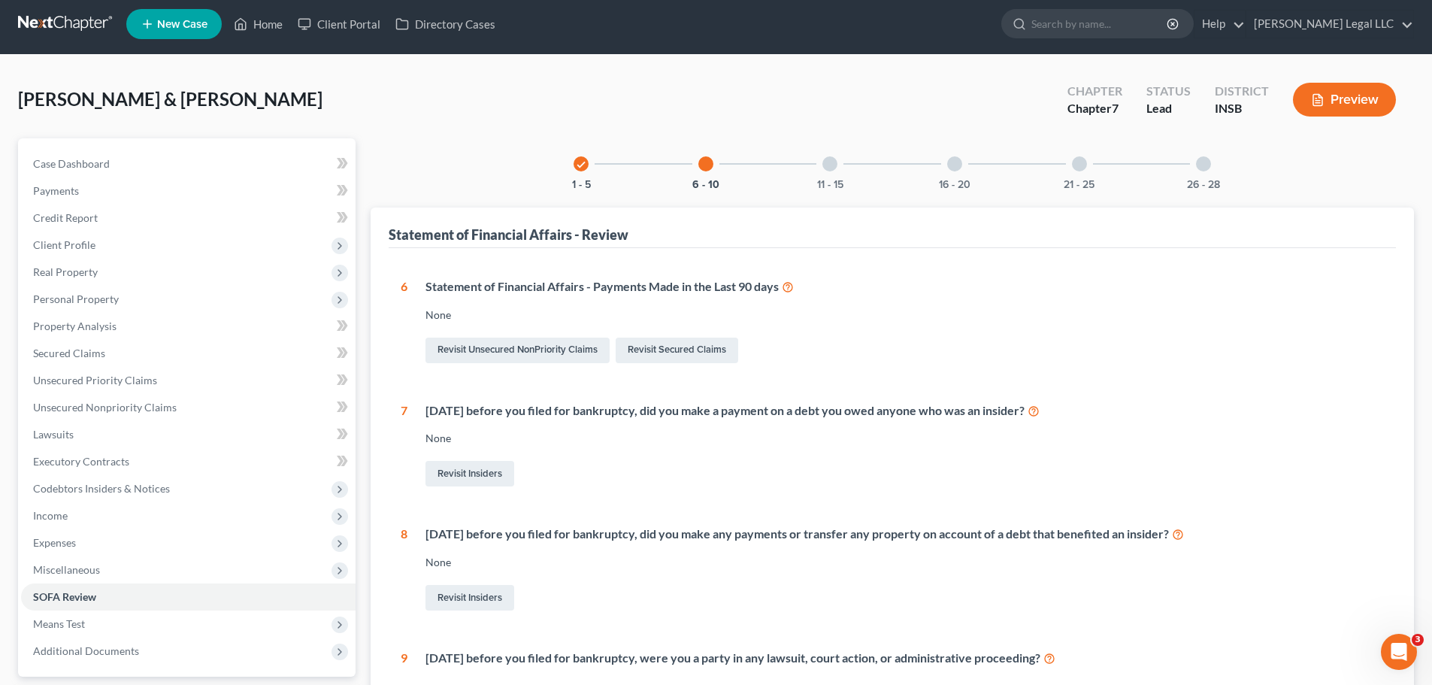
scroll to position [1, 0]
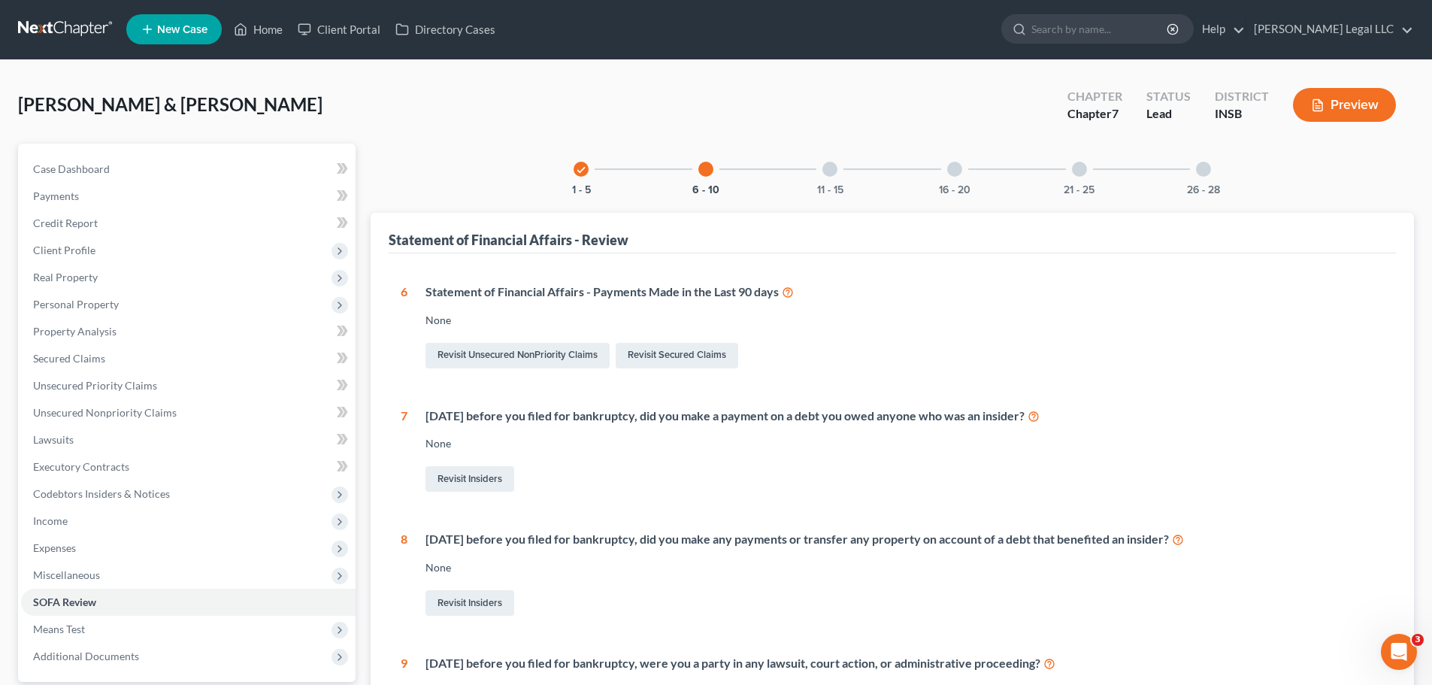
click at [584, 170] on icon "check" at bounding box center [581, 170] width 11 height 11
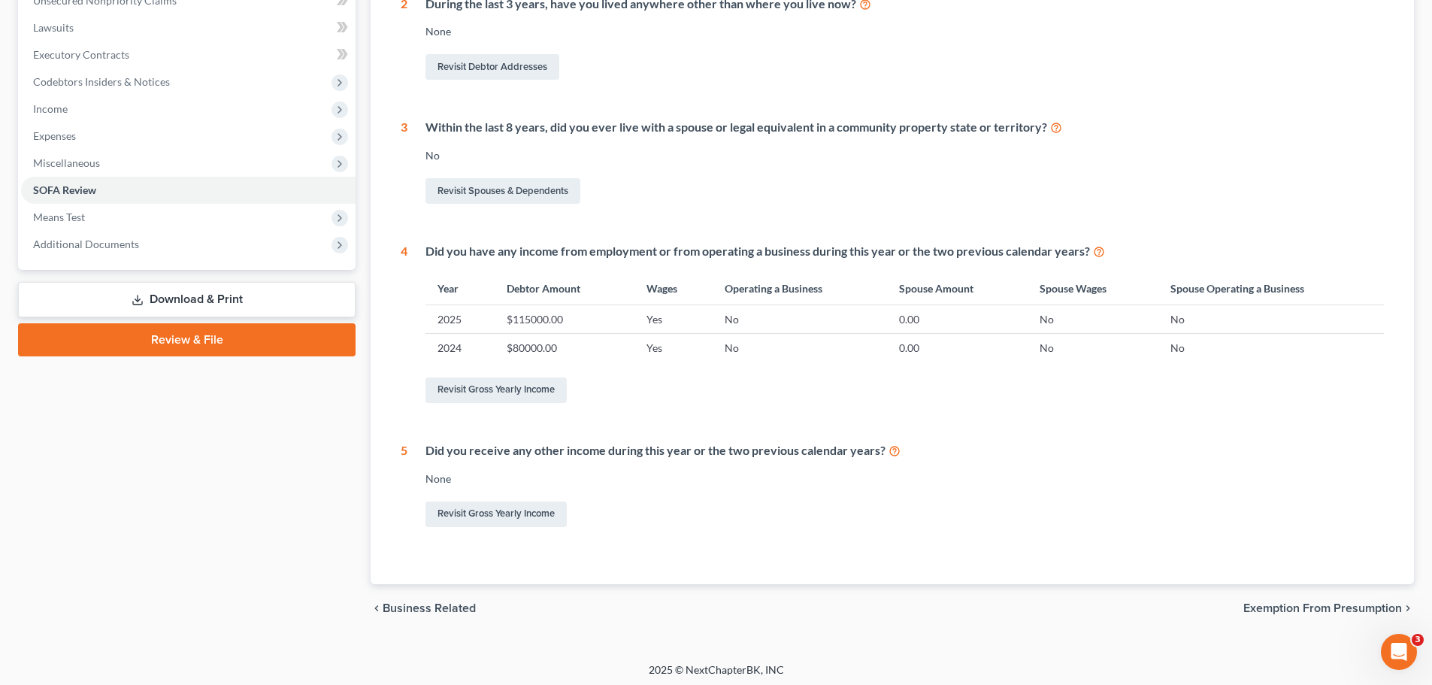
scroll to position [417, 0]
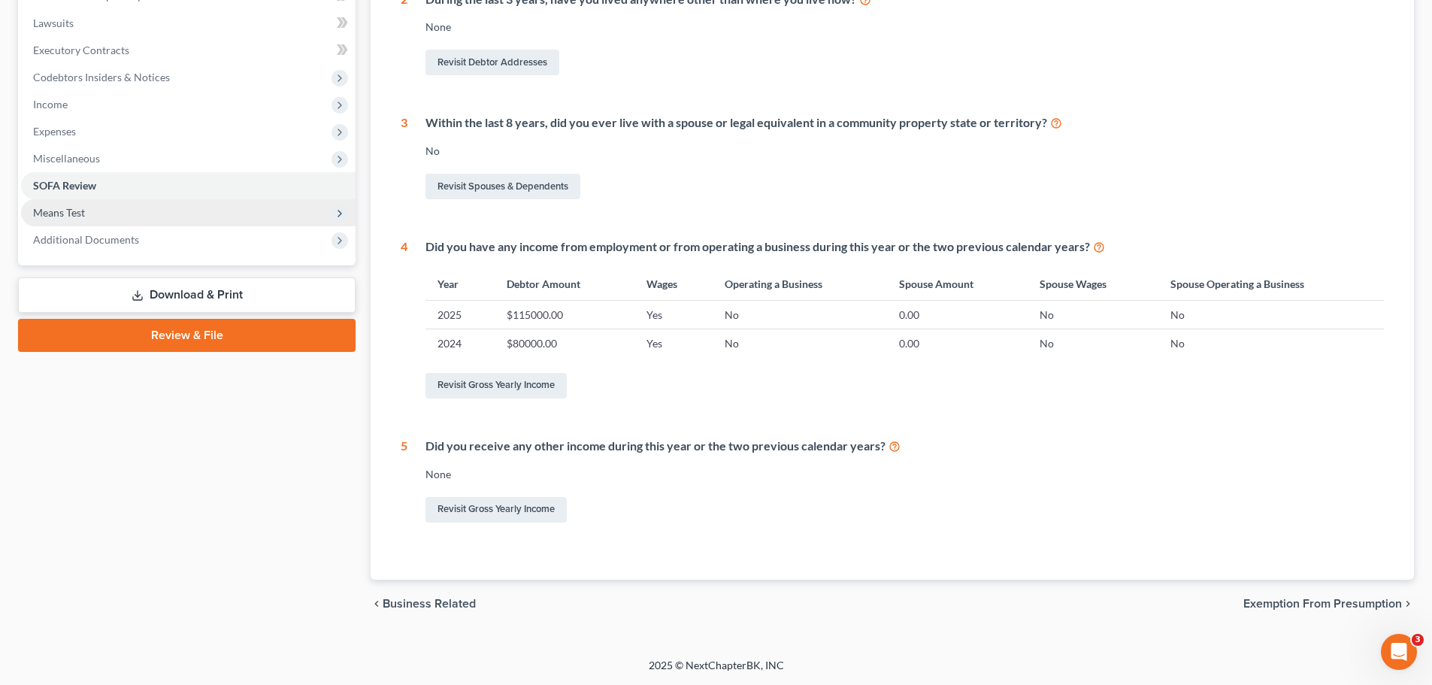
click at [99, 216] on span "Means Test" at bounding box center [188, 212] width 335 height 27
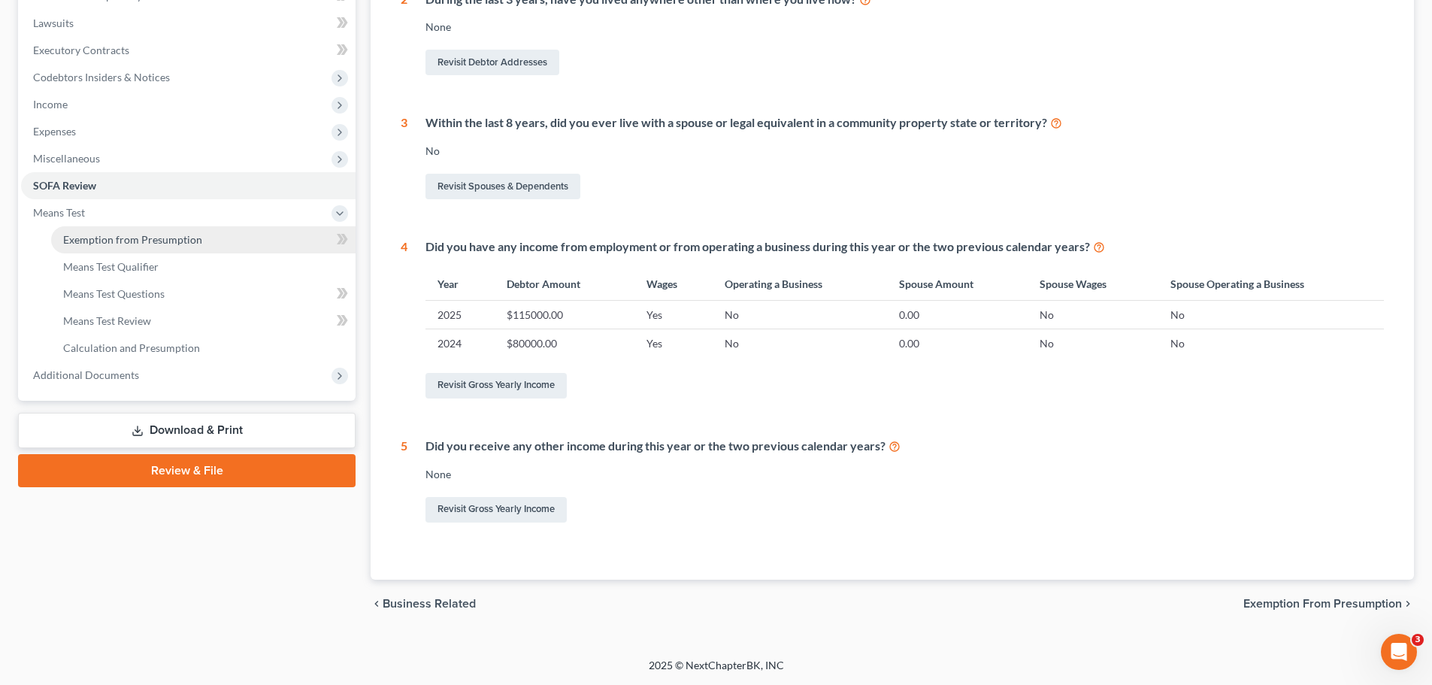
click at [104, 238] on span "Exemption from Presumption" at bounding box center [132, 239] width 139 height 13
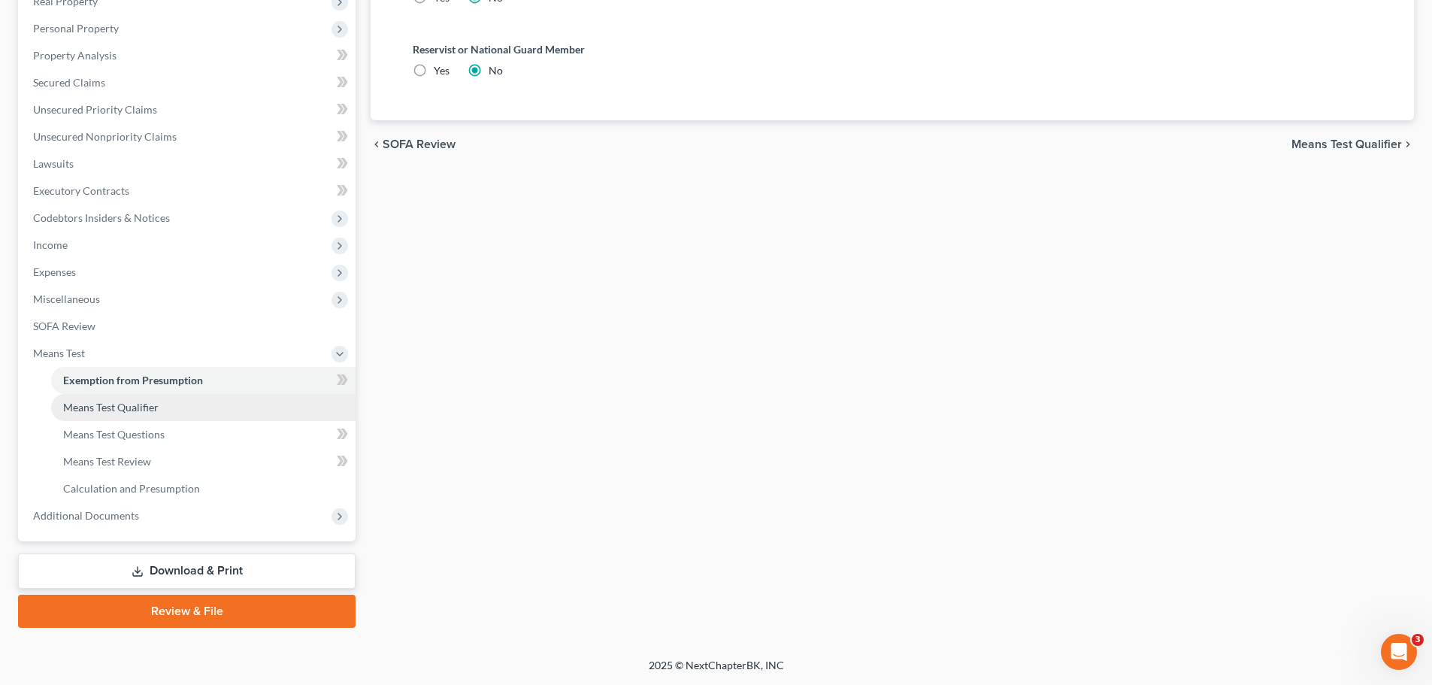
click at [89, 404] on span "Means Test Qualifier" at bounding box center [110, 407] width 95 height 13
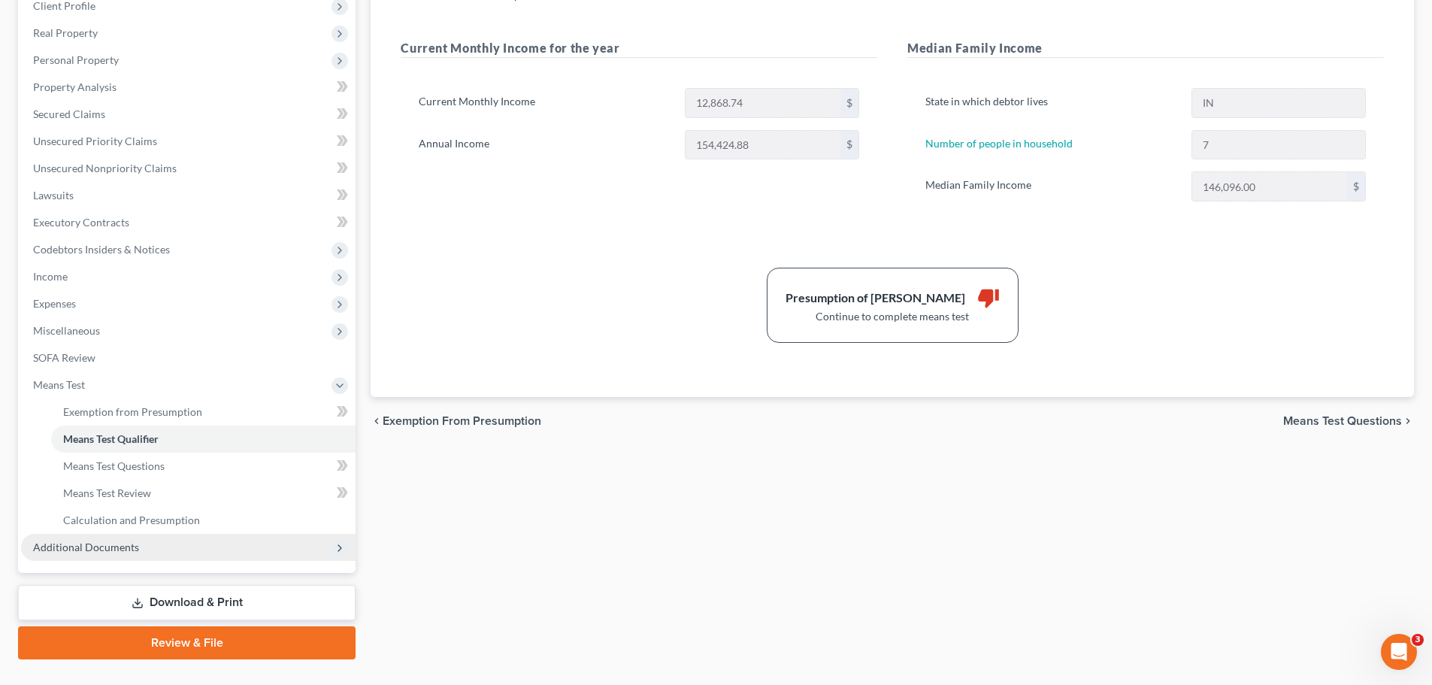
scroll to position [277, 0]
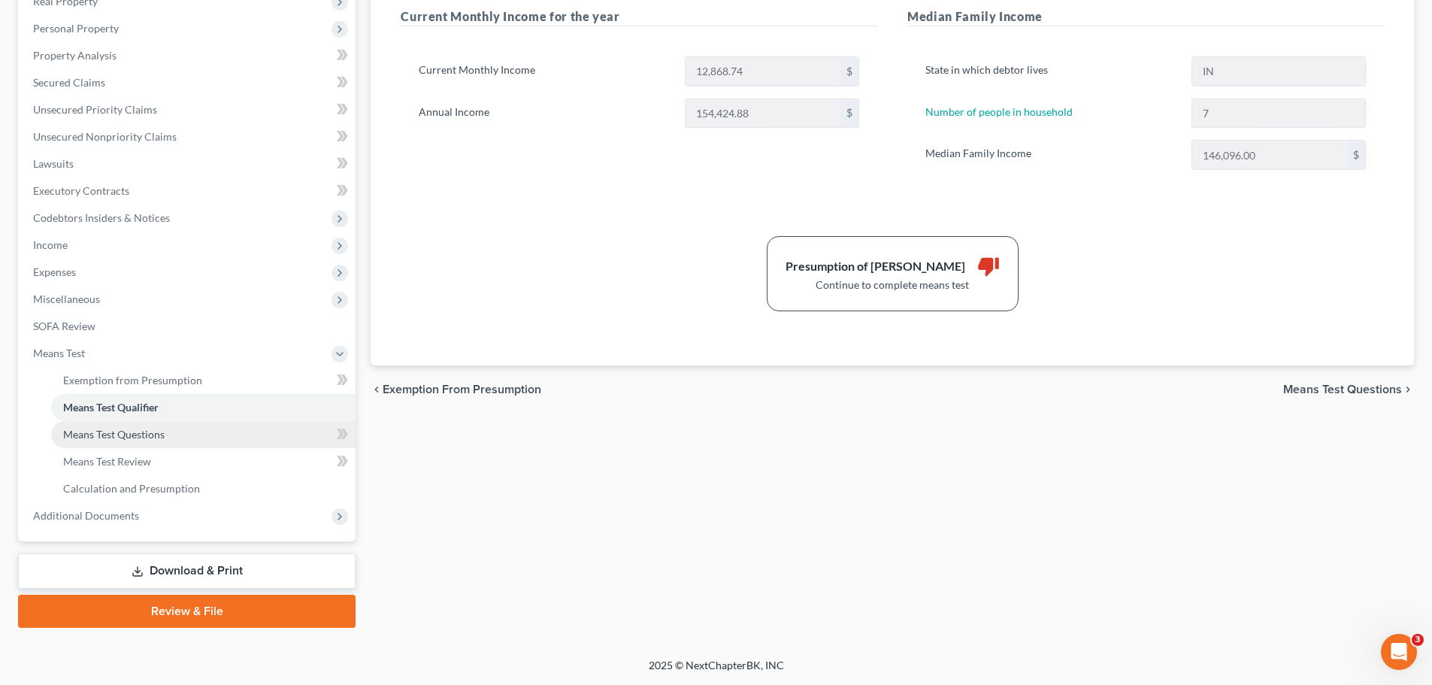
click at [129, 435] on span "Means Test Questions" at bounding box center [113, 434] width 101 height 13
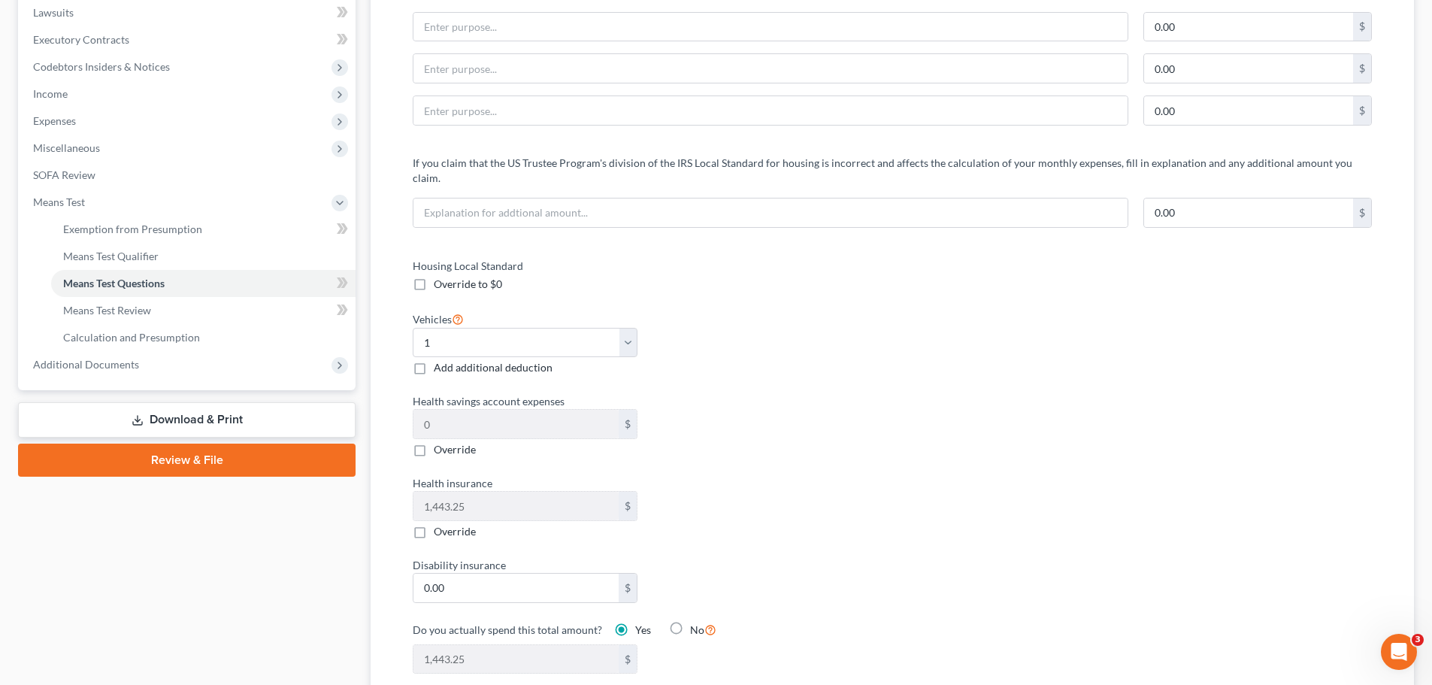
scroll to position [451, 0]
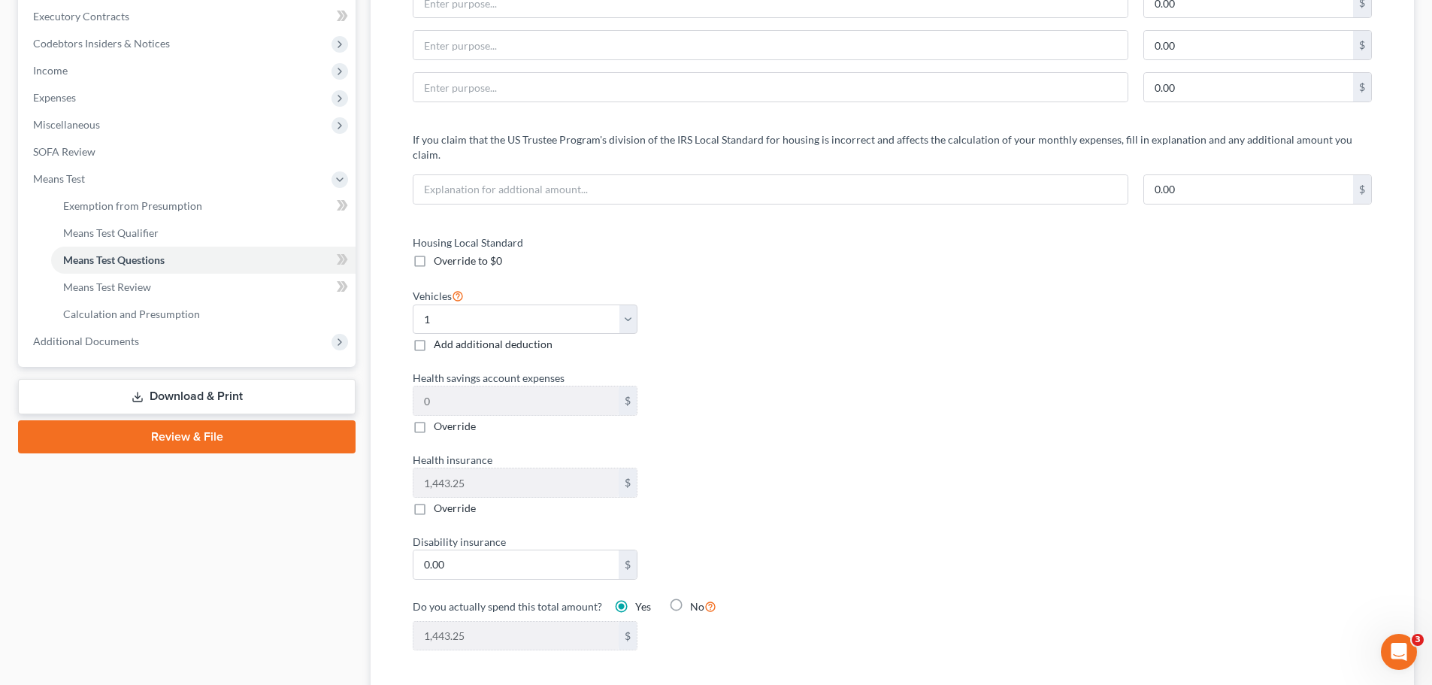
click at [434, 337] on label "Add additional deduction" at bounding box center [493, 344] width 119 height 15
click at [440, 337] on input "Add additional deduction" at bounding box center [445, 342] width 10 height 10
click at [434, 337] on label "Add additional deduction" at bounding box center [493, 344] width 119 height 15
click at [440, 337] on input "Add additional deduction" at bounding box center [445, 342] width 10 height 10
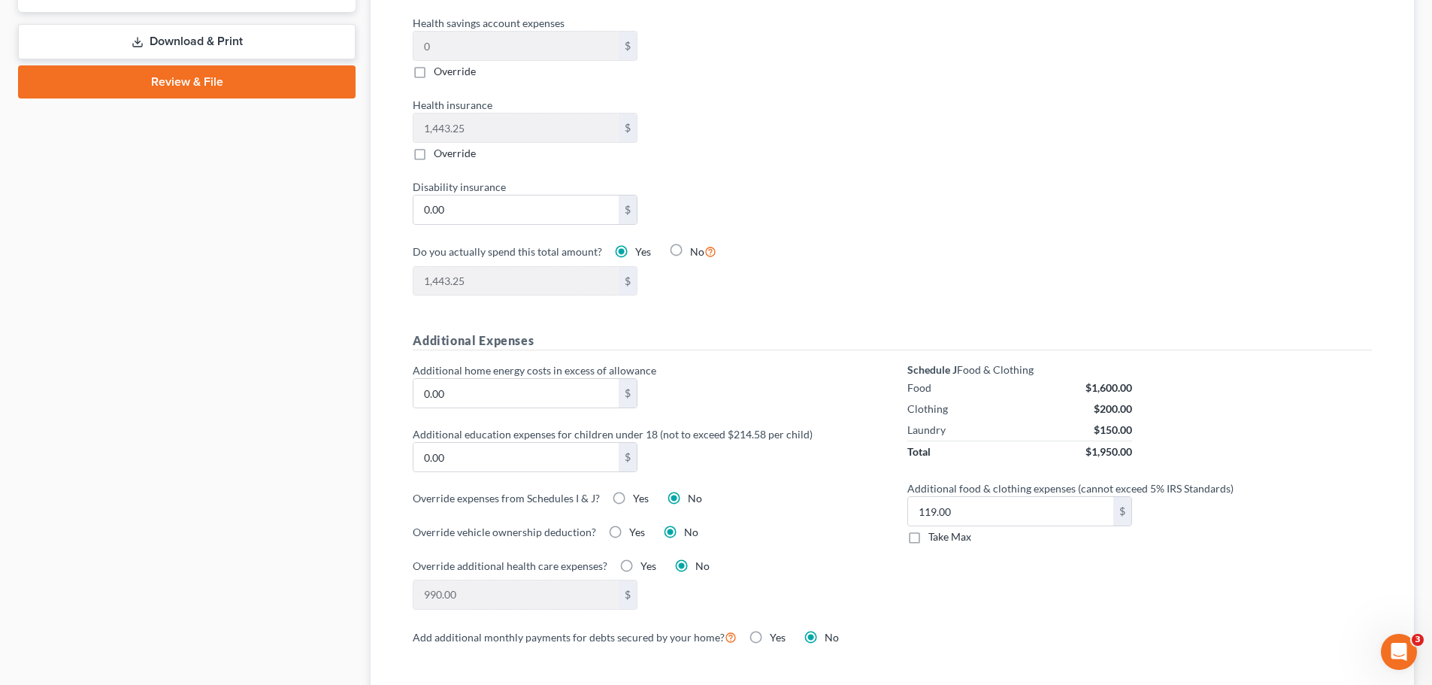
scroll to position [827, 0]
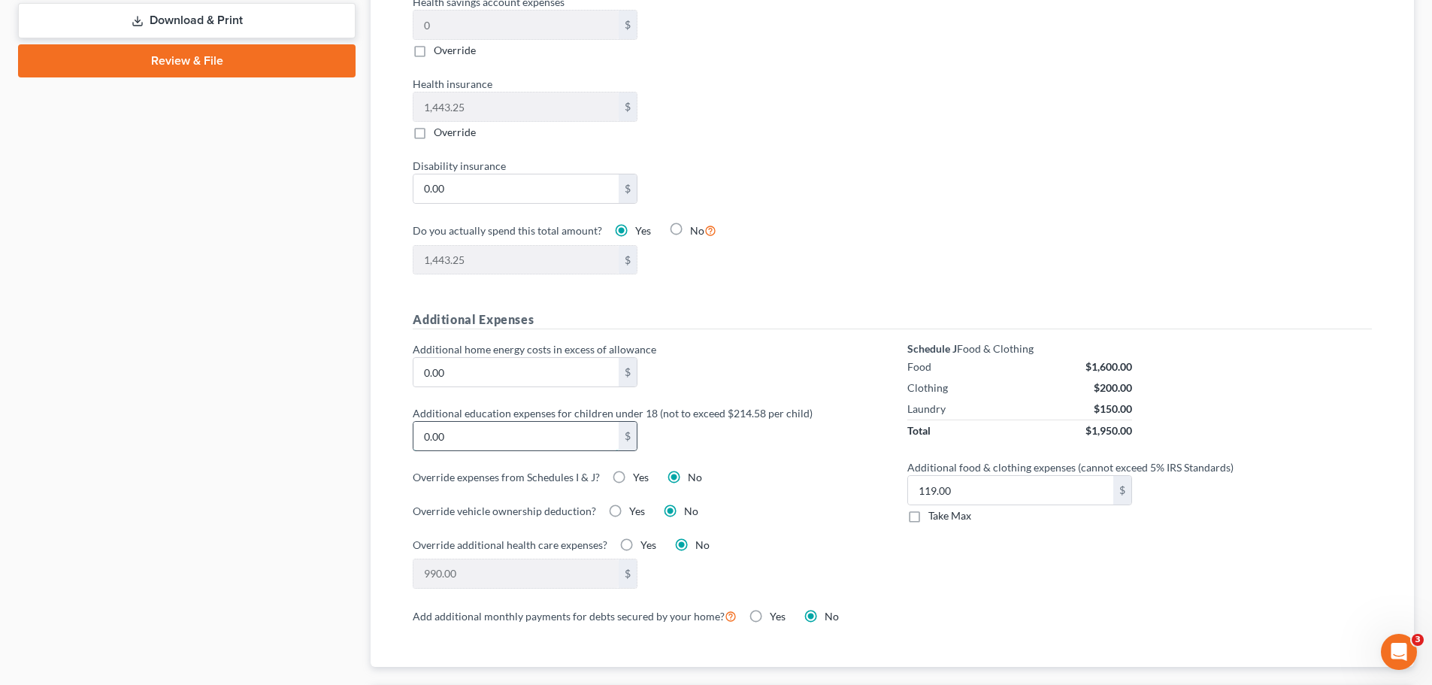
click at [444, 422] on input "0.00" at bounding box center [515, 436] width 205 height 29
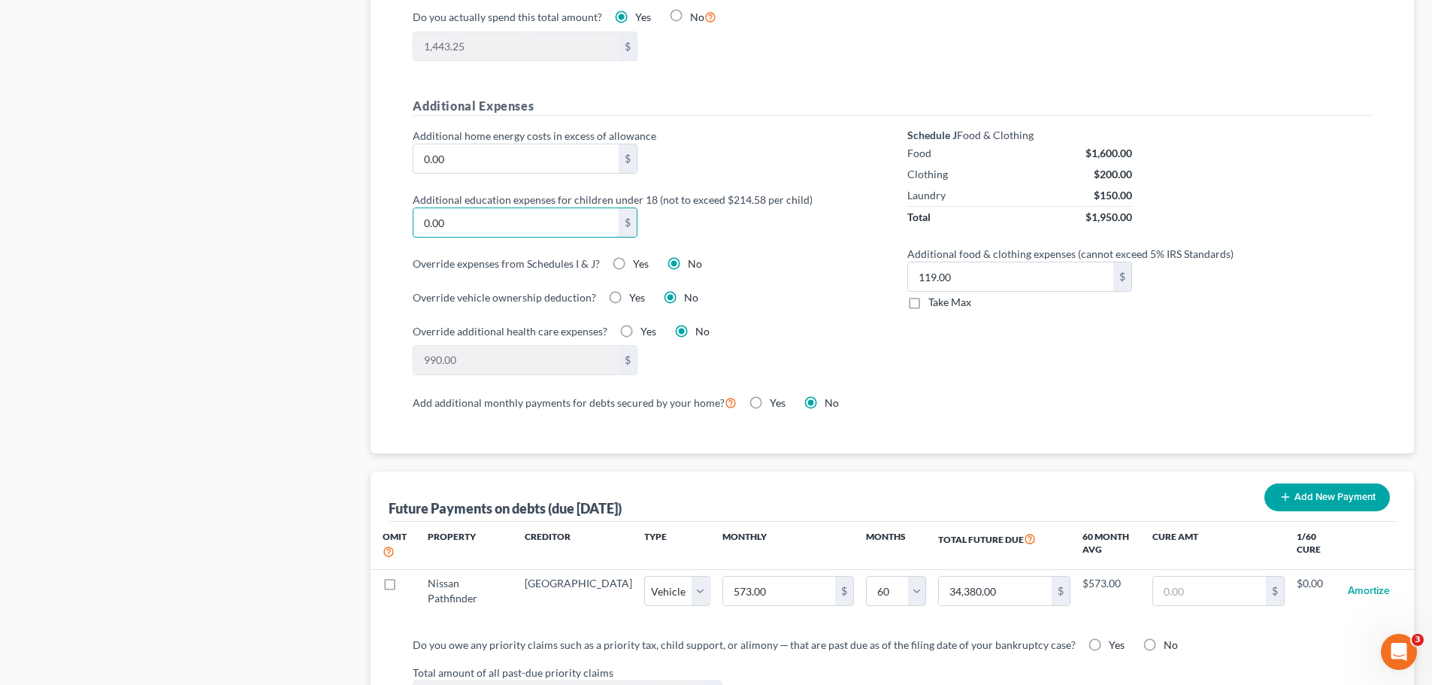
scroll to position [1052, 0]
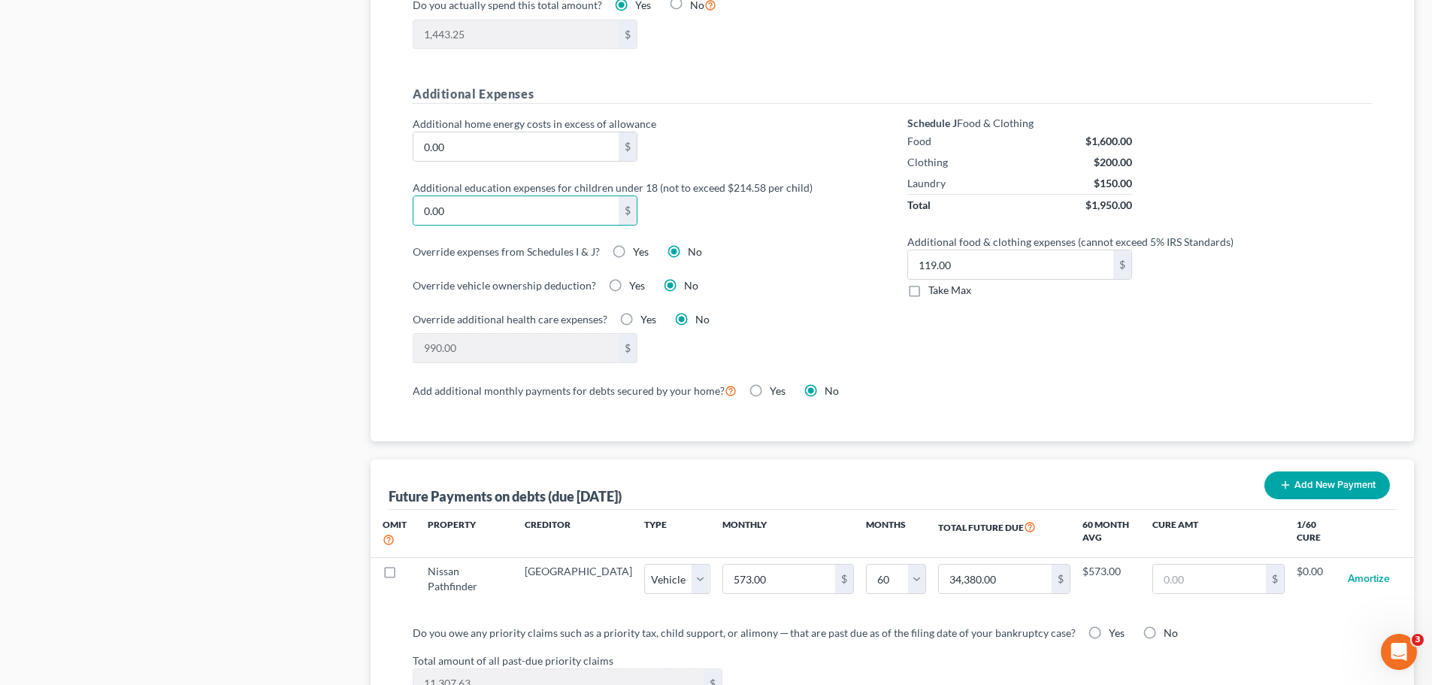
click at [928, 283] on label "Take Max" at bounding box center [949, 290] width 43 height 15
click at [934, 283] on input "Take Max" at bounding box center [939, 288] width 10 height 10
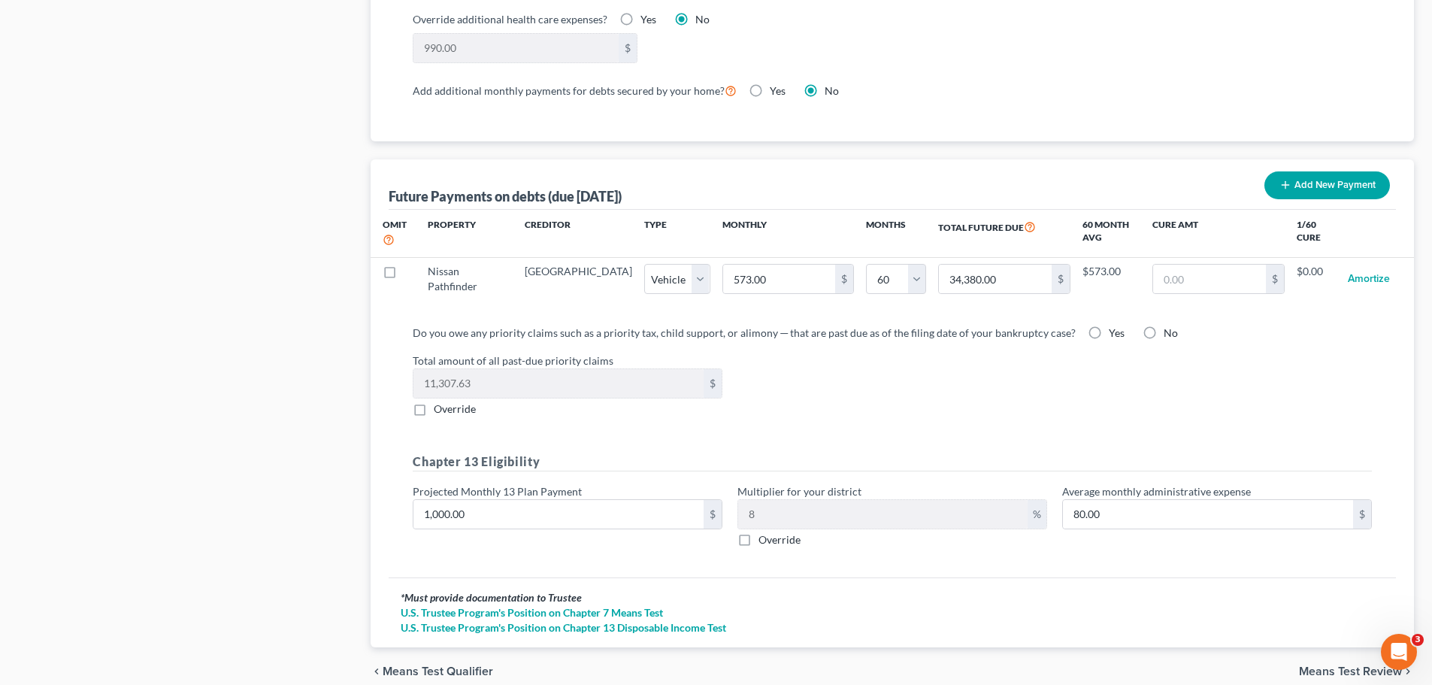
scroll to position [1353, 0]
click at [434, 401] on label "Override" at bounding box center [455, 408] width 42 height 15
click at [440, 401] on input "Override" at bounding box center [445, 406] width 10 height 10
click at [466, 368] on input "0.00" at bounding box center [558, 382] width 290 height 29
click at [434, 401] on label "Override" at bounding box center [455, 408] width 42 height 15
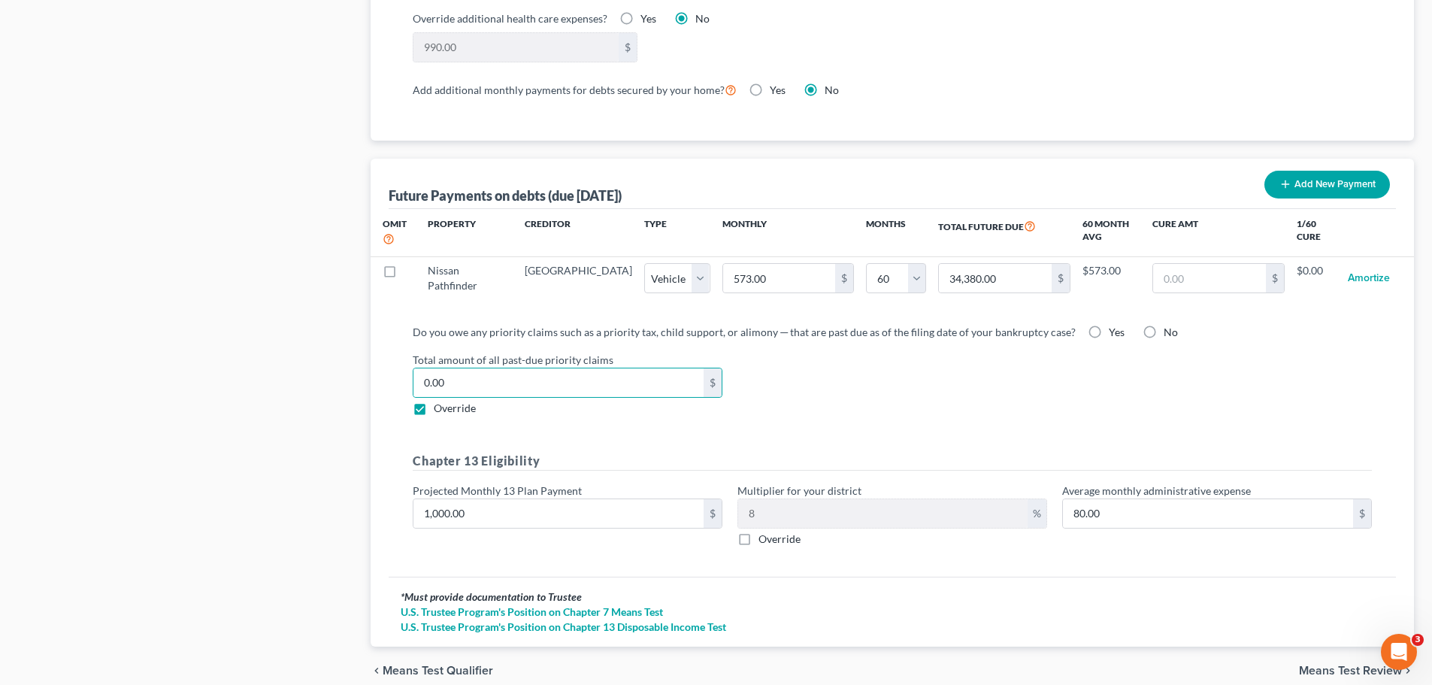
click at [440, 401] on input "Override" at bounding box center [445, 406] width 10 height 10
click at [434, 401] on label "Override" at bounding box center [455, 408] width 42 height 15
click at [440, 401] on input "Override" at bounding box center [445, 406] width 10 height 10
click at [495, 368] on input "0.00" at bounding box center [558, 382] width 290 height 29
click at [1154, 522] on span "Means Test Review" at bounding box center [1350, 671] width 103 height 12
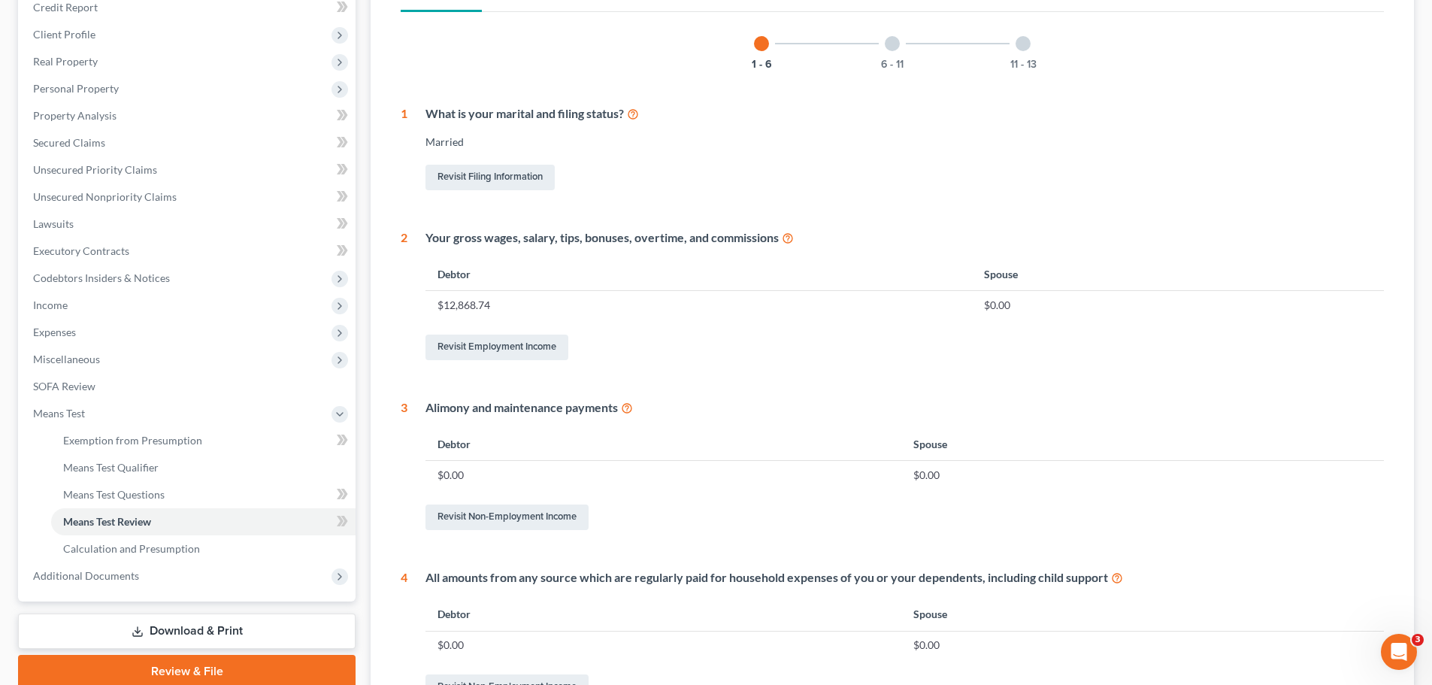
scroll to position [592, 0]
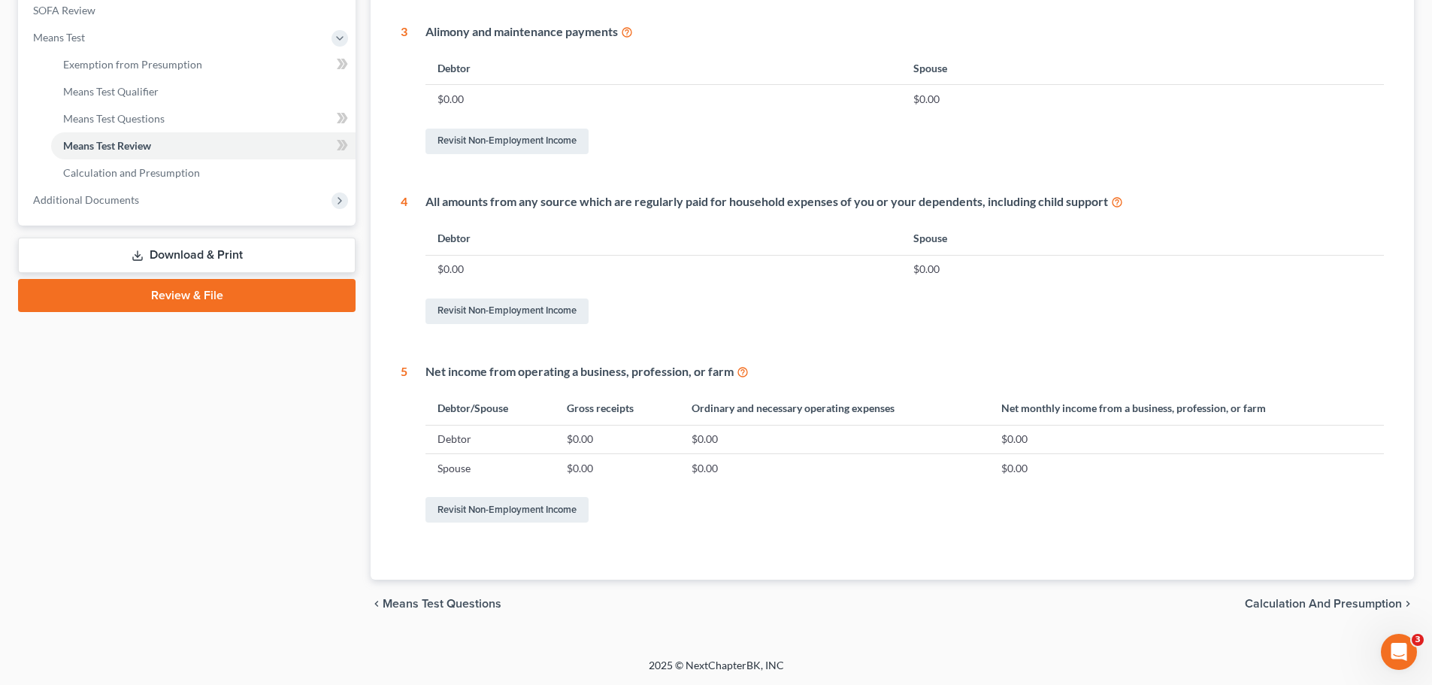
click at [1154, 522] on span "Calculation and Presumption" at bounding box center [1323, 604] width 157 height 12
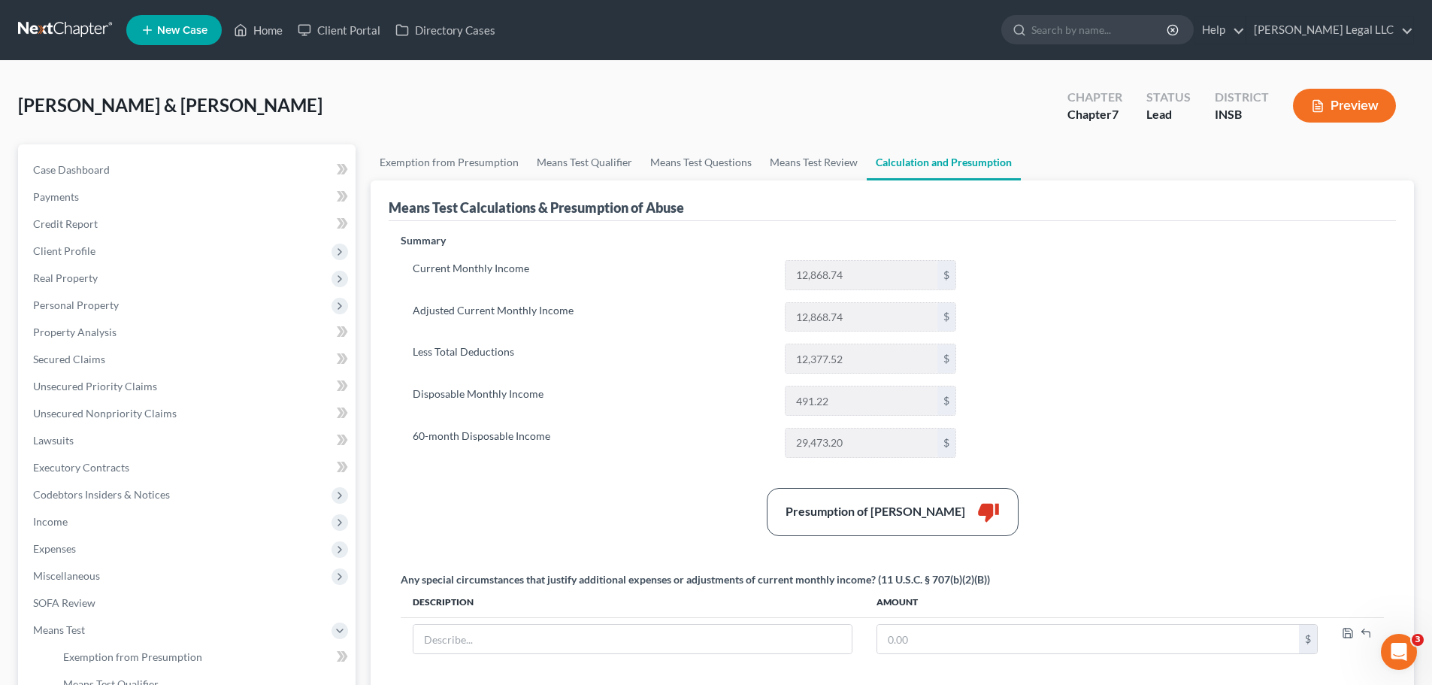
click at [1077, 345] on div "Summary Current Monthly Income 12,868.74 $ Adjusted Current Monthly Income 12,8…" at bounding box center [892, 462] width 998 height 458
click at [1154, 110] on icon "button" at bounding box center [1318, 106] width 14 height 14
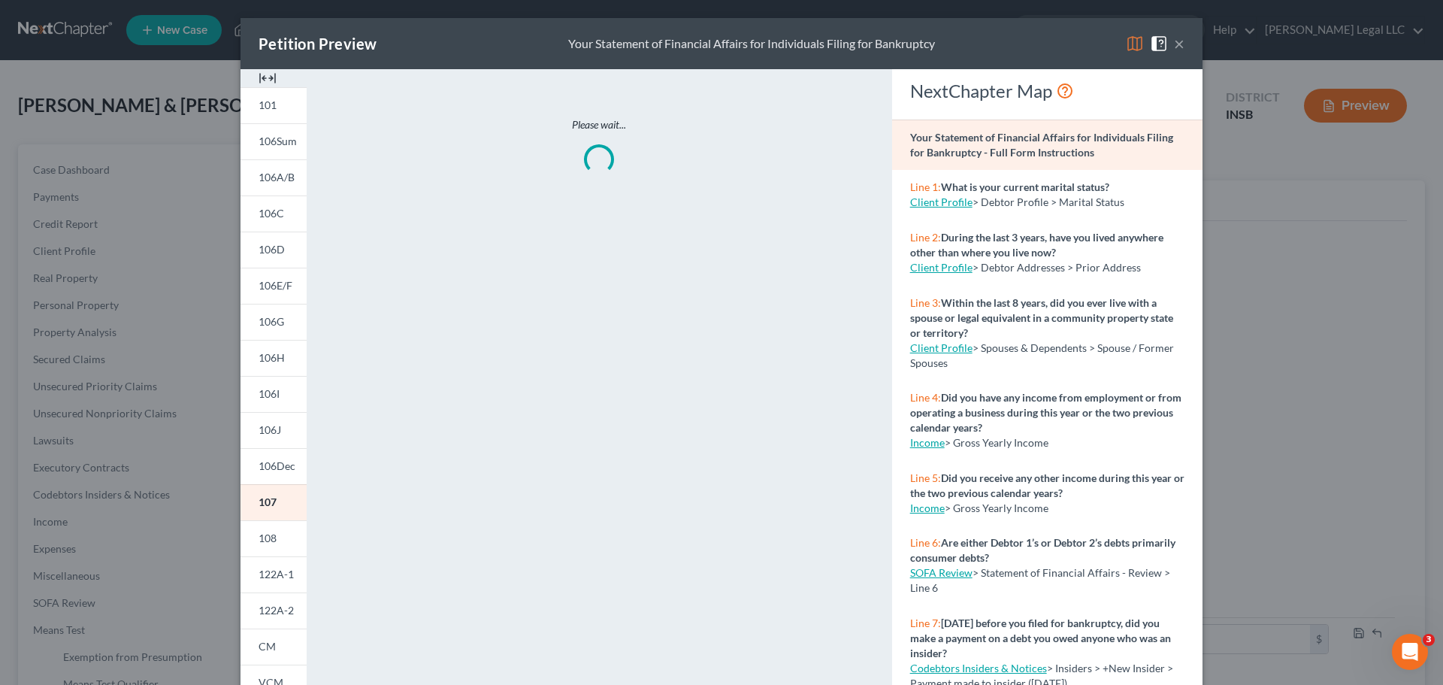
click at [268, 83] on img at bounding box center [268, 78] width 18 height 18
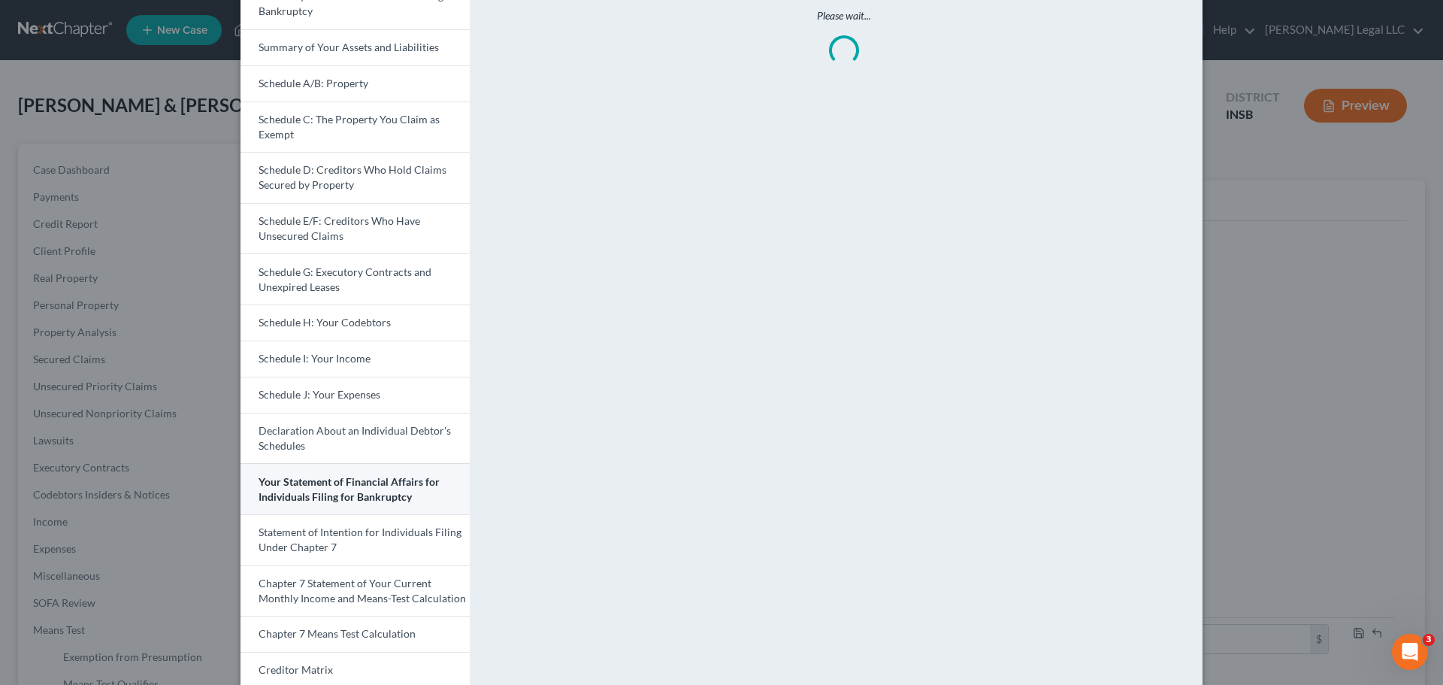
scroll to position [299, 0]
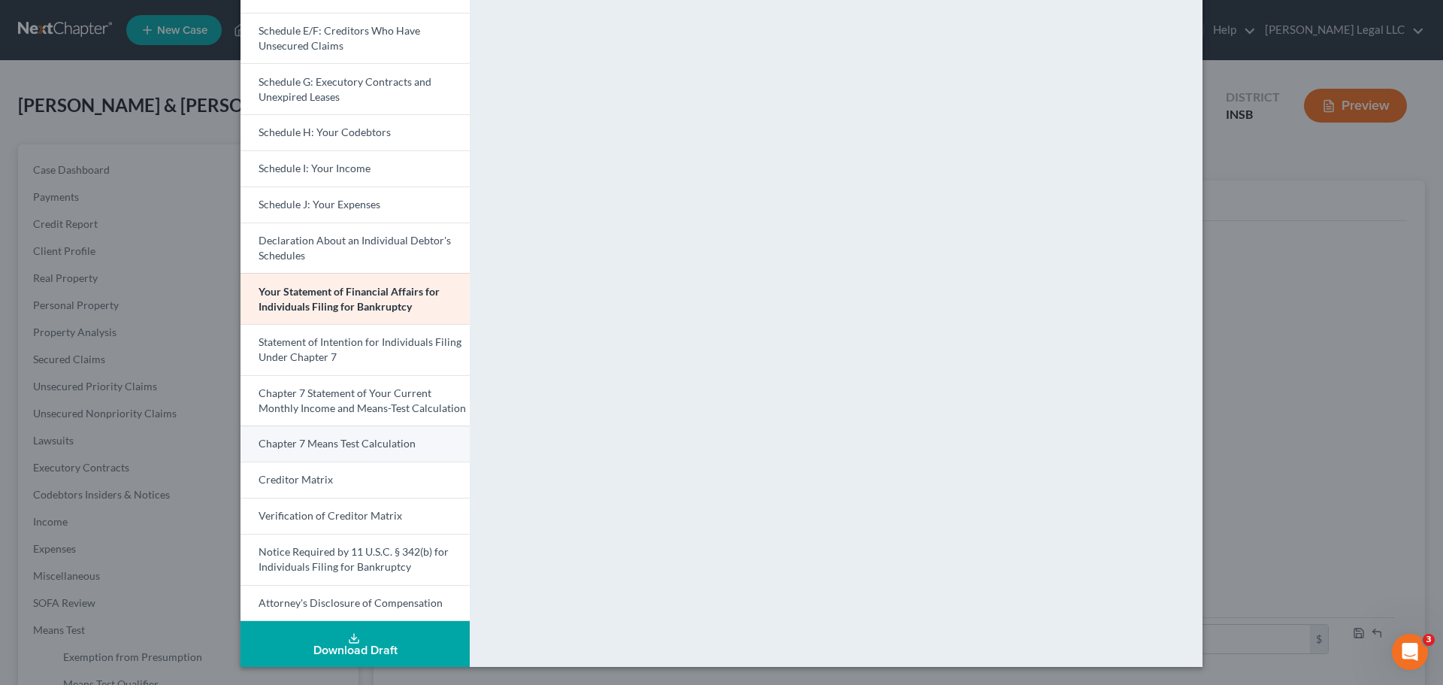
click at [350, 434] on link "Chapter 7 Means Test Calculation" at bounding box center [355, 443] width 229 height 36
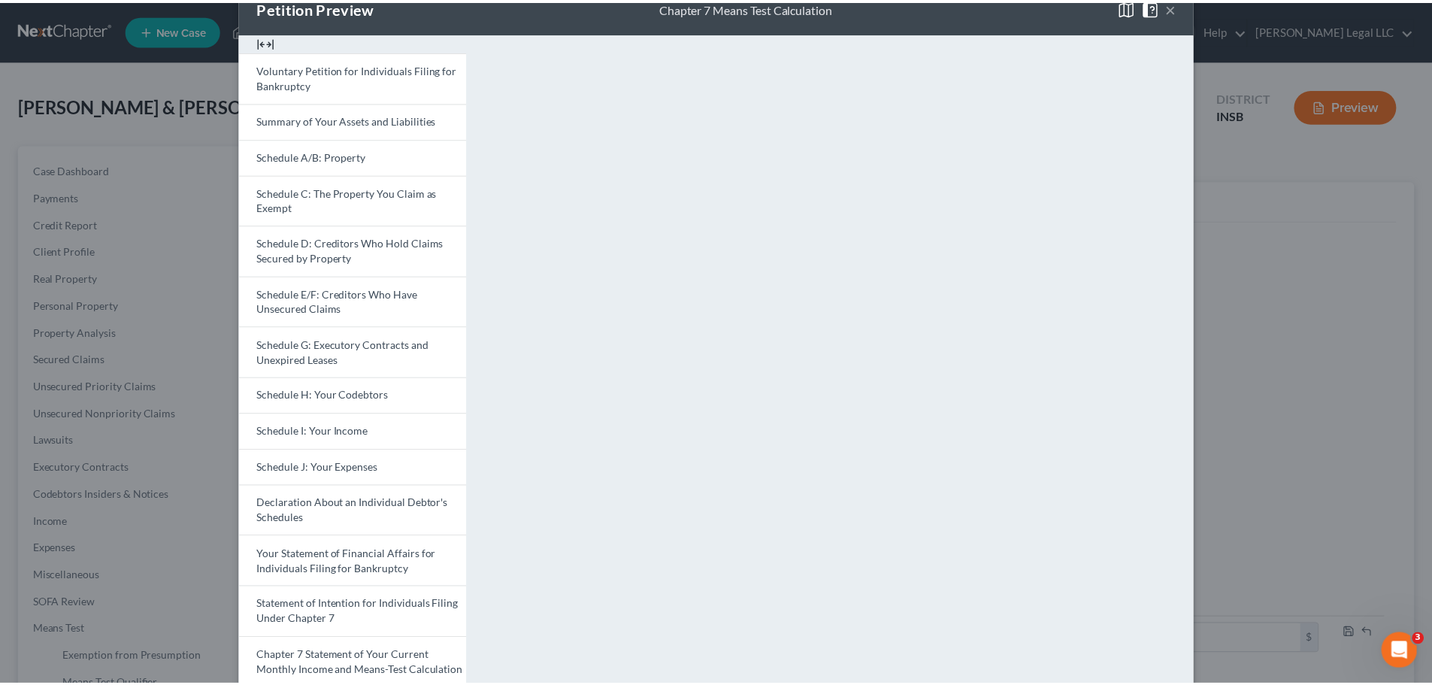
scroll to position [0, 0]
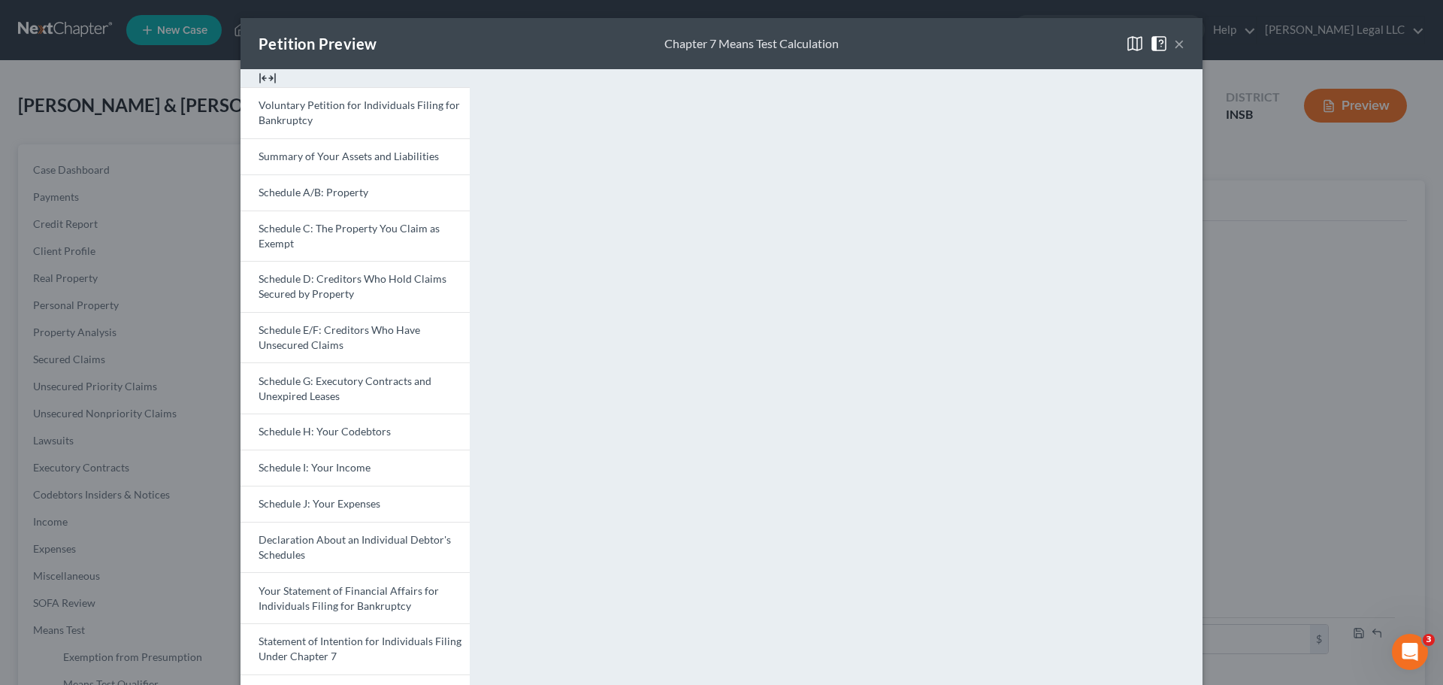
click at [1154, 36] on button "×" at bounding box center [1179, 44] width 11 height 18
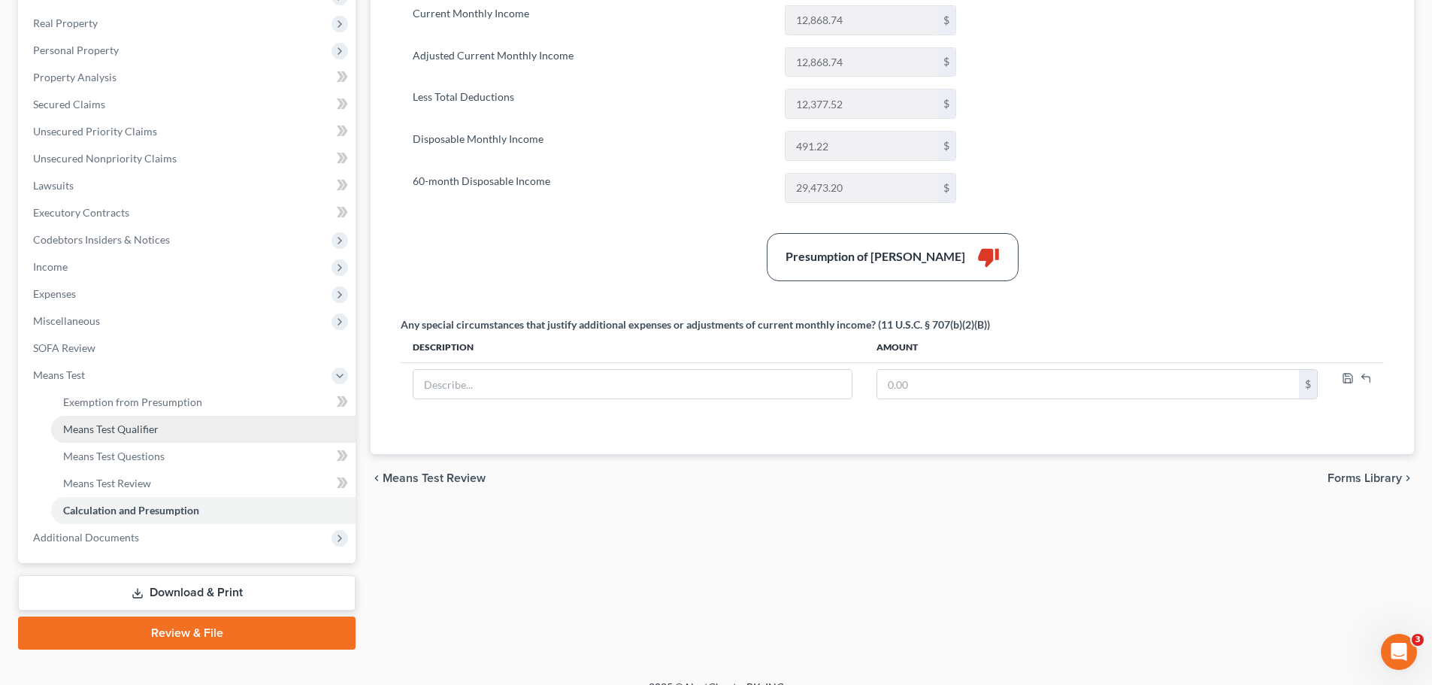
scroll to position [277, 0]
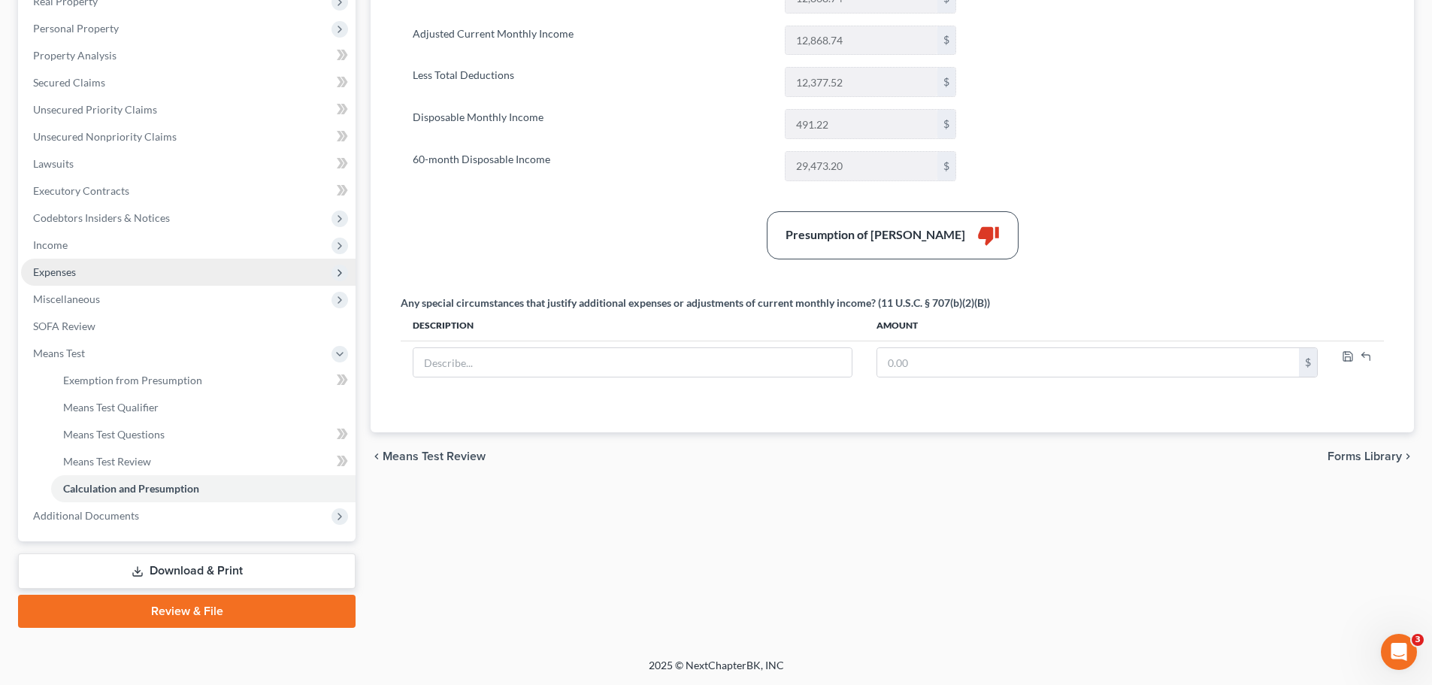
click at [46, 273] on span "Expenses" at bounding box center [54, 271] width 43 height 13
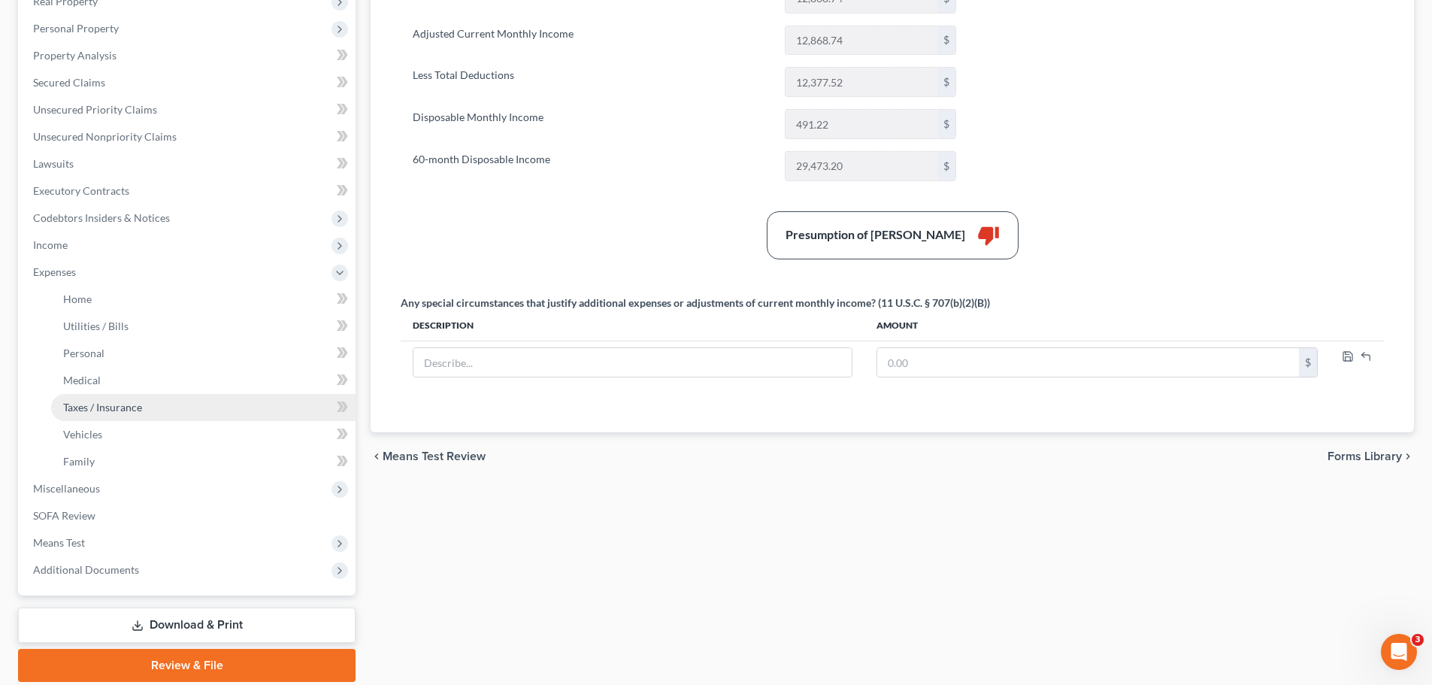
click at [117, 413] on span "Taxes / Insurance" at bounding box center [102, 407] width 79 height 13
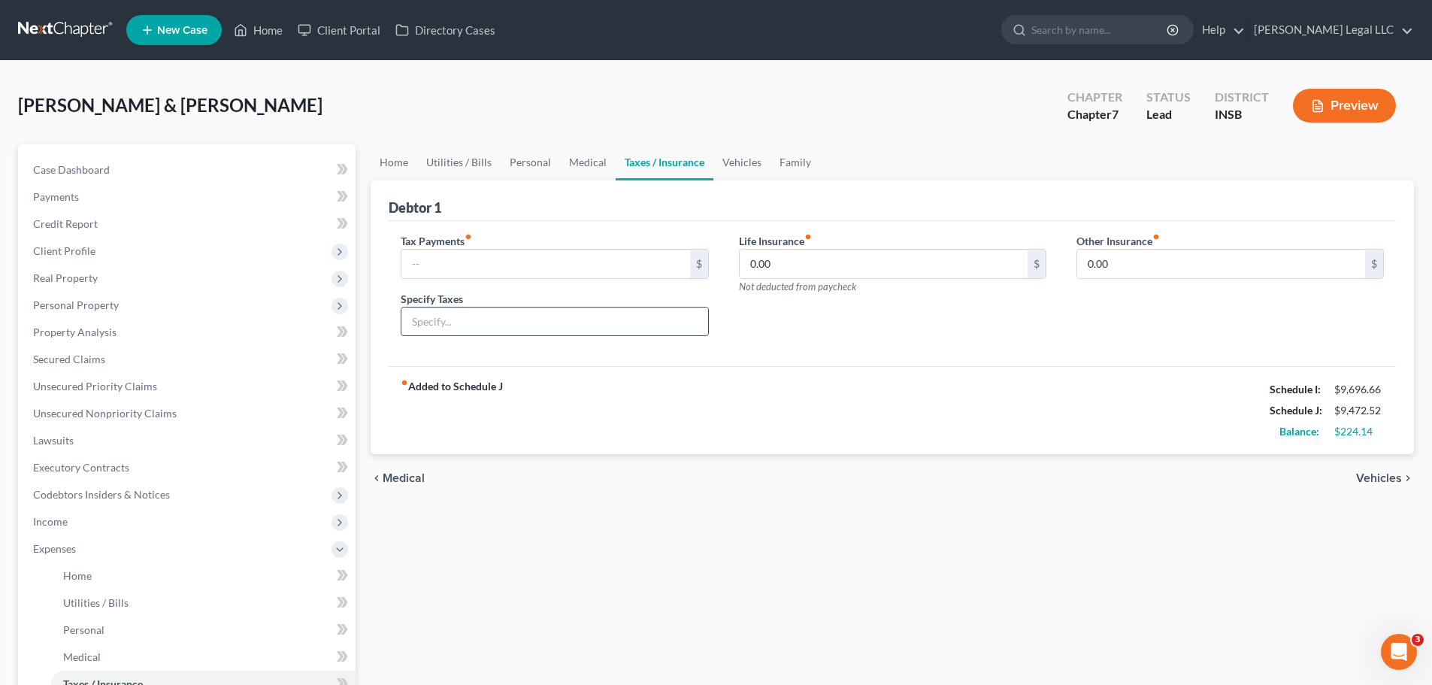
click at [537, 326] on input "text" at bounding box center [554, 321] width 306 height 29
drag, startPoint x: 495, startPoint y: 280, endPoint x: 493, endPoint y: 267, distance: 13.6
click at [495, 280] on div "Tax Payments fiber_manual_record $ Specify Taxes" at bounding box center [555, 291] width 338 height 116
click at [493, 267] on input "text" at bounding box center [545, 264] width 288 height 29
click at [468, 264] on input "text" at bounding box center [545, 264] width 288 height 29
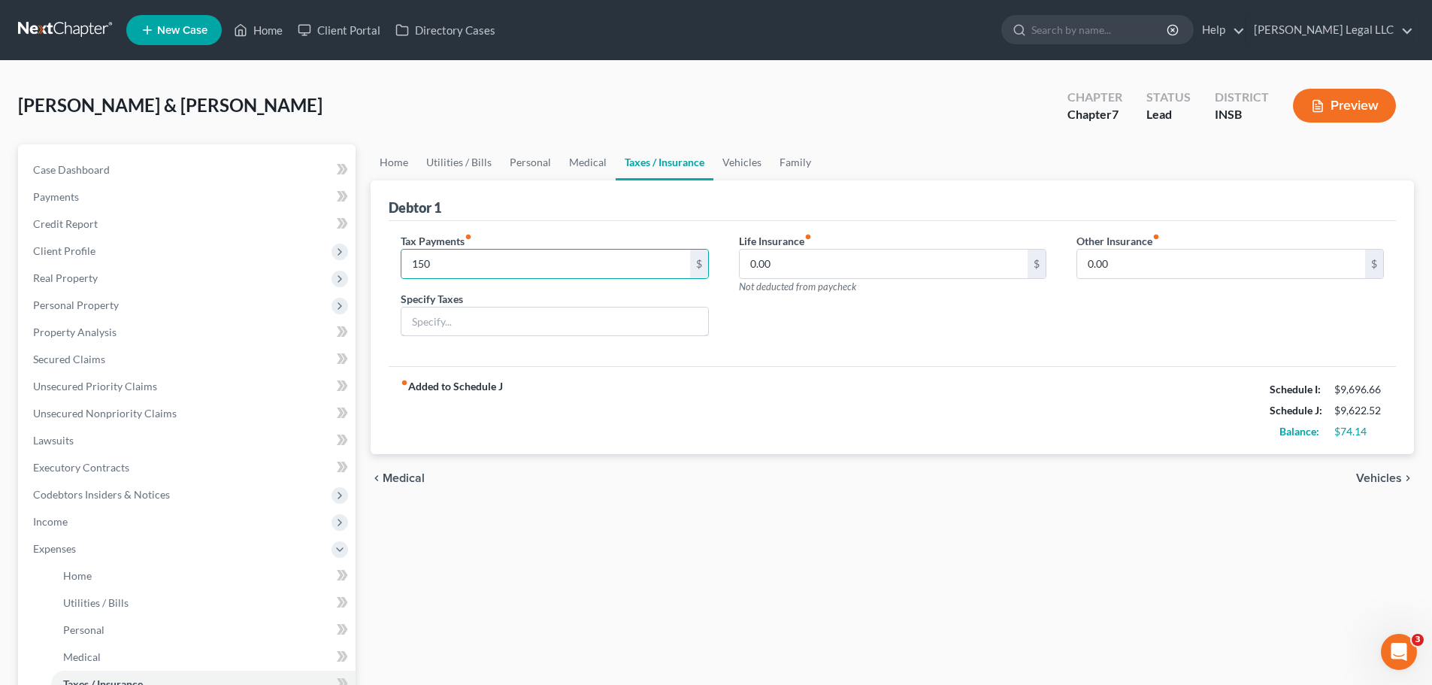
drag, startPoint x: 454, startPoint y: 326, endPoint x: 663, endPoint y: 211, distance: 238.5
click at [454, 326] on input "text" at bounding box center [554, 321] width 306 height 29
click at [1154, 97] on button "Preview" at bounding box center [1344, 106] width 103 height 34
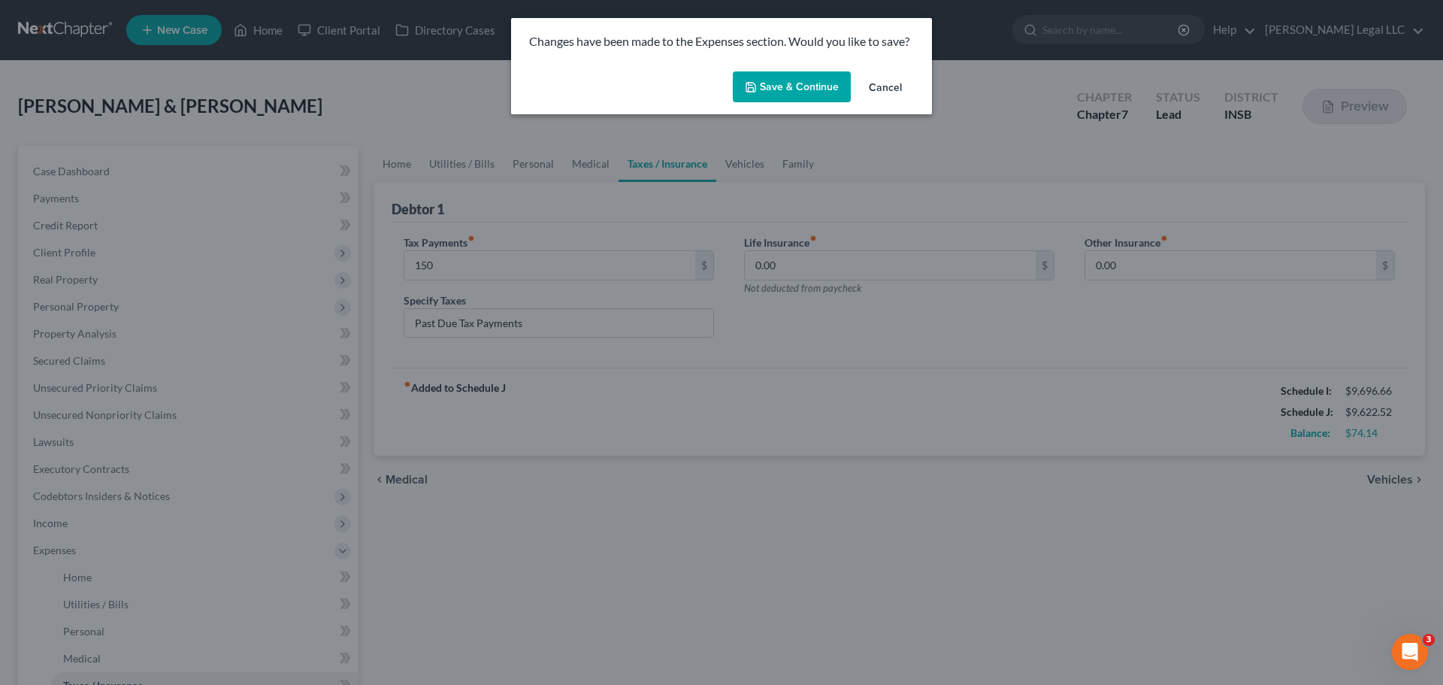
click at [800, 93] on button "Save & Continue" at bounding box center [792, 87] width 118 height 32
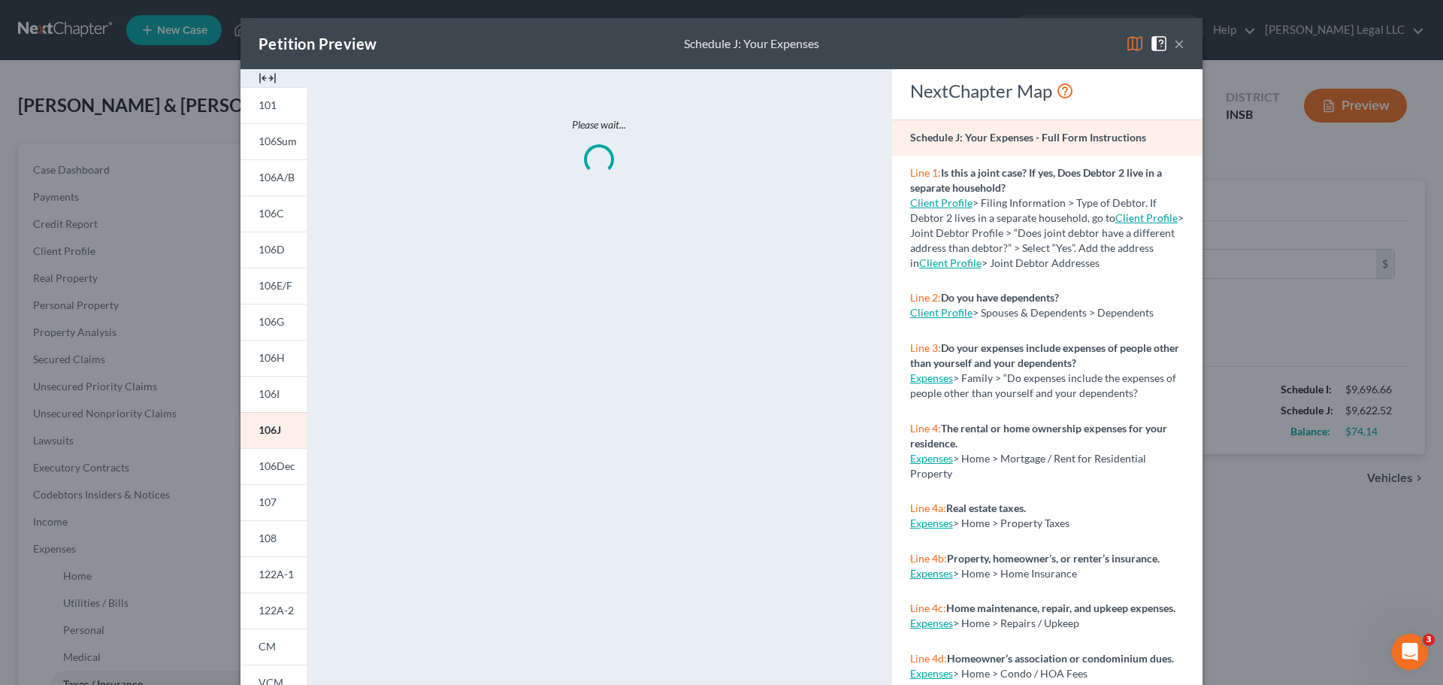
click at [244, 79] on div at bounding box center [274, 78] width 66 height 18
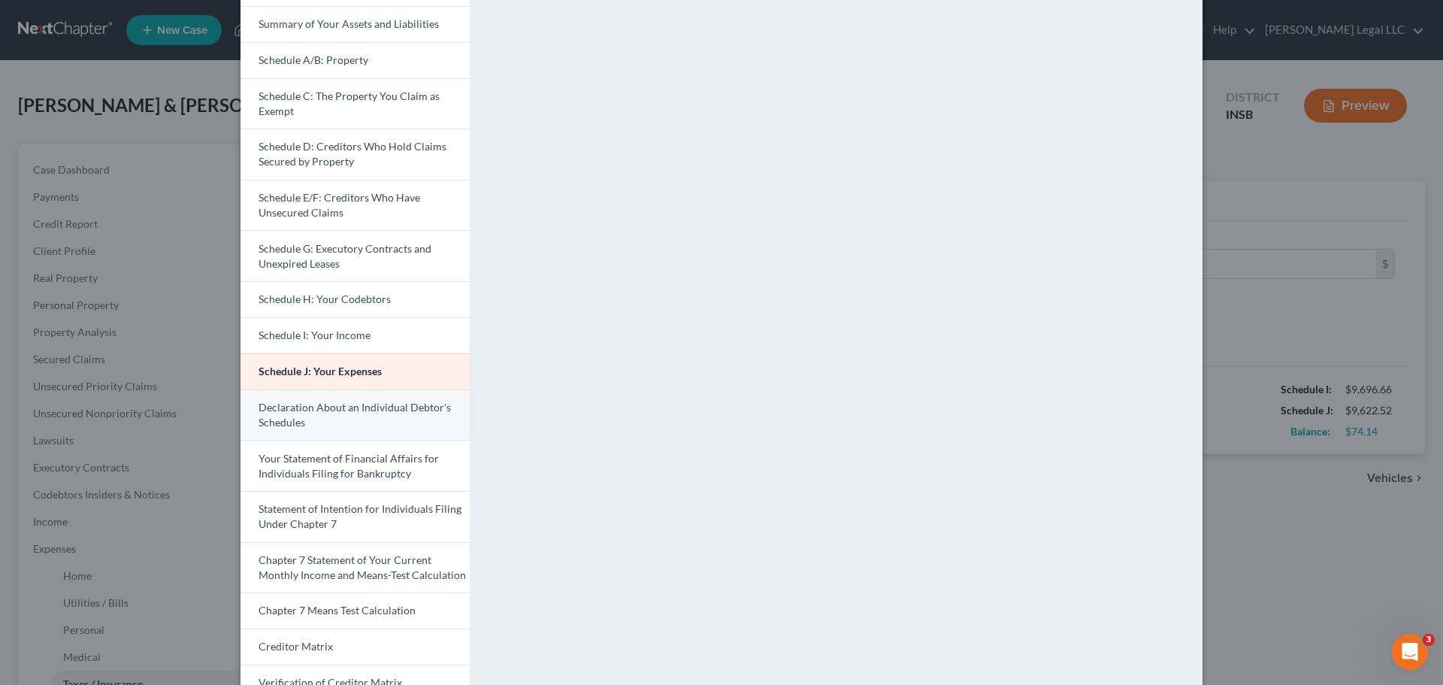
scroll to position [299, 0]
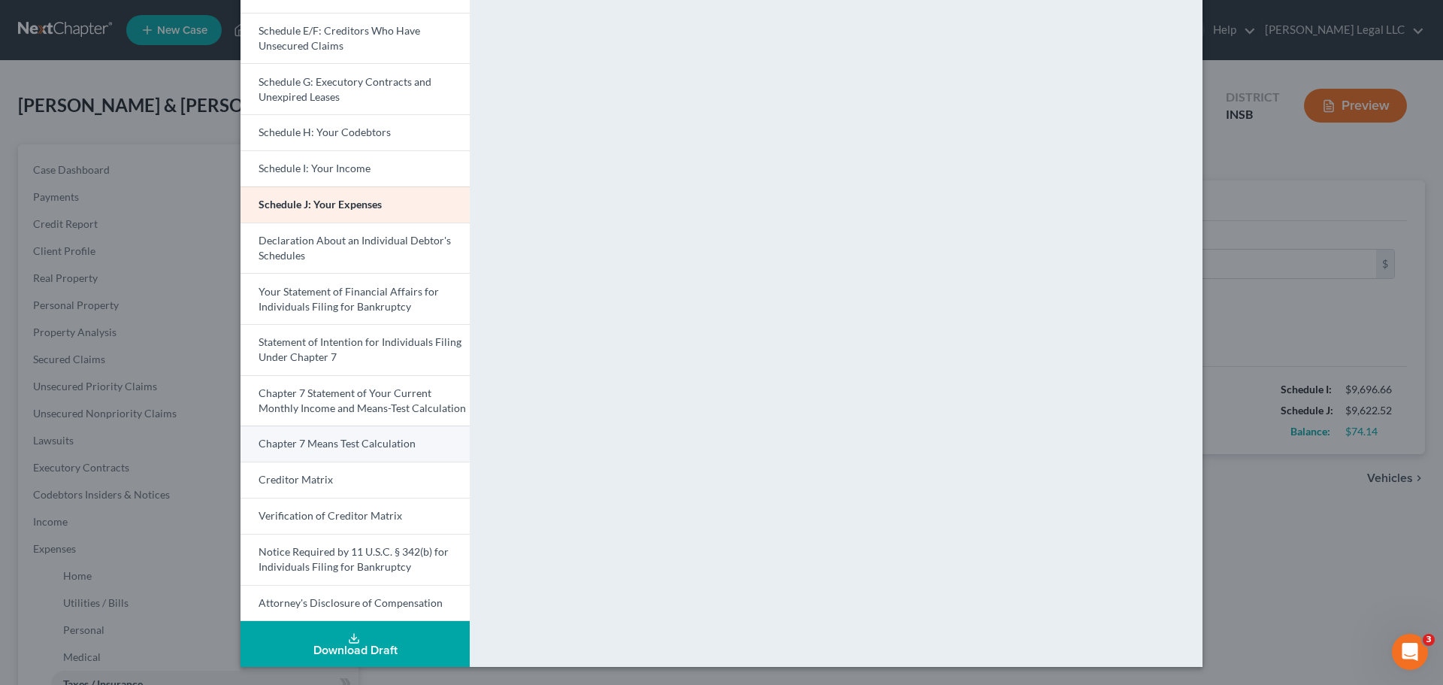
click at [314, 450] on link "Chapter 7 Means Test Calculation" at bounding box center [355, 443] width 229 height 36
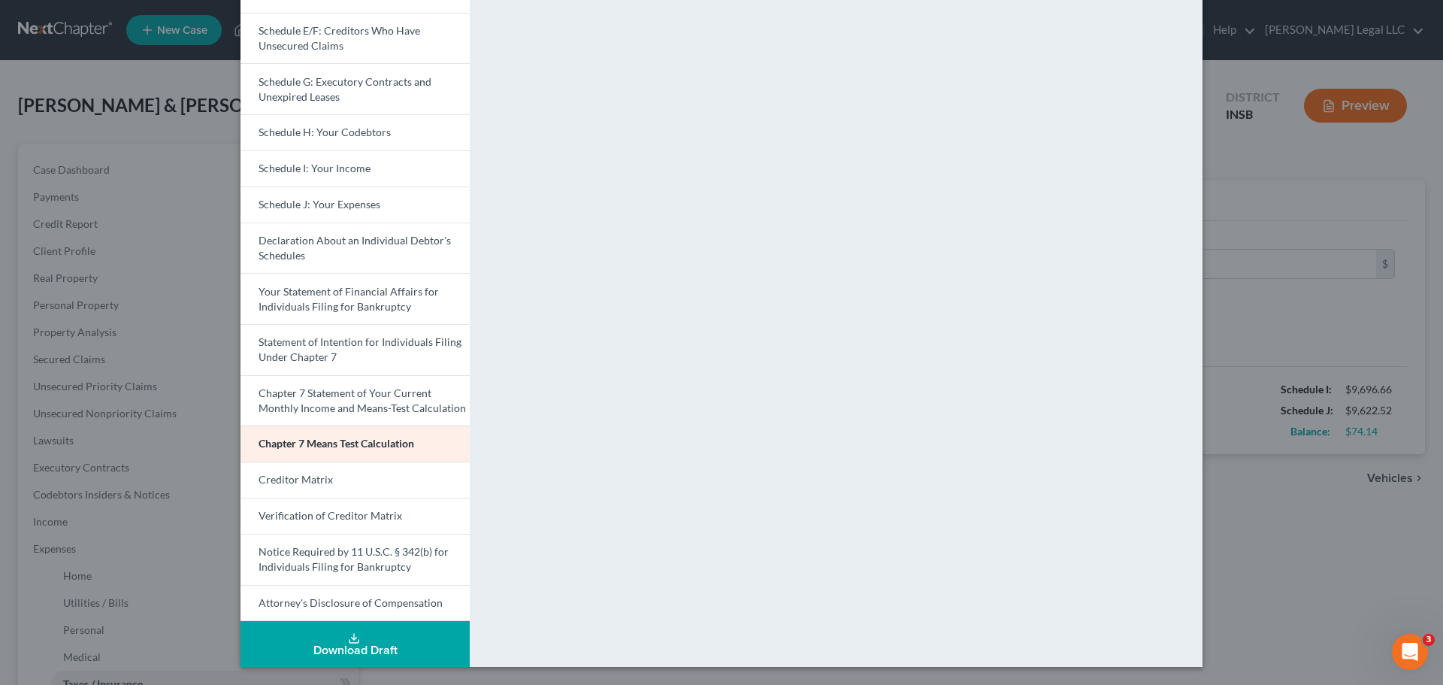
scroll to position [0, 0]
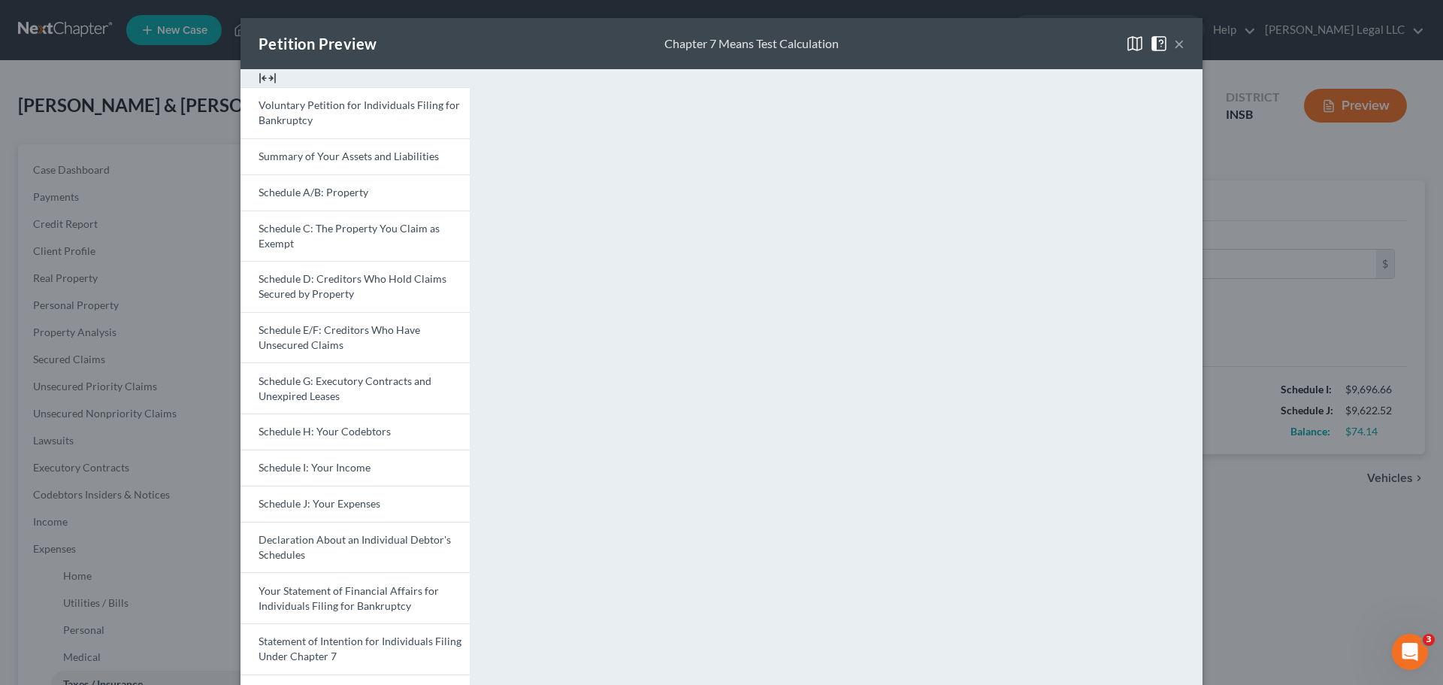
drag, startPoint x: 1174, startPoint y: 45, endPoint x: 1081, endPoint y: 89, distance: 102.9
click at [1154, 45] on button "×" at bounding box center [1179, 44] width 11 height 18
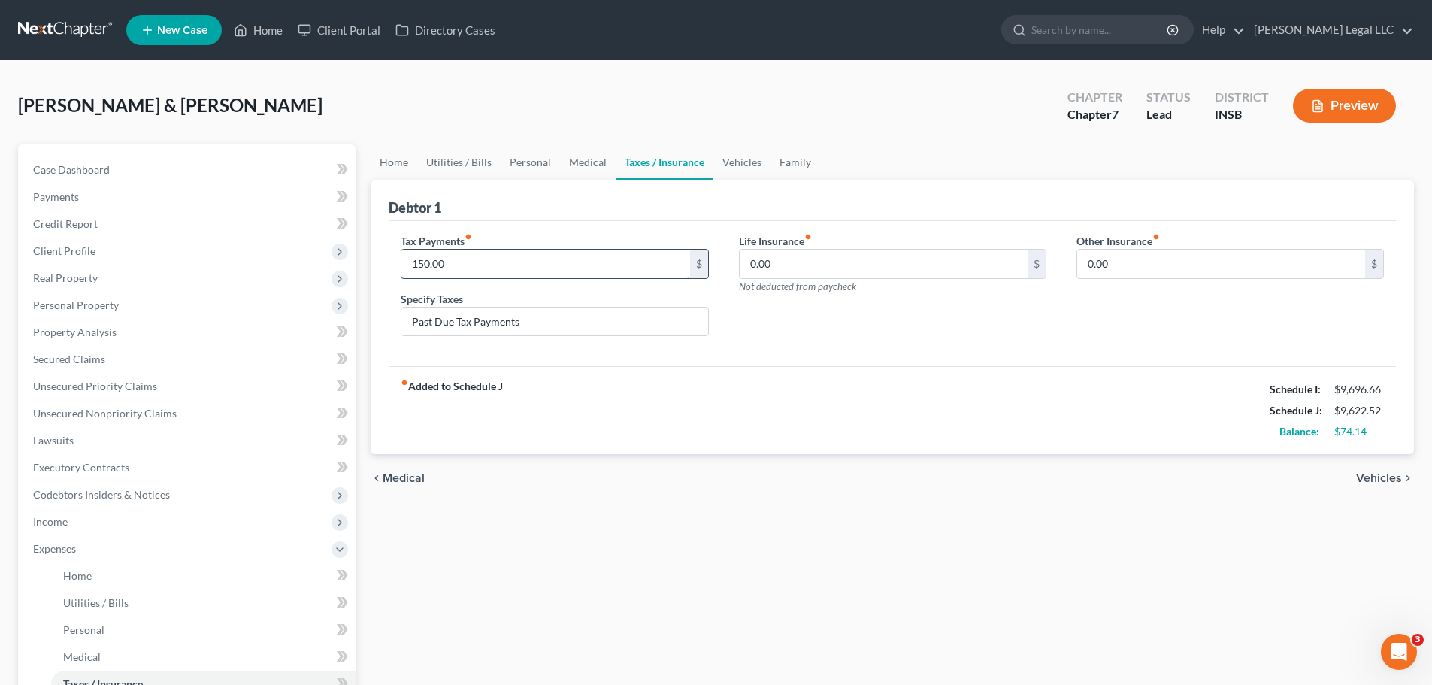
click at [476, 253] on input "150.00" at bounding box center [545, 264] width 288 height 29
click at [696, 426] on div "fiber_manual_record Added to Schedule J Schedule I: $9,696.66 Schedule J: $9,65…" at bounding box center [892, 410] width 1007 height 88
click at [554, 320] on input "Past Due Tax Payments" at bounding box center [554, 321] width 306 height 29
click at [829, 432] on div "fiber_manual_record Added to Schedule J Schedule I: $9,696.66 Schedule J: $9,65…" at bounding box center [892, 410] width 1007 height 88
click at [647, 322] on input "Past Due Tax Payments ($11,021 in Federal Taxes)" at bounding box center [554, 321] width 306 height 29
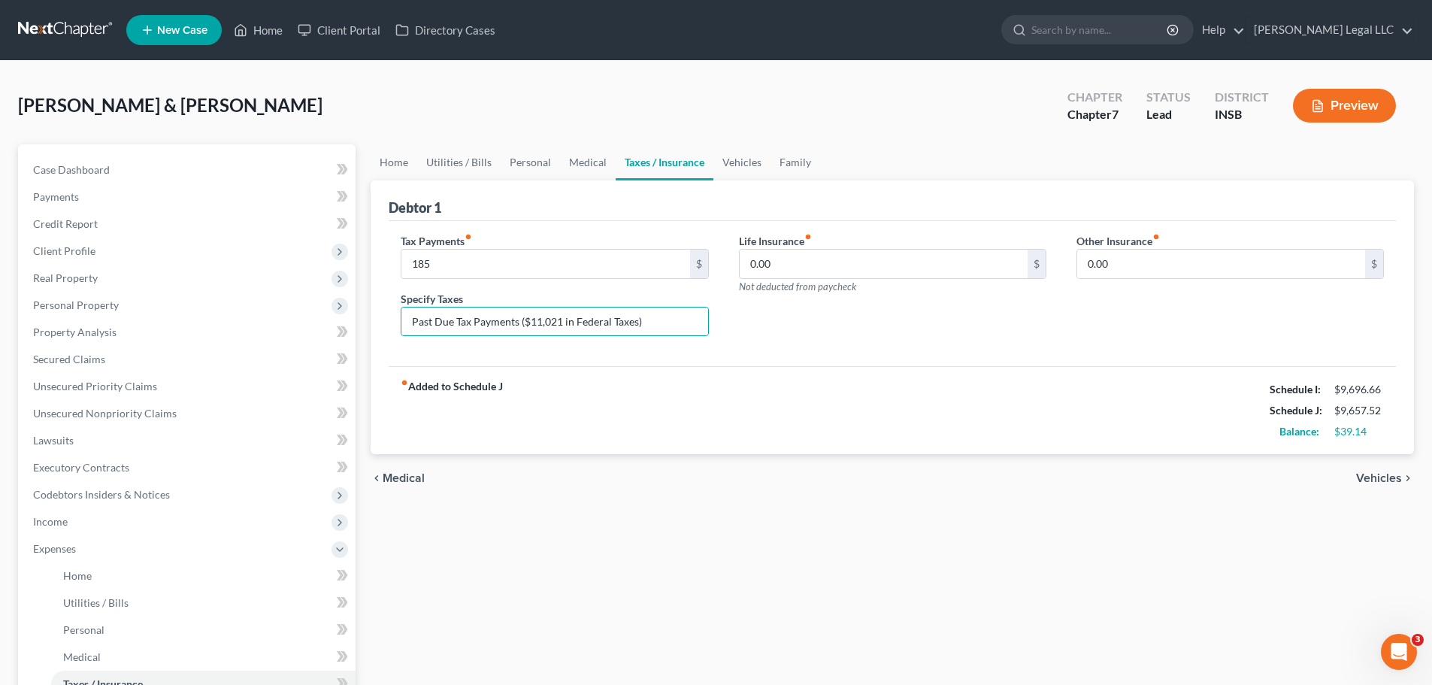
click at [811, 339] on div "Life Insurance fiber_manual_record 0.00 $ Not deducted from paycheck" at bounding box center [893, 291] width 338 height 116
click at [1154, 108] on button "Preview" at bounding box center [1344, 106] width 103 height 34
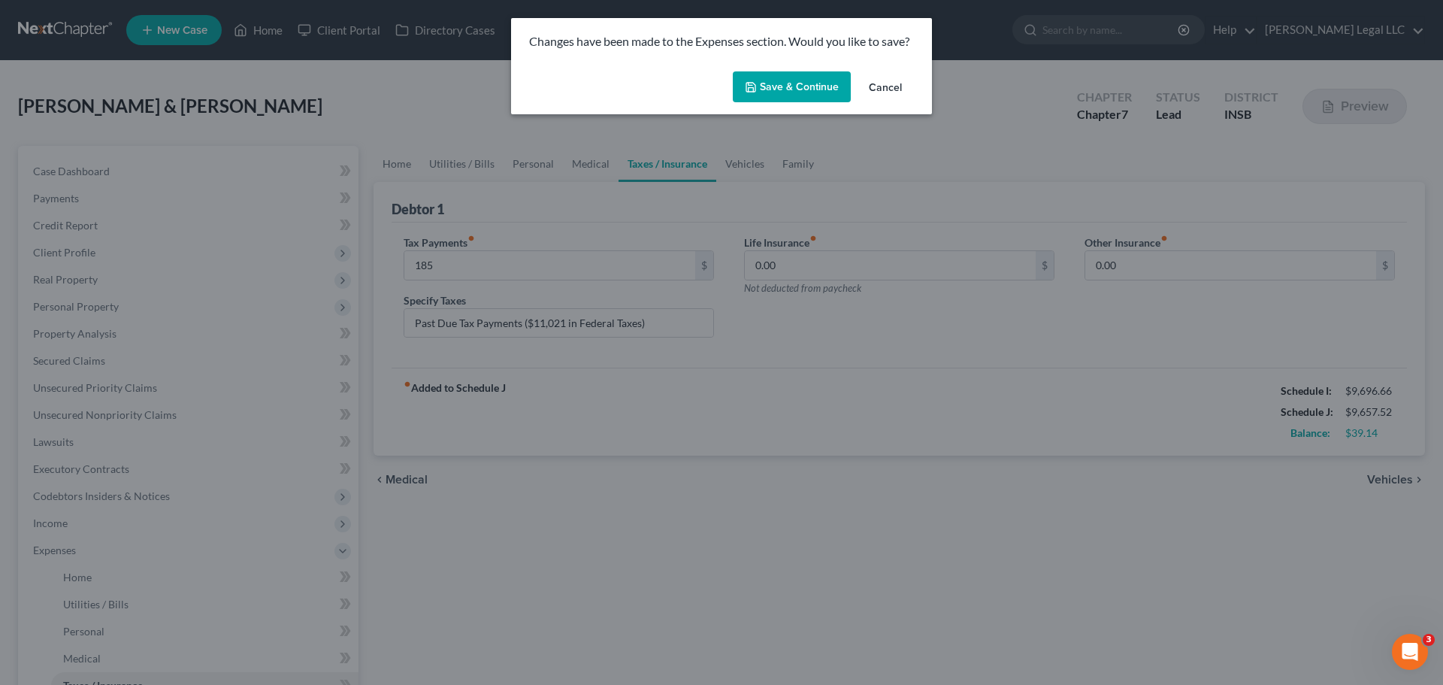
click at [752, 86] on icon "button" at bounding box center [751, 87] width 12 height 12
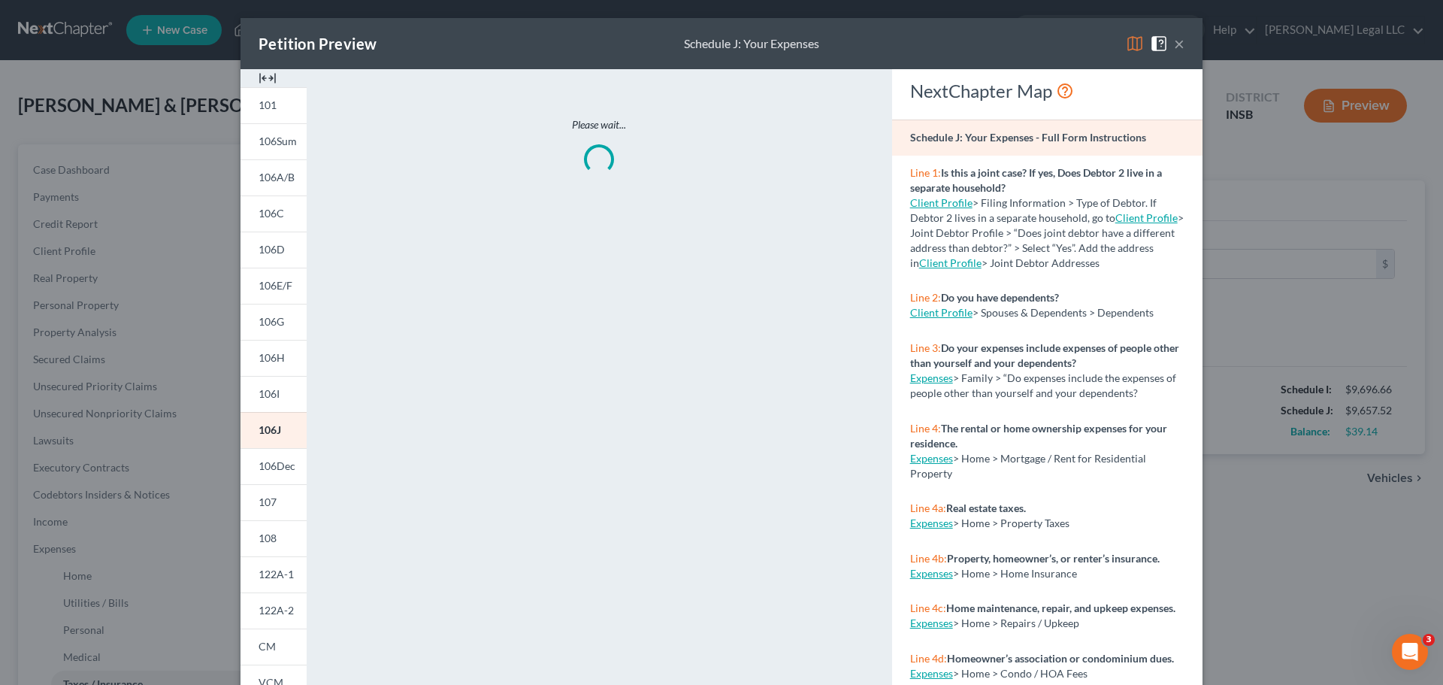
click at [262, 81] on img at bounding box center [268, 78] width 18 height 18
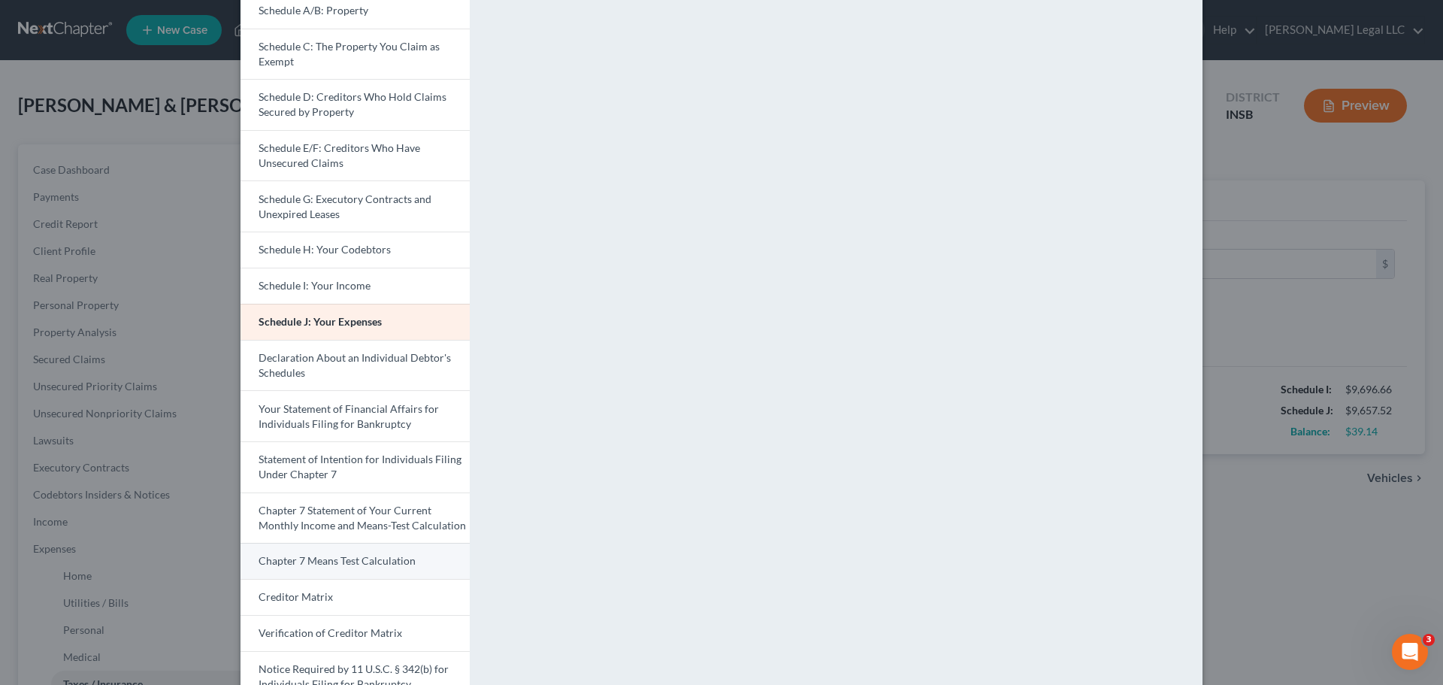
scroll to position [299, 0]
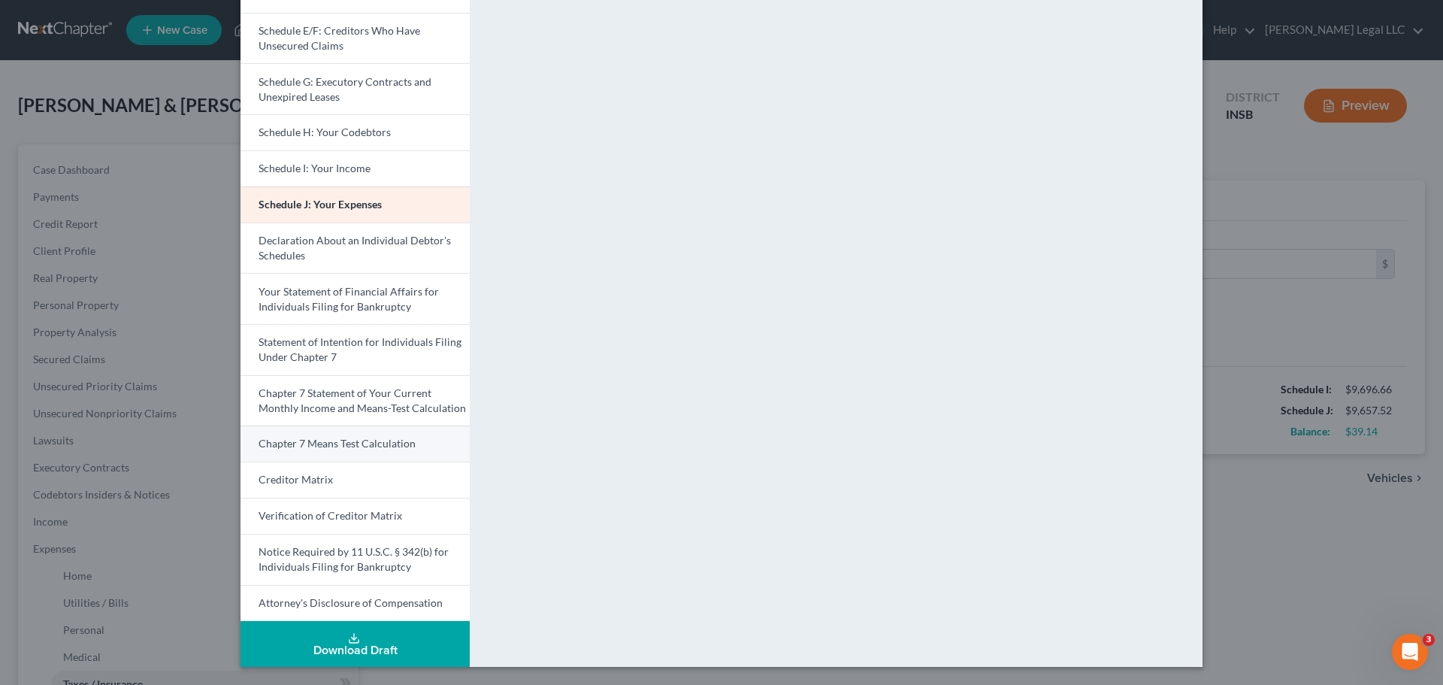
click at [381, 450] on link "Chapter 7 Means Test Calculation" at bounding box center [355, 443] width 229 height 36
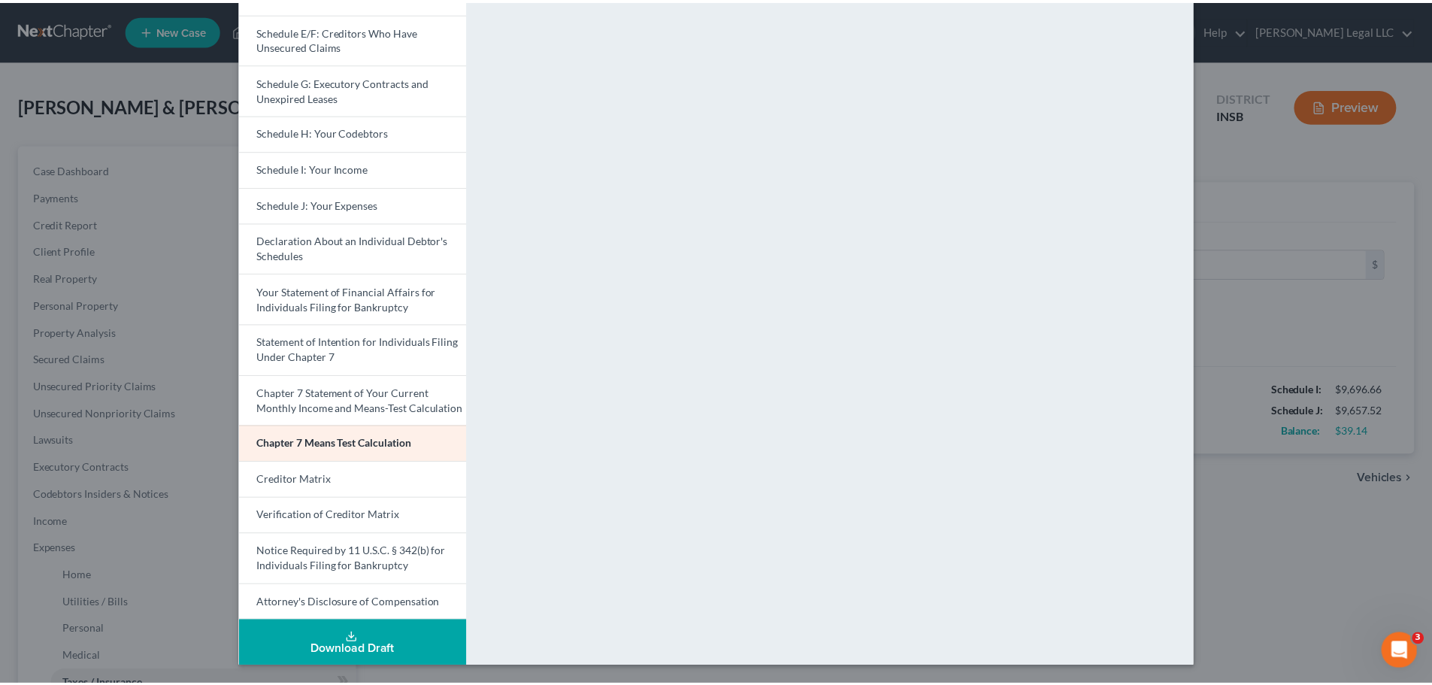
scroll to position [0, 0]
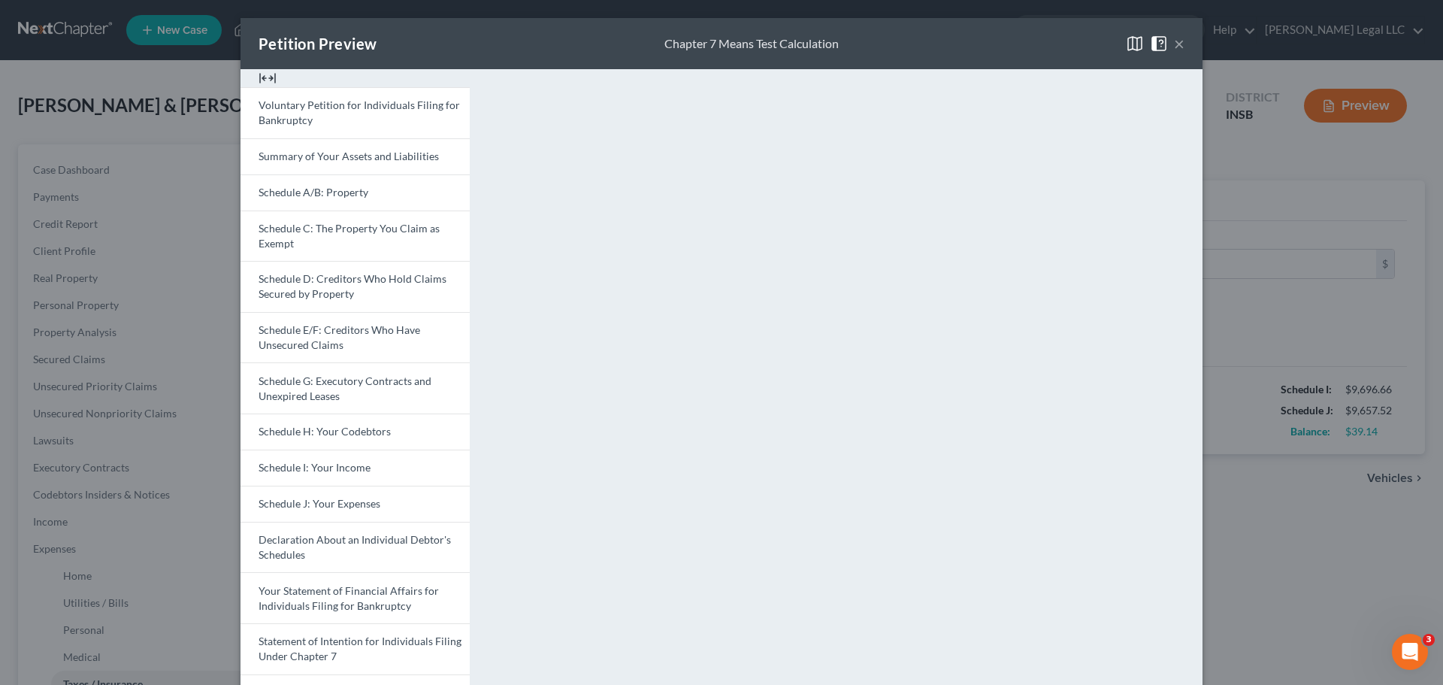
click at [1154, 45] on button "×" at bounding box center [1179, 44] width 11 height 18
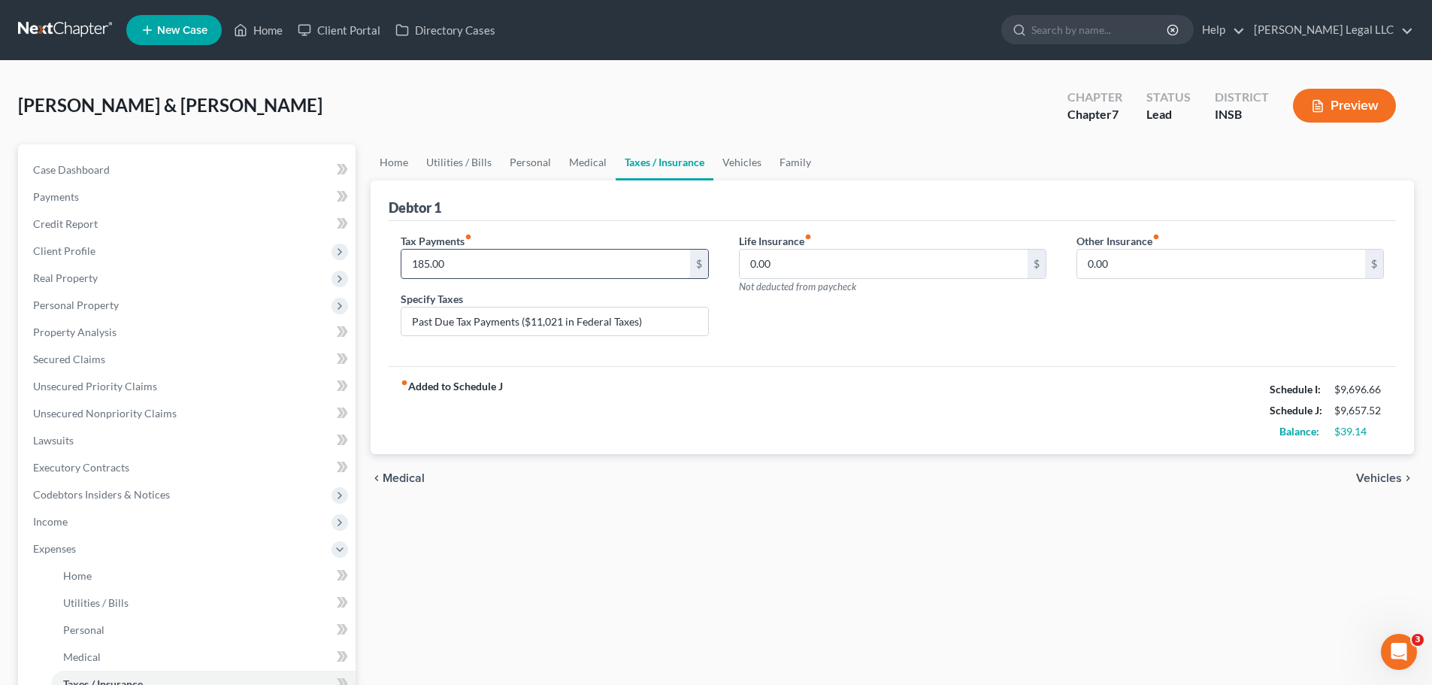
click at [534, 264] on input "185.00" at bounding box center [545, 264] width 288 height 29
click at [540, 316] on input "Past Due Tax Payments ($11,021 in Federal Taxes)" at bounding box center [554, 321] width 306 height 29
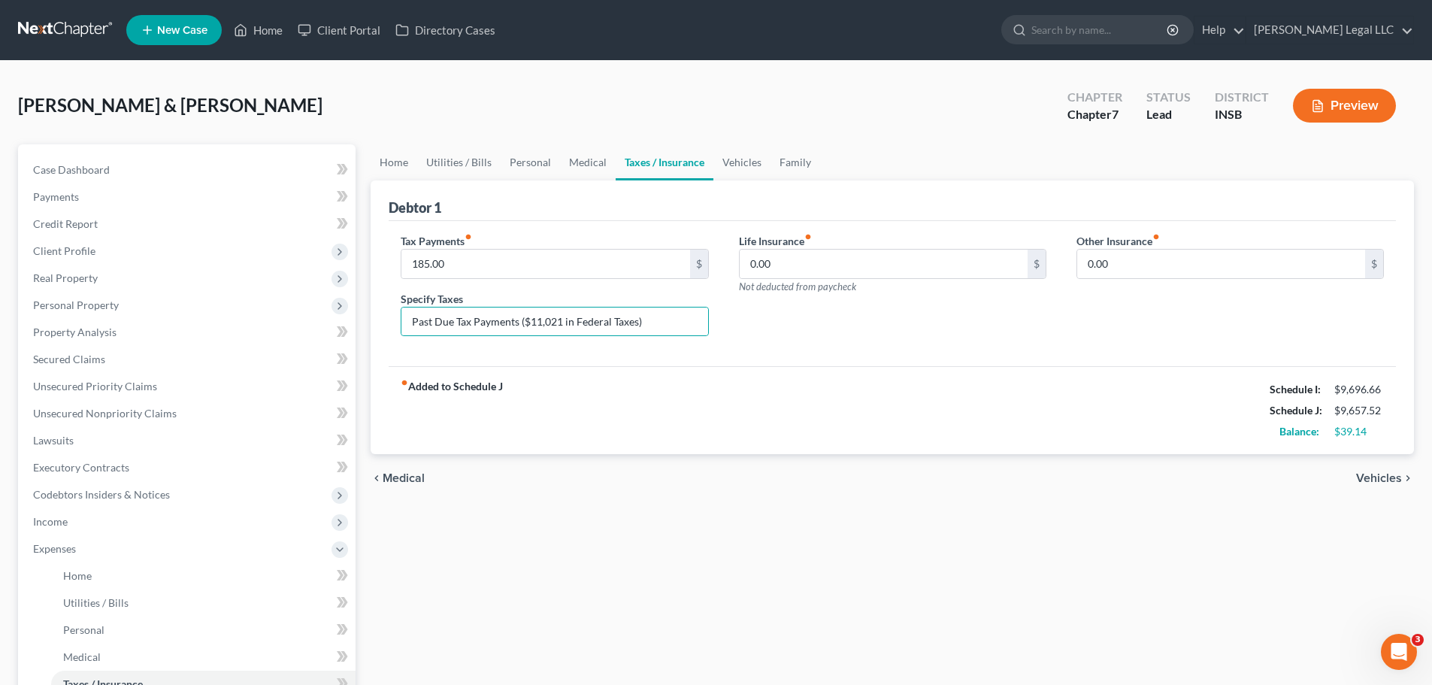
drag, startPoint x: 783, startPoint y: 404, endPoint x: 577, endPoint y: 347, distance: 214.3
click at [782, 404] on div "fiber_manual_record Added to Schedule J Schedule I: $9,696.66 Schedule J: $9,65…" at bounding box center [892, 410] width 1007 height 88
click at [571, 334] on input "Past Due Tax Payments ($11,021 in Federal Taxes)" at bounding box center [554, 321] width 306 height 29
drag, startPoint x: 626, startPoint y: 325, endPoint x: 544, endPoint y: 330, distance: 82.1
click at [544, 330] on input "Past Due Tax Payments ($11,021 in Federal Taxes)" at bounding box center [554, 321] width 306 height 29
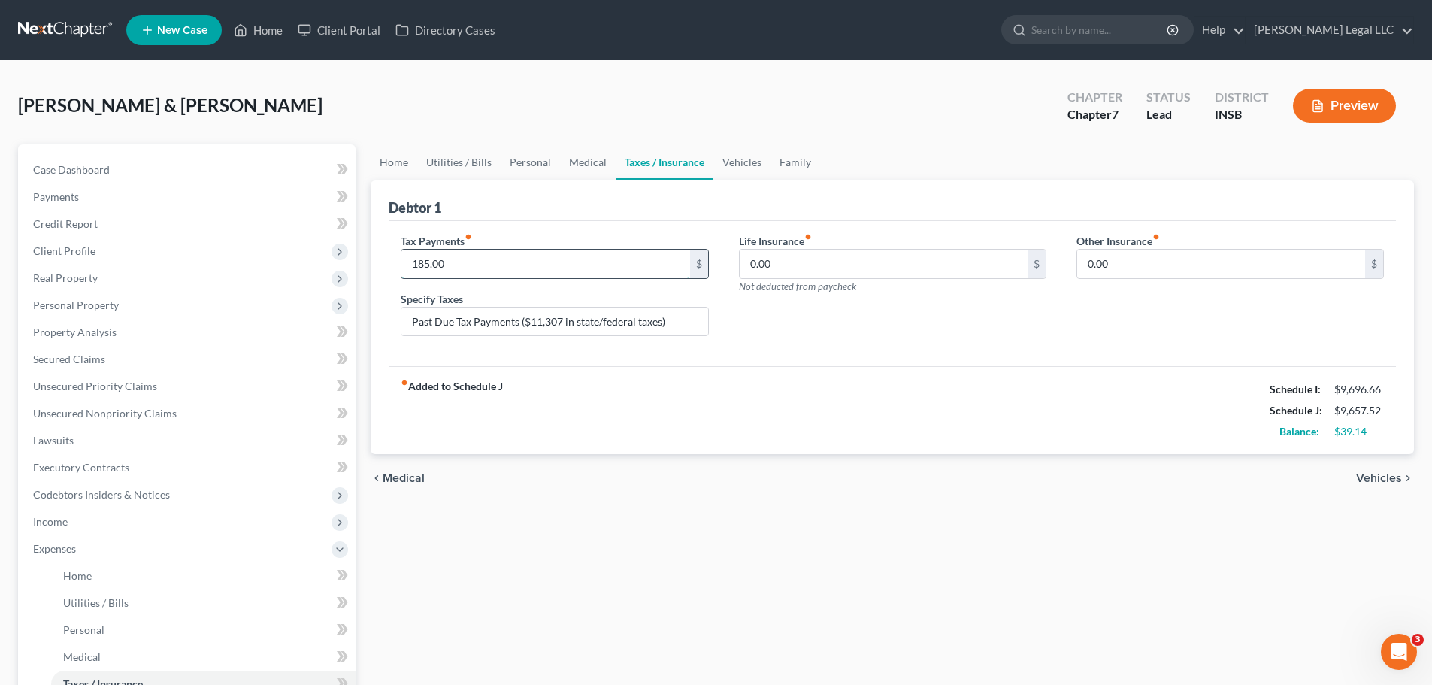
click at [474, 262] on input "185.00" at bounding box center [545, 264] width 288 height 29
click at [600, 402] on div "fiber_manual_record Added to Schedule J Schedule I: $9,696.66 Schedule J: $9,66…" at bounding box center [892, 410] width 1007 height 88
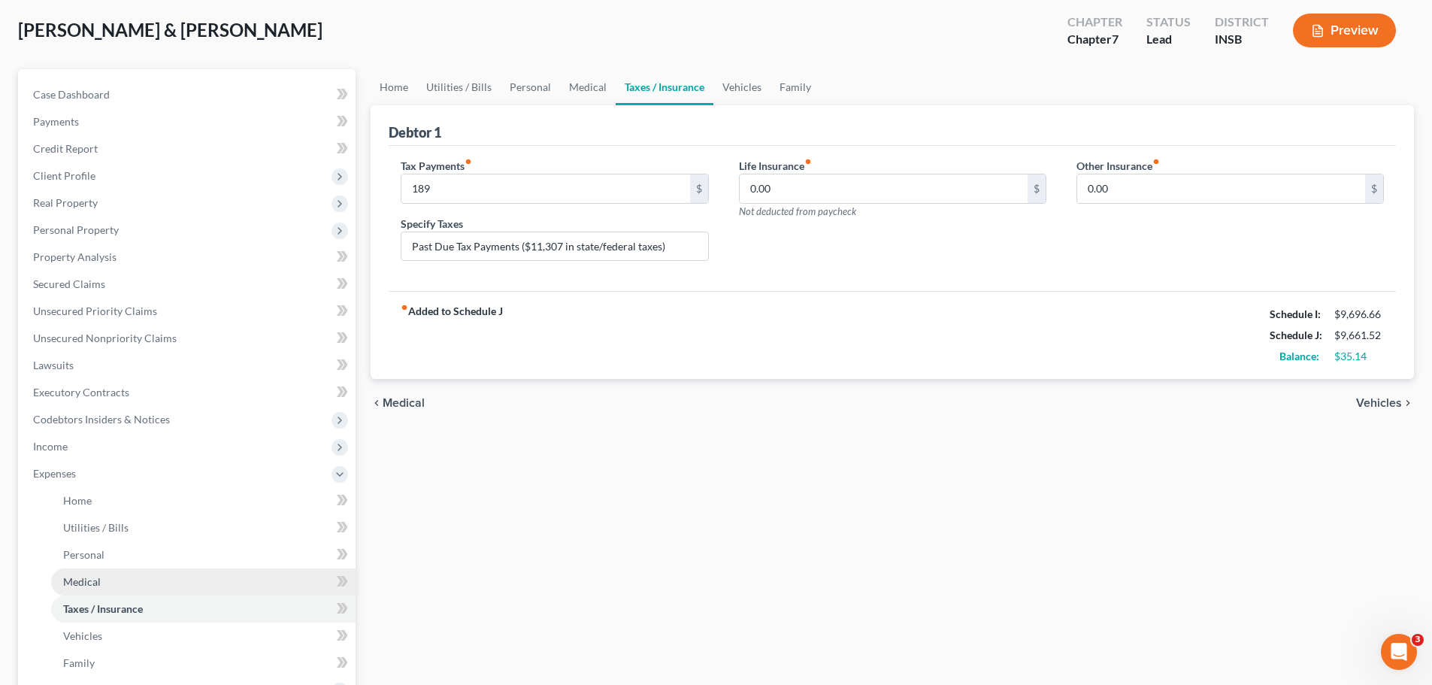
click at [152, 522] on link "Medical" at bounding box center [203, 581] width 304 height 27
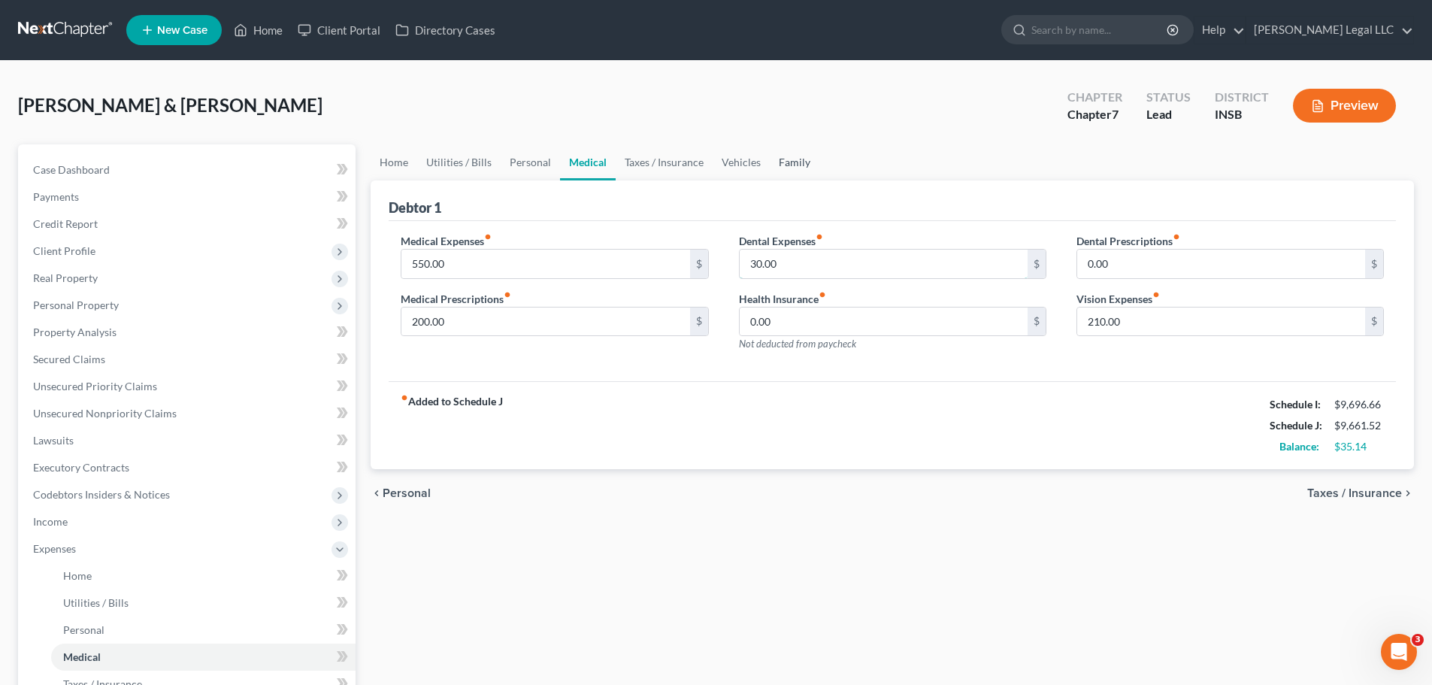
click at [789, 261] on input "30.00" at bounding box center [884, 264] width 288 height 29
click at [1154, 101] on button "Preview" at bounding box center [1344, 106] width 103 height 34
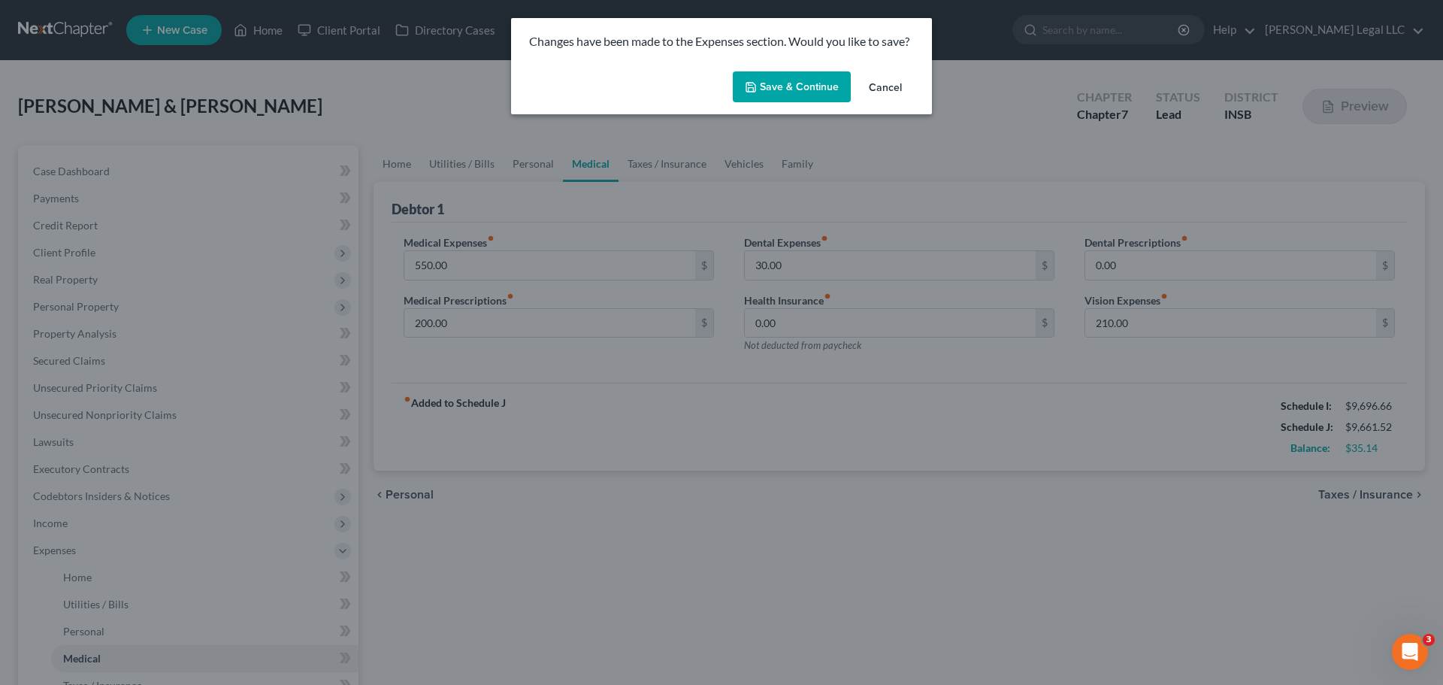
click at [883, 83] on button "Cancel" at bounding box center [885, 88] width 57 height 30
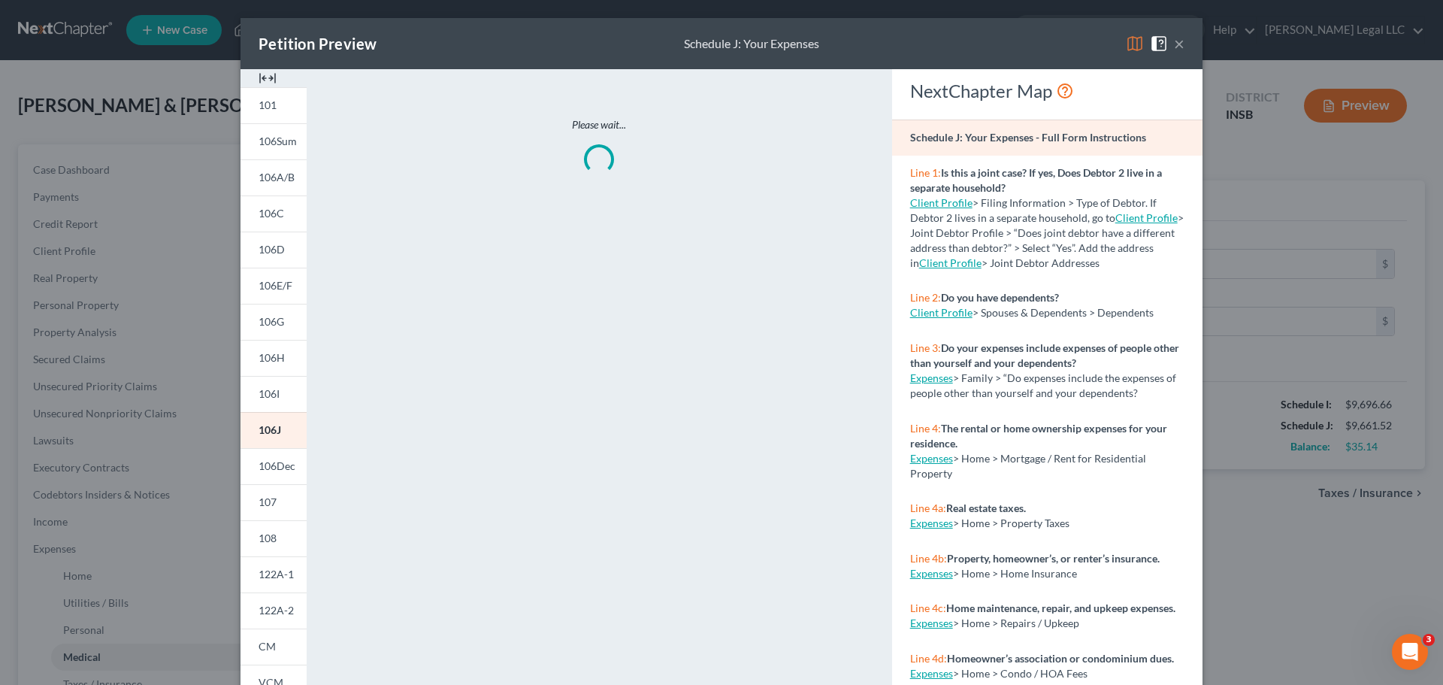
click at [1154, 40] on span at bounding box center [1162, 42] width 24 height 13
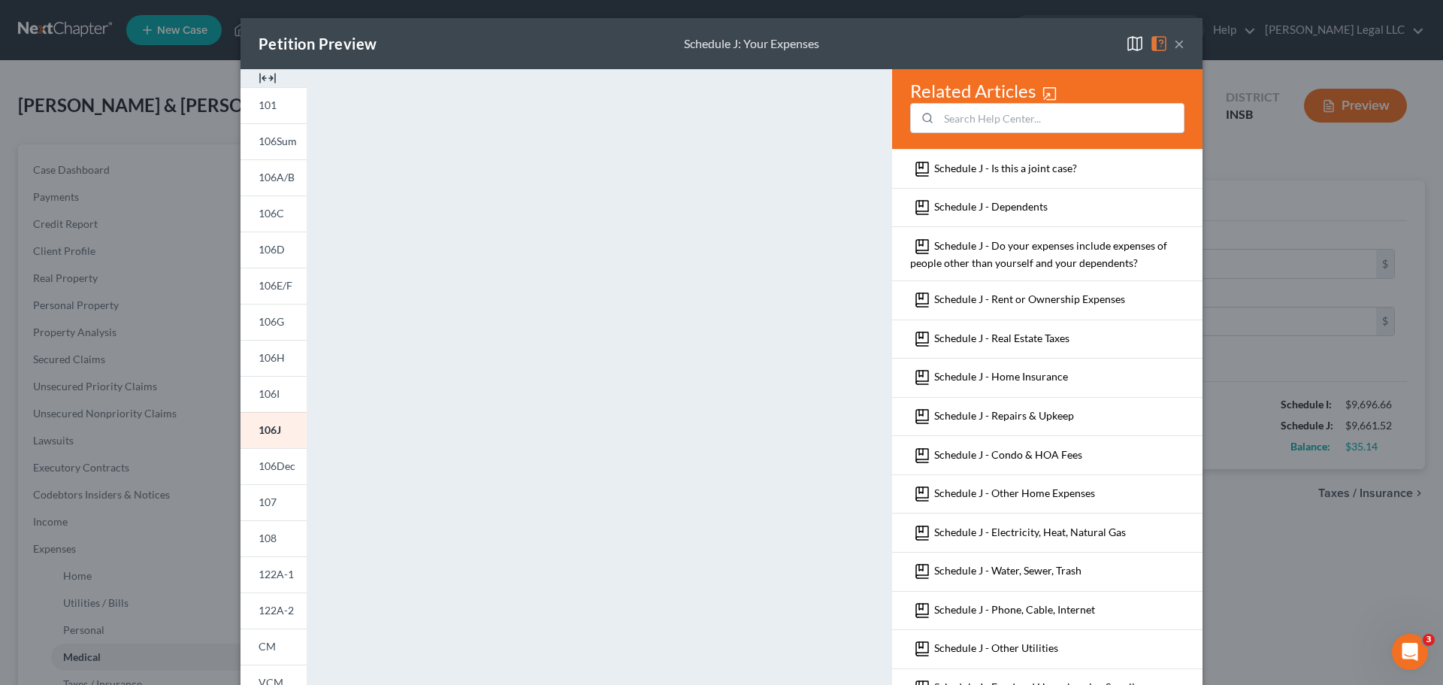
click at [1154, 42] on button "×" at bounding box center [1179, 44] width 11 height 18
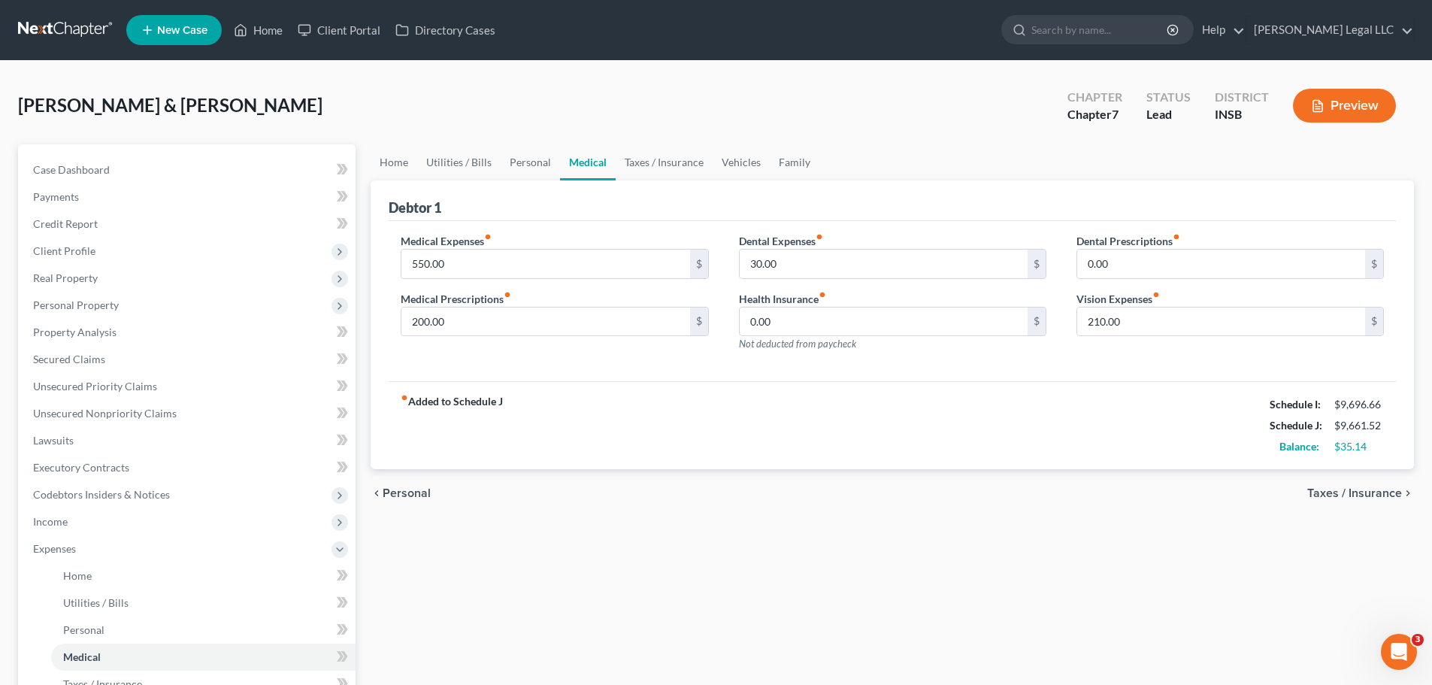
click at [1154, 104] on icon "button" at bounding box center [1318, 106] width 14 height 14
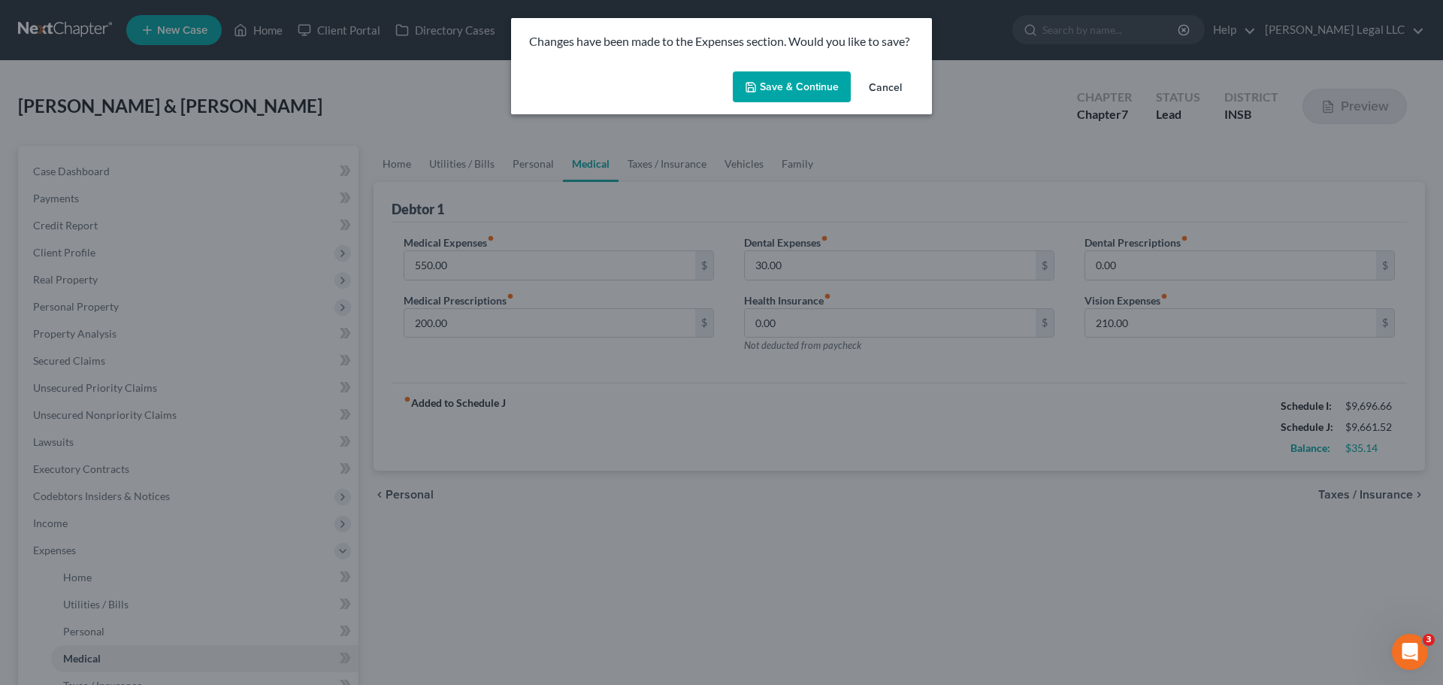
click at [789, 91] on button "Save & Continue" at bounding box center [792, 87] width 118 height 32
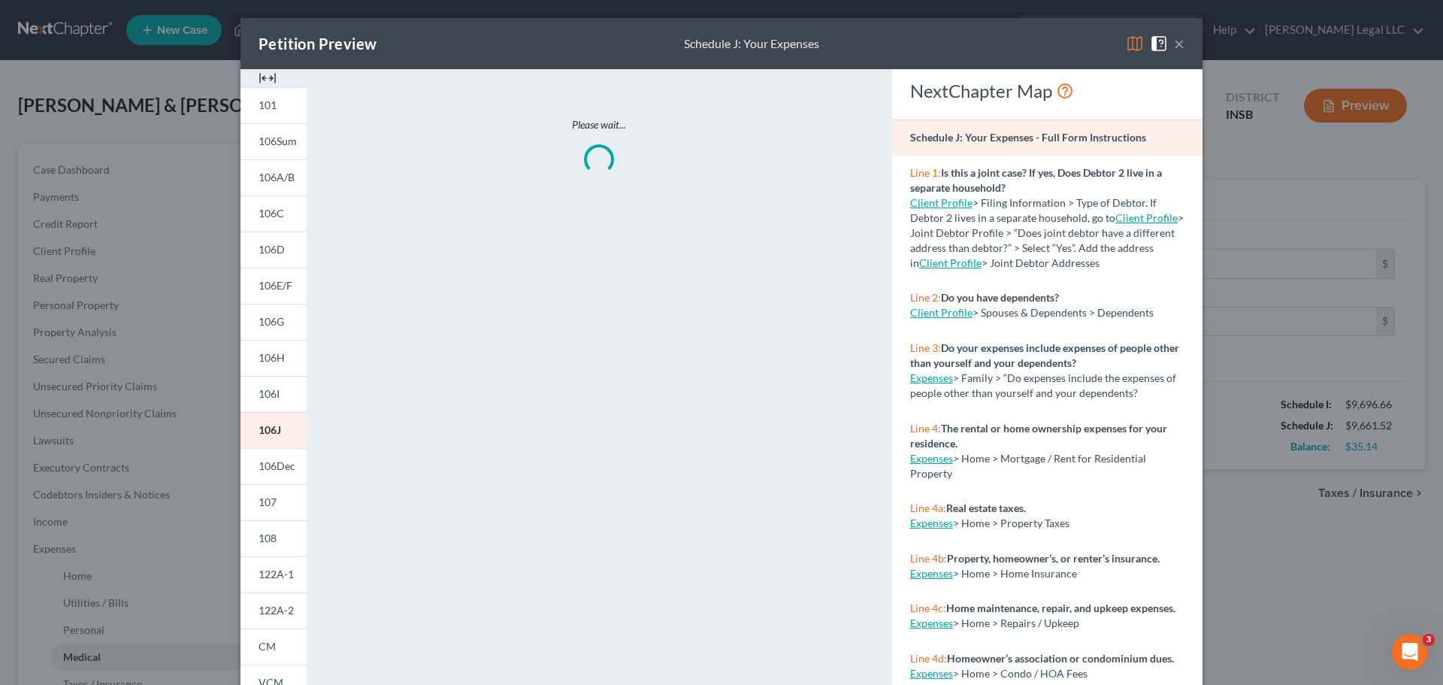
click at [259, 80] on img at bounding box center [268, 78] width 18 height 18
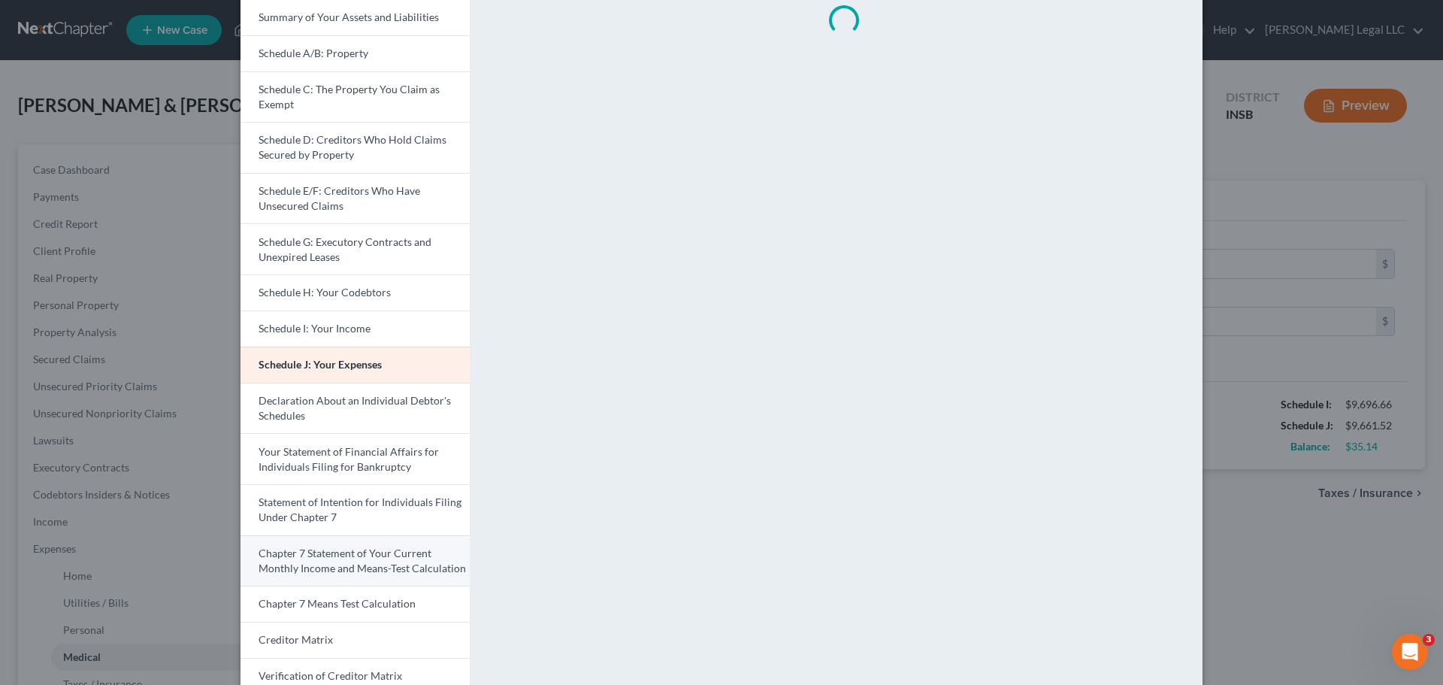
scroll to position [299, 0]
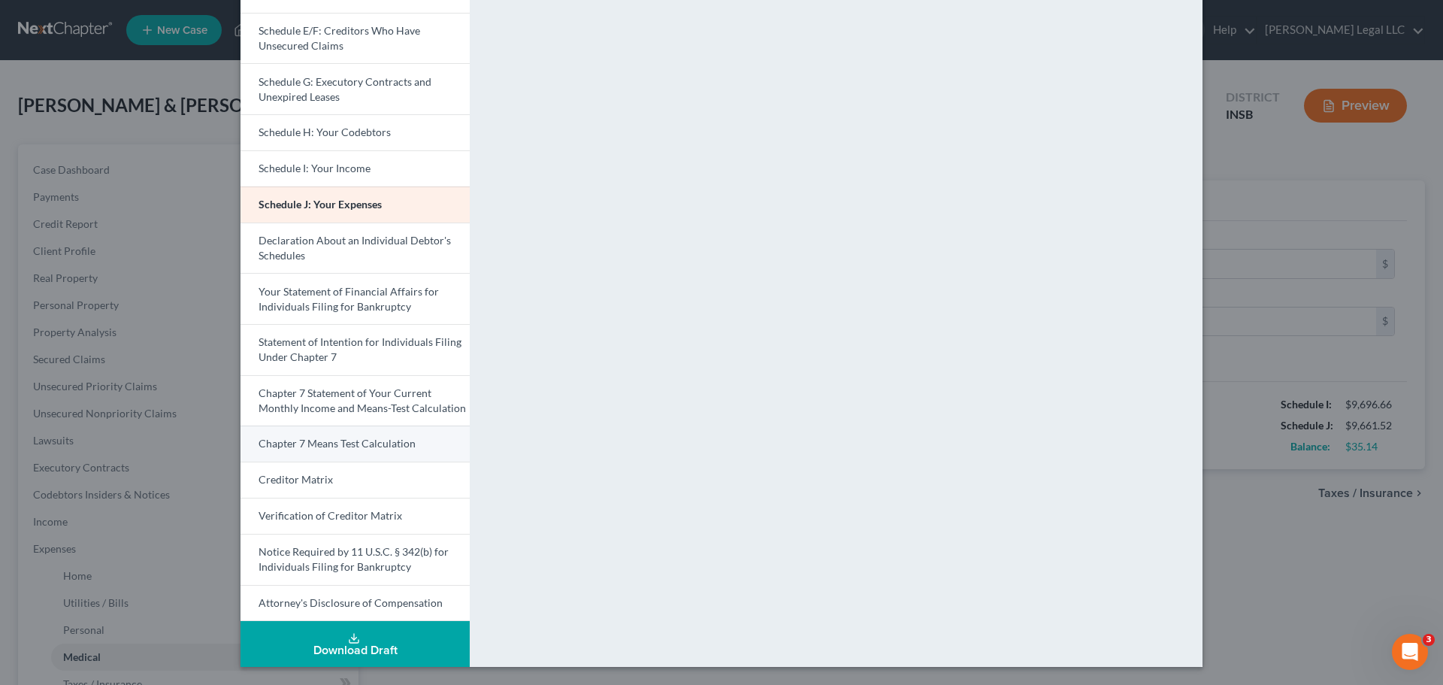
click at [343, 446] on span "Chapter 7 Means Test Calculation" at bounding box center [337, 443] width 157 height 13
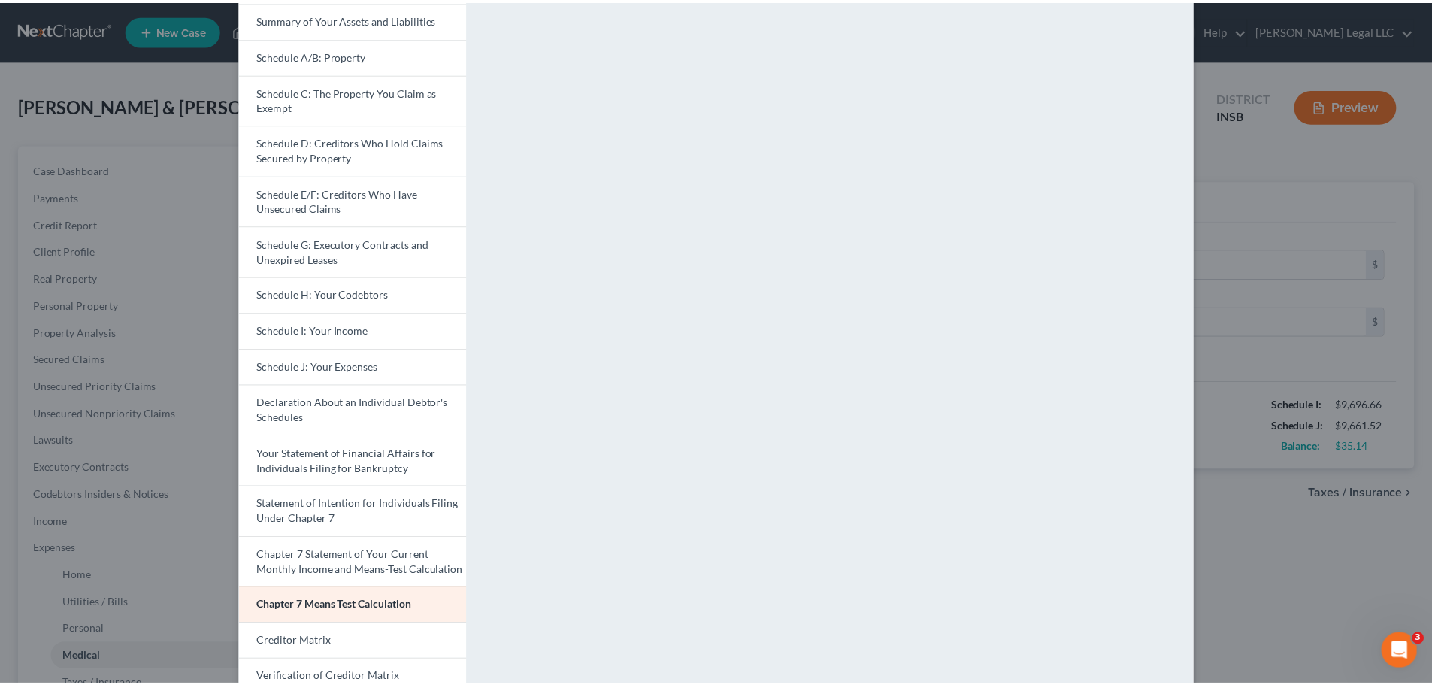
scroll to position [0, 0]
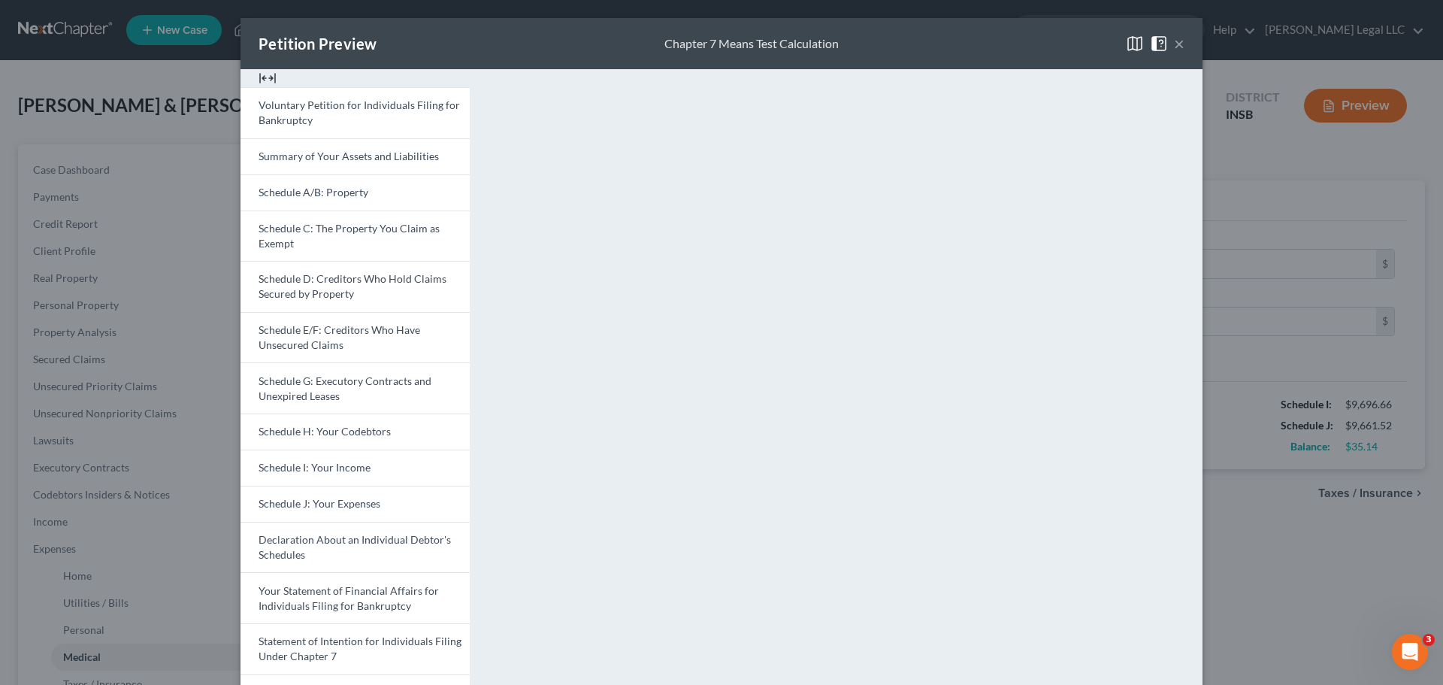
click at [1154, 45] on button "×" at bounding box center [1179, 44] width 11 height 18
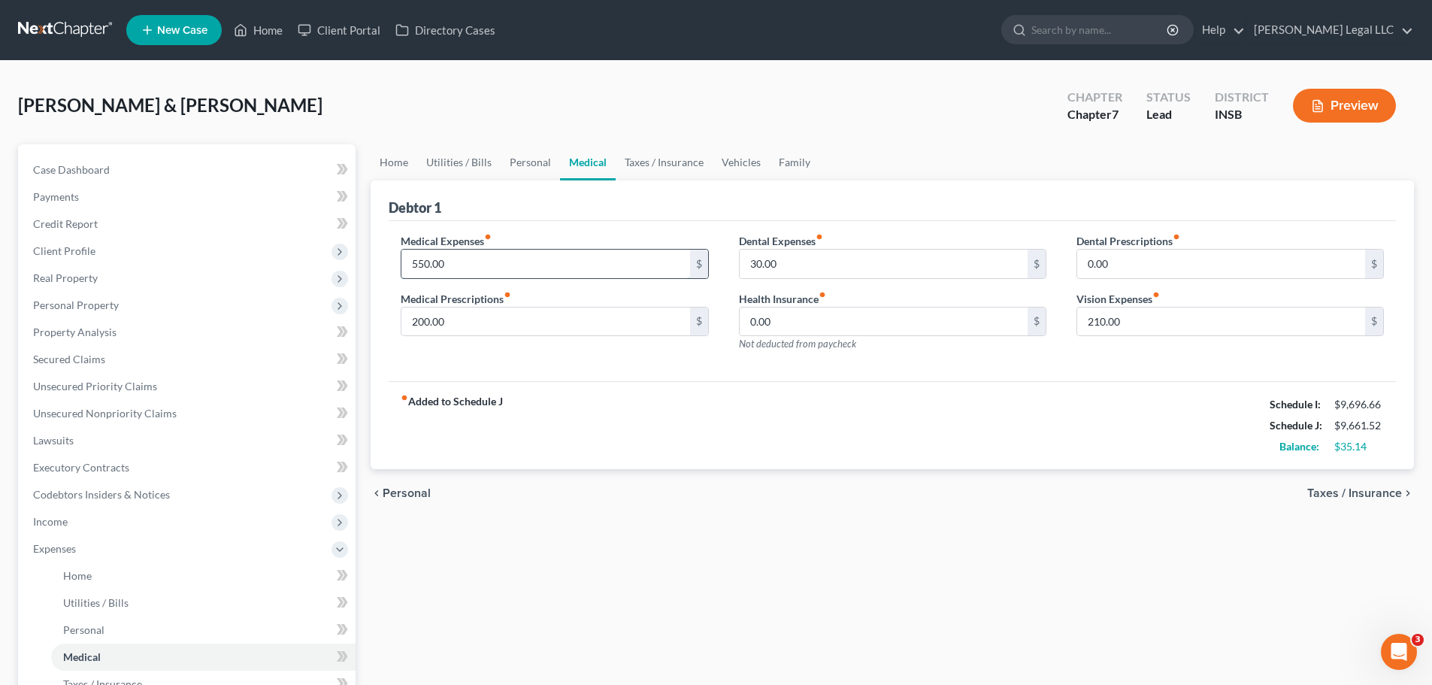
click at [449, 259] on input "550.00" at bounding box center [545, 264] width 288 height 29
click at [440, 317] on input "200.00" at bounding box center [545, 321] width 288 height 29
click at [450, 258] on input "550.00" at bounding box center [545, 264] width 288 height 29
click at [647, 468] on div "fiber_manual_record Added to Schedule J Schedule I: $9,696.66 Schedule J: $9,68…" at bounding box center [892, 425] width 1007 height 88
click at [685, 455] on div "fiber_manual_record Added to Schedule J Schedule I: $9,696.66 Schedule J: $9,68…" at bounding box center [892, 425] width 1007 height 88
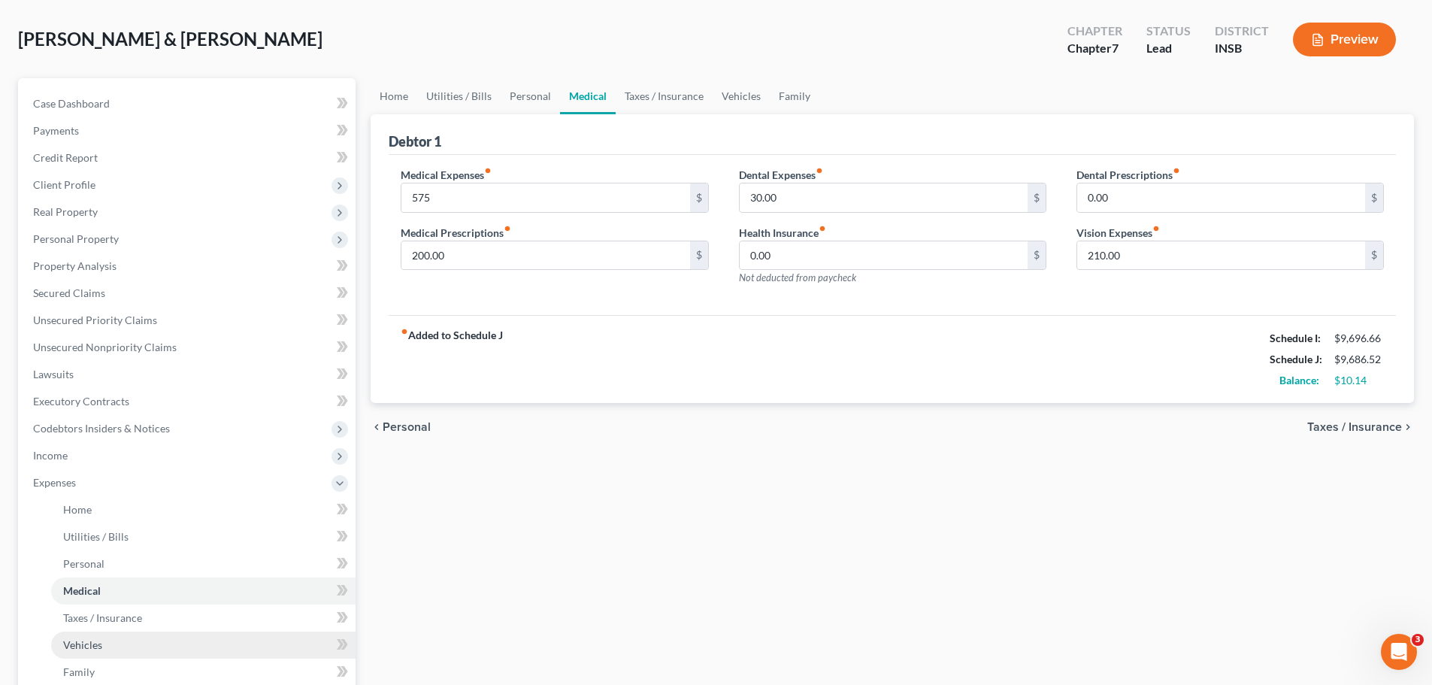
scroll to position [150, 0]
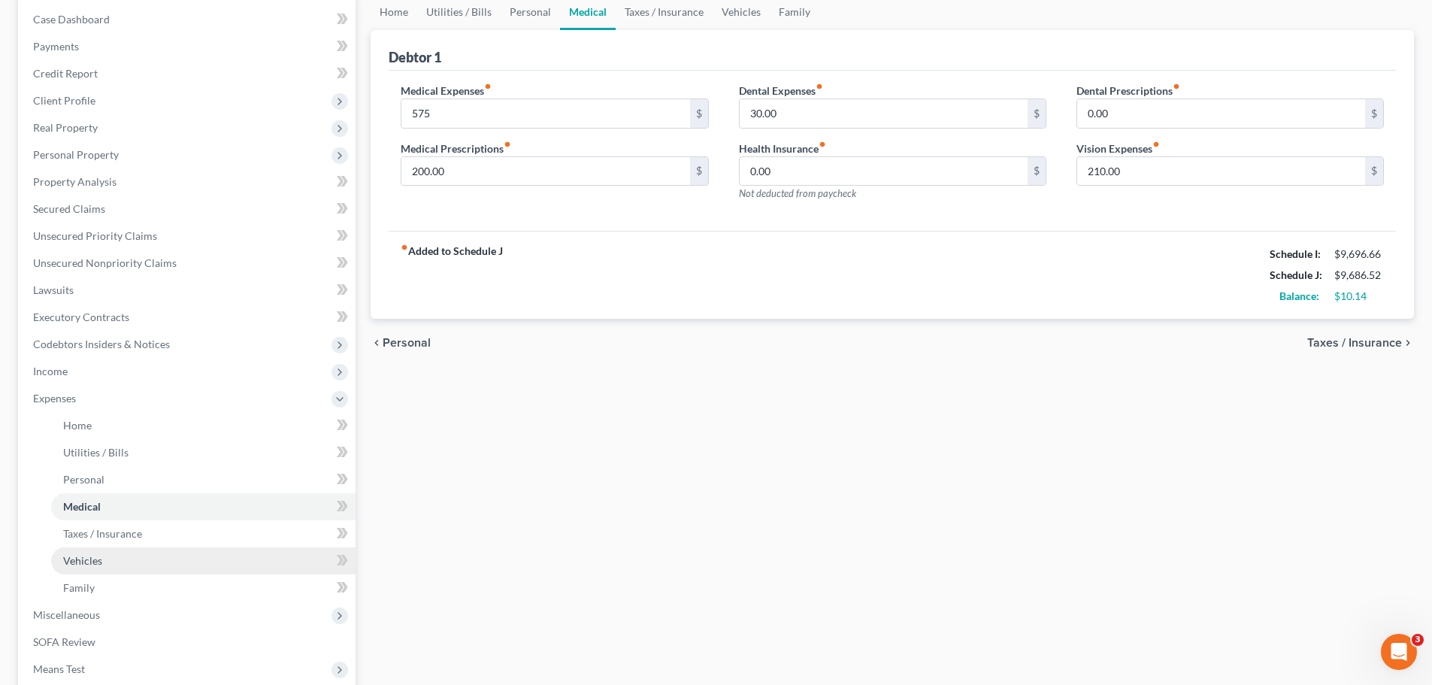
click at [85, 522] on span "Vehicles" at bounding box center [82, 560] width 39 height 13
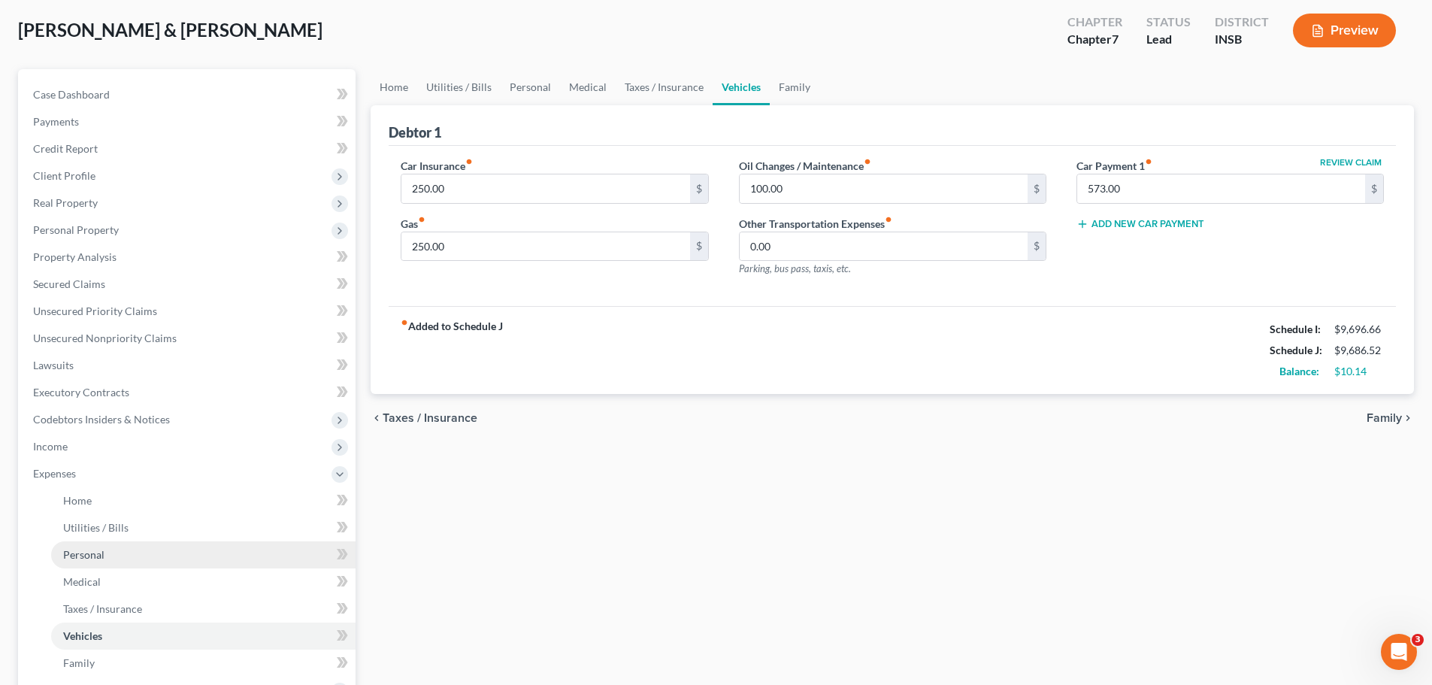
click at [69, 522] on span "Personal" at bounding box center [83, 554] width 41 height 13
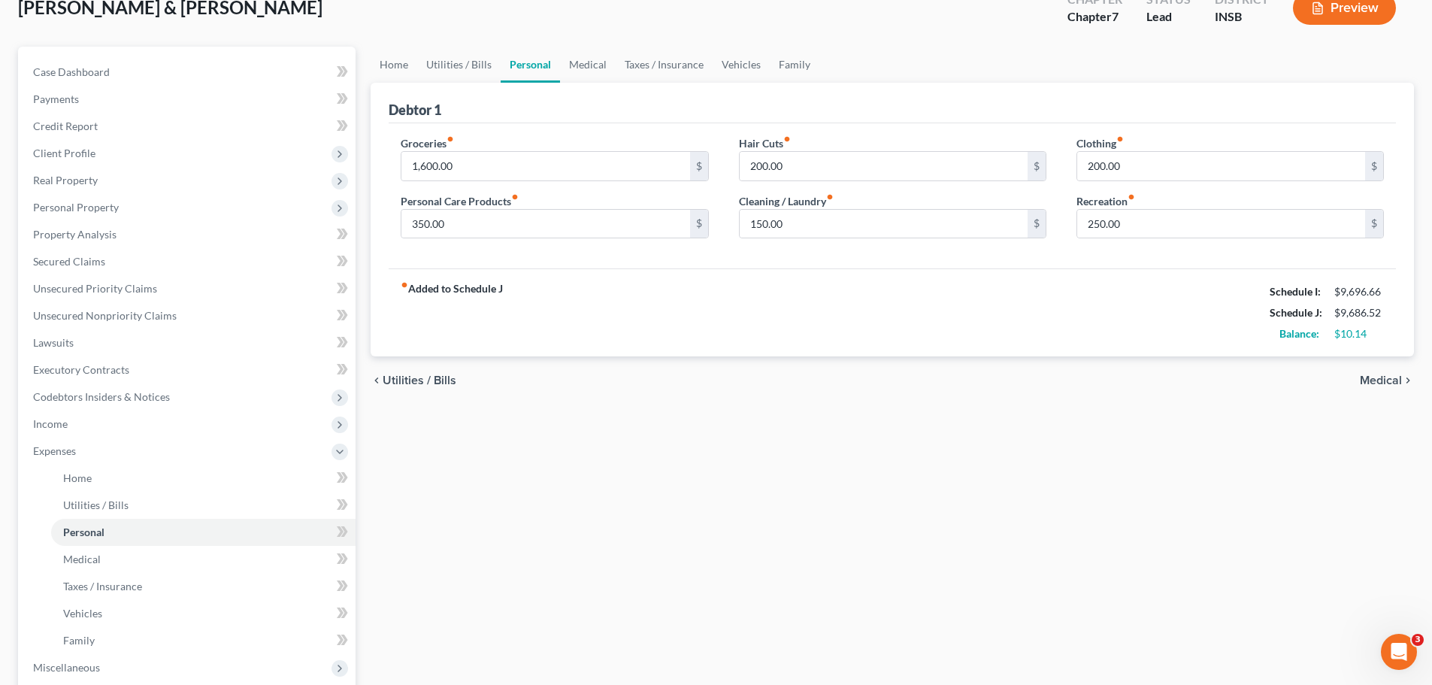
scroll to position [301, 0]
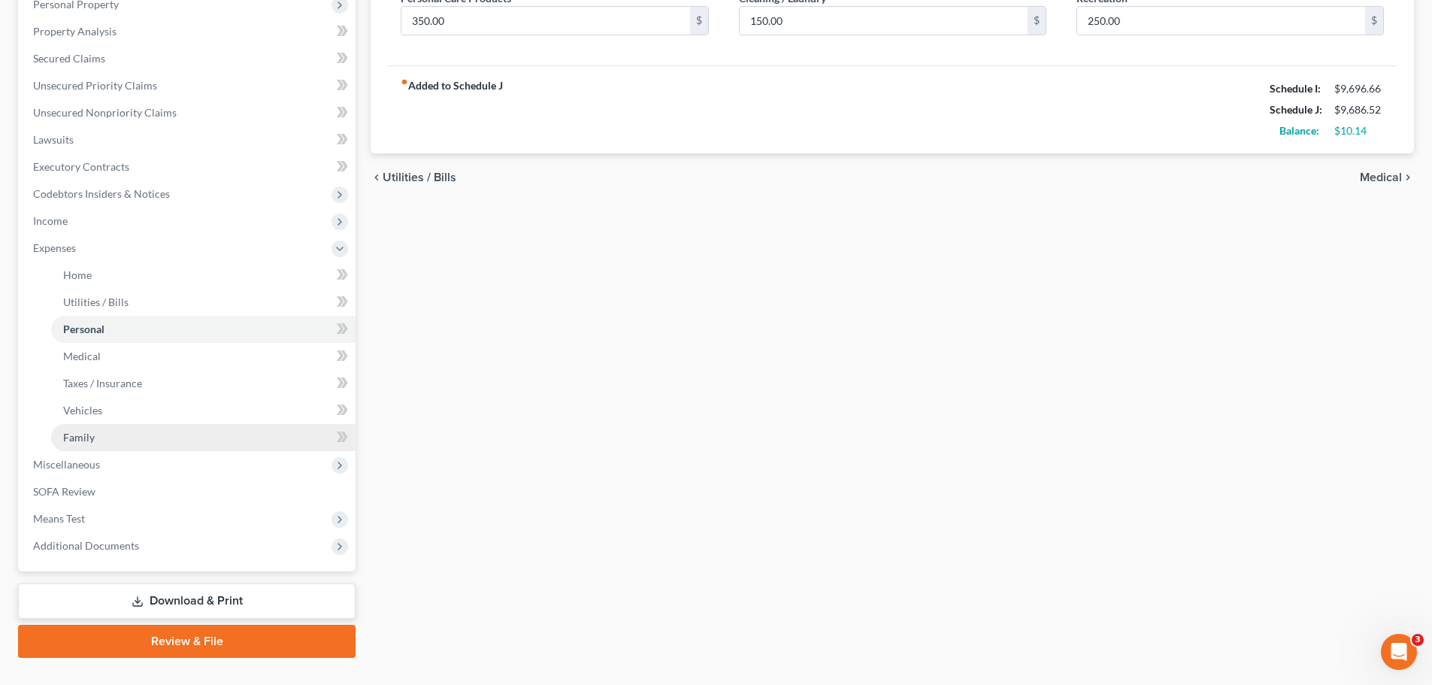
click at [84, 438] on span "Family" at bounding box center [79, 437] width 32 height 13
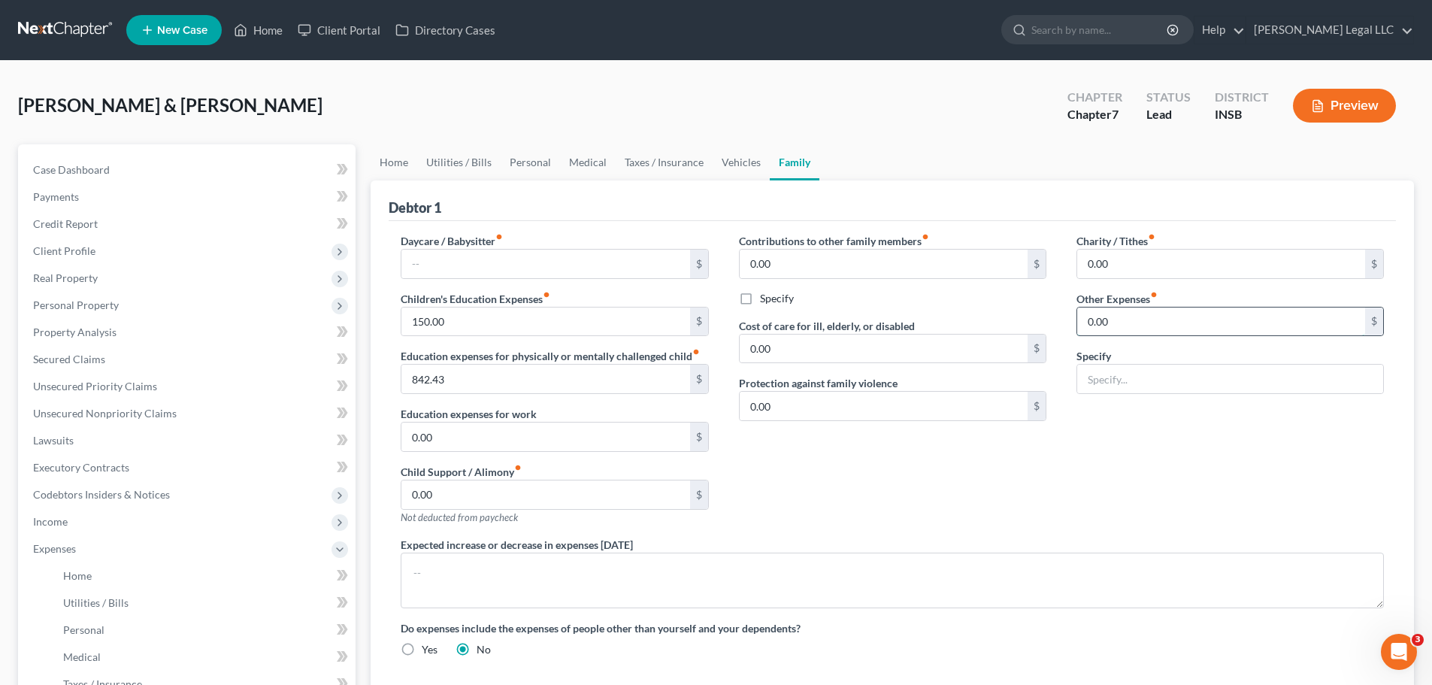
click at [1125, 316] on input "0.00" at bounding box center [1221, 321] width 288 height 29
drag, startPoint x: 1120, startPoint y: 268, endPoint x: 1039, endPoint y: 189, distance: 113.8
click at [1120, 268] on input "0.00" at bounding box center [1221, 264] width 288 height 29
click at [1064, 486] on div "Charity / Tithes fiber_manual_record 10 $ Other Expenses fiber_manual_record 0.…" at bounding box center [1230, 385] width 338 height 304
click at [886, 503] on div "Contributions to other family members fiber_manual_record 0.00 $ Specify Cost o…" at bounding box center [893, 385] width 338 height 304
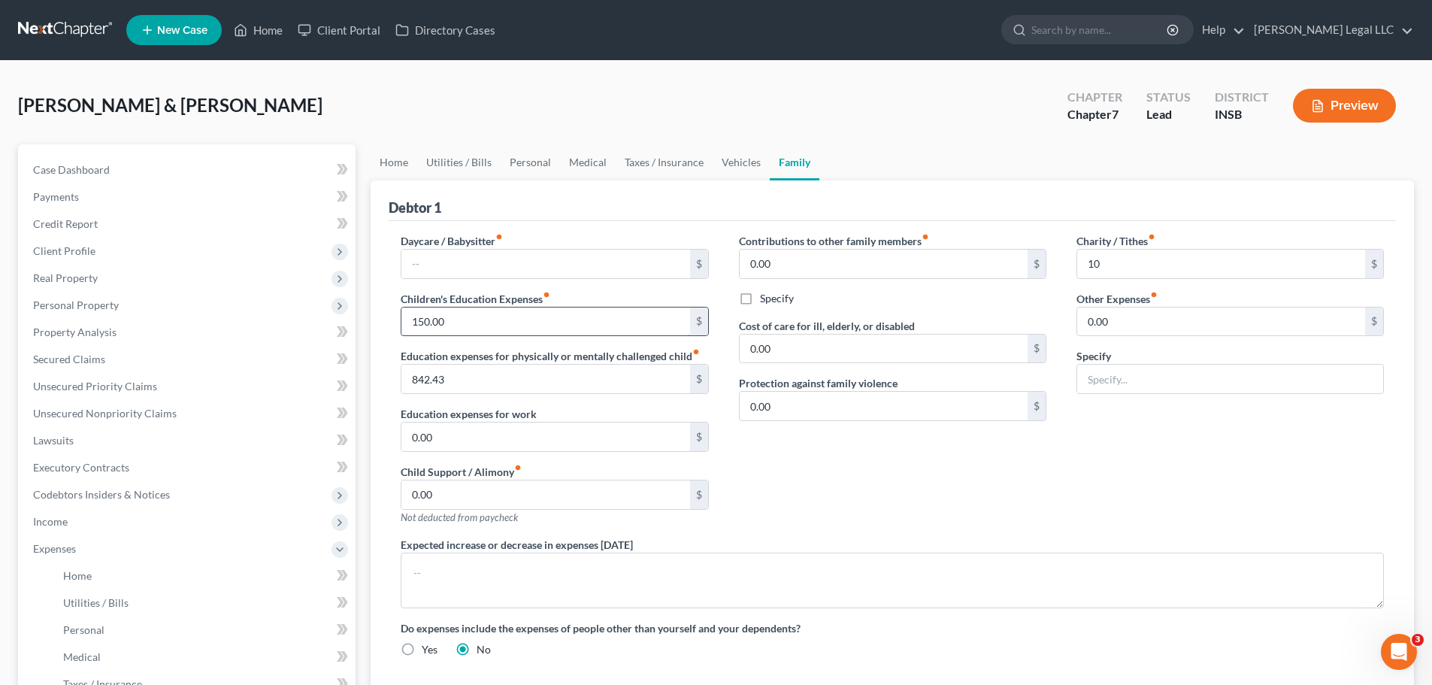
click at [508, 328] on input "150.00" at bounding box center [545, 321] width 288 height 29
click at [470, 321] on input "150.00" at bounding box center [545, 321] width 288 height 29
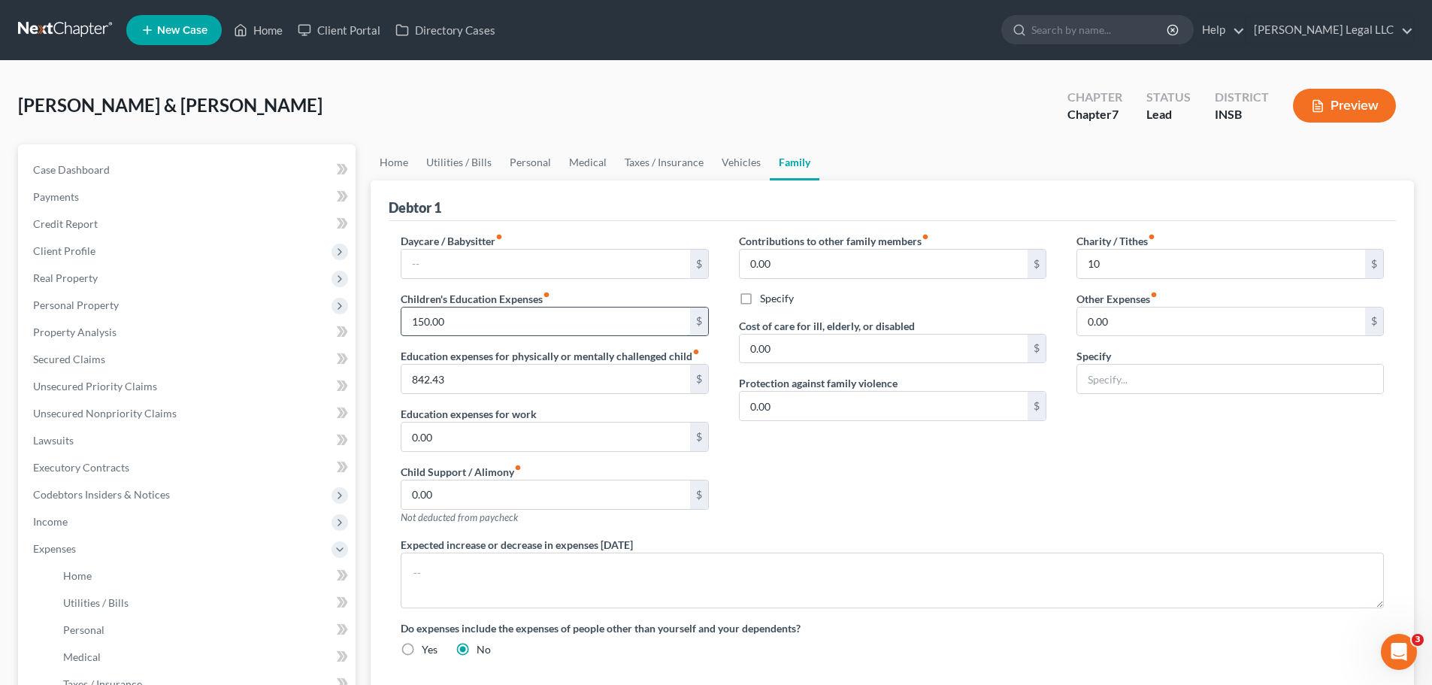
click at [469, 321] on input "150.00" at bounding box center [545, 321] width 288 height 29
click at [516, 286] on div "Daycare / Babysitter fiber_manual_record $ Children's Education Expenses fiber_…" at bounding box center [555, 385] width 338 height 304
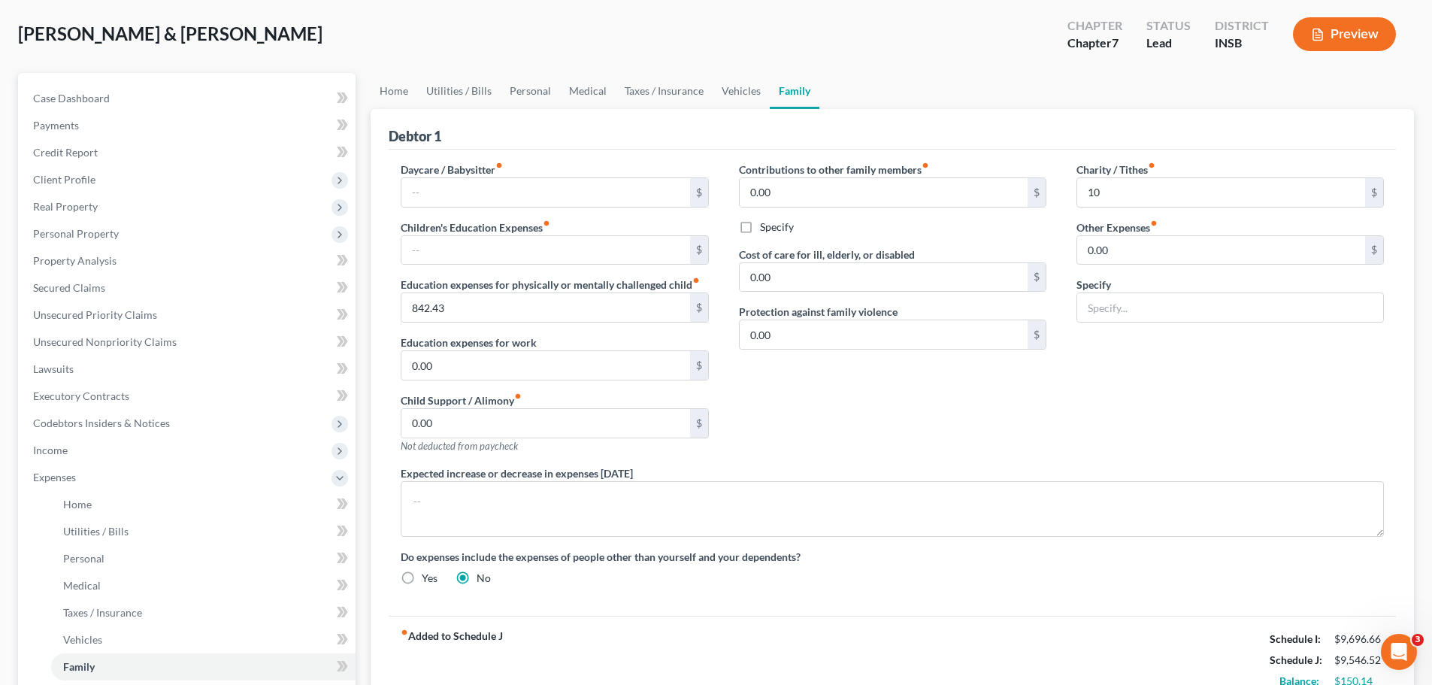
scroll to position [75, 0]
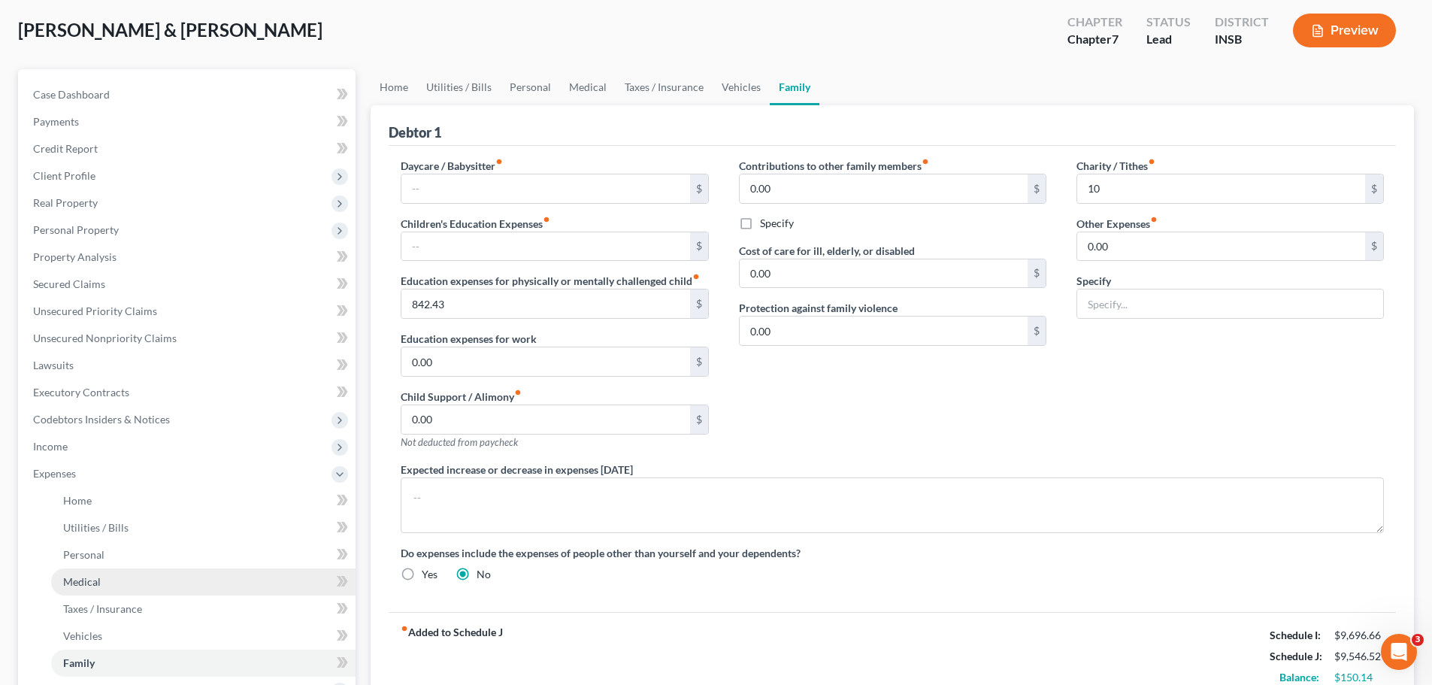
click at [94, 522] on span "Medical" at bounding box center [82, 581] width 38 height 13
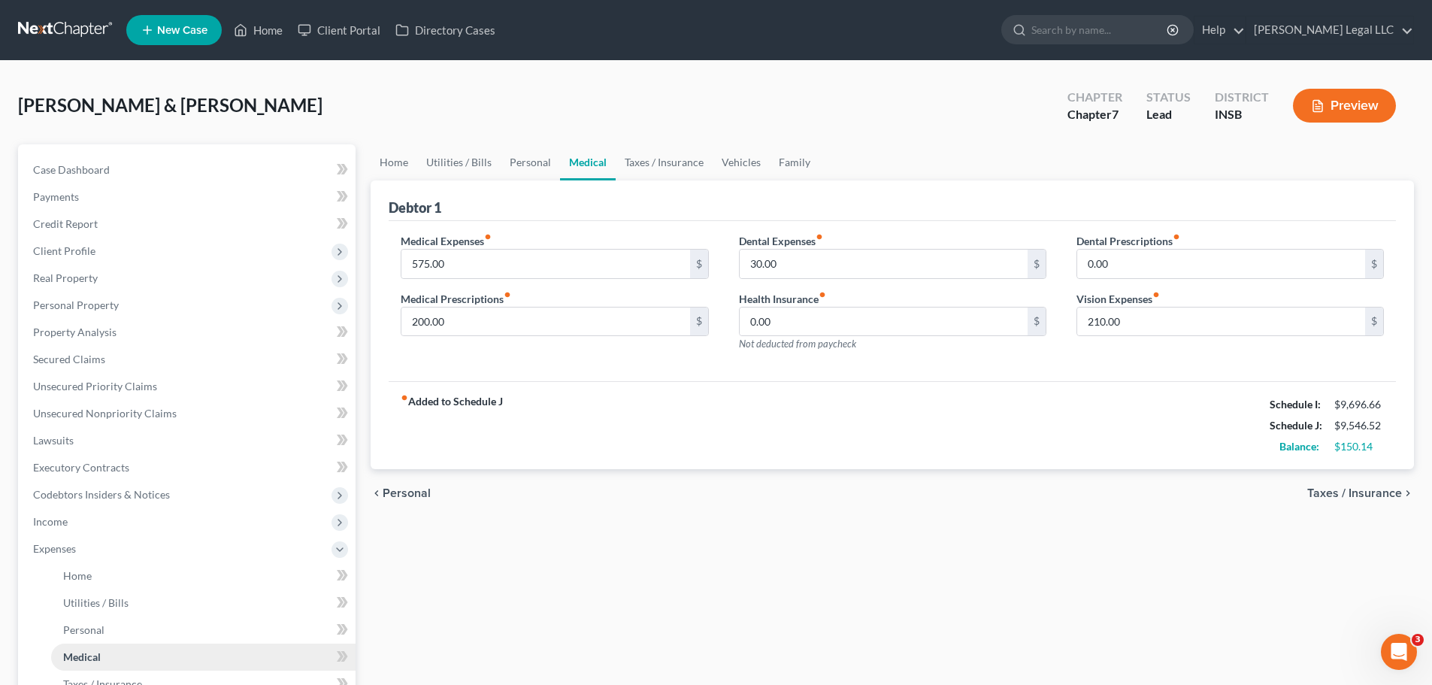
scroll to position [75, 0]
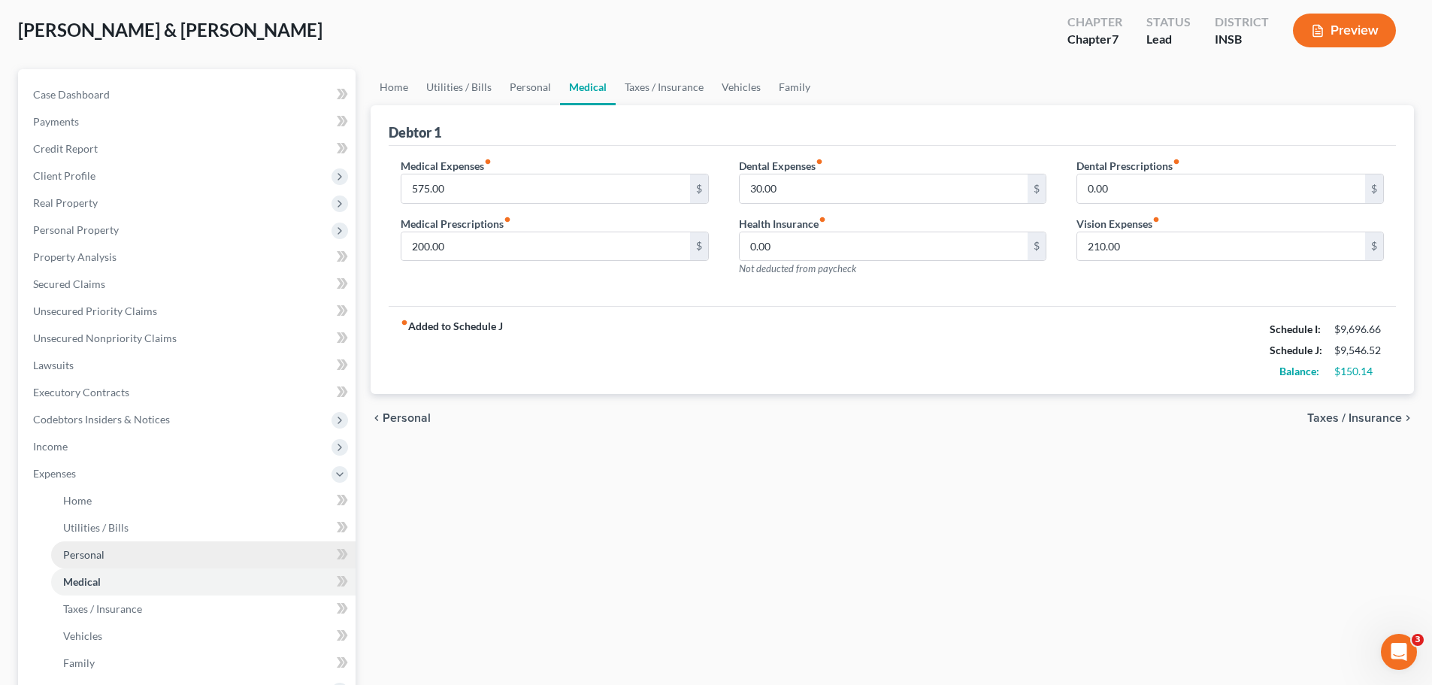
click at [74, 522] on span "Personal" at bounding box center [83, 554] width 41 height 13
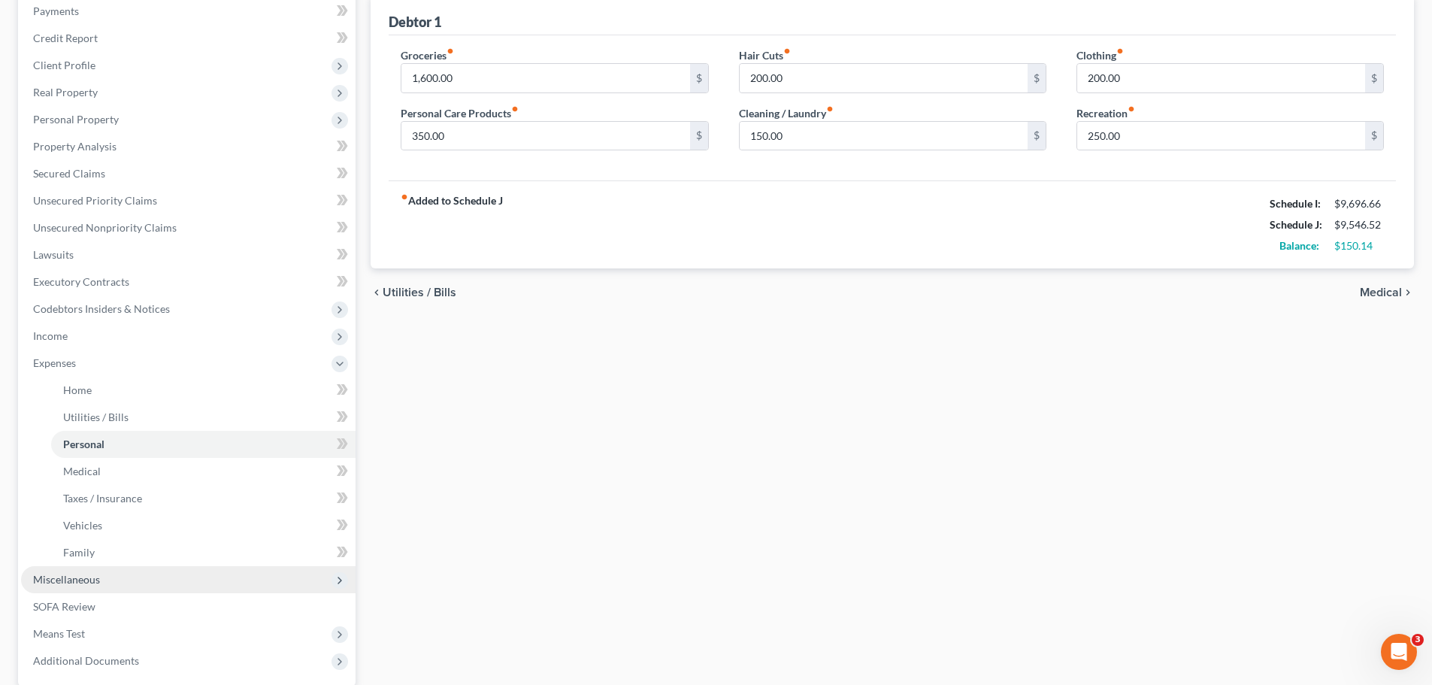
scroll to position [301, 0]
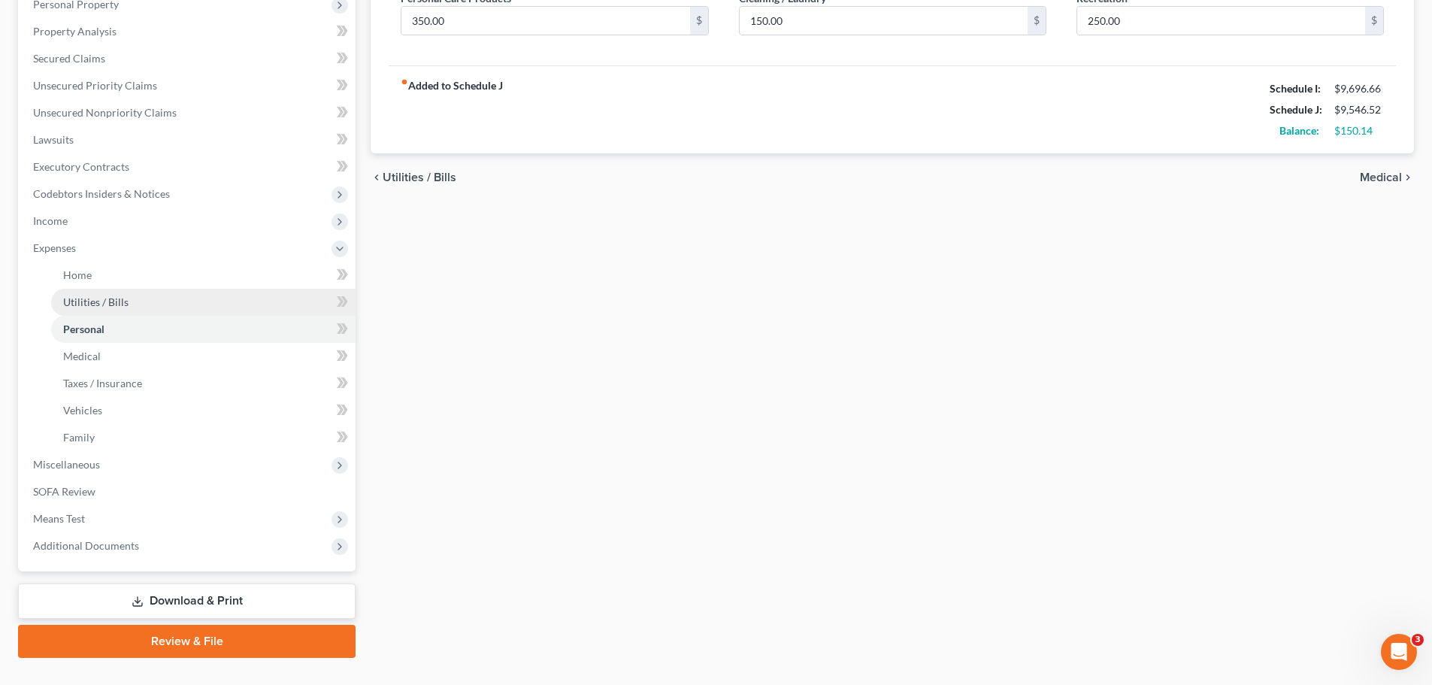
click at [65, 289] on link "Utilities / Bills" at bounding box center [203, 302] width 304 height 27
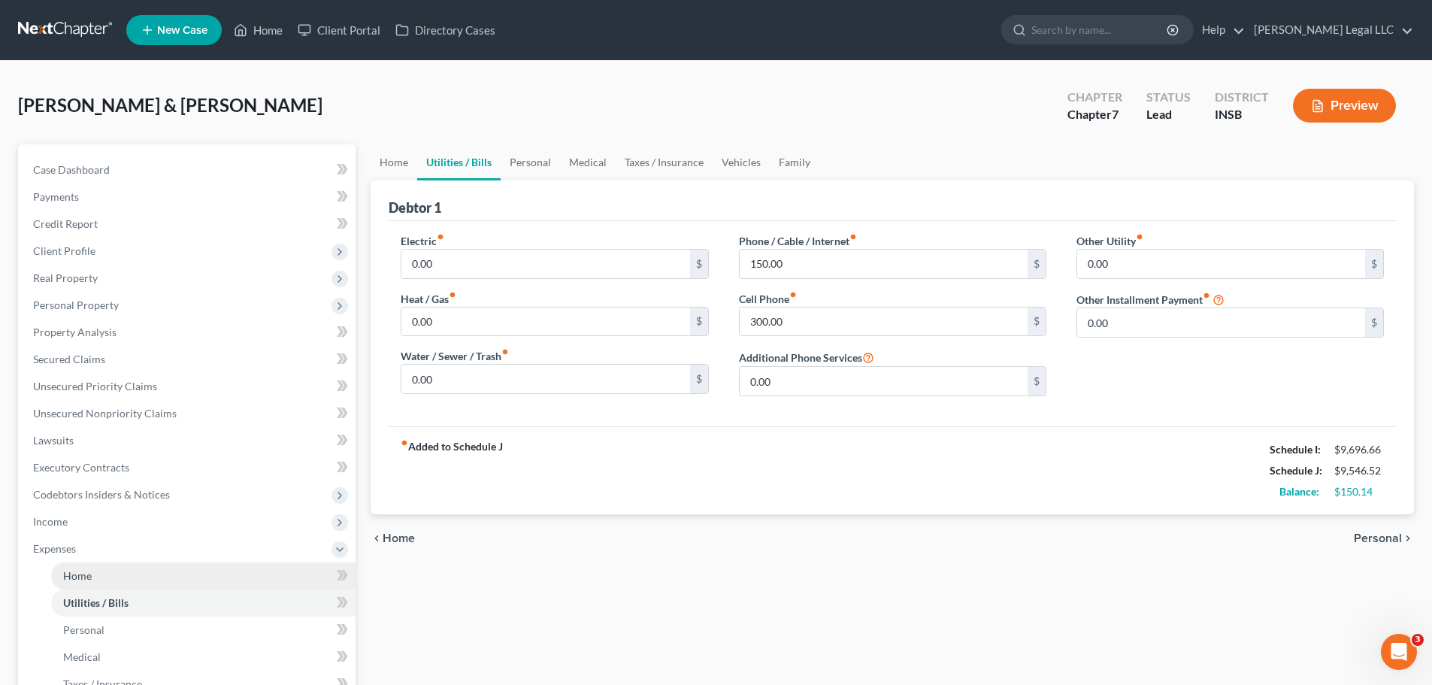
click at [89, 522] on span "Home" at bounding box center [77, 575] width 29 height 13
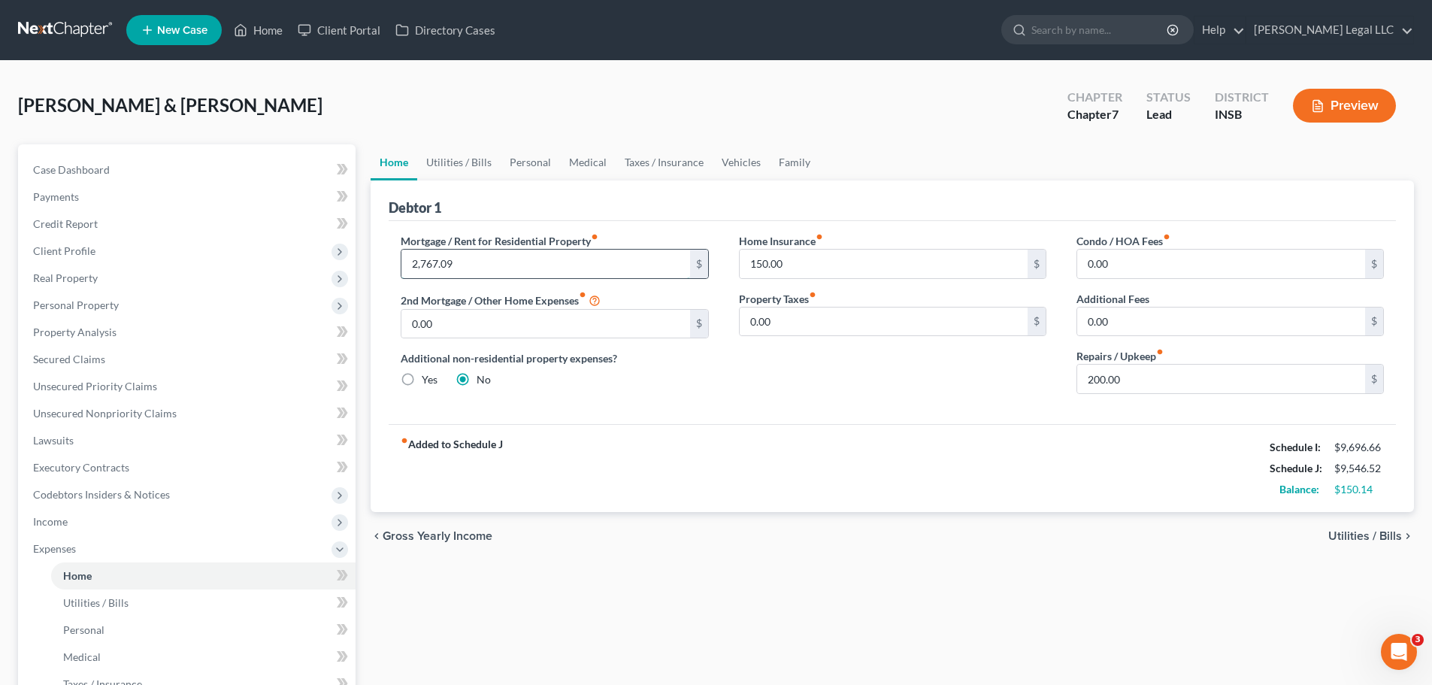
click at [480, 263] on input "2,767.09" at bounding box center [545, 264] width 288 height 29
click at [798, 268] on input "150.00" at bounding box center [884, 264] width 288 height 29
click at [120, 522] on span "Utilities / Bills" at bounding box center [95, 602] width 65 height 13
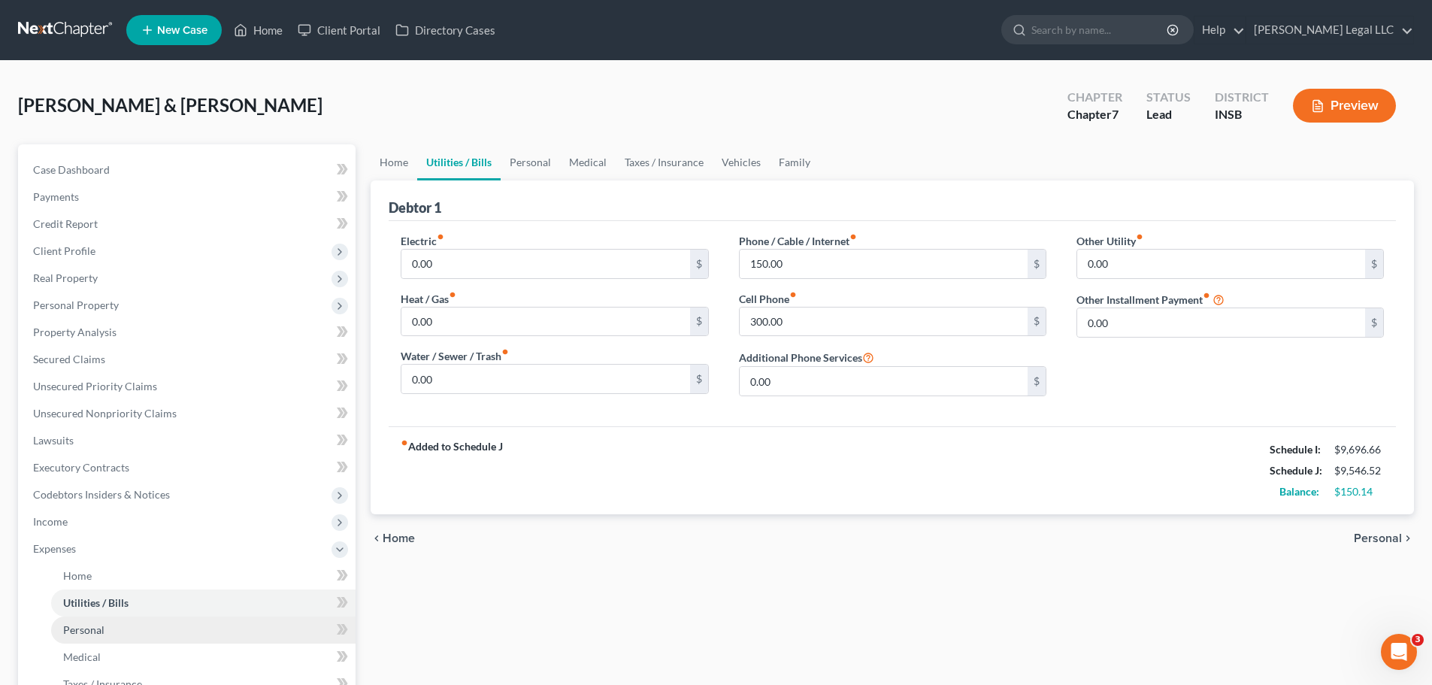
click at [111, 522] on link "Personal" at bounding box center [203, 629] width 304 height 27
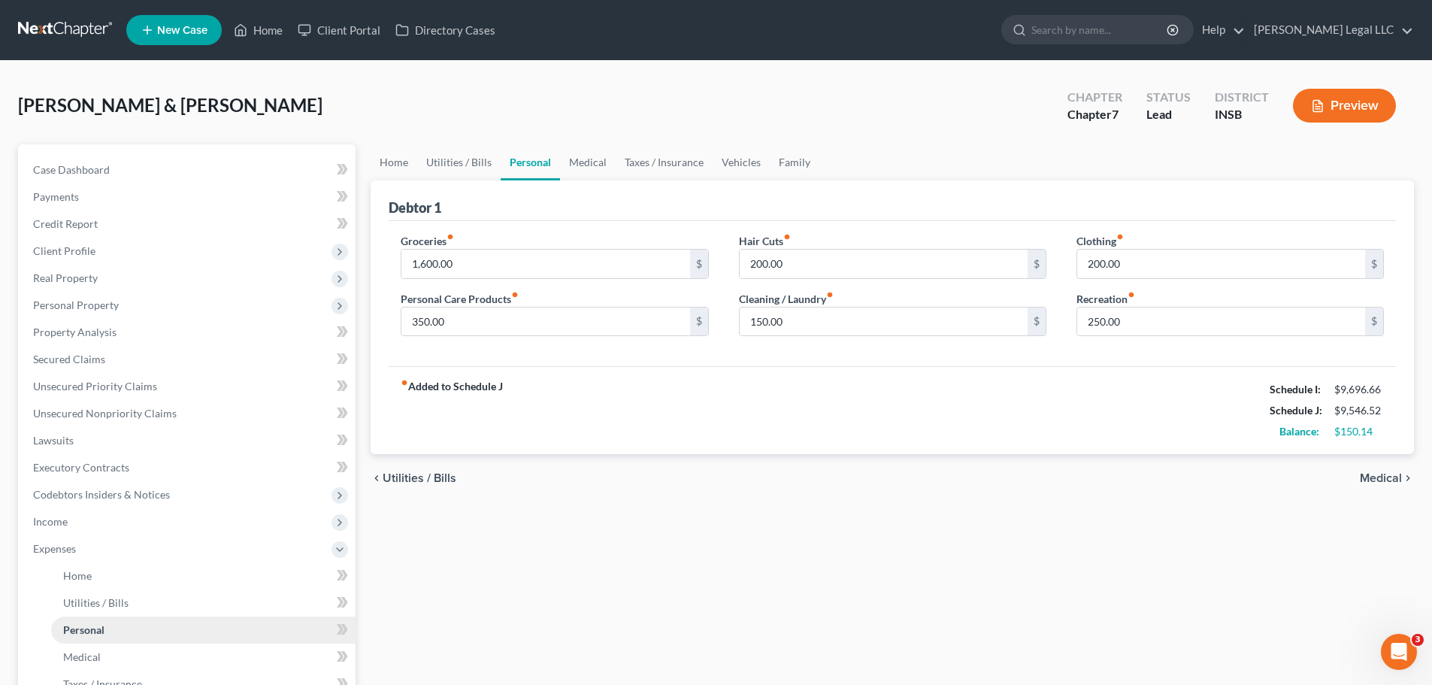
scroll to position [75, 0]
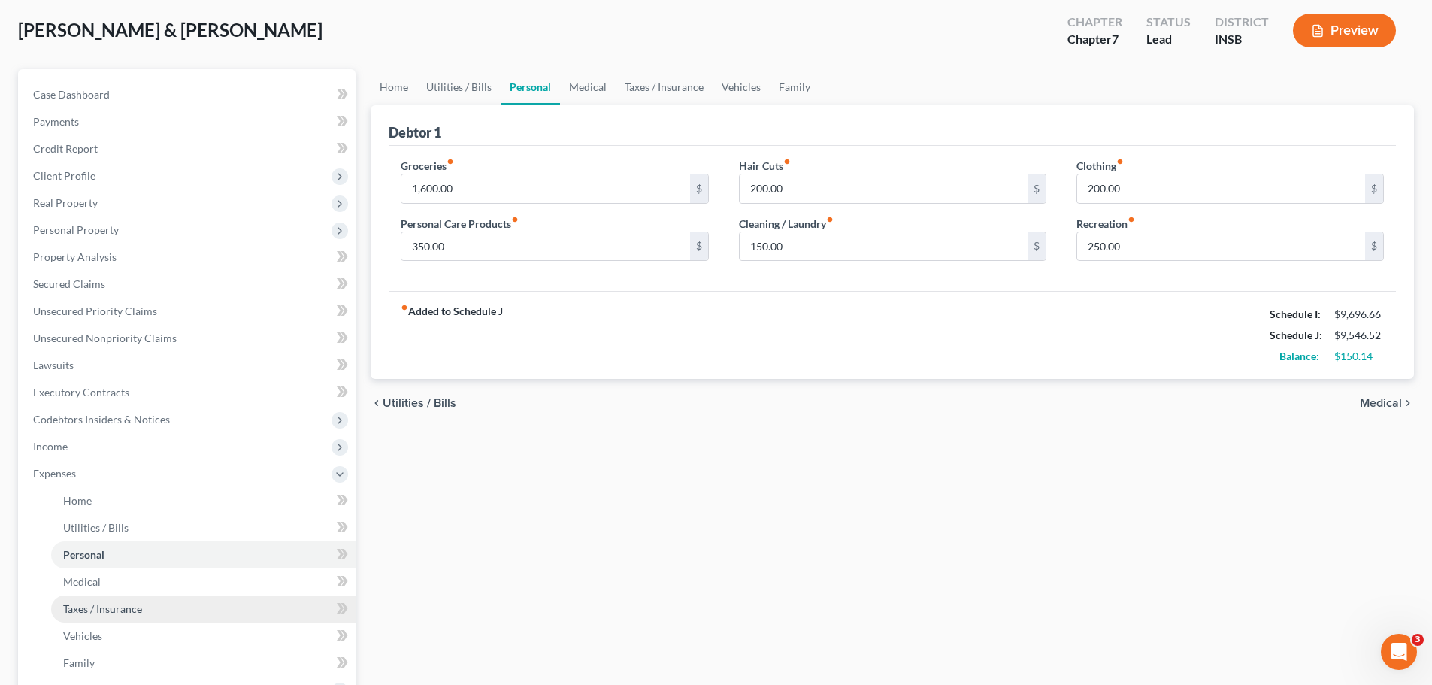
click at [95, 522] on span "Taxes / Insurance" at bounding box center [102, 608] width 79 height 13
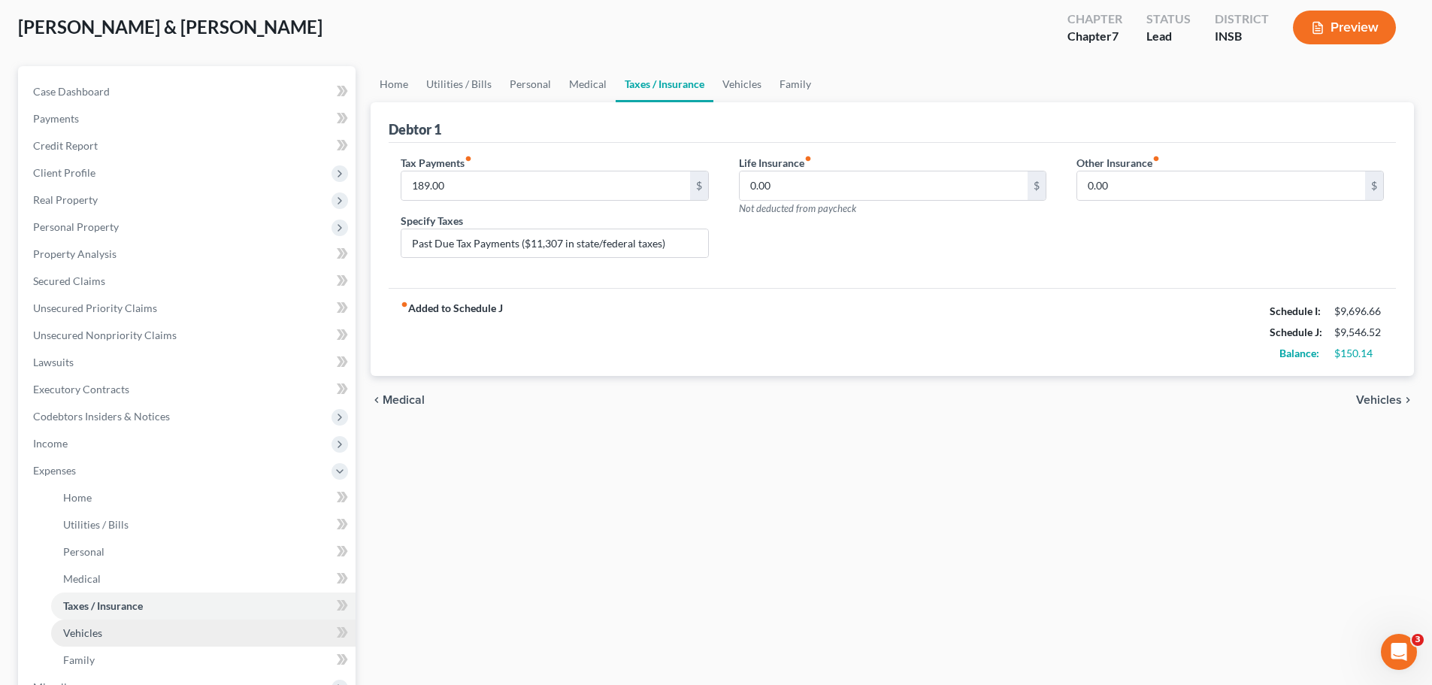
scroll to position [150, 0]
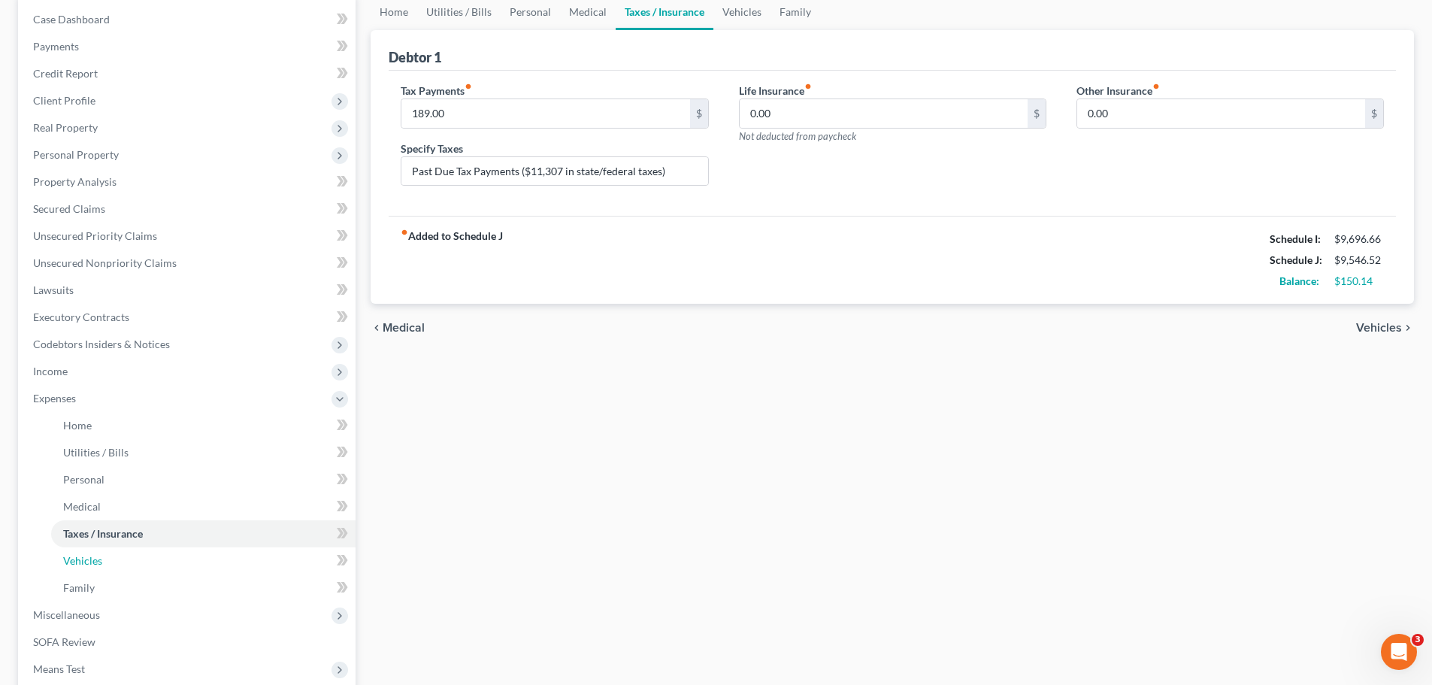
drag, startPoint x: 96, startPoint y: 567, endPoint x: 556, endPoint y: 528, distance: 461.7
click at [96, 522] on link "Vehicles" at bounding box center [203, 560] width 304 height 27
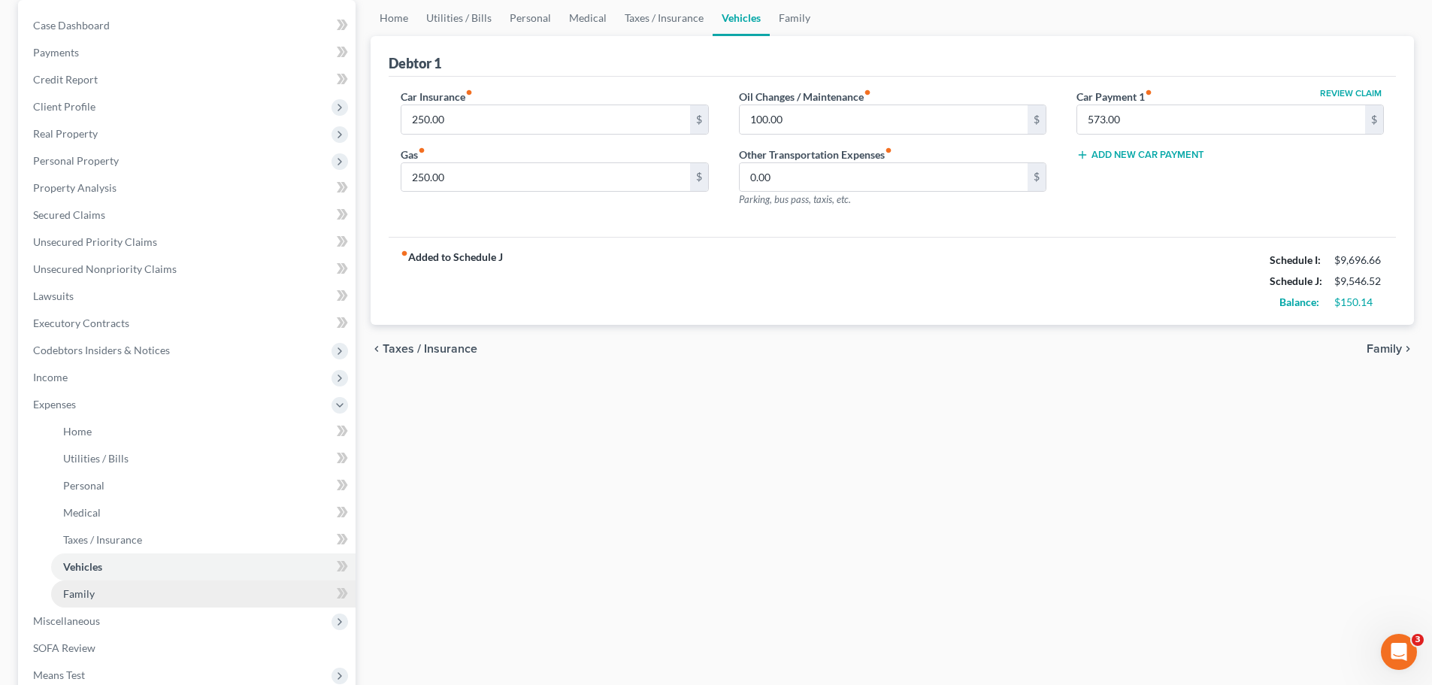
scroll to position [150, 0]
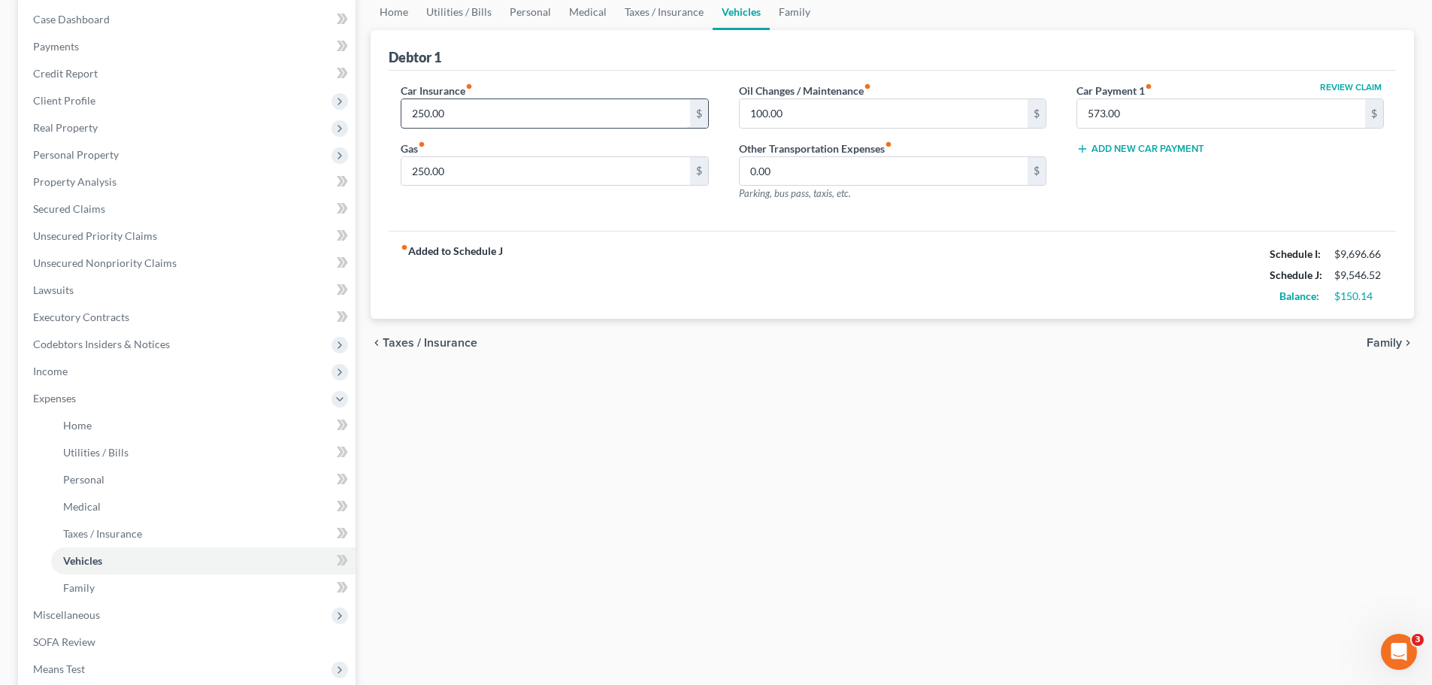
click at [441, 115] on input "250.00" at bounding box center [545, 113] width 288 height 29
click at [765, 403] on div "Home Utilities / Bills Personal Medical Taxes / Insurance Vehicles Family Debto…" at bounding box center [892, 401] width 1058 height 814
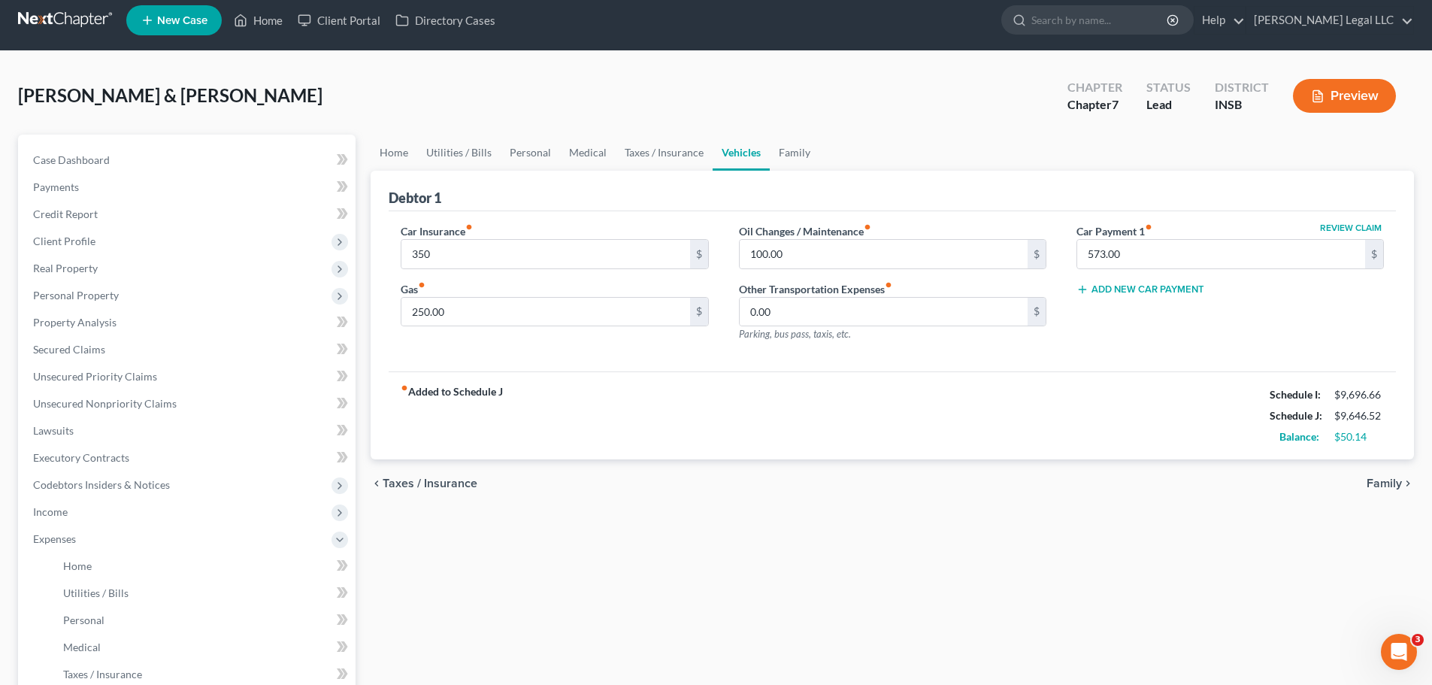
scroll to position [0, 0]
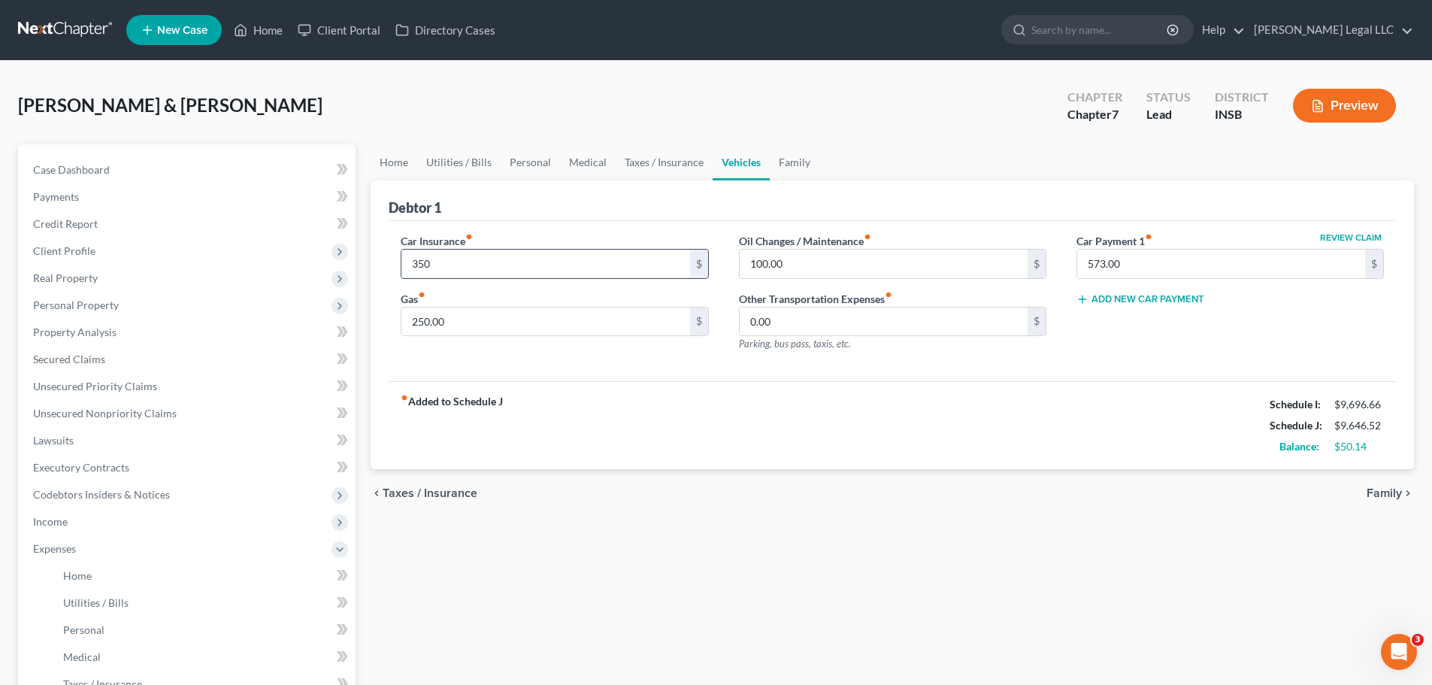
click at [482, 268] on input "350" at bounding box center [545, 264] width 288 height 29
click at [625, 447] on div "fiber_manual_record Added to Schedule J Schedule I: $9,696.66 Schedule J: $9,59…" at bounding box center [892, 425] width 1007 height 88
click at [804, 266] on input "100.00" at bounding box center [884, 264] width 288 height 29
click at [85, 522] on link "Medical" at bounding box center [203, 656] width 304 height 27
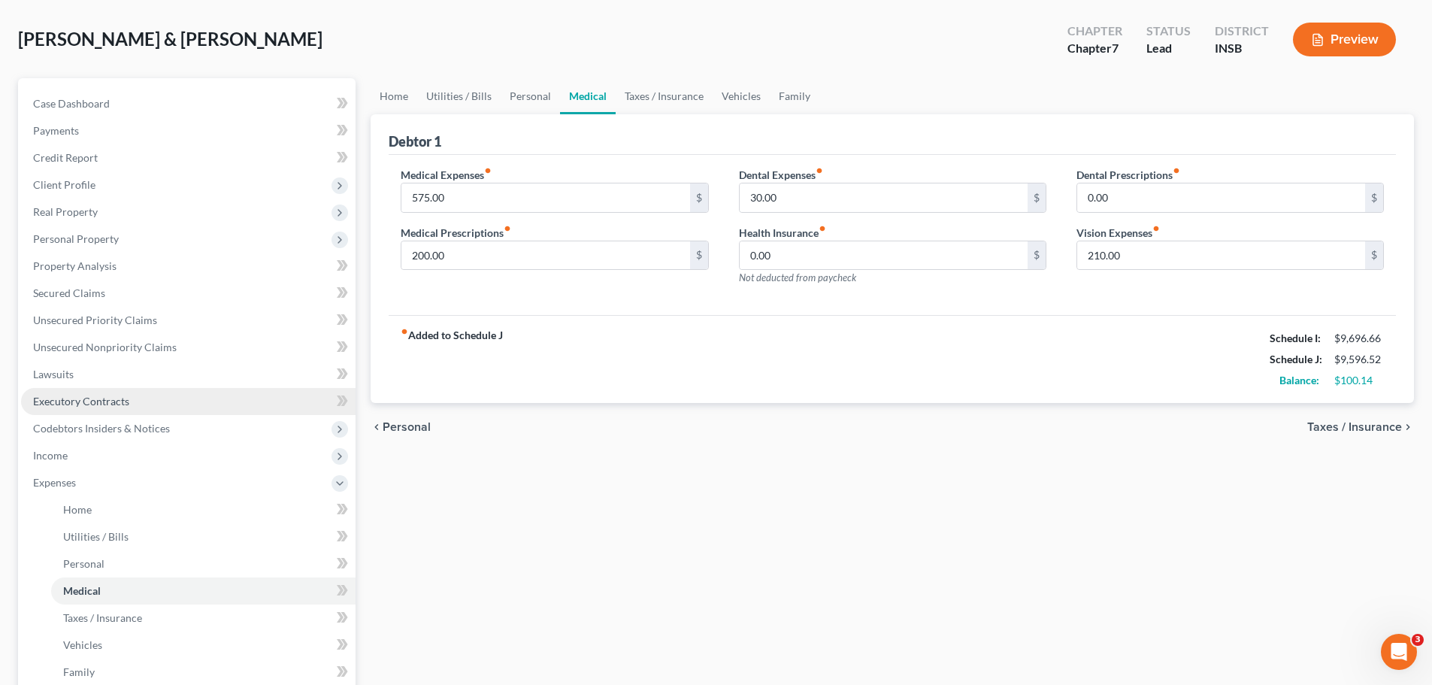
scroll to position [75, 0]
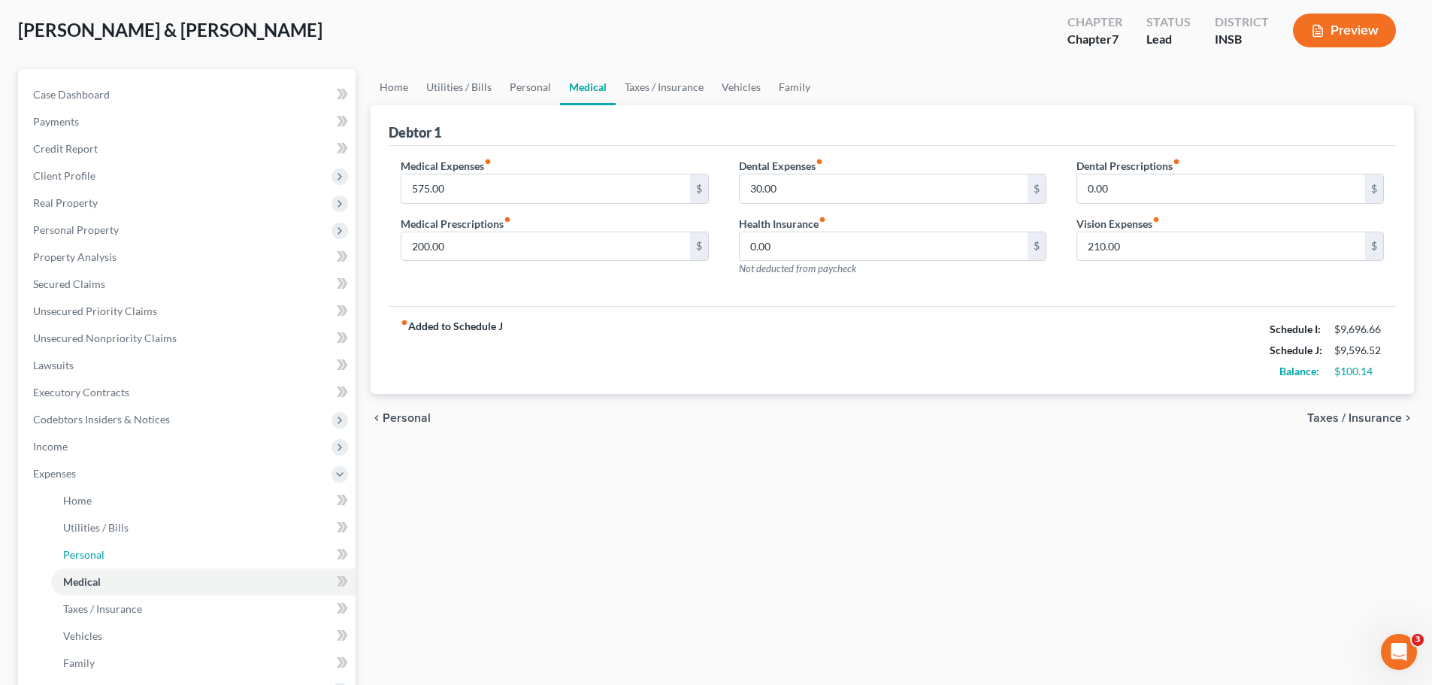
click at [83, 522] on ul "Home Utilities / Bills Personal Medical" at bounding box center [188, 581] width 335 height 189
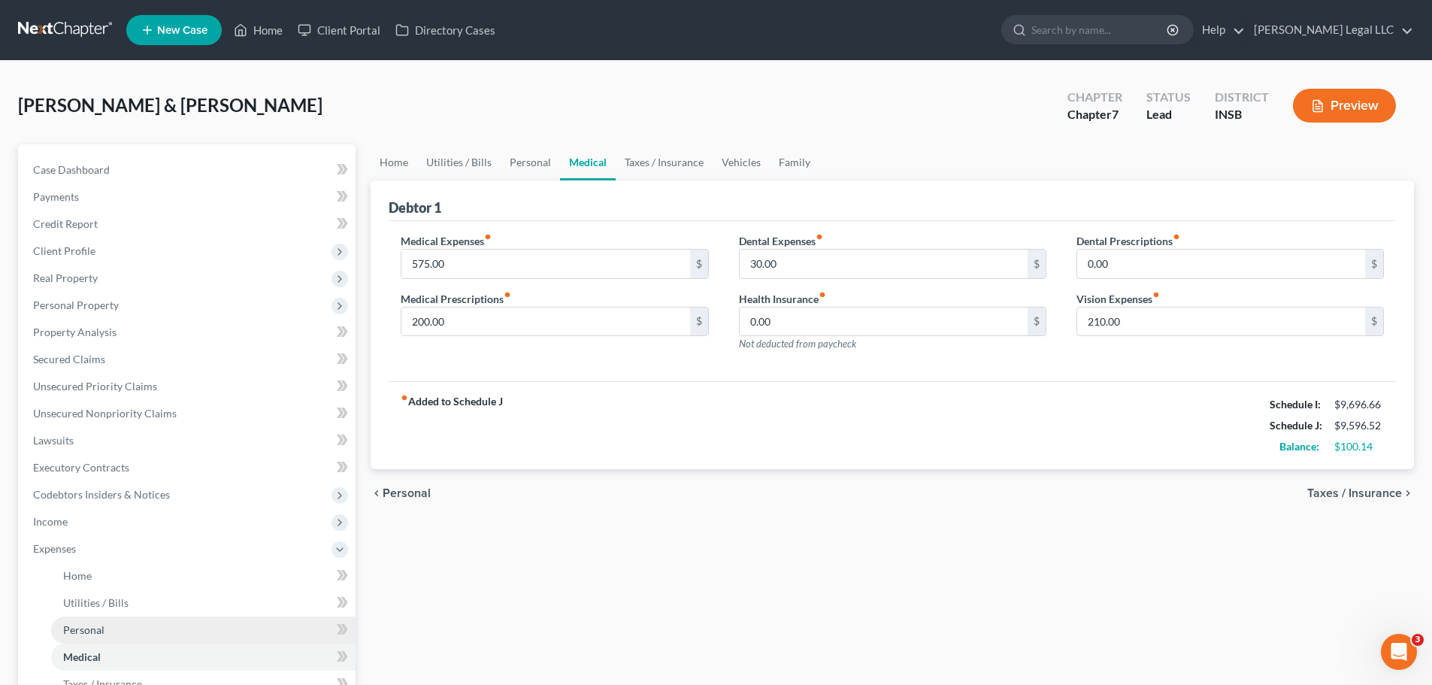
click at [82, 522] on span "Personal" at bounding box center [83, 629] width 41 height 13
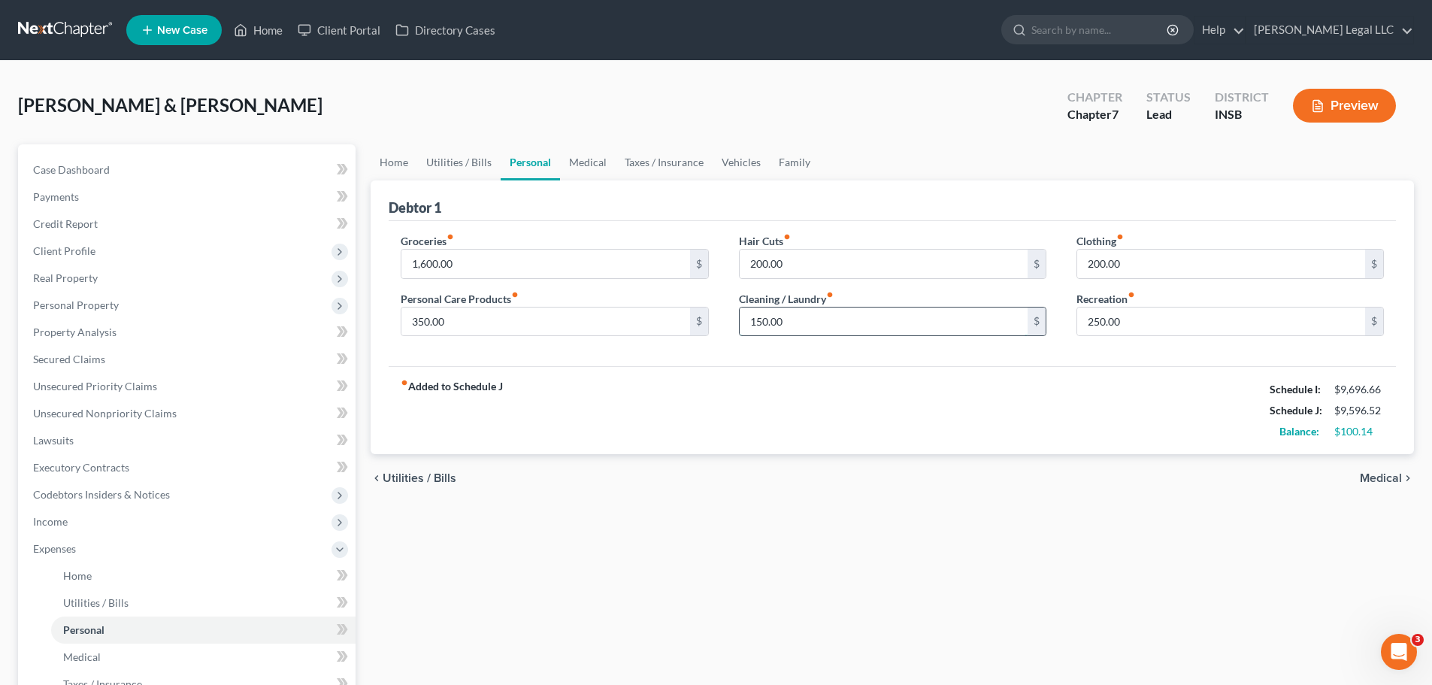
click at [755, 318] on input "150.00" at bounding box center [884, 321] width 288 height 29
click at [676, 522] on div "Home Utilities / Bills Personal Medical Taxes / Insurance Vehicles Family Debto…" at bounding box center [892, 551] width 1058 height 814
click at [101, 522] on link "Medical" at bounding box center [203, 656] width 304 height 27
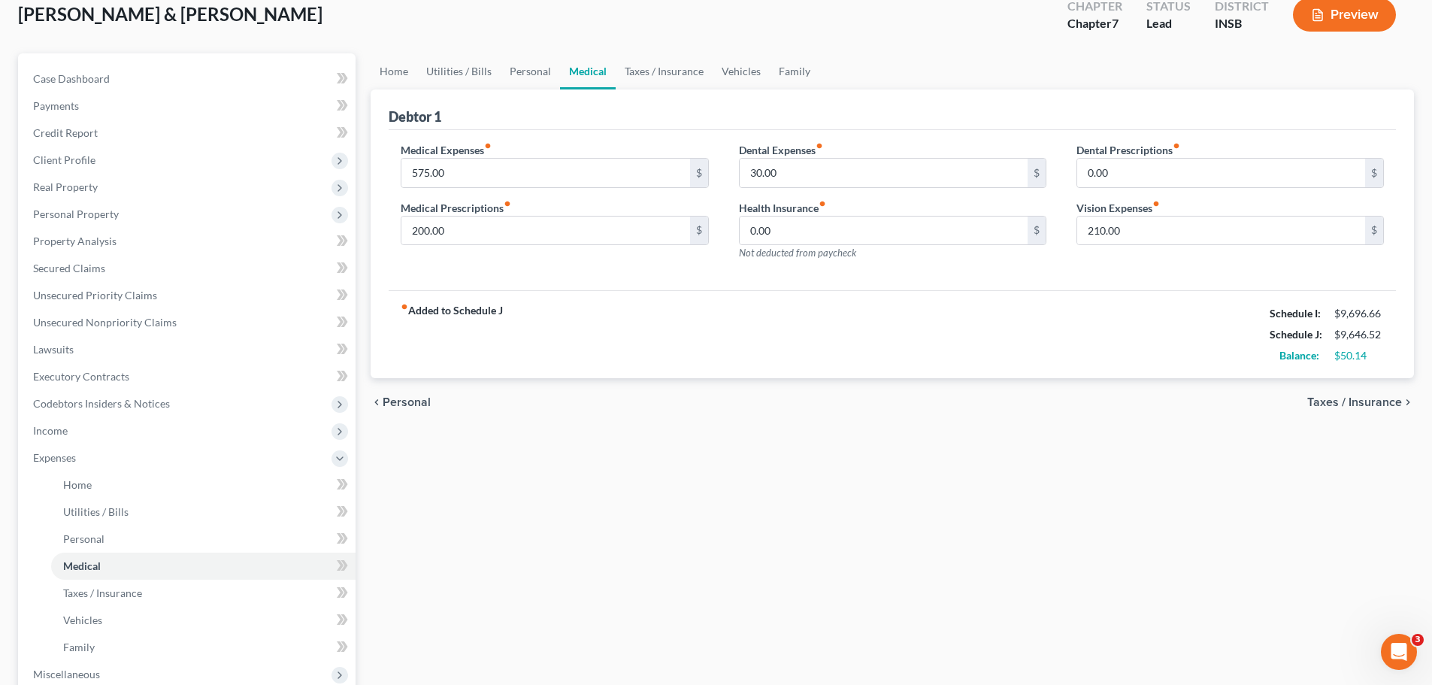
scroll to position [301, 0]
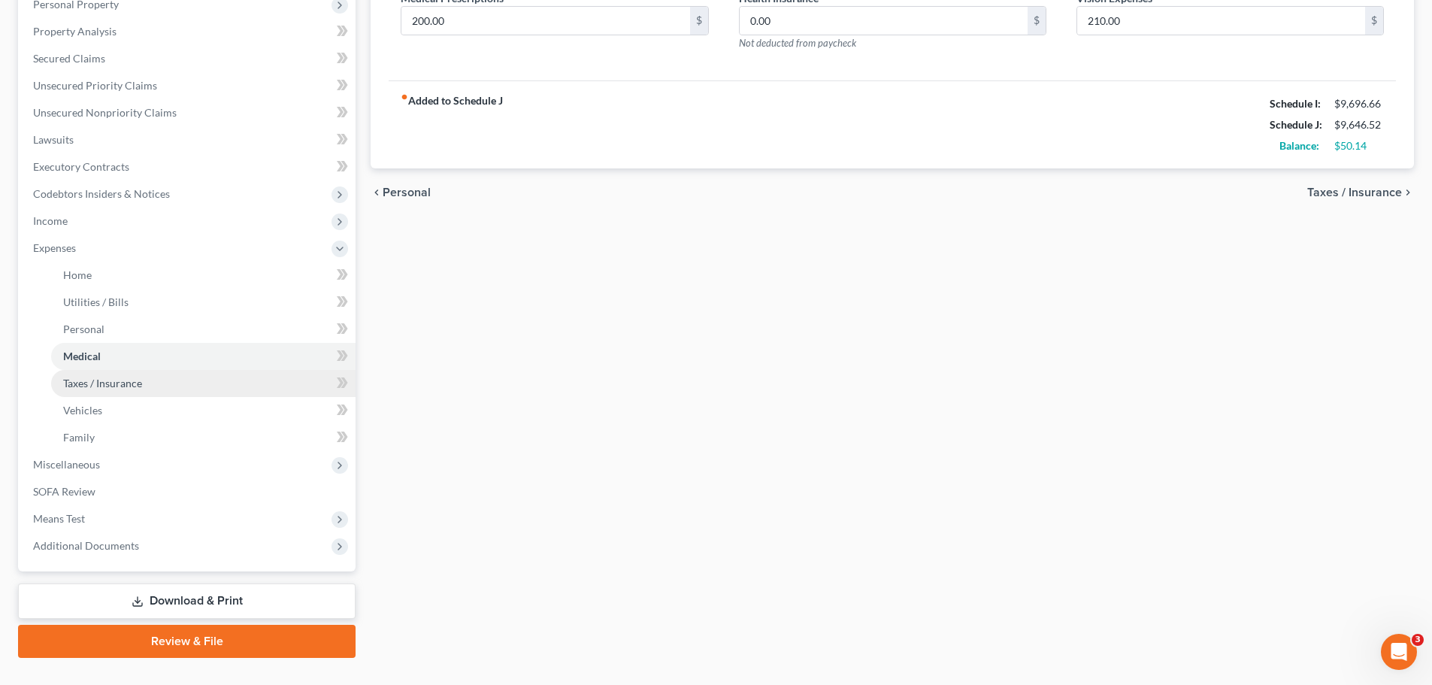
click at [113, 384] on span "Taxes / Insurance" at bounding box center [102, 383] width 79 height 13
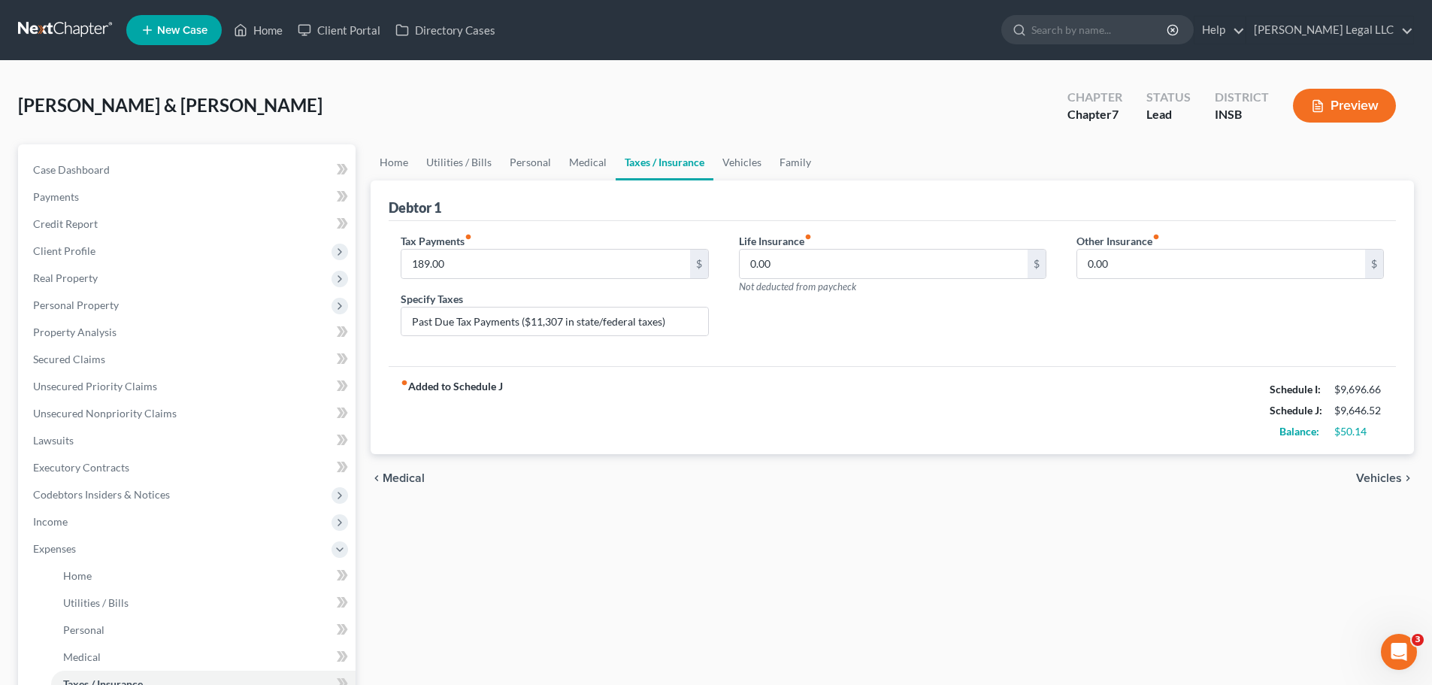
click at [1154, 102] on button "Preview" at bounding box center [1344, 106] width 103 height 34
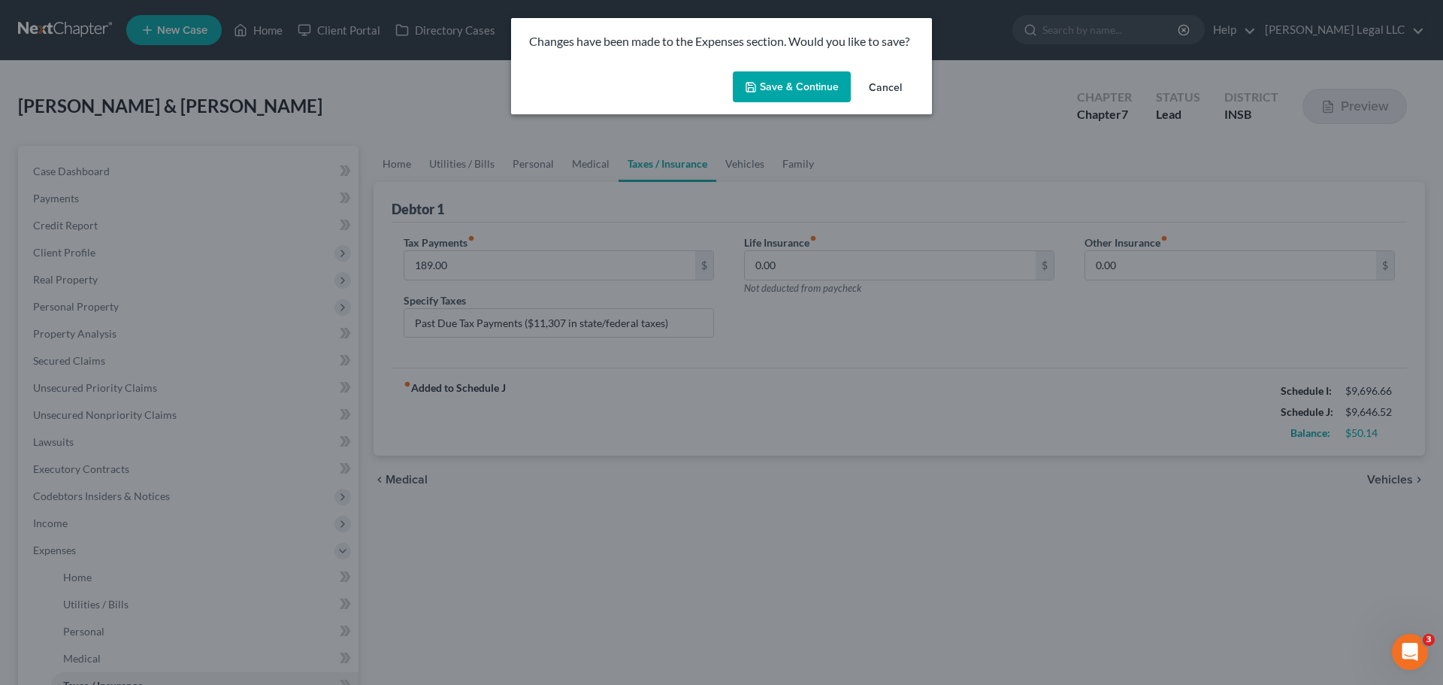
click at [752, 89] on icon "button" at bounding box center [751, 87] width 12 height 12
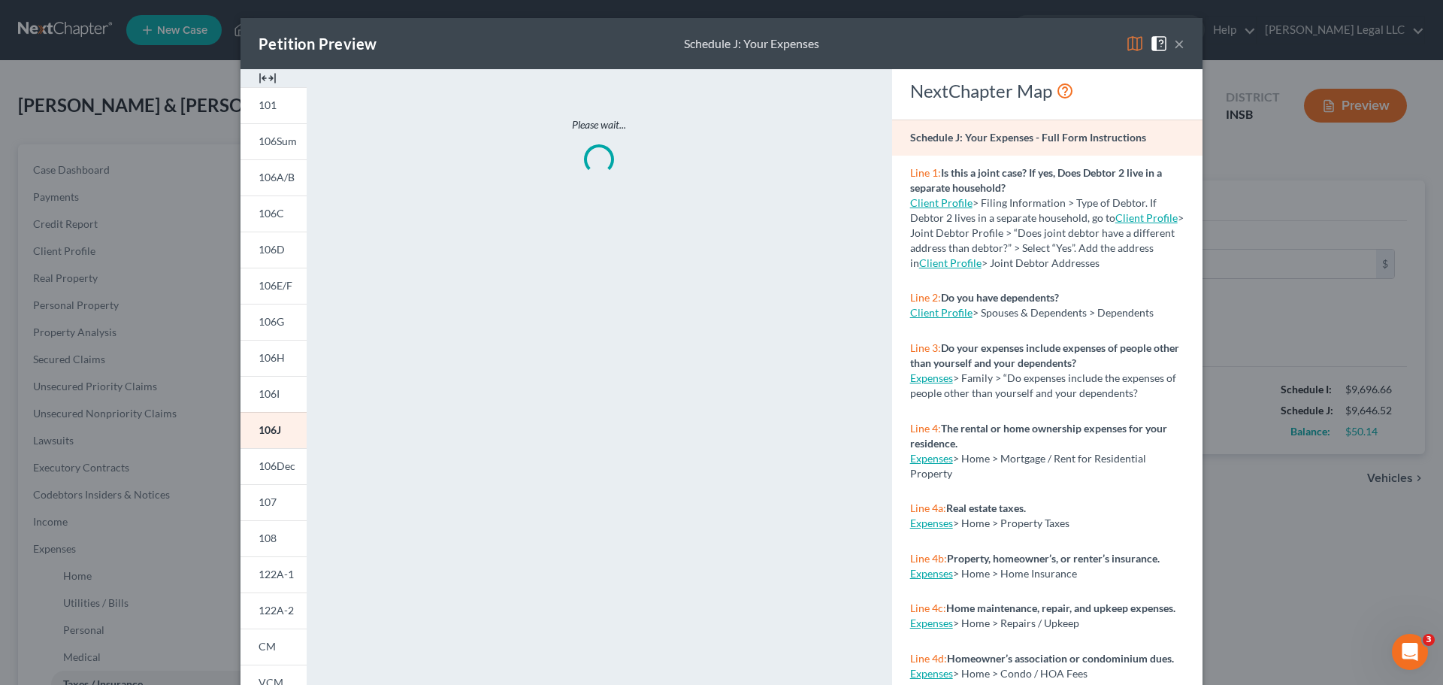
click at [259, 79] on img at bounding box center [268, 78] width 18 height 18
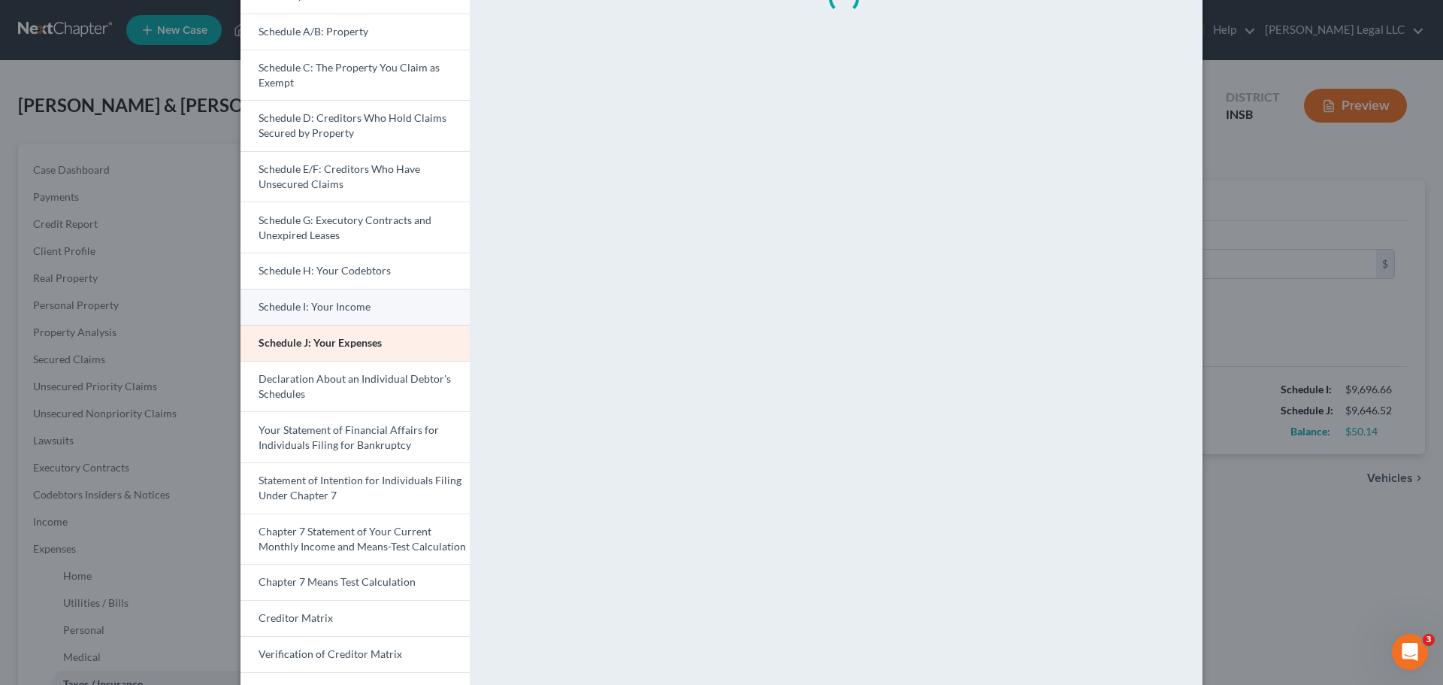
scroll to position [299, 0]
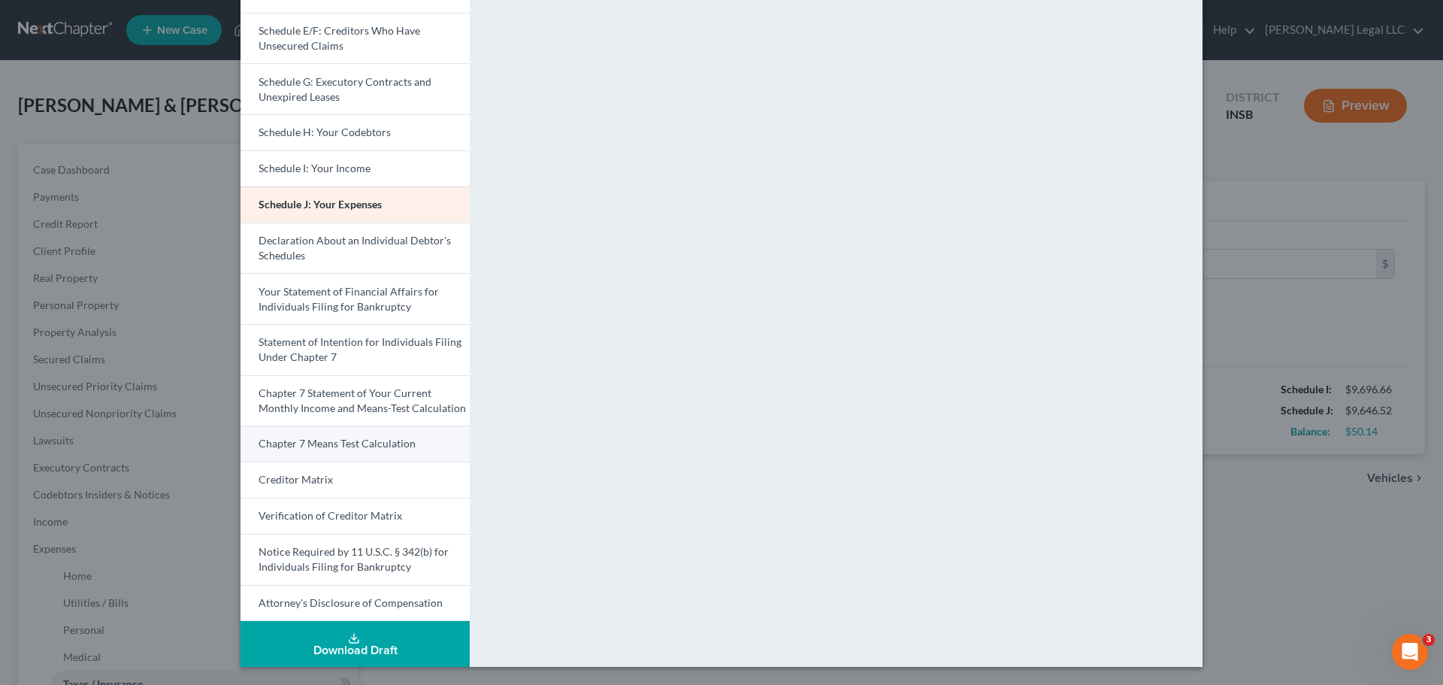
click at [310, 444] on span "Chapter 7 Means Test Calculation" at bounding box center [337, 443] width 157 height 13
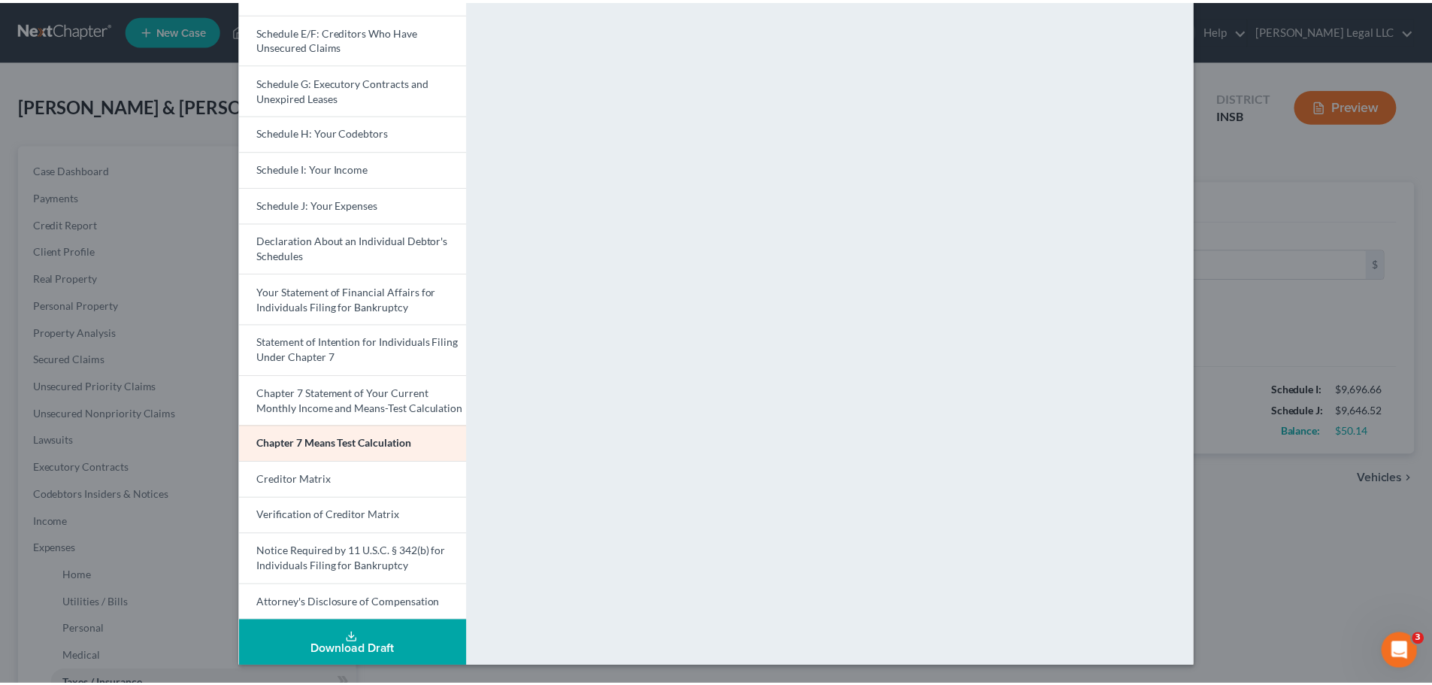
scroll to position [0, 0]
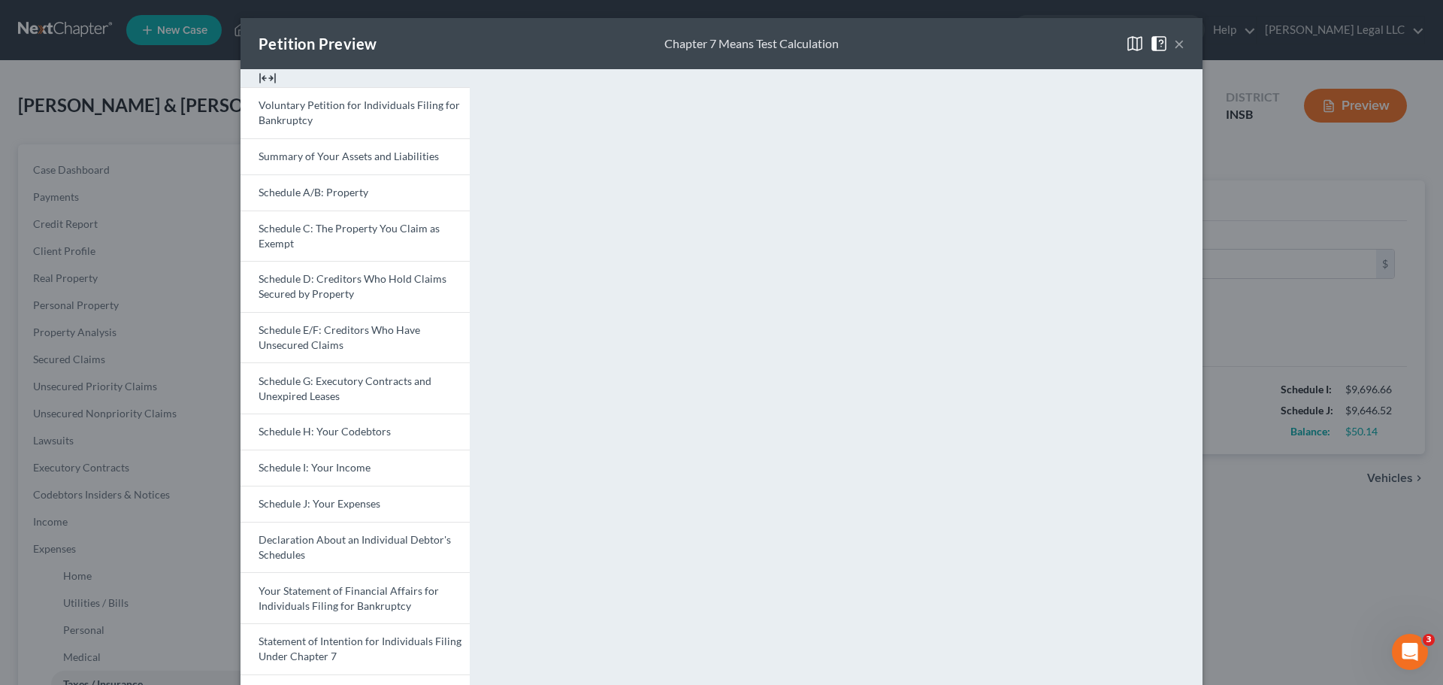
click at [1154, 44] on button "×" at bounding box center [1179, 44] width 11 height 18
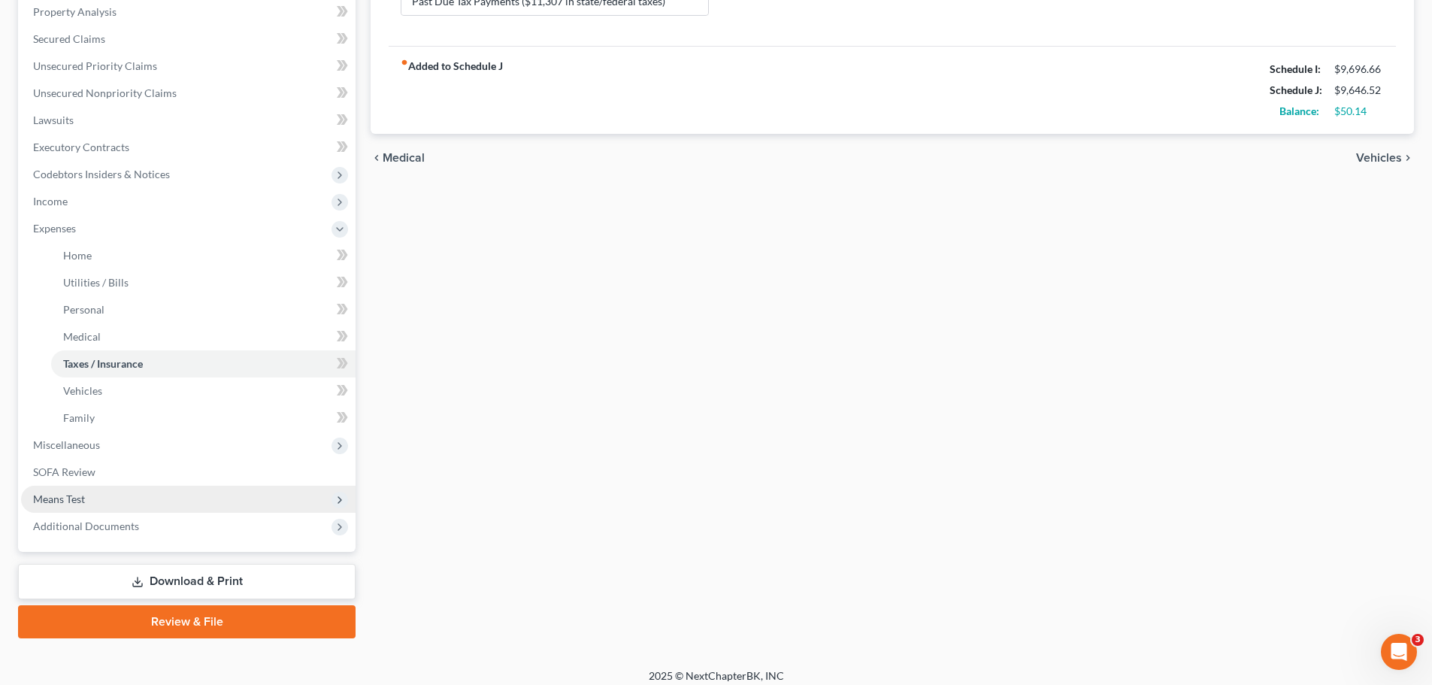
scroll to position [331, 0]
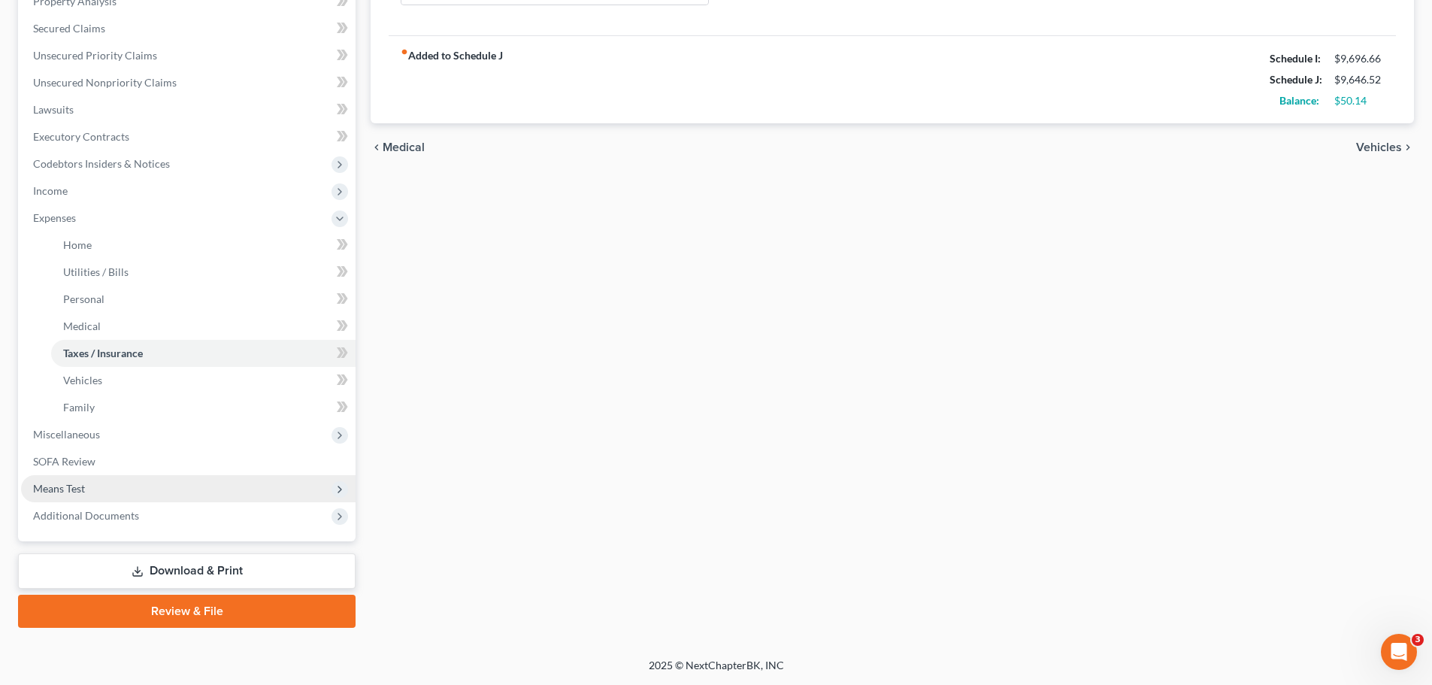
click at [63, 476] on span "Means Test" at bounding box center [188, 488] width 335 height 27
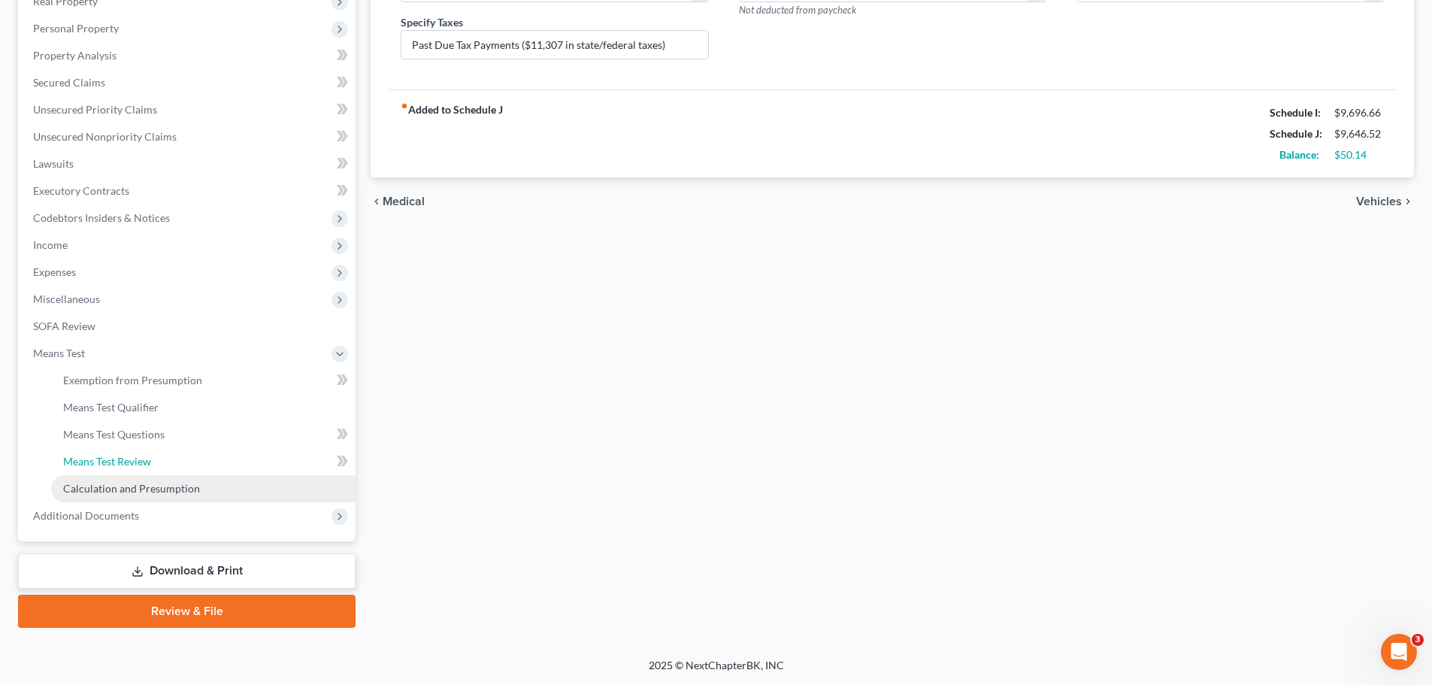
click at [60, 486] on ul "Exemption from Presumption Means Test Qualifier Means Test Questions Means Test…" at bounding box center [188, 434] width 335 height 135
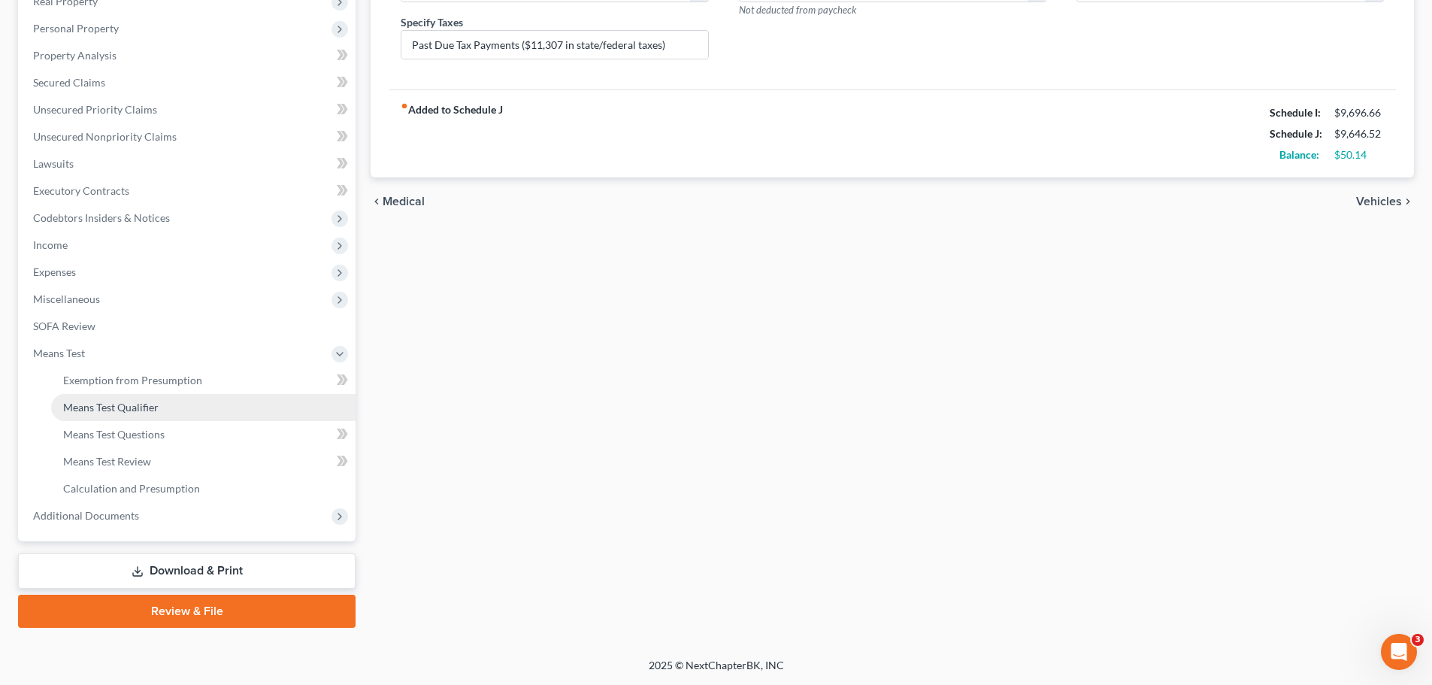
click at [120, 403] on span "Means Test Qualifier" at bounding box center [110, 407] width 95 height 13
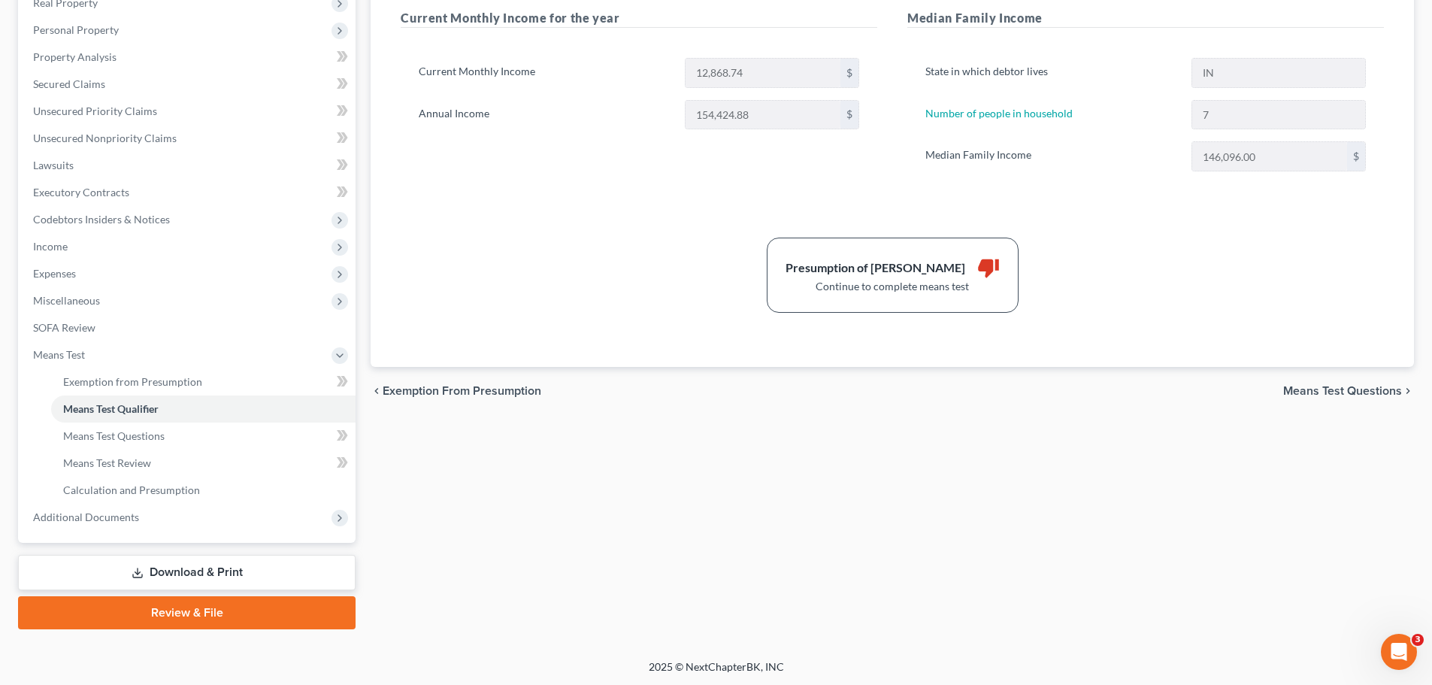
scroll to position [277, 0]
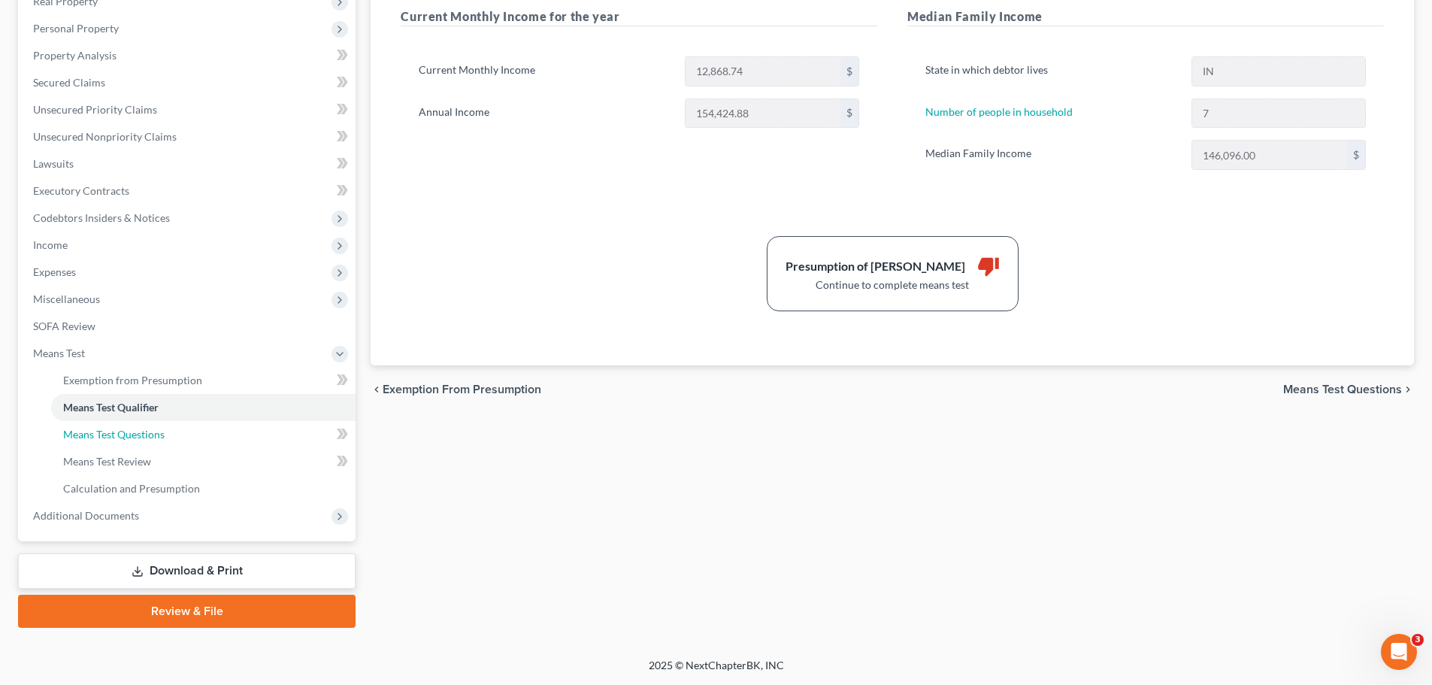
drag, startPoint x: 88, startPoint y: 436, endPoint x: 508, endPoint y: 394, distance: 422.3
click at [88, 436] on span "Means Test Questions" at bounding box center [113, 434] width 101 height 13
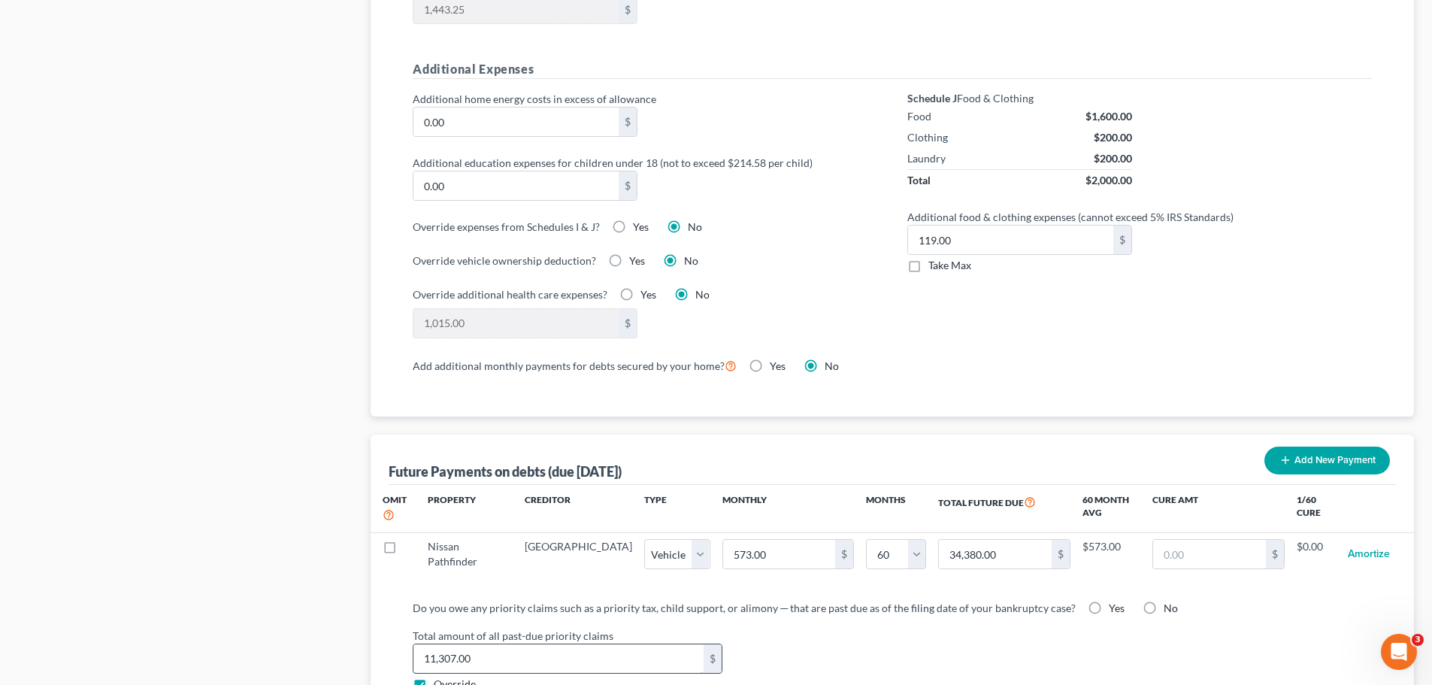
scroll to position [1278, 0]
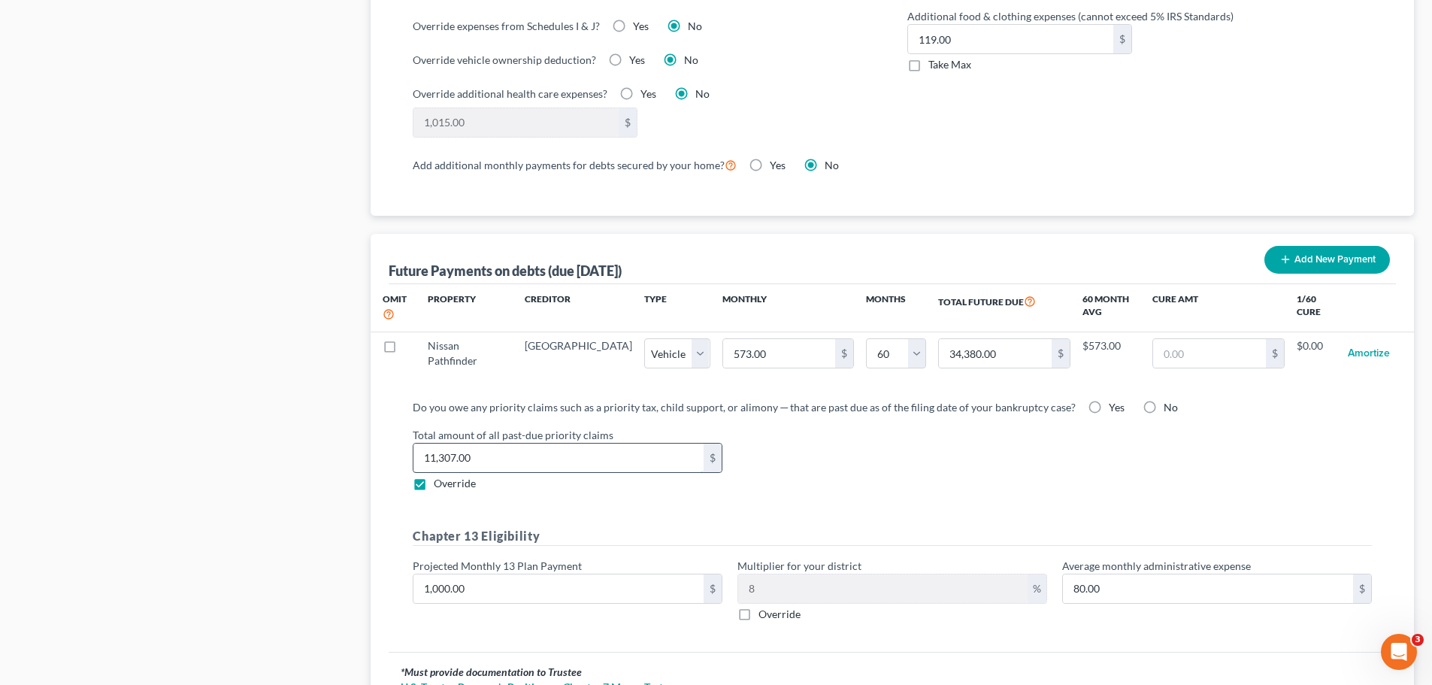
click at [497, 446] on input "11,307.00" at bounding box center [558, 458] width 290 height 29
click at [436, 522] on input "1,000.00" at bounding box center [558, 588] width 290 height 29
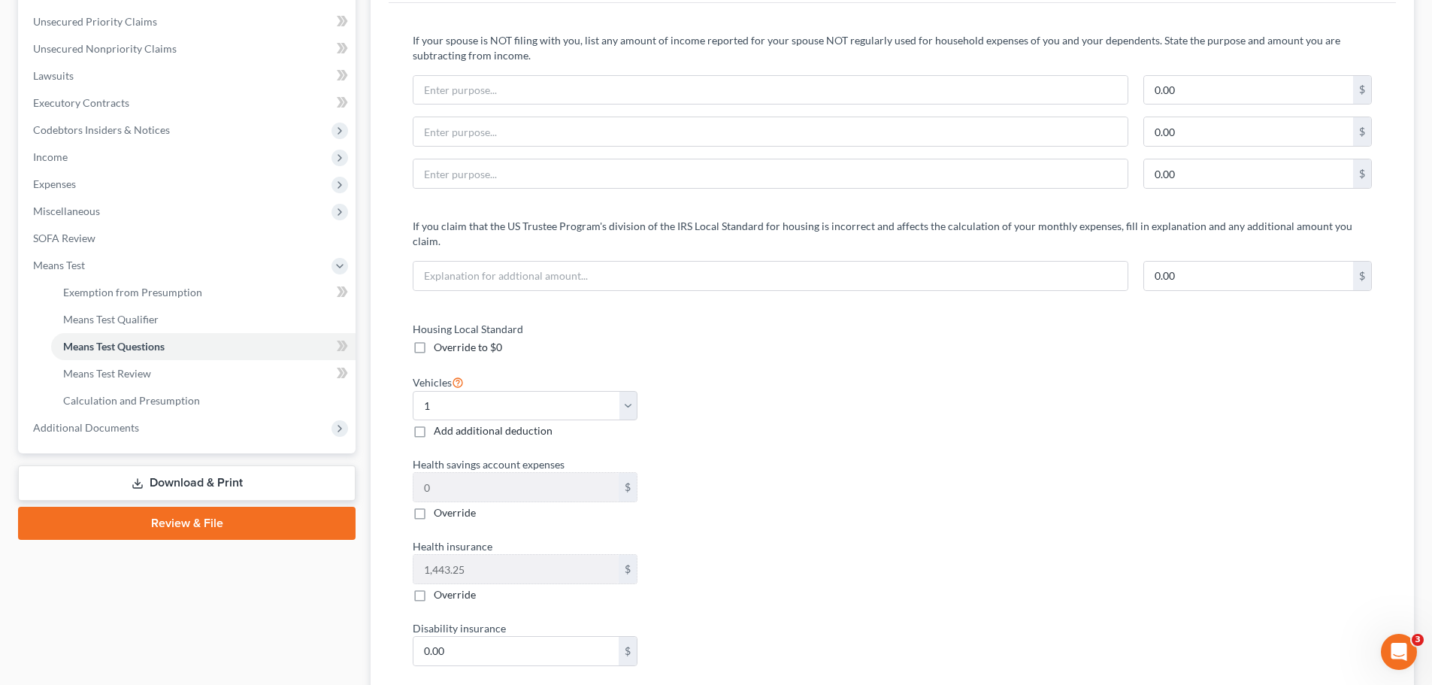
scroll to position [150, 0]
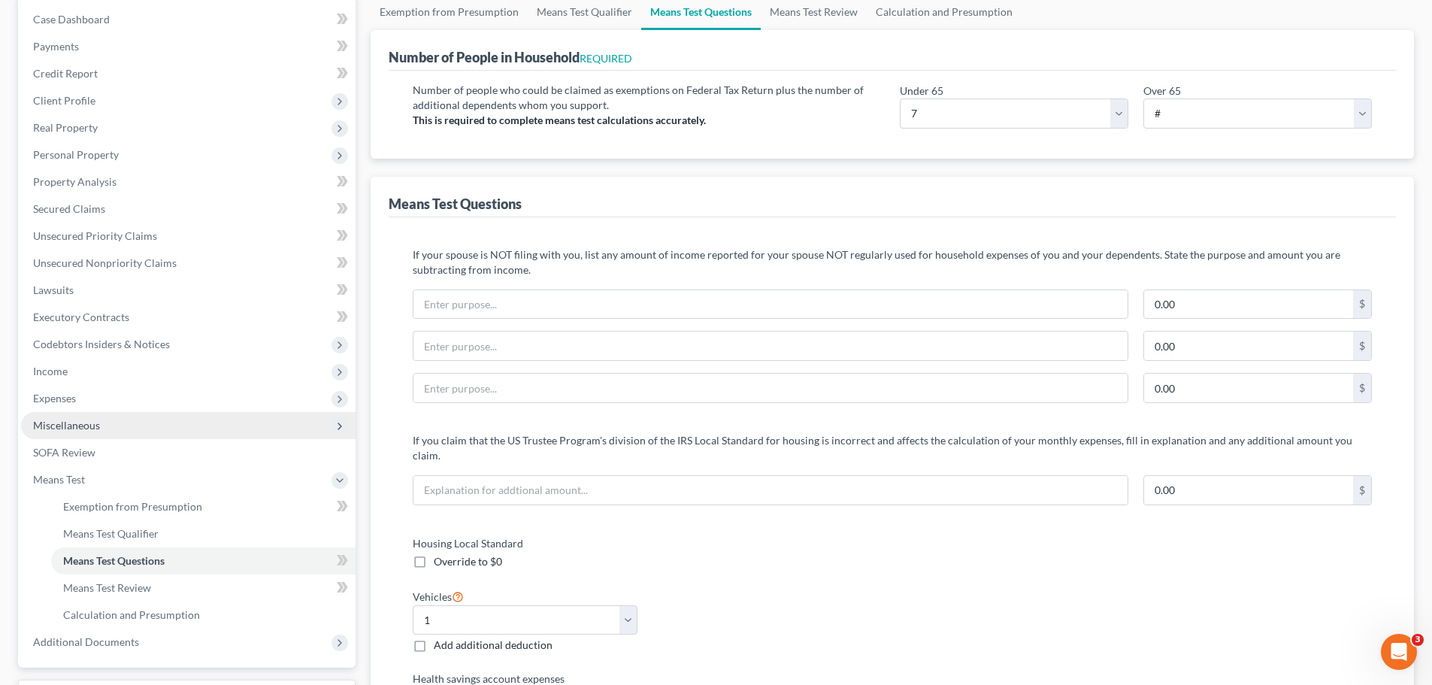
click at [62, 395] on span "Expenses" at bounding box center [54, 398] width 43 height 13
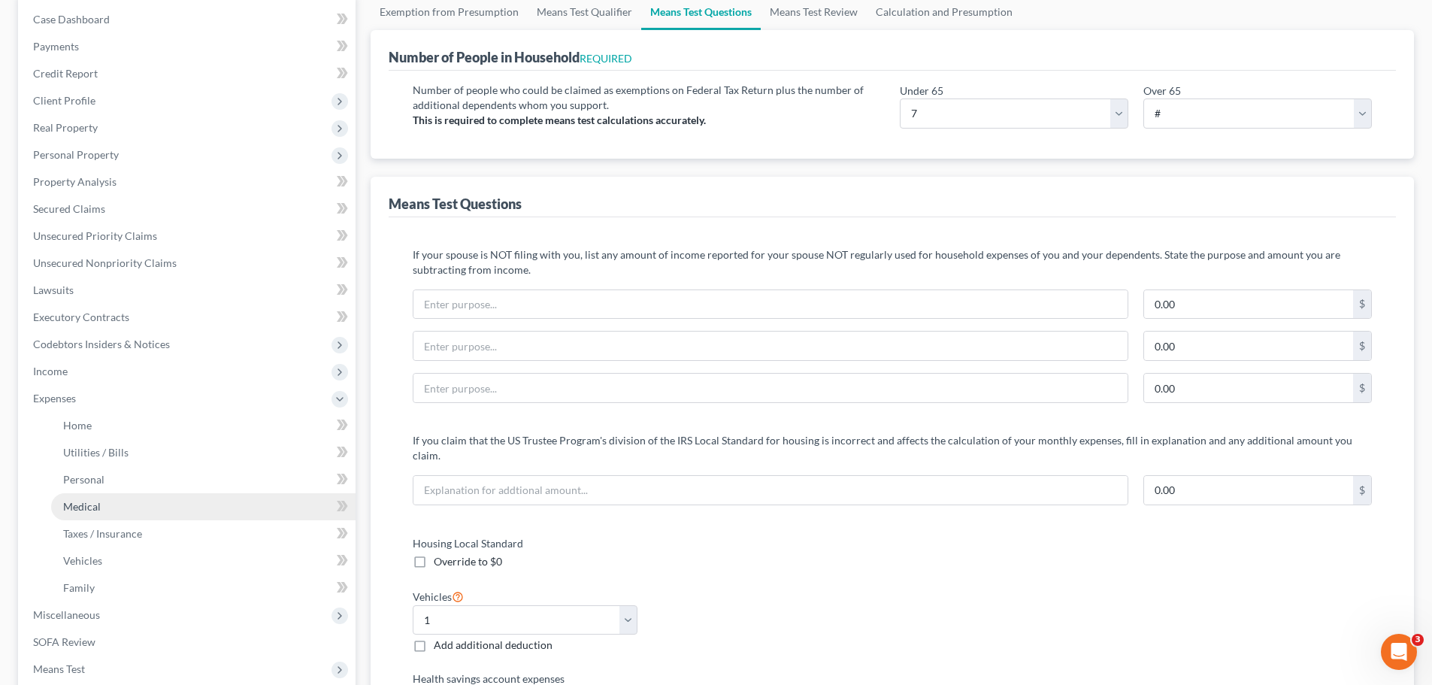
click at [86, 507] on span "Medical" at bounding box center [82, 506] width 38 height 13
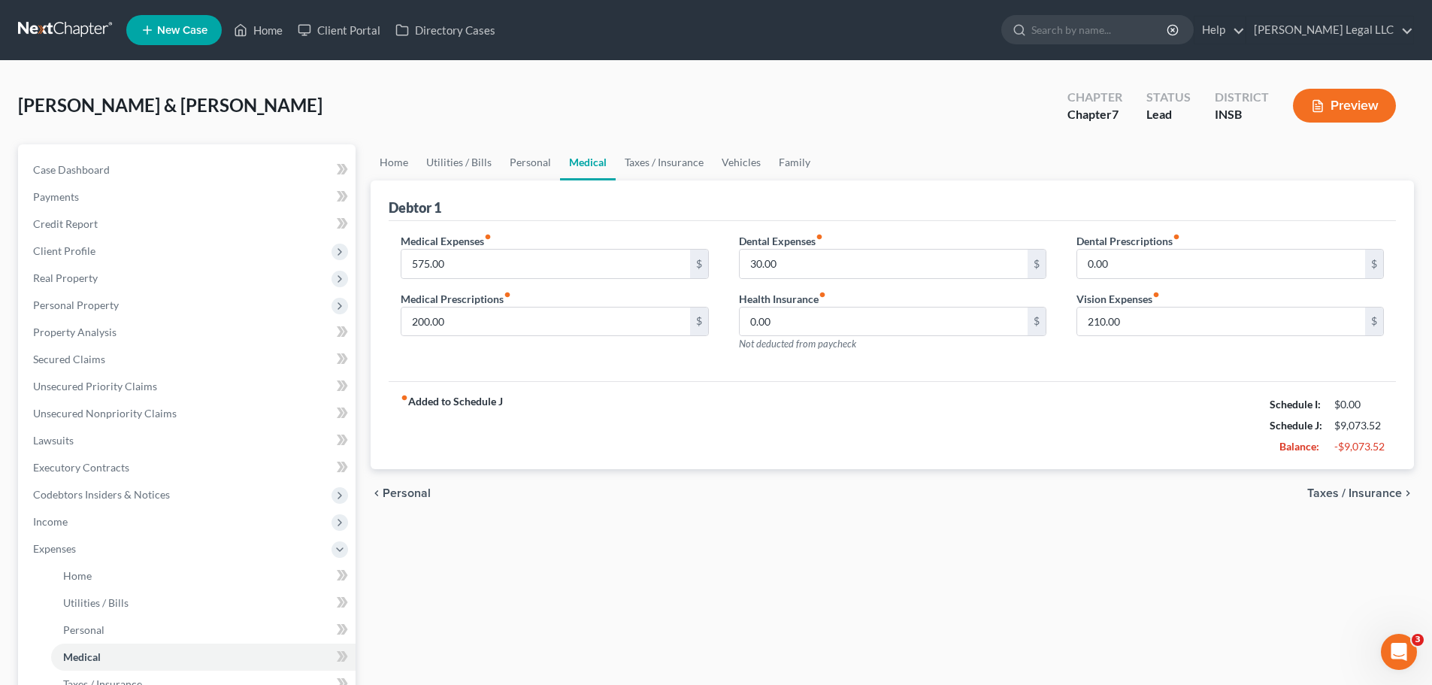
click at [609, 408] on div "fiber_manual_record Added to Schedule J Schedule I: $0.00 Schedule J: $9,073.52…" at bounding box center [892, 425] width 1007 height 88
click at [489, 314] on input "200.00" at bounding box center [545, 321] width 288 height 29
click at [927, 416] on div "fiber_manual_record Added to Schedule J Schedule I: $9,696.66 Schedule J: $9,63…" at bounding box center [892, 425] width 1007 height 88
click at [1154, 114] on button "Preview" at bounding box center [1344, 106] width 103 height 34
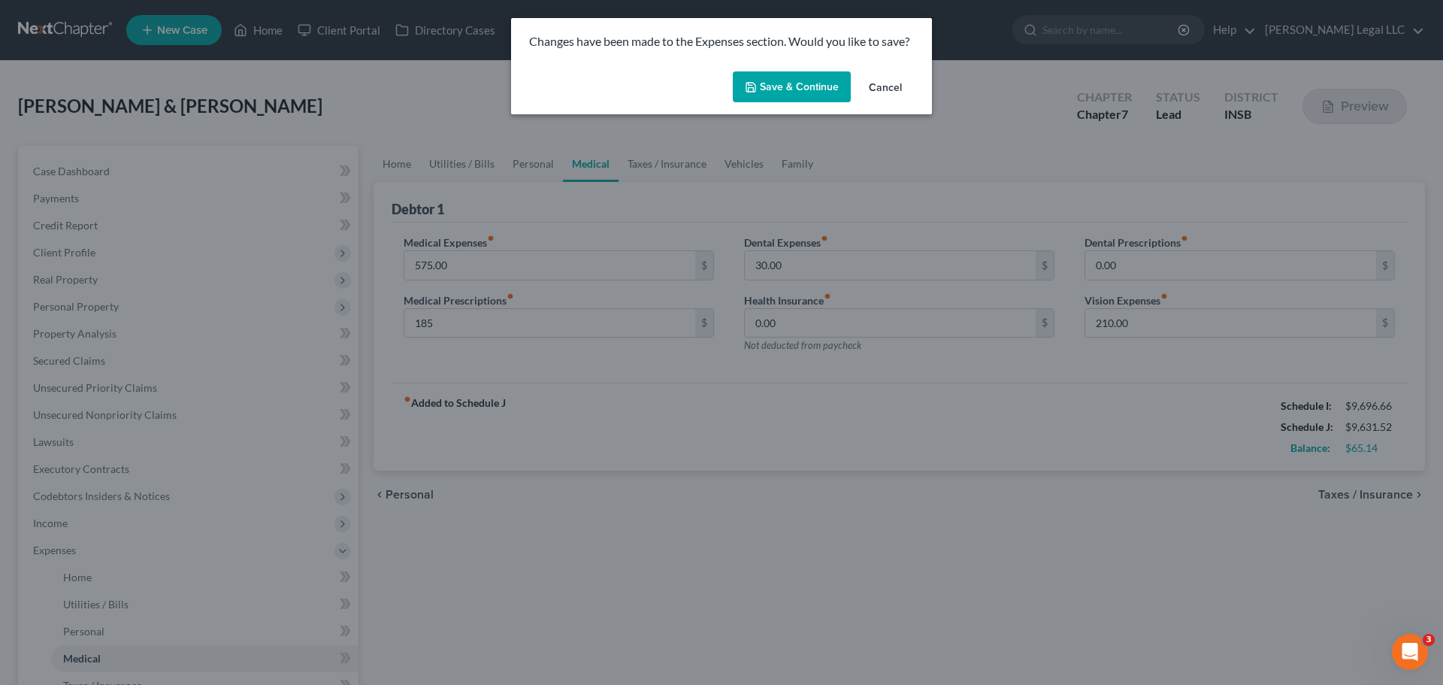
click at [831, 75] on button "Save & Continue" at bounding box center [792, 87] width 118 height 32
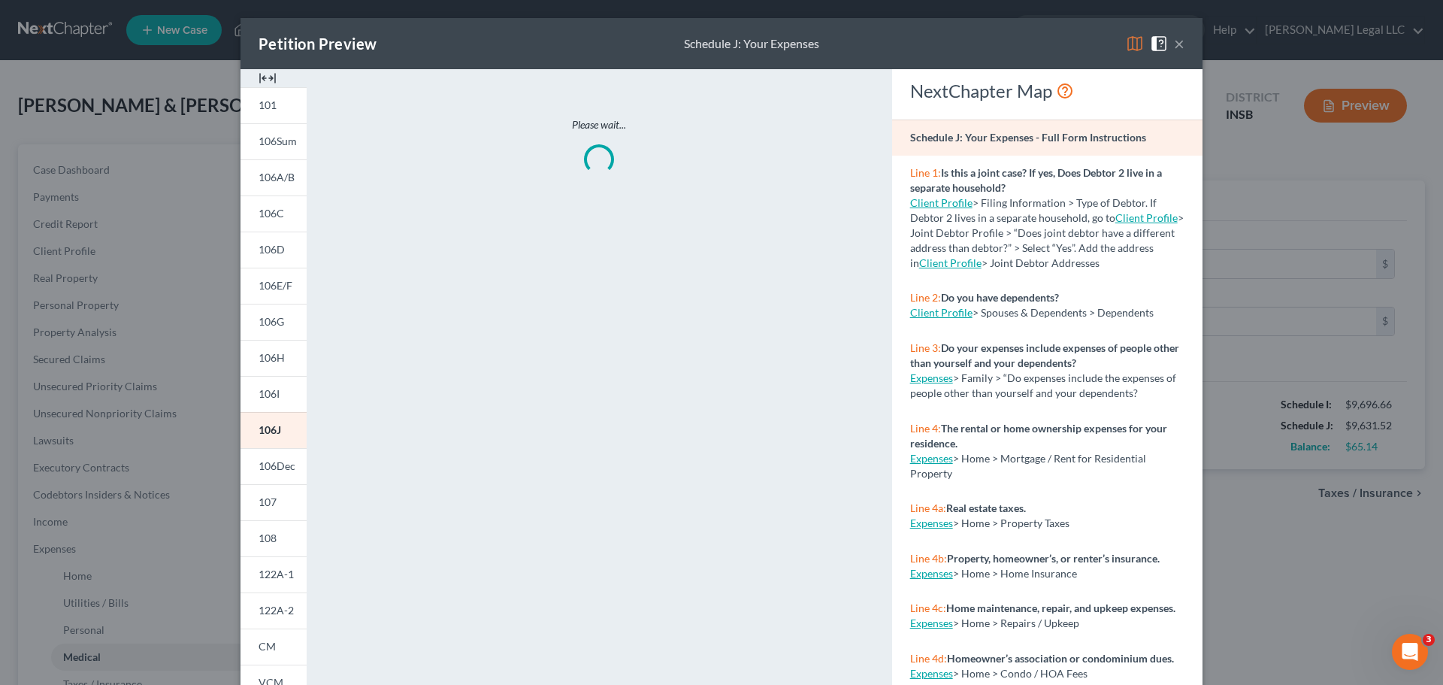
click at [263, 80] on img at bounding box center [268, 78] width 18 height 18
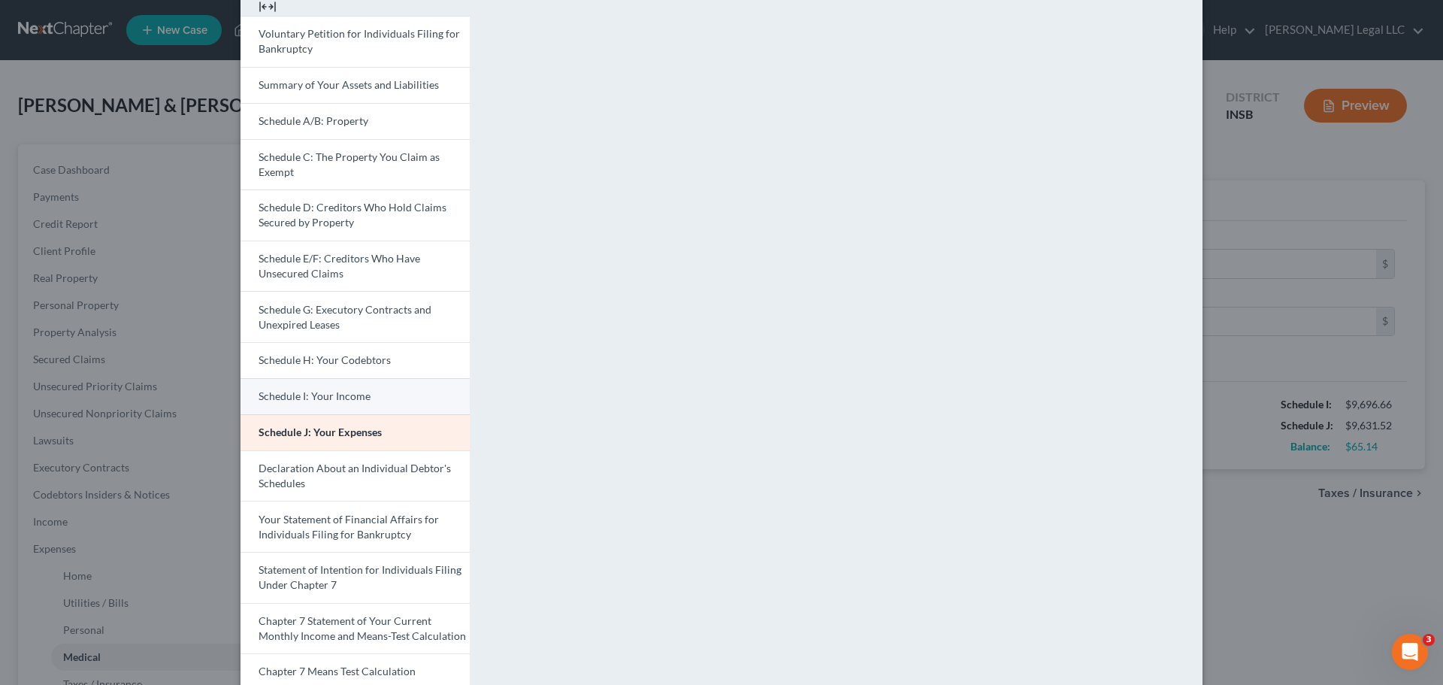
scroll to position [299, 0]
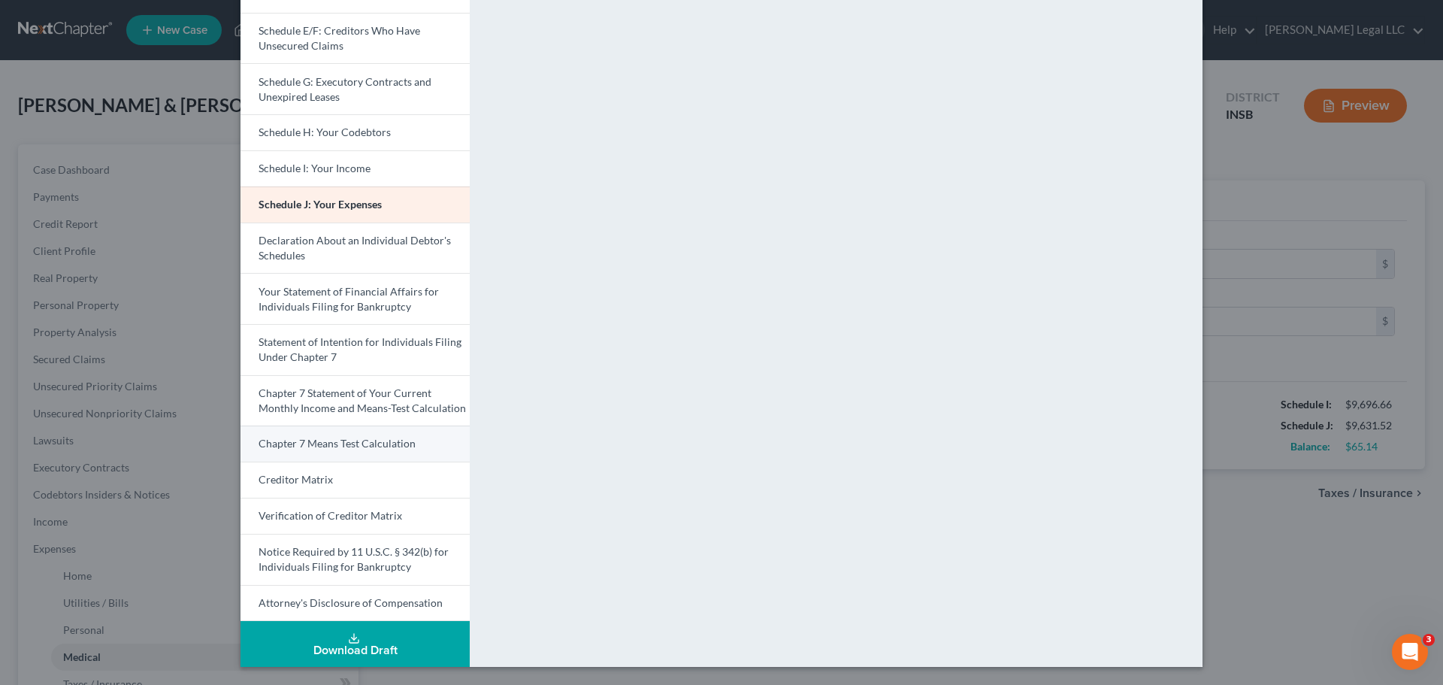
click at [347, 445] on span "Chapter 7 Means Test Calculation" at bounding box center [337, 443] width 157 height 13
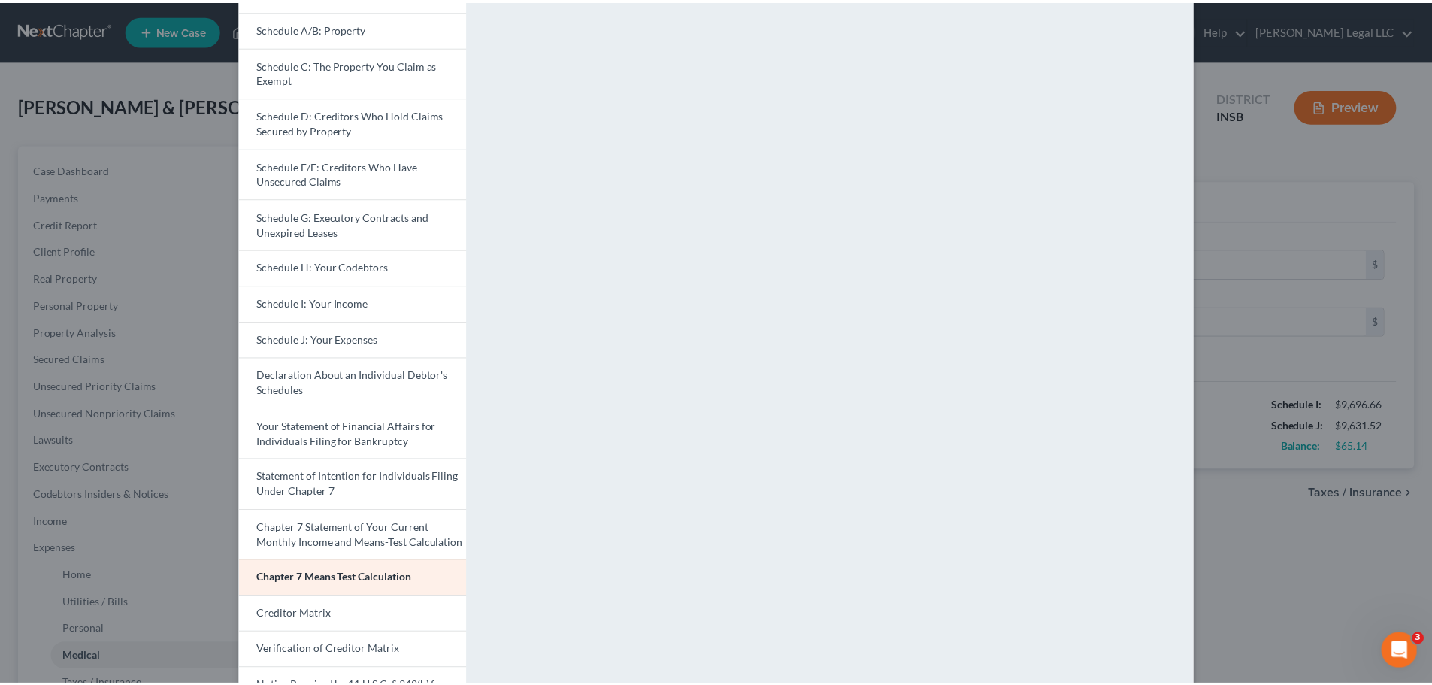
scroll to position [0, 0]
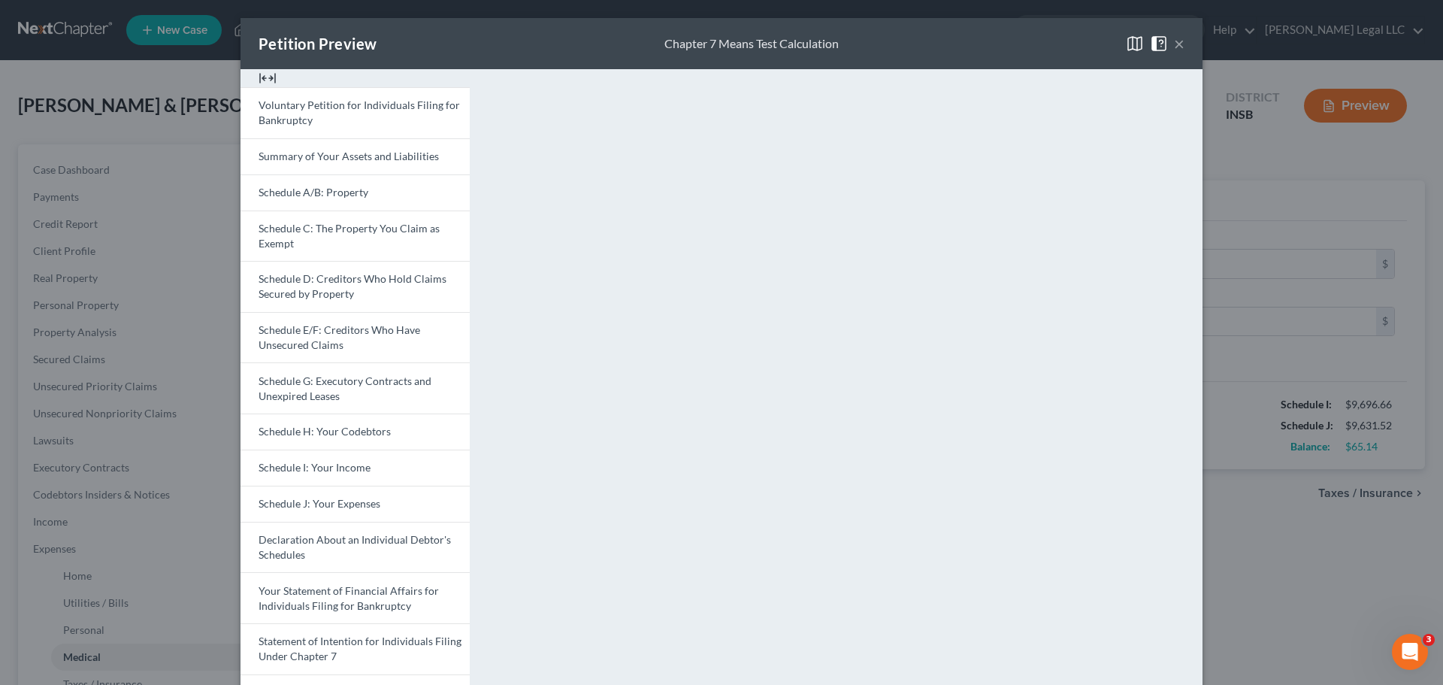
drag, startPoint x: 1174, startPoint y: 44, endPoint x: 171, endPoint y: 520, distance: 1110.3
click at [1154, 44] on button "×" at bounding box center [1179, 44] width 11 height 18
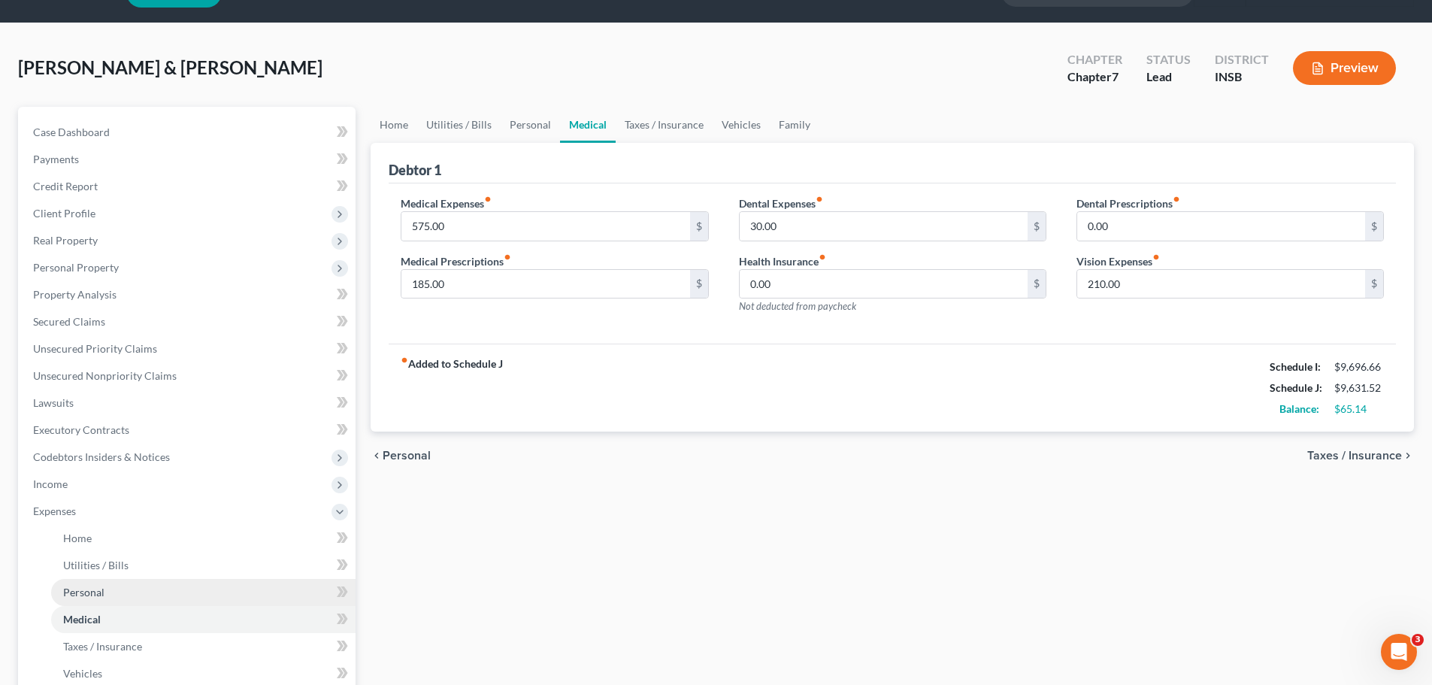
scroll to position [75, 0]
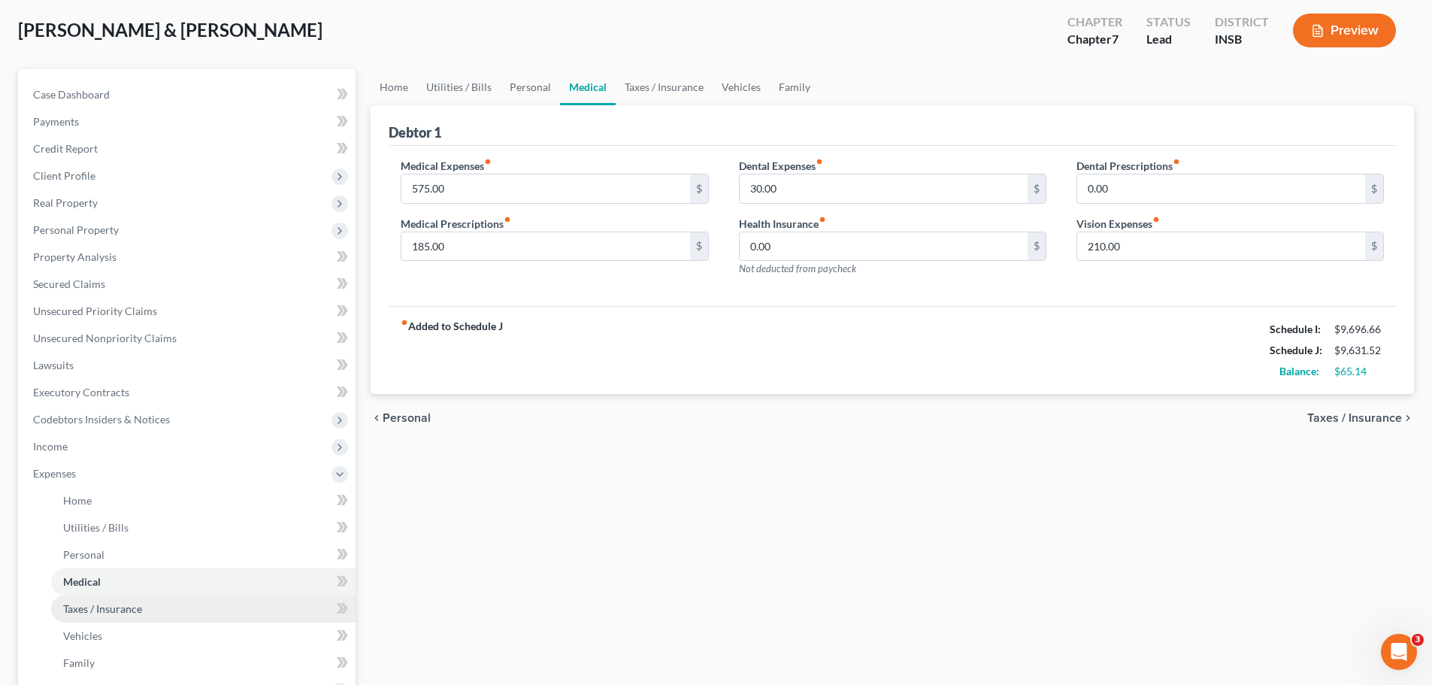
click at [98, 522] on span "Taxes / Insurance" at bounding box center [102, 608] width 79 height 13
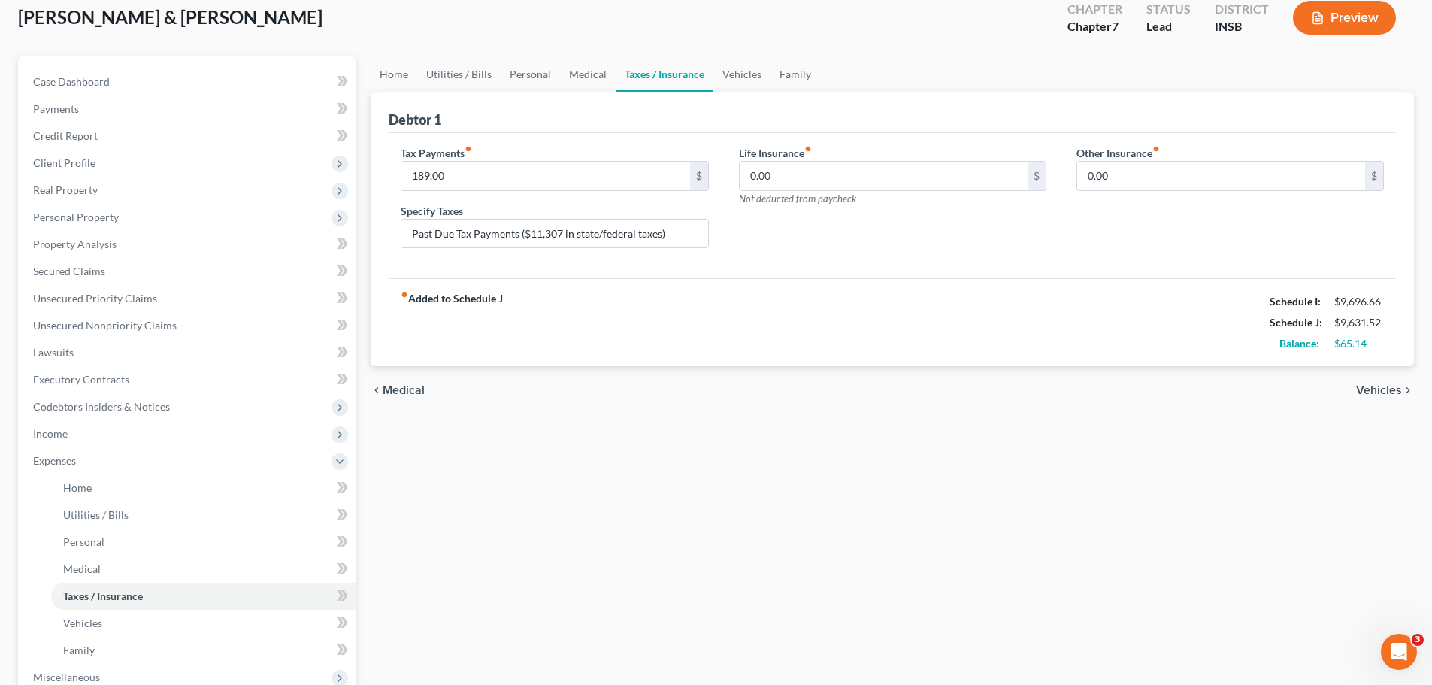
scroll to position [226, 0]
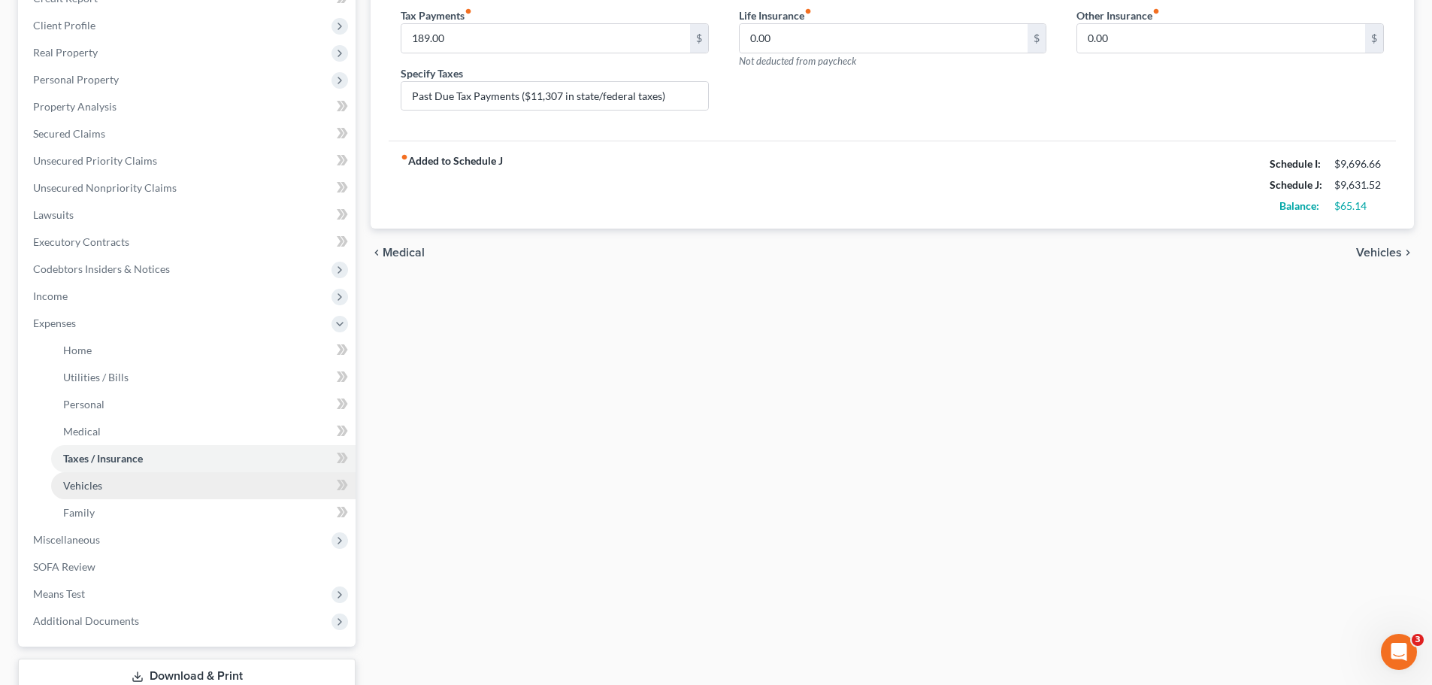
click at [68, 480] on span "Vehicles" at bounding box center [82, 485] width 39 height 13
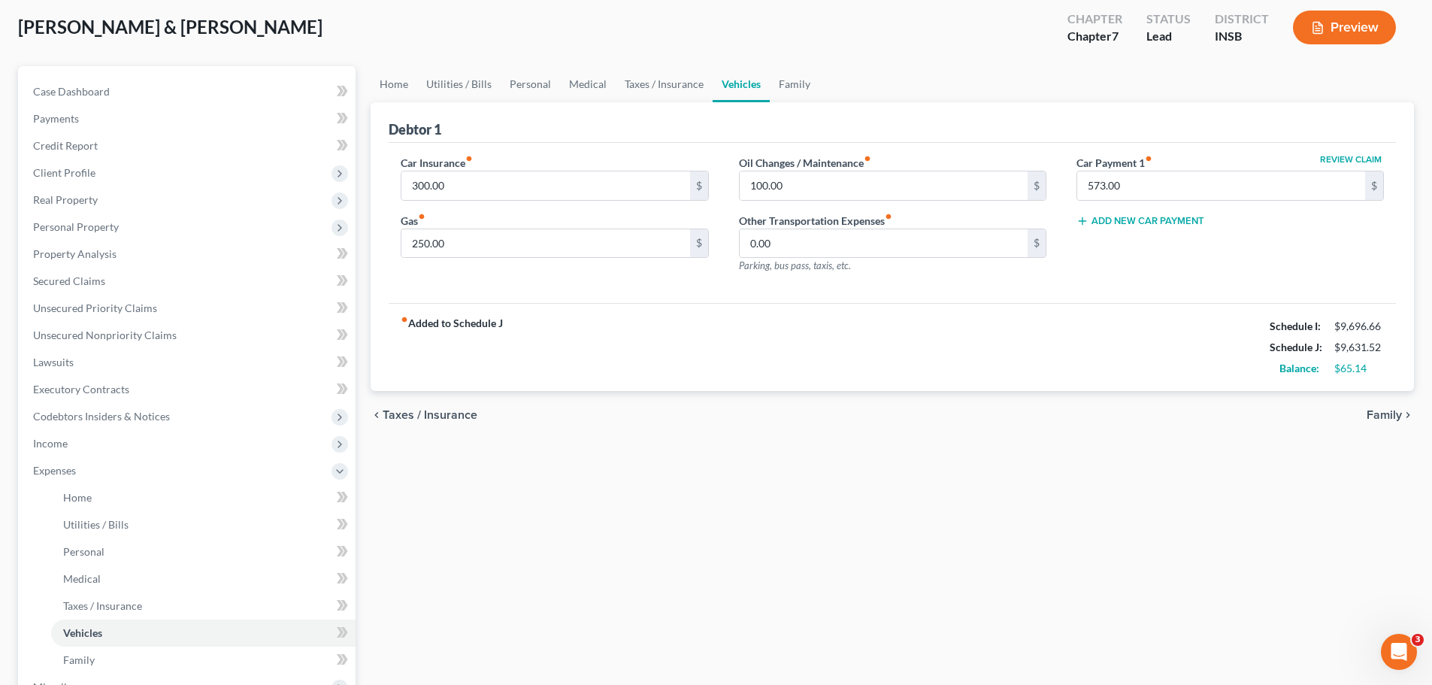
scroll to position [150, 0]
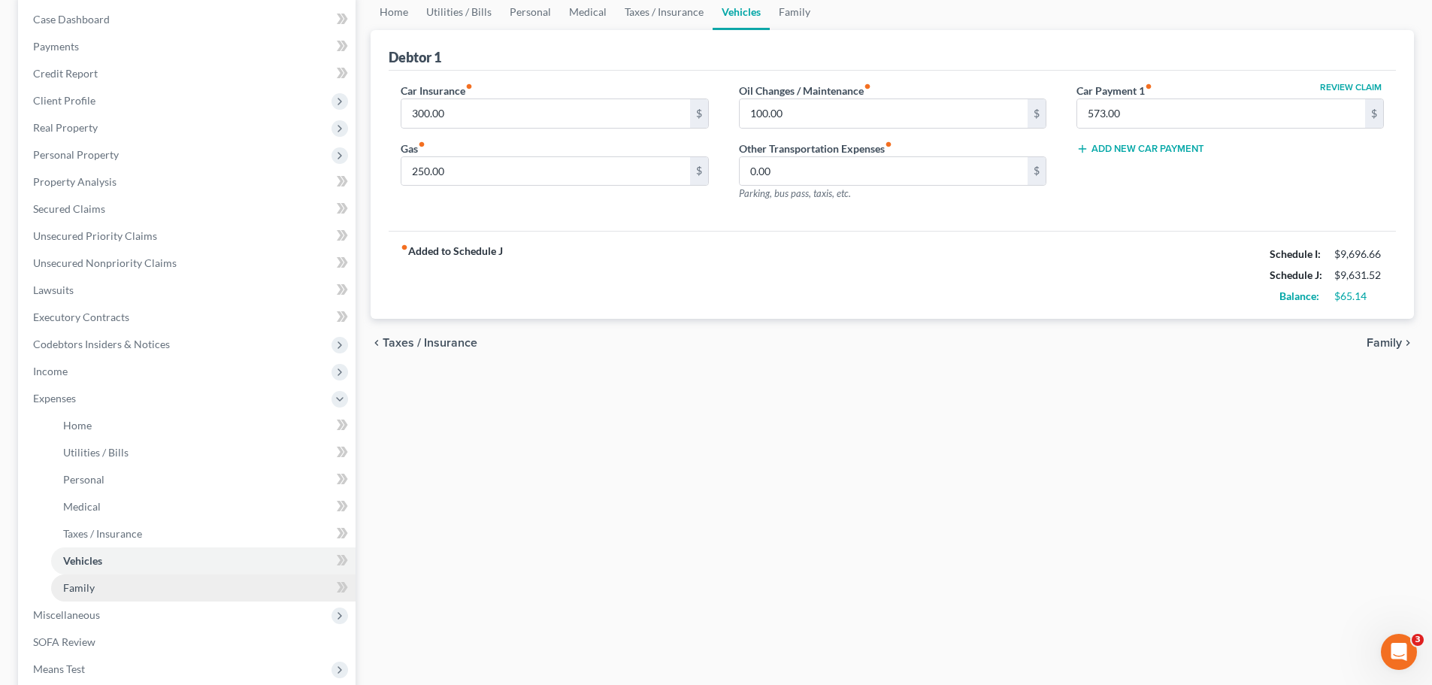
click at [107, 522] on link "Family" at bounding box center [203, 587] width 304 height 27
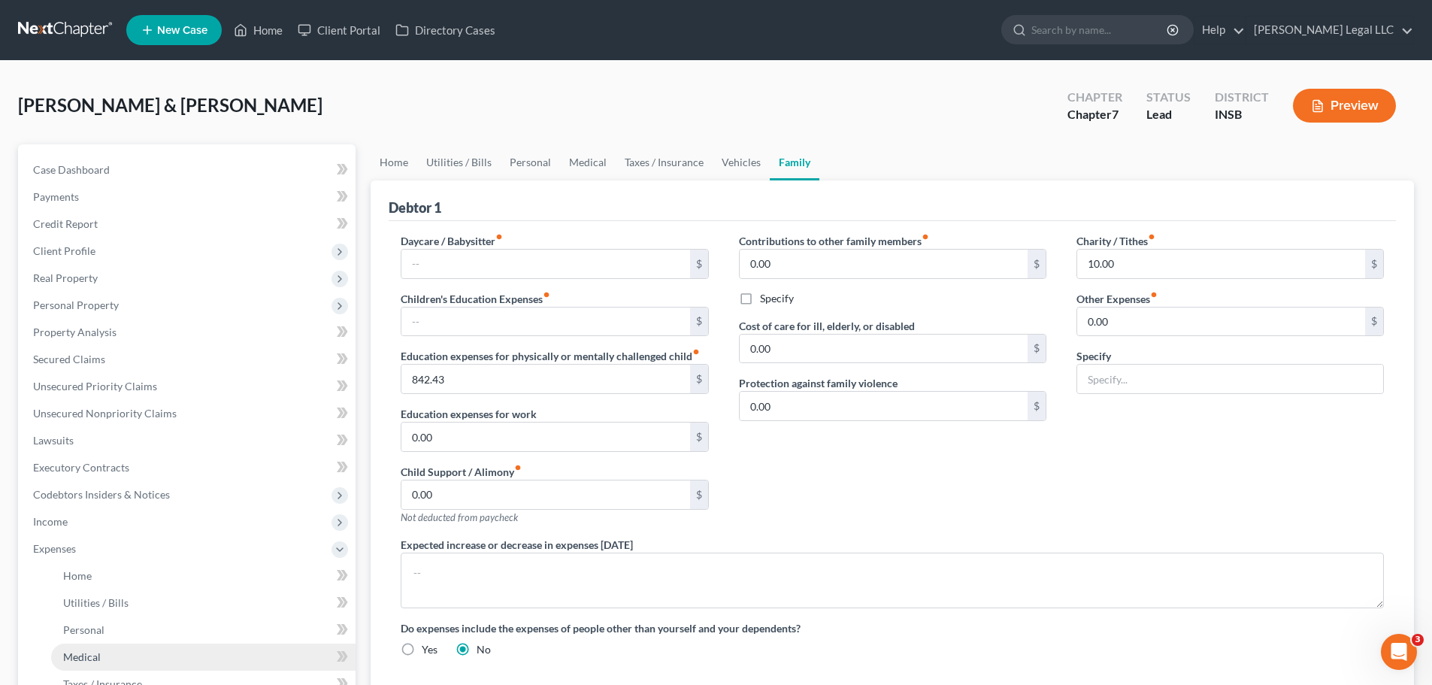
click at [86, 522] on span "Medical" at bounding box center [82, 656] width 38 height 13
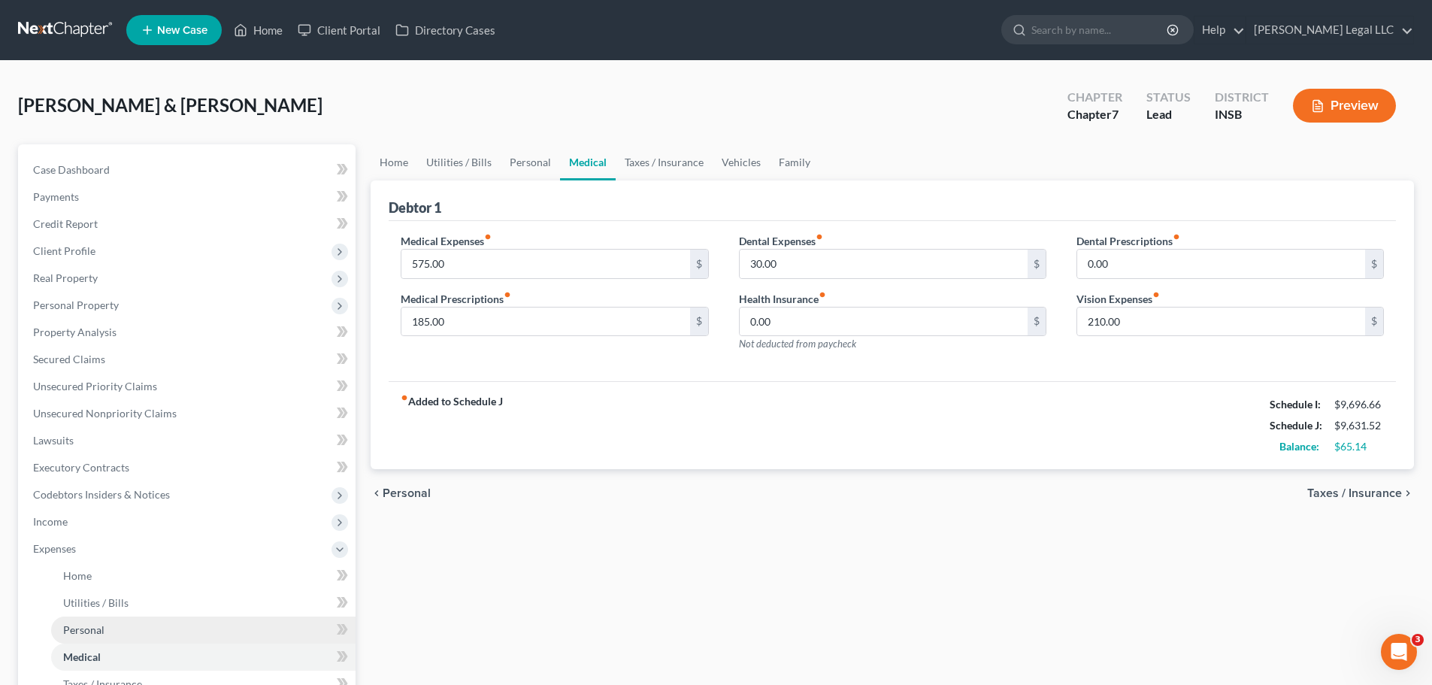
click at [80, 522] on span "Personal" at bounding box center [83, 629] width 41 height 13
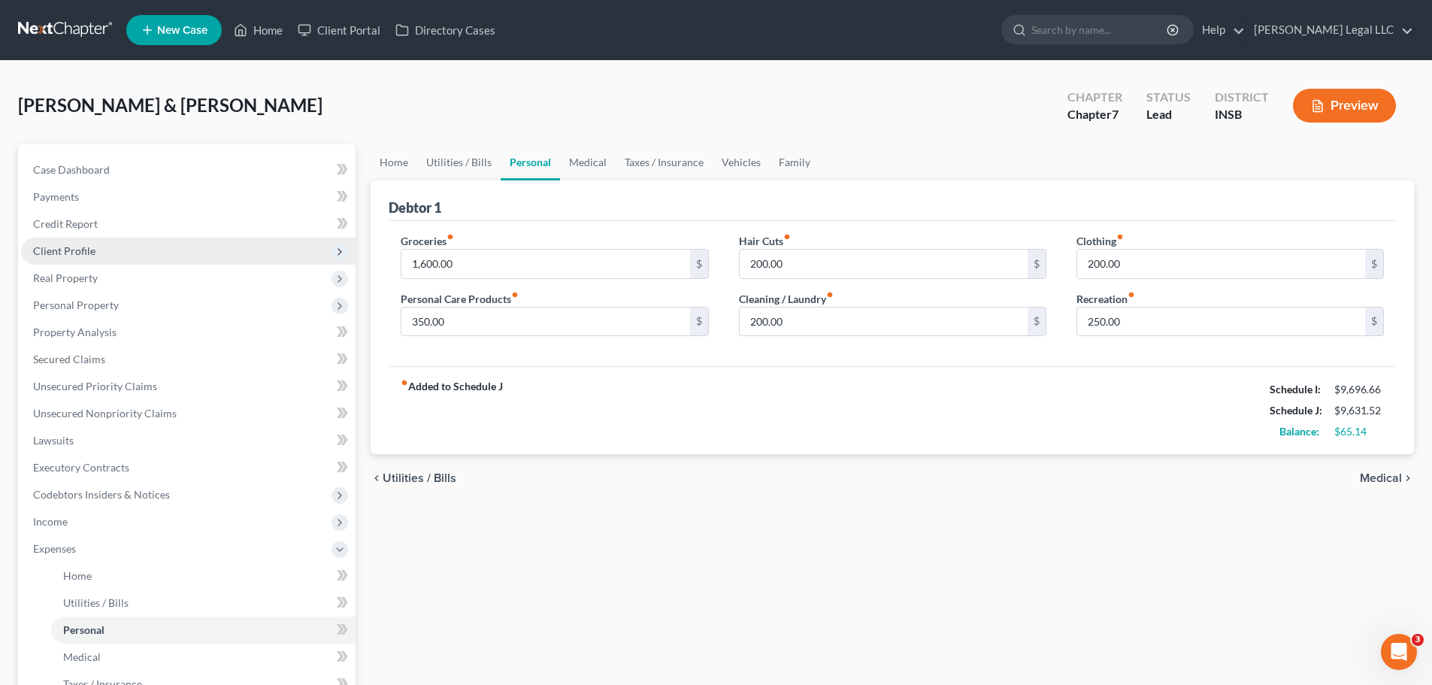
drag, startPoint x: 68, startPoint y: 251, endPoint x: 69, endPoint y: 275, distance: 24.1
click at [68, 251] on span "Client Profile" at bounding box center [64, 250] width 62 height 13
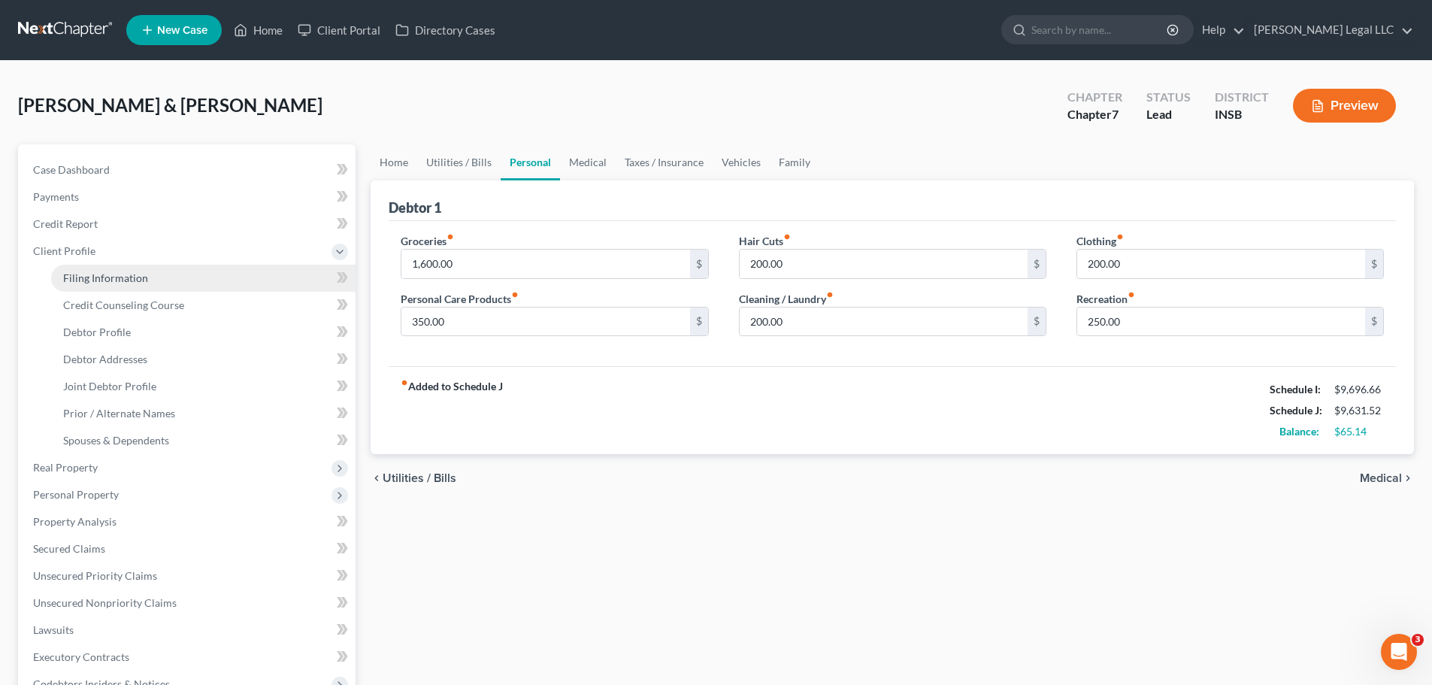
click at [78, 281] on span "Filing Information" at bounding box center [105, 277] width 85 height 13
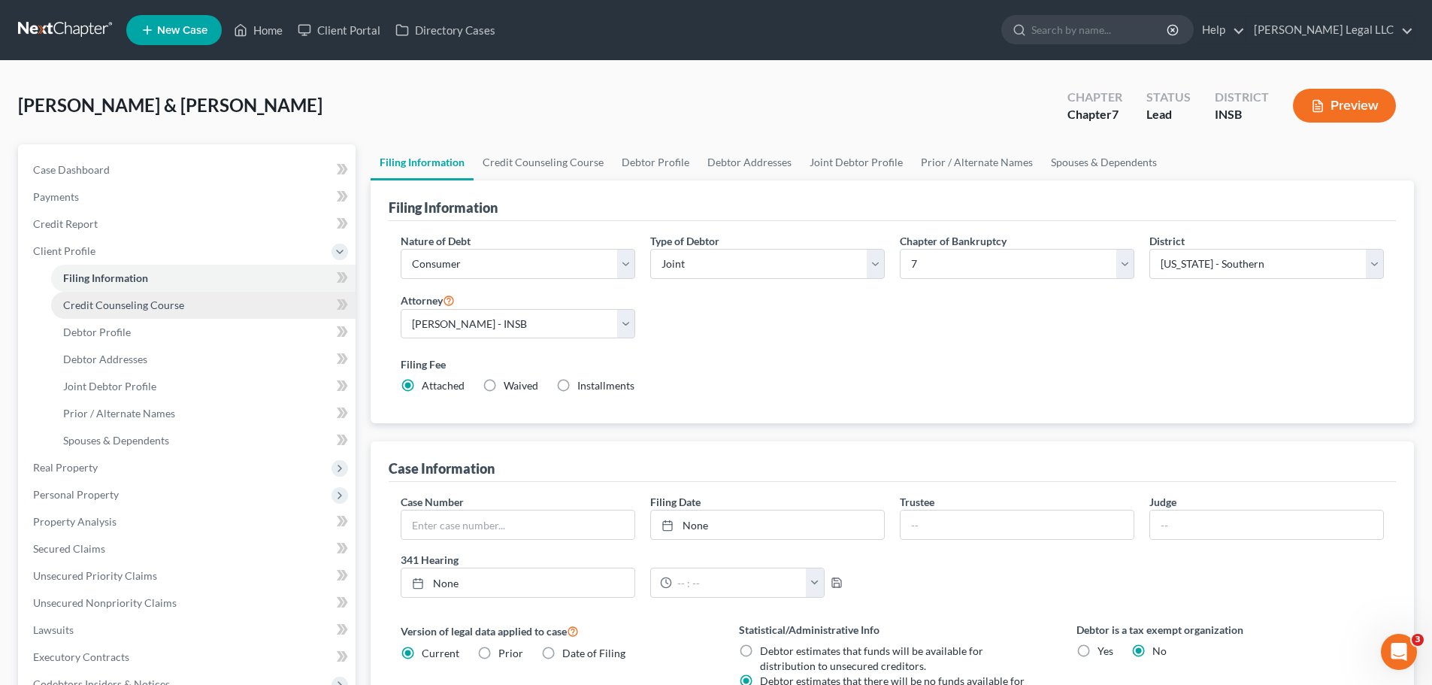
click at [69, 296] on link "Credit Counseling Course" at bounding box center [203, 305] width 304 height 27
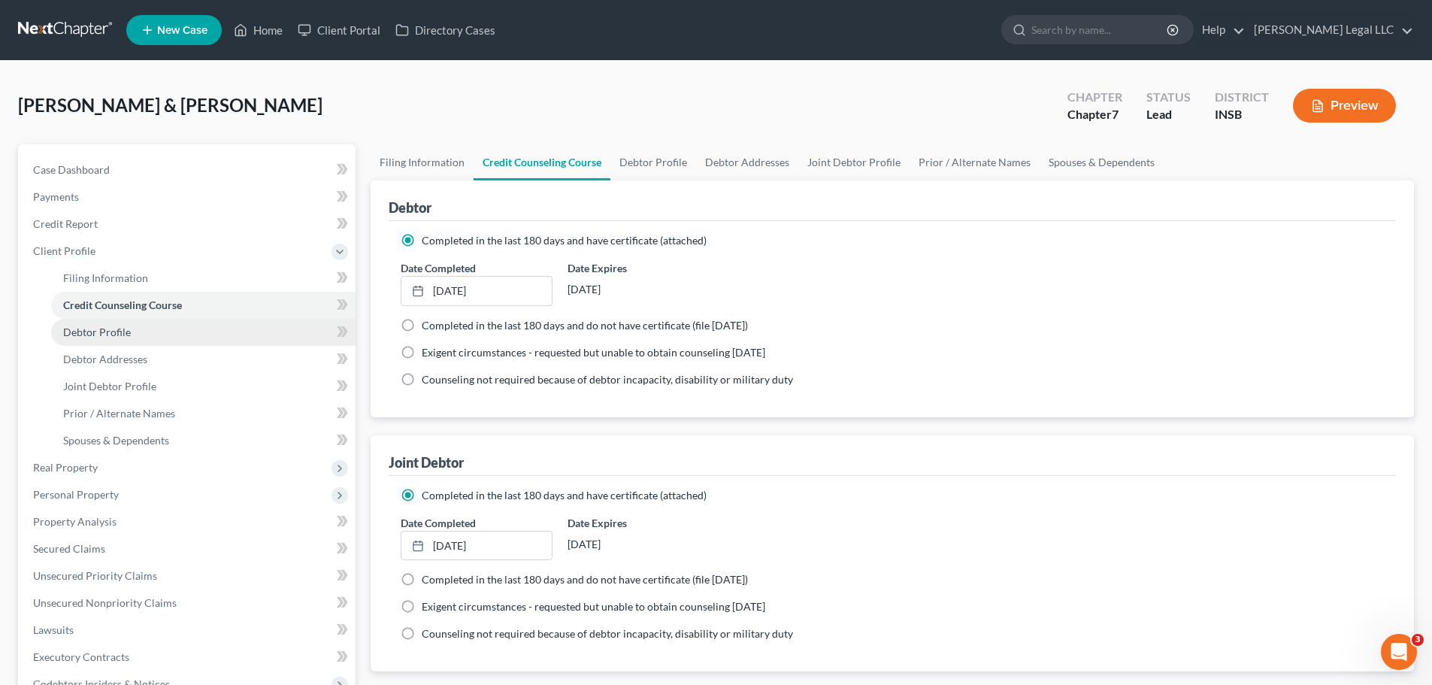
click at [69, 335] on span "Debtor Profile" at bounding box center [97, 332] width 68 height 13
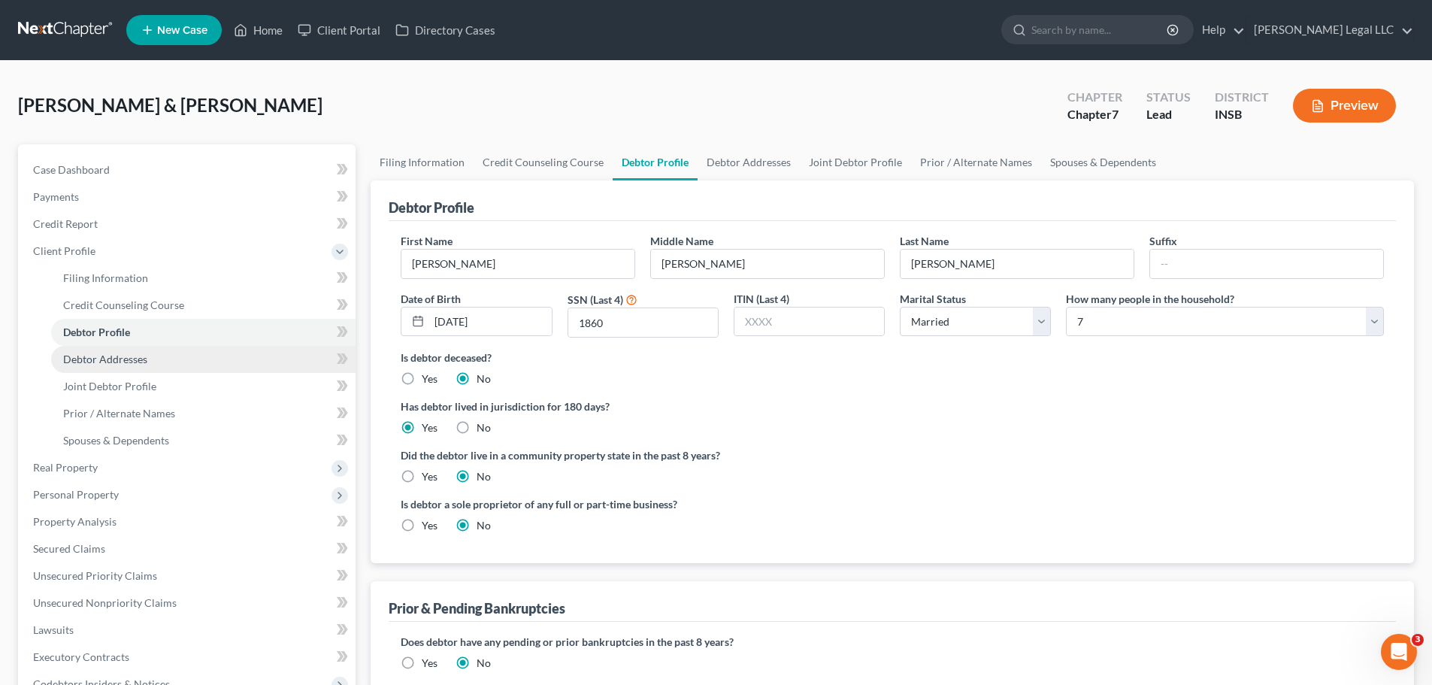
click at [73, 367] on link "Debtor Addresses" at bounding box center [203, 359] width 304 height 27
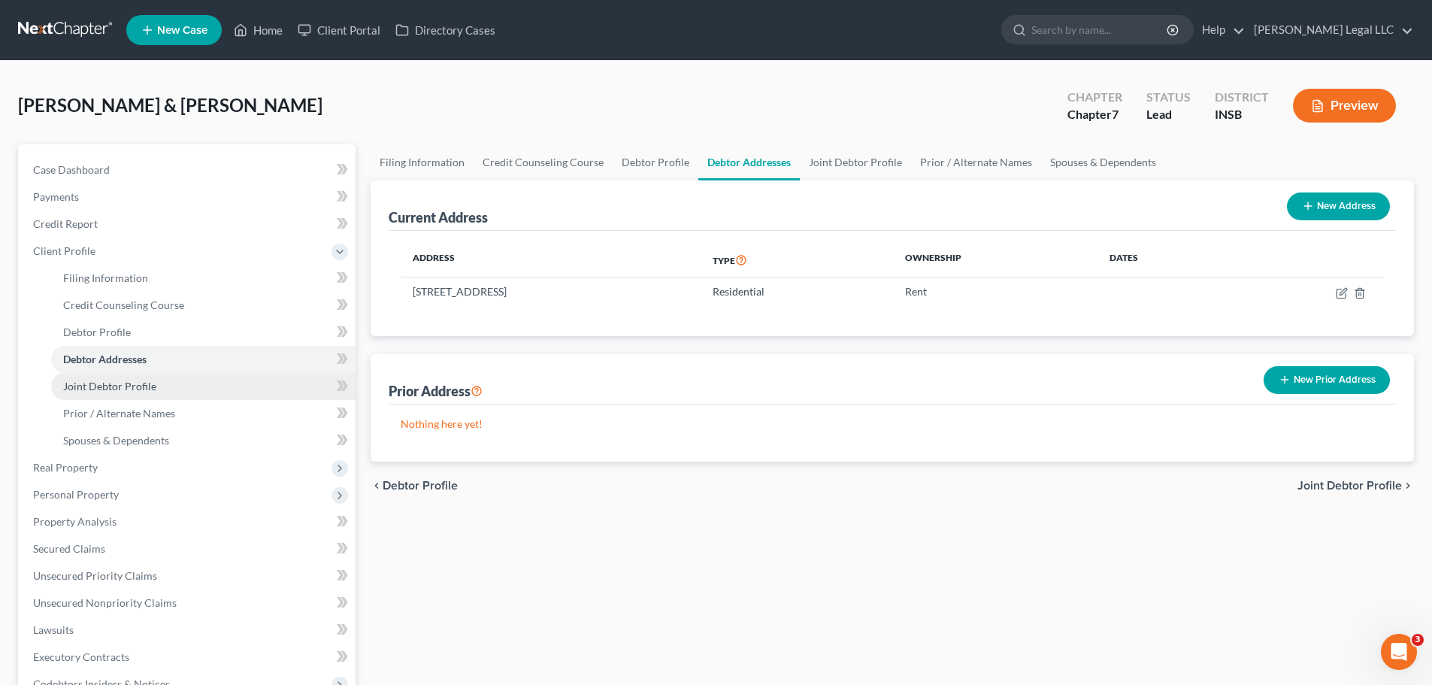
click at [78, 392] on link "Joint Debtor Profile" at bounding box center [203, 386] width 304 height 27
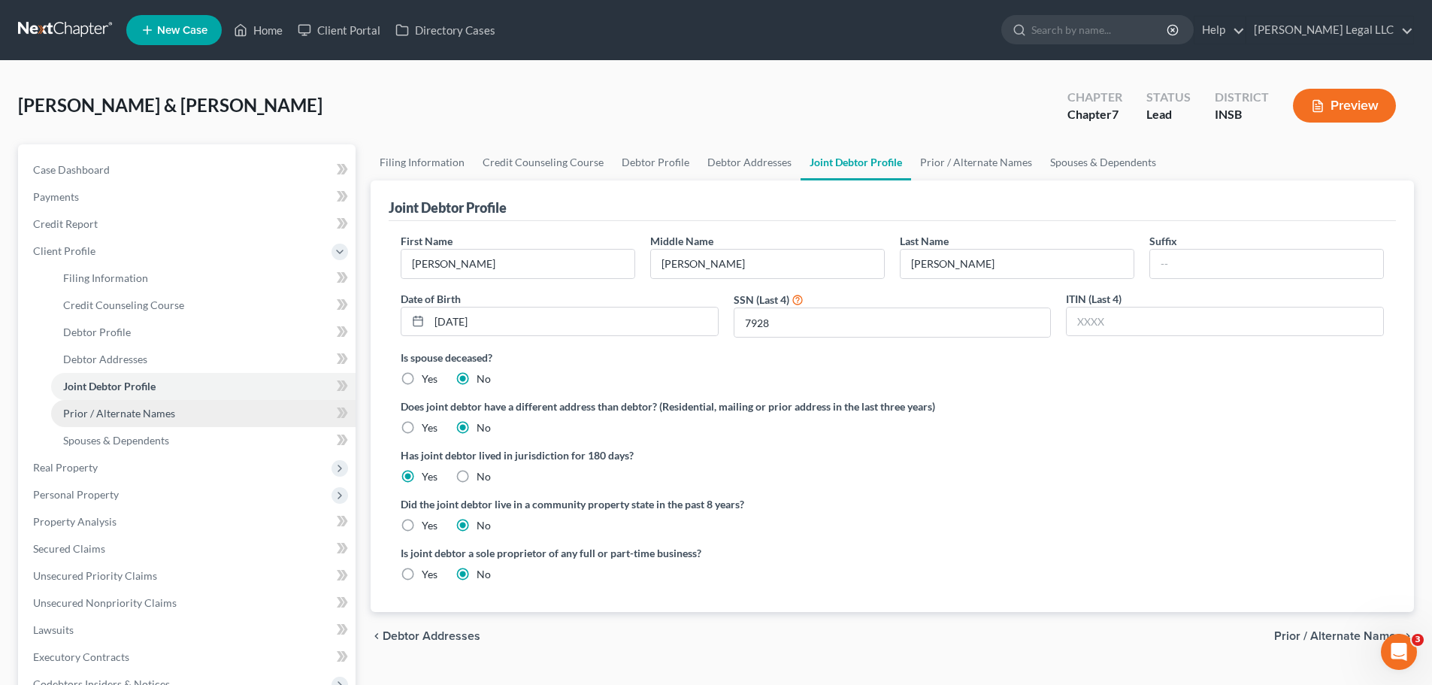
click at [83, 414] on span "Prior / Alternate Names" at bounding box center [119, 413] width 112 height 13
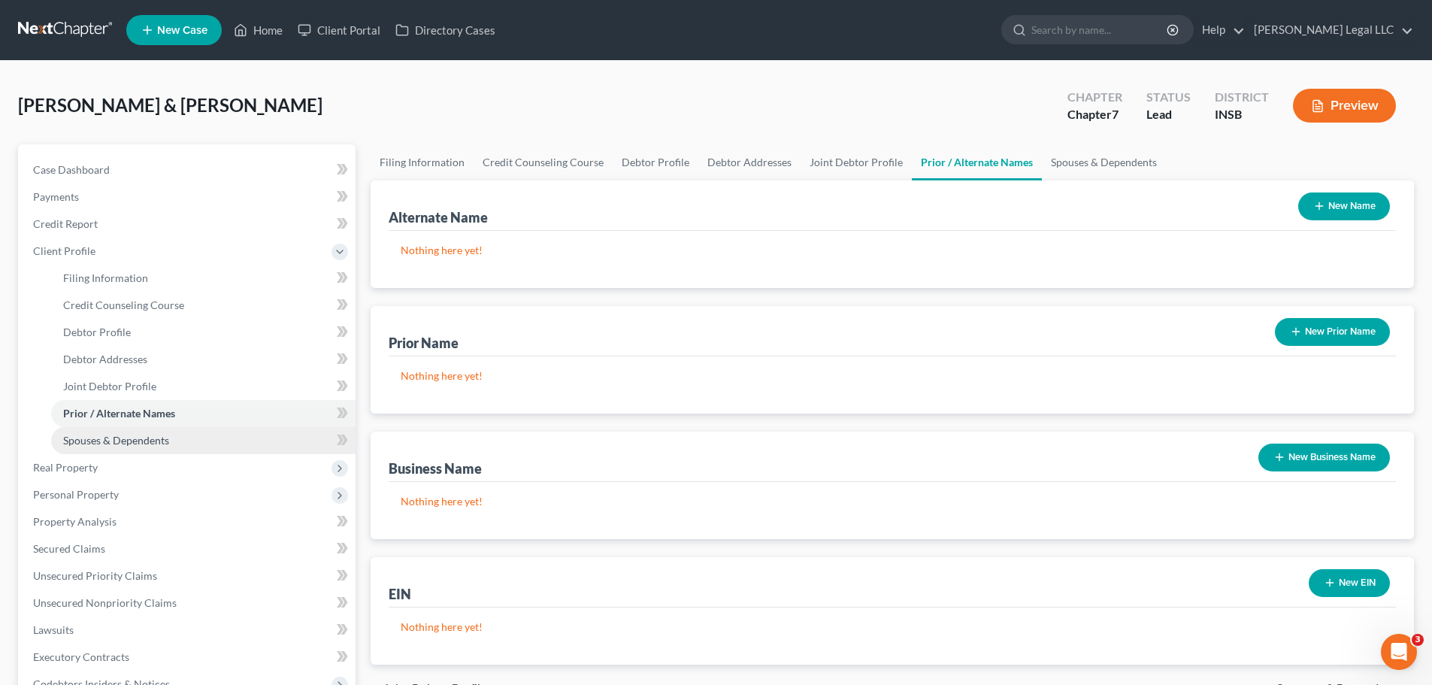
click at [88, 442] on span "Spouses & Dependents" at bounding box center [116, 440] width 106 height 13
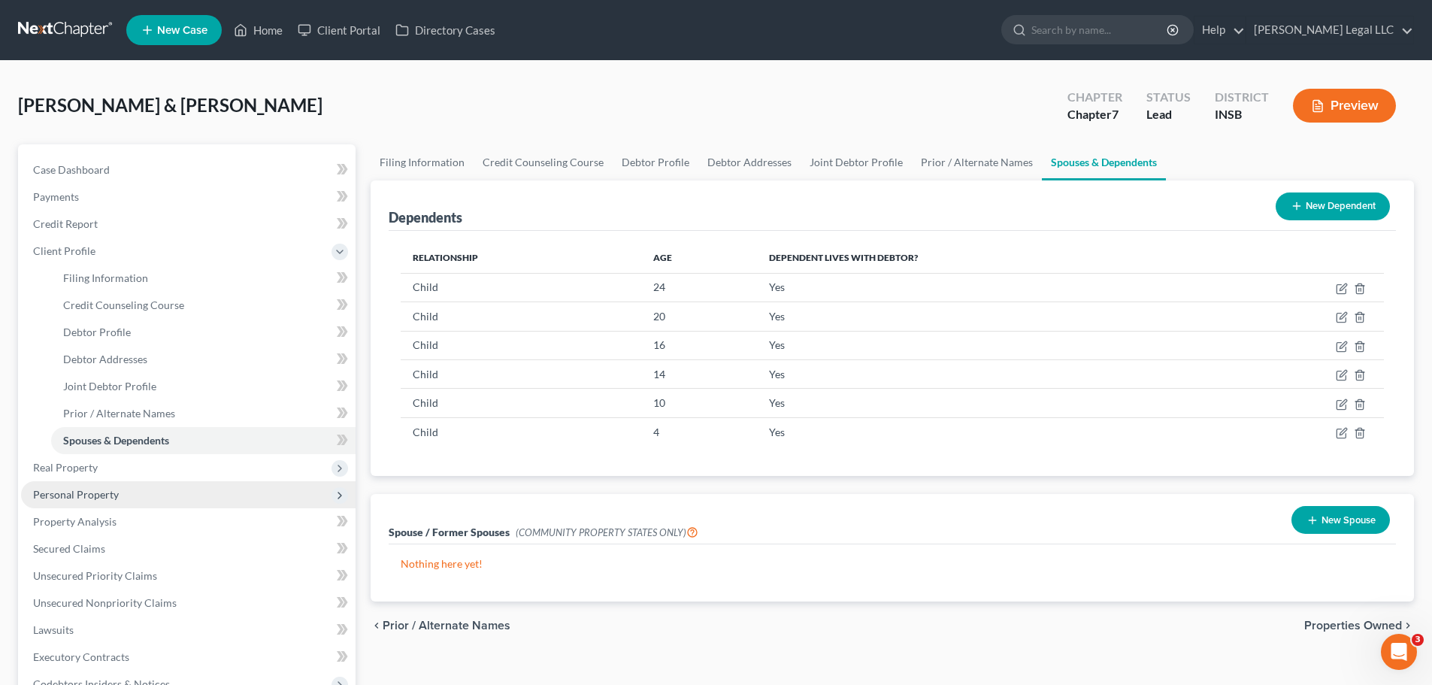
click at [91, 483] on span "Personal Property" at bounding box center [188, 494] width 335 height 27
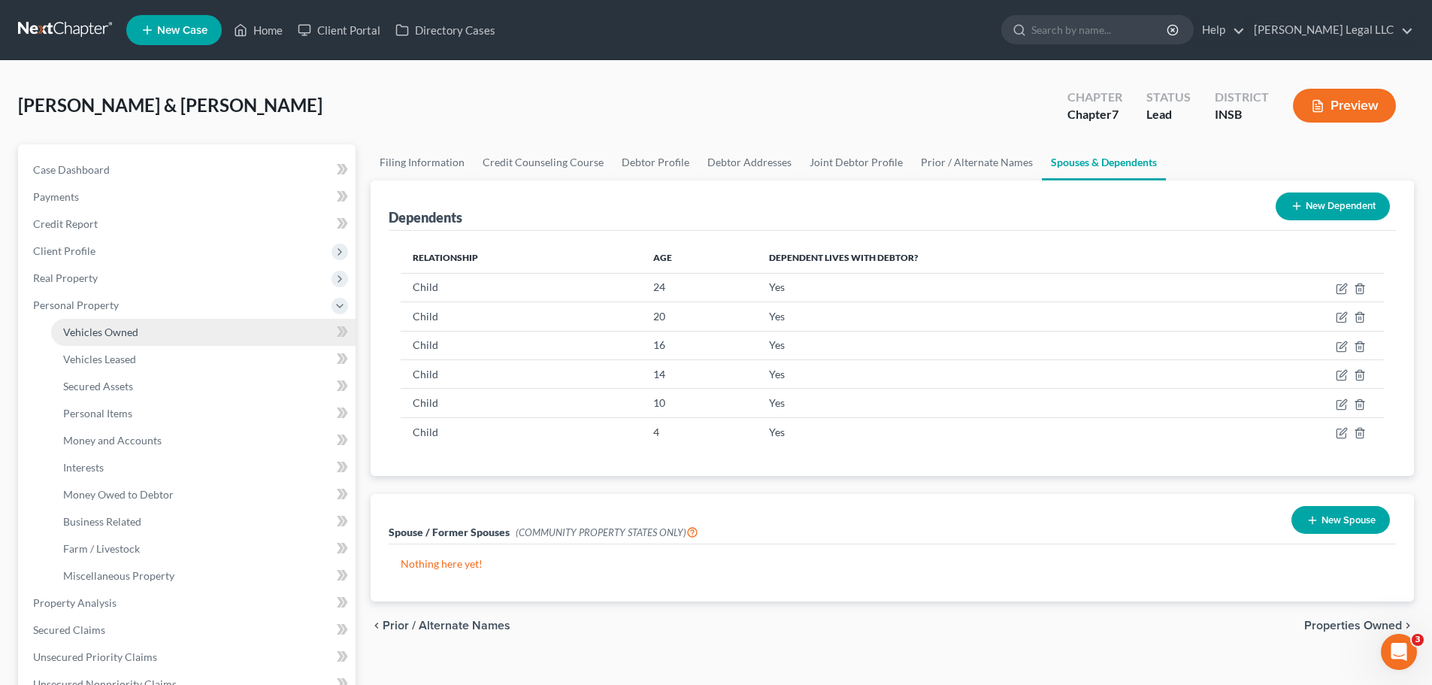
click at [104, 335] on span "Vehicles Owned" at bounding box center [100, 332] width 75 height 13
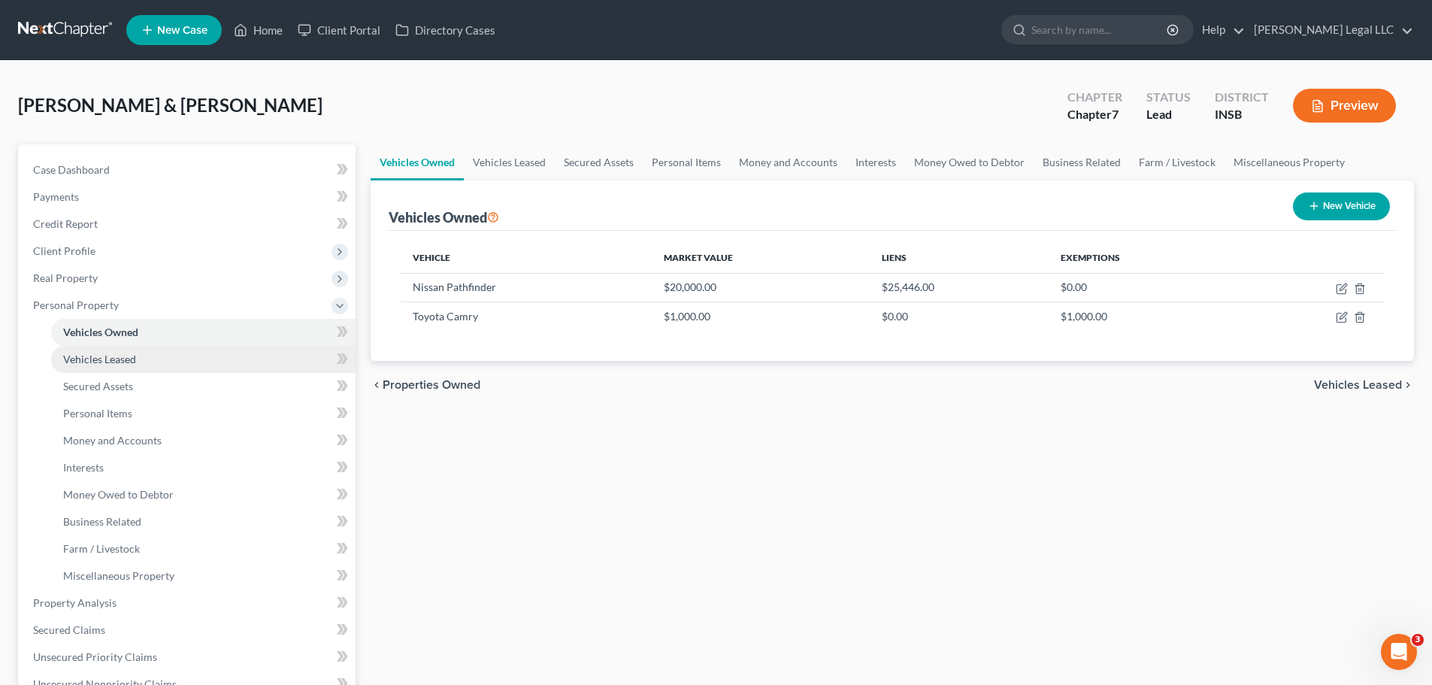
click at [122, 360] on span "Vehicles Leased" at bounding box center [99, 359] width 73 height 13
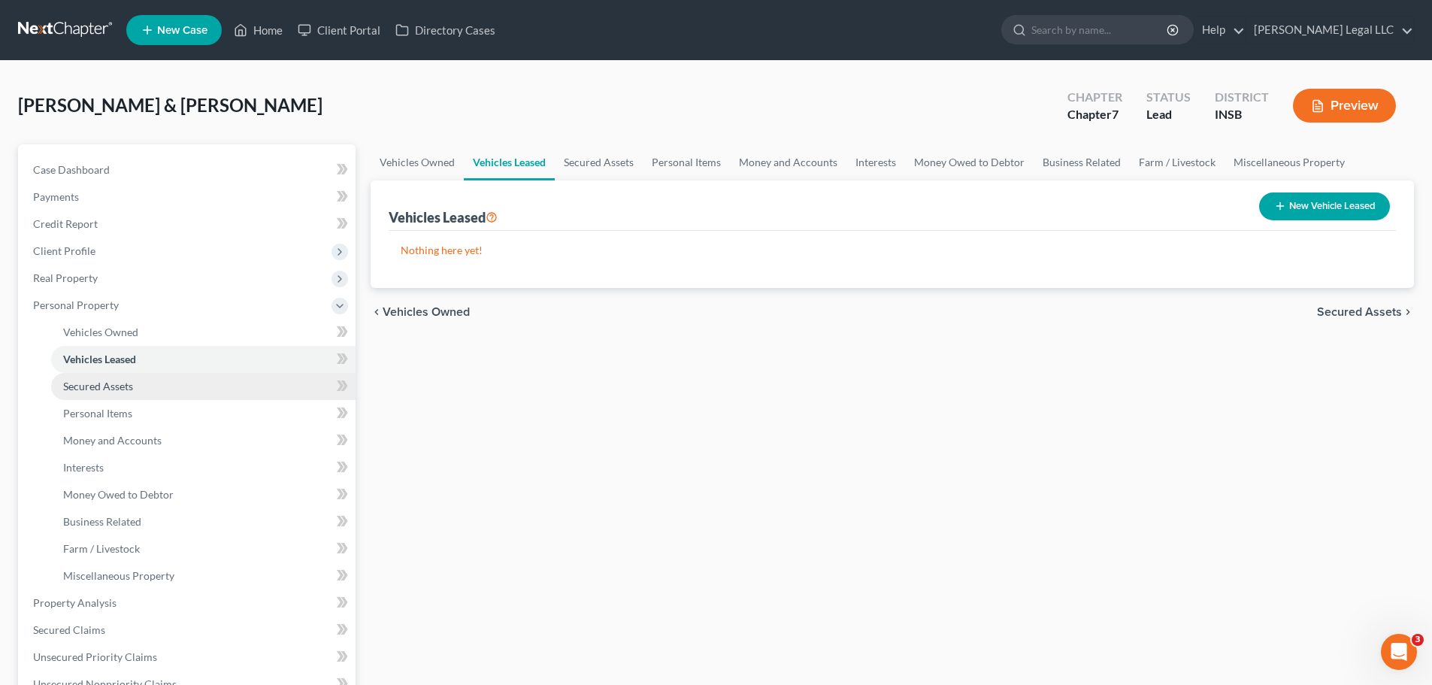
drag, startPoint x: 122, startPoint y: 385, endPoint x: 123, endPoint y: 396, distance: 11.4
click at [122, 385] on span "Secured Assets" at bounding box center [98, 386] width 70 height 13
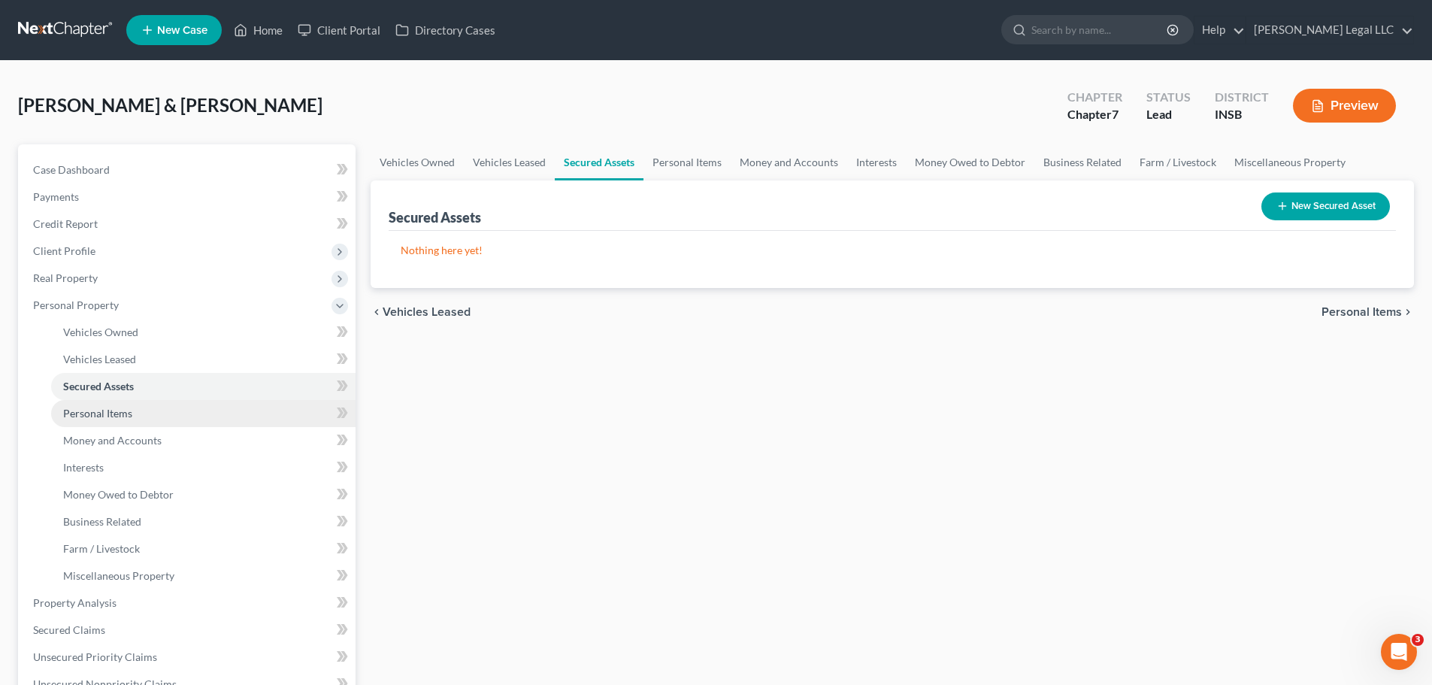
click at [117, 416] on span "Personal Items" at bounding box center [97, 413] width 69 height 13
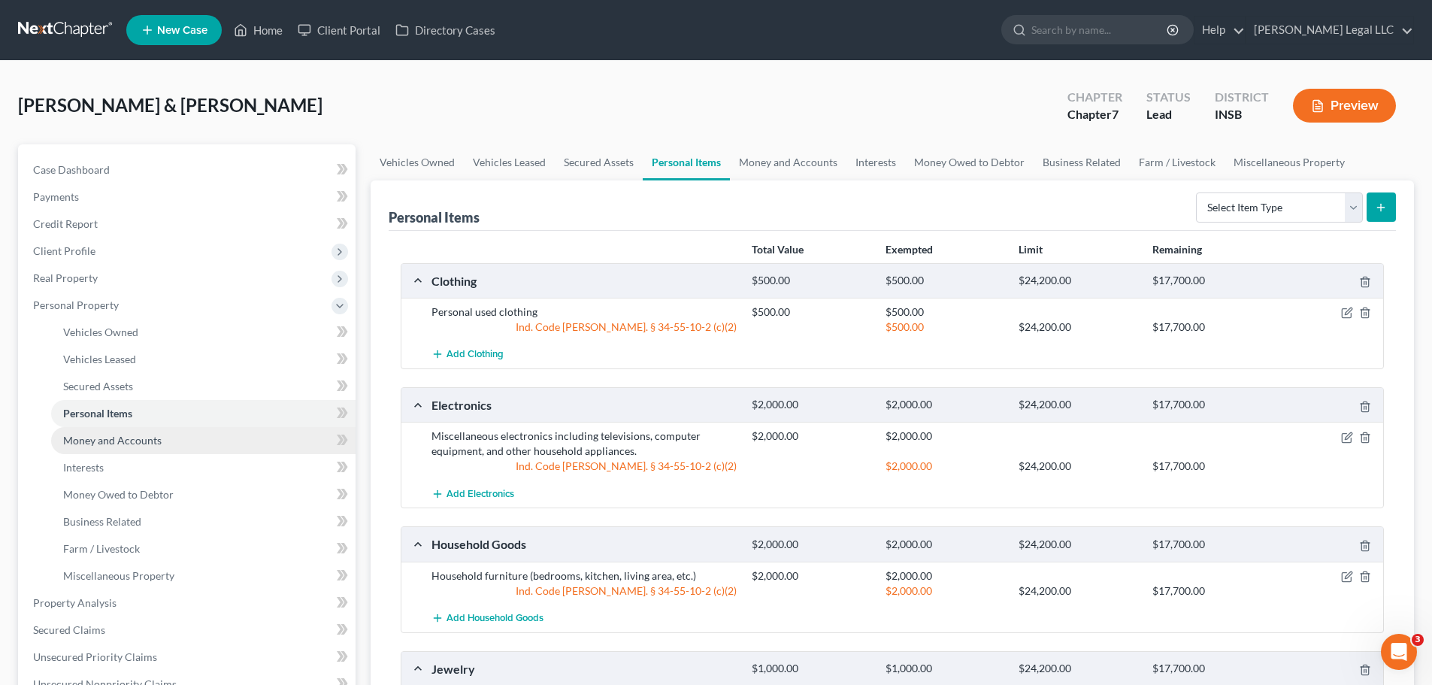
click at [113, 441] on span "Money and Accounts" at bounding box center [112, 440] width 98 height 13
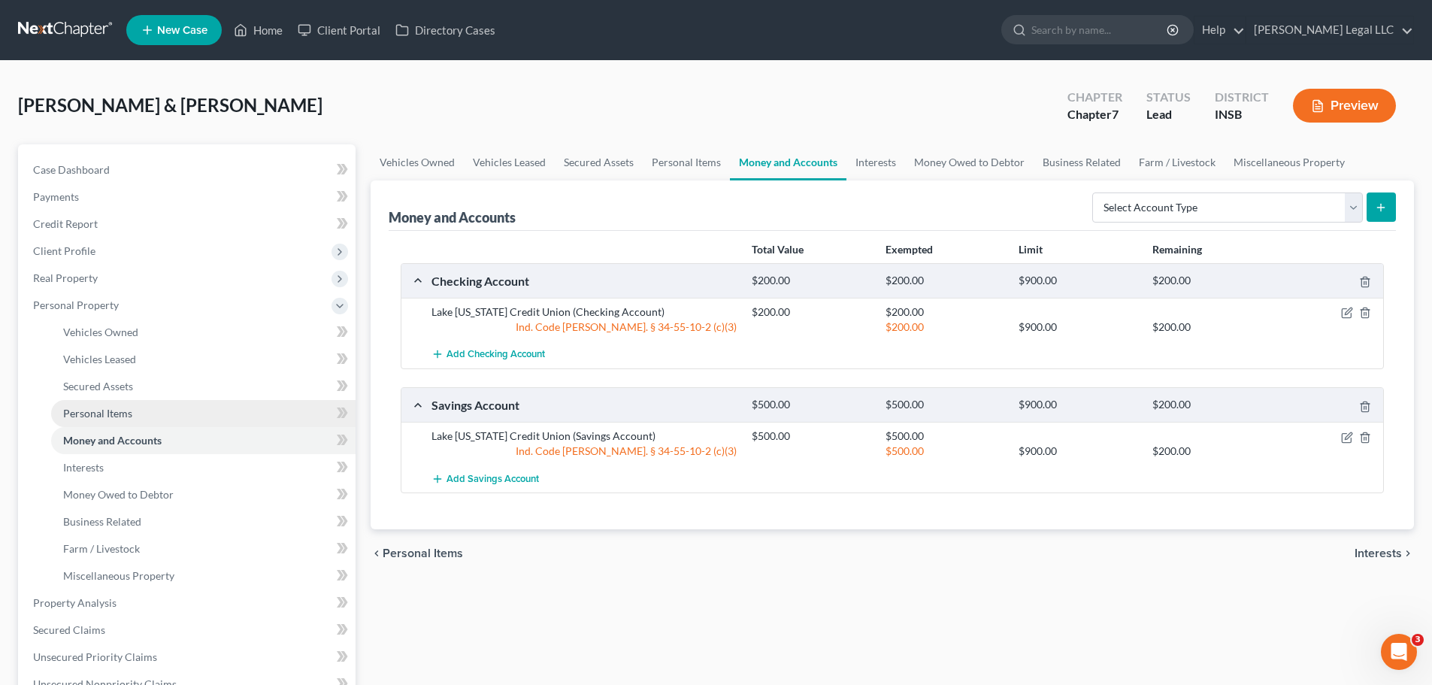
click at [122, 417] on span "Personal Items" at bounding box center [97, 413] width 69 height 13
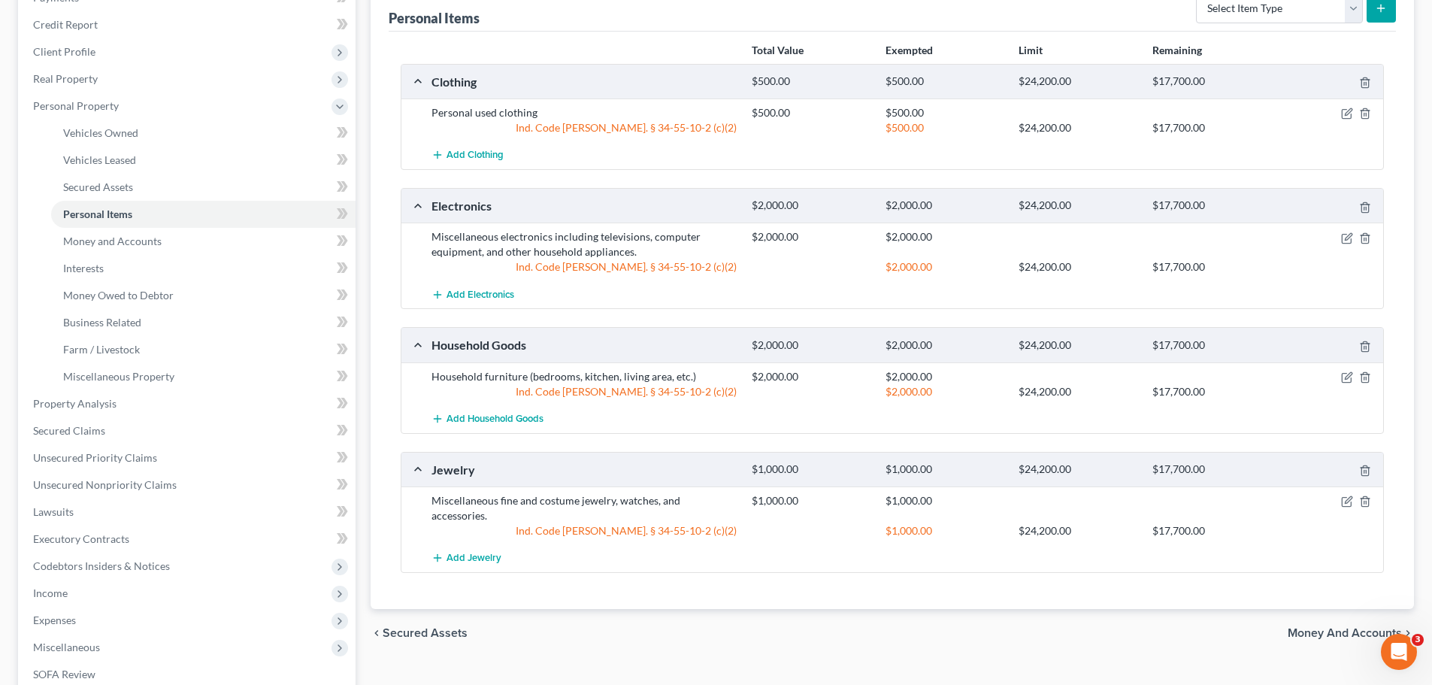
scroll to position [226, 0]
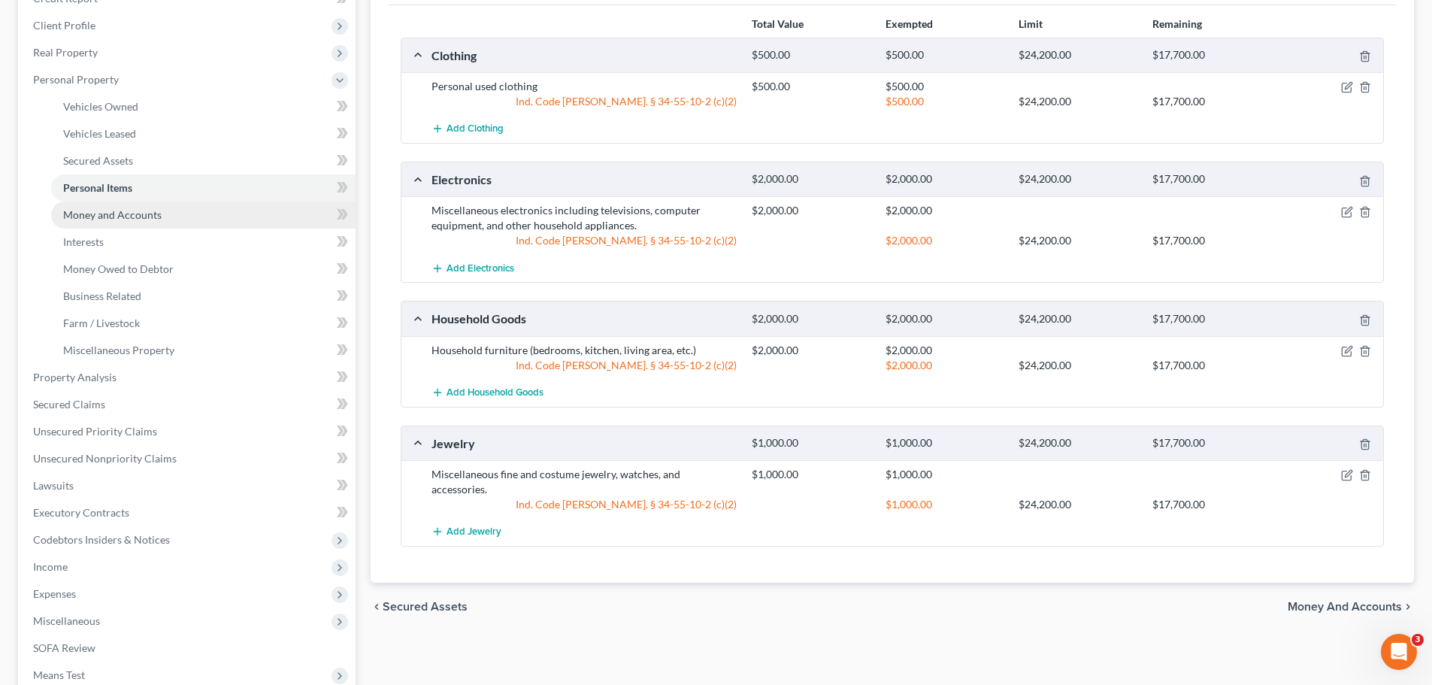
click at [122, 216] on span "Money and Accounts" at bounding box center [112, 214] width 98 height 13
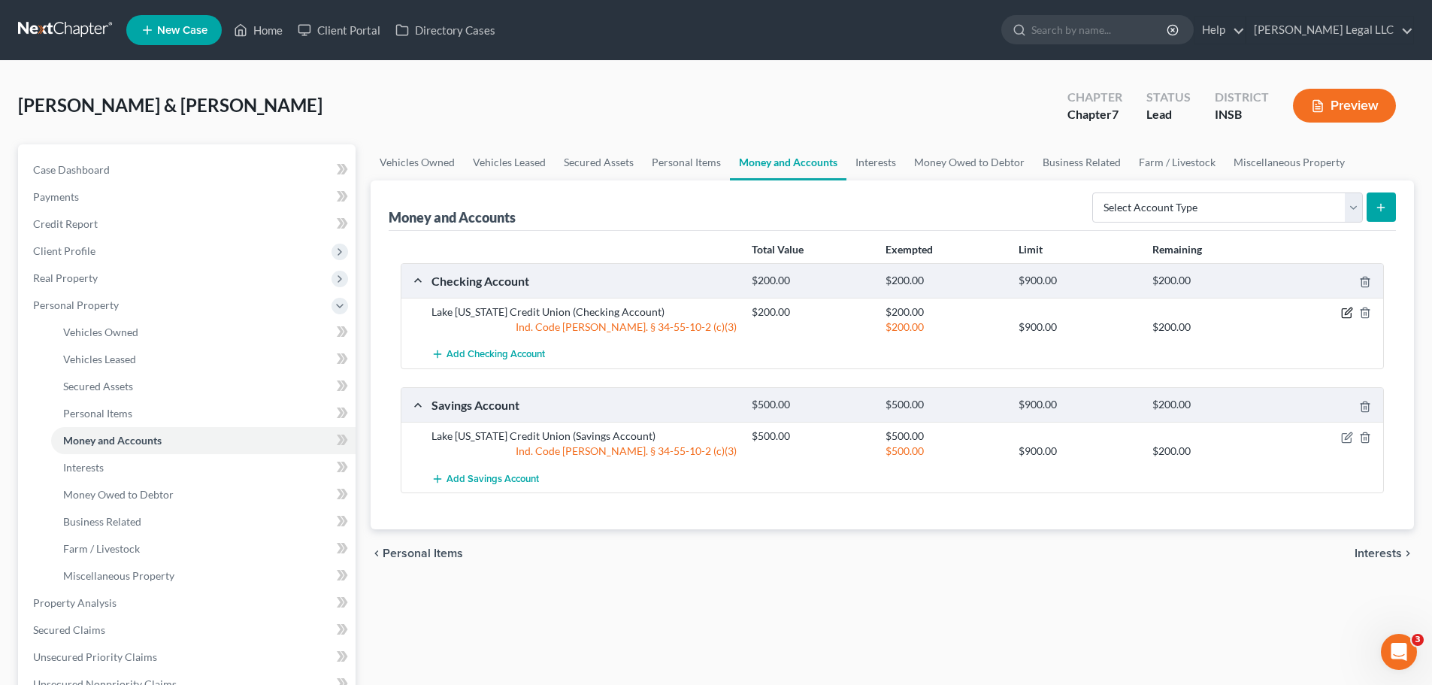
click at [1154, 313] on icon "button" at bounding box center [1346, 313] width 9 height 9
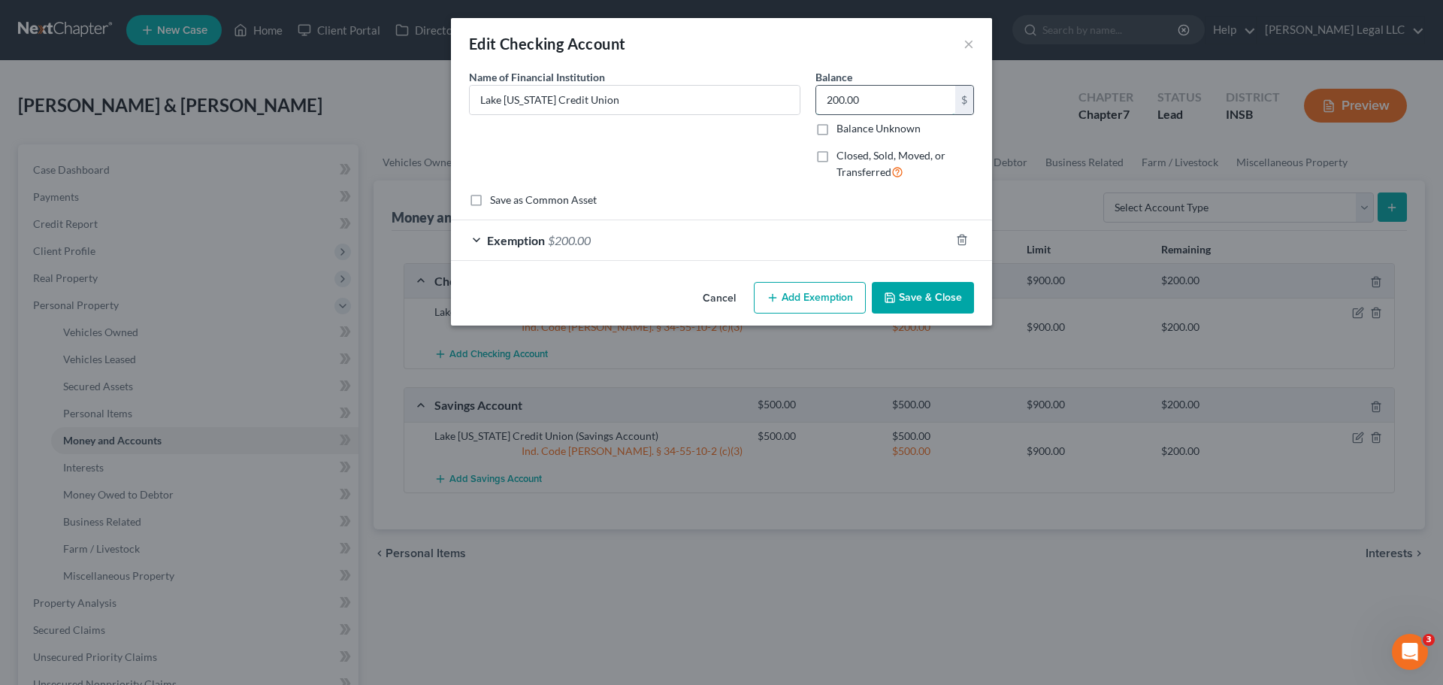
click at [896, 104] on input "200.00" at bounding box center [885, 100] width 139 height 29
click at [859, 99] on input "1,000" at bounding box center [885, 100] width 139 height 29
click at [719, 244] on div "Exemption $200.00" at bounding box center [700, 240] width 499 height 40
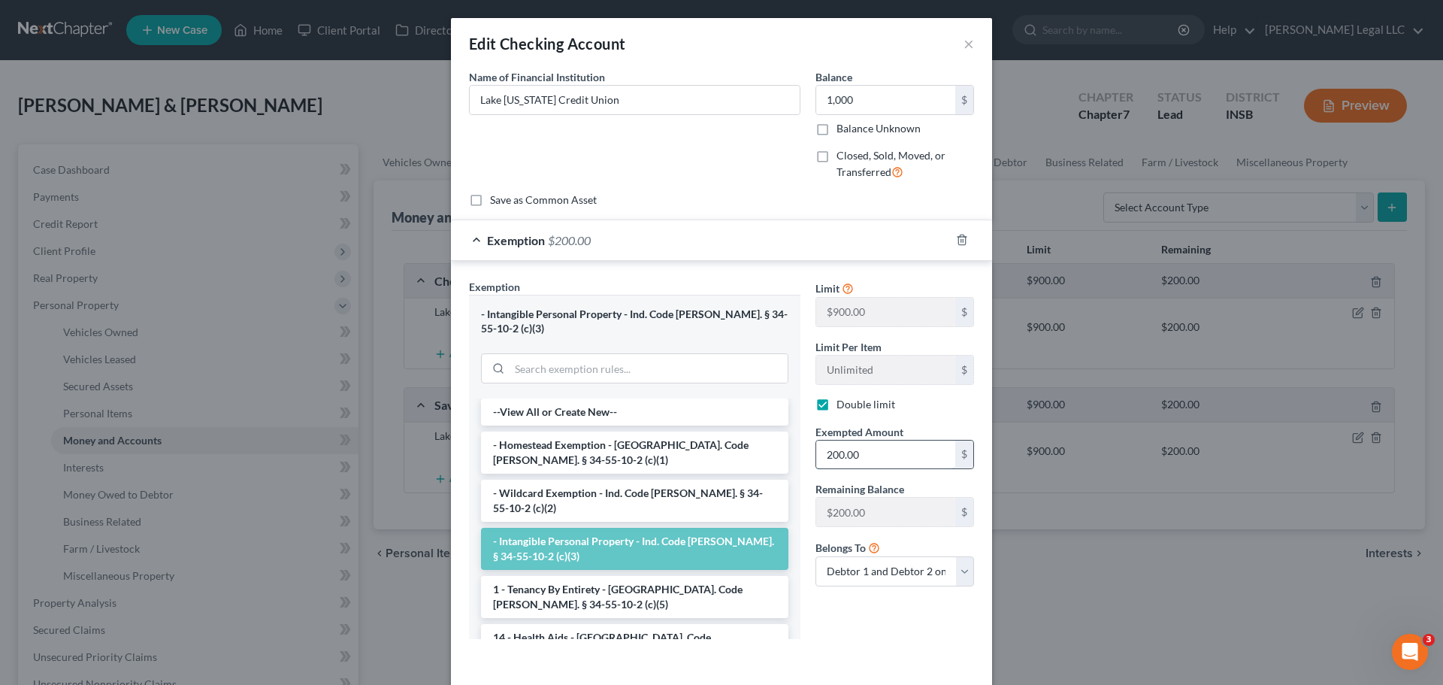
click at [849, 453] on input "200.00" at bounding box center [885, 455] width 139 height 29
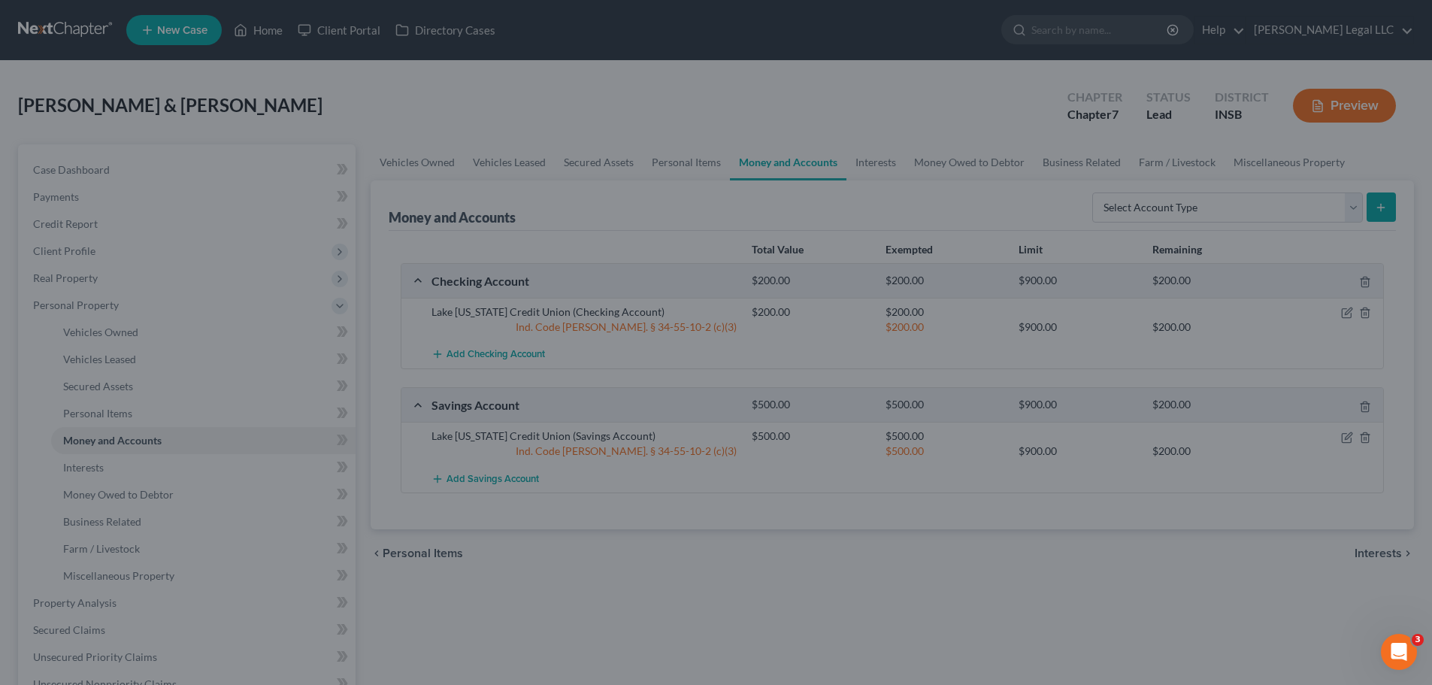
click at [895, 522] on div at bounding box center [716, 342] width 1432 height 685
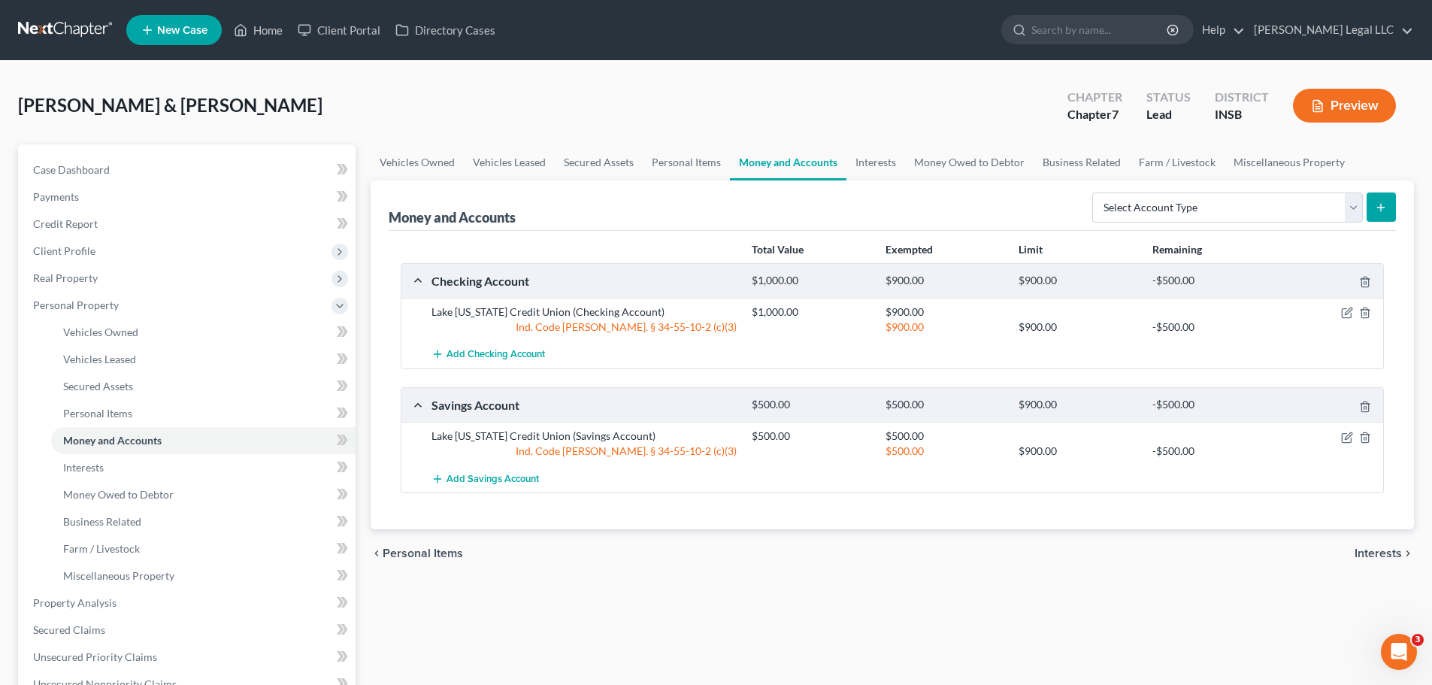
click at [855, 522] on div "Vehicles Owned Vehicles Leased Secured Assets Personal Items Money and Accounts…" at bounding box center [892, 591] width 1058 height 895
click at [1154, 310] on icon "button" at bounding box center [1347, 313] width 12 height 12
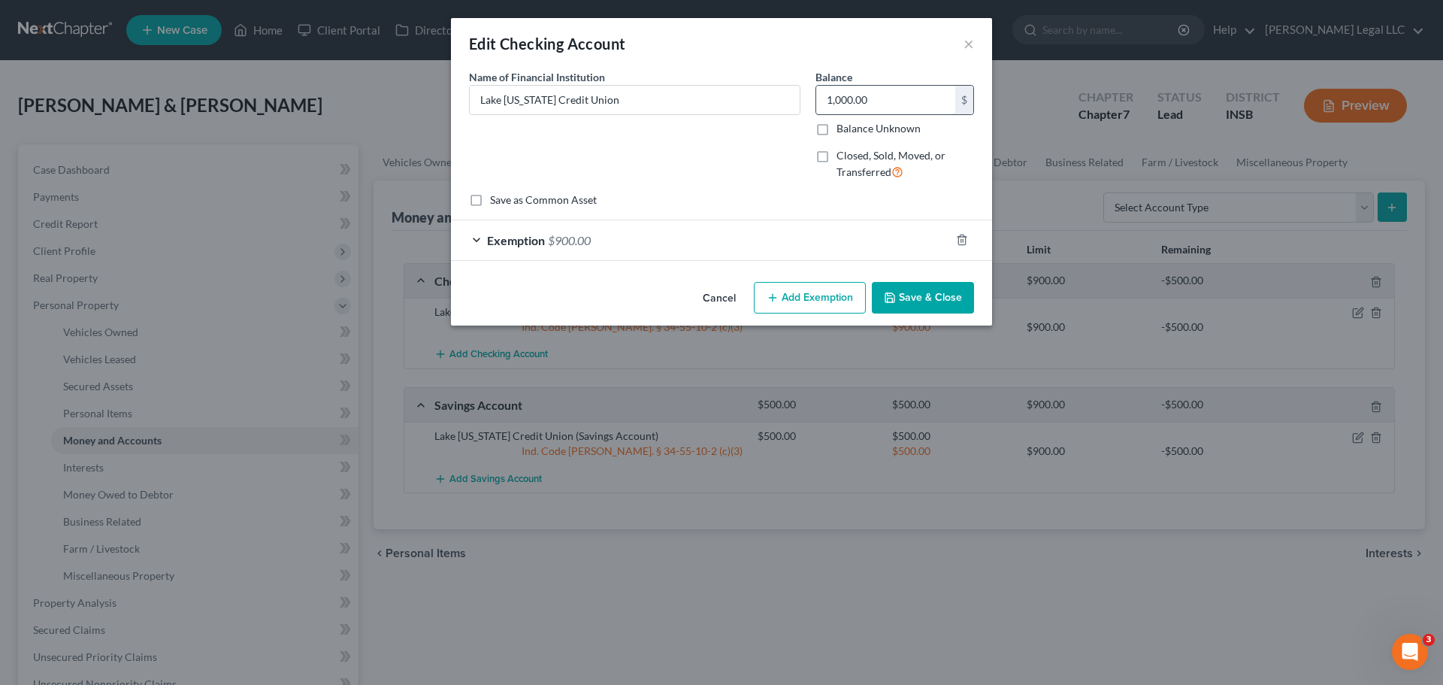
click at [845, 95] on input "1,000.00" at bounding box center [885, 100] width 139 height 29
click at [875, 97] on input "1,000.00" at bounding box center [885, 100] width 139 height 29
click at [691, 235] on div "Exemption $900.00" at bounding box center [700, 240] width 499 height 40
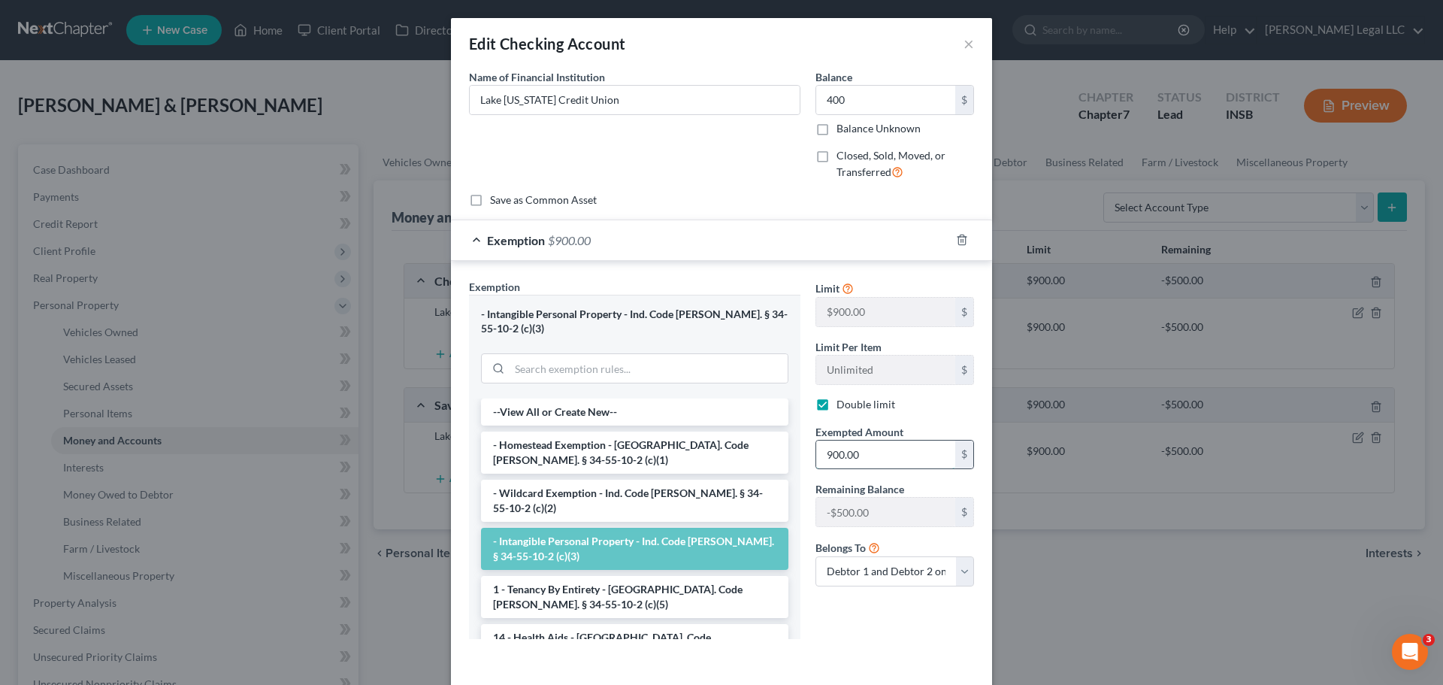
click at [858, 462] on input "900.00" at bounding box center [885, 455] width 139 height 29
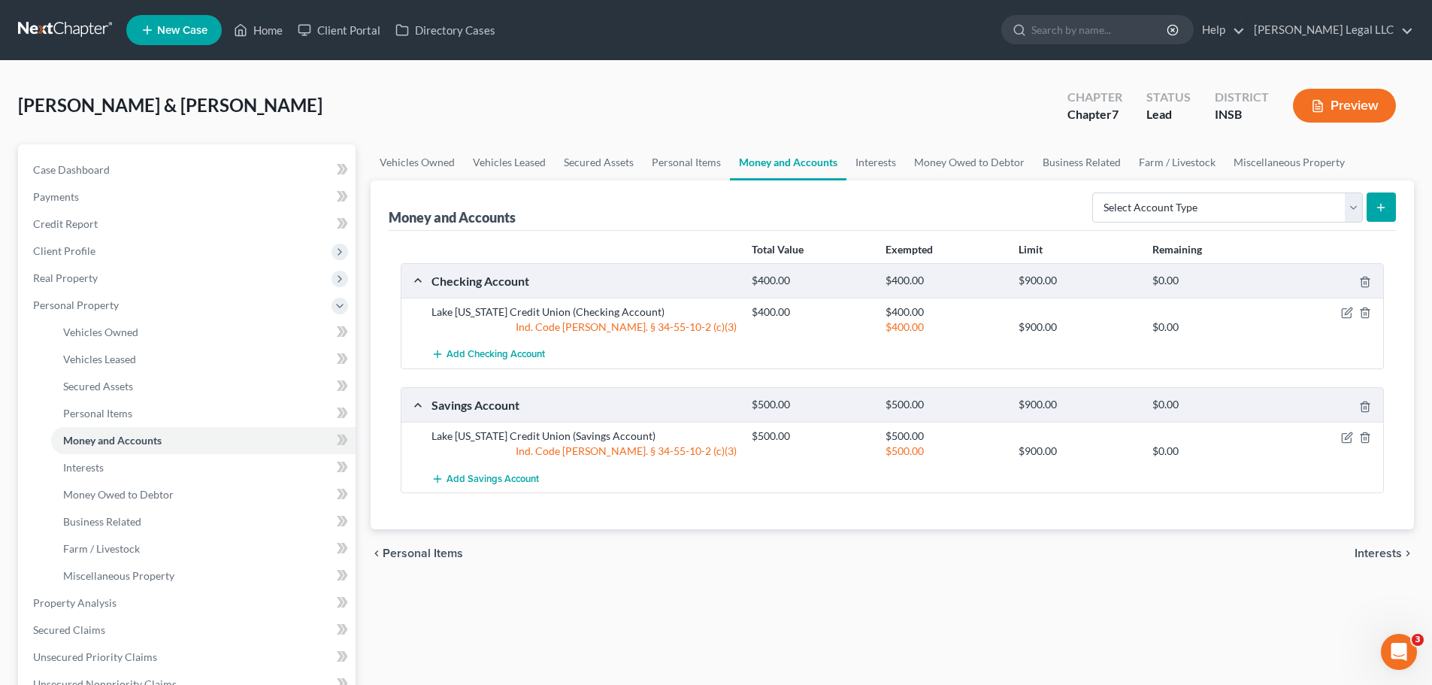
click at [874, 522] on div "Vehicles Owned Vehicles Leased Secured Assets Personal Items Money and Accounts…" at bounding box center [892, 591] width 1058 height 895
drag, startPoint x: 1345, startPoint y: 441, endPoint x: 1101, endPoint y: 403, distance: 246.4
click at [1154, 441] on icon "button" at bounding box center [1347, 437] width 12 height 12
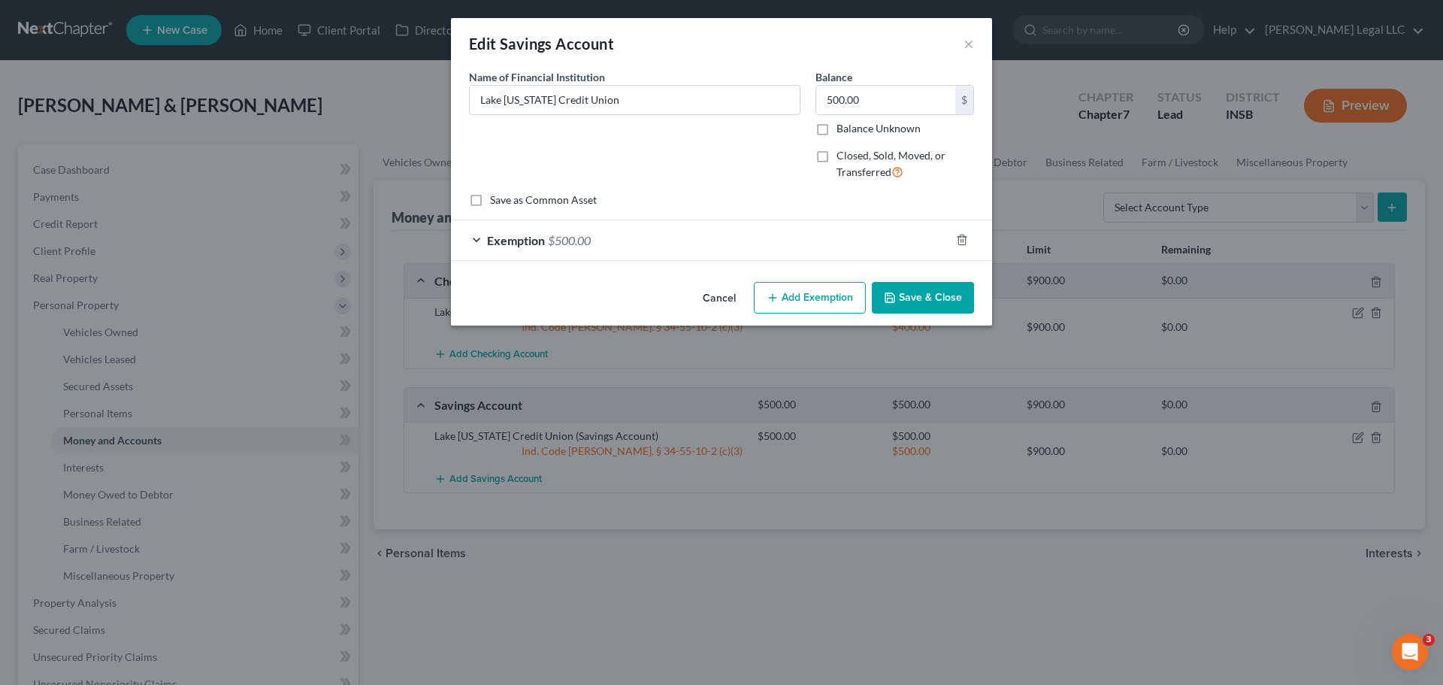
click at [716, 250] on div "Exemption $500.00" at bounding box center [700, 240] width 499 height 40
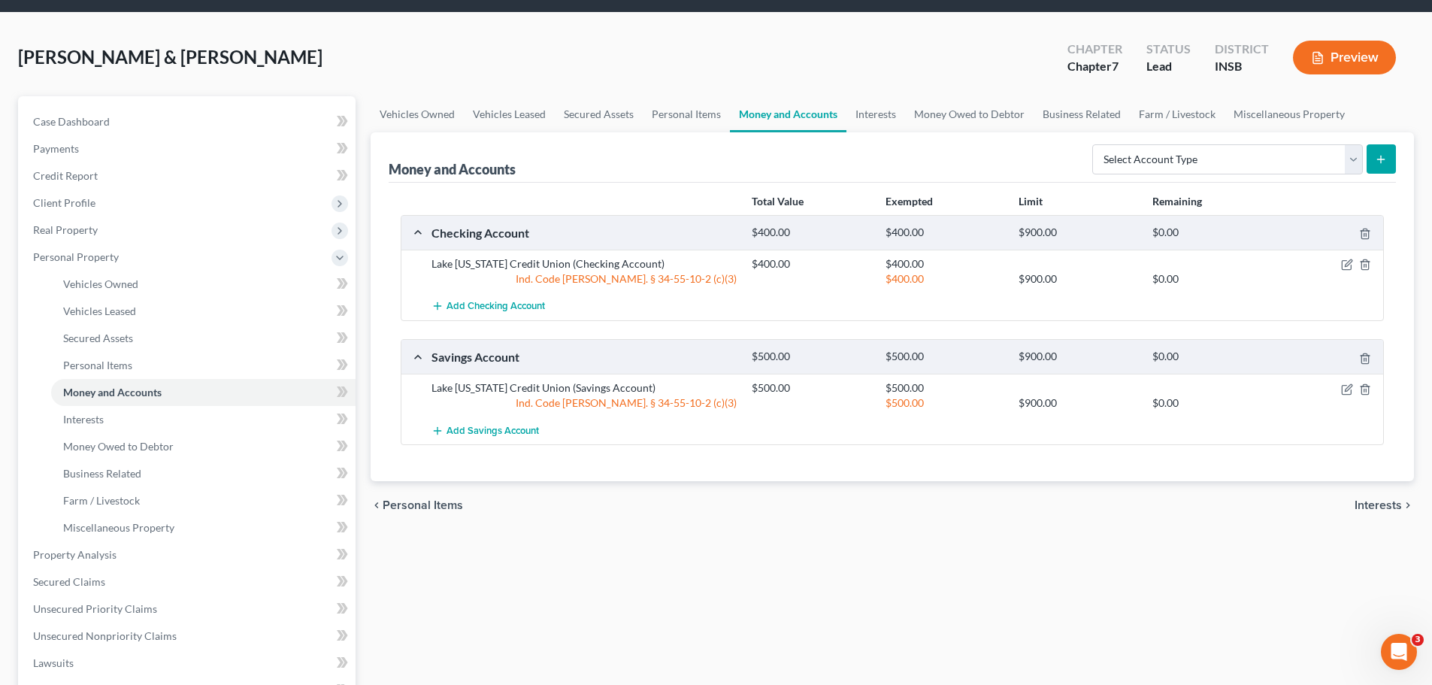
scroll to position [226, 0]
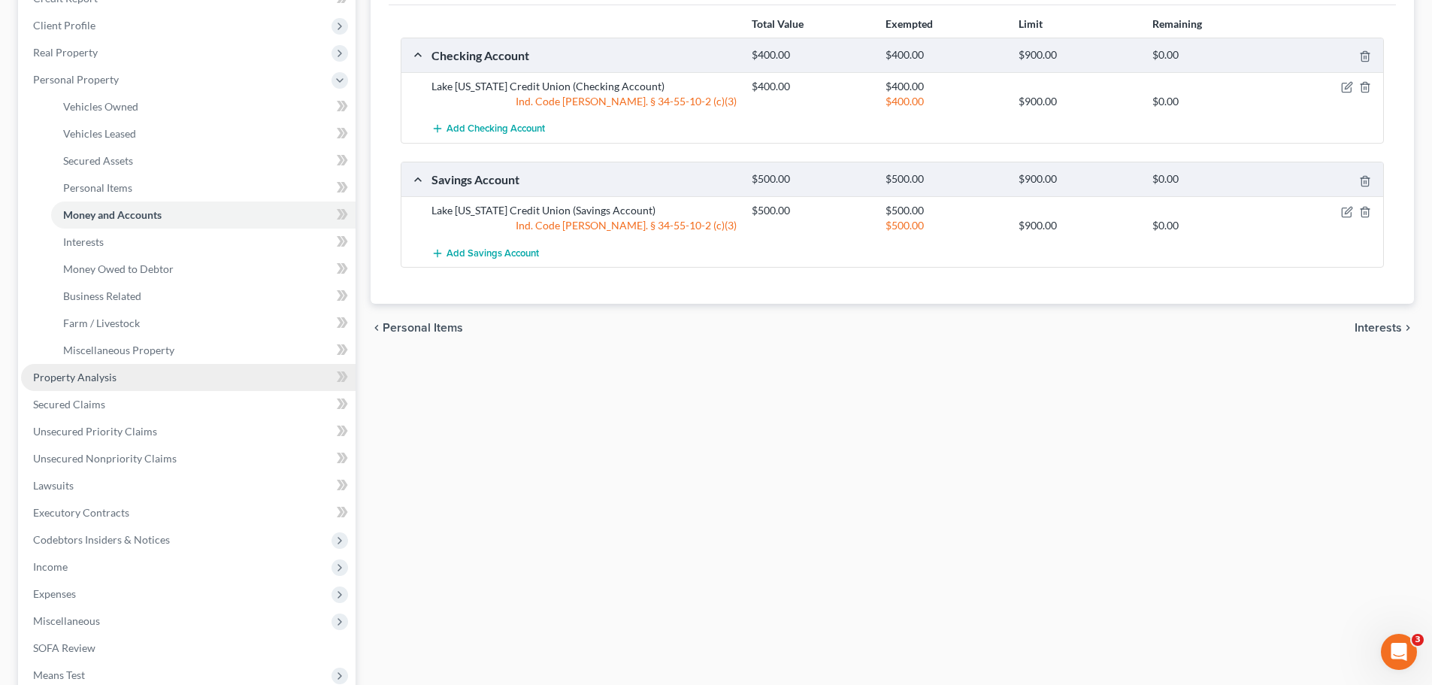
click at [74, 368] on link "Property Analysis" at bounding box center [188, 377] width 335 height 27
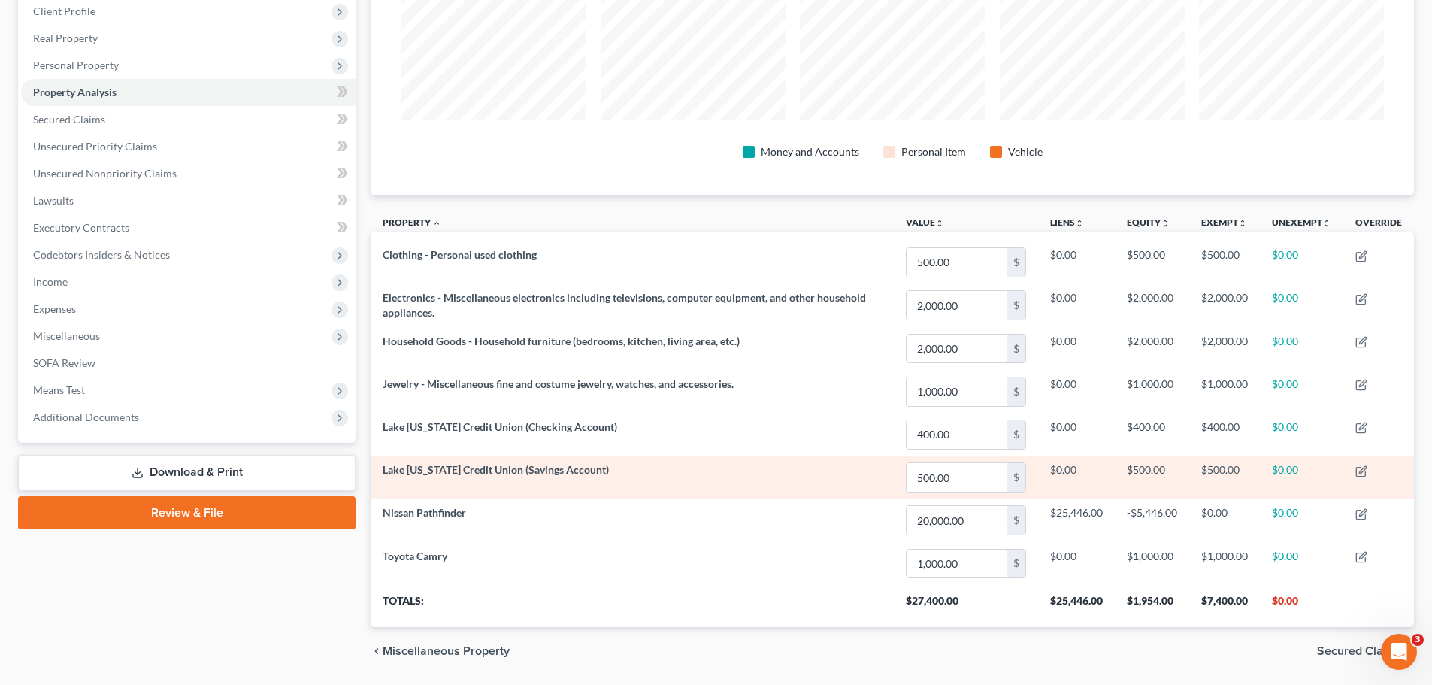
scroll to position [287, 0]
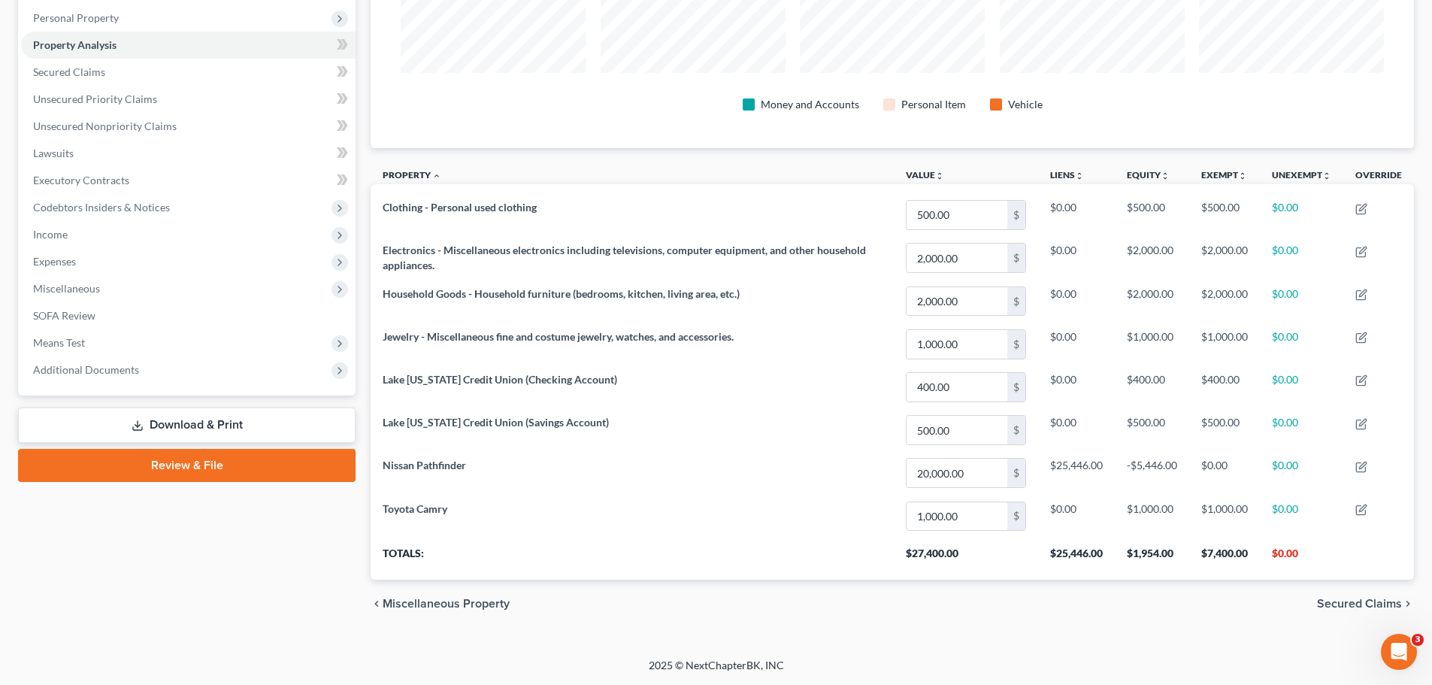
click at [918, 522] on div "chevron_left Miscellaneous Property Secured Claims chevron_right" at bounding box center [892, 604] width 1043 height 48
